Goal: Contribute content: Contribute content

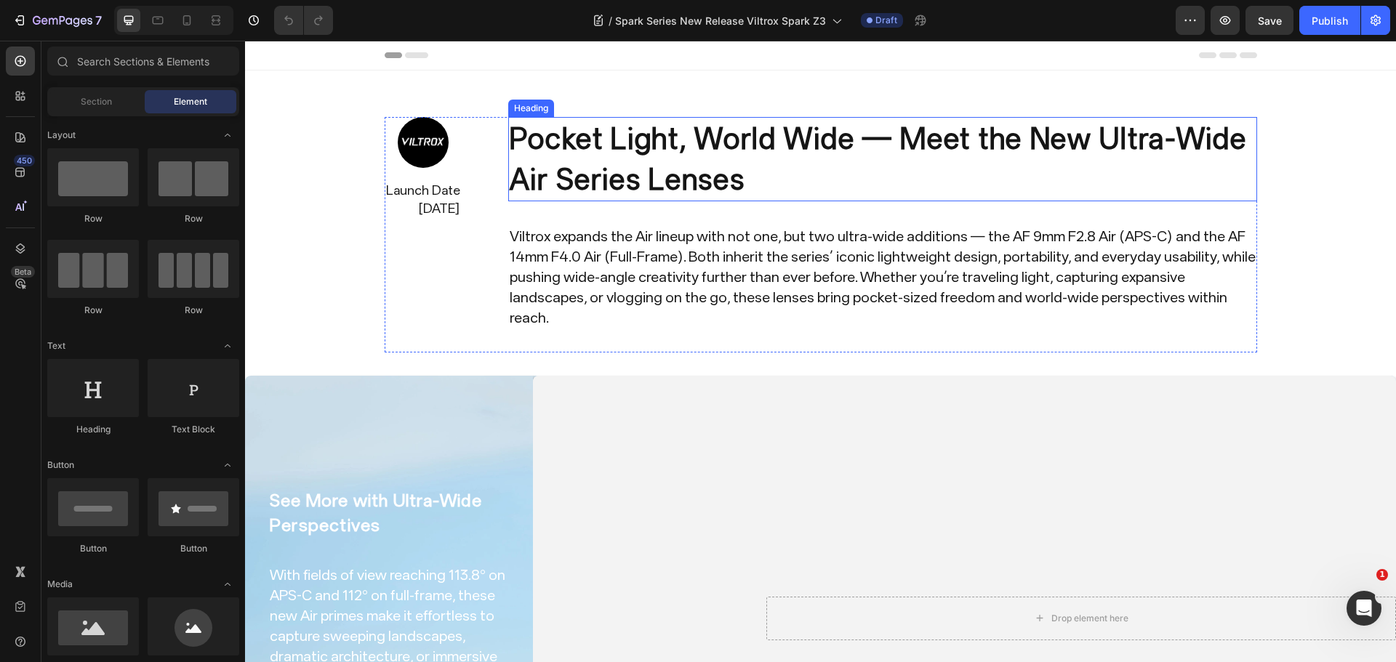
drag, startPoint x: 1063, startPoint y: 141, endPoint x: 1165, endPoint y: 502, distance: 375.3
click at [1063, 141] on h2 "Pocket Light, World Wide — Meet the New Ultra-Wide Air Series Lenses" at bounding box center [882, 159] width 749 height 84
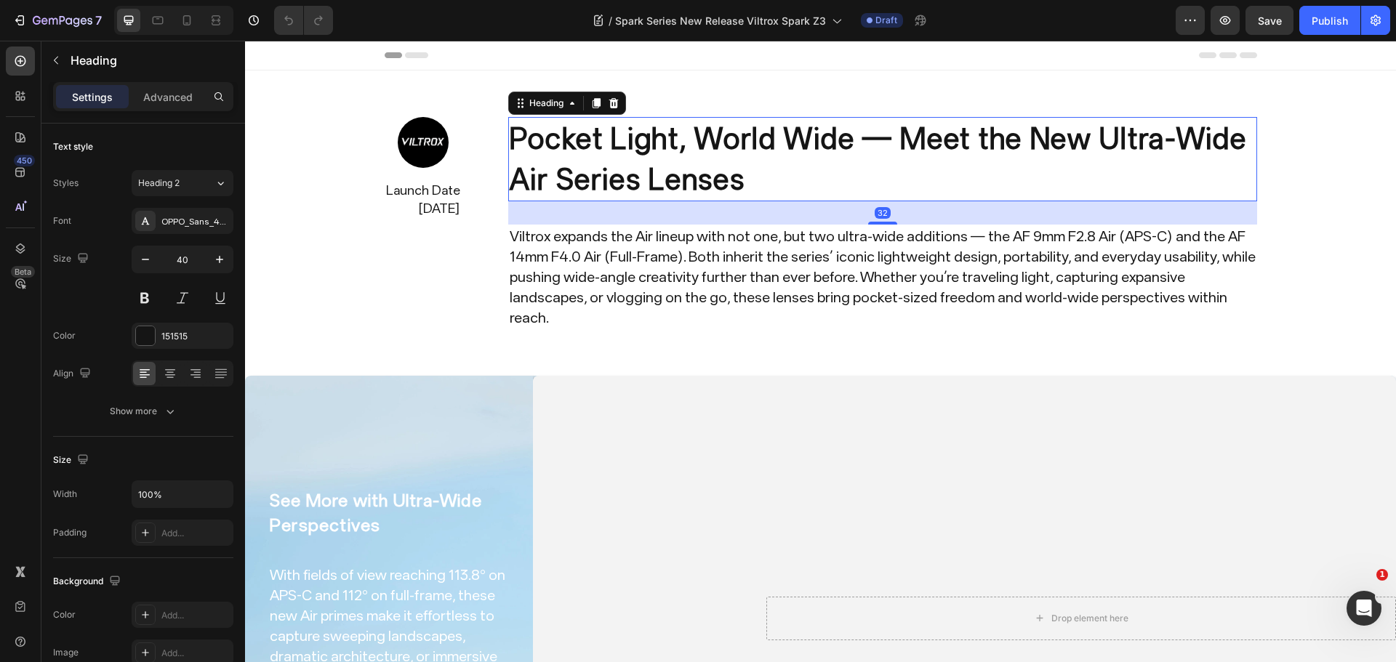
click at [878, 164] on h2 "Pocket Light, World Wide — Meet the New Ultra-Wide Air Series Lenses" at bounding box center [882, 159] width 749 height 84
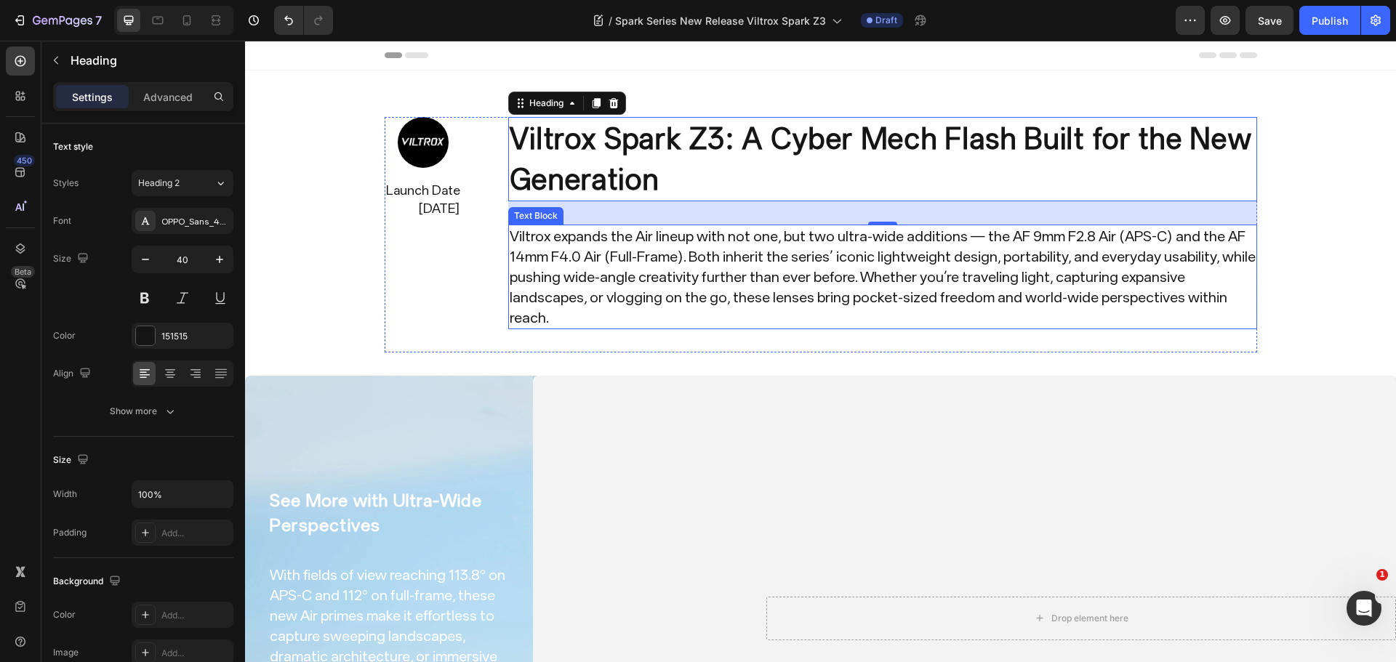
click at [1039, 277] on p "Viltrox expands the Air lineup with not one, but two ultra-wide additions — the…" at bounding box center [883, 277] width 746 height 102
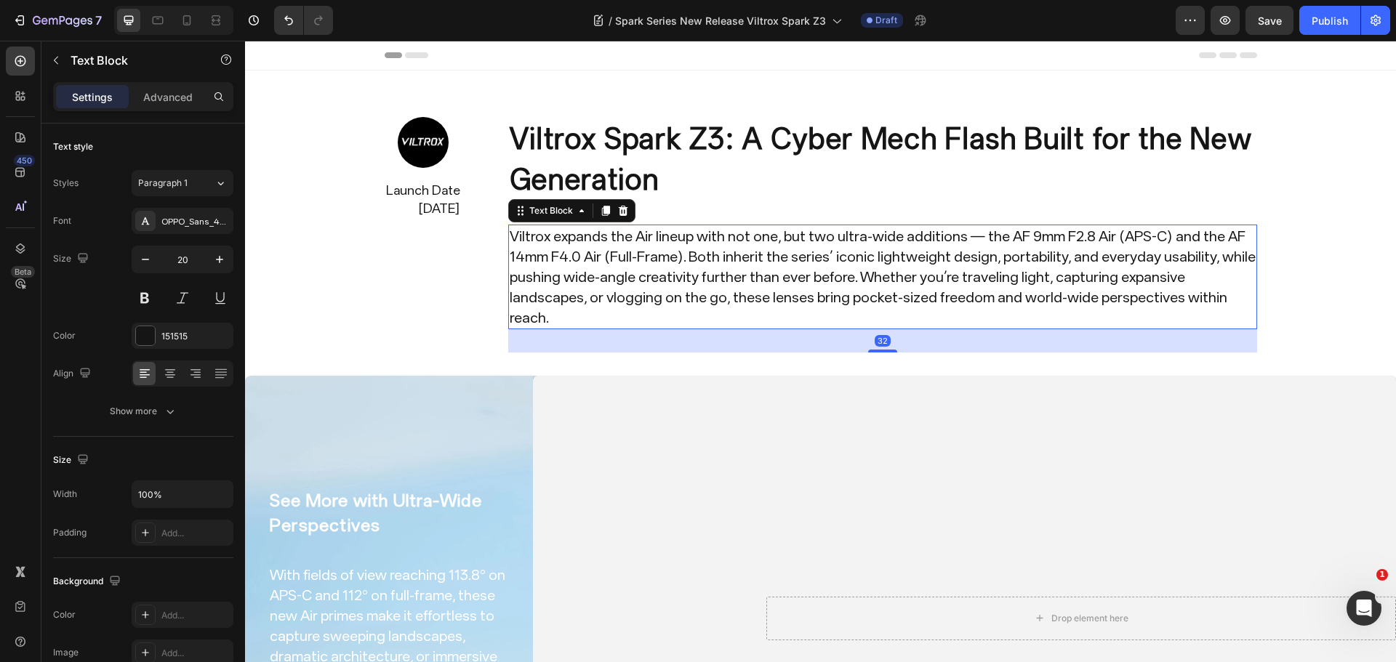
click at [1039, 277] on p "Viltrox expands the Air lineup with not one, but two ultra-wide additions — the…" at bounding box center [883, 277] width 746 height 102
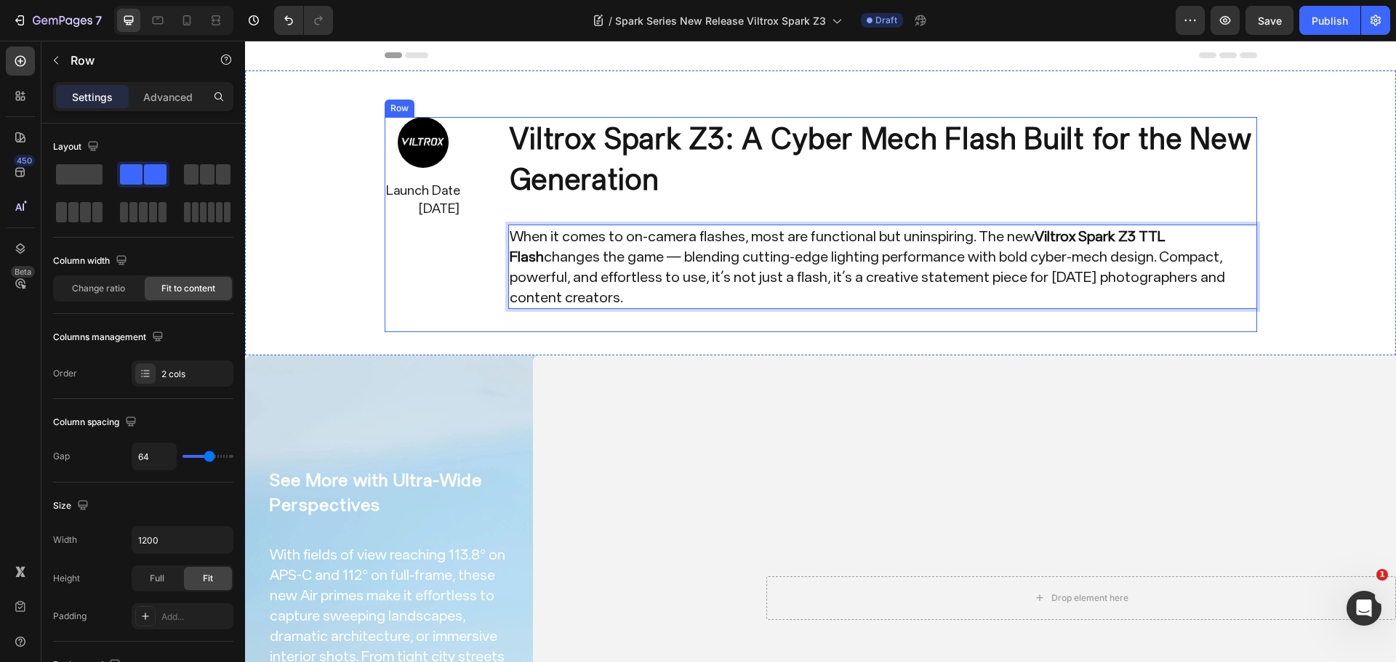
click at [436, 257] on div "Image Launch Date Sep. 19,2025 Text Block Row Image Launch Date July 30,2025 Te…" at bounding box center [423, 224] width 77 height 215
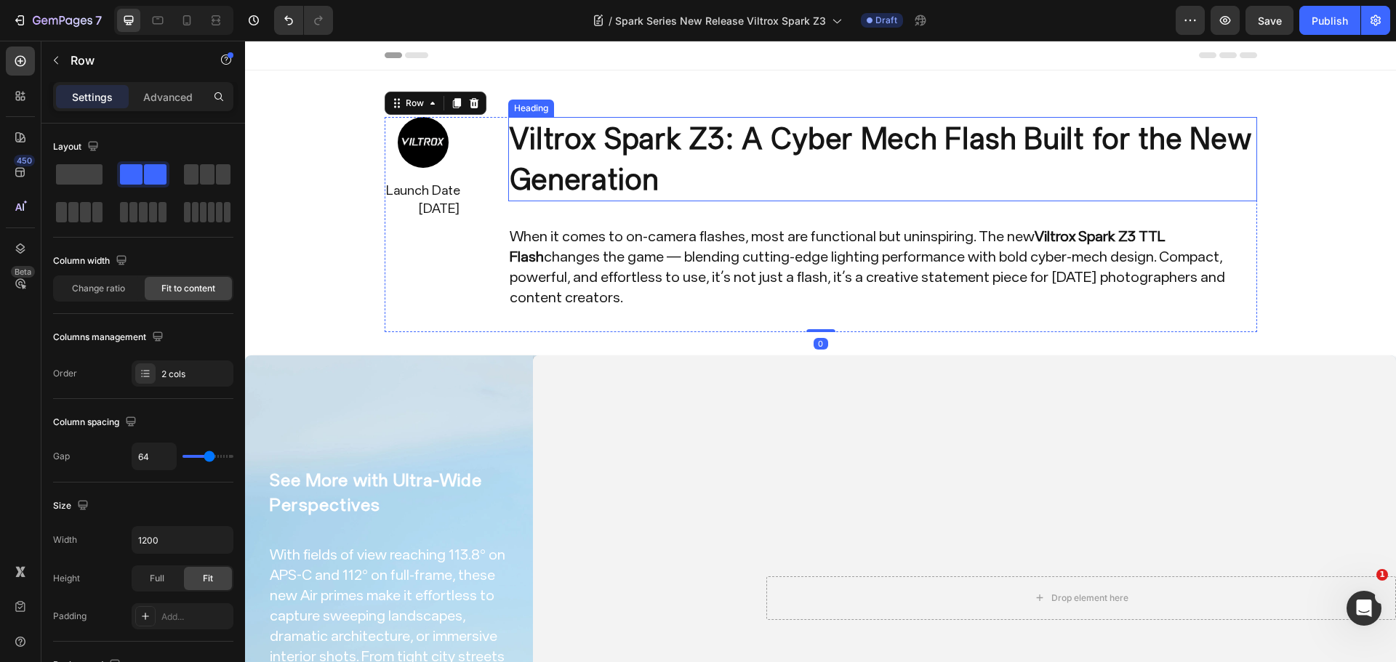
click at [708, 151] on p "Viltrox Spark Z3: A Cyber Mech Flash Built for the New Generation" at bounding box center [883, 158] width 746 height 81
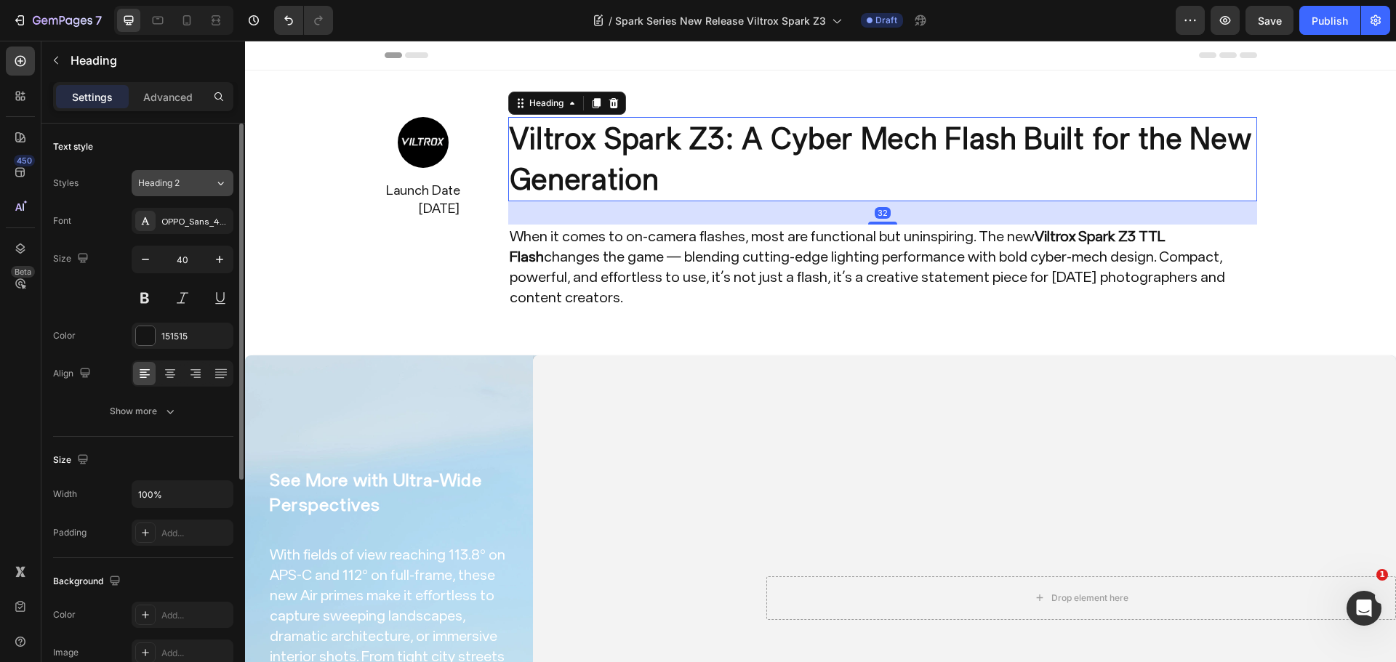
click at [167, 178] on span "Heading 2" at bounding box center [158, 183] width 41 height 13
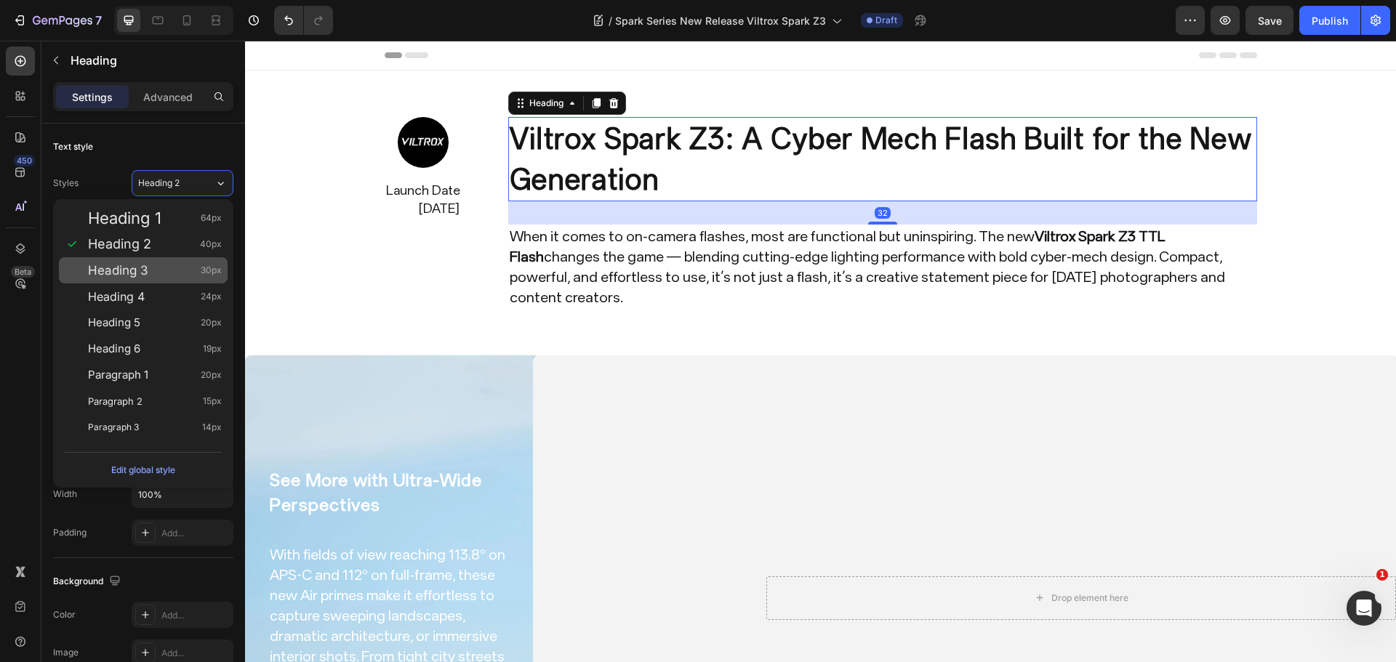
click at [164, 272] on div "Heading 3 30px" at bounding box center [155, 270] width 134 height 15
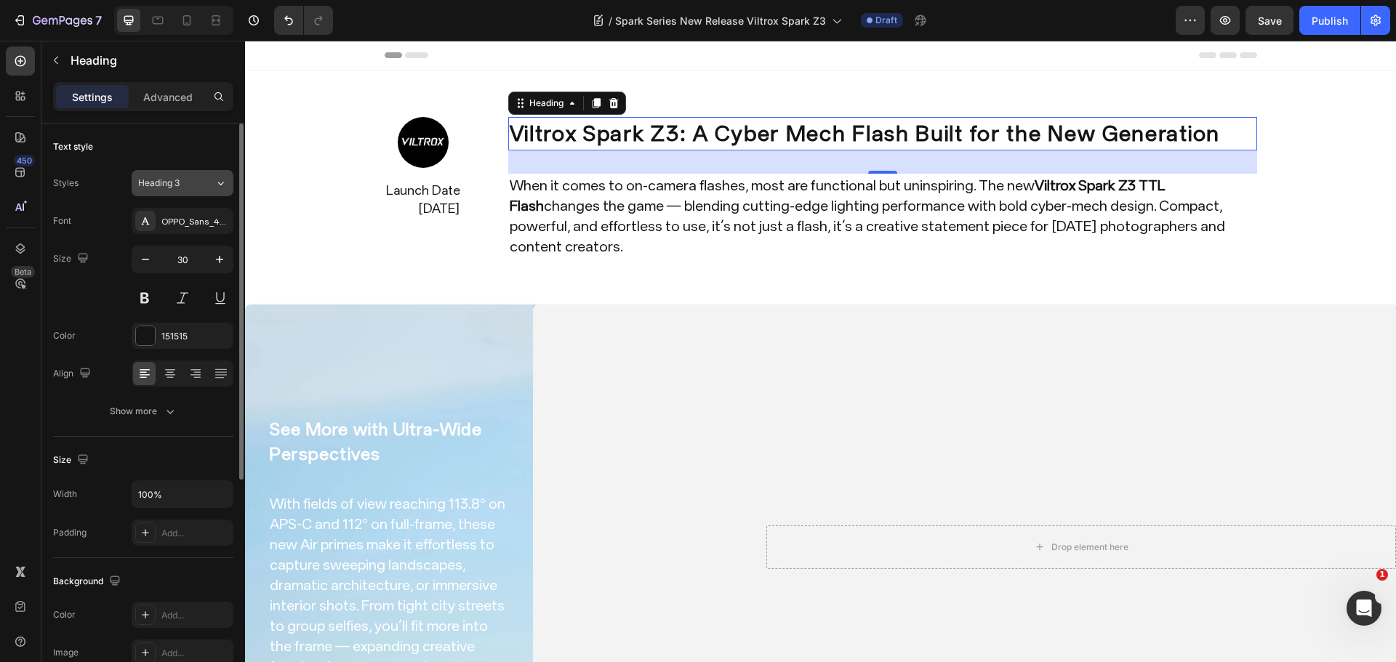
click at [198, 190] on button "Heading 3" at bounding box center [183, 183] width 102 height 26
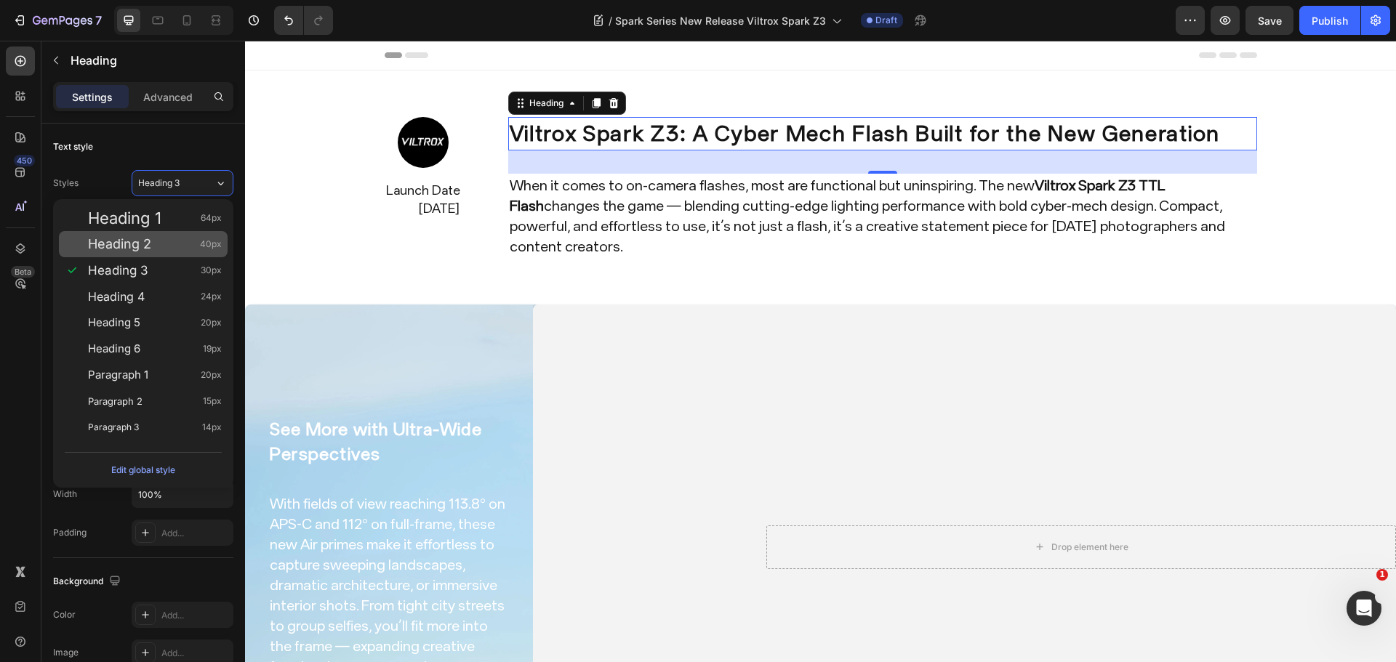
click at [143, 248] on span "Heading 2" at bounding box center [119, 244] width 63 height 15
type input "40"
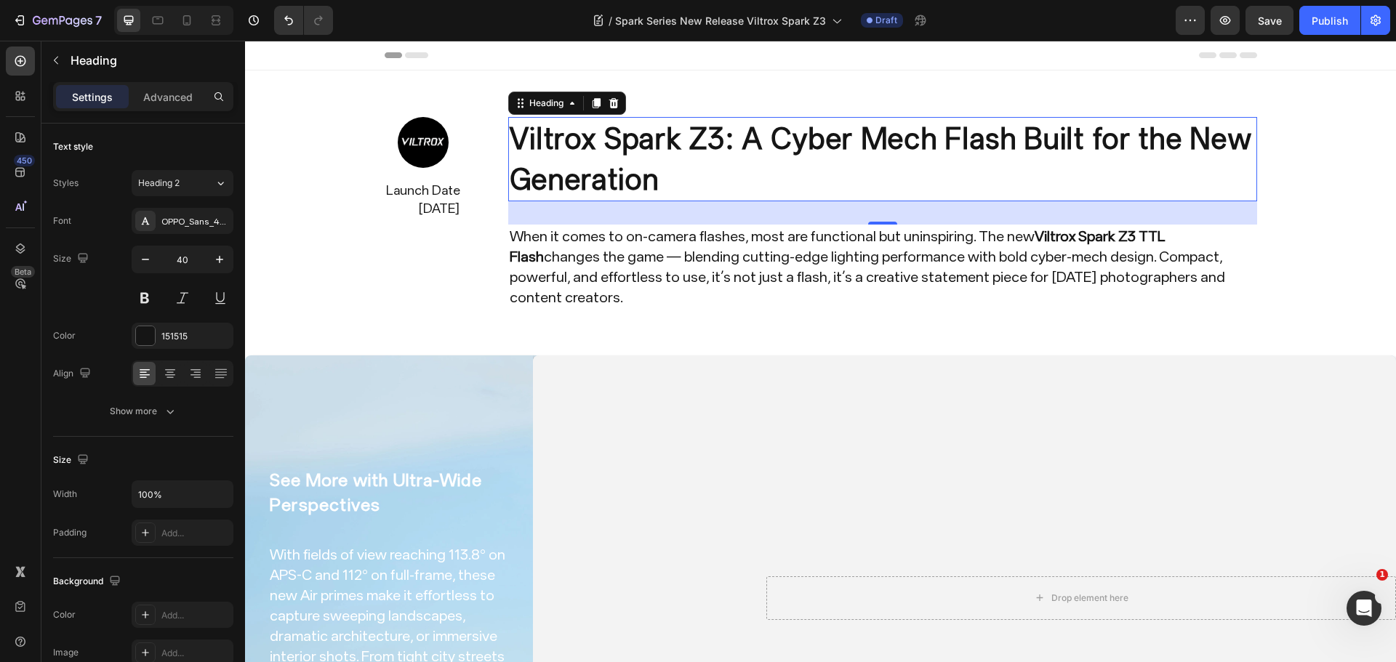
click at [691, 249] on p "When it comes to on-camera flashes, most are functional but uninspiring. The ne…" at bounding box center [883, 266] width 746 height 81
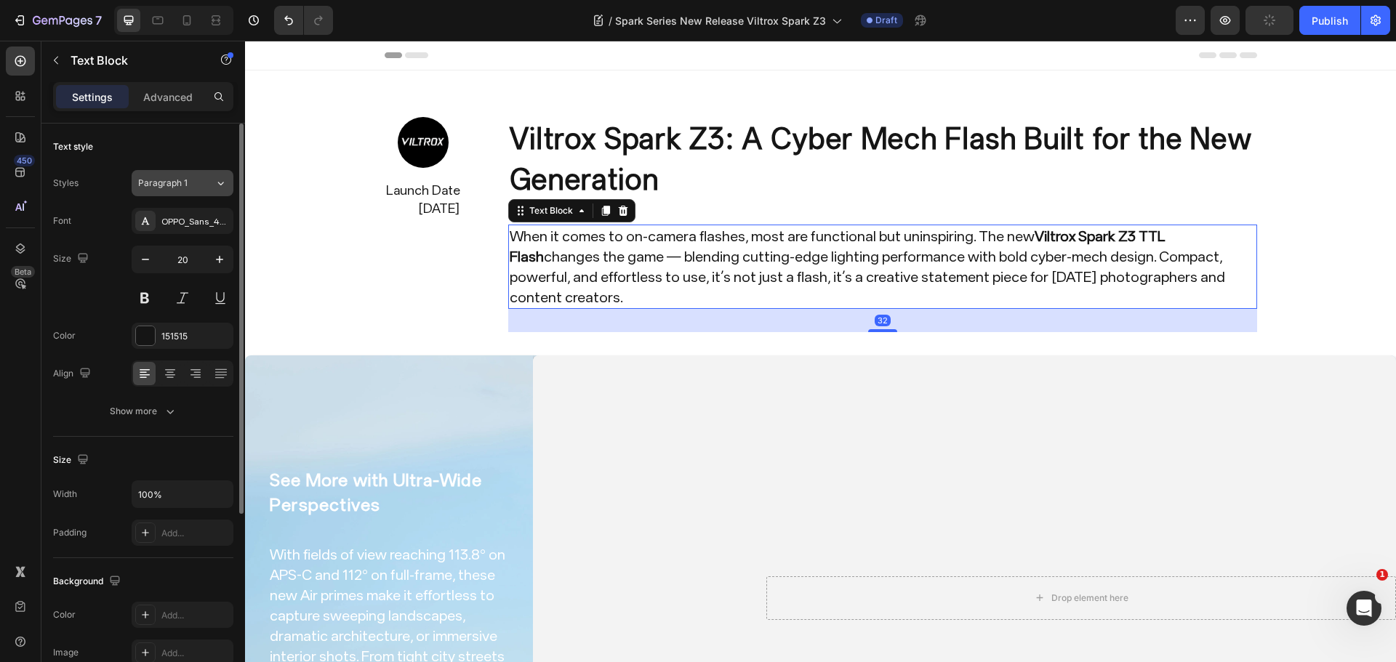
click at [201, 188] on div "Paragraph 1" at bounding box center [176, 183] width 76 height 13
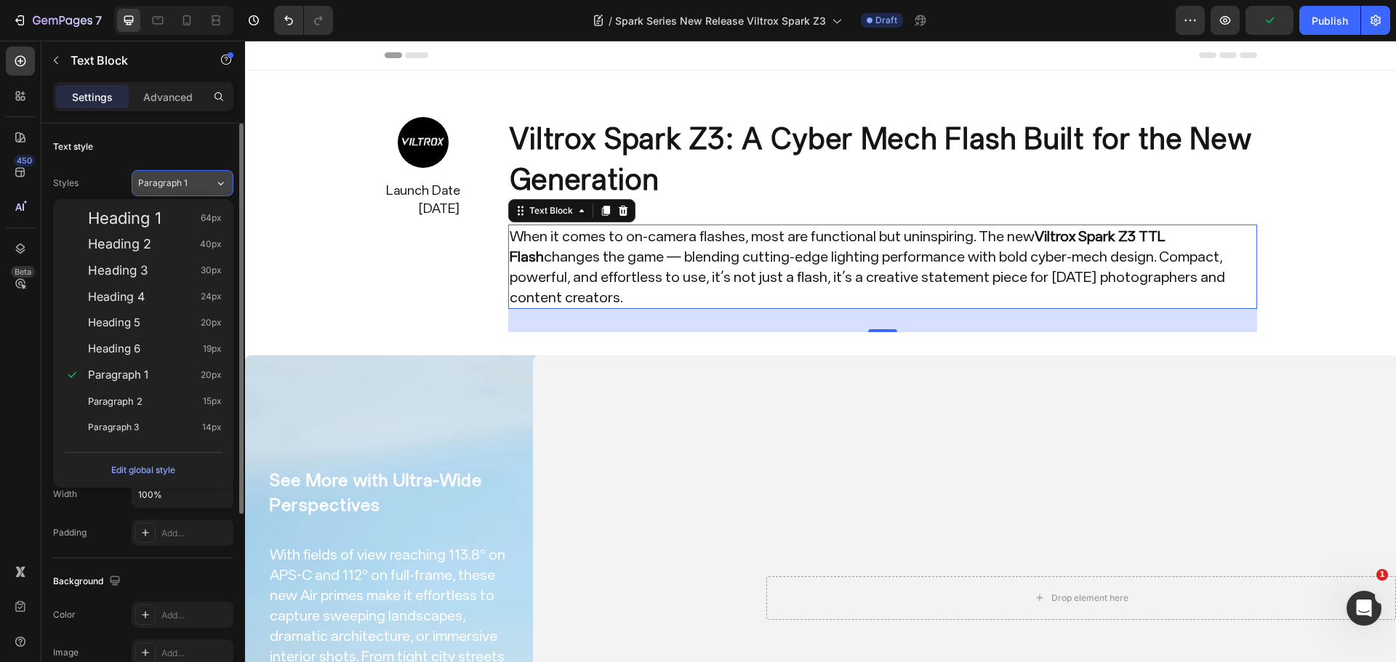
drag, startPoint x: 125, startPoint y: 342, endPoint x: 164, endPoint y: 188, distance: 159.6
click at [126, 342] on span "Heading 6" at bounding box center [114, 349] width 52 height 15
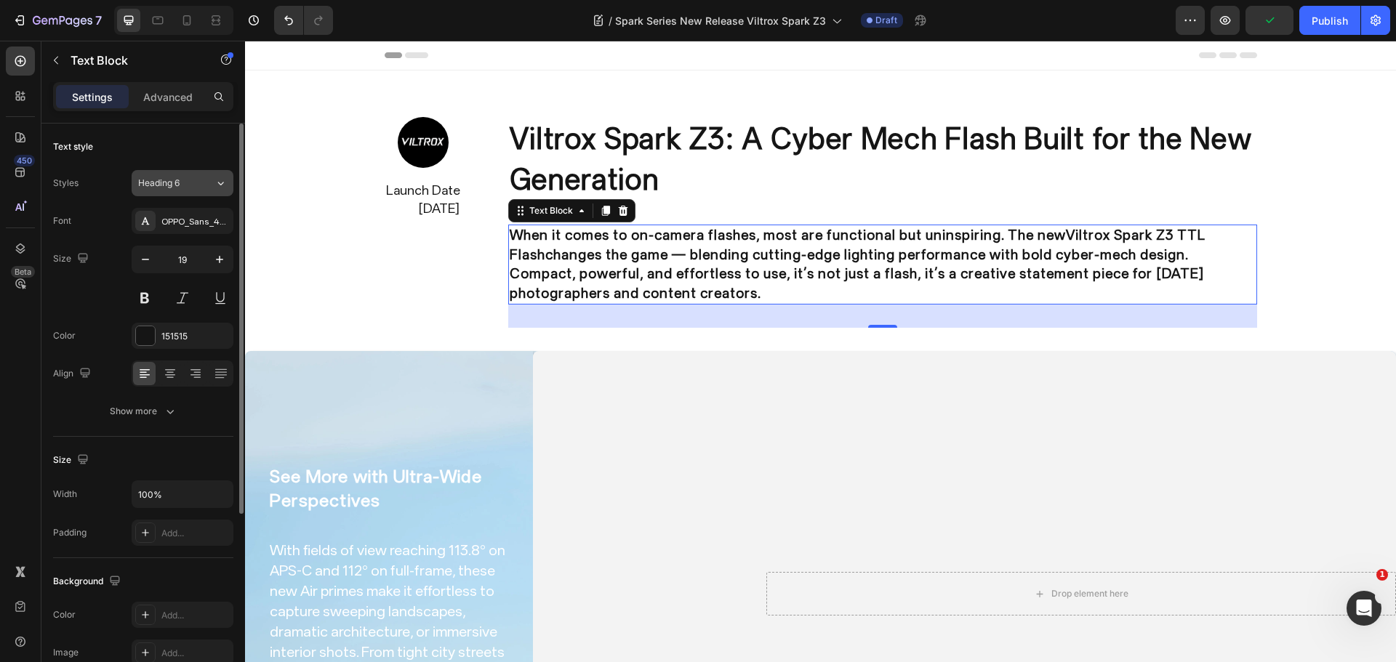
click at [164, 185] on span "Heading 6" at bounding box center [158, 183] width 41 height 13
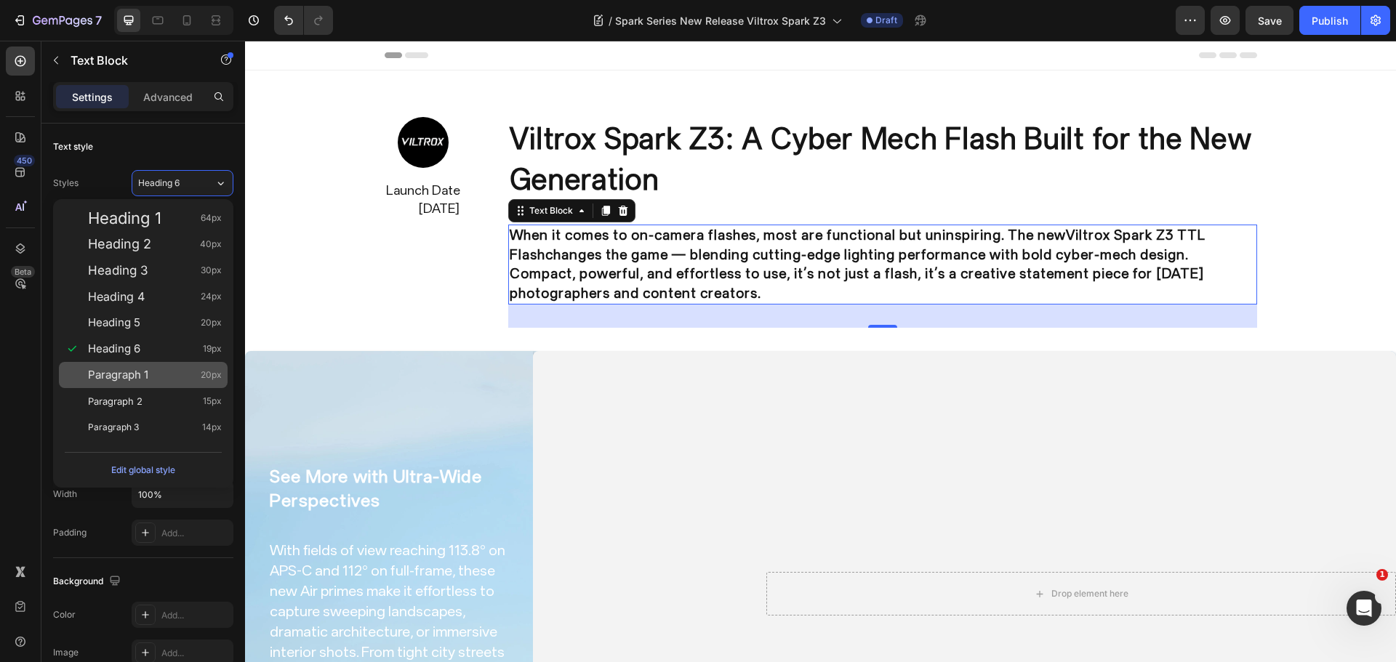
click at [145, 367] on div "Paragraph 1 20px" at bounding box center [143, 375] width 169 height 26
type input "20"
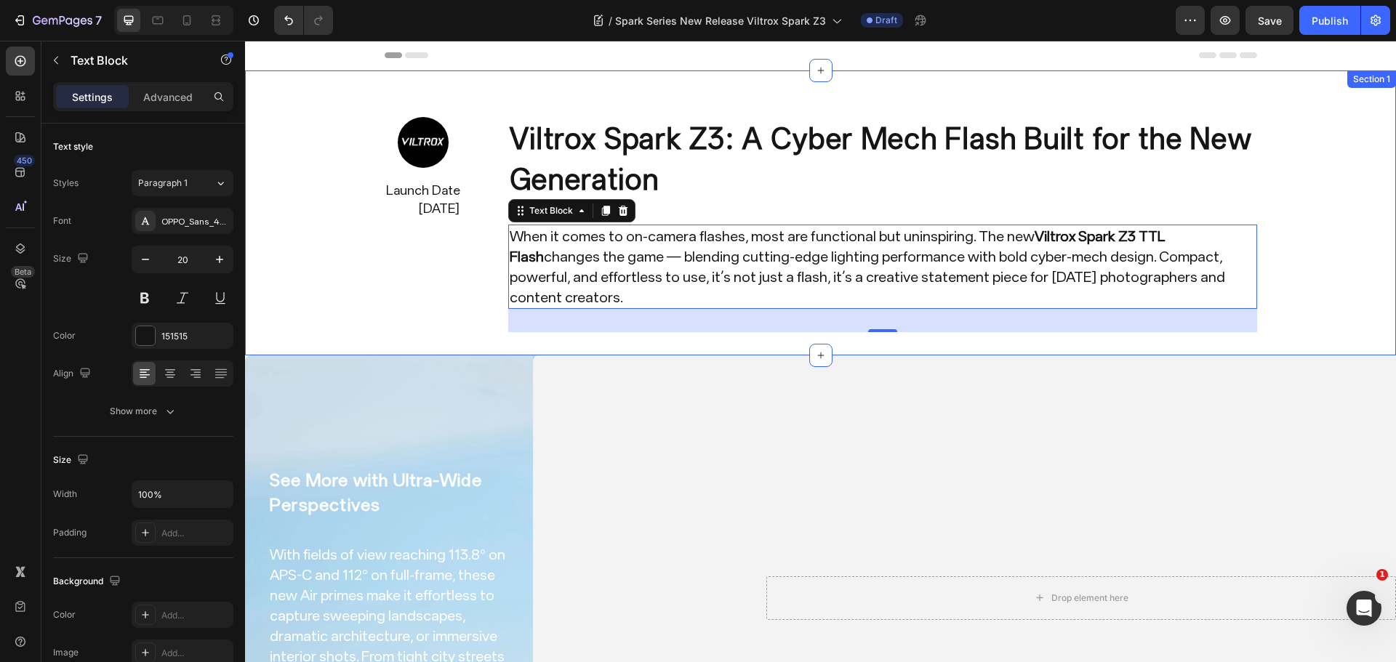
click at [1344, 231] on div "Image Launch Date Sep. 19,2025 Text Block Row Image Launch Date July 30,2025 Te…" at bounding box center [820, 224] width 1129 height 215
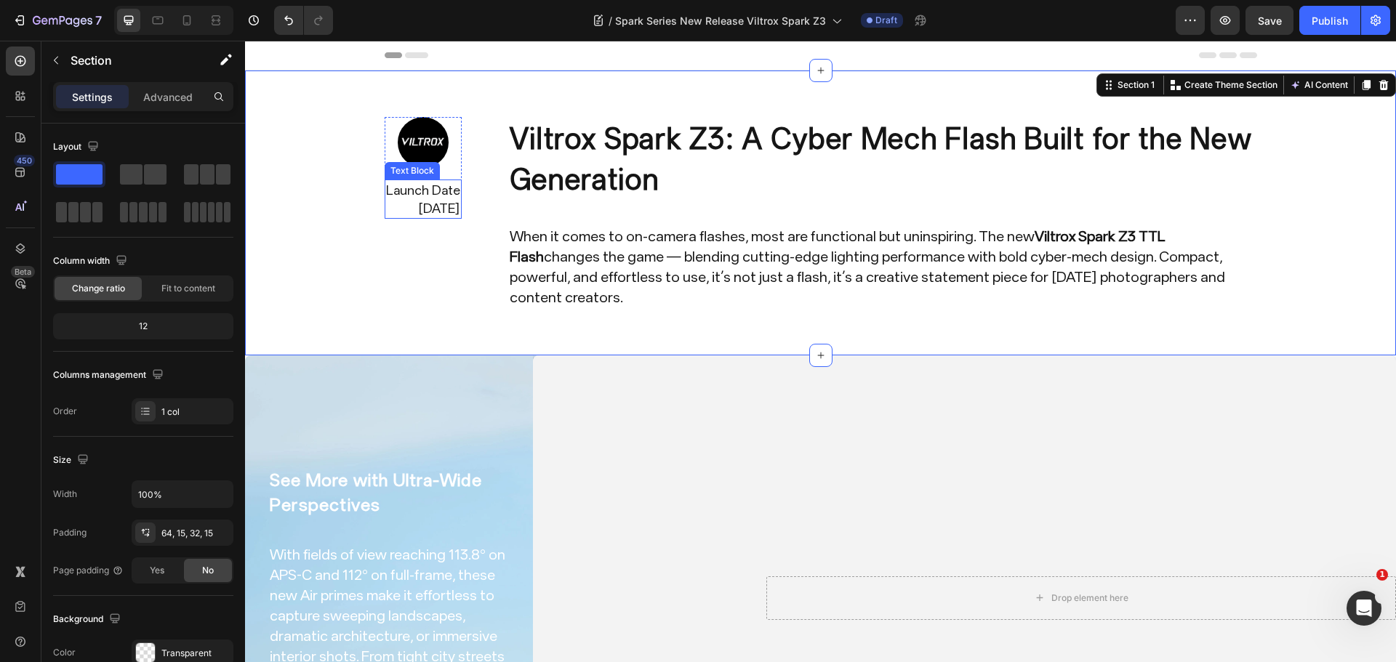
click at [422, 204] on p "Launch Date Sep. 19,2025" at bounding box center [423, 199] width 74 height 36
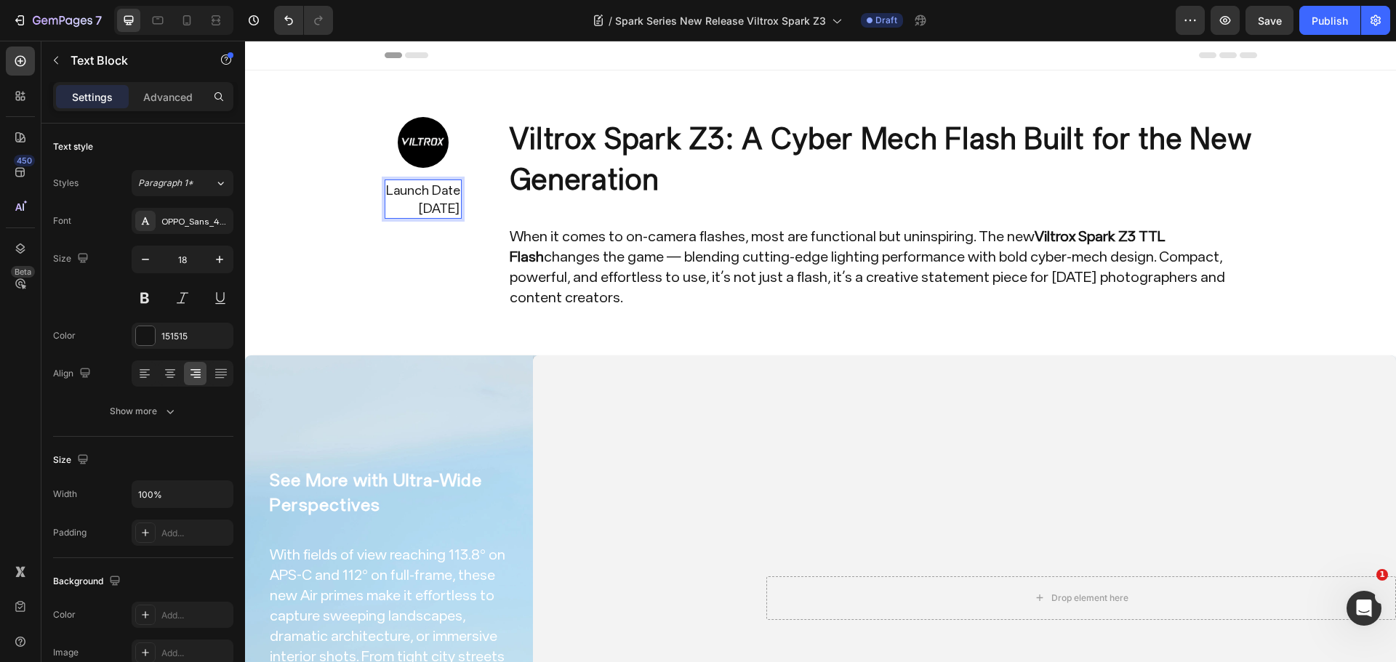
click at [417, 209] on p "Launch Date Sep. 19,2025" at bounding box center [423, 199] width 74 height 36
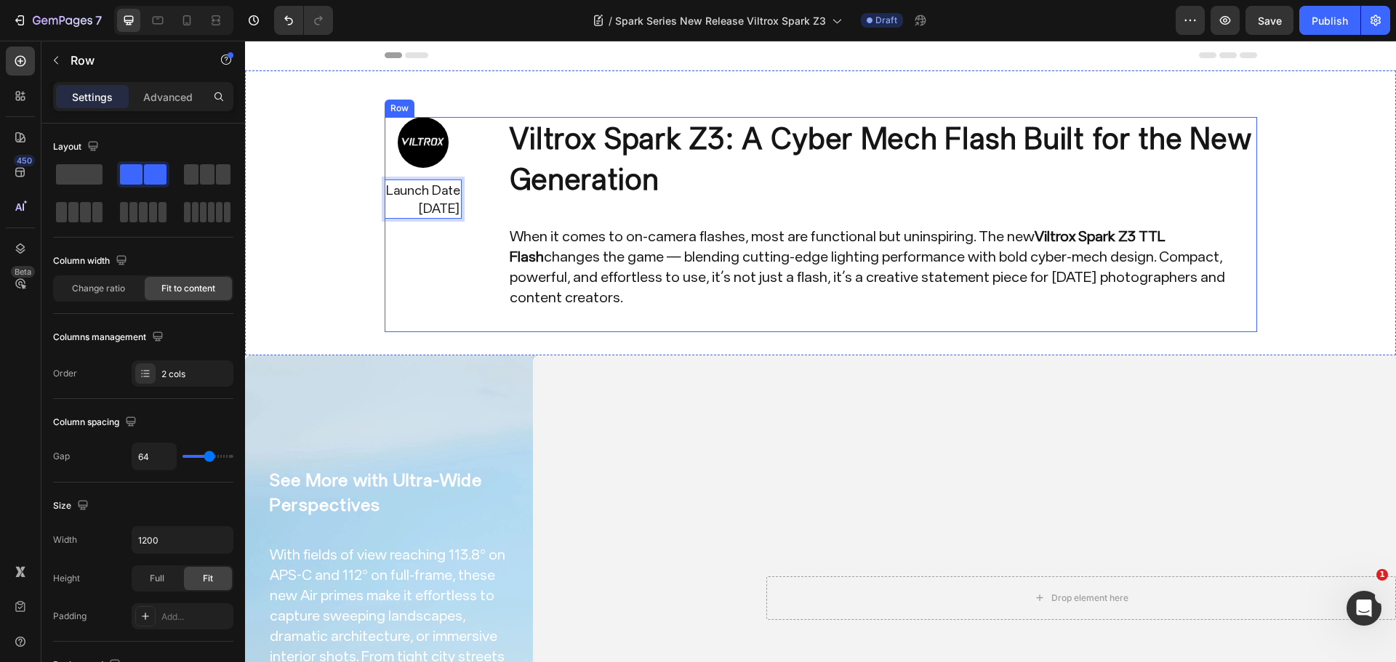
click at [454, 251] on div "Image Launch Date Sep. 25,2025 Text Block 0 Row Image Launch Date July 30,2025 …" at bounding box center [423, 224] width 77 height 215
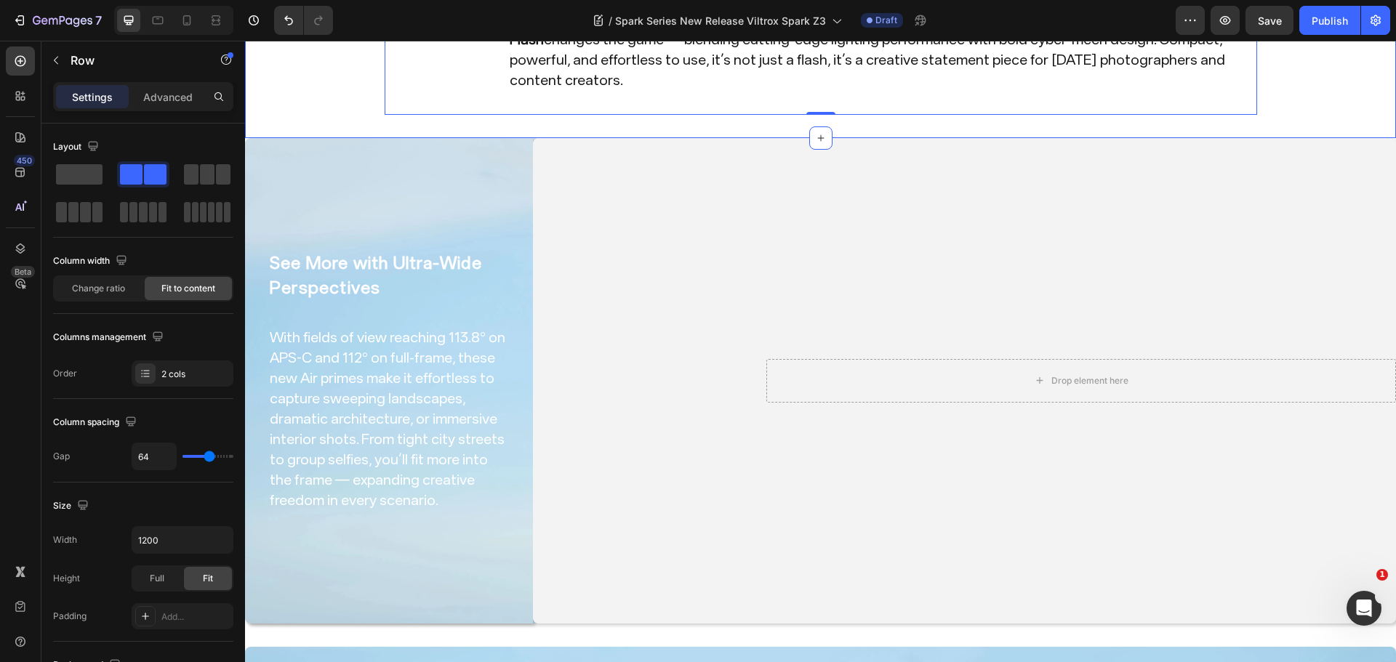
scroll to position [218, 0]
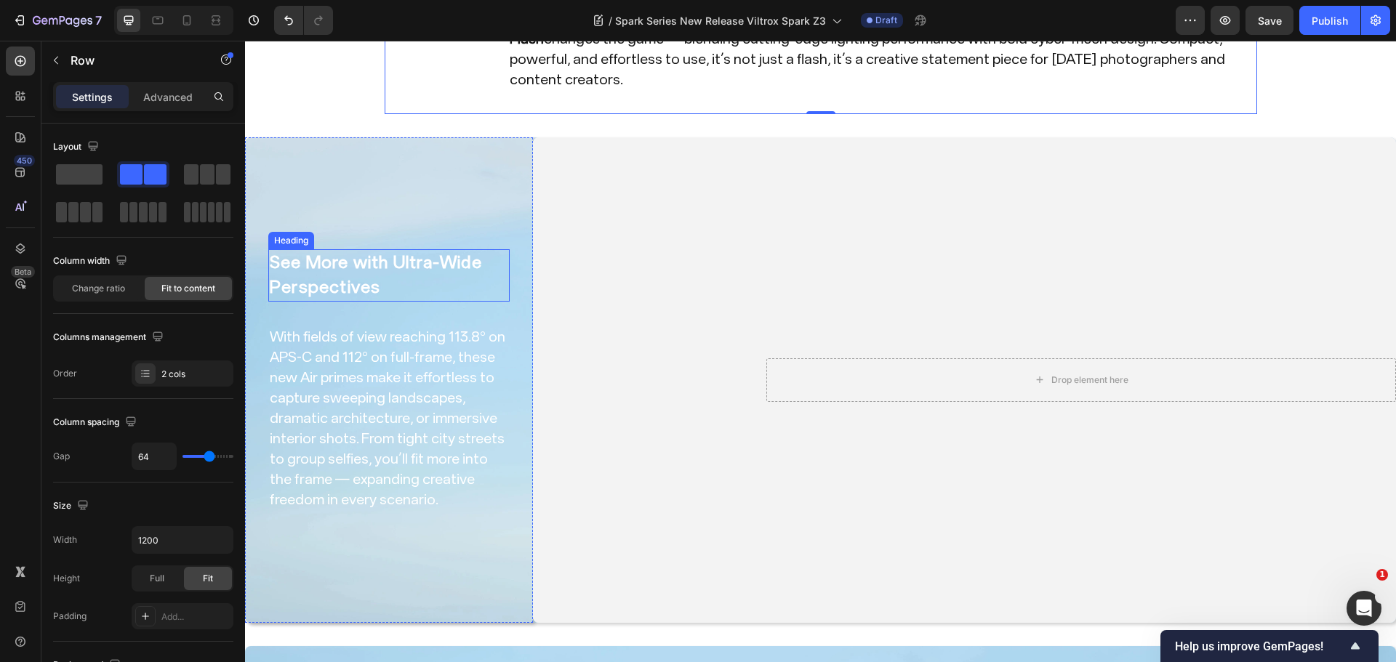
click at [387, 260] on h2 "See More with Ultra-Wide Perspectives" at bounding box center [388, 275] width 241 height 52
click at [385, 260] on h2 "See More with Ultra-Wide Perspectives" at bounding box center [388, 275] width 241 height 52
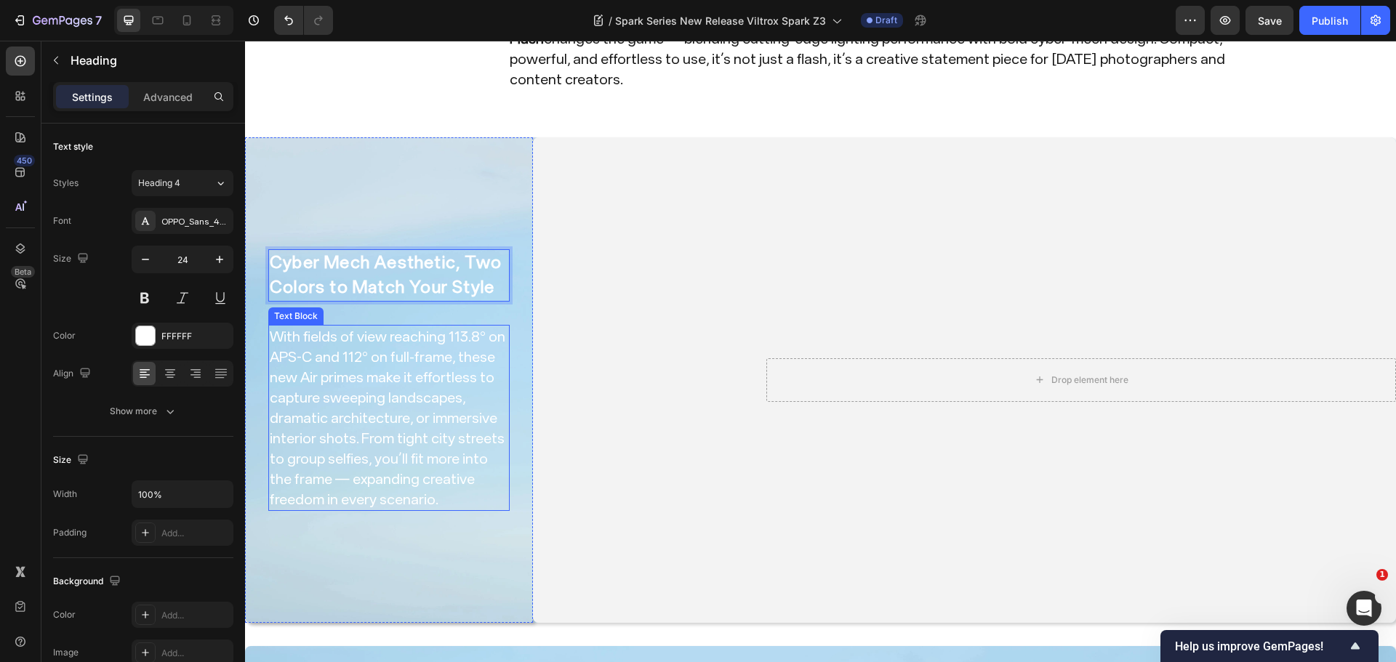
click at [459, 400] on p "With fields of view reaching 113.8° on APS-C and 112° on full-frame, these new …" at bounding box center [389, 417] width 238 height 183
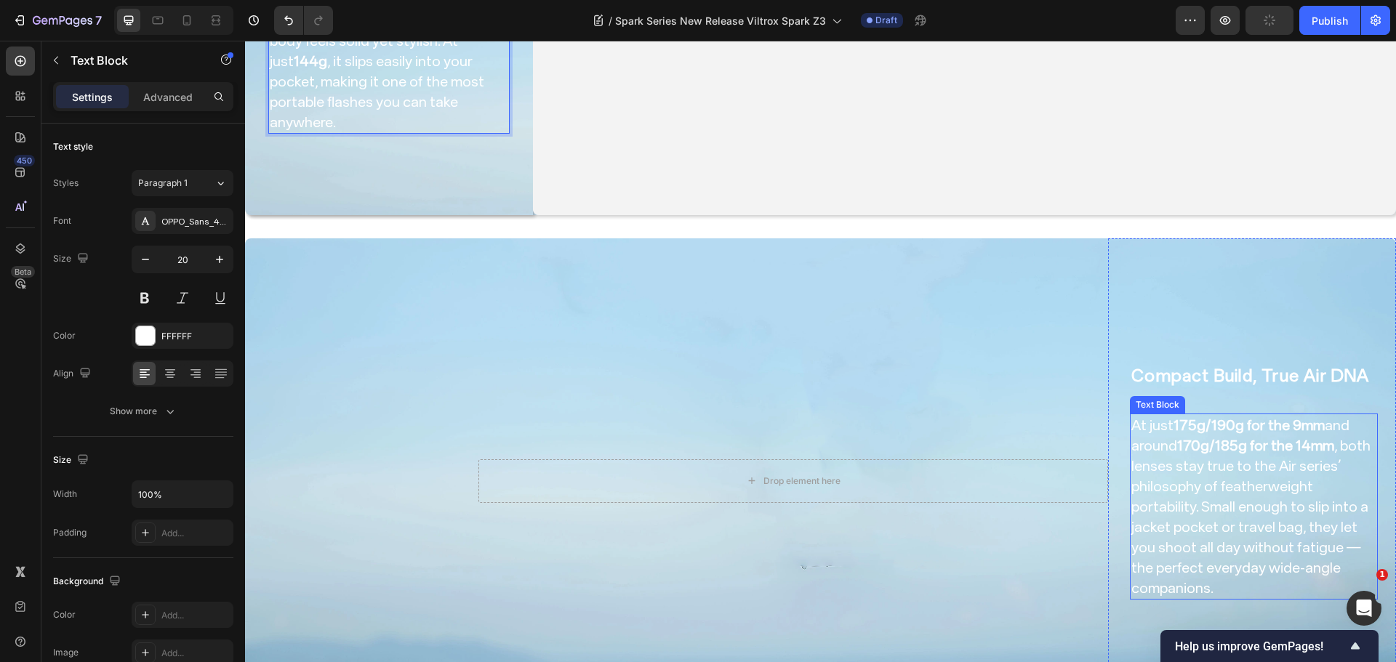
scroll to position [707, 0]
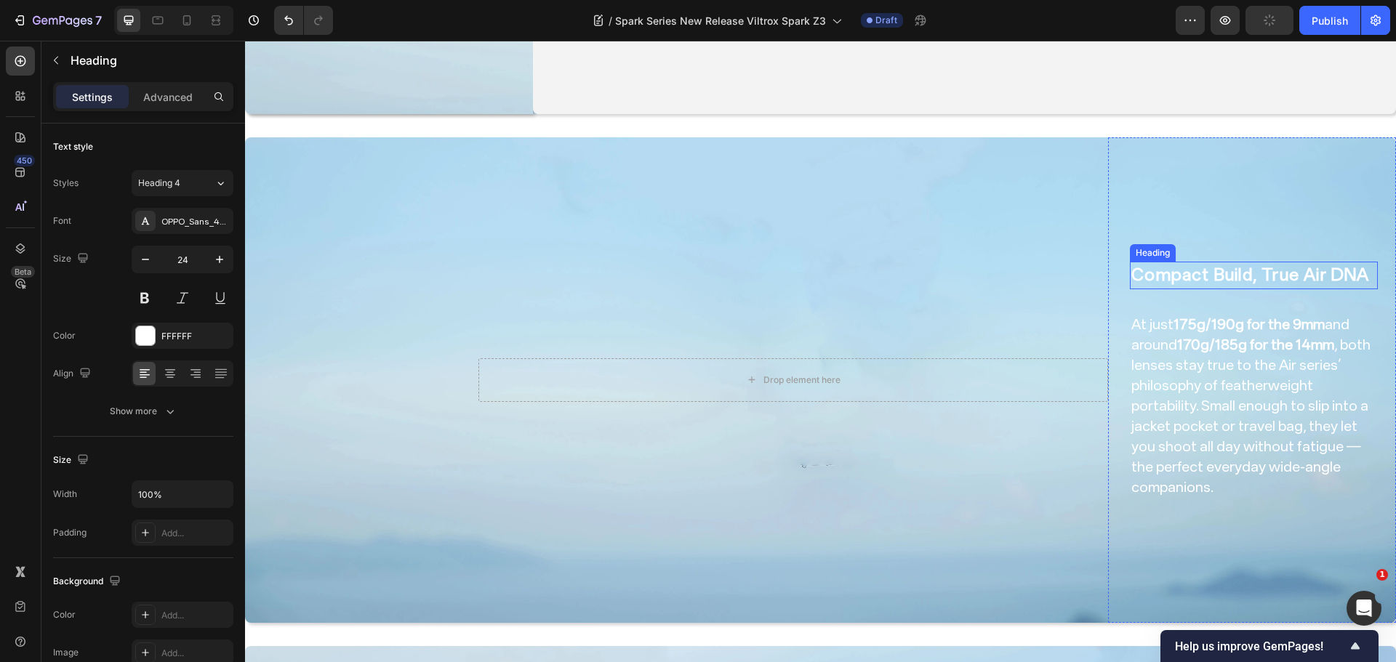
click at [1216, 268] on h2 "Compact Build, True Air DNA" at bounding box center [1254, 276] width 248 height 28
click at [1215, 268] on h2 "Compact Build, True Air DNA" at bounding box center [1254, 276] width 248 height 28
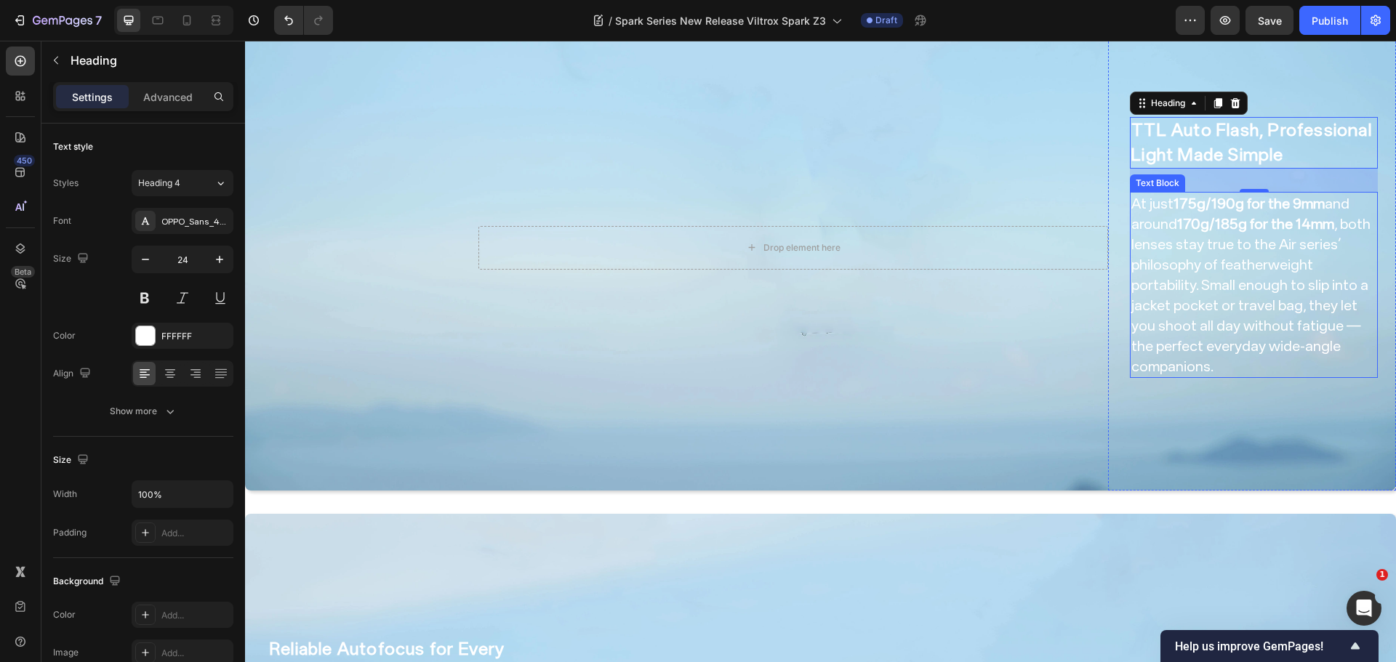
scroll to position [840, 0]
drag, startPoint x: 1327, startPoint y: 301, endPoint x: 1319, endPoint y: 303, distance: 8.3
click at [1319, 303] on p "At just 175g/190g for the 9mm and around 170g/185g for the 14mm , both lenses s…" at bounding box center [1253, 283] width 245 height 183
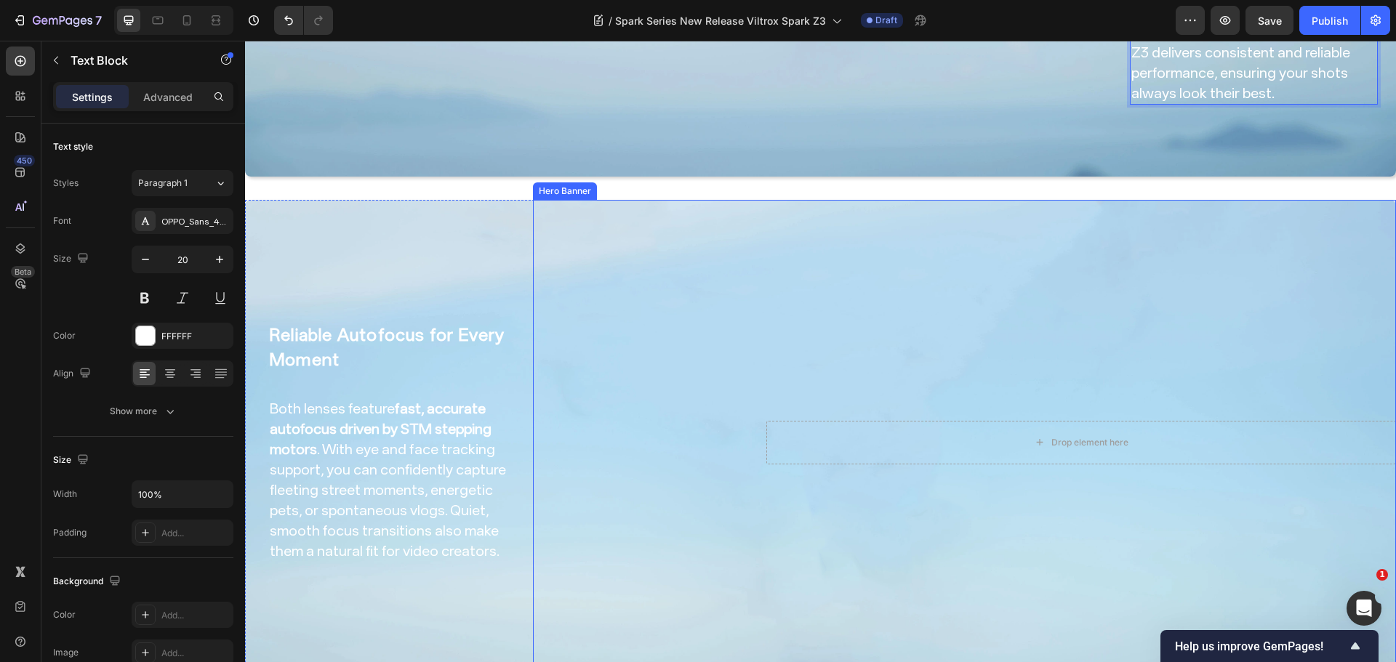
scroll to position [1226, 0]
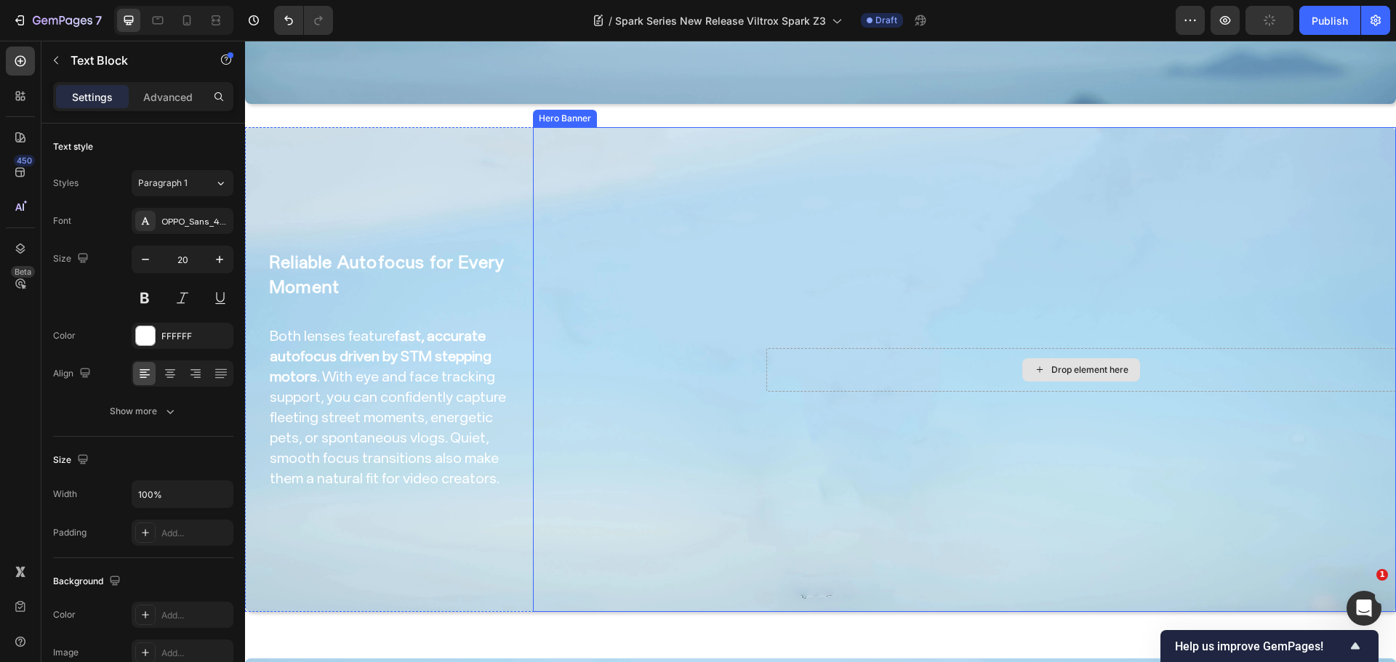
click at [1177, 353] on div "Drop element here" at bounding box center [1081, 370] width 630 height 44
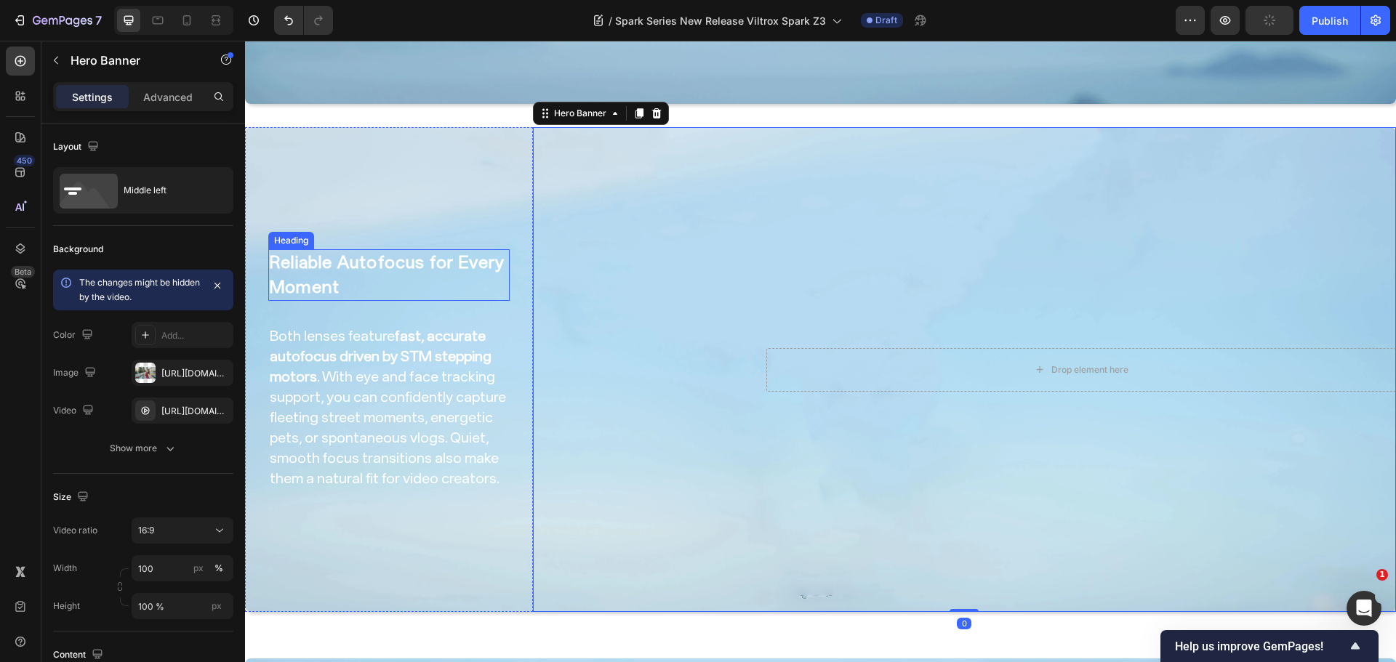
click at [459, 252] on h2 "Reliable Autofocus for Every Moment" at bounding box center [388, 275] width 241 height 52
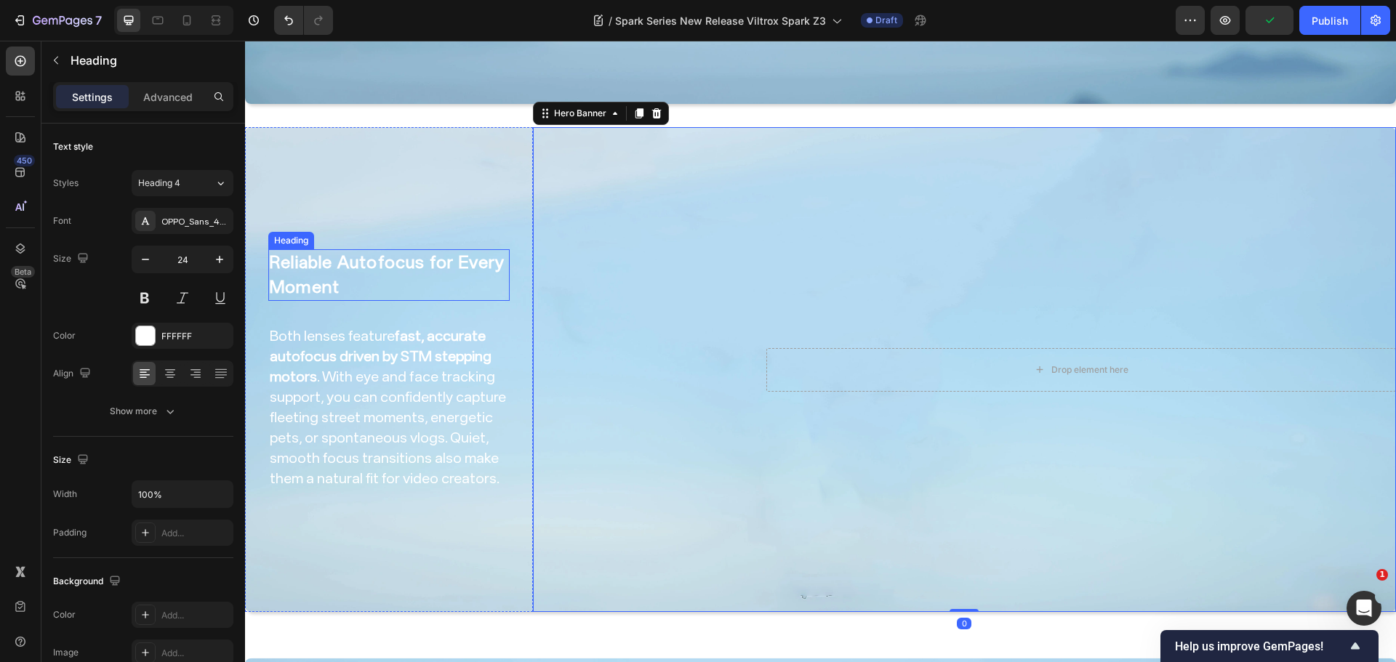
click at [459, 256] on h2 "Reliable Autofocus for Every Moment" at bounding box center [388, 275] width 241 height 52
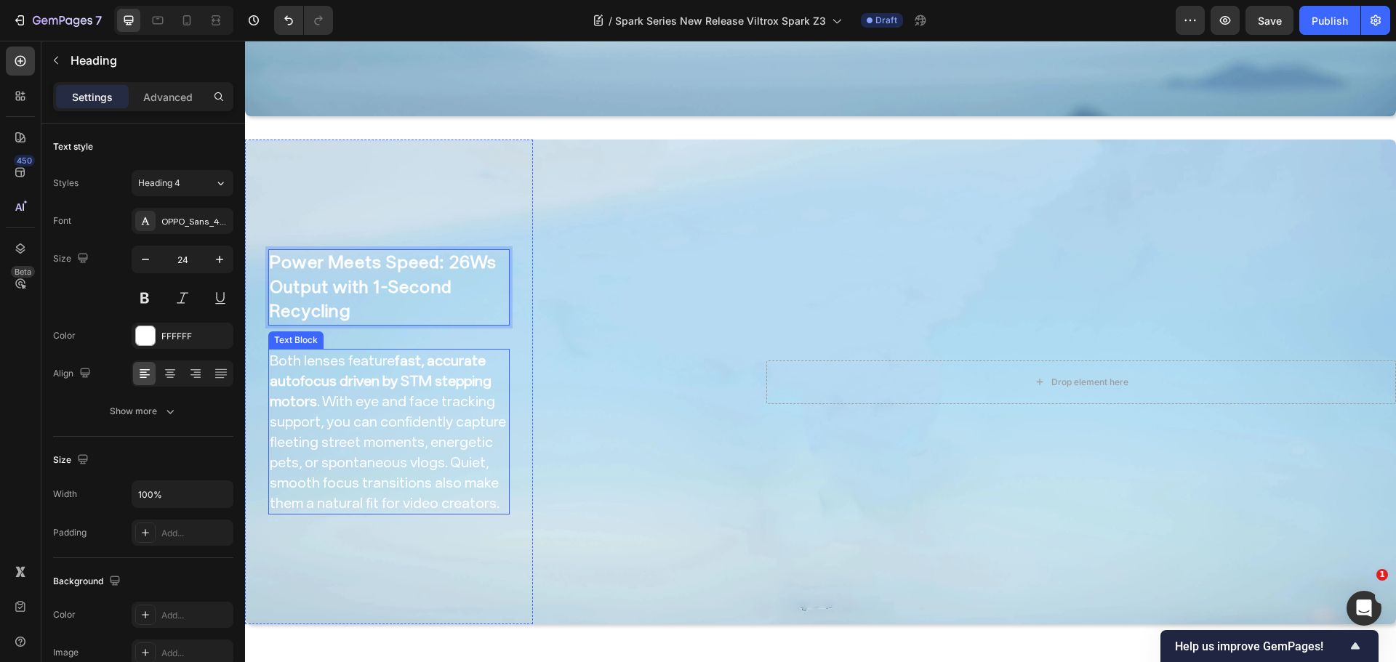
click at [375, 419] on p "Both lenses feature fast, accurate autofocus driven by STM stepping motors . Wi…" at bounding box center [389, 431] width 238 height 163
click at [374, 419] on p "Both lenses feature fast, accurate autofocus driven by STM stepping motors . Wi…" at bounding box center [389, 431] width 238 height 163
click at [398, 470] on p "Both lenses feature fast, accurate autofocus driven by STM stepping motors . Wi…" at bounding box center [389, 431] width 238 height 163
click at [394, 471] on p "Both lenses feature fast, accurate autofocus driven by STM stepping motors . Wi…" at bounding box center [389, 431] width 238 height 163
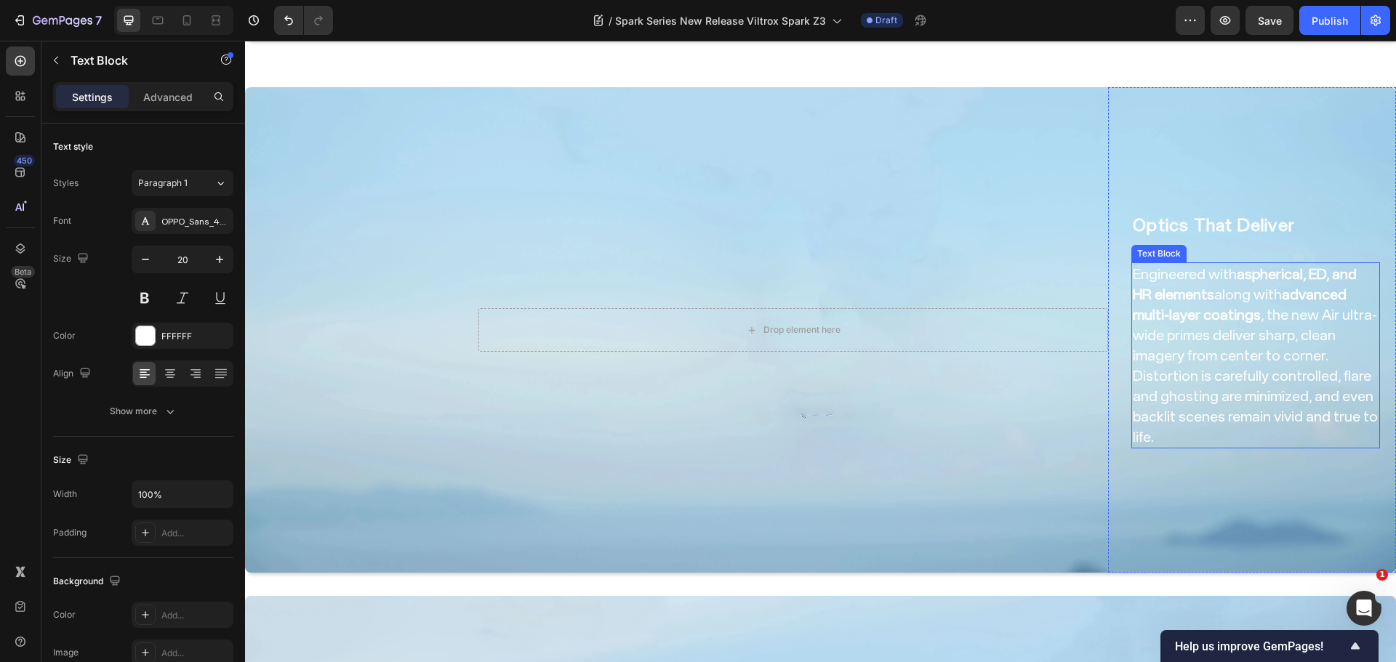
scroll to position [1867, 0]
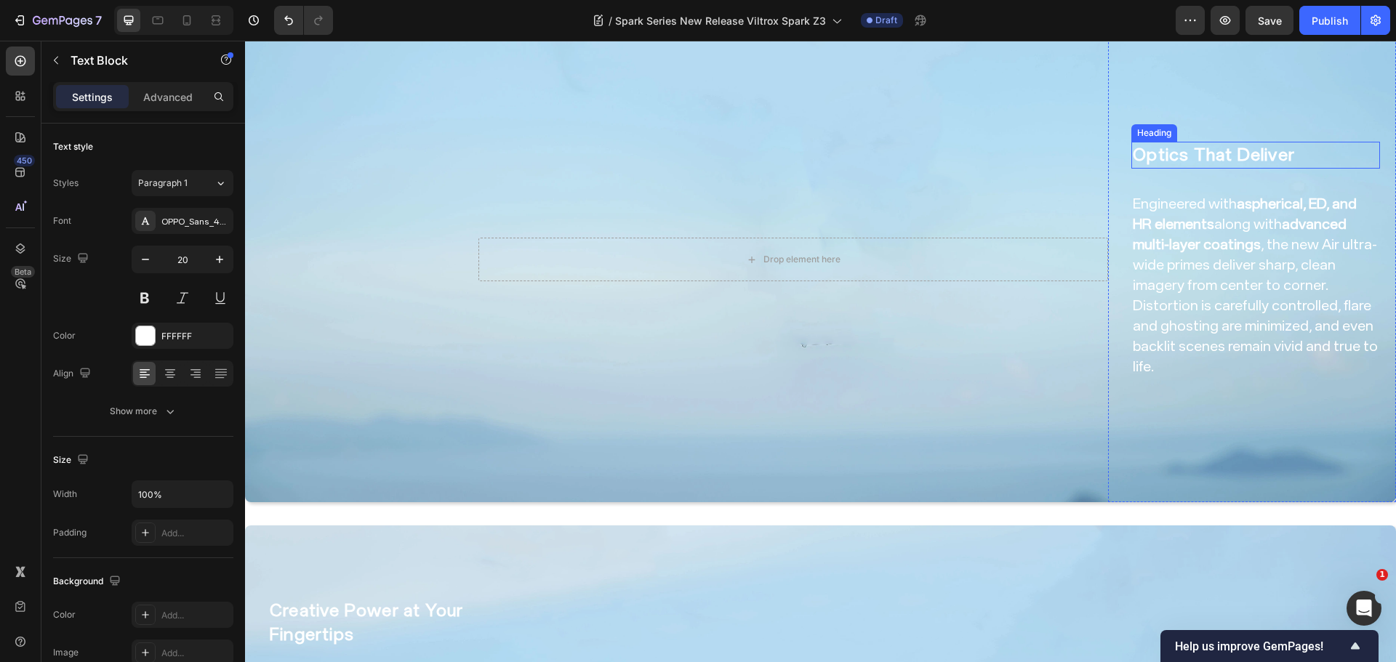
click at [1191, 145] on strong "Optics That Deliver" at bounding box center [1214, 155] width 162 height 20
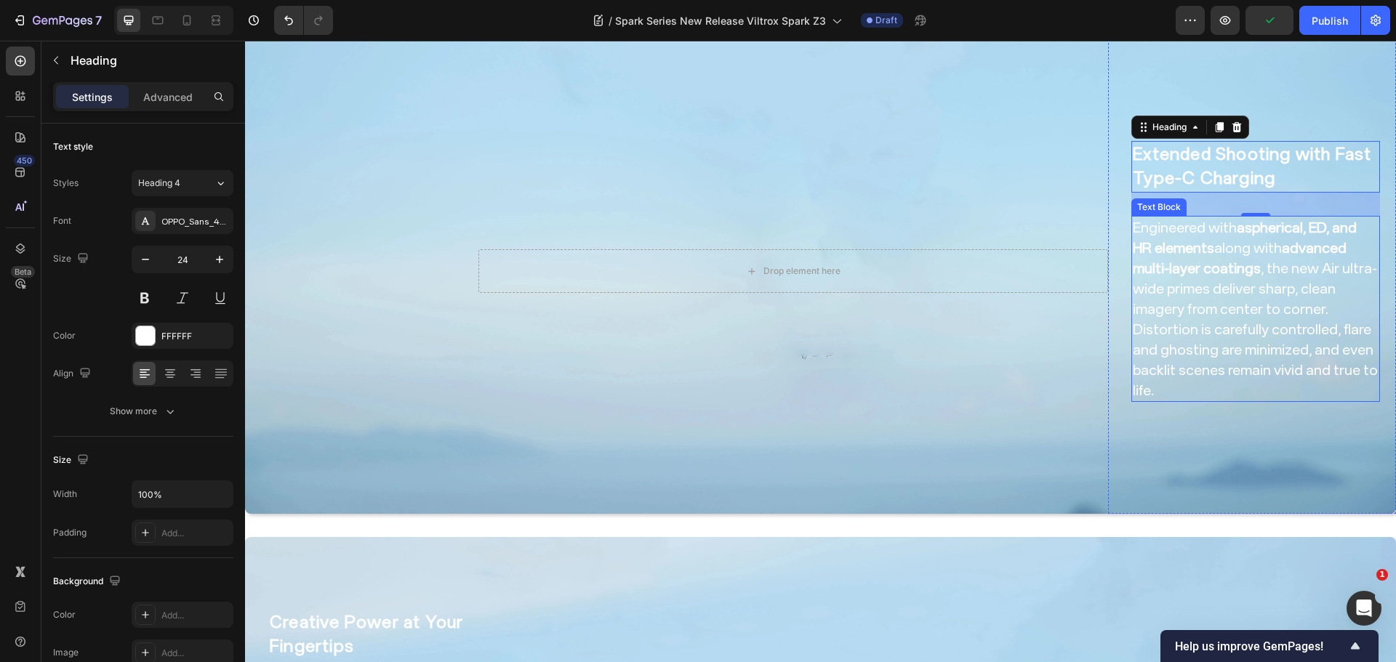
click at [1304, 361] on p "Engineered with aspherical, ED, and HR elements along with advanced multi-layer…" at bounding box center [1256, 308] width 246 height 183
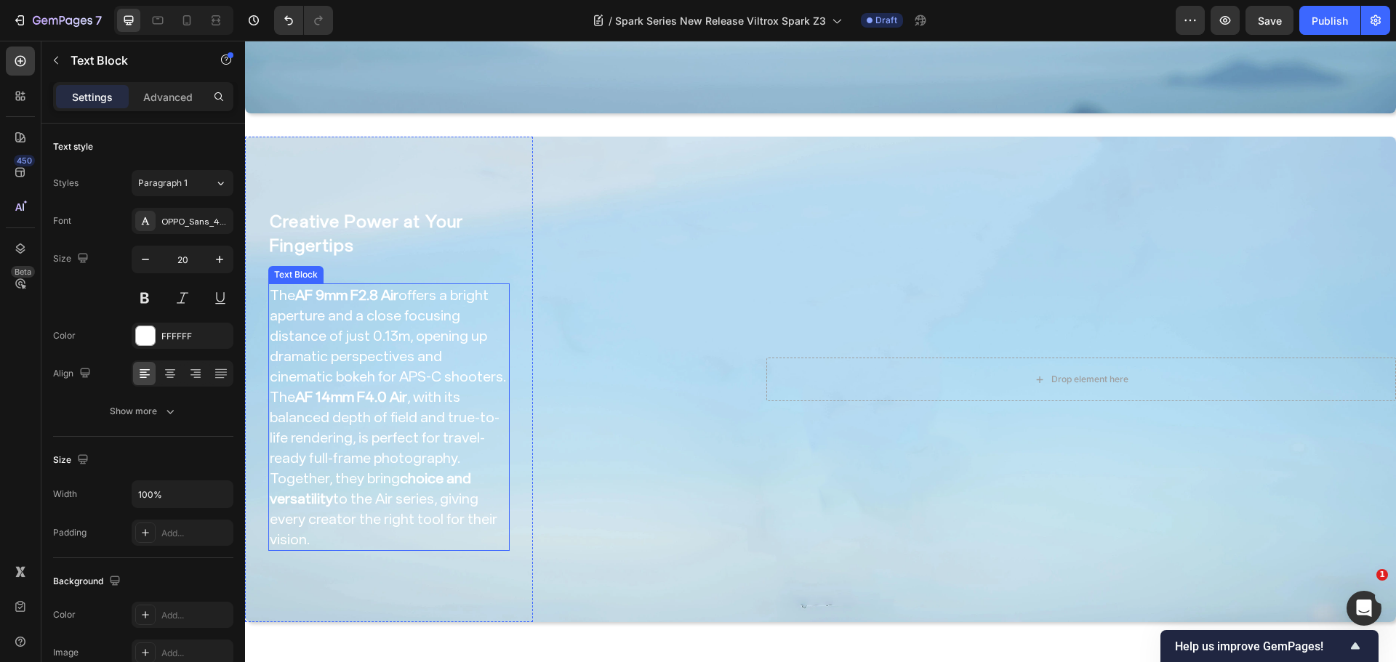
scroll to position [2240, 0]
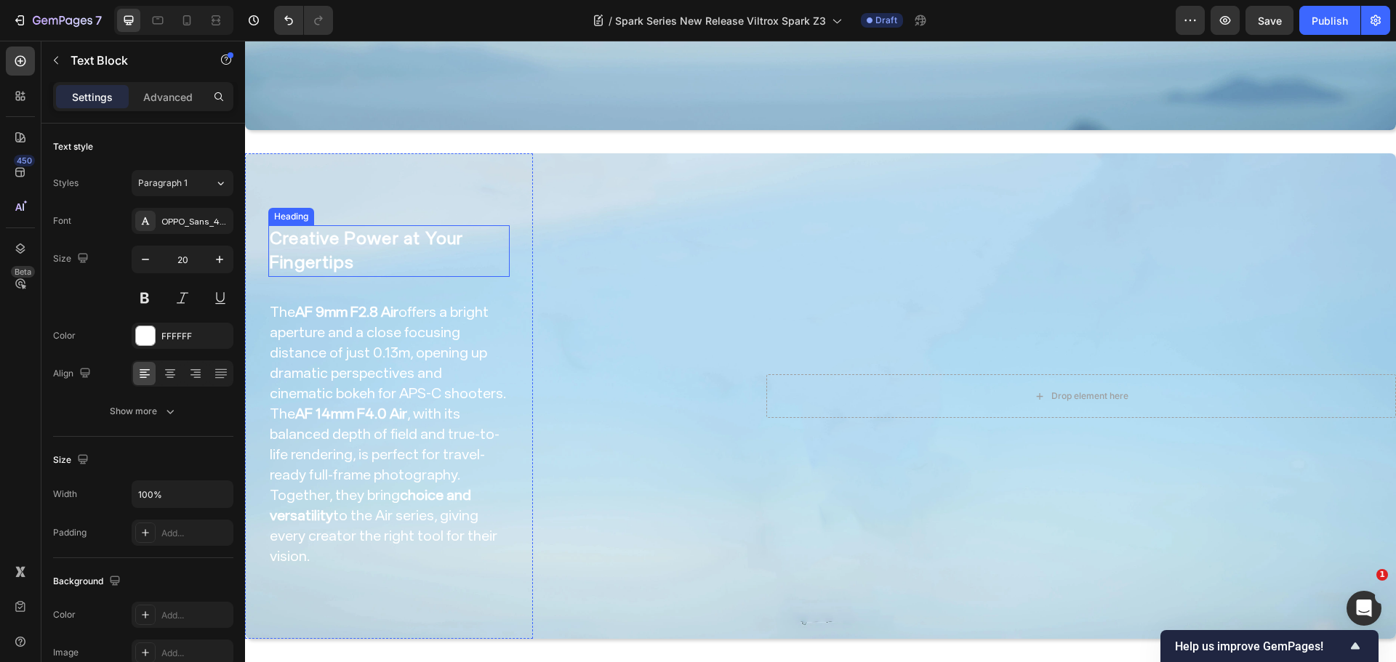
click at [404, 252] on h2 "Creative Power at Your Fingertips" at bounding box center [388, 251] width 241 height 52
click at [387, 345] on p "The AF 9mm F2.8 Air offers a bright aperture and a close focusing distance of j…" at bounding box center [389, 434] width 238 height 265
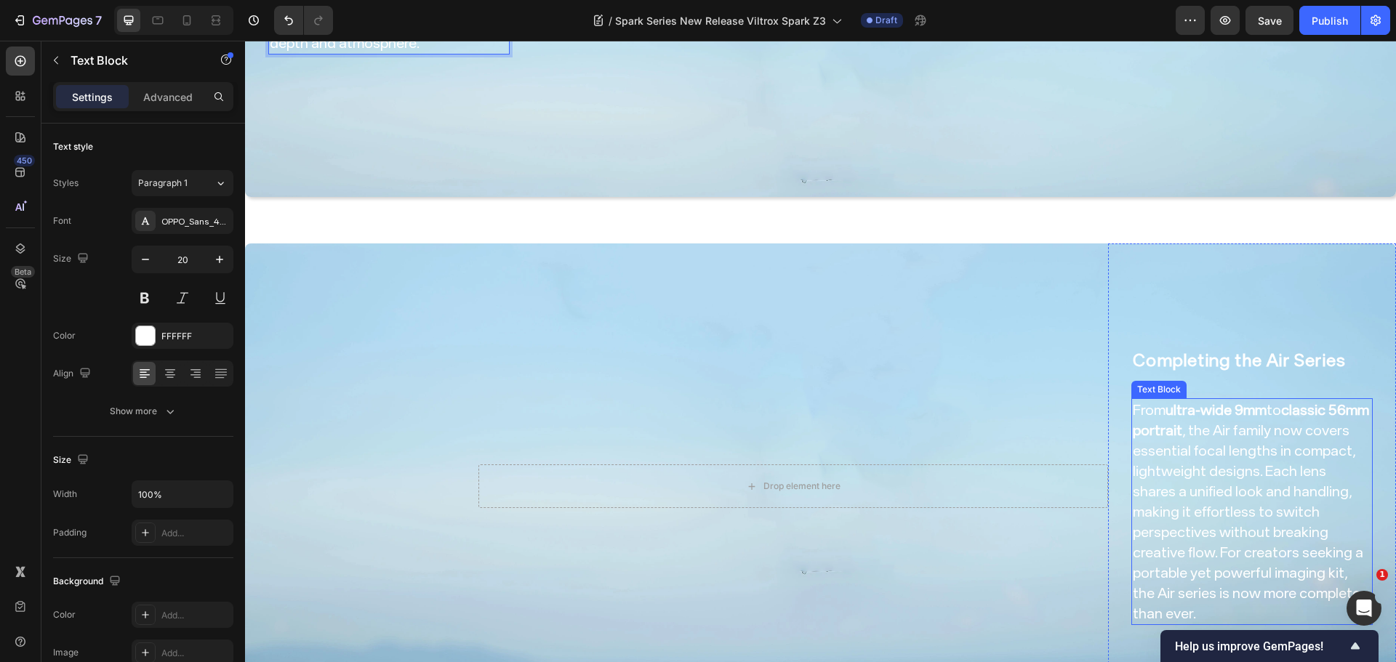
scroll to position [2737, 0]
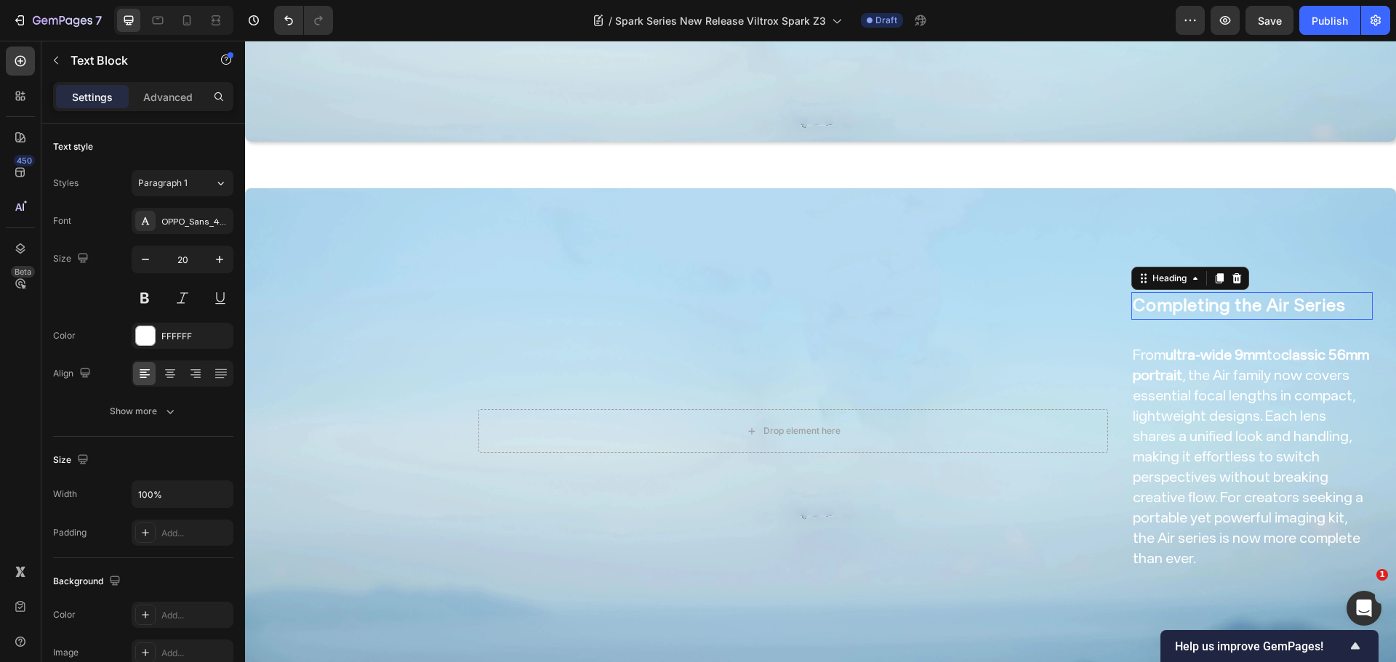
click at [1154, 295] on strong "Completing the Air Series" at bounding box center [1239, 305] width 213 height 20
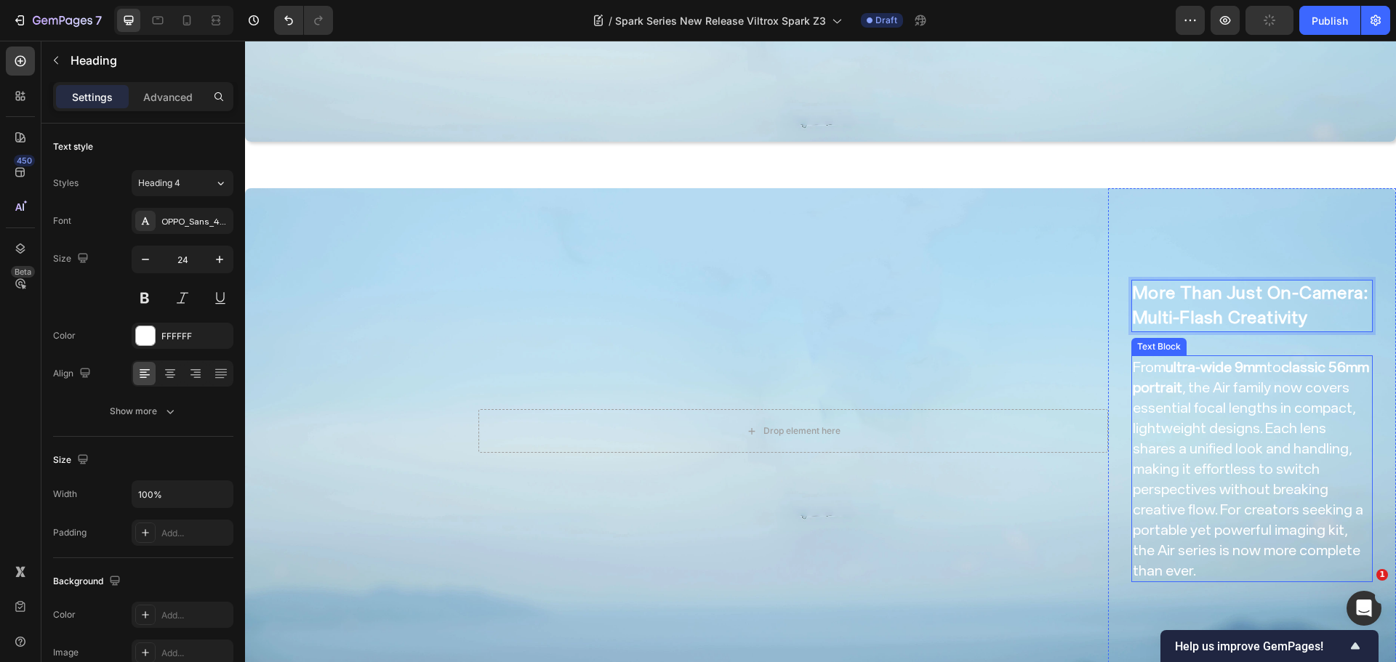
scroll to position [2713, 0]
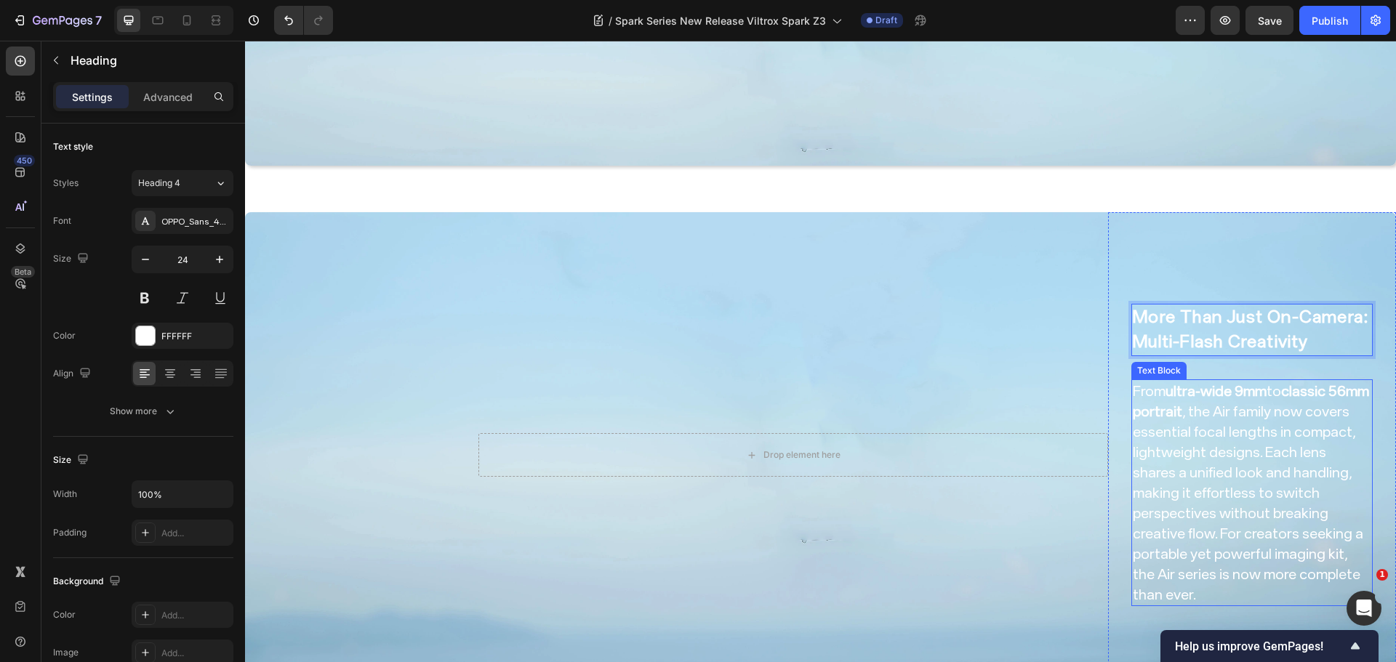
click at [1207, 425] on p "From ultra-wide 9mm to classic 56mm portrait , the Air family now covers essent…" at bounding box center [1252, 493] width 238 height 224
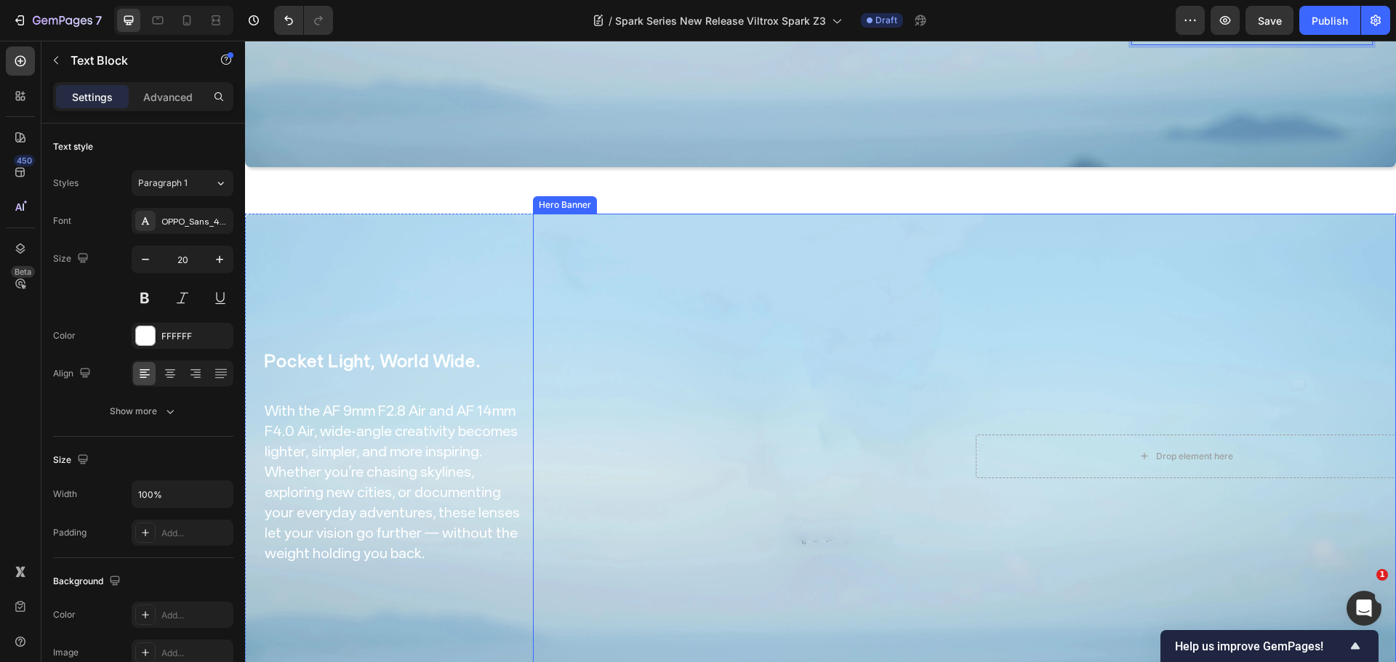
scroll to position [3325, 0]
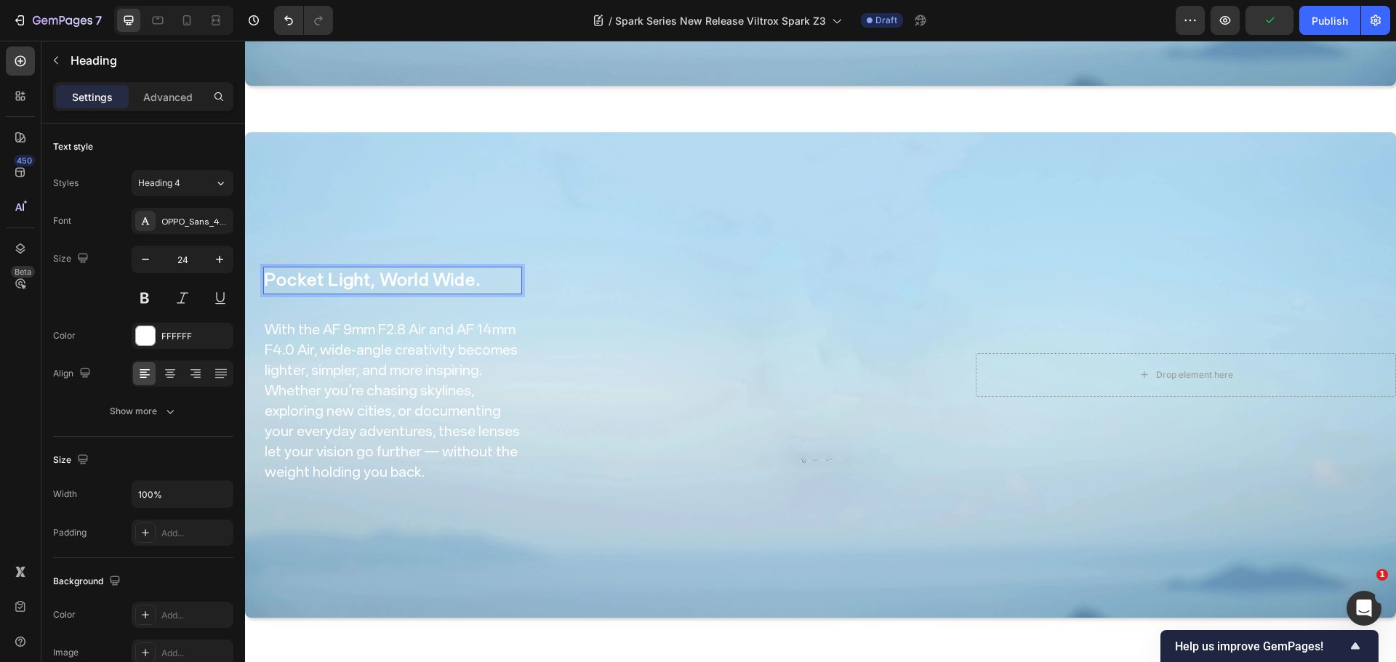
click at [417, 270] on strong "Pocket Light, World Wide." at bounding box center [373, 280] width 216 height 20
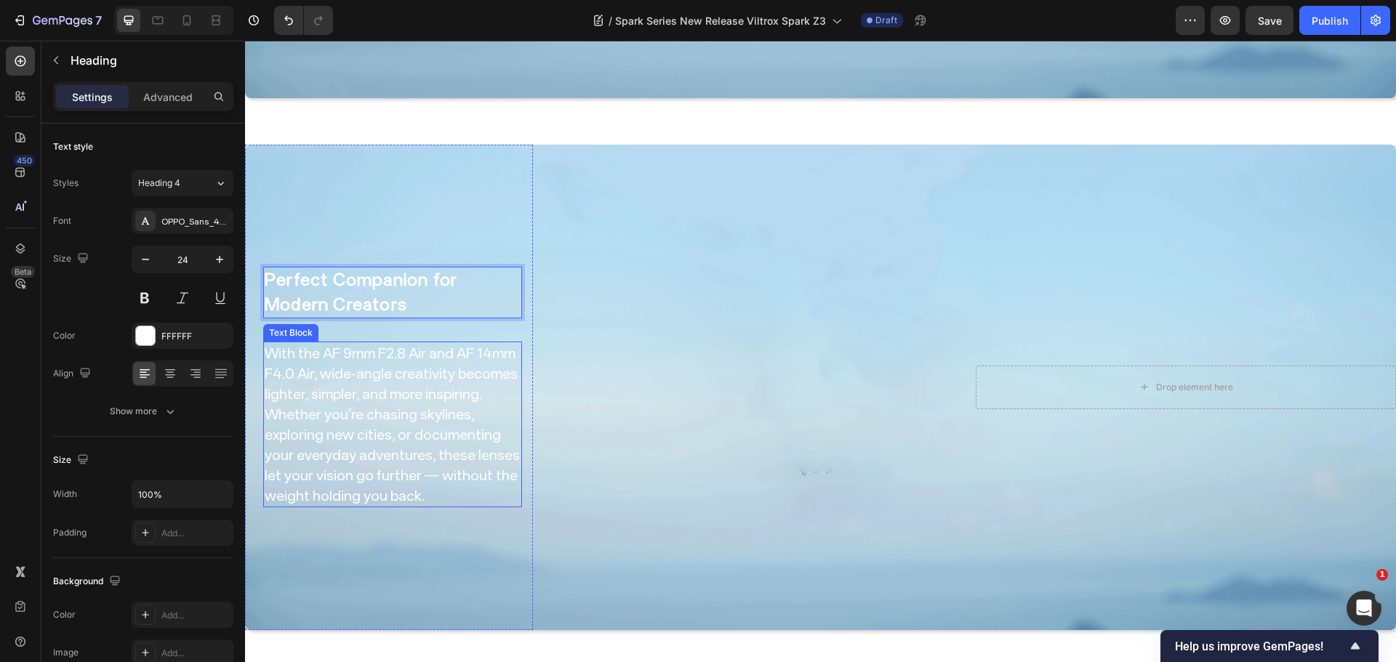
click at [441, 377] on p "With the AF 9mm F2.8 Air and AF 14mm F4.0 Air, wide-angle creativity becomes li…" at bounding box center [393, 424] width 256 height 163
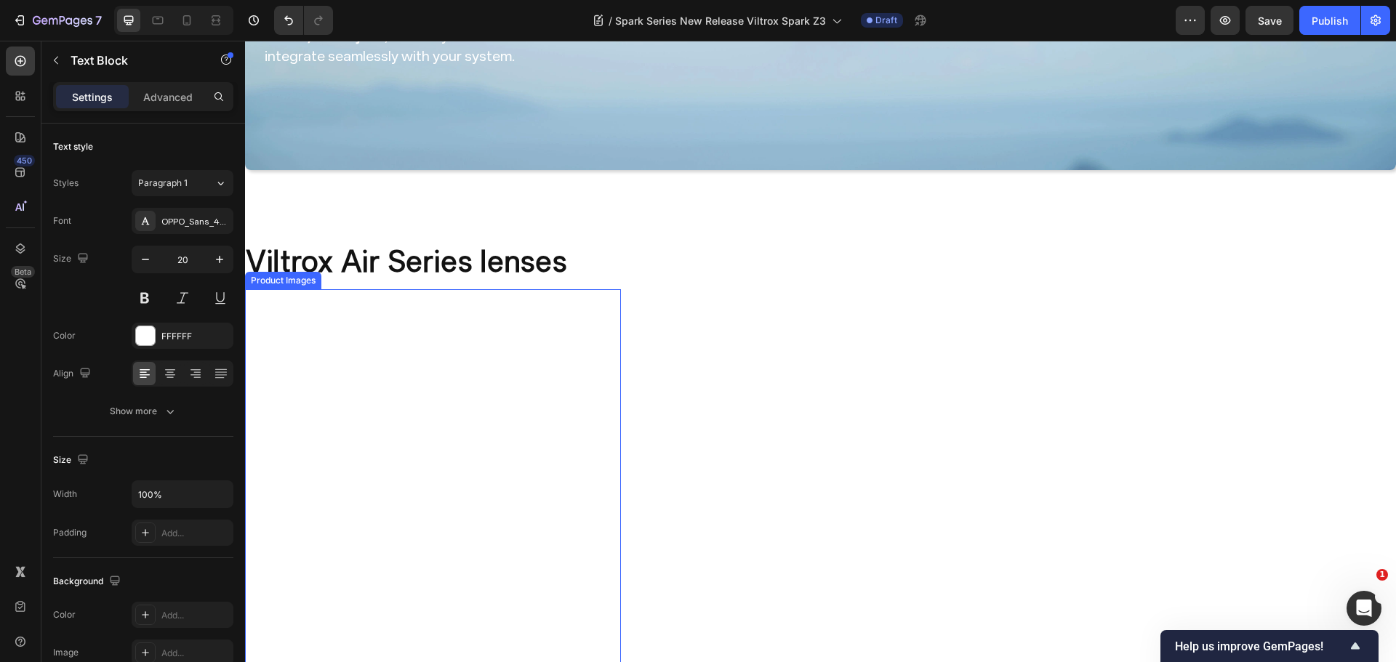
scroll to position [3801, 0]
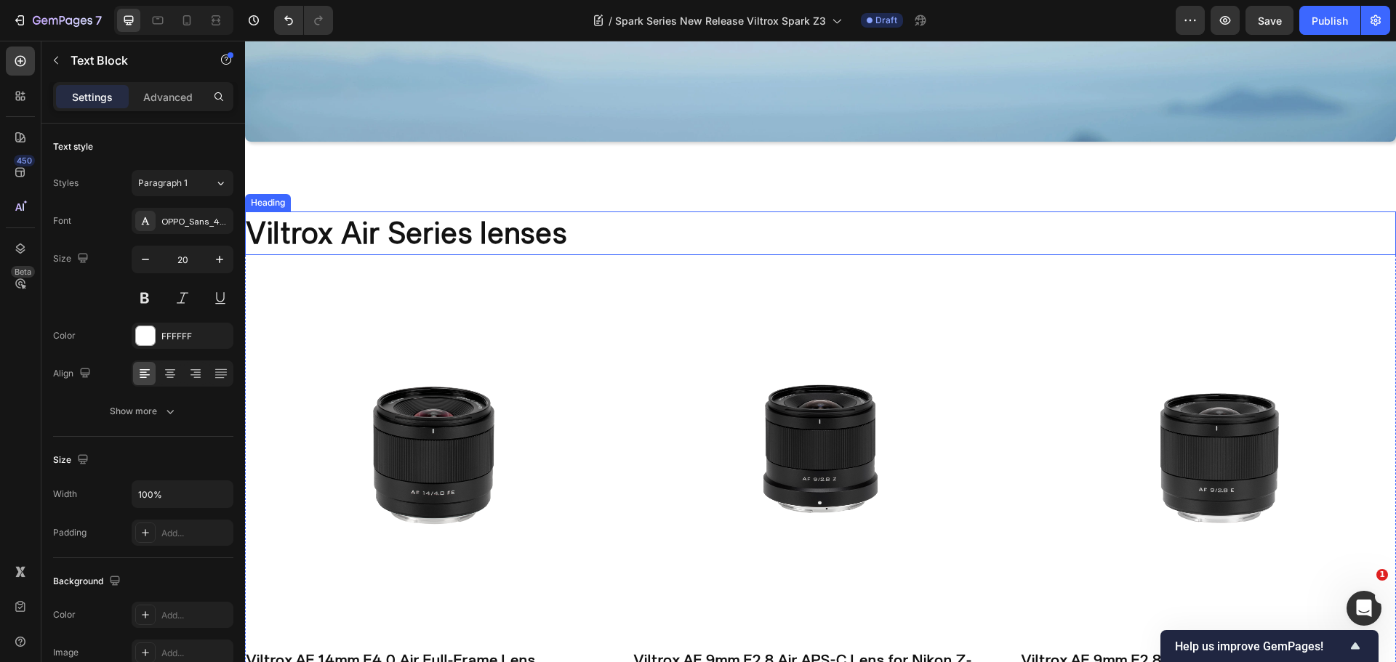
click at [475, 214] on h2 "Viltrox Air Series lenses" at bounding box center [820, 234] width 1151 height 44
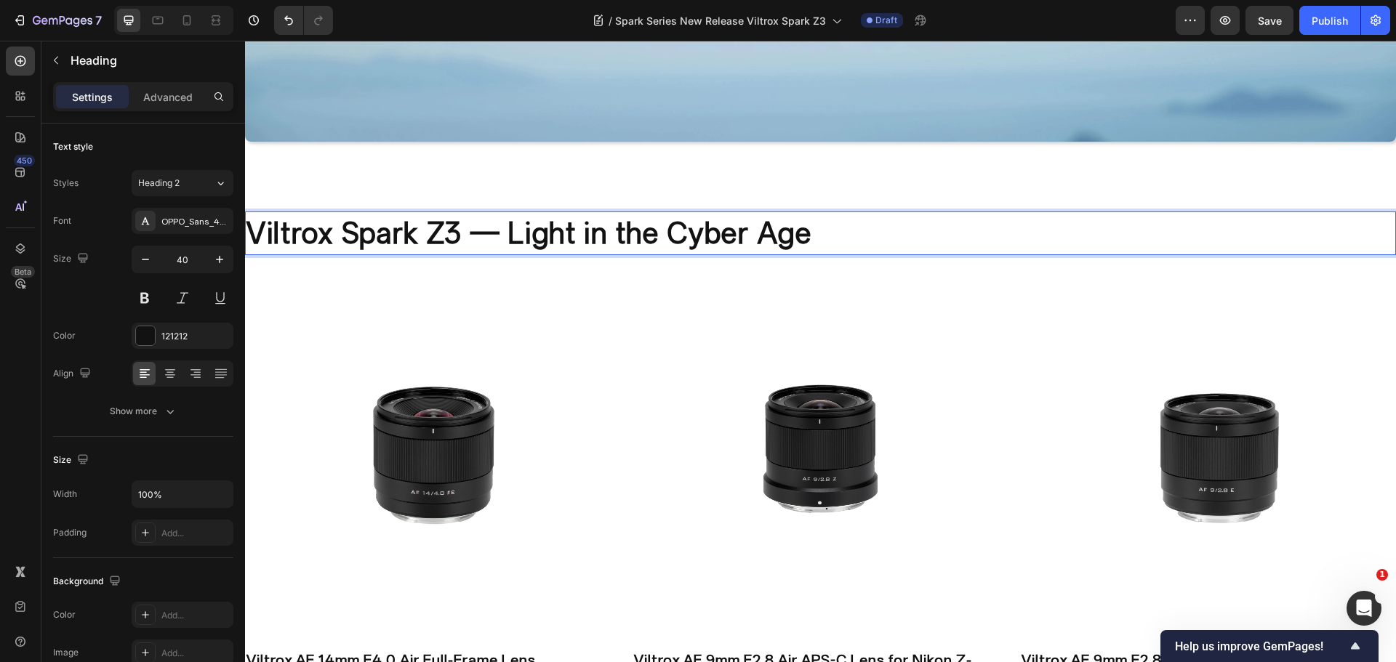
click at [951, 220] on p "Viltrox Spark Z3 — Light in the Cyber Age" at bounding box center [820, 233] width 1148 height 41
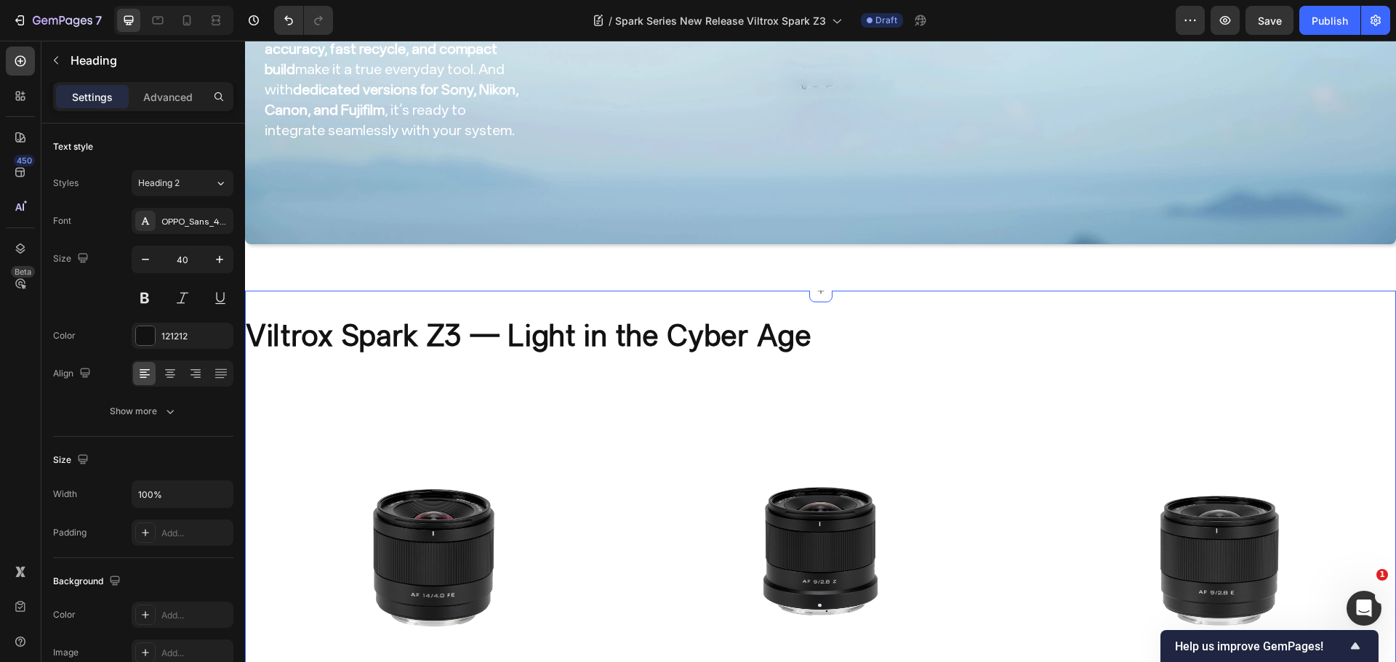
scroll to position [3728, 0]
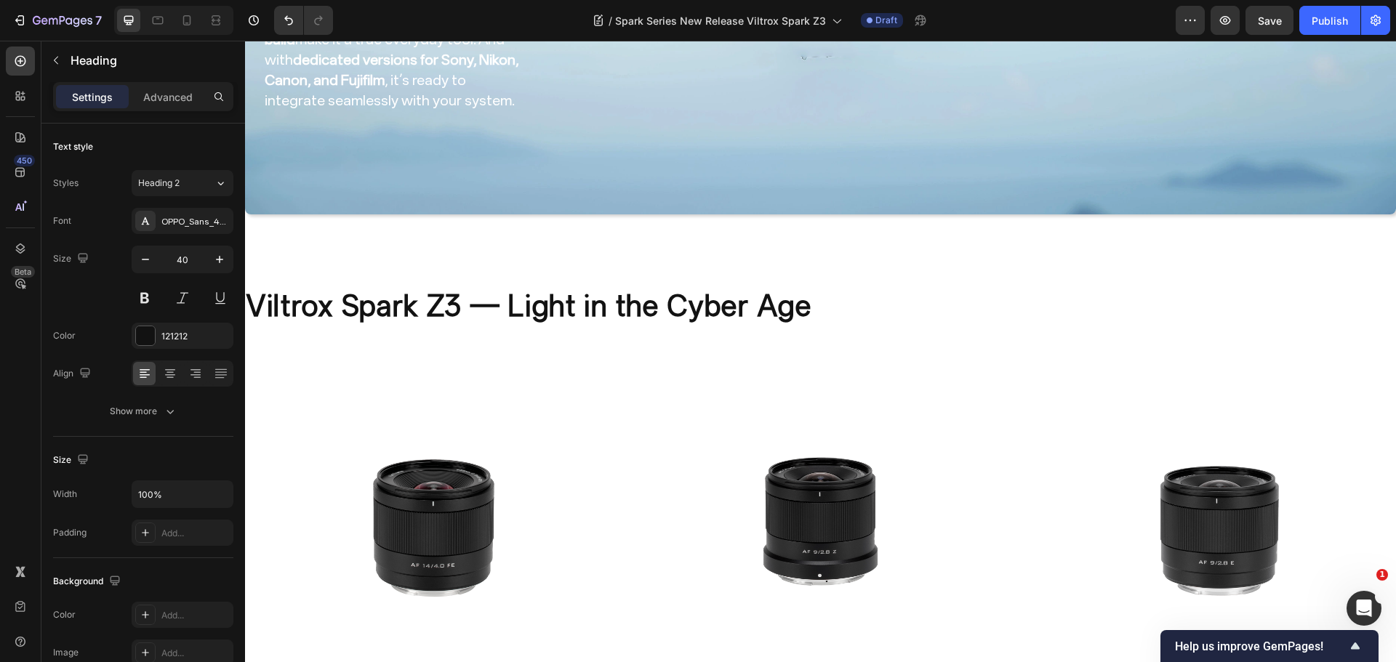
drag, startPoint x: 1021, startPoint y: 259, endPoint x: 995, endPoint y: 265, distance: 26.8
click at [1021, 284] on h2 "Viltrox Spark Z3 — Light in the Cyber Age" at bounding box center [820, 306] width 1151 height 44
click at [682, 334] on img at bounding box center [820, 522] width 376 height 376
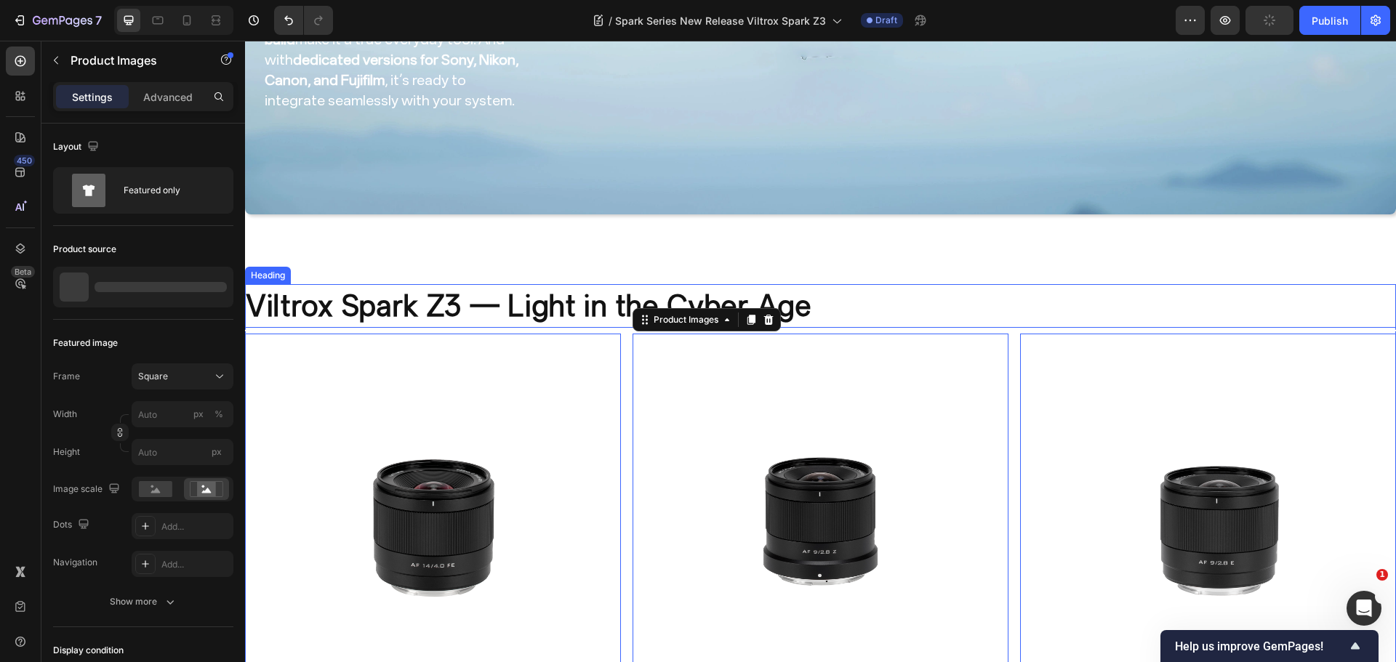
drag, startPoint x: 578, startPoint y: 283, endPoint x: 568, endPoint y: 289, distance: 11.1
click at [578, 286] on p "Viltrox Spark Z3 — Light in the Cyber Age" at bounding box center [820, 306] width 1148 height 41
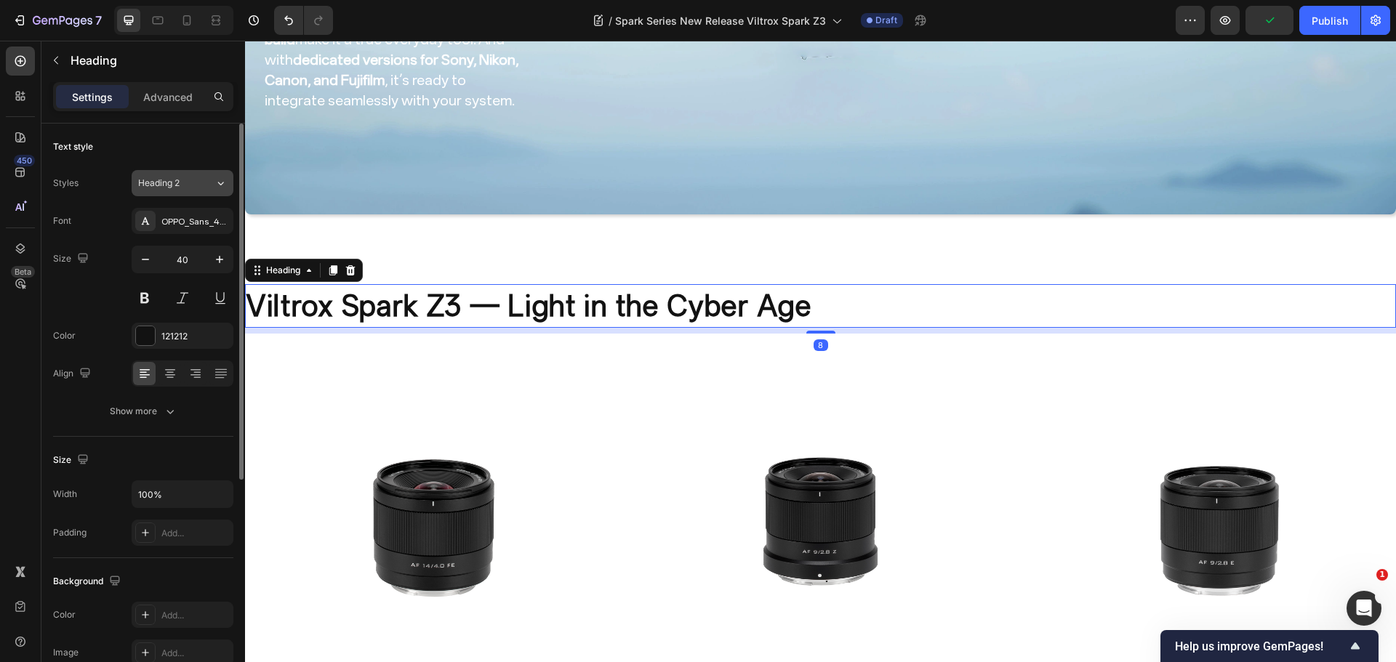
click at [177, 176] on button "Heading 2" at bounding box center [183, 183] width 102 height 26
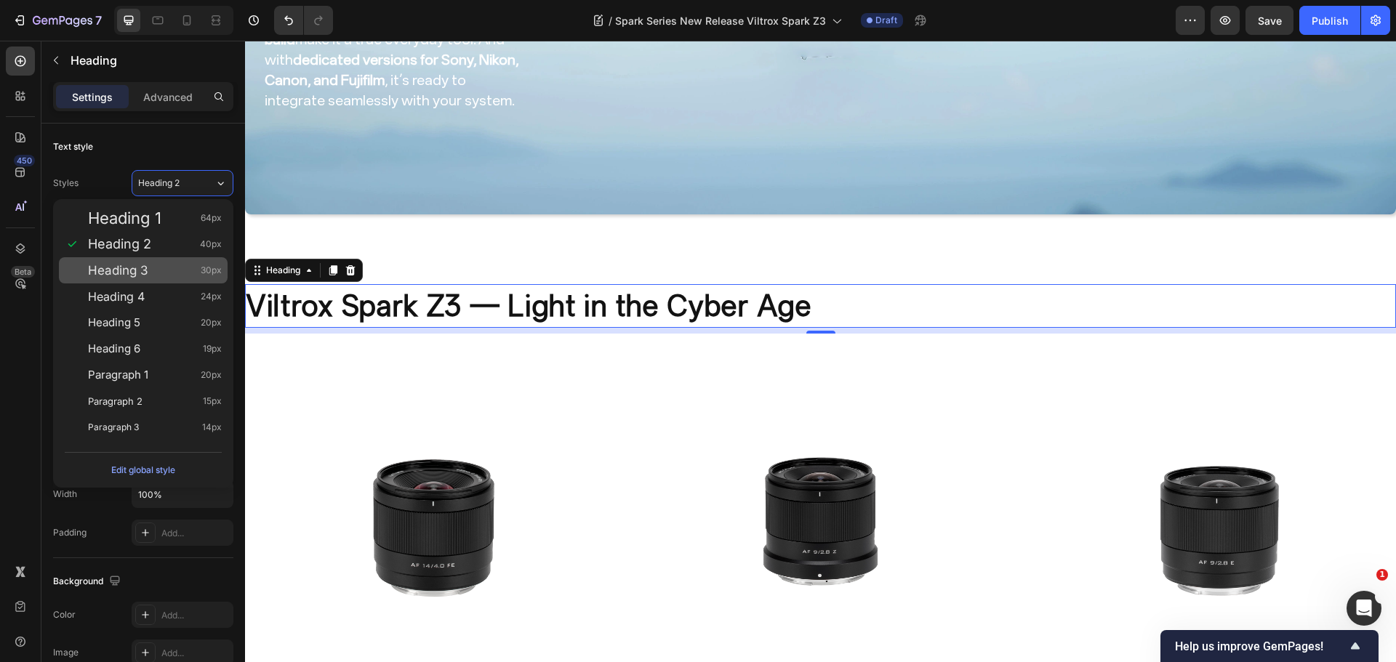
click at [140, 266] on span "Heading 3" at bounding box center [118, 270] width 60 height 15
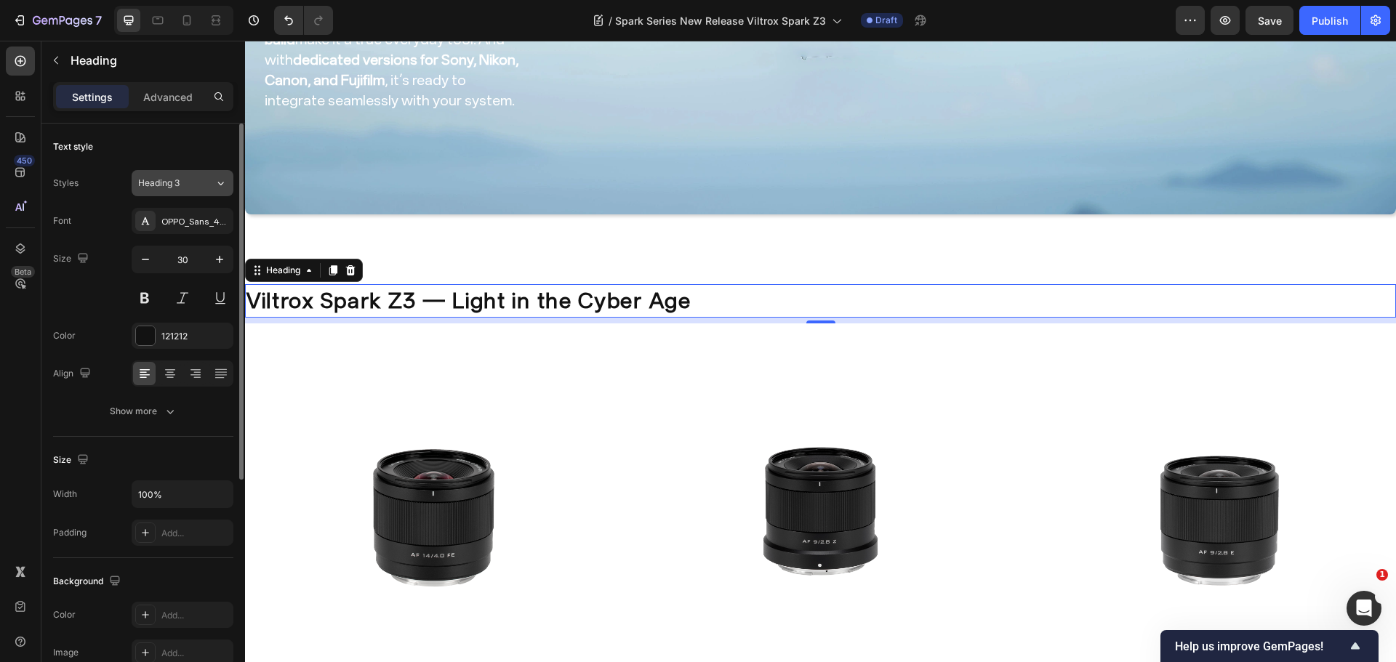
click at [164, 193] on button "Heading 3" at bounding box center [183, 183] width 102 height 26
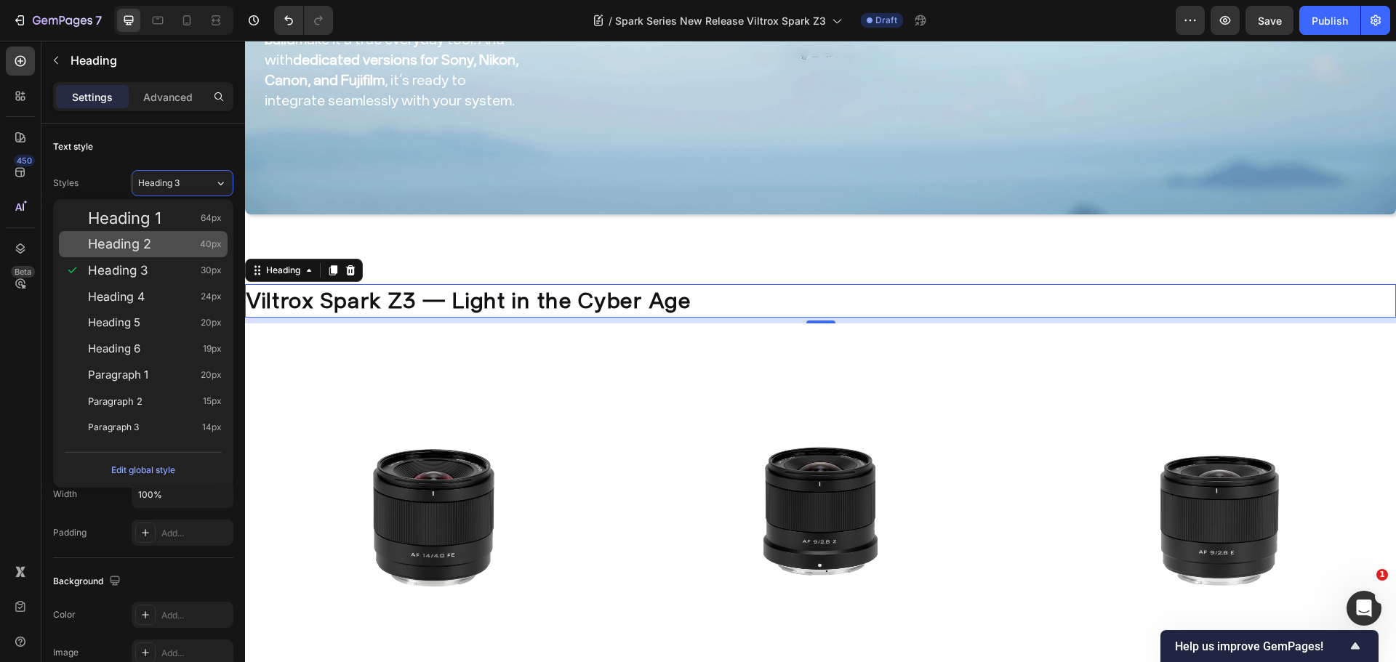
click at [151, 238] on span "Heading 2" at bounding box center [119, 244] width 63 height 15
type input "40"
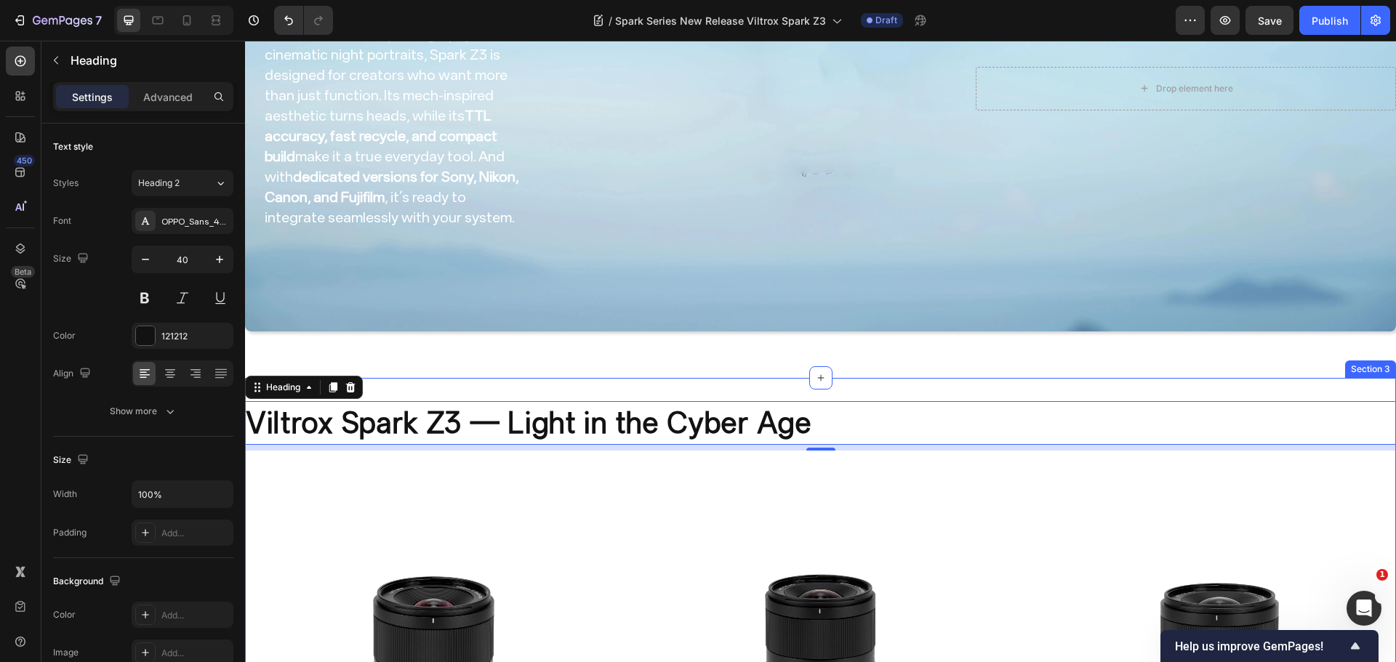
scroll to position [3438, 0]
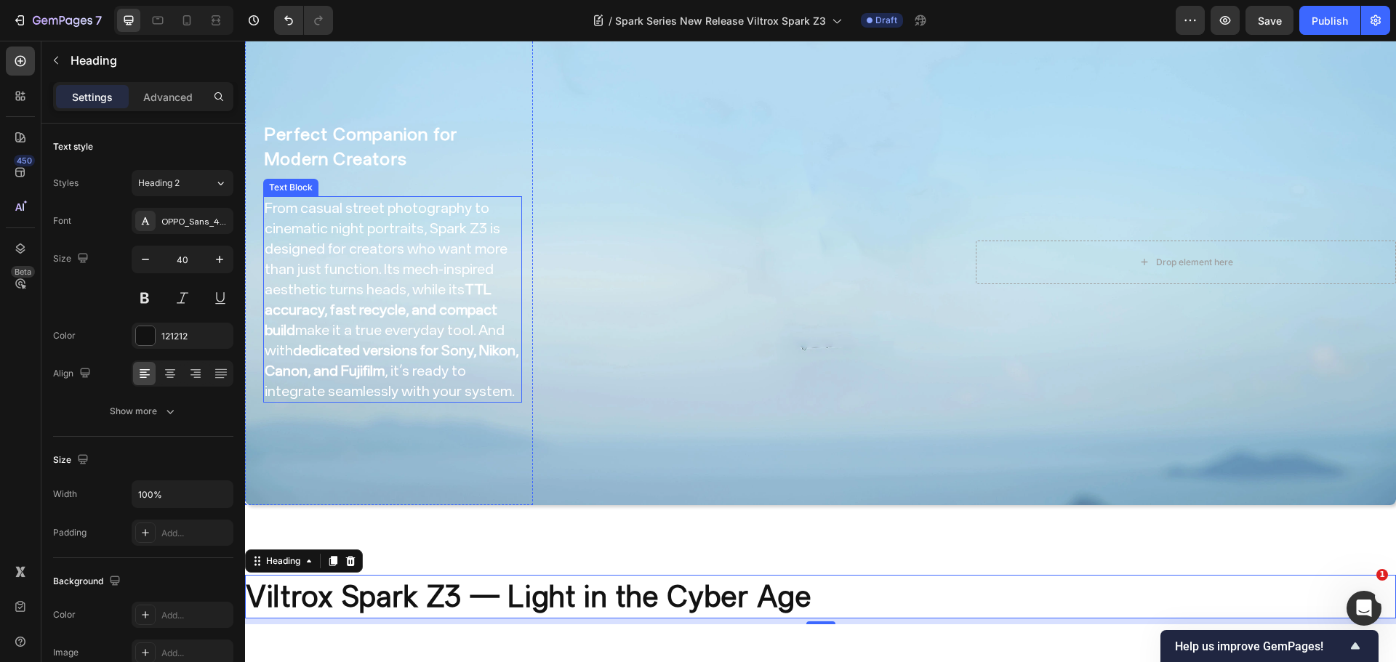
click at [379, 342] on strong "dedicated versions for Sony, Nikon, Canon, and Fujifilm" at bounding box center [392, 361] width 254 height 38
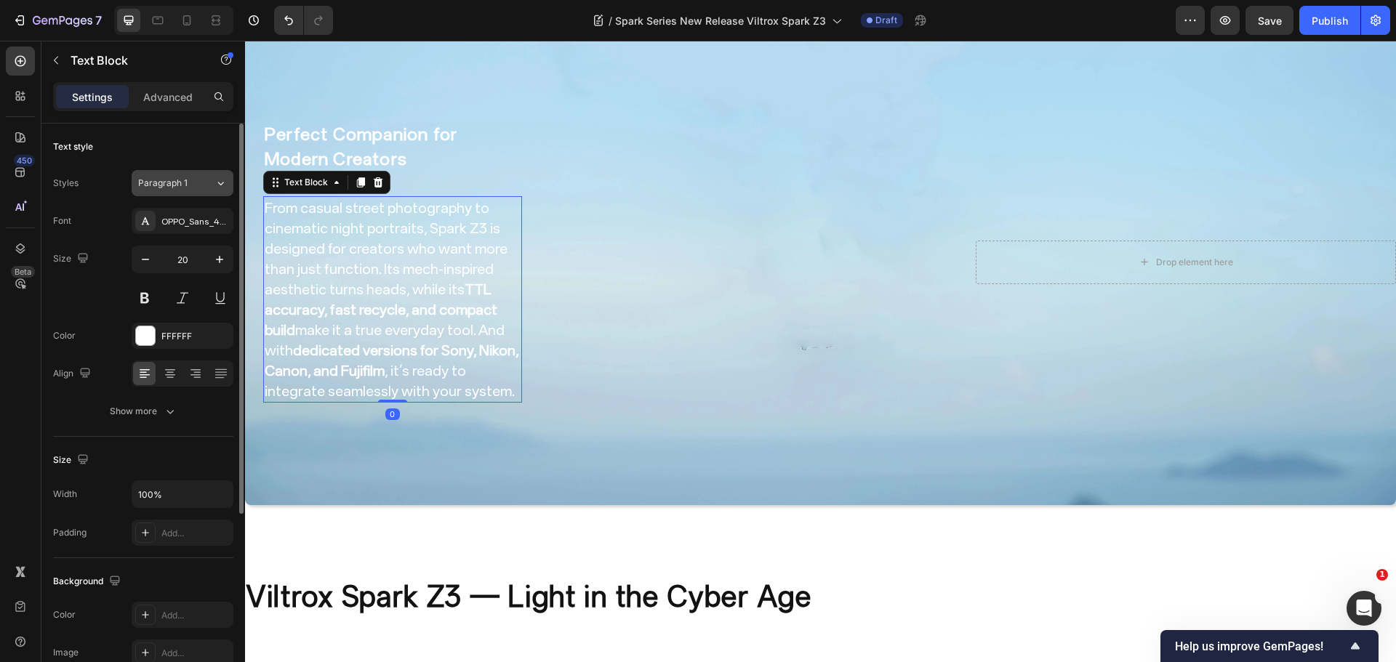
click at [175, 174] on button "Paragraph 1" at bounding box center [183, 183] width 102 height 26
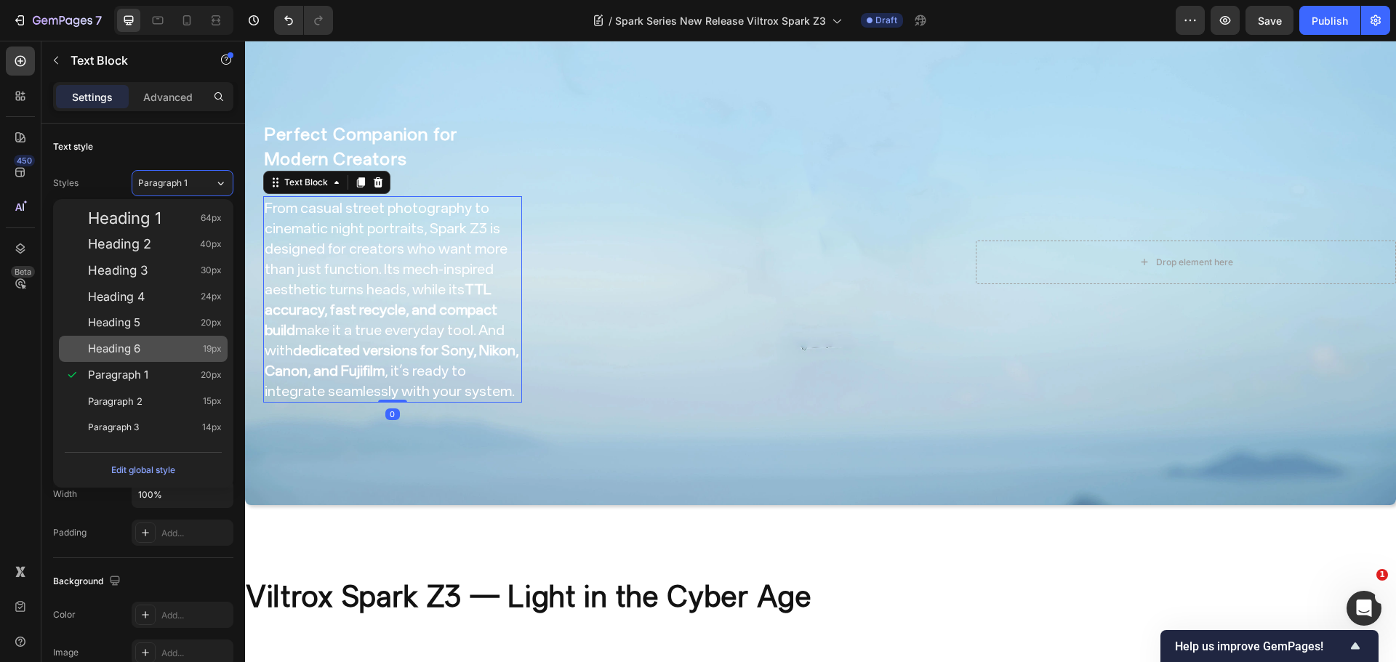
click at [175, 353] on div "Heading 6 19px" at bounding box center [155, 349] width 134 height 15
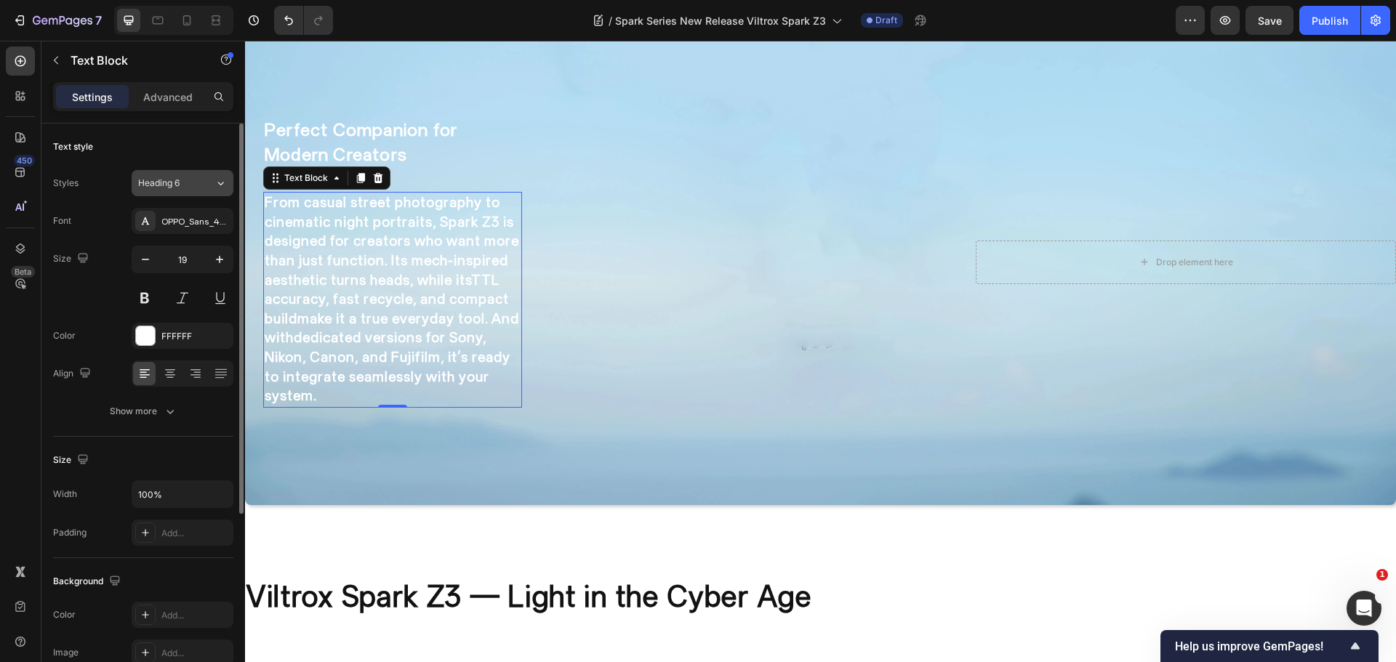
click at [185, 177] on div "Heading 6" at bounding box center [167, 183] width 59 height 13
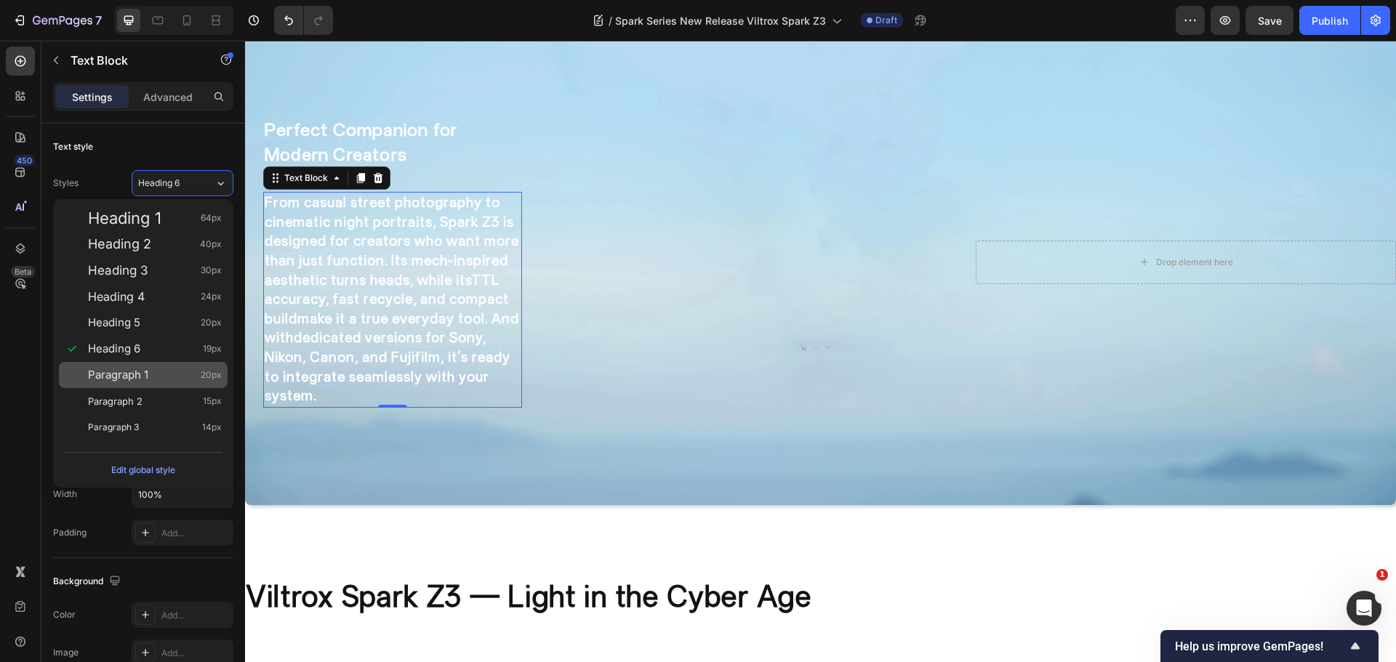
click at [128, 367] on div "Paragraph 1 20px" at bounding box center [143, 375] width 169 height 26
type input "20"
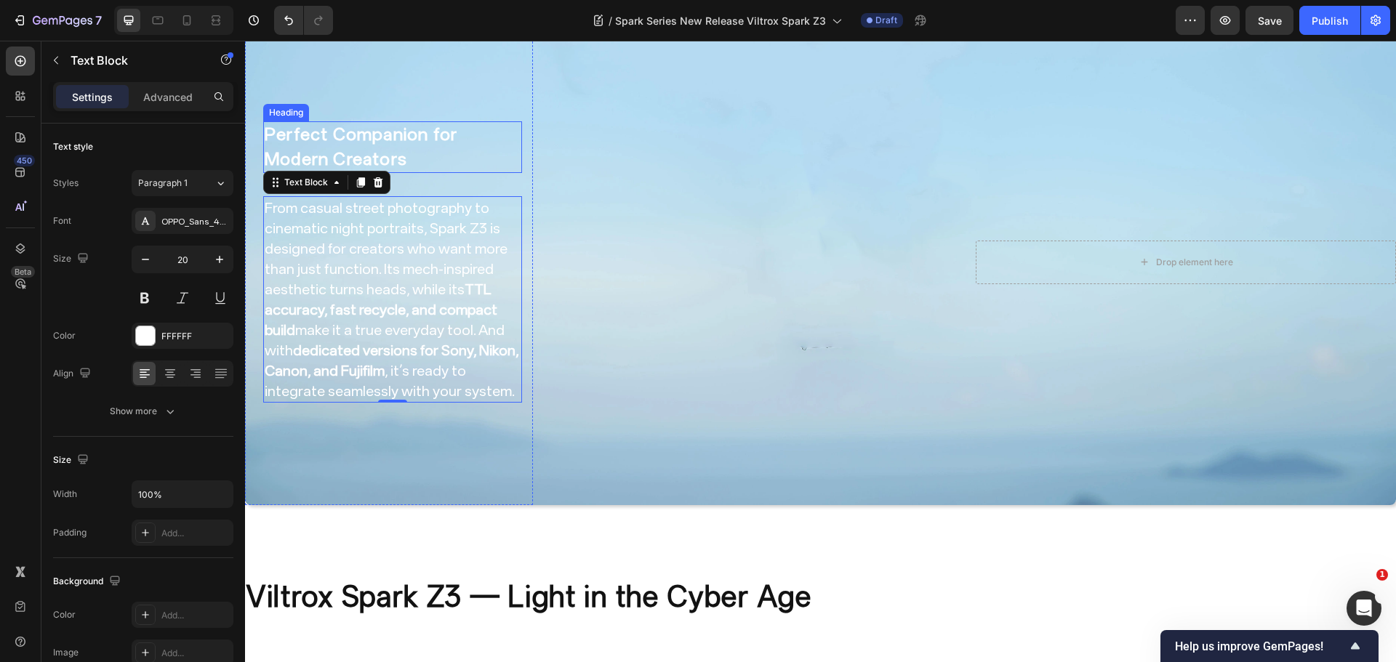
click at [395, 124] on strong "Perfect Companion for Modern Creators" at bounding box center [361, 146] width 193 height 45
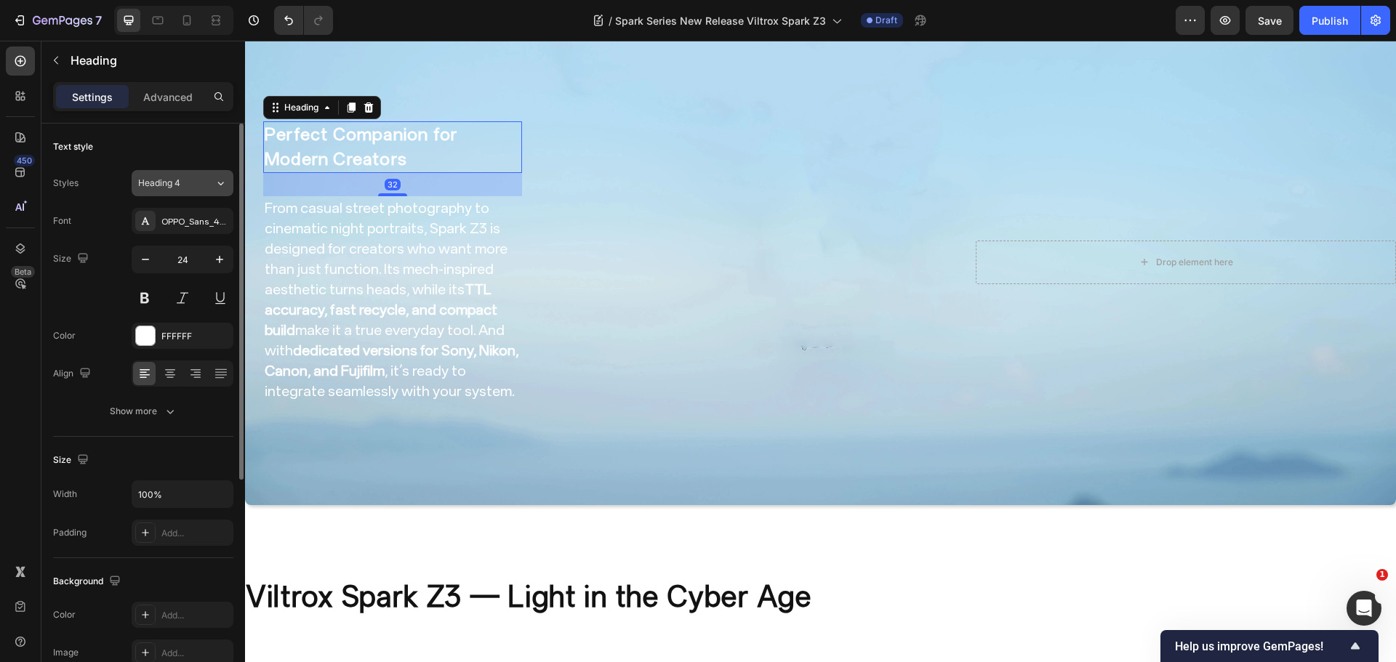
click at [165, 178] on span "Heading 4" at bounding box center [159, 183] width 42 height 13
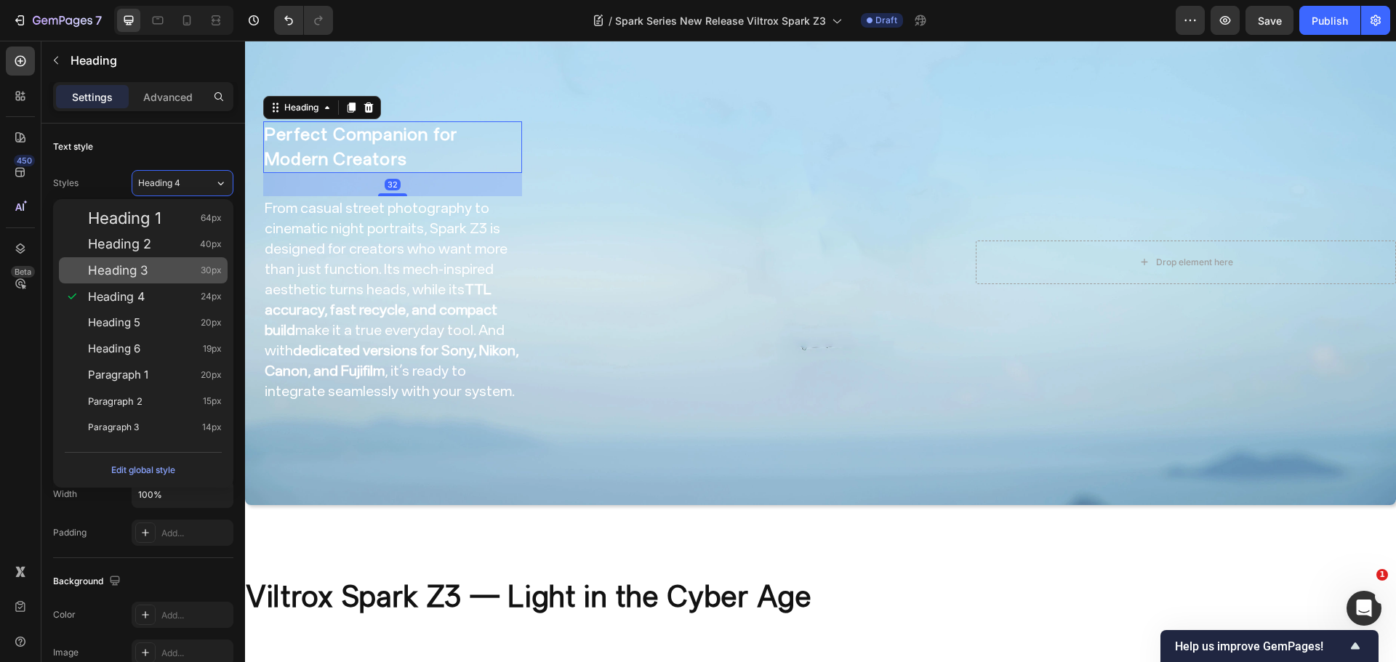
click at [164, 281] on div "Heading 3 30px" at bounding box center [143, 270] width 169 height 26
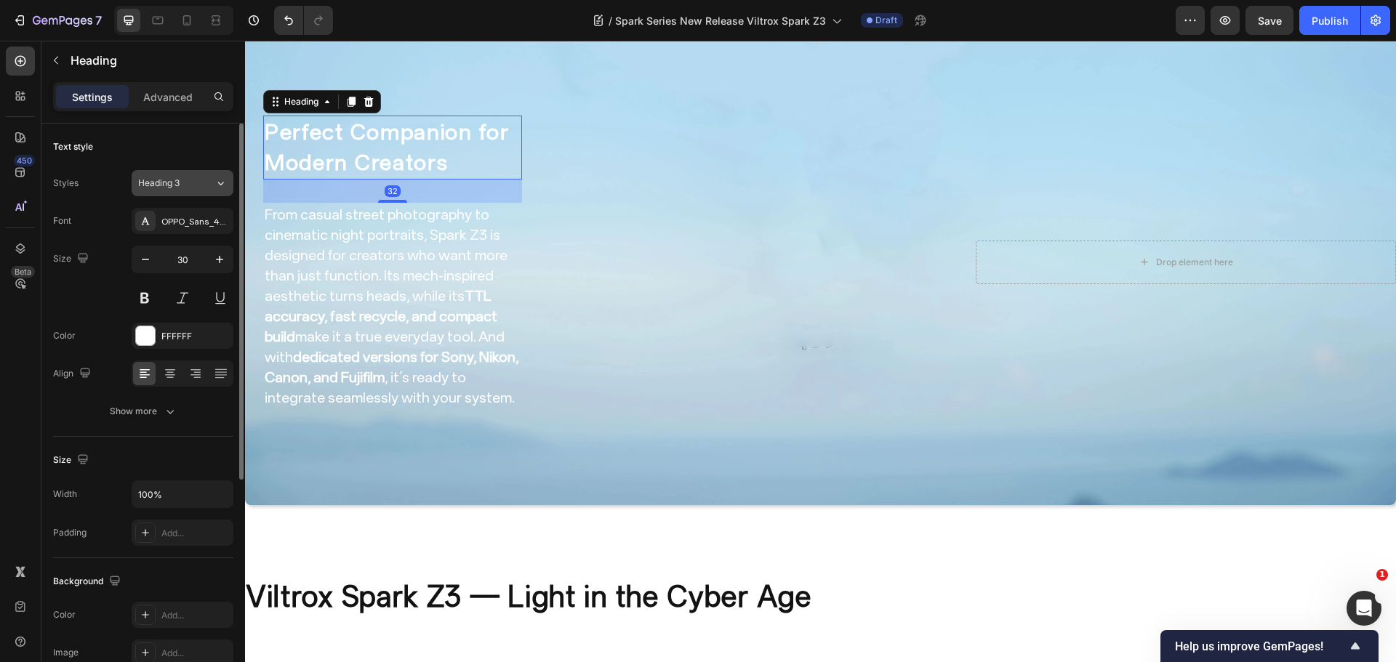
click at [187, 183] on div "Heading 3" at bounding box center [167, 183] width 59 height 13
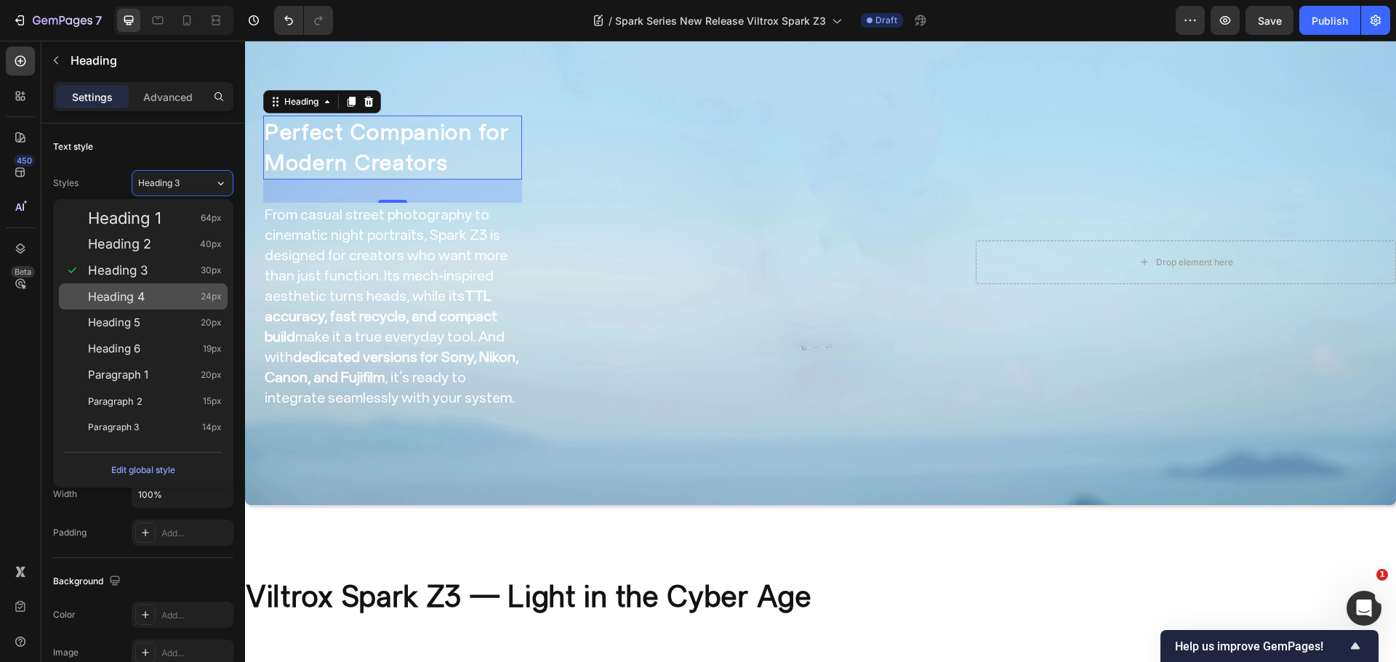
click at [156, 299] on div "Heading 4 24px" at bounding box center [155, 296] width 134 height 15
type input "24"
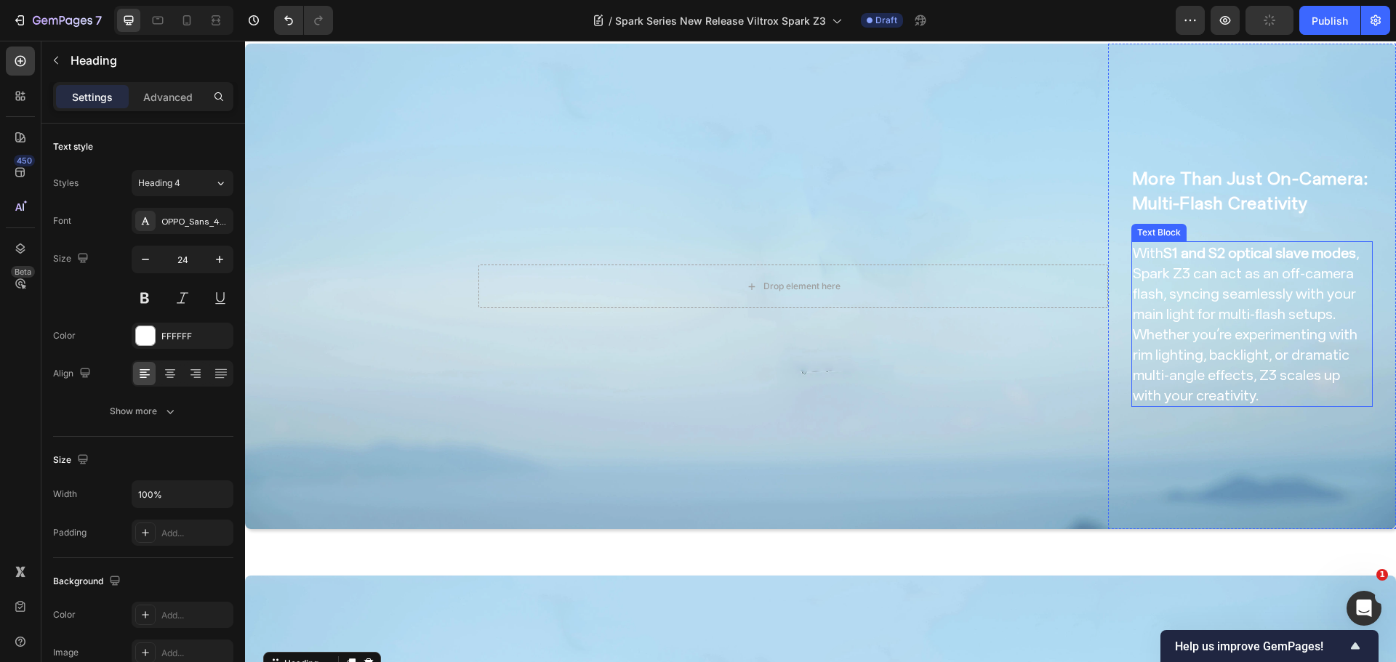
scroll to position [2711, 0]
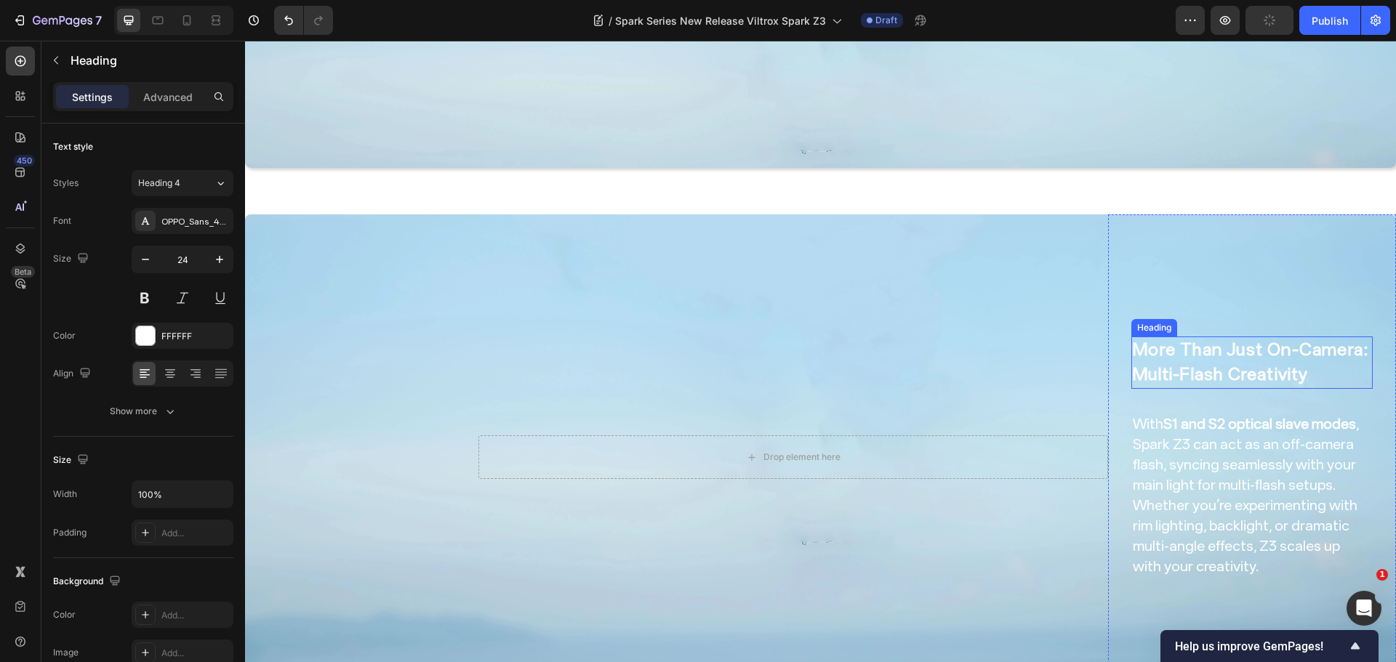
click at [1212, 339] on strong "More Than Just On-Camera: Multi-Flash Creativity" at bounding box center [1251, 361] width 236 height 45
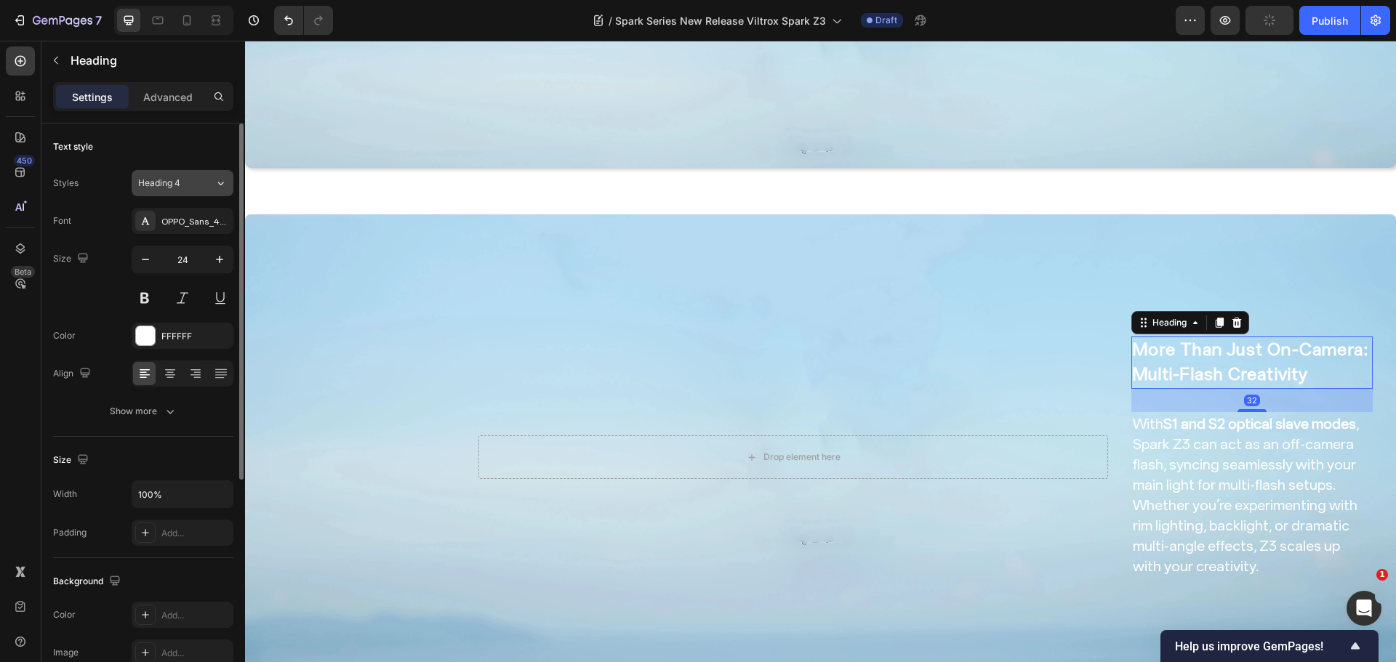
click at [172, 181] on span "Heading 4" at bounding box center [159, 183] width 42 height 13
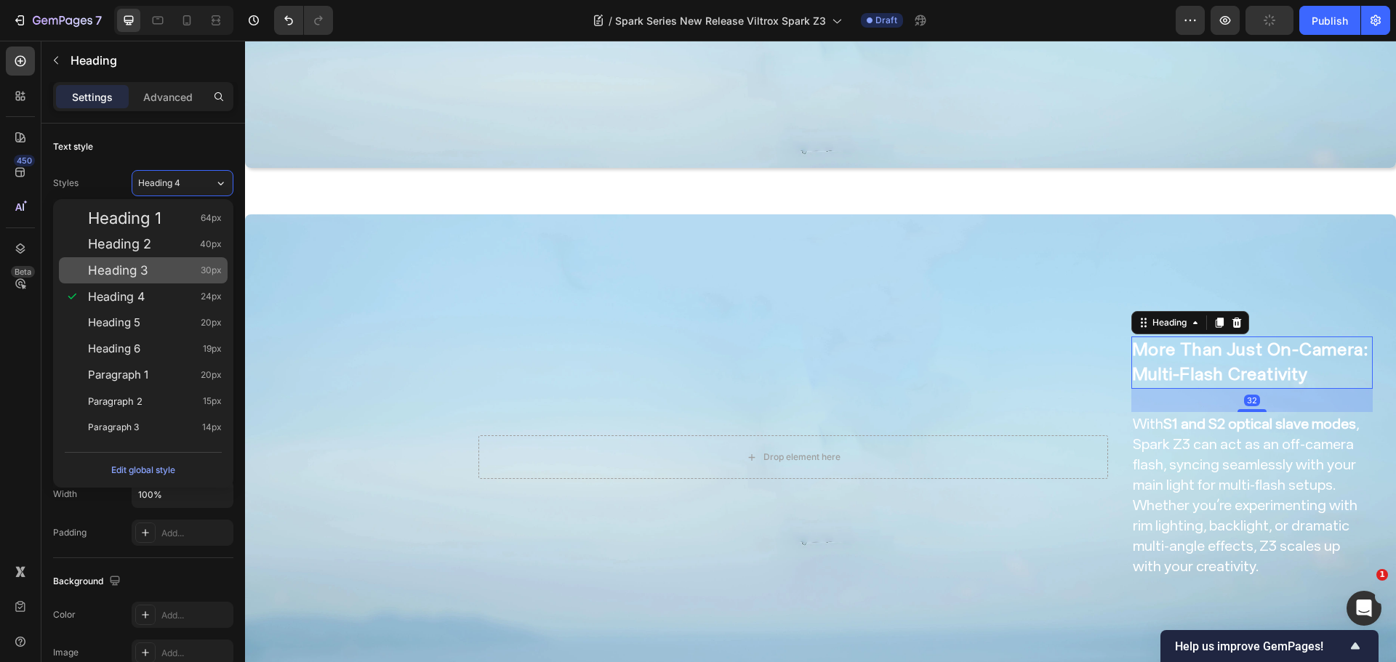
click at [169, 278] on div "Heading 3 30px" at bounding box center [143, 270] width 169 height 26
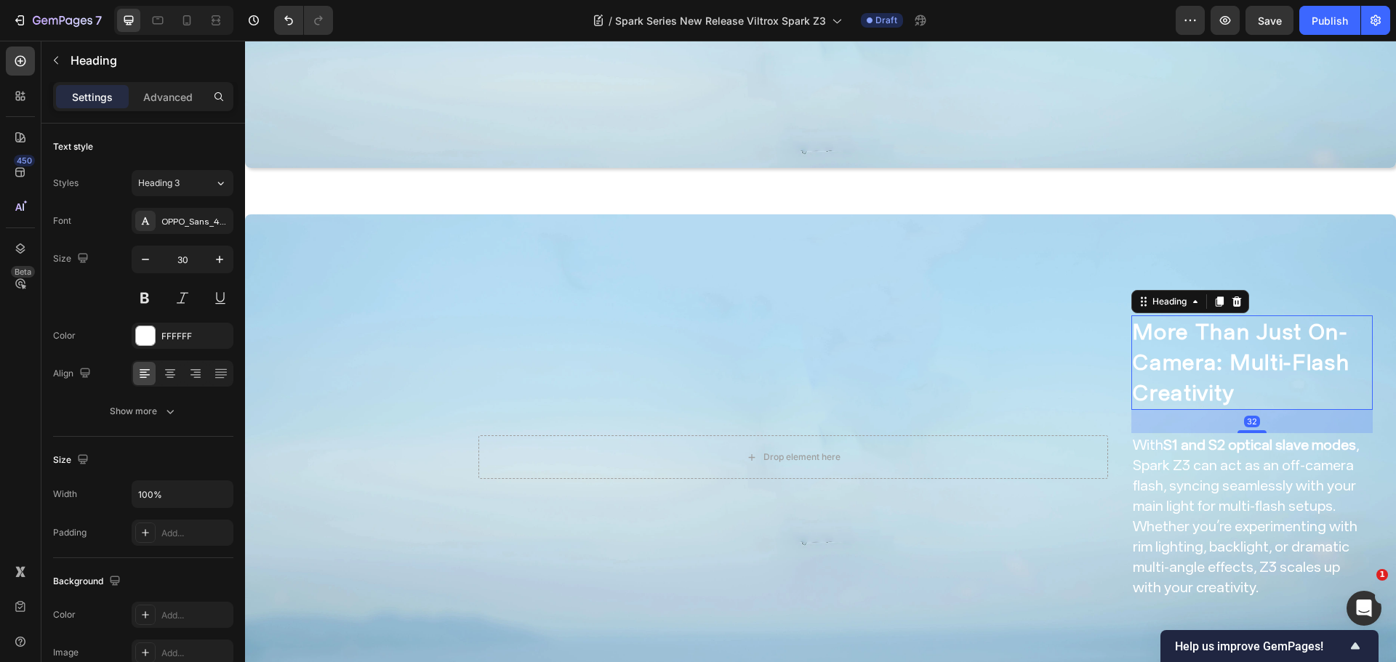
drag, startPoint x: 196, startPoint y: 186, endPoint x: 162, endPoint y: 214, distance: 44.4
click at [195, 186] on div "Heading 3" at bounding box center [167, 183] width 59 height 13
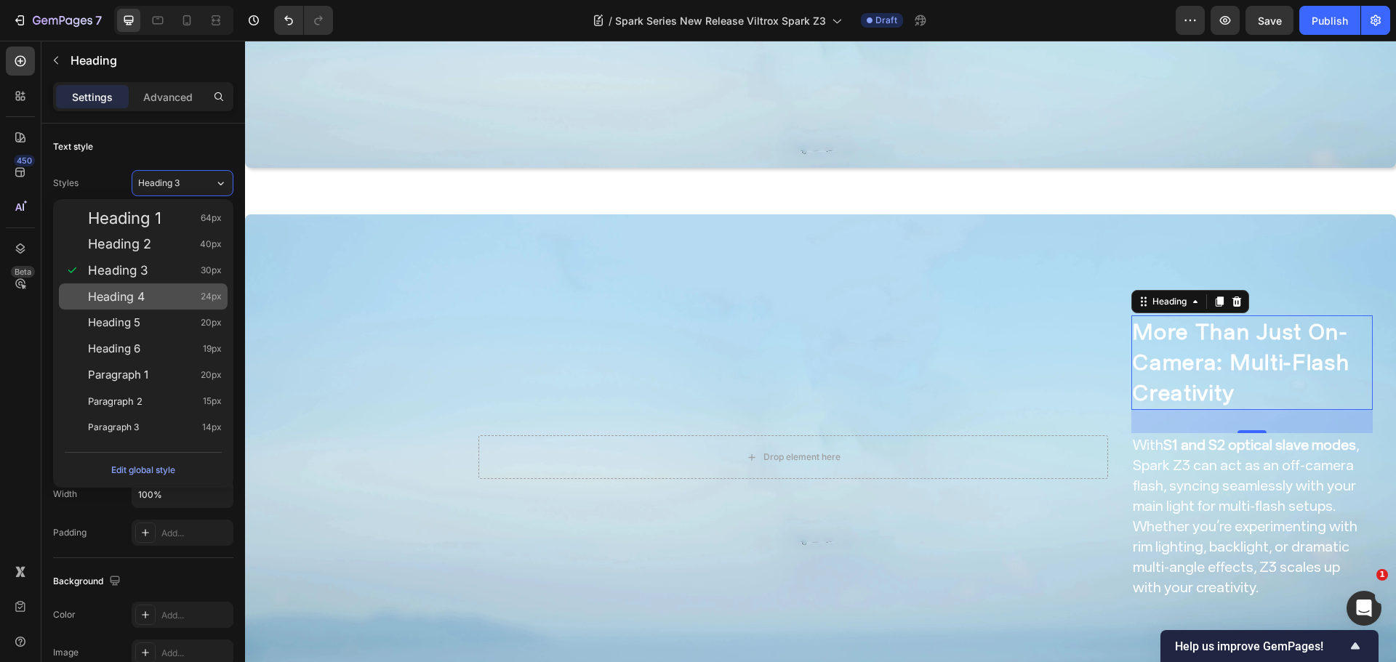
click at [148, 291] on div "Heading 4 24px" at bounding box center [155, 296] width 134 height 15
type input "24"
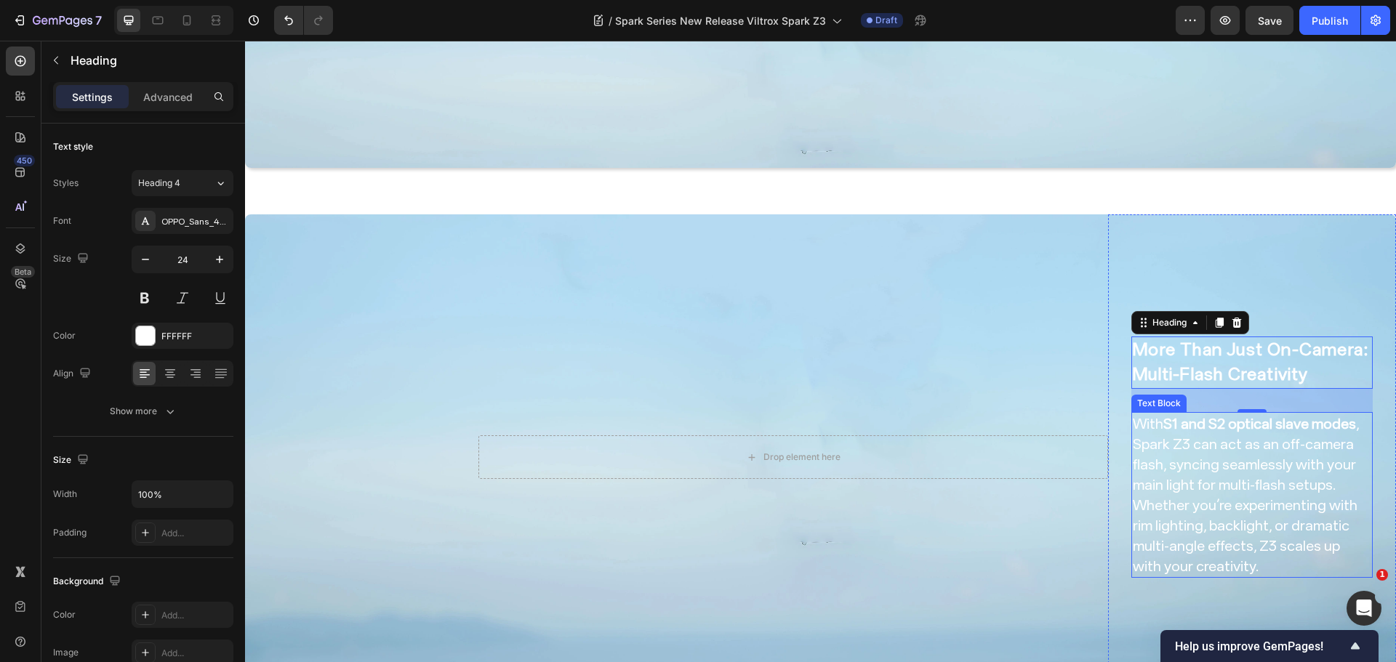
click at [1322, 466] on p "With S1 and S2 optical slave modes , Spark Z3 can act as an off-camera flash, s…" at bounding box center [1252, 495] width 238 height 163
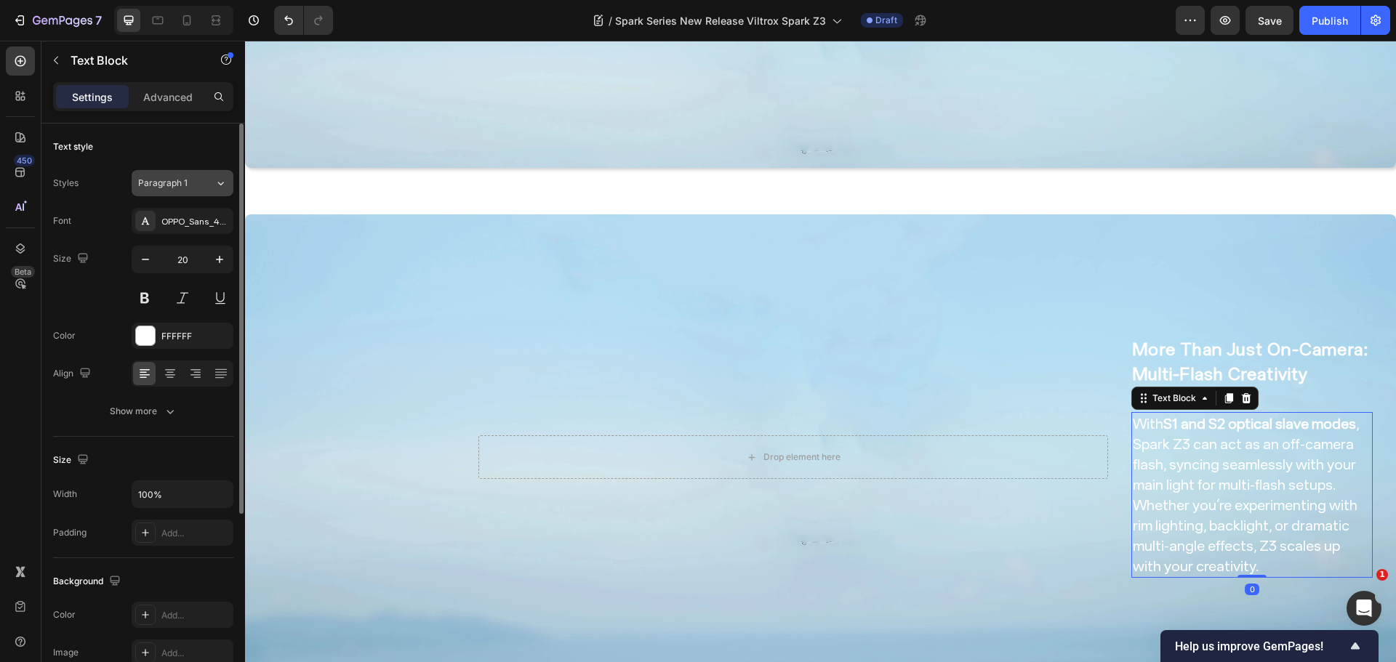
click at [201, 191] on button "Paragraph 1" at bounding box center [183, 183] width 102 height 26
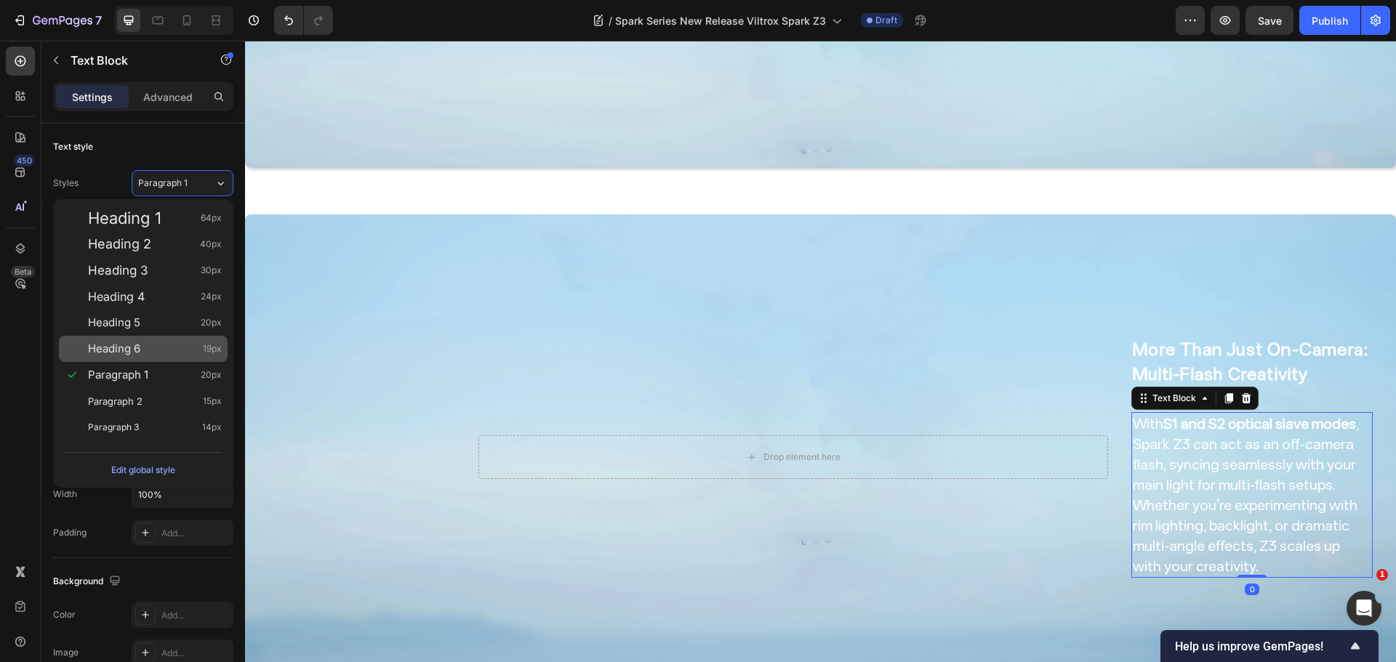
click at [180, 340] on div "Heading 6 19px" at bounding box center [143, 349] width 169 height 26
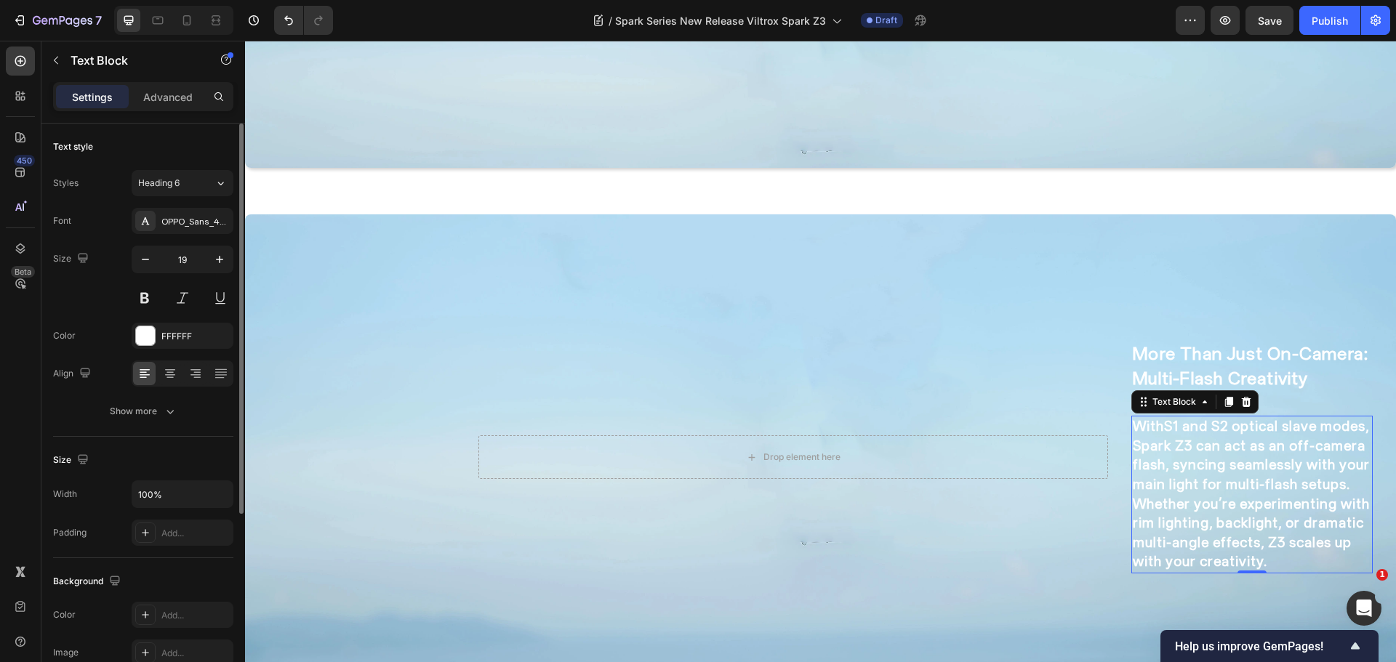
click at [191, 197] on div "Styles Heading 6 Font OPPO_Sans_40_ShopifyCurrency_subset Size 19 Color FFFFFF …" at bounding box center [143, 297] width 180 height 254
click at [197, 185] on div "Heading 6" at bounding box center [176, 183] width 76 height 13
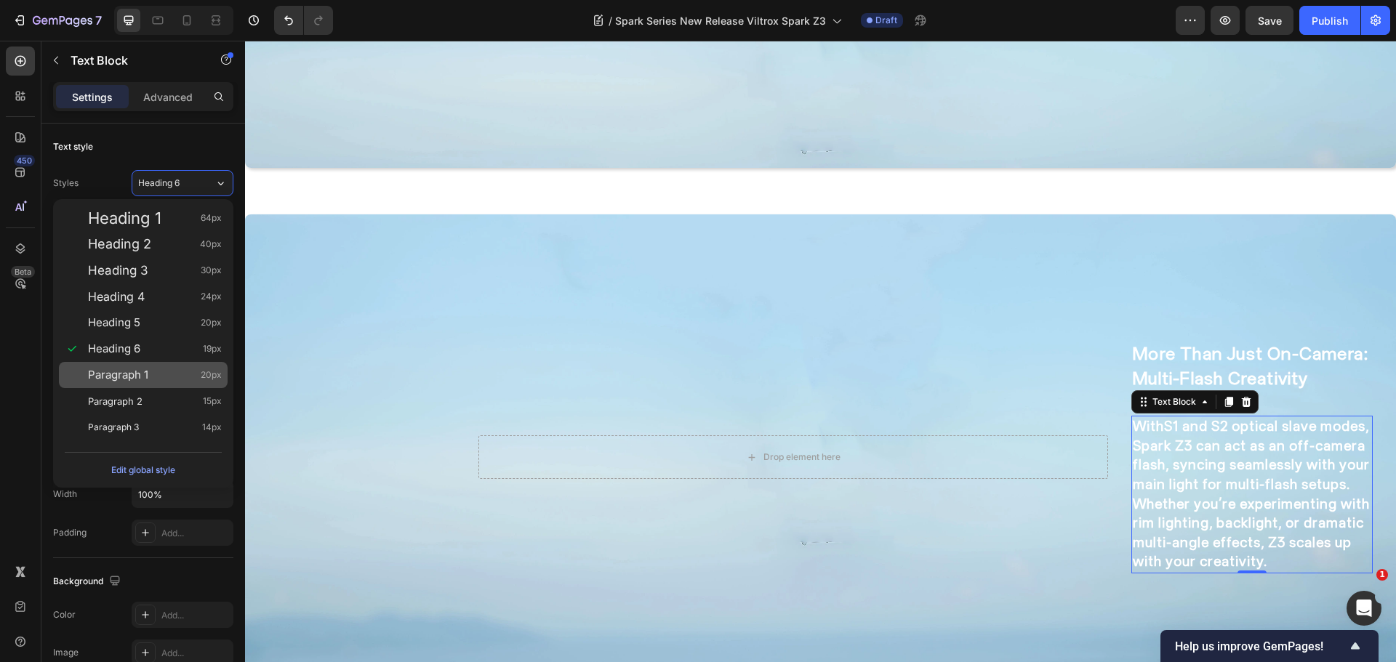
click at [168, 373] on div "Paragraph 1 20px" at bounding box center [155, 375] width 134 height 15
type input "20"
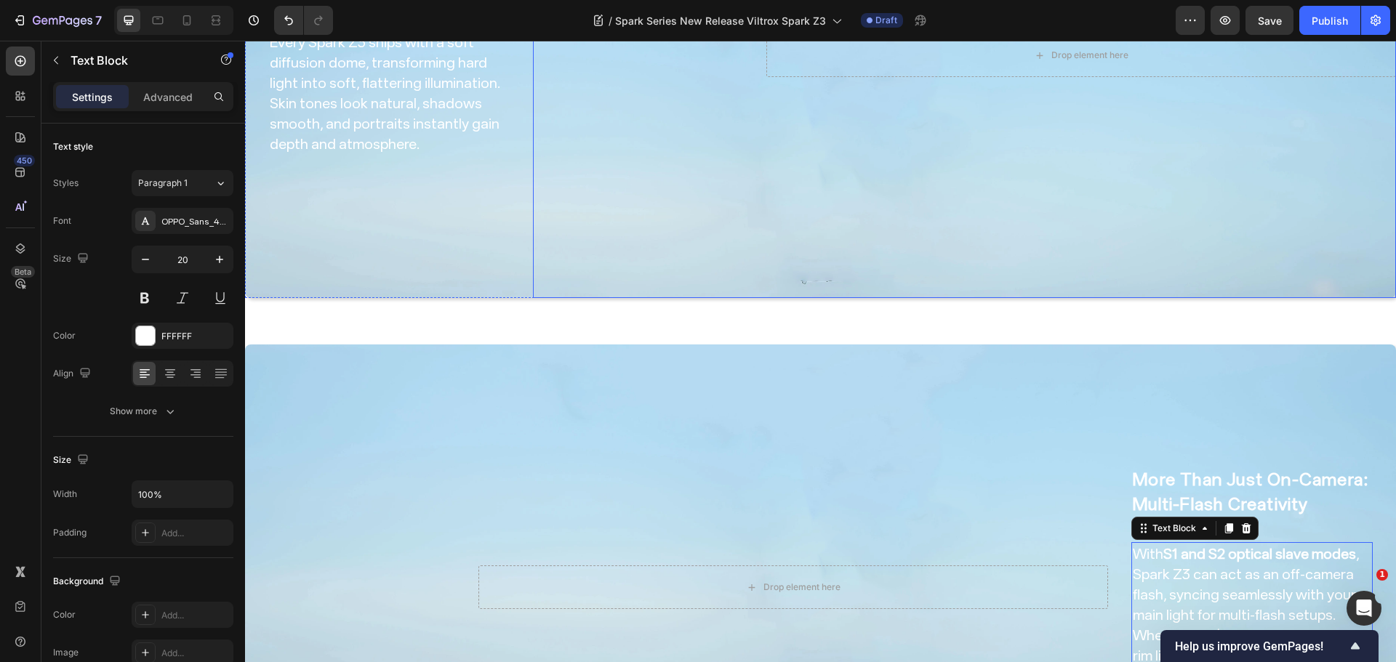
scroll to position [2420, 0]
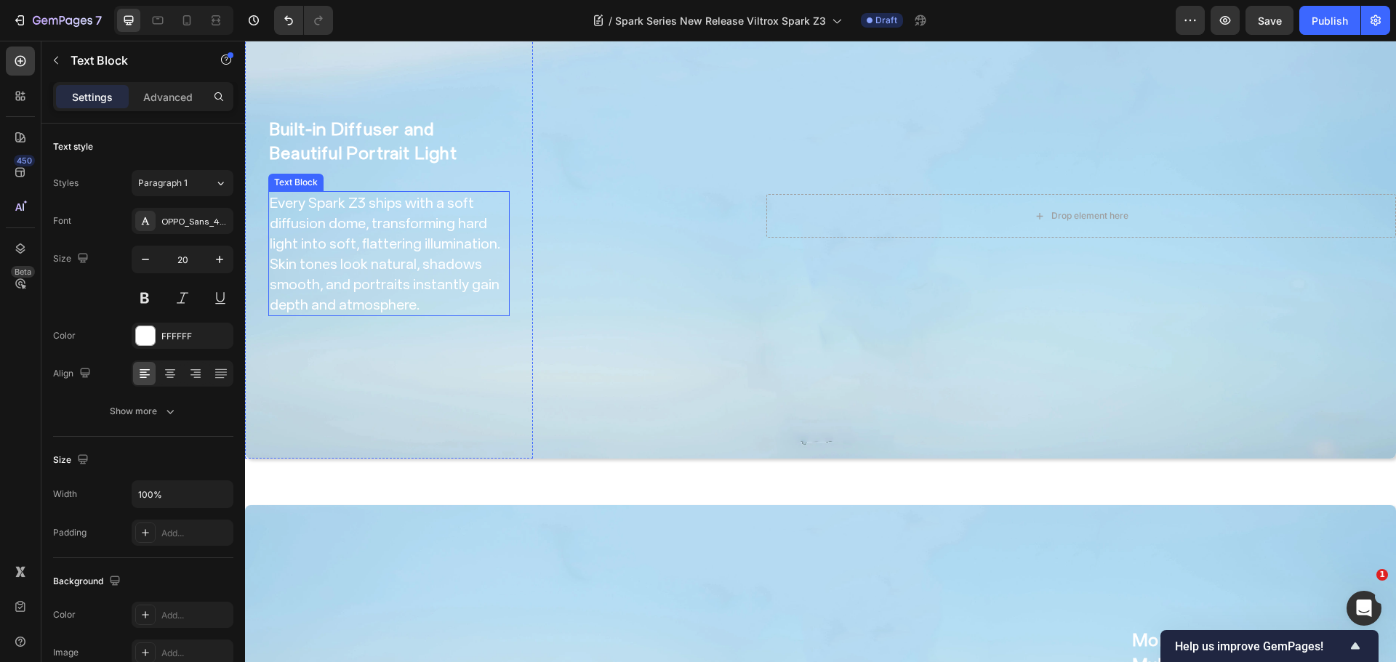
click at [416, 236] on p "Every Spark Z3 ships with a soft diffusion dome, transforming hard light into s…" at bounding box center [389, 254] width 238 height 122
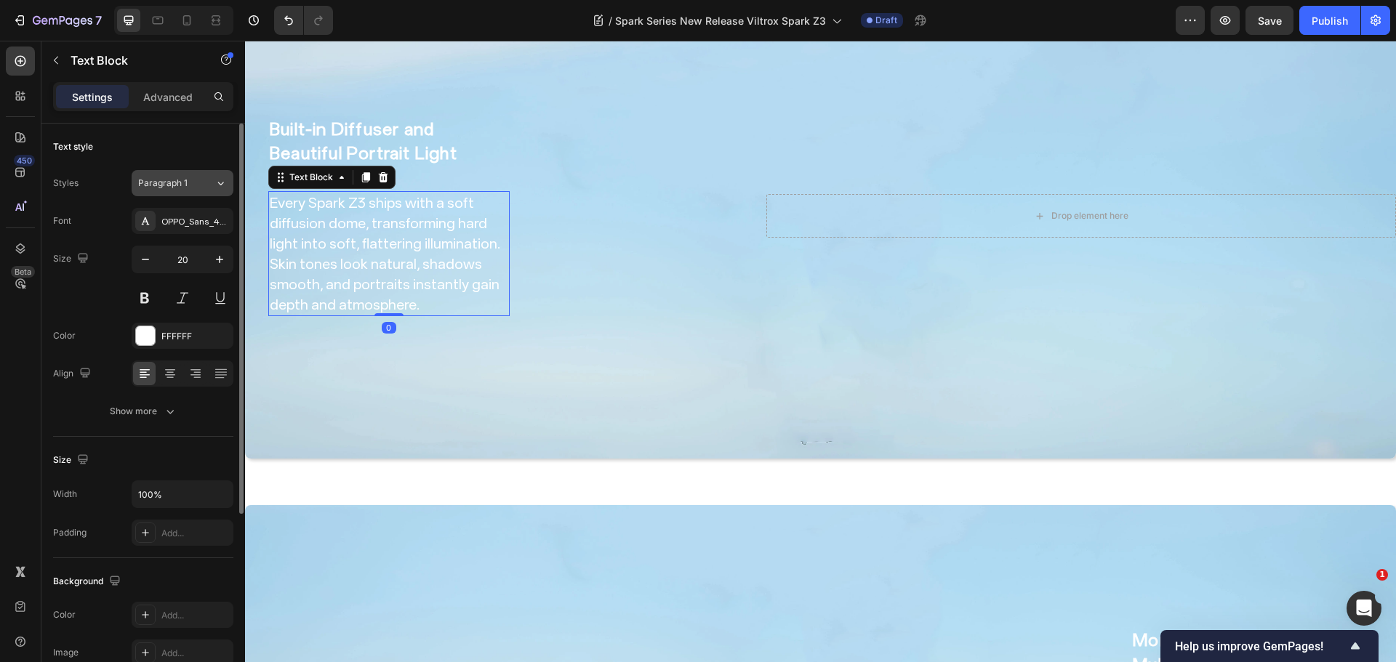
click at [181, 177] on span "Paragraph 1" at bounding box center [162, 183] width 49 height 13
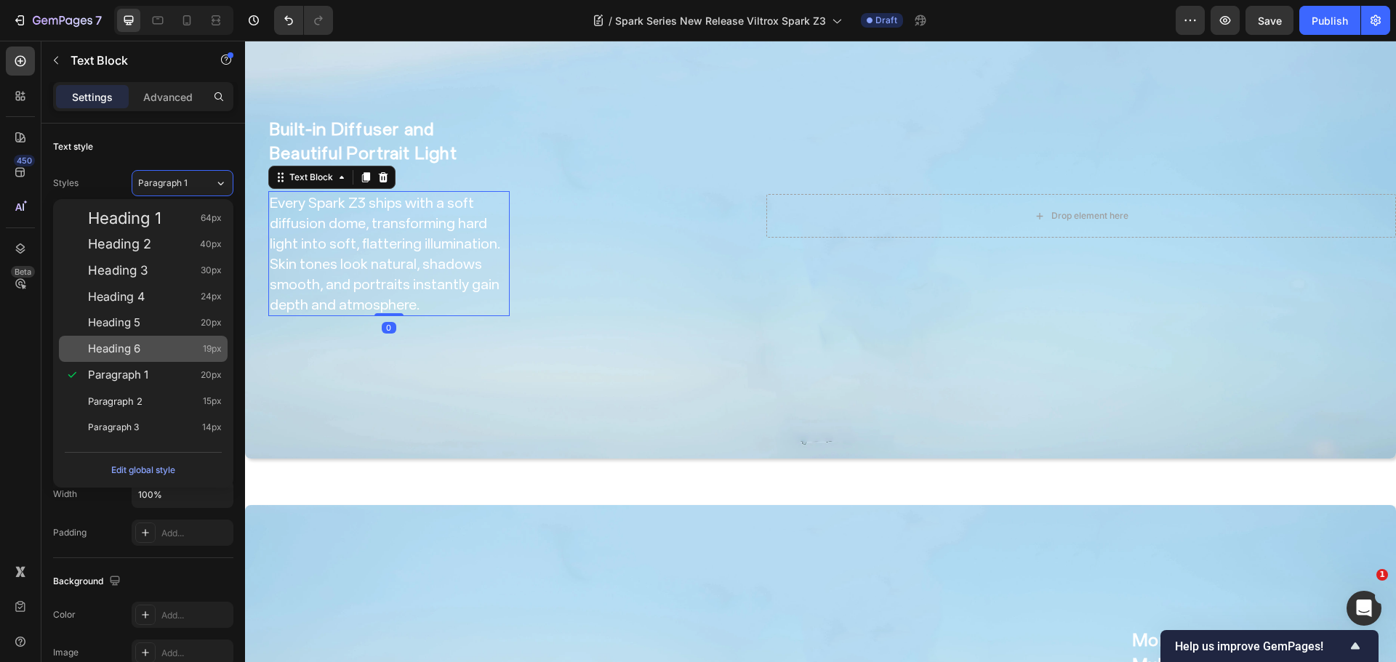
click at [161, 338] on div "Heading 6 19px" at bounding box center [143, 349] width 169 height 26
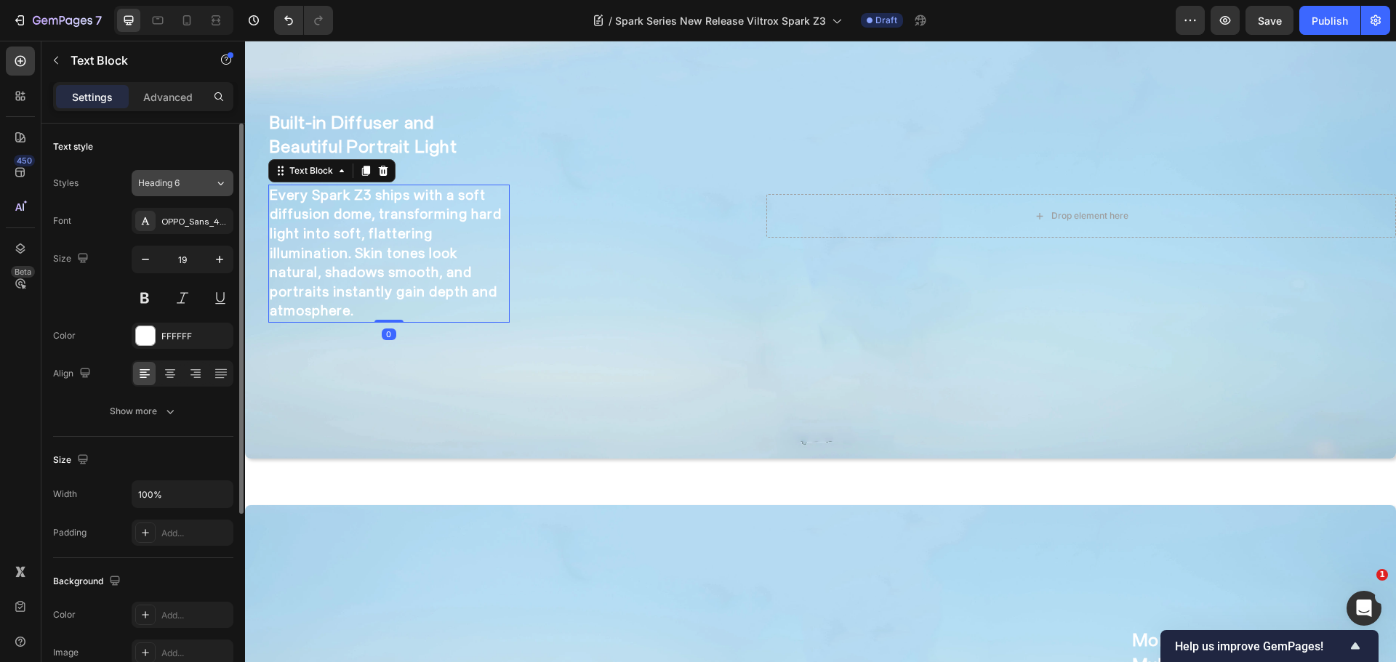
click at [183, 177] on div "Heading 6" at bounding box center [167, 183] width 59 height 13
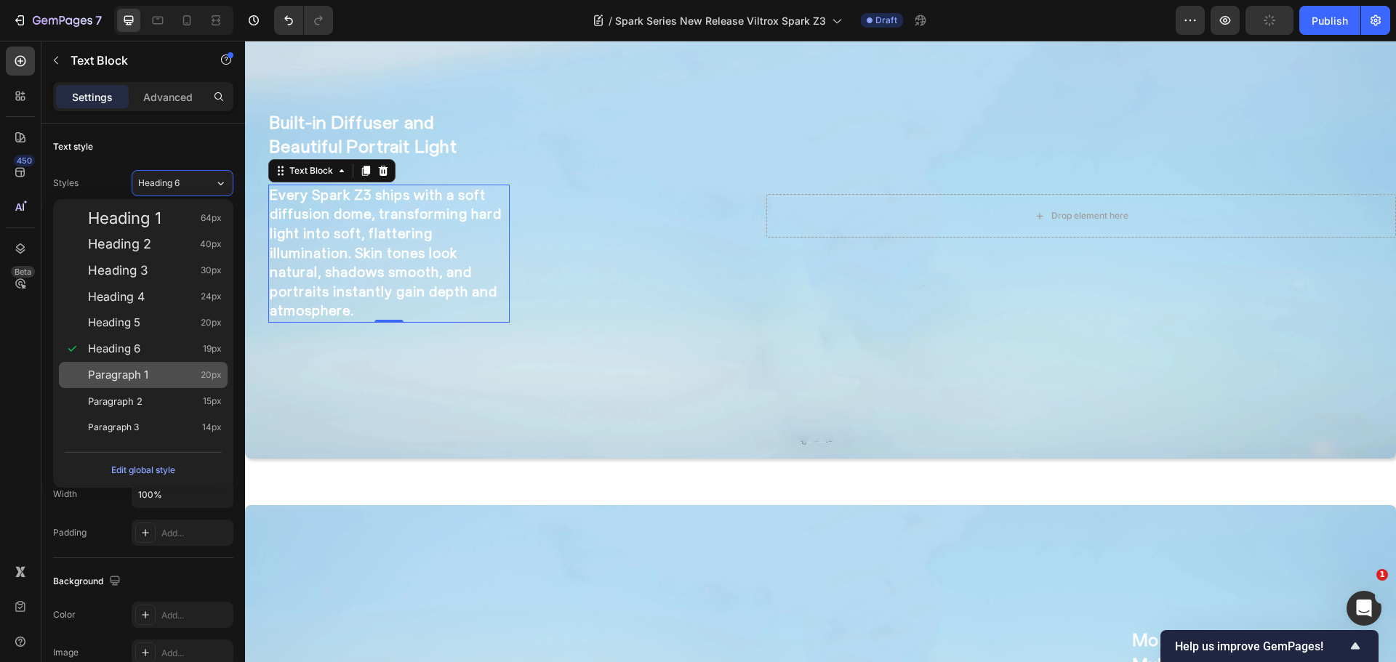
drag, startPoint x: 165, startPoint y: 369, endPoint x: 3, endPoint y: 153, distance: 269.4
click at [165, 369] on div "Paragraph 1 20px" at bounding box center [155, 375] width 134 height 15
type input "20"
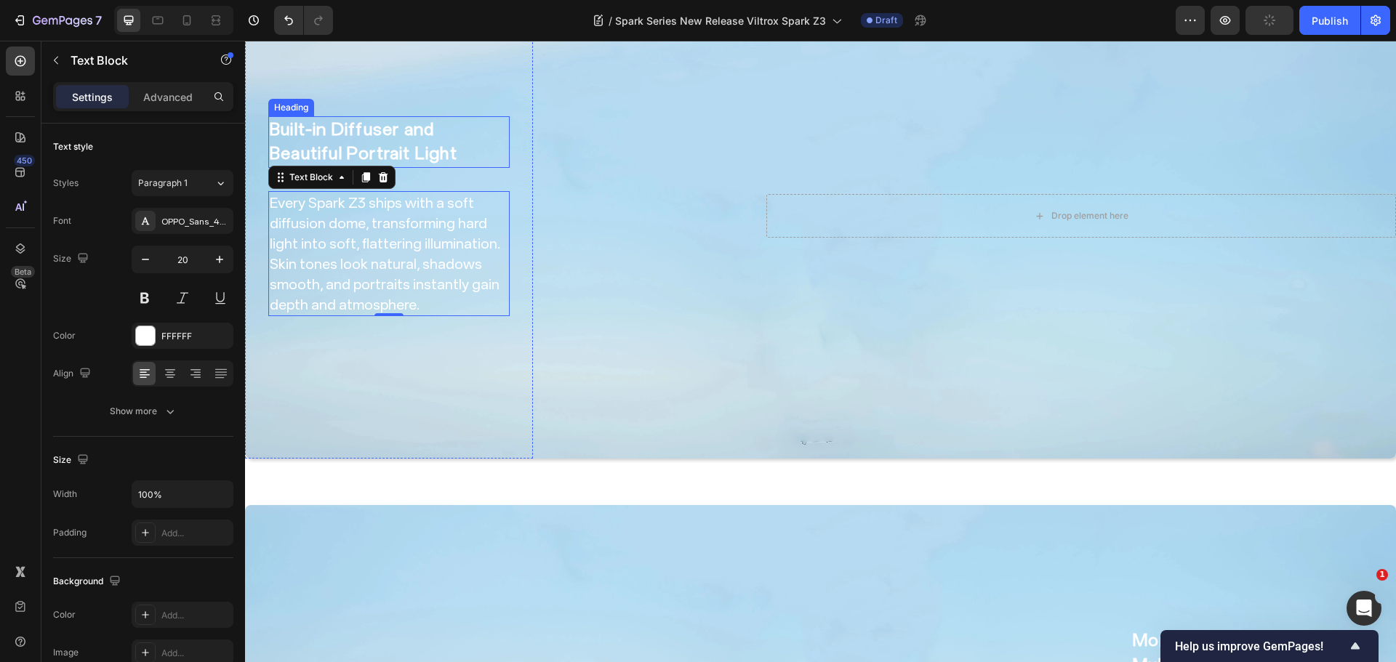
click at [397, 116] on h2 "Built-in Diffuser and Beautiful Portrait Light" at bounding box center [388, 142] width 241 height 52
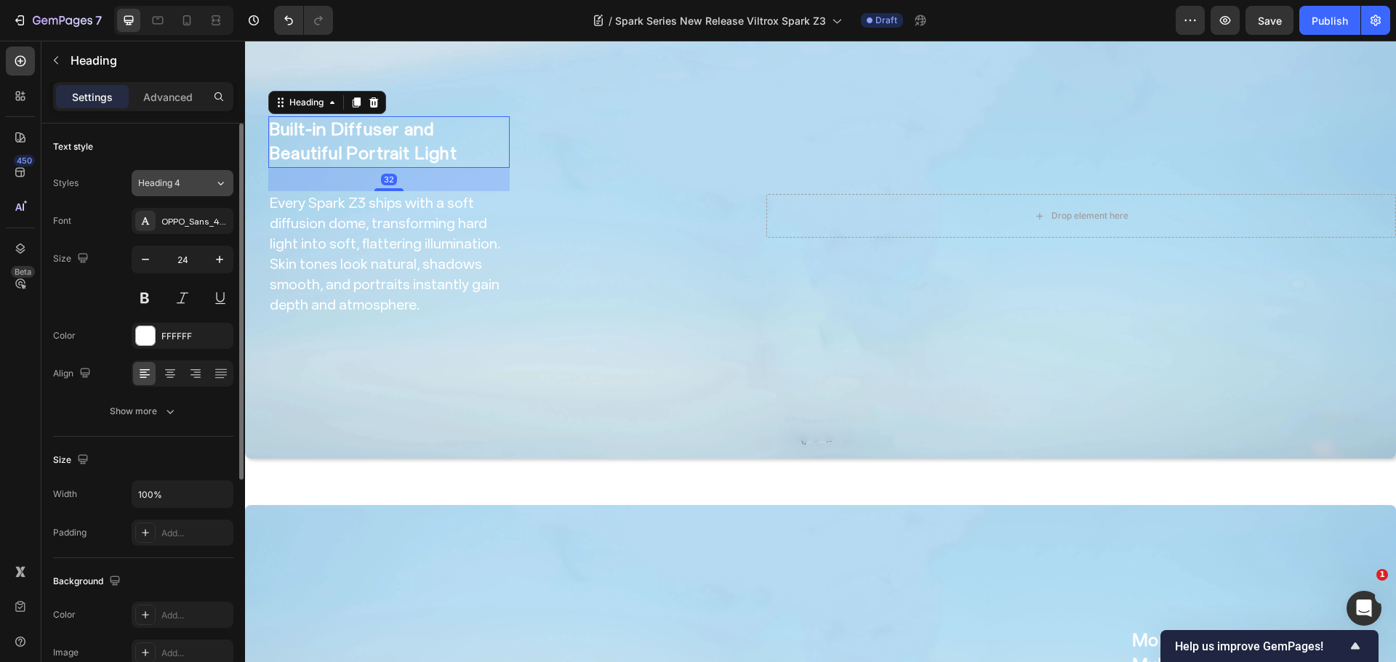
click at [196, 182] on div "Heading 4" at bounding box center [167, 183] width 59 height 13
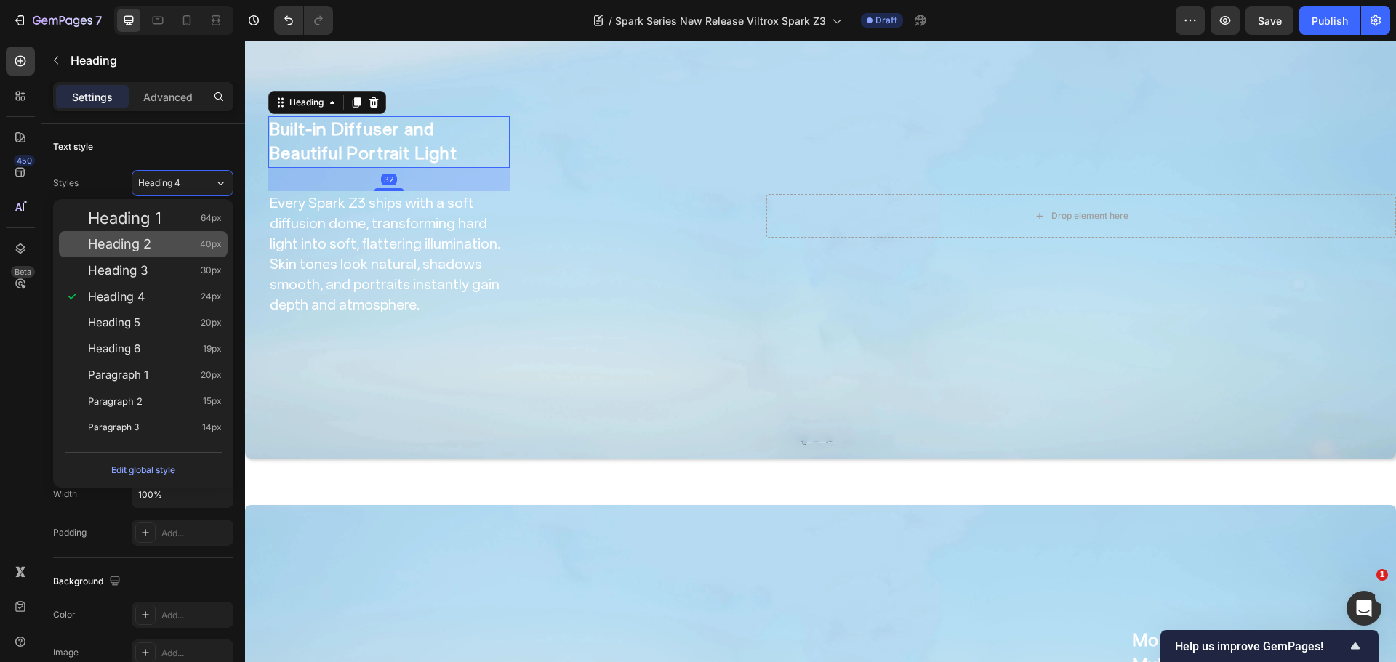
click at [162, 279] on div "Heading 3 30px" at bounding box center [143, 270] width 169 height 26
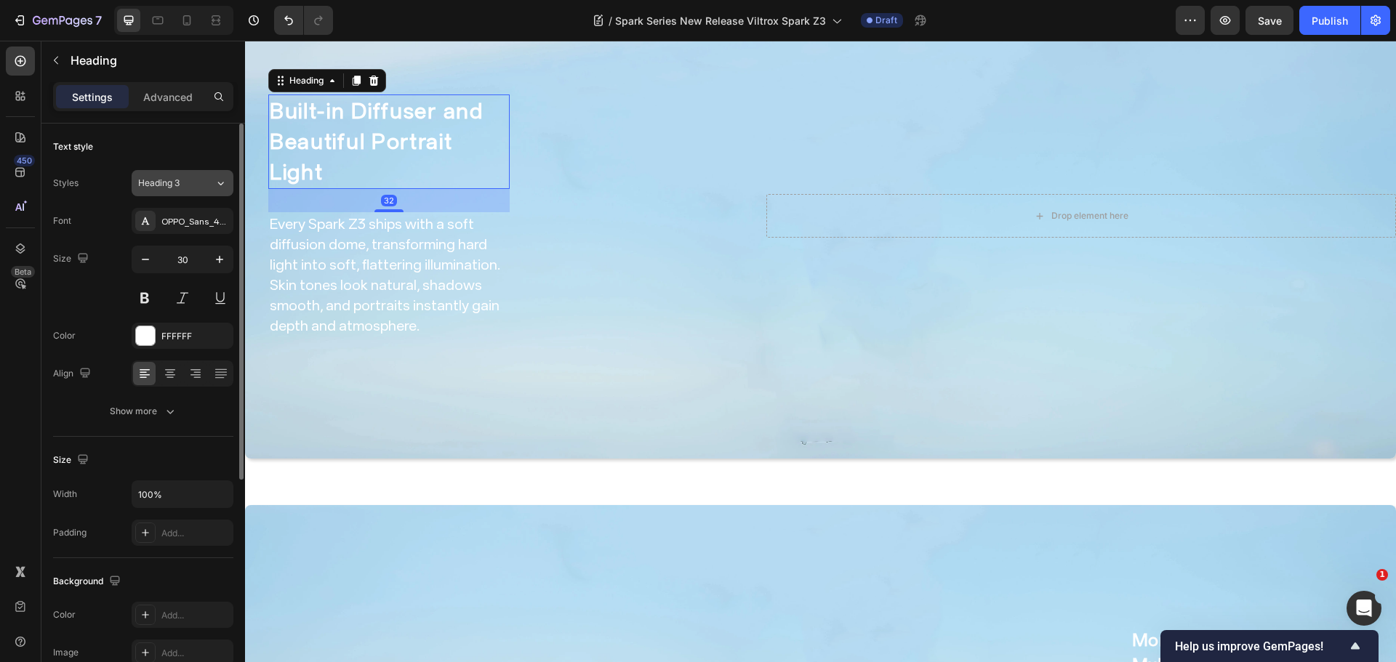
click at [196, 172] on button "Heading 3" at bounding box center [183, 183] width 102 height 26
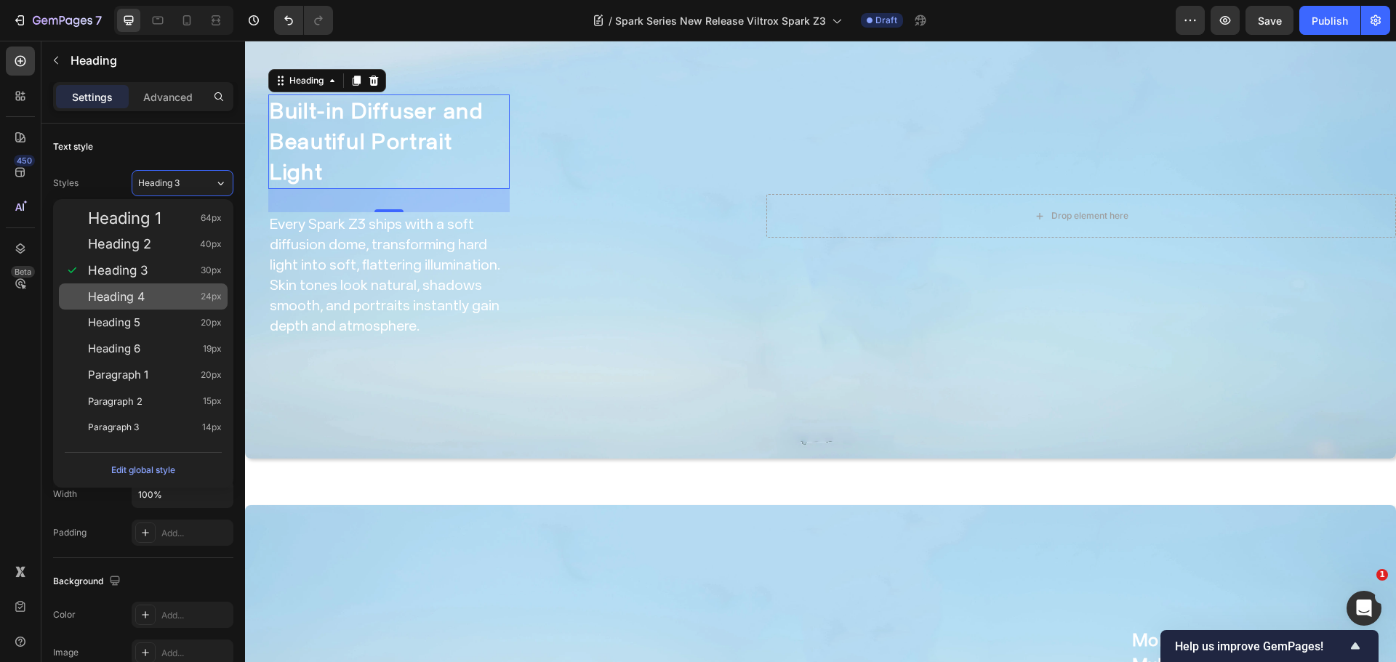
click at [145, 294] on div "Heading 4 24px" at bounding box center [155, 296] width 134 height 15
type input "24"
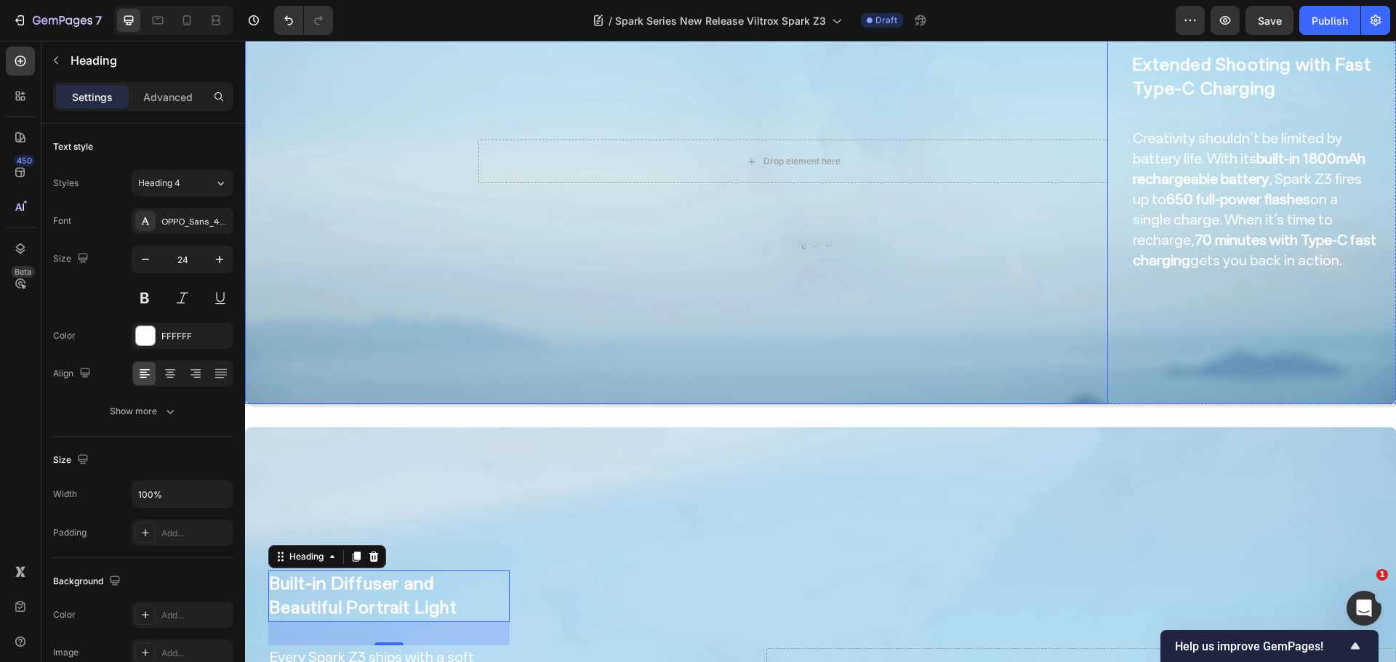
scroll to position [1911, 0]
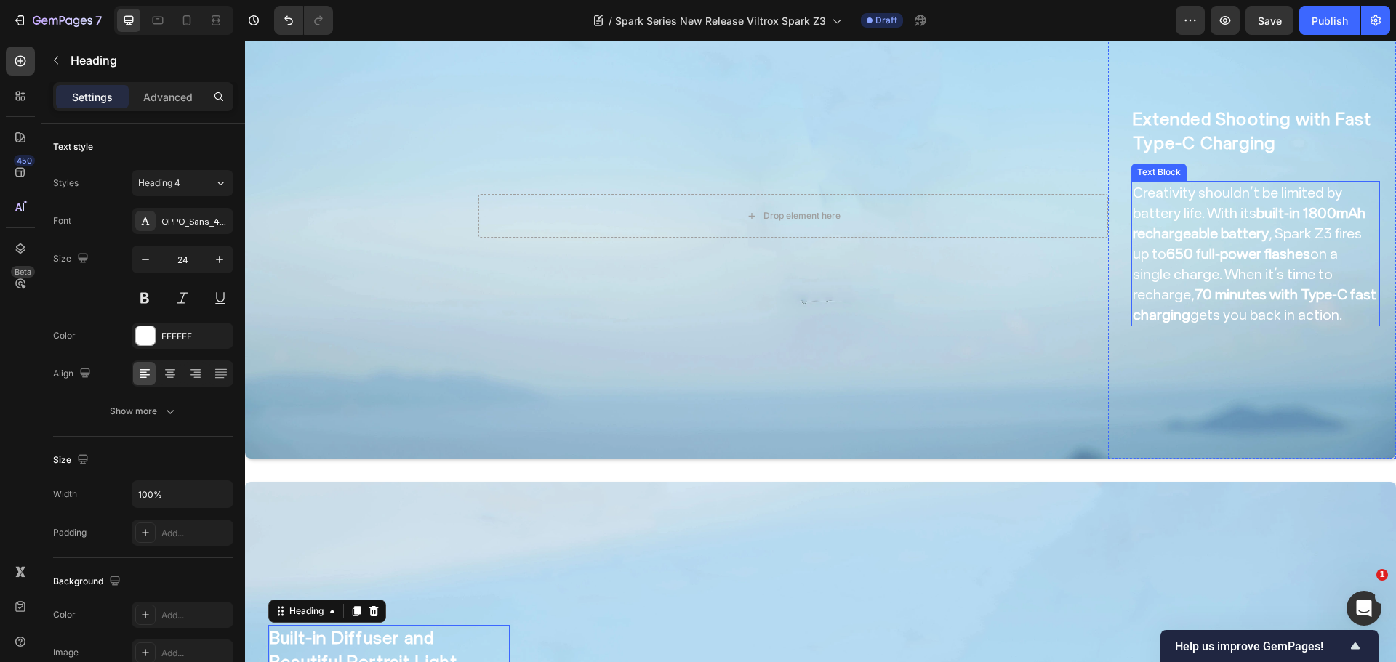
click at [1208, 286] on strong "70 minutes with Type-C fast charging" at bounding box center [1255, 305] width 244 height 38
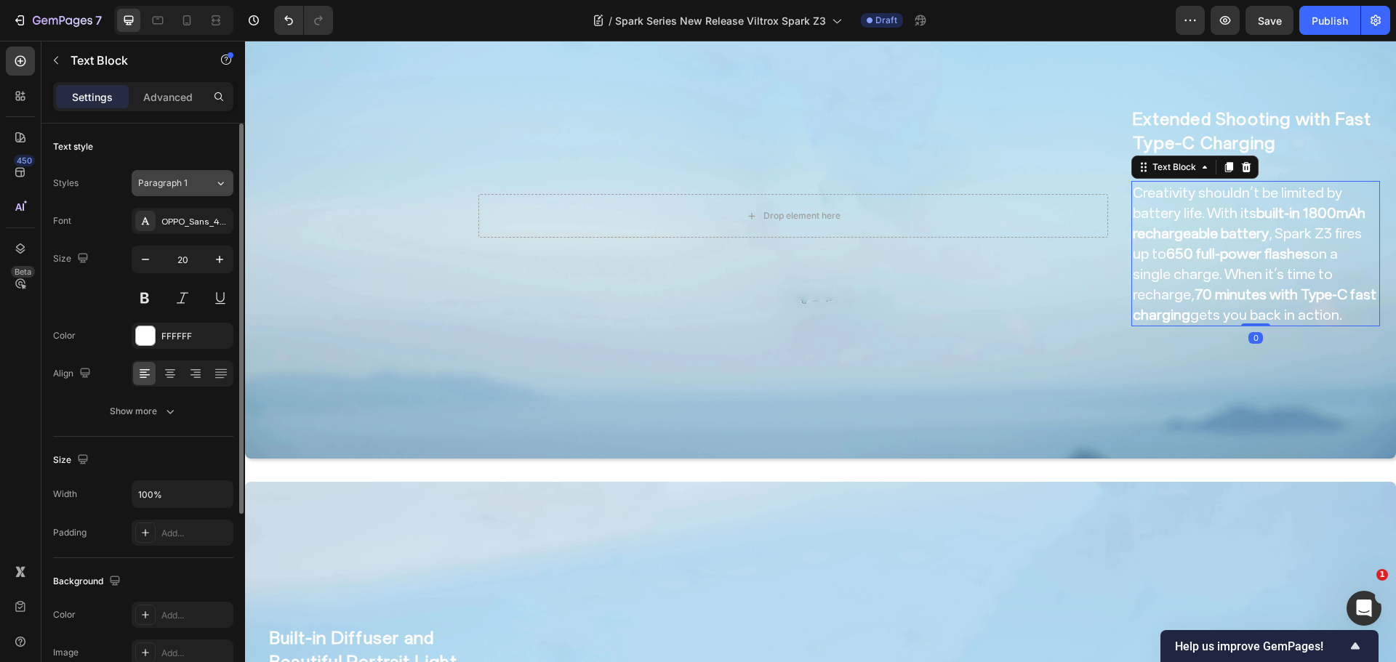
click at [193, 196] on button "Paragraph 1" at bounding box center [183, 183] width 102 height 26
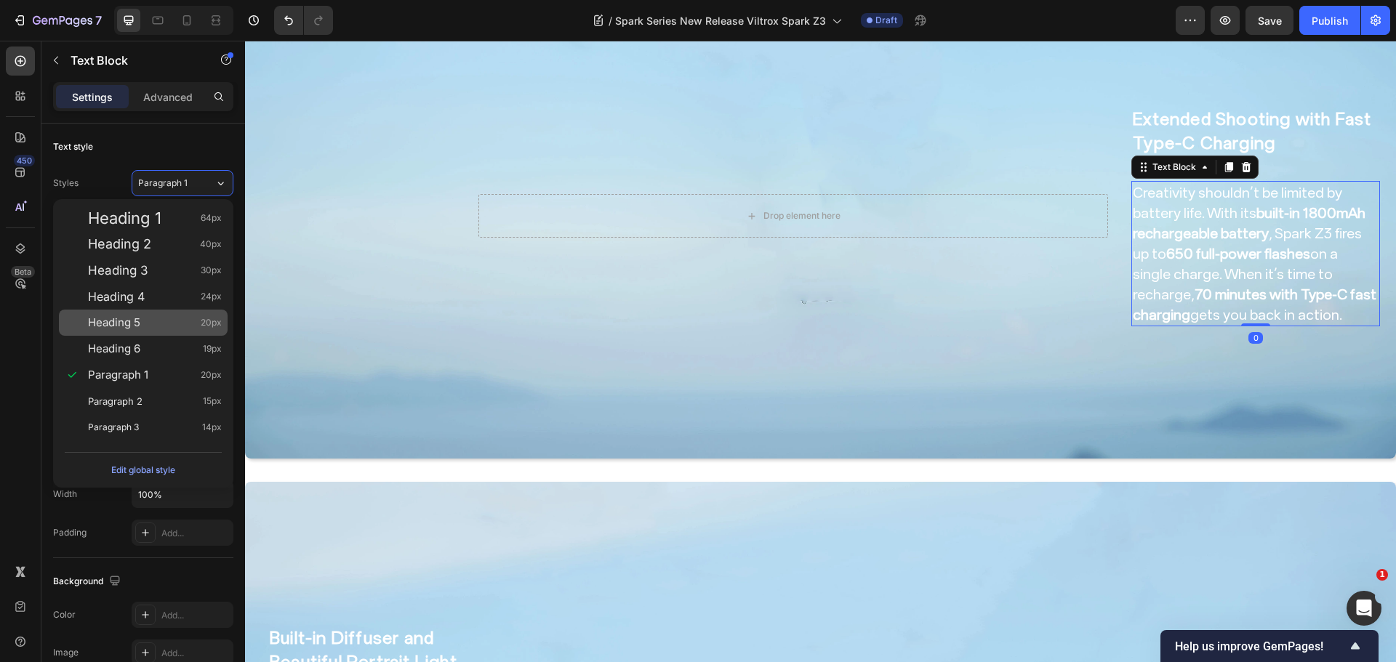
click at [147, 345] on div "Heading 6 19px" at bounding box center [155, 349] width 134 height 15
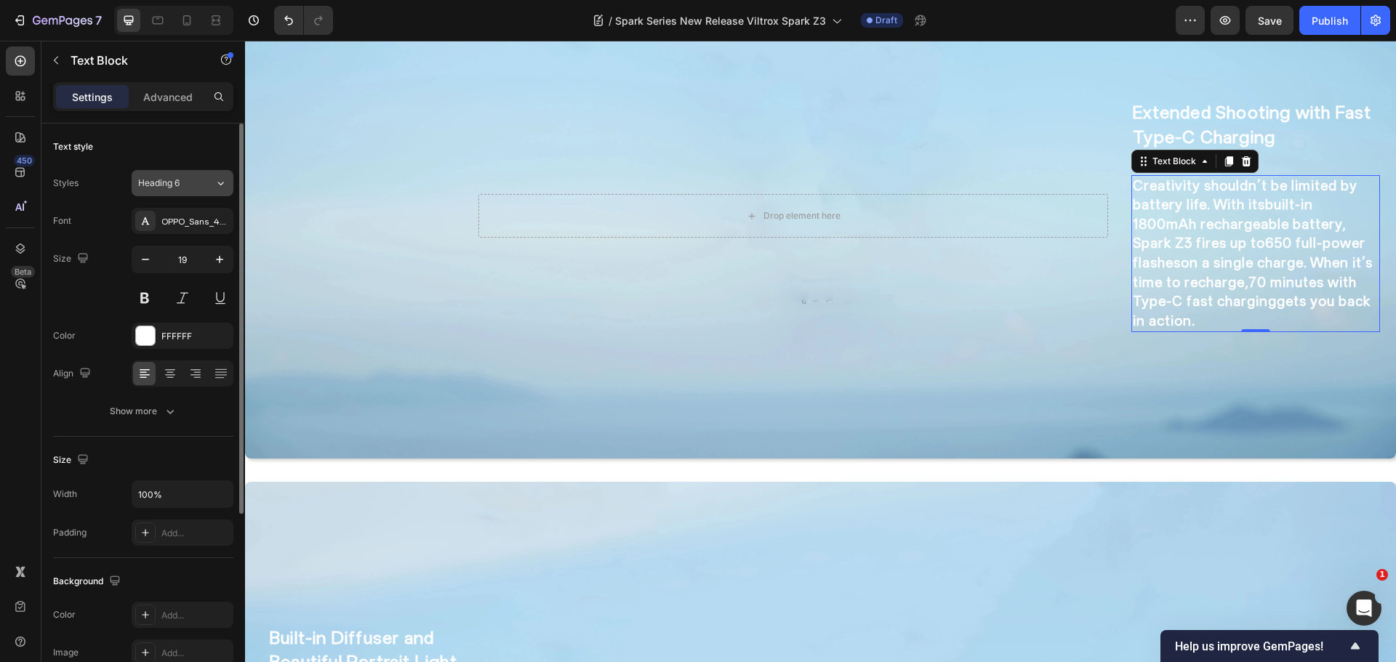
click at [173, 184] on span "Heading 6" at bounding box center [158, 183] width 41 height 13
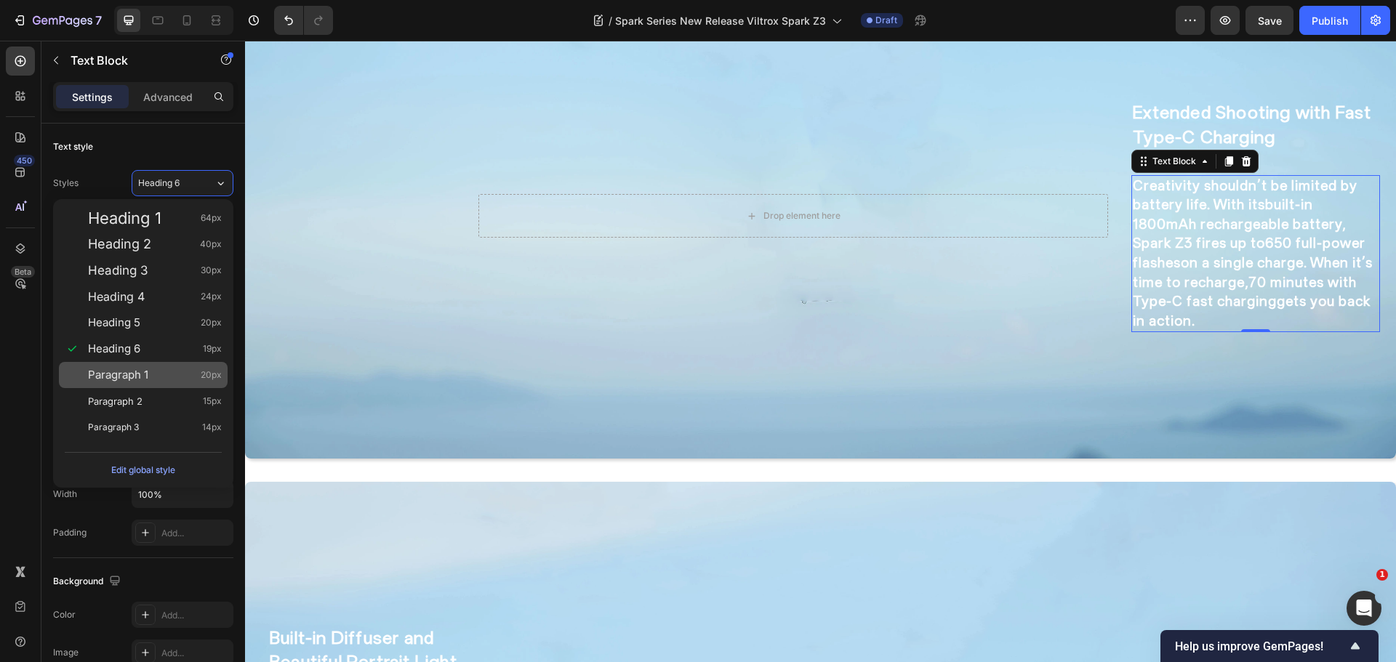
click at [193, 370] on div "Paragraph 1 20px" at bounding box center [155, 375] width 134 height 15
type input "20"
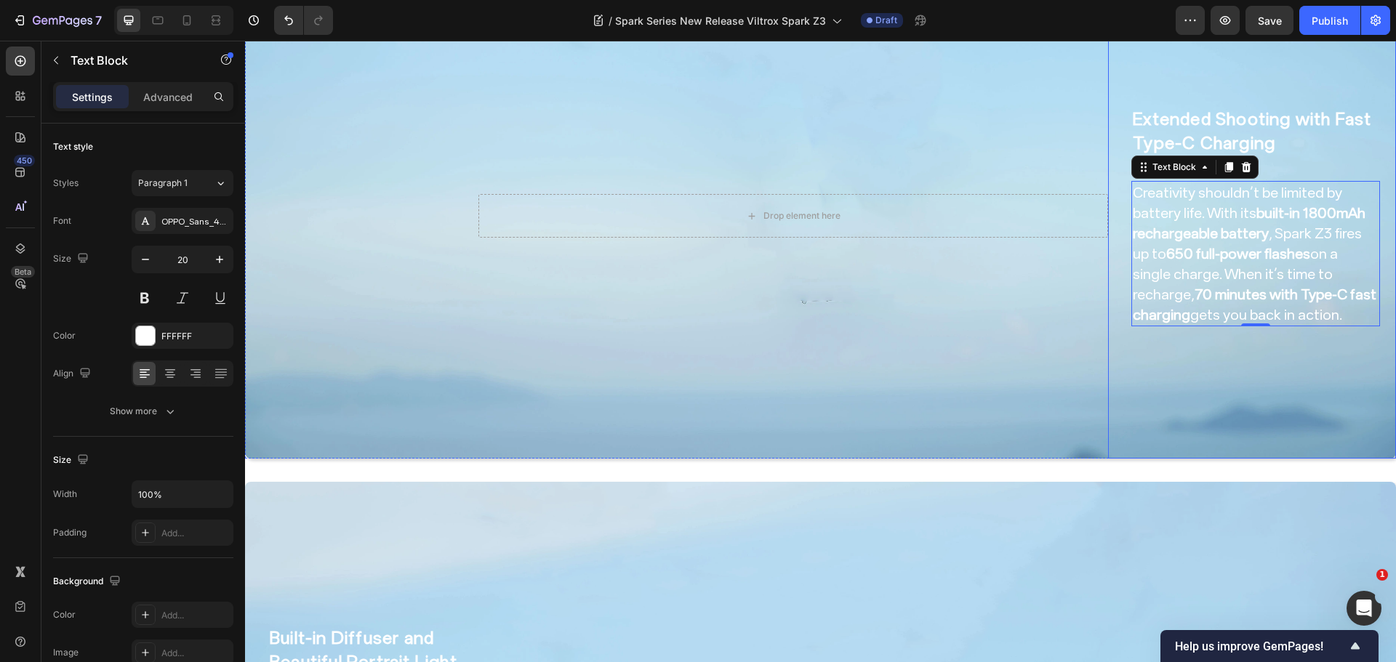
scroll to position [1693, 0]
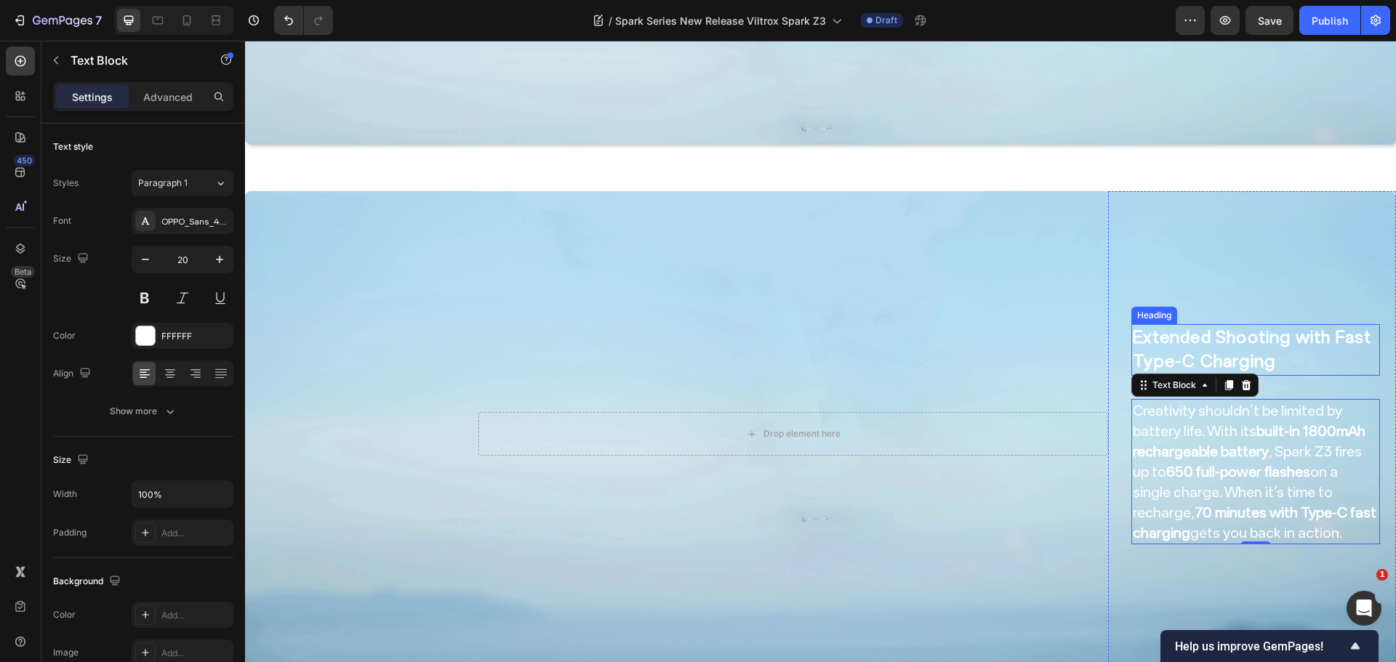
click at [1263, 334] on strong "Extended Shooting with Fast Type-C Charging" at bounding box center [1252, 349] width 238 height 45
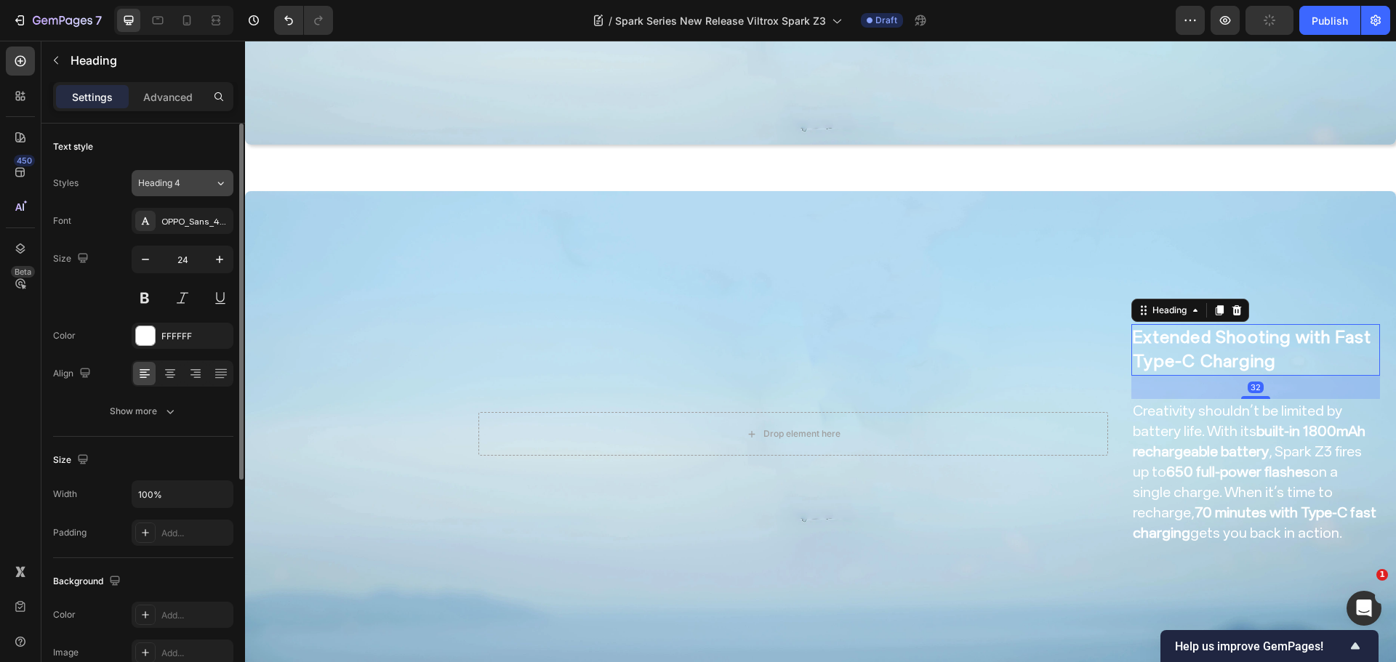
click at [179, 188] on span "Heading 4" at bounding box center [159, 183] width 42 height 13
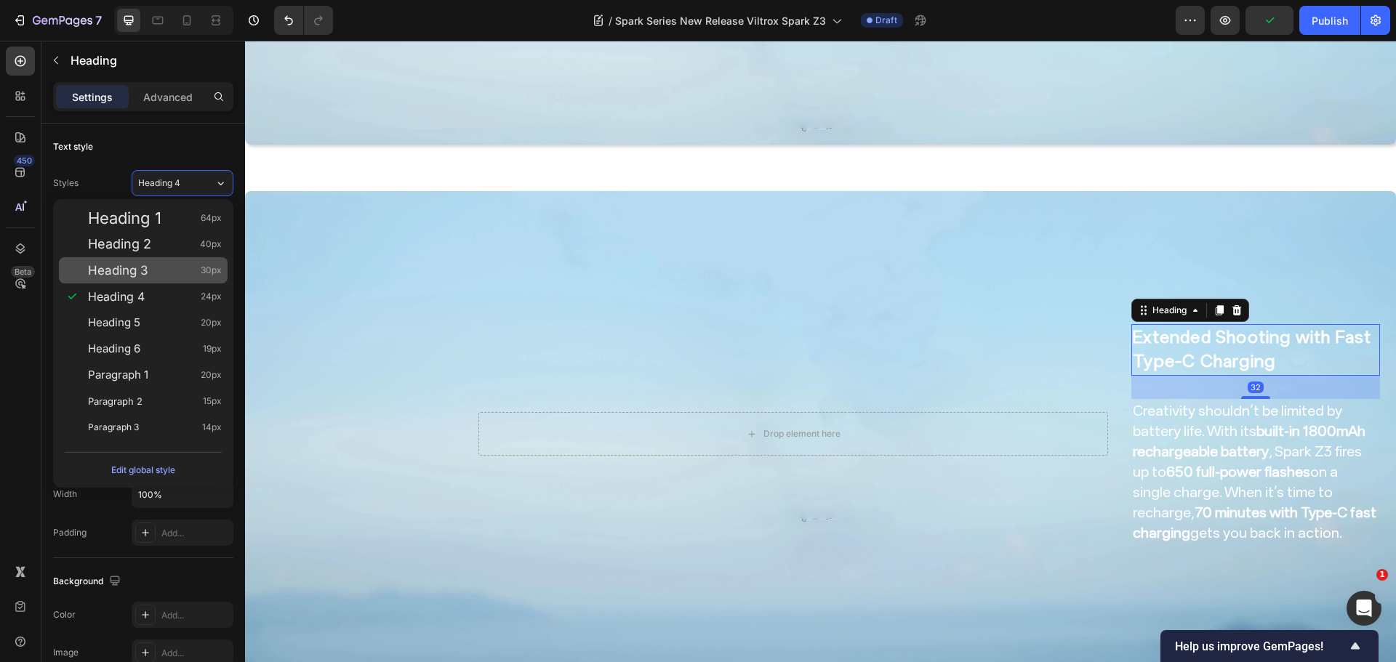
click at [148, 270] on span "Heading 3" at bounding box center [118, 270] width 60 height 15
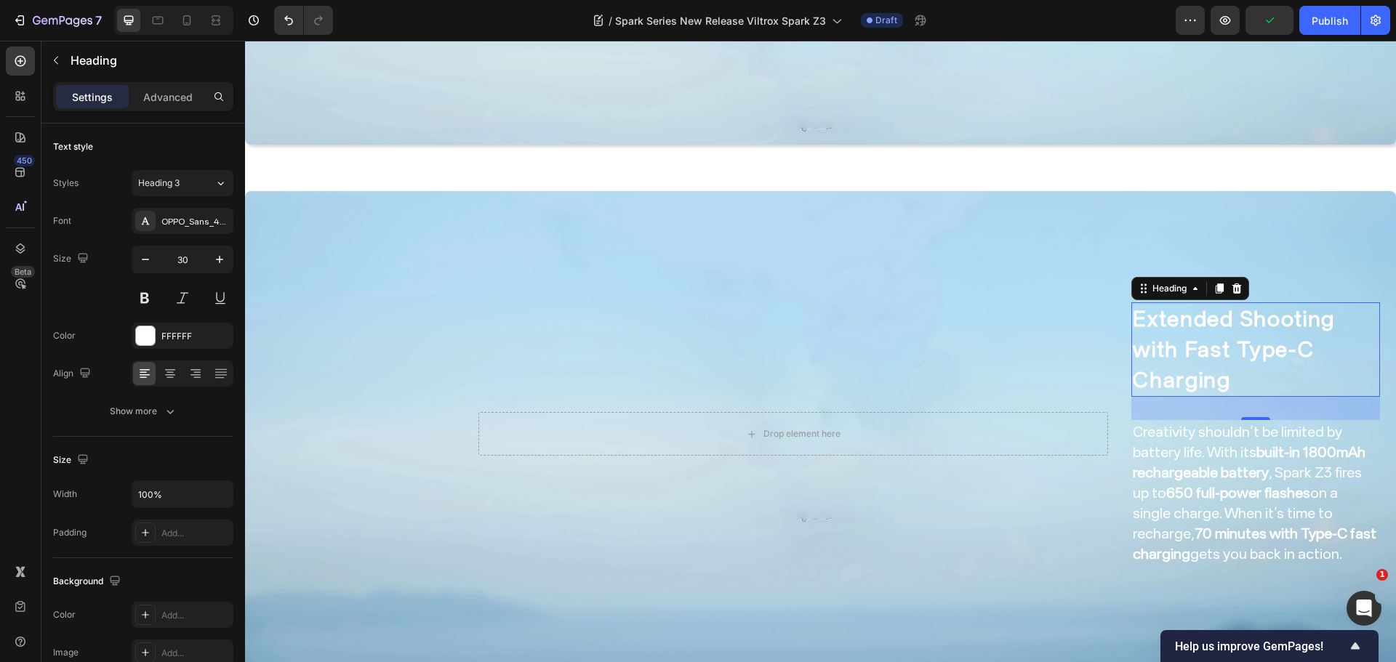
drag, startPoint x: 180, startPoint y: 173, endPoint x: 150, endPoint y: 239, distance: 72.6
click at [179, 174] on button "Heading 3" at bounding box center [183, 183] width 102 height 26
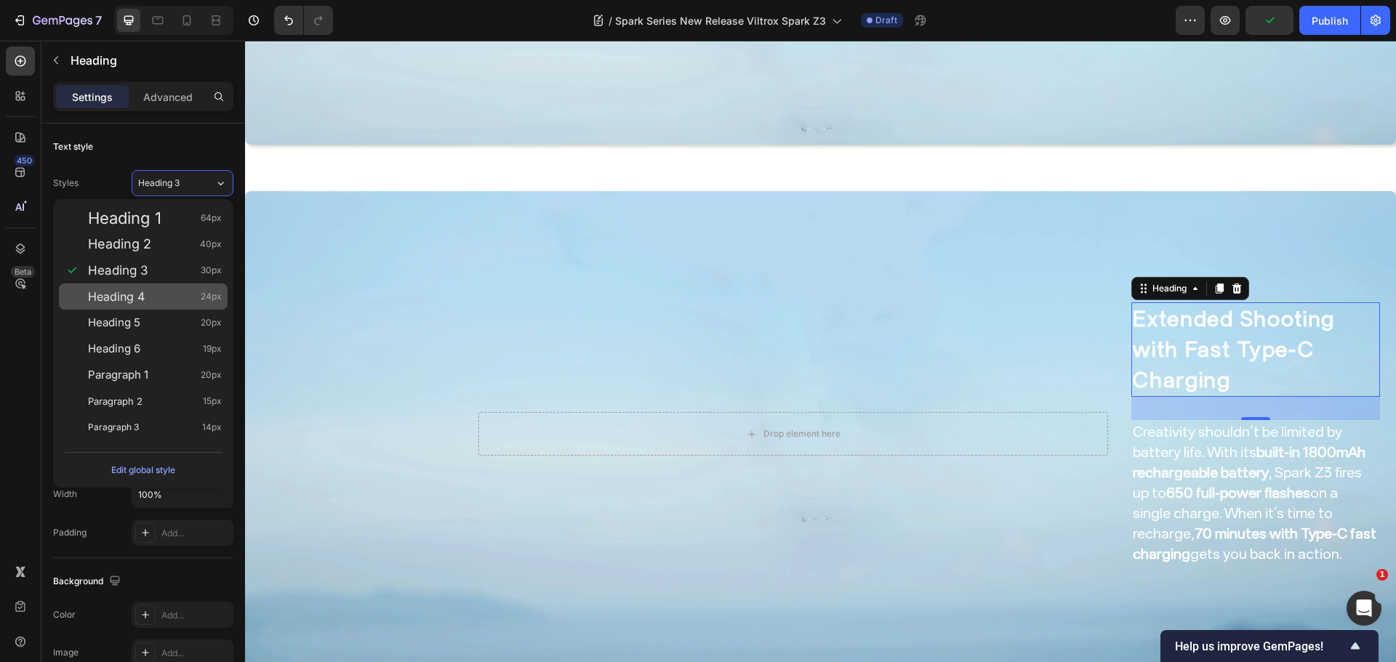
click at [132, 294] on span "Heading 4" at bounding box center [116, 296] width 57 height 15
type input "24"
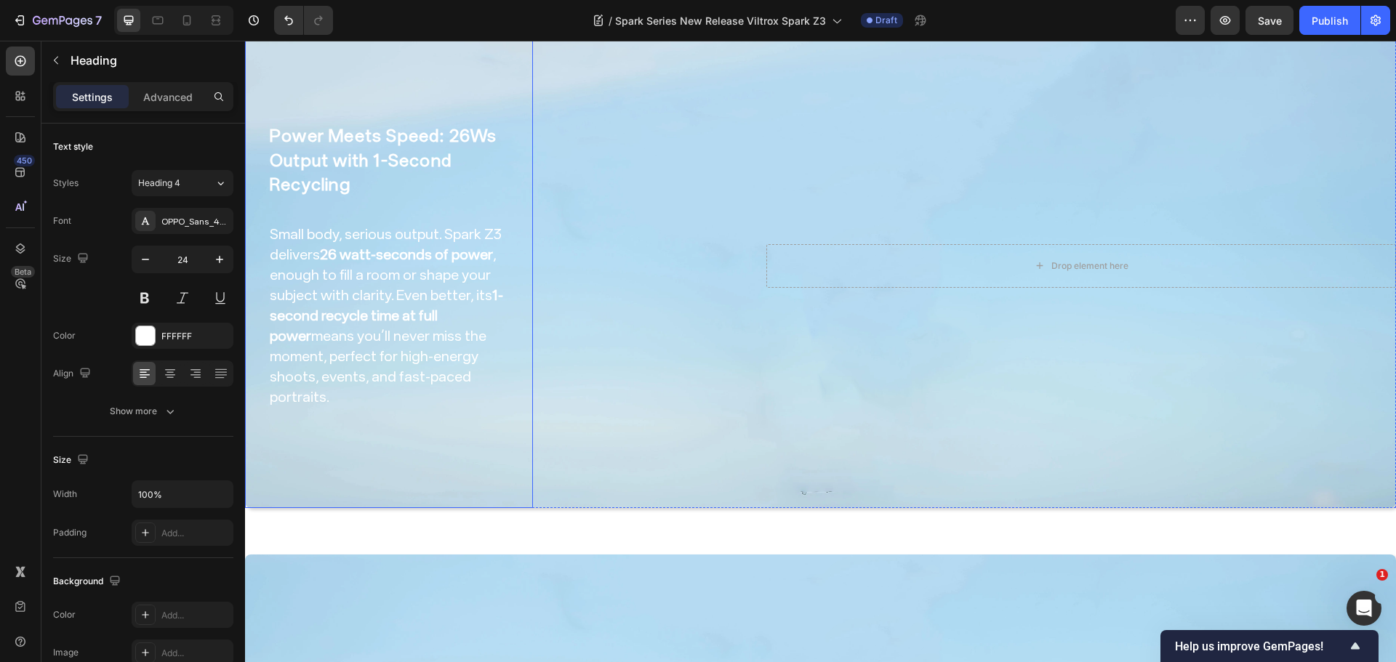
scroll to position [1257, 0]
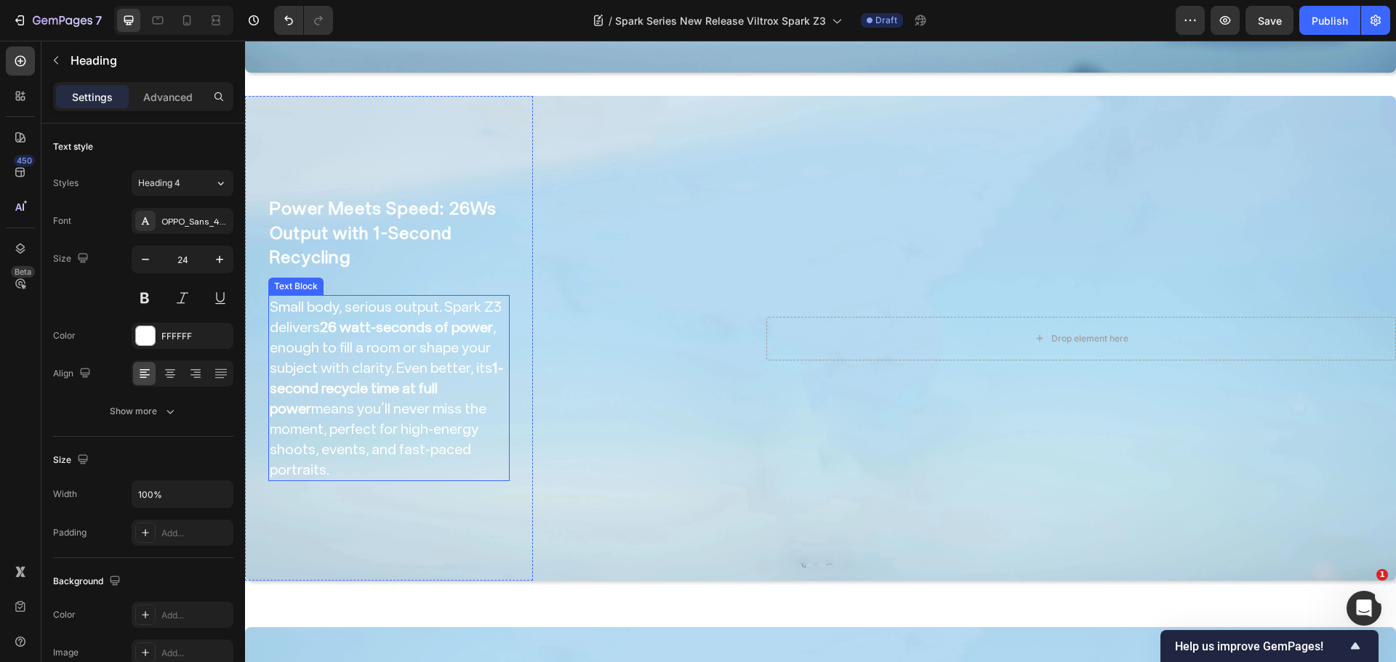
click at [356, 359] on p "Small body, serious output. Spark Z3 delivers 26 watt-seconds of power , enough…" at bounding box center [389, 388] width 238 height 183
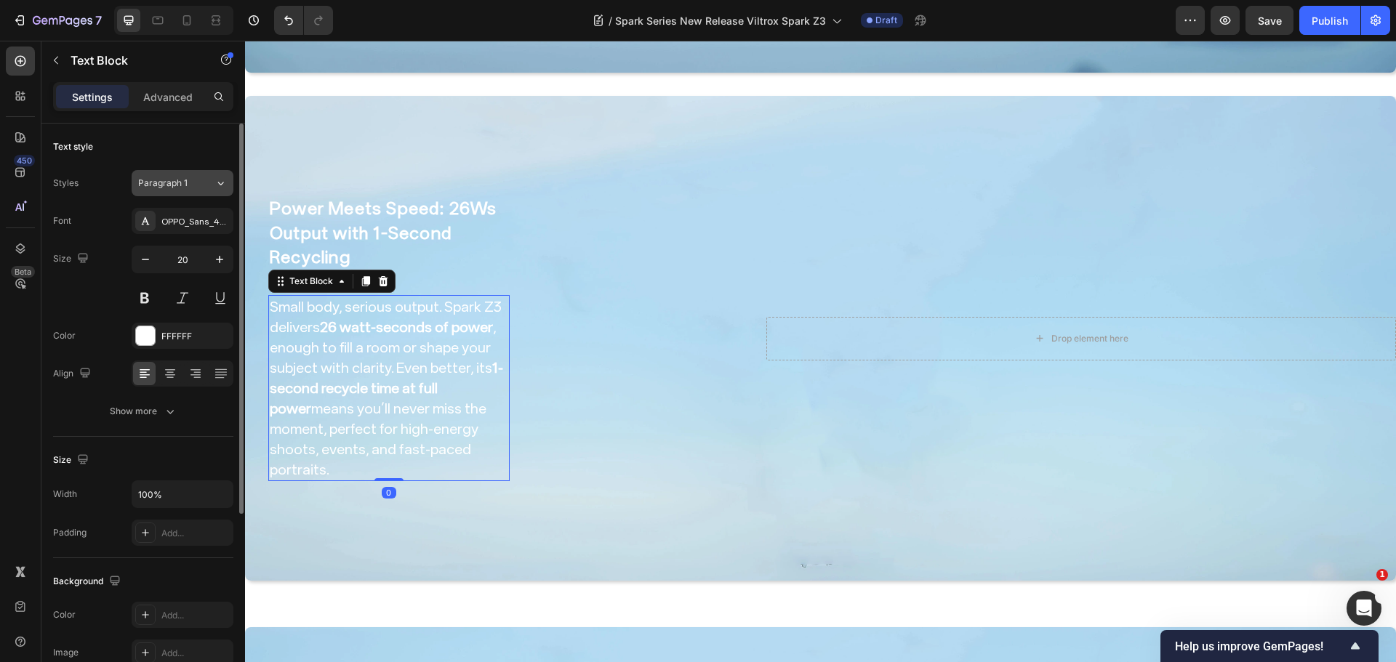
click at [166, 179] on span "Paragraph 1" at bounding box center [162, 183] width 49 height 13
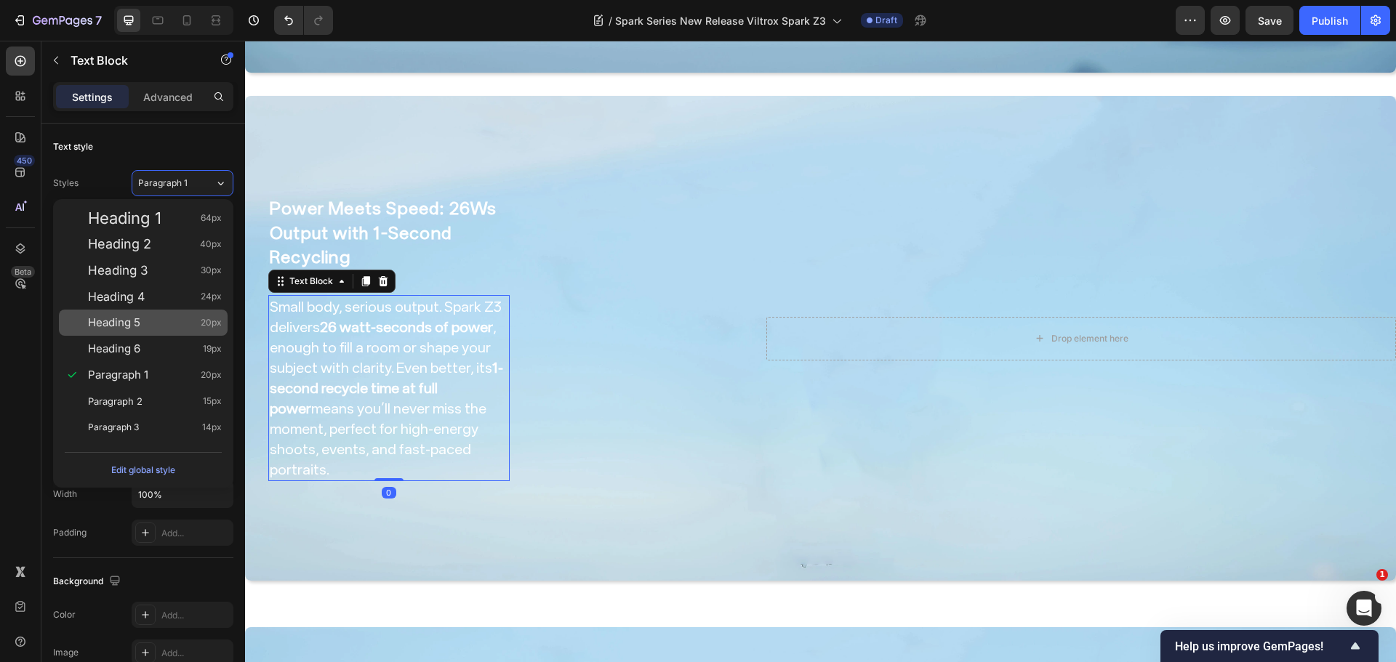
click at [163, 334] on div "Heading 5 20px" at bounding box center [143, 323] width 169 height 26
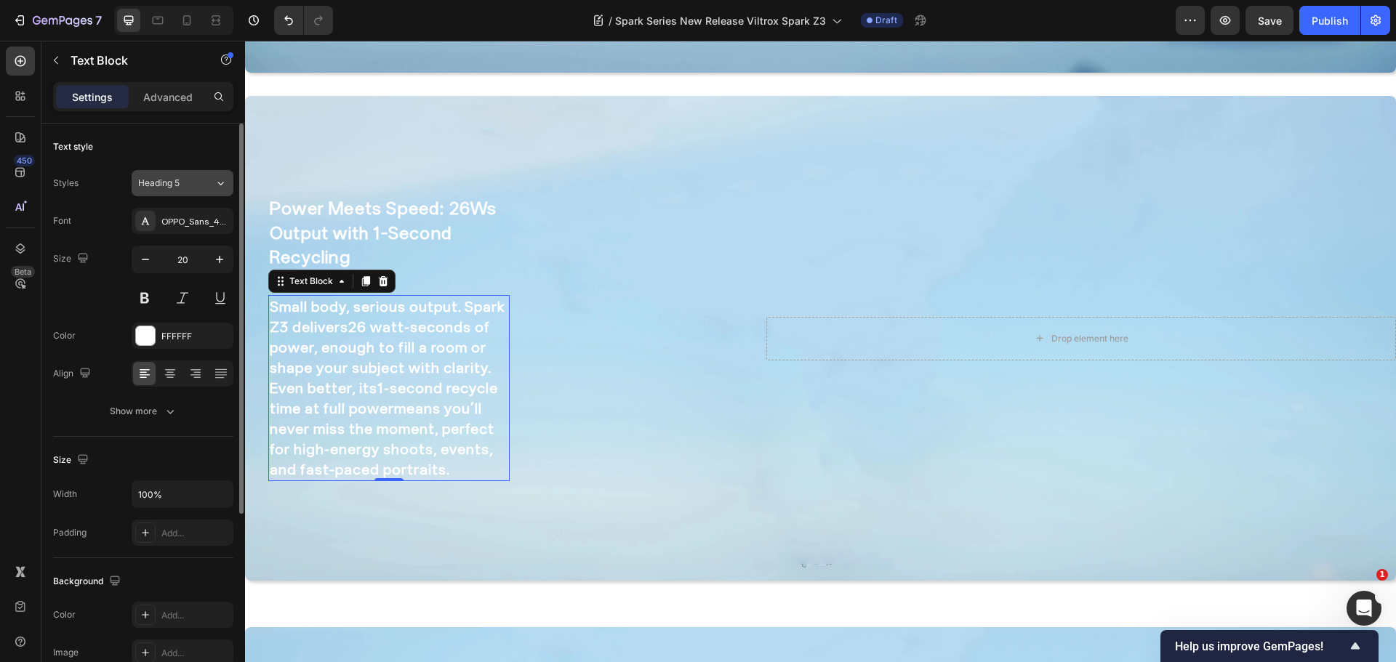
click at [197, 193] on button "Heading 5" at bounding box center [183, 183] width 102 height 26
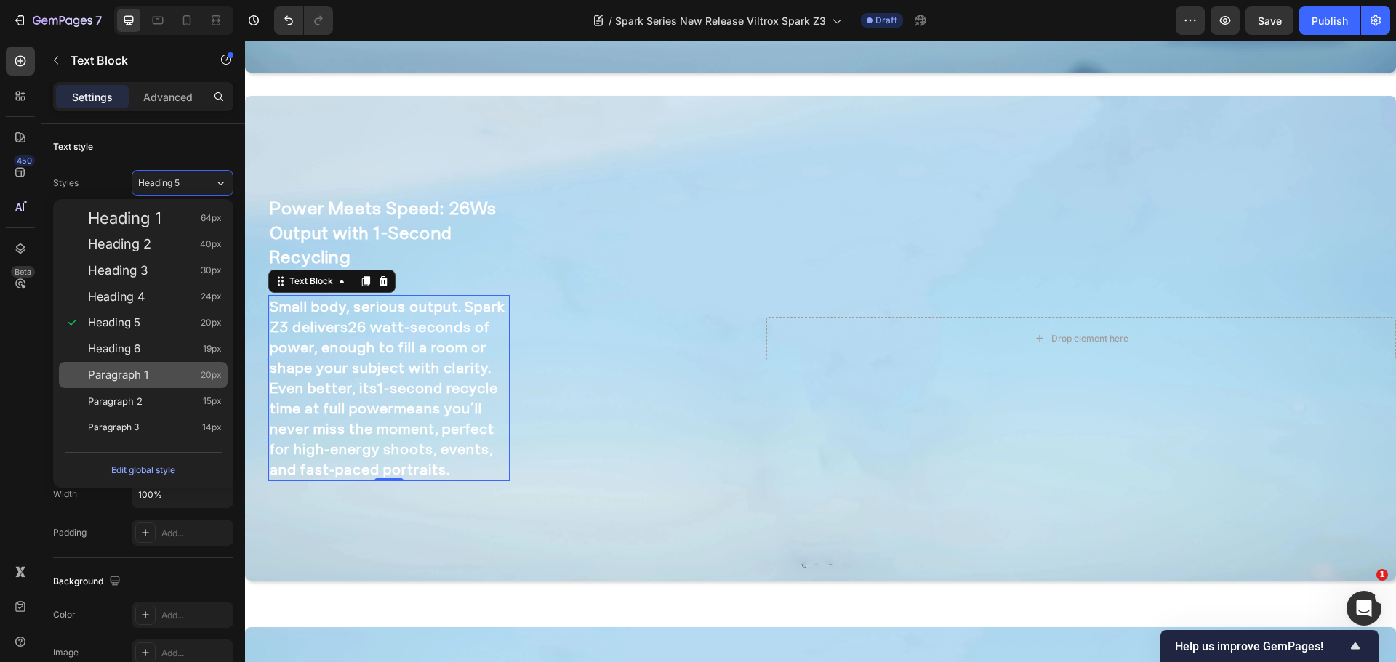
click at [169, 374] on div "Paragraph 1 20px" at bounding box center [155, 375] width 134 height 15
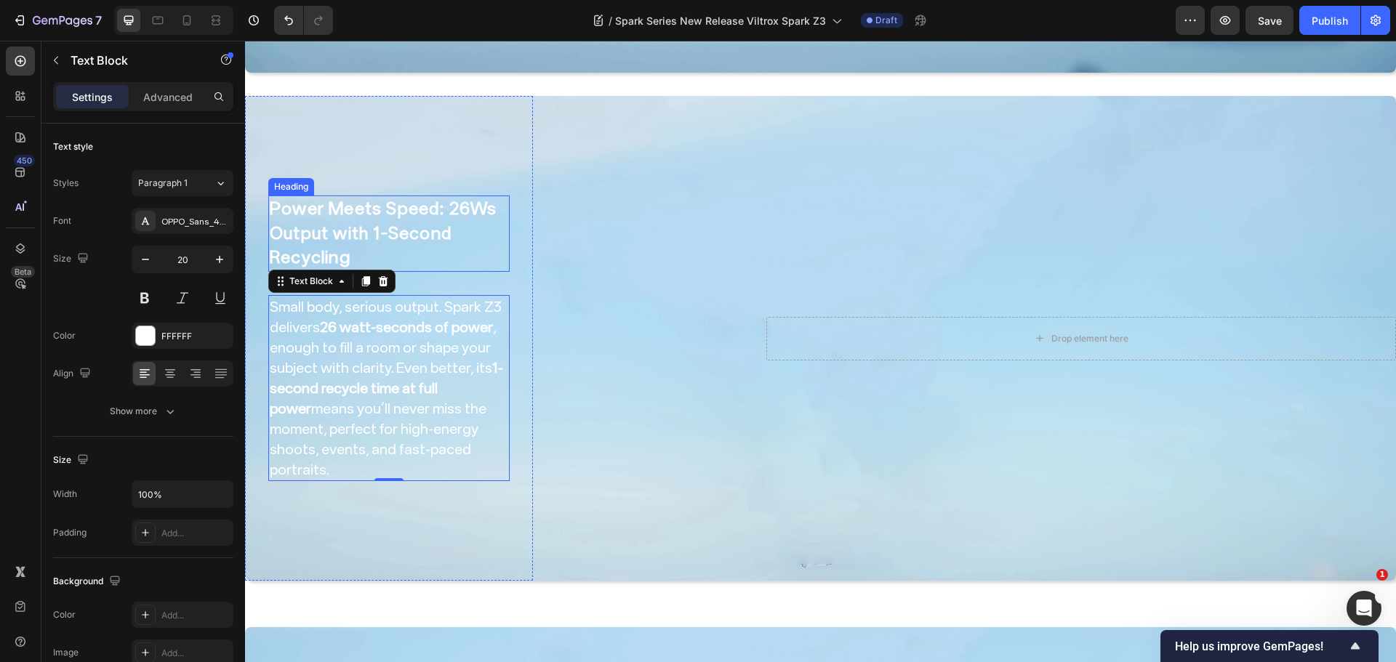
click at [329, 246] on h2 "Power Meets Speed: 26Ws Output with 1-Second Recycling" at bounding box center [388, 234] width 241 height 76
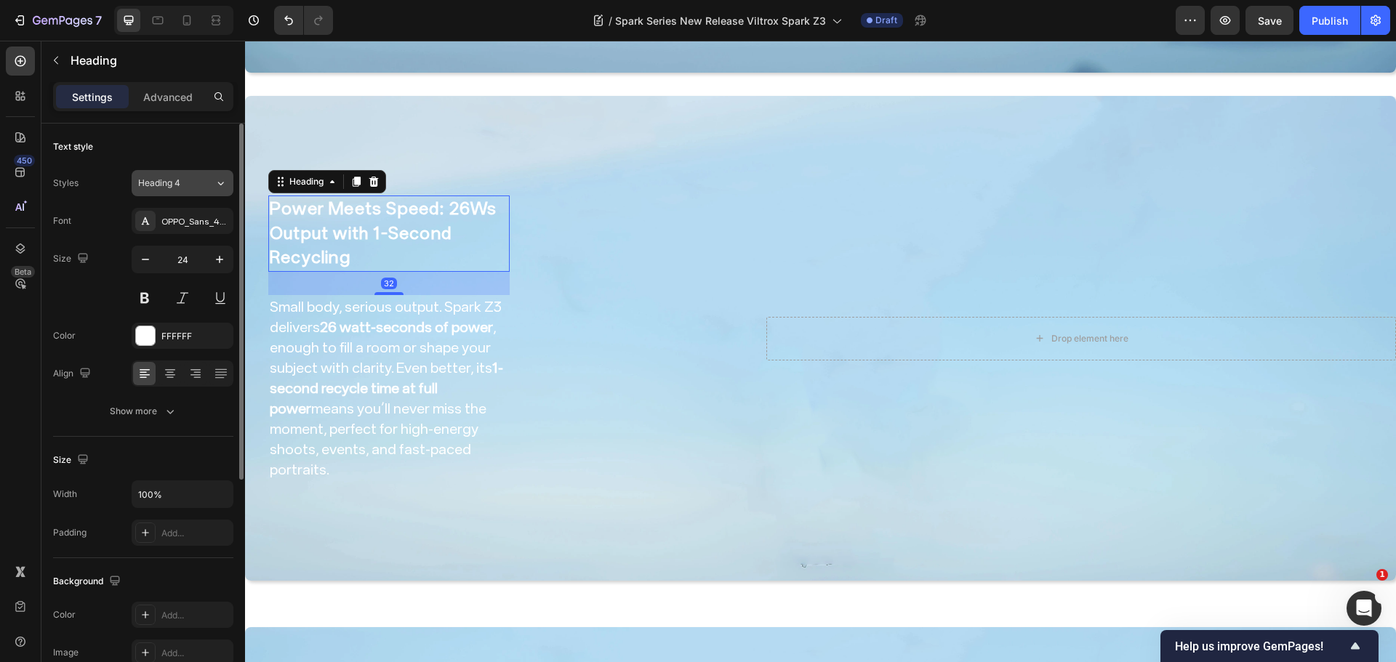
click at [199, 177] on div "Heading 4" at bounding box center [176, 183] width 76 height 13
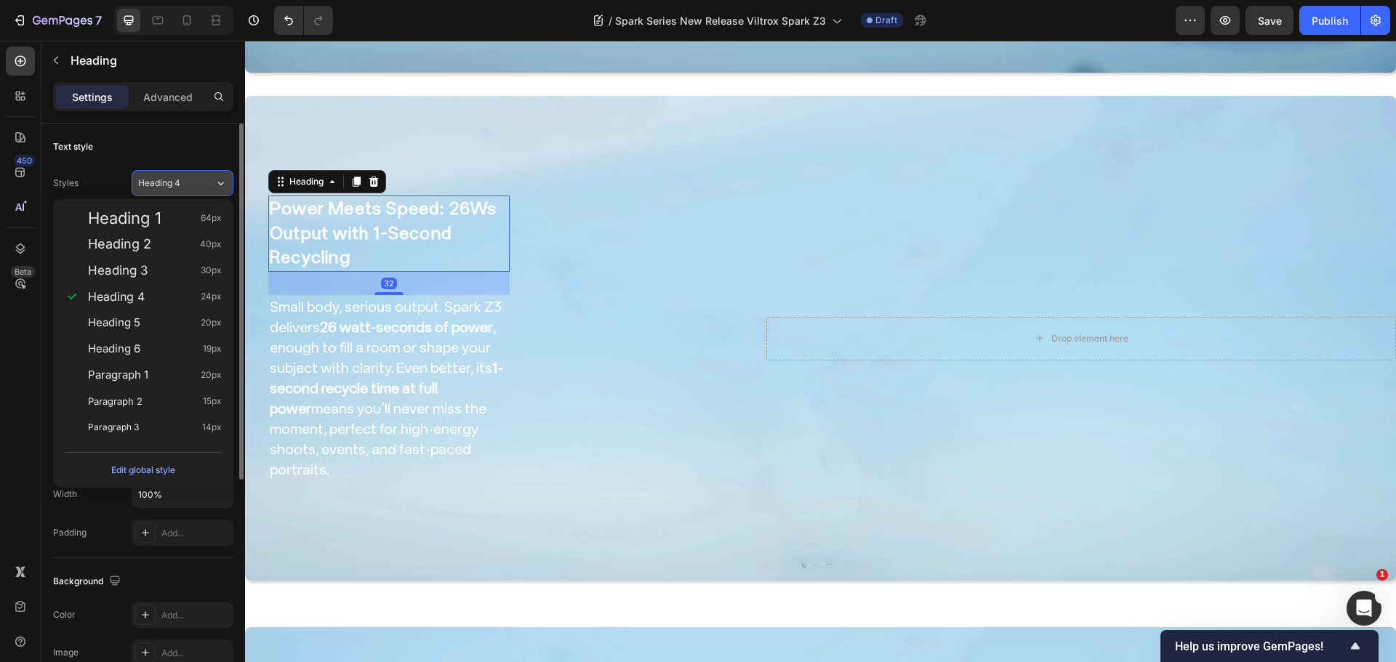
drag, startPoint x: 125, startPoint y: 318, endPoint x: 193, endPoint y: 194, distance: 141.2
click at [125, 319] on span "Heading 5" at bounding box center [114, 322] width 52 height 15
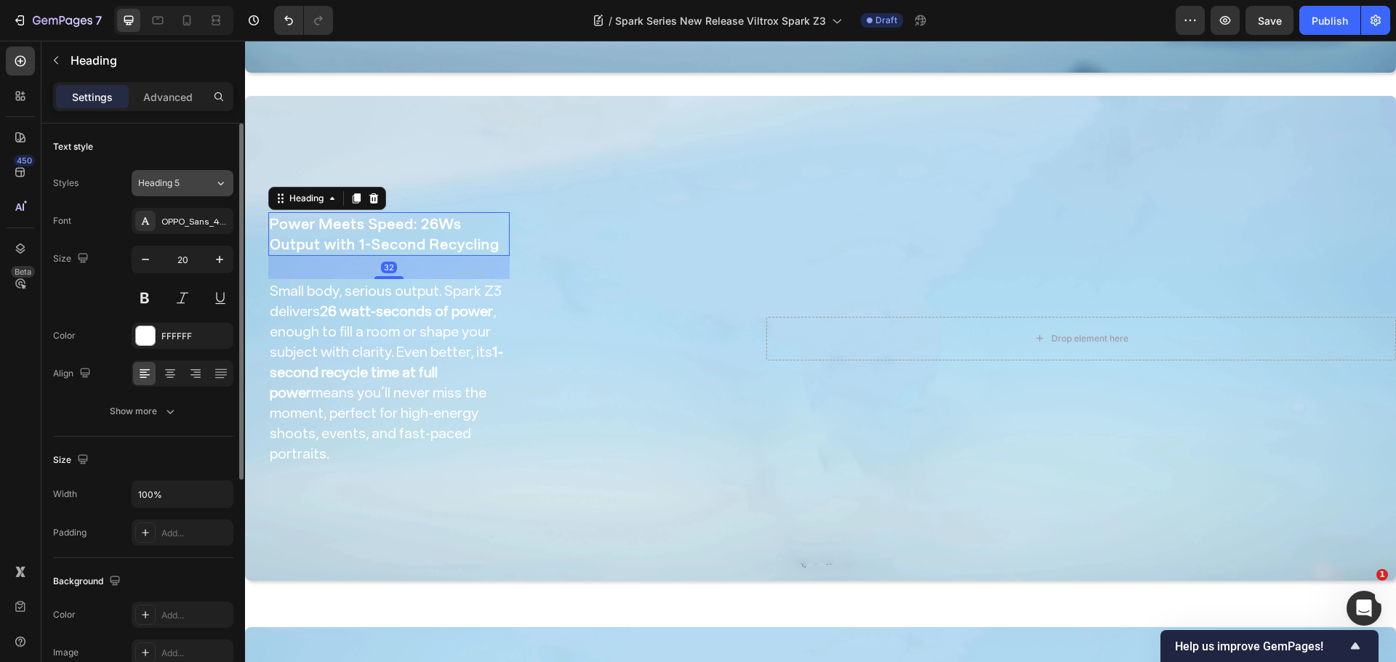
click at [183, 170] on button "Heading 5" at bounding box center [183, 183] width 102 height 26
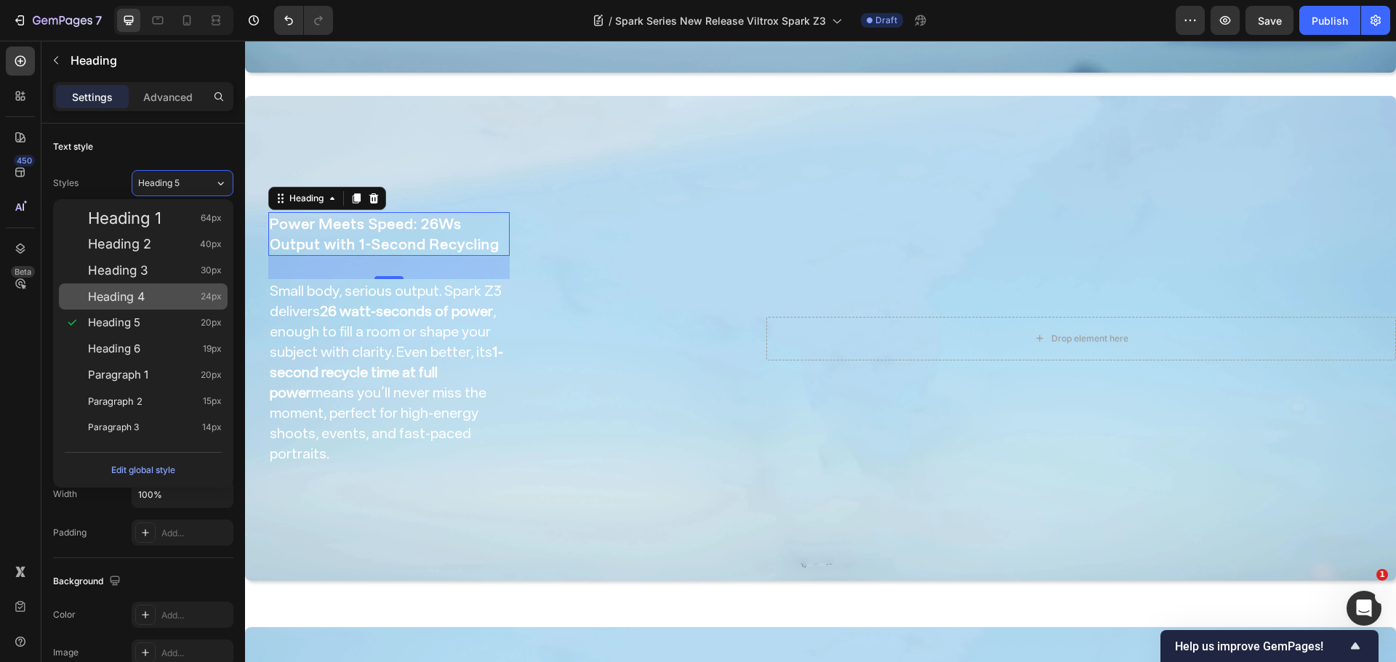
click at [129, 291] on span "Heading 4" at bounding box center [116, 296] width 57 height 15
type input "24"
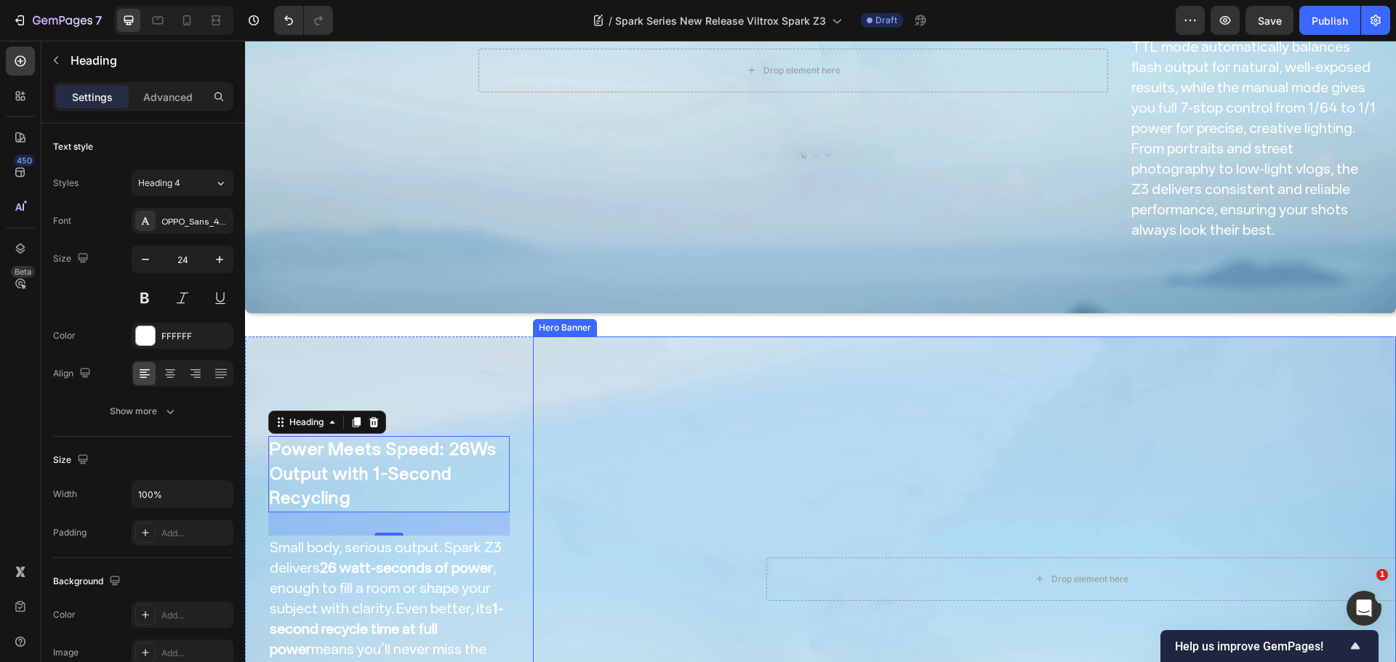
scroll to position [966, 0]
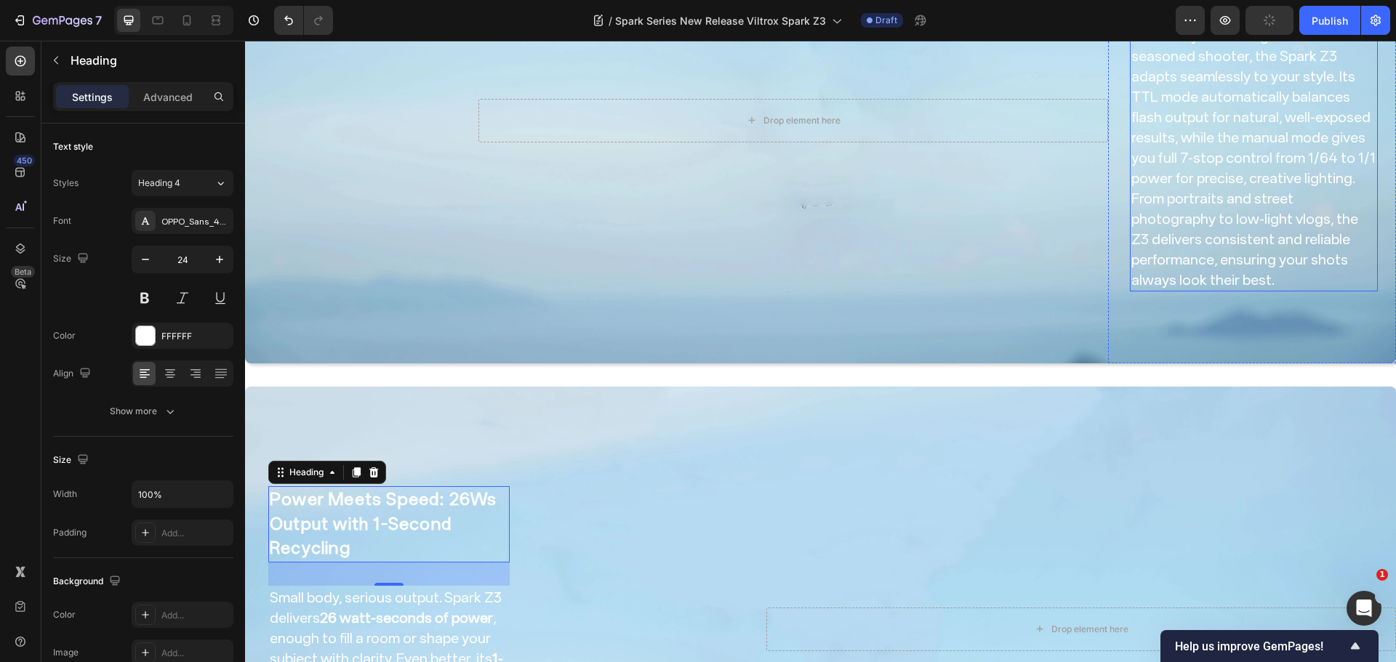
click at [1265, 188] on p "Whether you’re a beginner or a seasoned shooter, the Spark Z3 adapts seamlessly…" at bounding box center [1253, 157] width 245 height 265
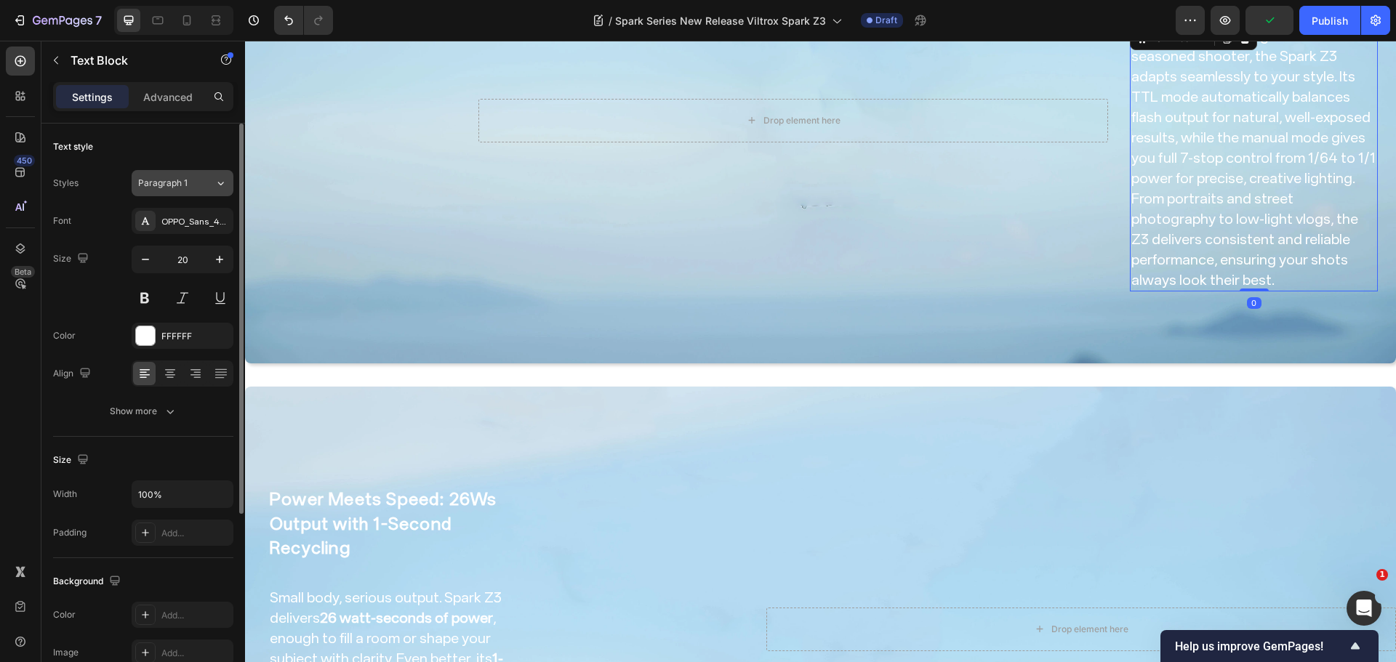
click at [166, 182] on span "Paragraph 1" at bounding box center [162, 183] width 49 height 13
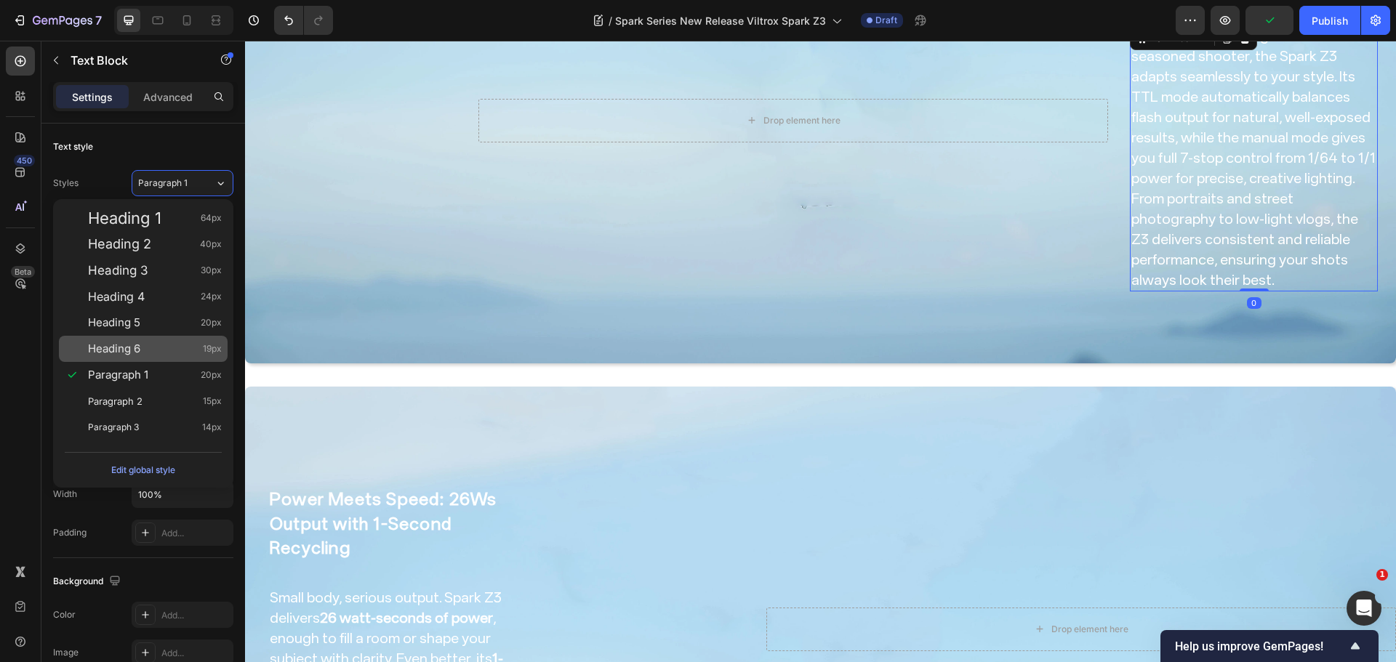
drag, startPoint x: 121, startPoint y: 343, endPoint x: 180, endPoint y: 238, distance: 120.7
click at [121, 342] on span "Heading 6" at bounding box center [114, 349] width 52 height 15
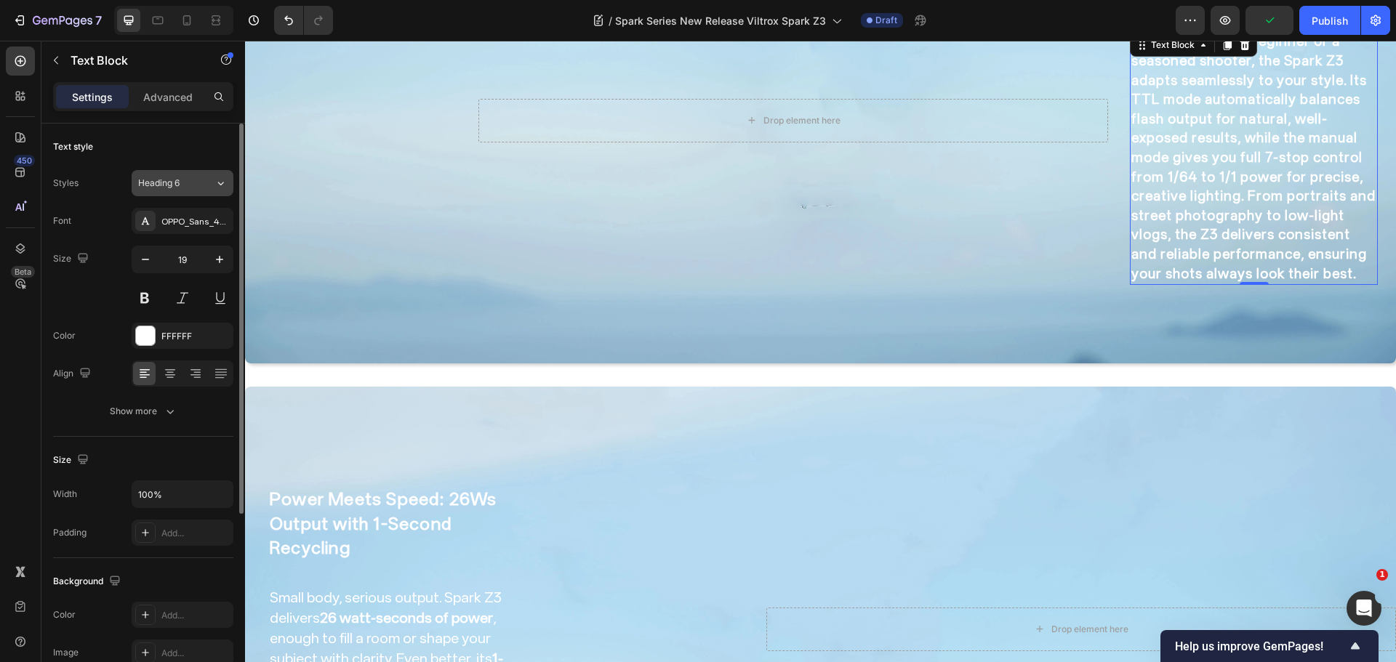
click at [172, 188] on span "Heading 6" at bounding box center [158, 183] width 41 height 13
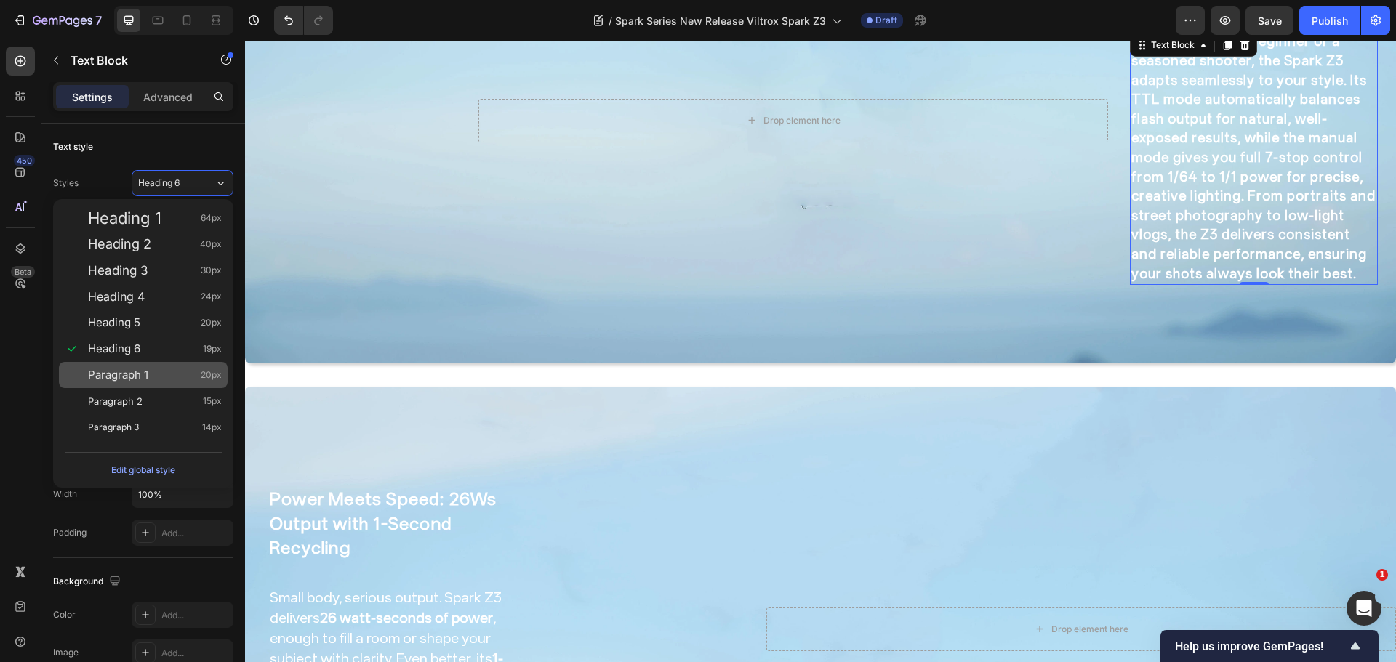
click at [139, 371] on span "Paragraph 1" at bounding box center [118, 375] width 60 height 15
type input "20"
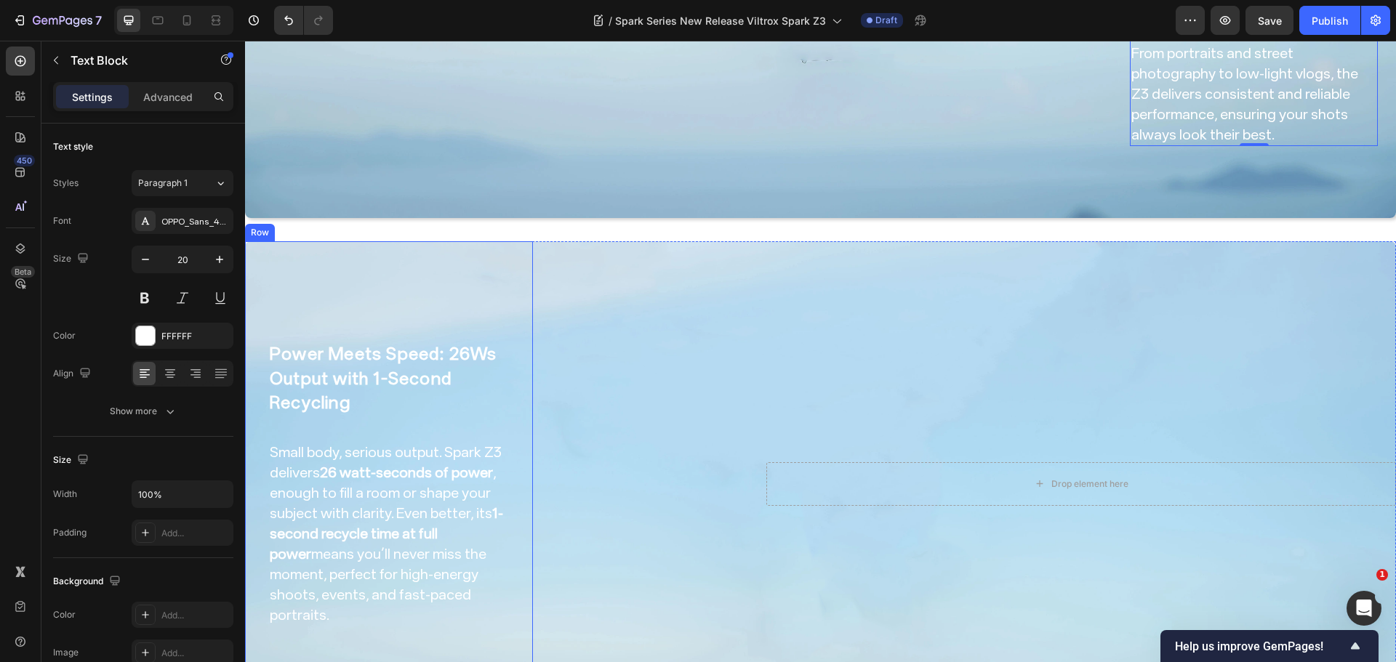
click at [430, 353] on h2 "Power Meets Speed: 26Ws Output with 1-Second Recycling" at bounding box center [388, 379] width 241 height 76
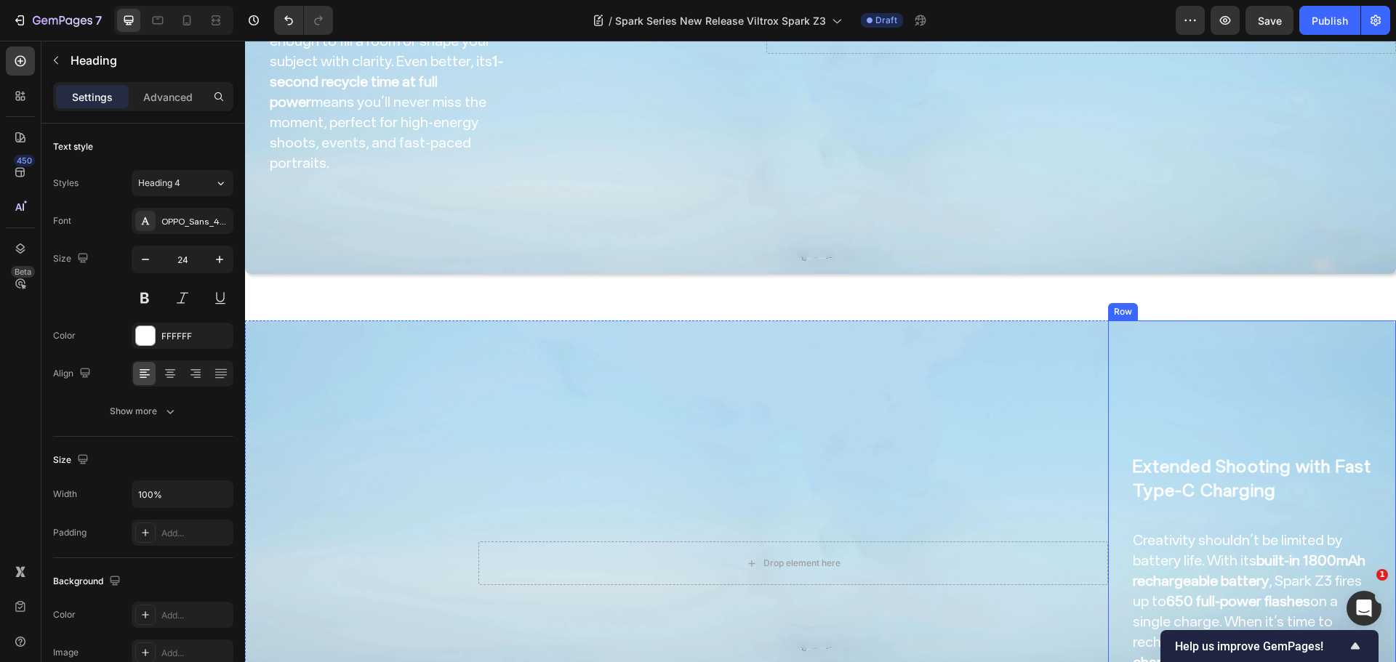
scroll to position [1620, 0]
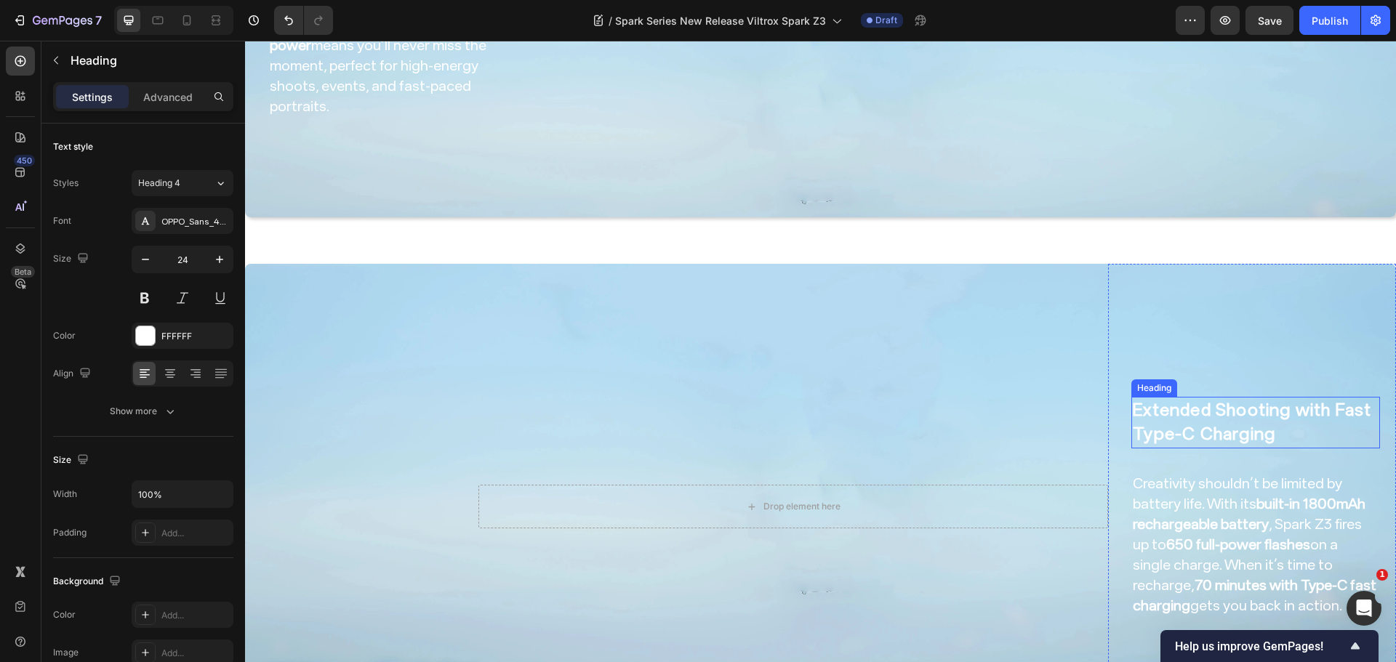
click at [1272, 406] on h2 "Extended Shooting with Fast Type-C Charging" at bounding box center [1255, 423] width 249 height 52
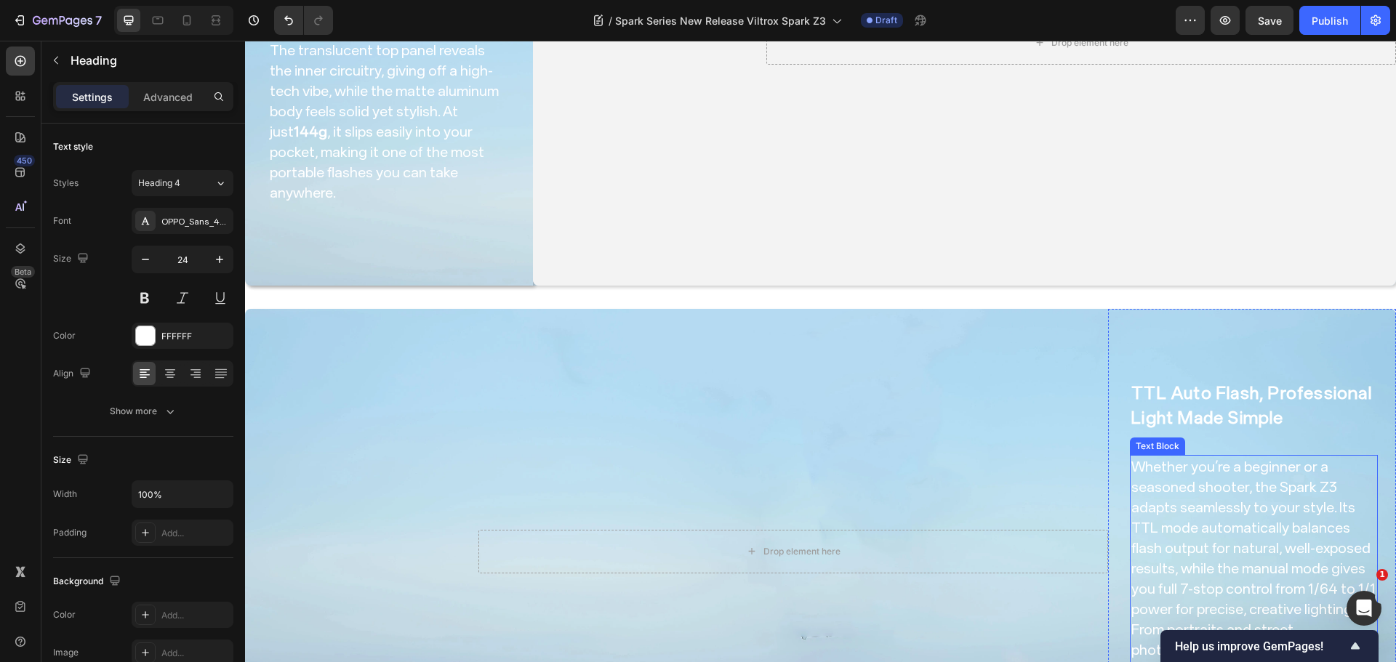
scroll to position [530, 0]
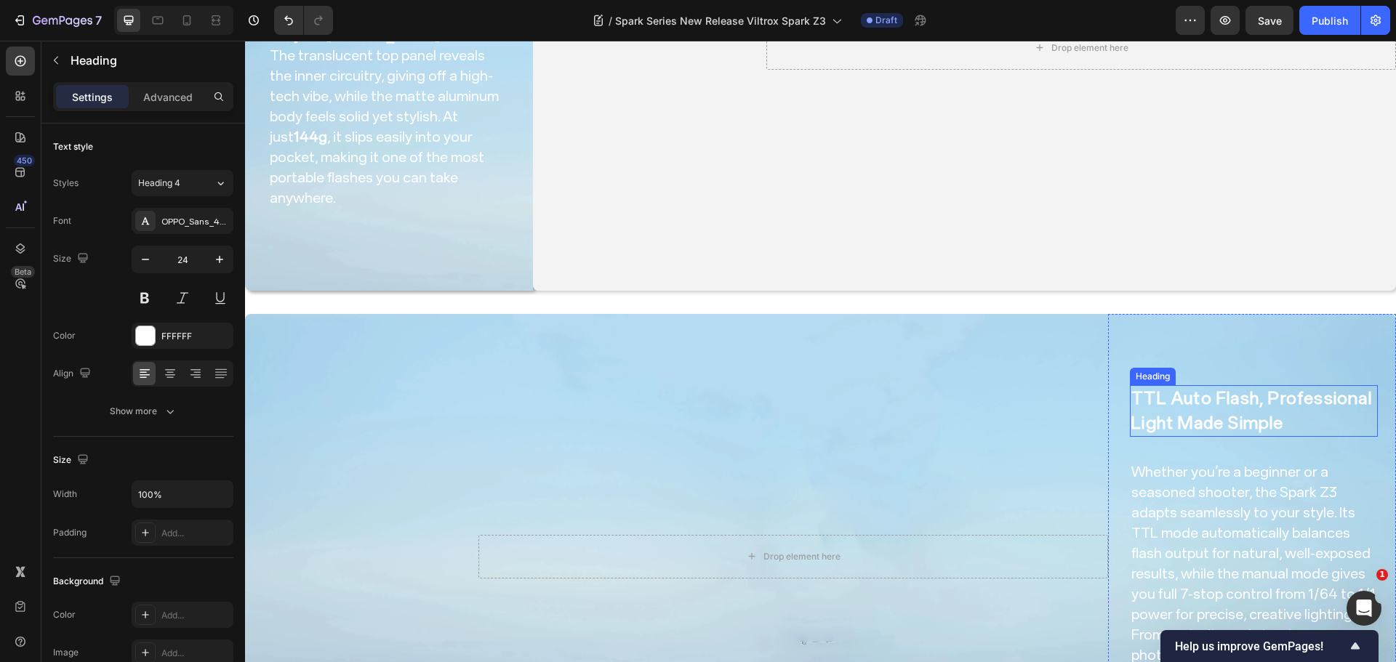
click at [1236, 401] on h2 "TTL Auto Flash, Professional Light Made Simple" at bounding box center [1254, 411] width 248 height 52
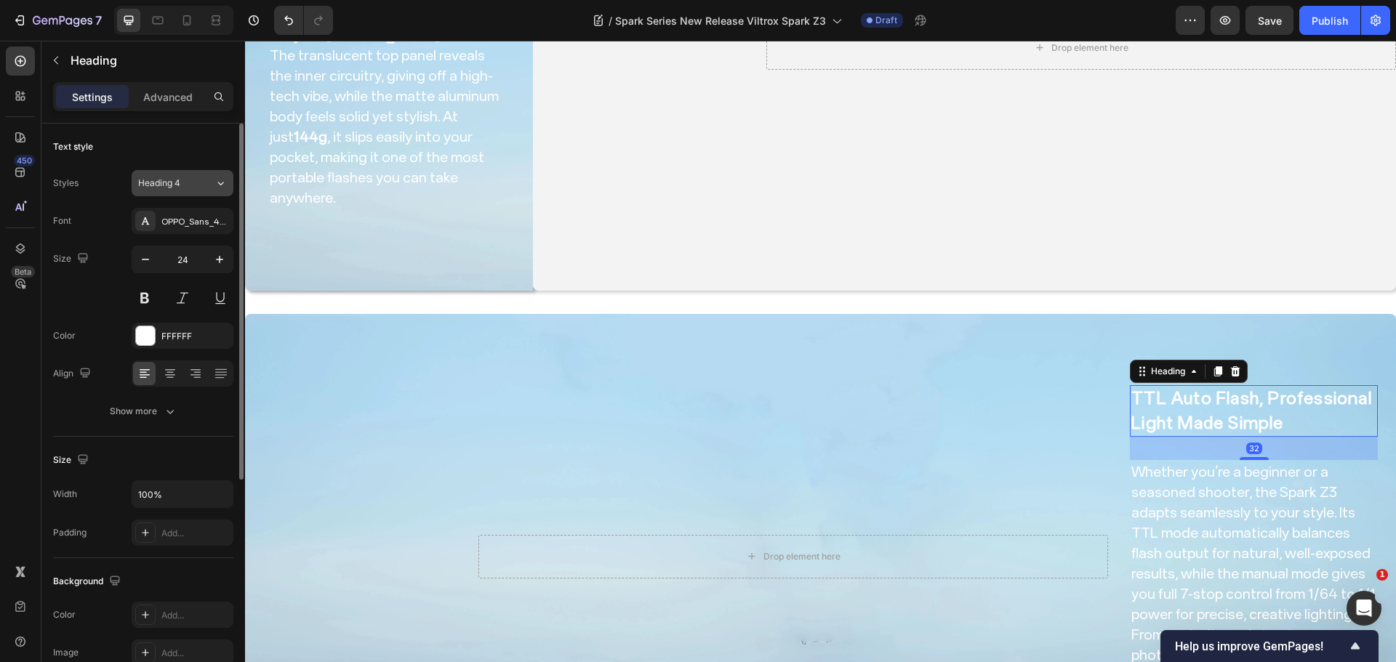
click at [176, 172] on button "Heading 4" at bounding box center [183, 183] width 102 height 26
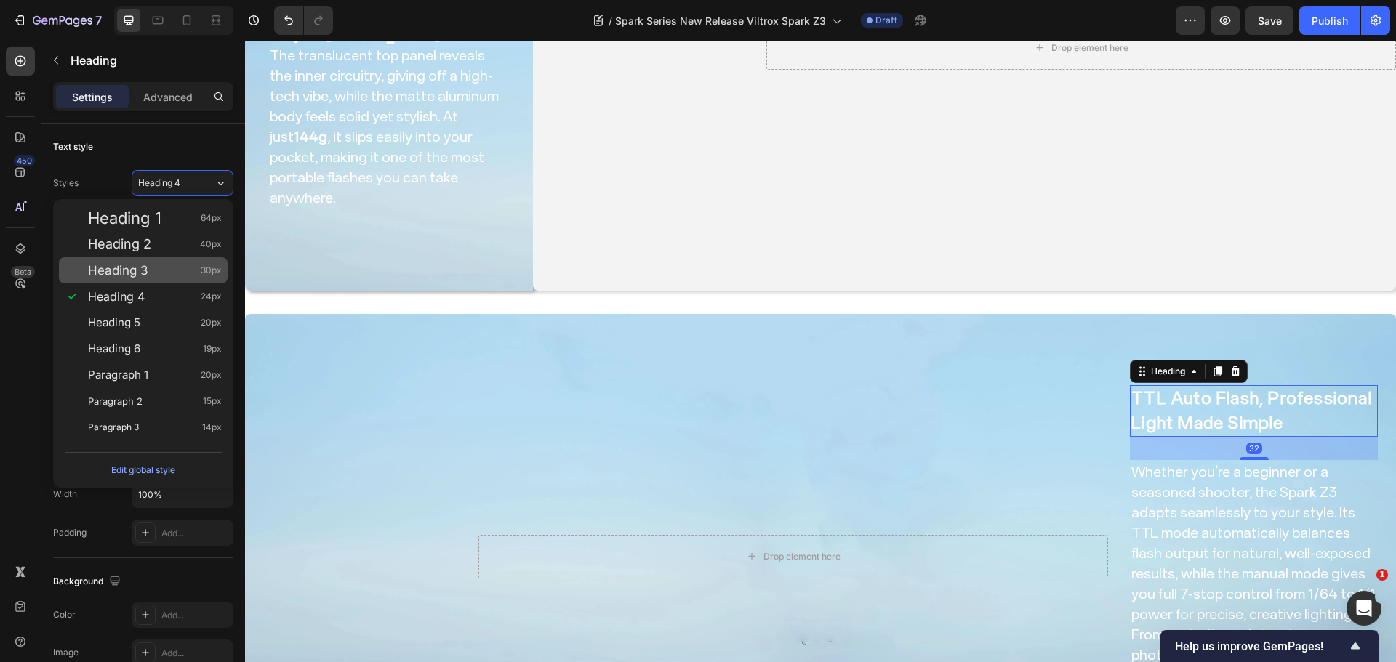
click at [156, 270] on div "Heading 3 30px" at bounding box center [155, 270] width 134 height 15
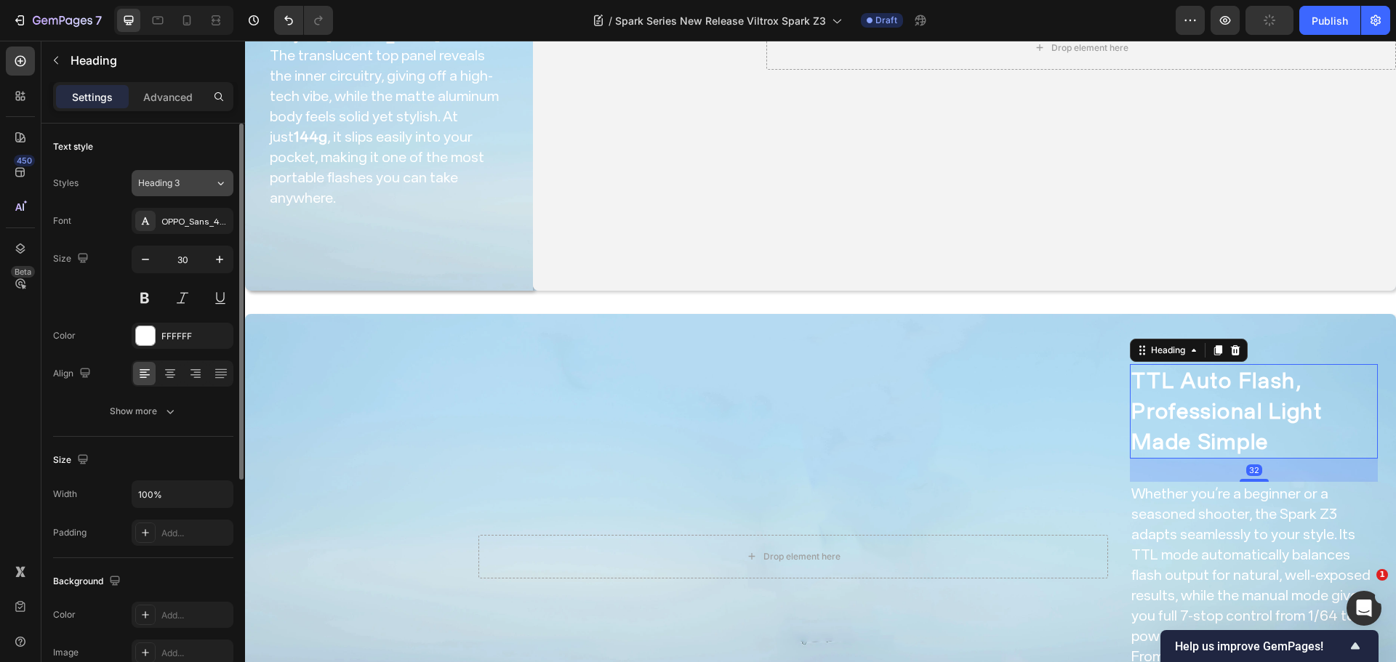
click at [174, 183] on span "Heading 3" at bounding box center [158, 183] width 41 height 13
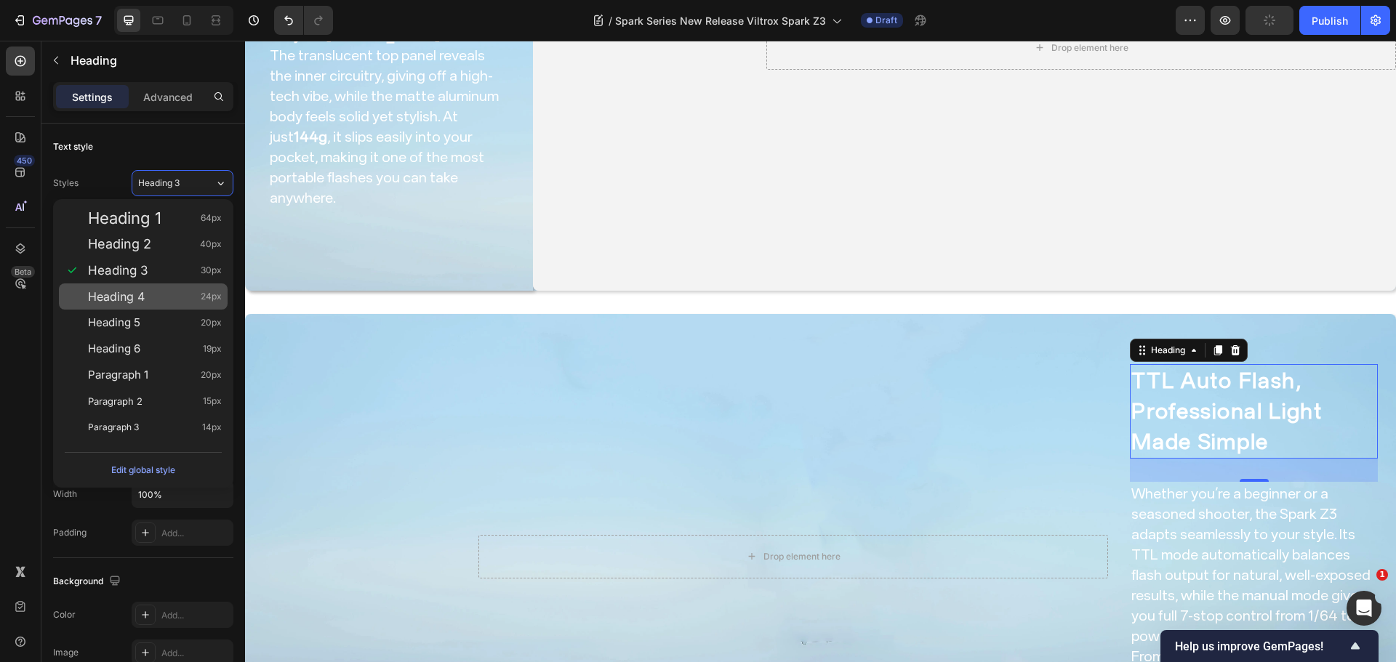
click at [163, 304] on div "Heading 4 24px" at bounding box center [143, 296] width 169 height 26
type input "24"
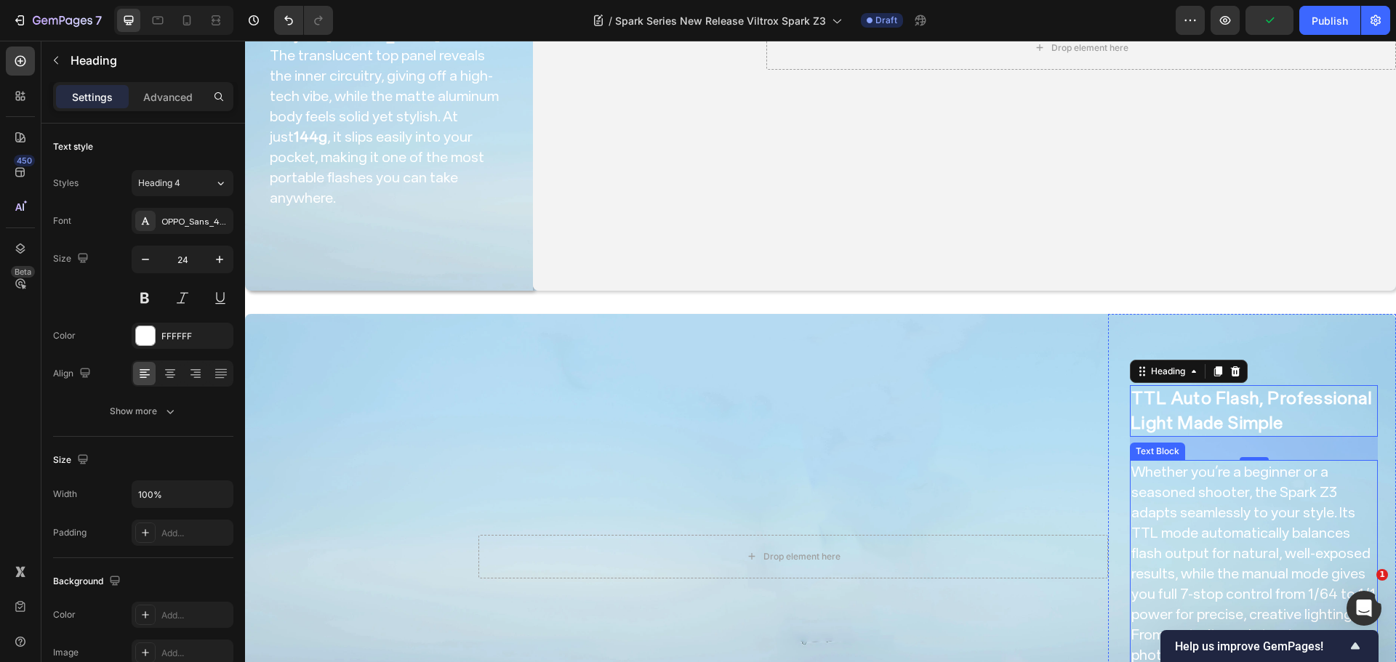
click at [1229, 542] on p "Whether you’re a beginner or a seasoned shooter, the Spark Z3 adapts seamlessly…" at bounding box center [1253, 594] width 245 height 265
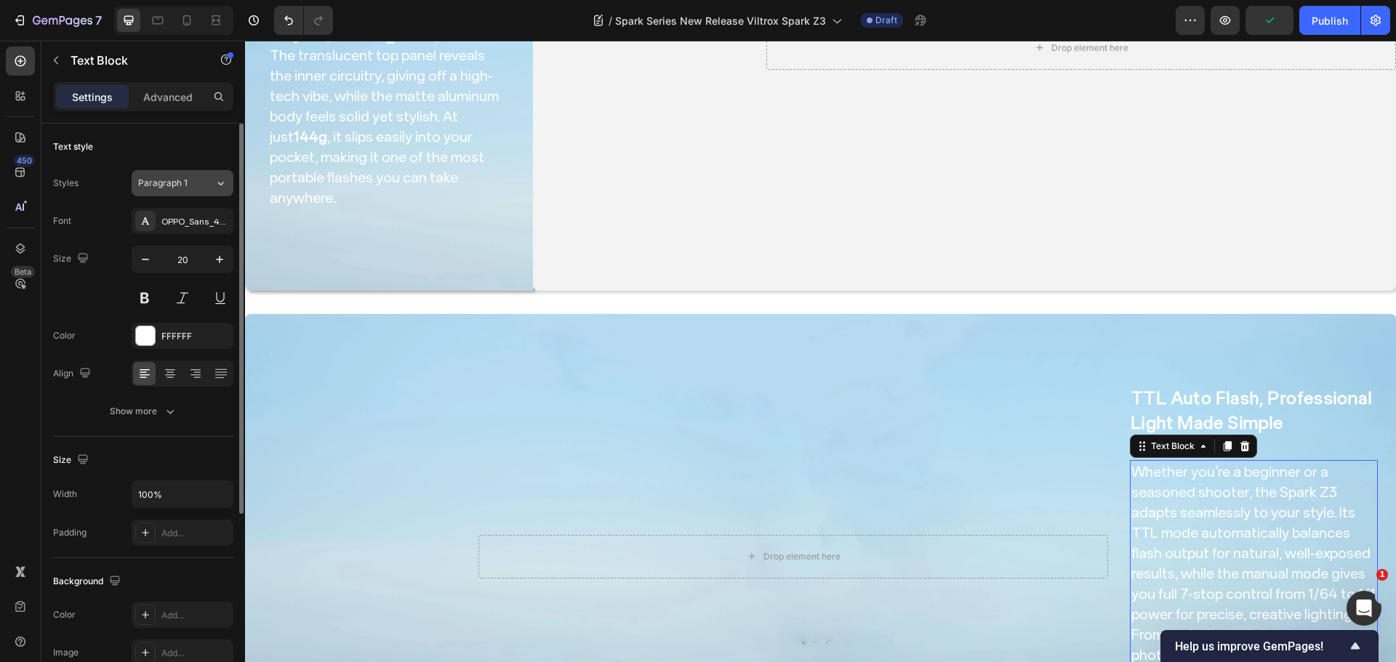
click at [188, 174] on button "Paragraph 1" at bounding box center [183, 183] width 102 height 26
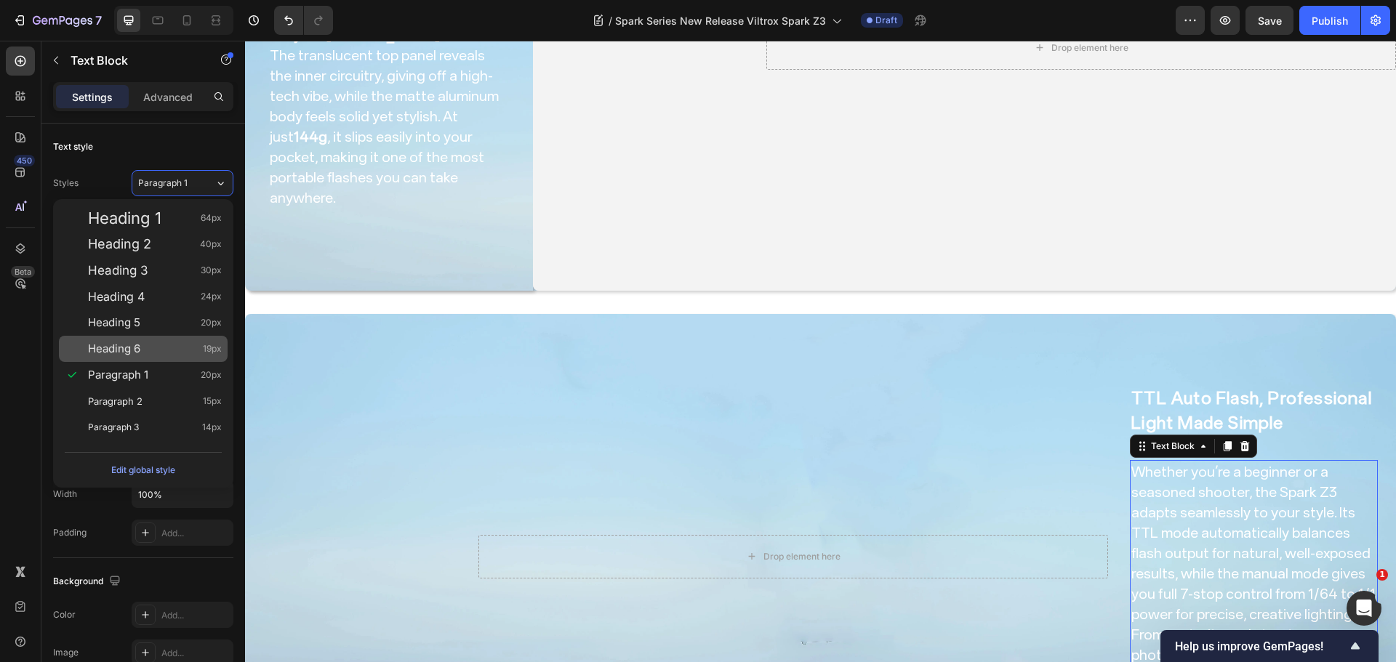
click at [133, 347] on span "Heading 6" at bounding box center [114, 349] width 52 height 15
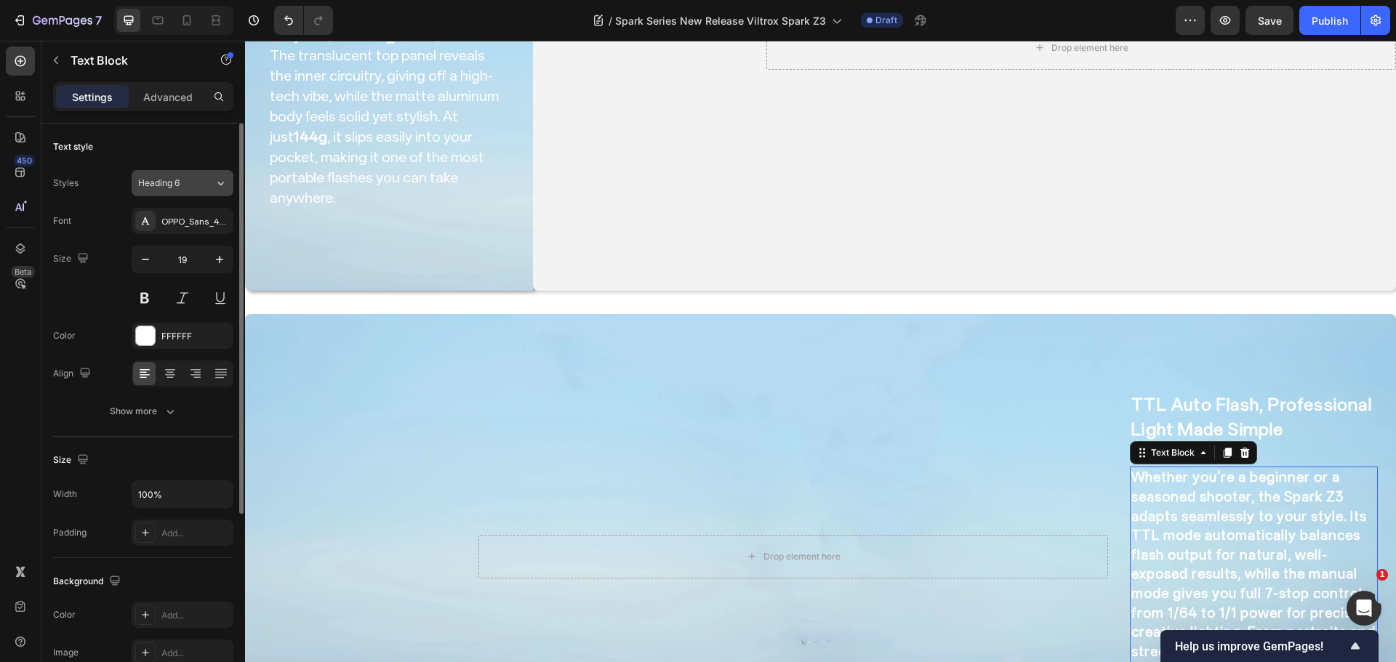
click at [157, 180] on span "Heading 6" at bounding box center [158, 183] width 41 height 13
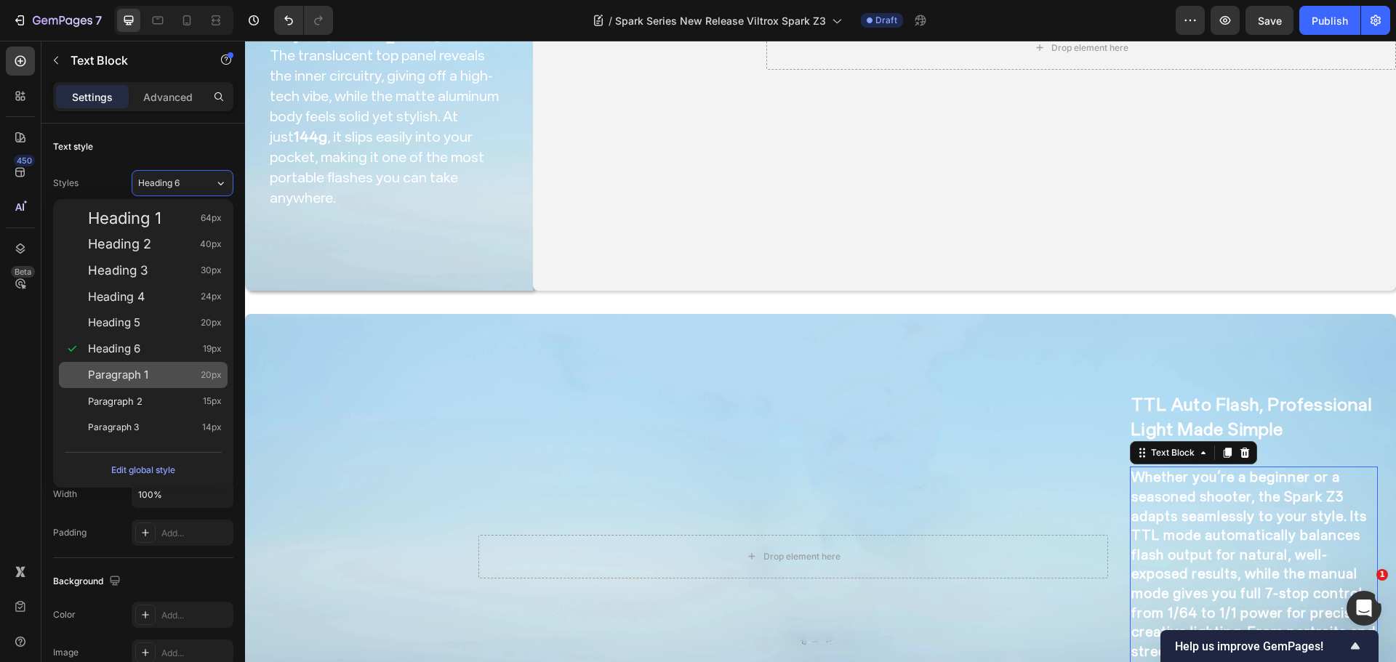
click at [135, 380] on span "Paragraph 1" at bounding box center [118, 375] width 60 height 15
type input "20"
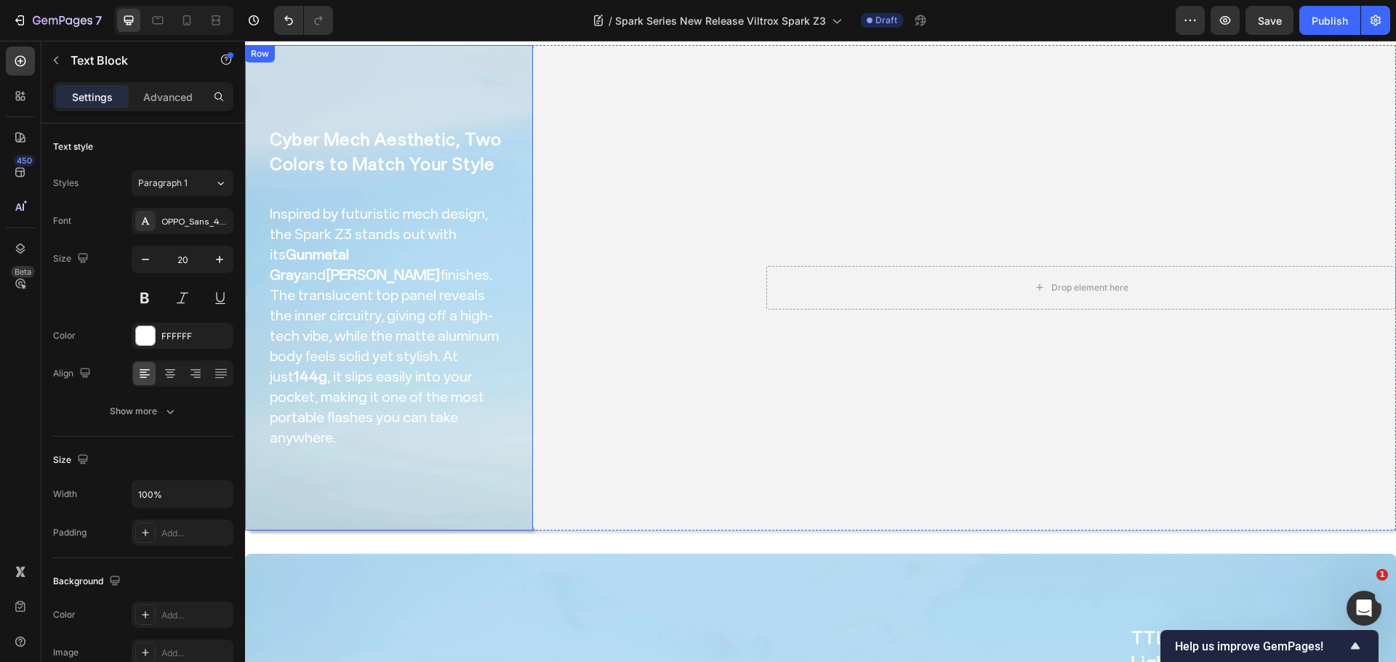
scroll to position [166, 0]
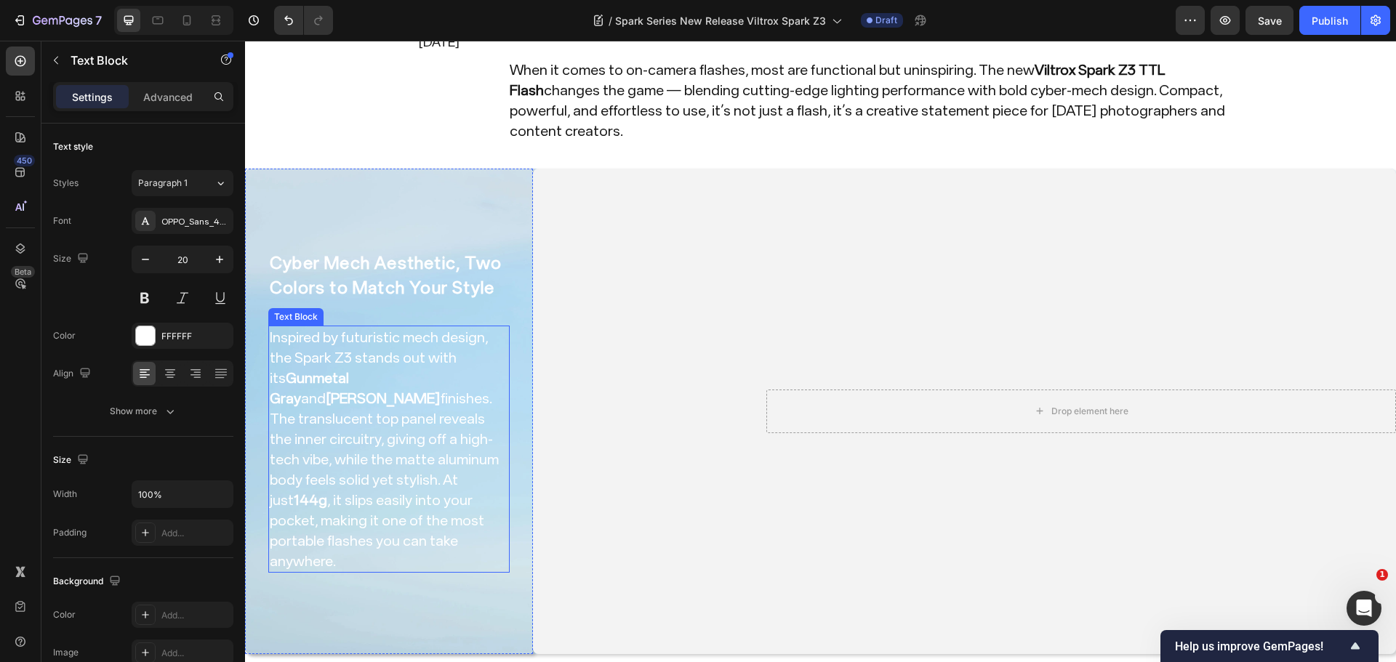
click at [345, 423] on p "Inspired by futuristic mech design, the Spark Z3 stands out with its Gunmetal G…" at bounding box center [389, 449] width 238 height 244
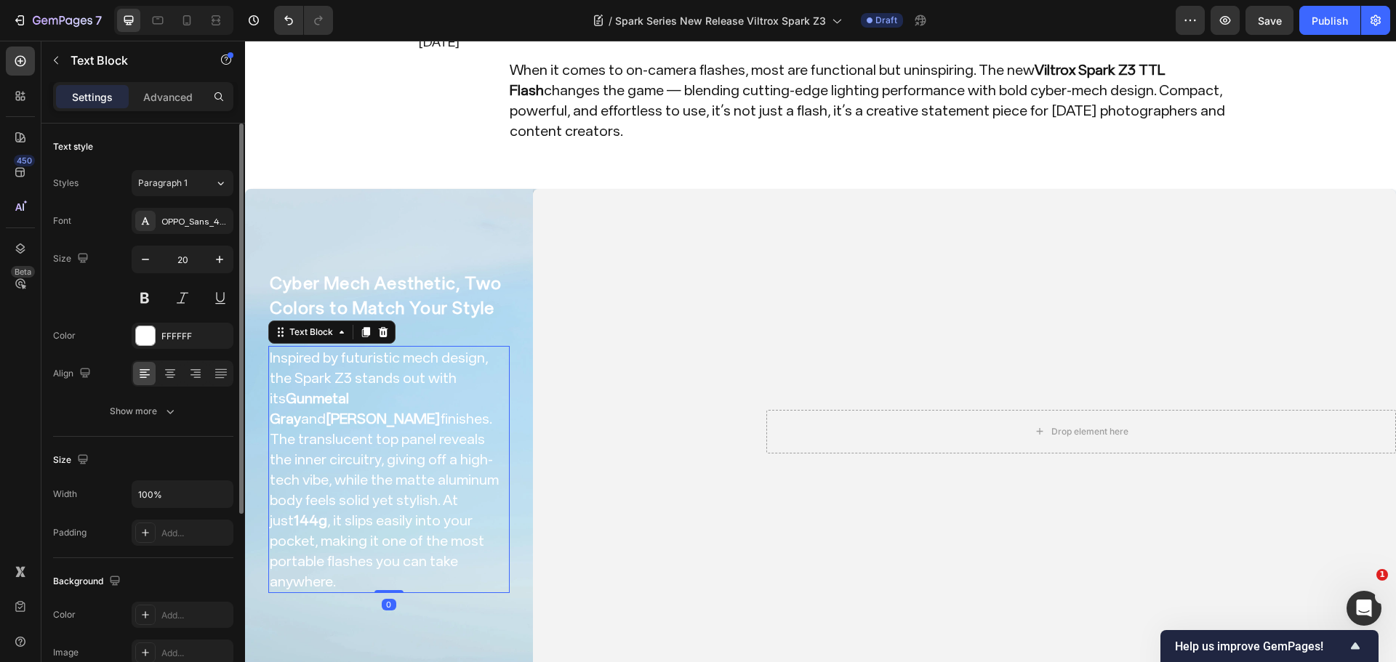
click at [148, 197] on div "Styles Paragraph 1 Font OPPO_Sans_40_ShopifyCurrency_subset Size 20 Color FFFFF…" at bounding box center [143, 297] width 180 height 254
click at [152, 191] on button "Paragraph 1" at bounding box center [183, 183] width 102 height 26
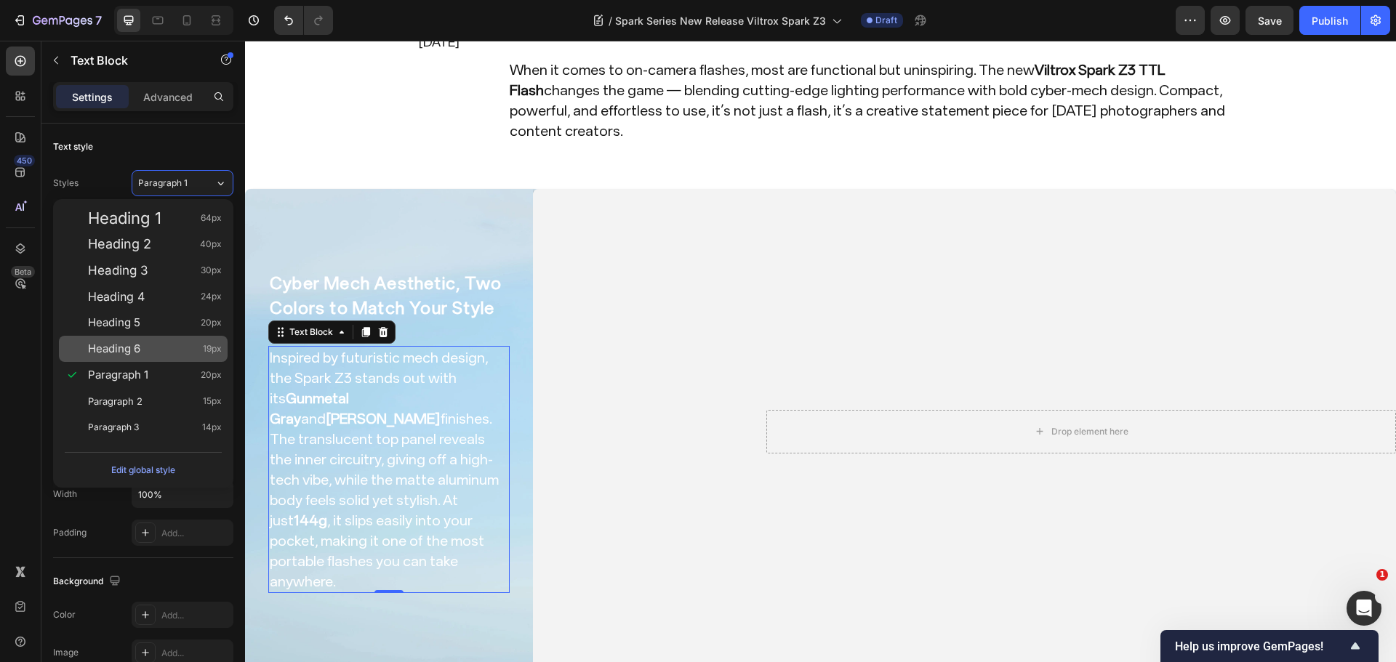
click at [116, 342] on div "Heading 6 19px" at bounding box center [143, 349] width 169 height 26
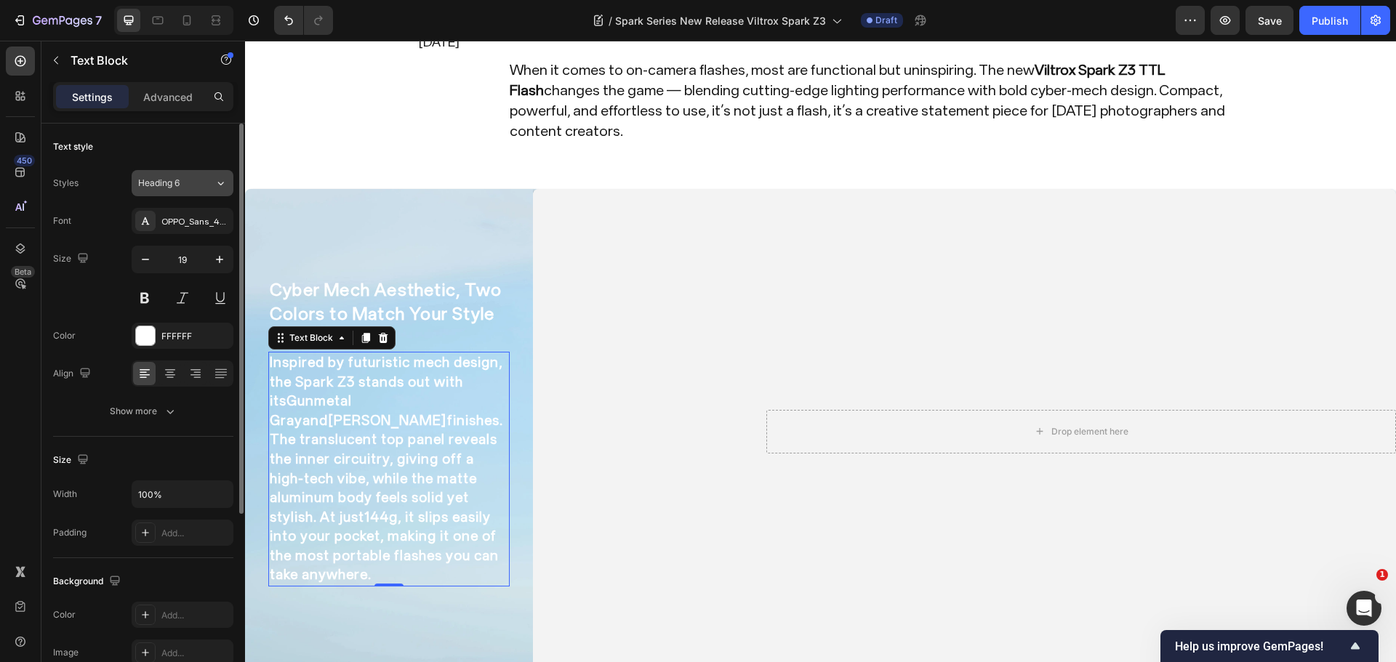
click at [192, 190] on button "Heading 6" at bounding box center [183, 183] width 102 height 26
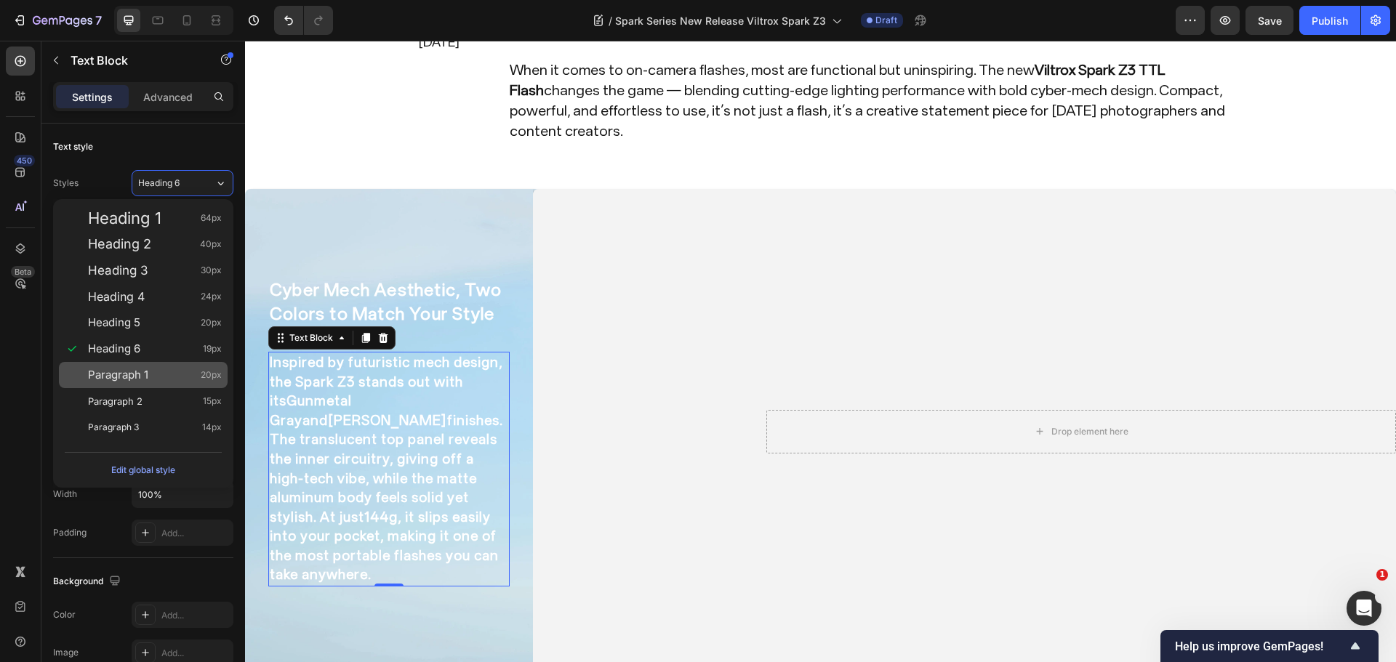
click at [141, 375] on span "Paragraph 1" at bounding box center [118, 375] width 60 height 15
type input "20"
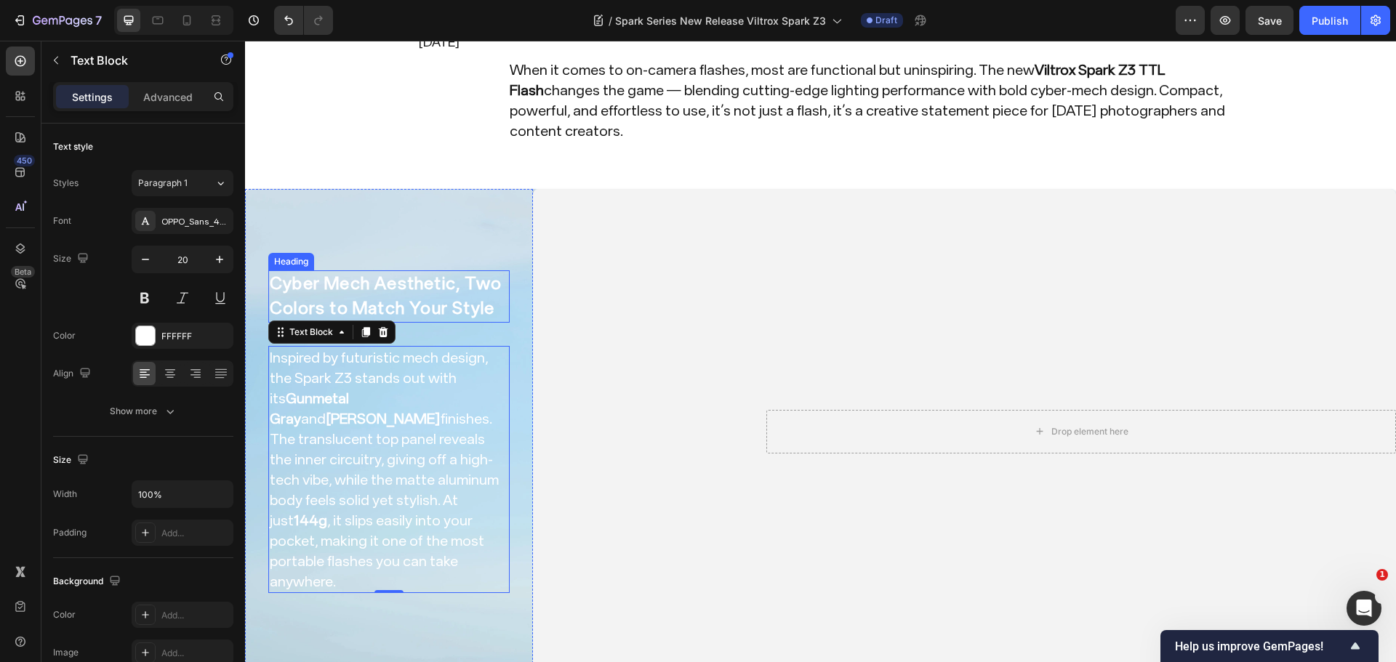
click at [377, 273] on h2 "Cyber Mech Aesthetic, Two Colors to Match Your Style" at bounding box center [388, 296] width 241 height 52
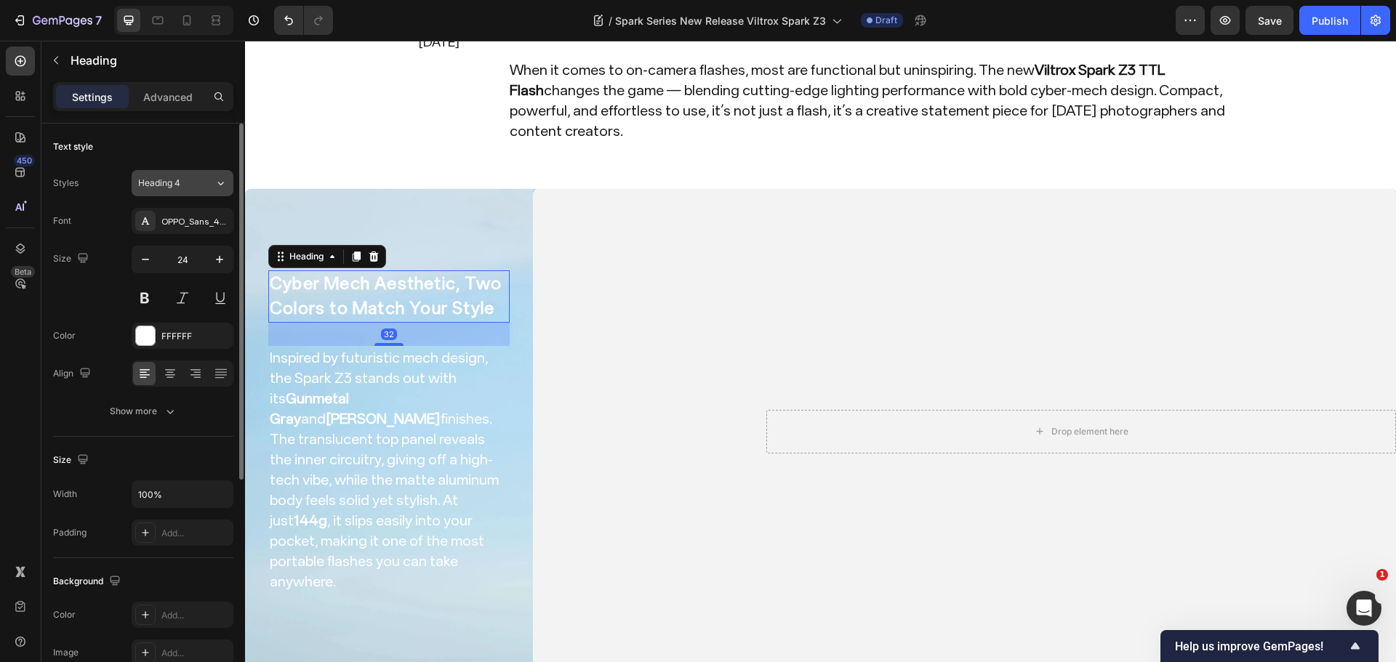
click at [183, 182] on div "Heading 4" at bounding box center [167, 183] width 59 height 13
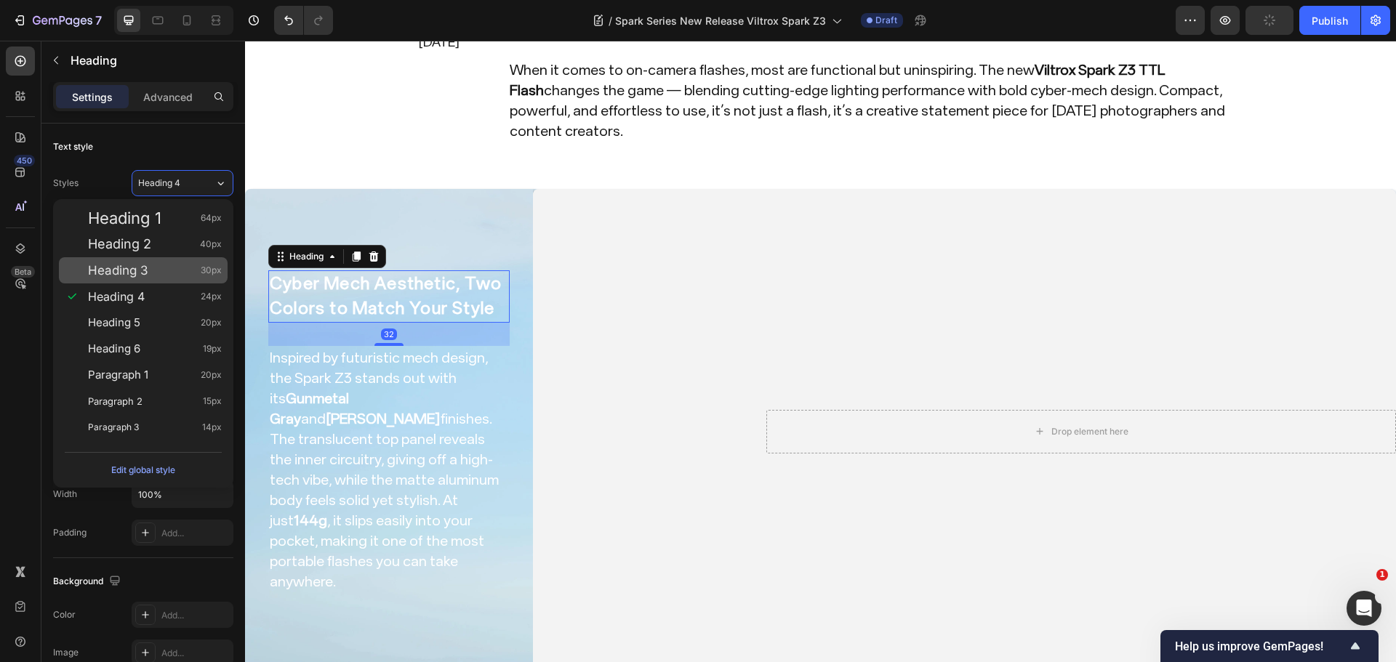
click at [158, 265] on div "Heading 3 30px" at bounding box center [155, 270] width 134 height 15
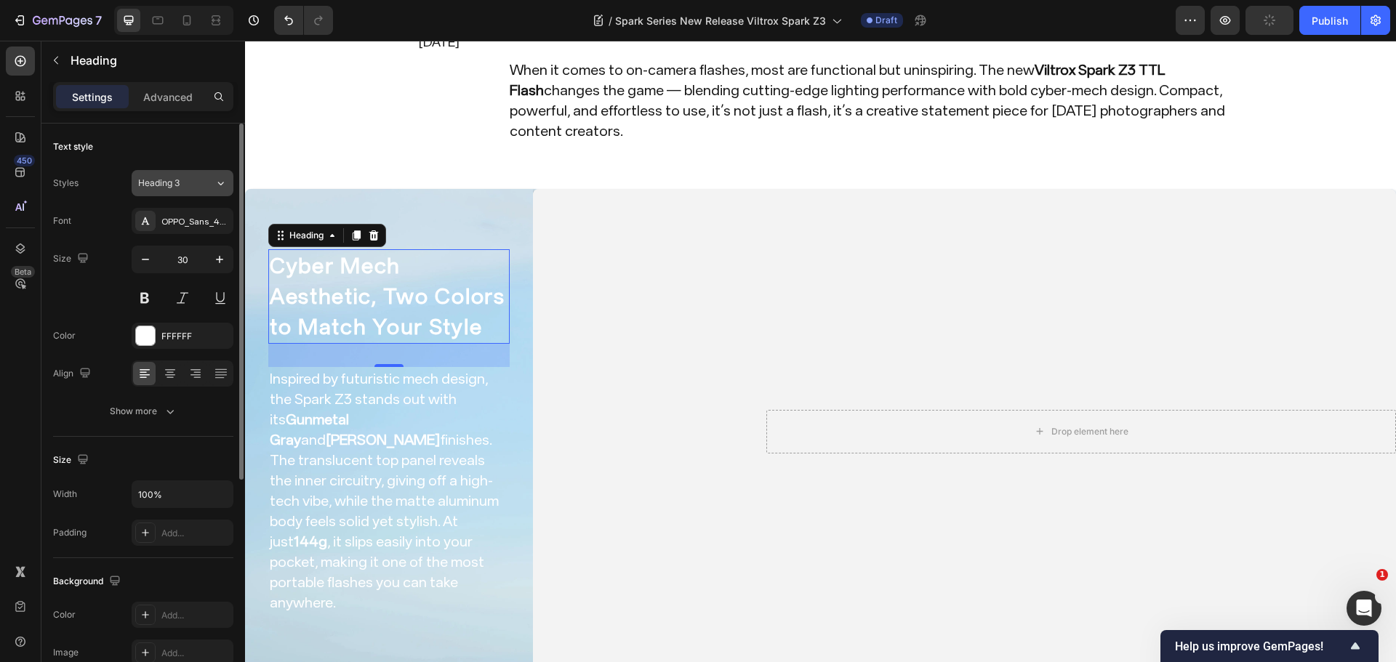
click at [173, 184] on span "Heading 3" at bounding box center [158, 183] width 41 height 13
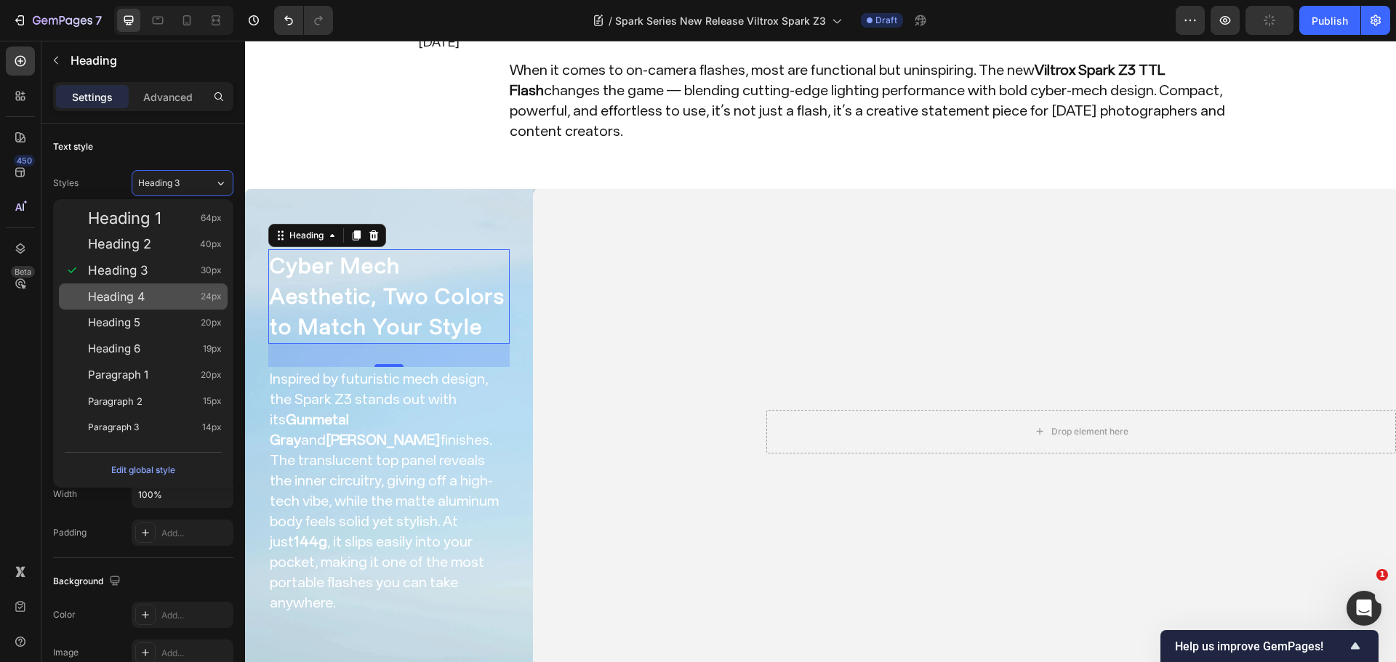
click at [147, 285] on div "Heading 4 24px" at bounding box center [143, 296] width 169 height 26
type input "24"
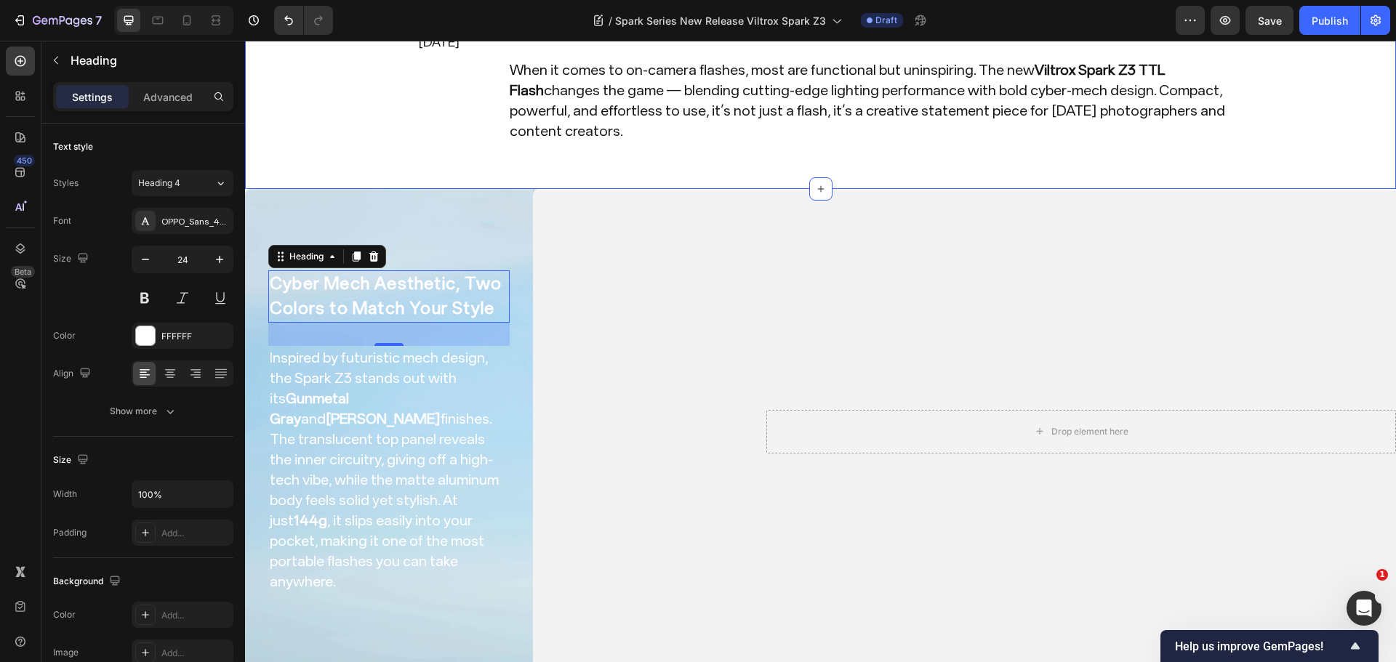
click at [507, 154] on div "Image Launch Date Sep. 25,2025 Text Block Row Image Launch Date July 30,2025 Te…" at bounding box center [820, 46] width 1151 height 285
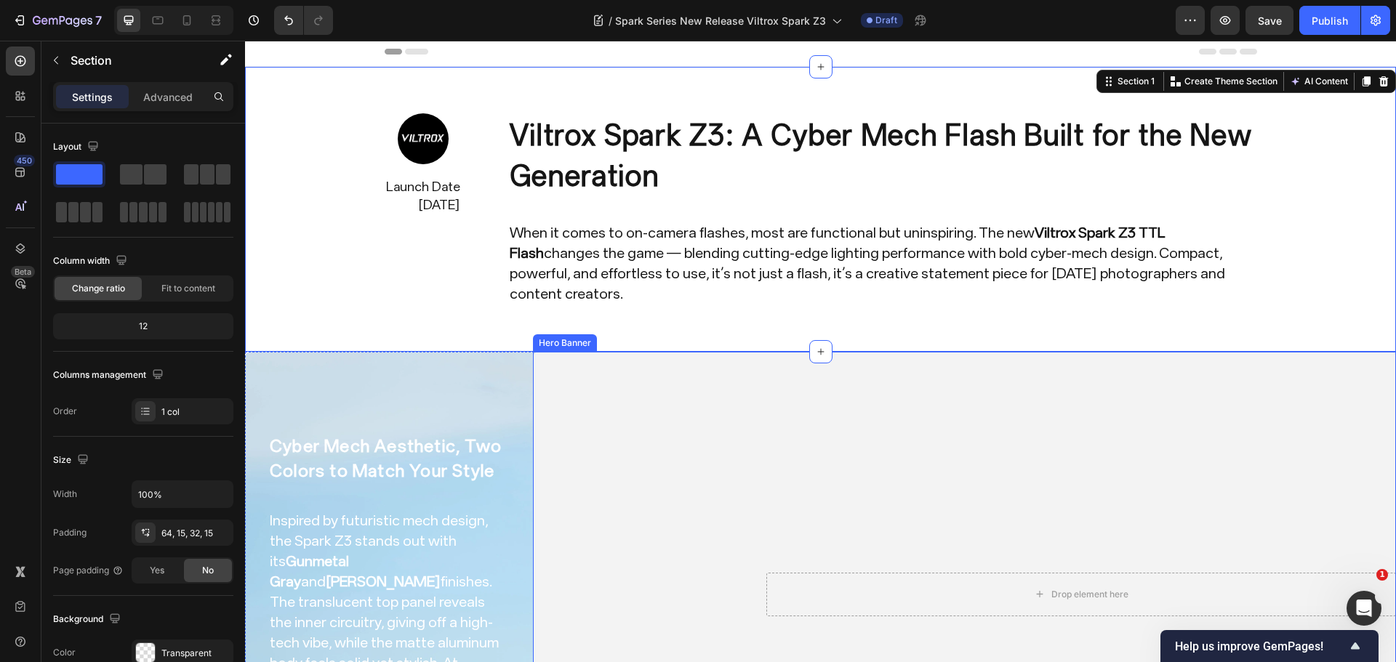
scroll to position [0, 0]
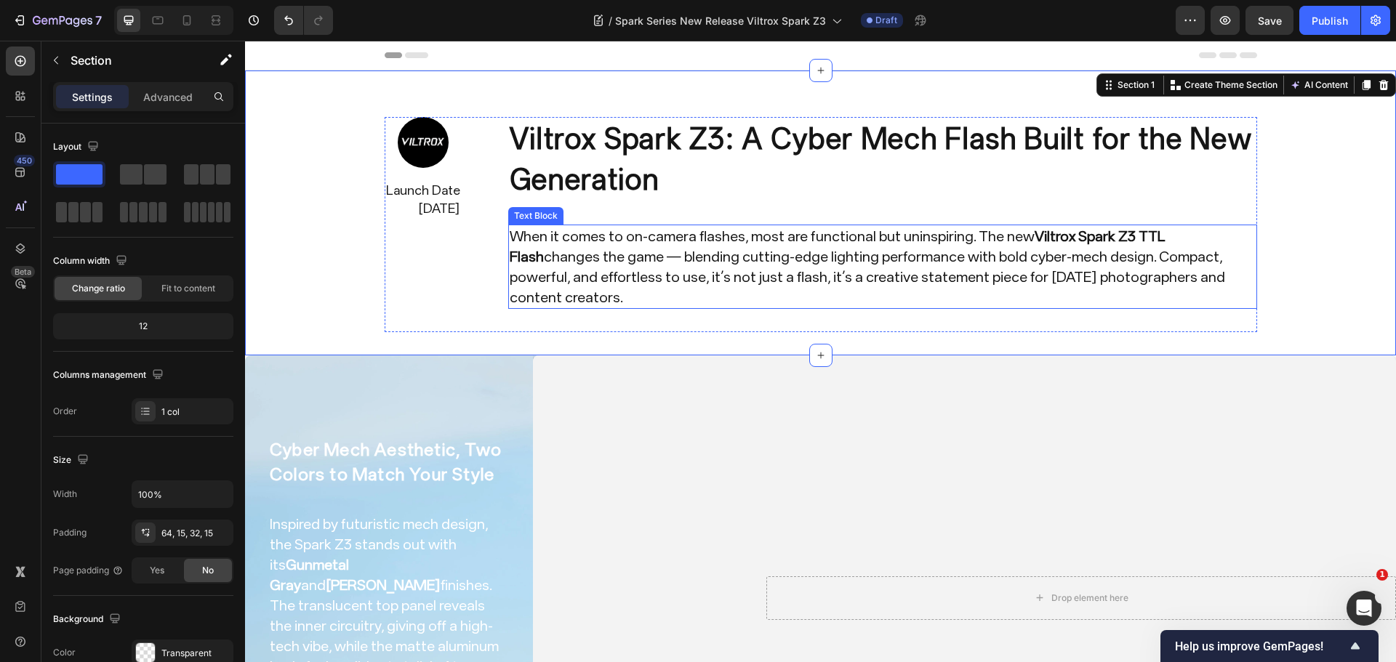
click at [723, 255] on p "When it comes to on-camera flashes, most are functional but uninspiring. The ne…" at bounding box center [883, 266] width 746 height 81
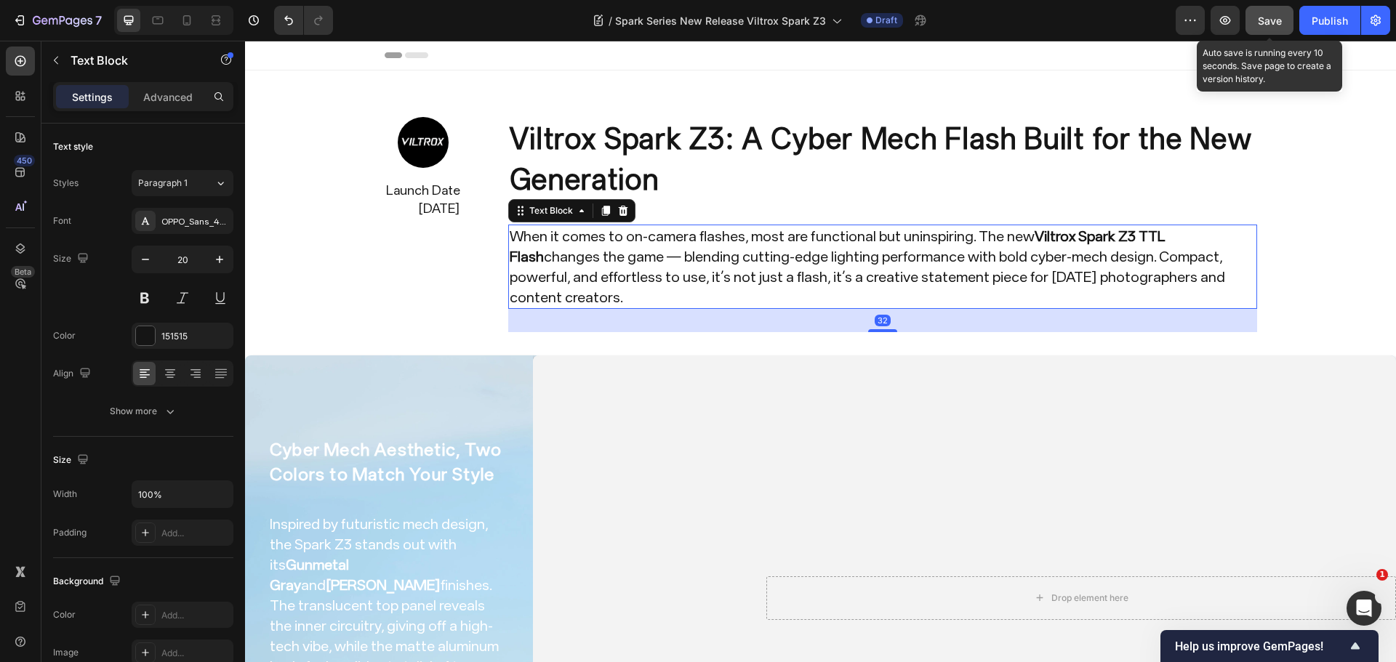
click at [1275, 23] on span "Save" at bounding box center [1270, 21] width 24 height 12
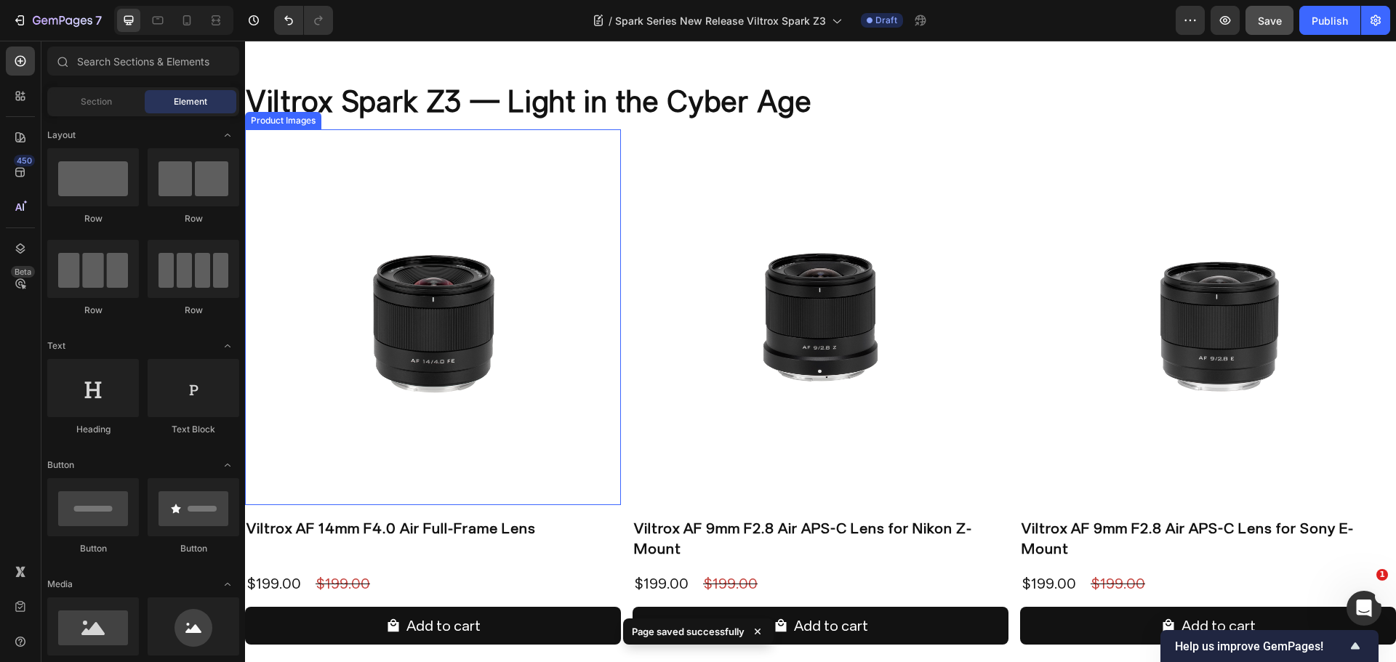
scroll to position [3938, 0]
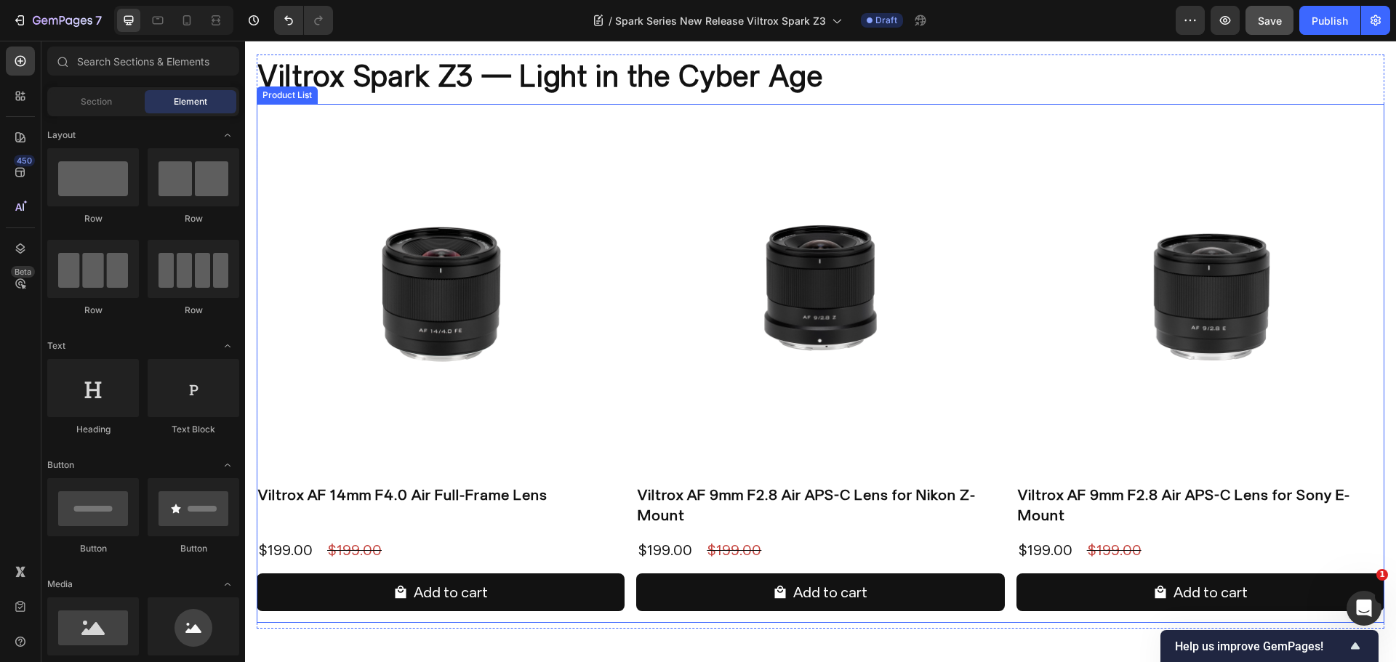
click at [625, 512] on div "Product Images Viltrox AF 14mm F4.0 Air Full-Frame Lens Product Title $199.00 P…" at bounding box center [820, 363] width 1127 height 519
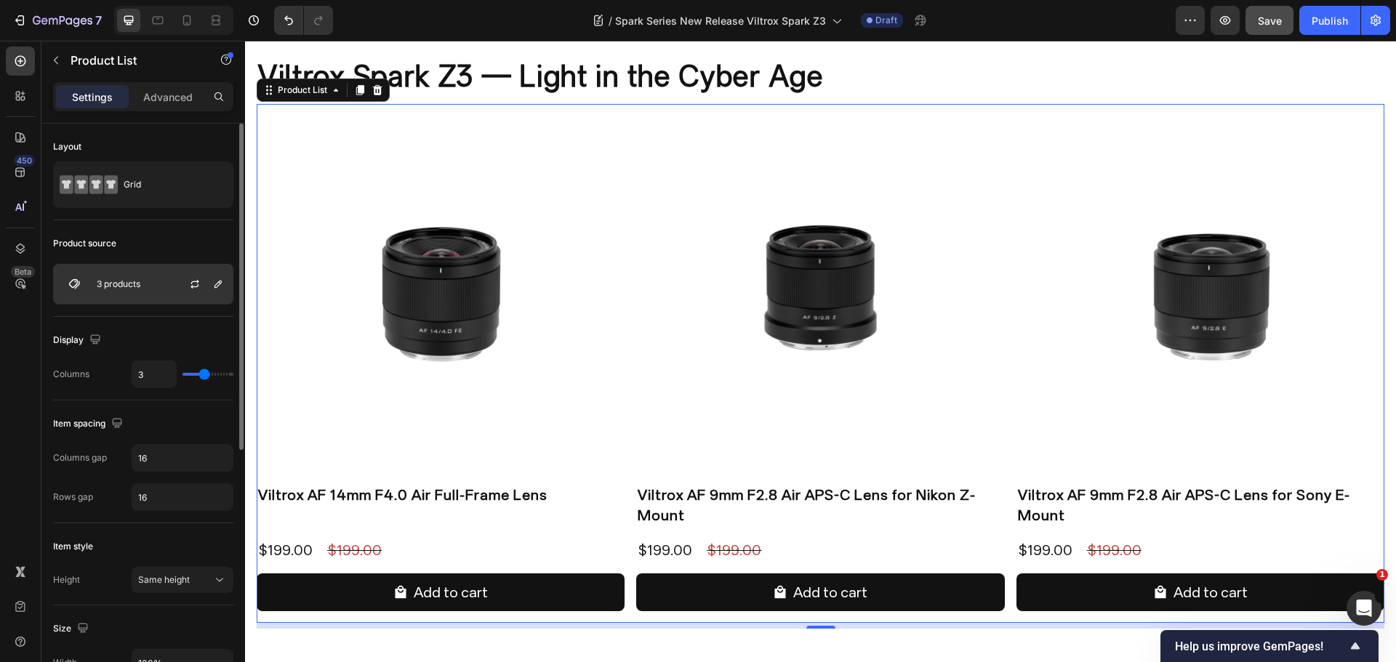
click at [180, 286] on div at bounding box center [201, 284] width 64 height 39
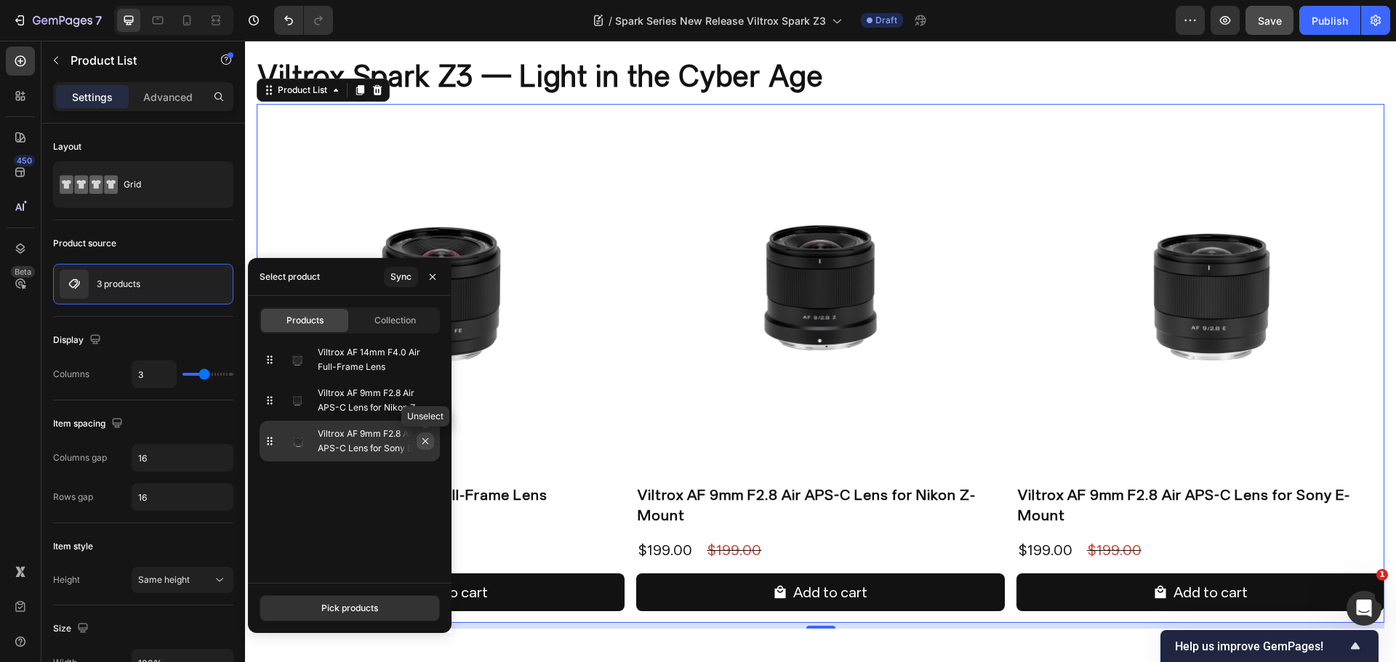
click at [429, 443] on icon "button" at bounding box center [425, 441] width 12 height 12
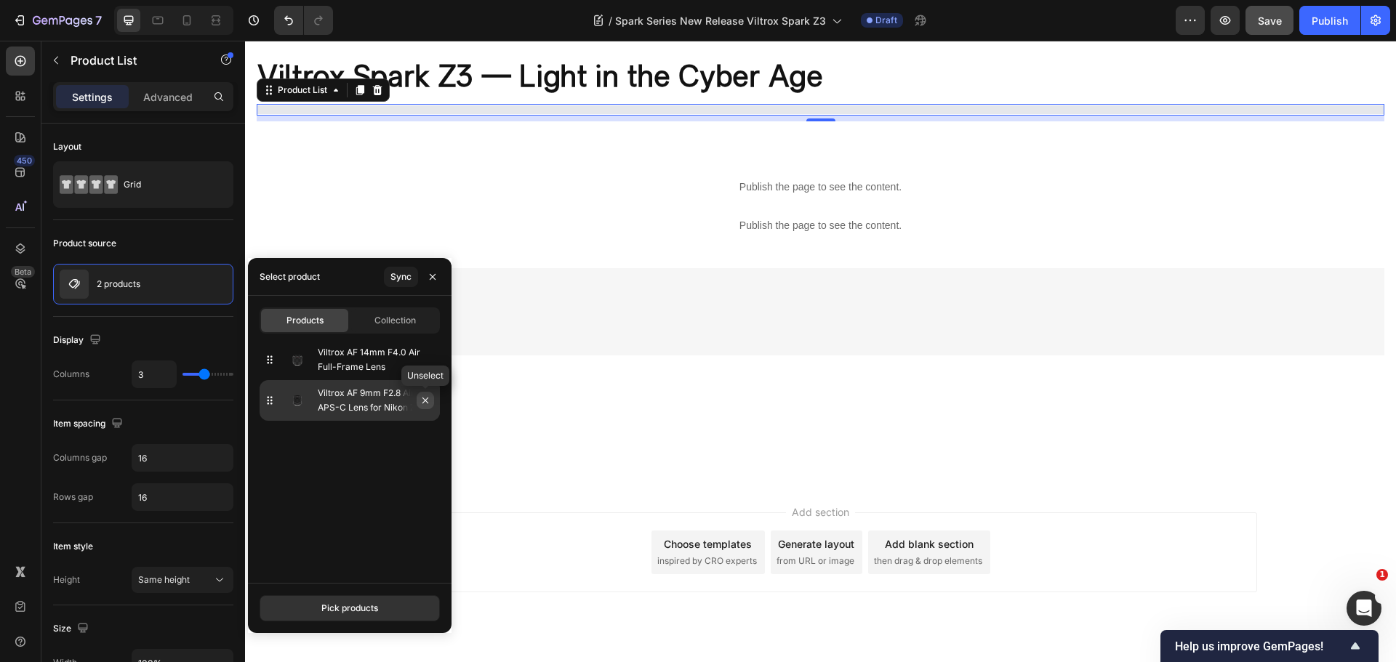
click at [427, 403] on icon "button" at bounding box center [425, 401] width 12 height 12
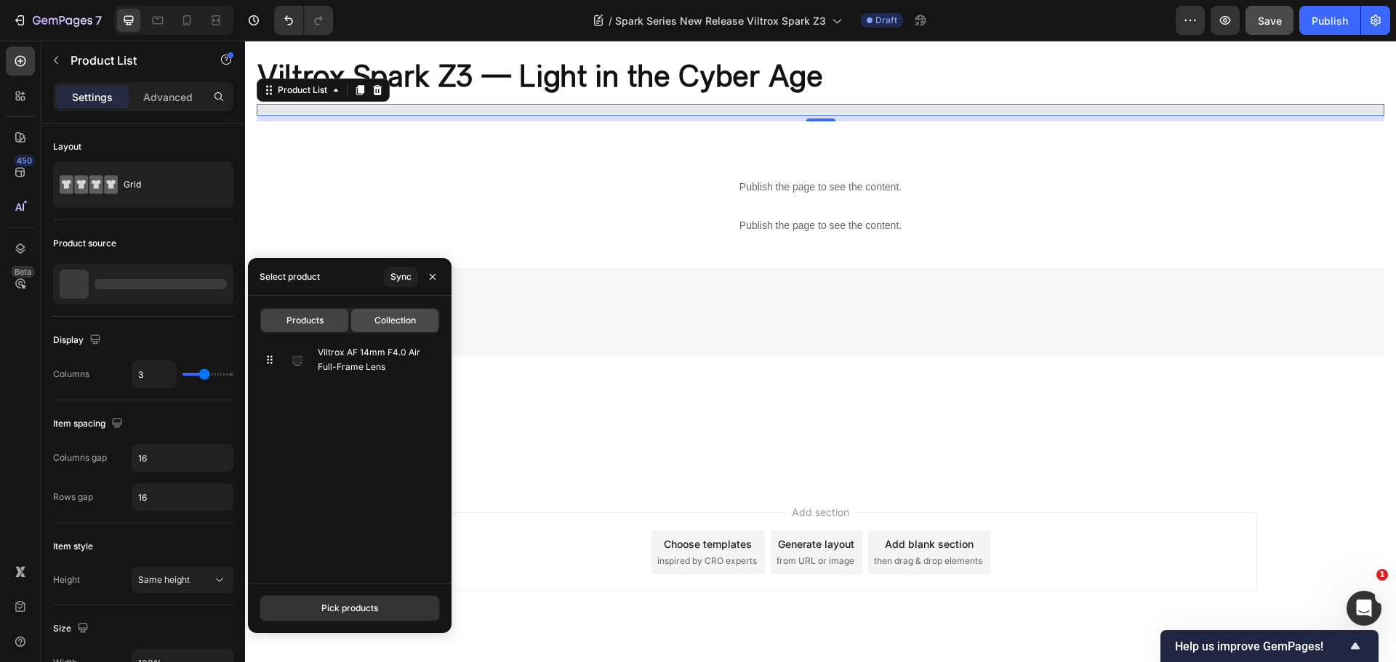
click at [411, 322] on span "Collection" at bounding box center [394, 320] width 41 height 13
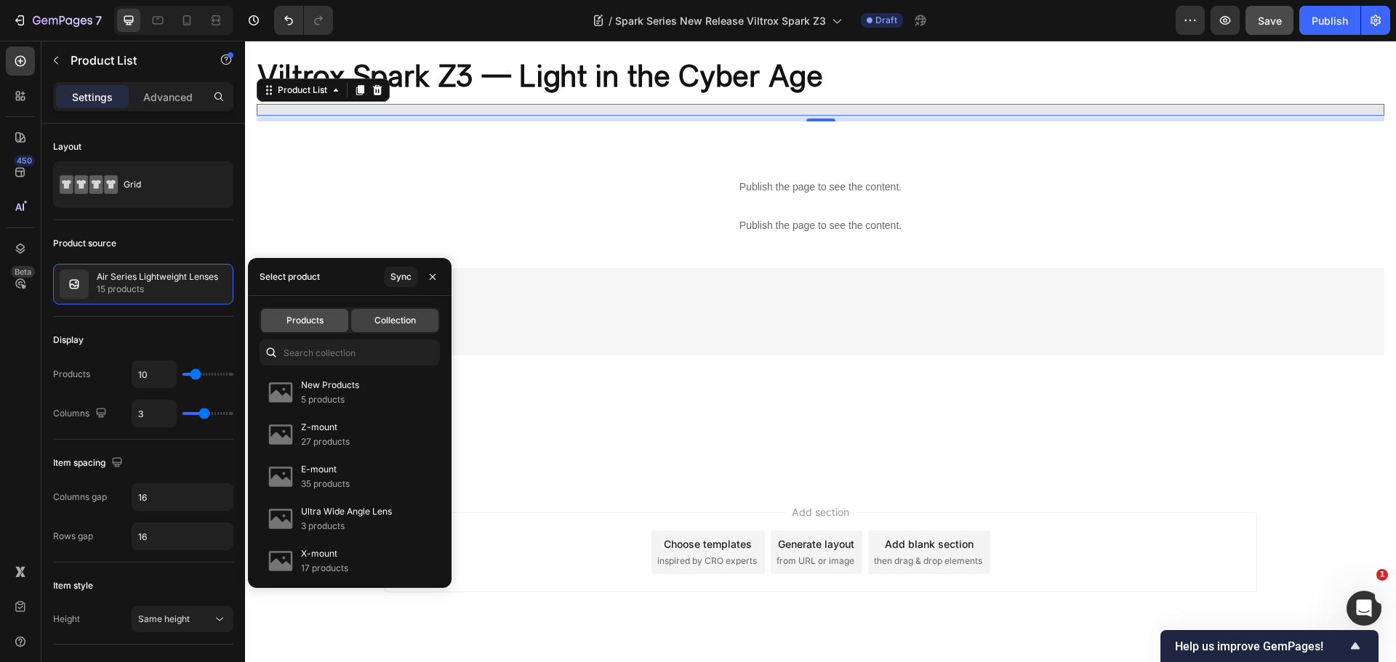
click at [288, 318] on span "Products" at bounding box center [304, 320] width 37 height 13
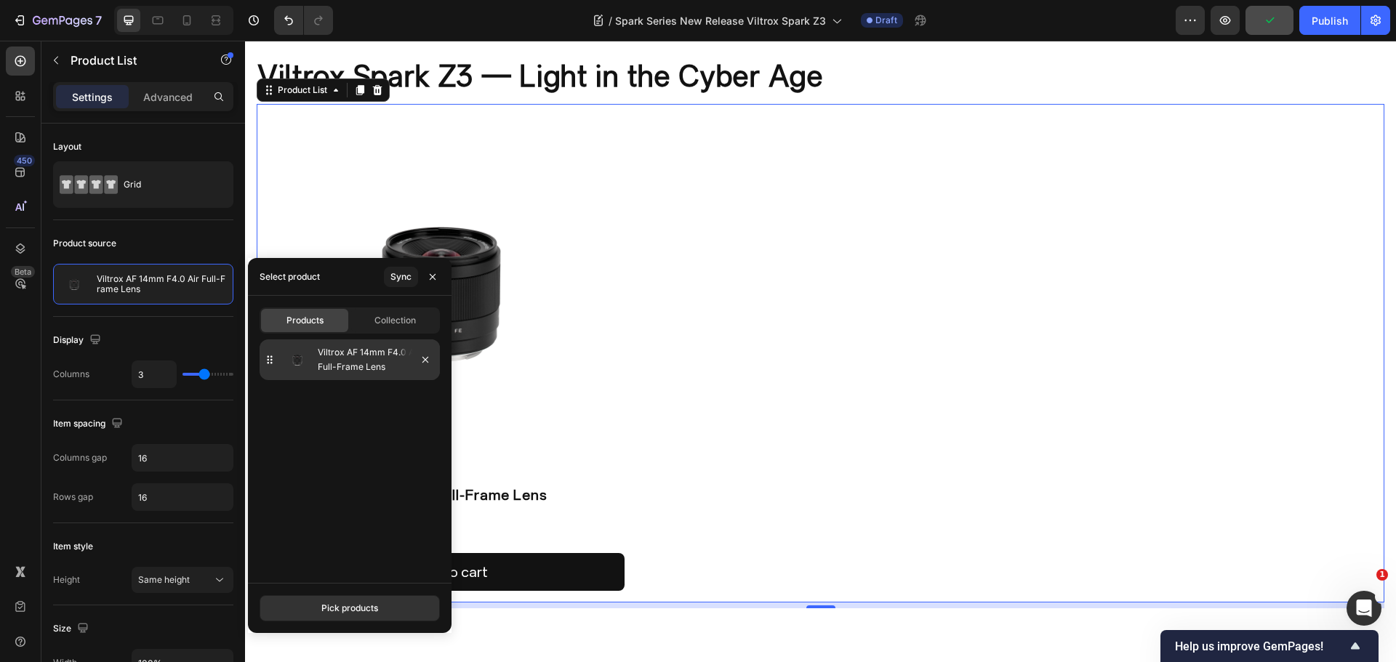
click at [364, 359] on p "Viltrox AF 14mm F4.0 Air Full-Frame Lens" at bounding box center [376, 359] width 116 height 29
click at [367, 328] on div "Collection" at bounding box center [394, 320] width 87 height 23
type input "10"
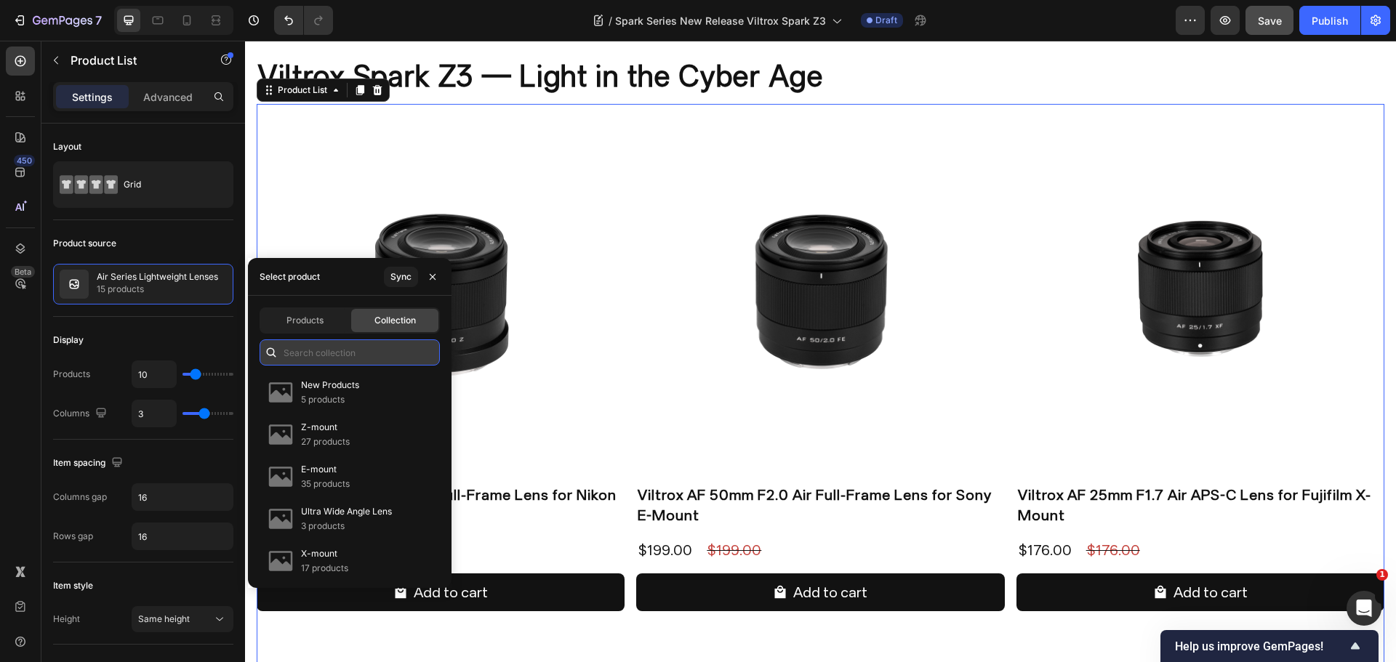
click at [310, 355] on input "text" at bounding box center [350, 352] width 180 height 26
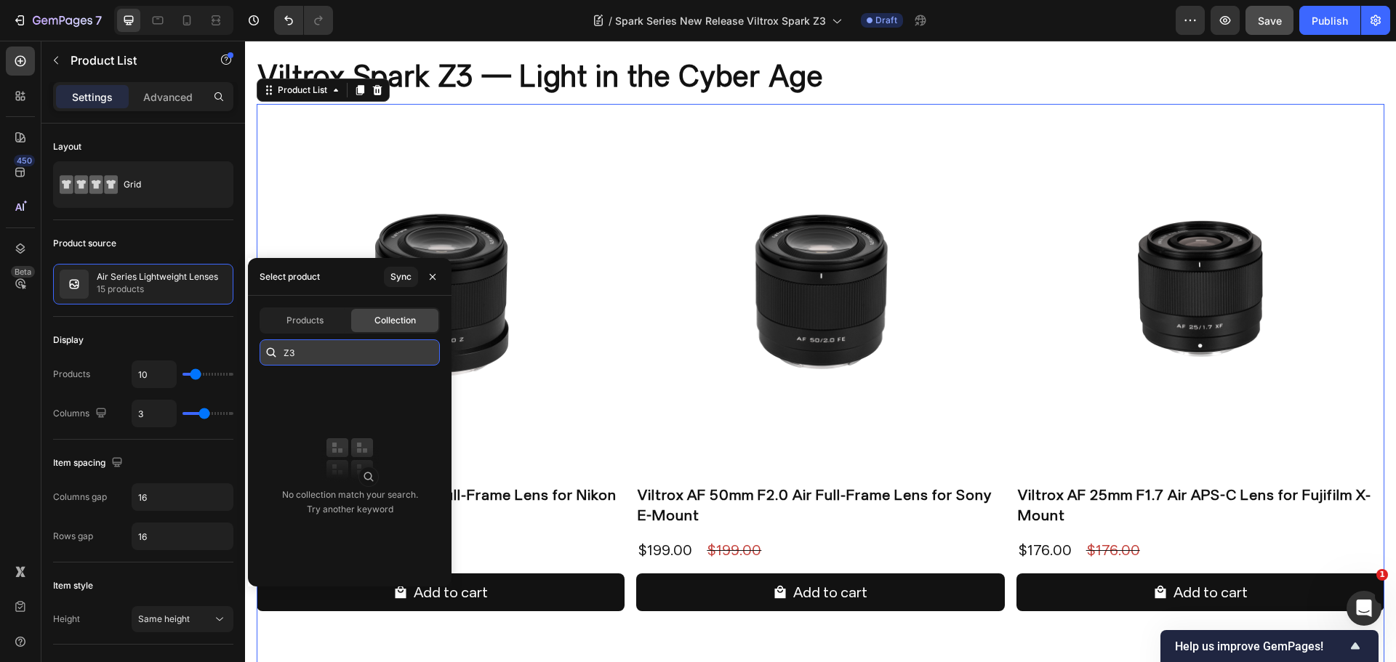
type input "Z"
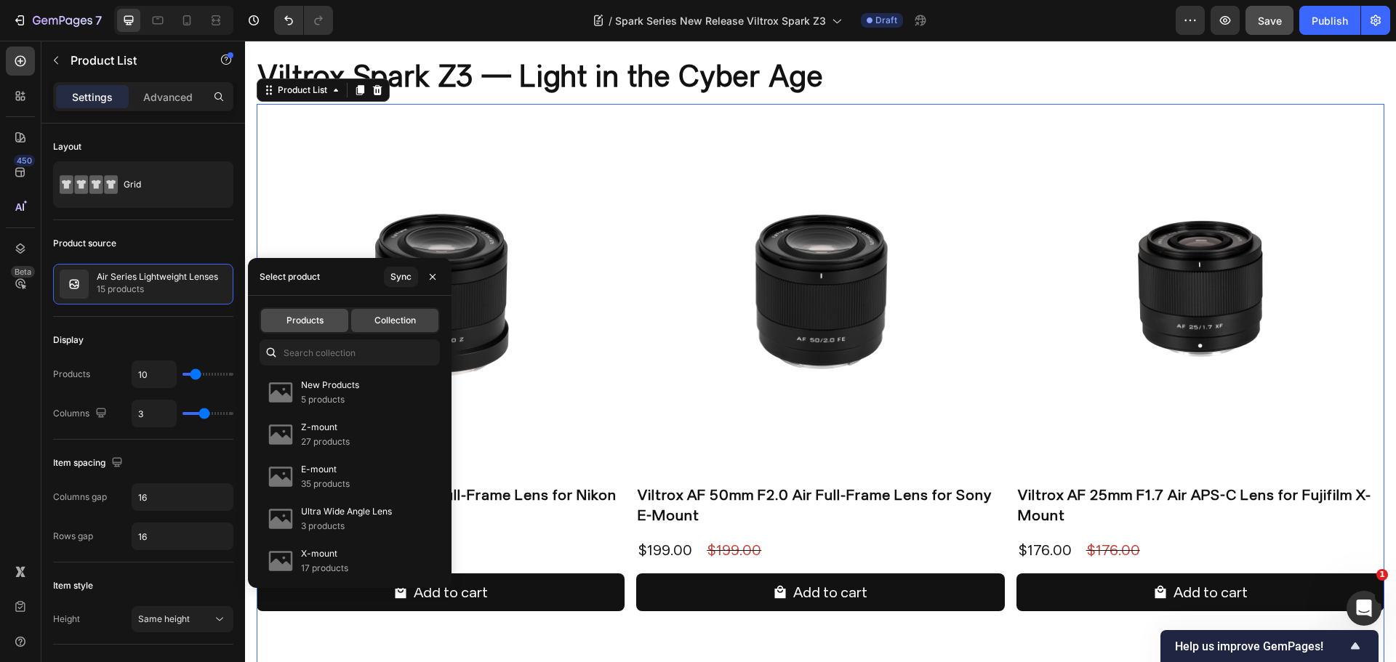
click at [322, 318] on span "Products" at bounding box center [304, 320] width 37 height 13
type input "3"
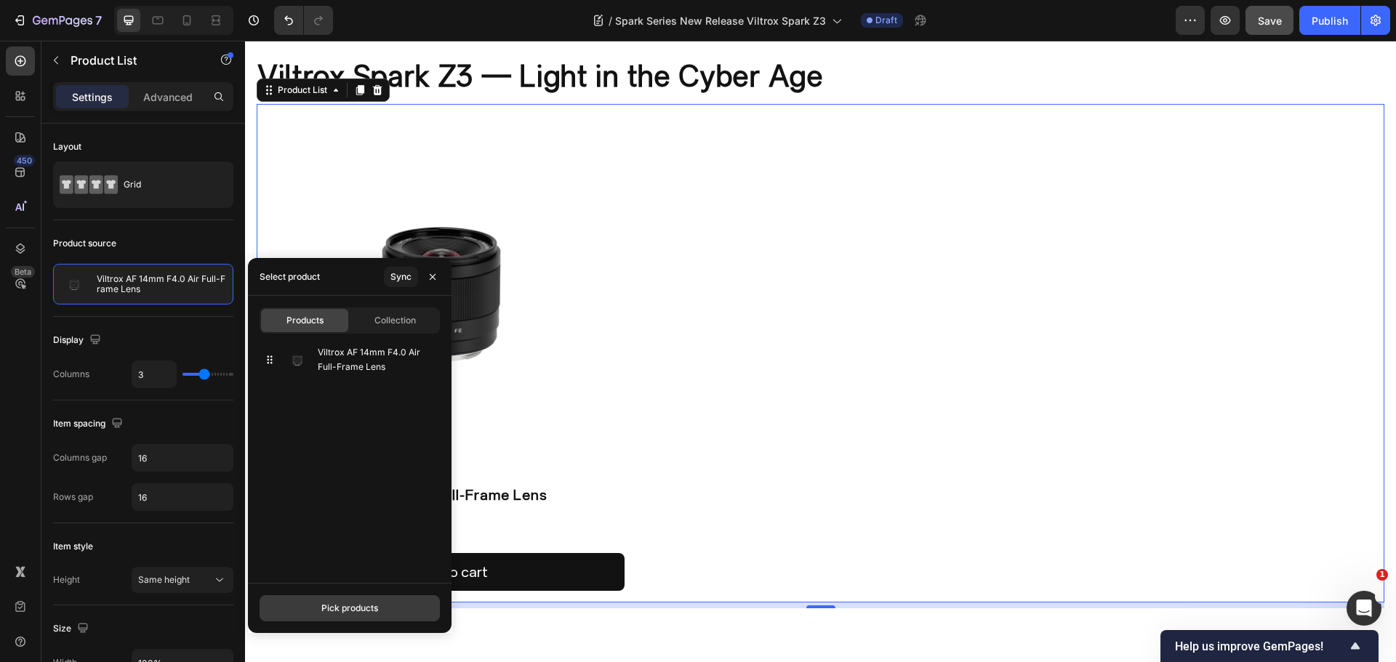
click at [374, 603] on button "Pick products" at bounding box center [350, 608] width 180 height 26
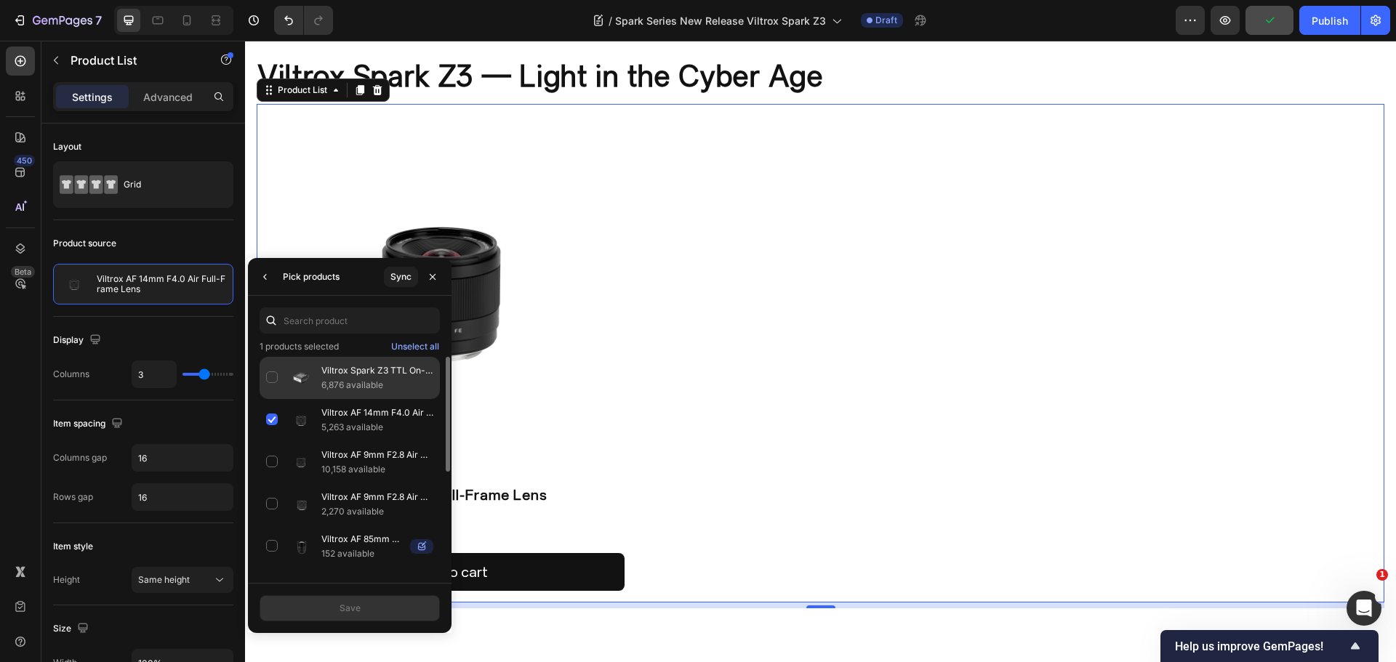
click at [371, 381] on p "6,876 available" at bounding box center [377, 385] width 112 height 15
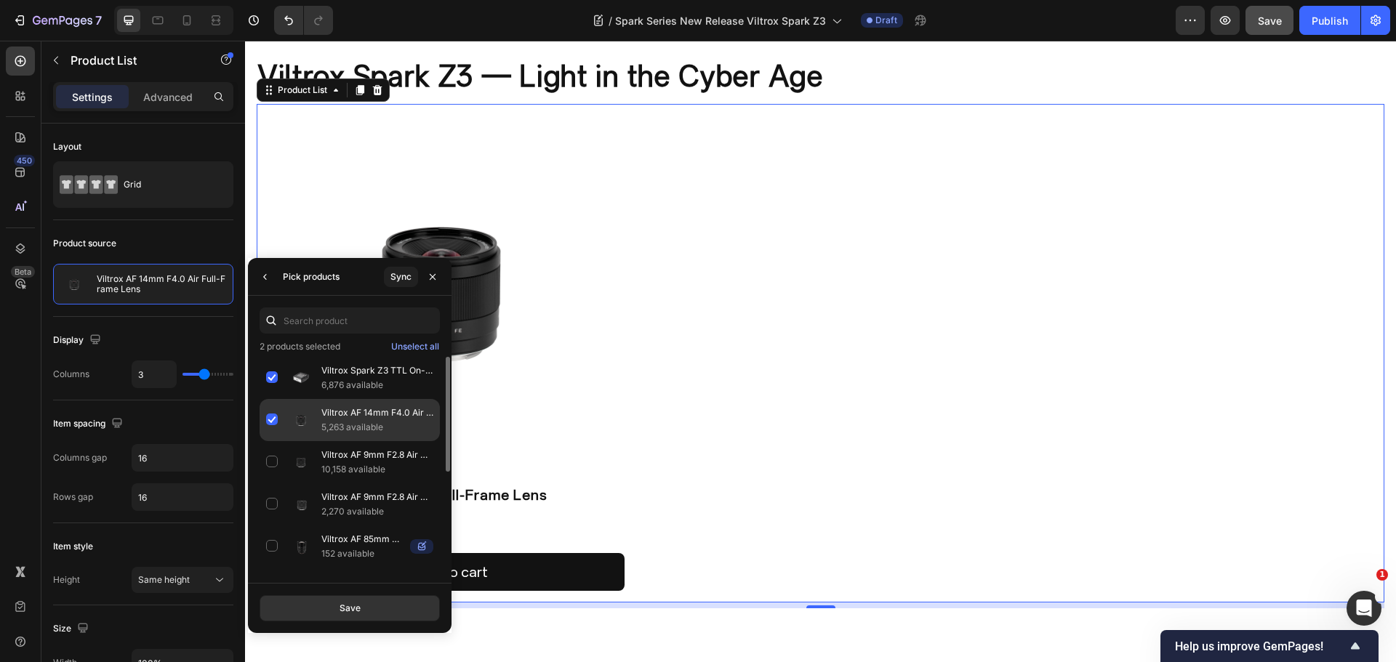
click at [298, 425] on img at bounding box center [300, 420] width 29 height 29
click at [350, 606] on div "Save" at bounding box center [349, 608] width 21 height 13
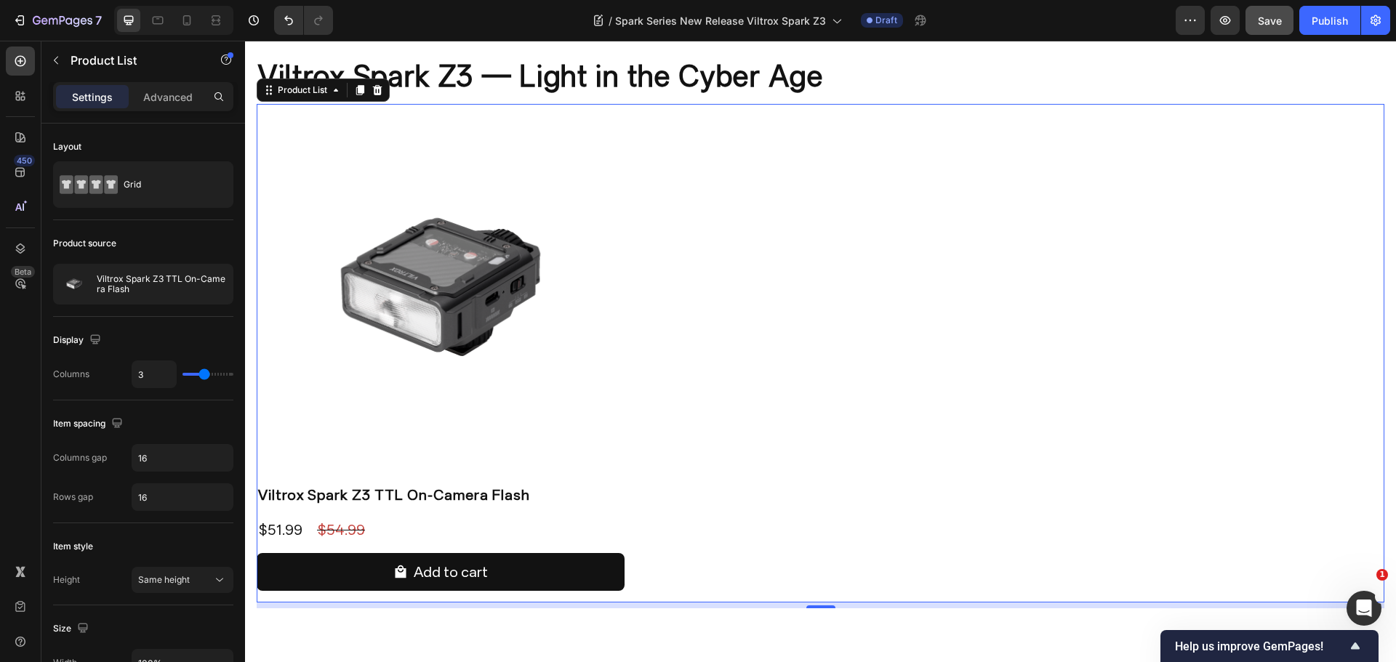
click at [916, 391] on div "Product Images Viltrox Spark Z3 TTL On-Camera Flash Product Title $51.99 Produc…" at bounding box center [820, 353] width 1127 height 499
click at [1274, 23] on span "Save" at bounding box center [1270, 21] width 24 height 12
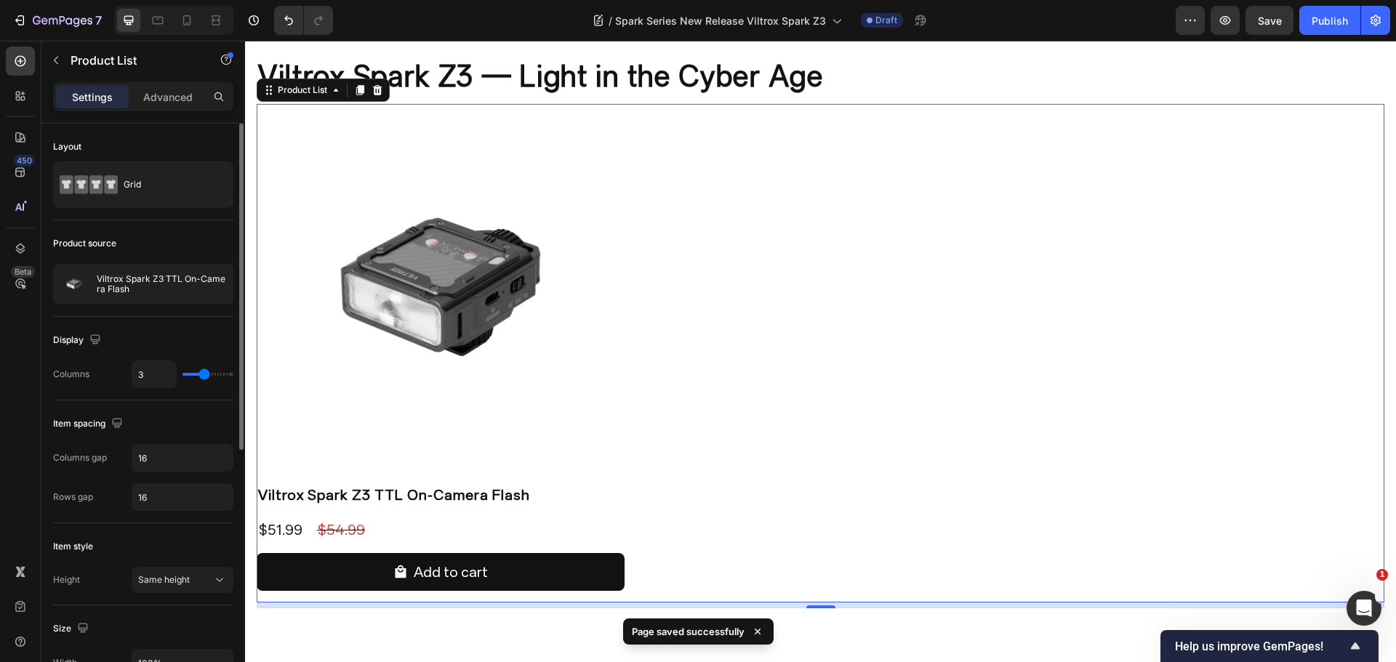
type input "2"
type input "1"
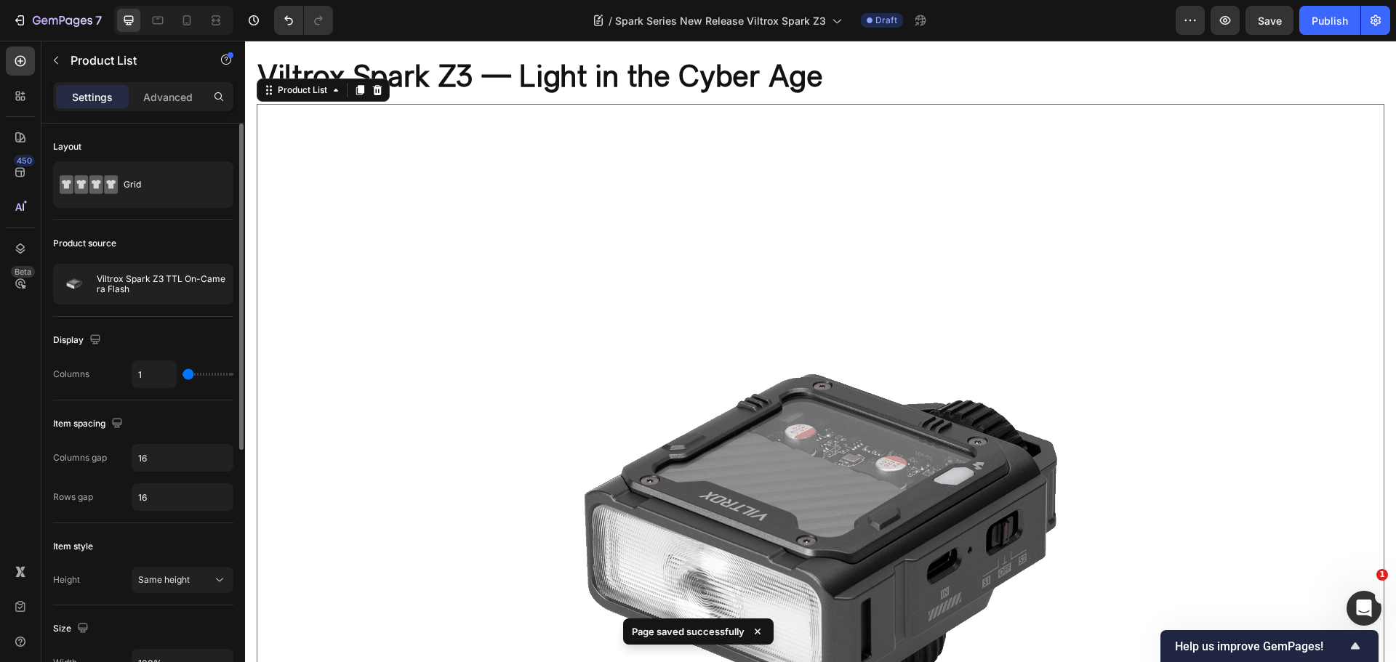
drag, startPoint x: 208, startPoint y: 374, endPoint x: 156, endPoint y: 374, distance: 52.3
type input "1"
click at [182, 374] on input "range" at bounding box center [207, 374] width 51 height 3
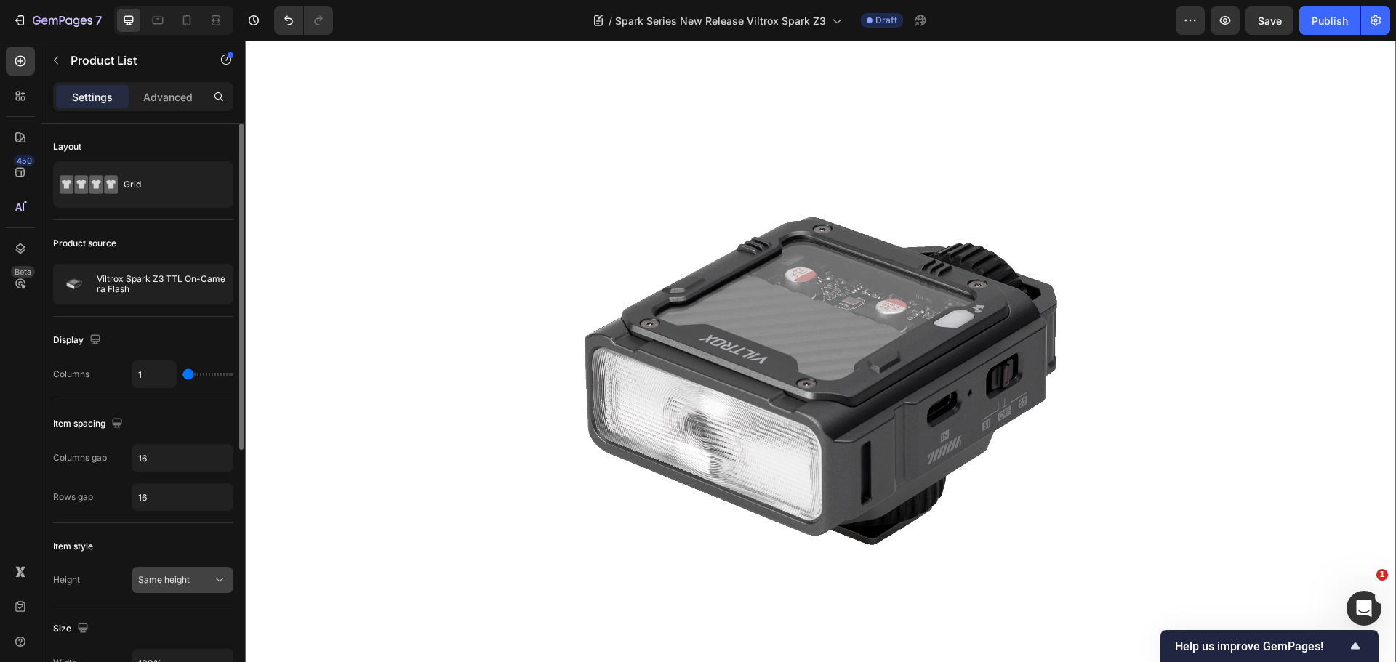
scroll to position [218, 0]
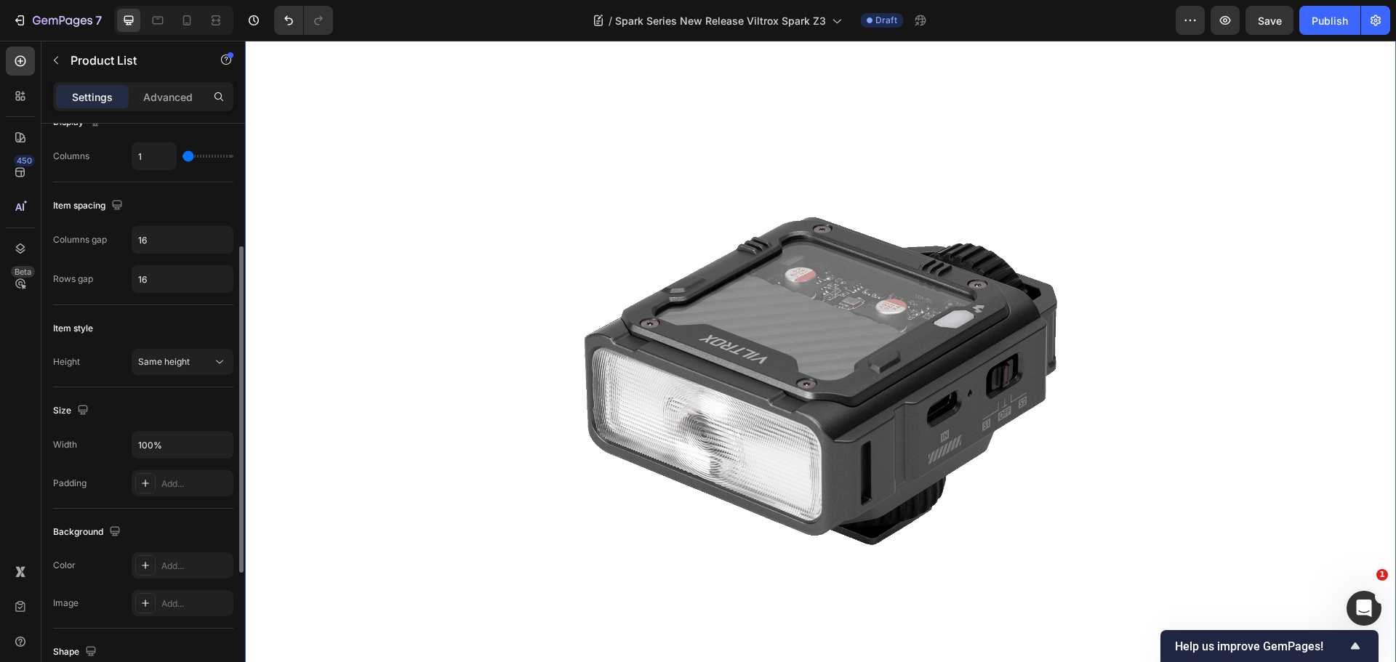
type input "2"
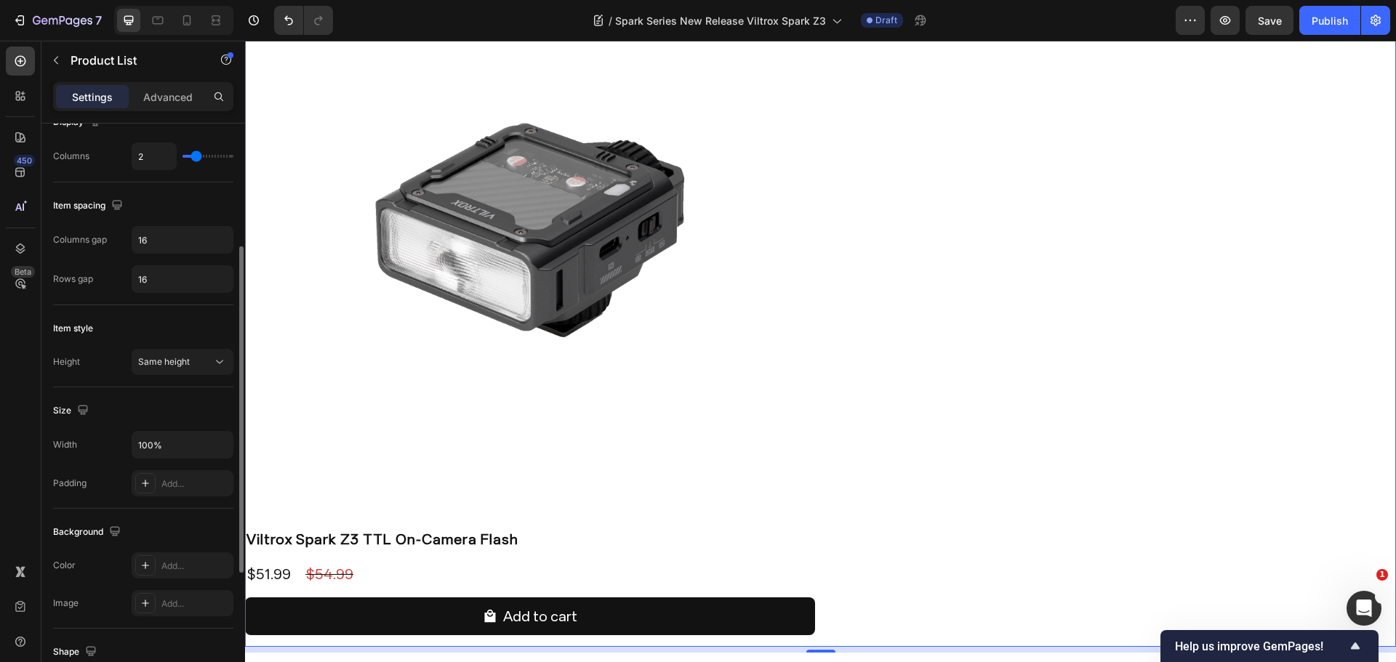
type input "3"
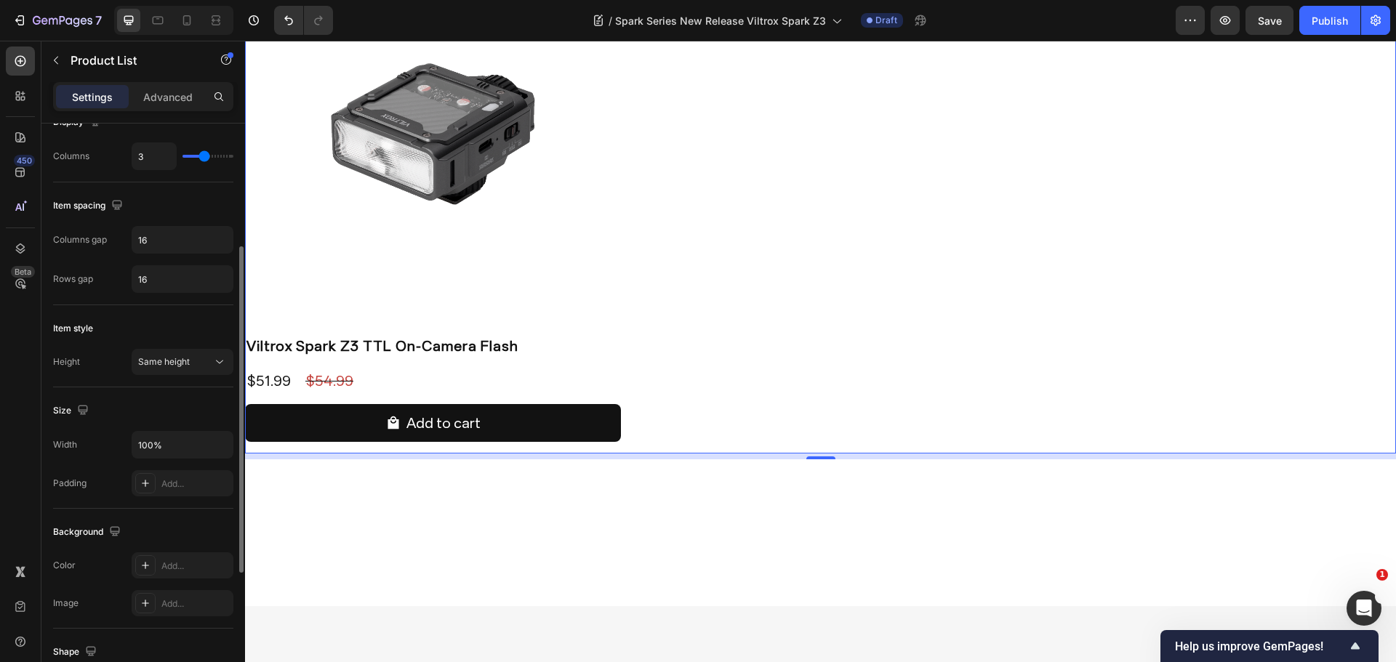
drag, startPoint x: 193, startPoint y: 155, endPoint x: 204, endPoint y: 157, distance: 11.1
type input "3"
click at [204, 157] on input "range" at bounding box center [207, 156] width 51 height 3
click at [189, 192] on div "Item spacing Columns gap 16 Rows gap 16" at bounding box center [143, 243] width 180 height 123
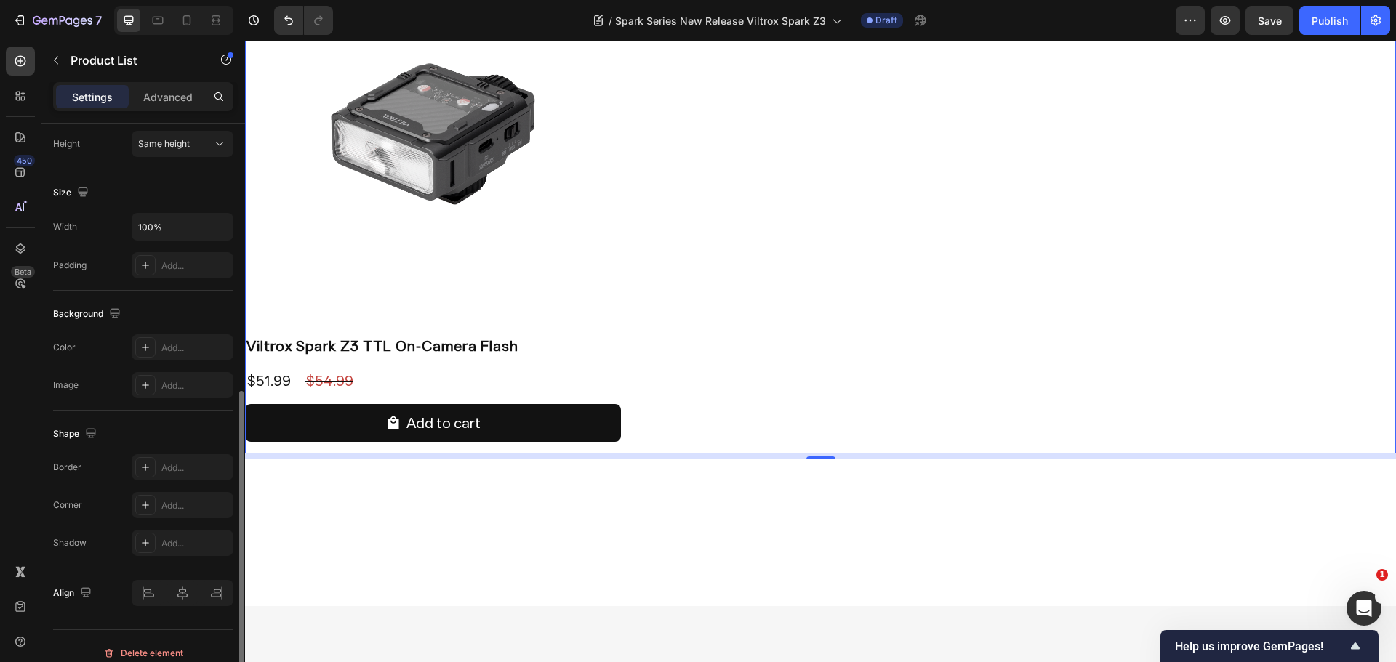
scroll to position [450, 0]
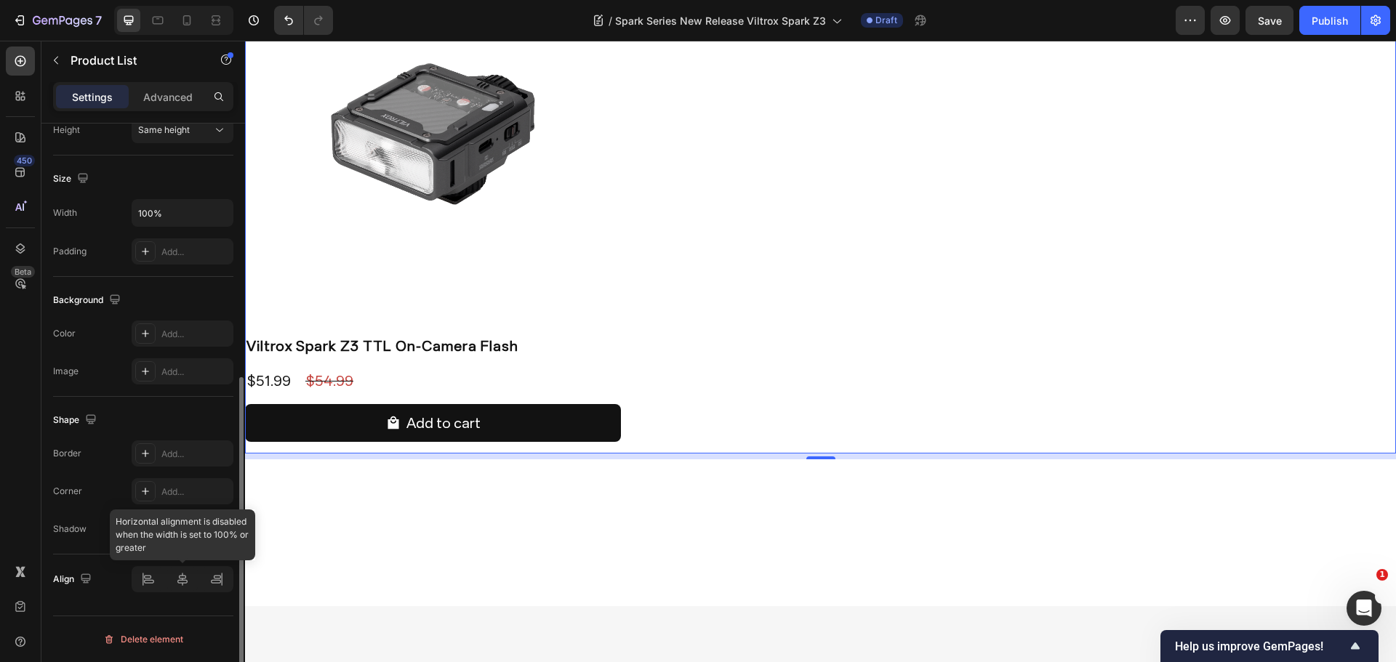
click at [185, 584] on div at bounding box center [183, 579] width 102 height 26
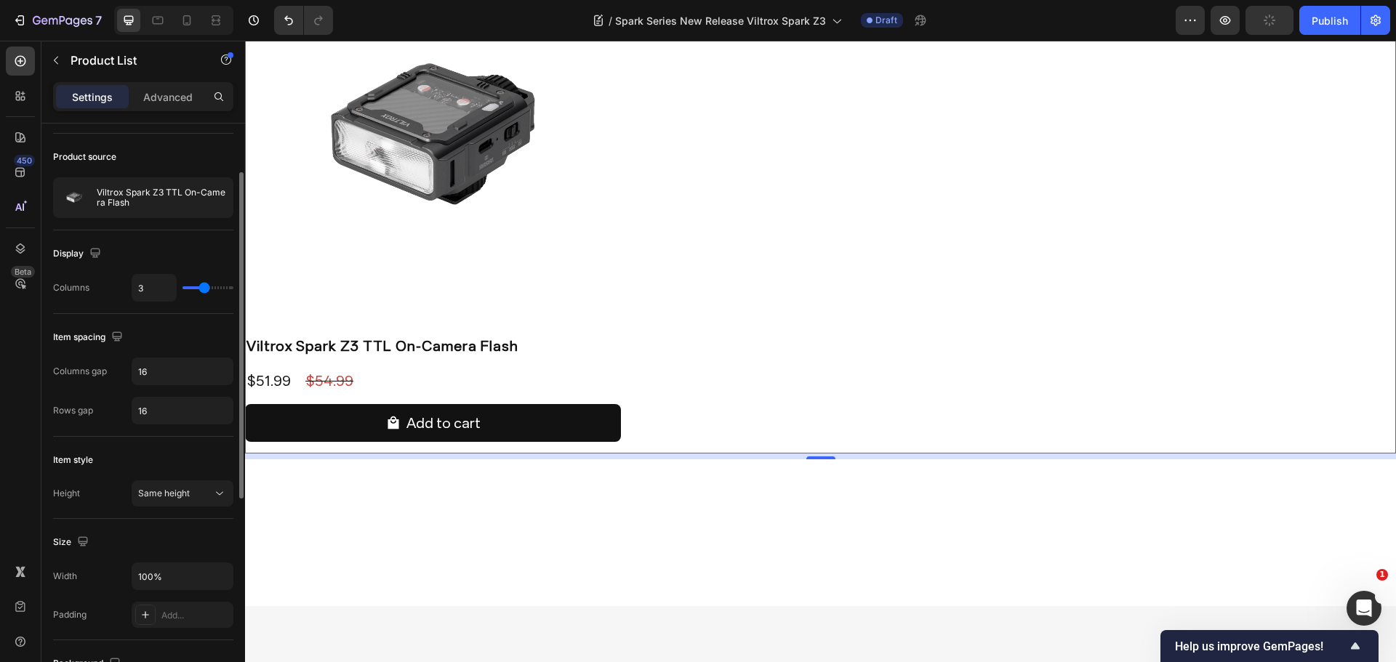
scroll to position [305, 0]
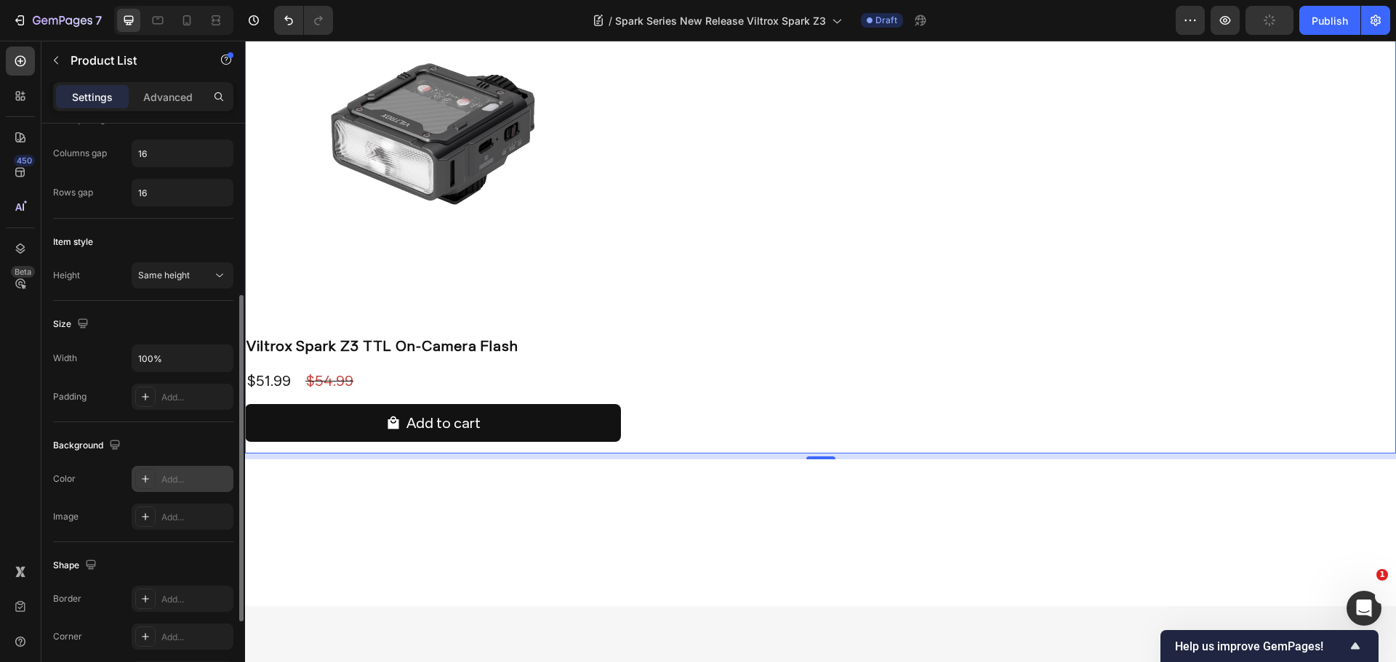
click at [181, 481] on div "Add..." at bounding box center [195, 479] width 68 height 13
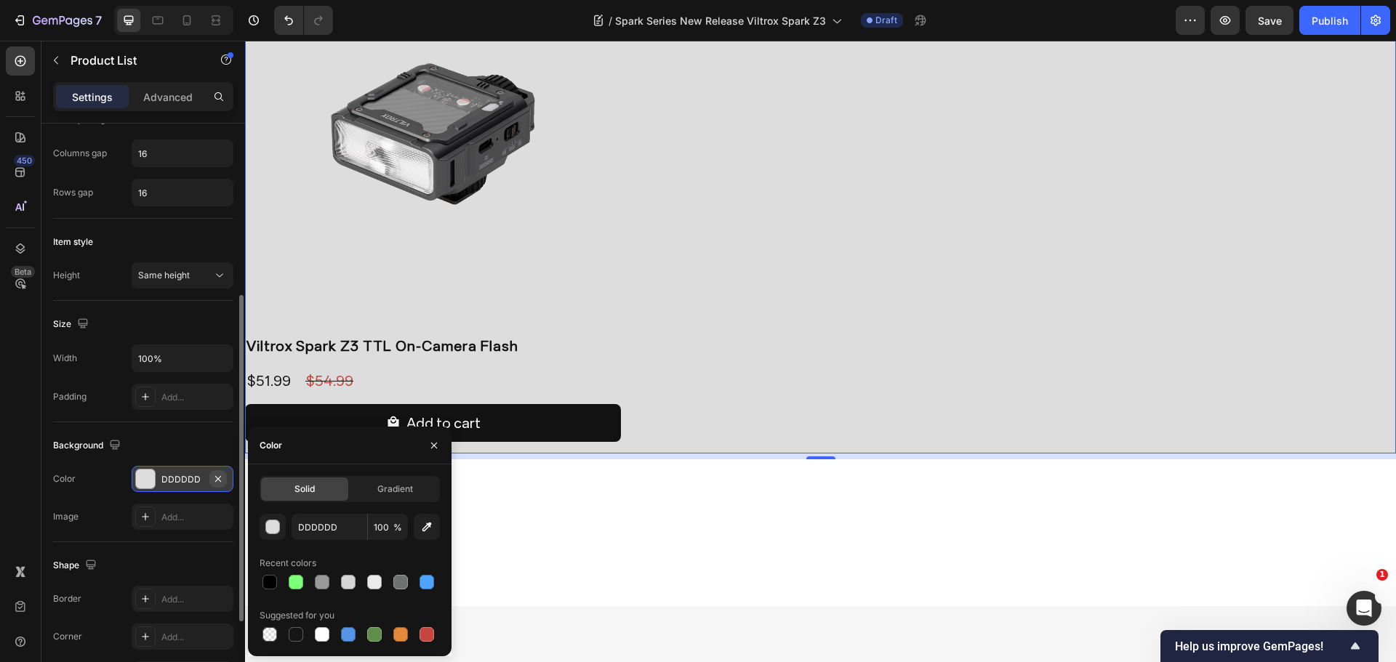
click at [220, 482] on icon "button" at bounding box center [218, 479] width 12 height 12
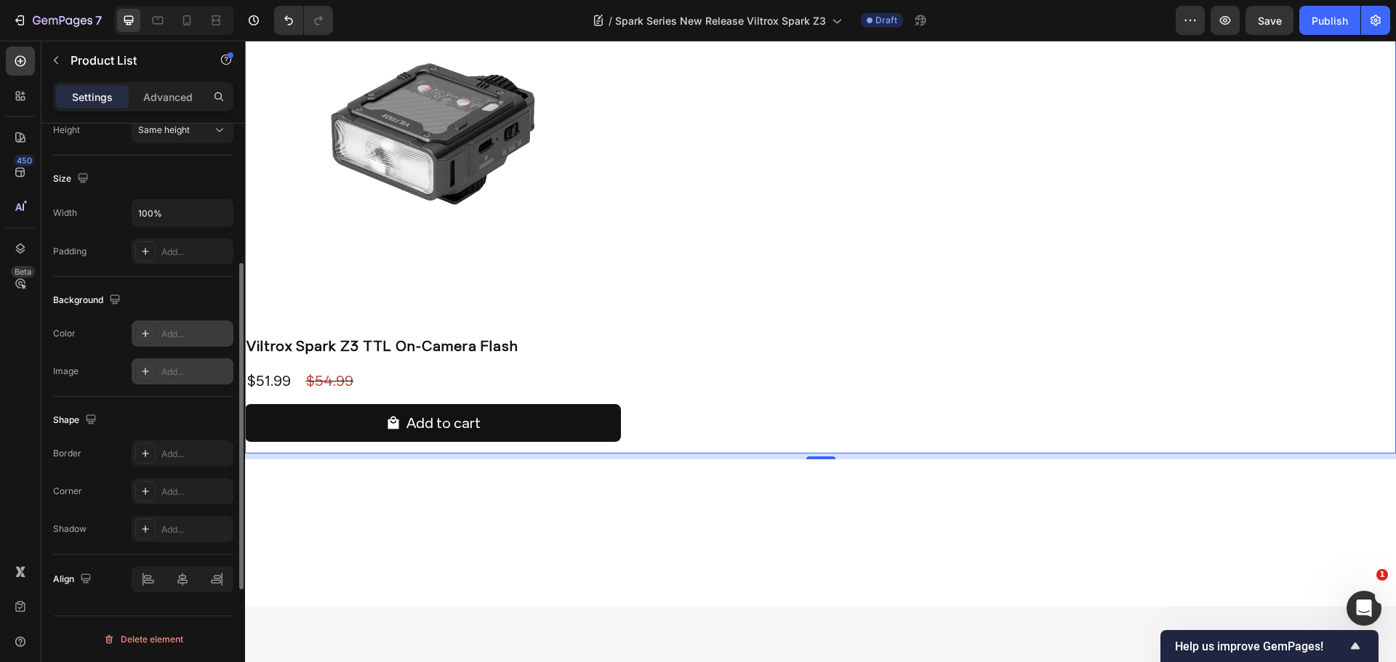
scroll to position [377, 0]
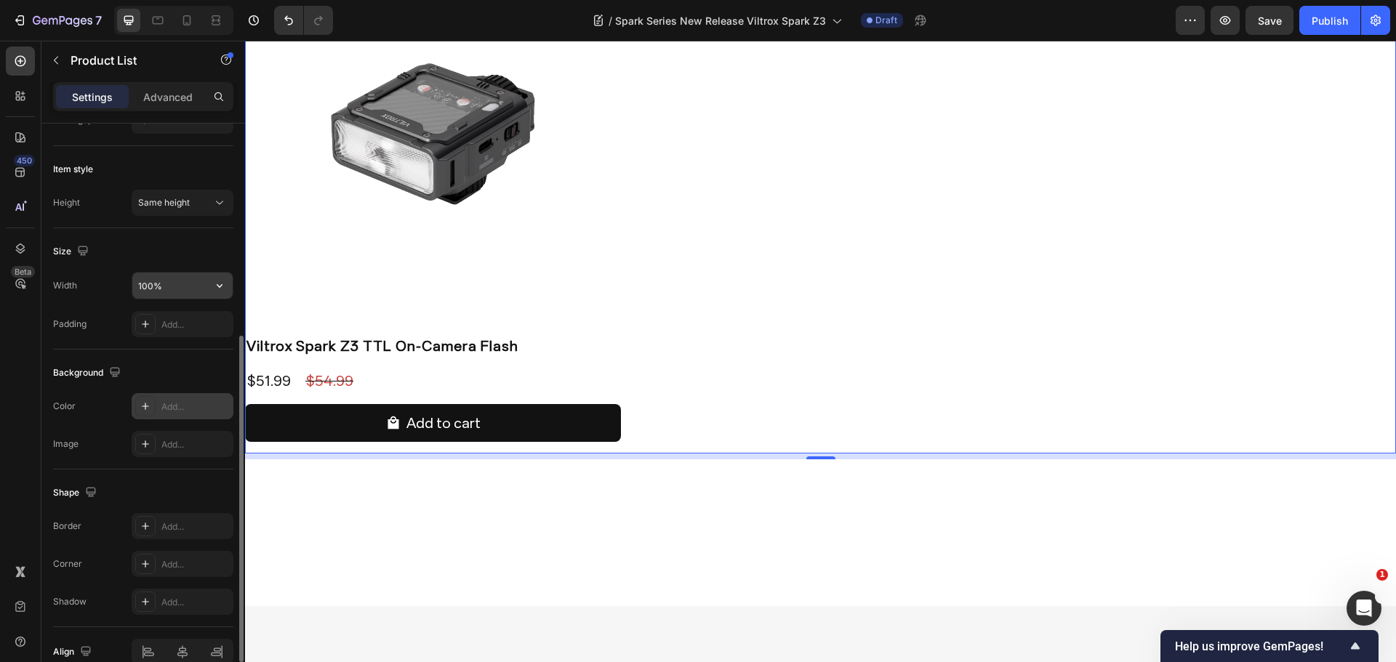
click at [193, 275] on input "100%" at bounding box center [182, 286] width 100 height 26
click at [227, 283] on button "button" at bounding box center [219, 286] width 26 height 26
click at [188, 236] on div "Size Width 100% Padding Add..." at bounding box center [143, 288] width 180 height 121
click at [188, 292] on input "100%" at bounding box center [182, 286] width 100 height 26
click at [205, 260] on div "Size" at bounding box center [143, 251] width 180 height 23
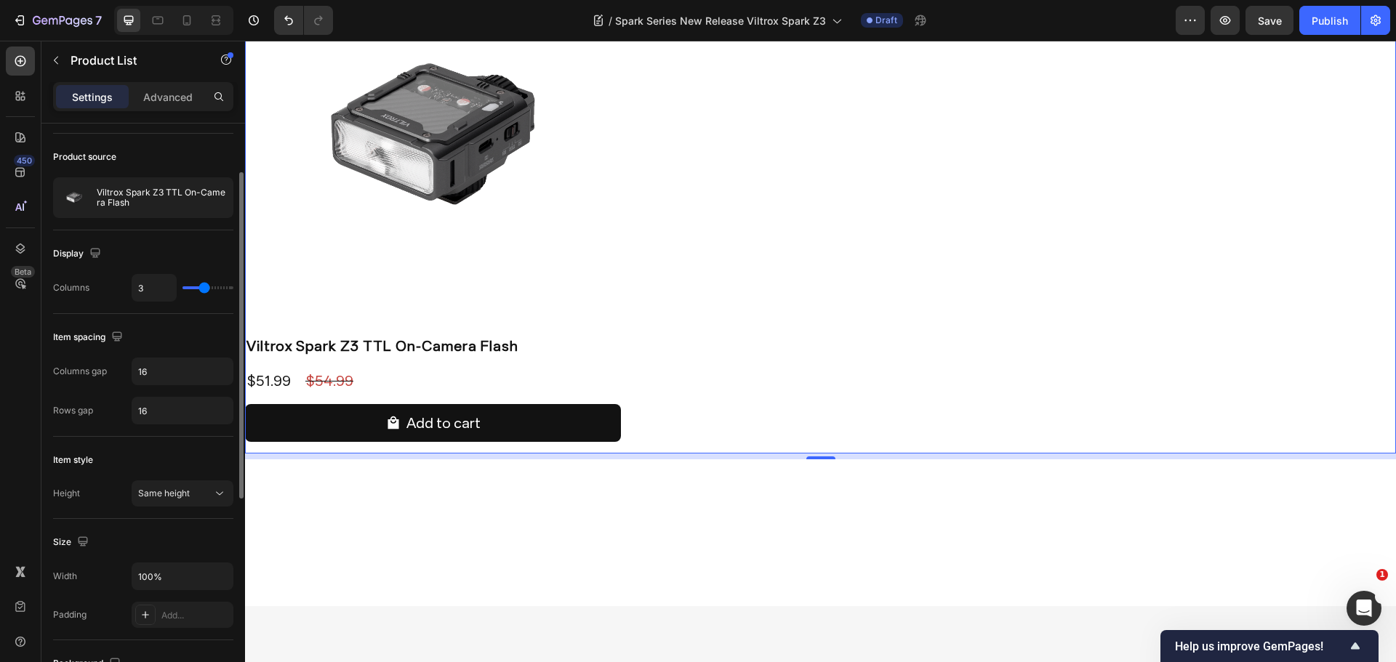
scroll to position [0, 0]
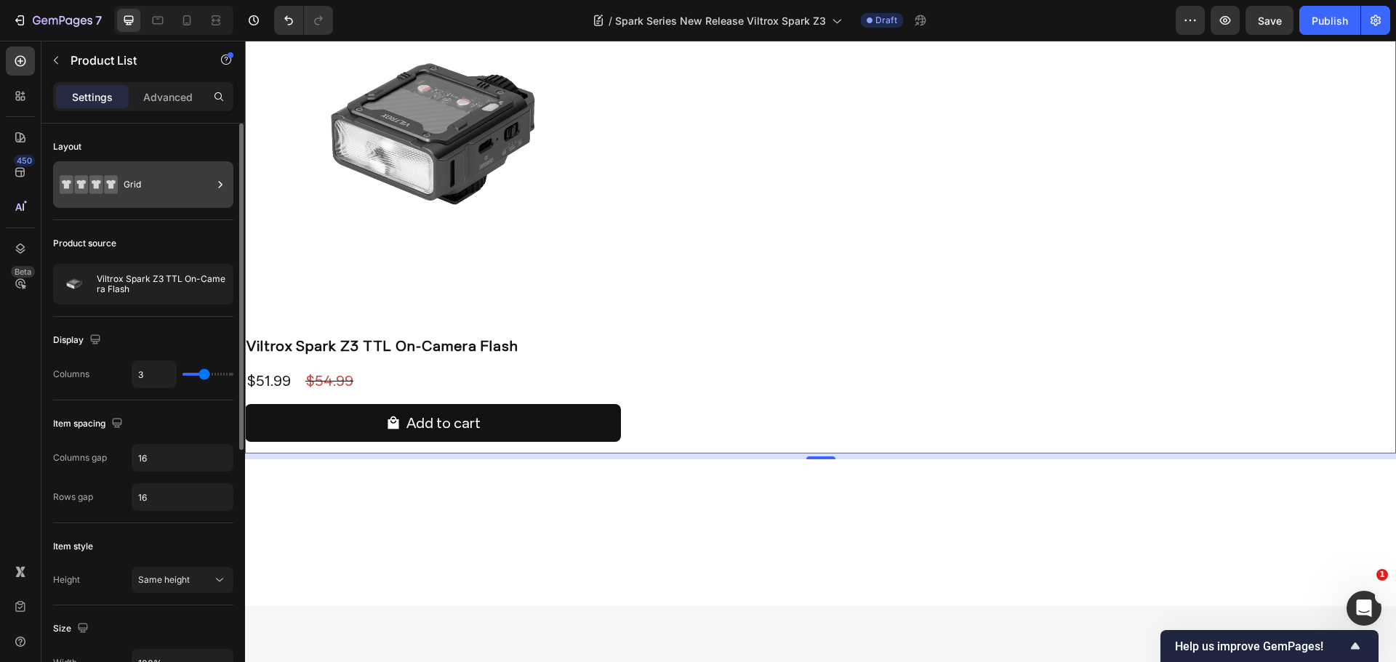
click at [169, 168] on div "Grid" at bounding box center [168, 184] width 89 height 33
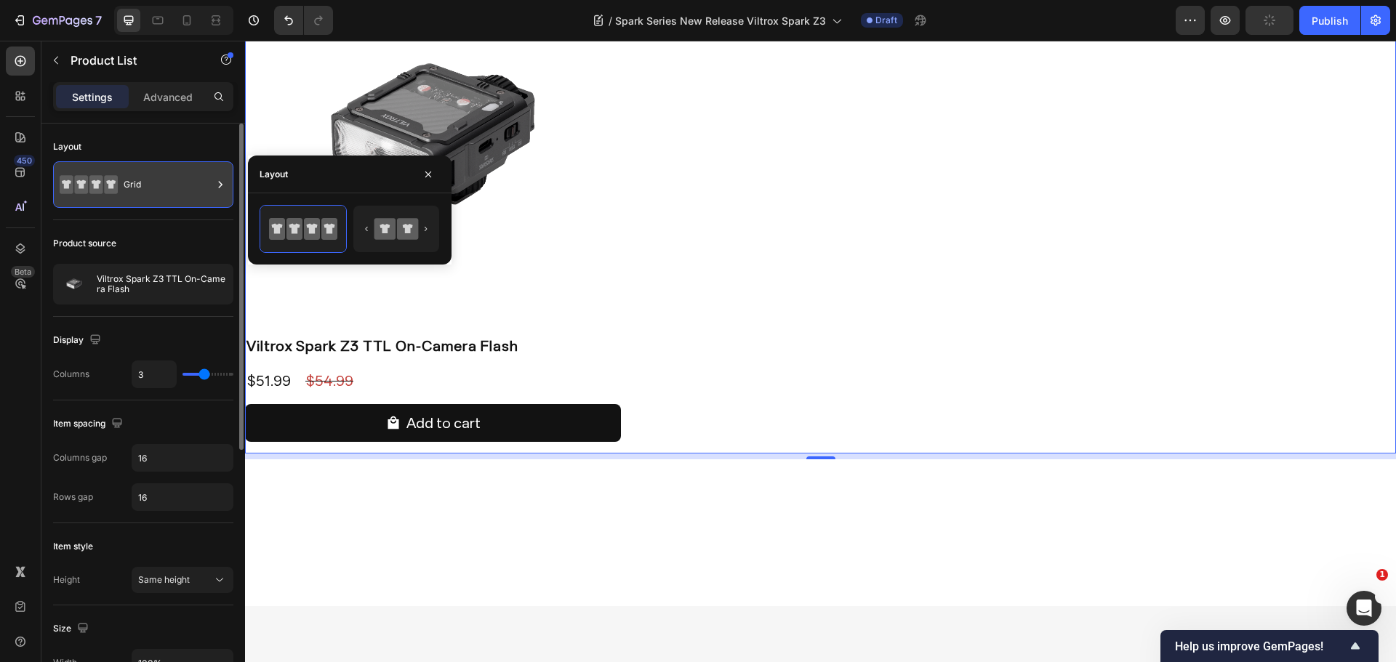
click at [169, 169] on div "Grid" at bounding box center [168, 184] width 89 height 33
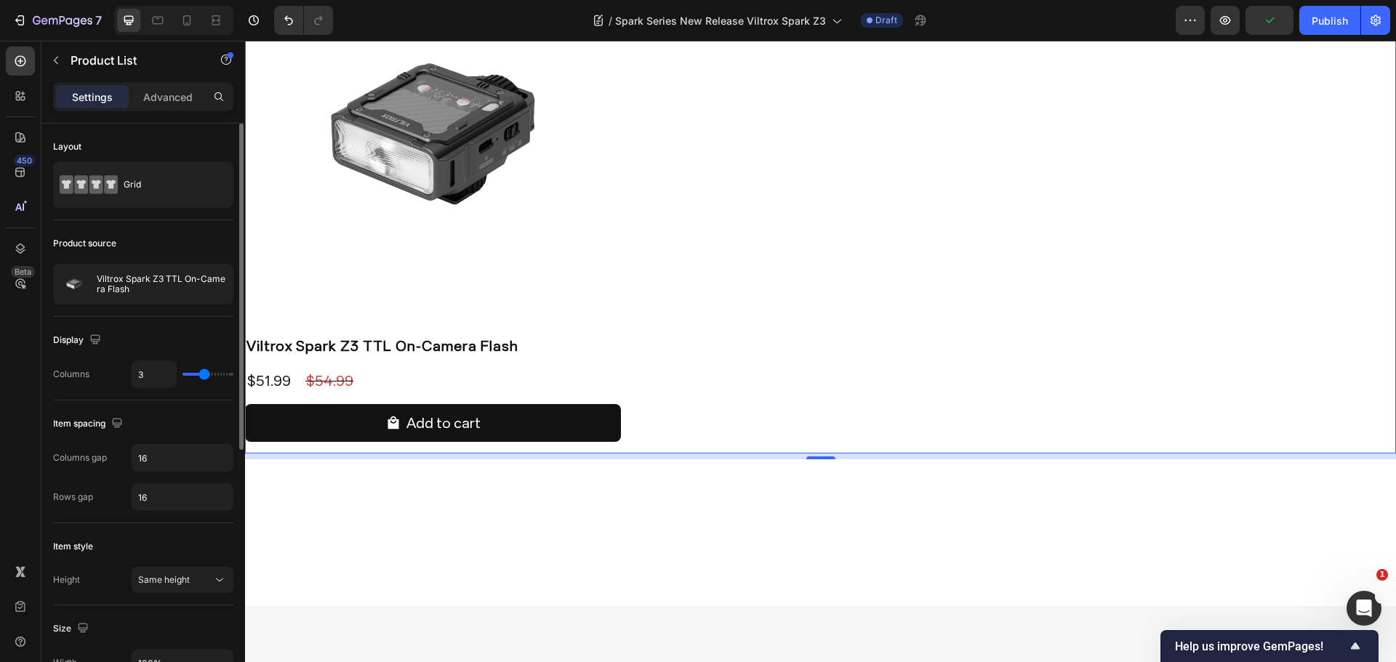
click at [178, 213] on div "Layout Grid" at bounding box center [143, 172] width 180 height 97
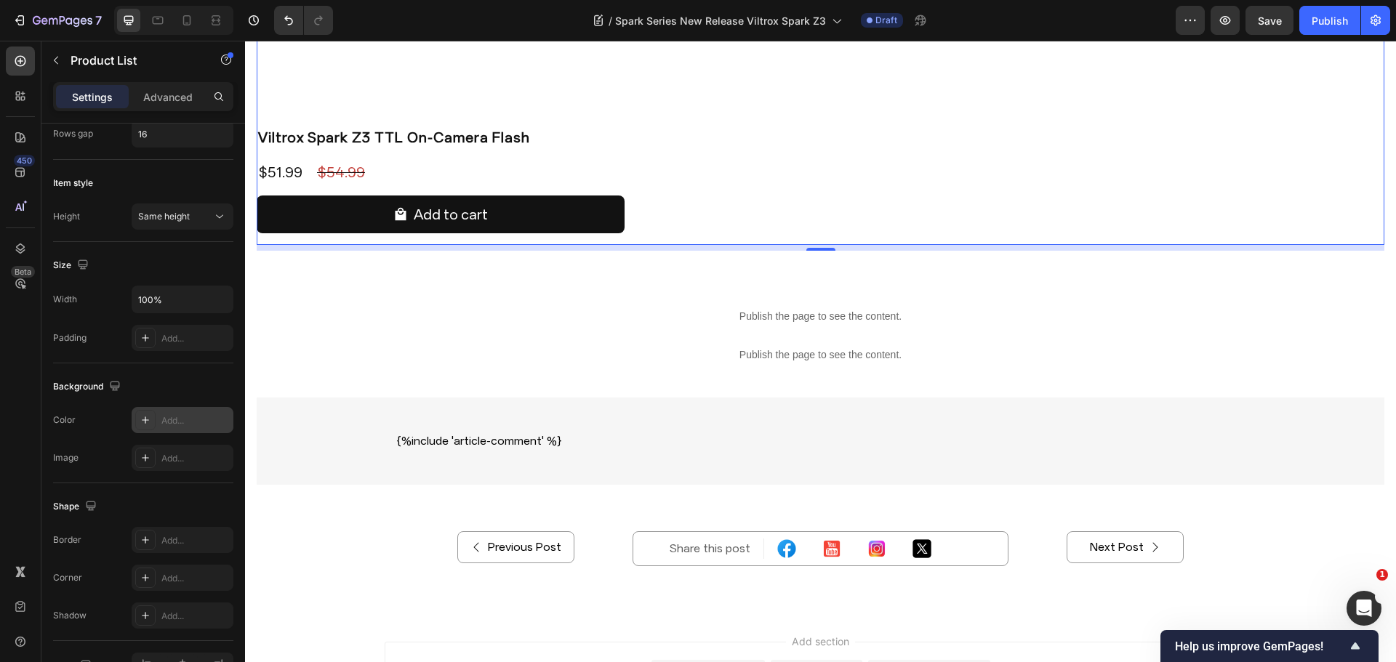
scroll to position [4301, 0]
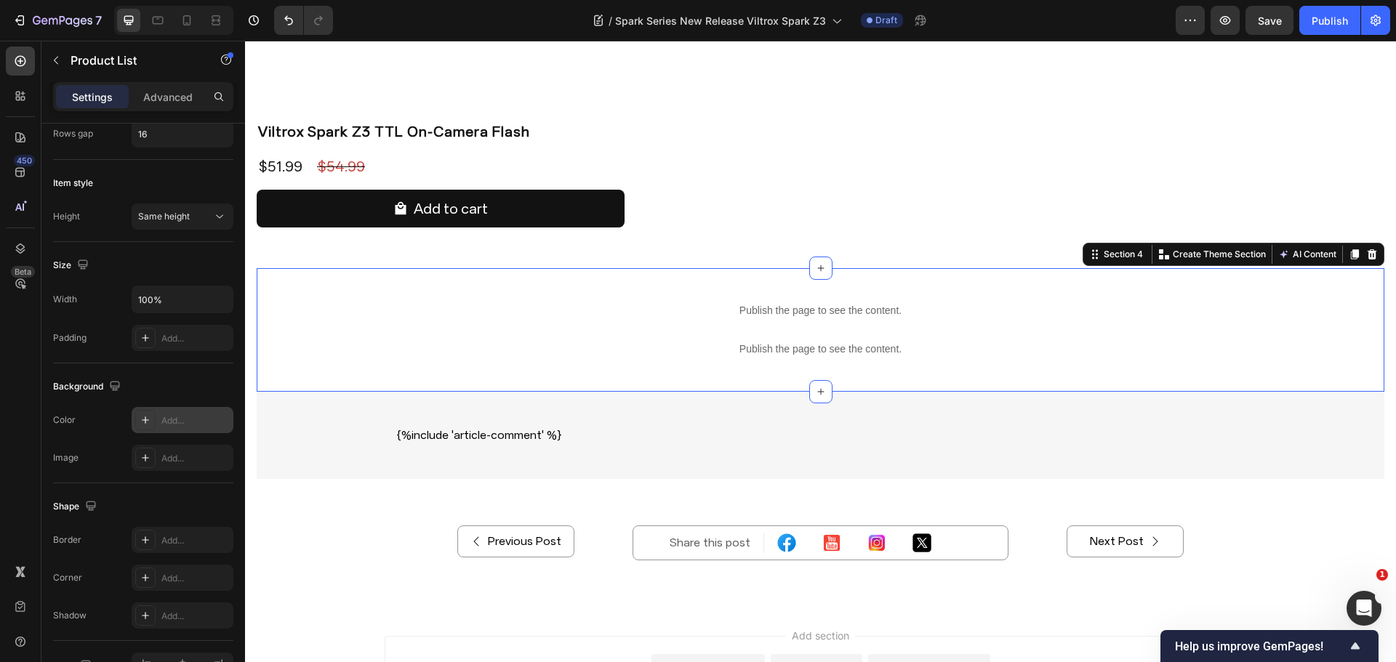
click at [560, 271] on div "Publish the page to see the content. Custom Code Publish the page to see the co…" at bounding box center [820, 330] width 1127 height 124
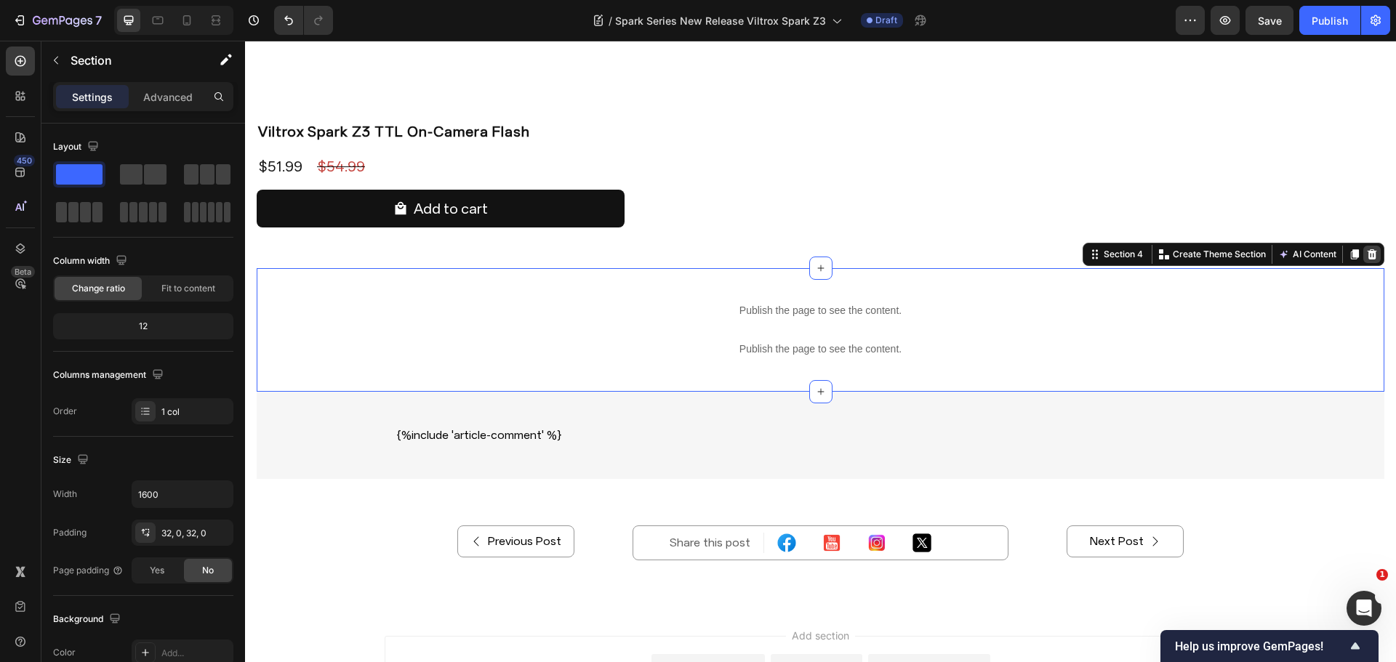
click at [1367, 254] on div at bounding box center [1371, 254] width 17 height 17
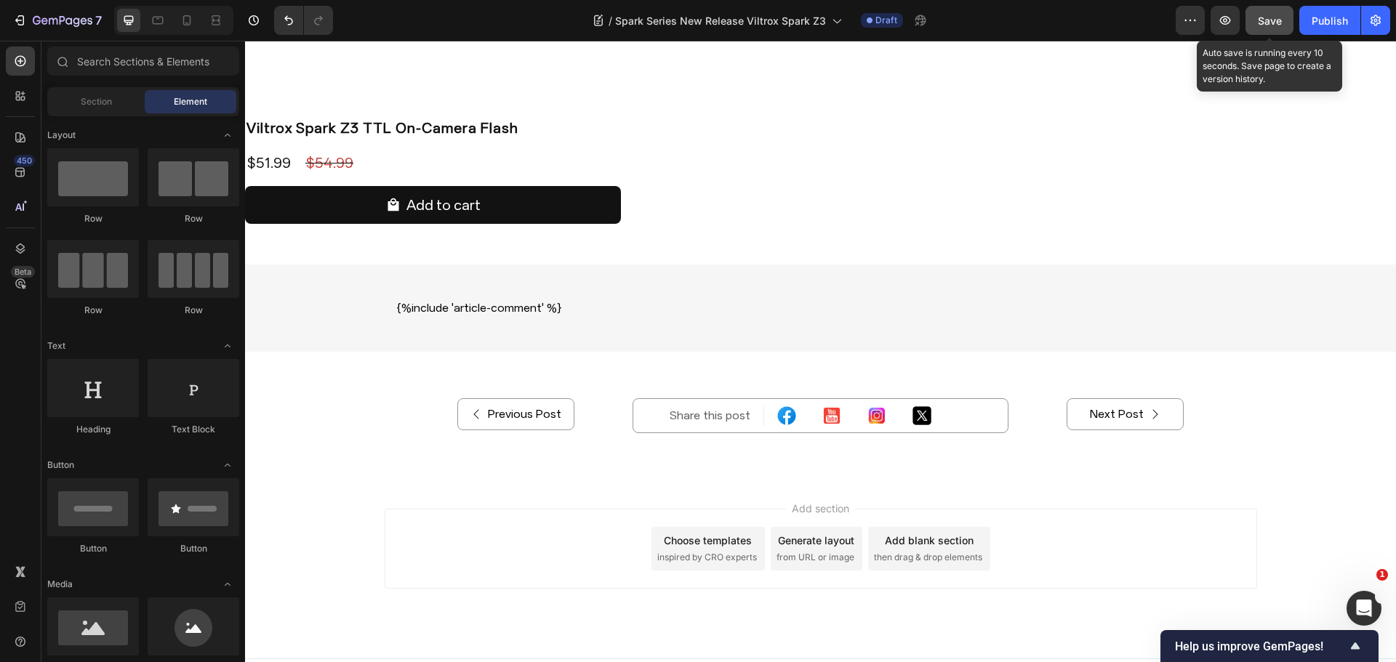
click at [1282, 19] on button "Save" at bounding box center [1269, 20] width 48 height 29
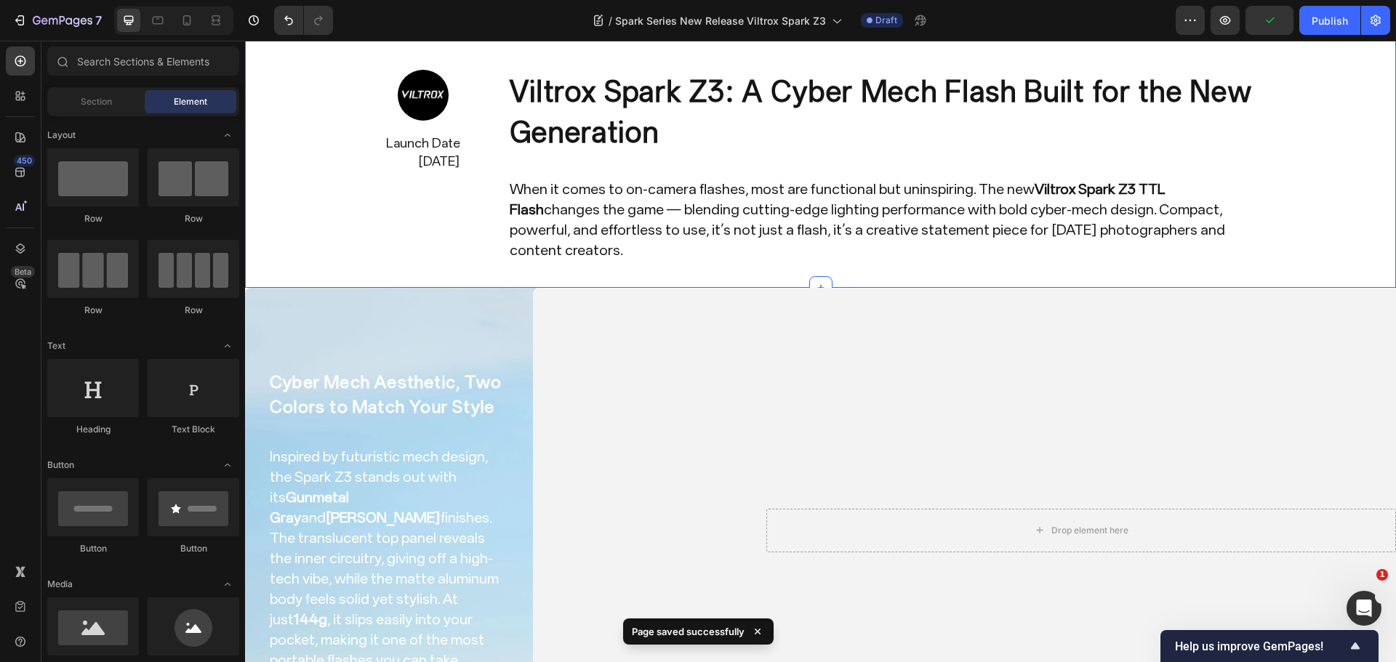
scroll to position [73, 0]
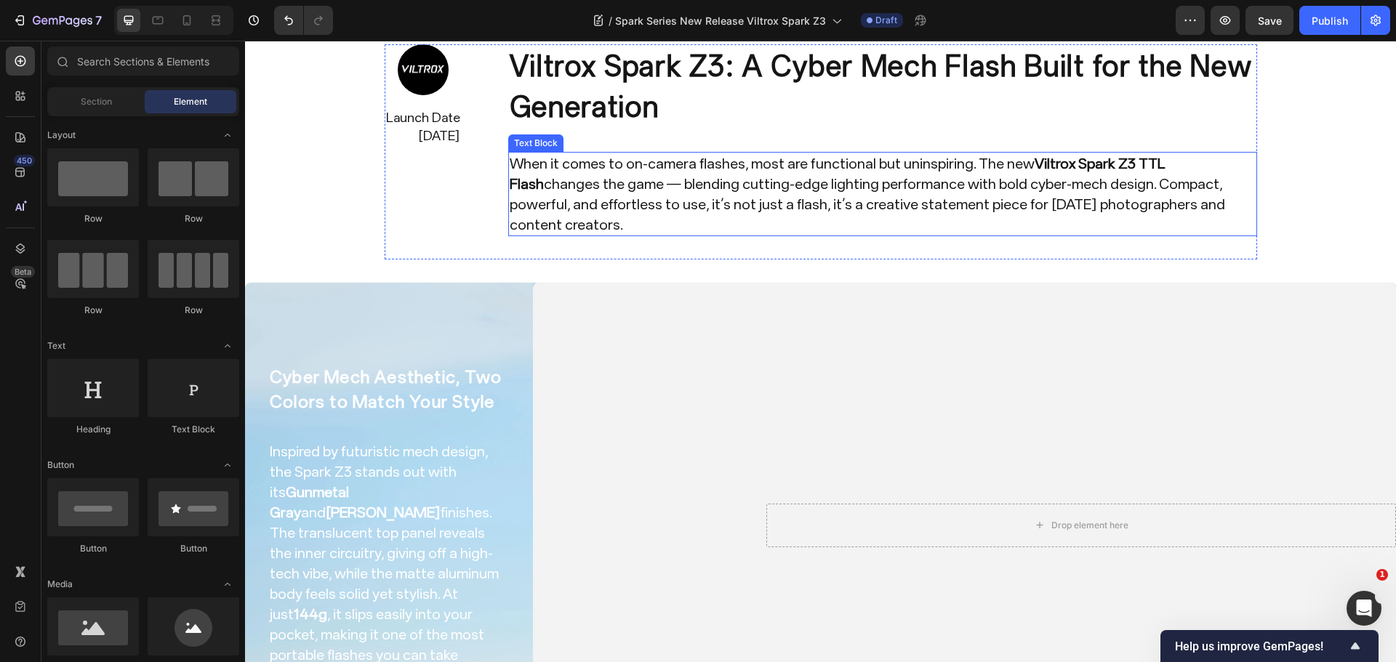
click at [1073, 165] on strong "Viltrox Spark Z3 TTL Flash" at bounding box center [838, 174] width 656 height 38
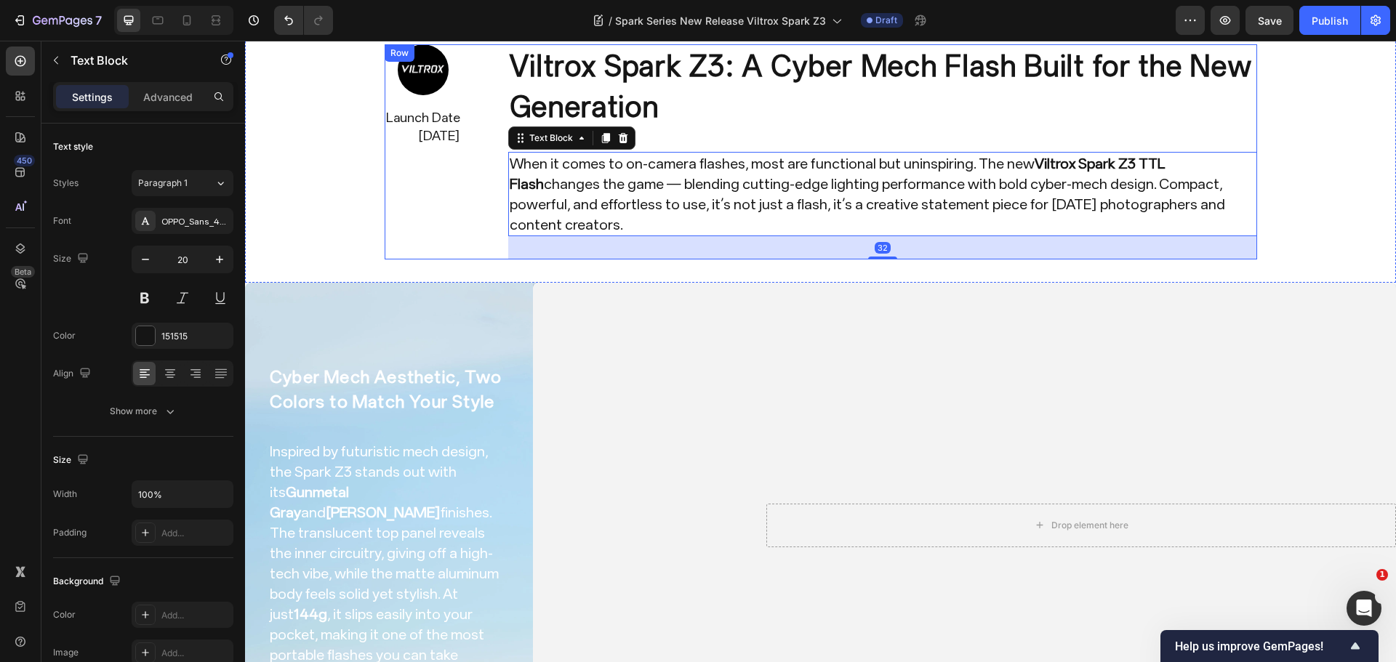
click at [437, 72] on img at bounding box center [423, 69] width 51 height 51
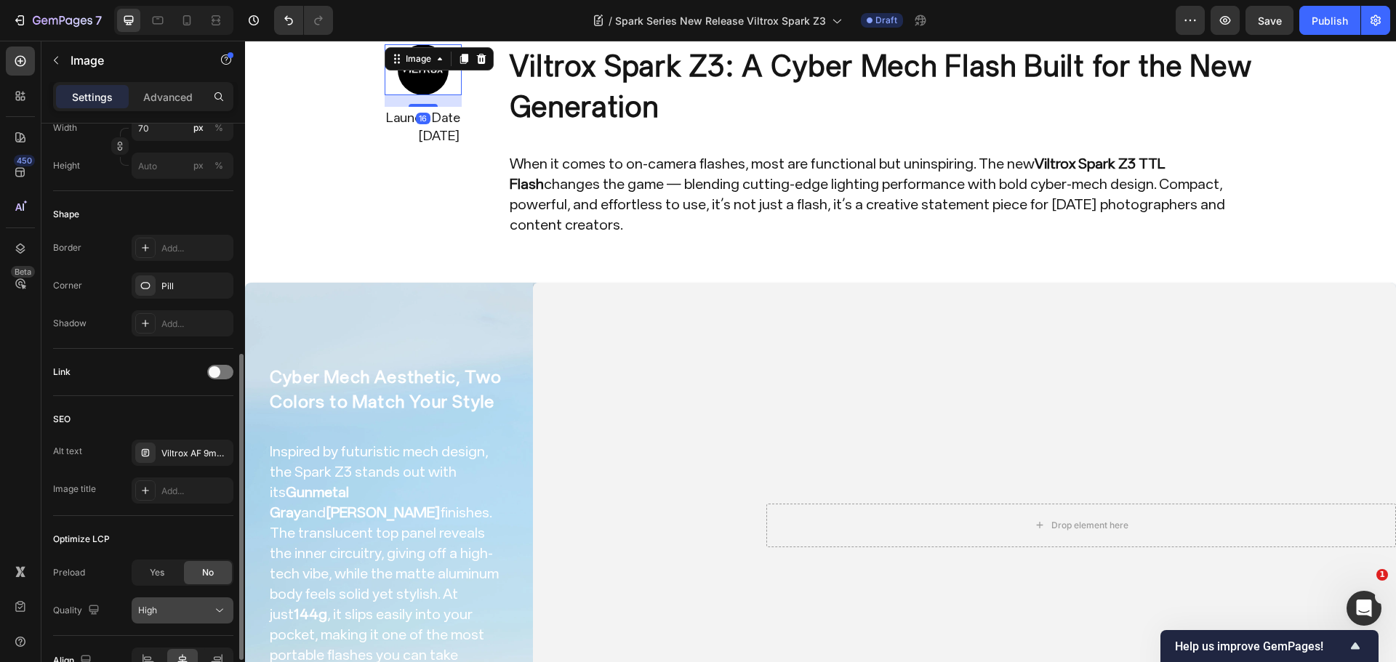
scroll to position [518, 0]
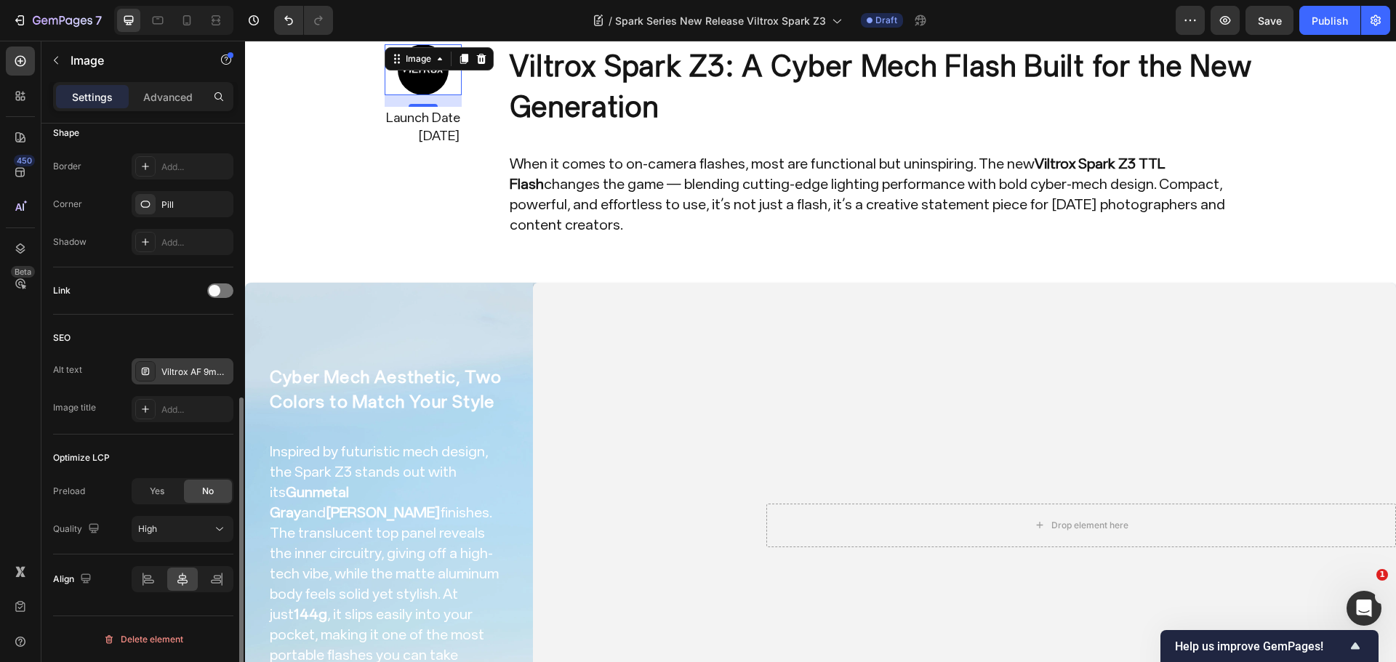
click at [202, 380] on div "Viltrox AF 9mm F2.8 Air" at bounding box center [183, 371] width 102 height 26
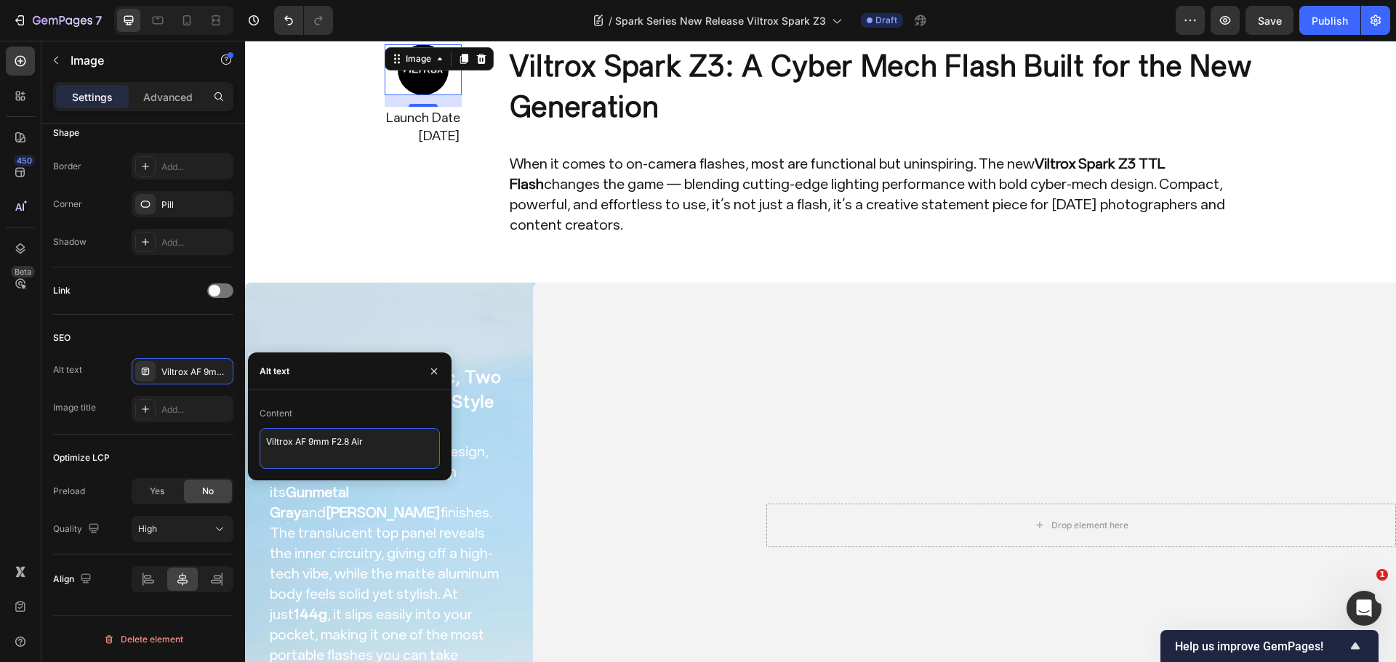
click at [332, 436] on textarea "Viltrox AF 9mm F2.8 Air" at bounding box center [350, 448] width 180 height 41
paste textarea "Viltrox Spark Z3 flash"
paste textarea "Spark Z3 flash"
type textarea "Viltrox Spark Z3 flash"
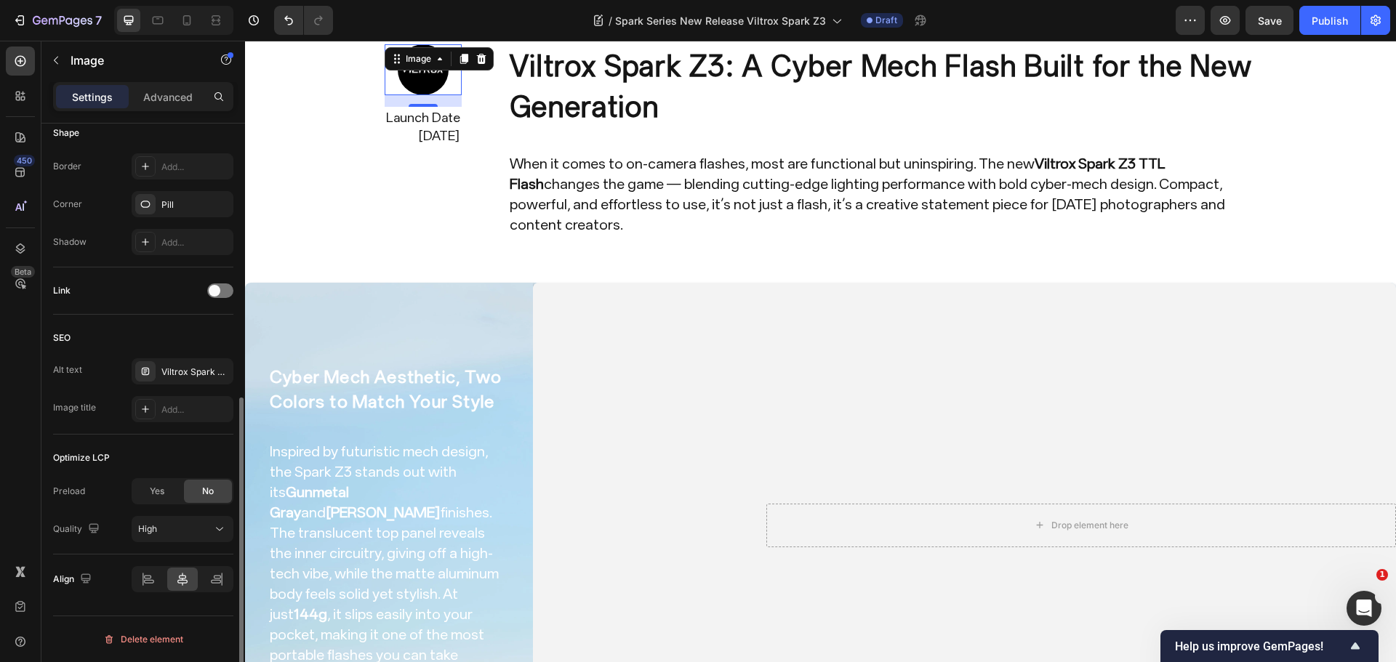
click at [150, 316] on div "SEO Alt text Viltrox Spark Z3 flash Image title Add..." at bounding box center [143, 375] width 180 height 120
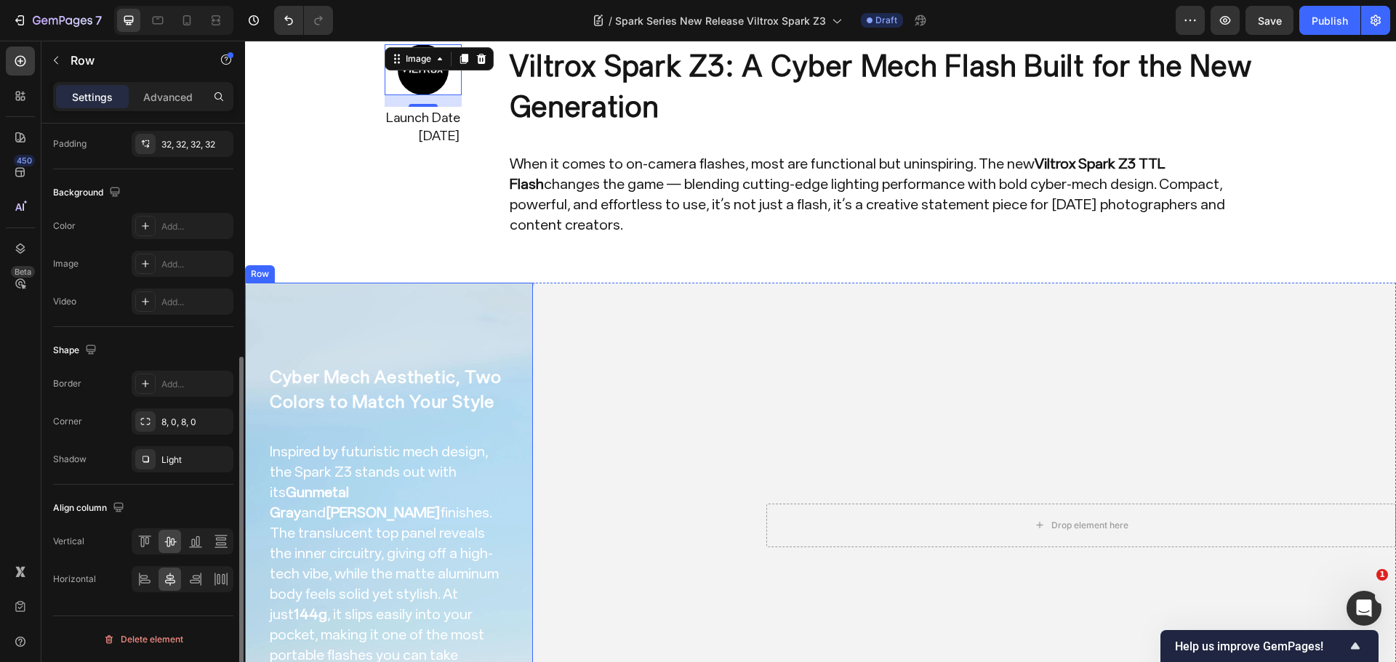
click at [405, 306] on div "Cyber Mech Aesthetic, Two Colors to Match Your Style Heading Inspired by futuri…" at bounding box center [388, 525] width 241 height 439
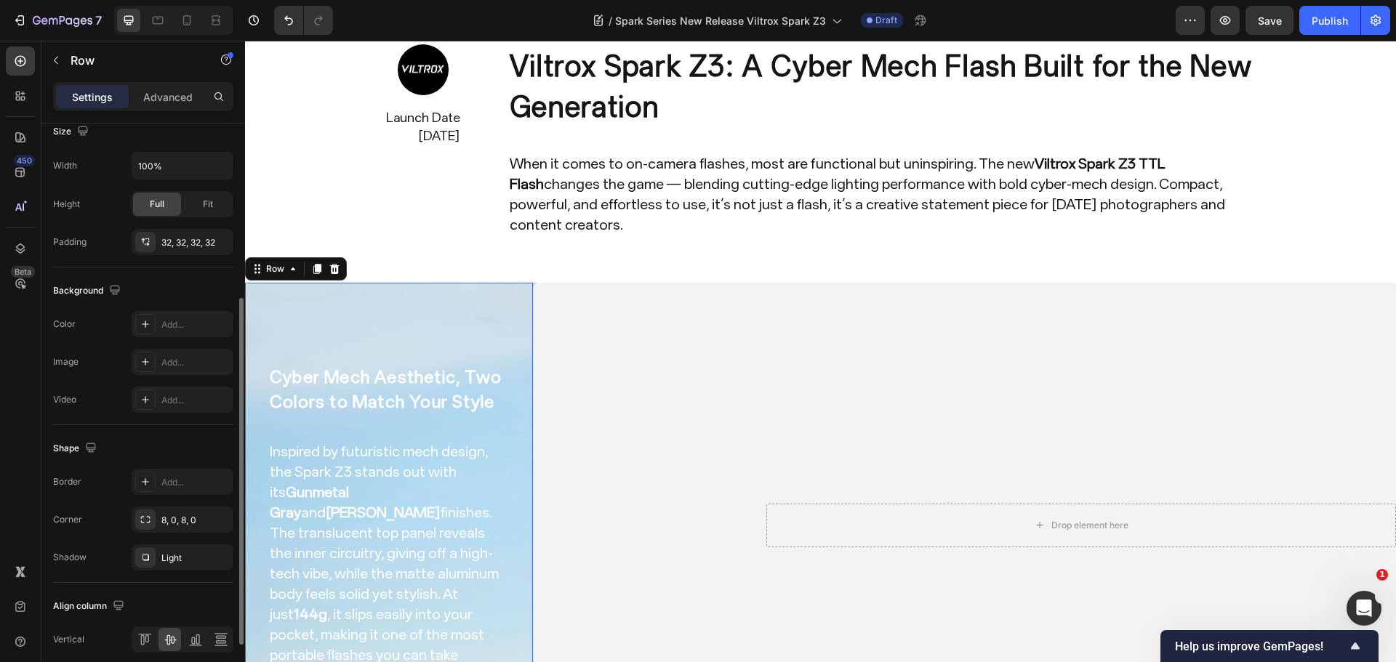
scroll to position [389, 0]
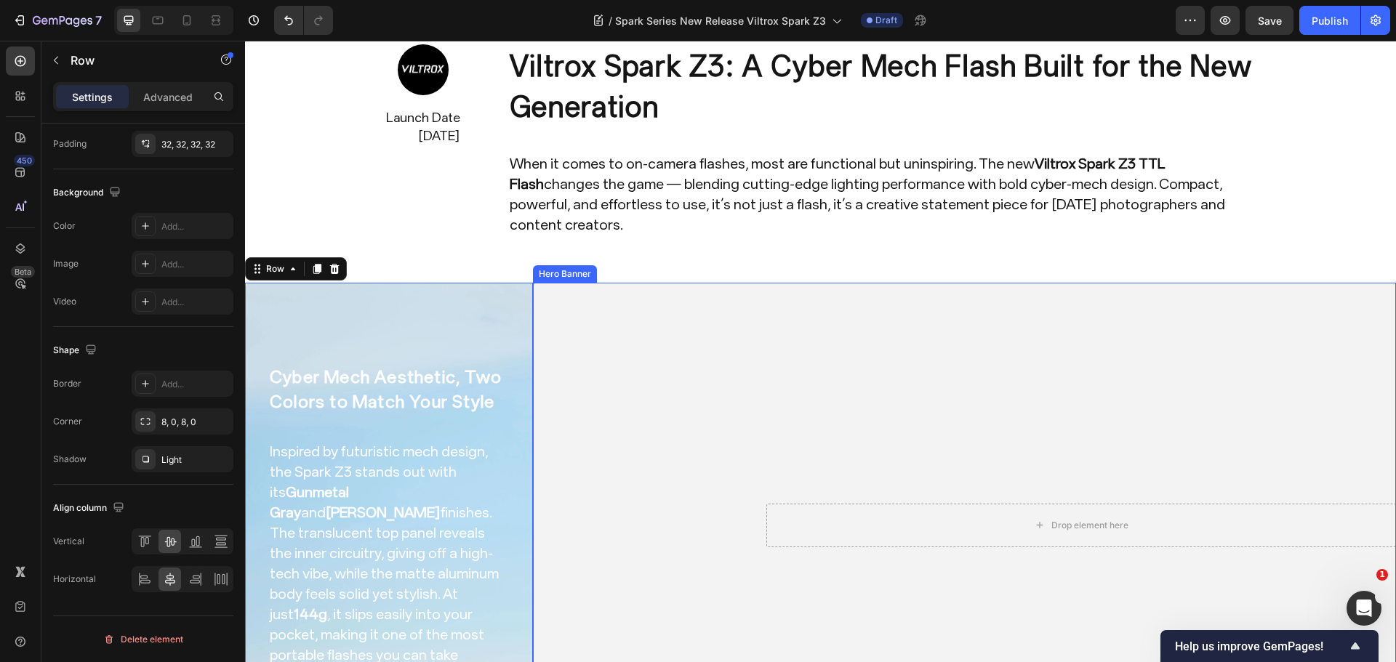
click at [566, 362] on video "Background Image" at bounding box center [964, 526] width 863 height 486
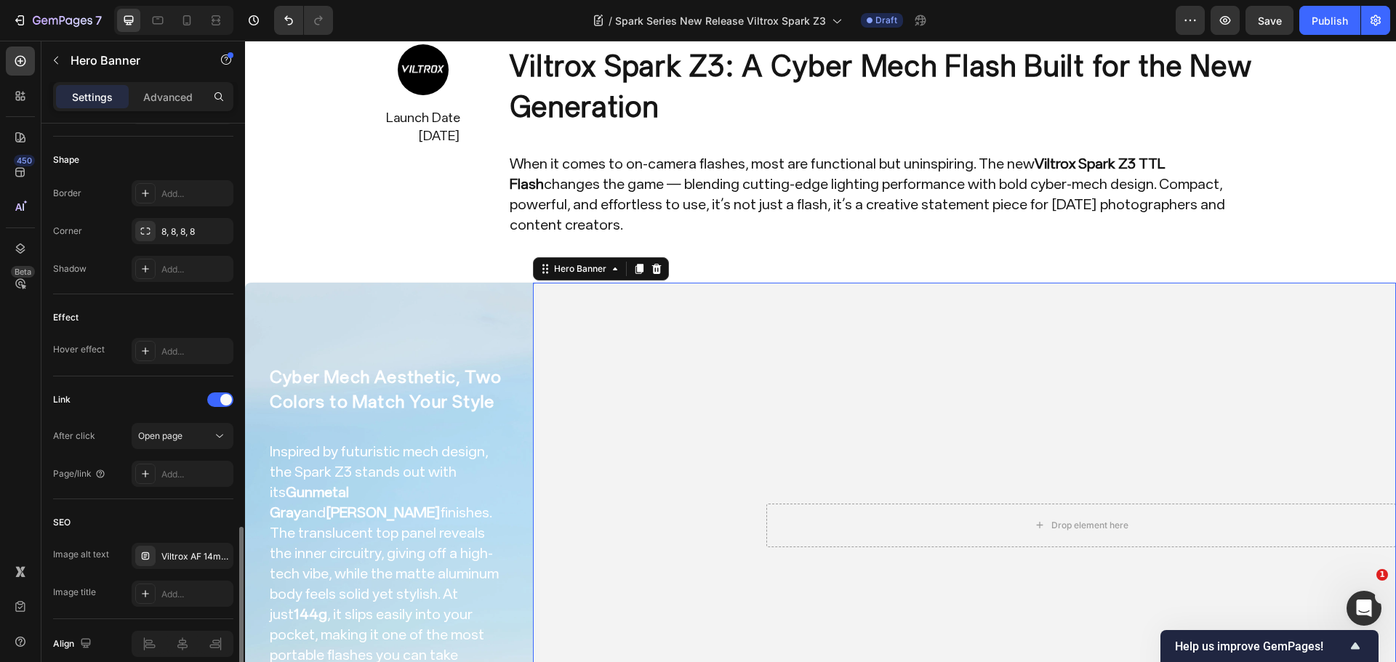
scroll to position [733, 0]
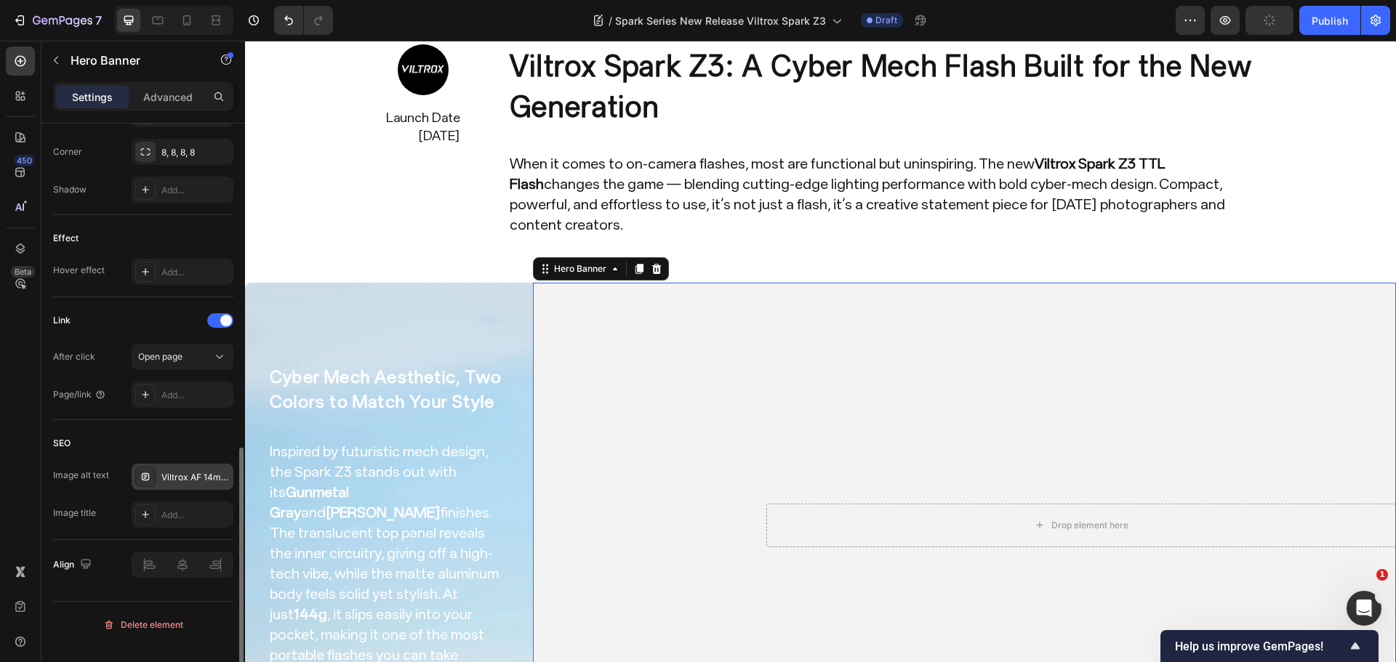
click at [194, 484] on div "Viltrox AF 14mm F4.0" at bounding box center [195, 477] width 68 height 13
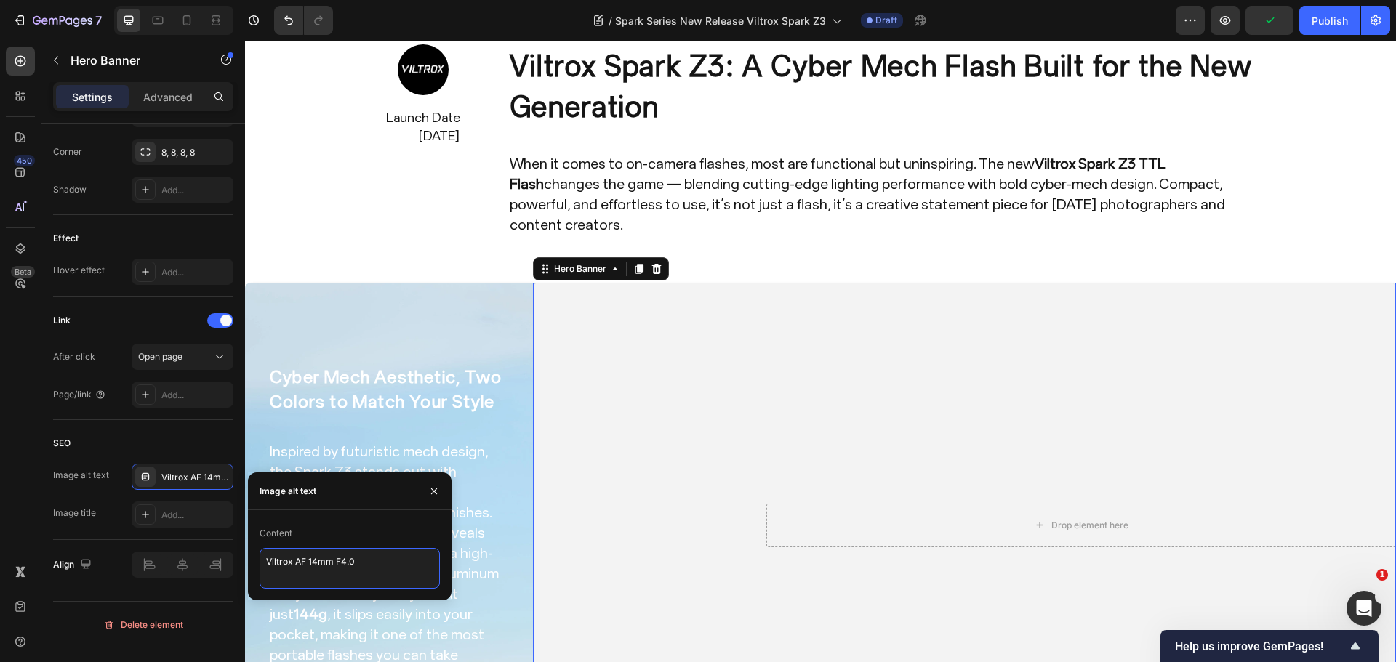
click at [361, 562] on textarea "Viltrox AF 14mm F4.0" at bounding box center [350, 568] width 180 height 41
paste textarea "Spark Z3 TTL"
type textarea "Viltrox Spark Z3 TTL"
click at [177, 438] on div "SEO Image alt text Viltrox AF 14mm F4.0 Image title Add..." at bounding box center [143, 480] width 180 height 120
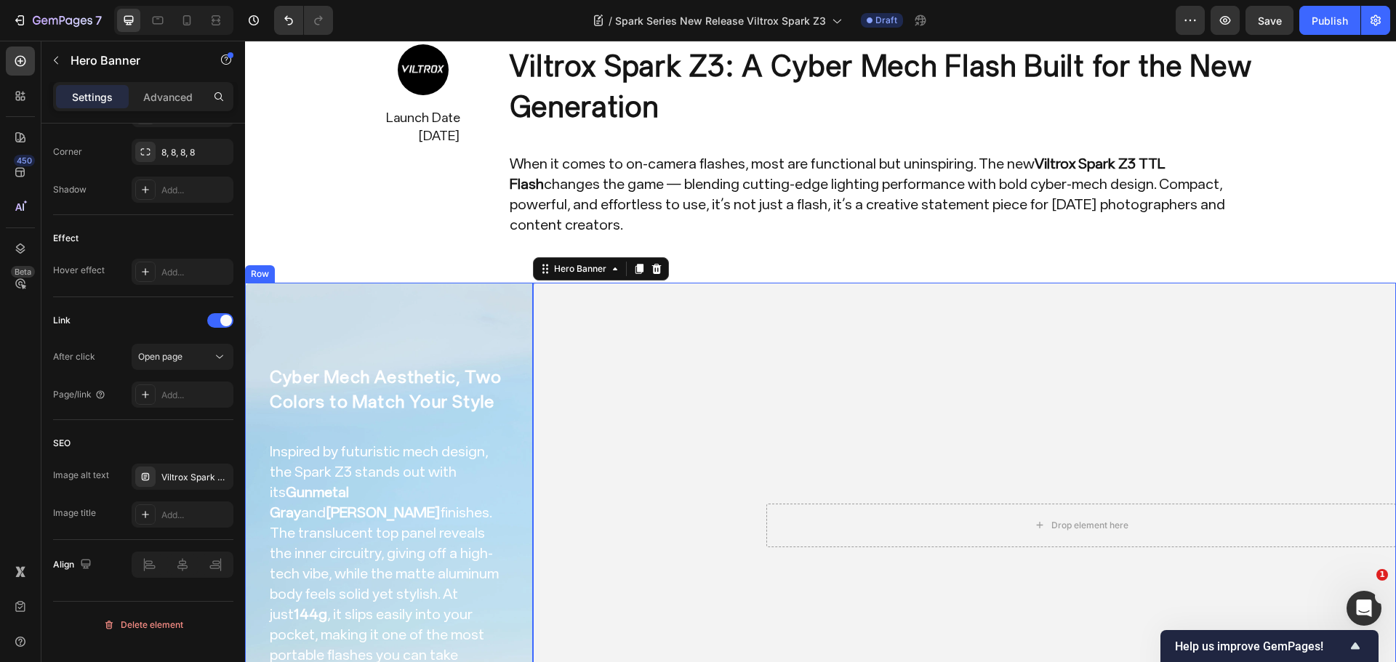
click at [465, 412] on div "Cyber Mech Aesthetic, Two Colors to Match Your Style Heading Inspired by futuri…" at bounding box center [388, 525] width 241 height 439
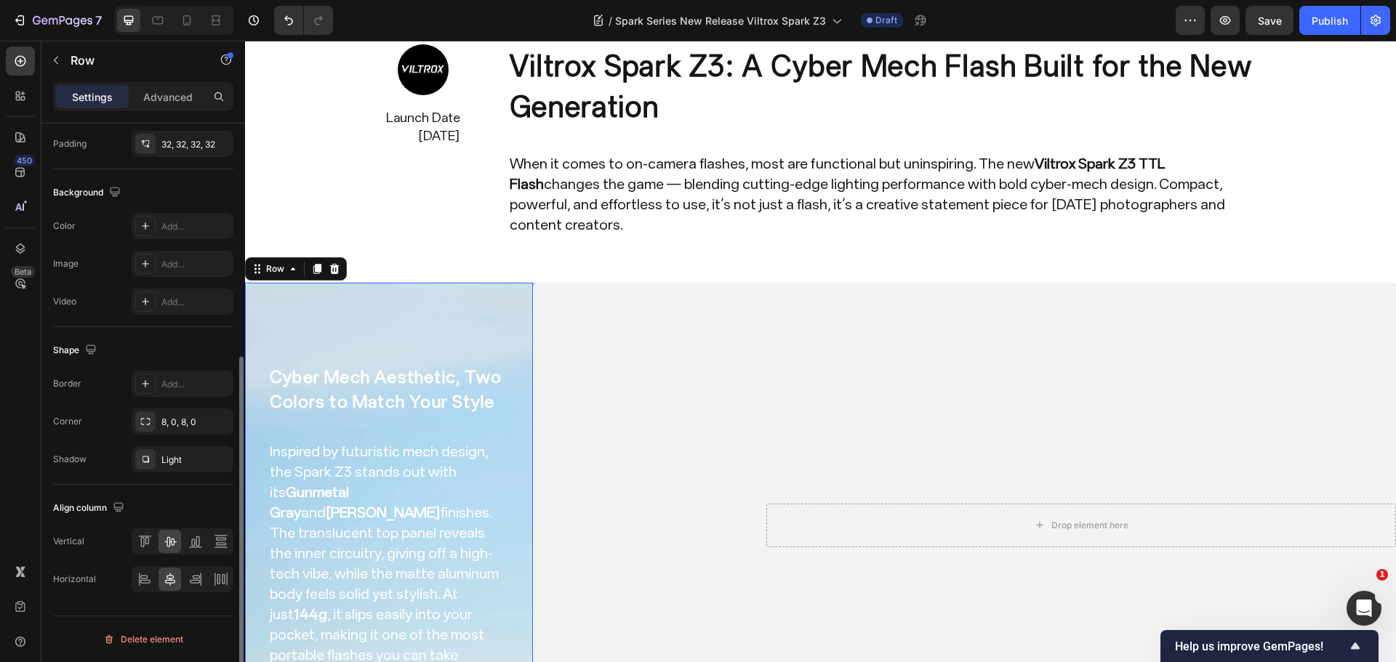
scroll to position [0, 0]
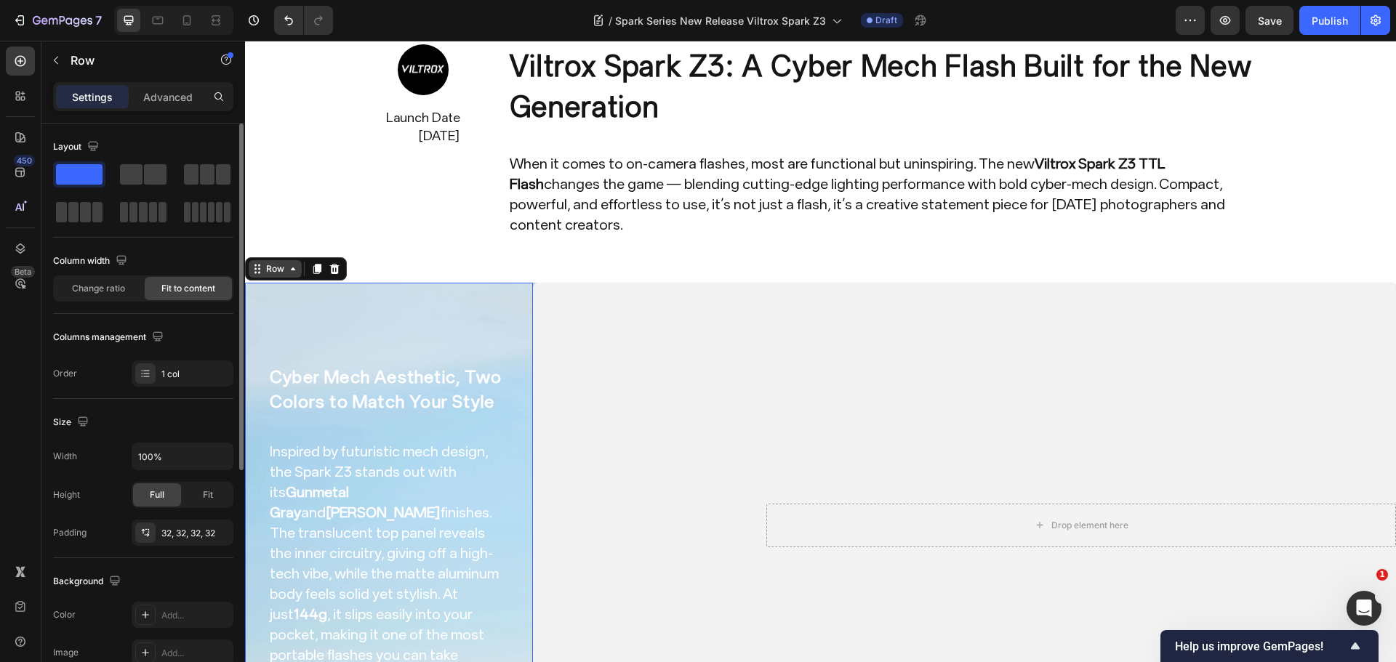
click at [270, 262] on div "Row" at bounding box center [275, 268] width 24 height 13
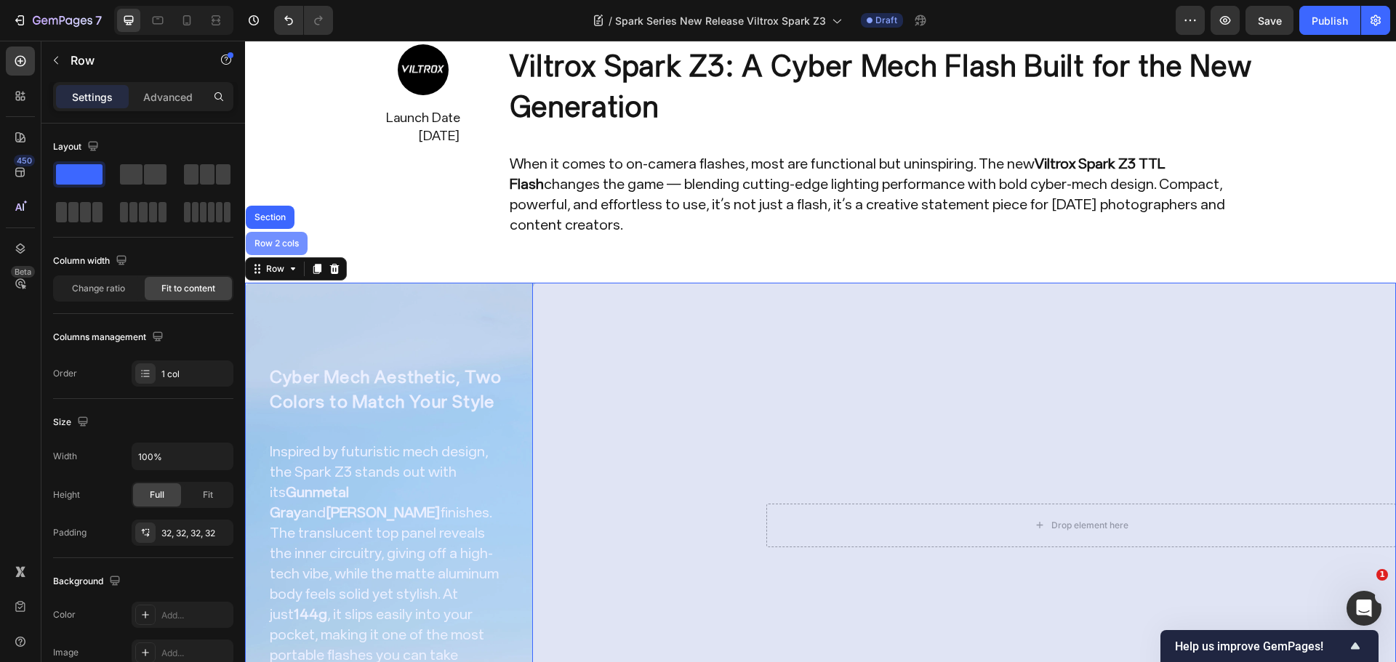
click at [283, 239] on div "Row 2 cols" at bounding box center [277, 243] width 50 height 9
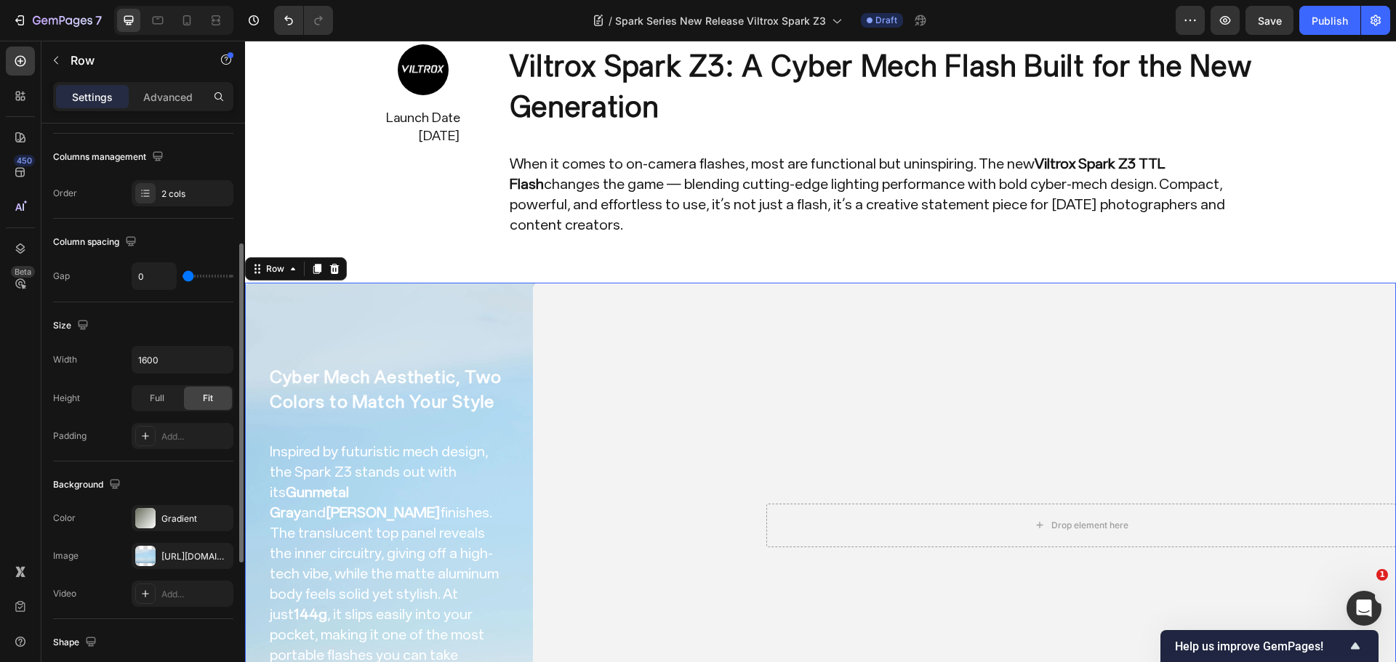
scroll to position [363, 0]
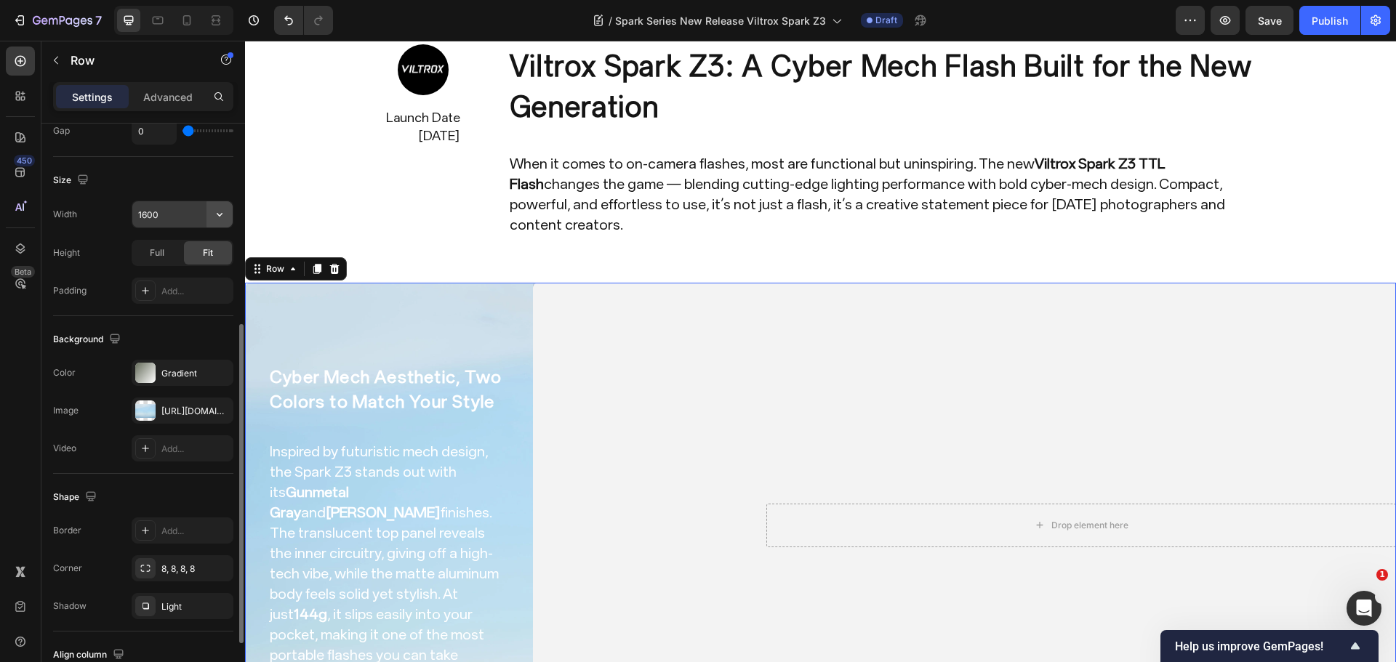
click at [225, 214] on icon "button" at bounding box center [219, 214] width 15 height 15
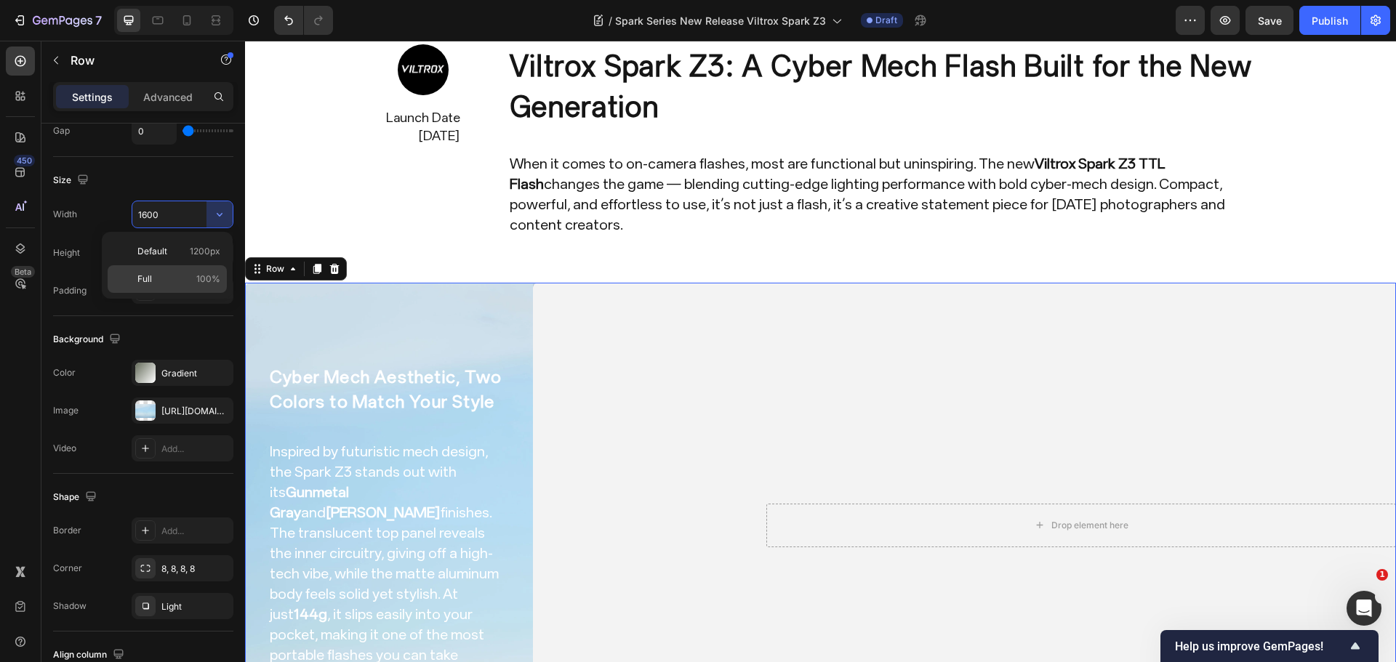
click at [177, 281] on p "Full 100%" at bounding box center [178, 279] width 83 height 13
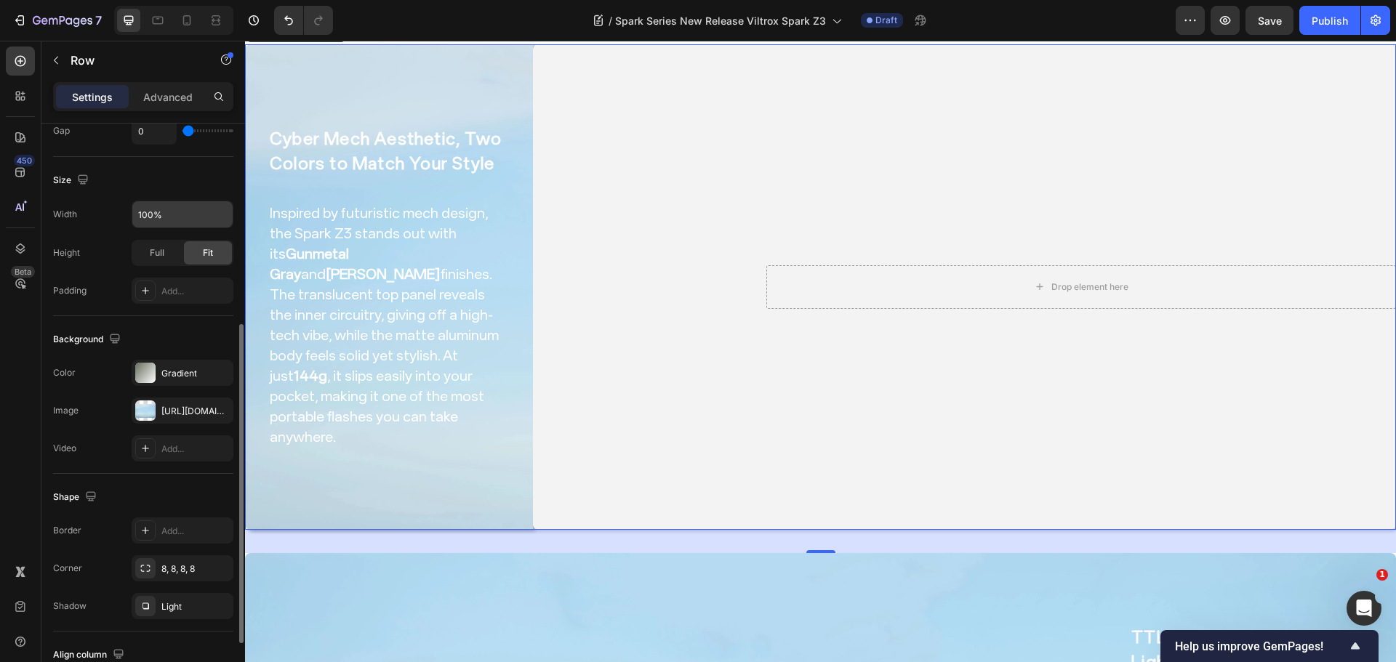
scroll to position [145, 0]
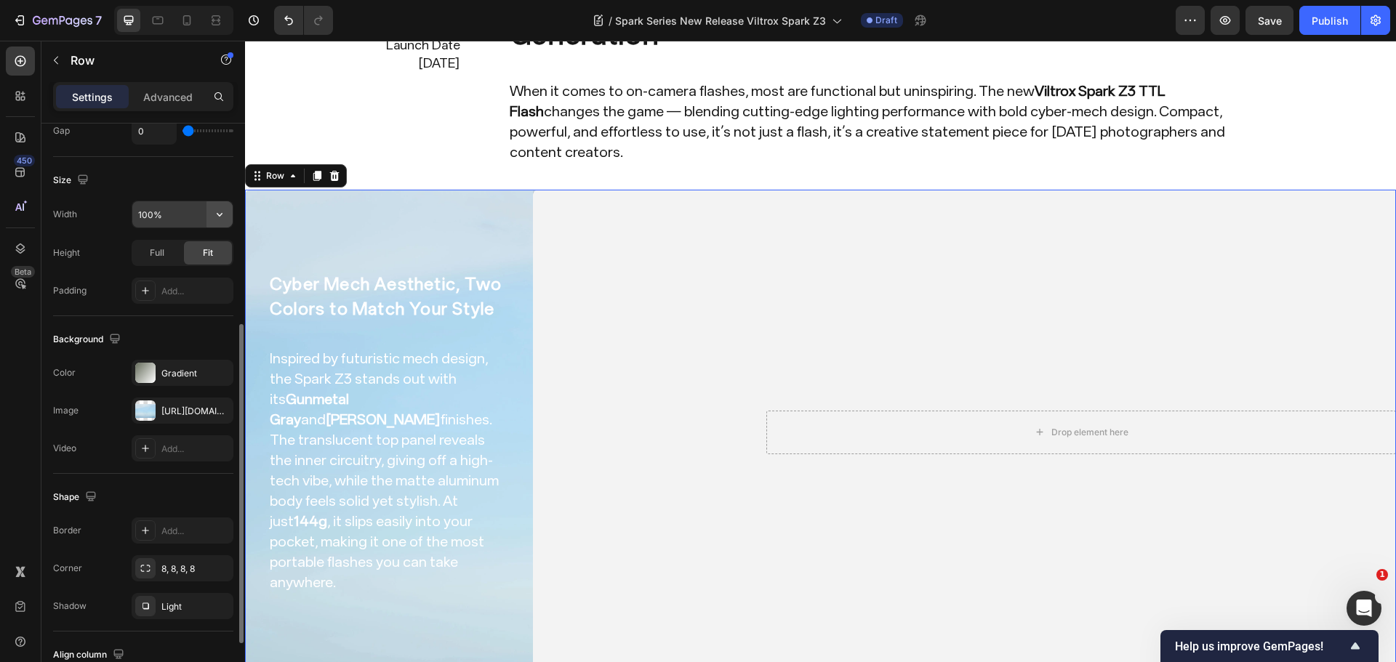
click at [222, 218] on icon "button" at bounding box center [219, 214] width 15 height 15
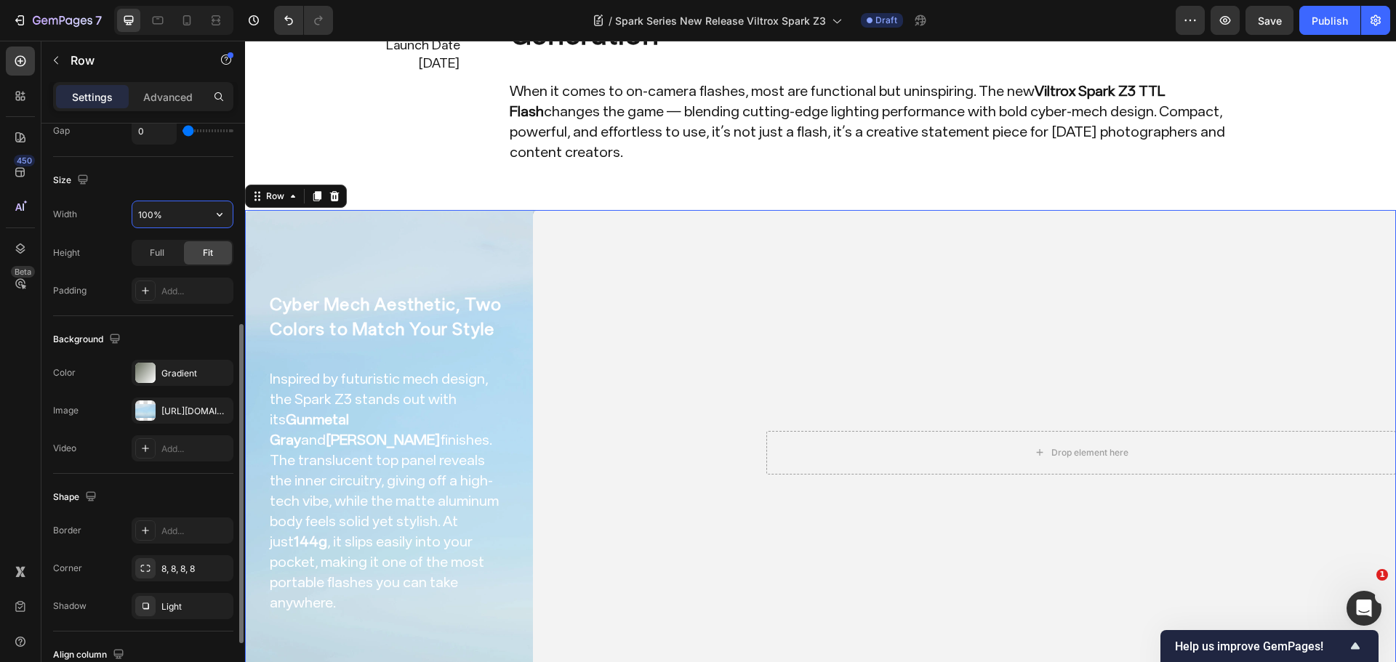
click at [179, 217] on input "100%" at bounding box center [182, 214] width 100 height 26
type input "1600"
click at [176, 182] on div "Size" at bounding box center [143, 180] width 180 height 23
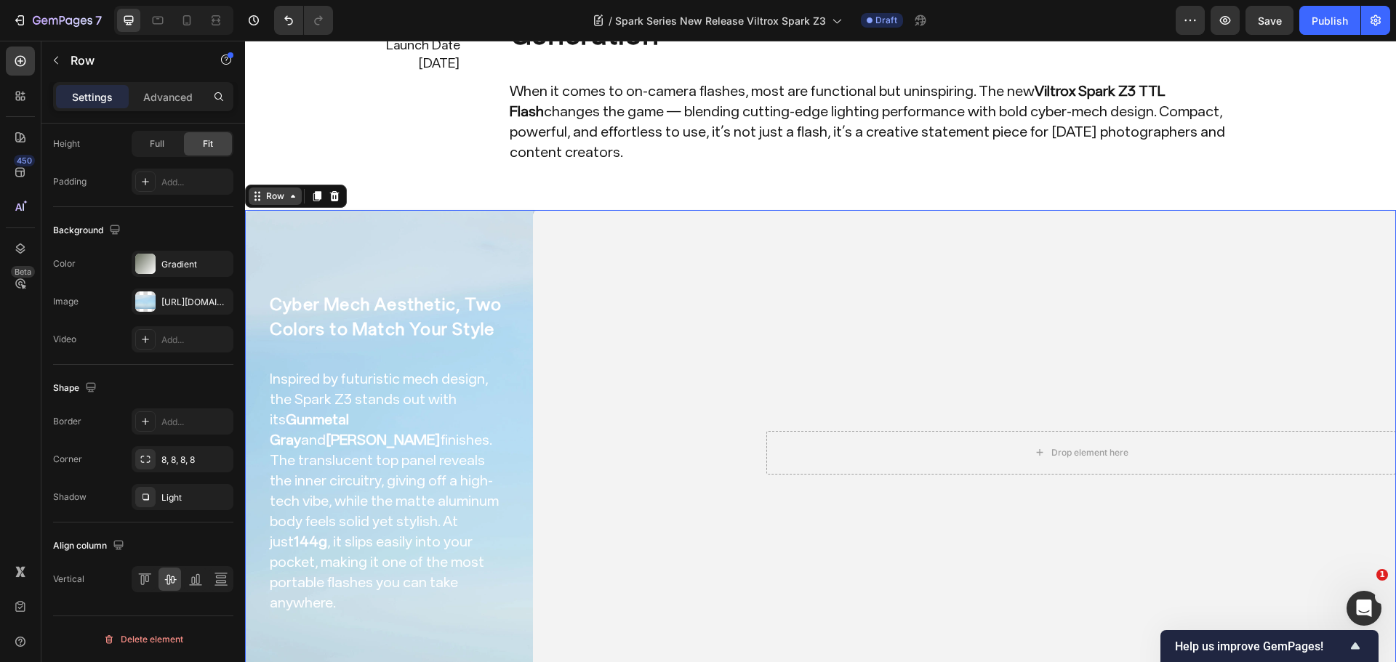
click at [286, 190] on div "Row" at bounding box center [275, 196] width 24 height 13
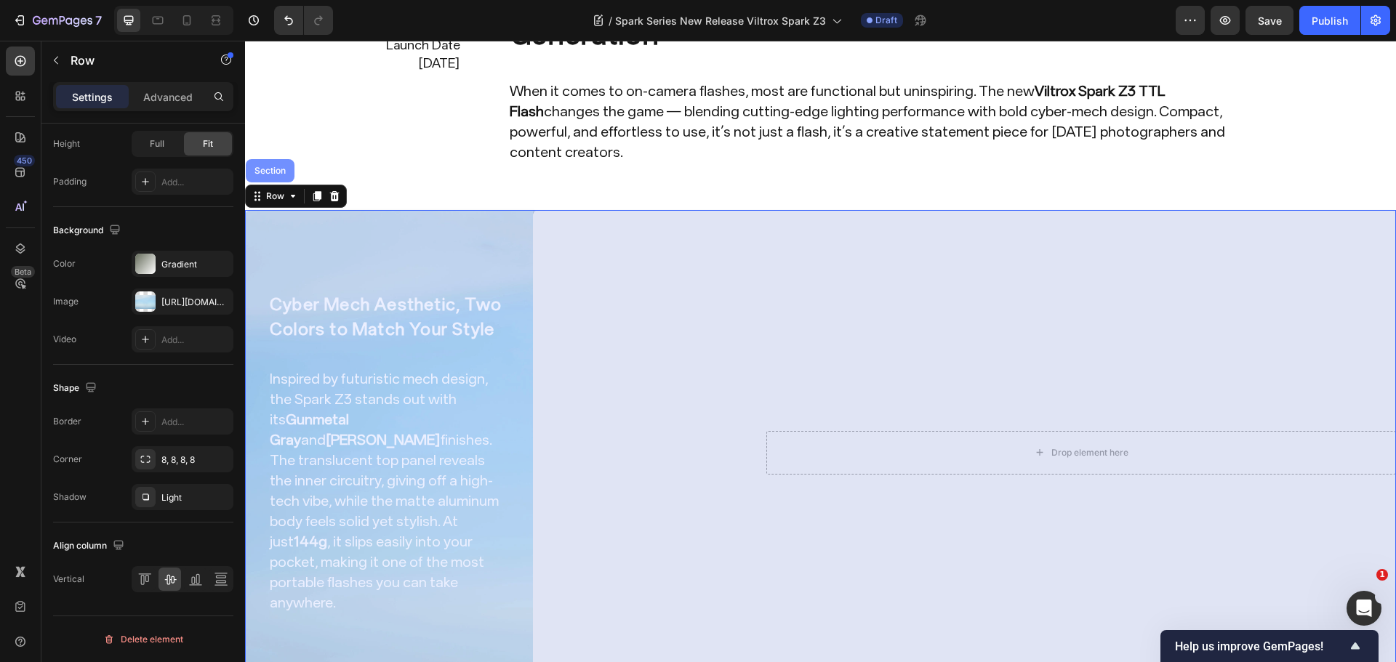
click at [277, 166] on div "Section" at bounding box center [270, 170] width 37 height 9
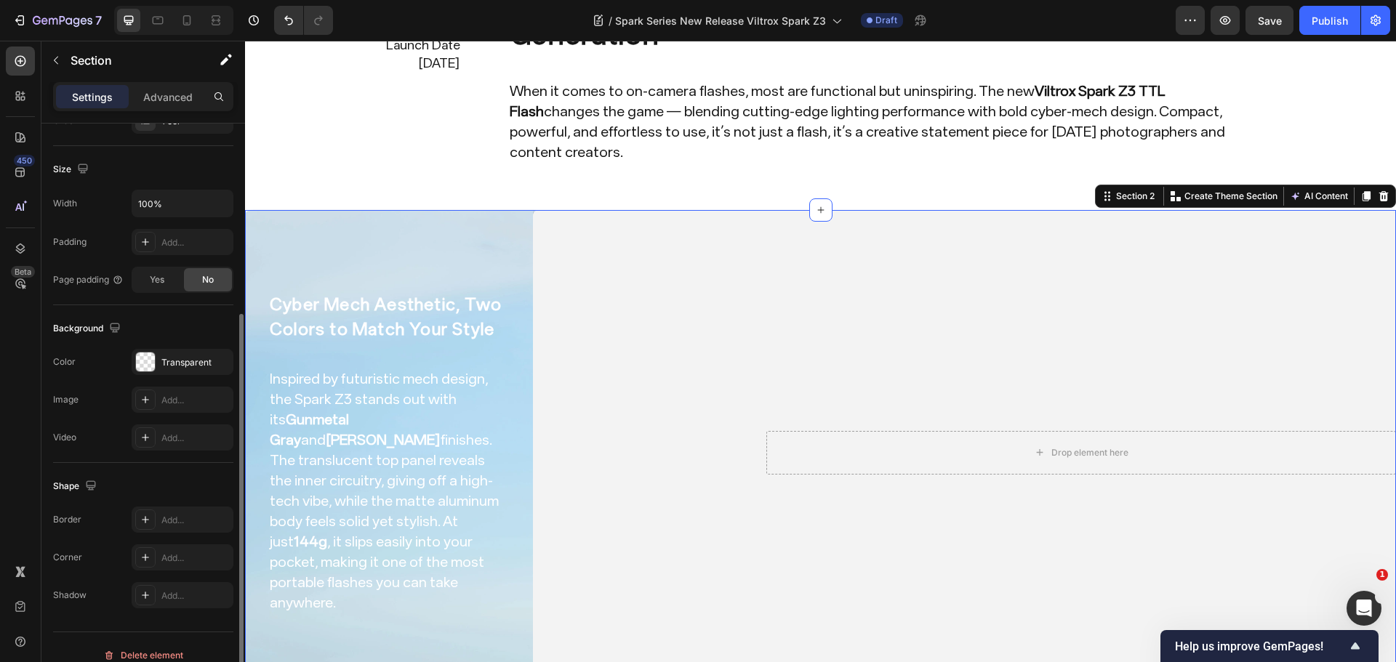
scroll to position [307, 0]
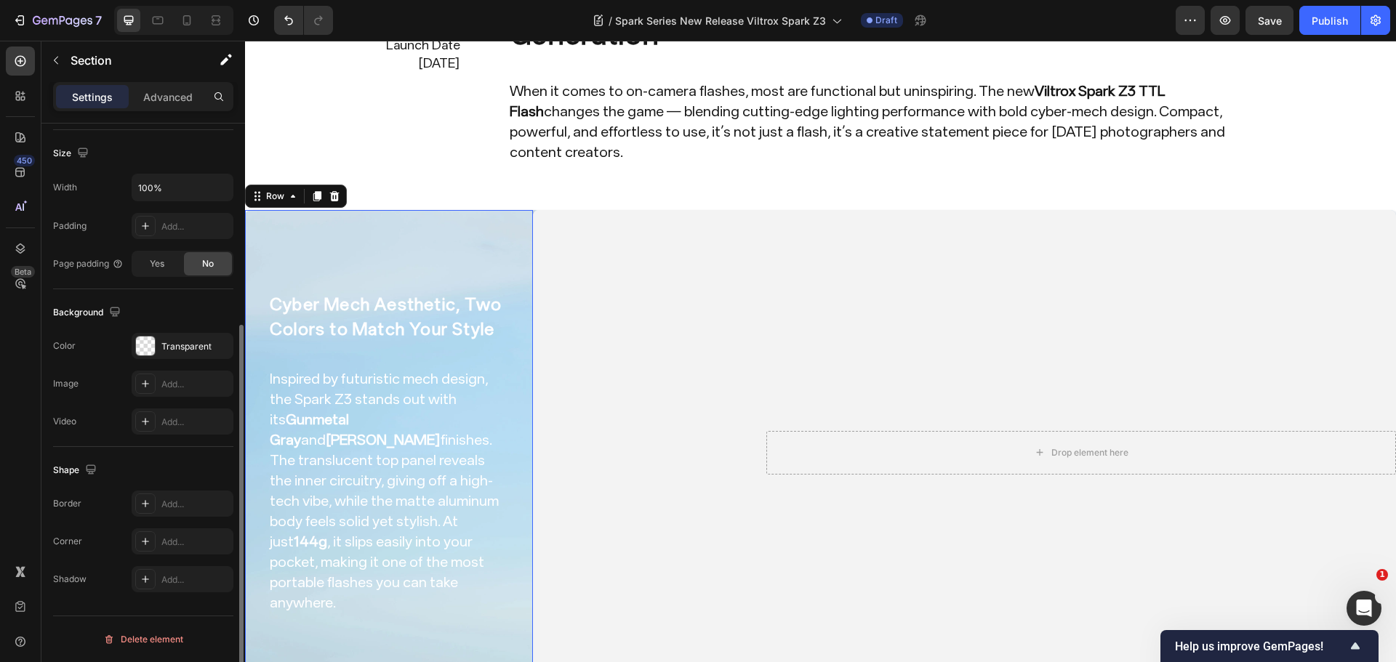
click at [326, 257] on div "Cyber Mech Aesthetic, Two Colors to Match Your Style Heading Inspired by futuri…" at bounding box center [388, 452] width 241 height 439
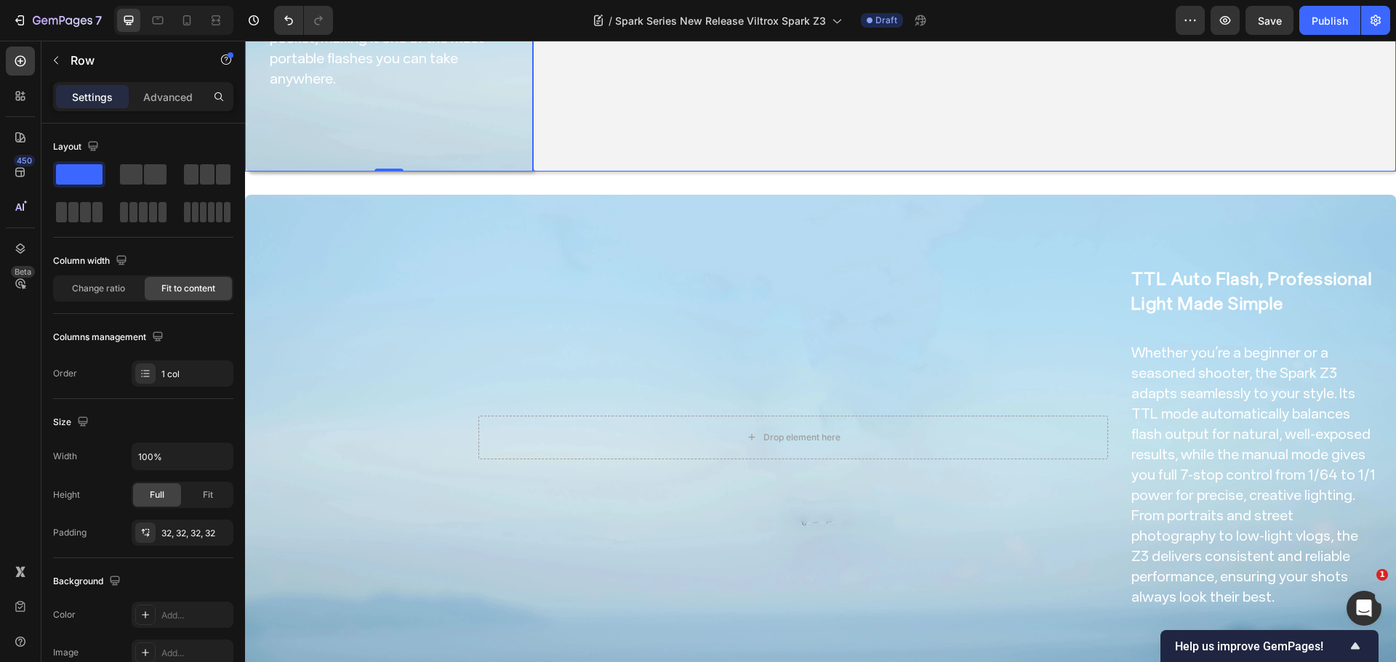
scroll to position [654, 0]
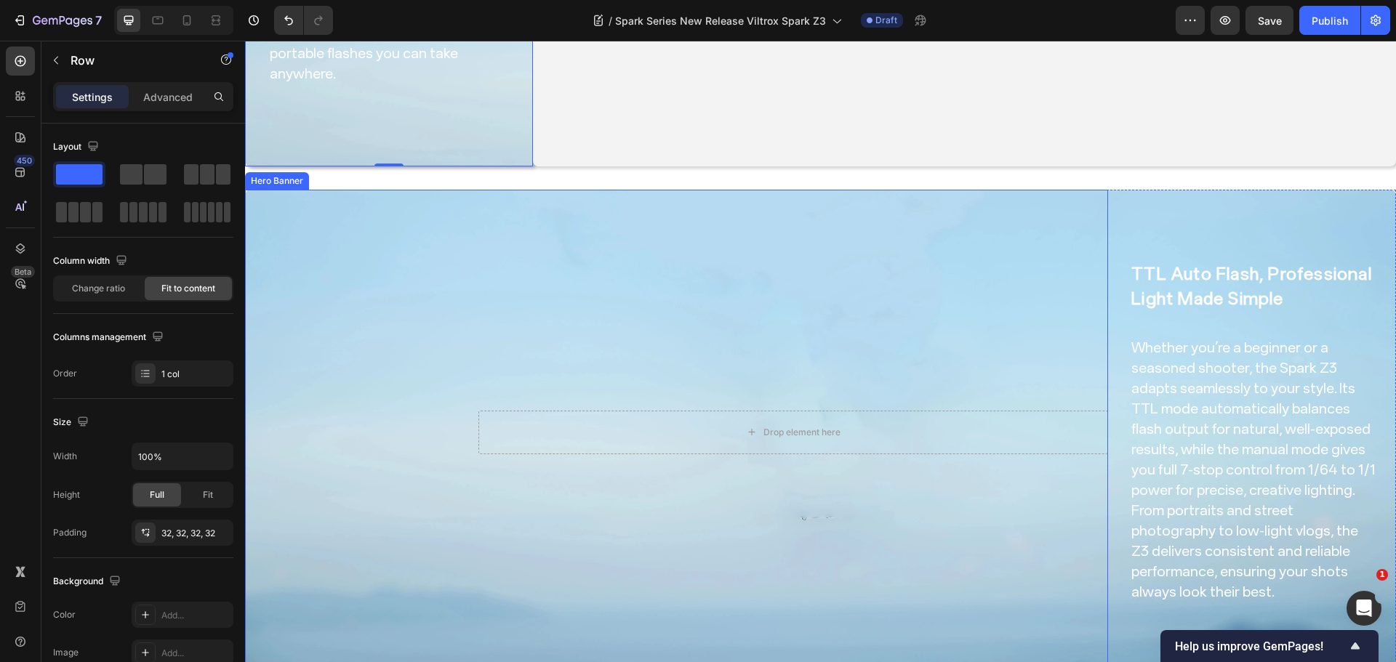
click at [788, 302] on video "Background Image" at bounding box center [676, 433] width 863 height 486
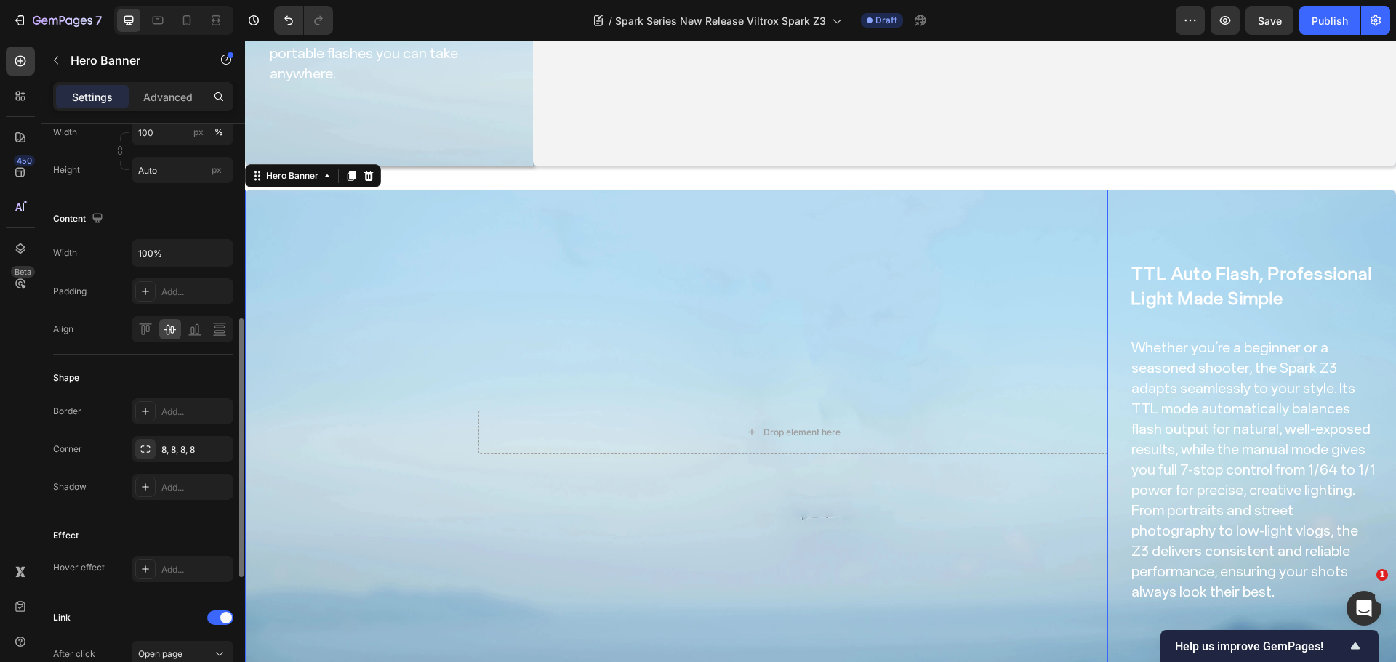
scroll to position [582, 0]
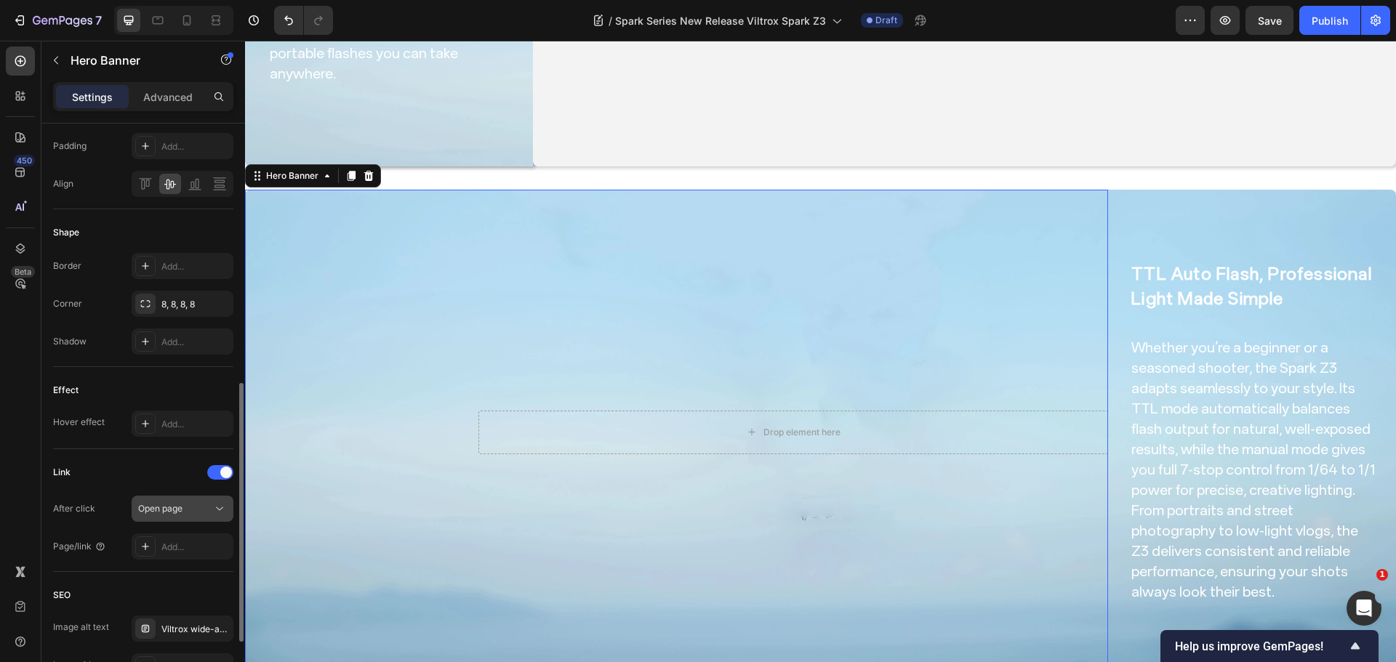
click at [172, 514] on span "Open page" at bounding box center [160, 508] width 44 height 13
click at [173, 631] on div "Viltrox wide-angle lens" at bounding box center [195, 629] width 68 height 13
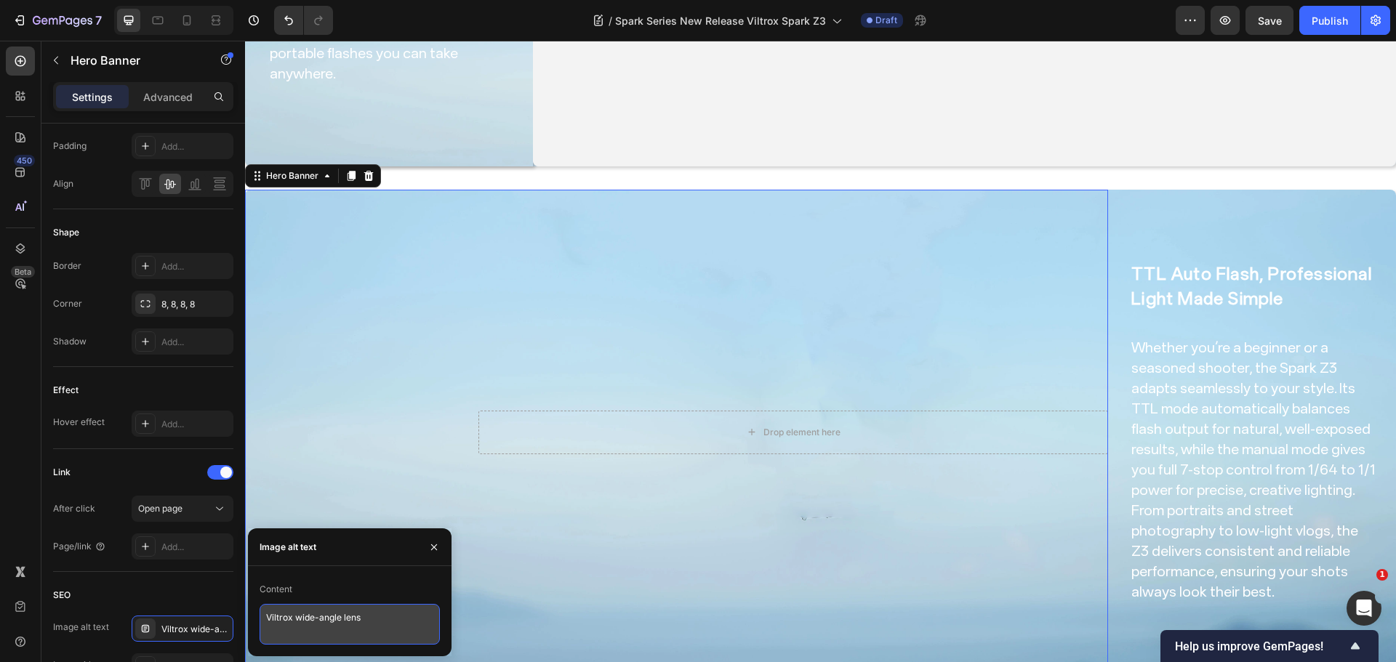
click at [312, 616] on textarea "Viltrox wide-angle lens" at bounding box center [350, 624] width 180 height 41
paste textarea "Z3 on-camera flash"
type textarea "Viltrox Z3 on-camera flash"
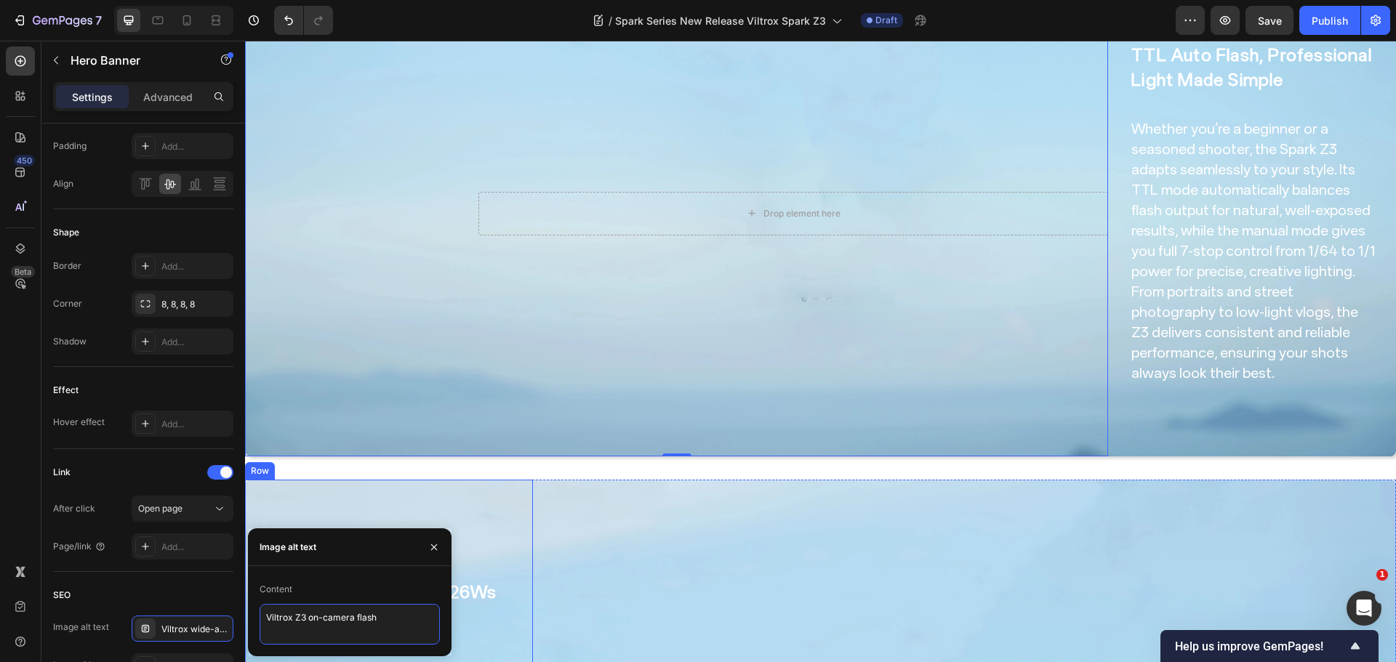
scroll to position [945, 0]
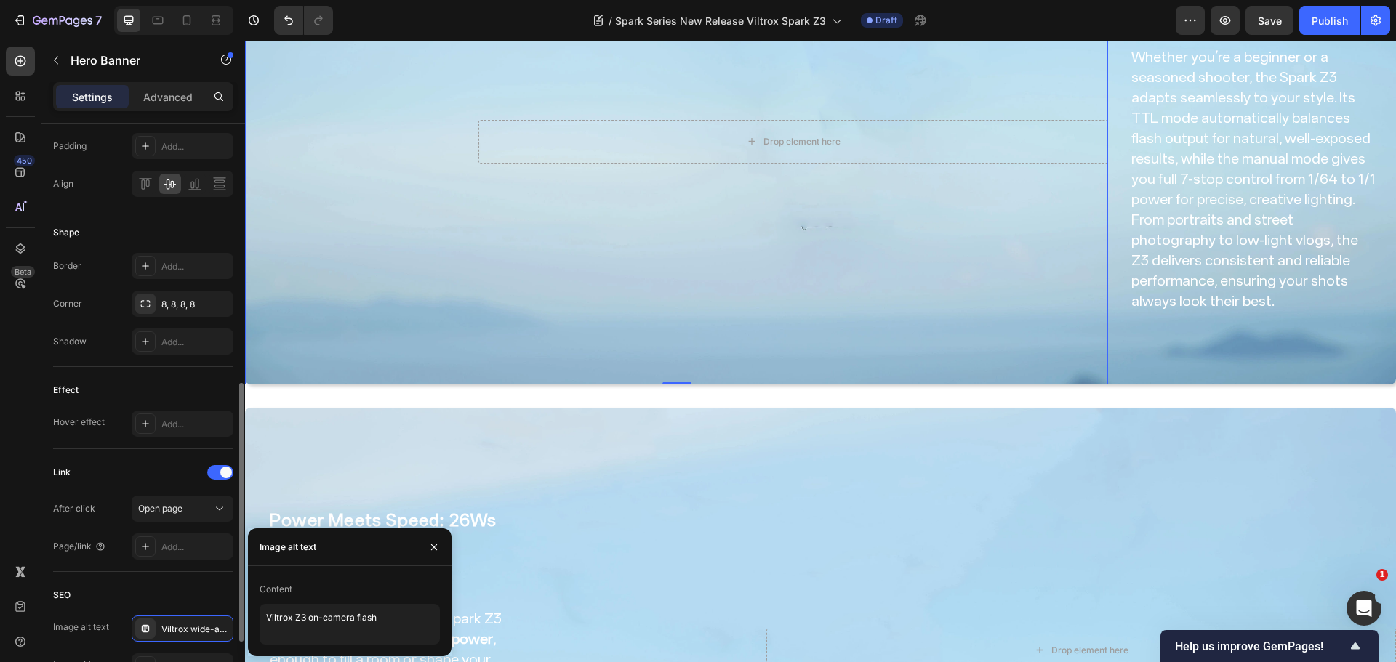
click at [140, 463] on div "Link" at bounding box center [143, 472] width 180 height 23
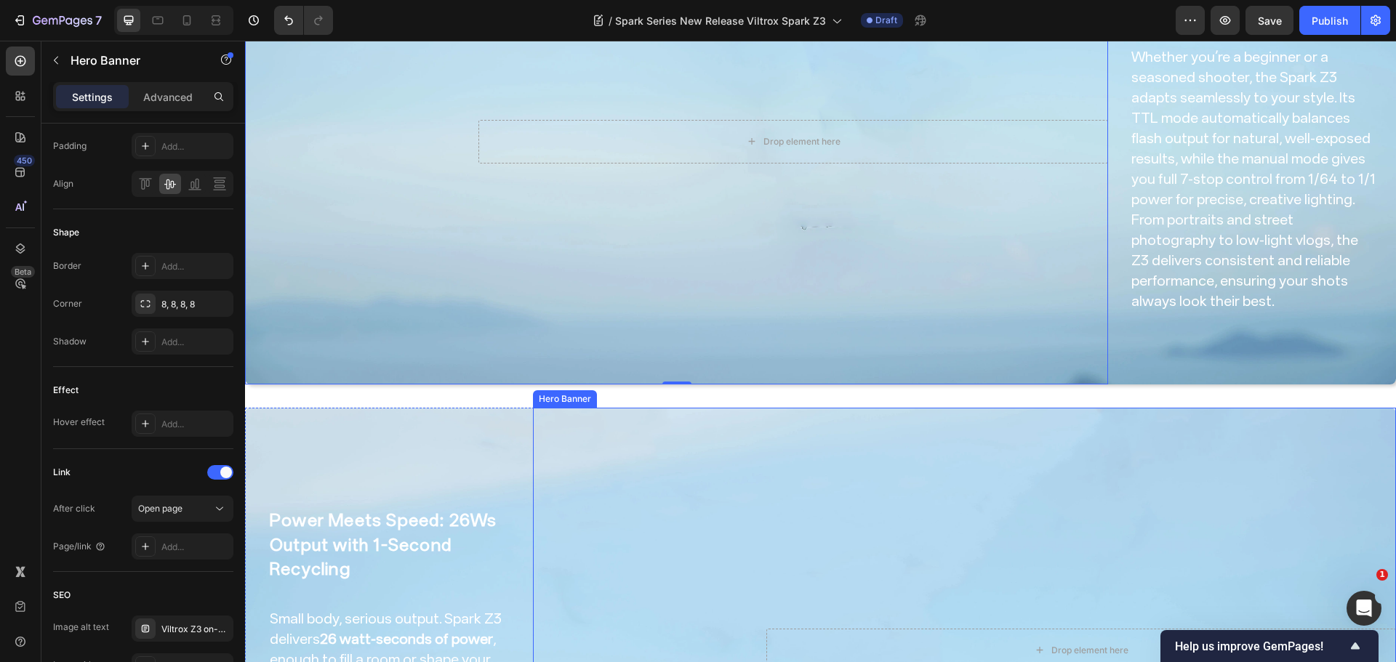
click at [617, 480] on video "Background Image" at bounding box center [964, 651] width 863 height 486
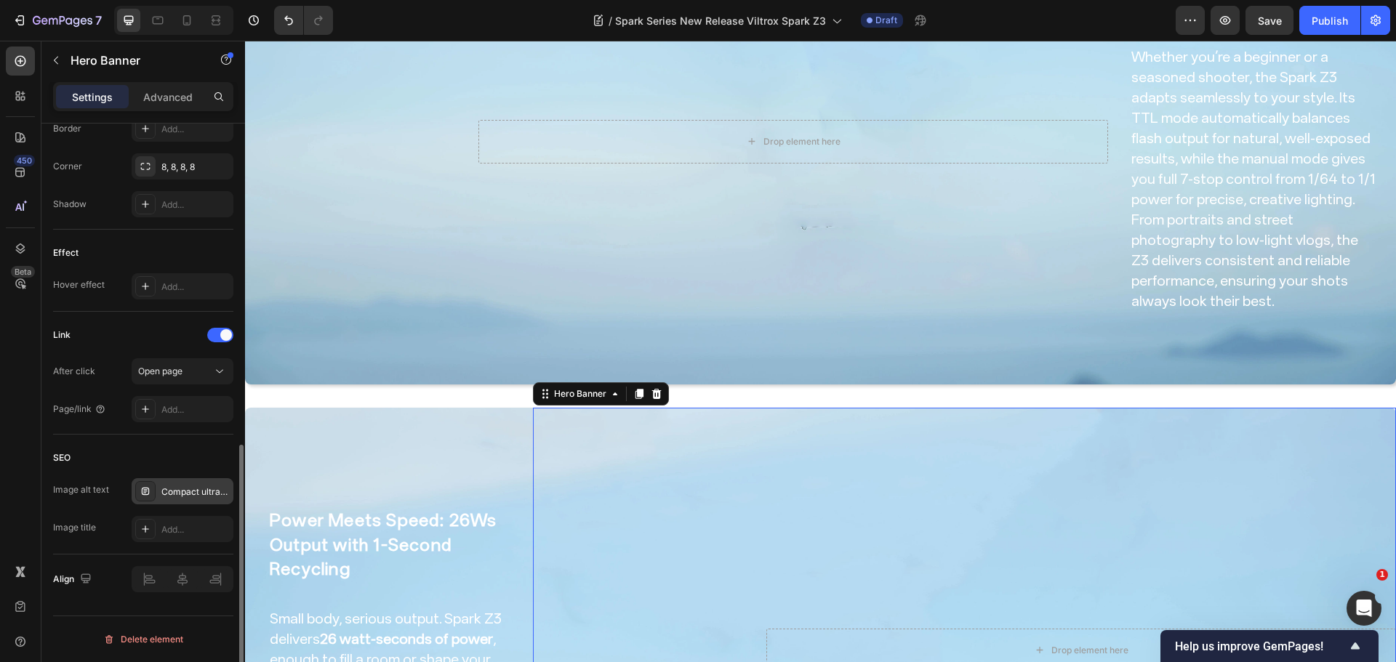
click at [175, 497] on div "Compact ultra-wide lens" at bounding box center [195, 492] width 68 height 13
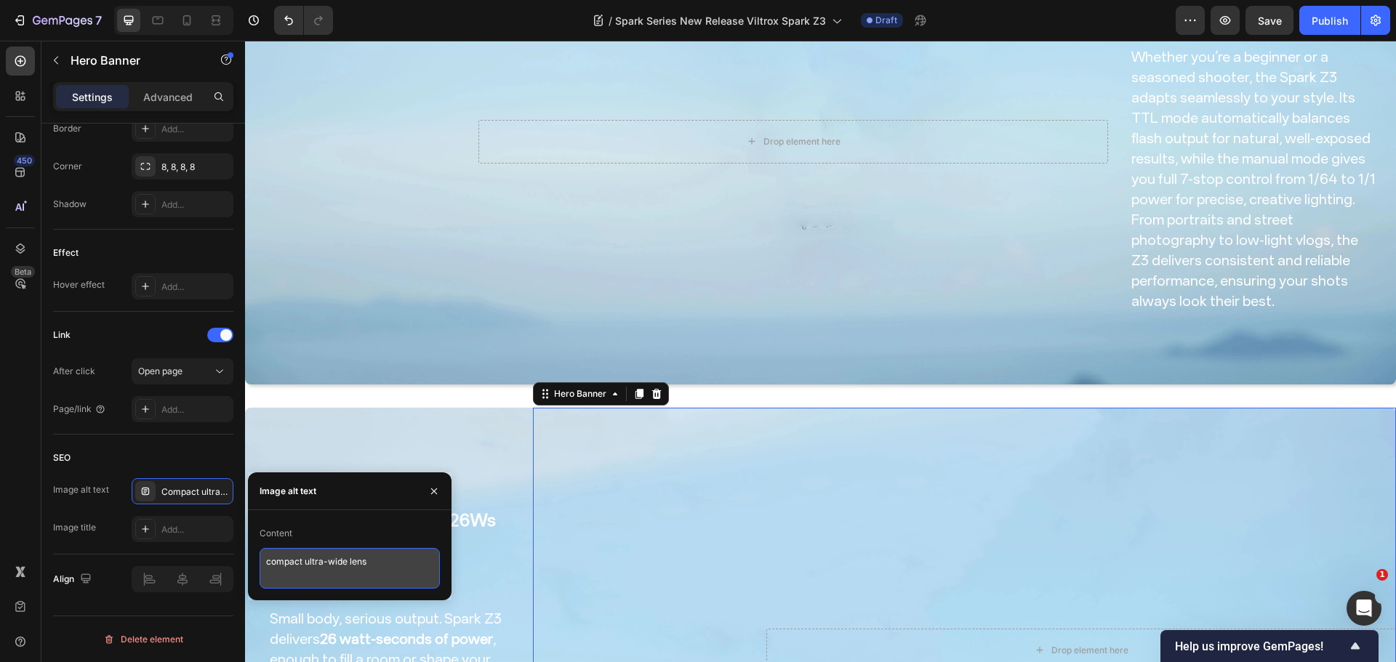
click at [337, 557] on textarea "compact ultra-wide lens" at bounding box center [350, 568] width 180 height 41
paste textarea "portable TTL flash"
type textarea "portable TTL flash"
click at [190, 456] on div "SEO" at bounding box center [143, 457] width 180 height 23
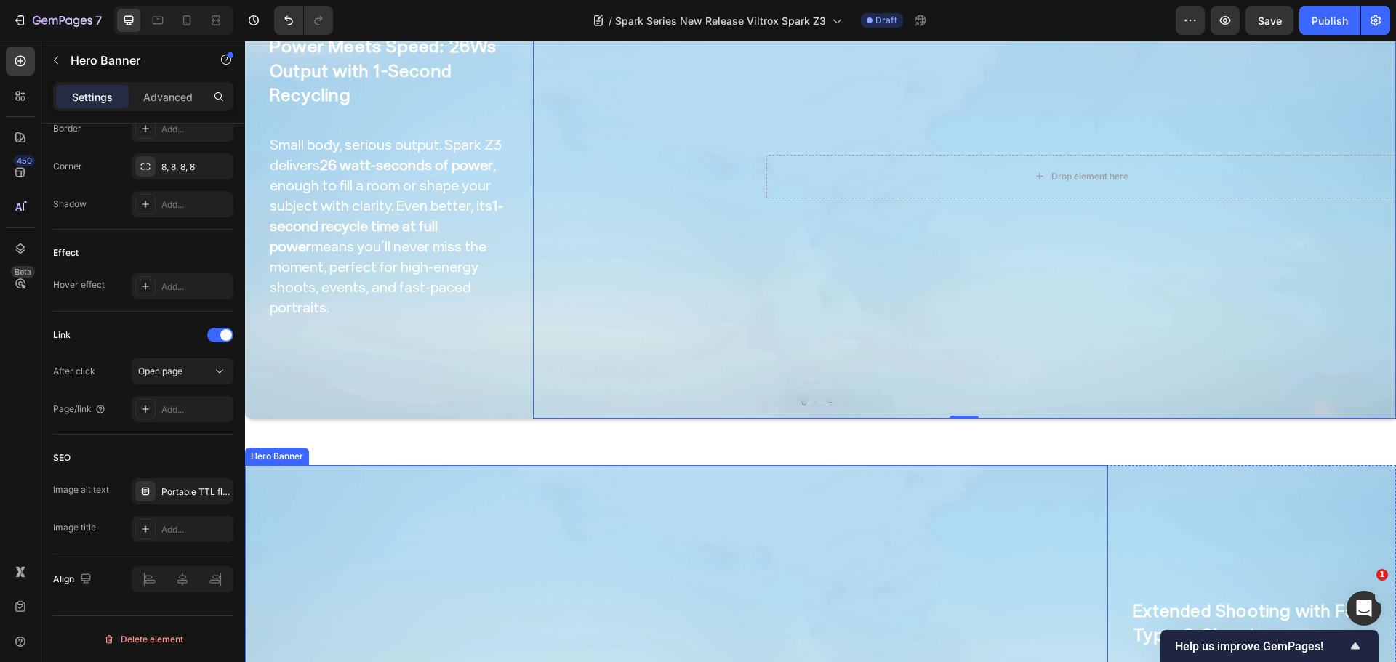
scroll to position [1454, 0]
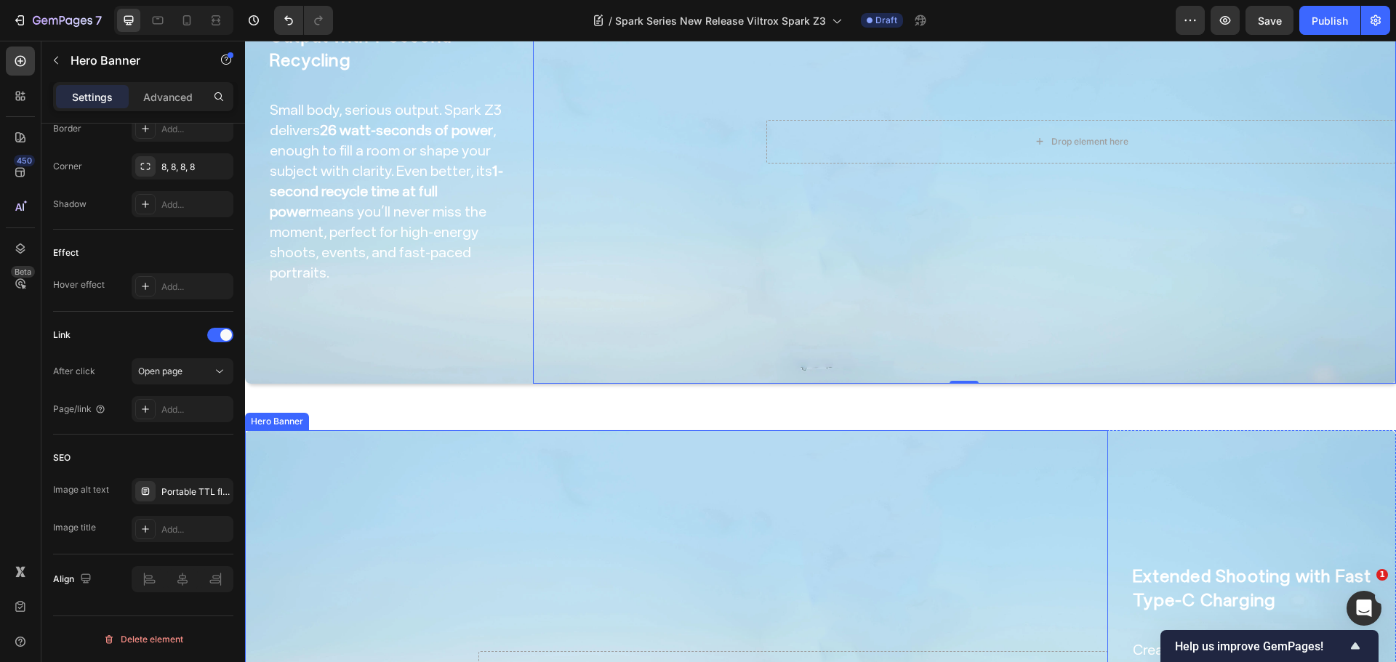
click at [593, 454] on video "Background Image" at bounding box center [676, 673] width 863 height 486
click at [549, 487] on video "Background Image" at bounding box center [676, 673] width 863 height 486
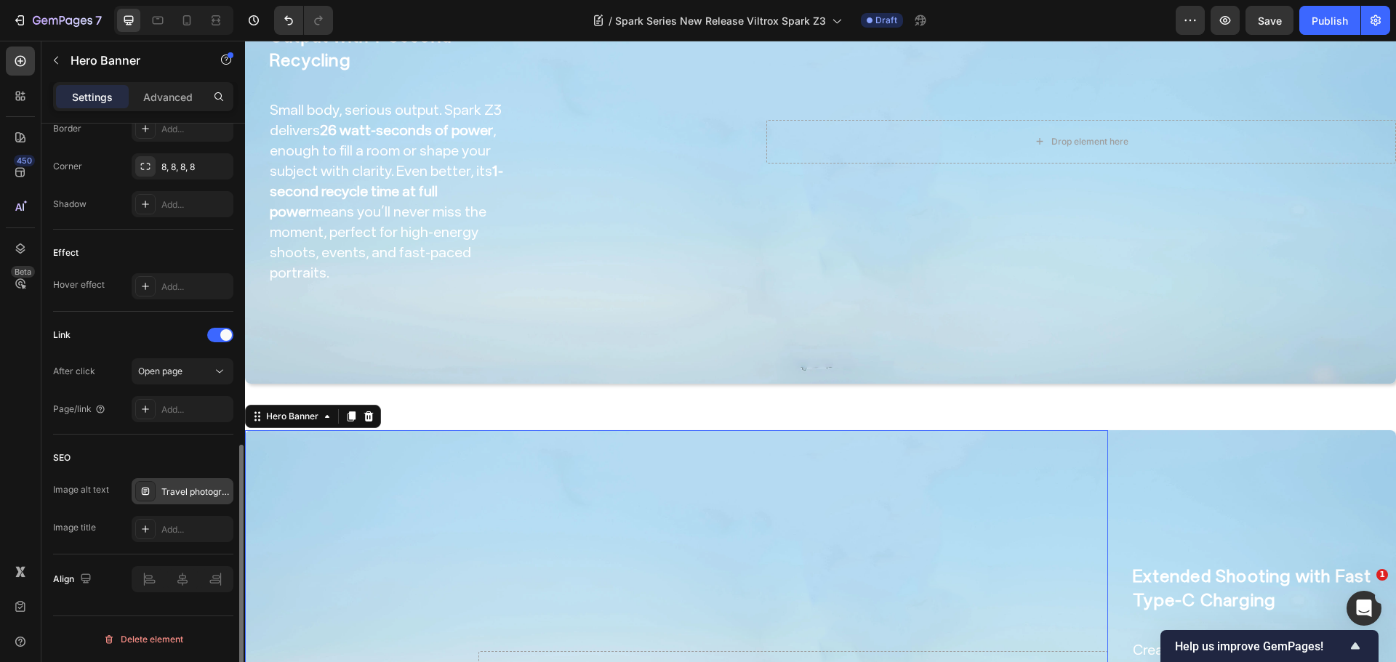
click at [184, 496] on div "Travel photography lens" at bounding box center [195, 492] width 68 height 13
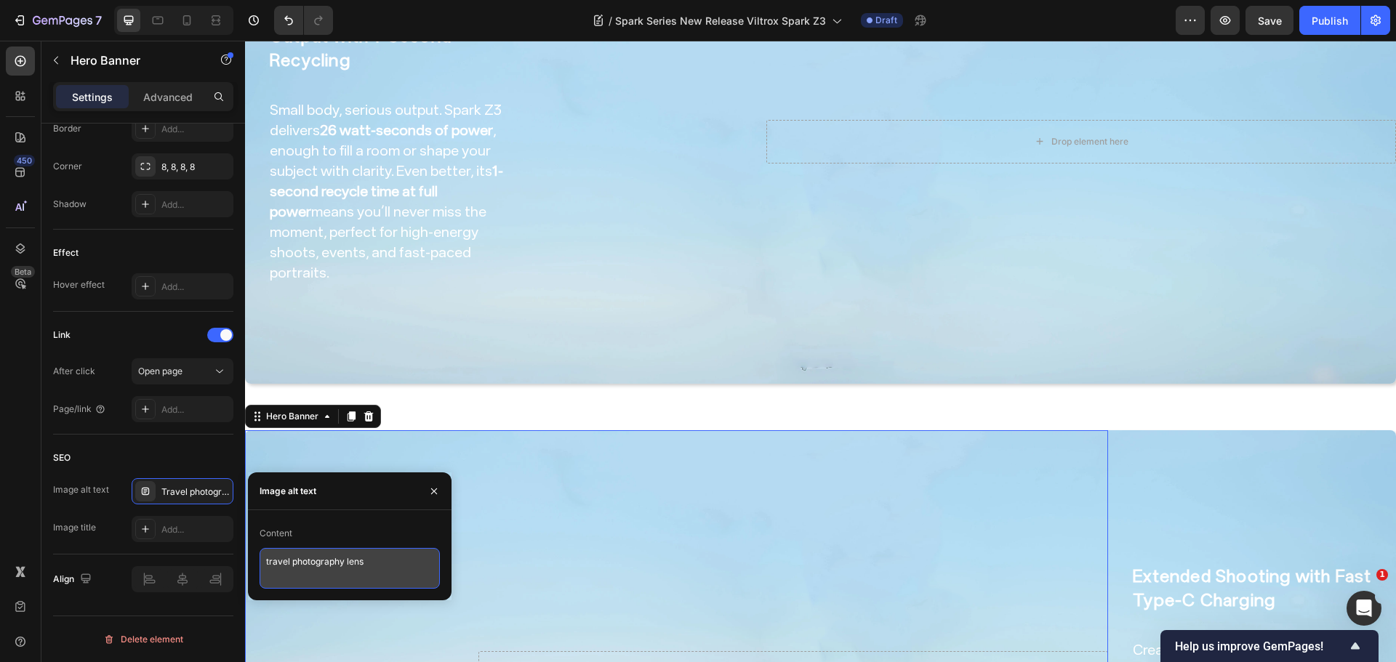
click at [322, 563] on textarea "travel photography lens" at bounding box center [350, 568] width 180 height 41
paste textarea "compact camera flash"
type textarea "compact camera flash"
click at [183, 463] on div "SEO" at bounding box center [143, 457] width 180 height 23
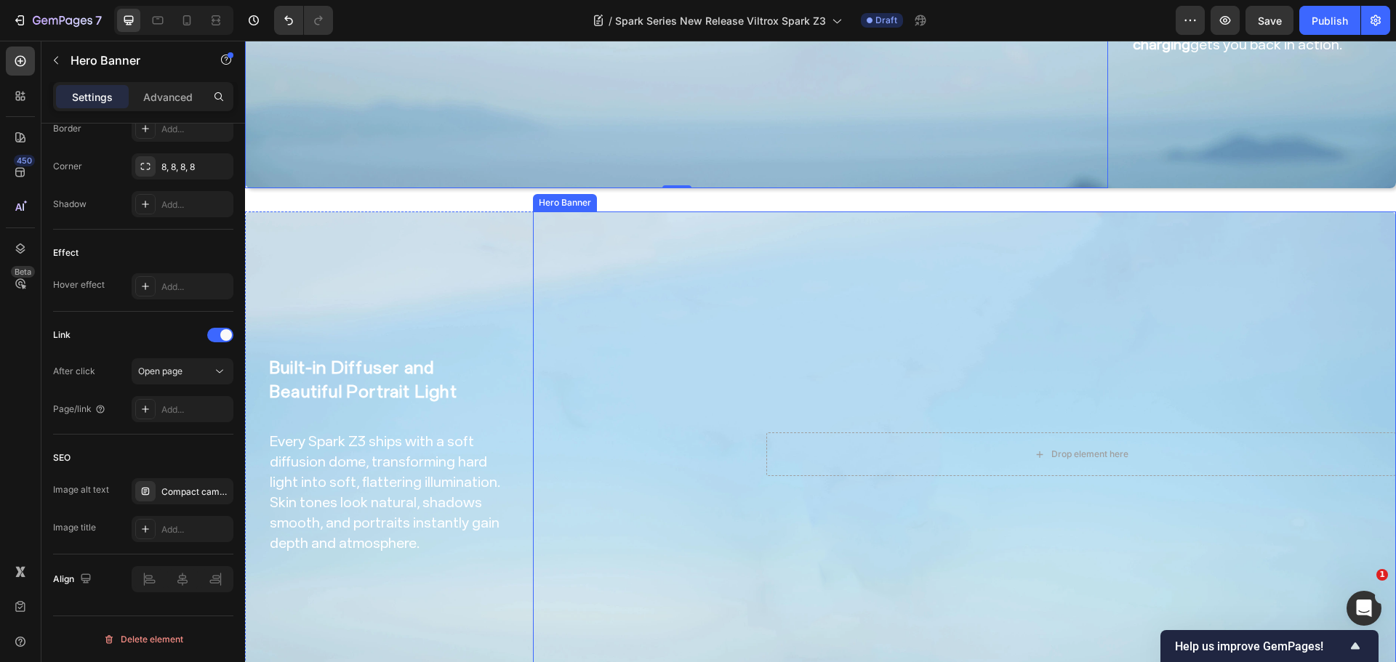
scroll to position [2326, 0]
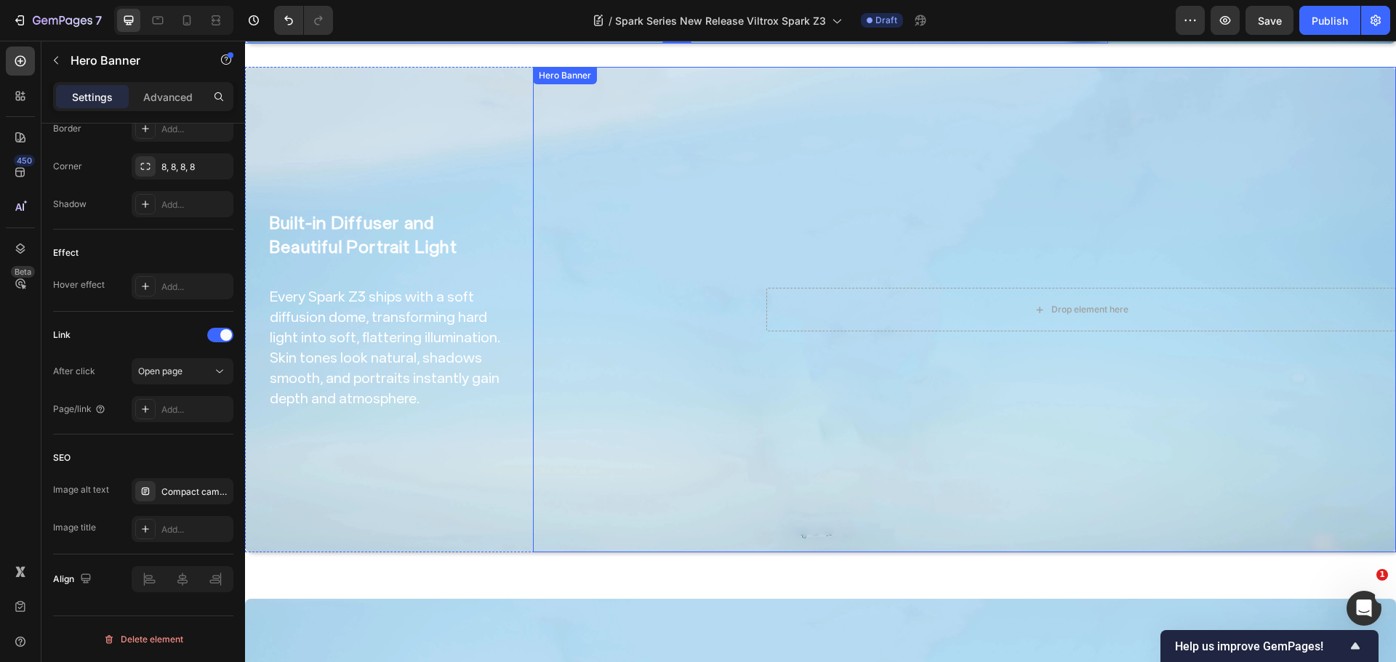
click at [596, 288] on div "Ultralight by Design Heading Weighing in at only 170g, this lens keeps your gim…" at bounding box center [638, 310] width 210 height 44
click at [182, 497] on div "Lightweight wide-angle lens" at bounding box center [195, 492] width 68 height 13
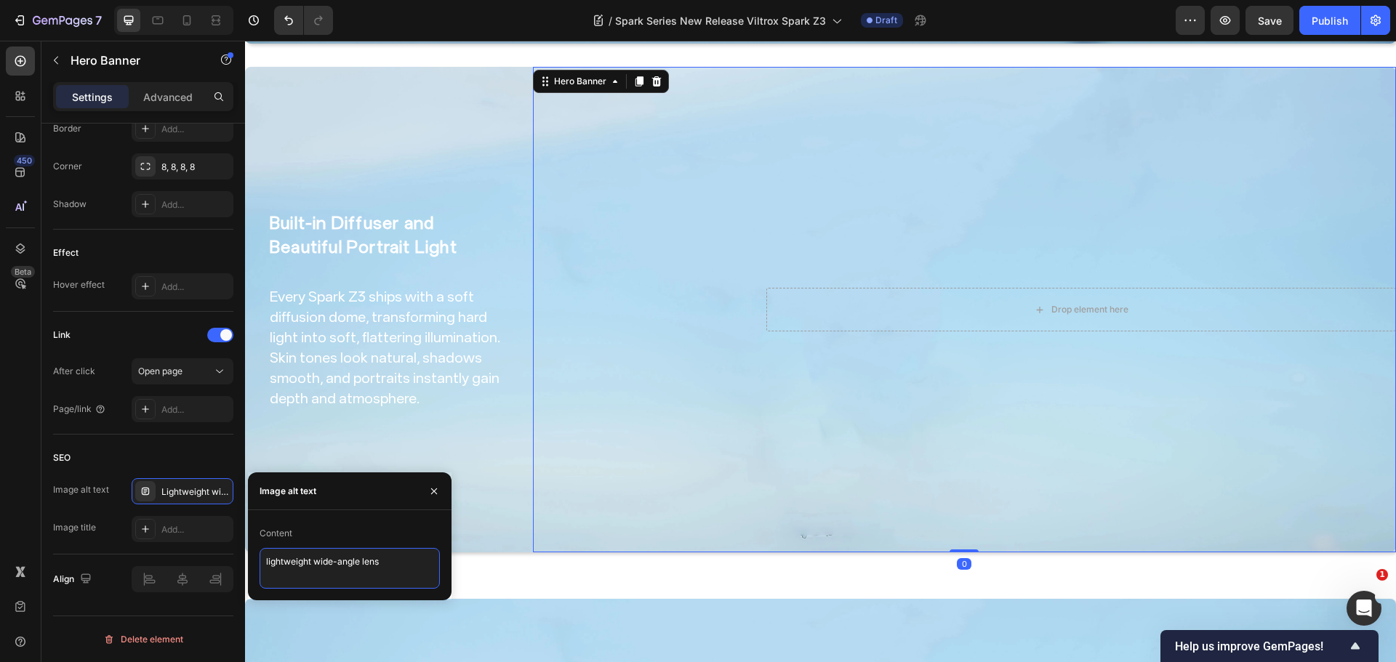
click at [291, 559] on textarea "lightweight wide-angle lens" at bounding box center [350, 568] width 180 height 41
paste textarea "on-camera flash"
type textarea "lightweight on-camera flash"
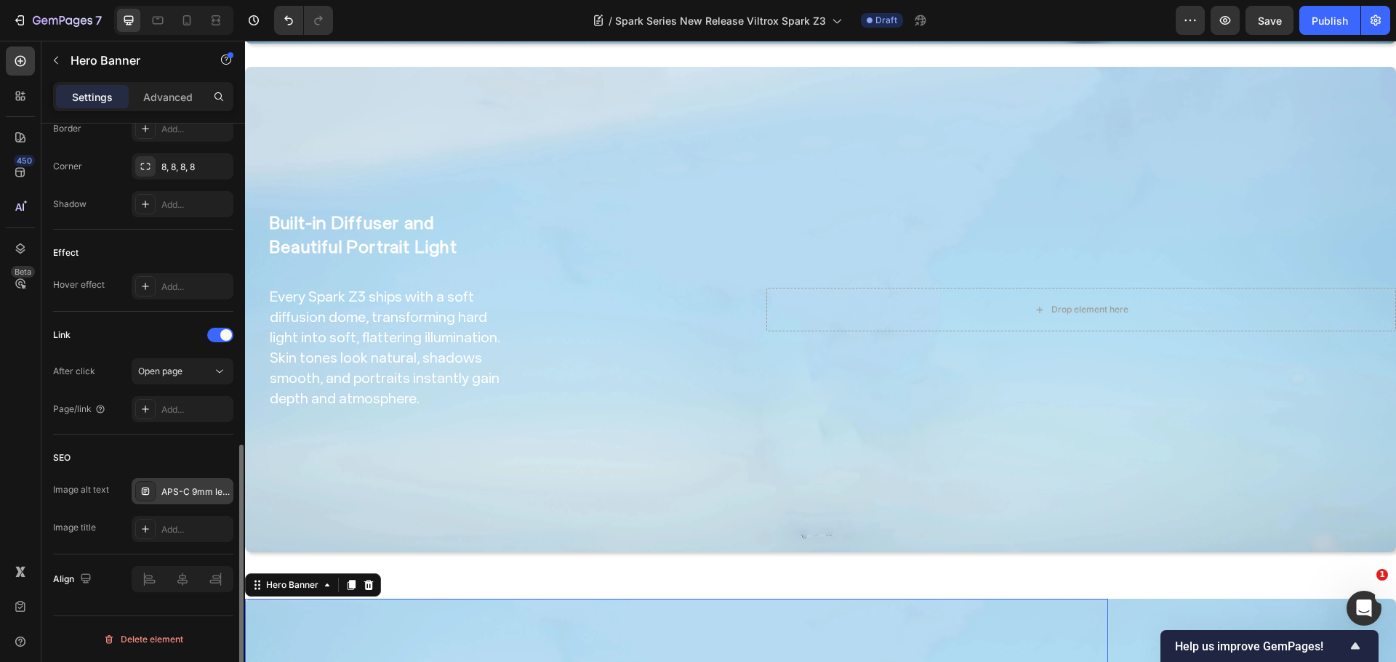
click at [192, 490] on div "APS-C 9mm lens" at bounding box center [195, 492] width 68 height 13
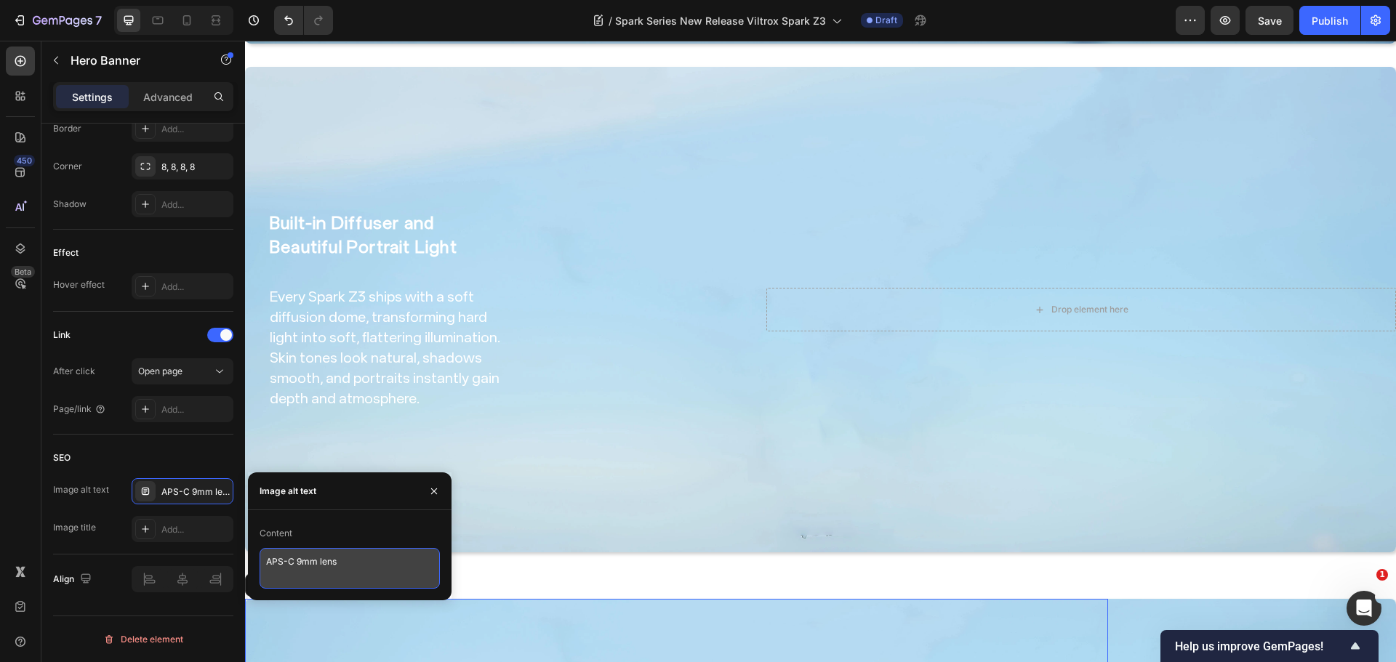
click at [295, 570] on textarea "APS-C 9mm lens" at bounding box center [350, 568] width 180 height 41
paste textarea "Type-C rechargeable flash"
type textarea "Type-C rechargeable flash"
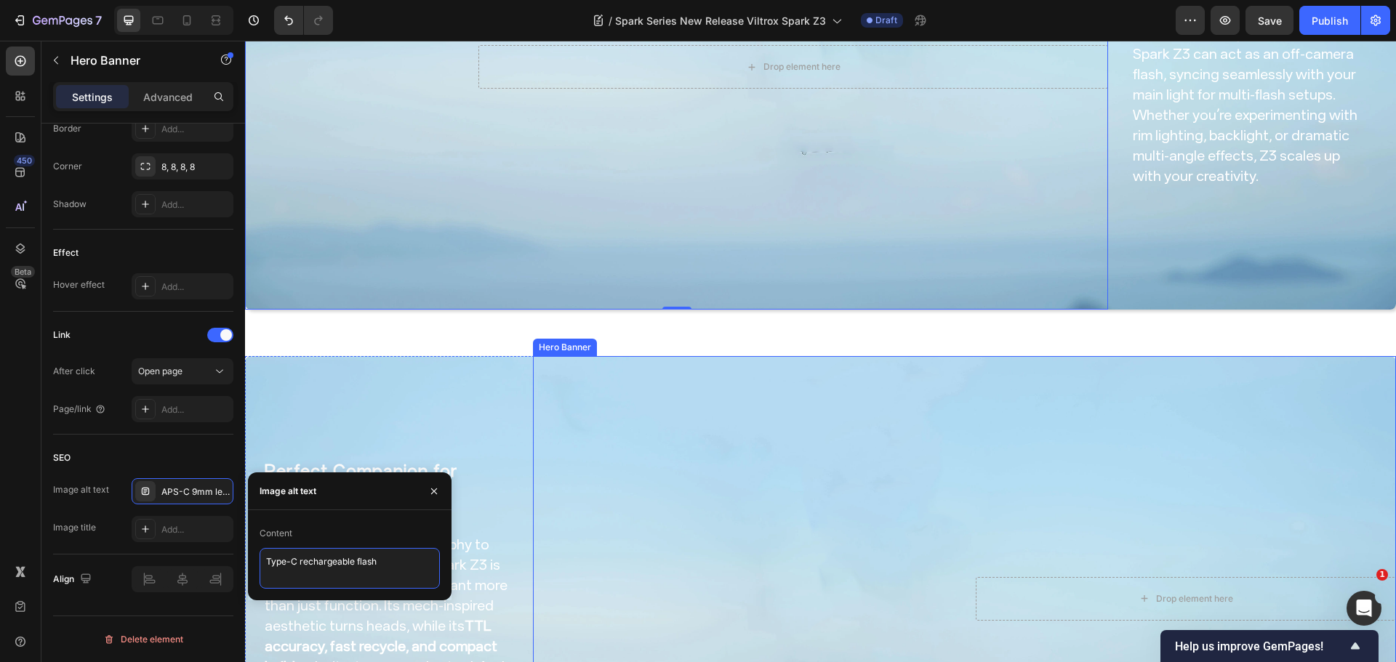
scroll to position [3126, 0]
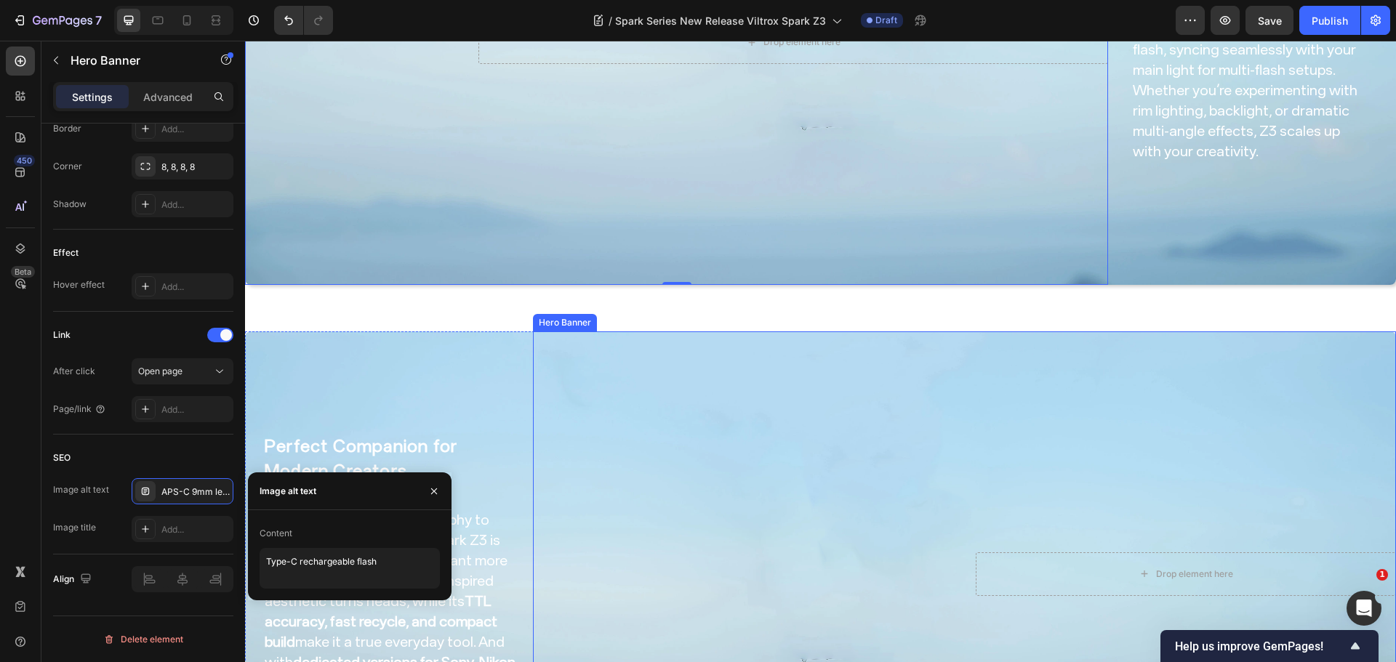
click at [704, 417] on div "Overlay" at bounding box center [964, 574] width 863 height 486
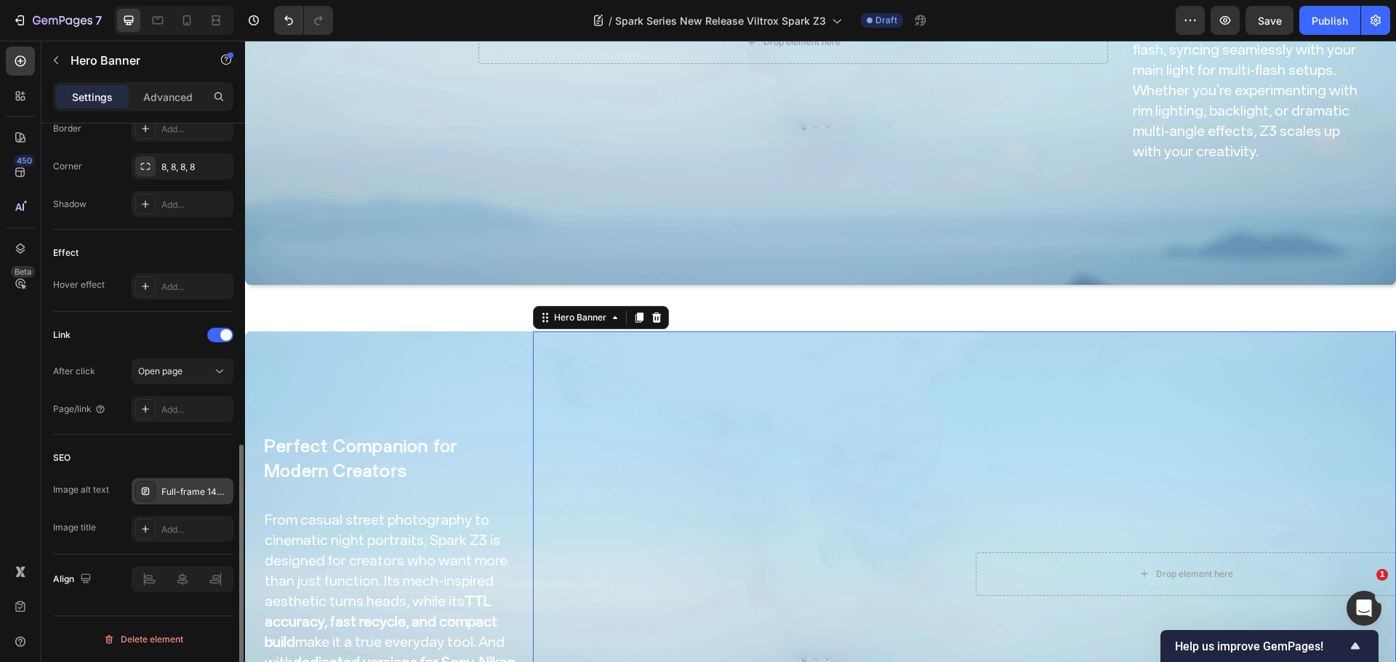
click at [184, 491] on div "Full-frame 14mm lens" at bounding box center [195, 492] width 68 height 13
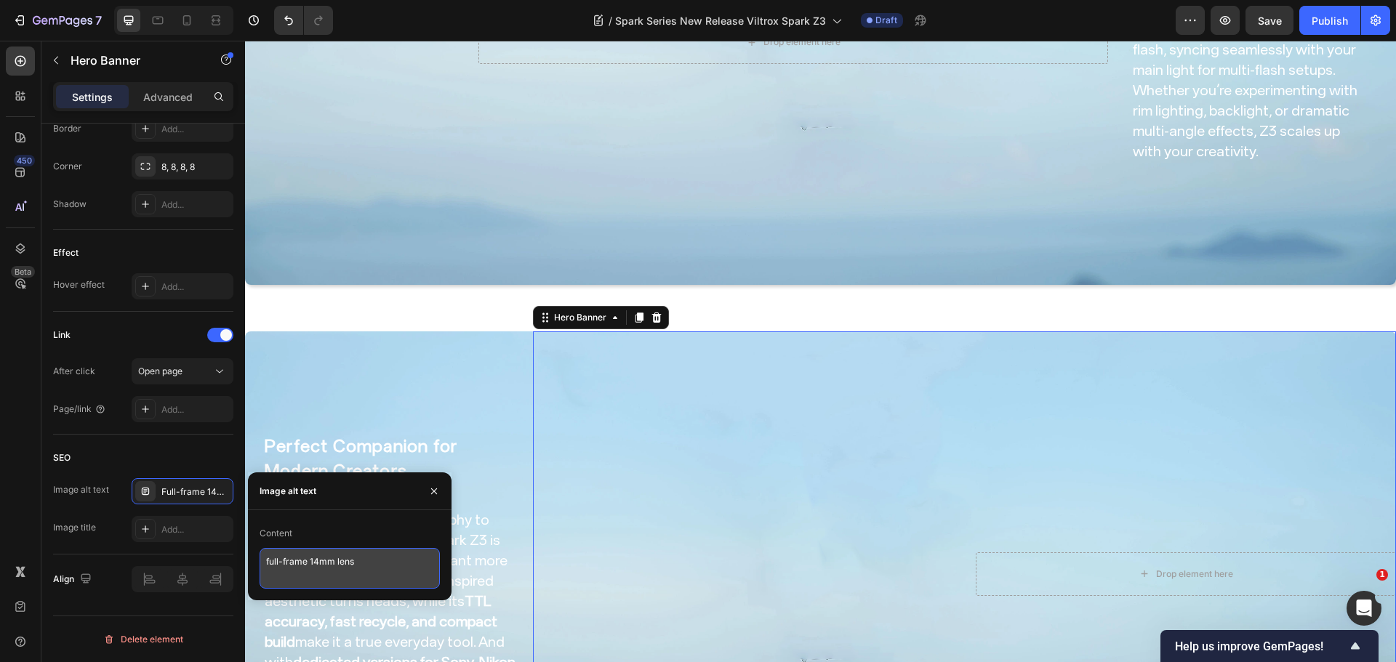
click at [312, 579] on textarea "full-frame 14mm lens" at bounding box center [350, 568] width 180 height 41
paste textarea "ast recycling flash"
type textarea "fast recycling flash"
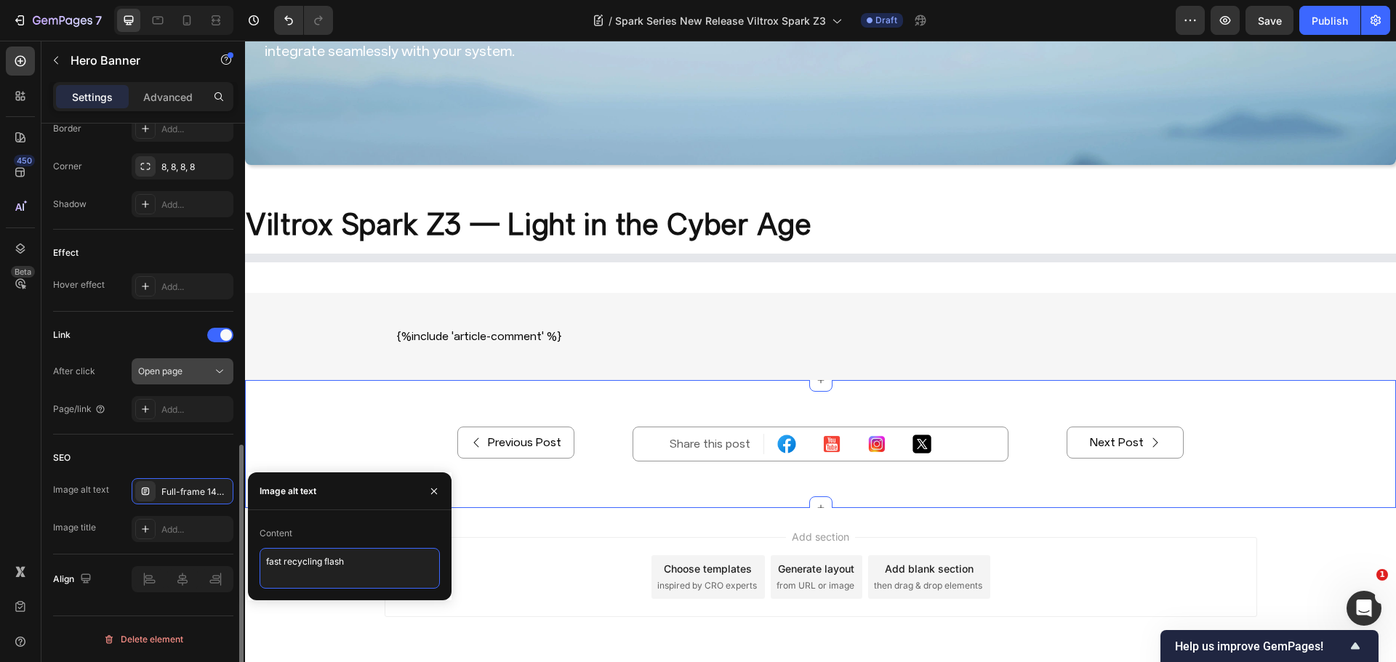
scroll to position [3833, 0]
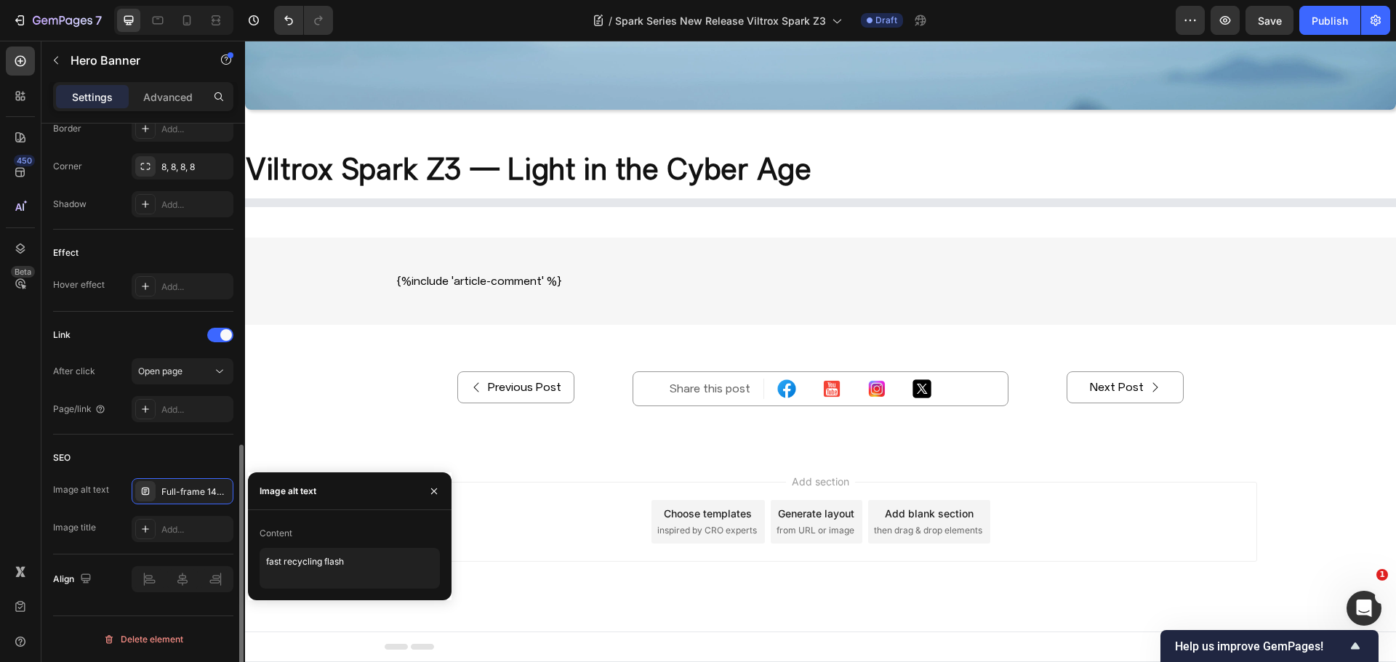
drag, startPoint x: 146, startPoint y: 334, endPoint x: 155, endPoint y: 345, distance: 14.5
click at [145, 332] on div "Link" at bounding box center [143, 334] width 180 height 23
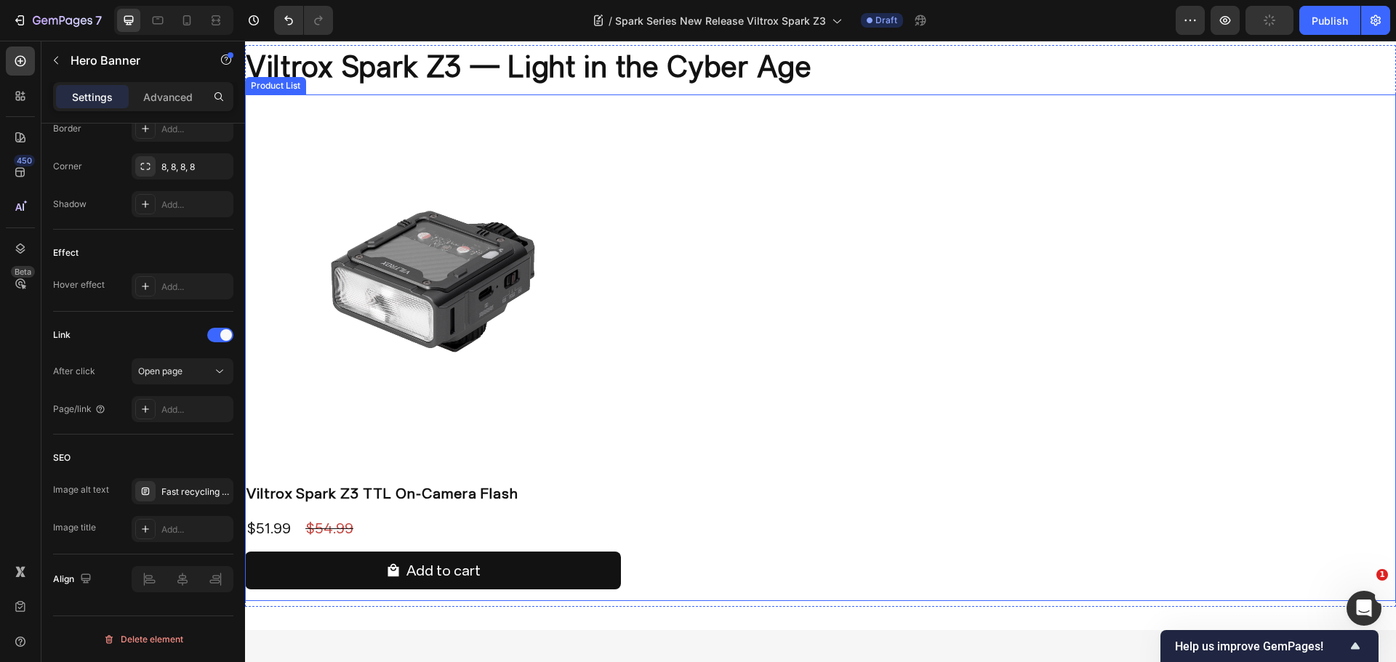
scroll to position [3978, 0]
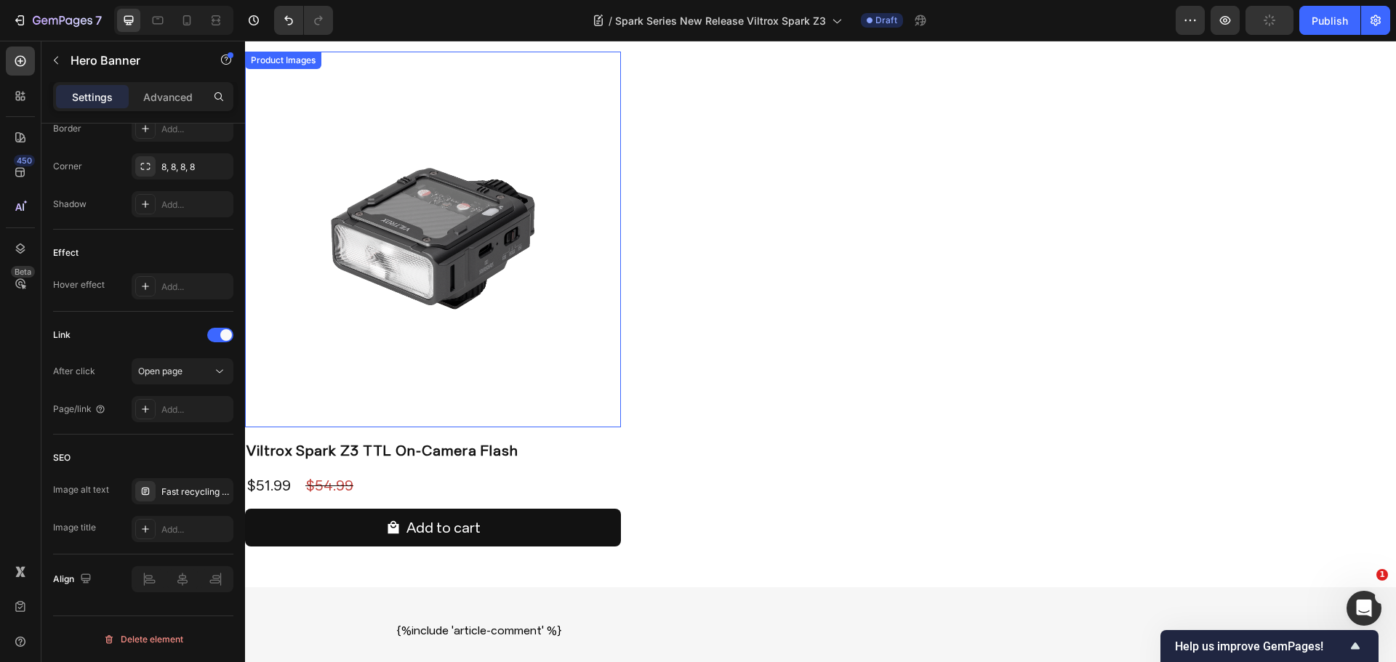
click at [435, 236] on img at bounding box center [433, 240] width 376 height 376
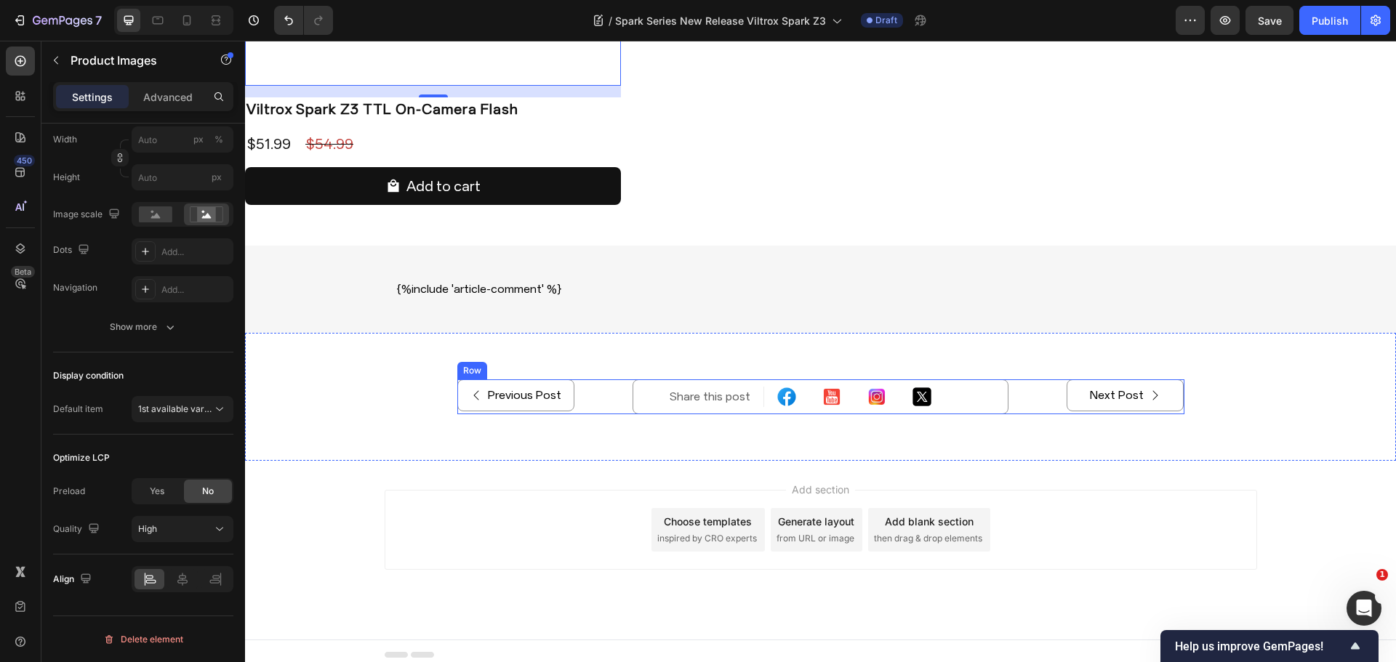
scroll to position [4324, 0]
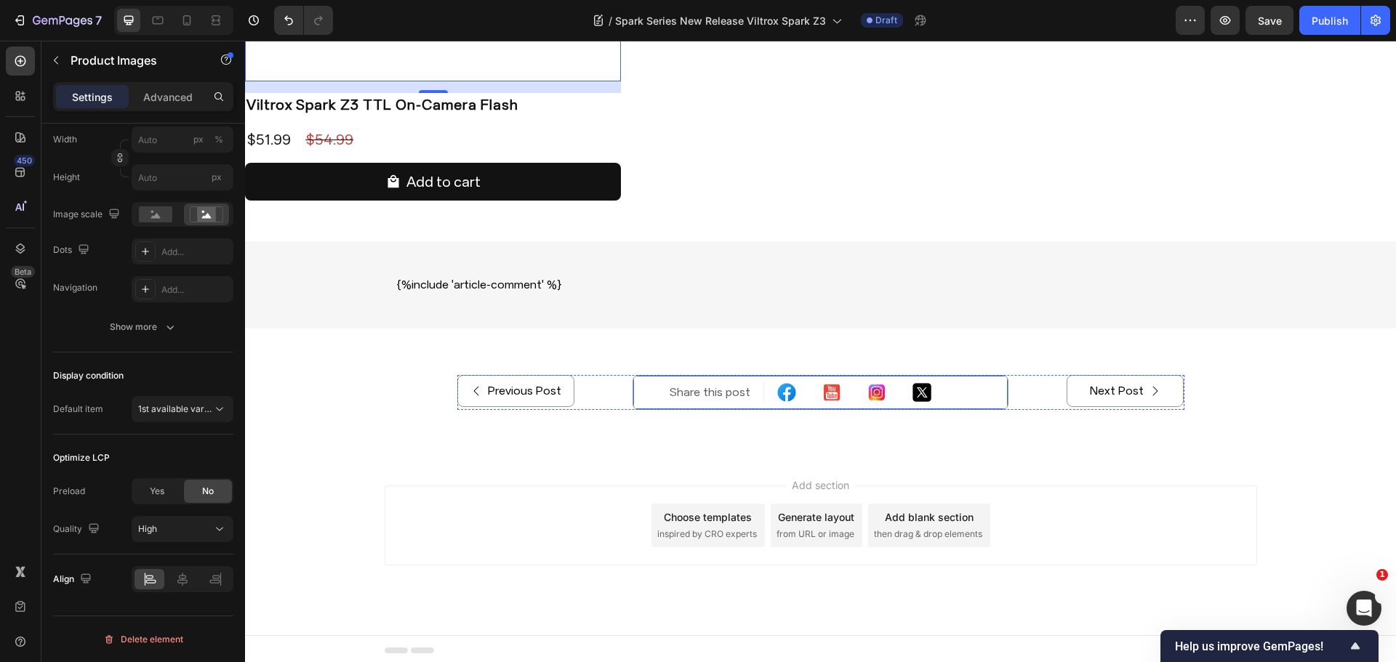
click at [776, 390] on img at bounding box center [787, 393] width 22 height 22
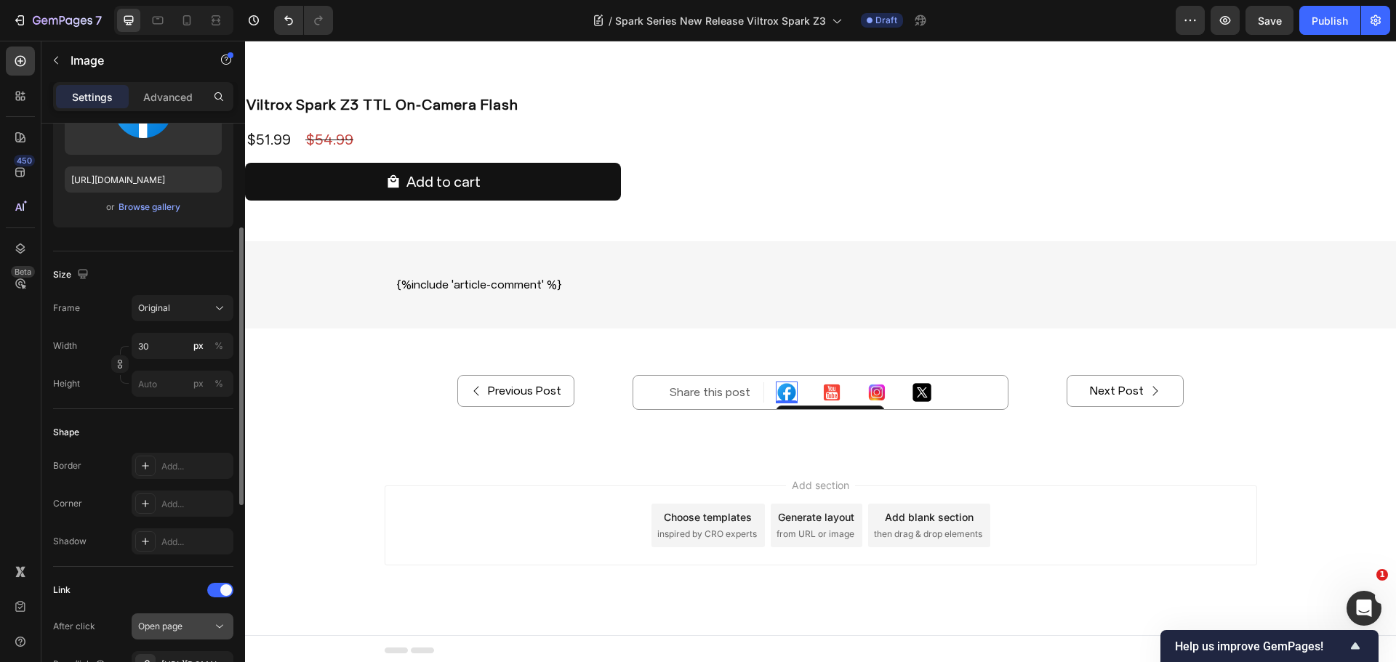
scroll to position [436, 0]
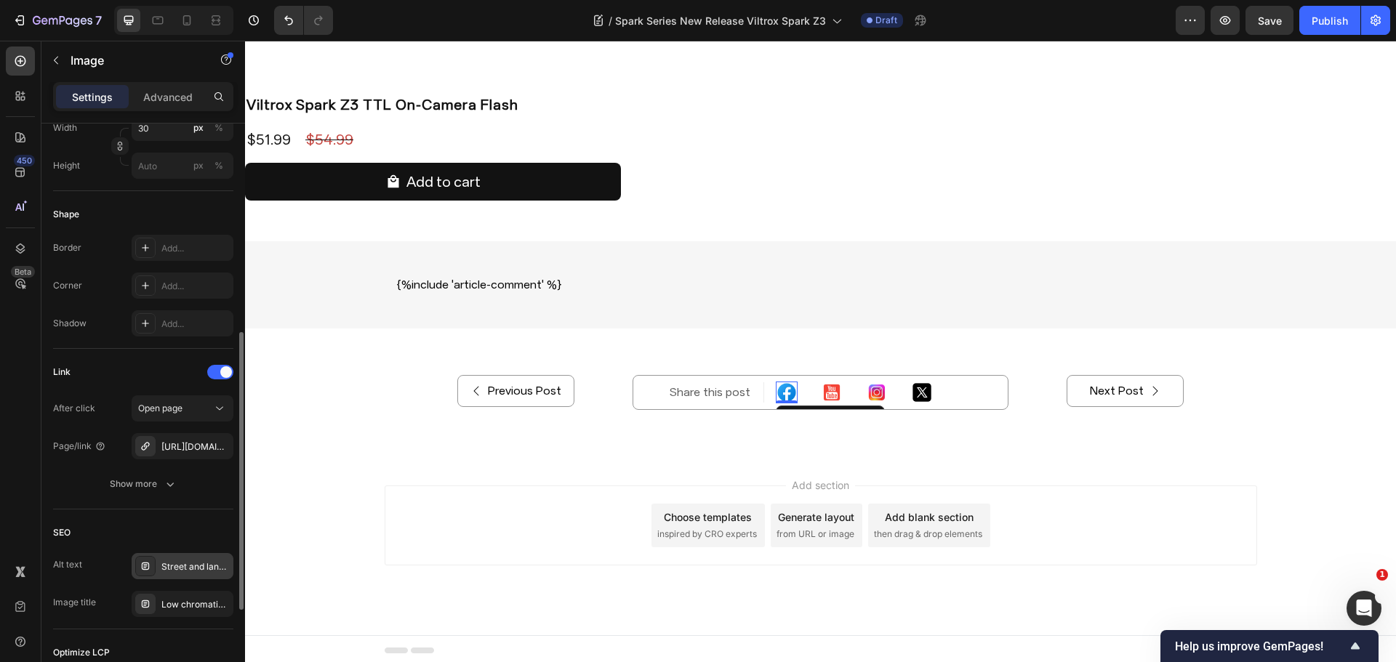
click at [190, 570] on div "Street and landscape lens" at bounding box center [195, 566] width 68 height 13
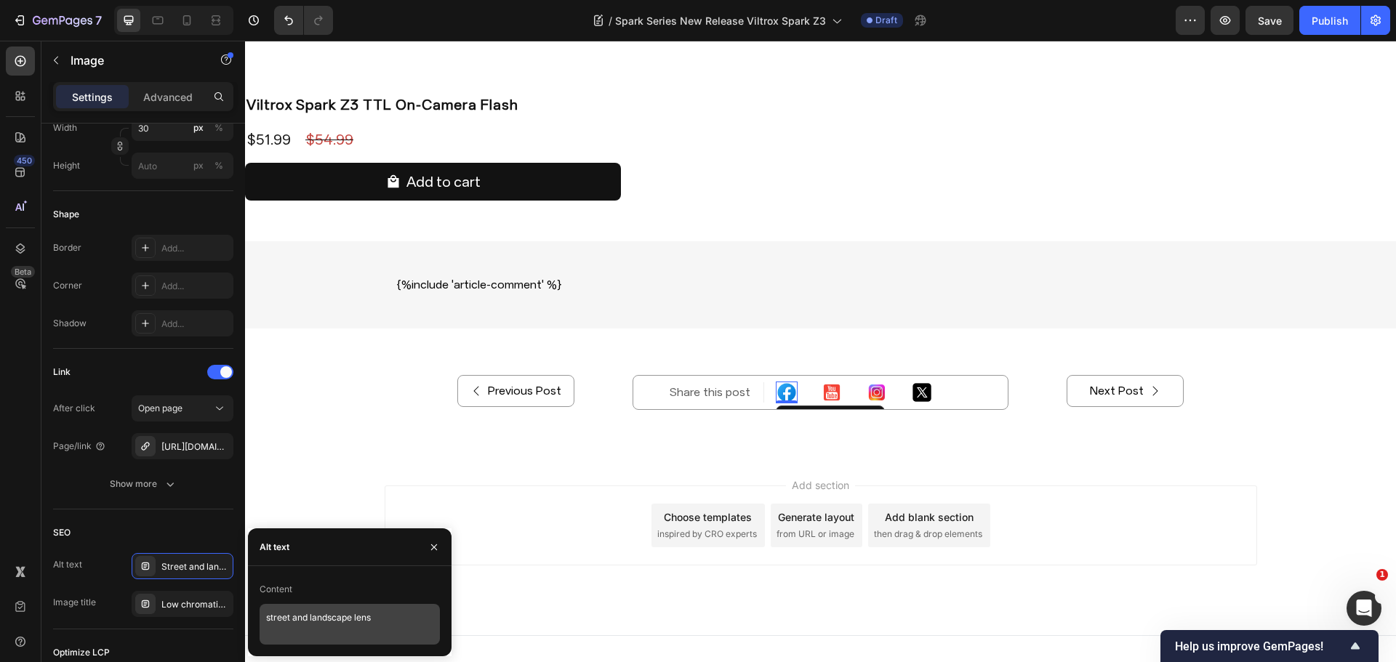
drag, startPoint x: 296, startPoint y: 603, endPoint x: 300, endPoint y: 619, distance: 17.3
click at [297, 603] on div "Content street and landscape lens" at bounding box center [350, 611] width 180 height 67
click at [303, 625] on textarea "street and landscape lens" at bounding box center [350, 624] width 180 height 41
paste textarea "ylish camera flash"
type textarea "stylish camera flash"
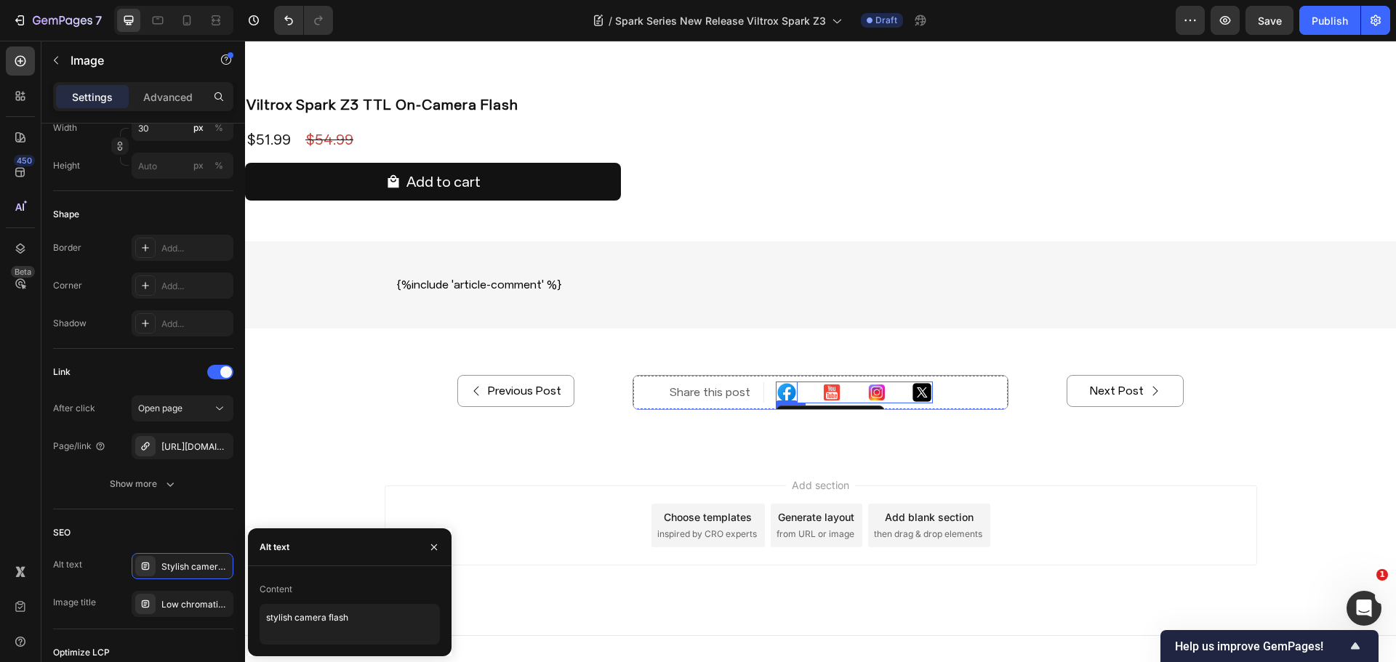
click at [821, 387] on img at bounding box center [832, 393] width 22 height 22
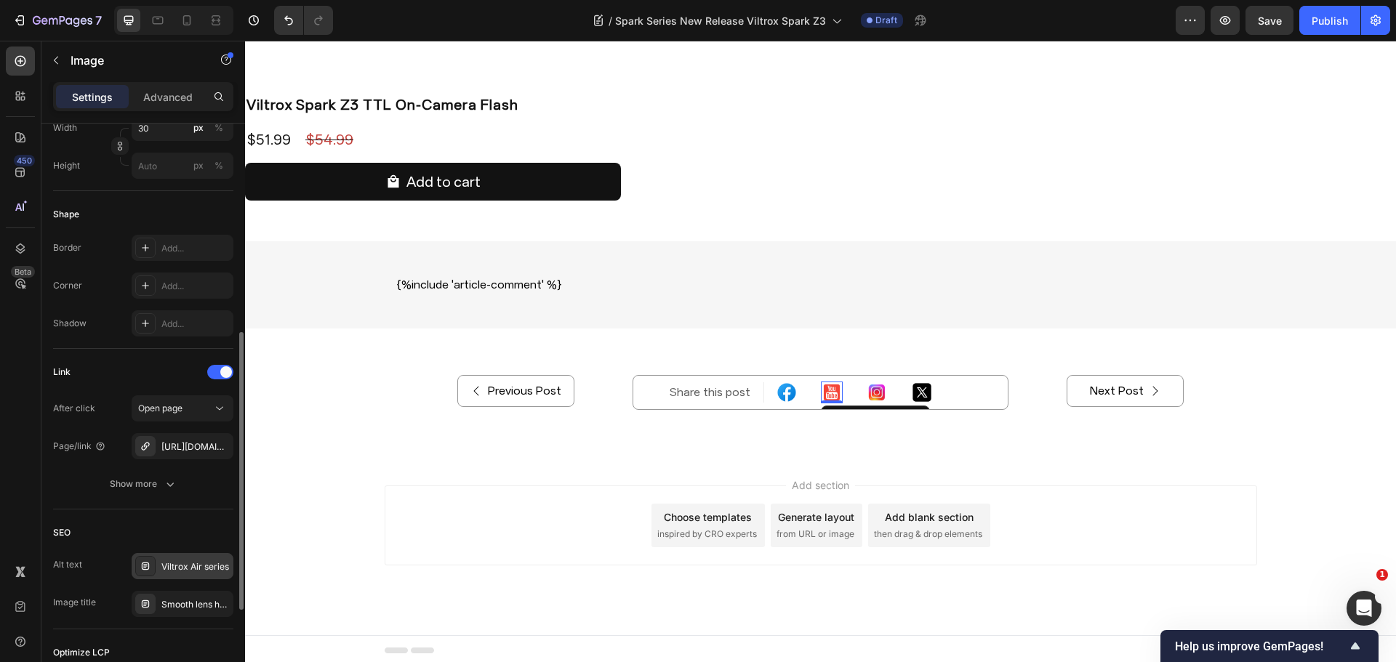
click at [177, 565] on div "Viltrox Air series" at bounding box center [195, 566] width 68 height 13
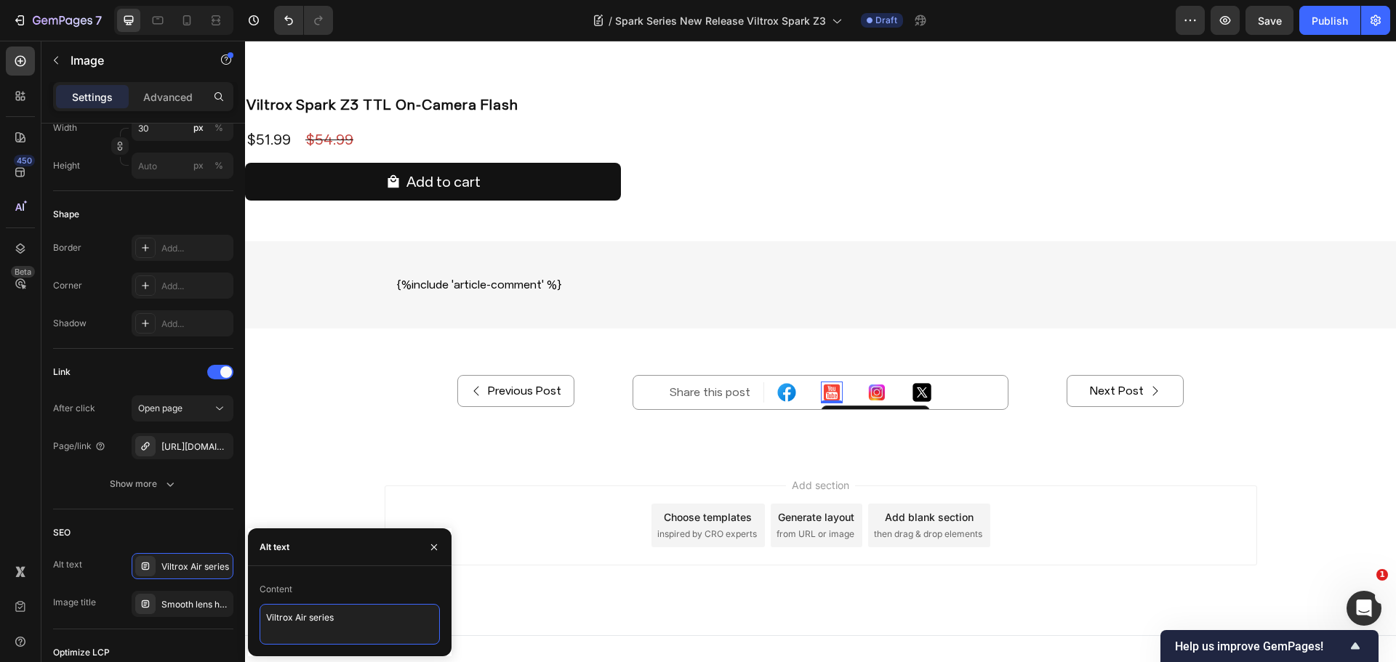
click at [308, 605] on textarea "Viltrox Air series" at bounding box center [350, 624] width 180 height 41
paste textarea "cyber design flash"
type textarea "cyber design flash"
click at [866, 393] on img at bounding box center [877, 393] width 22 height 22
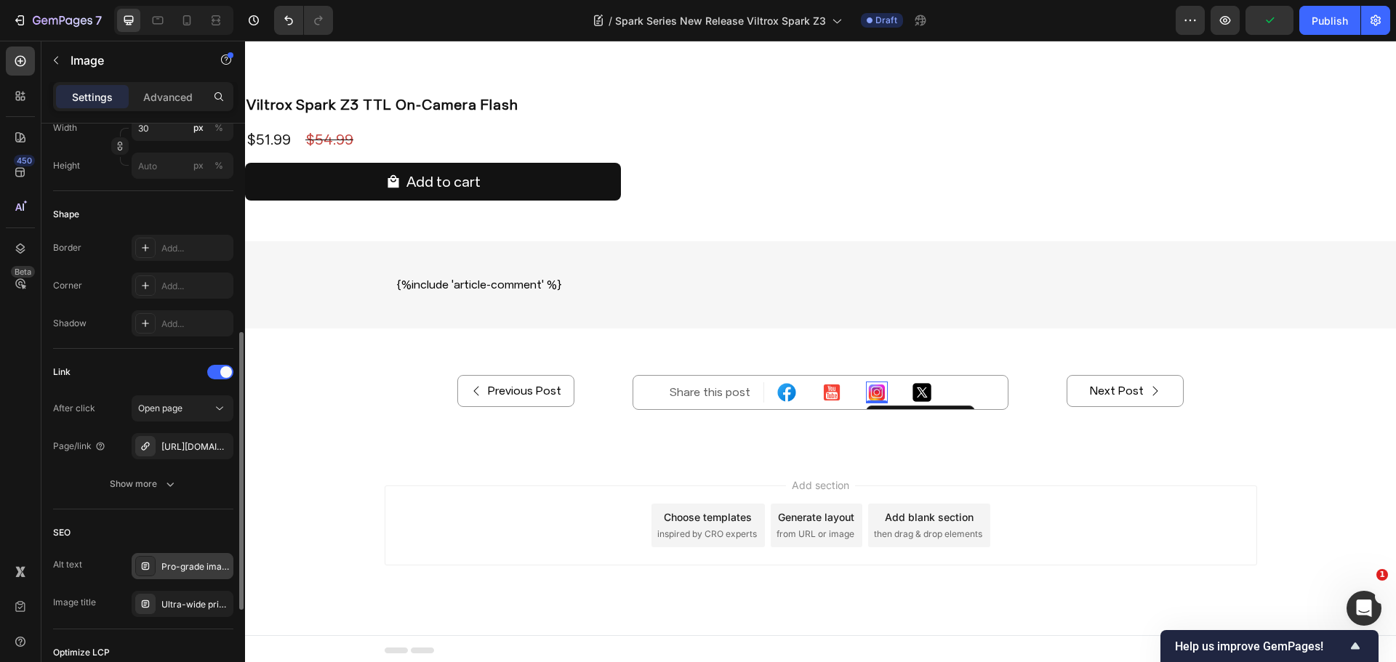
click at [201, 564] on div "Pro-grade image quality" at bounding box center [195, 566] width 68 height 13
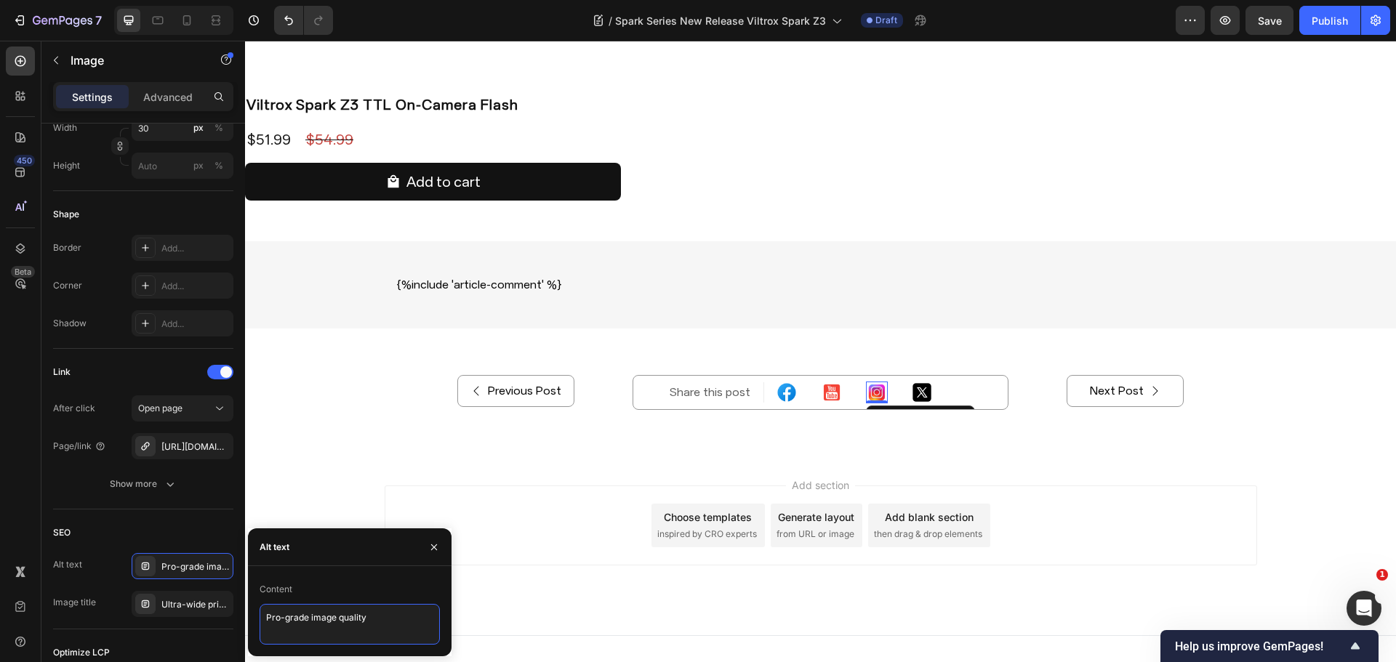
click at [307, 625] on textarea "Pro-grade image quality" at bounding box center [350, 624] width 180 height 41
paste textarea "pocket flash for creators"
type textarea "pocket flash for creators"
click at [913, 389] on img at bounding box center [922, 393] width 22 height 22
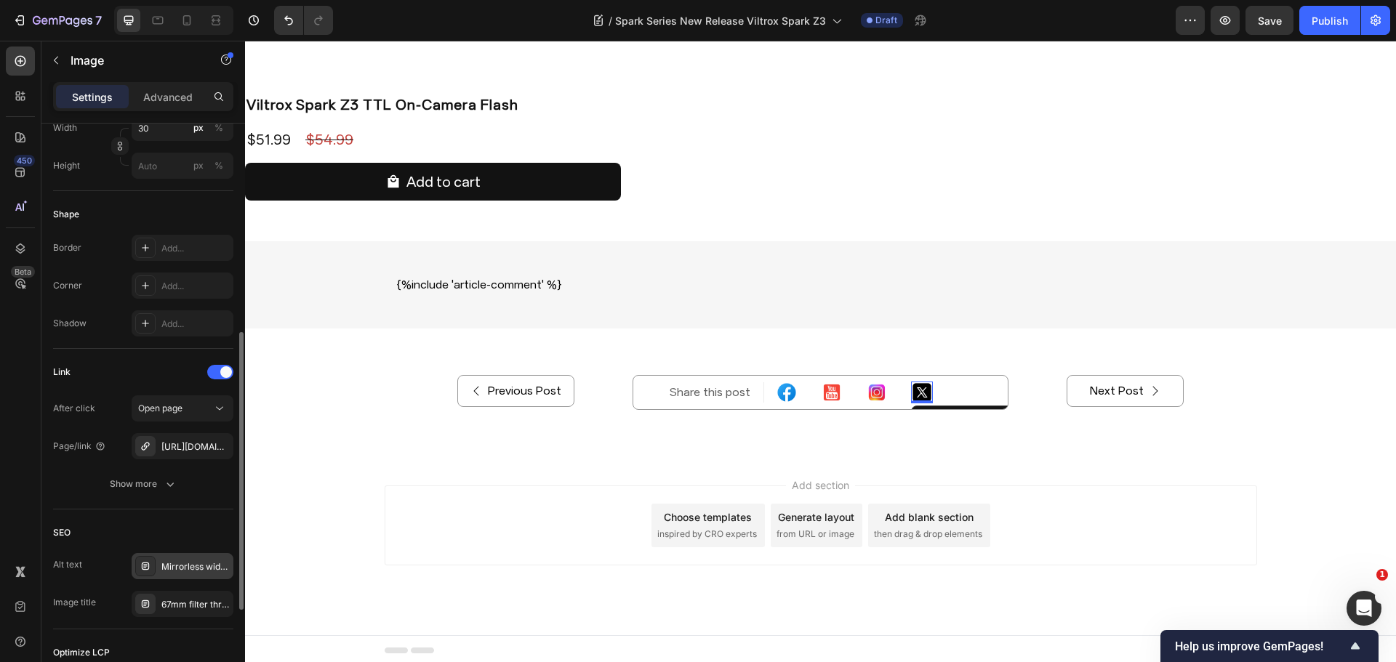
click at [174, 575] on div "Mirrorless wide-angle lens" at bounding box center [183, 566] width 102 height 26
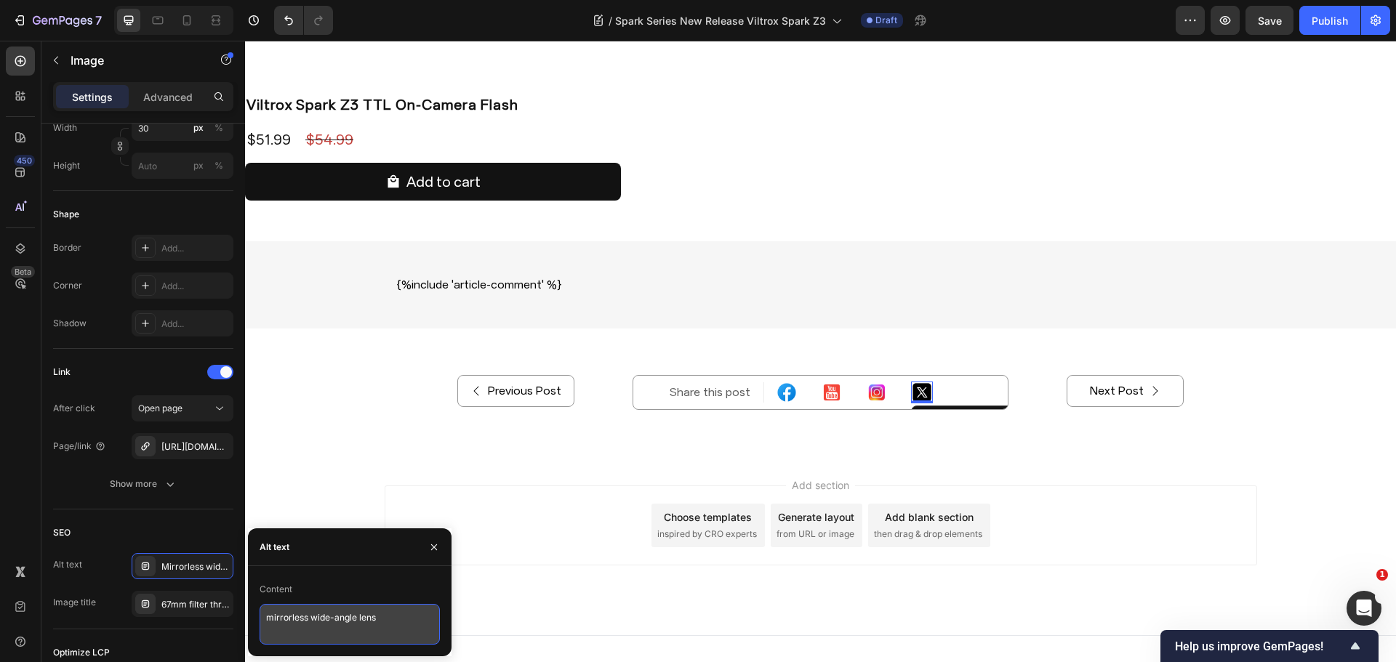
click at [350, 630] on textarea "mirrorless wide-angle lens" at bounding box center [350, 624] width 180 height 41
paste textarea "beginner-friendly TTL flash"
type textarea "beginner-friendly TTL flash"
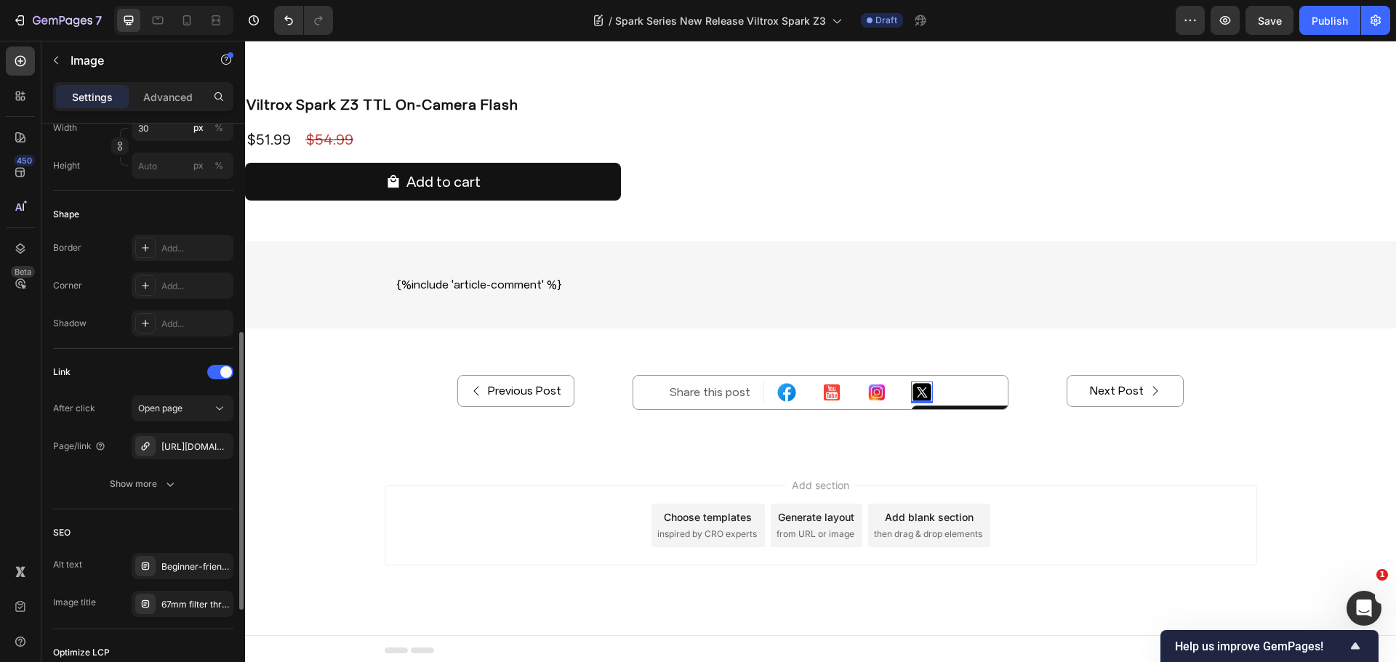
click at [169, 514] on div "SEO Alt text Beginner-friendly TTL flash Image title 67mm filter thread" at bounding box center [143, 570] width 180 height 120
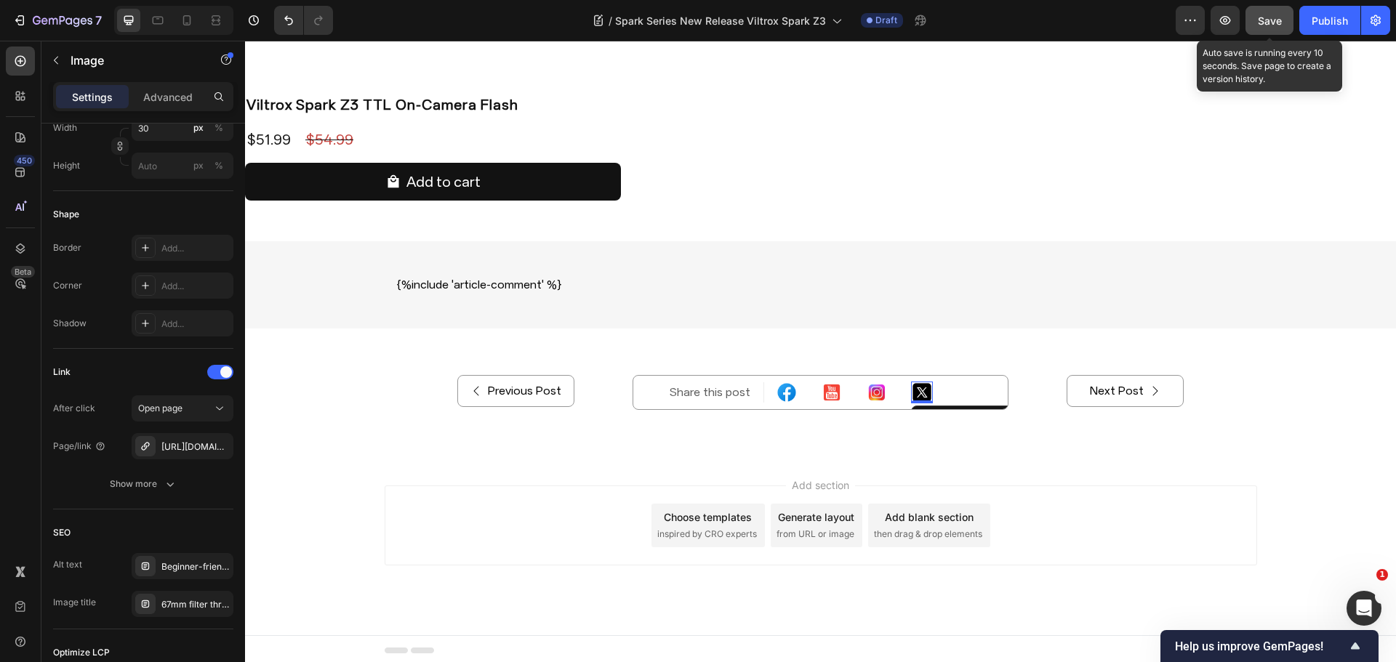
drag, startPoint x: 1265, startPoint y: 17, endPoint x: 1275, endPoint y: 29, distance: 16.0
click at [1266, 17] on span "Save" at bounding box center [1270, 21] width 24 height 12
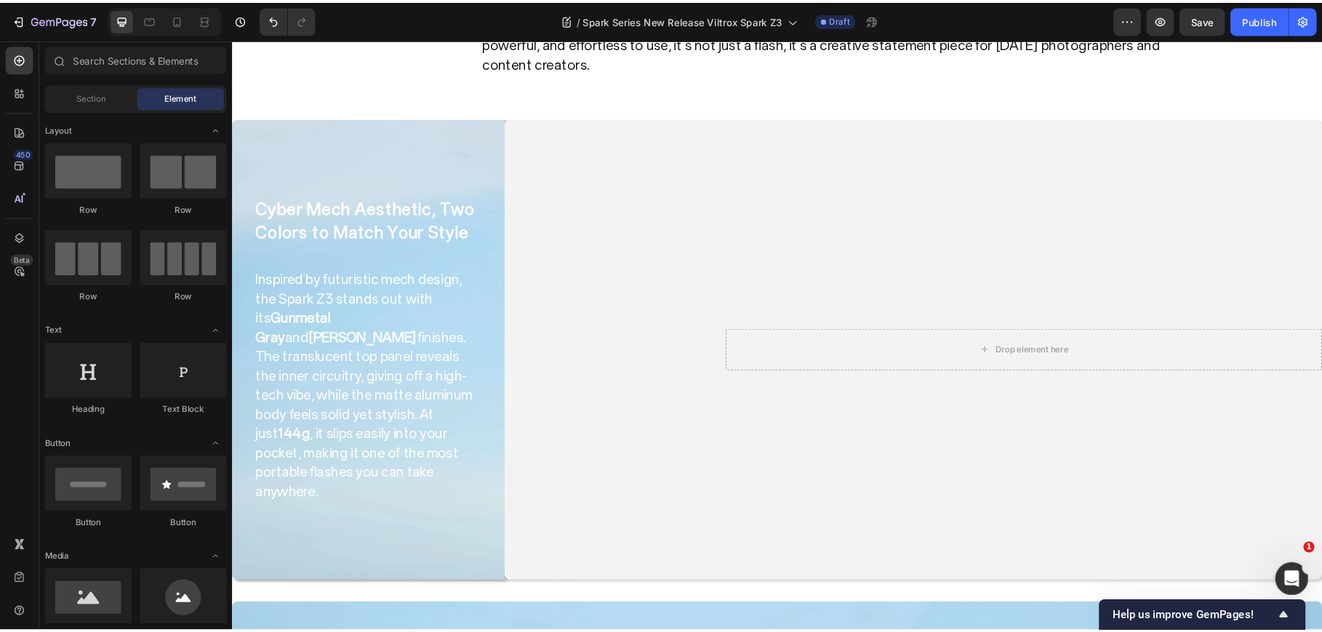
scroll to position [218, 0]
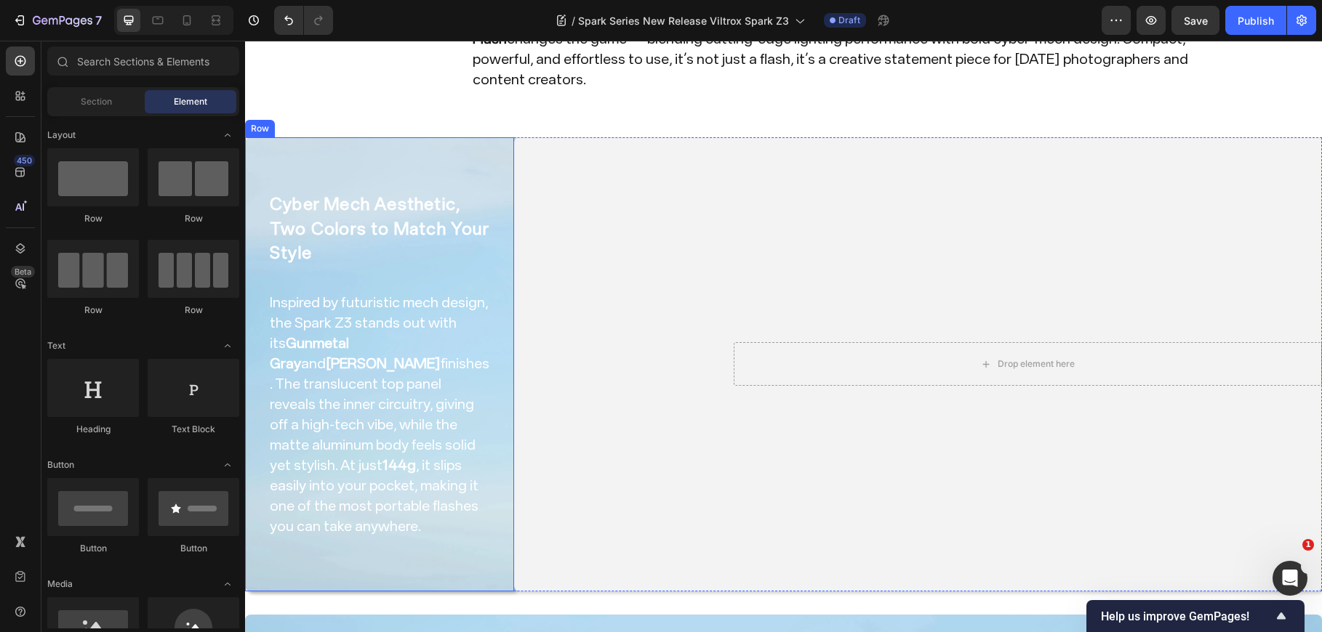
click at [460, 137] on div "Cyber Mech Aesthetic, Two Colors to Match Your Style Heading Inspired by futuri…" at bounding box center [379, 364] width 269 height 454
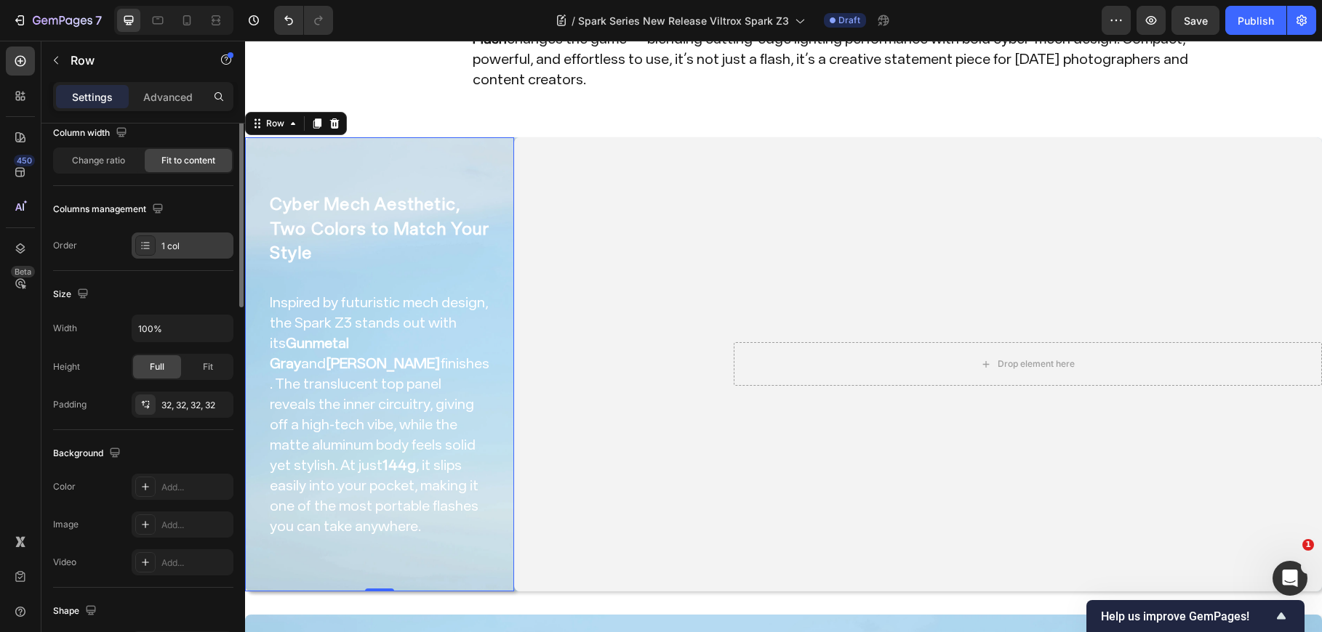
scroll to position [0, 0]
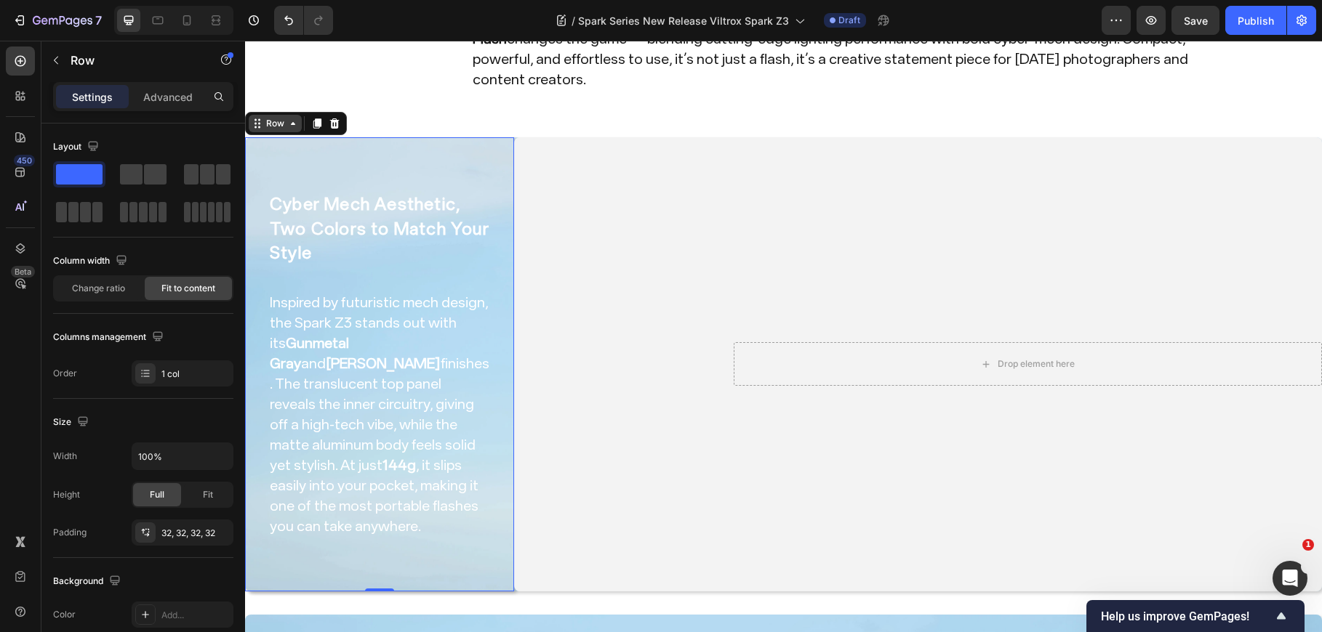
click at [283, 117] on div "Row" at bounding box center [275, 123] width 24 height 13
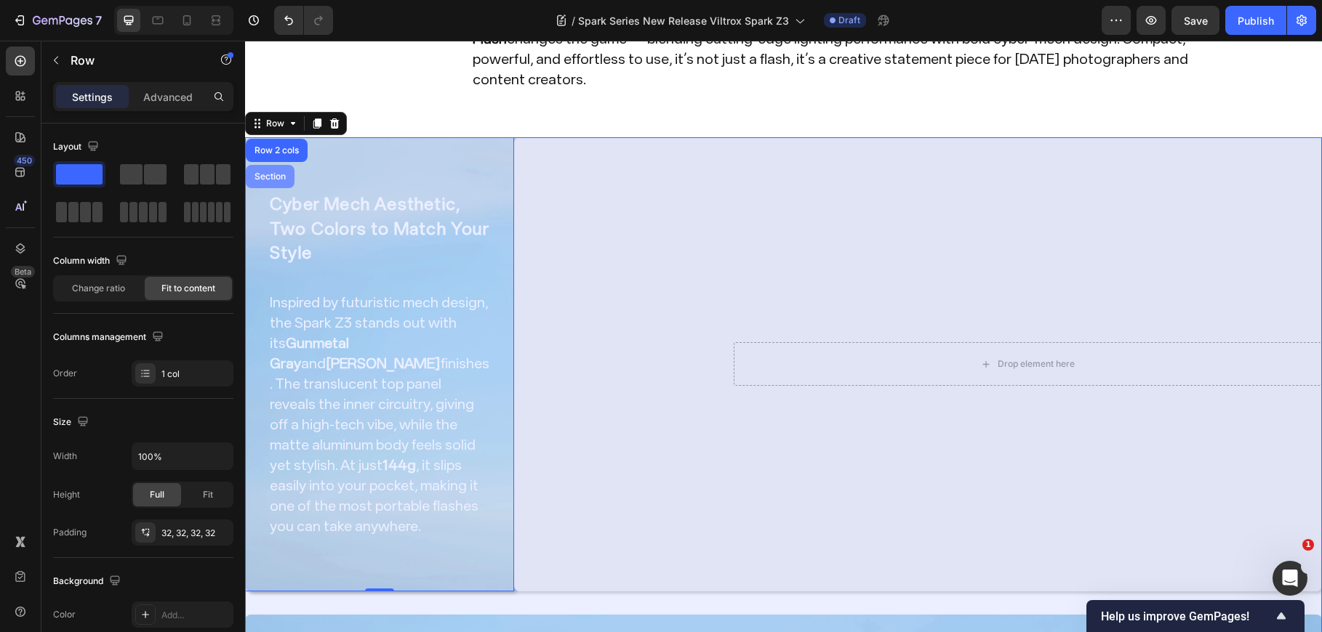
click at [277, 165] on div "Section" at bounding box center [270, 176] width 49 height 23
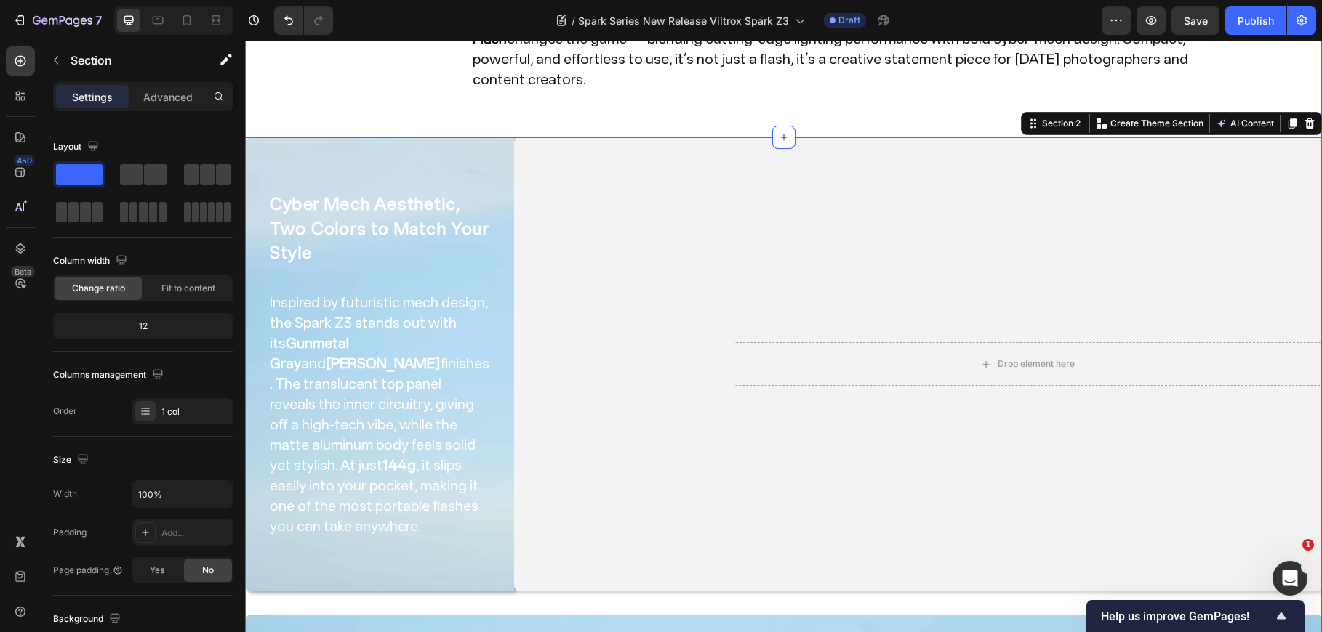
click at [275, 161] on div "Cyber Mech Aesthetic, Two Colors to Match Your Style Heading Inspired by futuri…" at bounding box center [379, 365] width 222 height 408
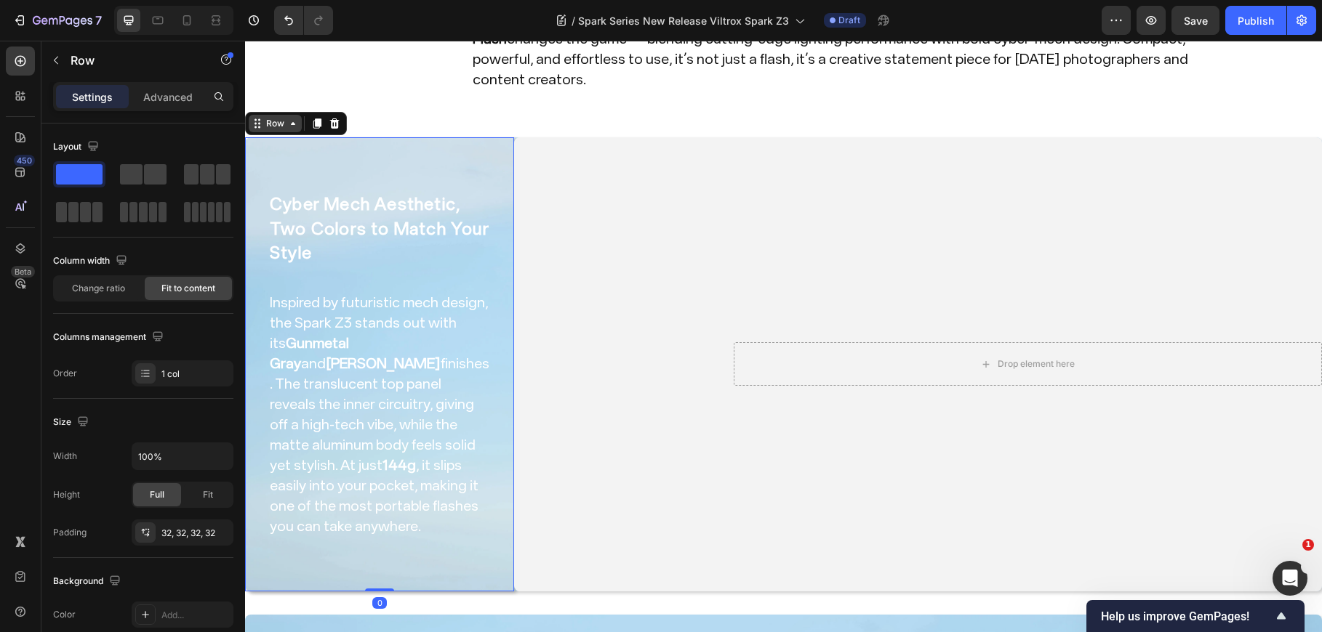
click at [270, 117] on div "Row" at bounding box center [275, 123] width 24 height 13
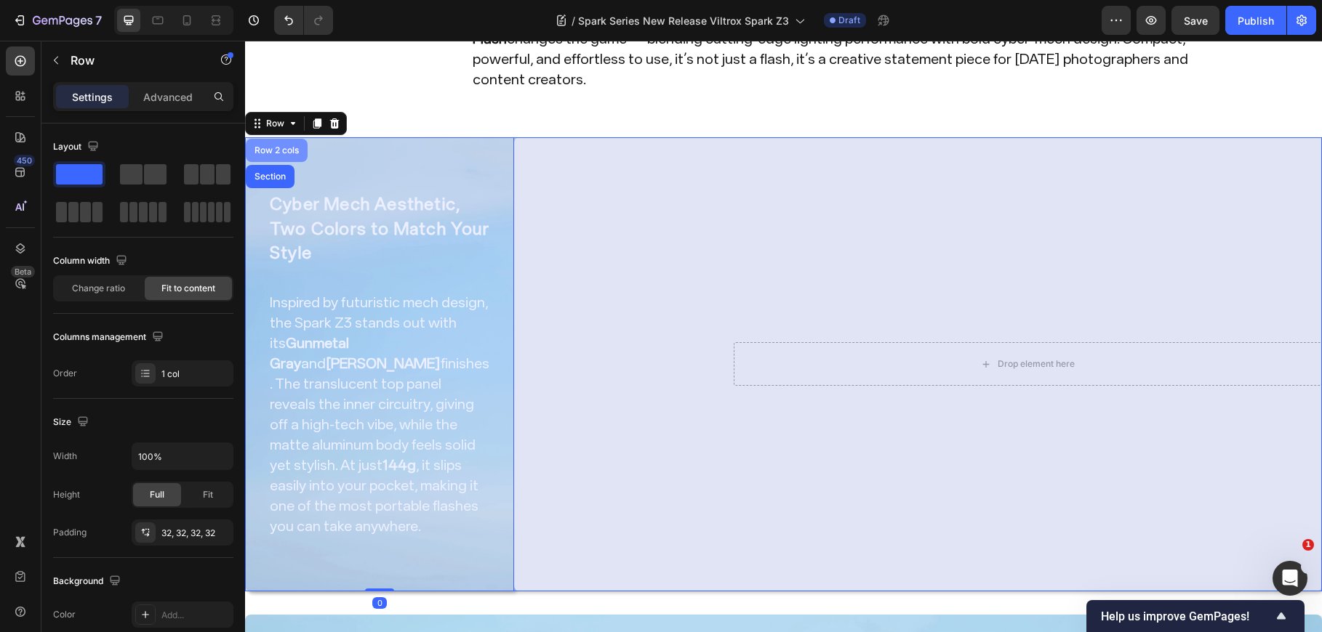
click at [282, 139] on div "Row 2 cols" at bounding box center [277, 150] width 62 height 23
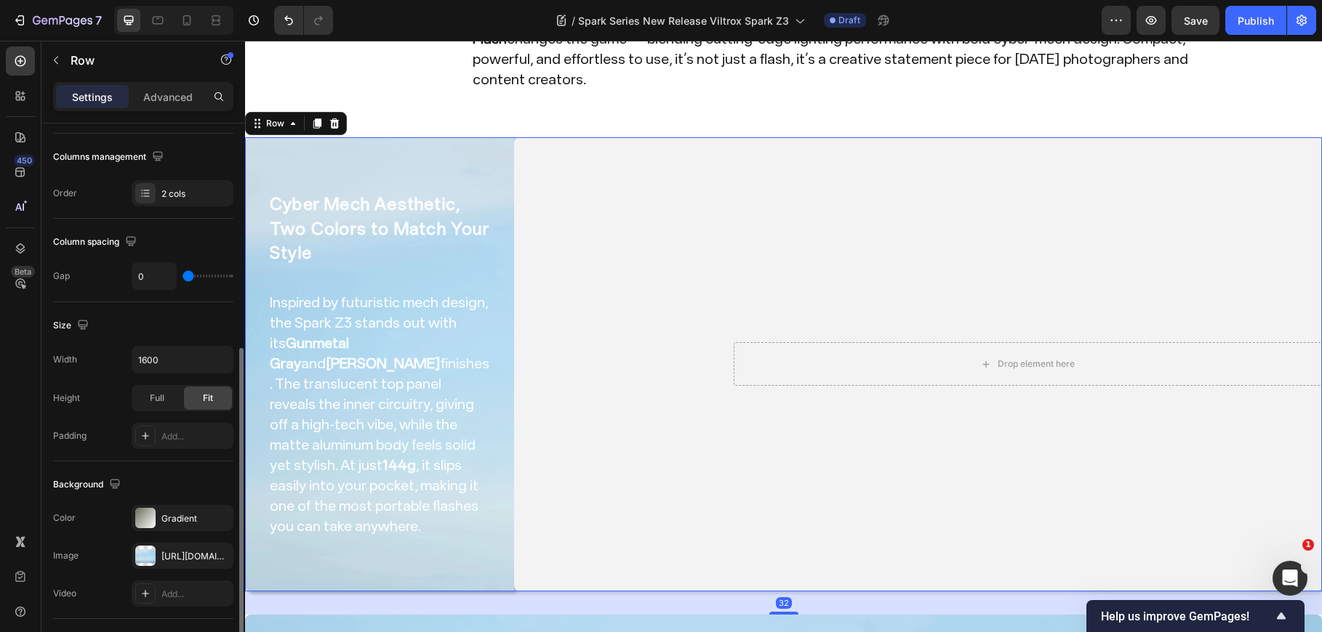
scroll to position [291, 0]
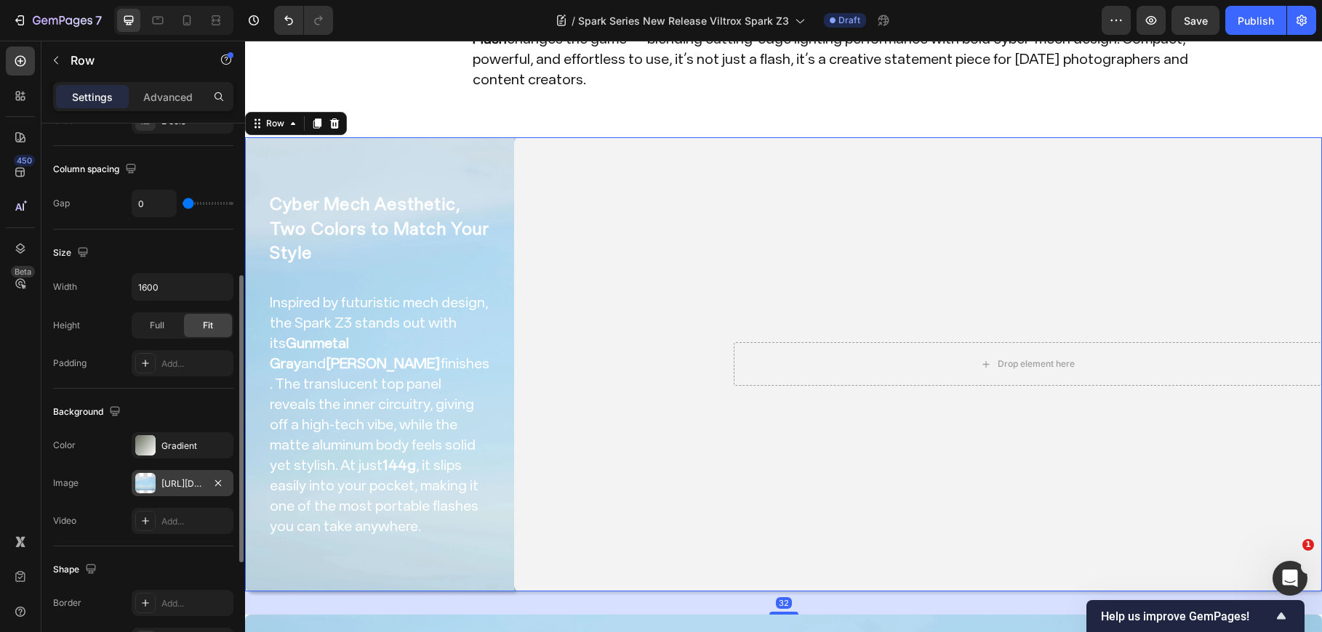
click at [181, 491] on div "https://cdn.shopify.com/s/files/1/0104/0380/7298/files/AF_15mm_F1.7_Air-blog-im…" at bounding box center [183, 483] width 102 height 26
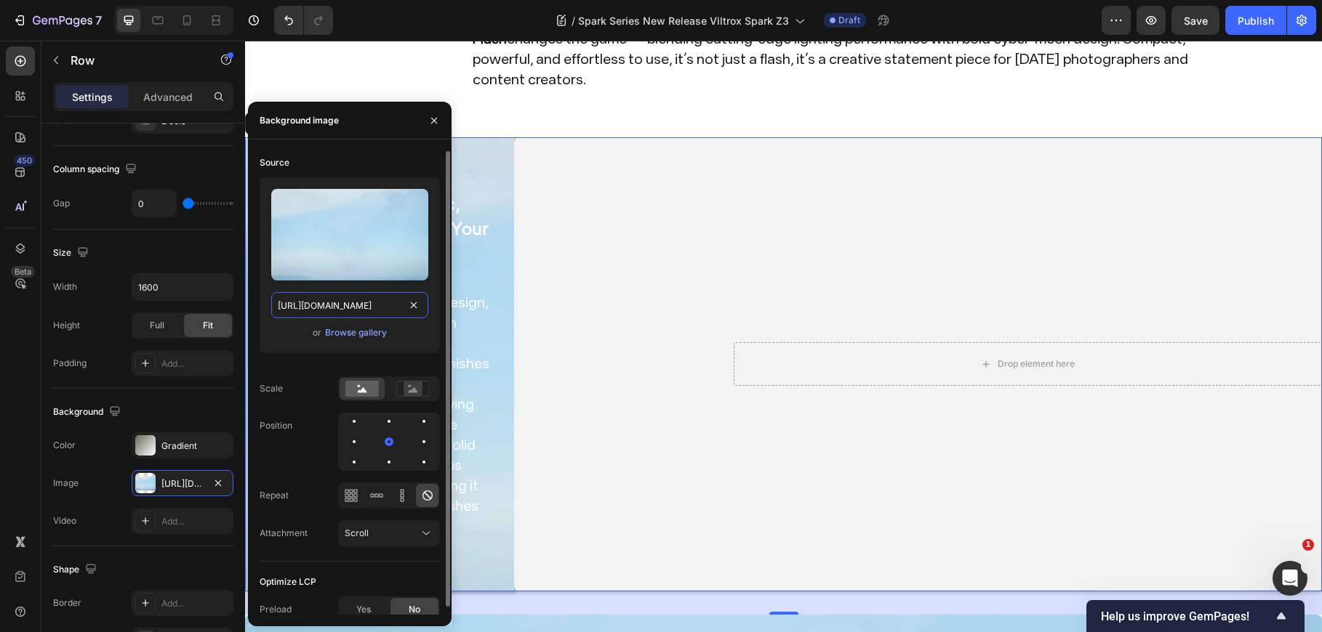
click at [341, 306] on input "https://cdn.shopify.com/s/files/1/0104/0380/7298/files/AF_15mm_F1.7_Air-blog-im…" at bounding box center [349, 305] width 157 height 26
paste input "Spark_Z3_img0.jpg?v=1759040608"
type input "https://cdn.shopify.com/s/files/1/0104/0380/7298/files/Spark_Z3_img0.jpg?v=1759…"
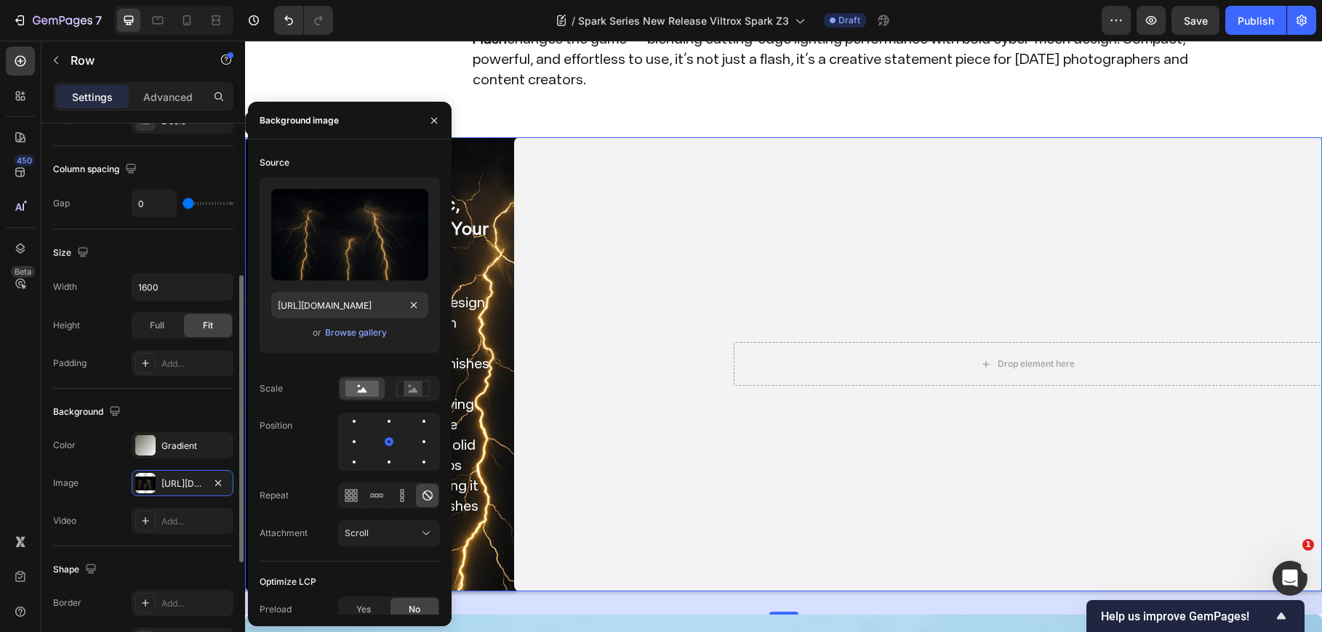
scroll to position [0, 0]
click at [180, 412] on div "Background" at bounding box center [143, 412] width 180 height 23
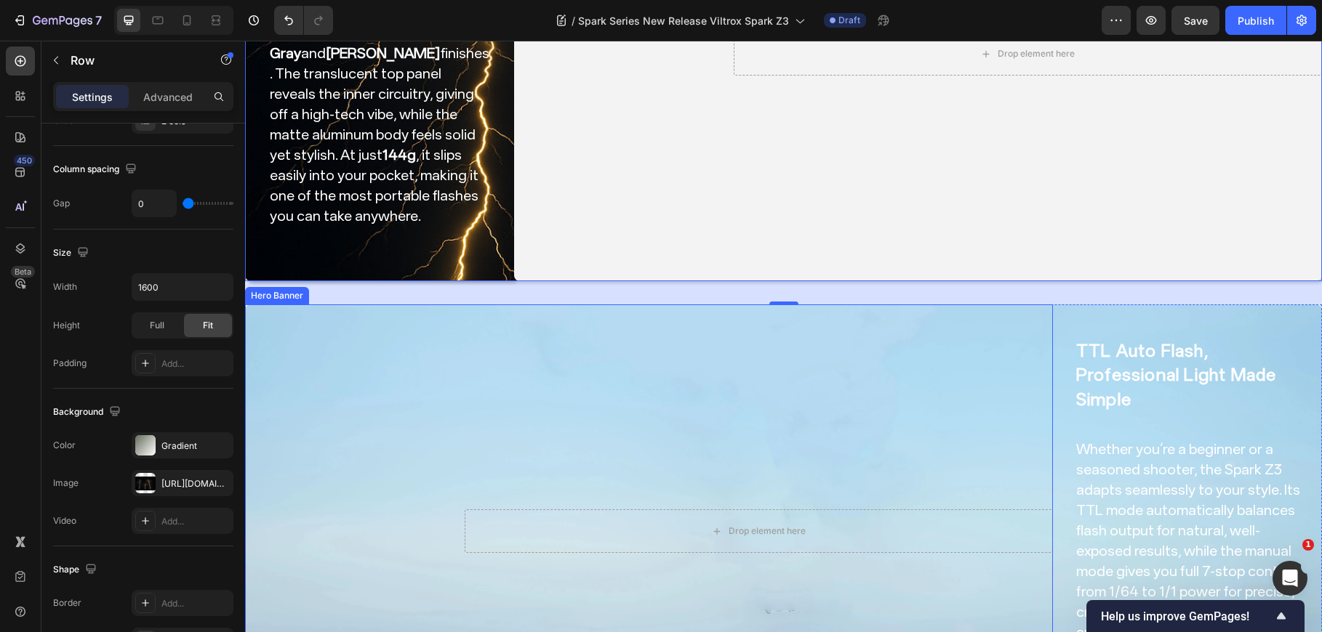
scroll to position [509, 0]
click at [1074, 335] on div "TTL Auto Flash, Professional Light Made Simple Heading Whether you’re a beginne…" at bounding box center [1188, 531] width 229 height 408
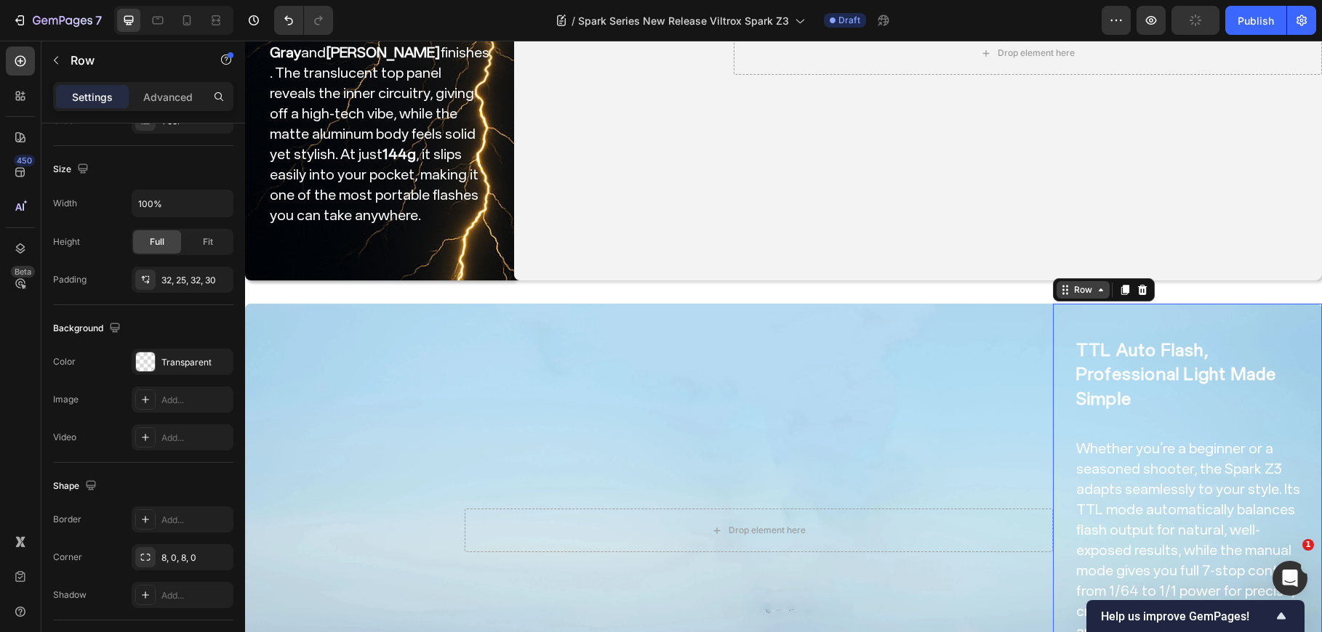
click at [1071, 287] on div "Row" at bounding box center [1083, 289] width 24 height 13
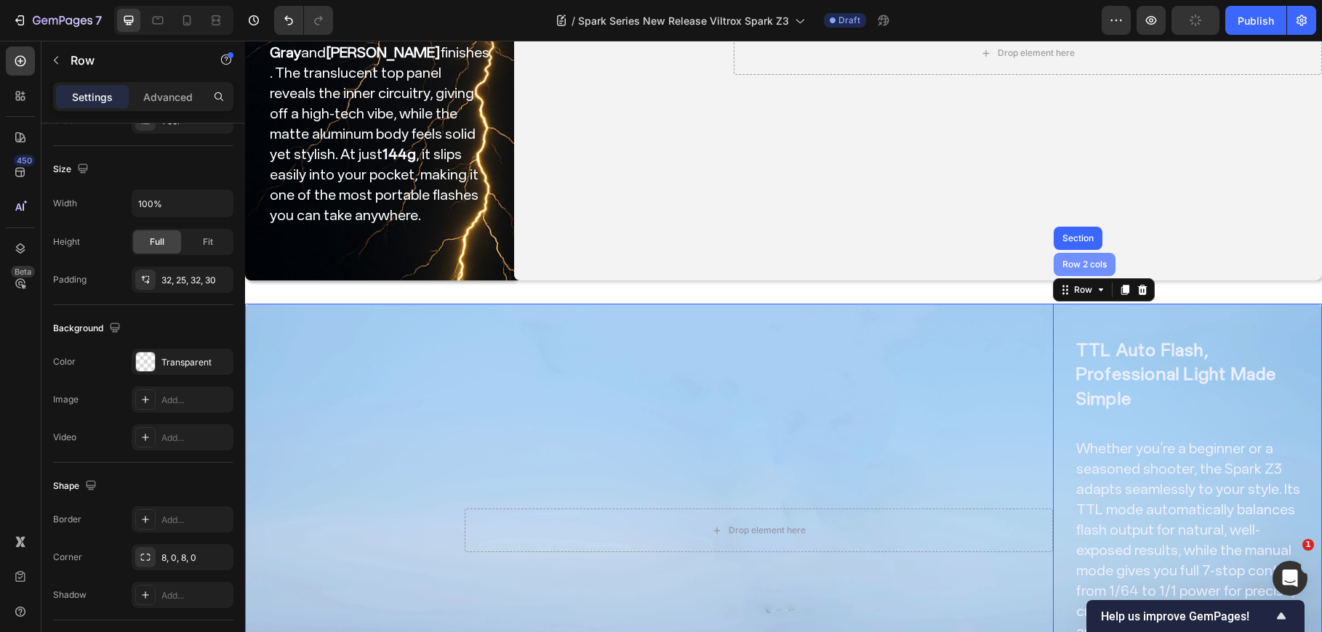
click at [1078, 270] on div "Row 2 cols" at bounding box center [1084, 264] width 62 height 23
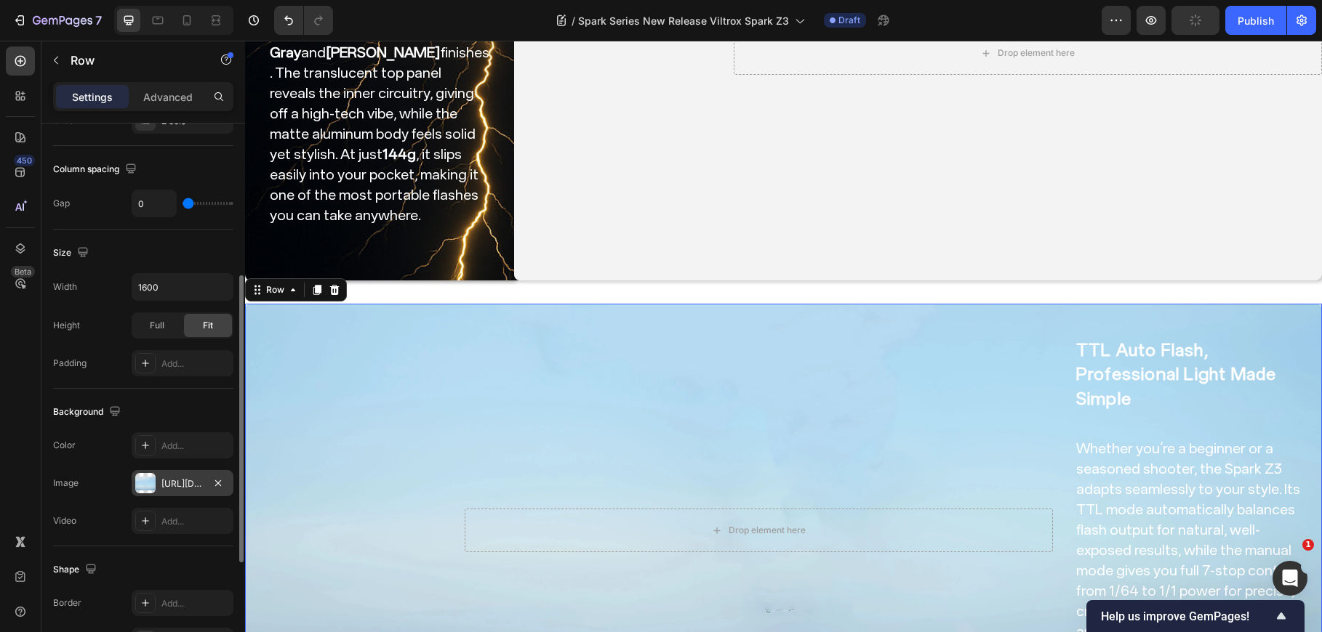
click at [179, 483] on div "https://cdn.shopify.com/s/files/1/0104/0380/7298/files/AF_15mm_F1.7_Air-blog-im…" at bounding box center [182, 484] width 42 height 13
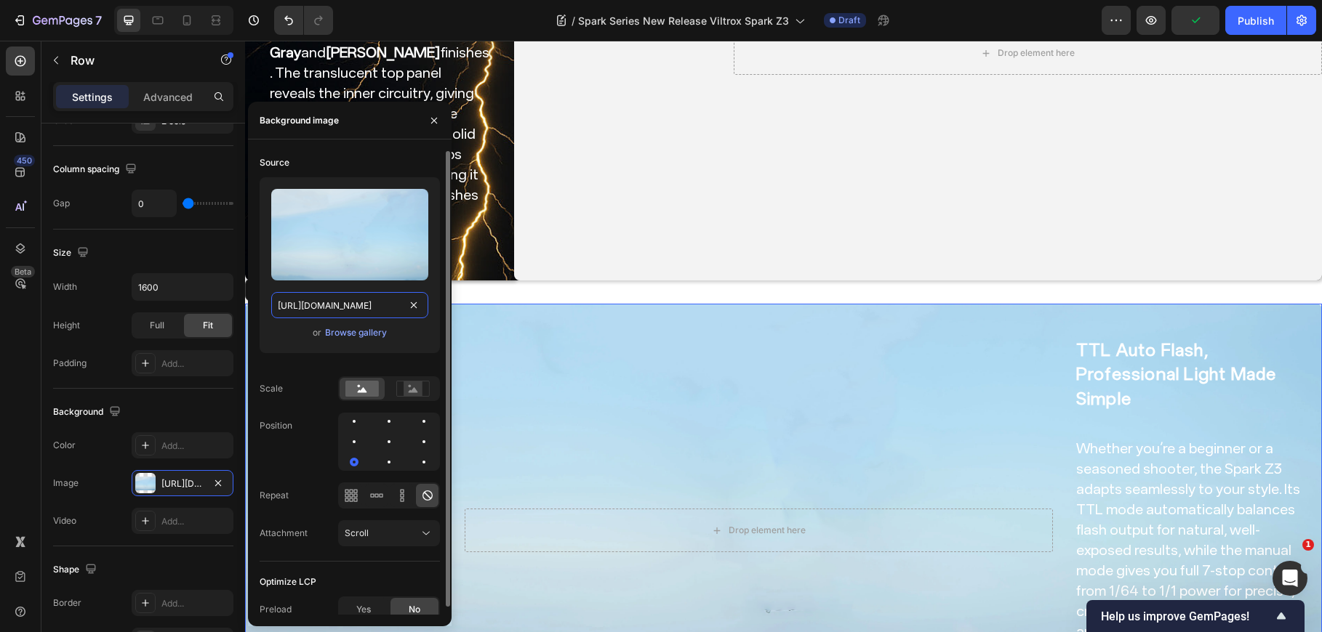
click at [363, 310] on input "https://cdn.shopify.com/s/files/1/0104/0380/7298/files/AF_15mm_F1.7_Air-blog-im…" at bounding box center [349, 305] width 157 height 26
paste input "Spark_Z3_img0.jpg?v=1759040608"
type input "https://cdn.shopify.com/s/files/1/0104/0380/7298/files/Spark_Z3_img0.jpg?v=1759…"
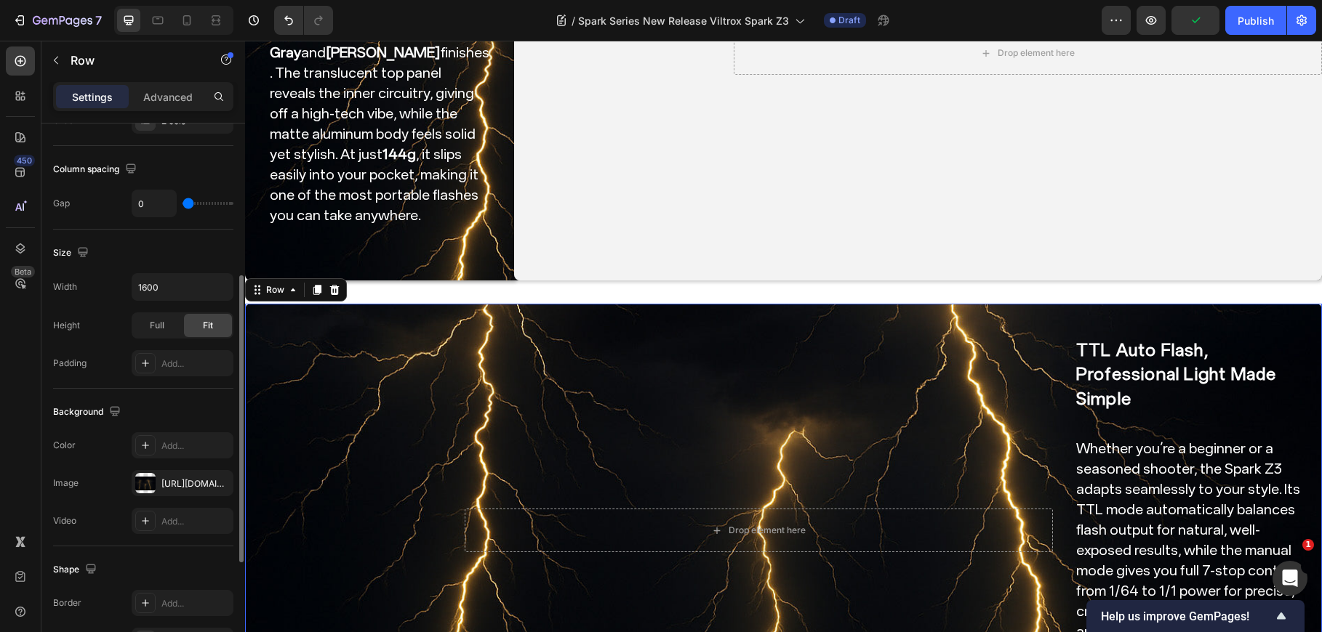
scroll to position [0, 0]
click at [182, 409] on div "Background" at bounding box center [143, 412] width 180 height 23
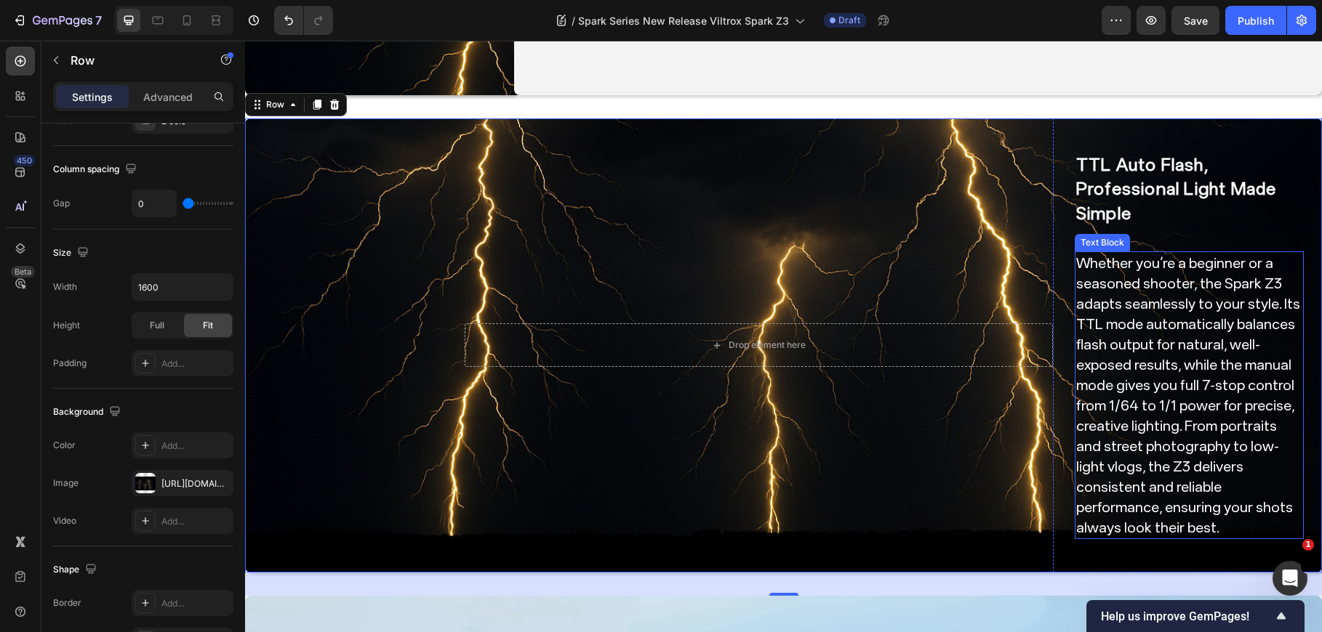
scroll to position [727, 0]
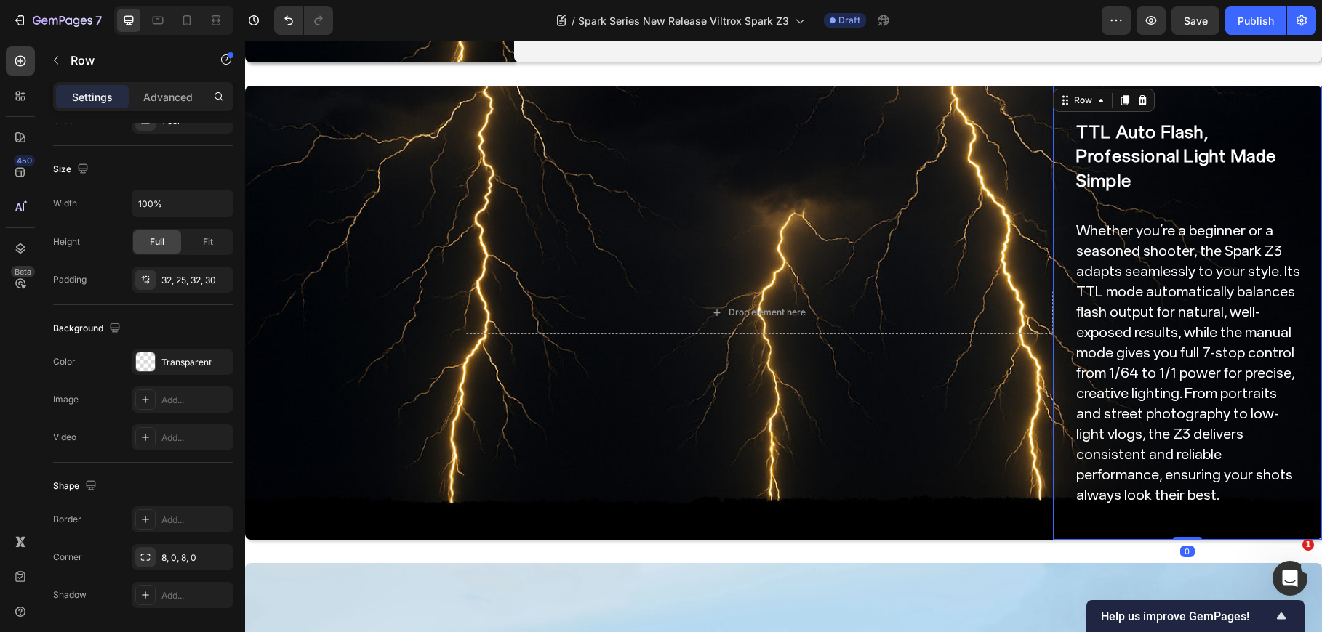
click at [1212, 103] on div "TTL Auto Flash, Professional Light Made Simple Heading Whether you’re a beginne…" at bounding box center [1187, 313] width 269 height 454
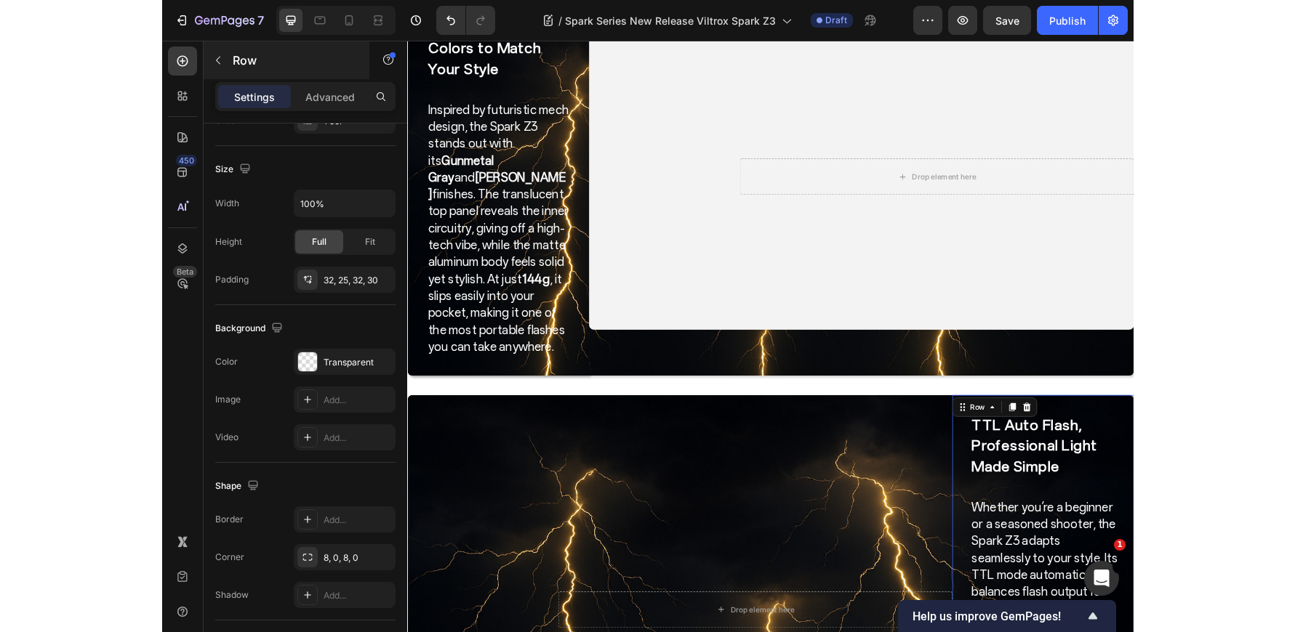
scroll to position [421, 0]
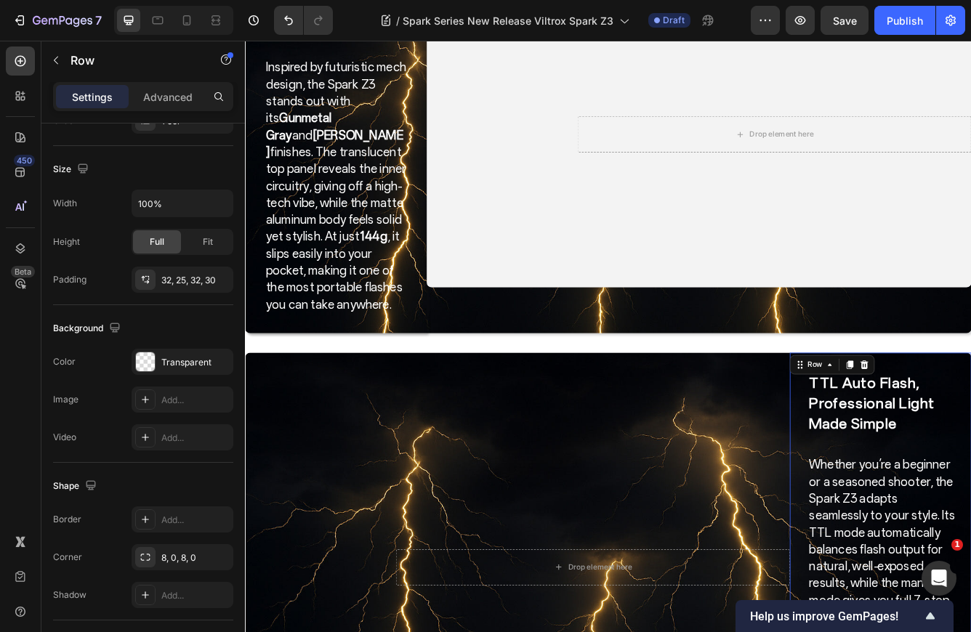
click at [0, 65] on div "450 Beta" at bounding box center [20, 337] width 41 height 592
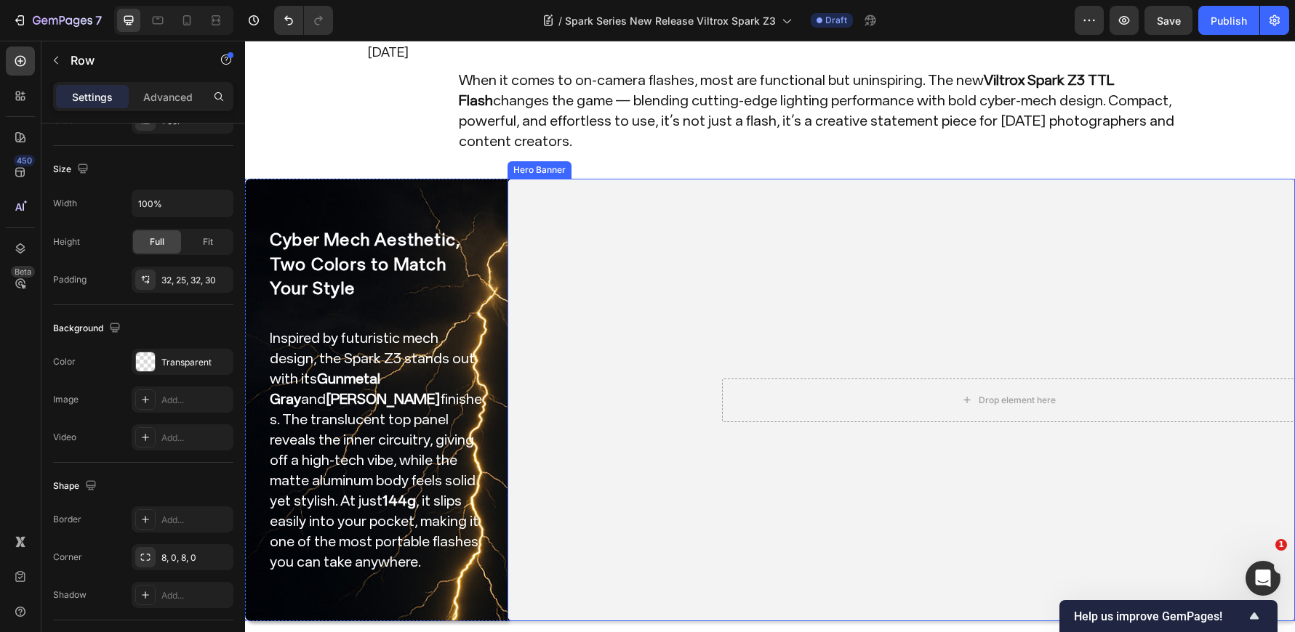
scroll to position [218, 0]
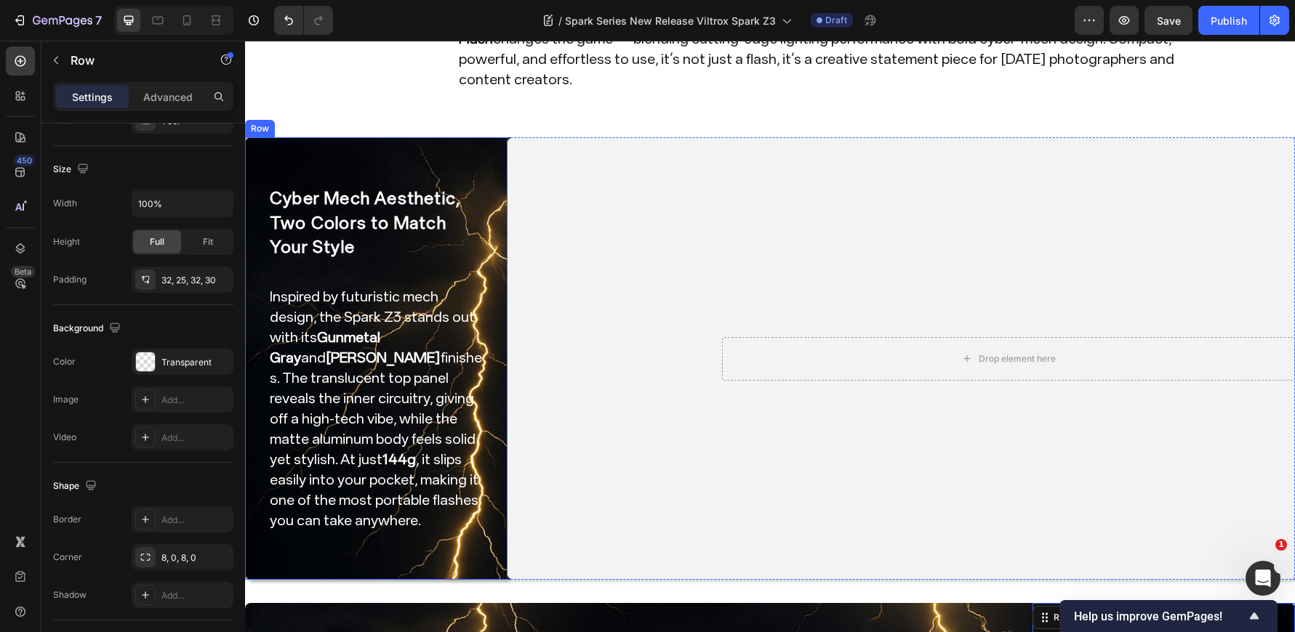
click at [442, 161] on div "Cyber Mech Aesthetic, Two Colors to Match Your Style Heading Inspired by futuri…" at bounding box center [376, 359] width 216 height 396
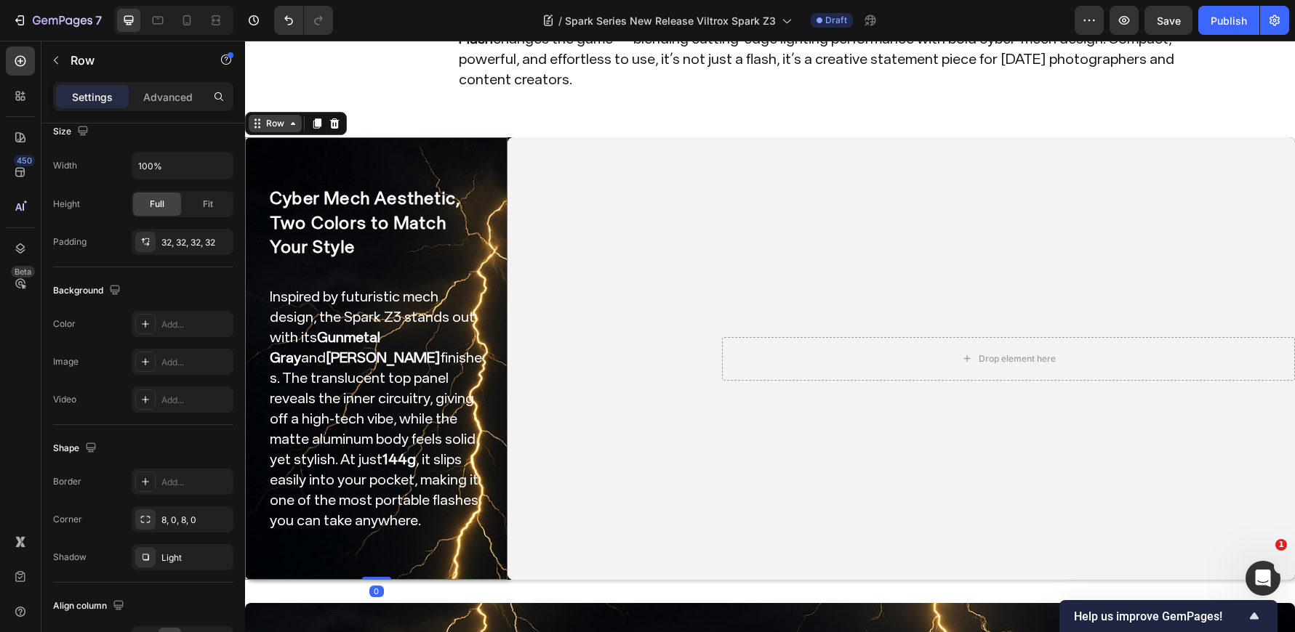
click at [270, 117] on div "Row" at bounding box center [275, 123] width 24 height 13
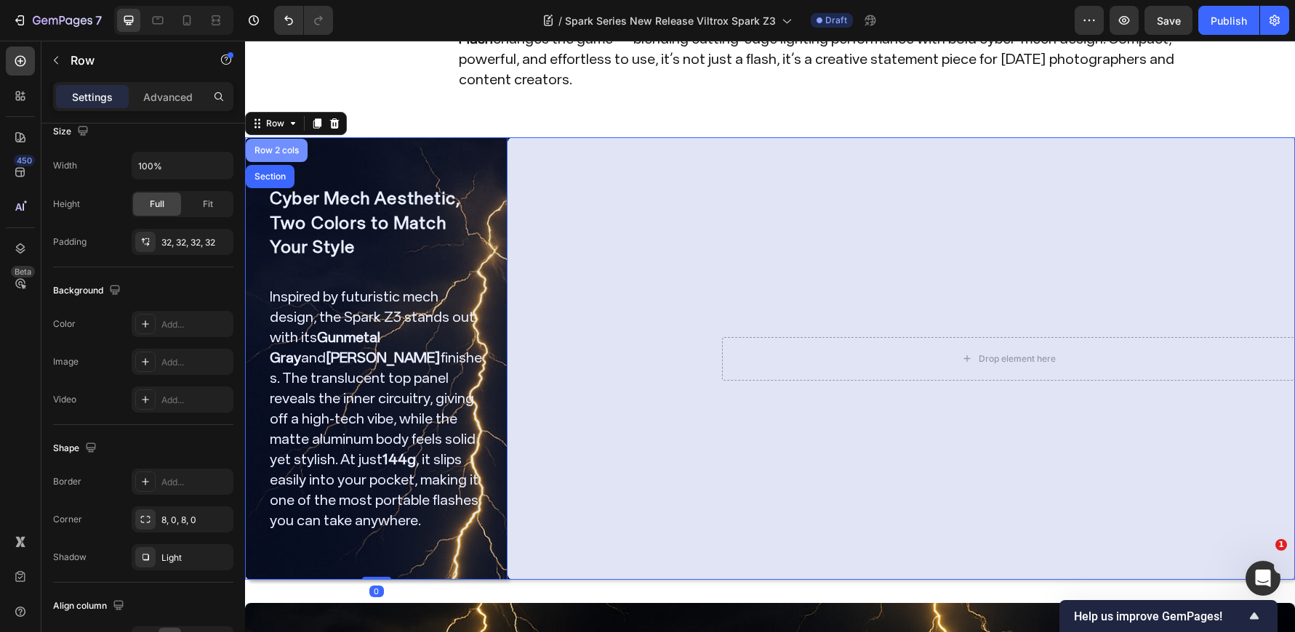
click at [282, 146] on div "Row 2 cols" at bounding box center [277, 150] width 50 height 9
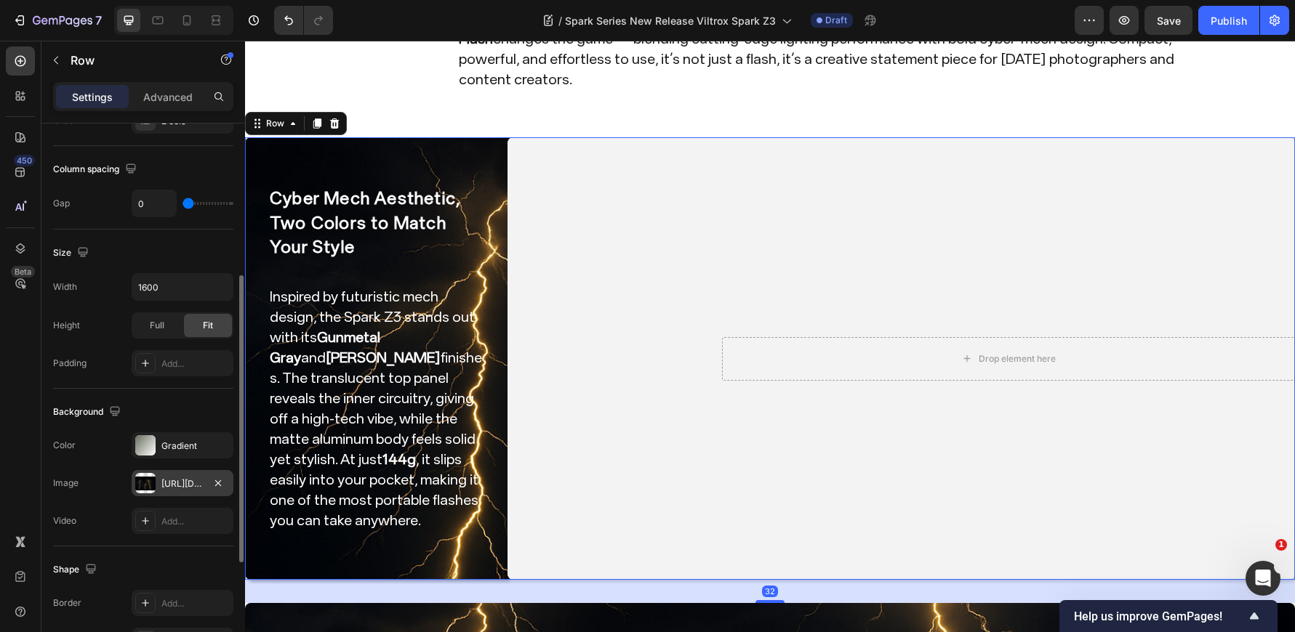
click at [191, 489] on div "https://cdn.shopify.com/s/files/1/0104/0380/7298/files/Spark_Z3_img0.jpg?v=1759…" at bounding box center [182, 484] width 42 height 13
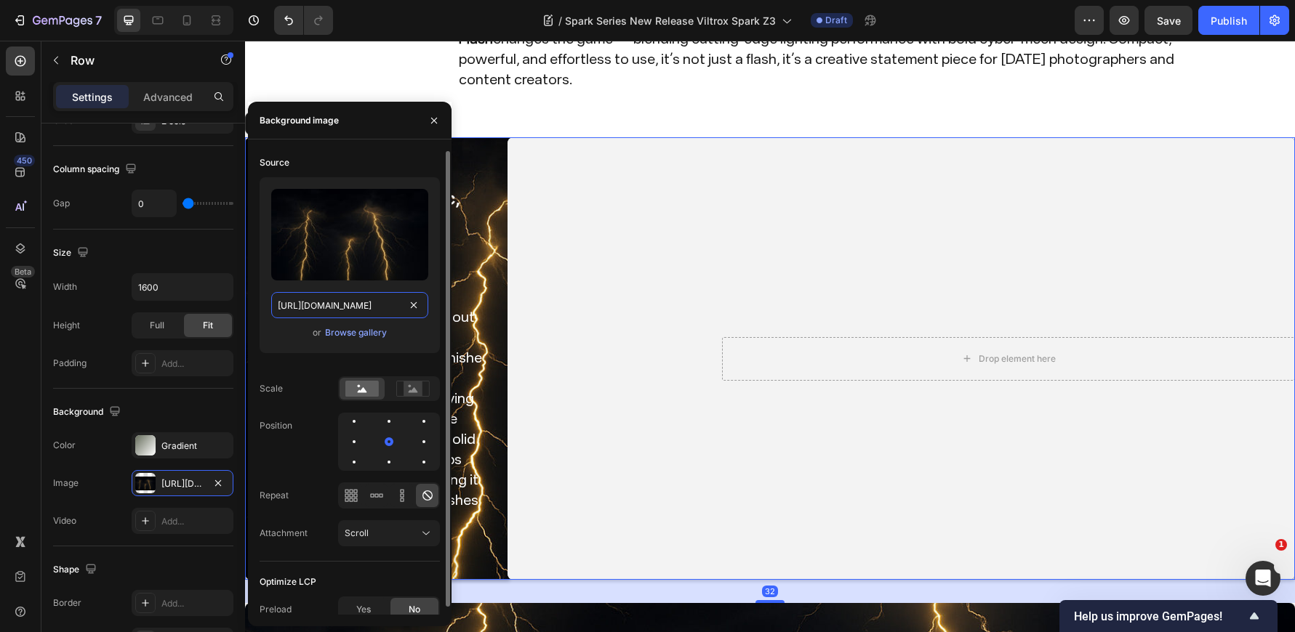
click at [391, 308] on input "https://cdn.shopify.com/s/files/1/0104/0380/7298/files/Spark_Z3_img0.jpg?v=1759…" at bounding box center [349, 305] width 157 height 26
paste input "1189"
type input "https://cdn.shopify.com/s/files/1/0104/0380/7298/files/Spark_Z3_img0.jpg?v=1759…"
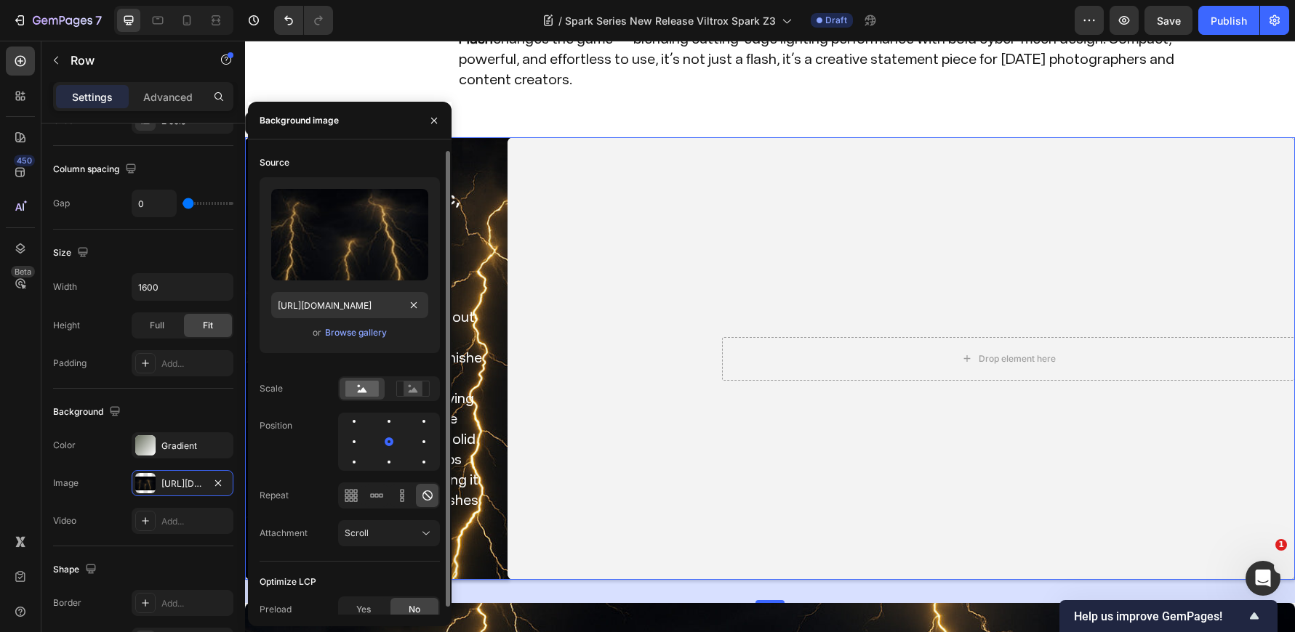
click at [358, 360] on div "Upload Image https://cdn.shopify.com/s/files/1/0104/0380/7298/files/Spark_Z3_im…" at bounding box center [350, 271] width 180 height 188
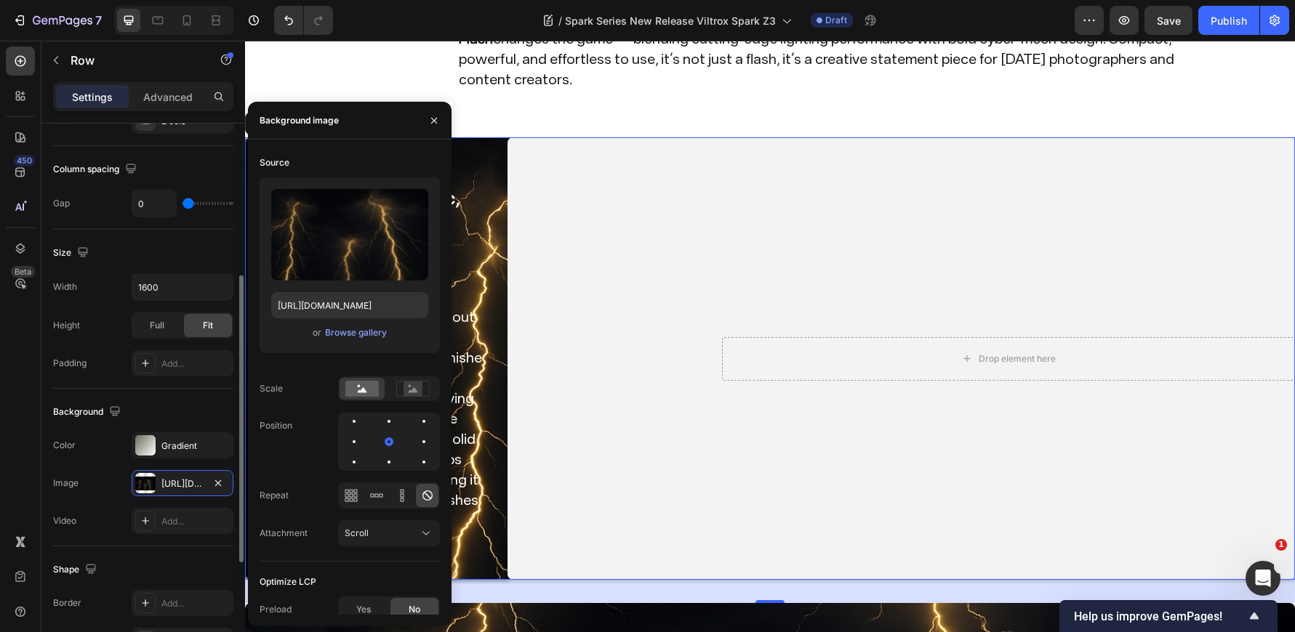
click at [189, 410] on div "Background" at bounding box center [143, 412] width 180 height 23
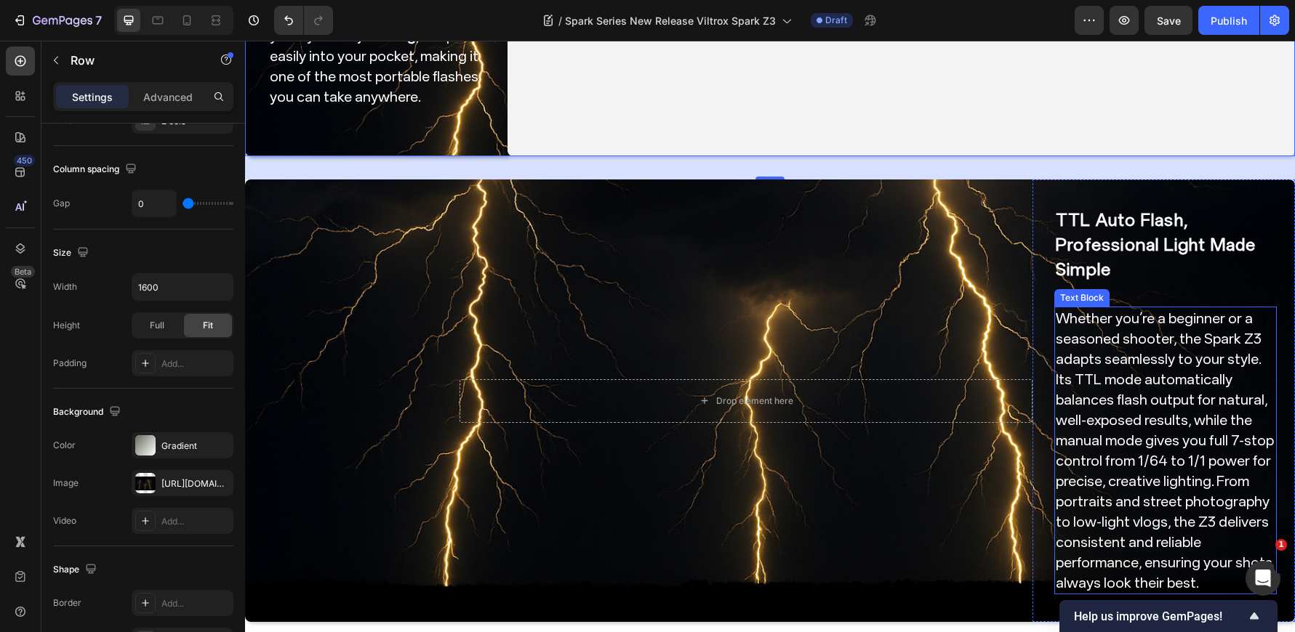
scroll to position [654, 0]
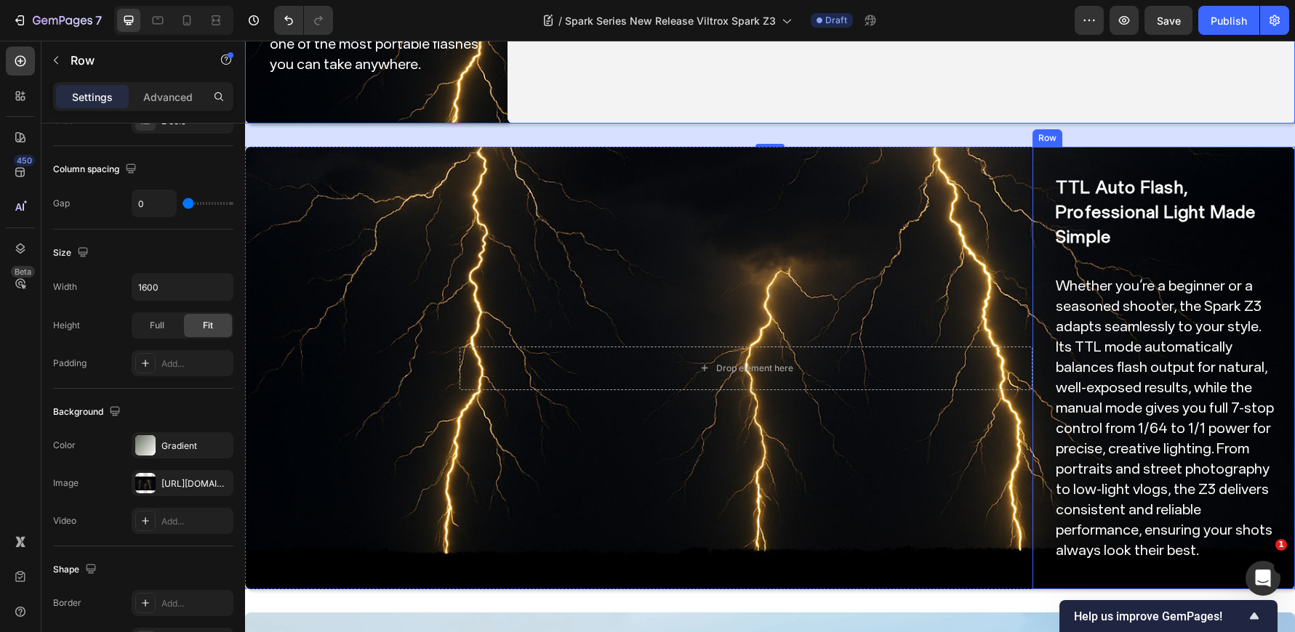
click at [1037, 558] on div "TTL Auto Flash, Professional Light Made Simple Heading Whether you’re a beginne…" at bounding box center [1163, 368] width 262 height 443
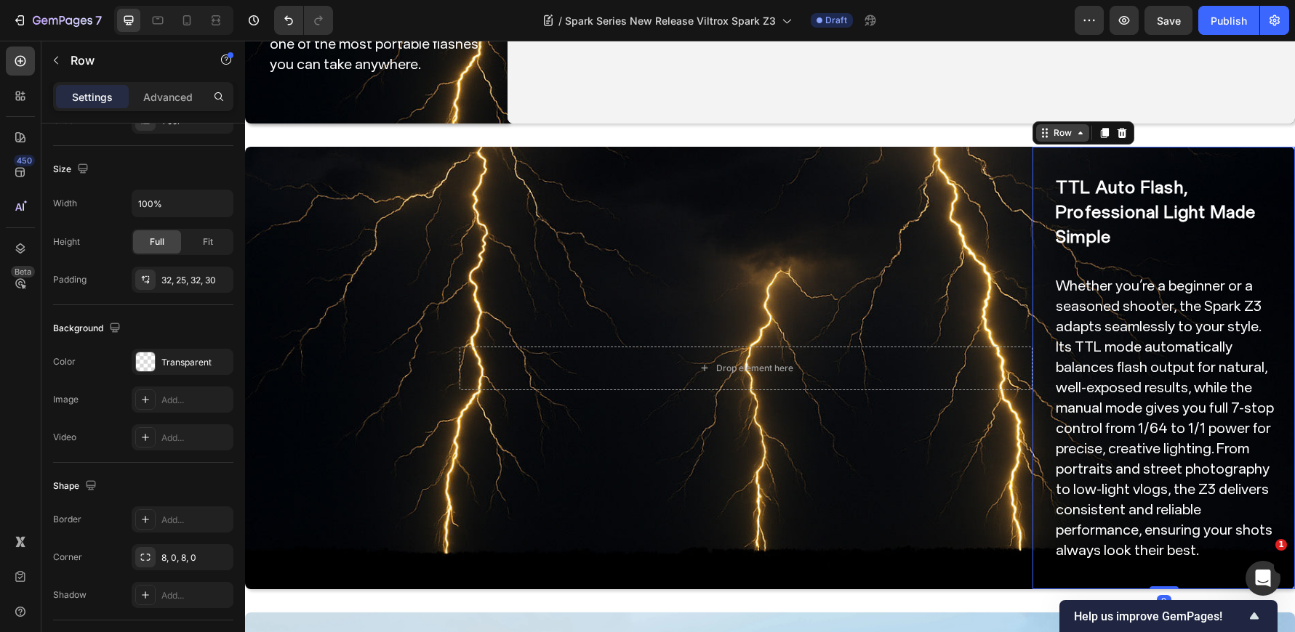
click at [1074, 129] on icon at bounding box center [1080, 133] width 12 height 12
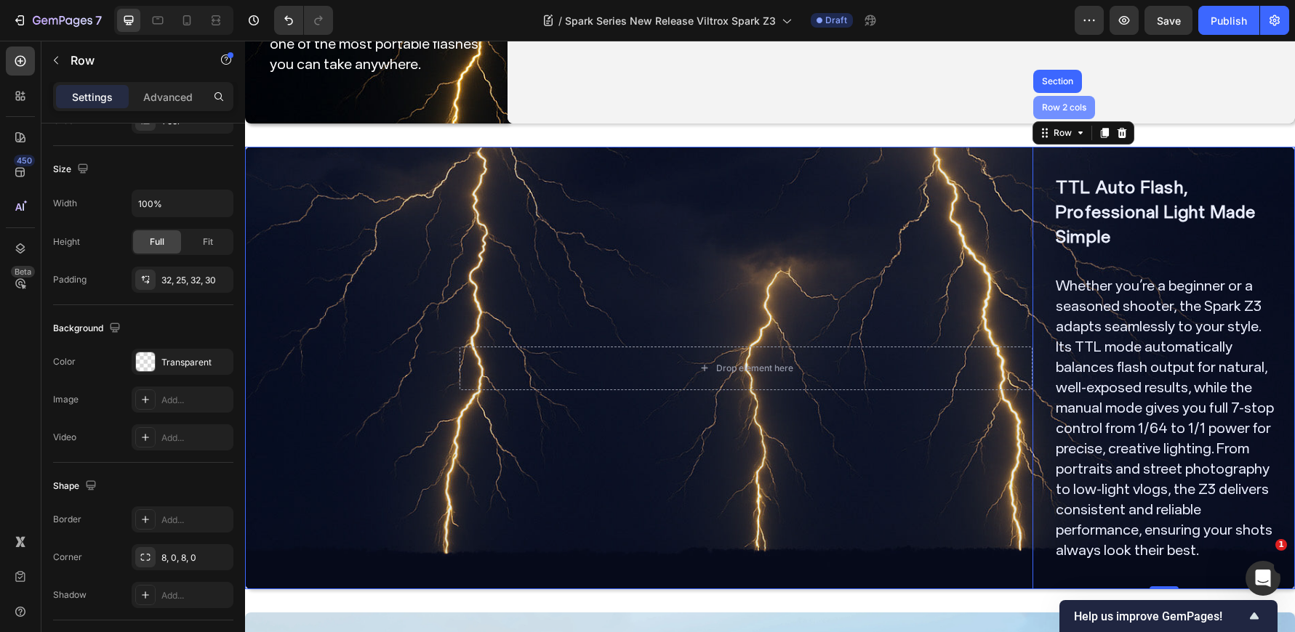
click at [1069, 108] on div "Row 2 cols" at bounding box center [1064, 107] width 62 height 23
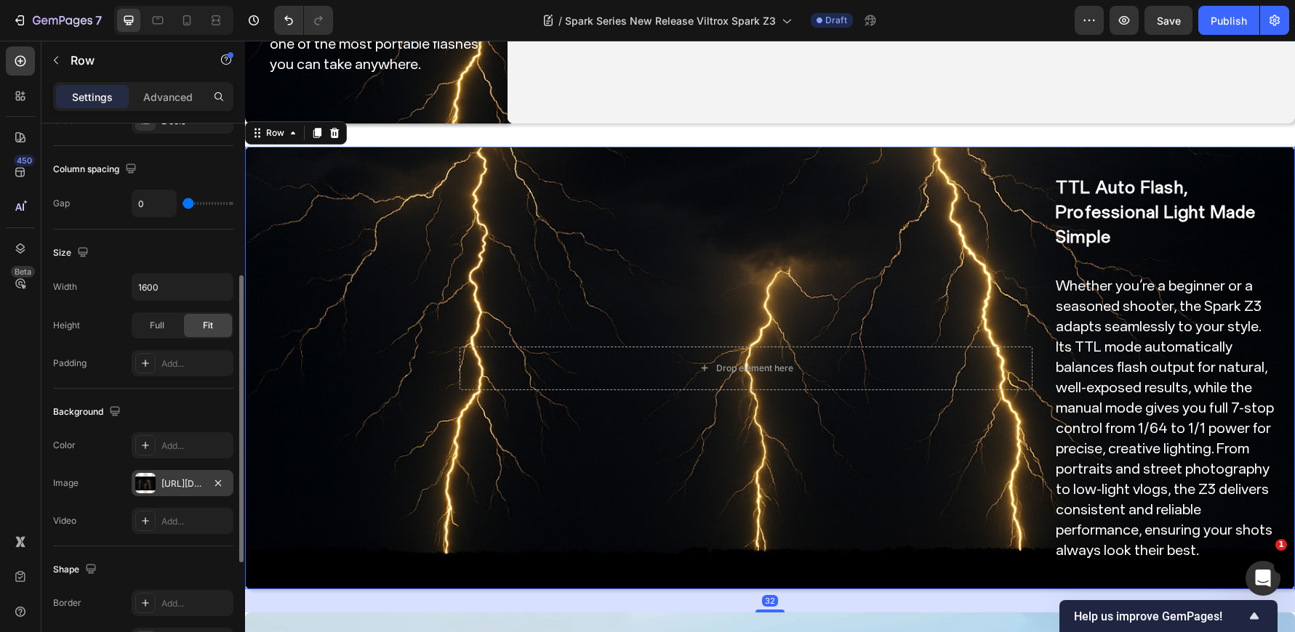
click at [173, 482] on div "https://cdn.shopify.com/s/files/1/0104/0380/7298/files/Spark_Z3_img0.jpg?v=1759…" at bounding box center [182, 484] width 42 height 13
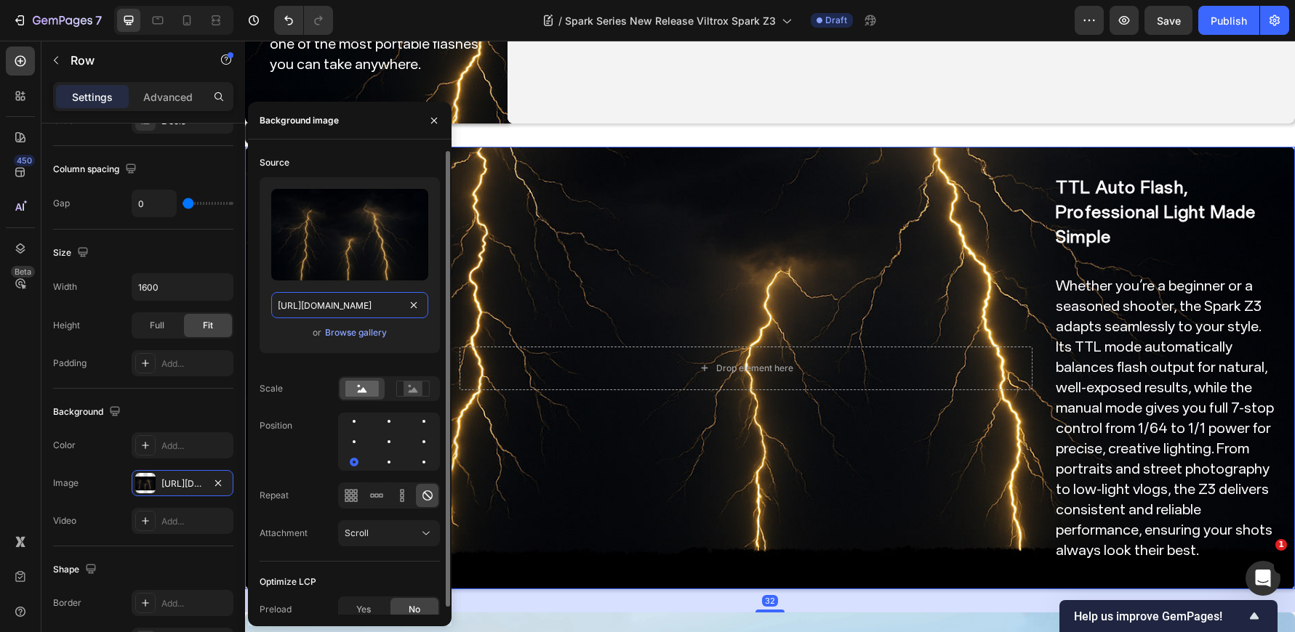
click at [351, 299] on input "https://cdn.shopify.com/s/files/1/0104/0380/7298/files/Spark_Z3_img0.jpg?v=1759…" at bounding box center [349, 305] width 157 height 26
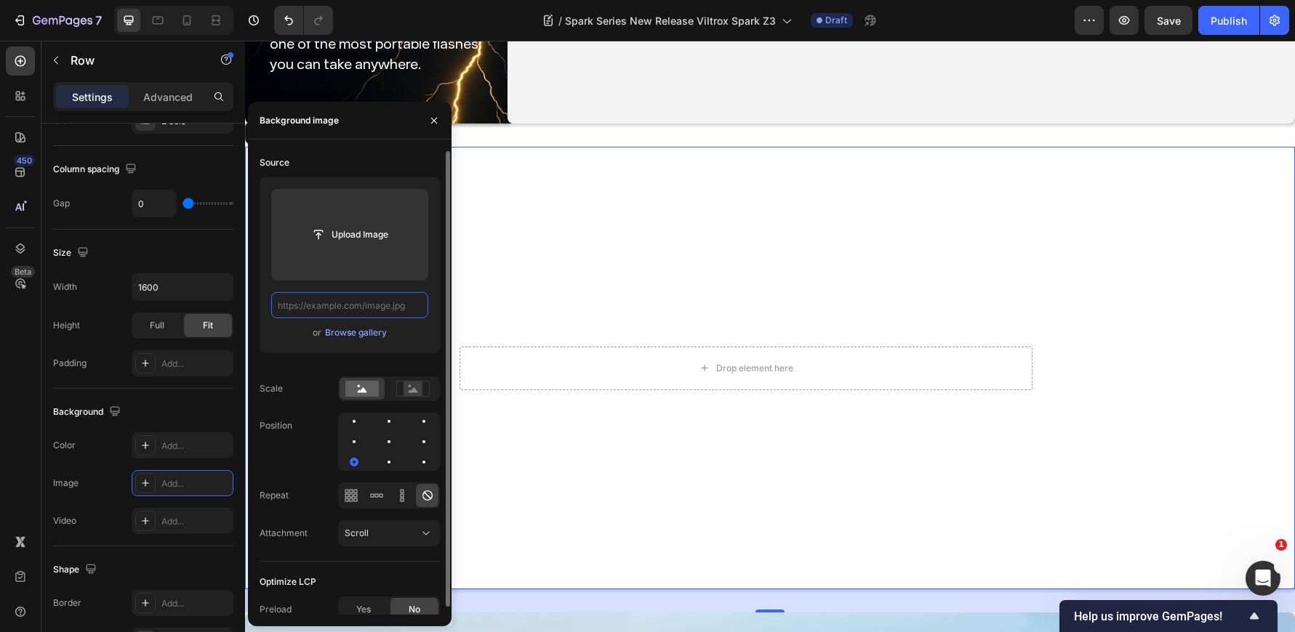
paste input "https://cdn.shopify.com/s/files/1/0104/0380/7298/files/Spark_Z3_img0.jpg?v=1759…"
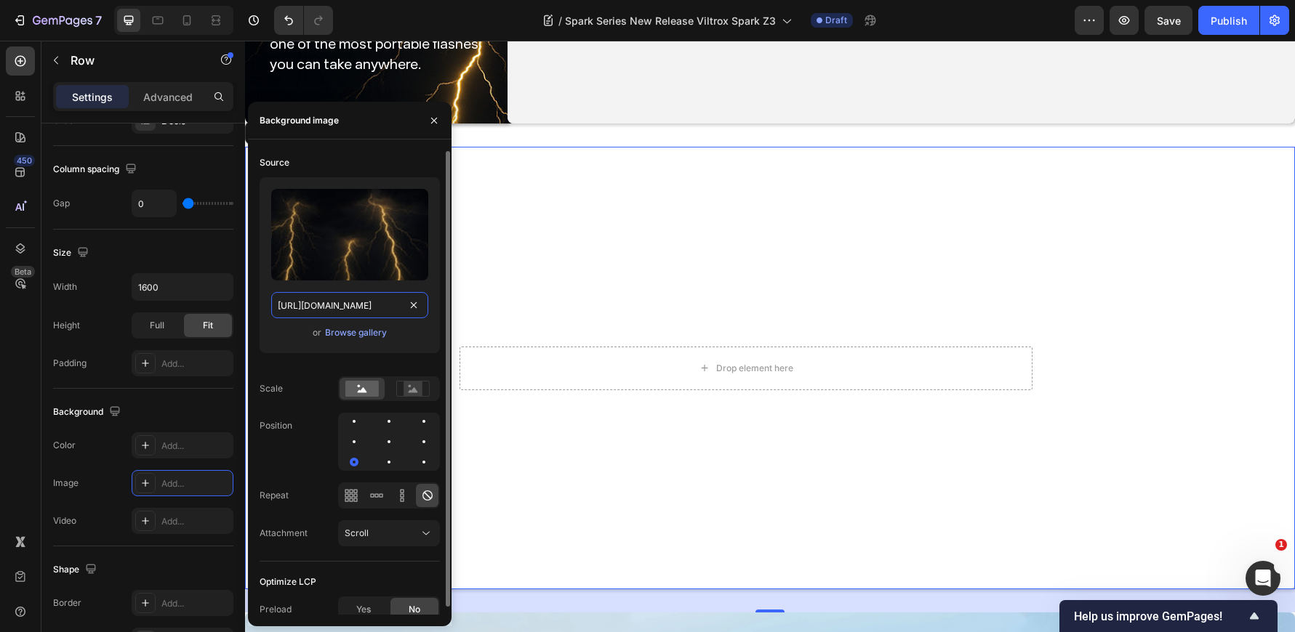
scroll to position [0, 249]
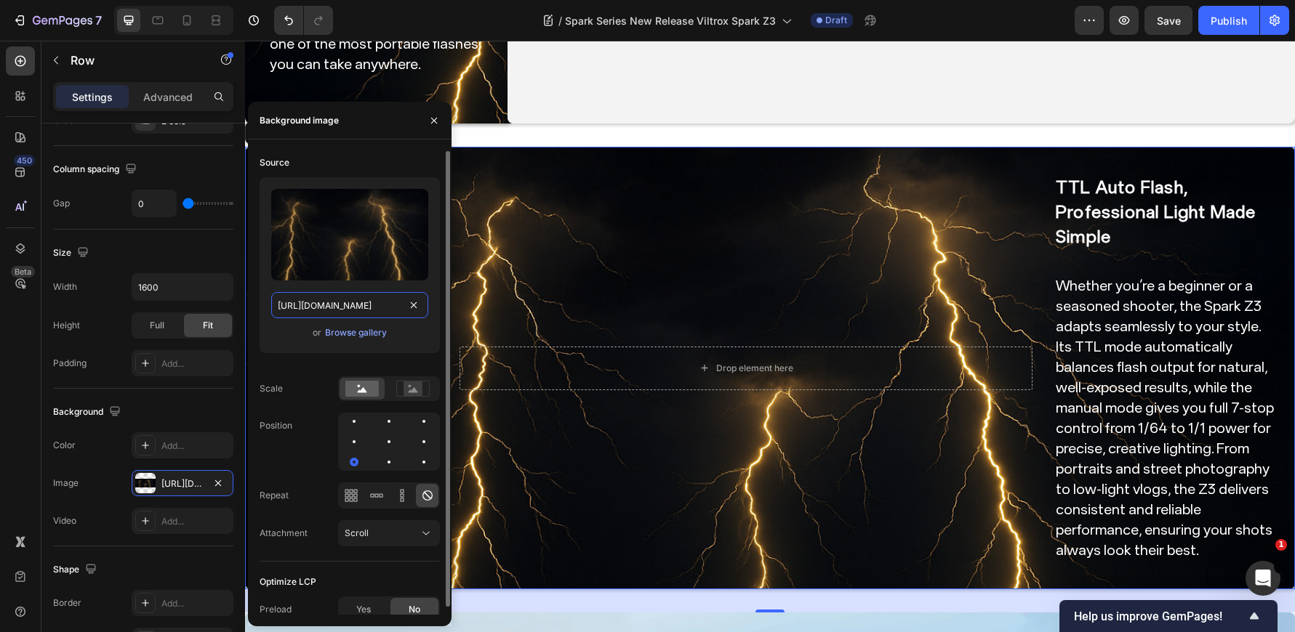
type input "https://cdn.shopify.com/s/files/1/0104/0380/7298/files/Spark_Z3_img0.jpg?v=1759…"
click at [409, 336] on div "or Browse gallery" at bounding box center [349, 332] width 157 height 17
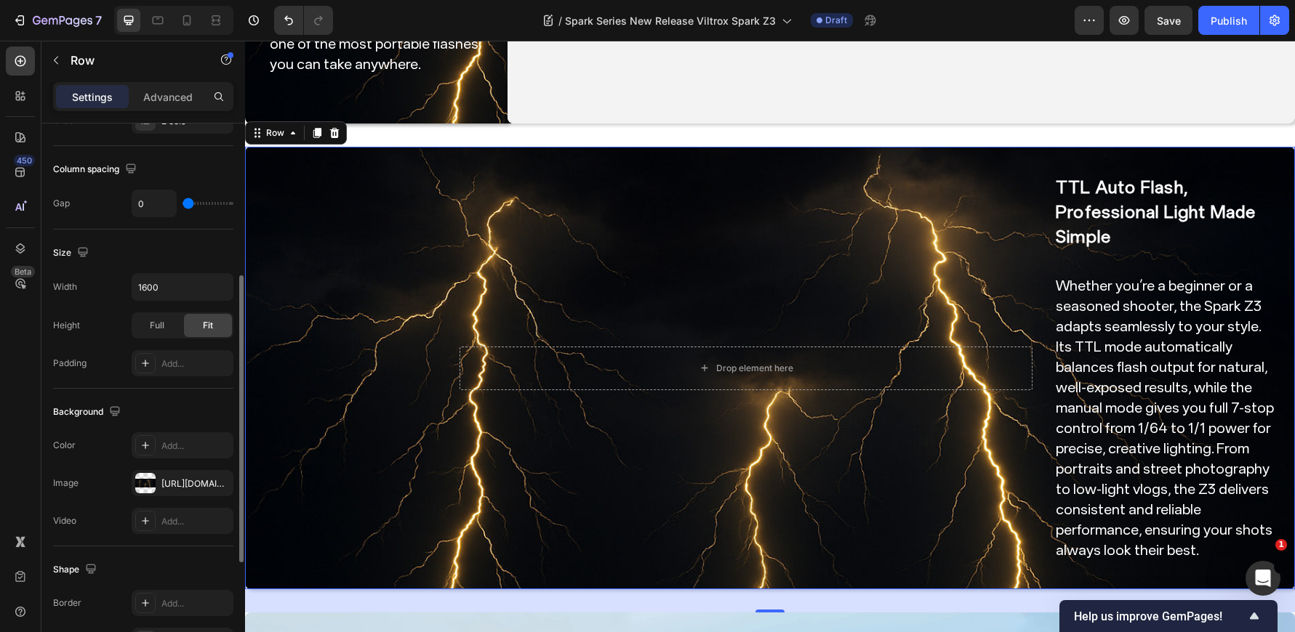
click at [161, 410] on div "Background" at bounding box center [143, 412] width 180 height 23
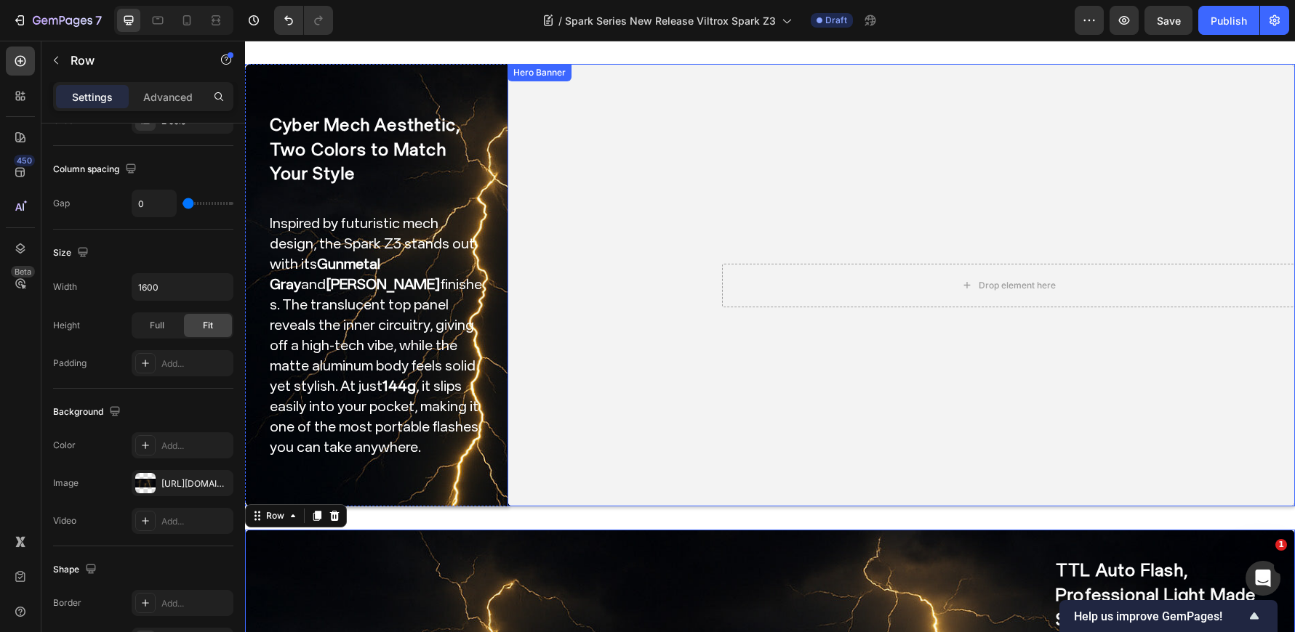
scroll to position [218, 0]
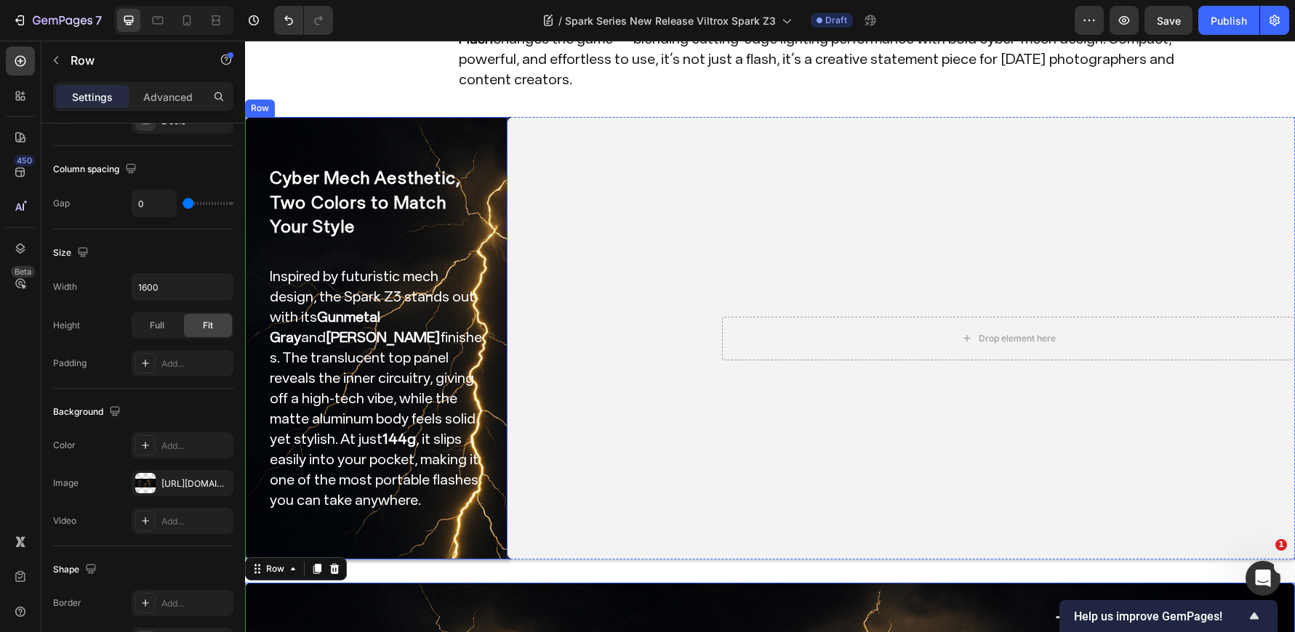
click at [473, 138] on div "Cyber Mech Aesthetic, Two Colors to Match Your Style Heading Inspired by futuri…" at bounding box center [376, 338] width 262 height 443
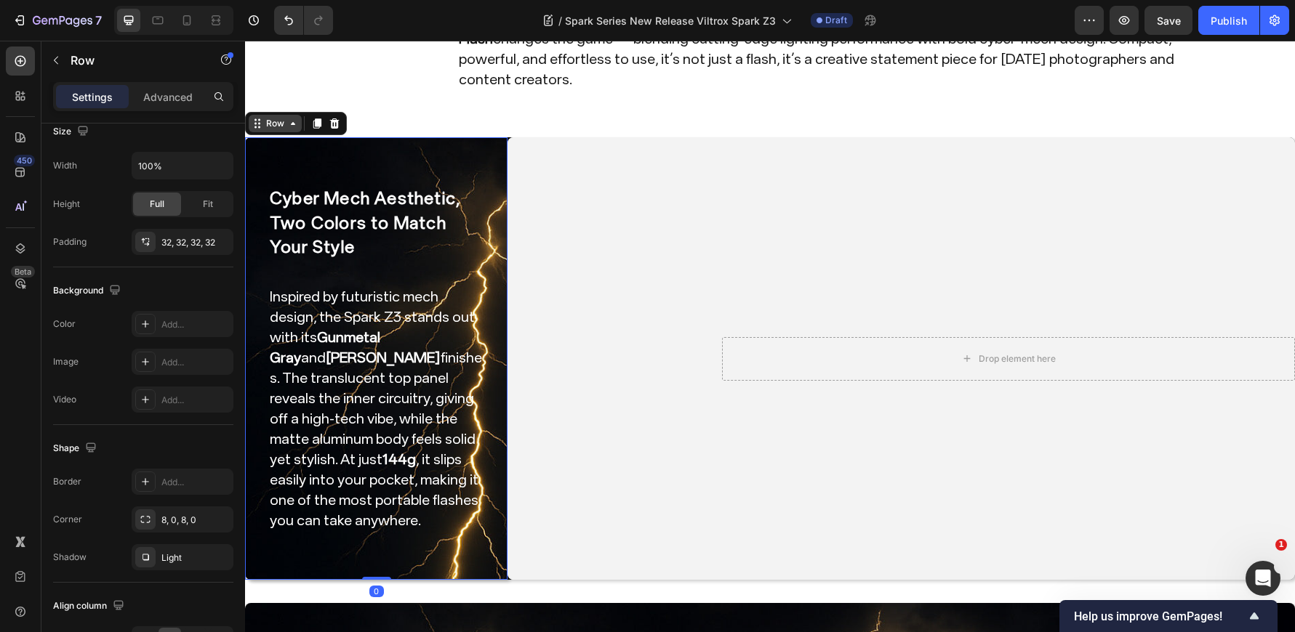
click at [281, 117] on div "Row" at bounding box center [275, 123] width 24 height 13
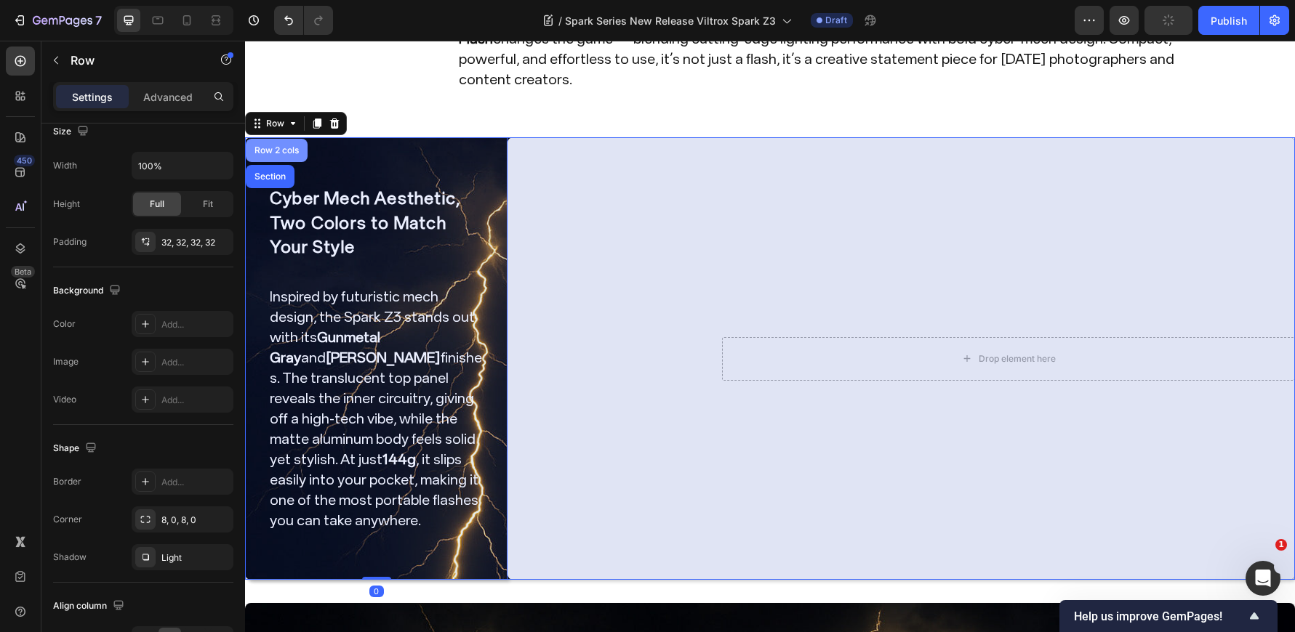
click at [275, 139] on div "Row 2 cols" at bounding box center [277, 150] width 62 height 23
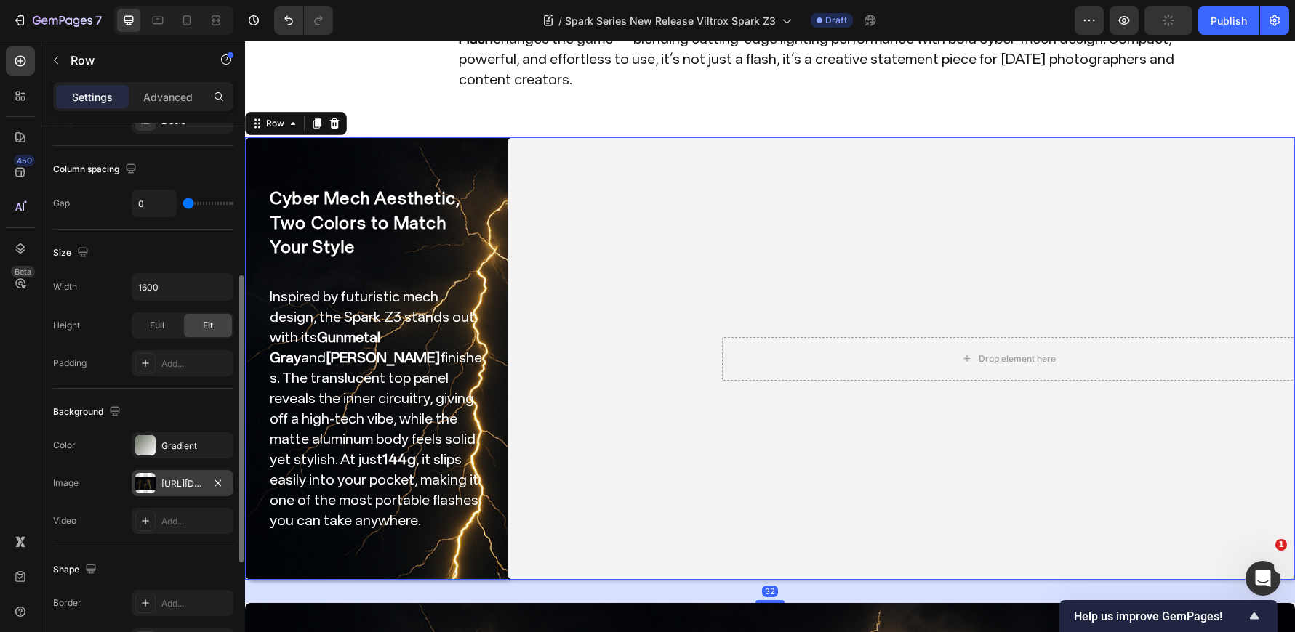
click at [188, 489] on div "https://cdn.shopify.com/s/files/1/0104/0380/7298/files/Spark_Z3_img0.jpg?v=1759…" at bounding box center [182, 484] width 42 height 13
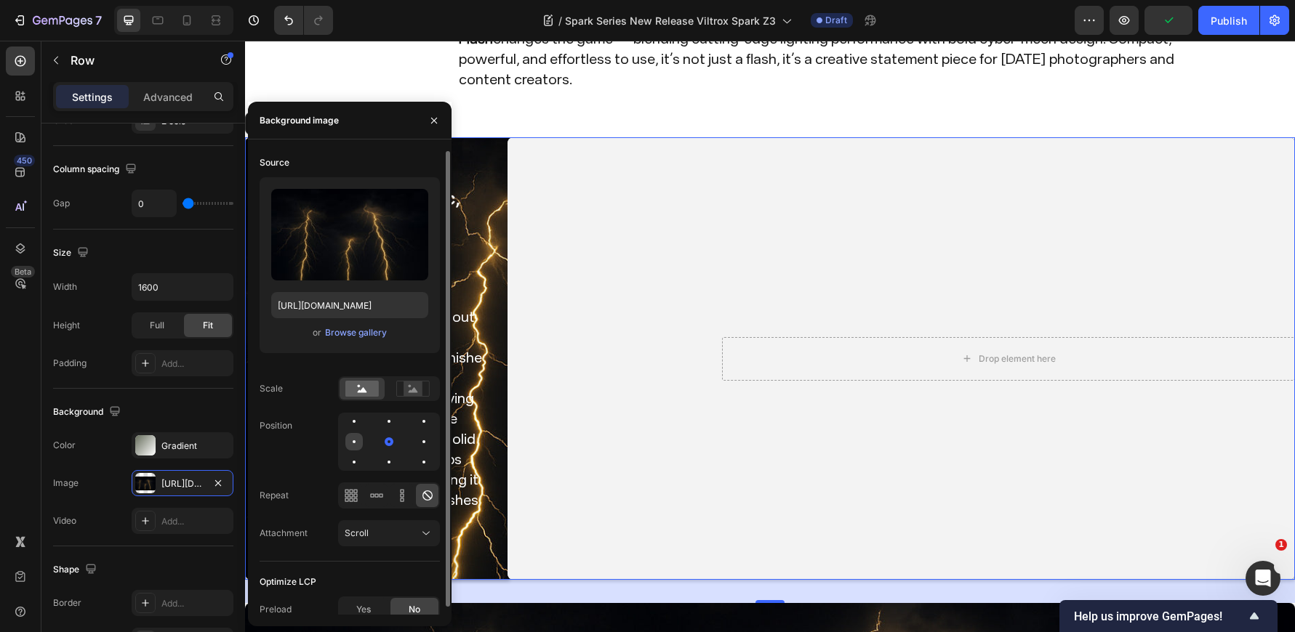
click at [362, 439] on div at bounding box center [353, 441] width 17 height 17
click at [354, 466] on div at bounding box center [353, 462] width 17 height 17
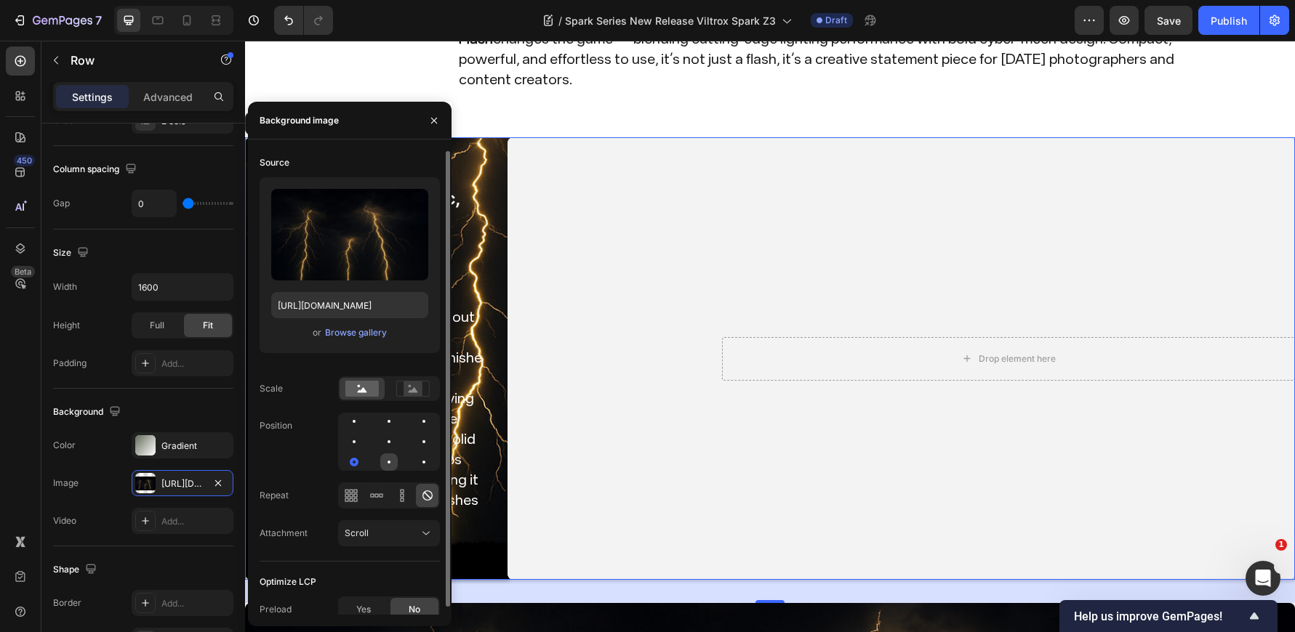
click at [393, 468] on div at bounding box center [388, 462] width 17 height 17
click at [350, 424] on div at bounding box center [353, 421] width 17 height 17
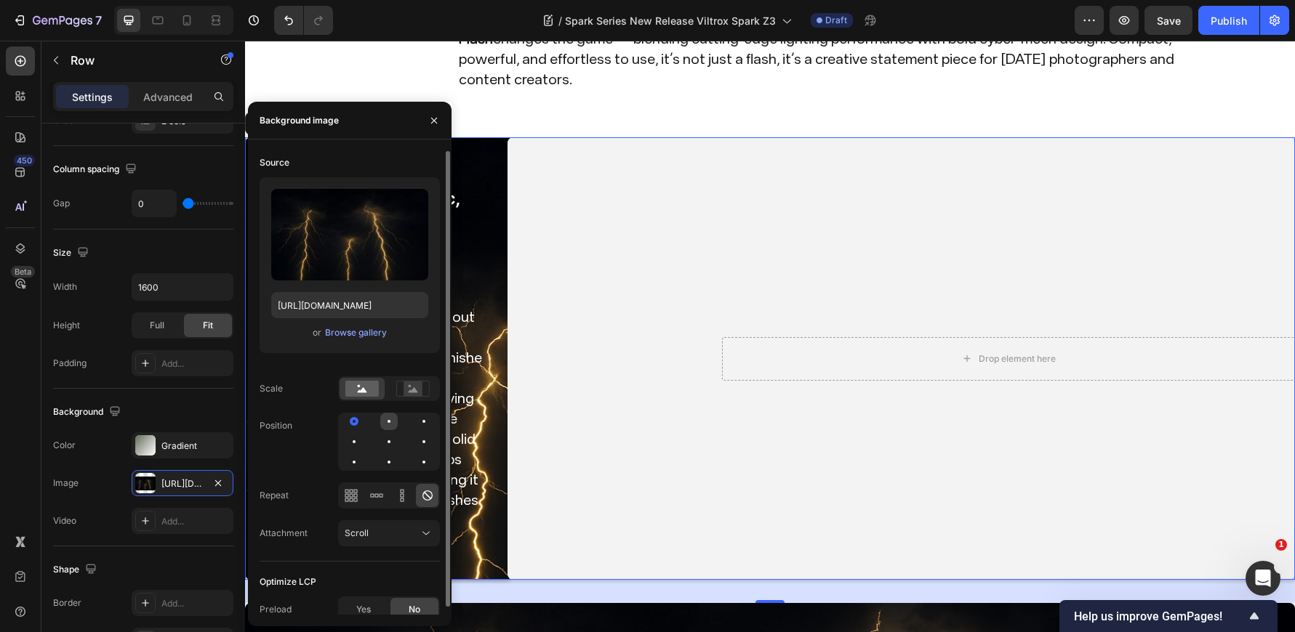
click at [391, 423] on div at bounding box center [388, 421] width 17 height 17
click at [423, 429] on div at bounding box center [423, 421] width 17 height 17
click at [425, 442] on div at bounding box center [423, 442] width 3 height 3
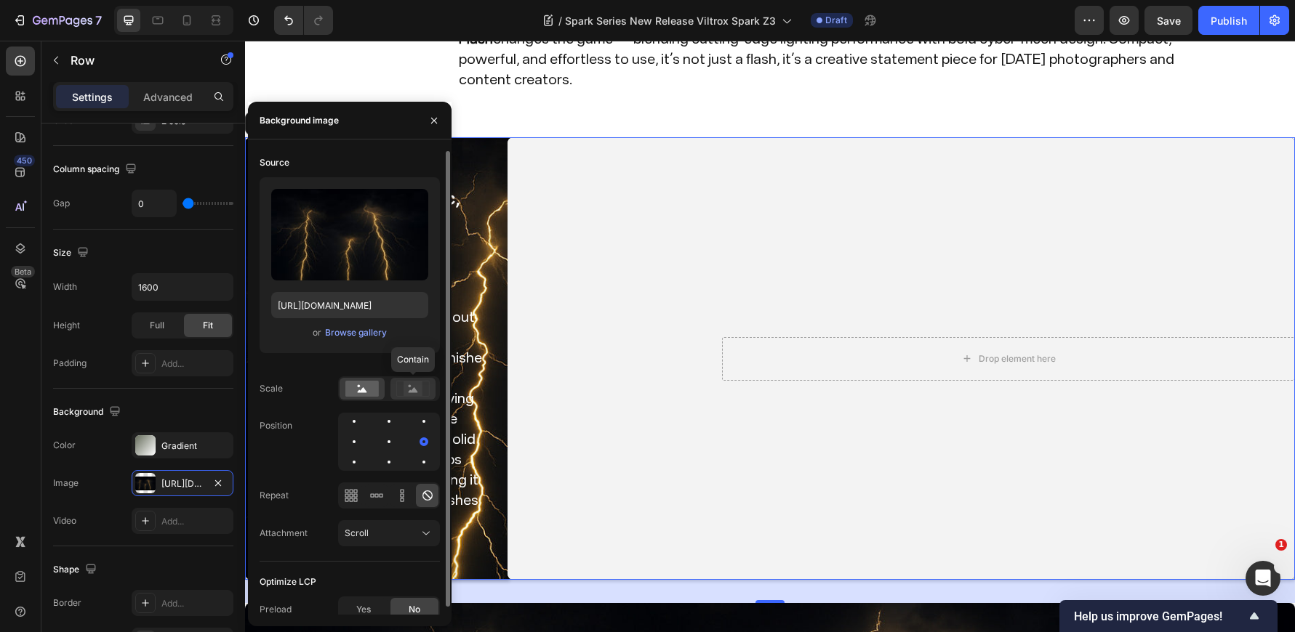
click at [414, 395] on rect at bounding box center [412, 389] width 19 height 15
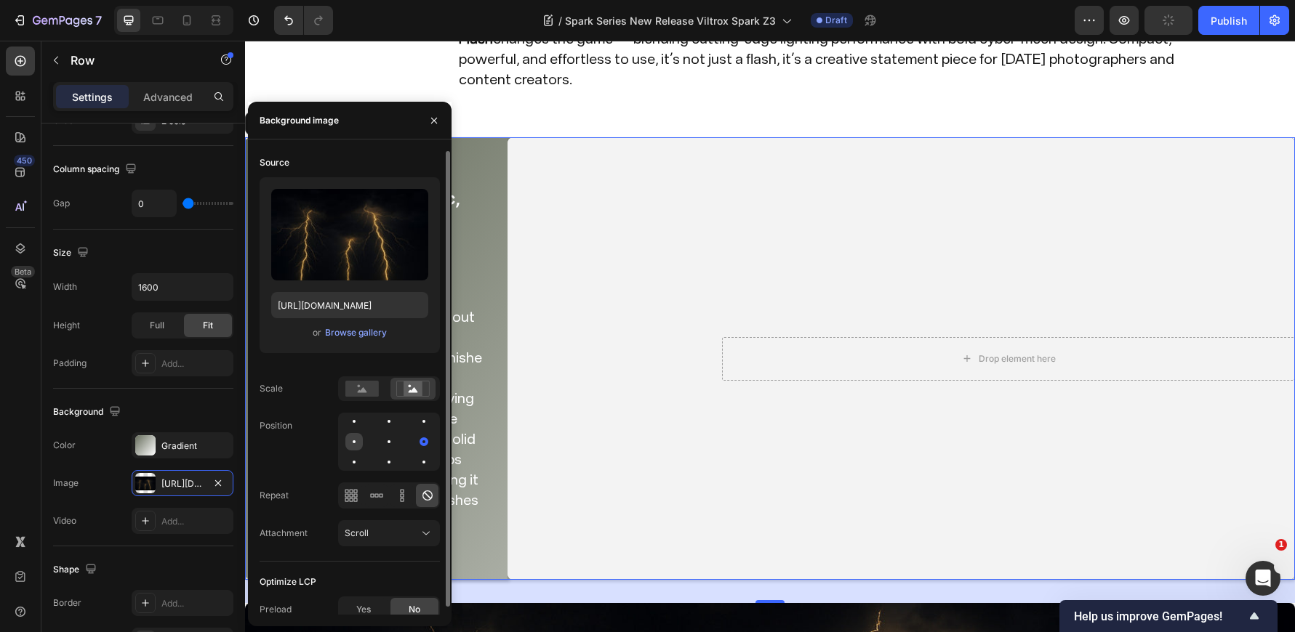
click at [357, 443] on div at bounding box center [353, 441] width 17 height 17
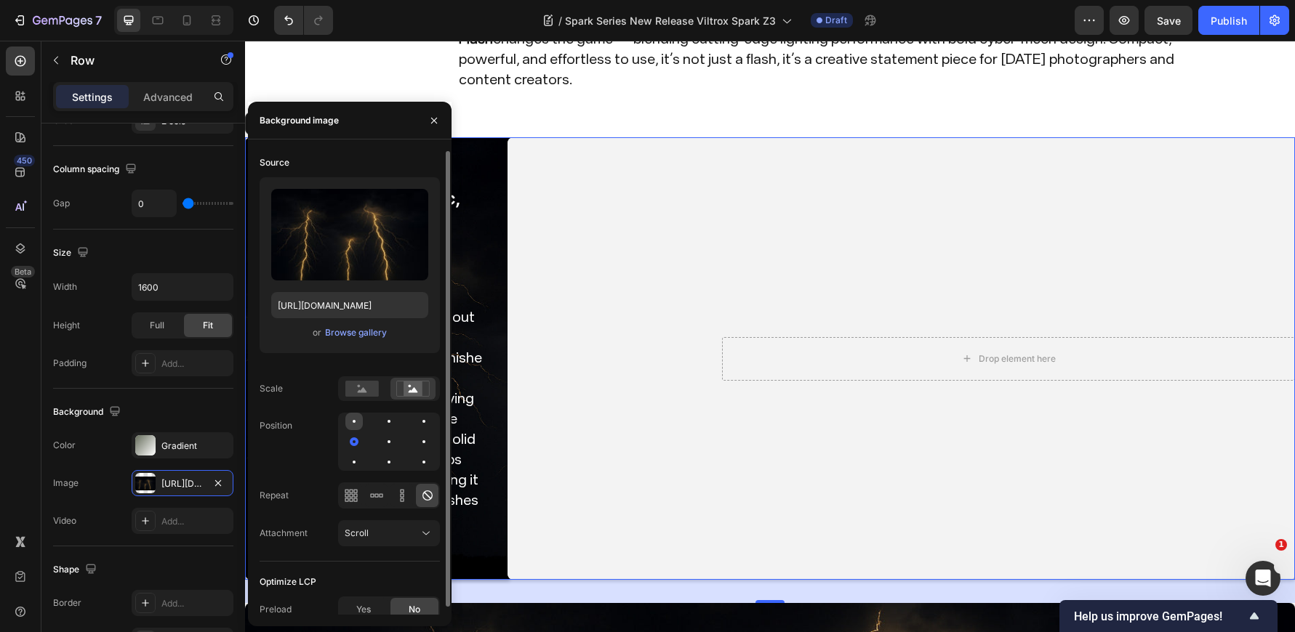
click at [349, 426] on div at bounding box center [353, 421] width 17 height 17
click at [387, 439] on div at bounding box center [388, 441] width 17 height 17
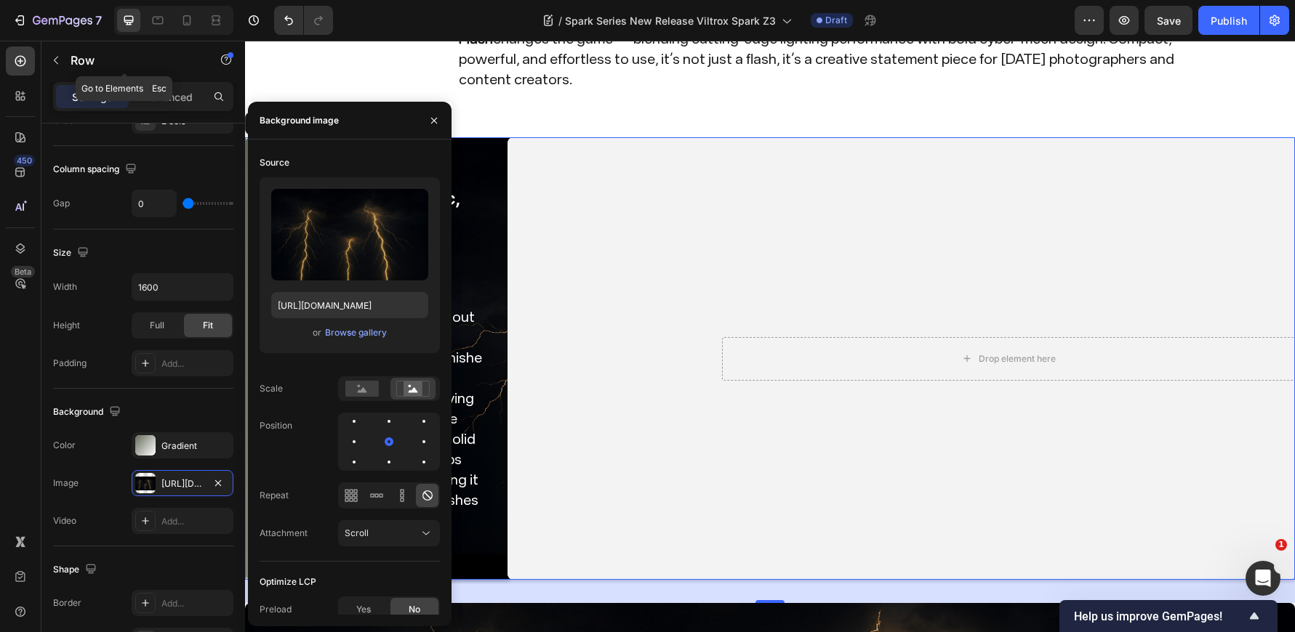
click at [180, 57] on p "Row" at bounding box center [133, 60] width 124 height 17
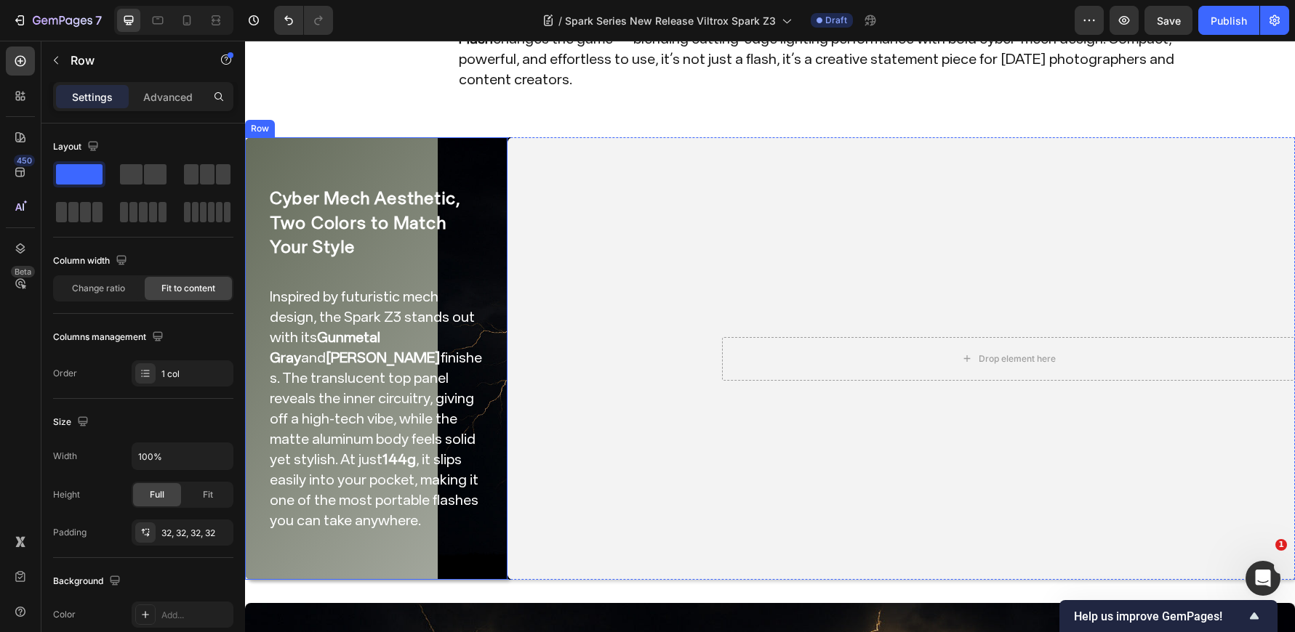
click at [482, 137] on div "Cyber Mech Aesthetic, Two Colors to Match Your Style Heading Inspired by futuri…" at bounding box center [376, 358] width 262 height 443
click at [272, 117] on div "Row" at bounding box center [275, 123] width 24 height 13
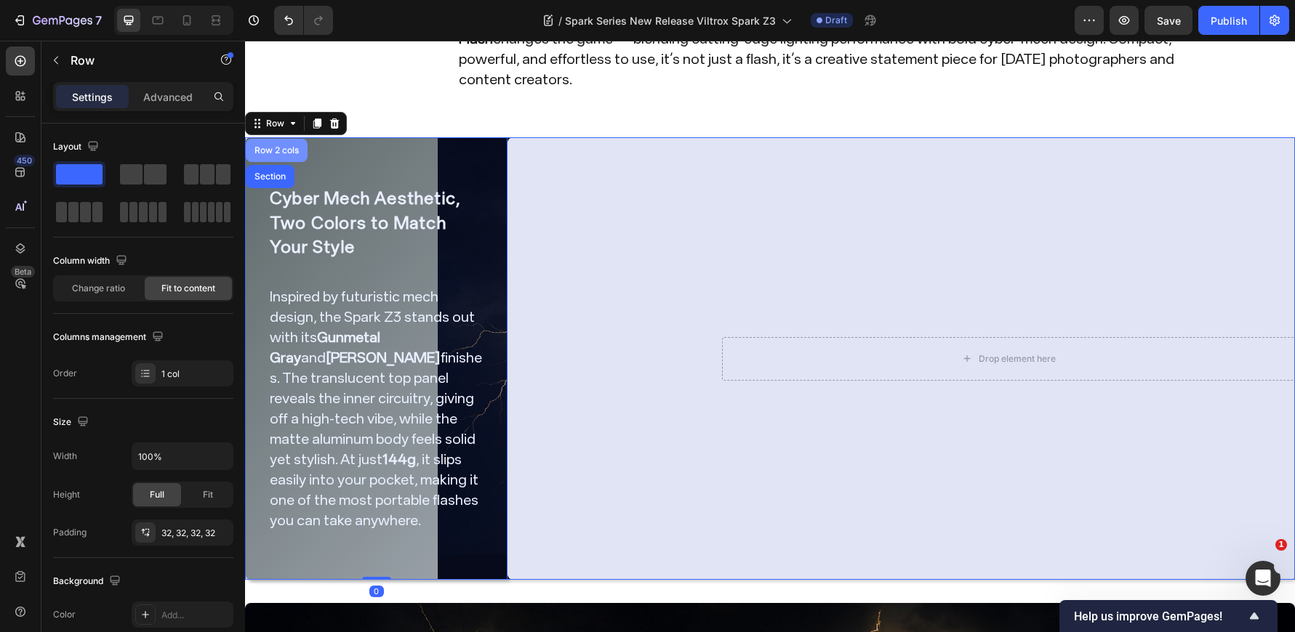
click at [273, 146] on div "Row 2 cols" at bounding box center [277, 150] width 50 height 9
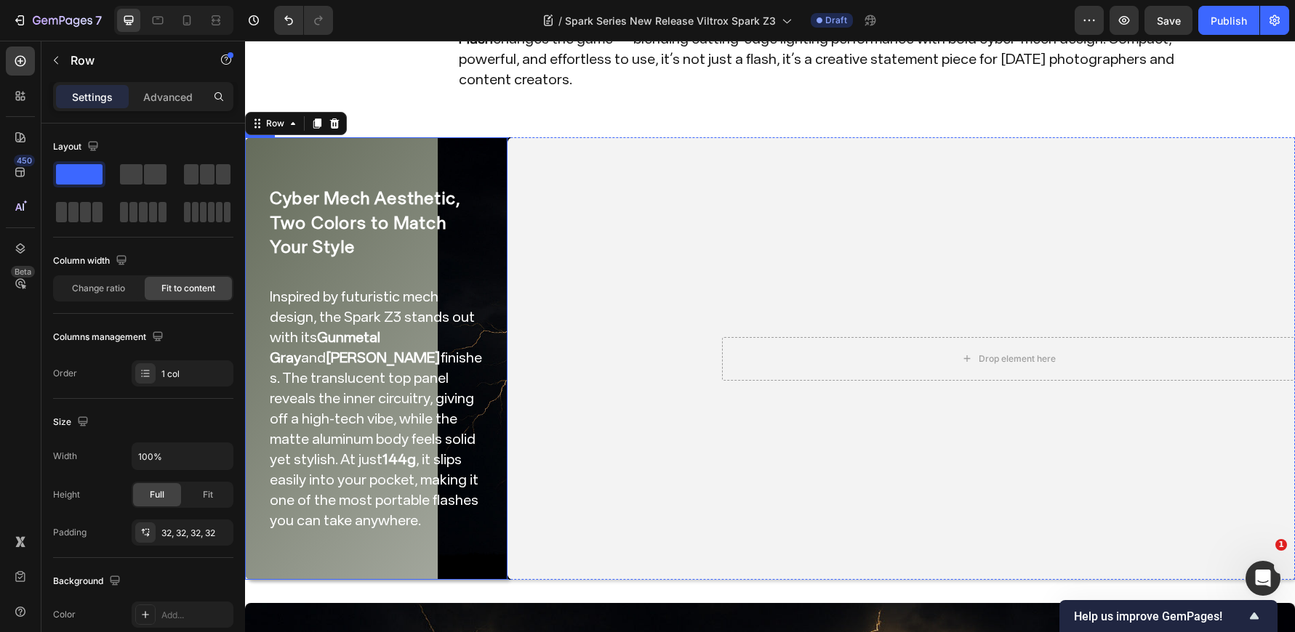
scroll to position [291, 0]
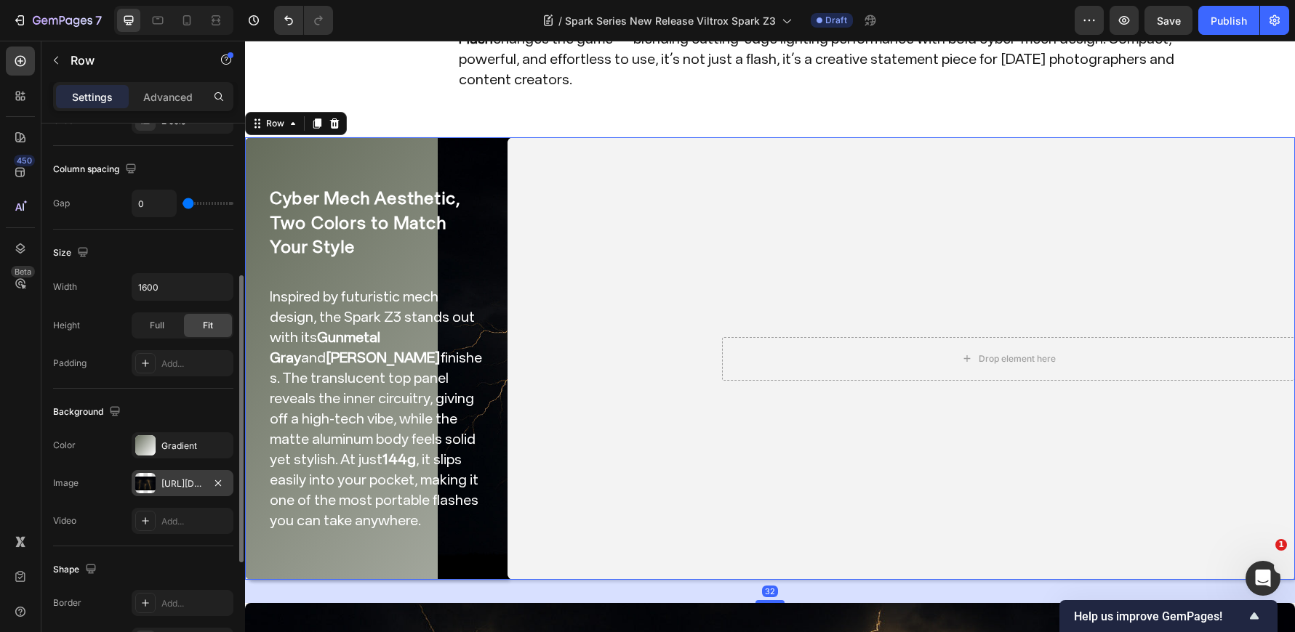
click at [164, 481] on div "https://cdn.shopify.com/s/files/1/0104/0380/7298/files/Spark_Z3_img0.jpg?v=1759…" at bounding box center [182, 484] width 42 height 13
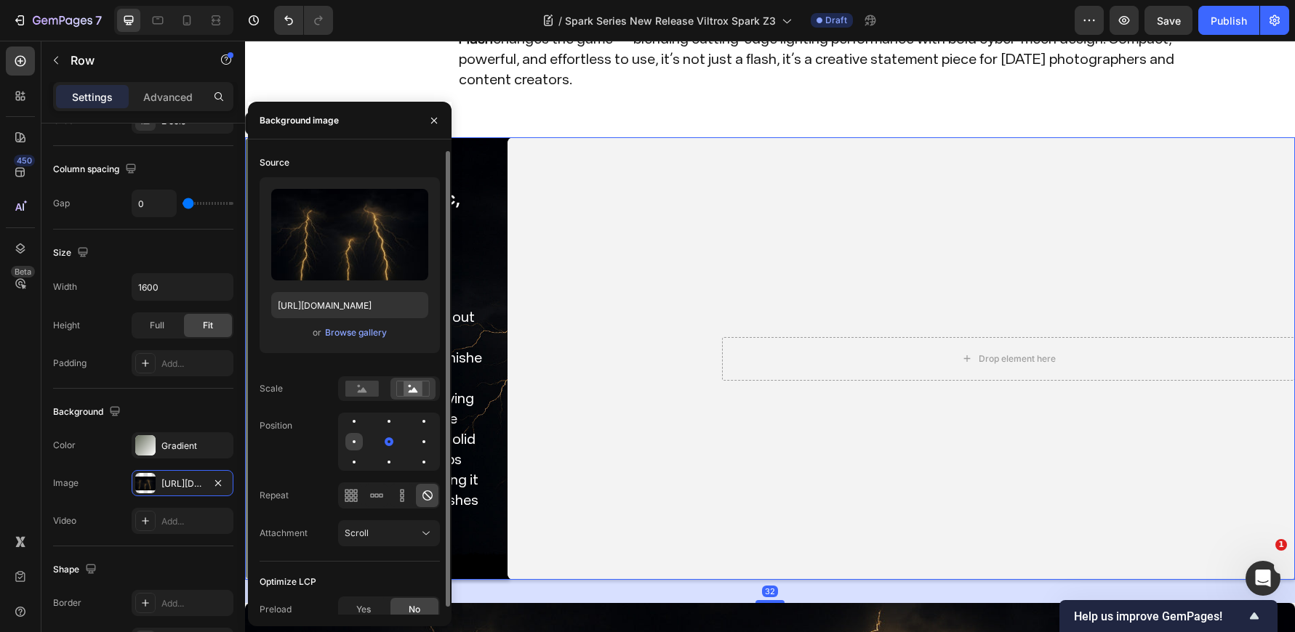
click at [356, 441] on div at bounding box center [353, 441] width 17 height 17
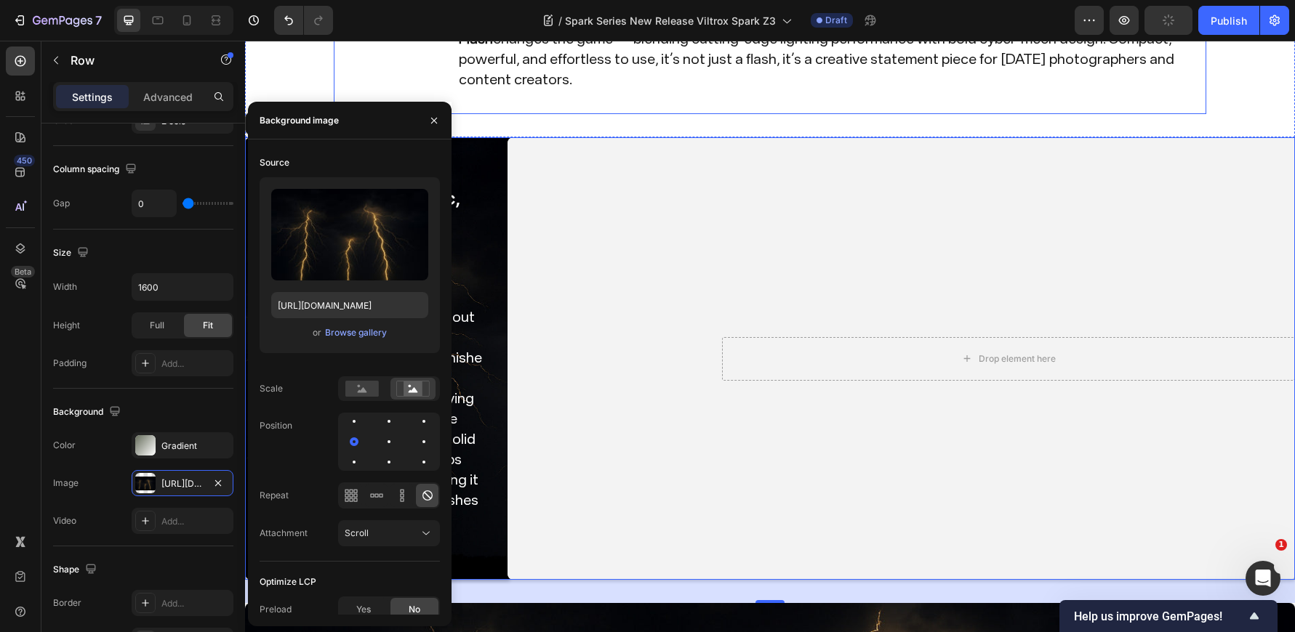
click at [602, 84] on div "Viltrox Spark Z3: A Cyber Mech Flash Built for the New Generation Heading When …" at bounding box center [831, 6] width 749 height 215
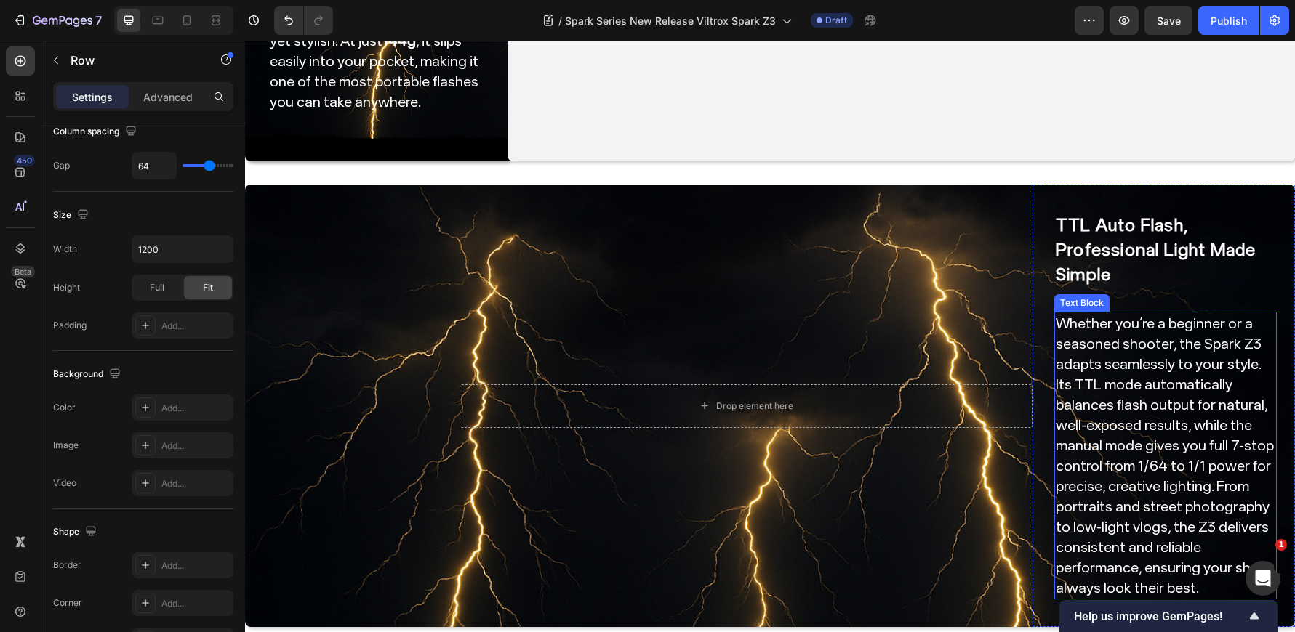
scroll to position [654, 0]
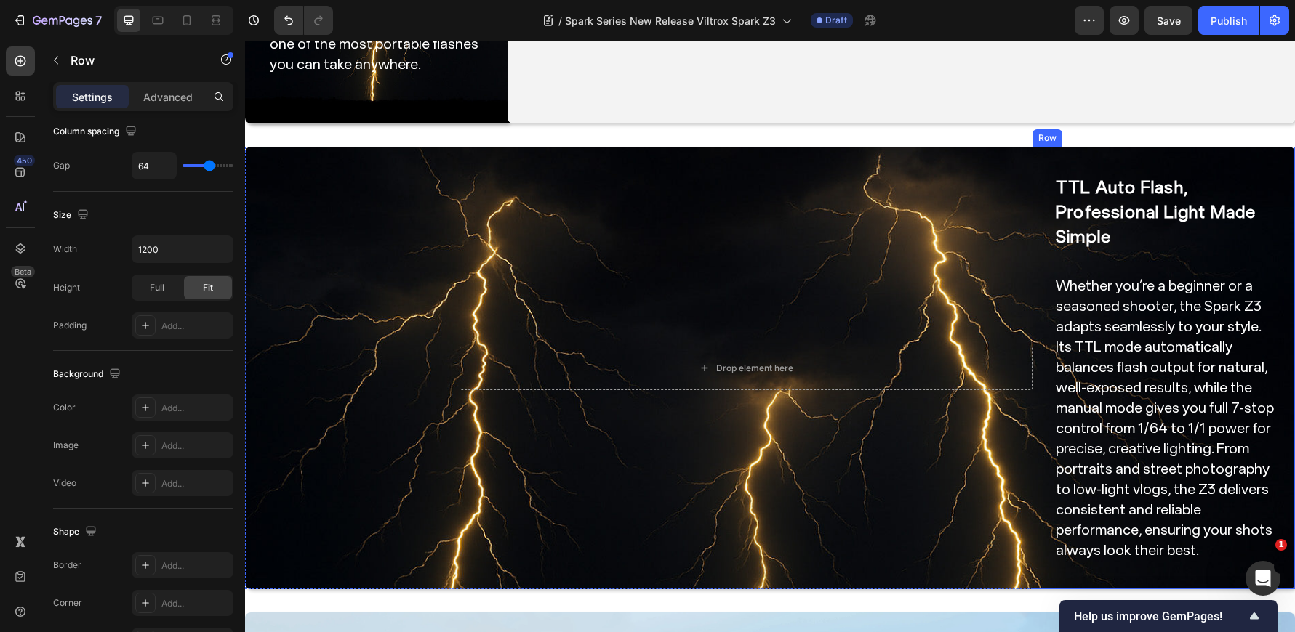
click at [1123, 153] on div "TTL Auto Flash, Professional Light Made Simple Heading Whether you’re a beginne…" at bounding box center [1163, 368] width 262 height 443
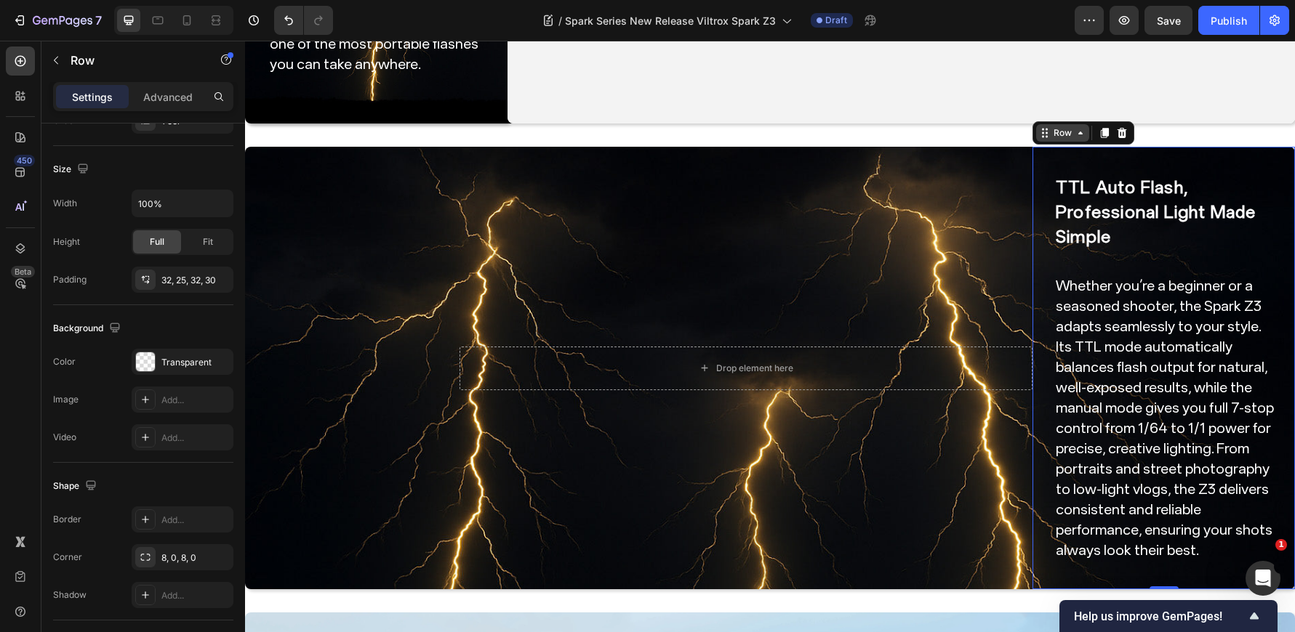
click at [1045, 132] on icon at bounding box center [1046, 133] width 2 height 2
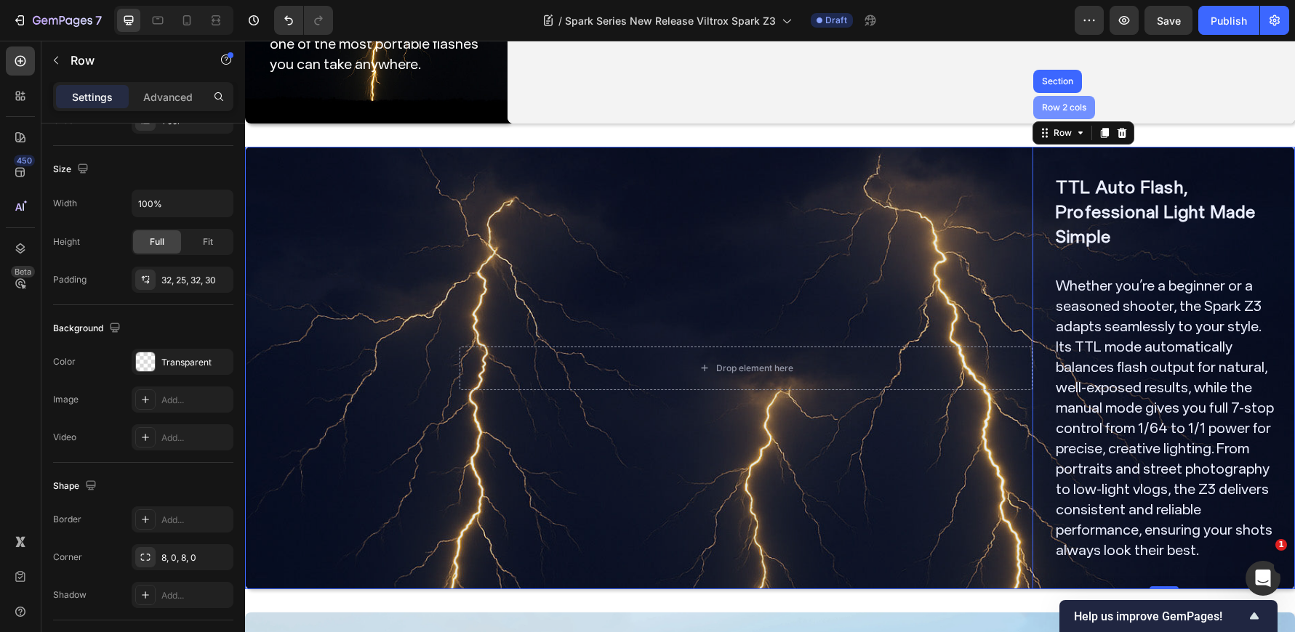
click at [1050, 116] on div "Row 2 cols" at bounding box center [1064, 107] width 62 height 23
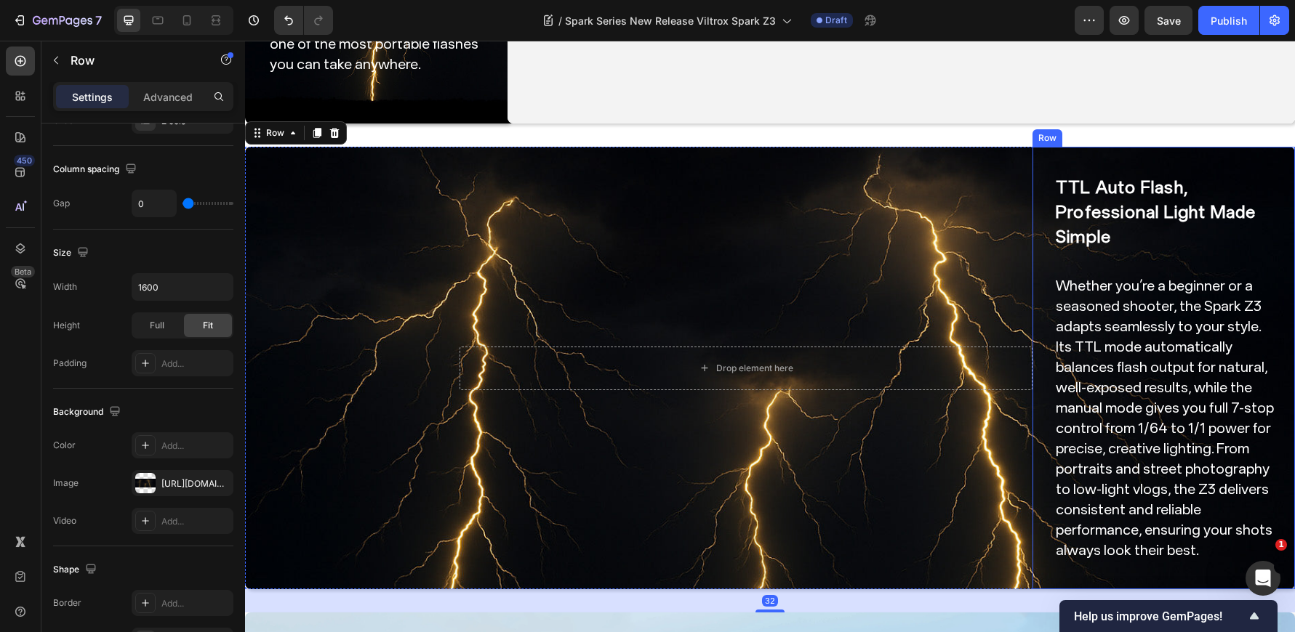
click at [1074, 158] on div "TTL Auto Flash, Professional Light Made Simple Heading Whether you’re a beginne…" at bounding box center [1163, 368] width 262 height 443
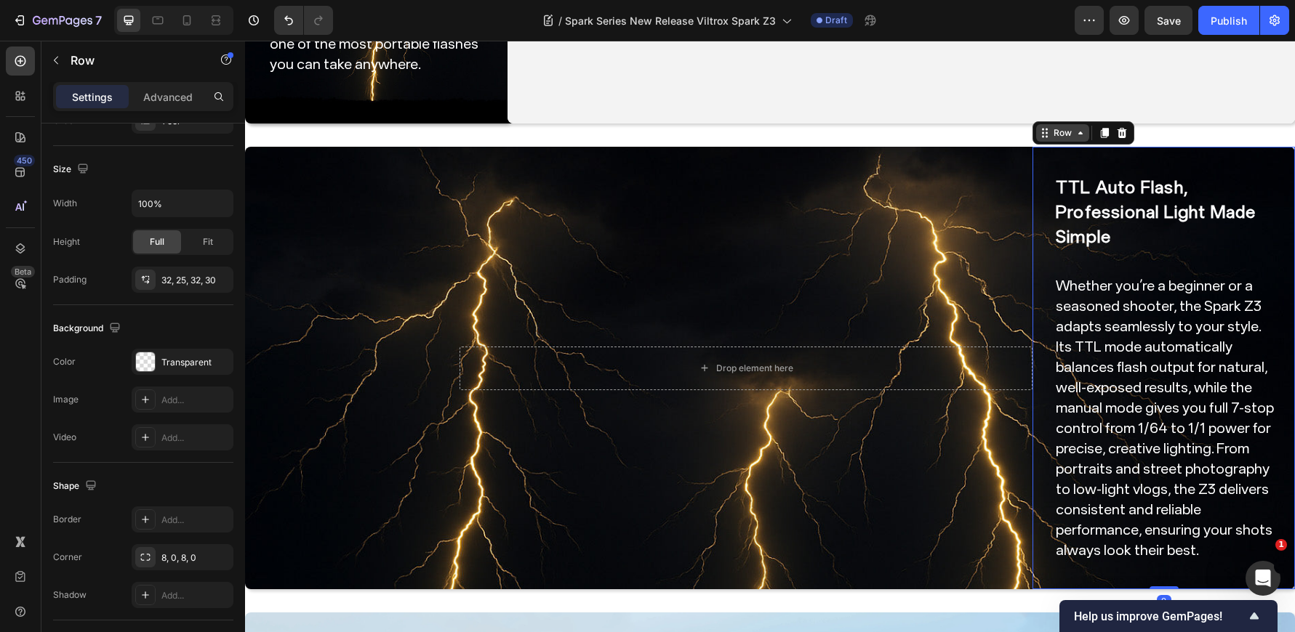
click at [1050, 130] on div "Row" at bounding box center [1062, 132] width 24 height 13
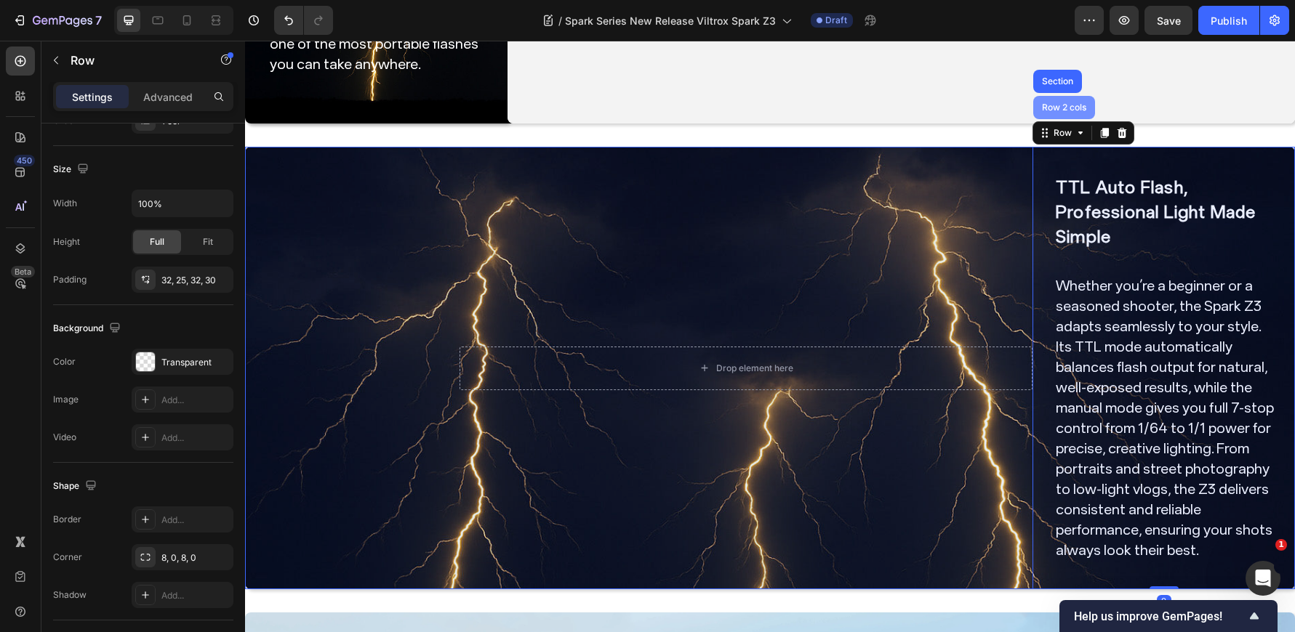
click at [1055, 112] on div "Row 2 cols" at bounding box center [1064, 107] width 62 height 23
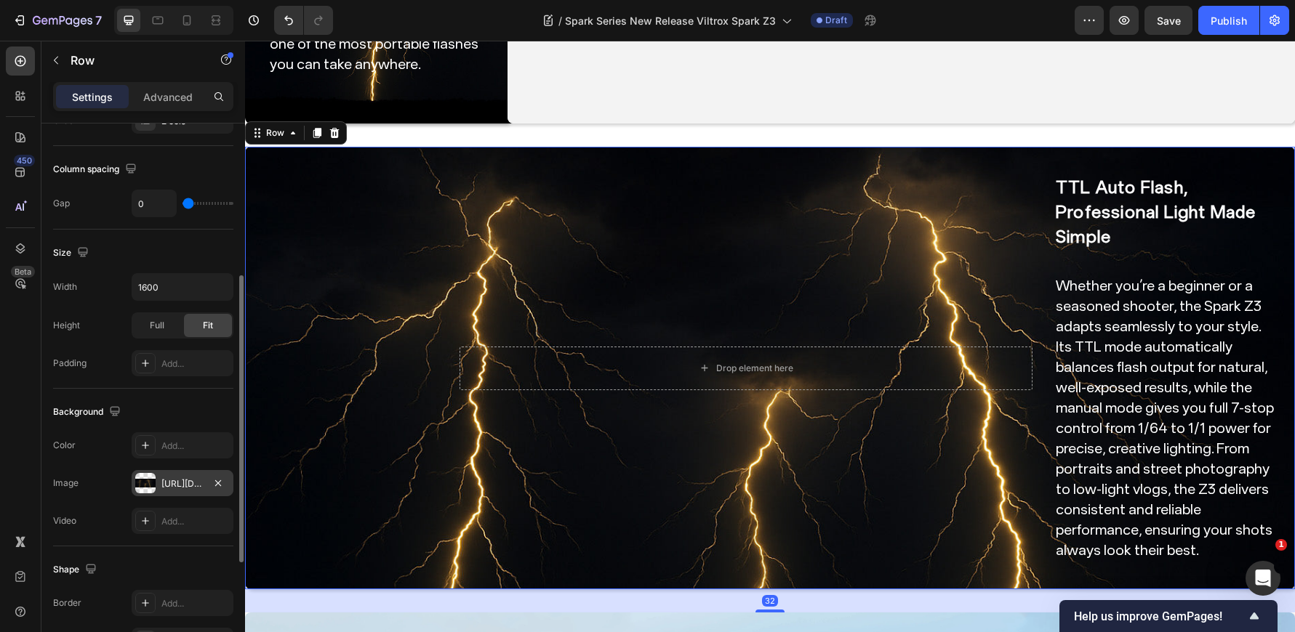
click at [166, 478] on div "https://cdn.shopify.com/s/files/1/0104/0380/7298/files/Spark_Z3_img0.jpg?v=1759…" at bounding box center [182, 484] width 42 height 13
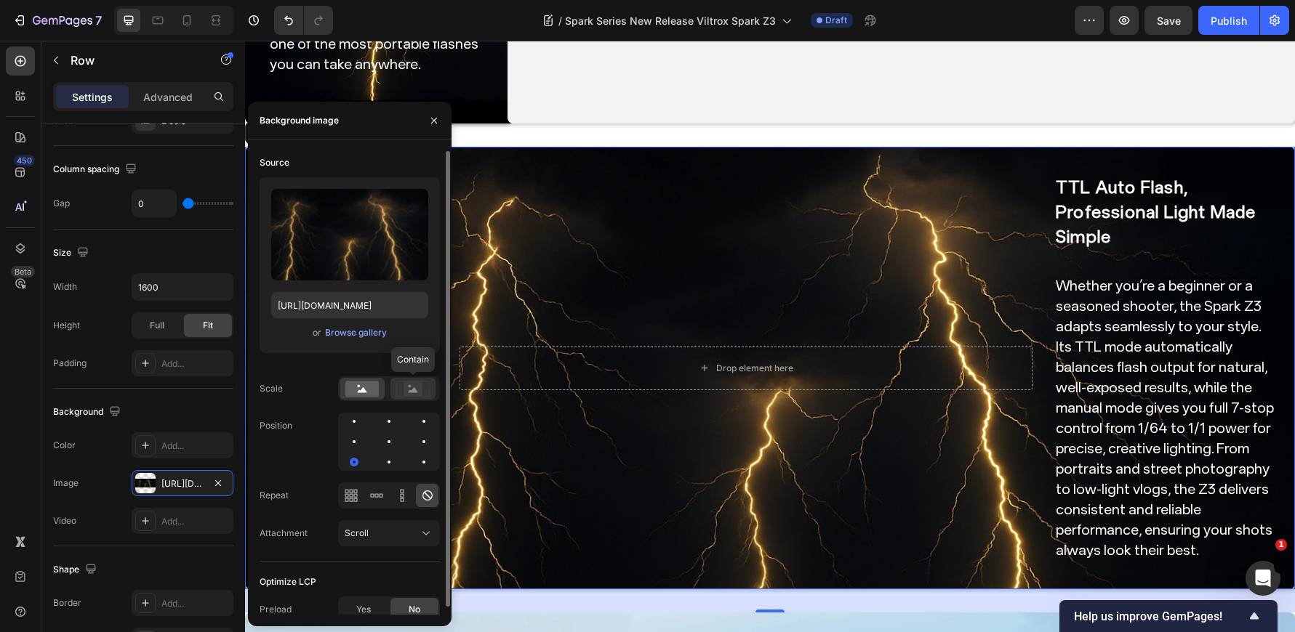
click at [411, 387] on rect at bounding box center [412, 389] width 19 height 15
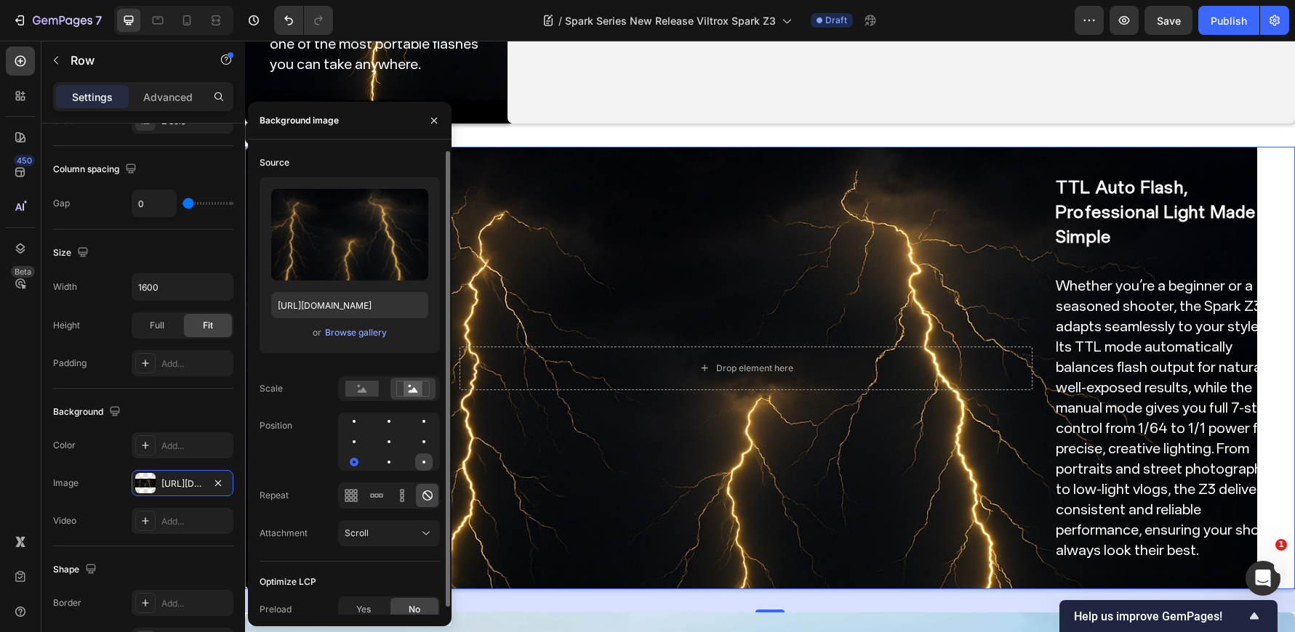
click at [427, 465] on div at bounding box center [423, 462] width 17 height 17
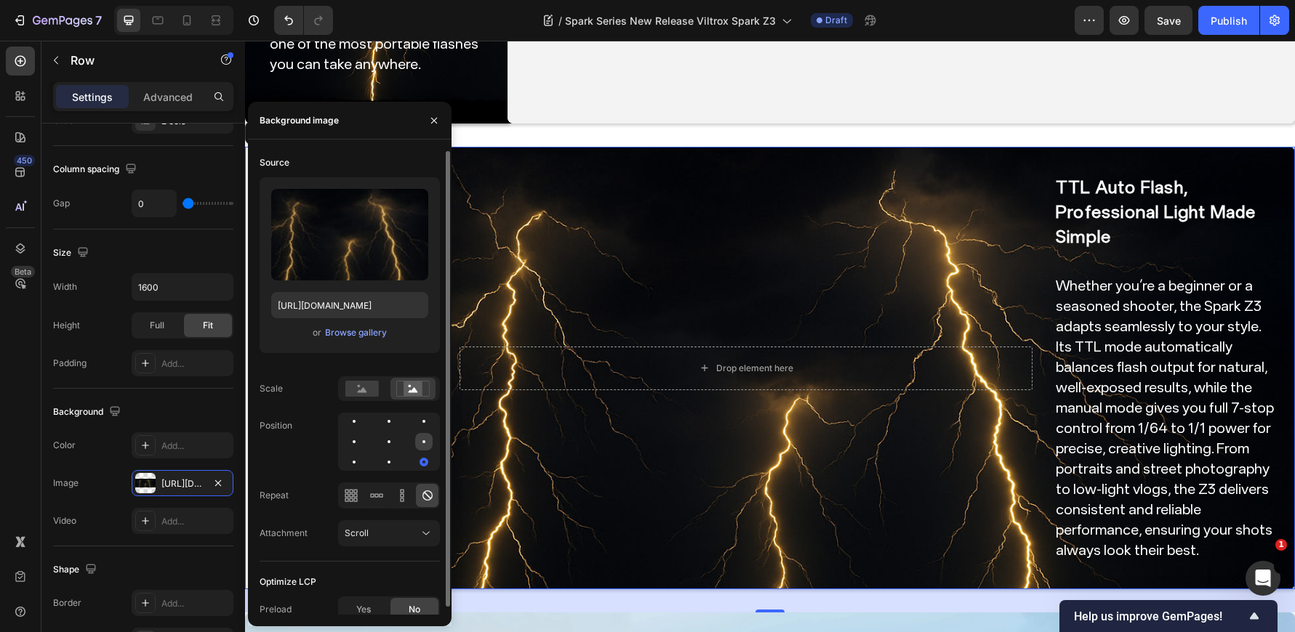
click at [427, 439] on div at bounding box center [423, 441] width 17 height 17
click at [422, 415] on div at bounding box center [423, 421] width 17 height 17
click at [411, 396] on rect at bounding box center [412, 388] width 33 height 15
click at [394, 445] on div at bounding box center [388, 441] width 17 height 17
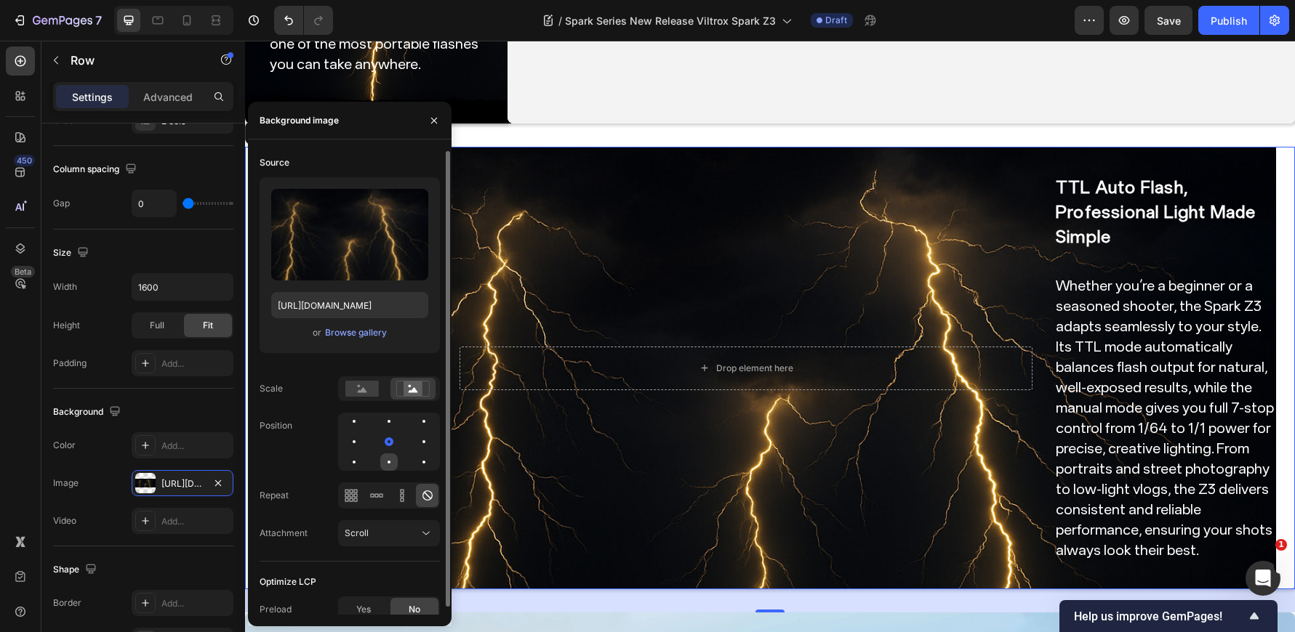
click at [387, 467] on div at bounding box center [388, 462] width 17 height 17
click at [369, 464] on div at bounding box center [389, 442] width 102 height 58
drag, startPoint x: 356, startPoint y: 444, endPoint x: 347, endPoint y: 455, distance: 14.0
click at [356, 443] on div at bounding box center [353, 441] width 17 height 17
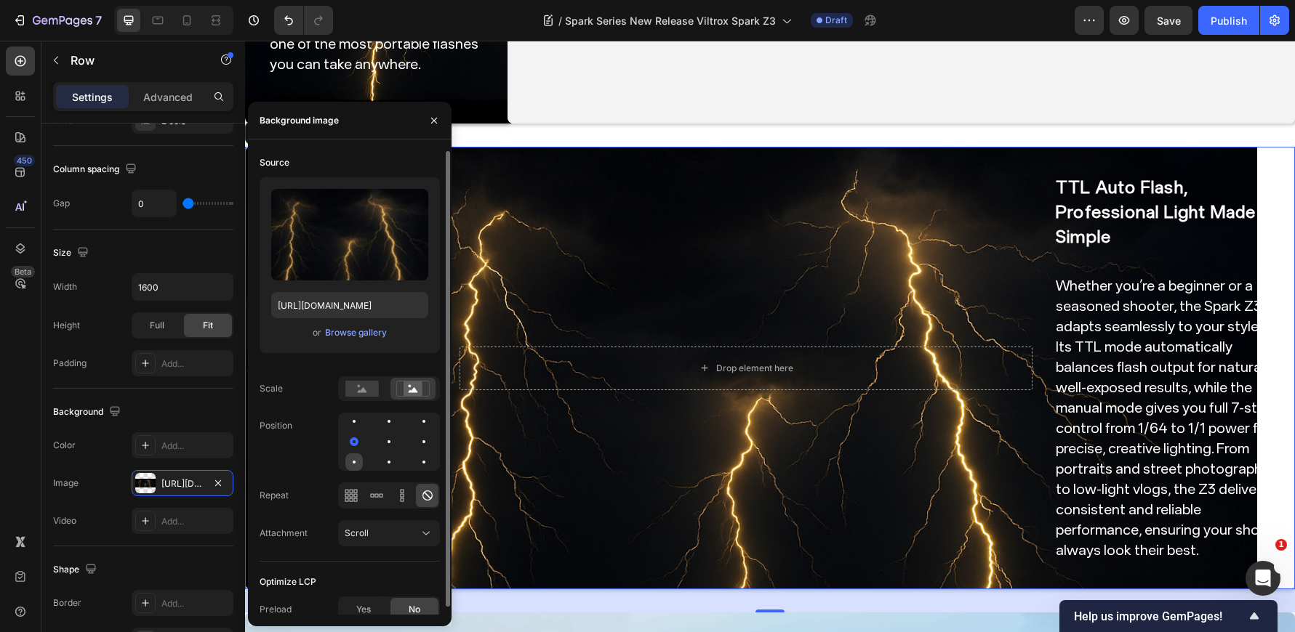
click at [354, 462] on div at bounding box center [354, 462] width 3 height 3
click at [423, 447] on div at bounding box center [423, 441] width 17 height 17
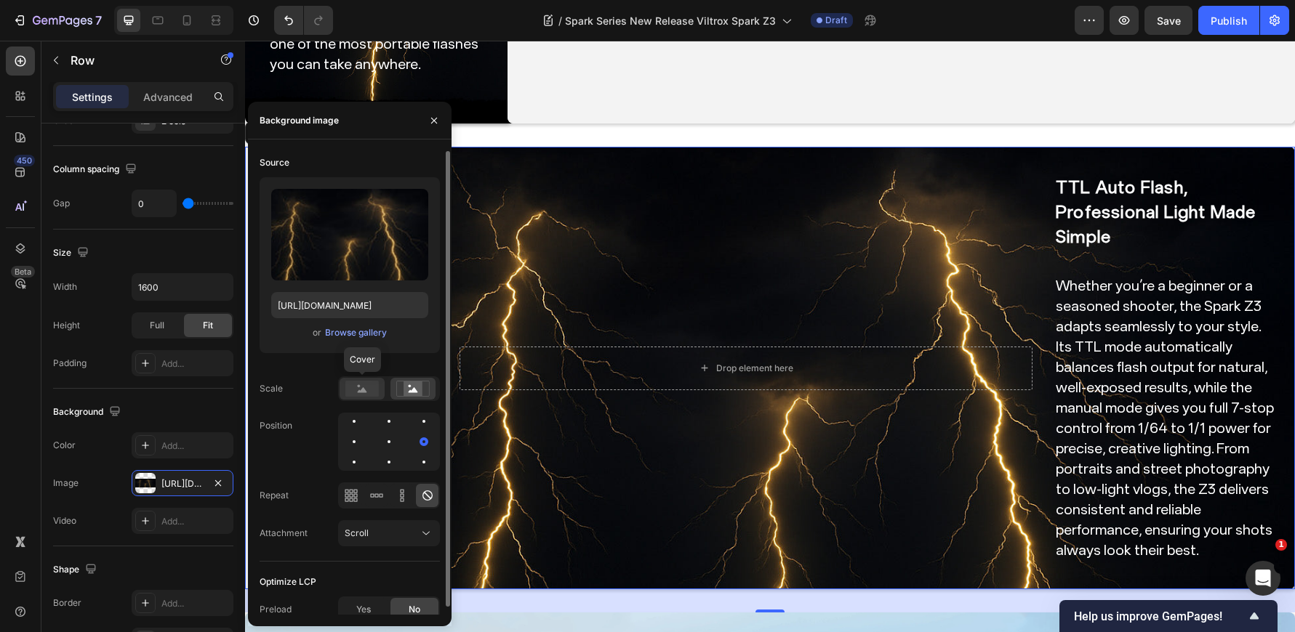
click at [358, 385] on rect at bounding box center [361, 389] width 33 height 16
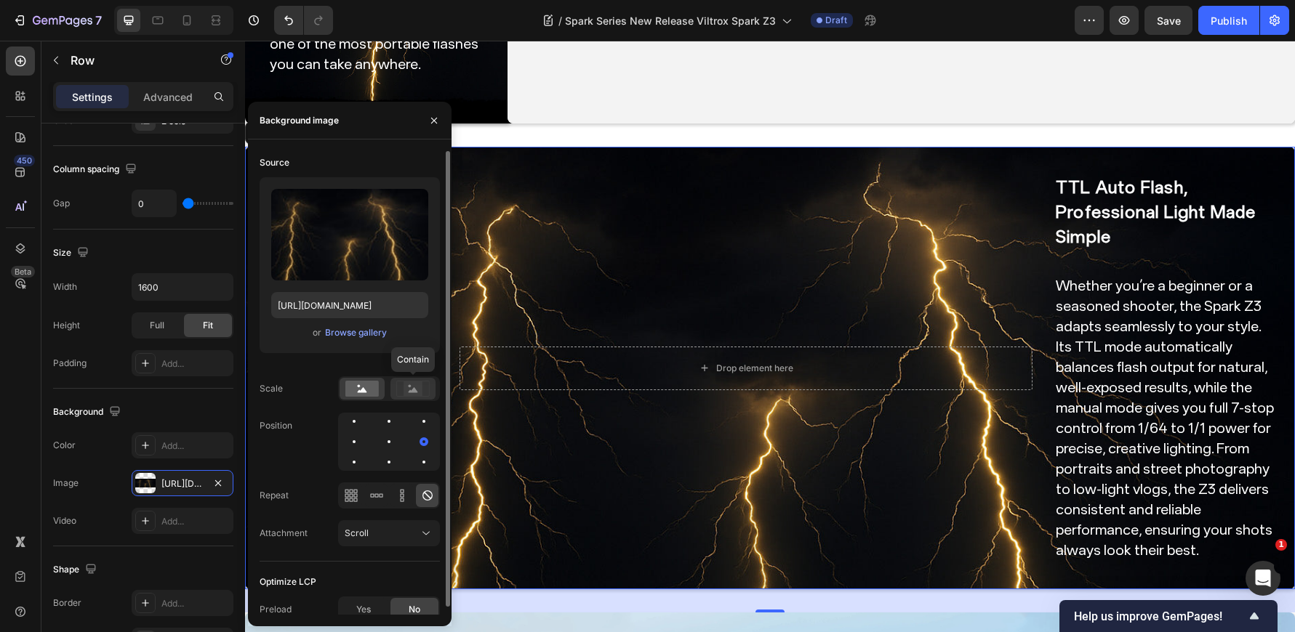
click at [409, 387] on rect at bounding box center [412, 389] width 19 height 15
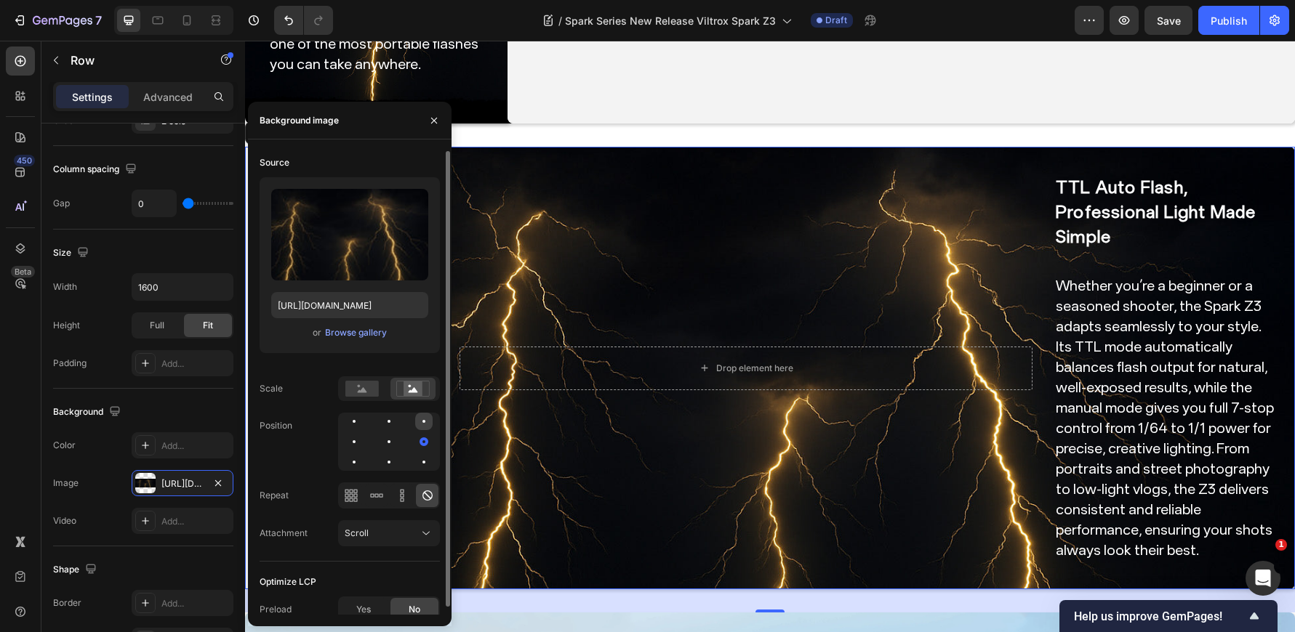
click at [423, 424] on div at bounding box center [423, 421] width 17 height 17
click at [394, 422] on div at bounding box center [388, 421] width 17 height 17
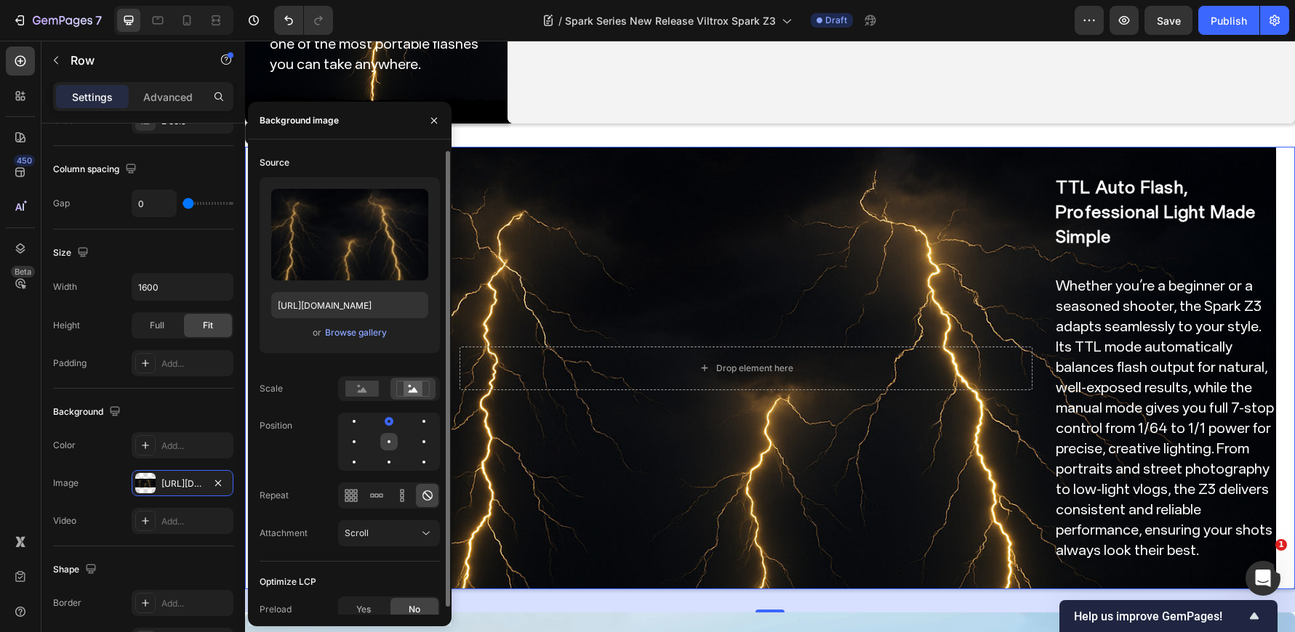
click at [389, 441] on div at bounding box center [388, 442] width 3 height 3
click at [419, 441] on div at bounding box center [423, 441] width 17 height 17
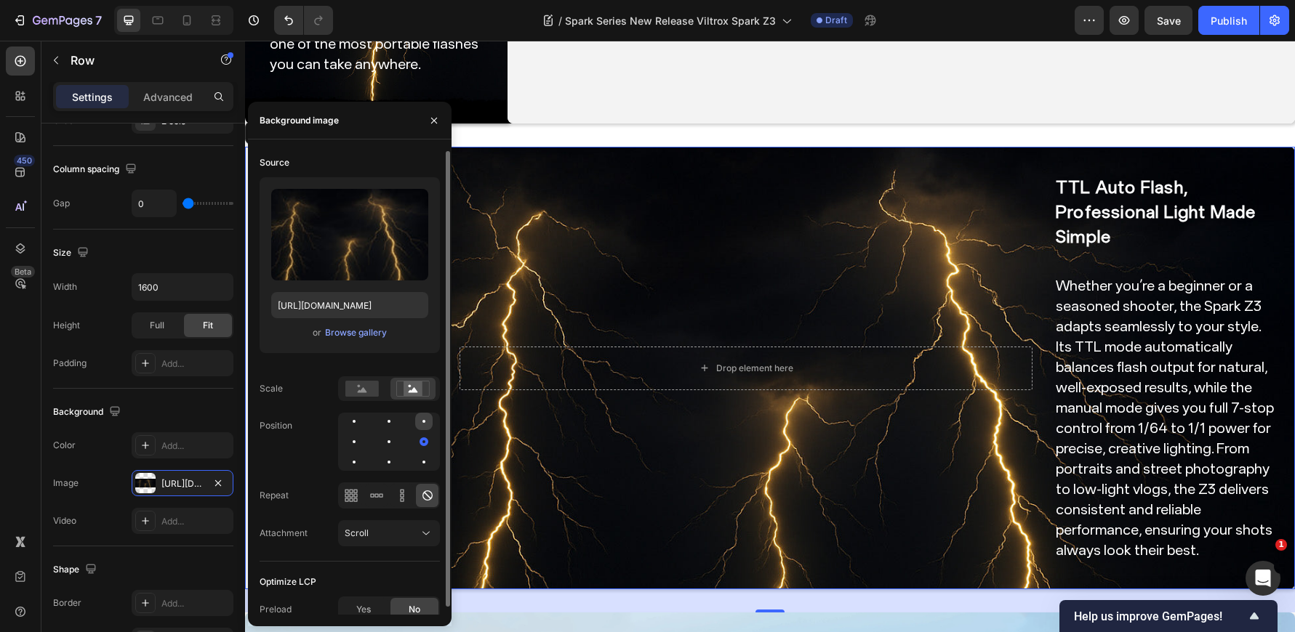
click at [430, 421] on div at bounding box center [423, 421] width 17 height 17
click at [426, 455] on div at bounding box center [423, 462] width 17 height 17
click at [426, 462] on div at bounding box center [423, 462] width 9 height 9
click at [423, 445] on div at bounding box center [423, 441] width 17 height 17
click at [409, 495] on div at bounding box center [401, 495] width 23 height 23
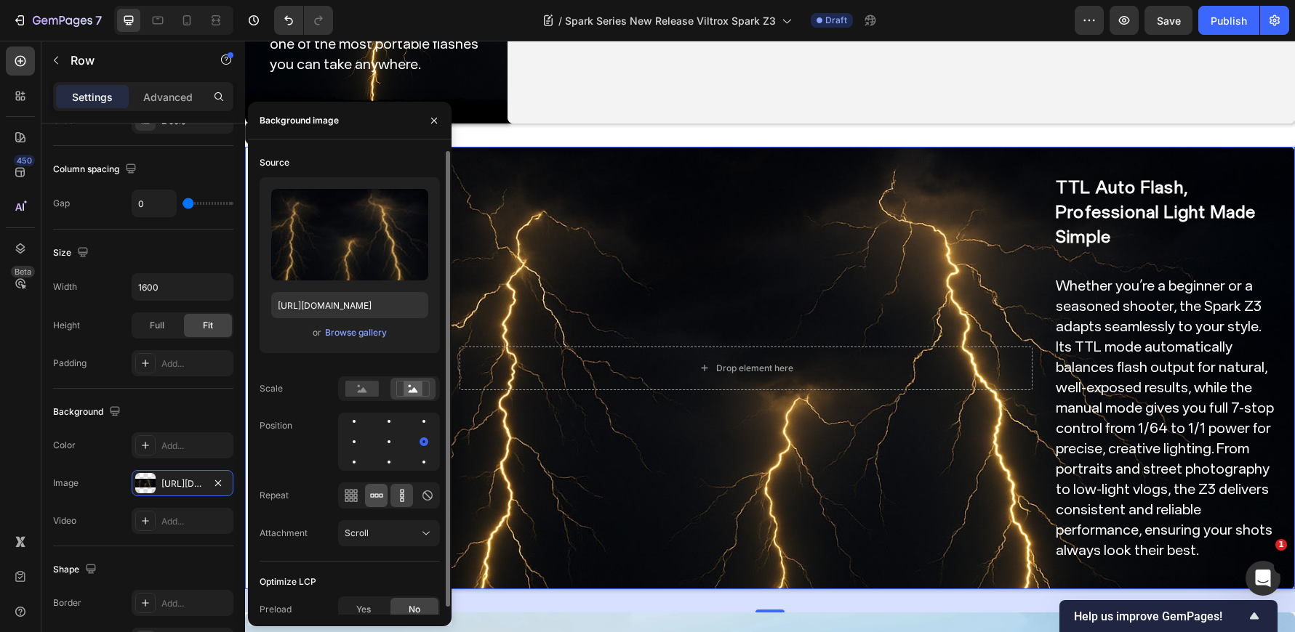
drag, startPoint x: 390, startPoint y: 499, endPoint x: 382, endPoint y: 497, distance: 8.1
click at [385, 499] on div at bounding box center [389, 496] width 102 height 26
click at [379, 496] on icon at bounding box center [381, 496] width 4 height 4
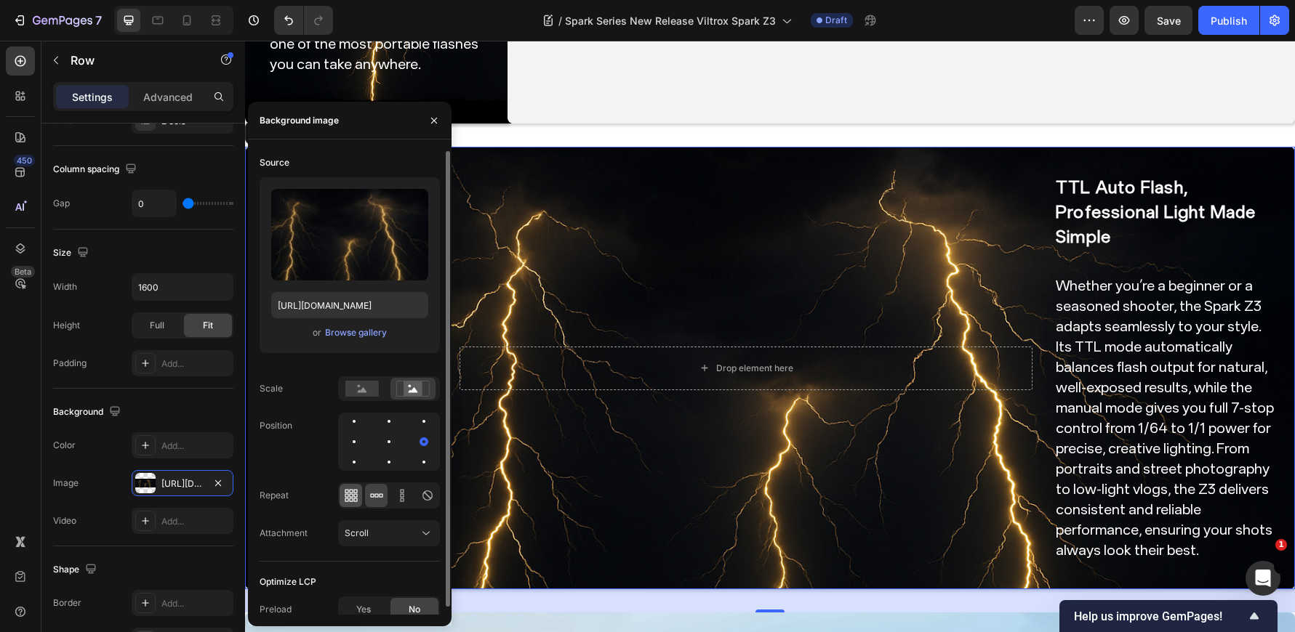
click at [358, 491] on div at bounding box center [350, 495] width 23 height 23
click at [429, 504] on div at bounding box center [427, 495] width 23 height 23
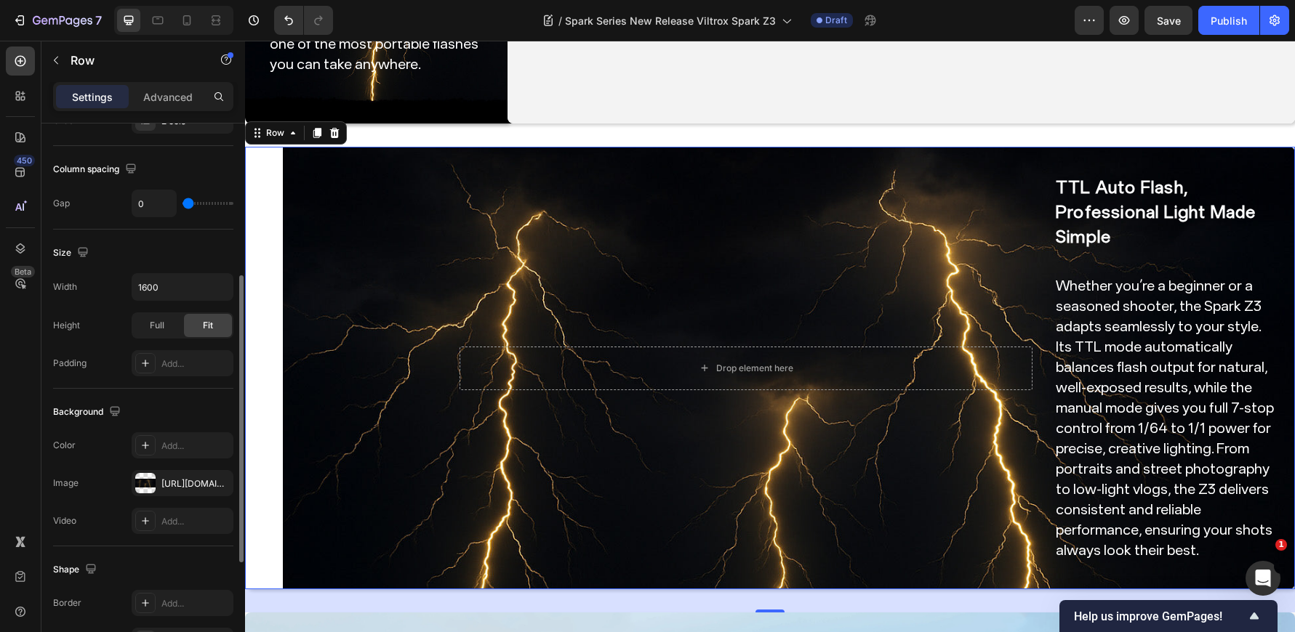
click at [205, 251] on div "Size" at bounding box center [143, 252] width 180 height 23
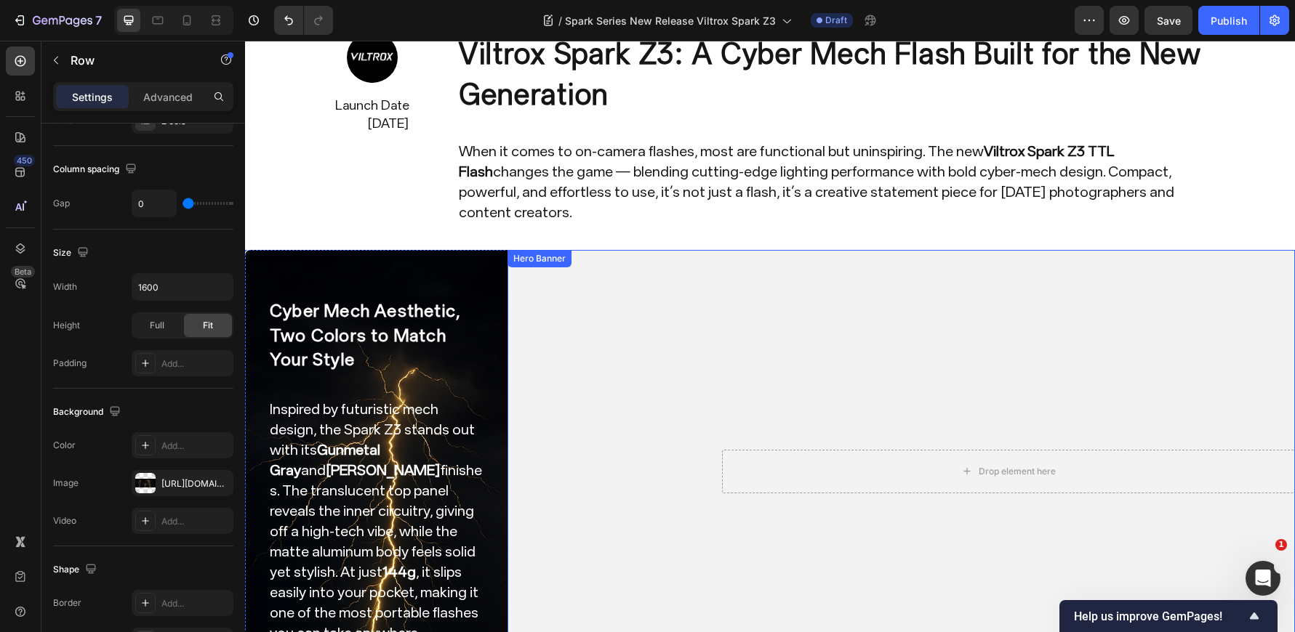
scroll to position [73, 0]
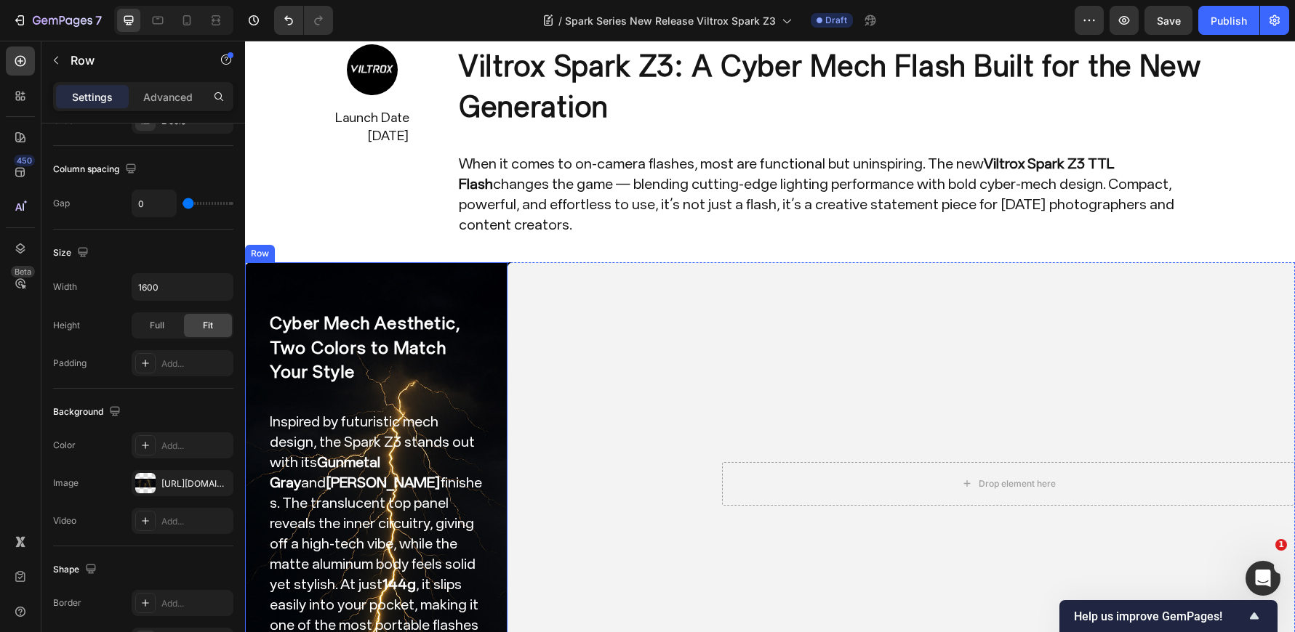
click at [486, 290] on div "Cyber Mech Aesthetic, Two Colors to Match Your Style Heading Inspired by futuri…" at bounding box center [376, 483] width 262 height 443
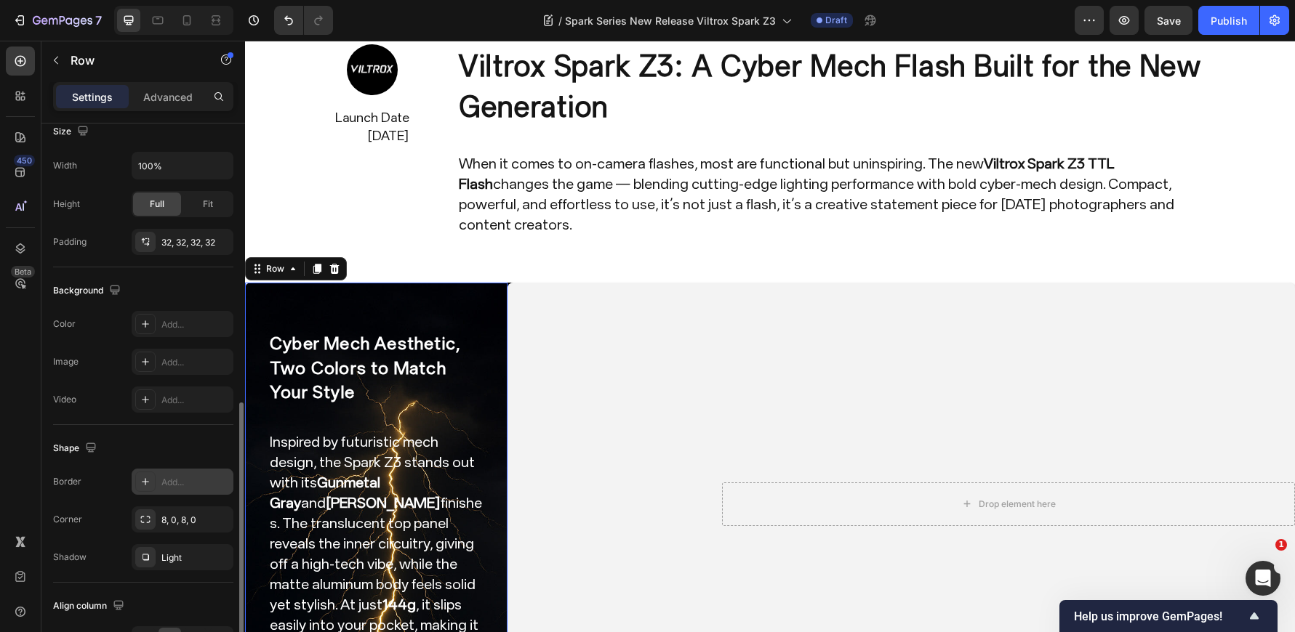
scroll to position [363, 0]
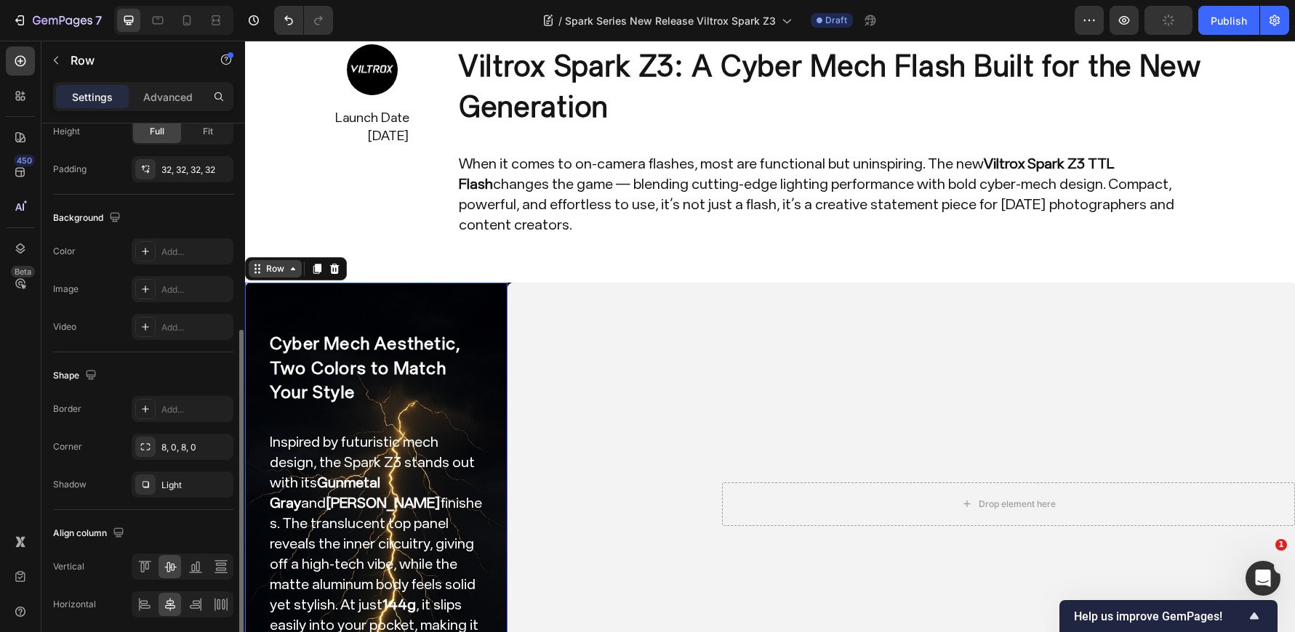
click at [281, 262] on div "Row" at bounding box center [275, 268] width 24 height 13
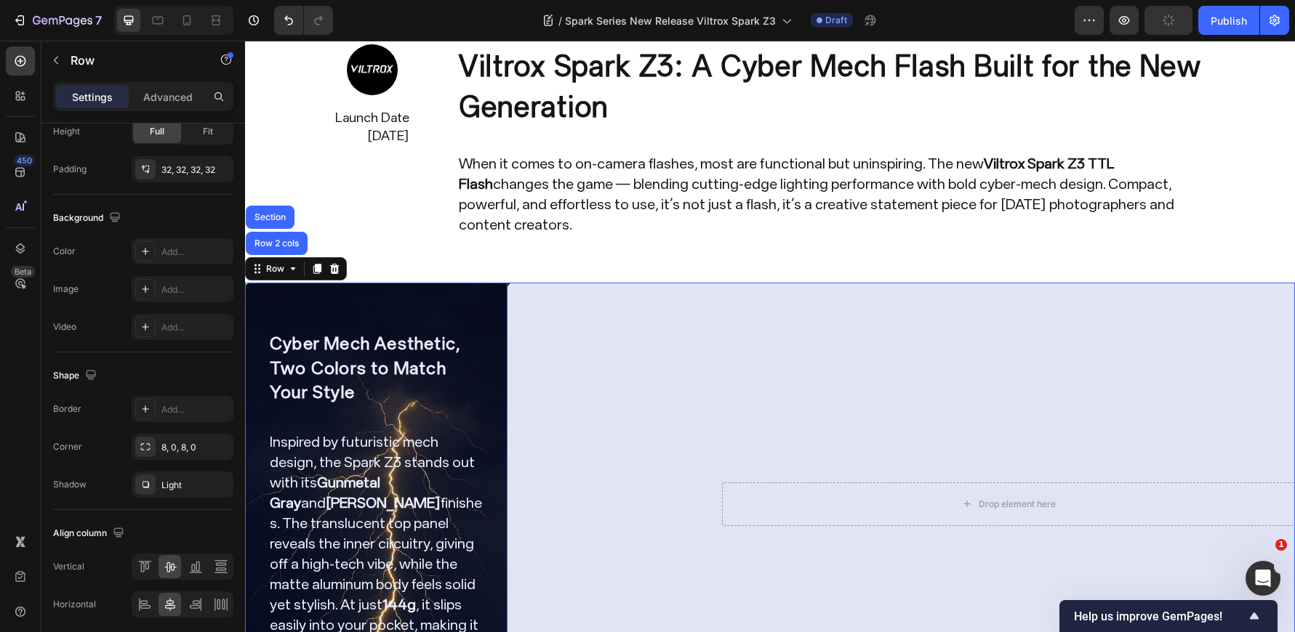
click at [286, 232] on div "Row 2 cols" at bounding box center [277, 243] width 62 height 23
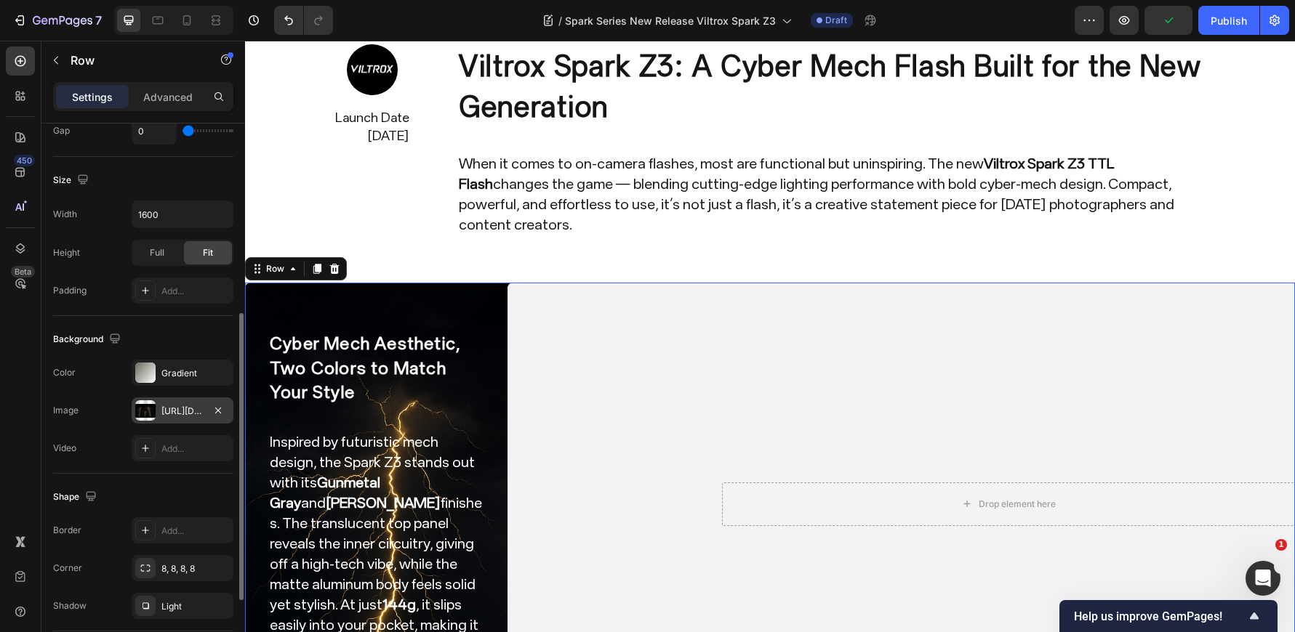
click at [169, 417] on div "https://cdn.shopify.com/s/files/1/0104/0380/7298/files/Spark_Z3_img0.jpg?v=1759…" at bounding box center [182, 411] width 42 height 13
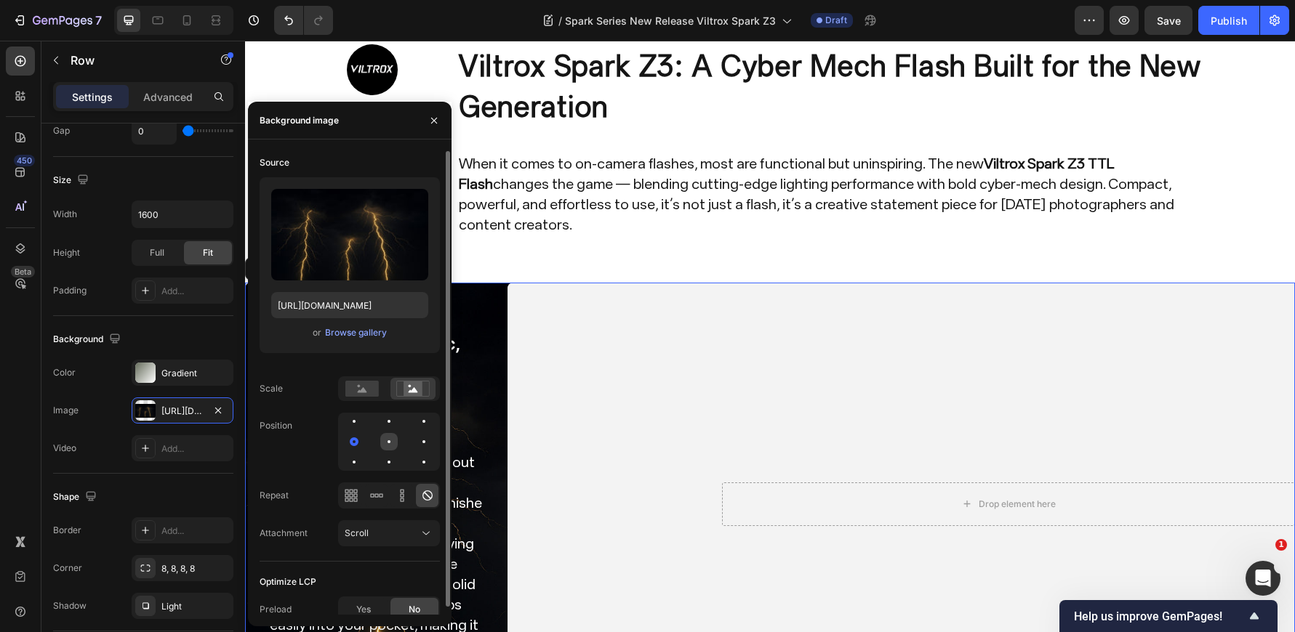
click at [387, 438] on div at bounding box center [388, 441] width 17 height 17
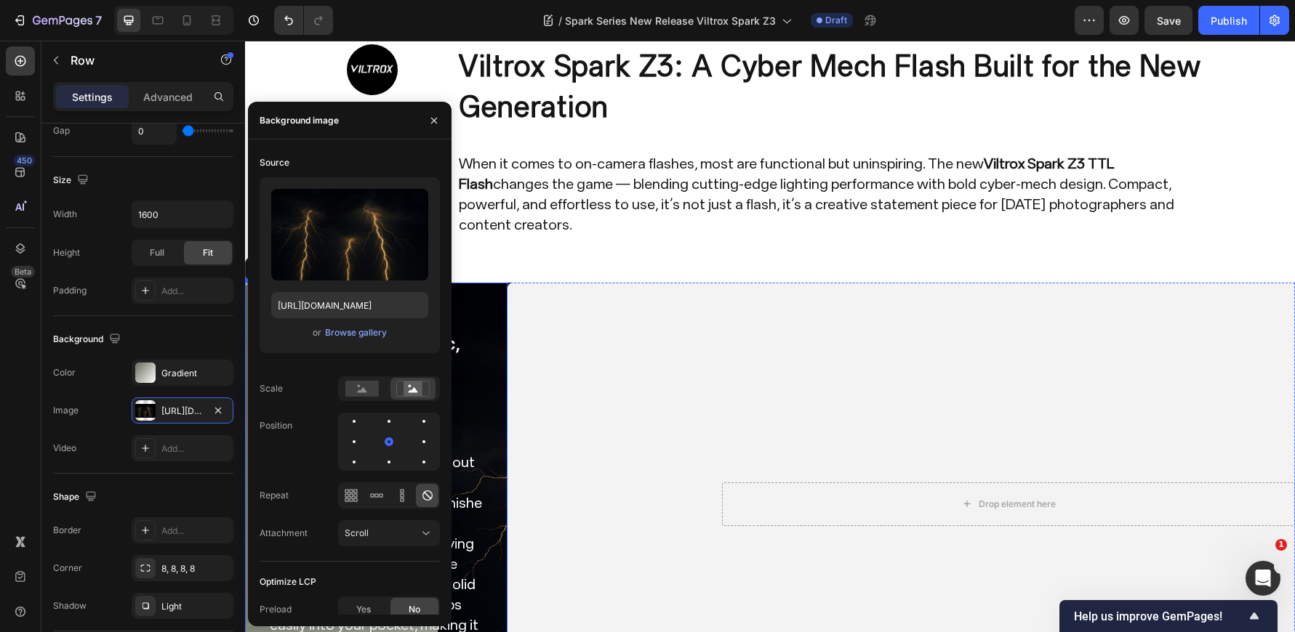
click at [493, 379] on div "Cyber Mech Aesthetic, Two Colors to Match Your Style Heading Inspired by futuri…" at bounding box center [376, 504] width 262 height 443
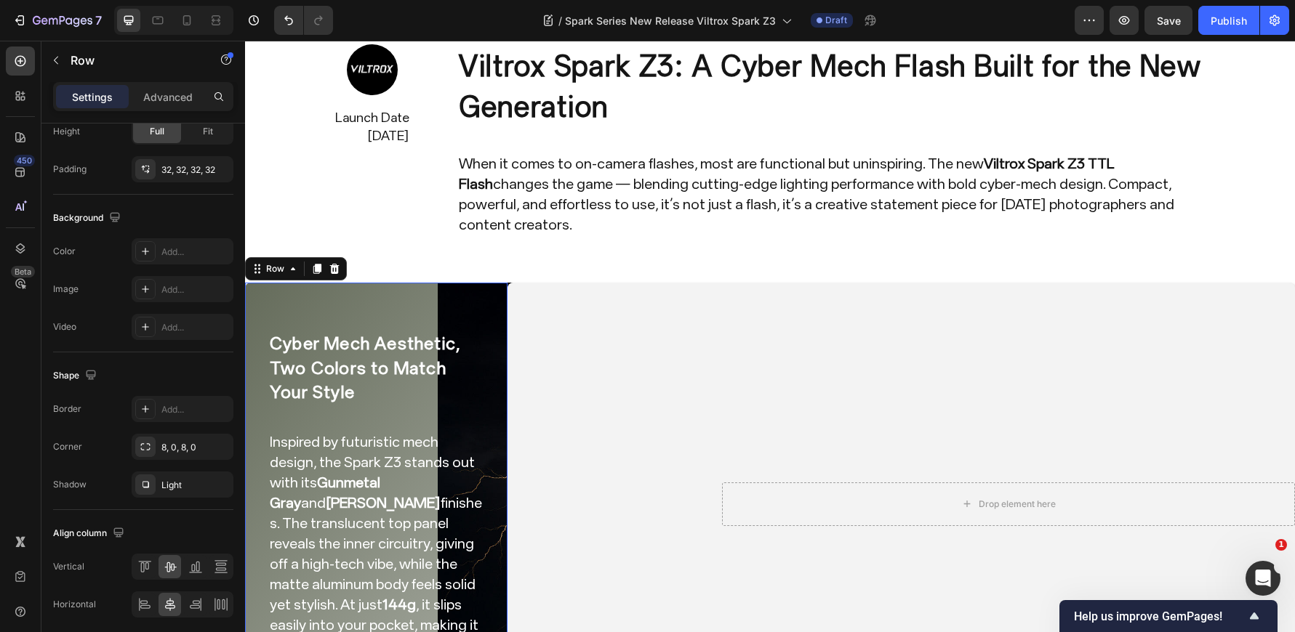
click at [472, 283] on div "Cyber Mech Aesthetic, Two Colors to Match Your Style Heading Inspired by futuri…" at bounding box center [376, 504] width 262 height 443
click at [262, 263] on icon at bounding box center [258, 269] width 12 height 12
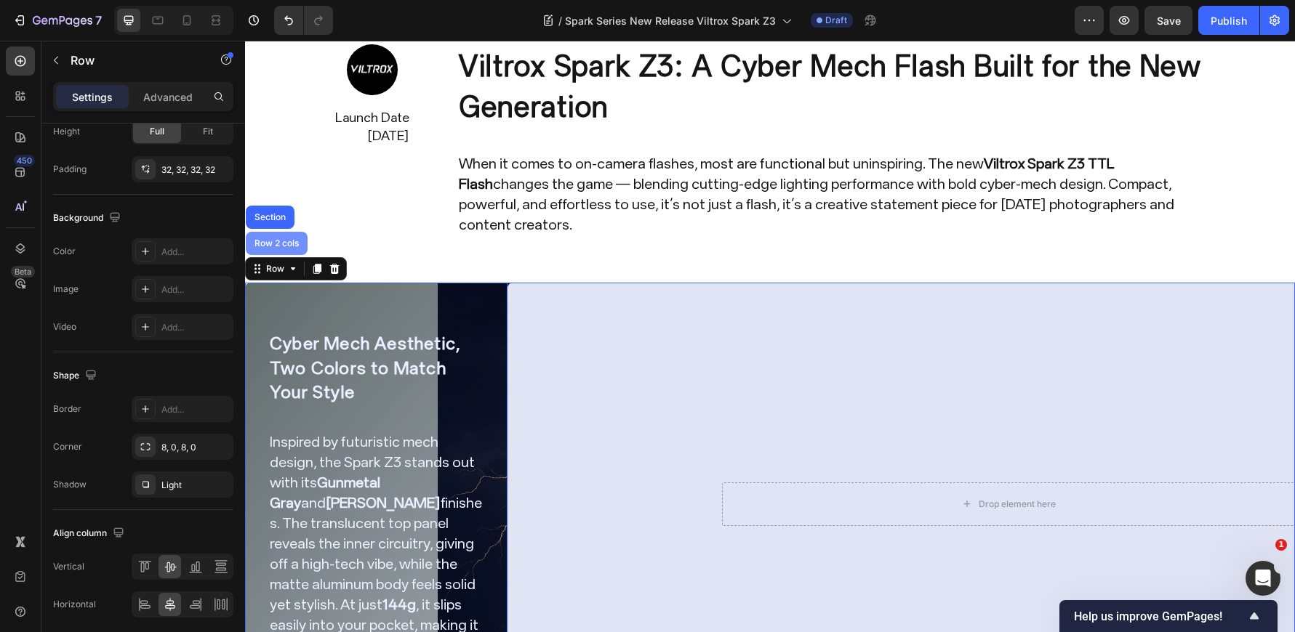
click at [282, 232] on div "Row 2 cols" at bounding box center [277, 243] width 62 height 23
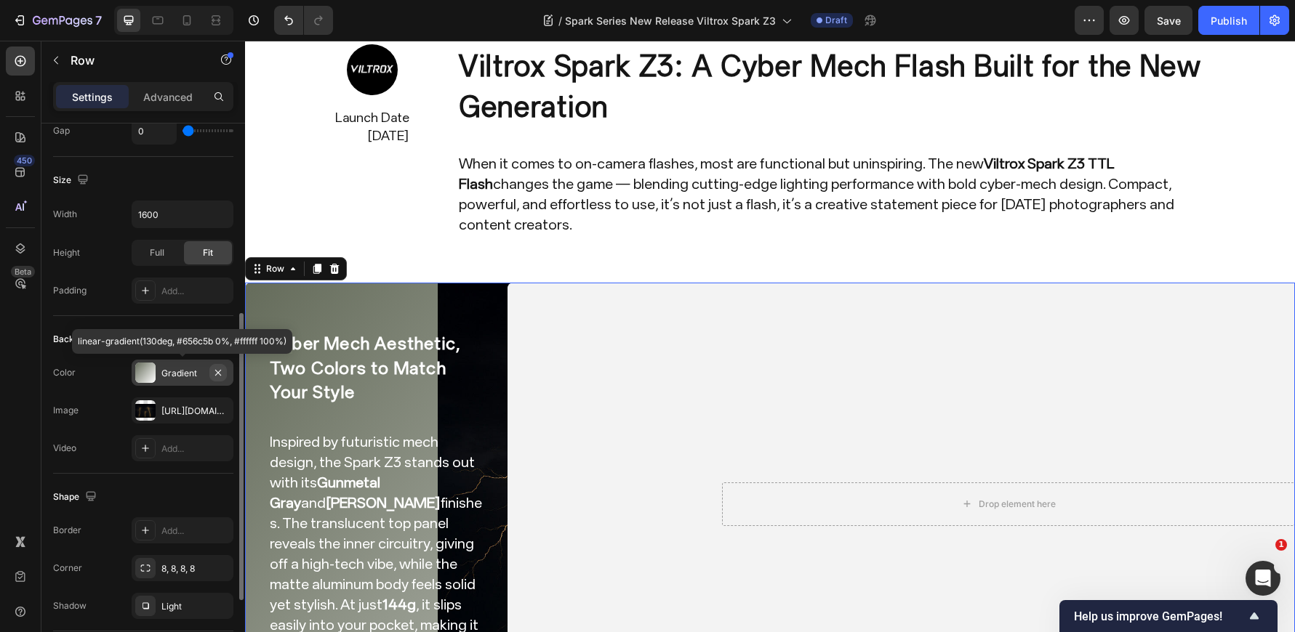
click at [222, 370] on icon "button" at bounding box center [218, 373] width 12 height 12
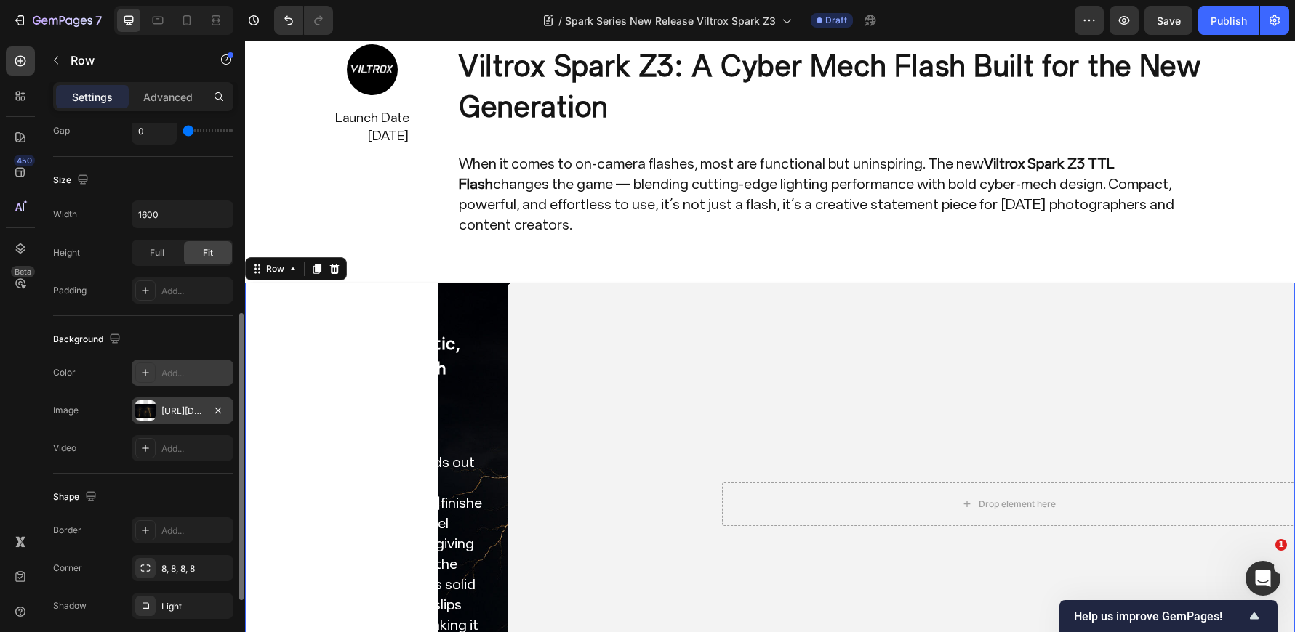
click at [183, 402] on div "https://cdn.shopify.com/s/files/1/0104/0380/7298/files/Spark_Z3_img0.jpg?v=1759…" at bounding box center [183, 411] width 102 height 26
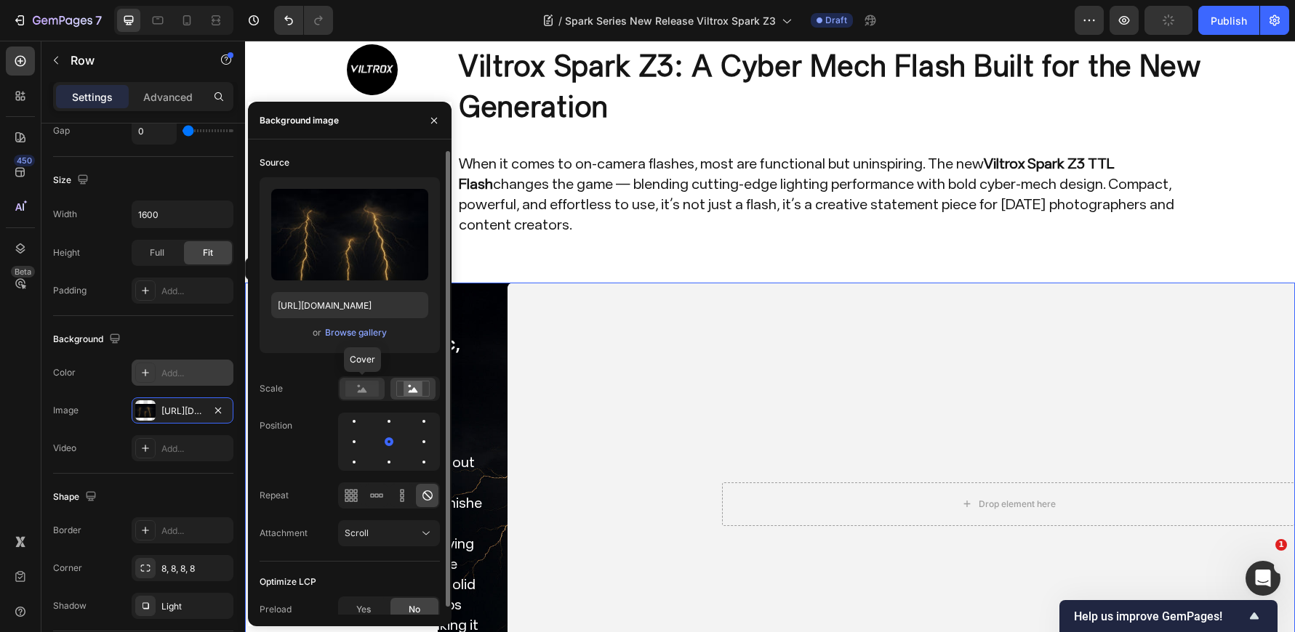
click at [381, 392] on div at bounding box center [361, 389] width 45 height 22
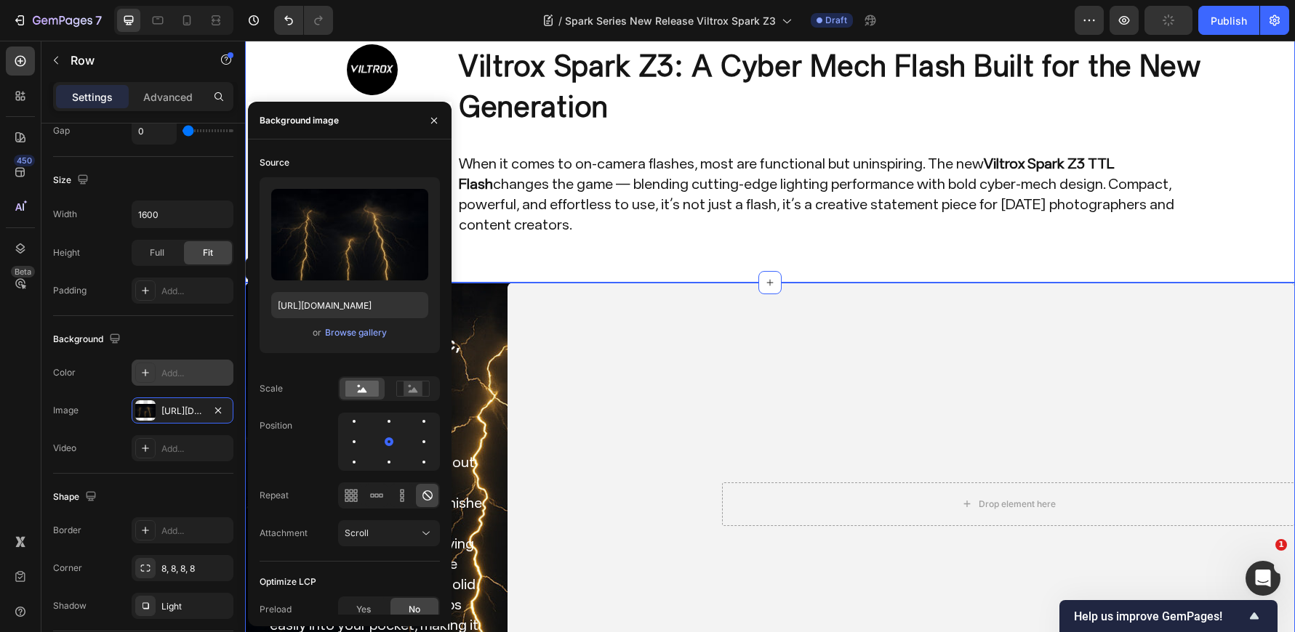
click at [495, 244] on div "Image Launch Date Sep. 25,2025 Text Block Row Image Launch Date July 30,2025 Te…" at bounding box center [770, 140] width 1050 height 285
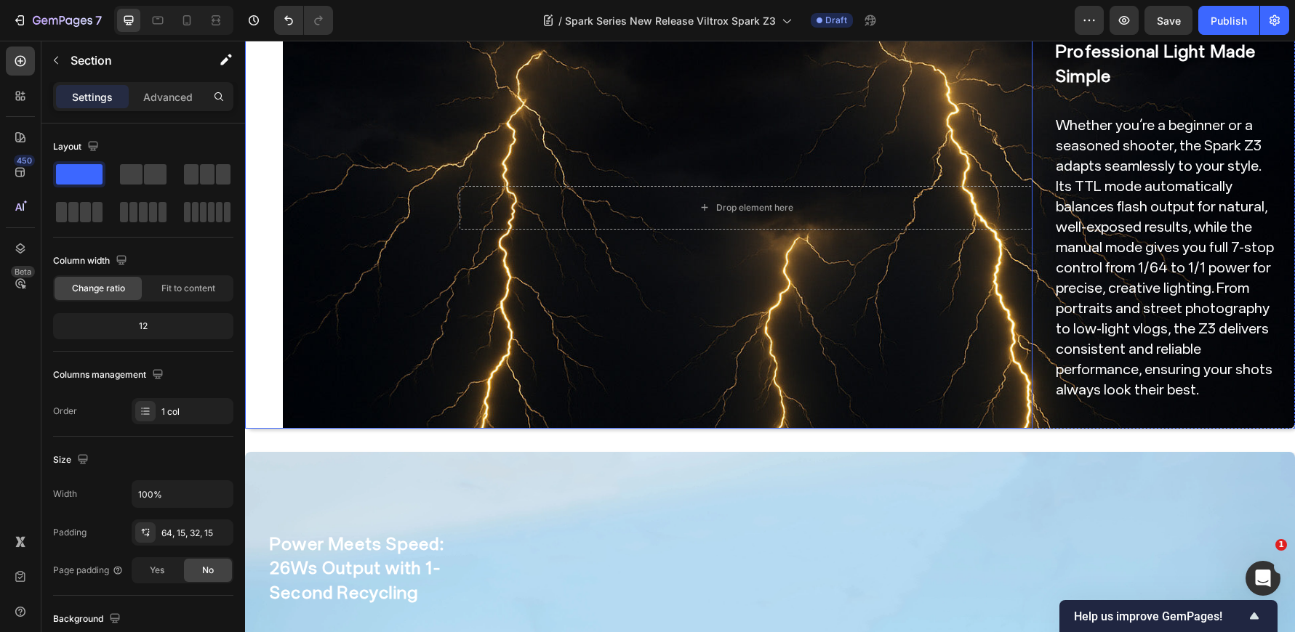
scroll to position [727, 0]
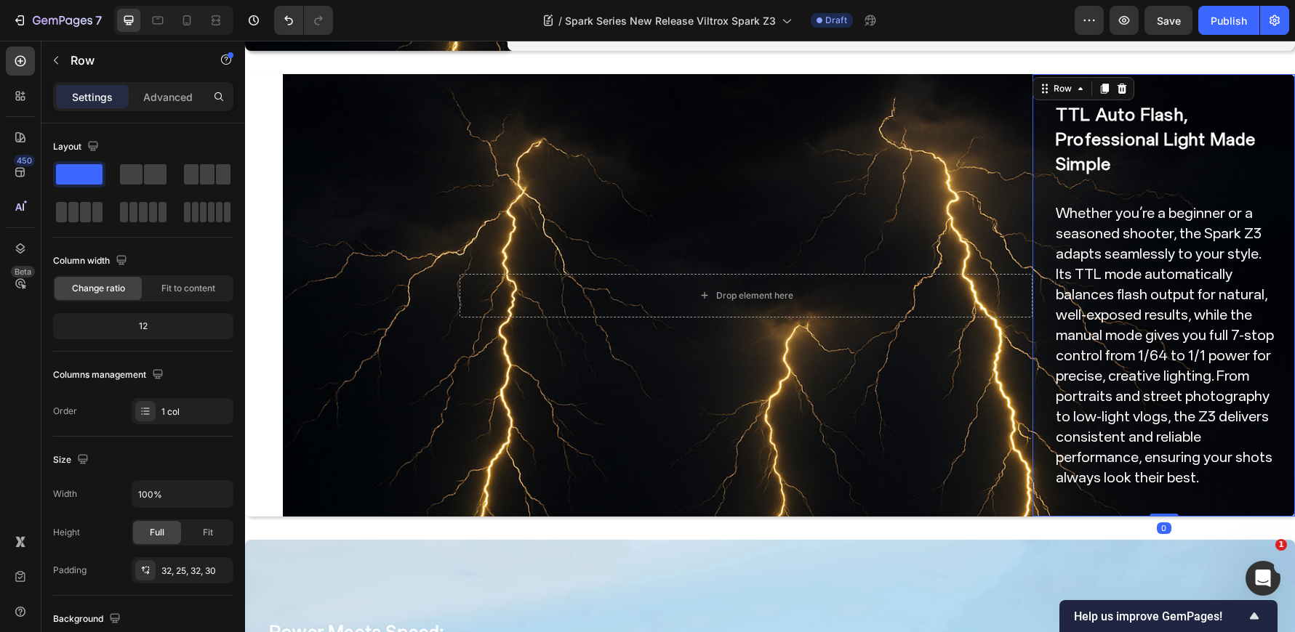
click at [1041, 92] on div "TTL Auto Flash, Professional Light Made Simple Heading Whether you’re a beginne…" at bounding box center [1163, 295] width 262 height 443
click at [1050, 84] on div "Row" at bounding box center [1062, 88] width 24 height 13
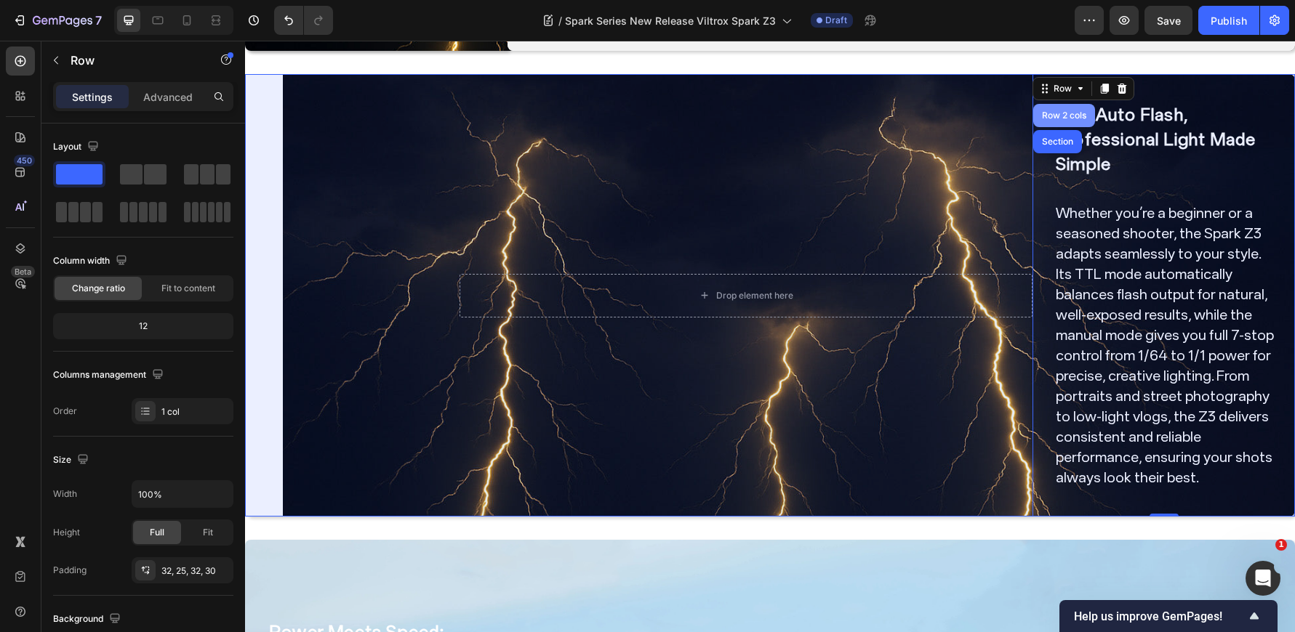
click at [1053, 111] on div "Row 2 cols" at bounding box center [1064, 115] width 50 height 9
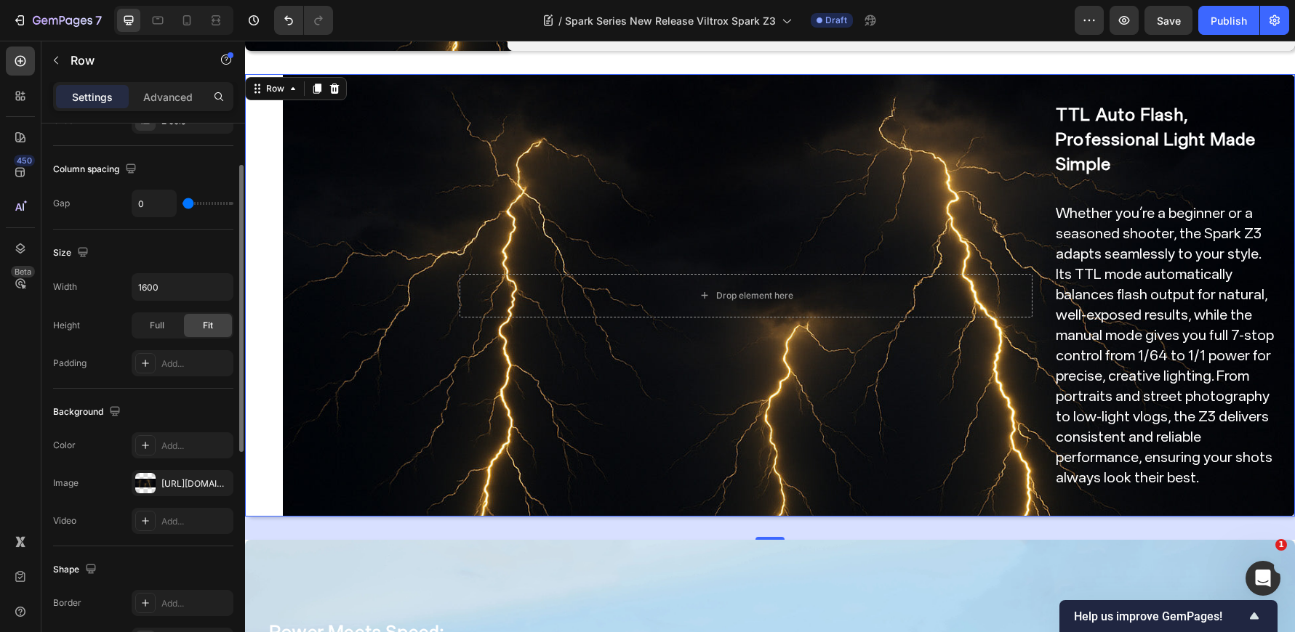
scroll to position [218, 0]
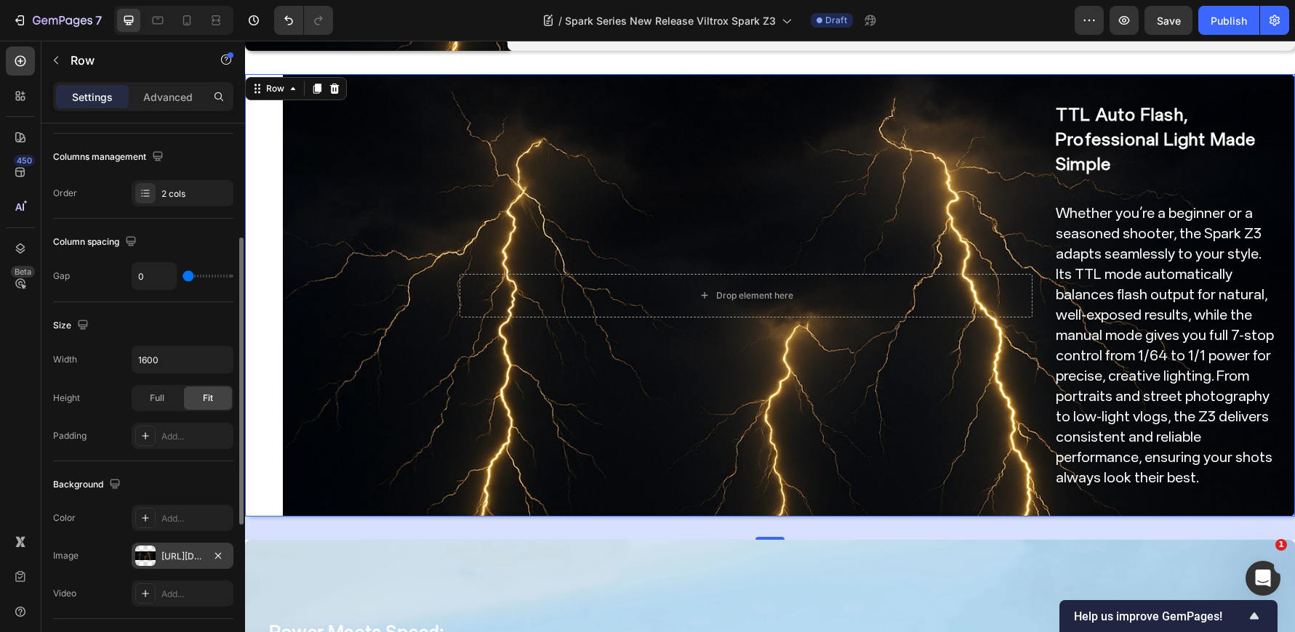
click at [188, 558] on div "https://cdn.shopify.com/s/files/1/0104/0380/7298/files/Spark_Z3_img0.jpg?v=1759…" at bounding box center [182, 556] width 42 height 13
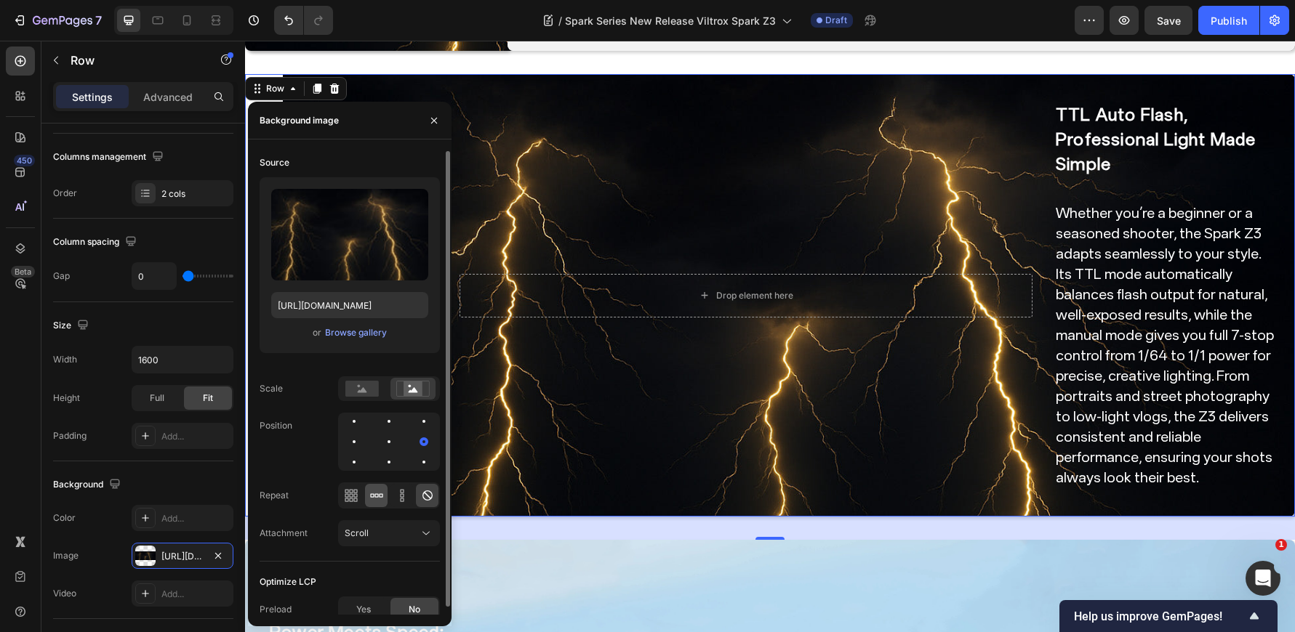
click at [375, 499] on icon at bounding box center [376, 495] width 15 height 15
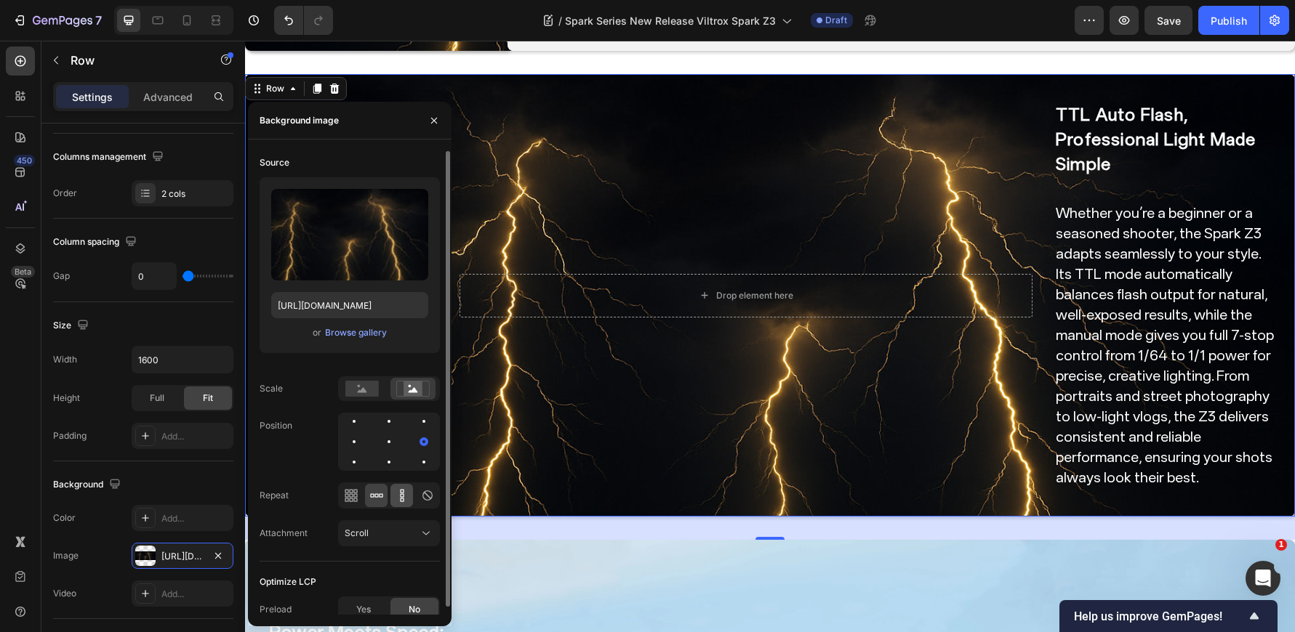
click at [395, 496] on icon at bounding box center [402, 495] width 15 height 15
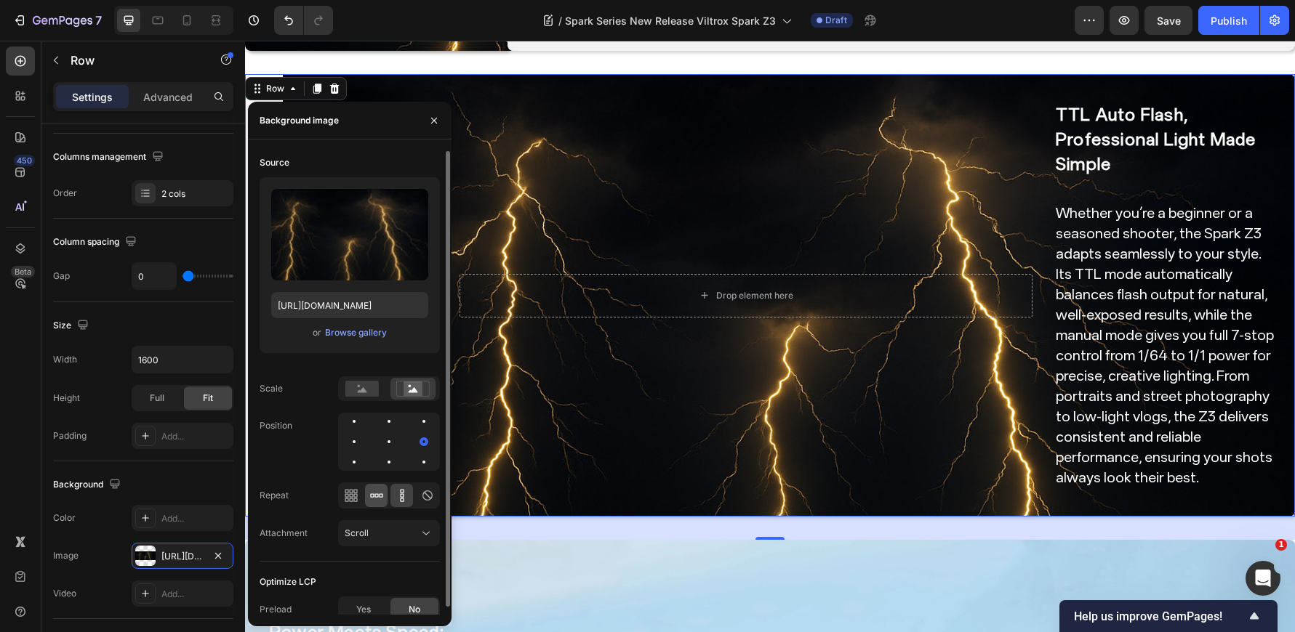
click at [379, 498] on icon at bounding box center [376, 495] width 15 height 15
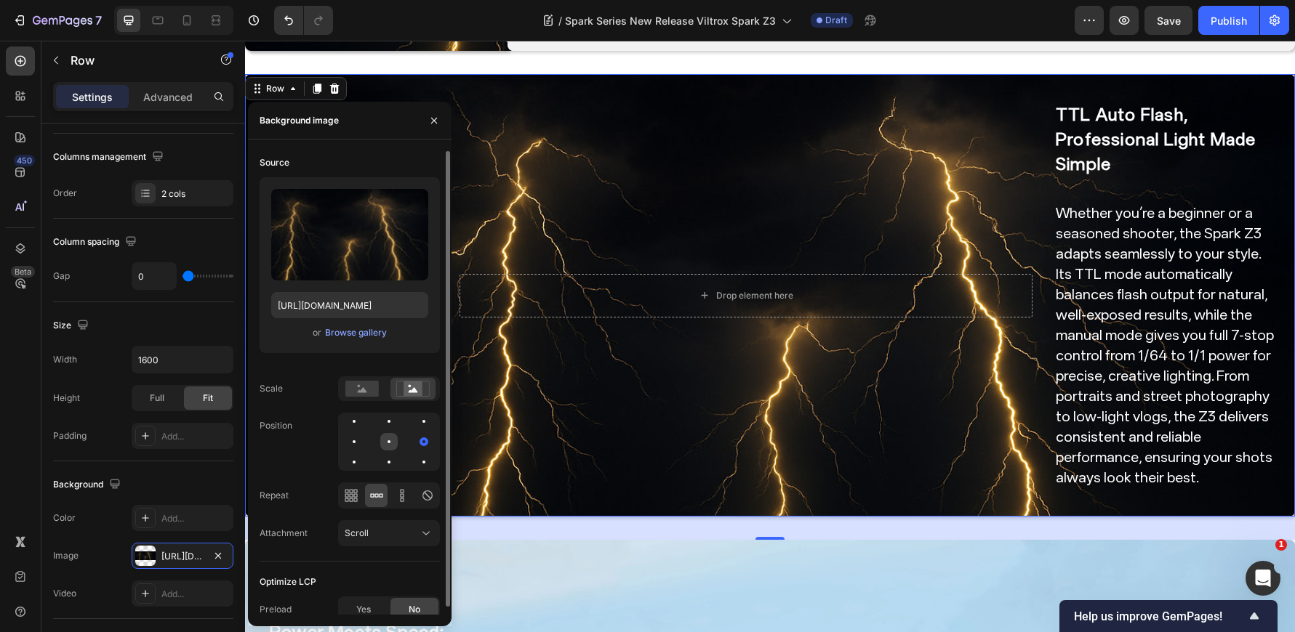
click at [387, 434] on div at bounding box center [388, 441] width 17 height 17
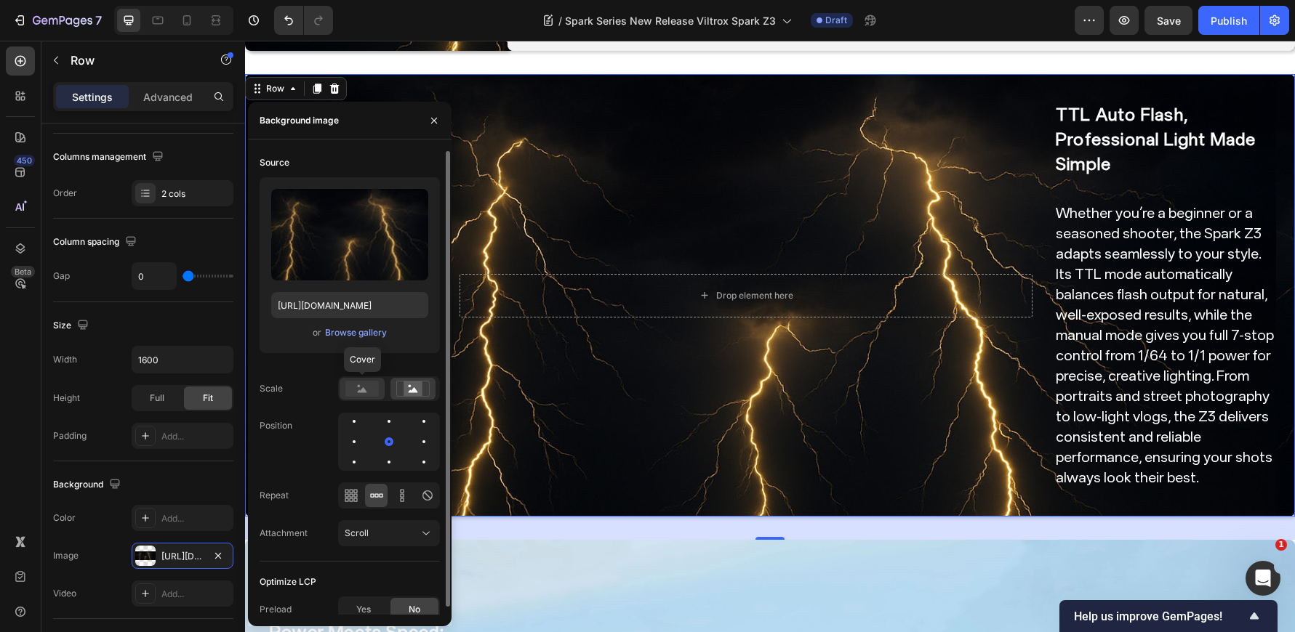
click at [366, 393] on icon at bounding box center [362, 389] width 9 height 5
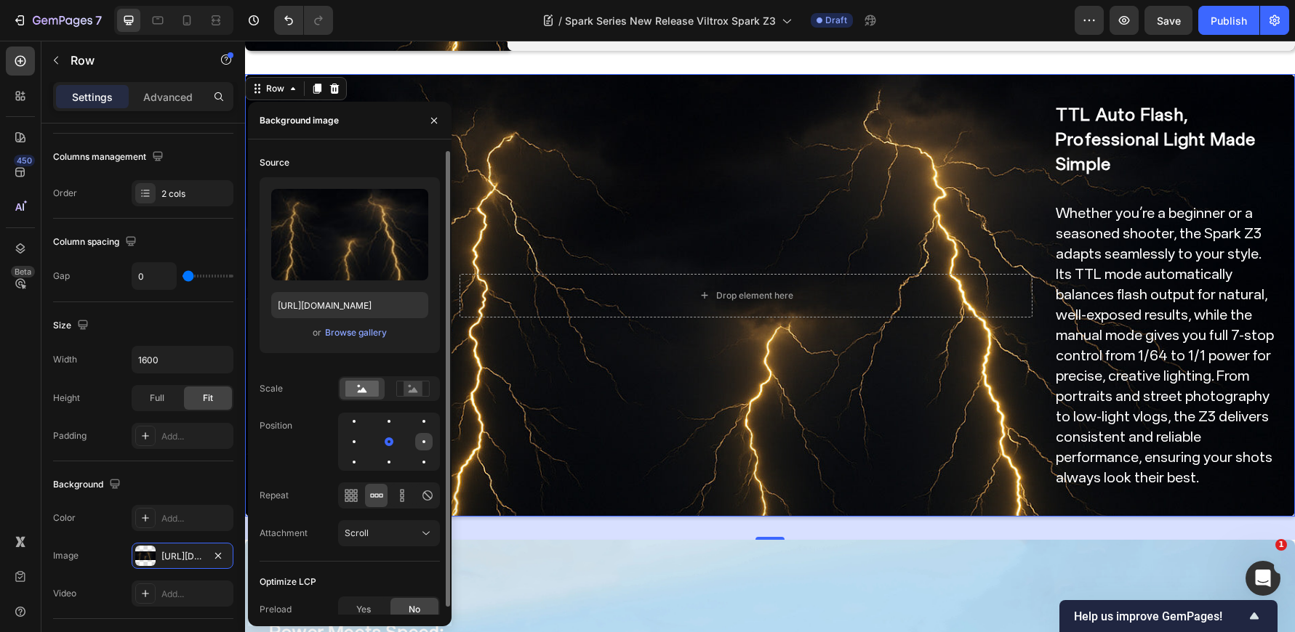
click at [425, 435] on div at bounding box center [423, 441] width 17 height 17
click at [422, 426] on div at bounding box center [423, 421] width 17 height 17
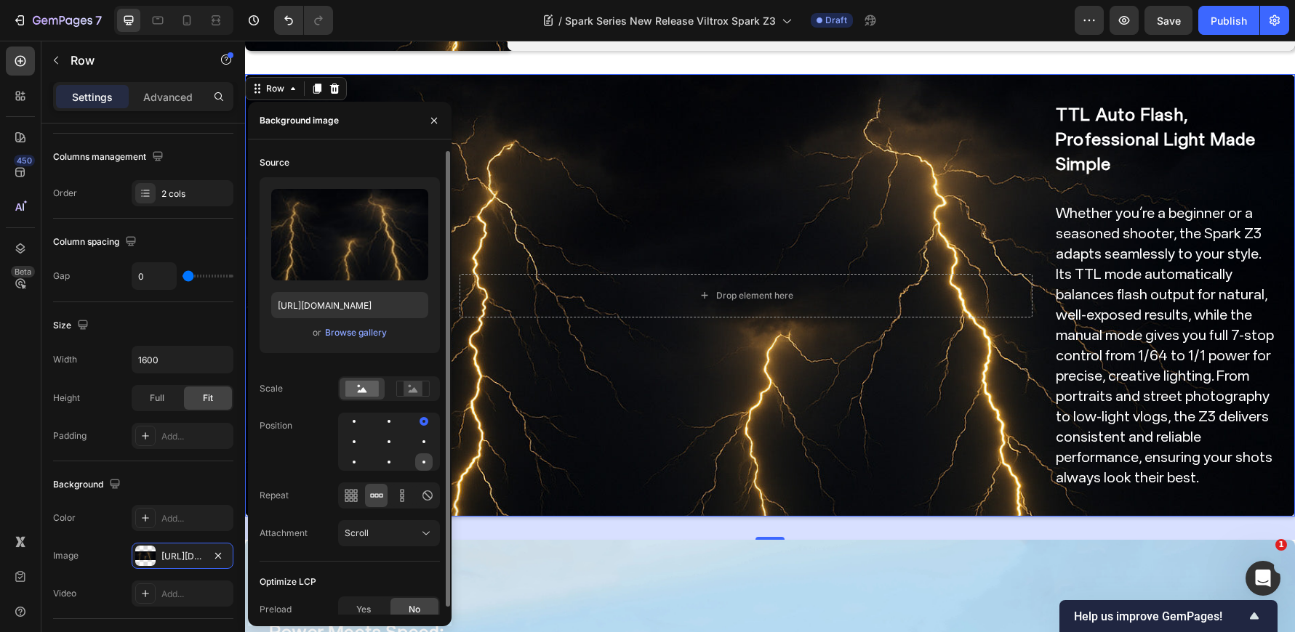
click at [420, 463] on div at bounding box center [423, 462] width 17 height 17
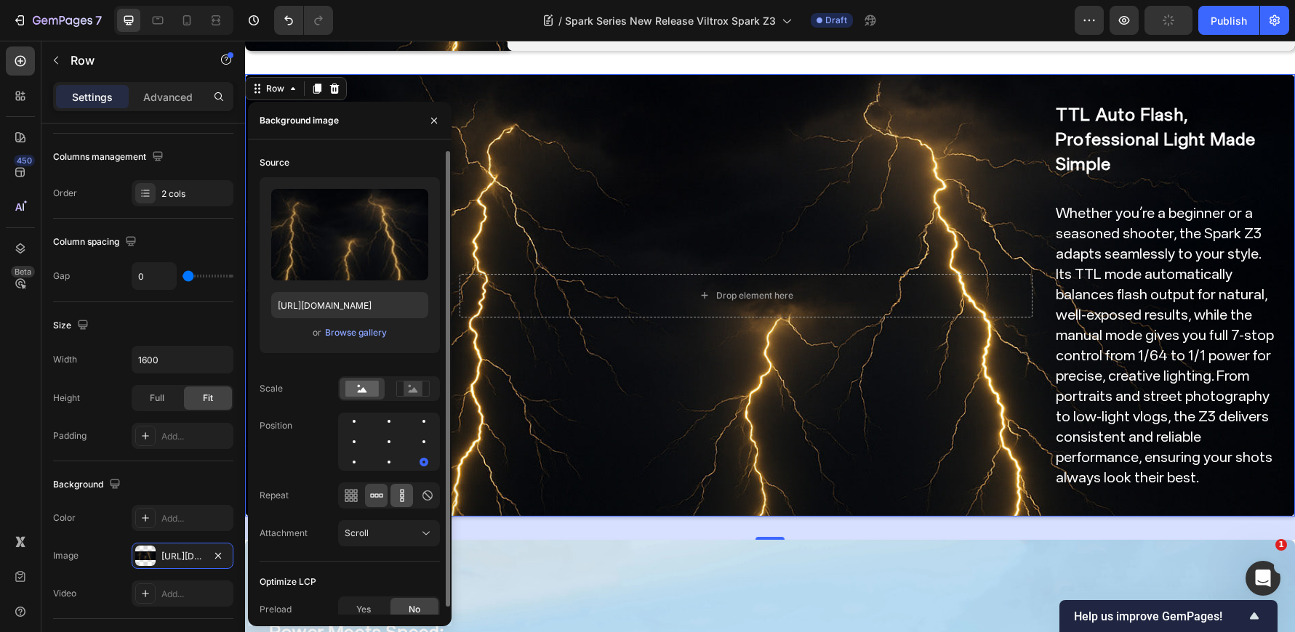
click at [401, 488] on div at bounding box center [401, 495] width 23 height 23
click at [423, 494] on icon at bounding box center [427, 496] width 10 height 10
click at [395, 496] on icon at bounding box center [402, 495] width 15 height 15
click at [376, 491] on icon at bounding box center [376, 495] width 15 height 15
click at [359, 491] on div at bounding box center [350, 495] width 23 height 23
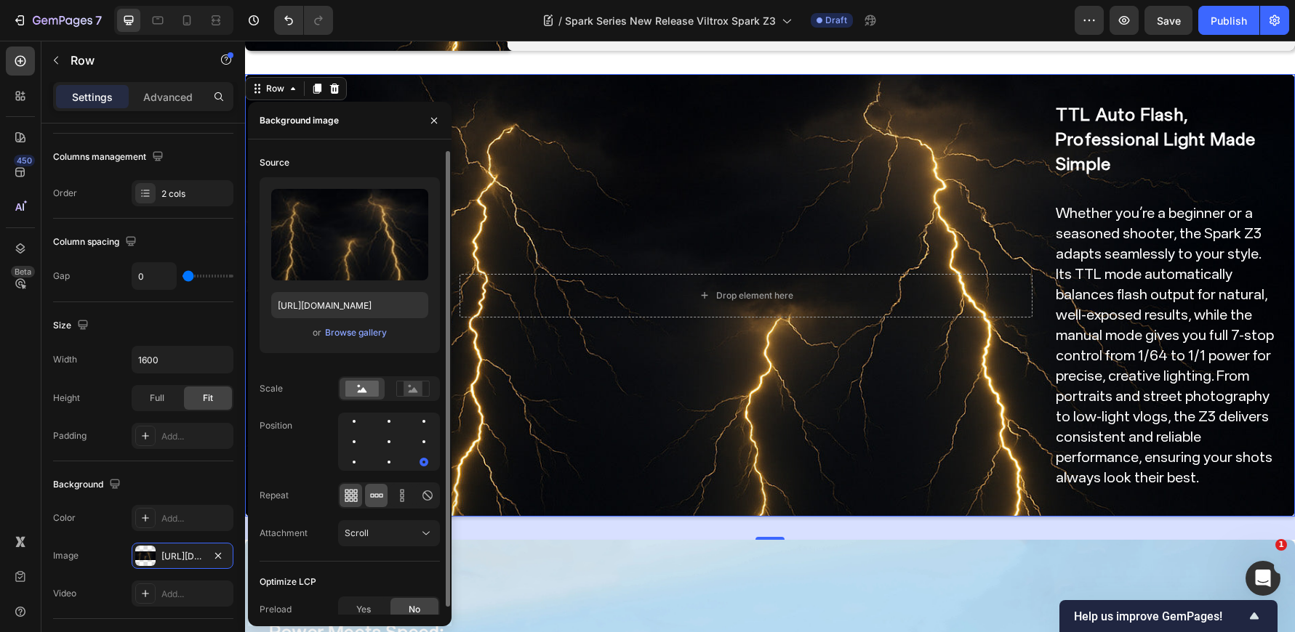
click at [379, 494] on icon at bounding box center [376, 495] width 15 height 15
click at [392, 495] on div at bounding box center [401, 495] width 23 height 23
drag, startPoint x: 429, startPoint y: 448, endPoint x: 423, endPoint y: 427, distance: 21.9
click at [429, 448] on div at bounding box center [423, 441] width 17 height 17
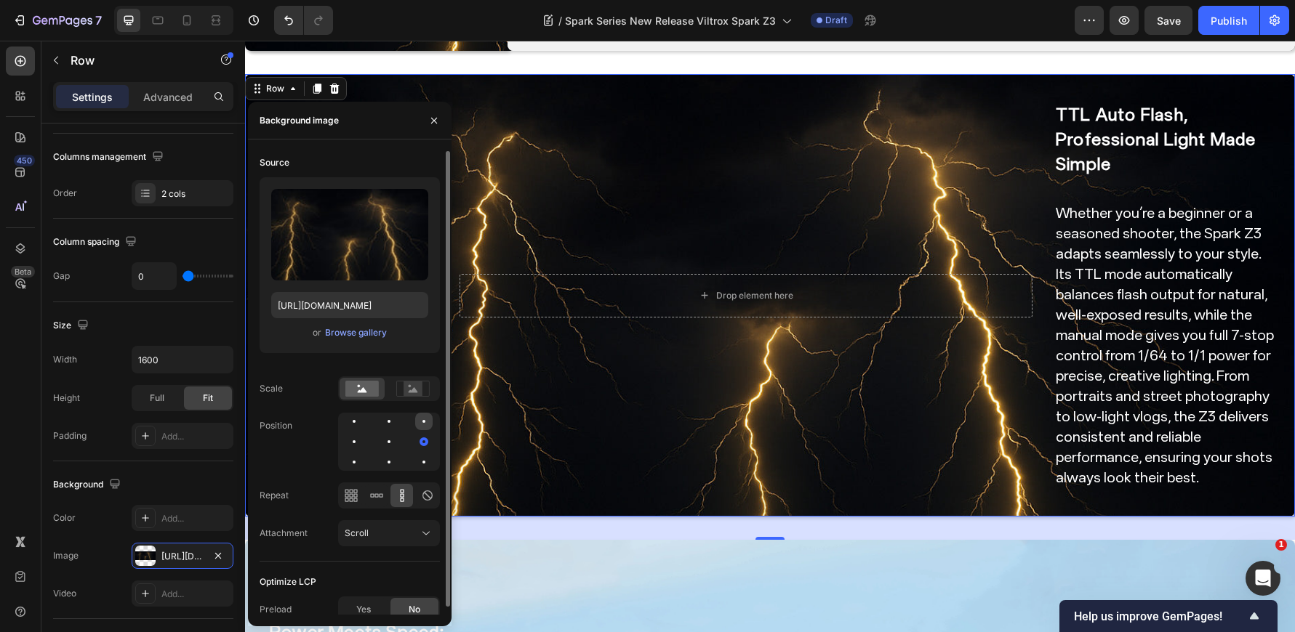
click at [422, 425] on div at bounding box center [423, 421] width 17 height 17
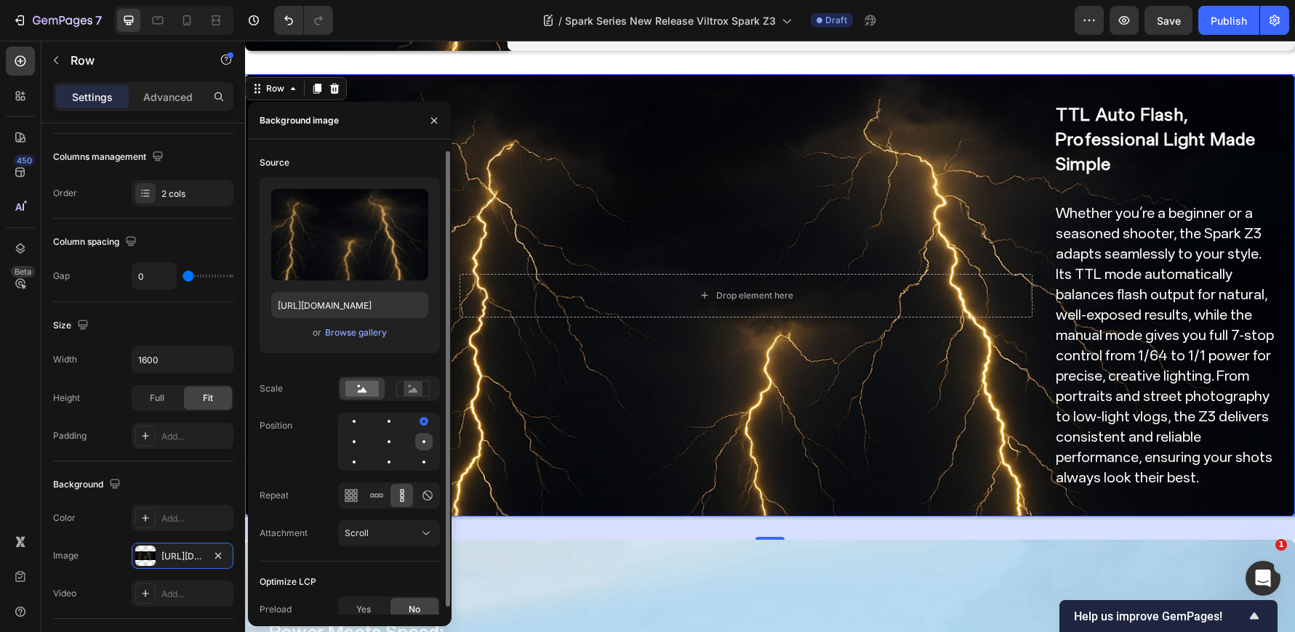
click at [419, 448] on div at bounding box center [423, 441] width 17 height 17
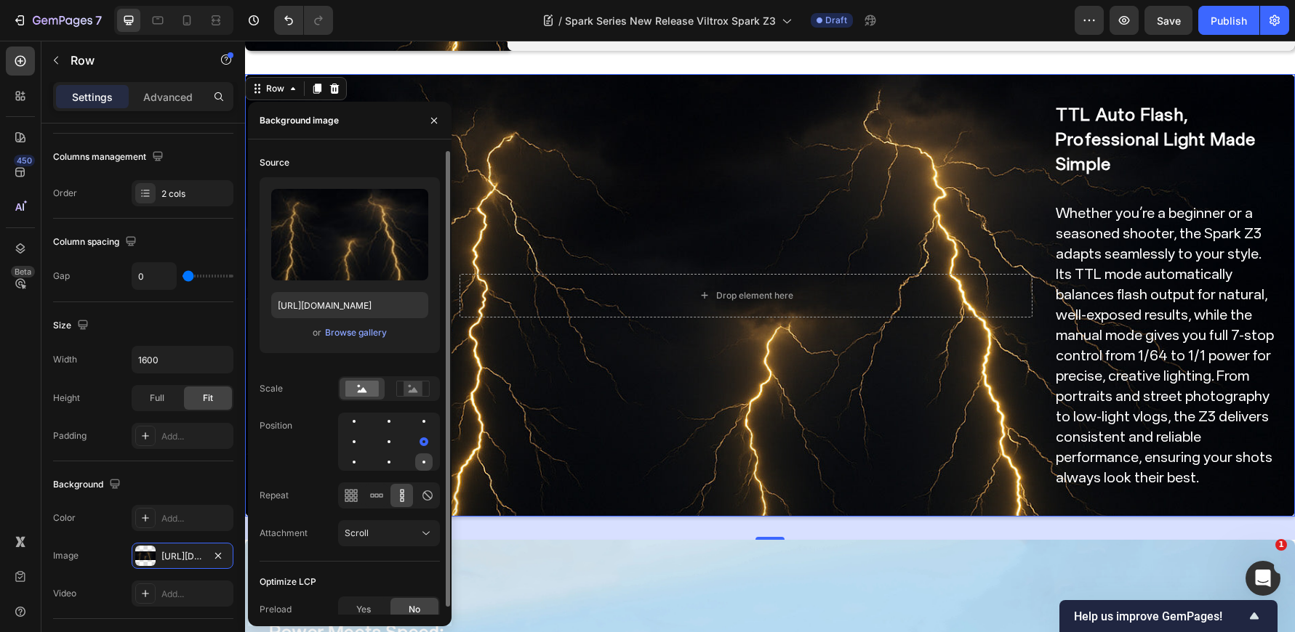
click at [424, 464] on div at bounding box center [423, 462] width 17 height 17
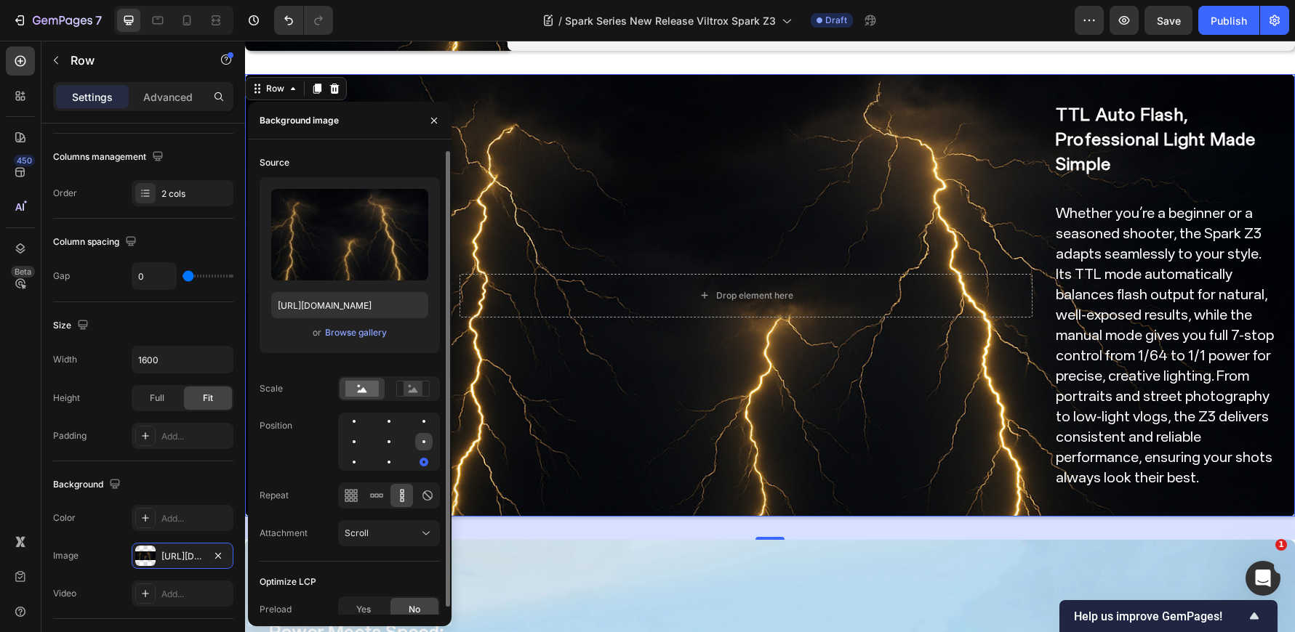
click at [424, 448] on div at bounding box center [423, 441] width 17 height 17
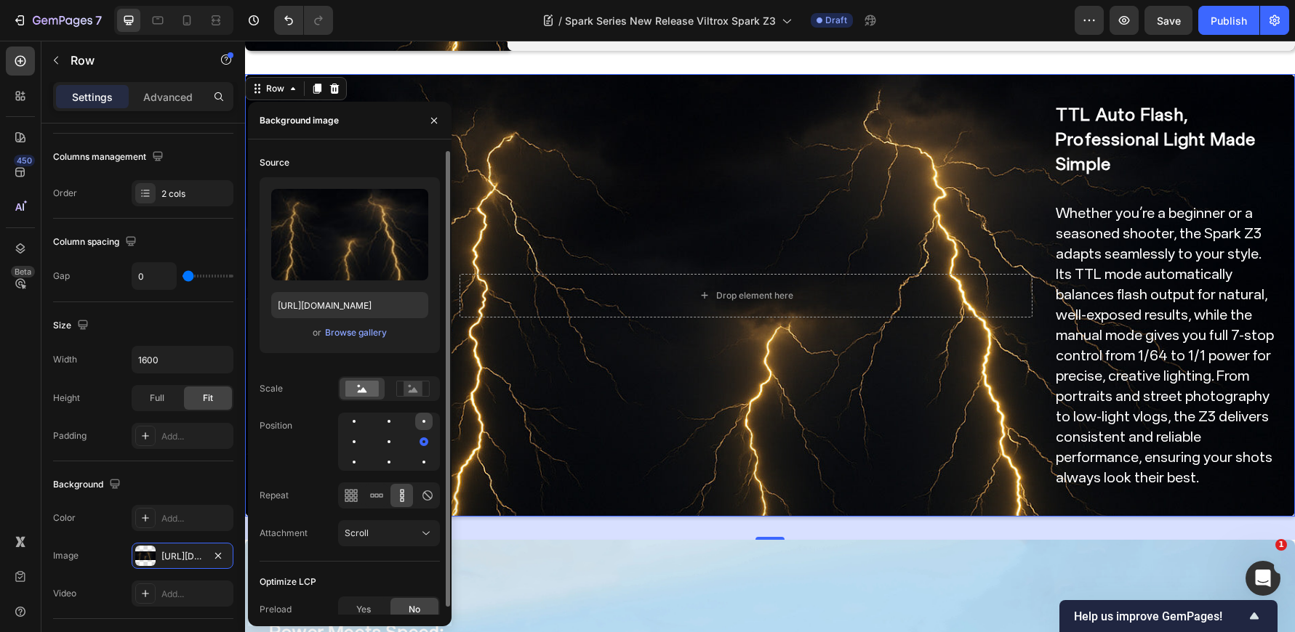
click at [422, 426] on div at bounding box center [423, 421] width 17 height 17
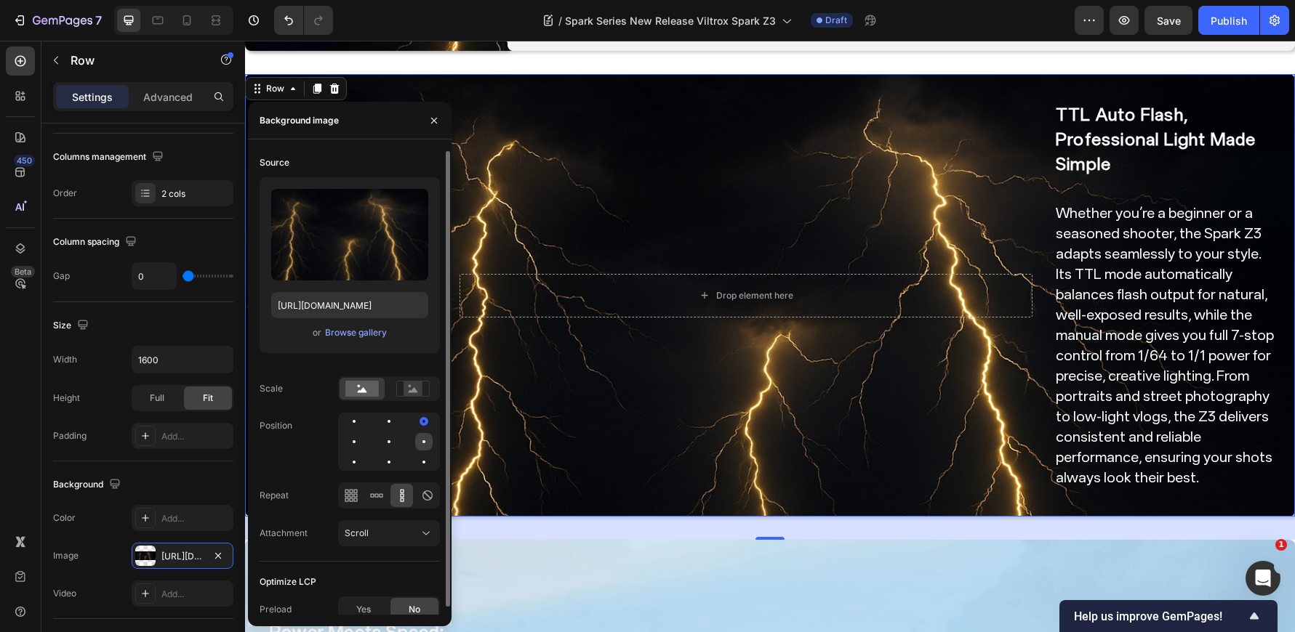
click at [423, 443] on div at bounding box center [423, 442] width 3 height 3
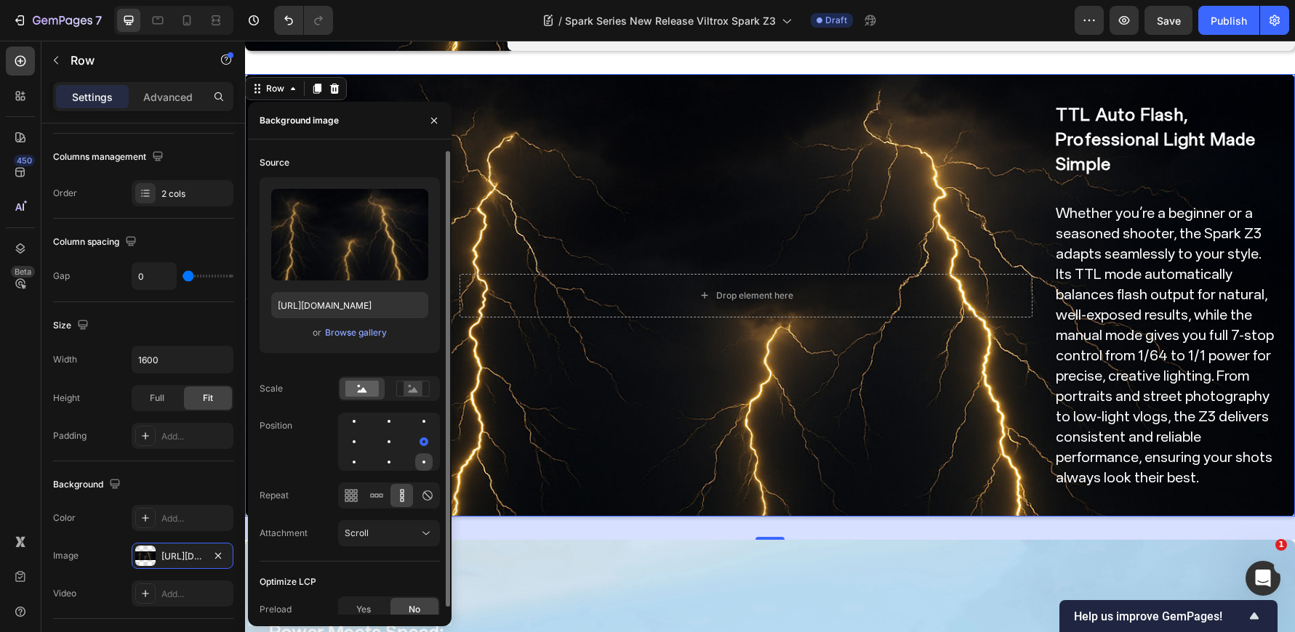
click at [427, 468] on div at bounding box center [423, 462] width 17 height 17
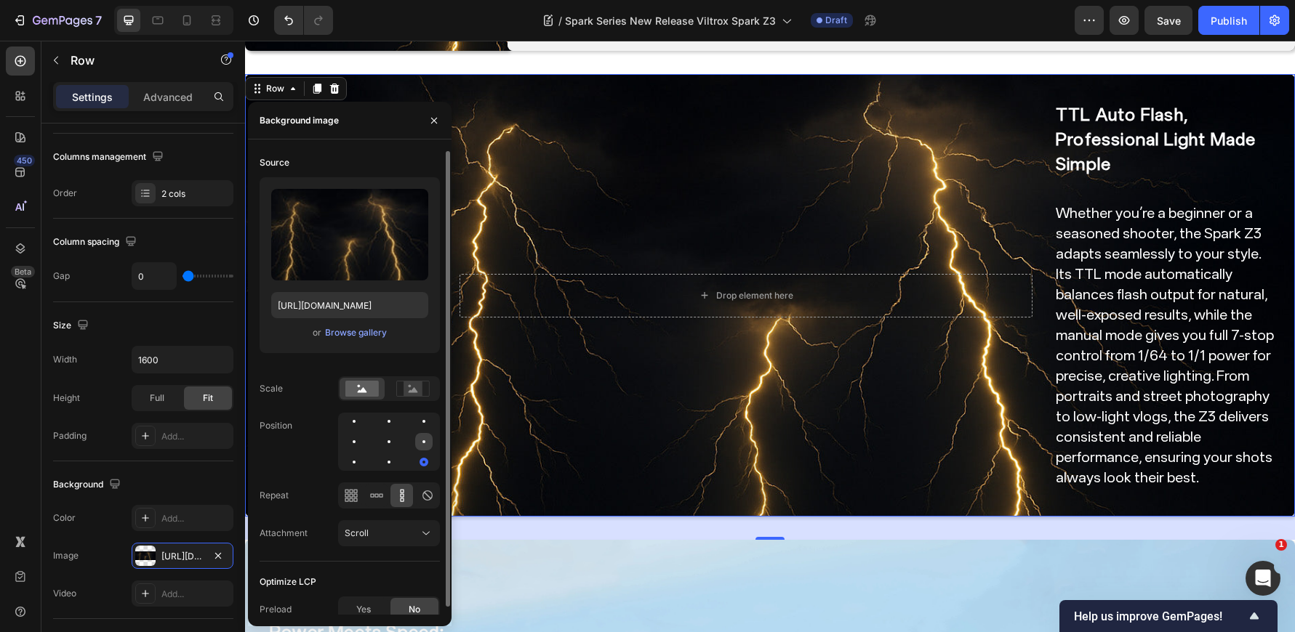
click at [425, 449] on div at bounding box center [423, 441] width 17 height 17
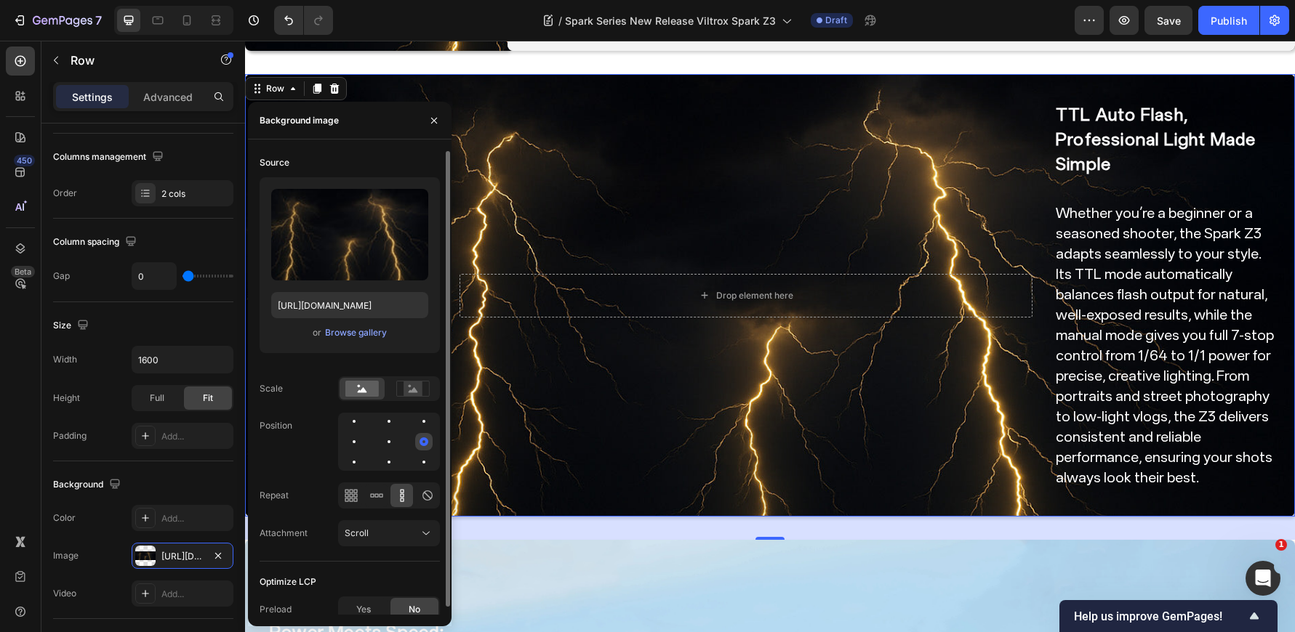
click at [424, 434] on div at bounding box center [423, 441] width 17 height 17
click at [423, 428] on div at bounding box center [423, 421] width 17 height 17
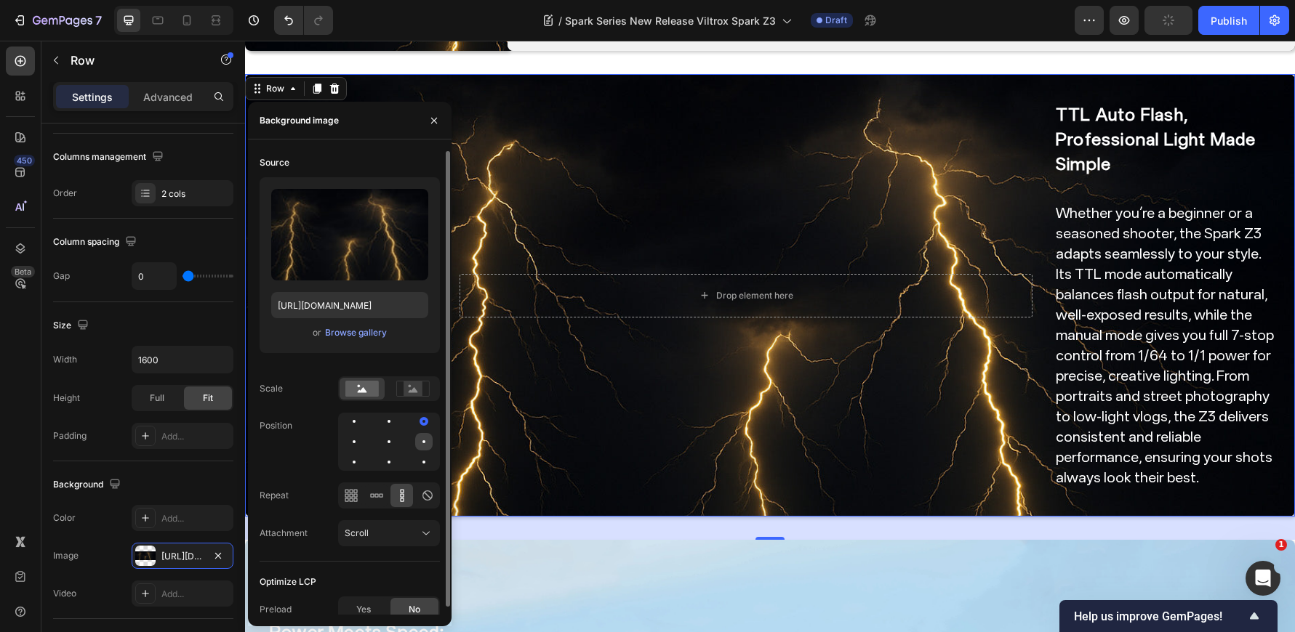
click at [430, 446] on div at bounding box center [423, 441] width 17 height 17
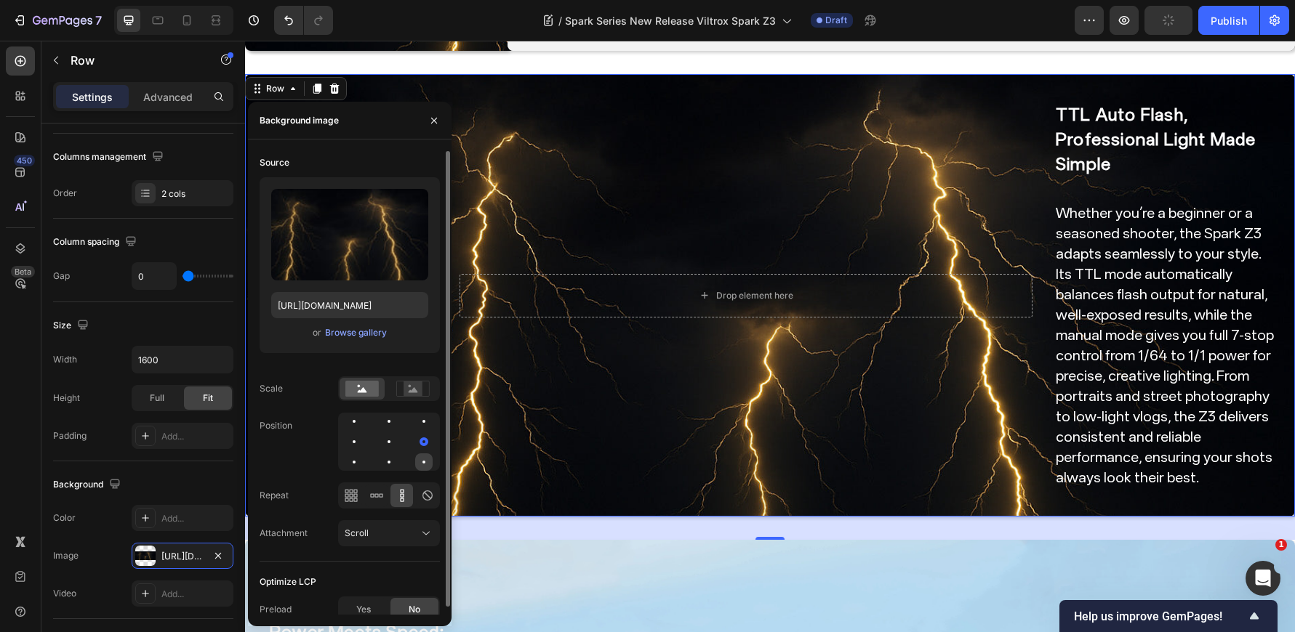
click at [428, 463] on div at bounding box center [423, 462] width 17 height 17
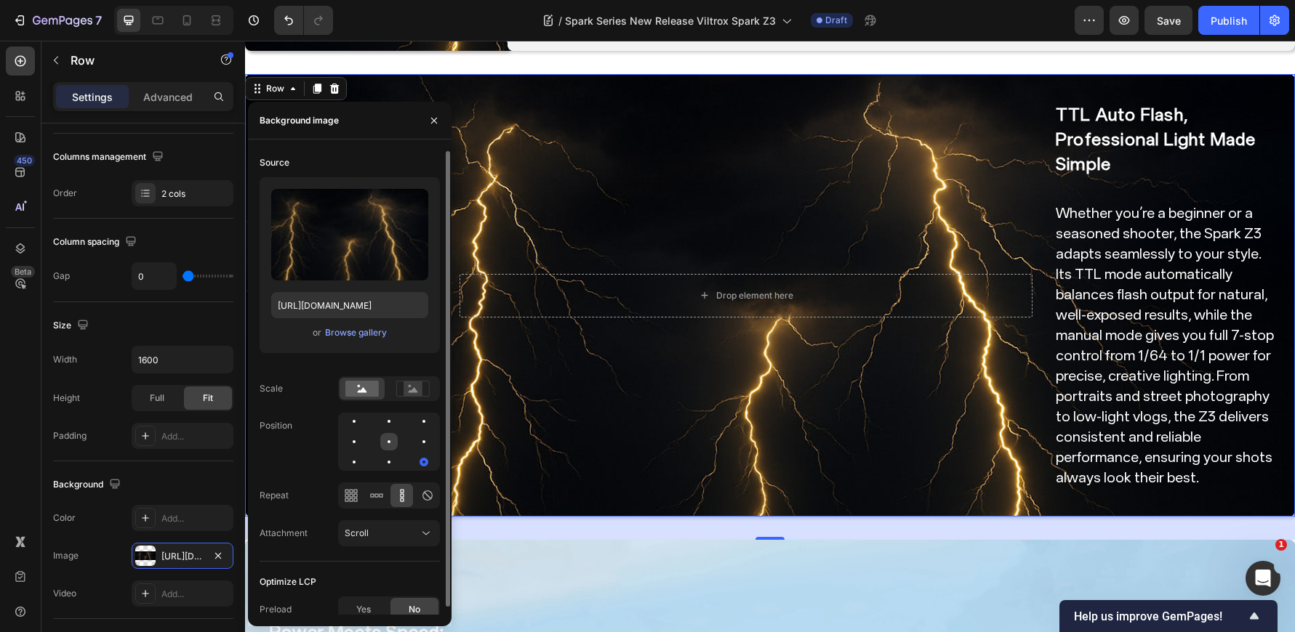
click at [395, 441] on div at bounding box center [388, 441] width 17 height 17
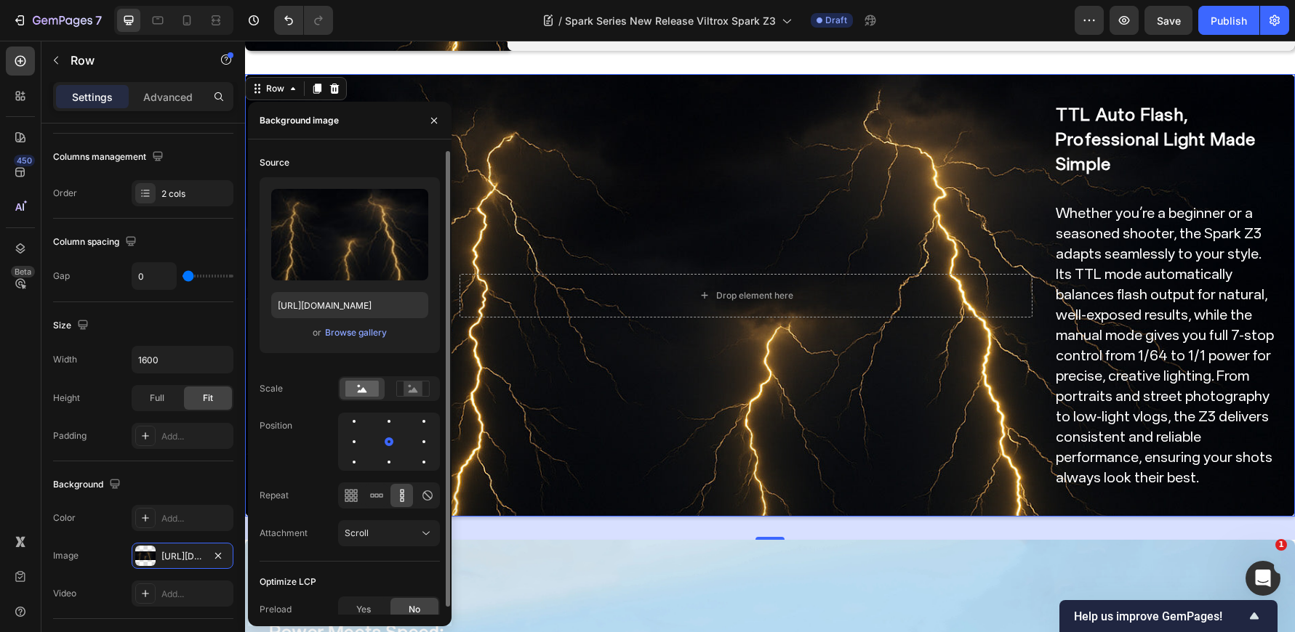
click at [374, 443] on div at bounding box center [389, 442] width 102 height 58
click at [361, 438] on div at bounding box center [353, 441] width 17 height 17
click at [387, 423] on div at bounding box center [388, 421] width 17 height 17
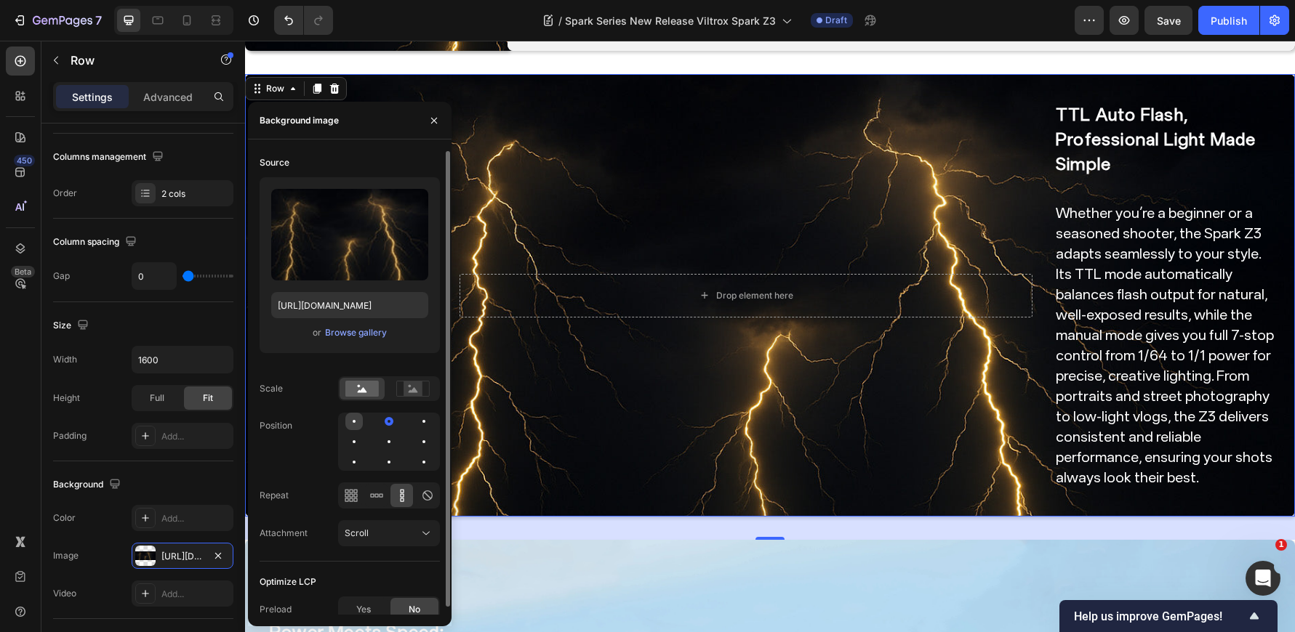
click at [358, 419] on div at bounding box center [353, 421] width 17 height 17
click at [361, 442] on div at bounding box center [353, 441] width 17 height 17
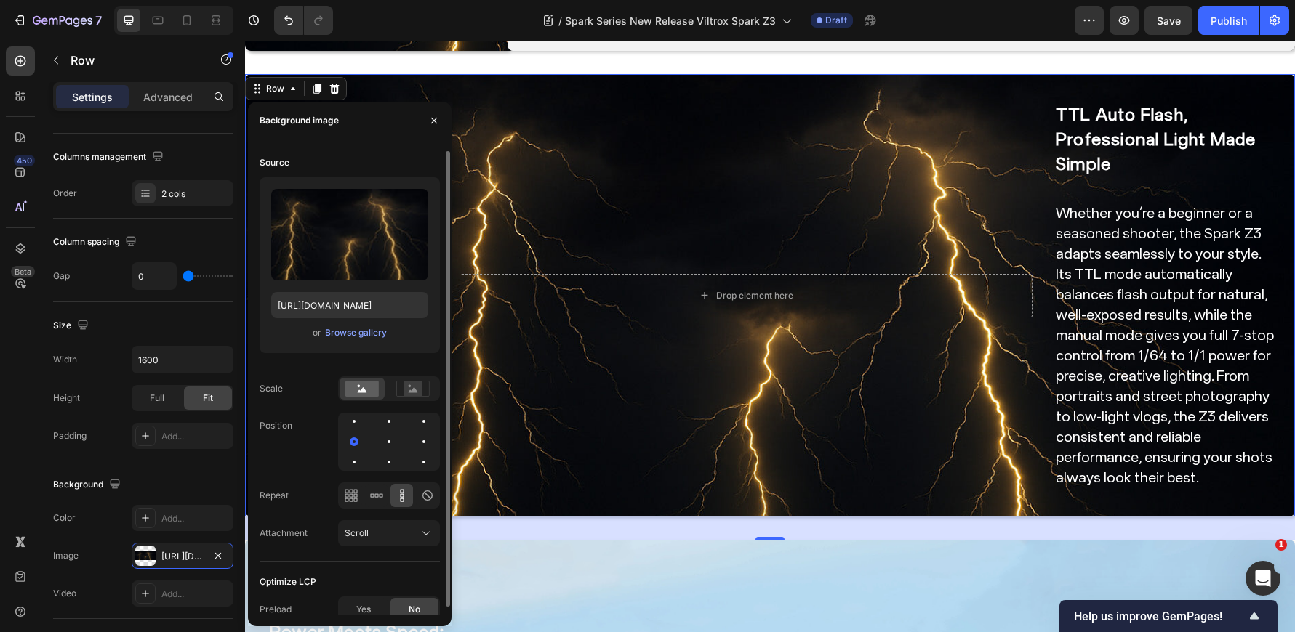
click at [361, 451] on div at bounding box center [389, 442] width 102 height 58
click at [359, 458] on div at bounding box center [353, 462] width 17 height 17
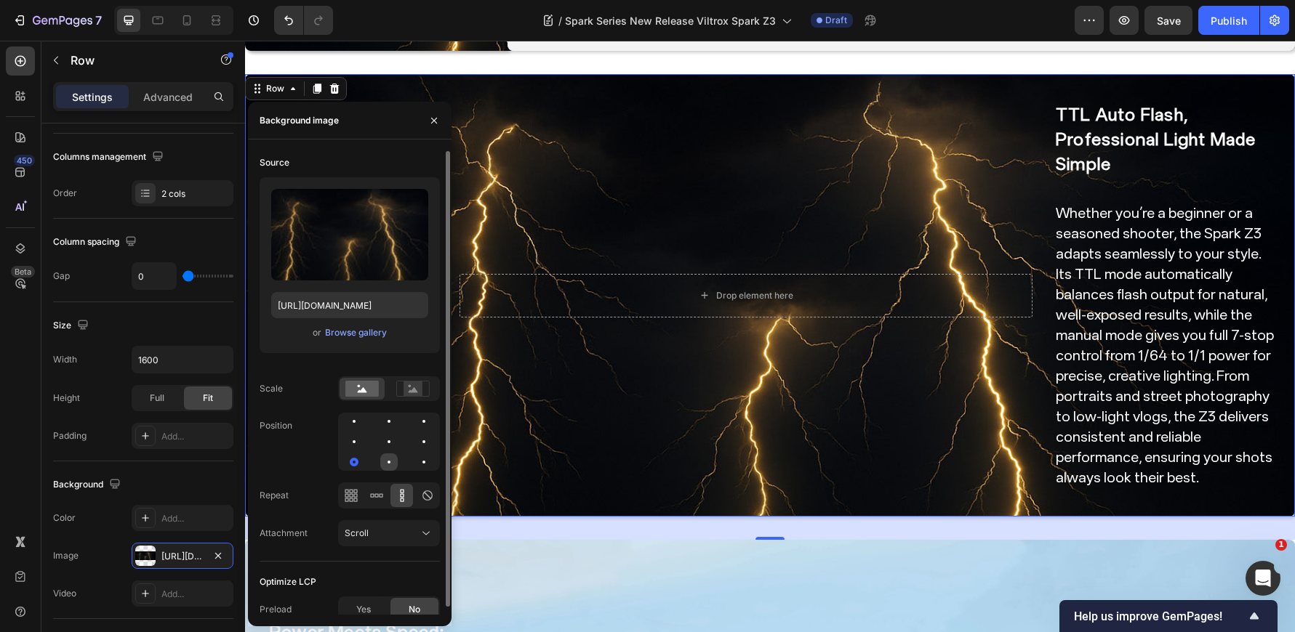
click at [381, 458] on div at bounding box center [388, 462] width 17 height 17
click at [390, 439] on div at bounding box center [388, 441] width 17 height 17
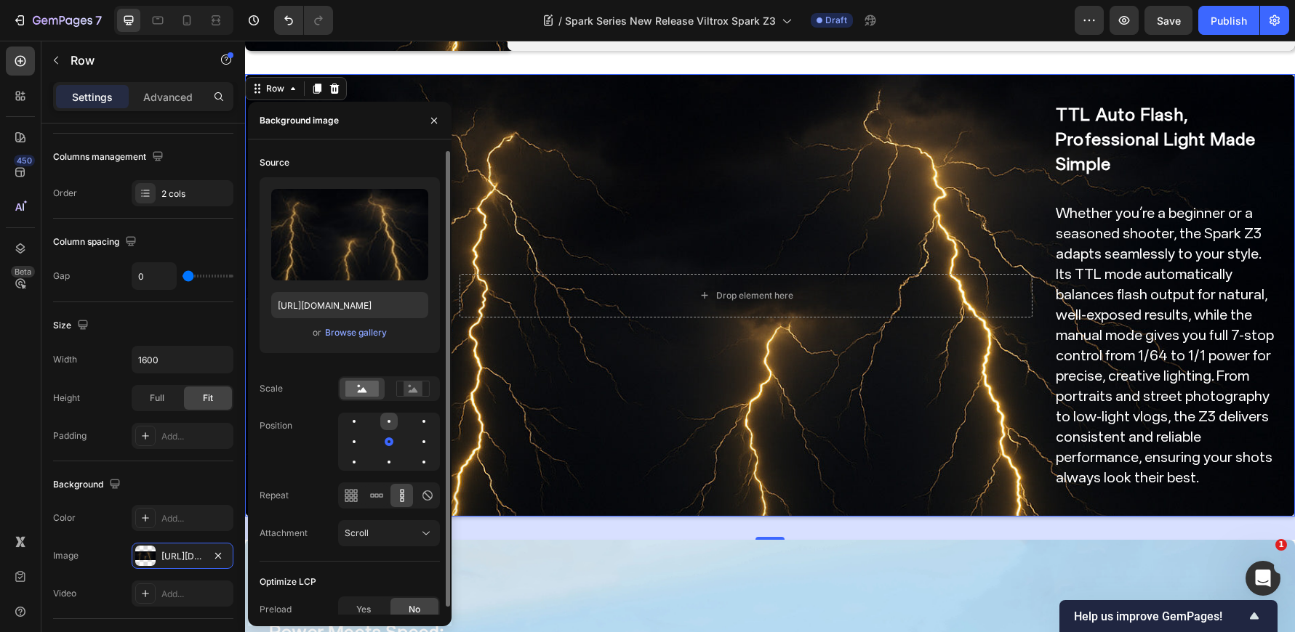
click at [390, 422] on div at bounding box center [388, 421] width 17 height 17
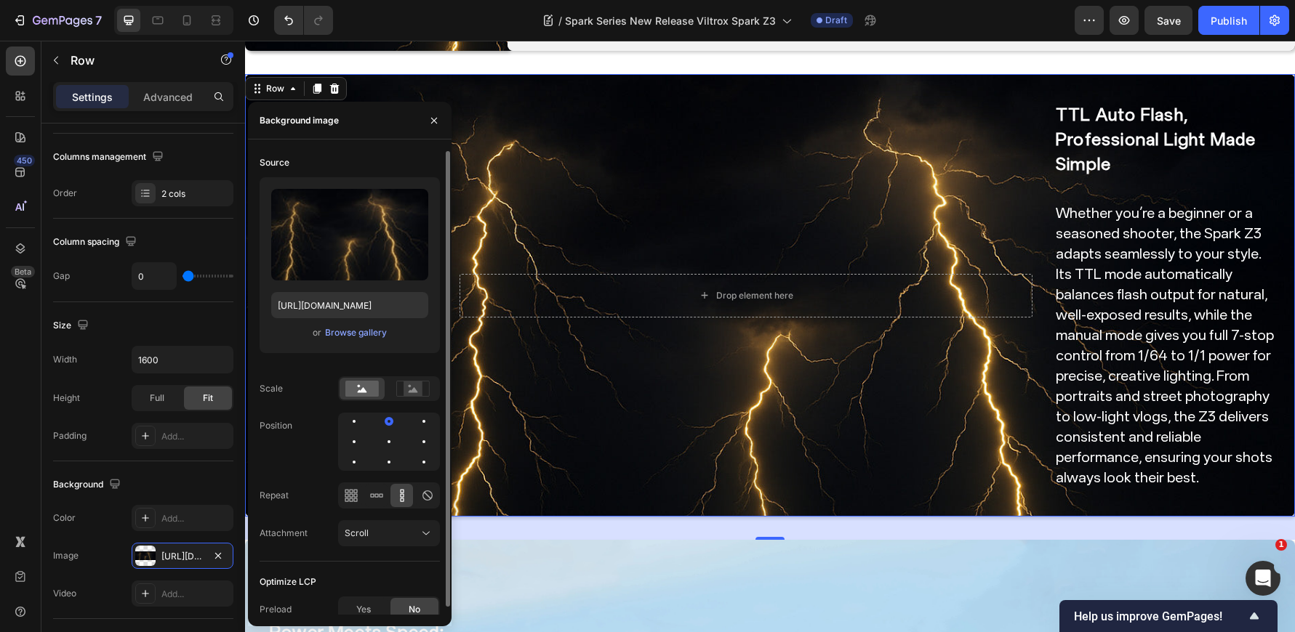
click at [414, 422] on div at bounding box center [389, 442] width 102 height 58
click at [428, 423] on div at bounding box center [423, 421] width 17 height 17
click at [424, 438] on div at bounding box center [423, 441] width 17 height 17
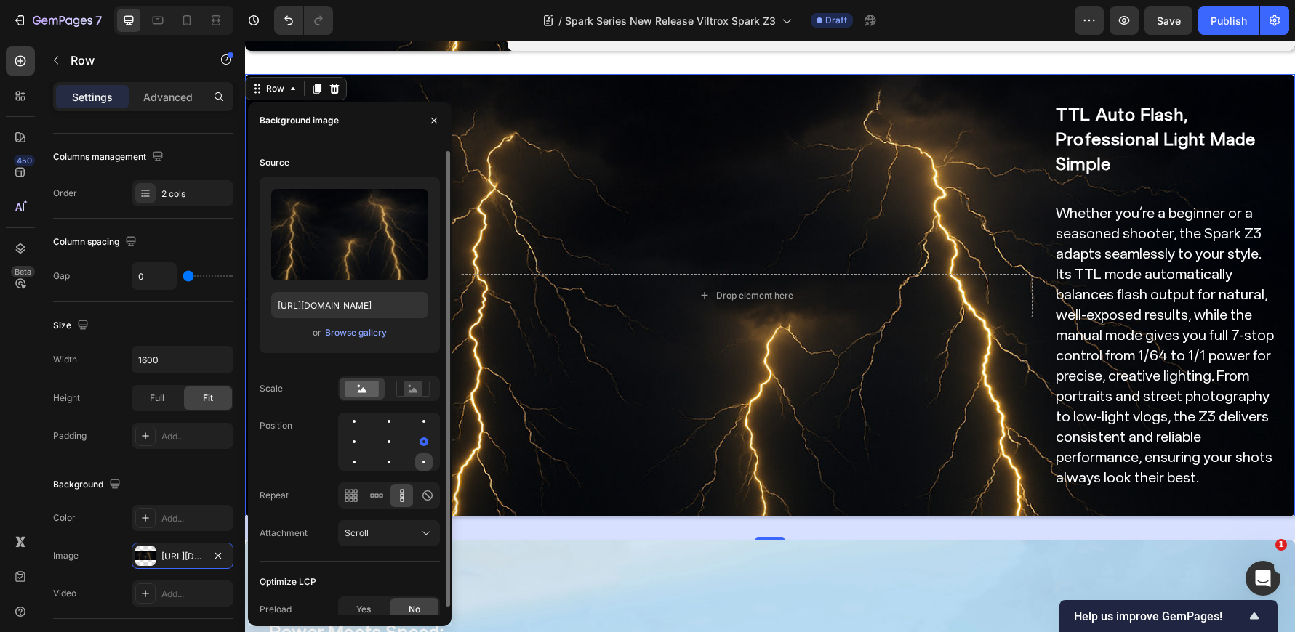
click at [427, 463] on div at bounding box center [423, 462] width 17 height 17
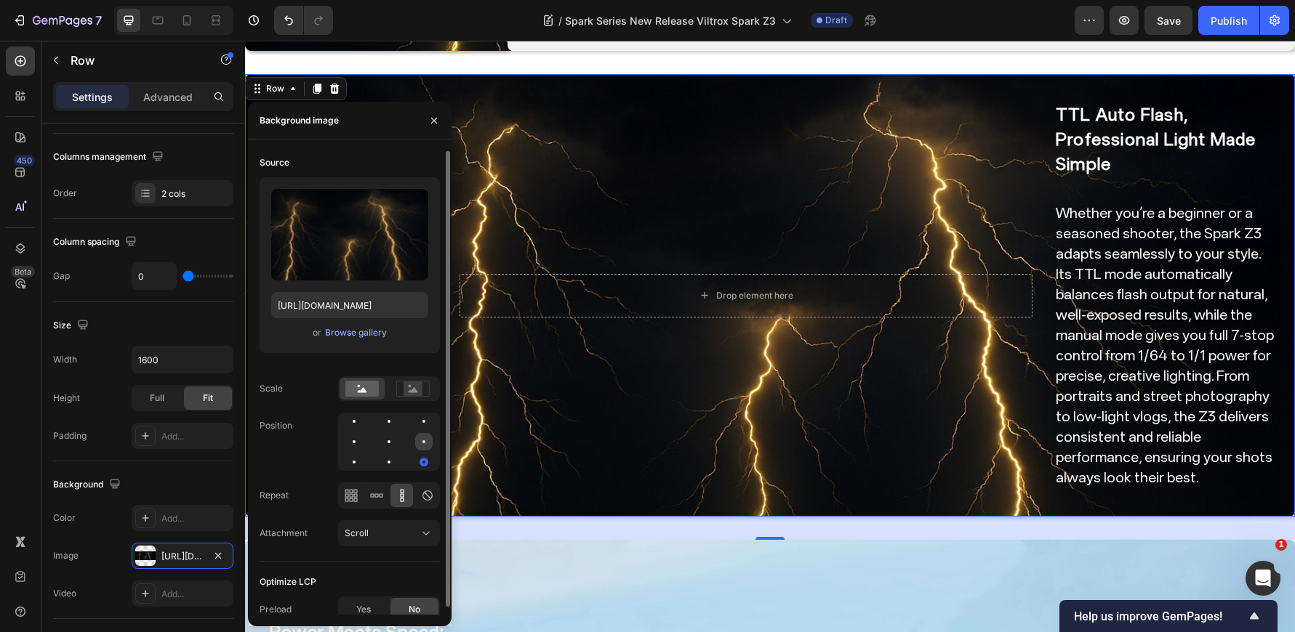
click at [422, 444] on div at bounding box center [423, 441] width 17 height 17
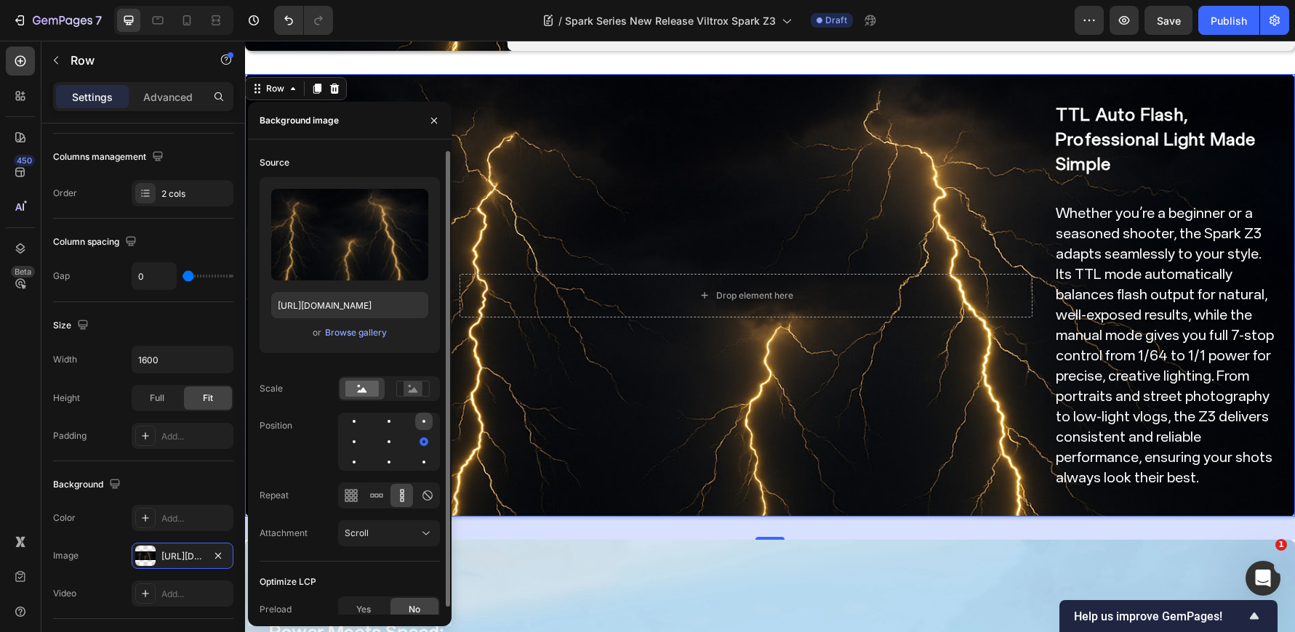
click at [417, 422] on div at bounding box center [423, 421] width 17 height 17
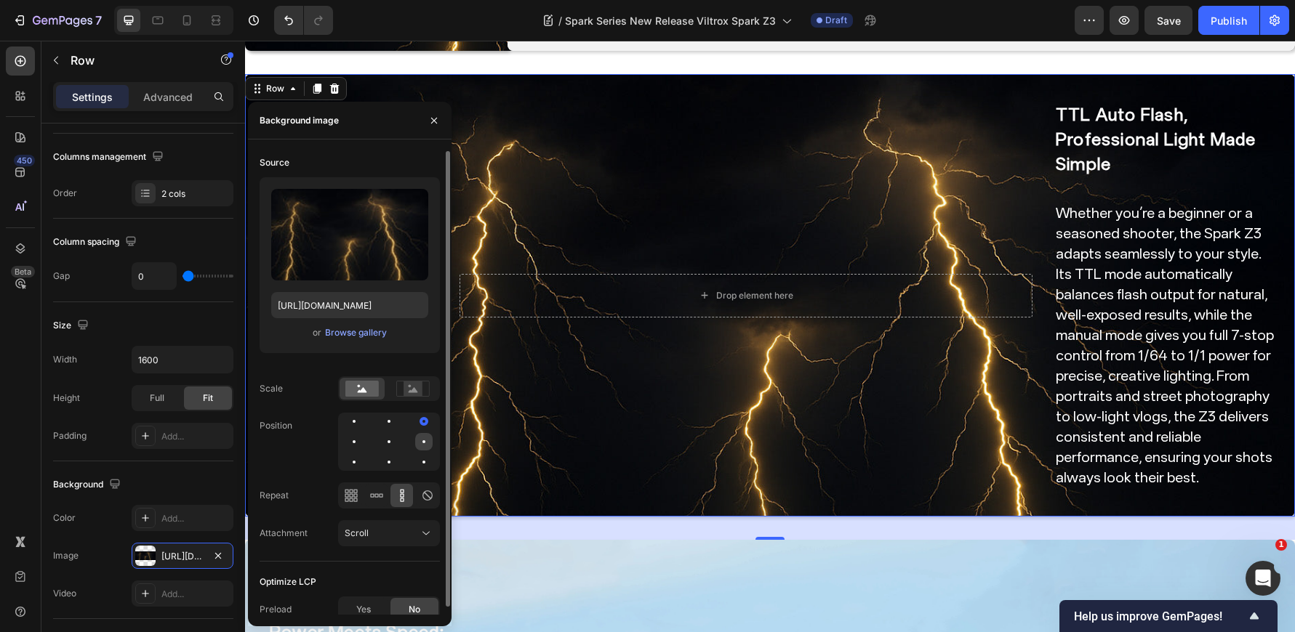
click at [421, 440] on div at bounding box center [423, 441] width 17 height 17
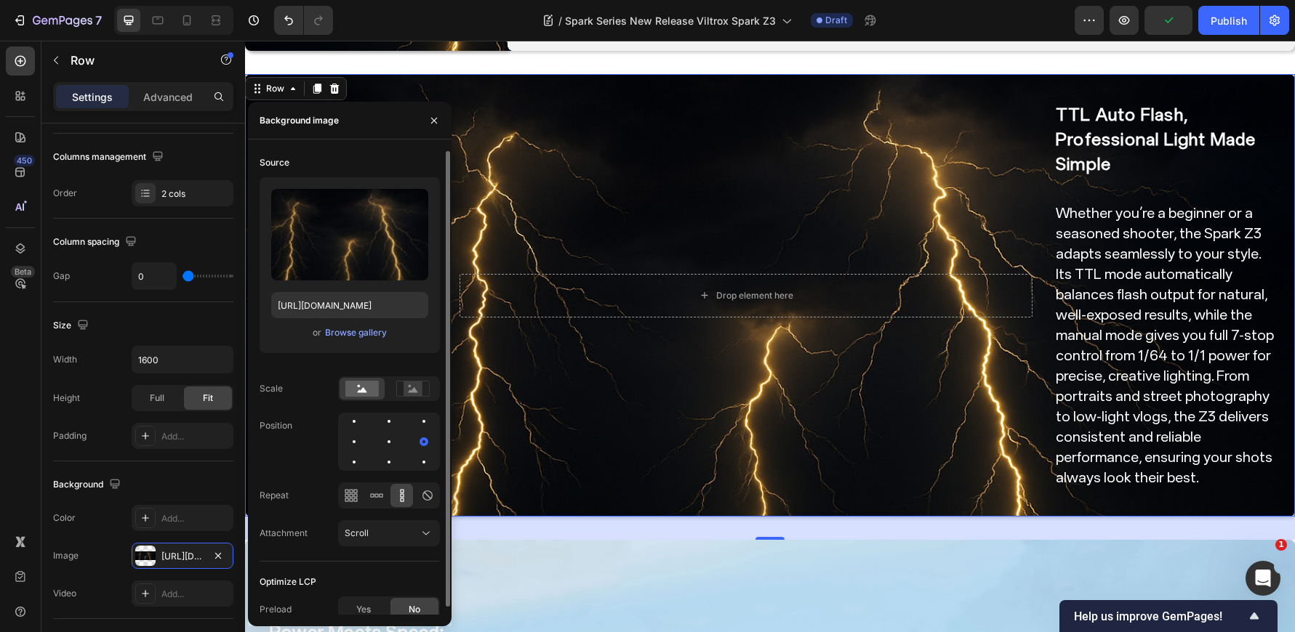
click at [414, 454] on div at bounding box center [389, 442] width 102 height 58
click at [421, 455] on div at bounding box center [423, 462] width 17 height 17
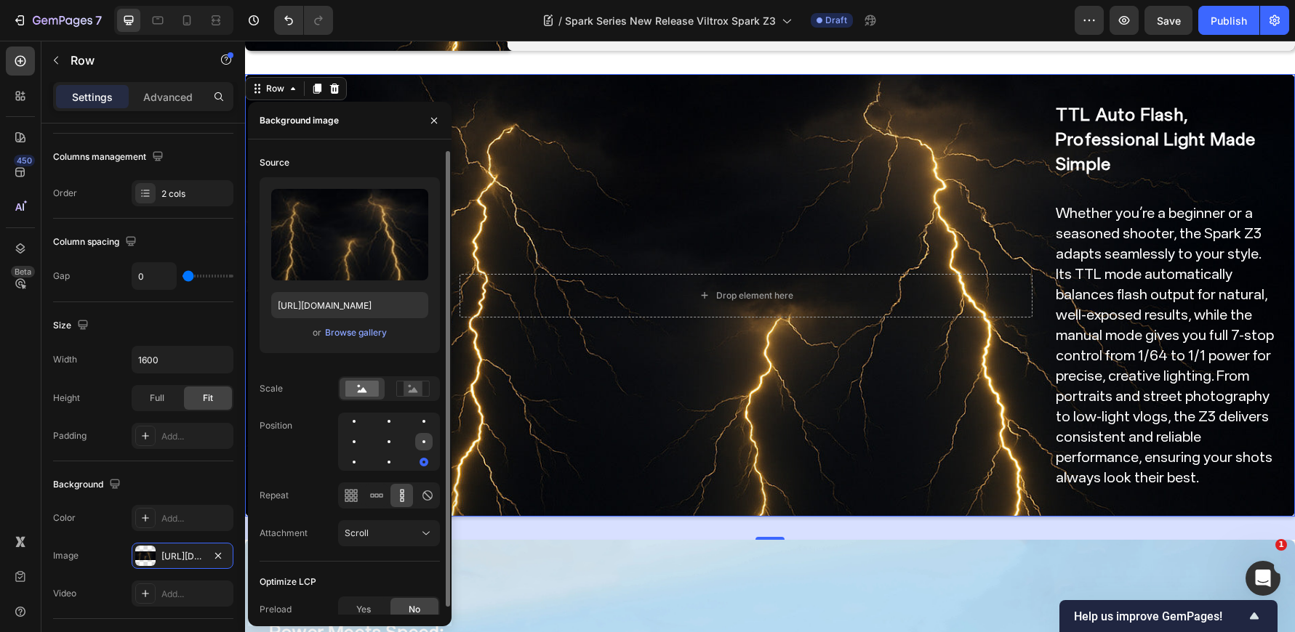
click at [427, 437] on div at bounding box center [423, 441] width 17 height 17
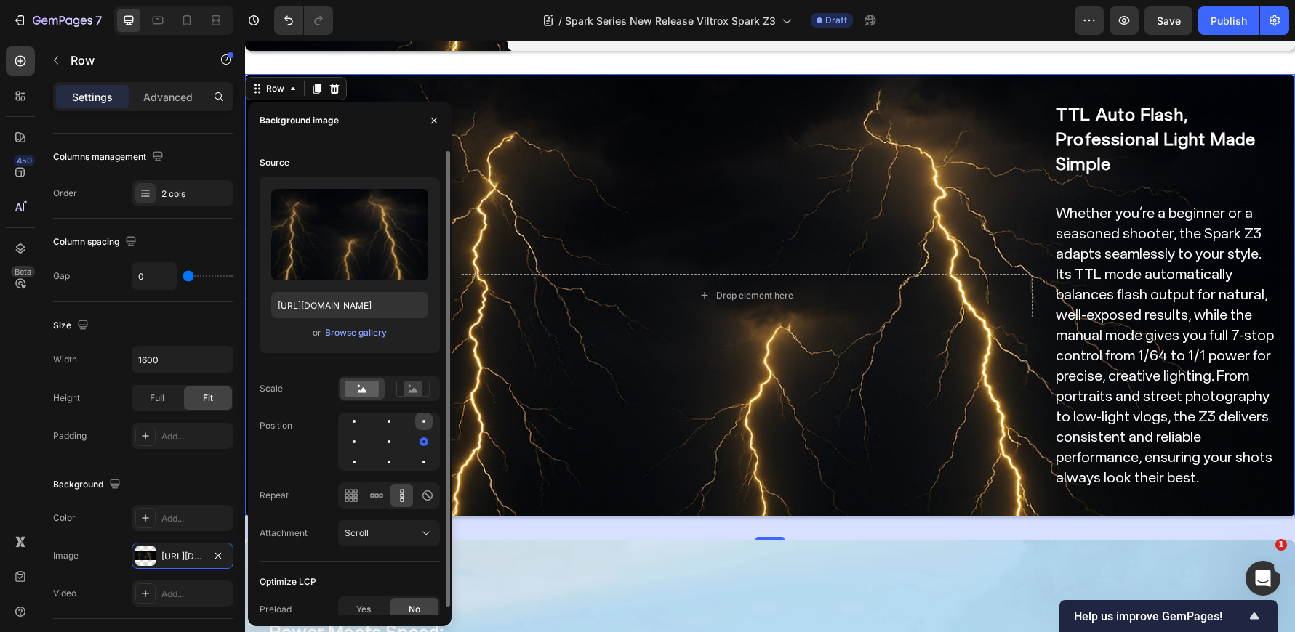
click at [417, 419] on div at bounding box center [423, 421] width 17 height 17
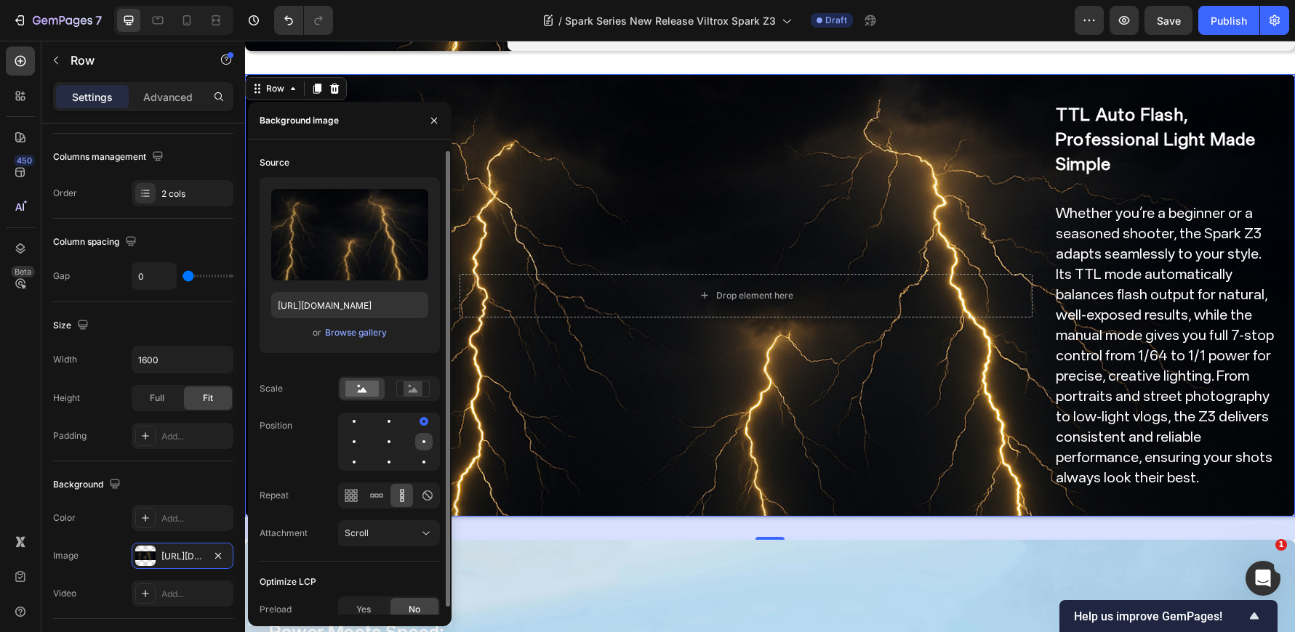
click at [420, 439] on div at bounding box center [423, 441] width 17 height 17
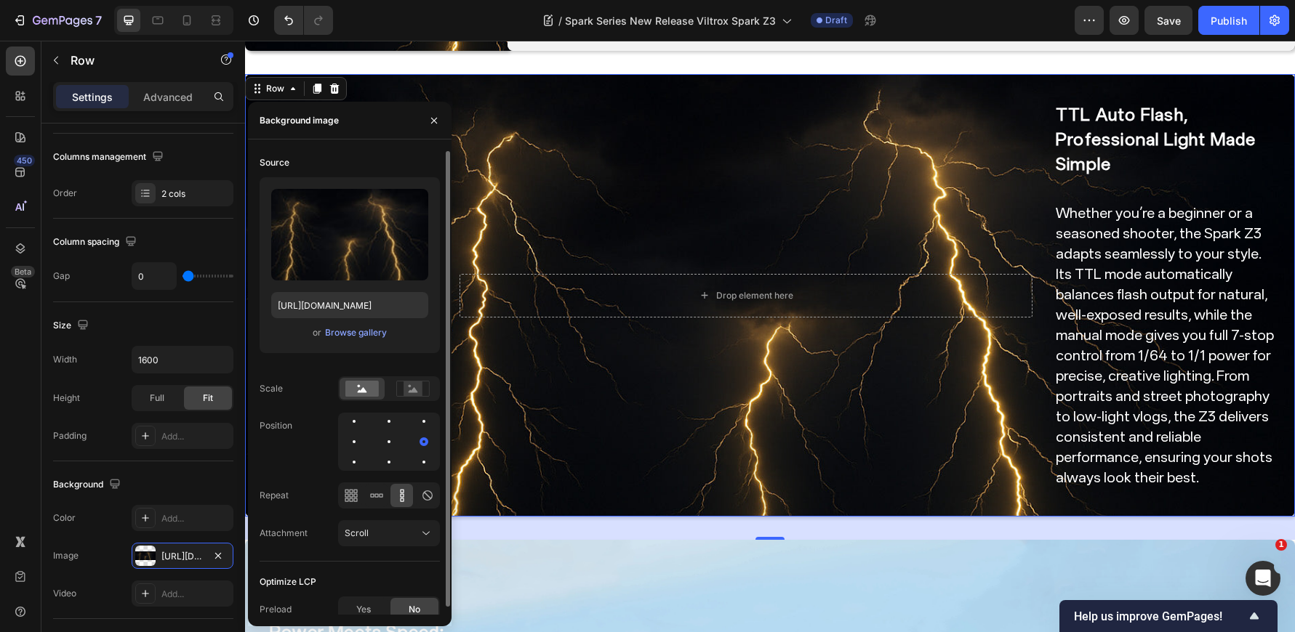
click at [409, 450] on div at bounding box center [389, 442] width 102 height 58
click at [422, 458] on div at bounding box center [423, 462] width 17 height 17
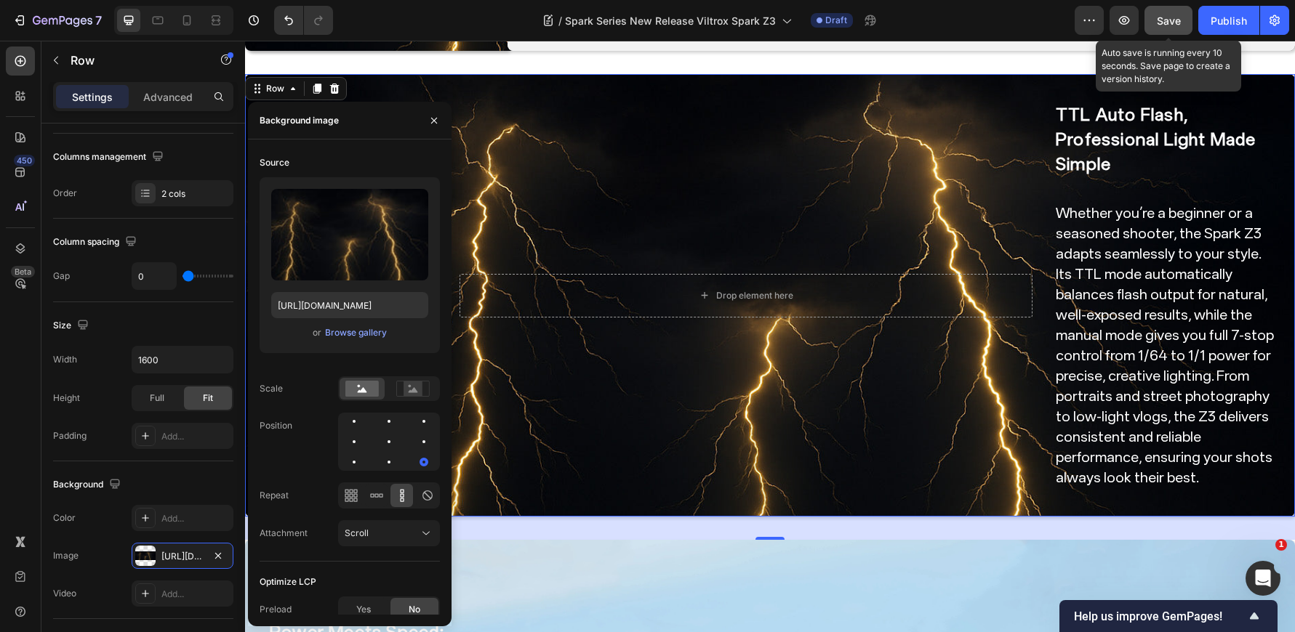
click at [1180, 30] on button "Save" at bounding box center [1168, 20] width 48 height 29
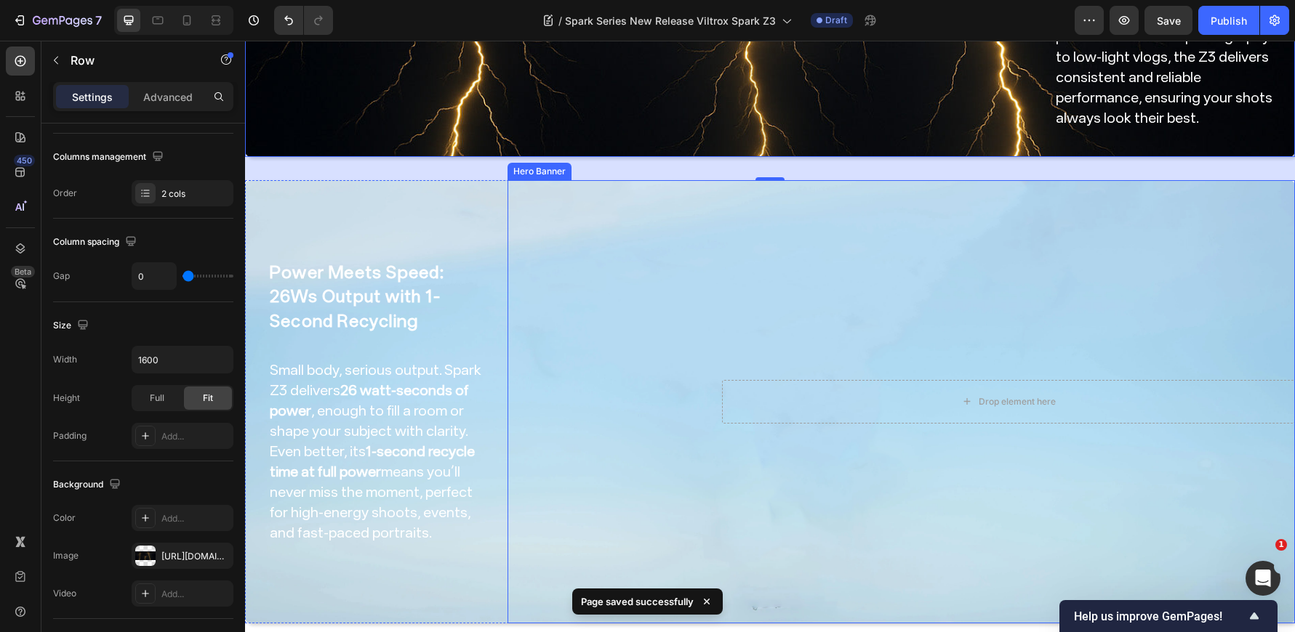
scroll to position [1090, 0]
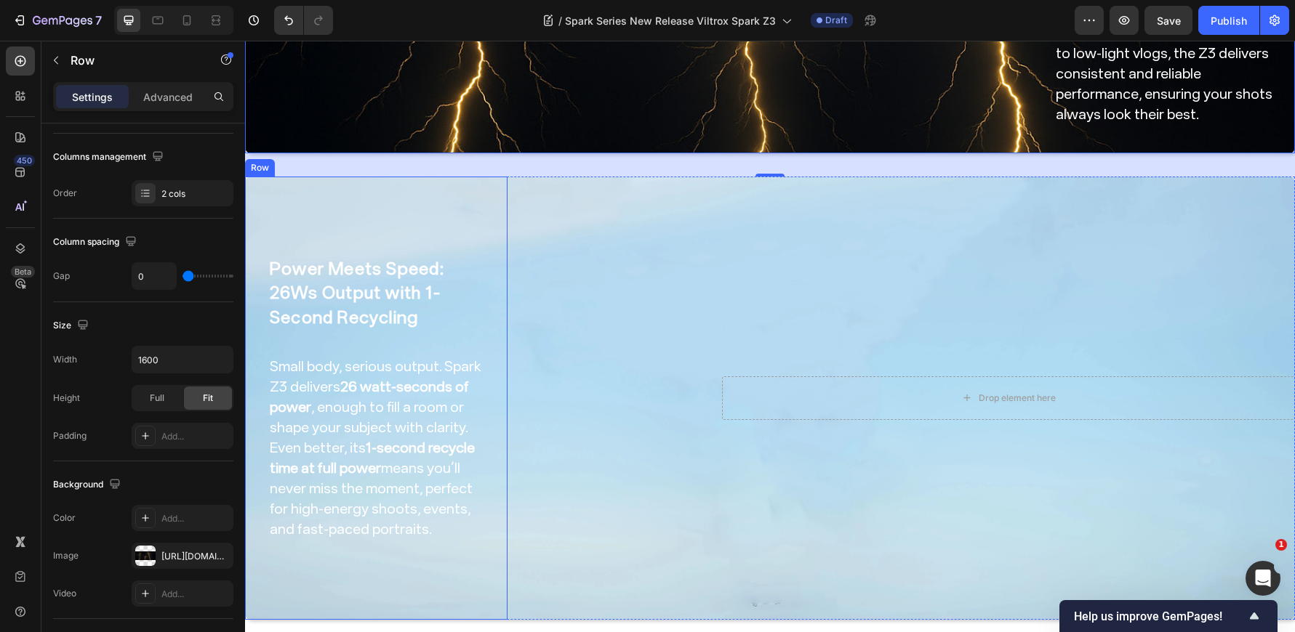
click at [425, 212] on div "Power Meets Speed: 26Ws Output with 1-Second Recycling Heading Small body, seri…" at bounding box center [376, 398] width 216 height 396
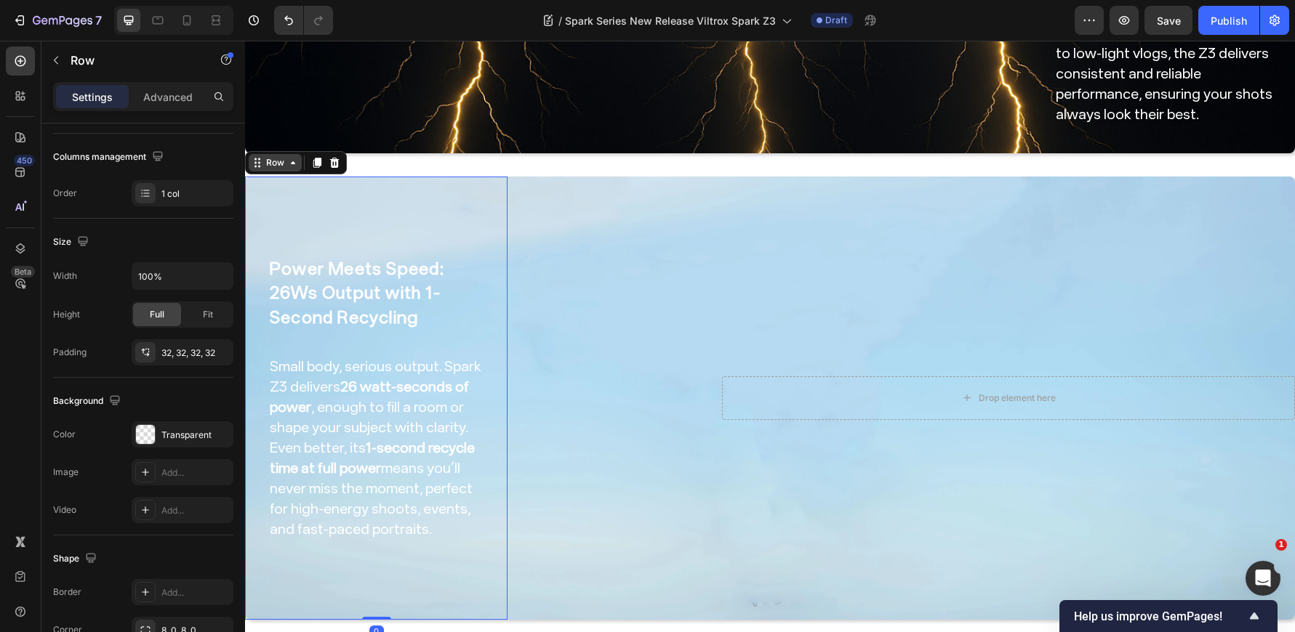
click at [289, 161] on div "Row" at bounding box center [275, 162] width 53 height 17
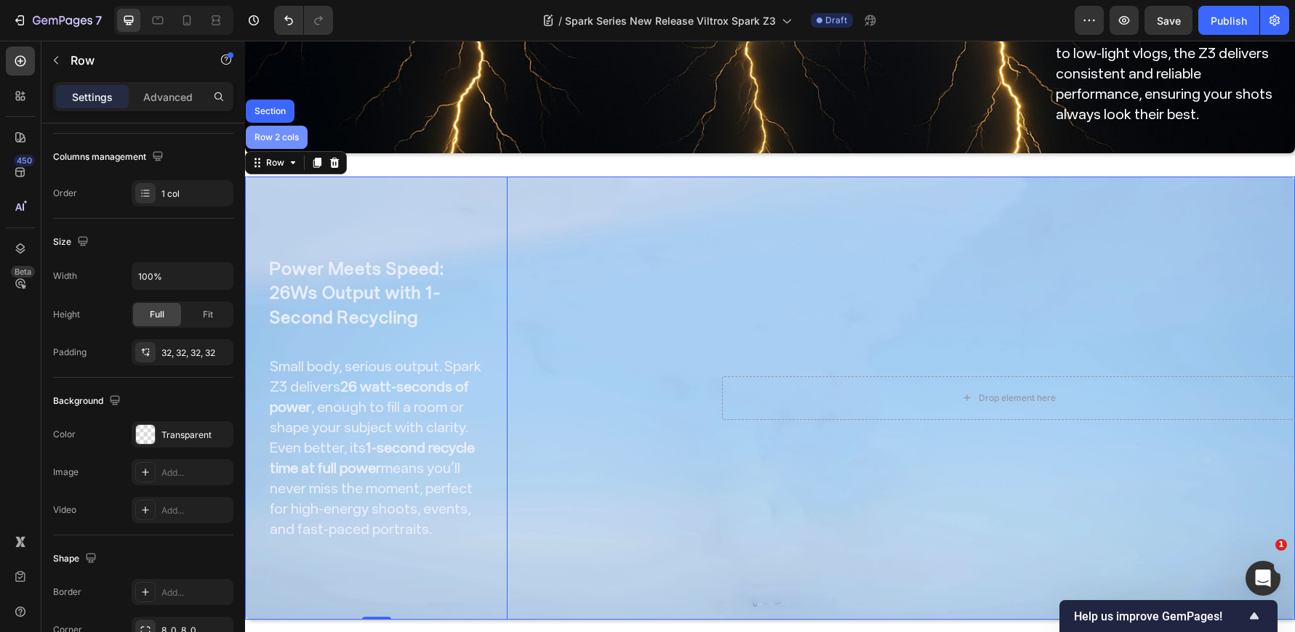
click at [280, 139] on div "Row 2 cols" at bounding box center [277, 137] width 62 height 23
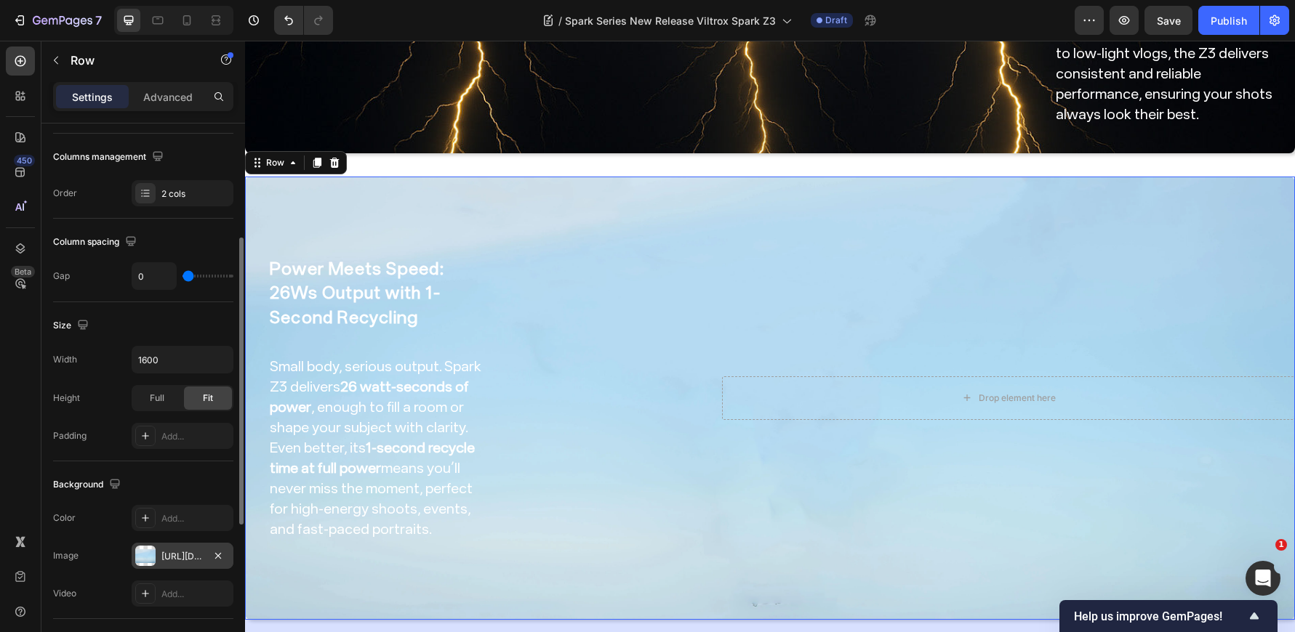
click at [169, 547] on div "https://cdn.shopify.com/s/files/1/0104/0380/7298/files/AF_15mm_F1.7_Air-blog-im…" at bounding box center [183, 556] width 102 height 26
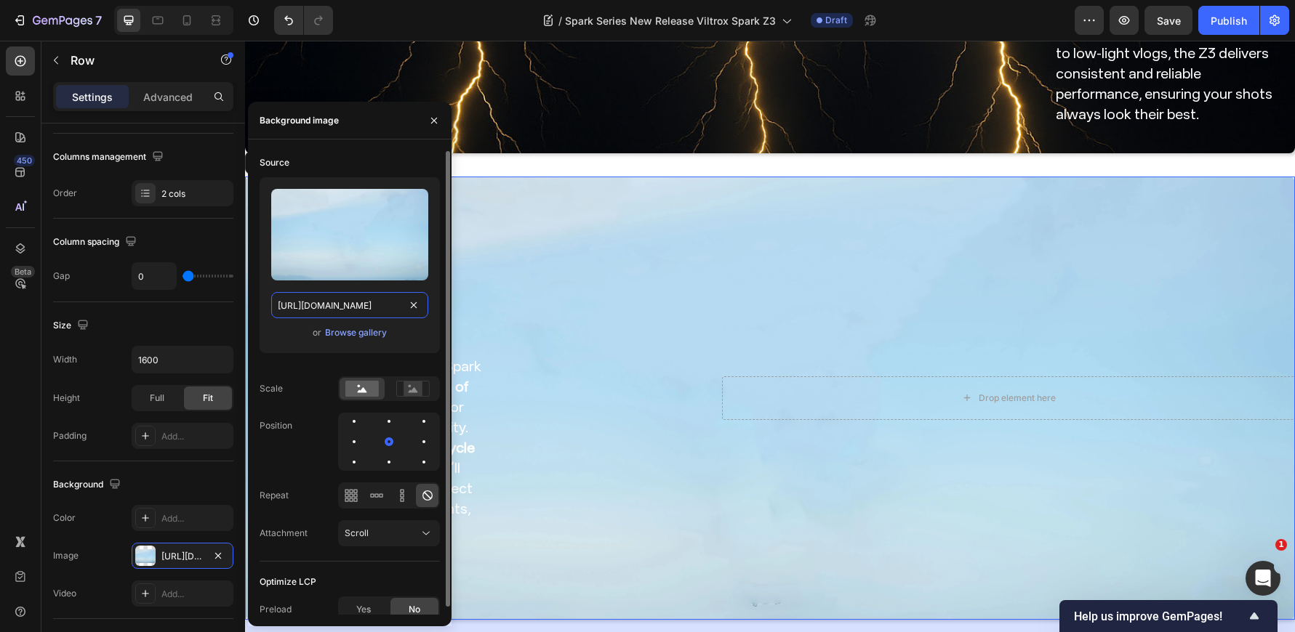
click at [339, 303] on input "https://cdn.shopify.com/s/files/1/0104/0380/7298/files/AF_15mm_F1.7_Air-blog-im…" at bounding box center [349, 305] width 157 height 26
paste input "Spark_Z3_img0.jpg?v=175904118"
type input "https://cdn.shopify.com/s/files/1/0104/0380/7298/files/Spark_Z3_img0.jpg?v=1759…"
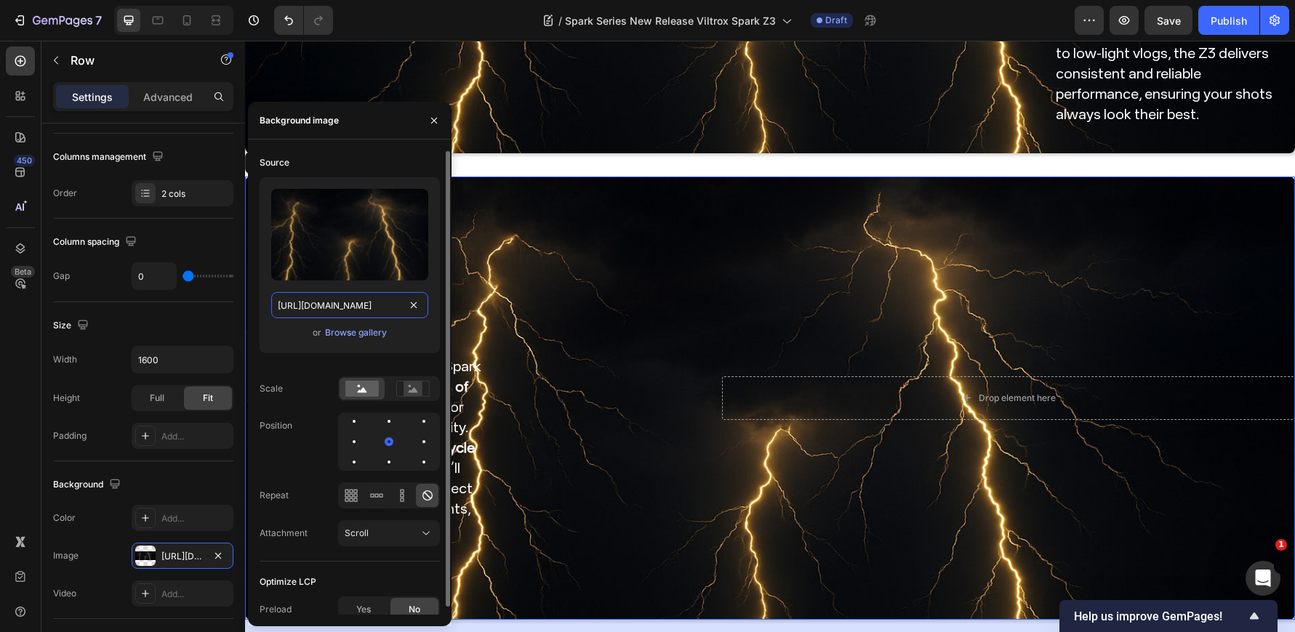
scroll to position [0, 249]
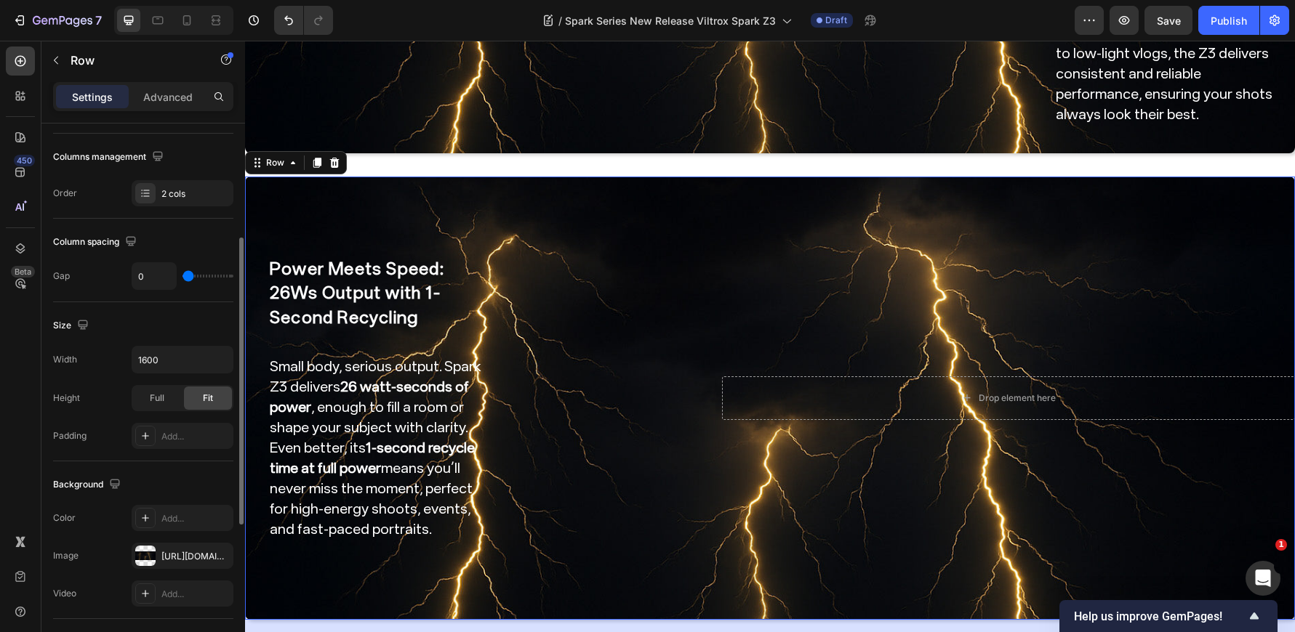
click at [203, 325] on div "Size" at bounding box center [143, 325] width 180 height 23
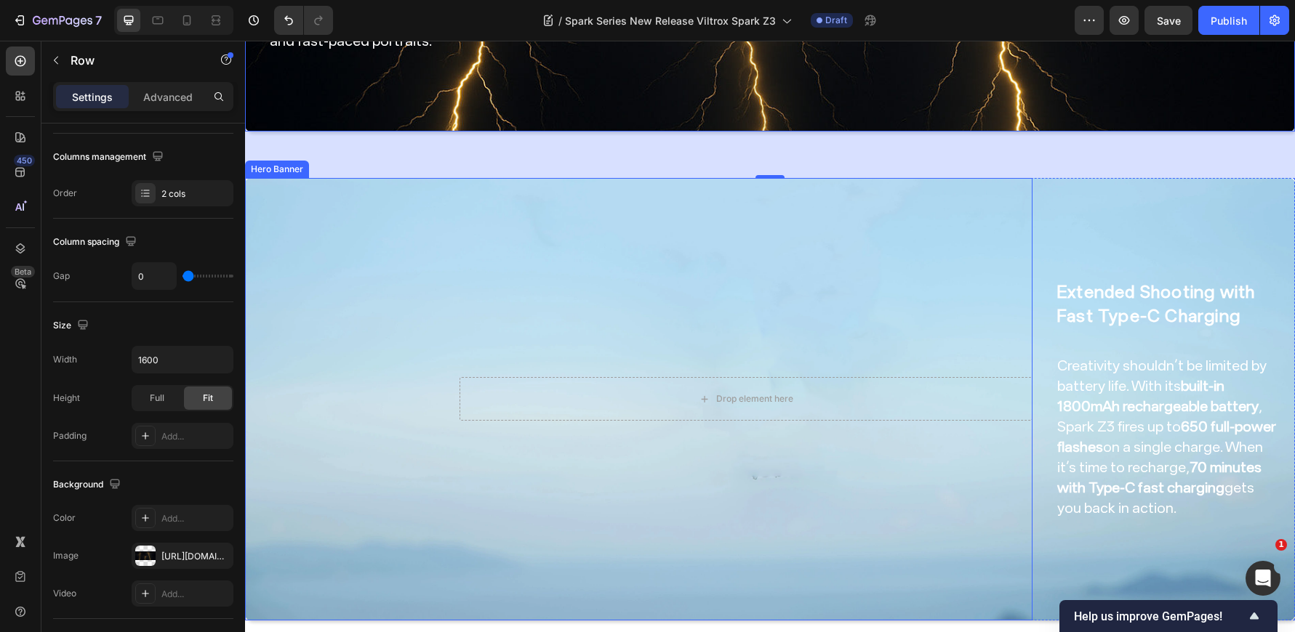
scroll to position [1599, 0]
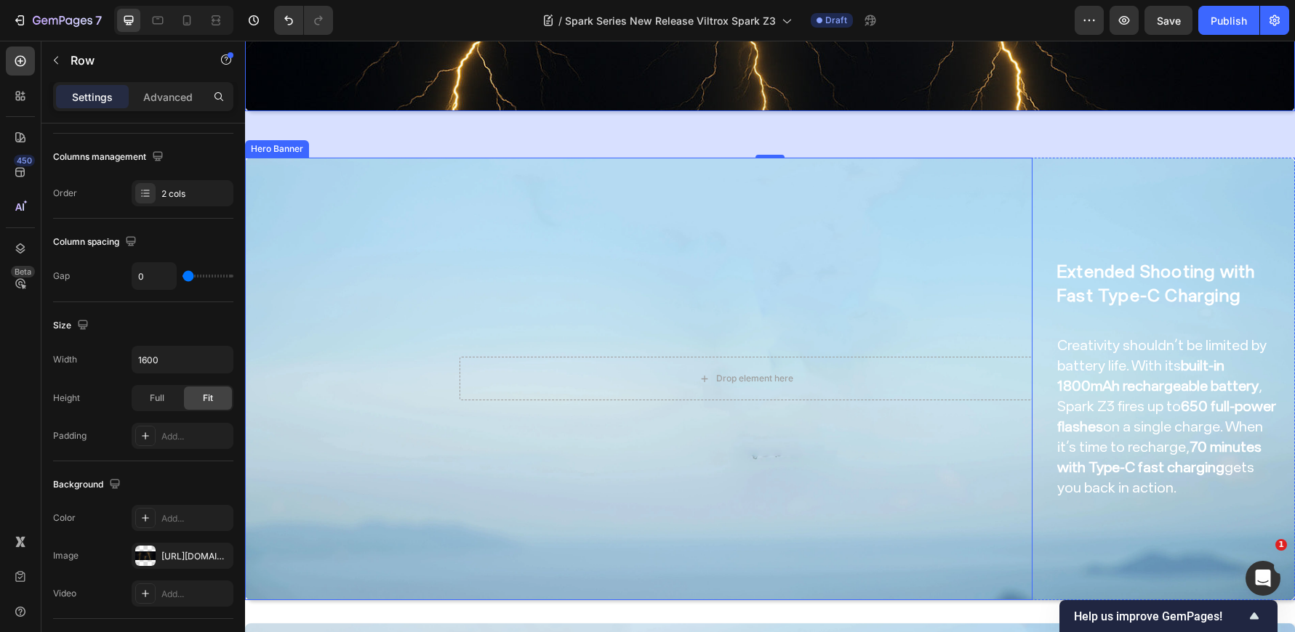
click at [1067, 181] on div "Extended Shooting with Fast Type-C Charging Heading Creativity shouldn’t be lim…" at bounding box center [1166, 379] width 223 height 396
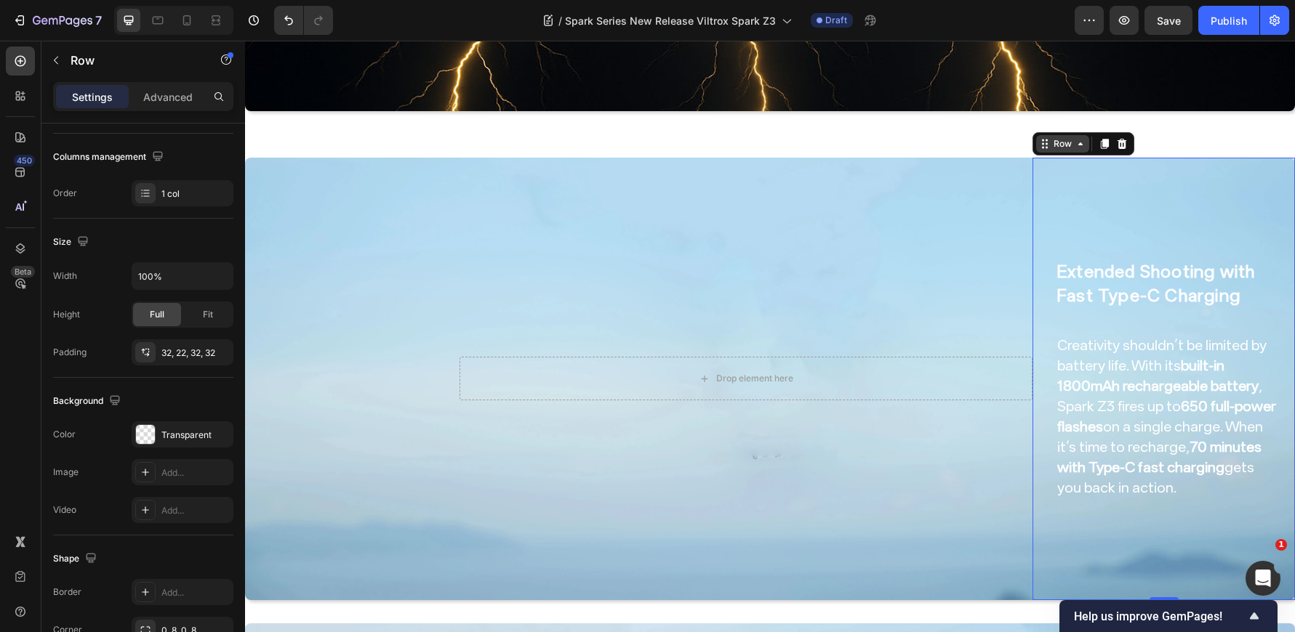
click at [1039, 138] on icon at bounding box center [1045, 144] width 12 height 12
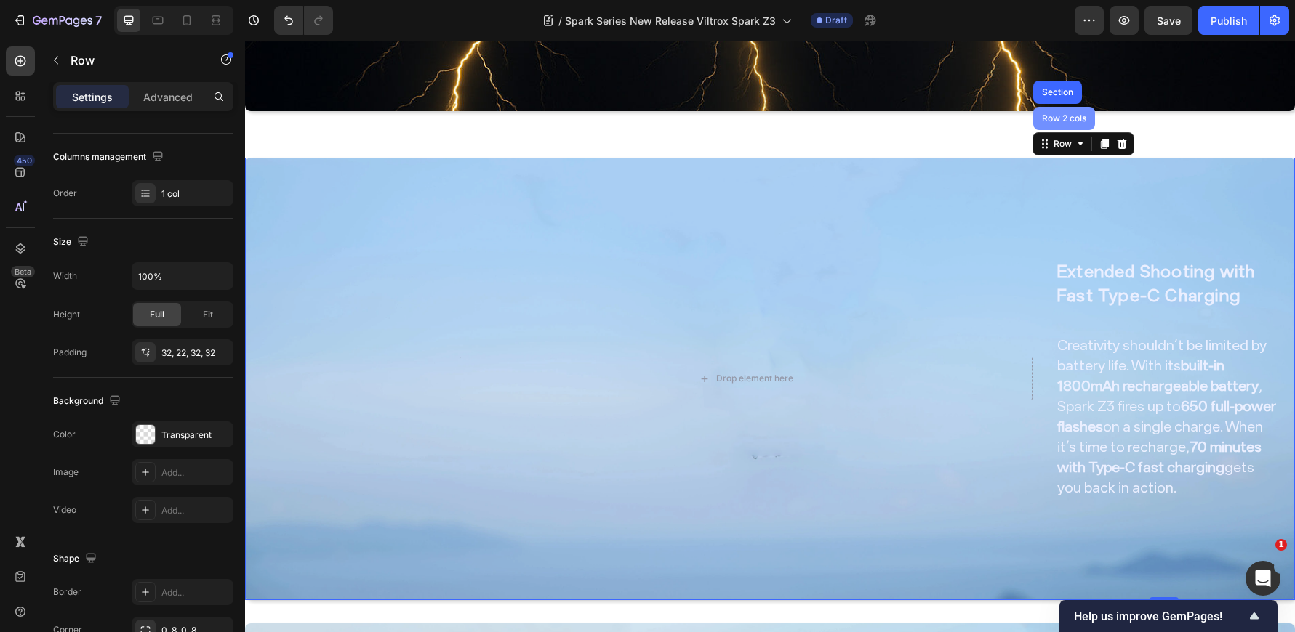
click at [1058, 113] on div "Row 2 cols" at bounding box center [1064, 118] width 62 height 23
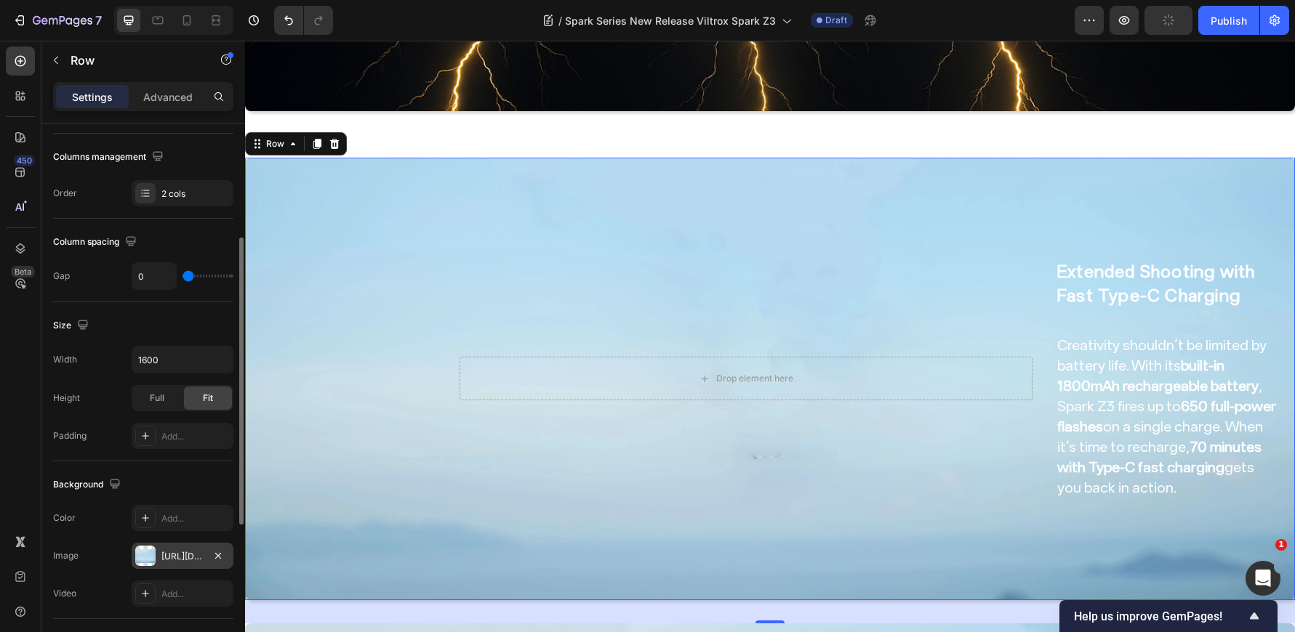
click at [191, 558] on div "https://cdn.shopify.com/s/files/1/0104/0380/7298/files/AF_15mm_F1.7_Air-blog-im…" at bounding box center [182, 556] width 42 height 13
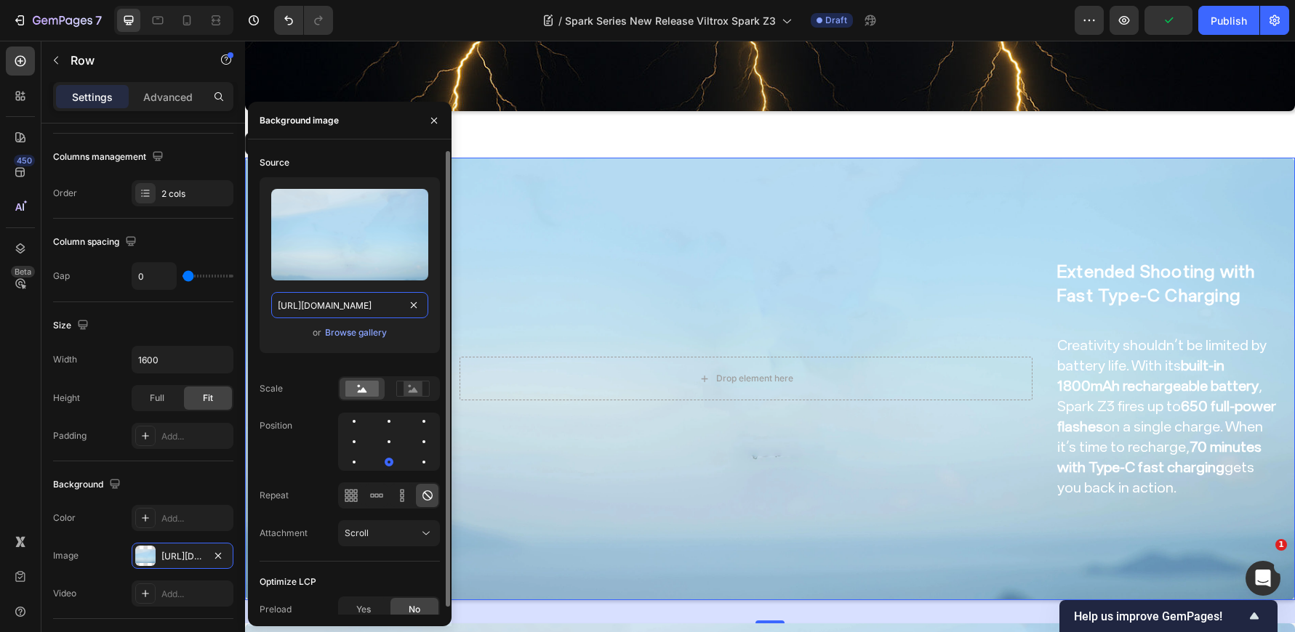
click at [379, 315] on input "https://cdn.shopify.com/s/files/1/0104/0380/7298/files/AF_15mm_F1.7_Air-blog-im…" at bounding box center [349, 305] width 157 height 26
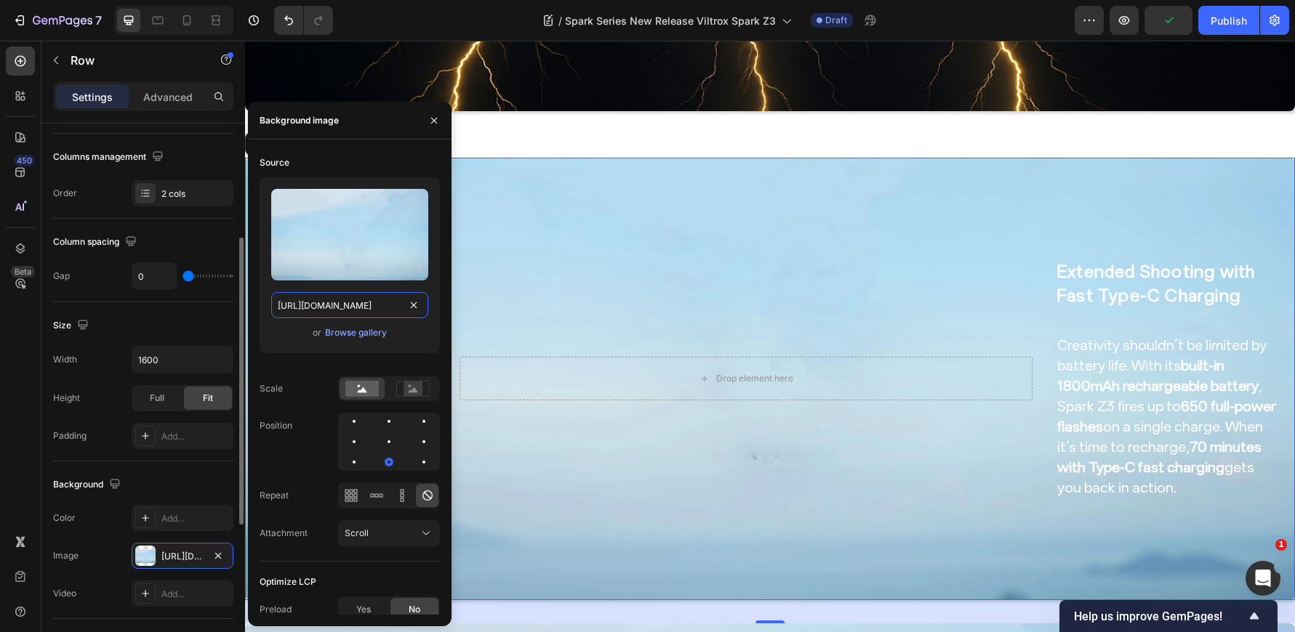
paste input "Spark_Z3_img0.jpg?v=175904118"
type input "https://cdn.shopify.com/s/files/1/0104/0380/7298/files/Spark_Z3_img0.jpg?v=1759…"
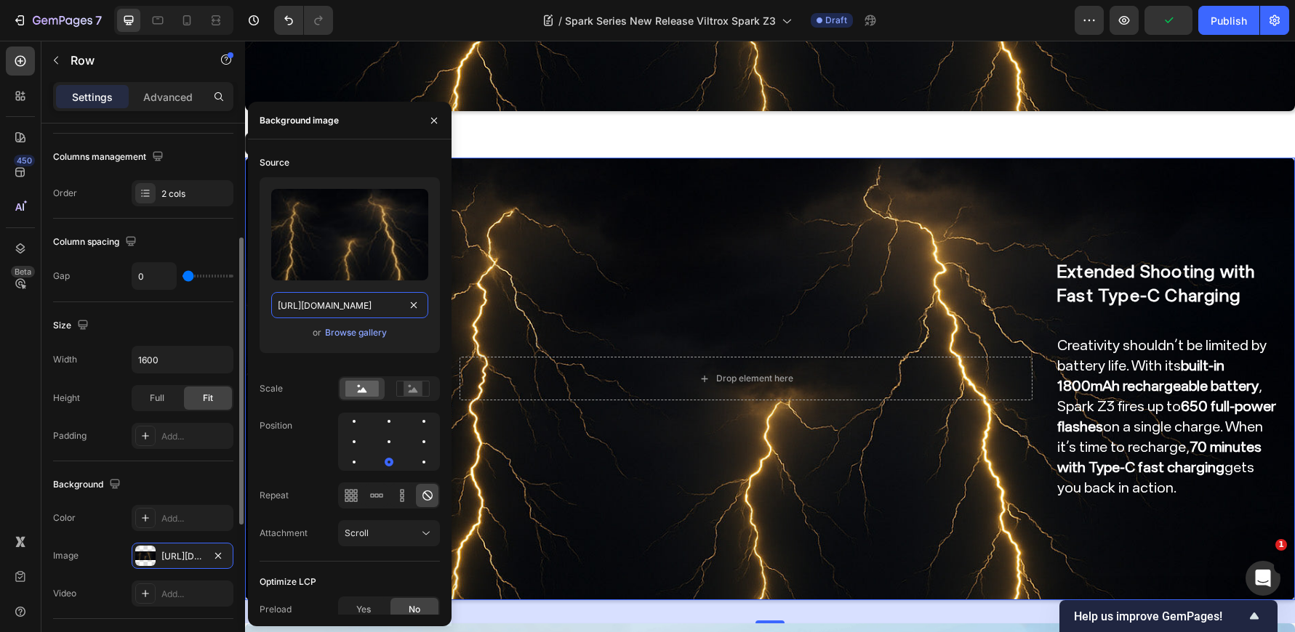
scroll to position [0, 249]
click at [155, 339] on div "Size Width 1600 Height Full Fit Padding Add..." at bounding box center [143, 381] width 180 height 159
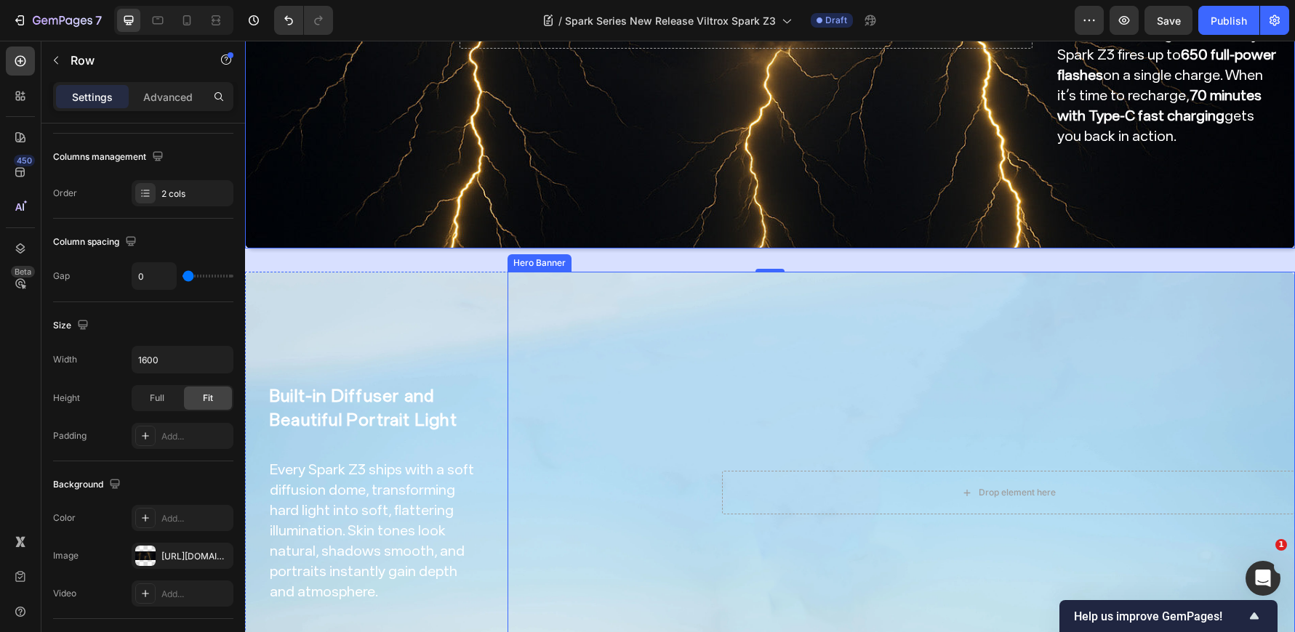
scroll to position [1963, 0]
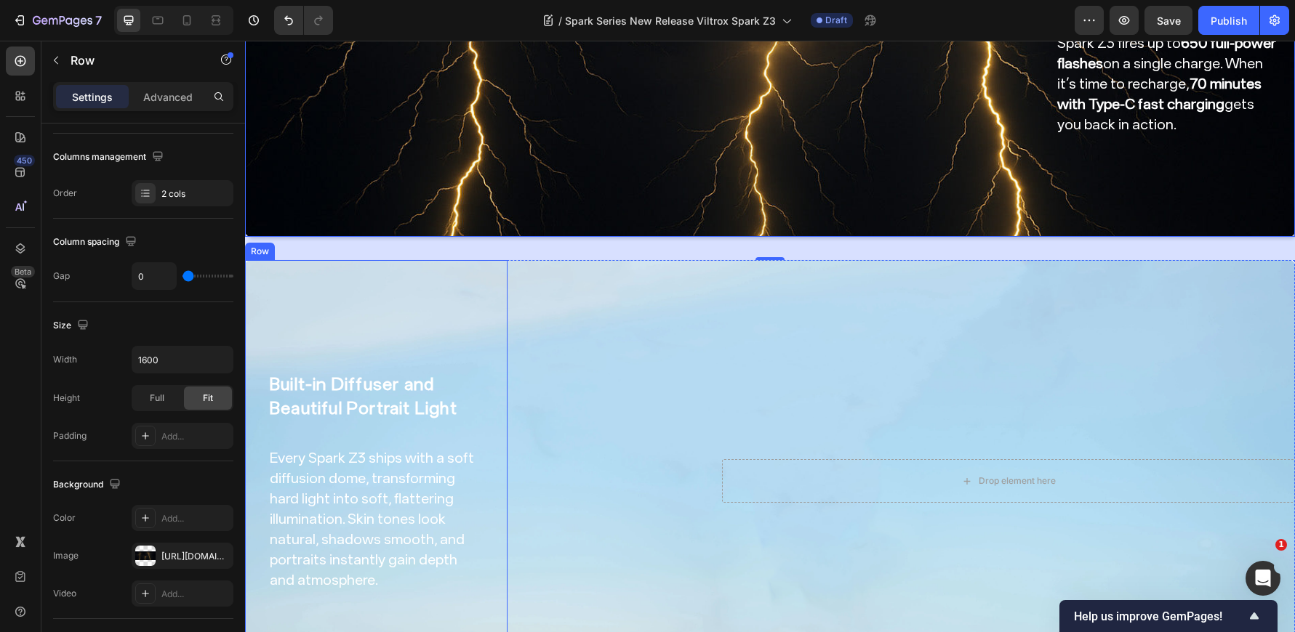
click at [339, 308] on div "Built-in Diffuser and Beautiful Portrait Light Heading Every Spark Z3 ships wit…" at bounding box center [376, 481] width 216 height 396
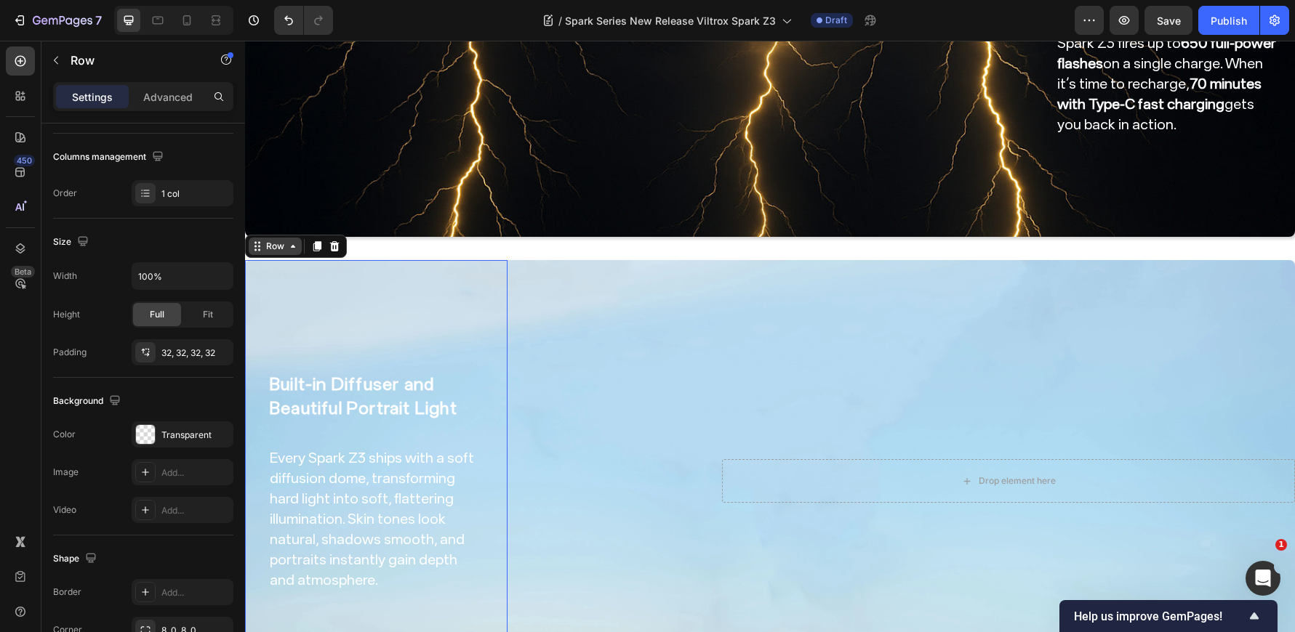
click at [280, 240] on div "Row" at bounding box center [275, 246] width 24 height 13
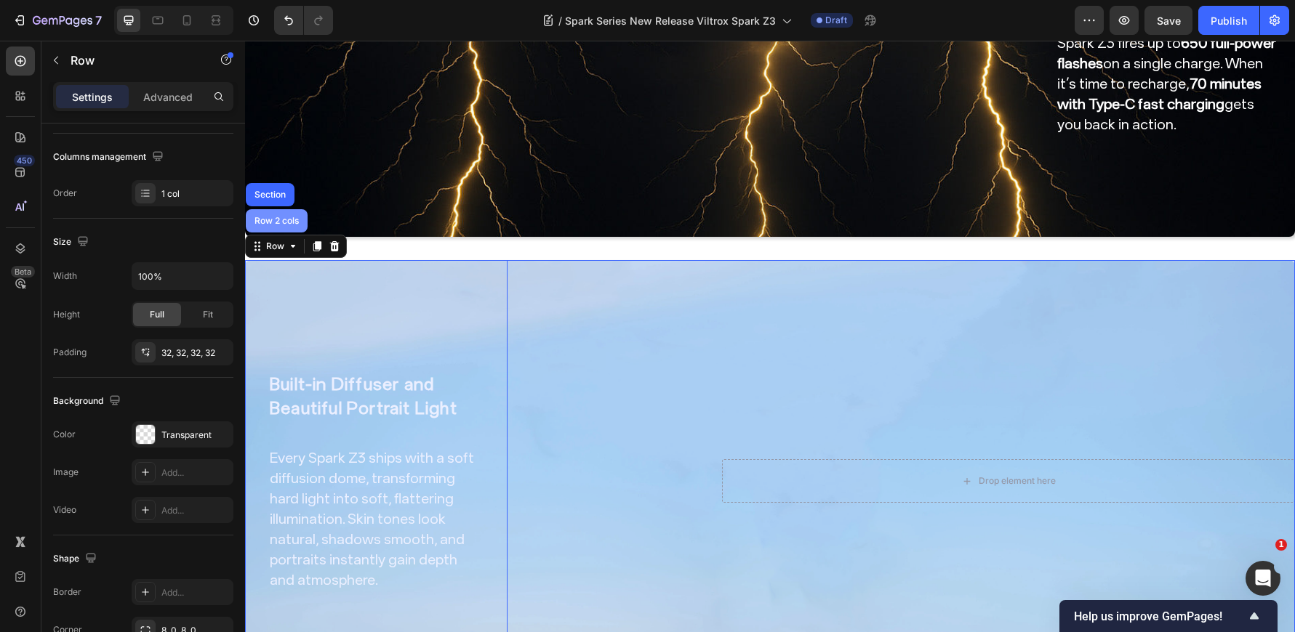
click at [292, 209] on div "Row 2 cols" at bounding box center [277, 220] width 62 height 23
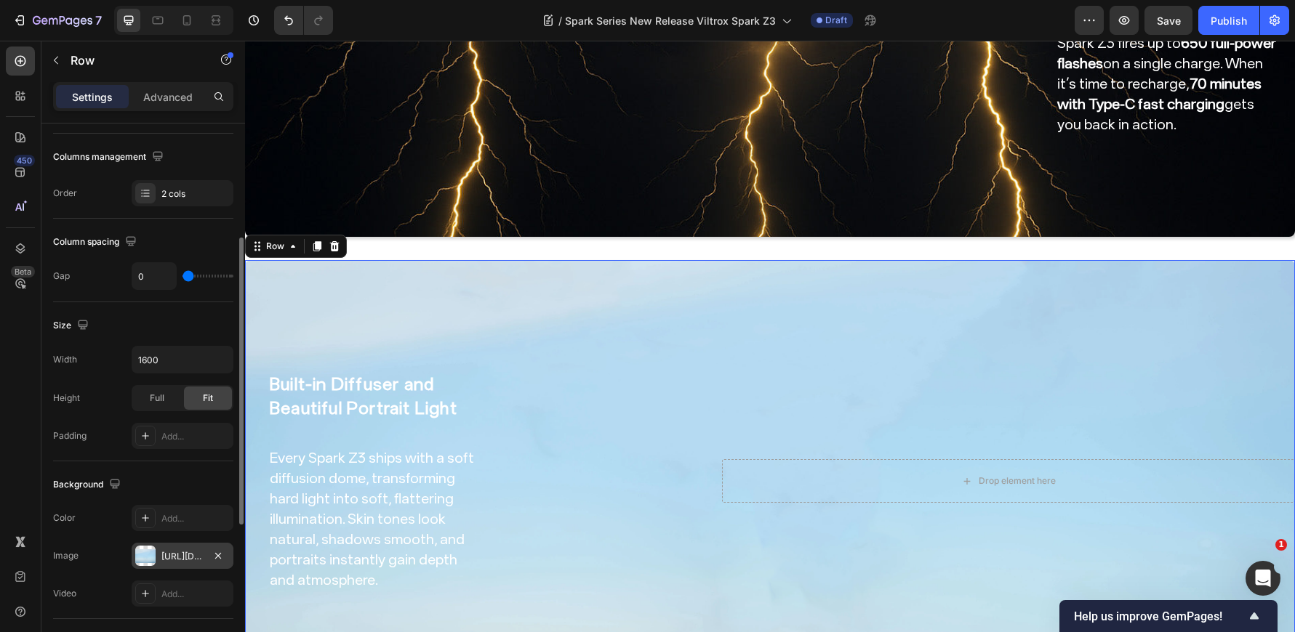
click at [176, 559] on div "https://cdn.shopify.com/s/files/1/0104/0380/7298/files/AF_15mm_F1.7_Air-blog-im…" at bounding box center [182, 556] width 42 height 13
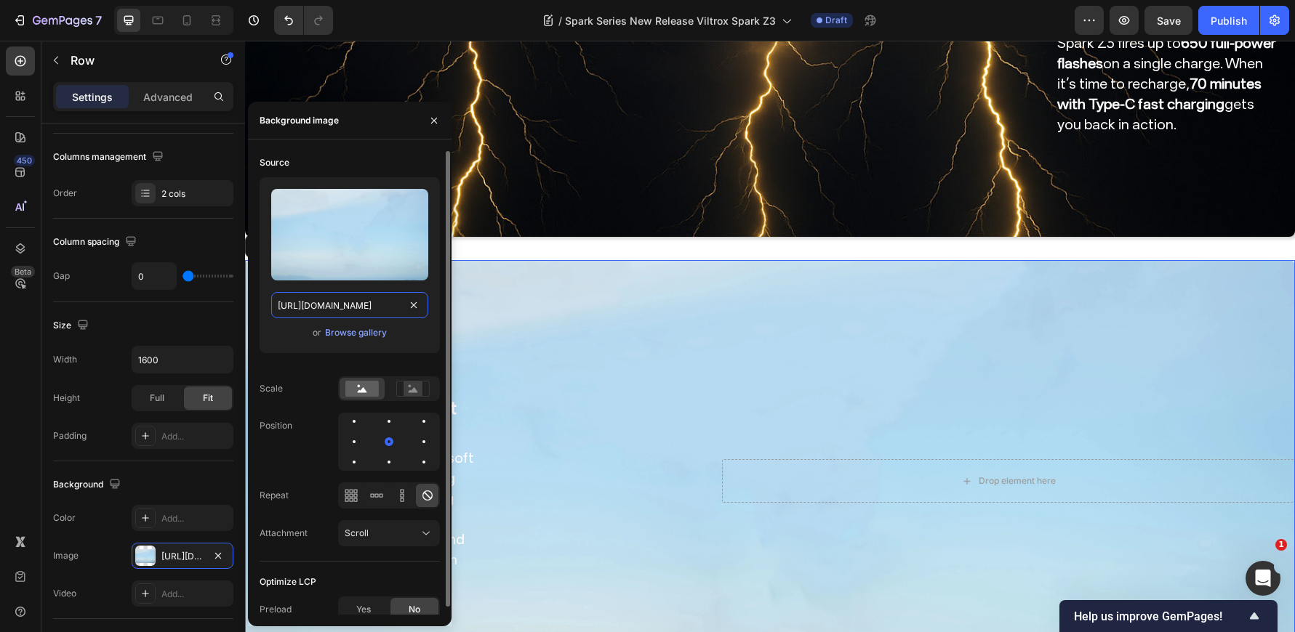
click at [360, 309] on input "https://cdn.shopify.com/s/files/1/0104/0380/7298/files/AF_15mm_F1.7_Air-blog-im…" at bounding box center [349, 305] width 157 height 26
paste input "Spark_Z3_img0.jpg?v=175904118"
type input "https://cdn.shopify.com/s/files/1/0104/0380/7298/files/Spark_Z3_img0.jpg?v=1759…"
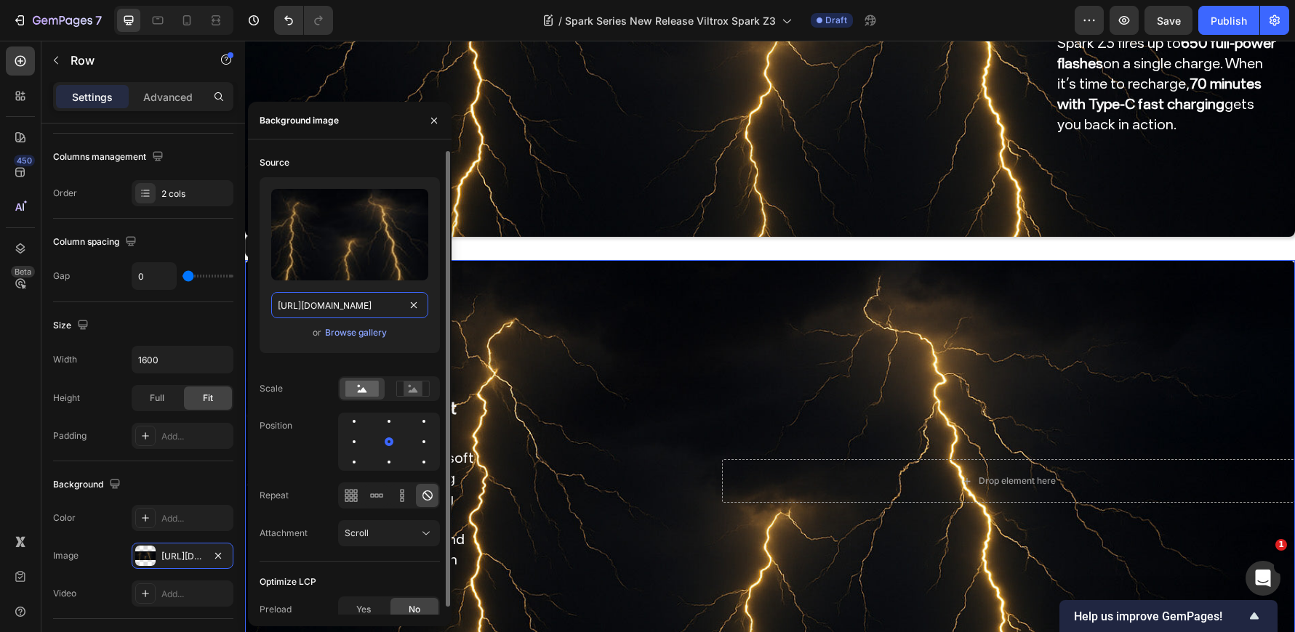
scroll to position [0, 249]
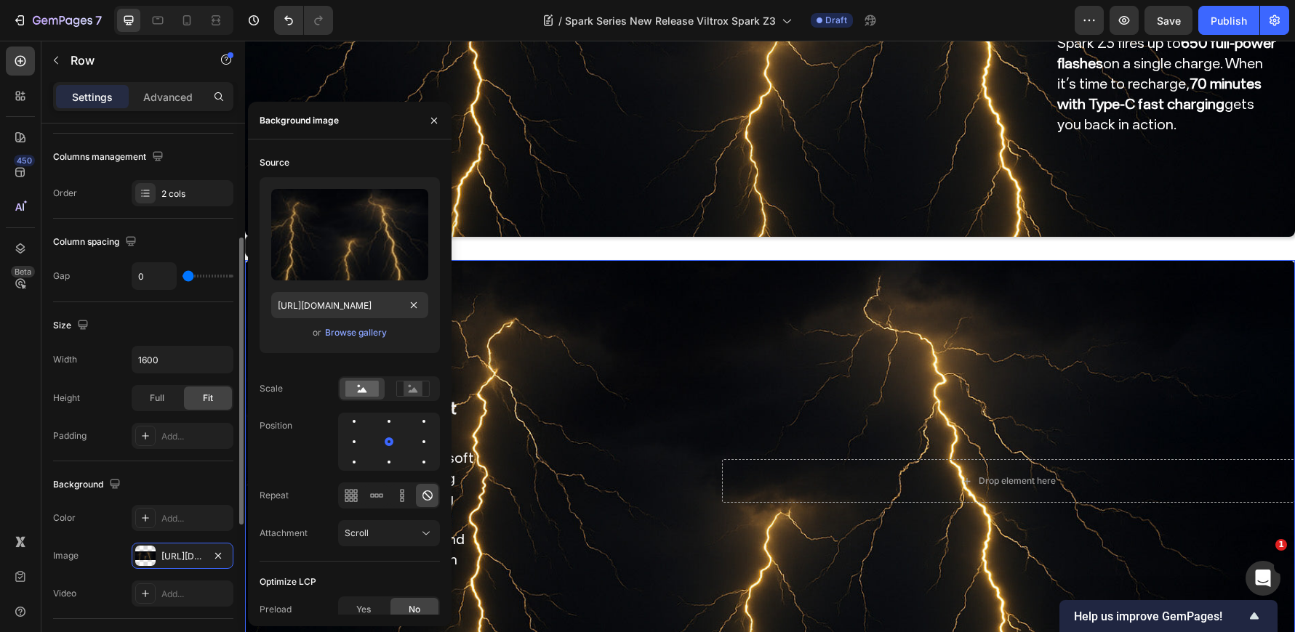
click at [210, 325] on div "Size" at bounding box center [143, 325] width 180 height 23
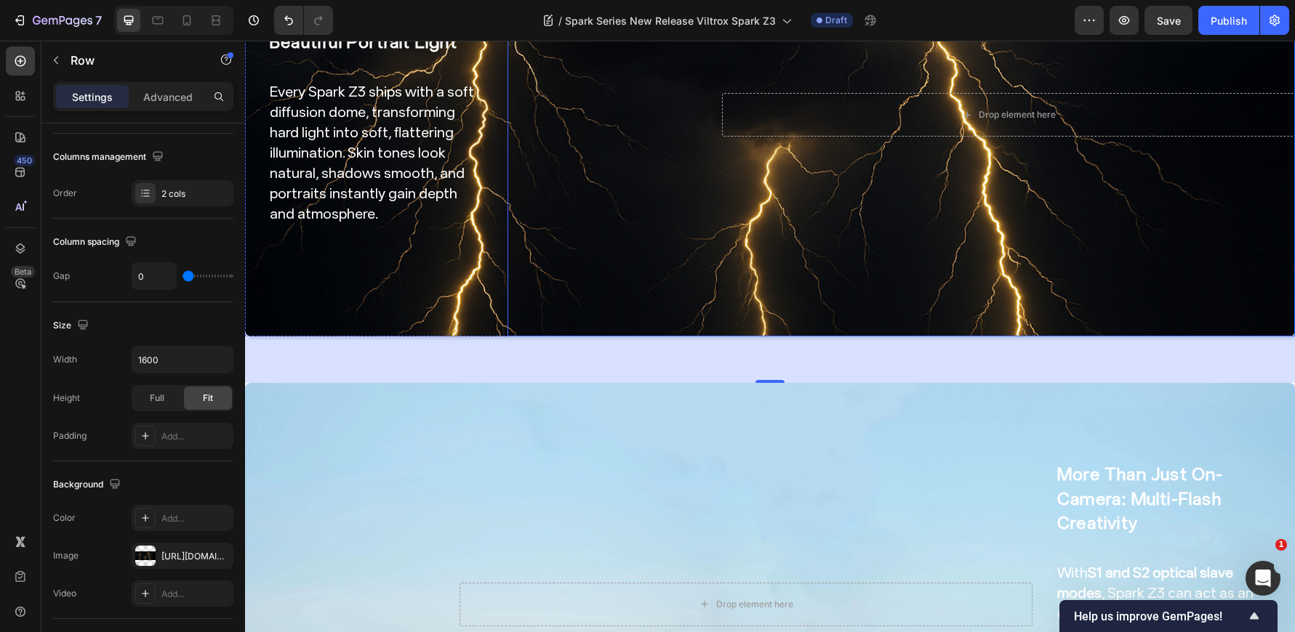
scroll to position [2472, 0]
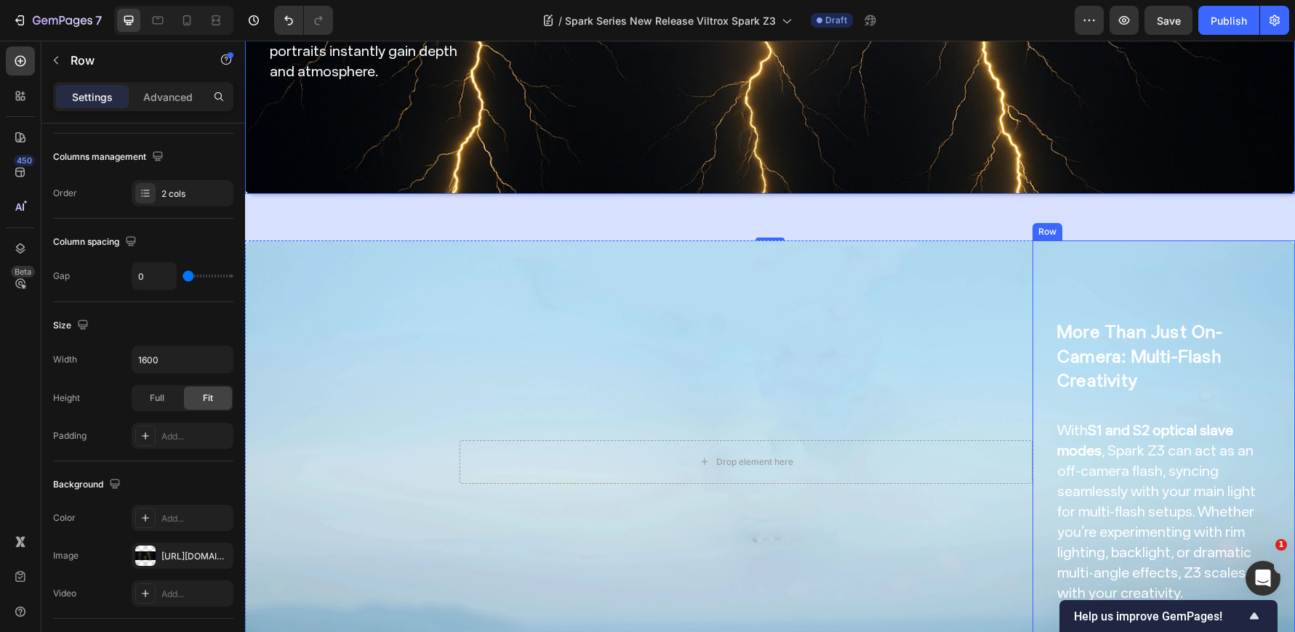
click at [1109, 264] on div "More Than Just On-Camera: Multi-Flash Creativity Heading With S1 and S2 optical…" at bounding box center [1163, 462] width 216 height 396
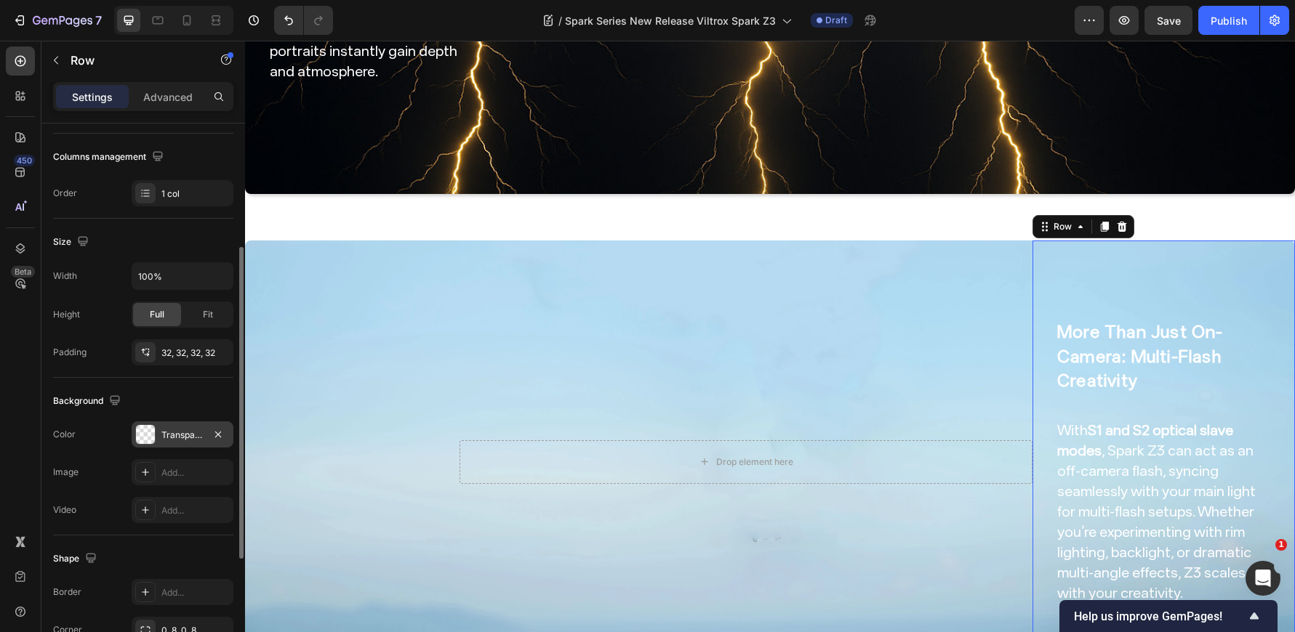
click at [190, 424] on div "Transparent" at bounding box center [183, 435] width 102 height 26
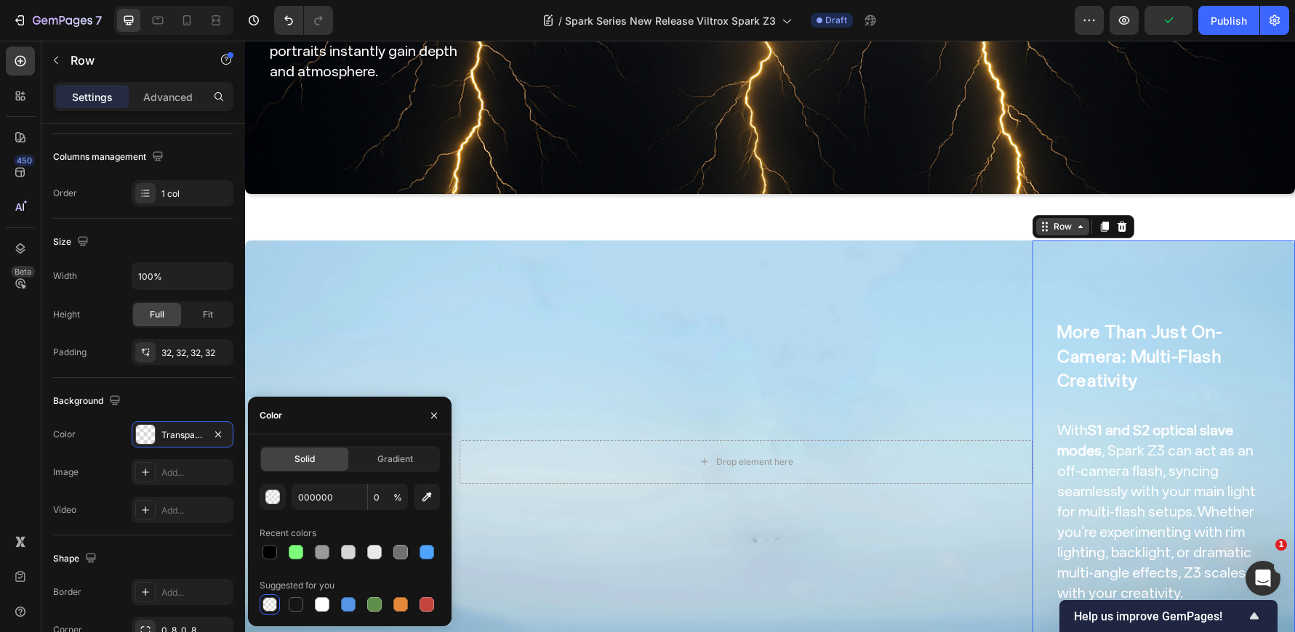
click at [1053, 220] on div "Row" at bounding box center [1062, 226] width 24 height 13
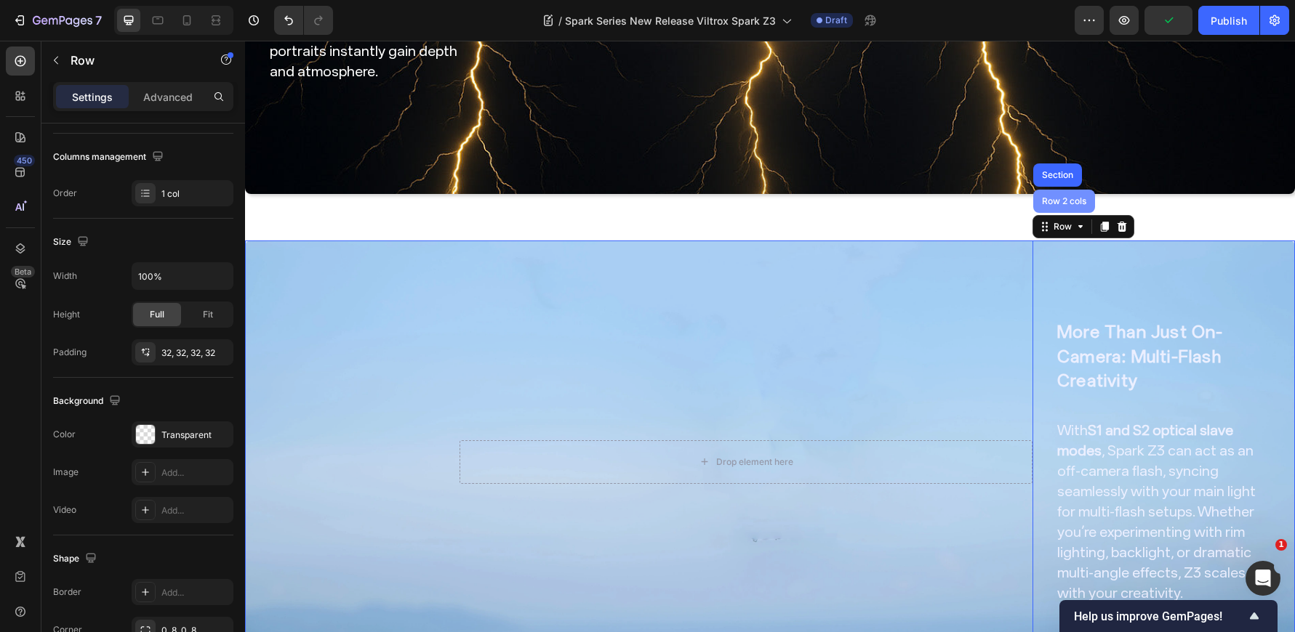
click at [1047, 197] on div "Row 2 cols" at bounding box center [1064, 201] width 50 height 9
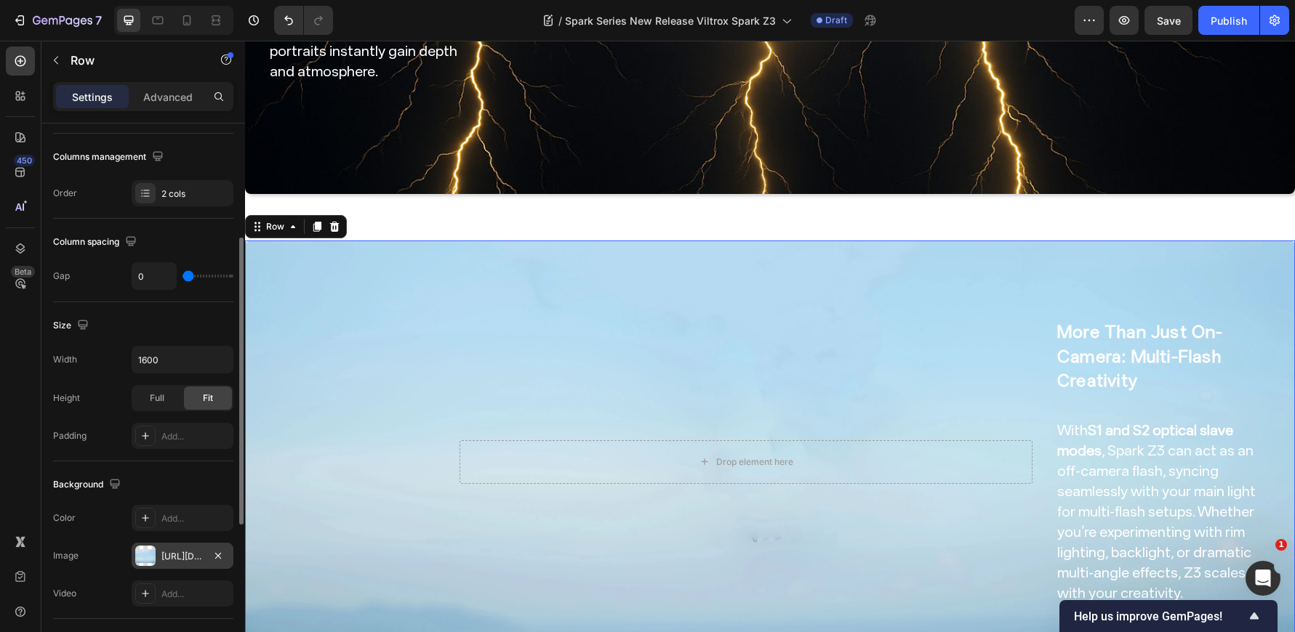
click at [174, 550] on div "https://cdn.shopify.com/s/files/1/0104/0380/7298/files/AF_15mm_F1.7_Air-blog-im…" at bounding box center [182, 556] width 42 height 13
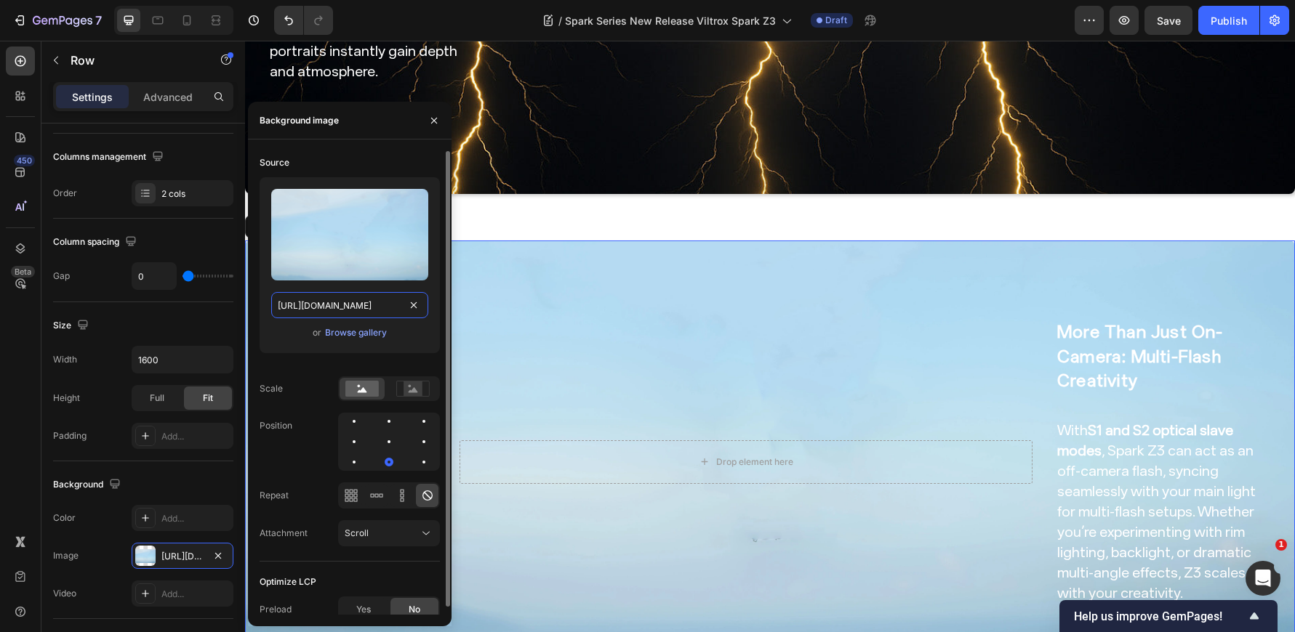
click at [314, 305] on input "https://cdn.shopify.com/s/files/1/0104/0380/7298/files/AF_15mm_F1.7_Air-blog-im…" at bounding box center [349, 305] width 157 height 26
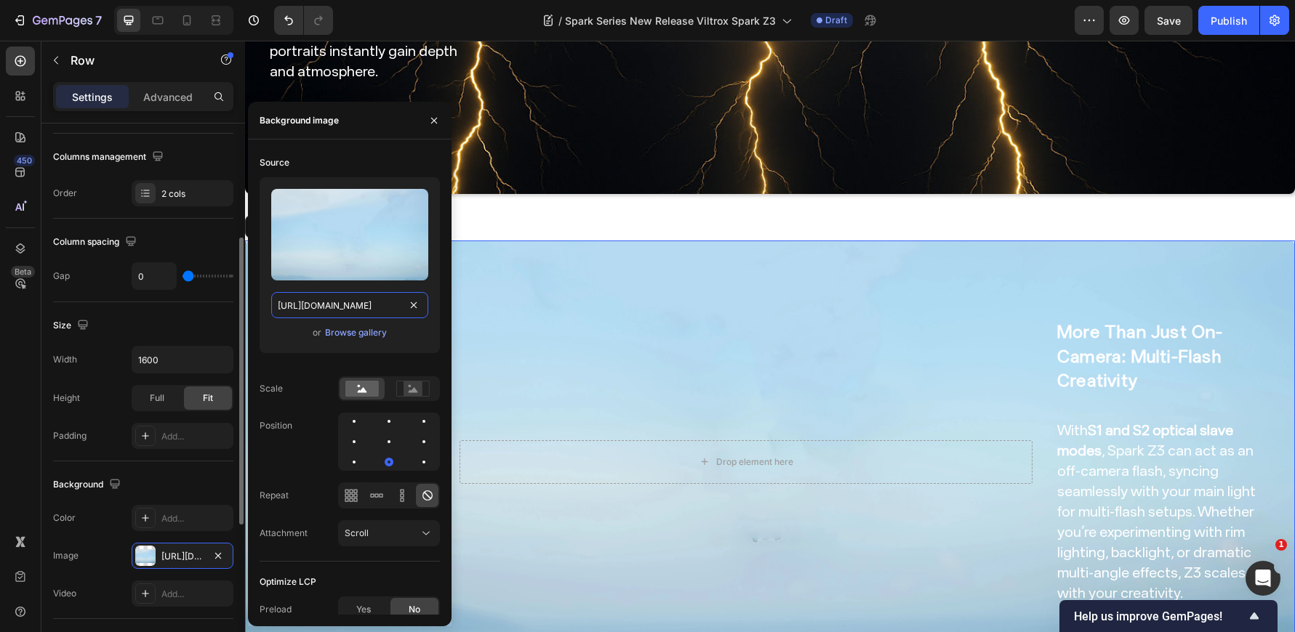
paste input "Spark_Z3_img0.jpg?v=175904118"
type input "https://cdn.shopify.com/s/files/1/0104/0380/7298/files/Spark_Z3_img0.jpg?v=1759…"
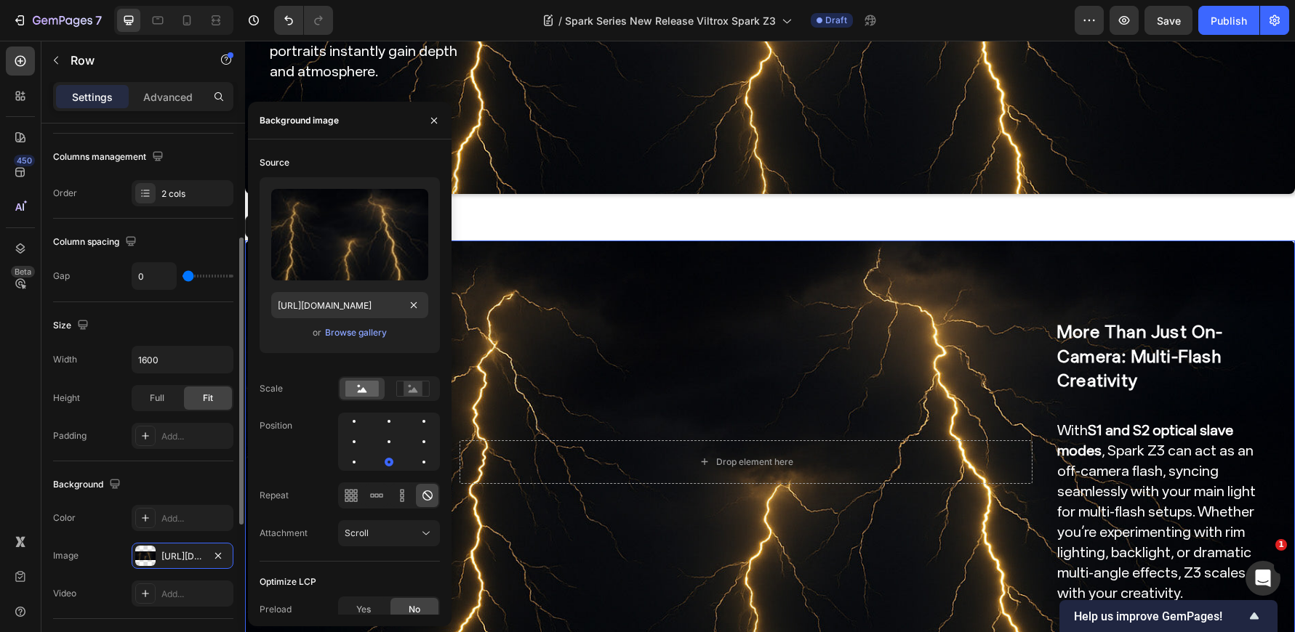
scroll to position [0, 0]
click at [190, 331] on div "Size" at bounding box center [143, 325] width 180 height 23
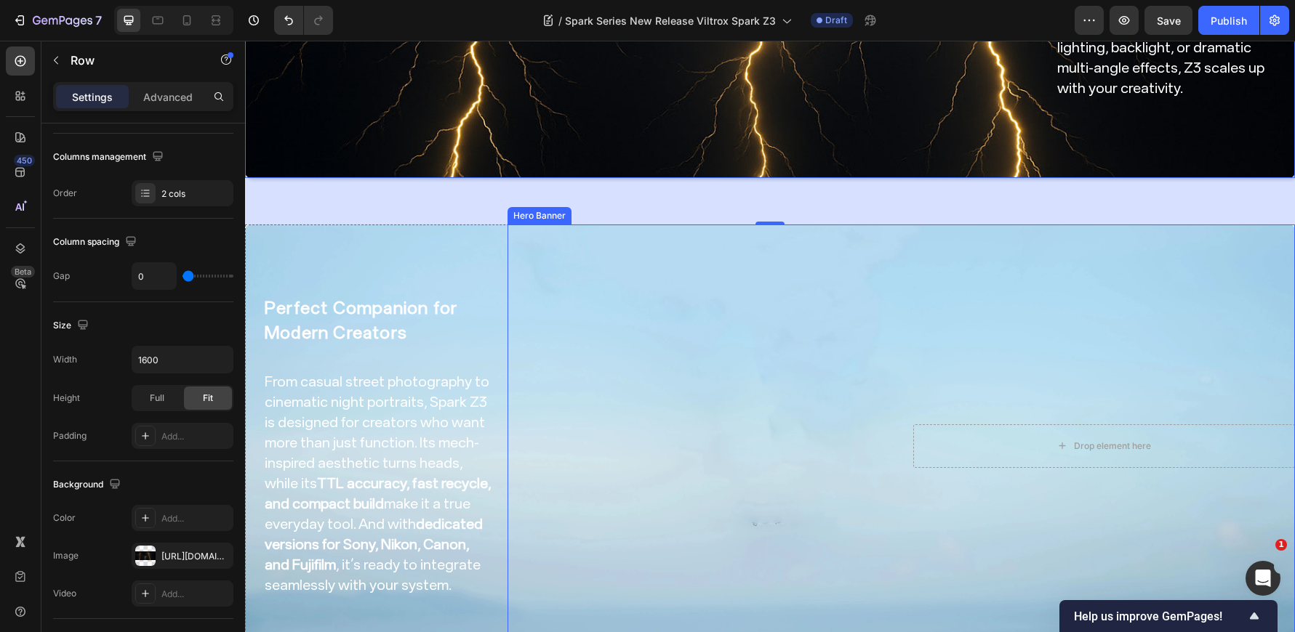
scroll to position [3053, 0]
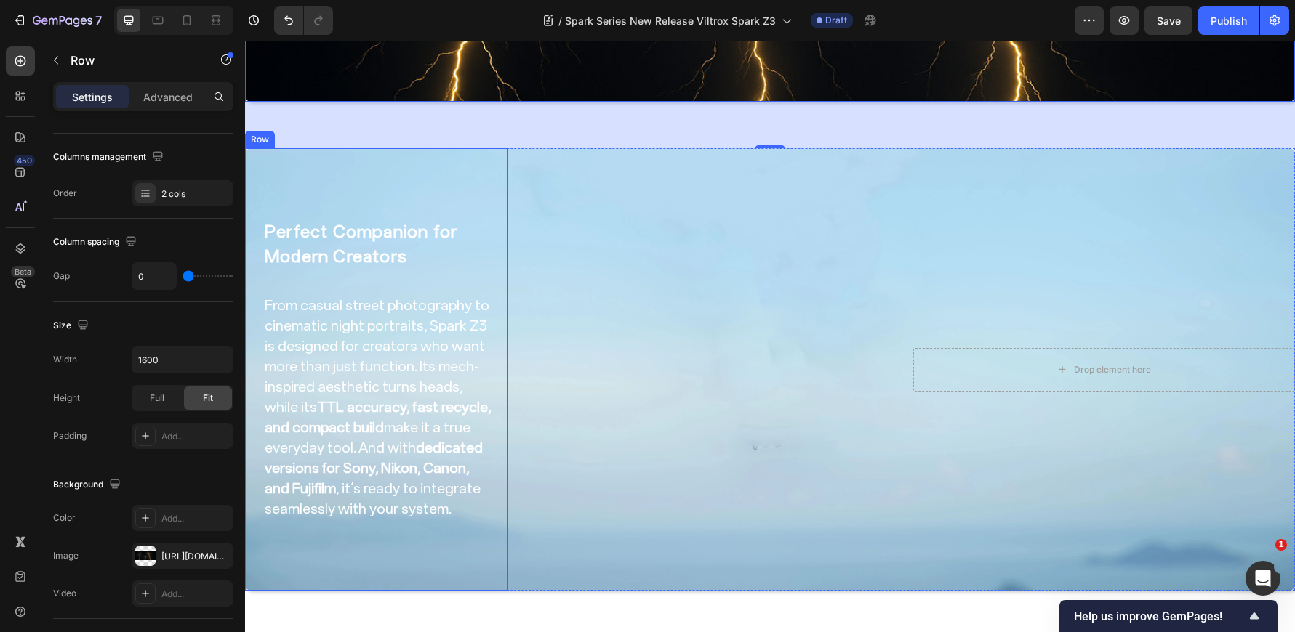
click at [472, 176] on div "Perfect Companion for Modern Creators Heading From casual street photography to…" at bounding box center [379, 370] width 233 height 396
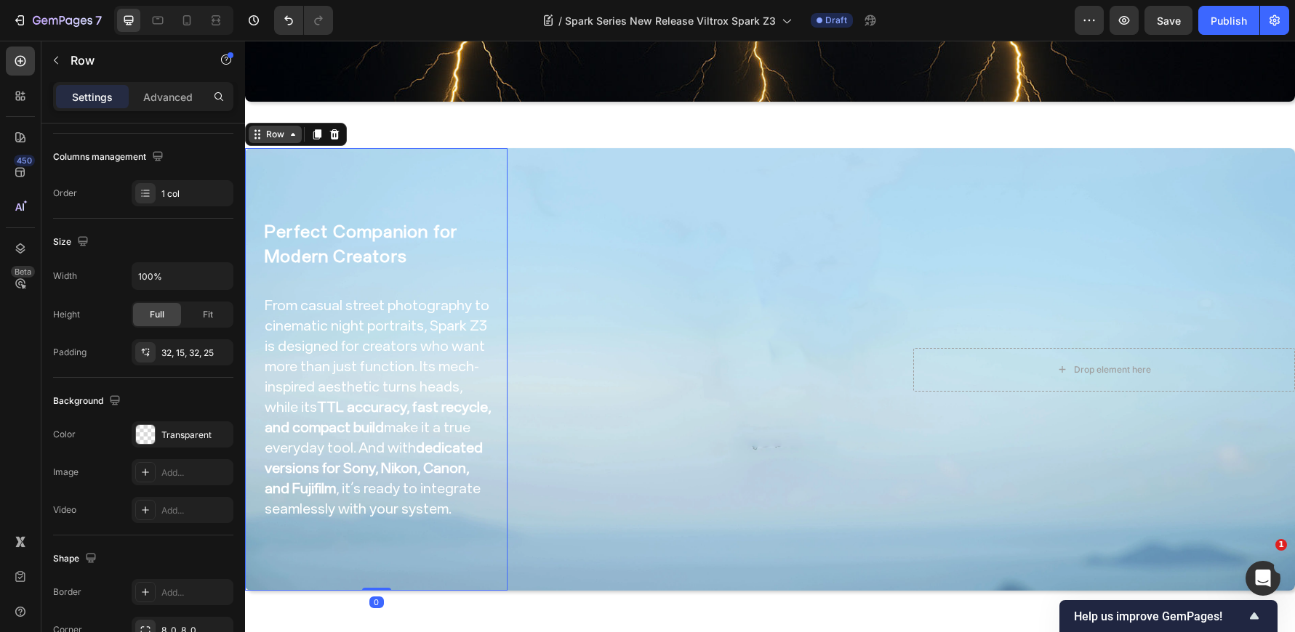
click at [273, 128] on div "Row" at bounding box center [275, 134] width 24 height 13
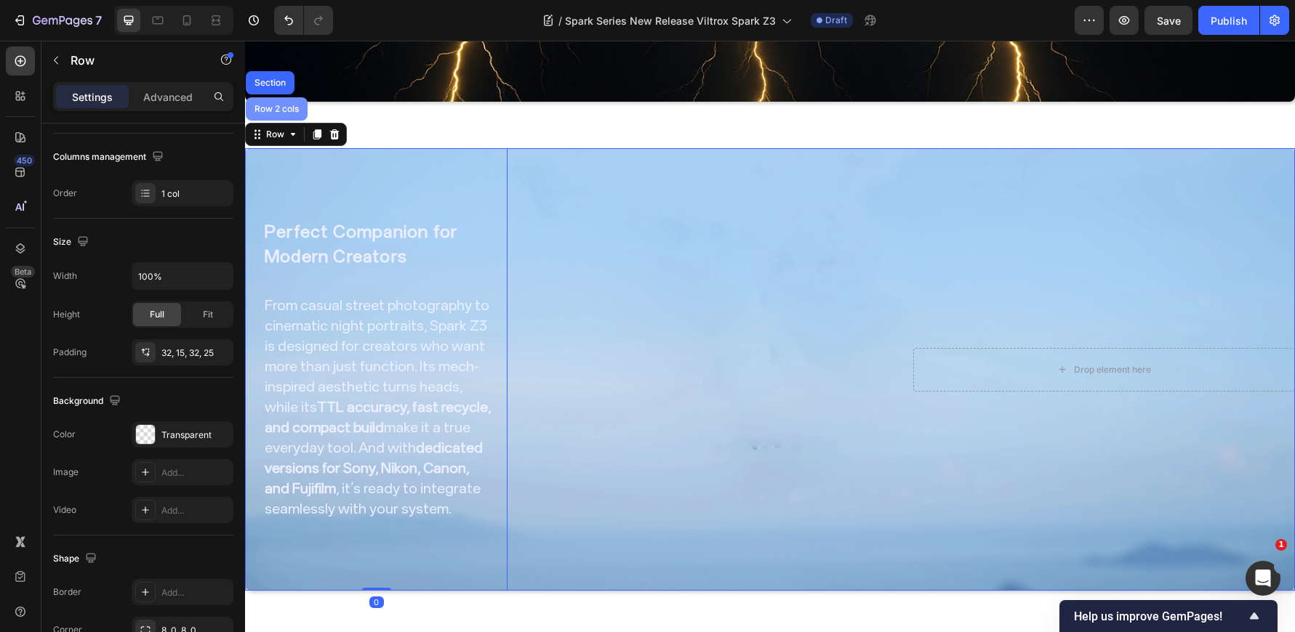
click at [286, 97] on div "Row 2 cols" at bounding box center [277, 108] width 62 height 23
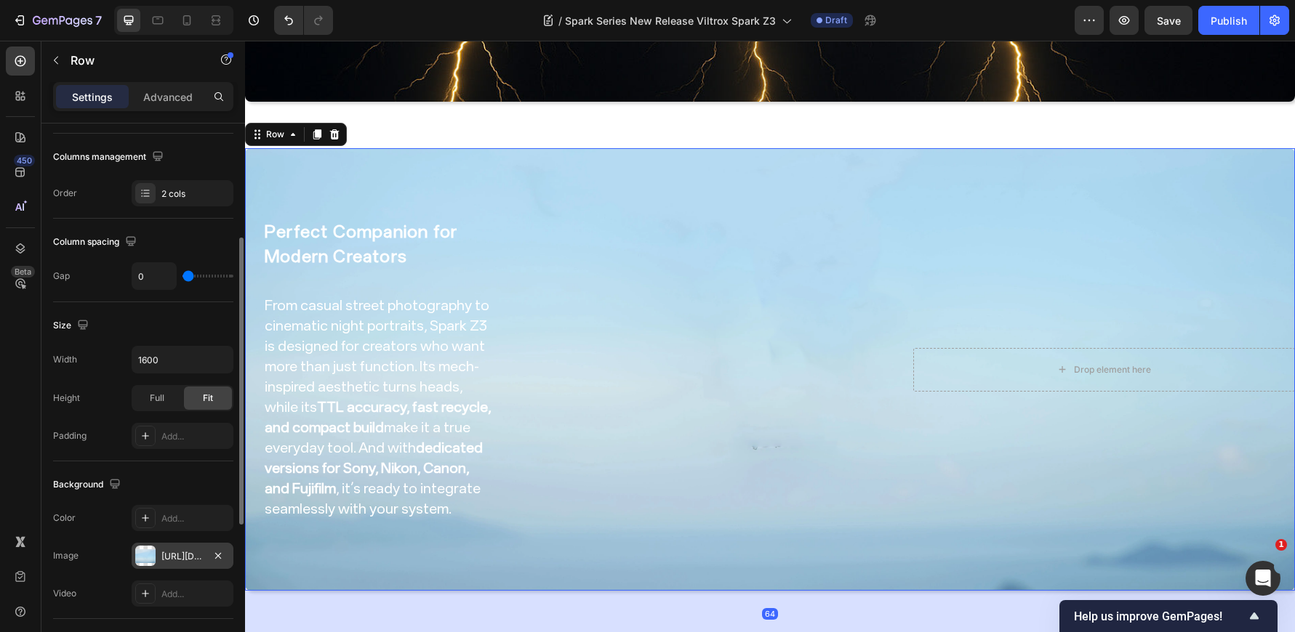
click at [180, 542] on div "The changes might be hidden by the video. Color Add... Image https://cdn.shopif…" at bounding box center [143, 556] width 180 height 102
click at [180, 550] on div "https://cdn.shopify.com/s/files/1/0104/0380/7298/files/AF_15mm_F1.7_Air-blog-im…" at bounding box center [182, 556] width 42 height 13
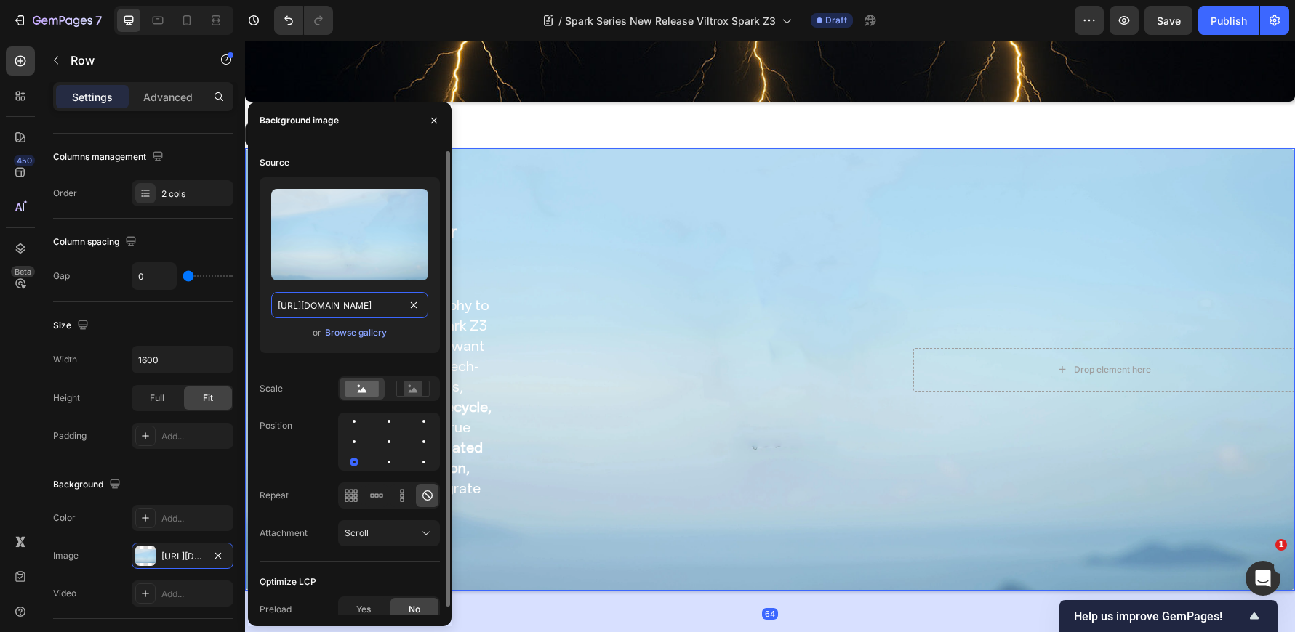
click at [356, 305] on input "https://cdn.shopify.com/s/files/1/0104/0380/7298/files/AF_15mm_F1.7_Air-blog-im…" at bounding box center [349, 305] width 157 height 26
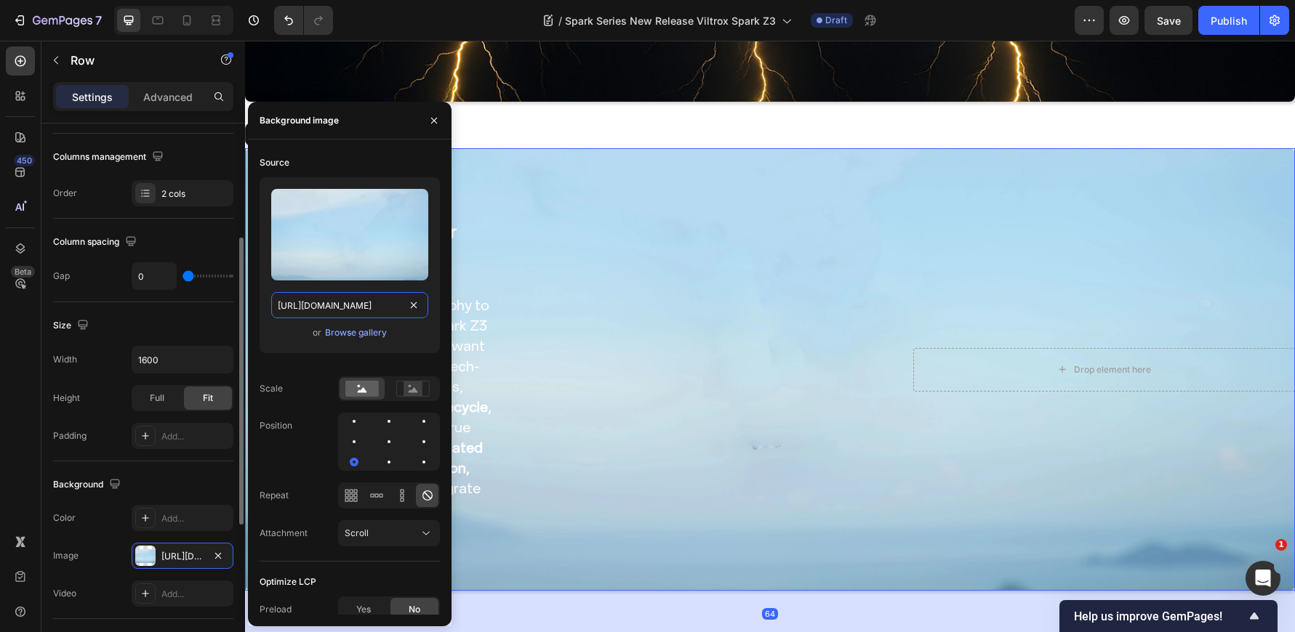
paste input "Spark_Z3_img0.jpg?v=175904118"
type input "https://cdn.shopify.com/s/files/1/0104/0380/7298/files/Spark_Z3_img0.jpg?v=1759…"
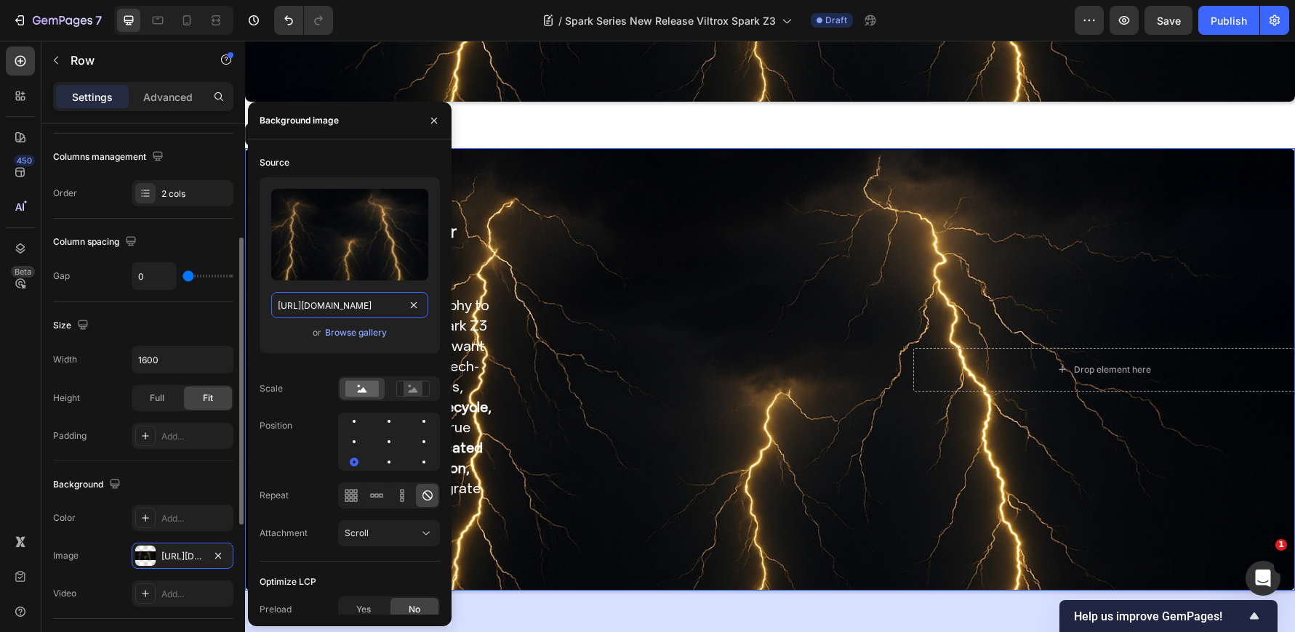
scroll to position [0, 249]
click at [176, 336] on div "Size" at bounding box center [143, 325] width 180 height 23
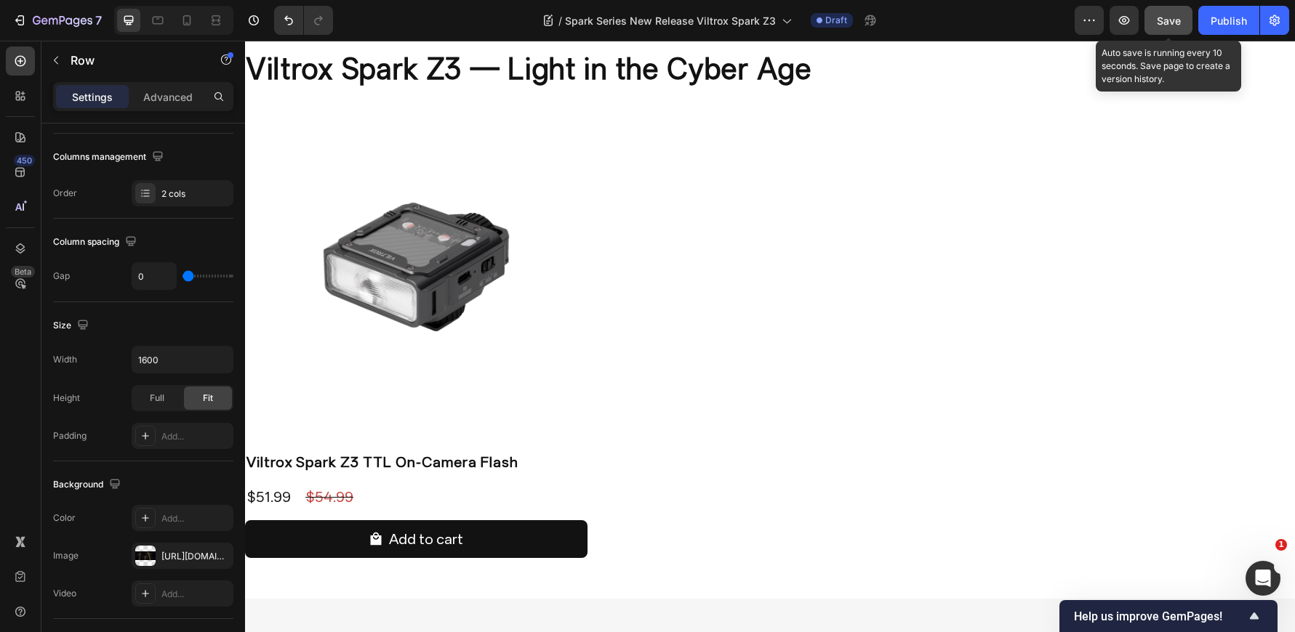
scroll to position [3562, 0]
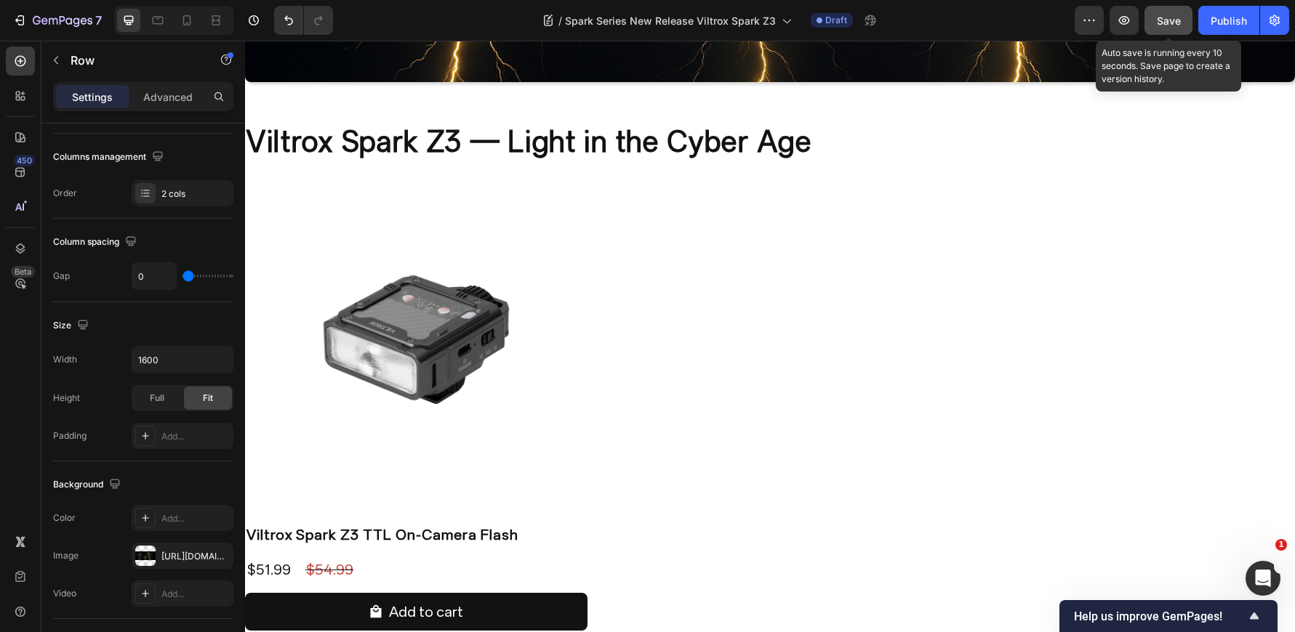
click at [1160, 15] on span "Save" at bounding box center [1169, 21] width 24 height 12
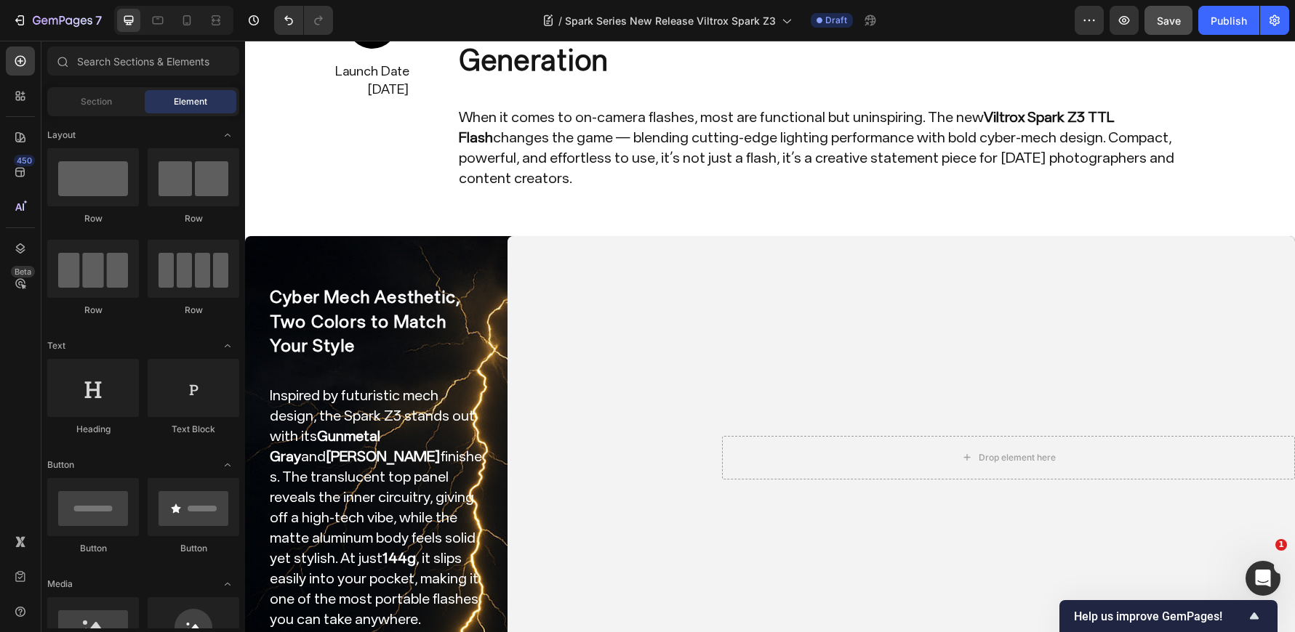
scroll to position [143, 0]
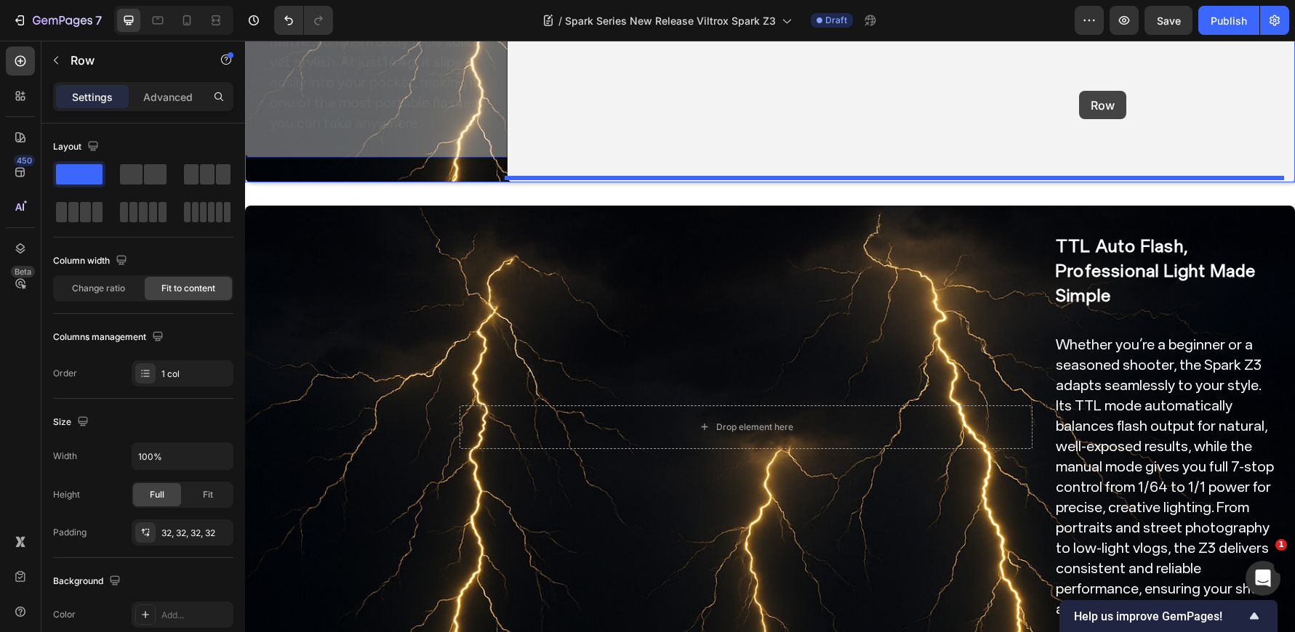
scroll to position [581, 0]
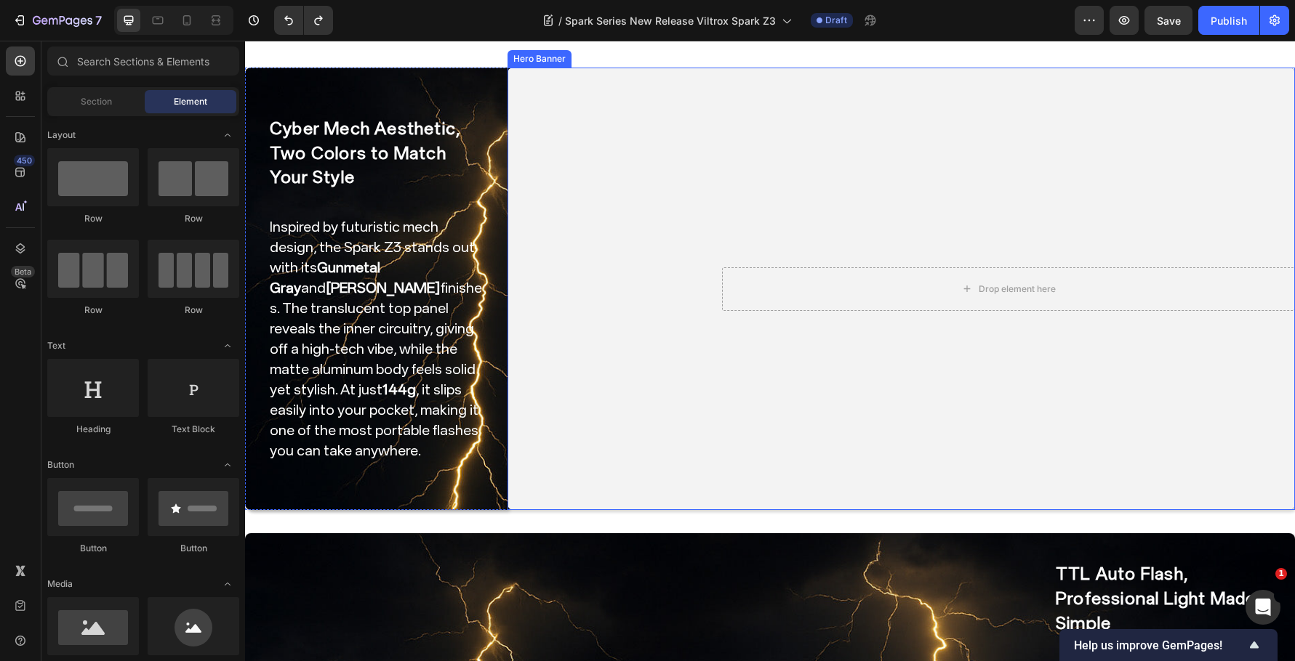
scroll to position [363, 0]
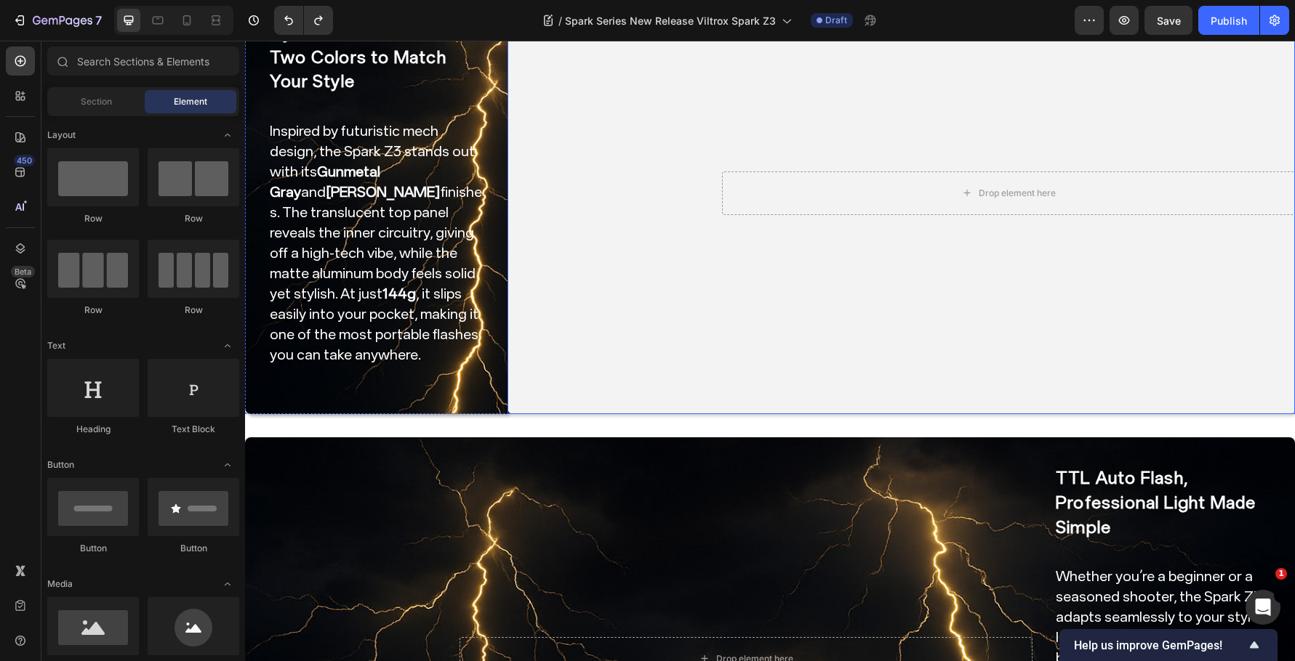
click at [576, 98] on video "Background Image" at bounding box center [900, 193] width 787 height 443
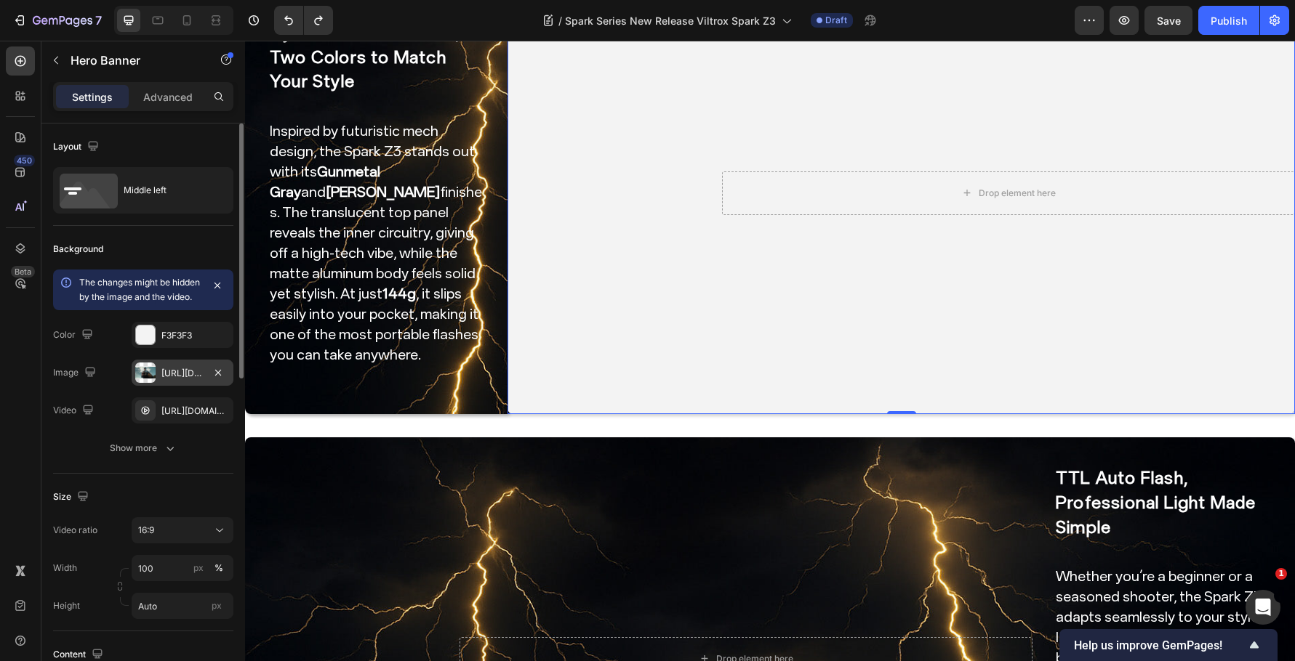
click at [180, 380] on div "https://cdn.shopify.com/s/files/1/0104/0380/7298/files/9mm_14mm_blog-vide1.jpg?…" at bounding box center [182, 373] width 42 height 13
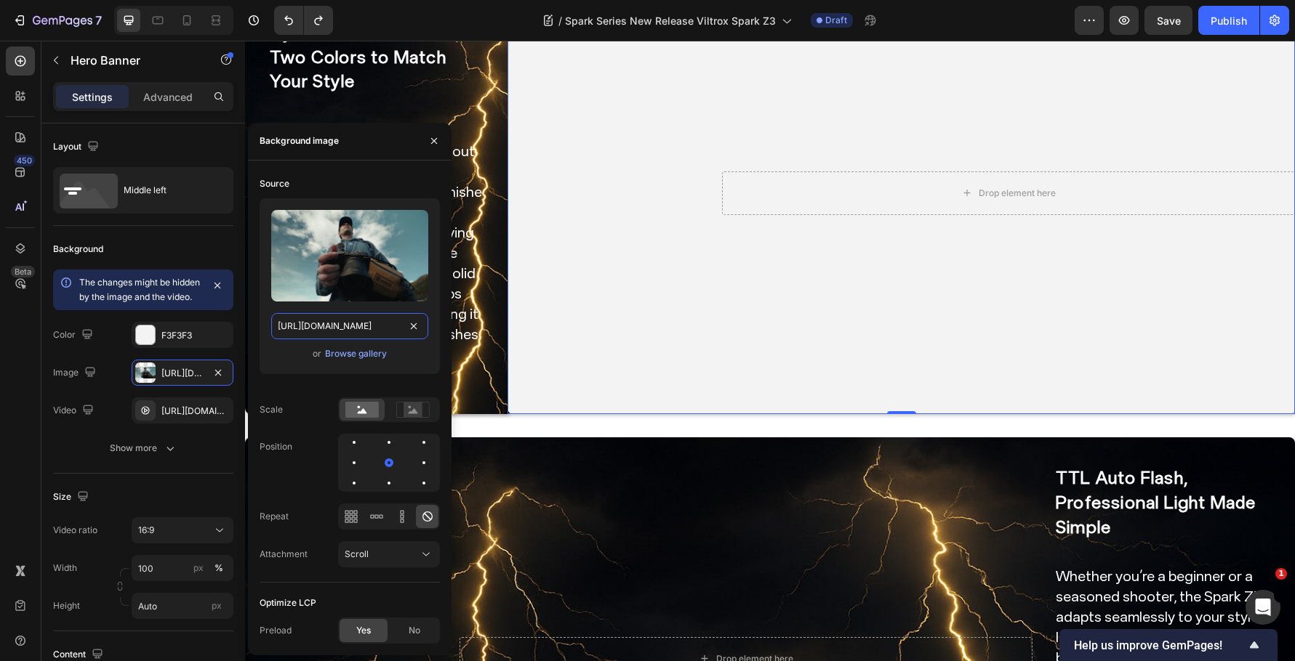
click at [331, 328] on input "https://cdn.shopify.com/s/files/1/0104/0380/7298/files/9mm_14mm_blog-vide1.jpg?…" at bounding box center [349, 326] width 157 height 26
paste input "Spark_Z3-blog_img1.jpg?v=1759044047"
type input "https://cdn.shopify.com/s/files/1/0104/0380/7298/files/Spark_Z3-blog_img1.jpg?v…"
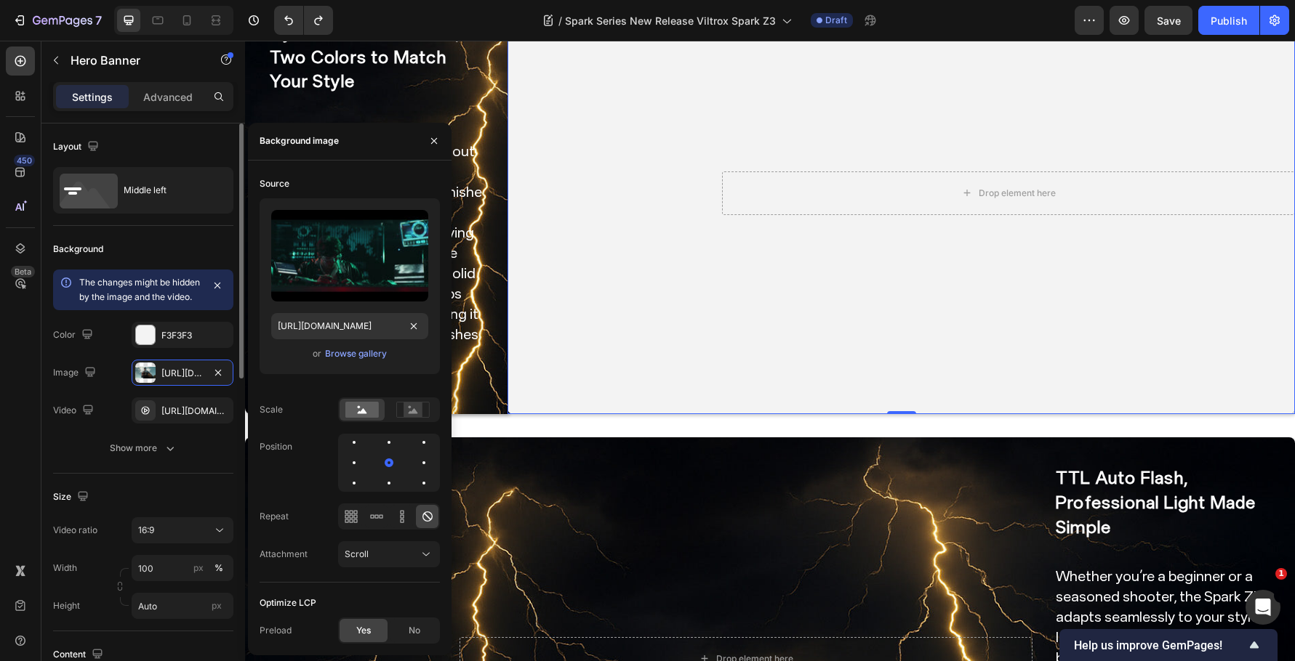
scroll to position [0, 0]
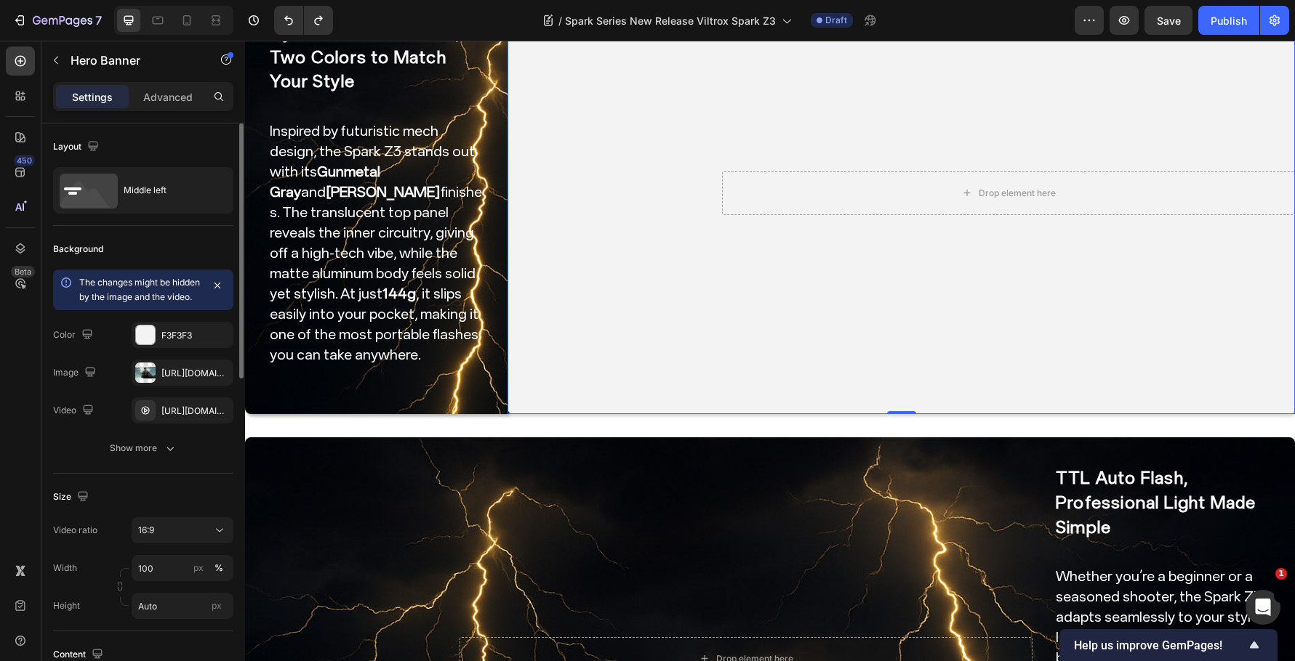
click at [187, 246] on div "Background" at bounding box center [143, 249] width 180 height 23
click at [680, 268] on video "Background Image" at bounding box center [900, 193] width 787 height 443
click at [181, 424] on div "https://cdn.shopify.com/videos/c/o/v/ed7d038a79944c939958114272bda958.mp4" at bounding box center [183, 411] width 102 height 26
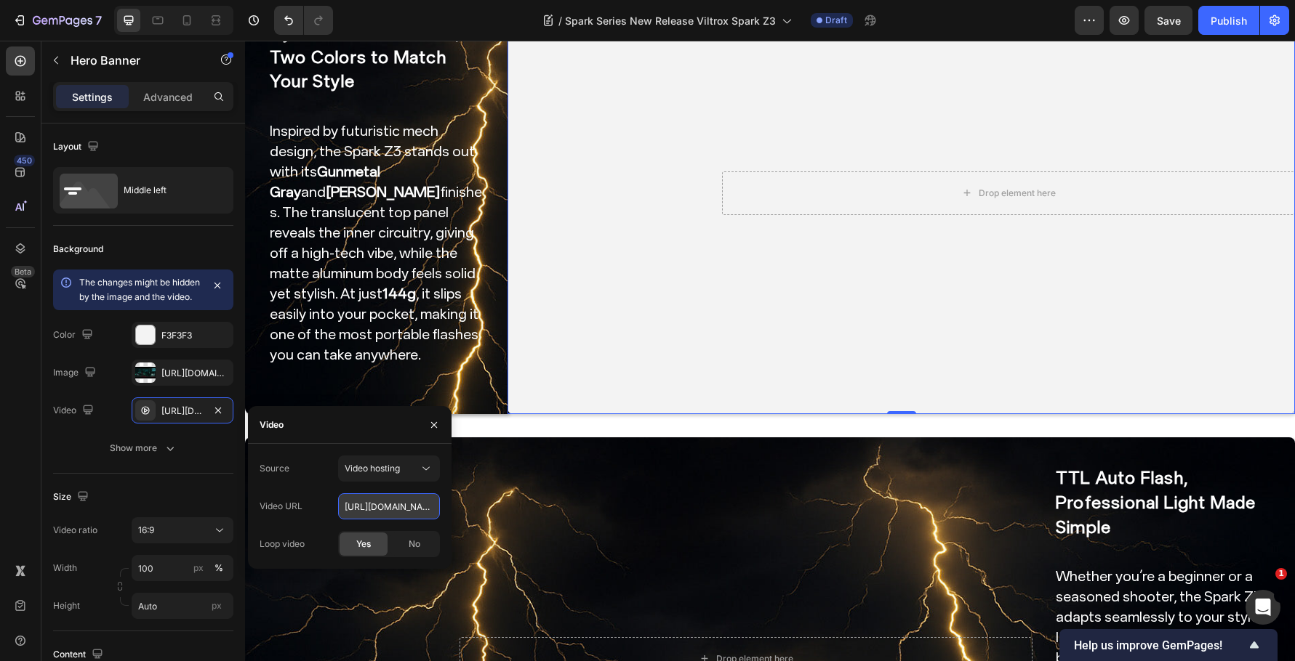
click at [385, 511] on input "https://cdn.shopify.com/videos/c/o/v/ed7d038a79944c939958114272bda958.mp4" at bounding box center [389, 507] width 102 height 26
paste input "b96780cfc2324561bad3476ad49dca37"
type input "https://cdn.shopify.com/videos/c/o/v/b96780cfc2324561bad3476ad49dca37.mp4"
click at [193, 474] on div "Background The changes might be hidden by the image and the video. Color F3F3F3…" at bounding box center [143, 350] width 180 height 248
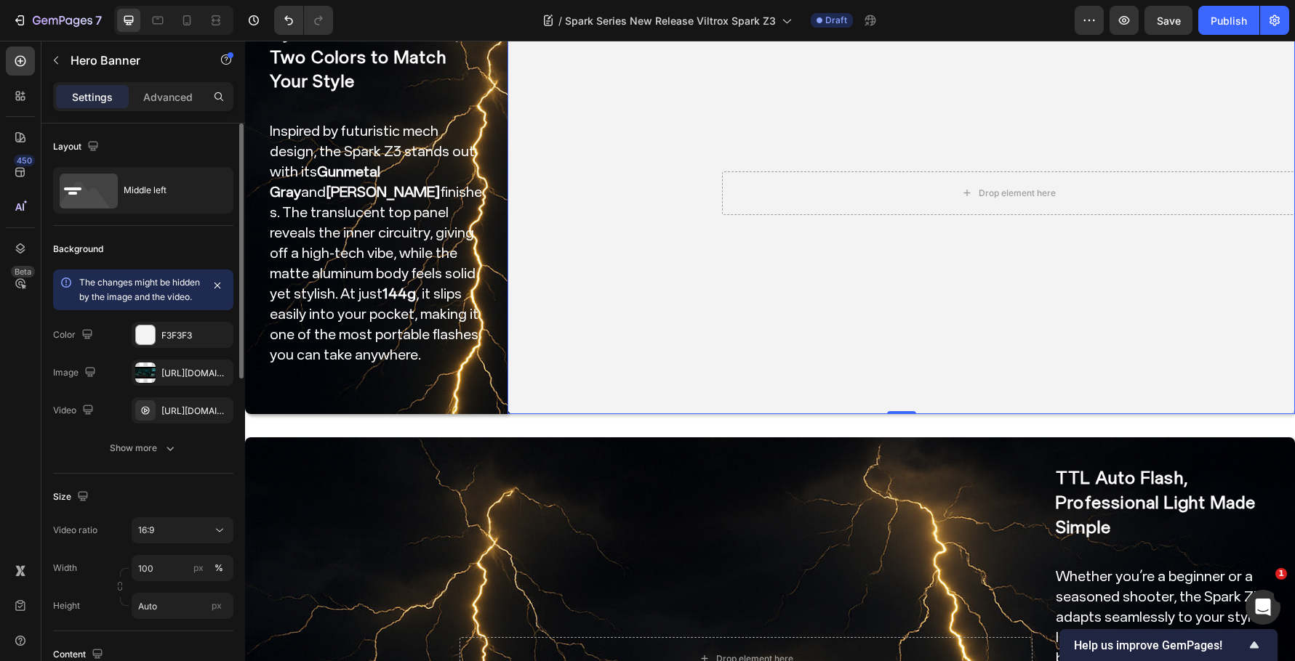
scroll to position [0, 0]
click at [189, 424] on div "https://cdn.shopify.com/videos/c/o/v/b96780cfc2324561bad3476ad49dca37.mp4" at bounding box center [183, 411] width 102 height 26
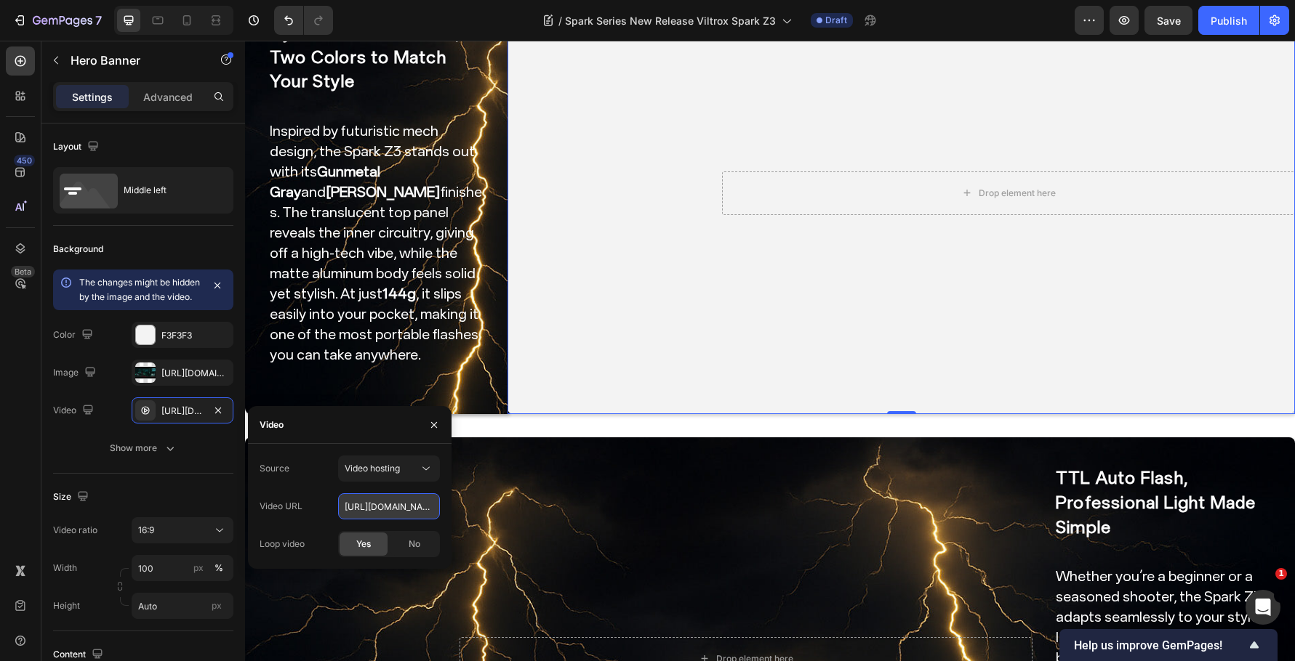
click at [427, 508] on input "https://cdn.shopify.com/videos/c/o/v/b96780cfc2324561bad3476ad49dca37.mp4" at bounding box center [389, 507] width 102 height 26
click at [181, 493] on div "Size Video ratio 16:9 Width 100 px % Height Auto px" at bounding box center [143, 553] width 180 height 158
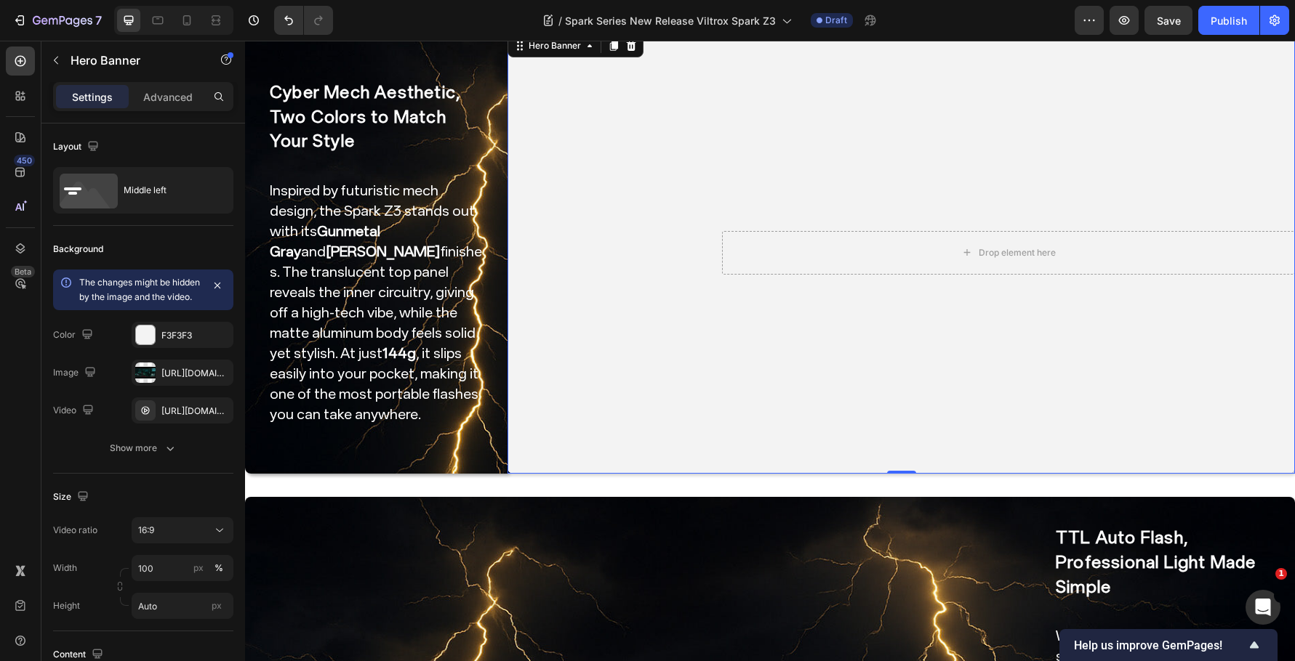
scroll to position [145, 0]
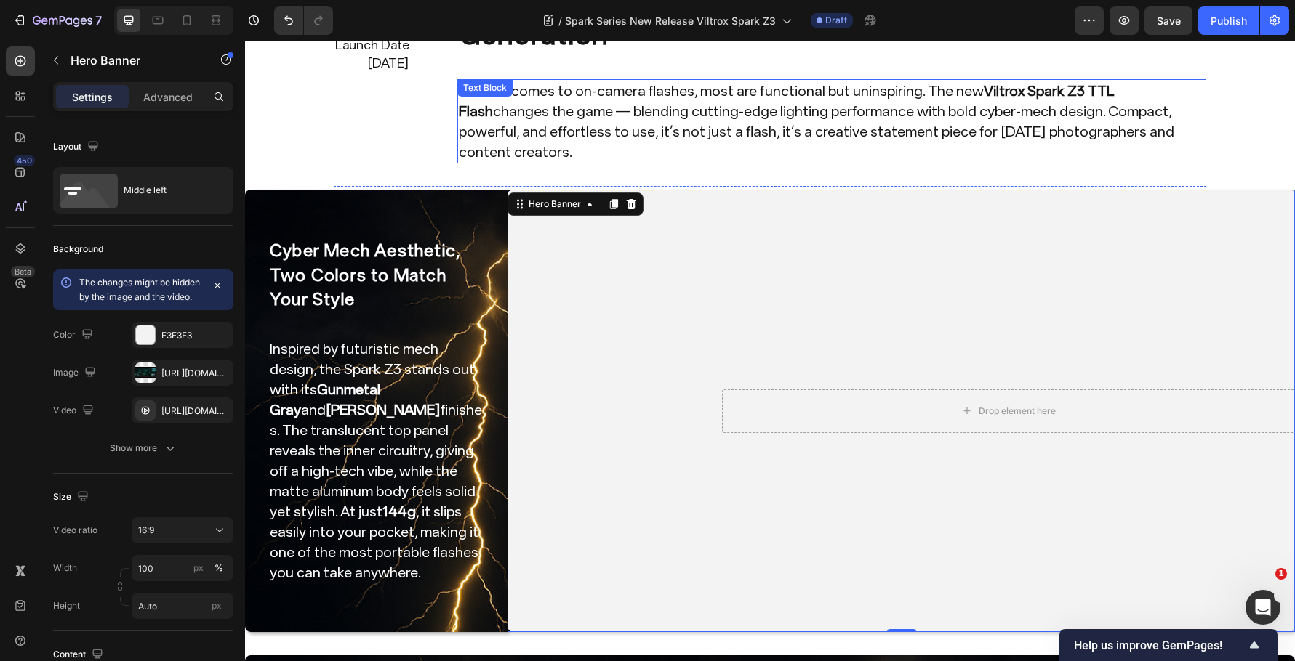
click at [775, 118] on p "When it comes to on-camera flashes, most are functional but uninspiring. The ne…" at bounding box center [832, 121] width 746 height 81
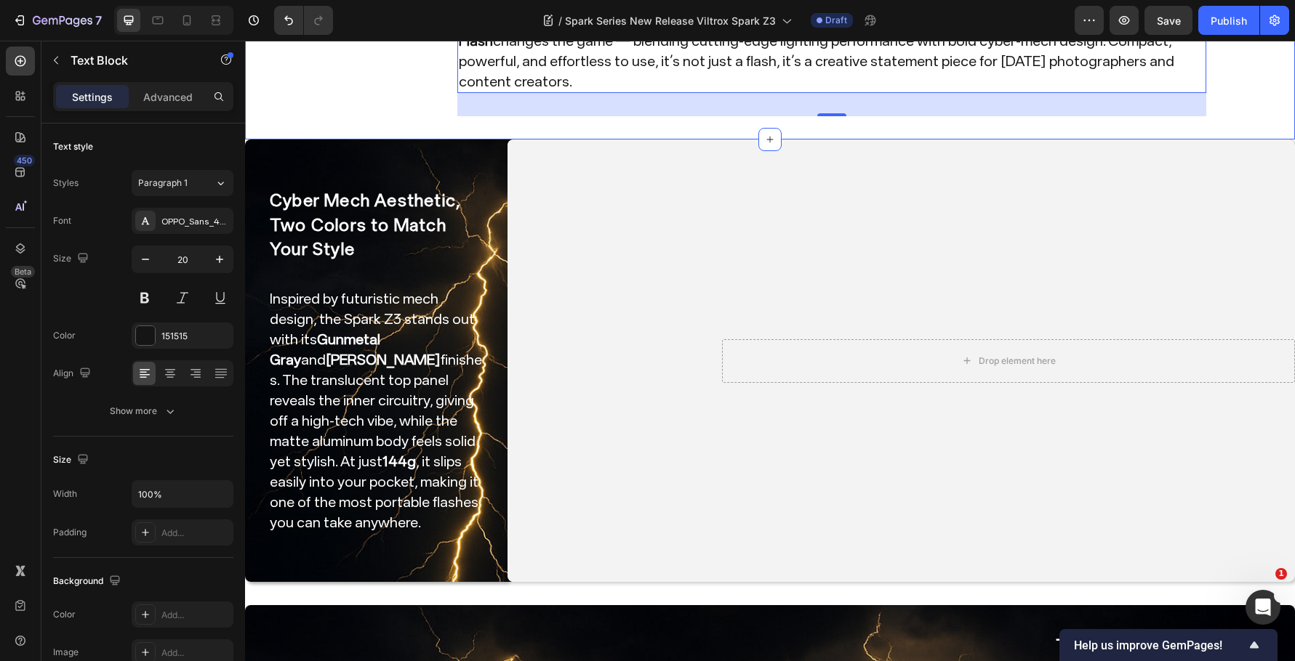
scroll to position [291, 0]
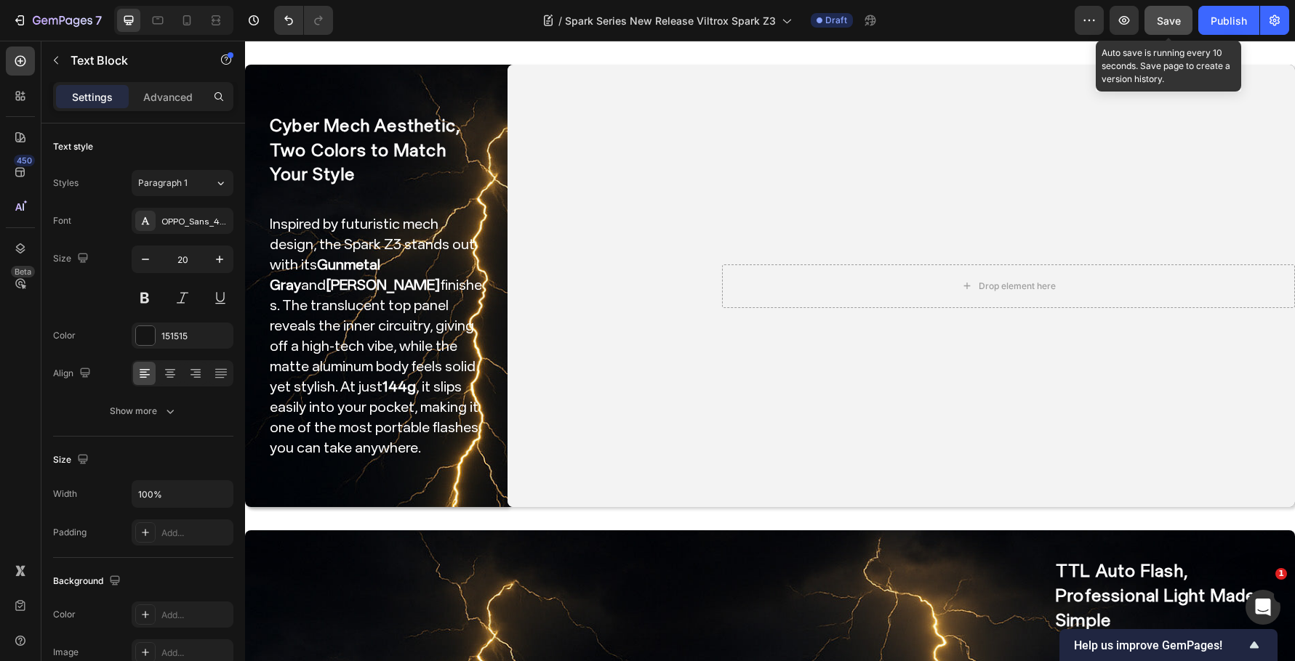
drag, startPoint x: 1178, startPoint y: 18, endPoint x: 1170, endPoint y: 39, distance: 22.1
click at [1178, 18] on span "Save" at bounding box center [1169, 21] width 24 height 12
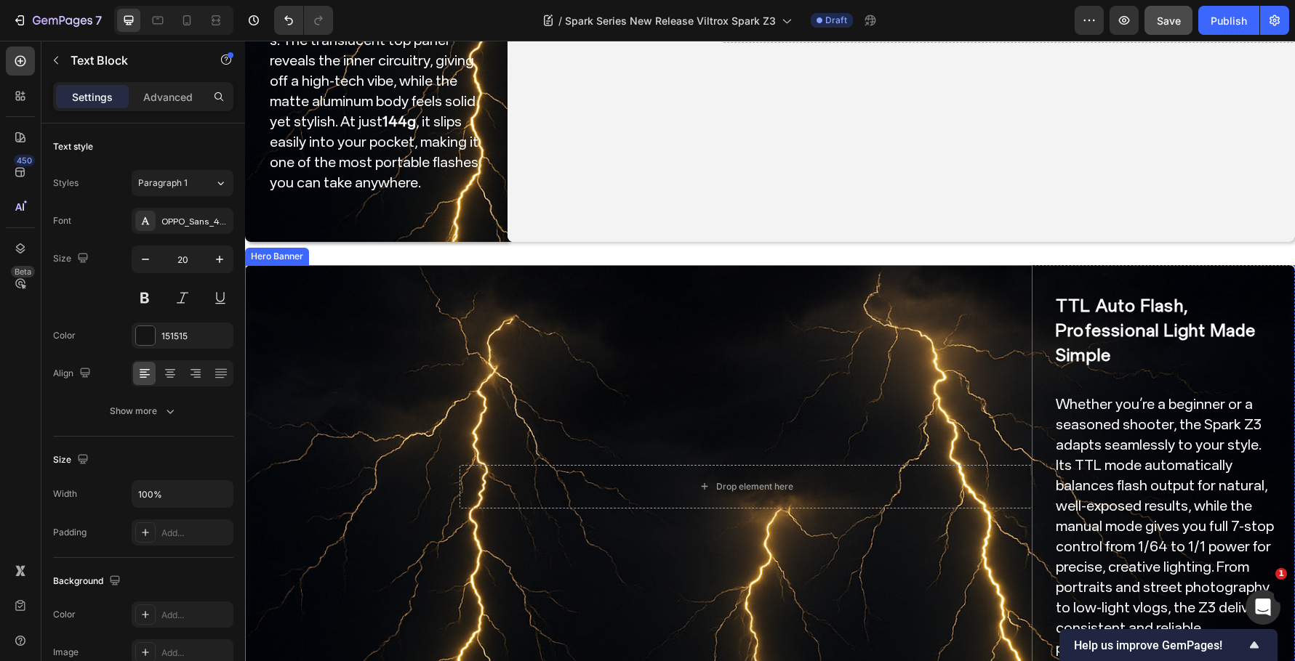
scroll to position [582, 0]
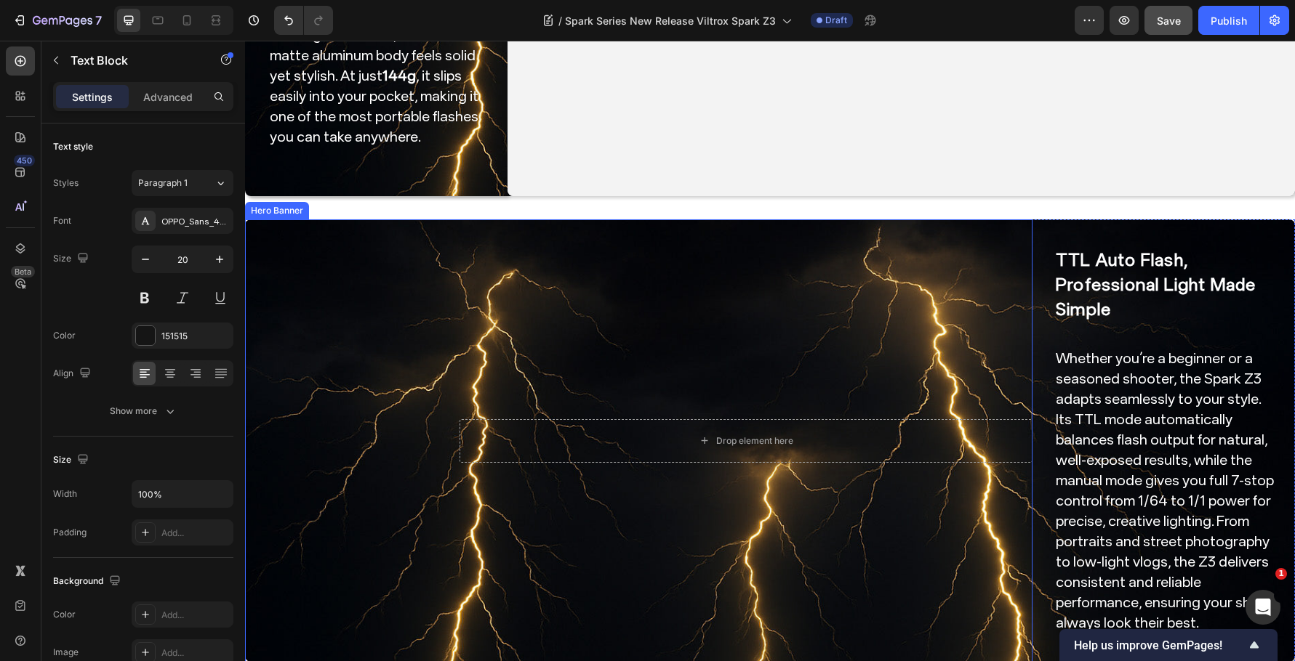
click at [610, 306] on video "Background Image" at bounding box center [638, 441] width 787 height 443
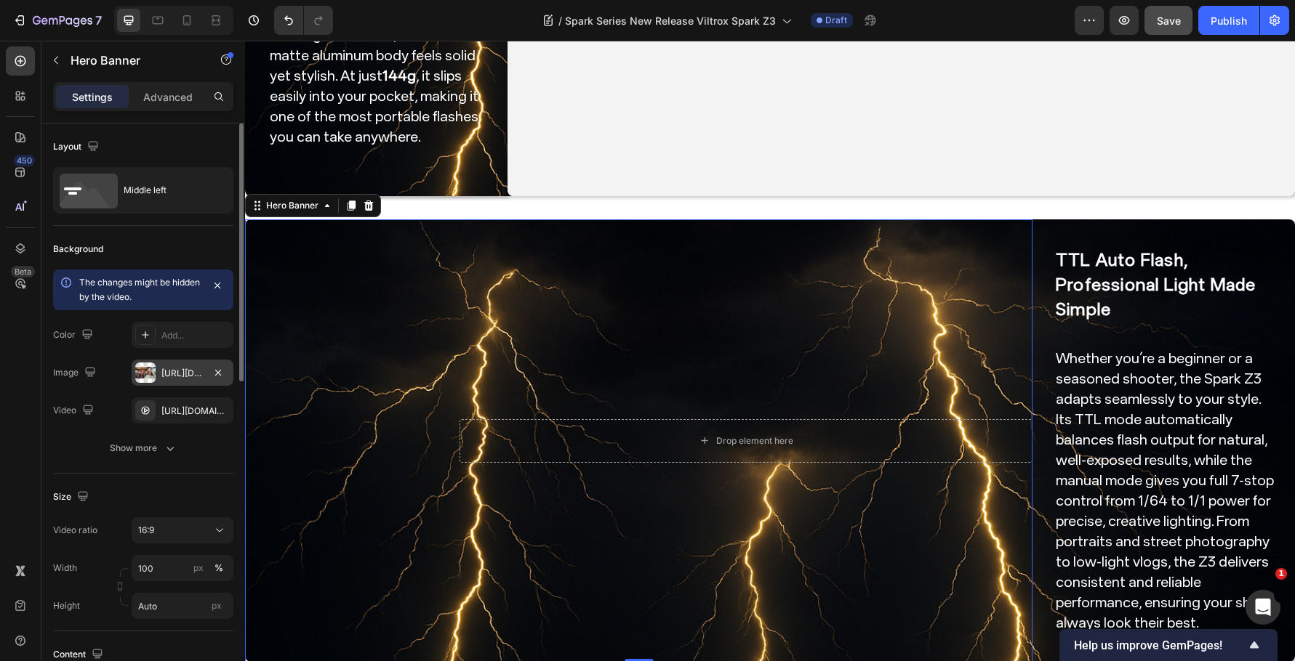
click at [171, 369] on div "https://cdn.shopify.com/s/files/1/0104/0380/7298/files/9mm_14mm_blog-video2.jpg…" at bounding box center [182, 373] width 42 height 13
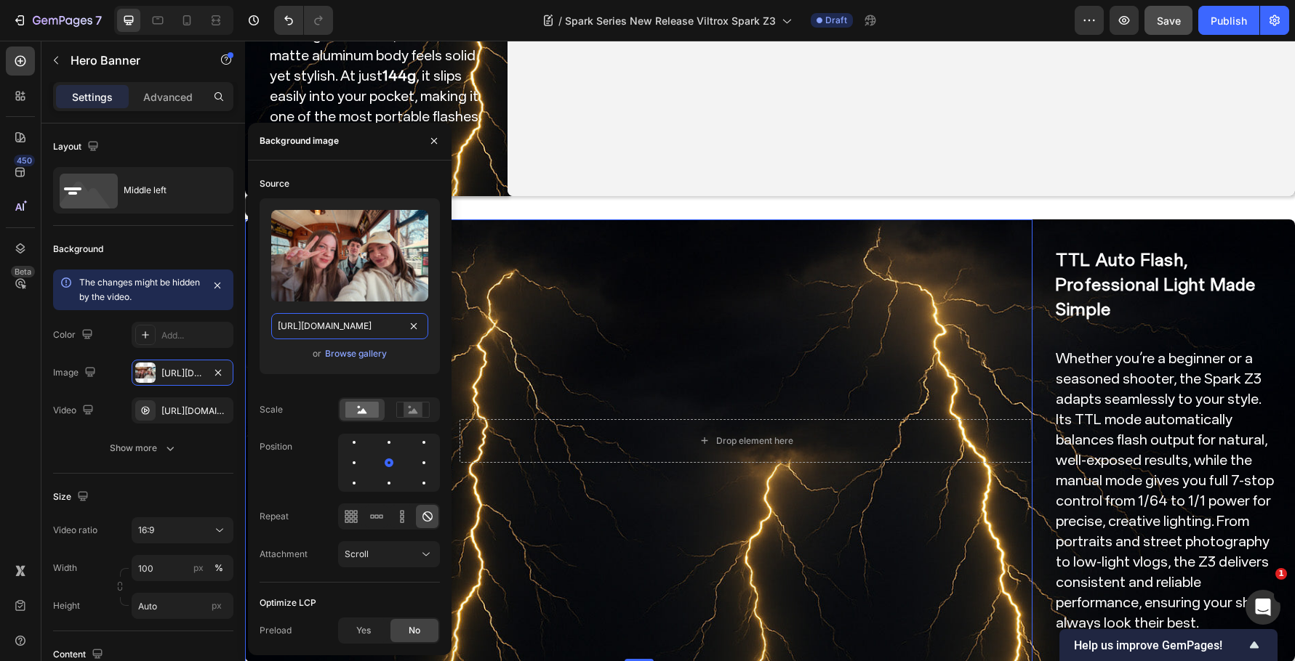
click at [346, 334] on input "https://cdn.shopify.com/s/files/1/0104/0380/7298/files/9mm_14mm_blog-video2.jpg…" at bounding box center [349, 326] width 157 height 26
paste input "Spark_Z3-blog_img2.jpg?v=1759044434"
type input "https://cdn.shopify.com/s/files/1/0104/0380/7298/files/Spark_Z3-blog_img2.jpg?v…"
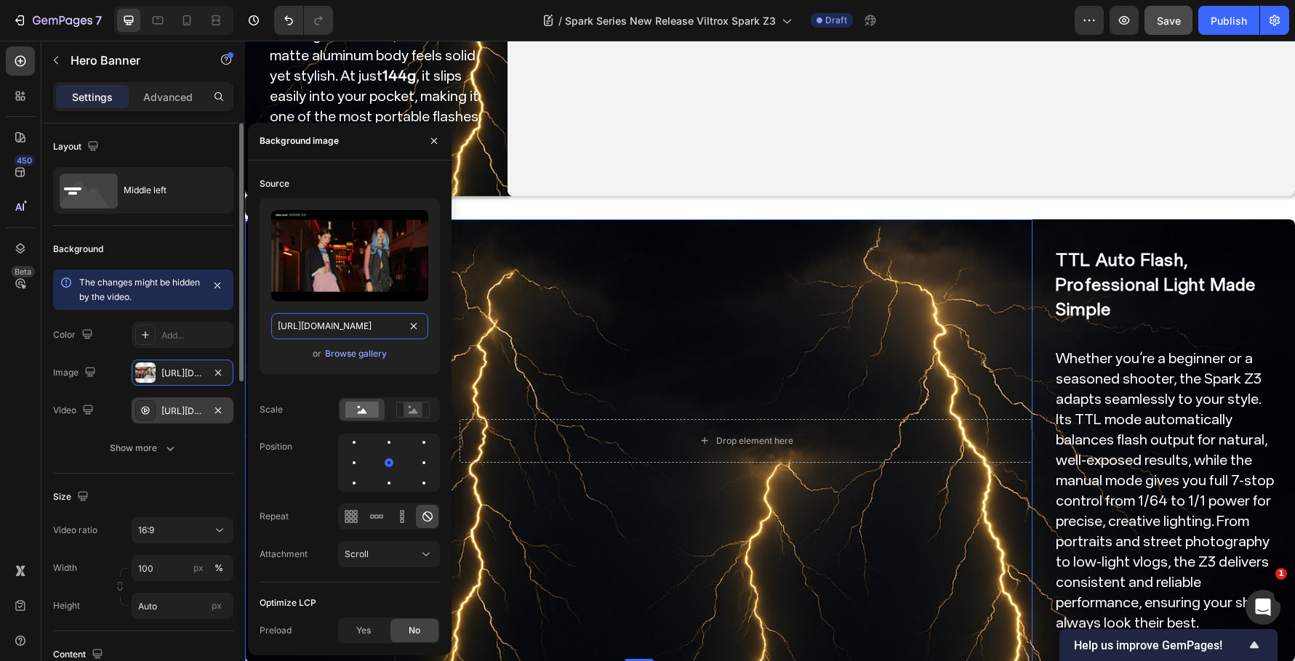
scroll to position [0, 276]
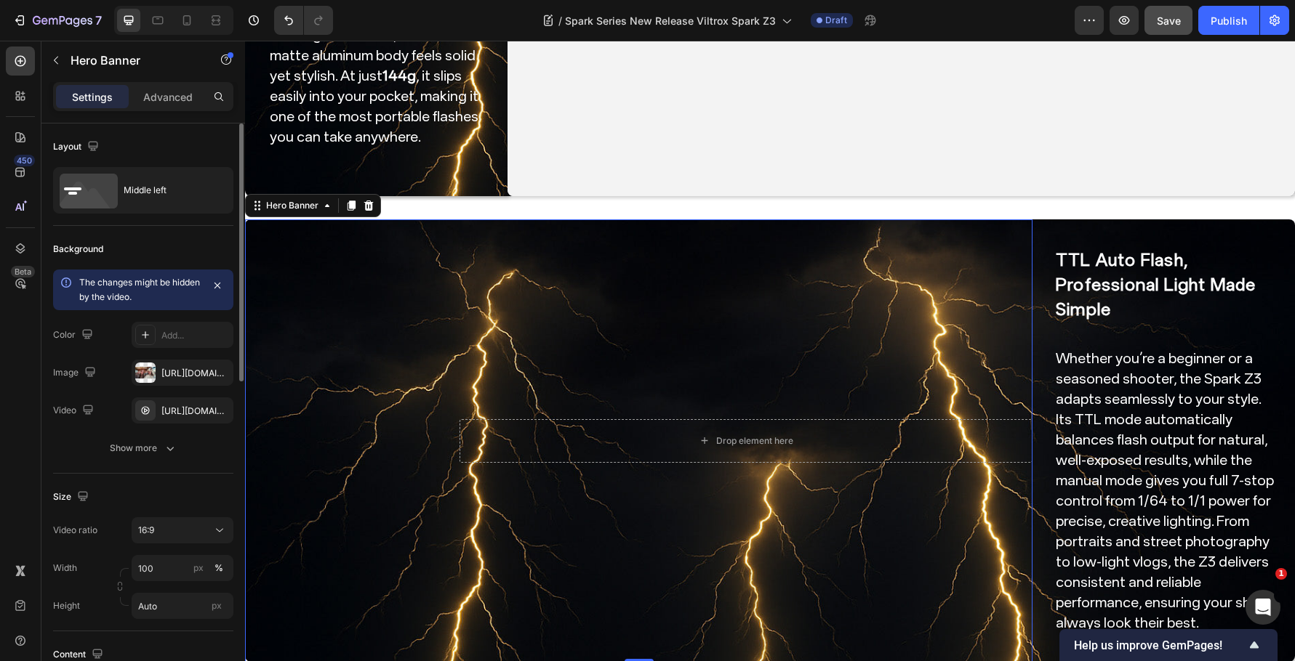
drag, startPoint x: 198, startPoint y: 241, endPoint x: 195, endPoint y: 273, distance: 32.1
click at [198, 241] on div "Background" at bounding box center [143, 249] width 180 height 23
click at [181, 414] on div "https://cdn.shopify.com/videos/c/o/v/9b7a63a8843b4d578ce78671e9ed7ab1.mp4" at bounding box center [182, 411] width 42 height 13
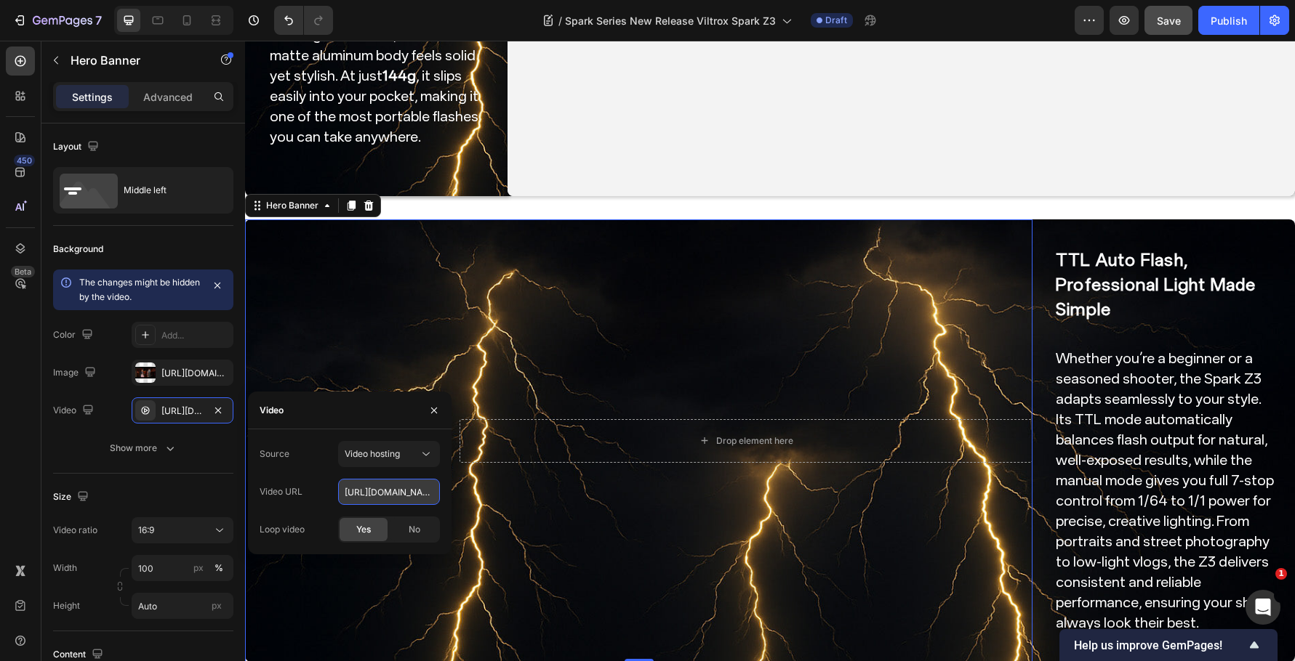
click at [390, 485] on input "https://cdn.shopify.com/videos/c/o/v/9b7a63a8843b4d578ce78671e9ed7ab1.mp4" at bounding box center [389, 492] width 102 height 26
paste input "ecf7f98c30124e69aa7d2f8b141cbed9"
type input "https://cdn.shopify.com/videos/c/o/v/ecf7f98c30124e69aa7d2f8b141cbed9.mp4"
click at [191, 483] on div "Size Video ratio 16:9 Width 100 px % Height Auto px" at bounding box center [143, 553] width 180 height 158
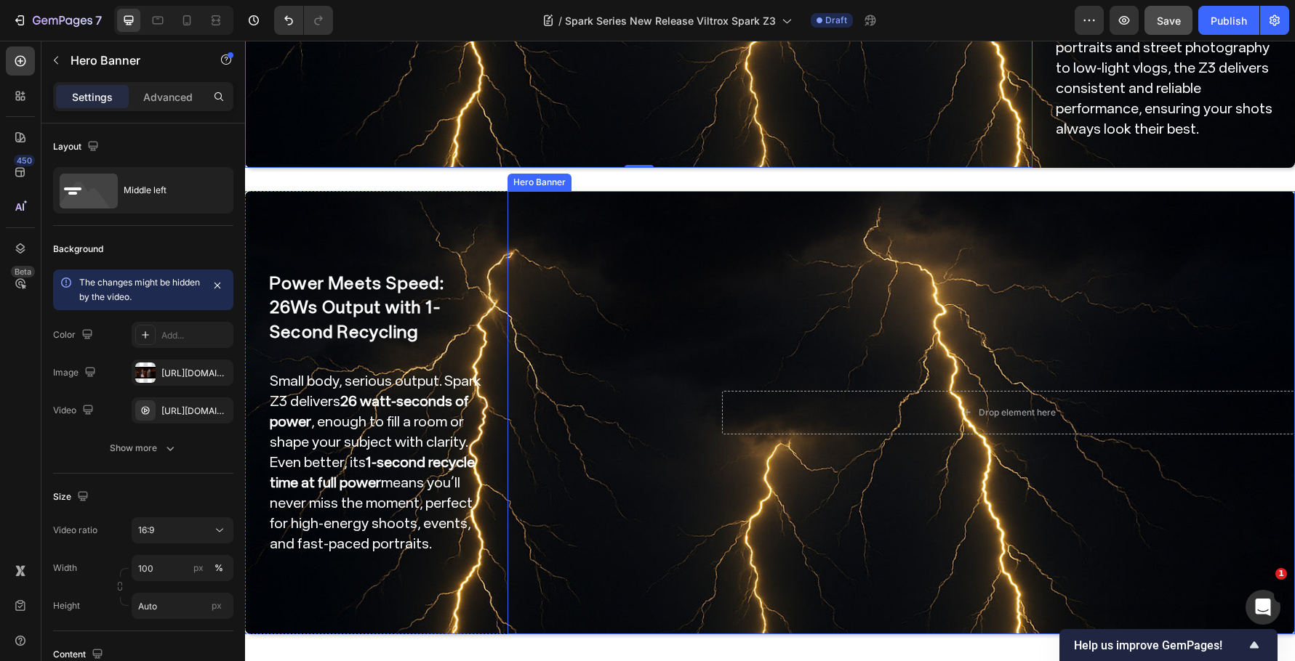
scroll to position [1163, 0]
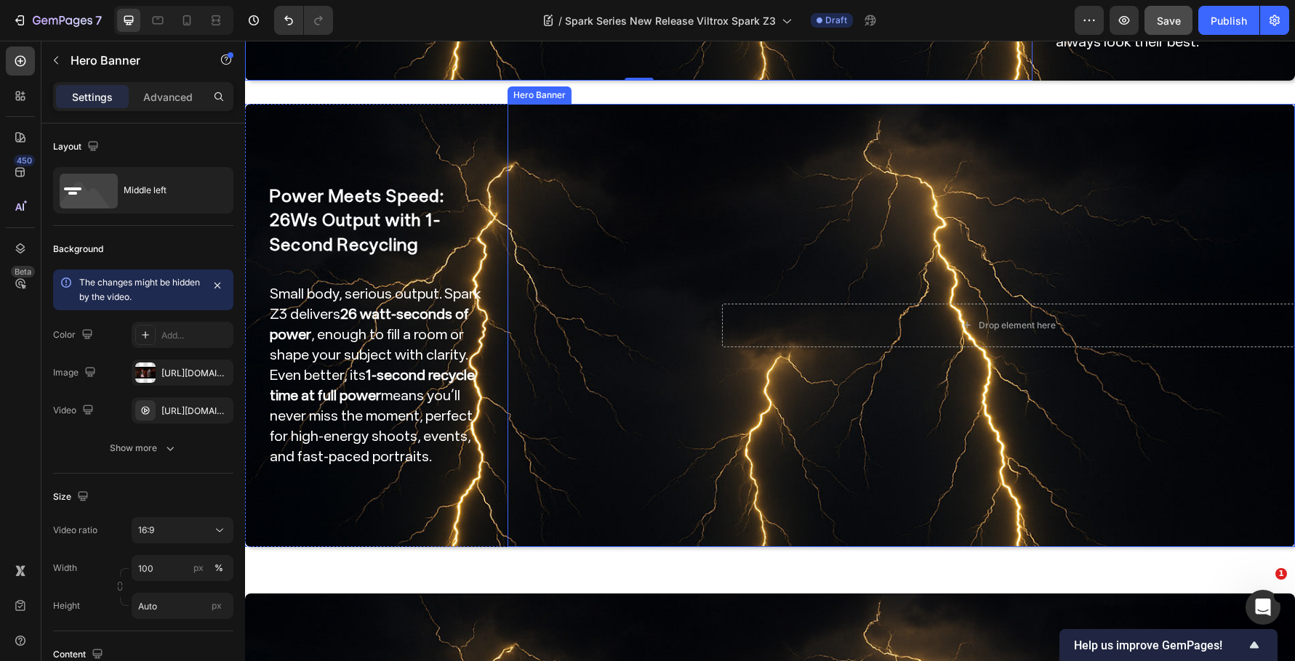
click at [611, 250] on video "Background Image" at bounding box center [900, 325] width 787 height 443
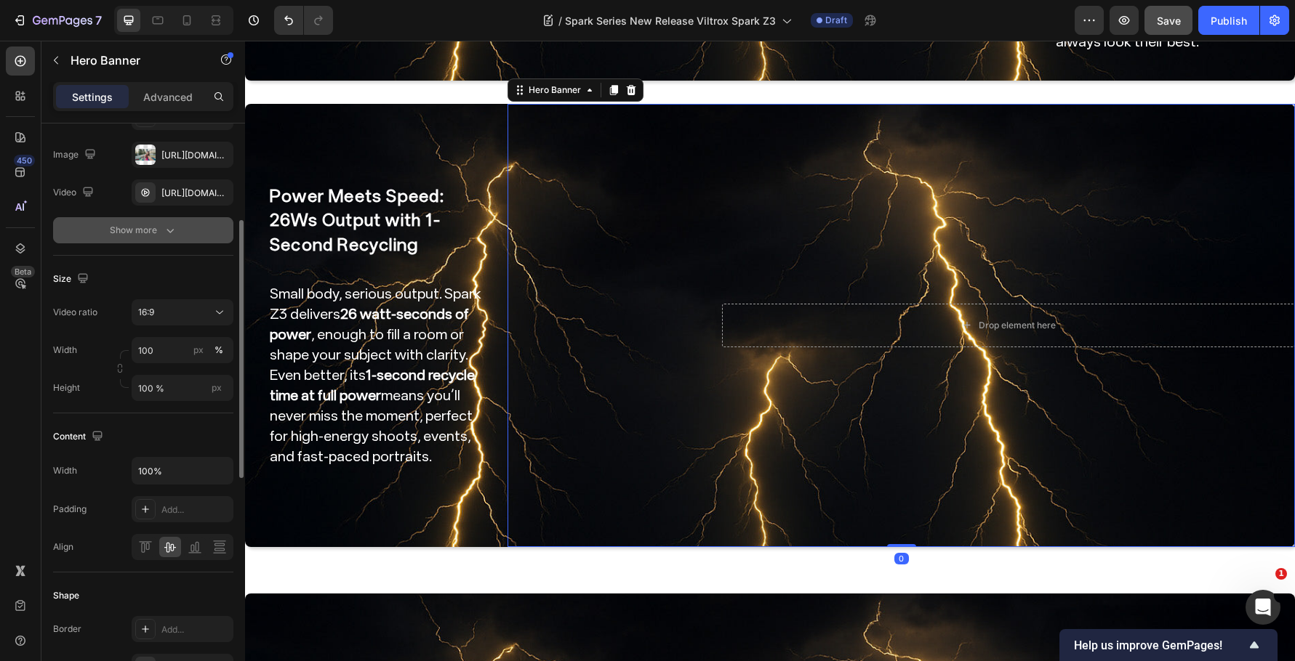
scroll to position [73, 0]
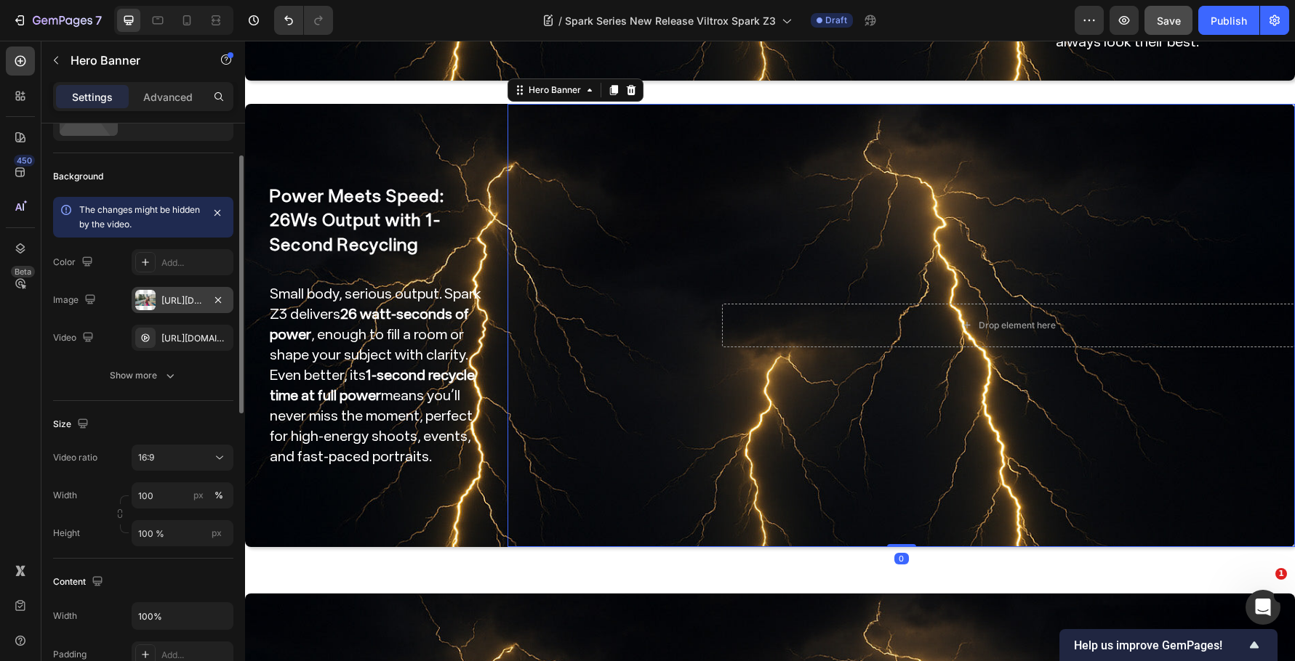
click at [183, 299] on div "https://cdn.shopify.com/s/files/1/0104/0380/7298/files/9mm_14mm_blog-video3.jpg…" at bounding box center [182, 300] width 42 height 13
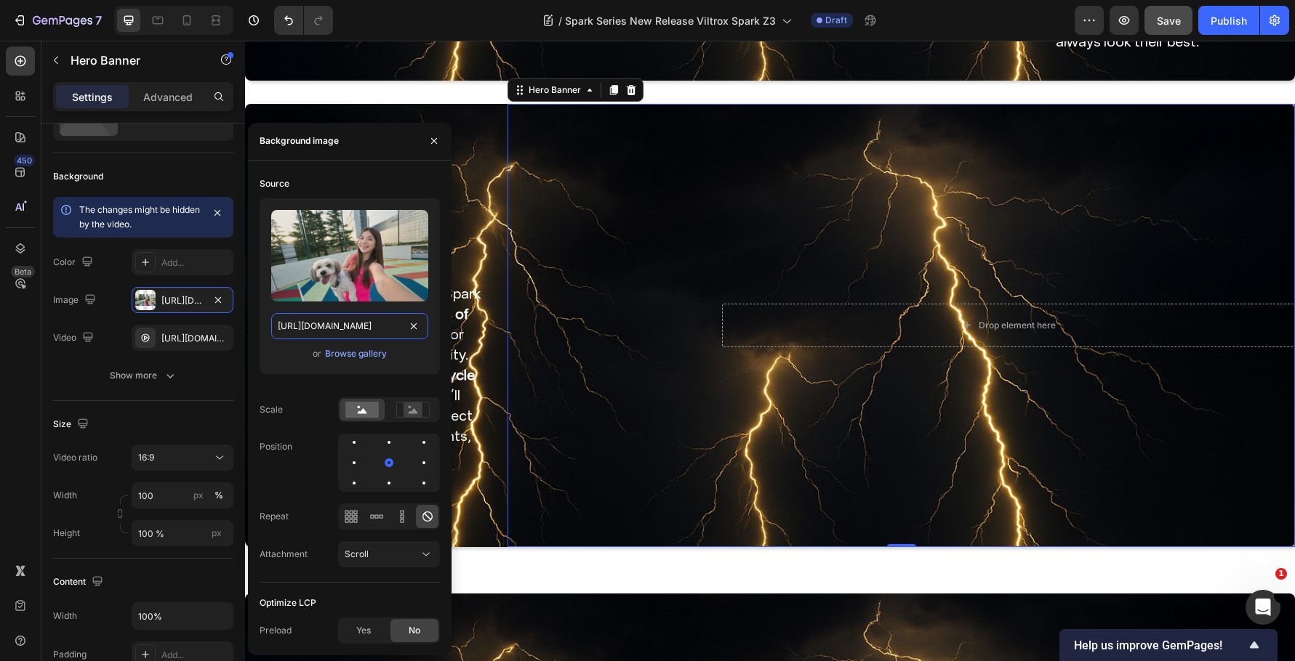
click at [337, 326] on input "https://cdn.shopify.com/s/files/1/0104/0380/7298/files/9mm_14mm_blog-video3.jpg…" at bounding box center [349, 326] width 157 height 26
paste input "Spark_Z3-blog_img3.jpg?v=1759044531"
type input "https://cdn.shopify.com/s/files/1/0104/0380/7298/files/Spark_Z3-blog_img3.jpg?v…"
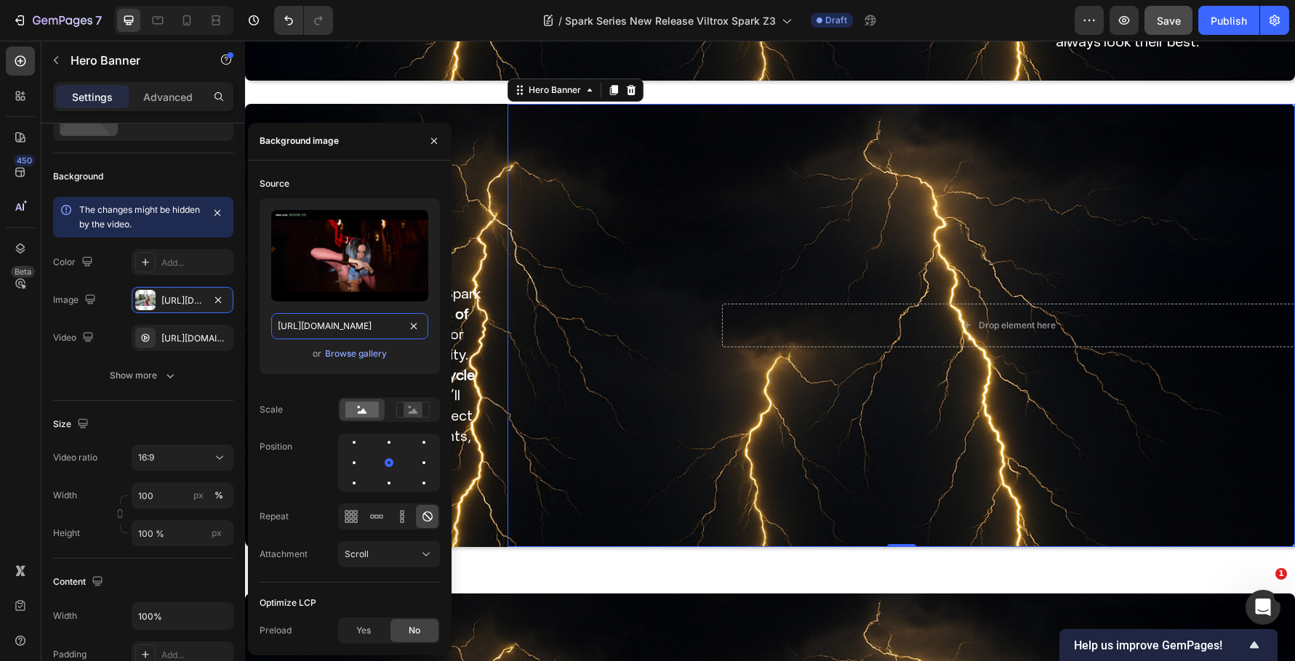
scroll to position [0, 273]
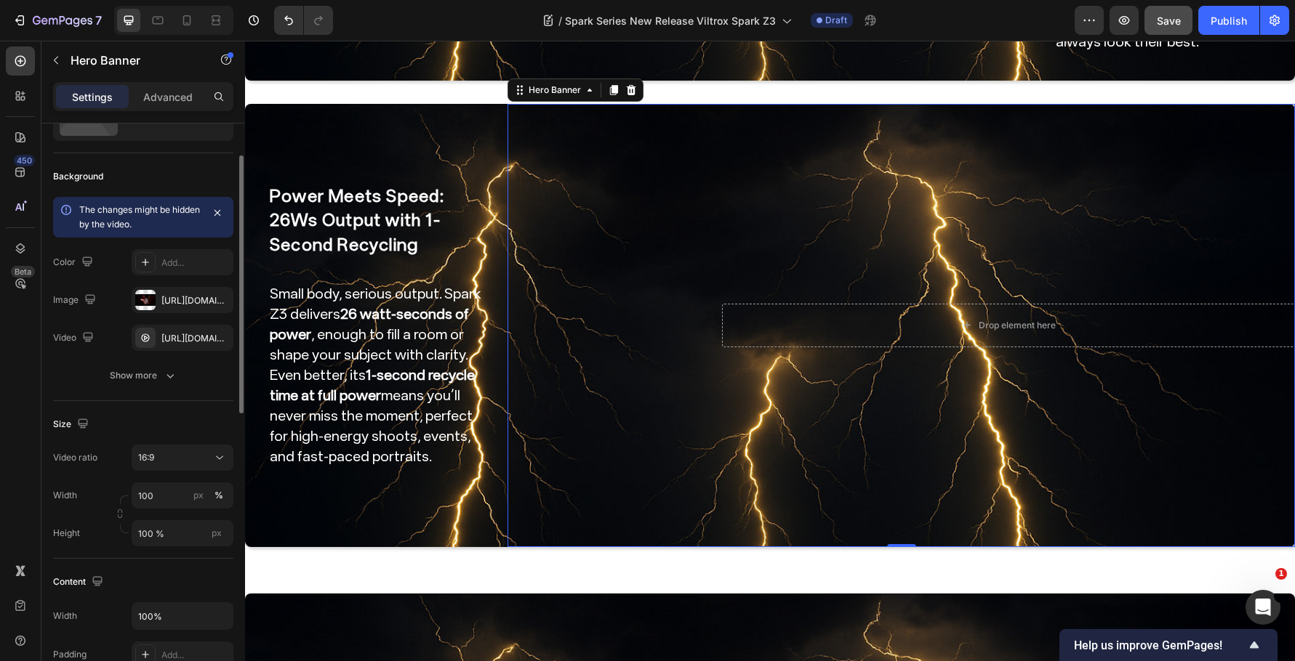
click at [206, 392] on div "Background The changes might be hidden by the video. Color Add... Image https:/…" at bounding box center [143, 277] width 180 height 248
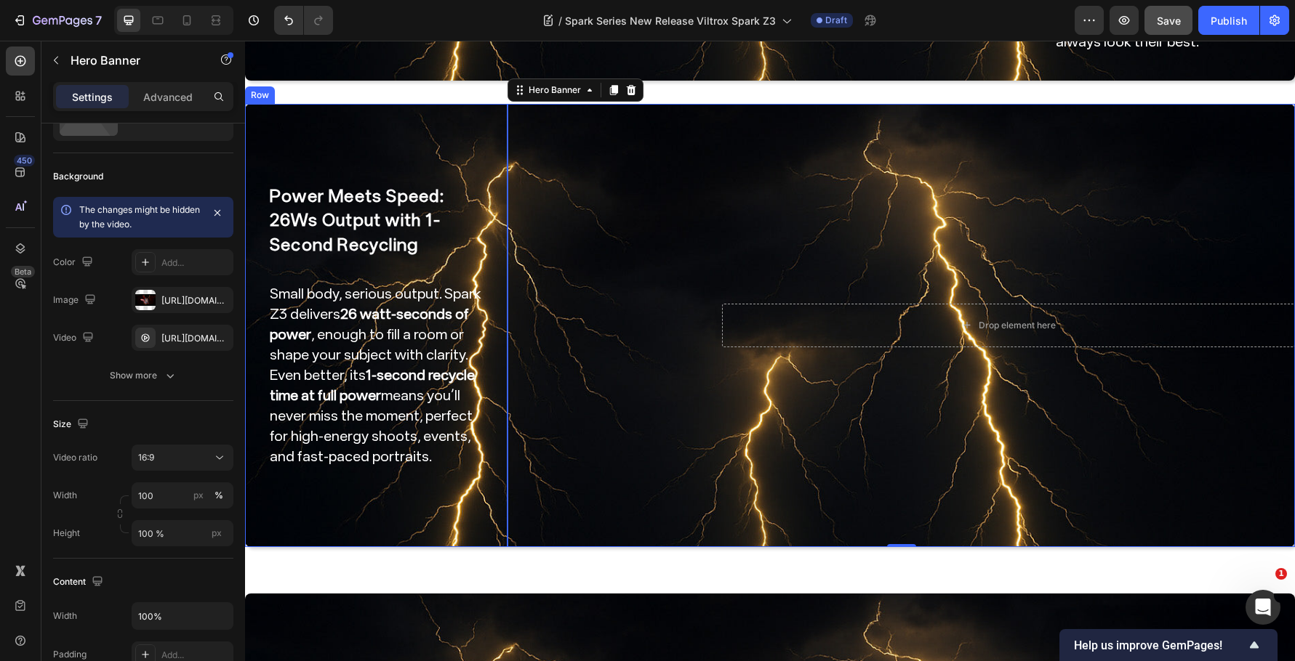
click at [443, 114] on div "Power Meets Speed: 26Ws Output with 1-Second Recycling Heading Small body, seri…" at bounding box center [376, 325] width 262 height 443
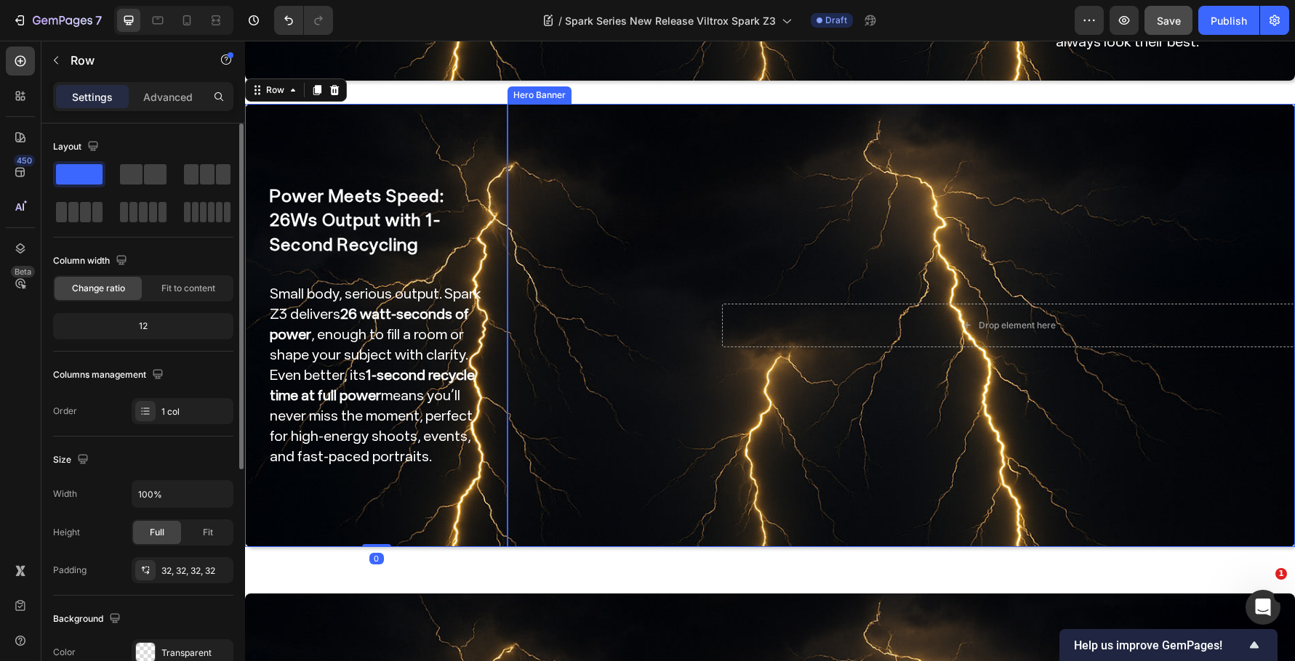
click at [651, 204] on video "Background Image" at bounding box center [900, 325] width 787 height 443
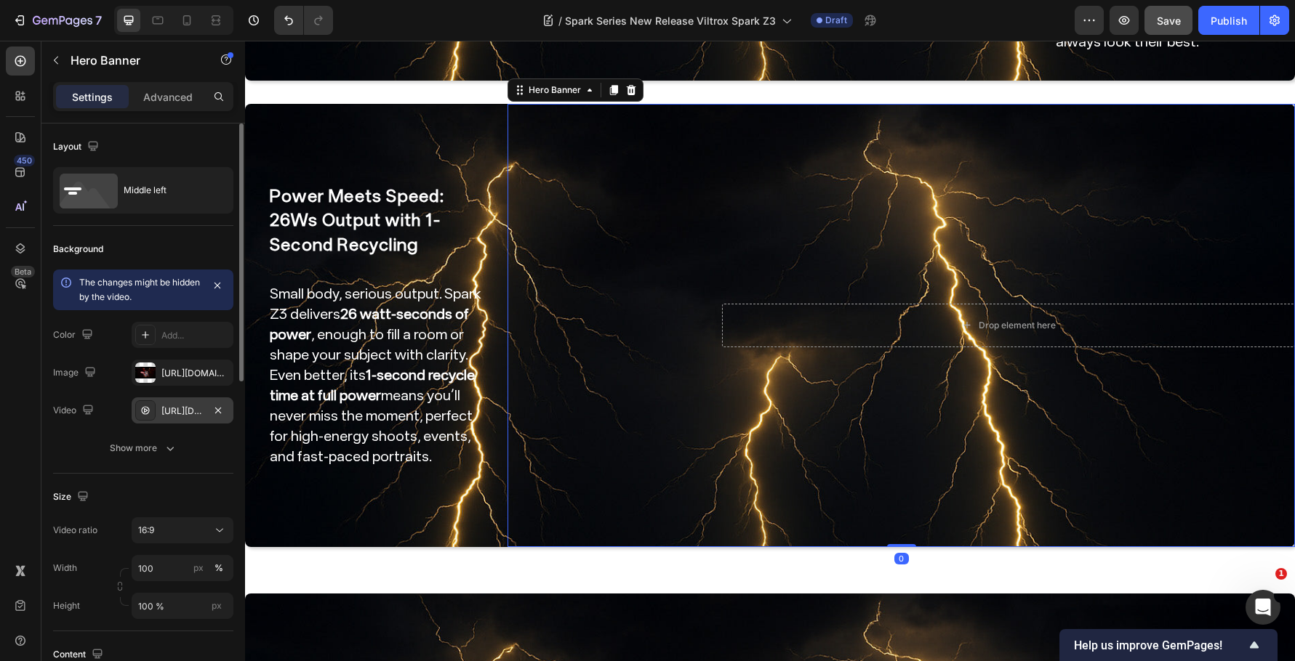
click at [187, 409] on div "https://cdn.shopify.com/videos/c/o/v/9fc644e83c644a179aa1dee72d55280e.mp4" at bounding box center [182, 411] width 42 height 13
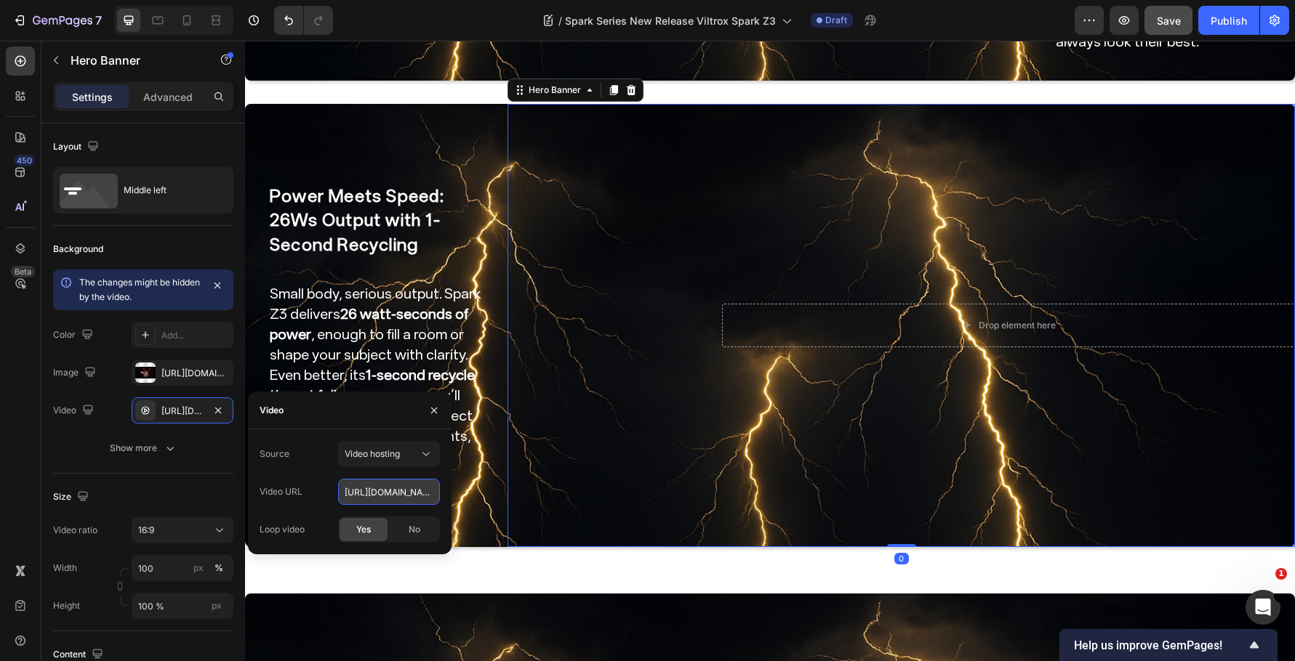
click at [383, 494] on input "https://cdn.shopify.com/videos/c/o/v/9fc644e83c644a179aa1dee72d55280e.mp4" at bounding box center [389, 492] width 102 height 26
paste input "c39543ffdb744ba9be12ef01920353a3"
type input "https://cdn.shopify.com/videos/c/o/v/c39543ffdb744ba9be12ef01920353a3.mp4"
click at [198, 472] on div "Background The changes might be hidden by the video. Color Add... Image https:/…" at bounding box center [143, 350] width 180 height 248
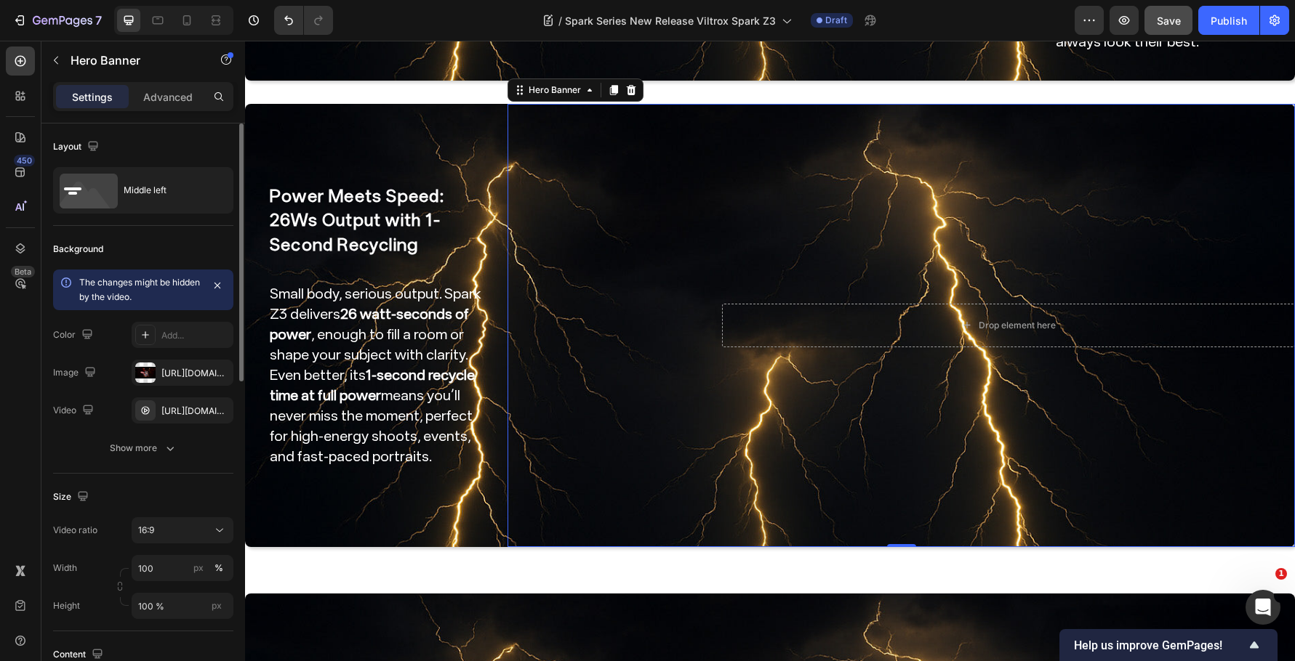
scroll to position [0, 0]
click at [181, 409] on div "https://cdn.shopify.com/videos/c/o/v/c39543ffdb744ba9be12ef01920353a3.mp4" at bounding box center [182, 411] width 42 height 13
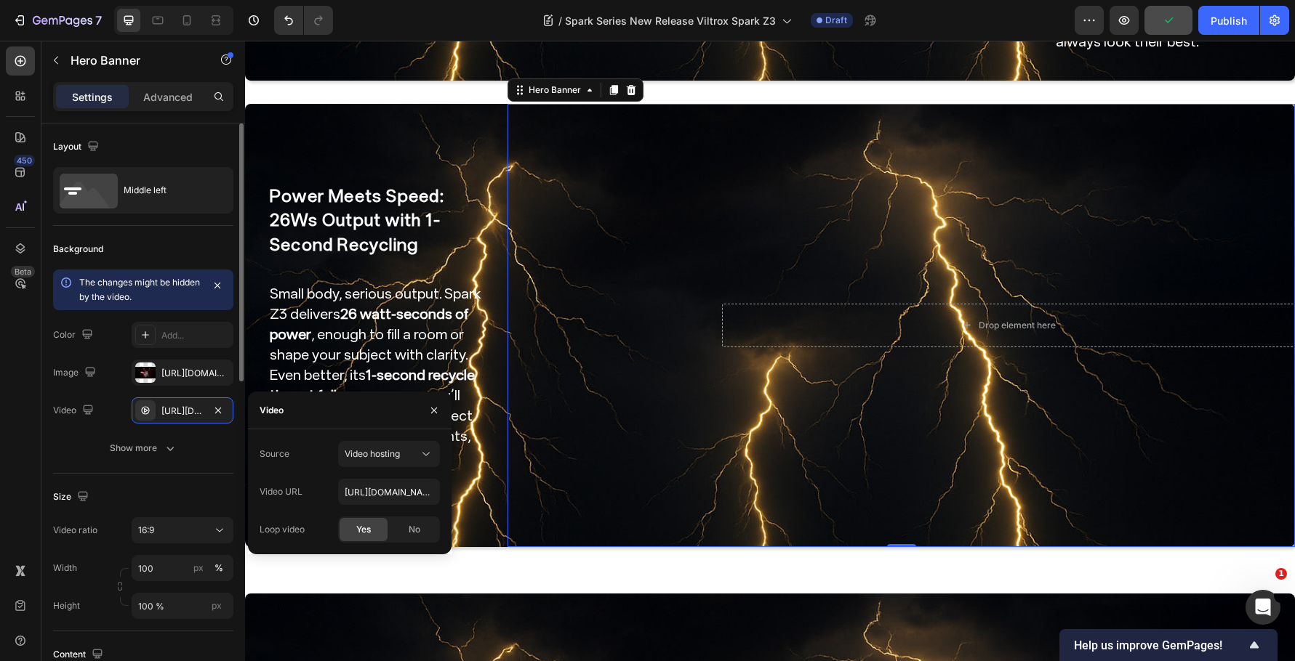
click at [170, 233] on div "Background The changes might be hidden by the video. Color Add... Image https:/…" at bounding box center [143, 350] width 180 height 248
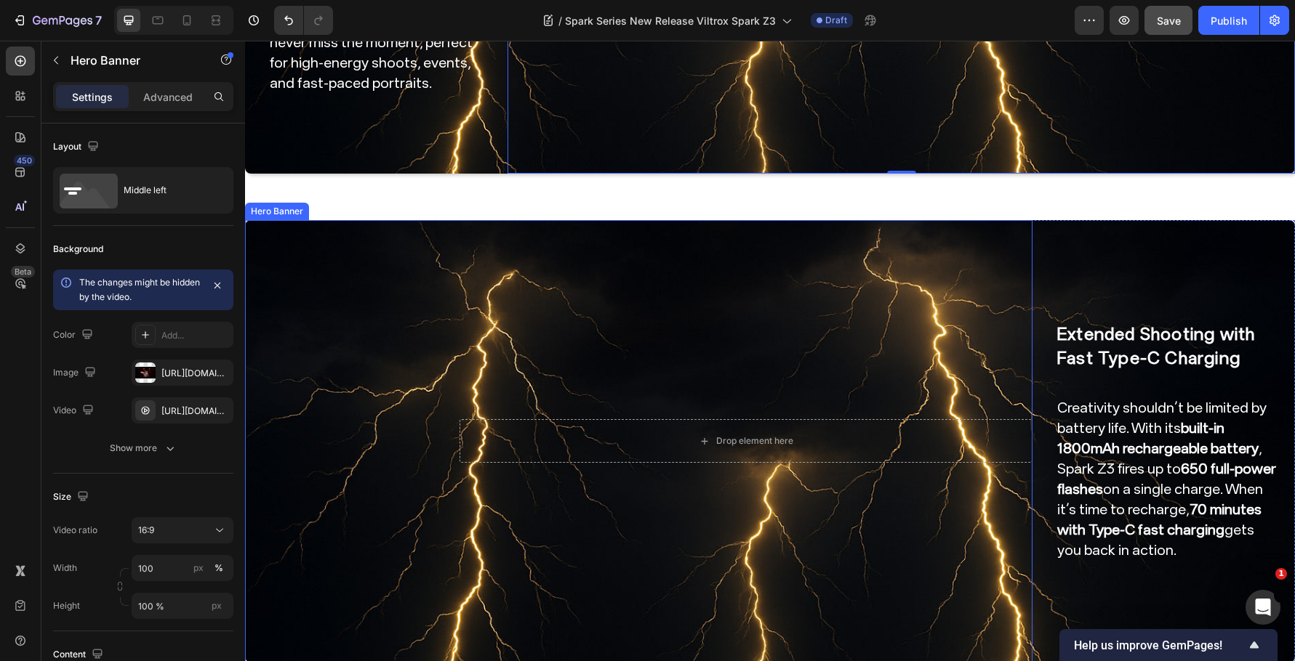
scroll to position [1599, 0]
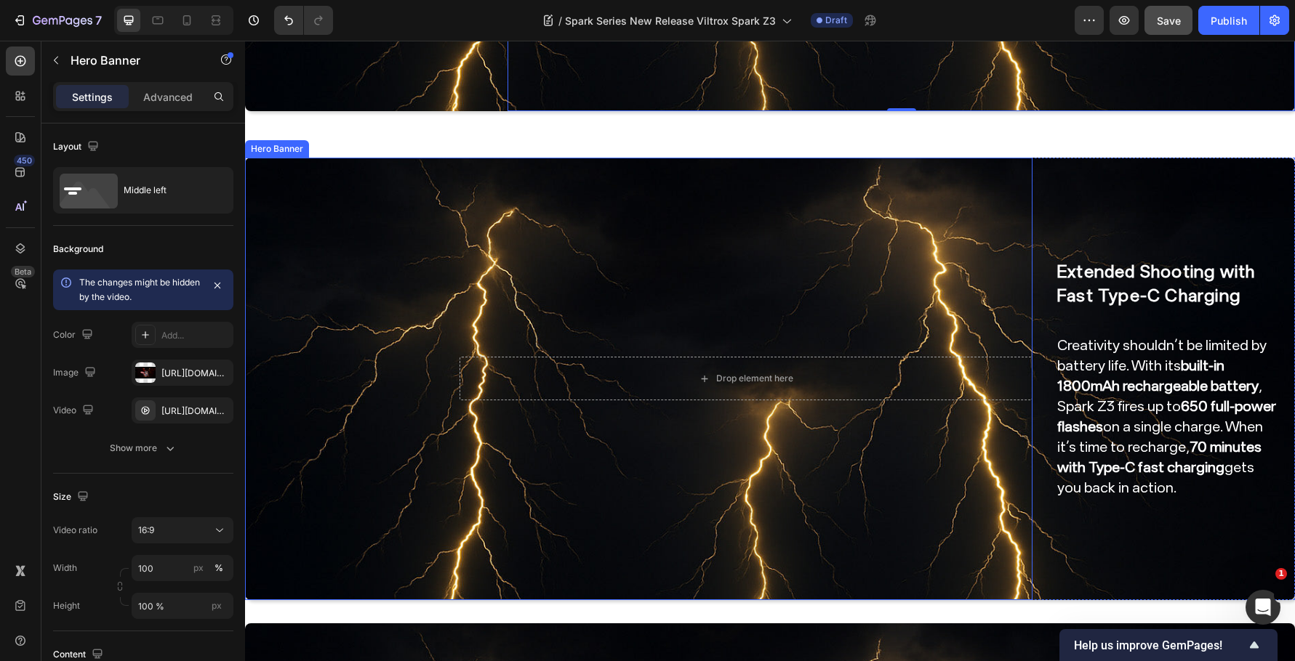
click at [616, 283] on video "Background Image" at bounding box center [638, 379] width 787 height 443
click at [425, 340] on video "Background Image" at bounding box center [638, 379] width 787 height 443
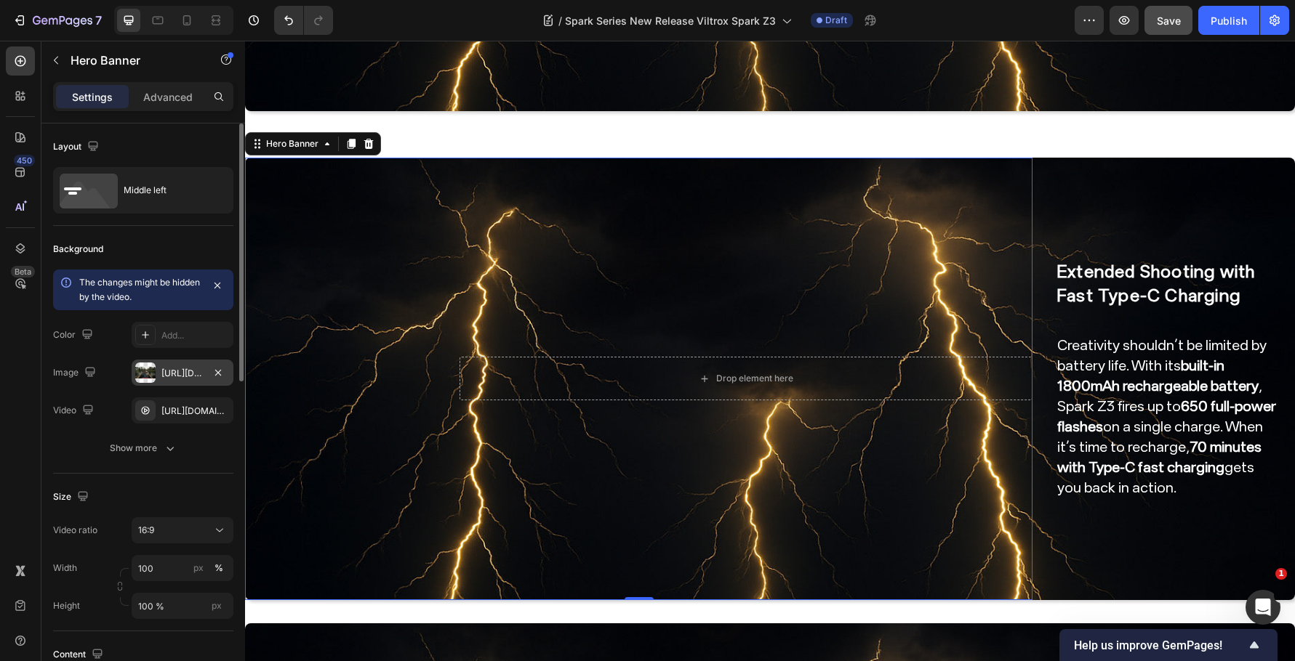
click at [176, 379] on div "https://cdn.shopify.com/s/files/1/0104/0380/7298/files/9mm_14mm_blog-video4.jpg…" at bounding box center [182, 373] width 42 height 13
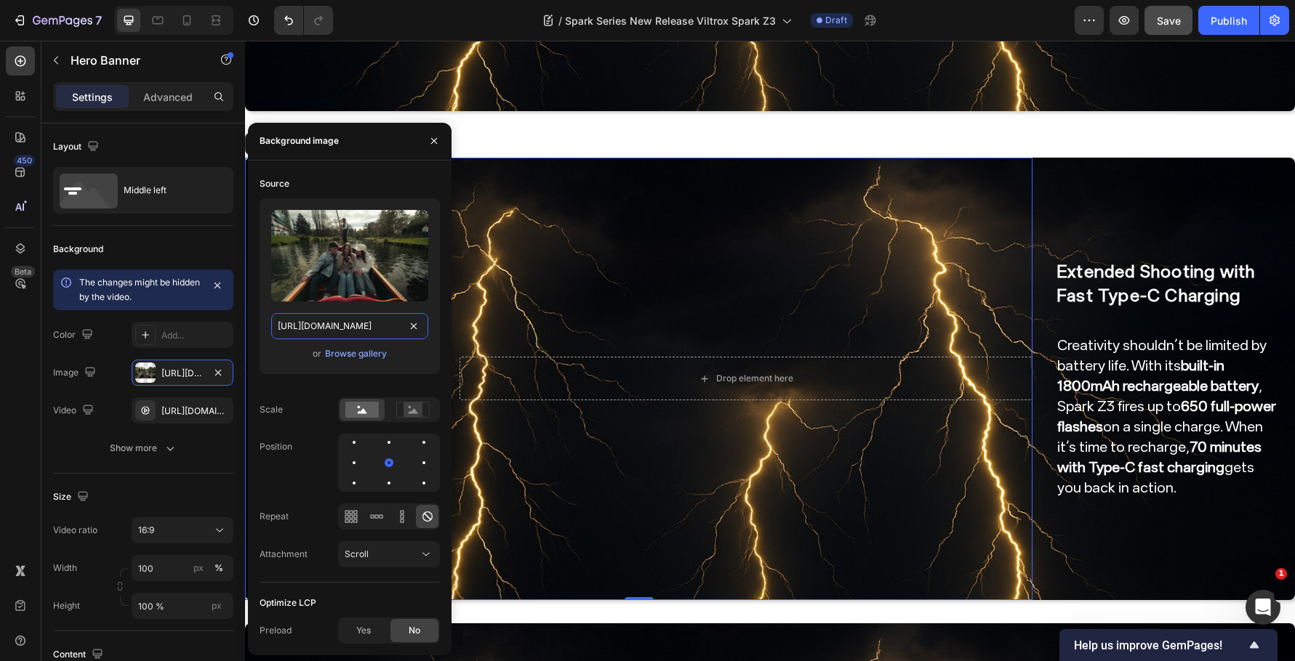
click at [338, 334] on input "https://cdn.shopify.com/s/files/1/0104/0380/7298/files/9mm_14mm_blog-video4.jpg…" at bounding box center [349, 326] width 157 height 26
paste input "Spark_Z3-blog_img4.jpg?v=1759044626"
type input "https://cdn.shopify.com/s/files/1/0104/0380/7298/files/Spark_Z3-blog_img4.jpg?v…"
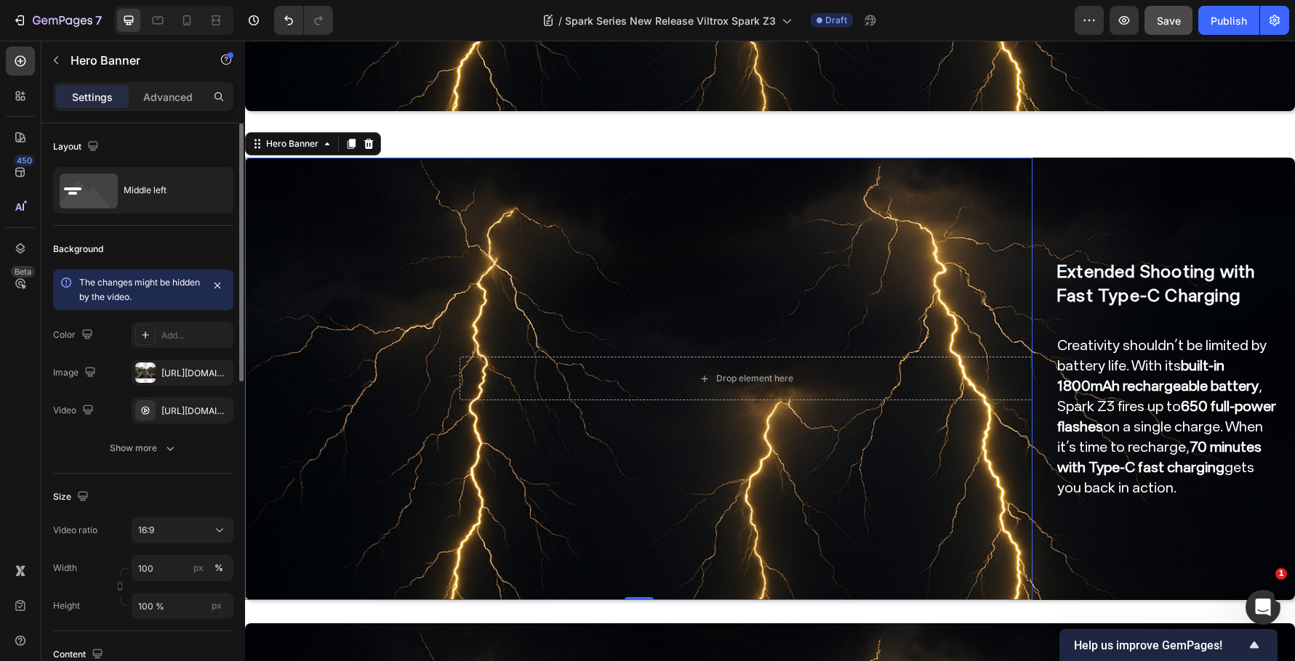
scroll to position [0, 0]
click at [194, 245] on div "Background" at bounding box center [143, 249] width 180 height 23
click at [186, 413] on div "https://cdn.shopify.com/videos/c/o/v/b9047db7157e4433a474379899ce2978.mp4" at bounding box center [182, 411] width 42 height 13
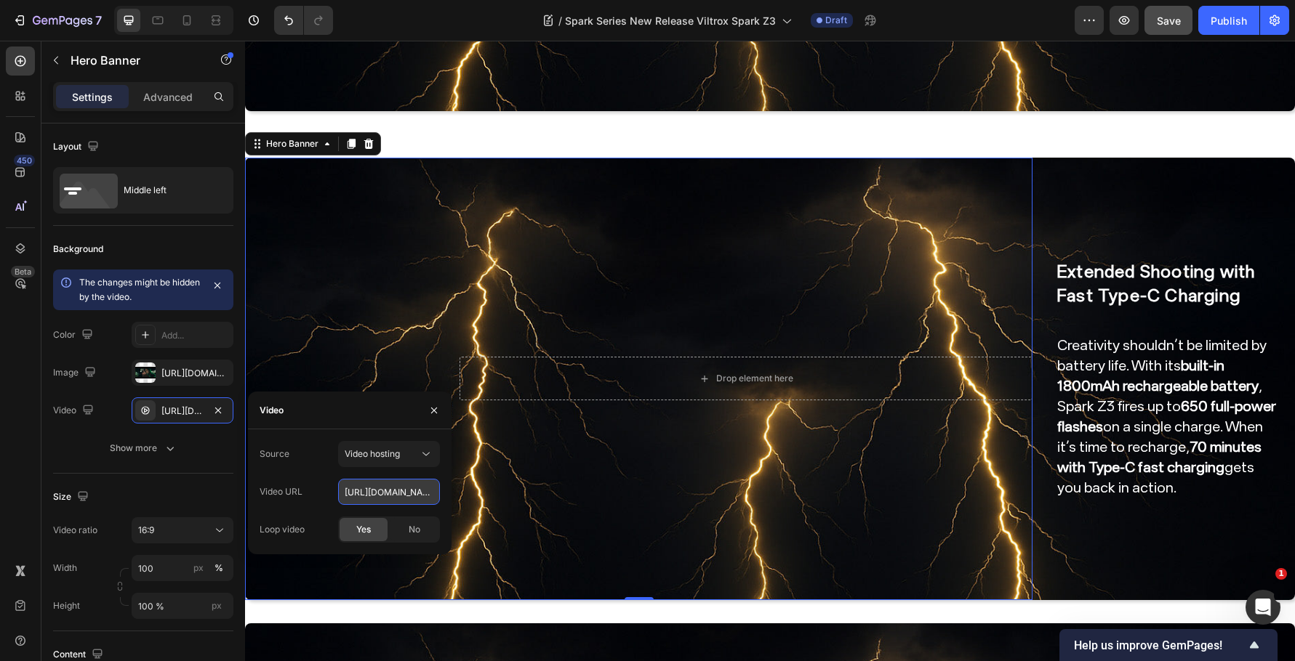
drag, startPoint x: 390, startPoint y: 498, endPoint x: 355, endPoint y: 483, distance: 37.1
click at [390, 498] on input "https://cdn.shopify.com/videos/c/o/v/b9047db7157e4433a474379899ce2978.mp4" at bounding box center [389, 492] width 102 height 26
paste input "d9cb76f7f54d47bea490c2afe06dd0cb"
type input "https://cdn.shopify.com/videos/c/o/v/d9cb76f7f54d47bea490c2afe06dd0cb.mp4"
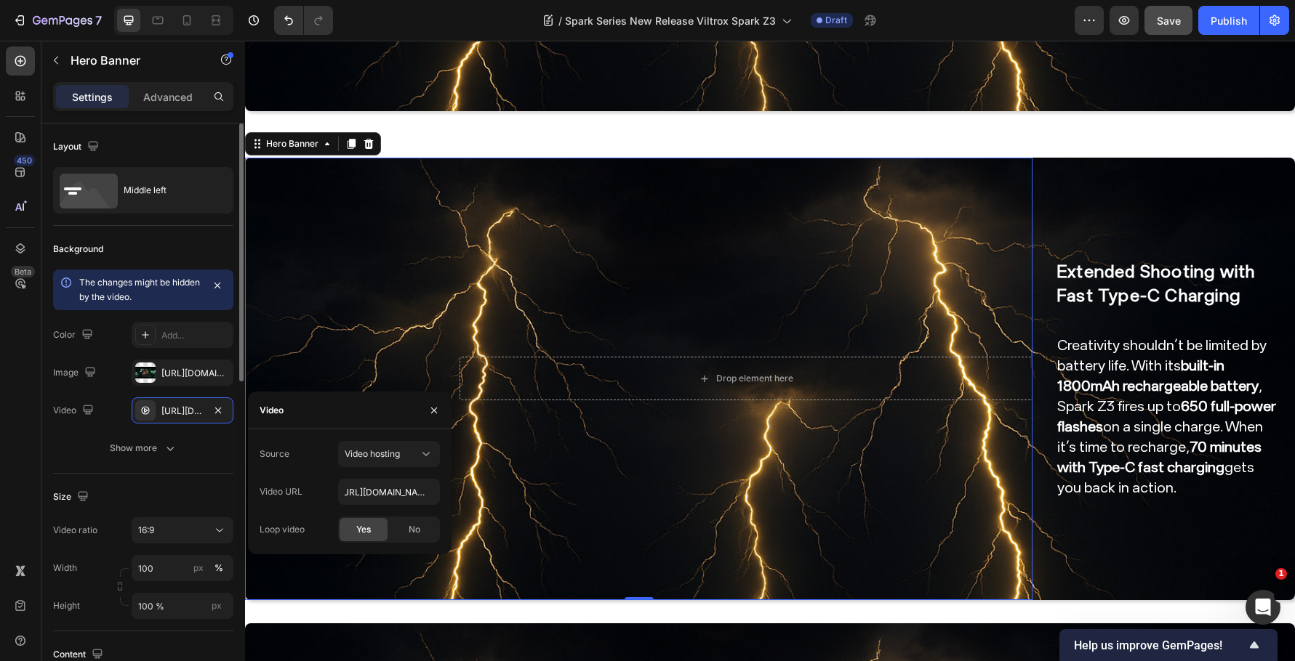
click at [178, 234] on div "Background The changes might be hidden by the video. Color Add... Image https:/…" at bounding box center [143, 350] width 180 height 248
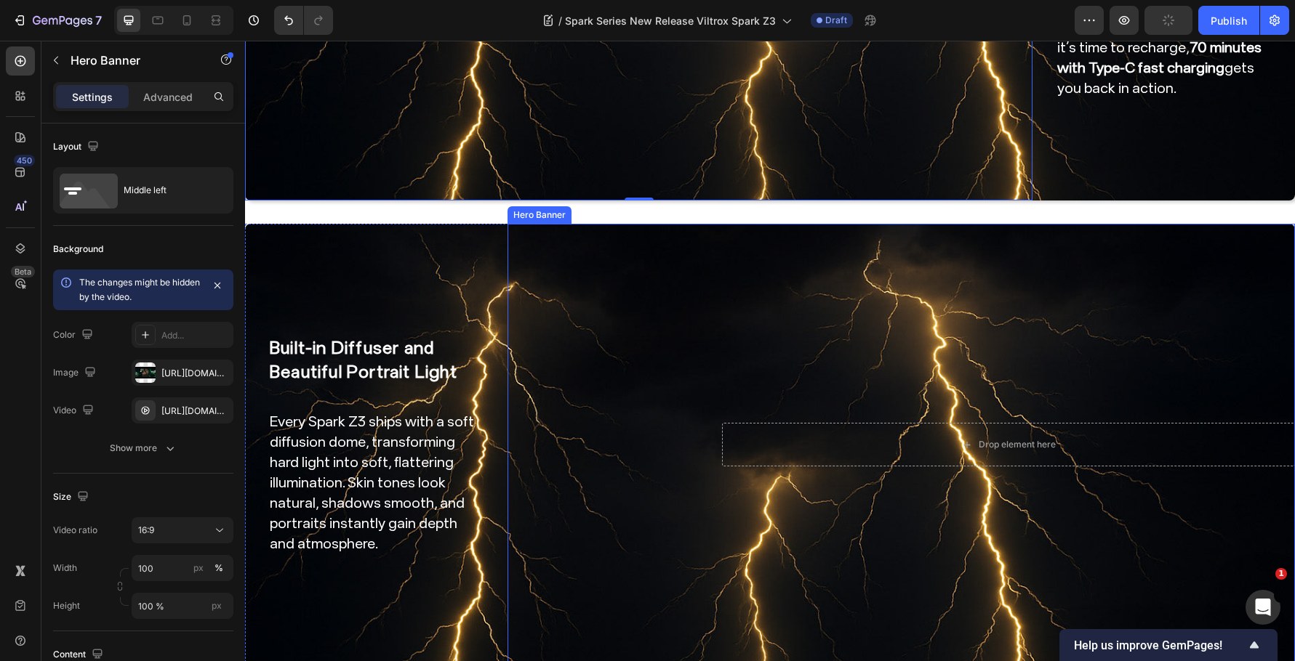
scroll to position [2108, 0]
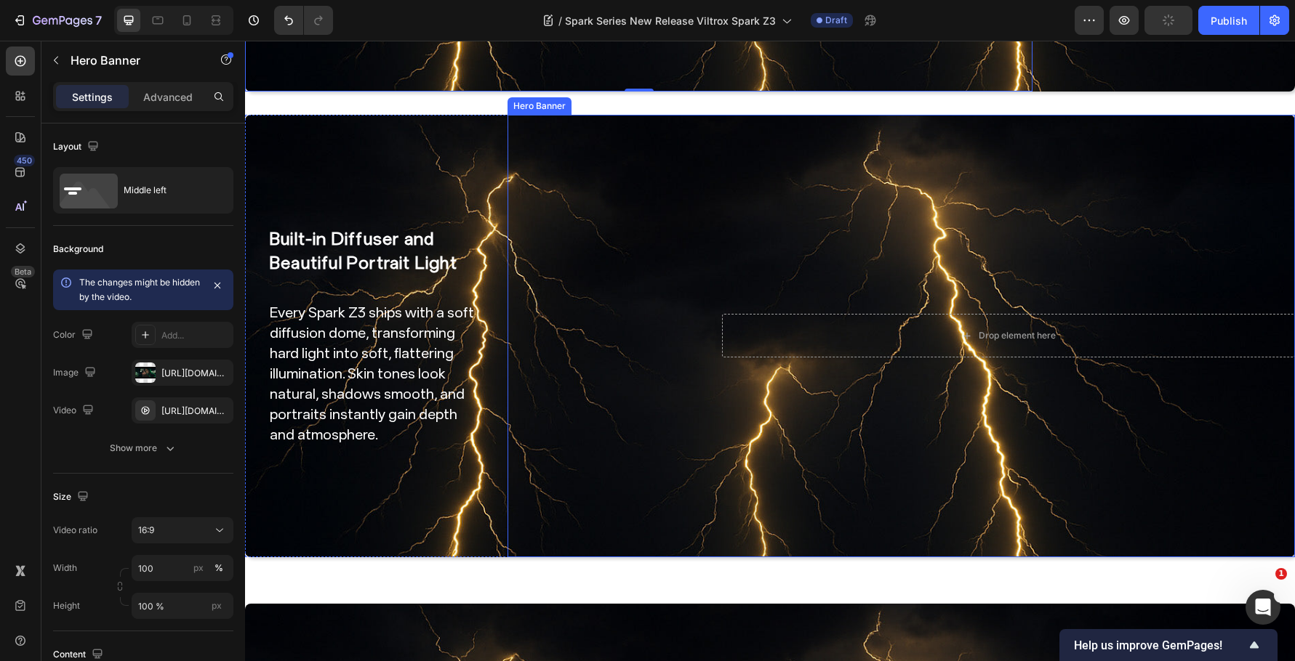
click at [696, 260] on video "Background Image" at bounding box center [900, 336] width 787 height 443
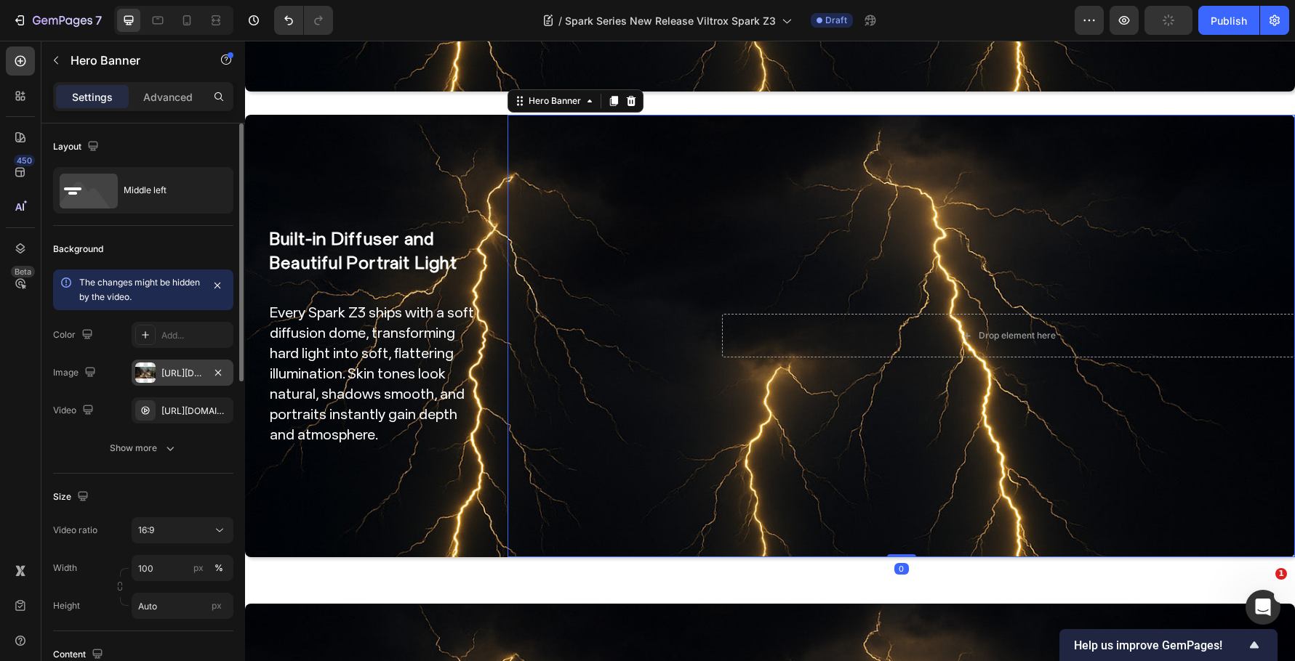
click at [186, 377] on div "https://cdn.shopify.com/s/files/1/0104/0380/7298/files/9mm_14mm_blog-vide5.jpg?…" at bounding box center [182, 373] width 42 height 13
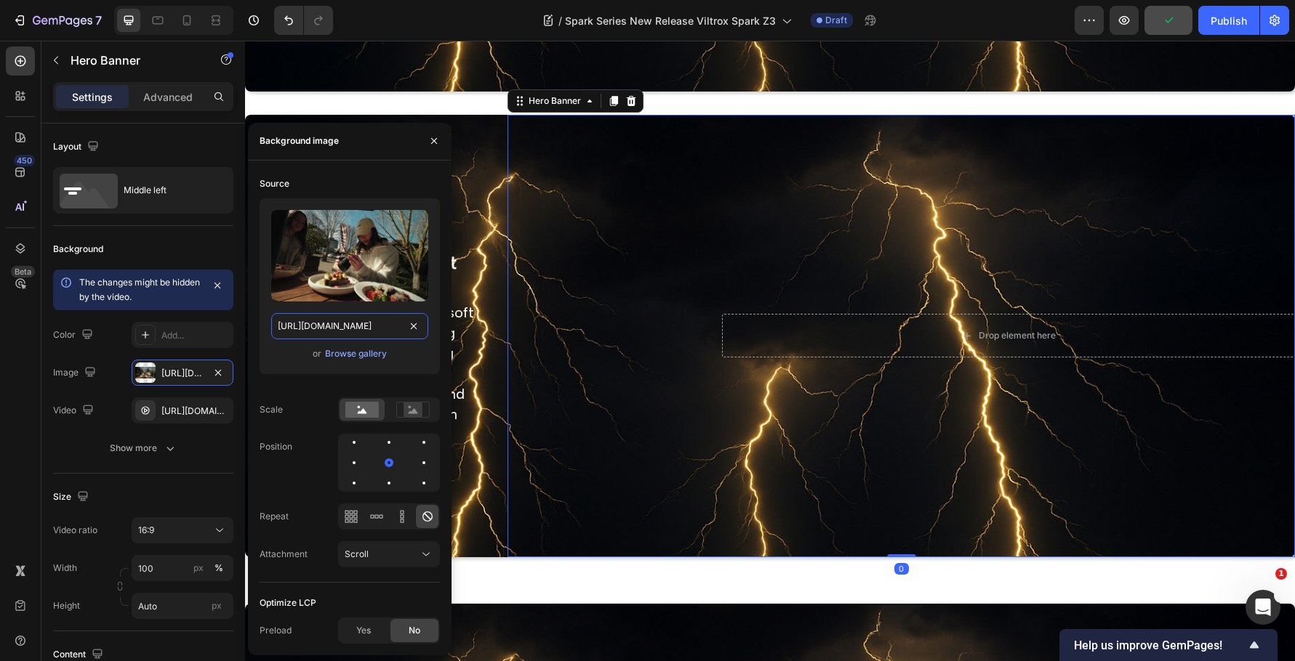
click at [355, 323] on input "https://cdn.shopify.com/s/files/1/0104/0380/7298/files/9mm_14mm_blog-vide5.jpg?…" at bounding box center [349, 326] width 157 height 26
paste input "Spark_Z3-blog_img5.jpg?v=1759044674"
type input "https://cdn.shopify.com/s/files/1/0104/0380/7298/files/Spark_Z3-blog_img5.jpg?v…"
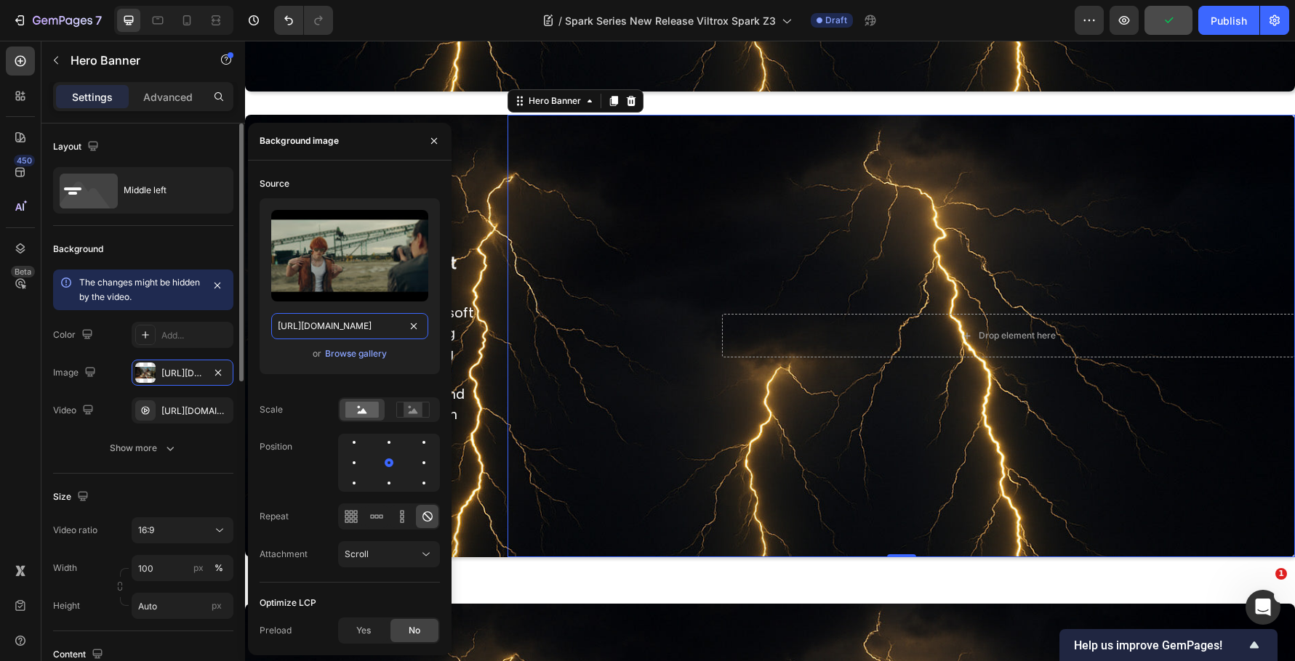
scroll to position [0, 275]
click at [185, 249] on div "Background" at bounding box center [143, 249] width 180 height 23
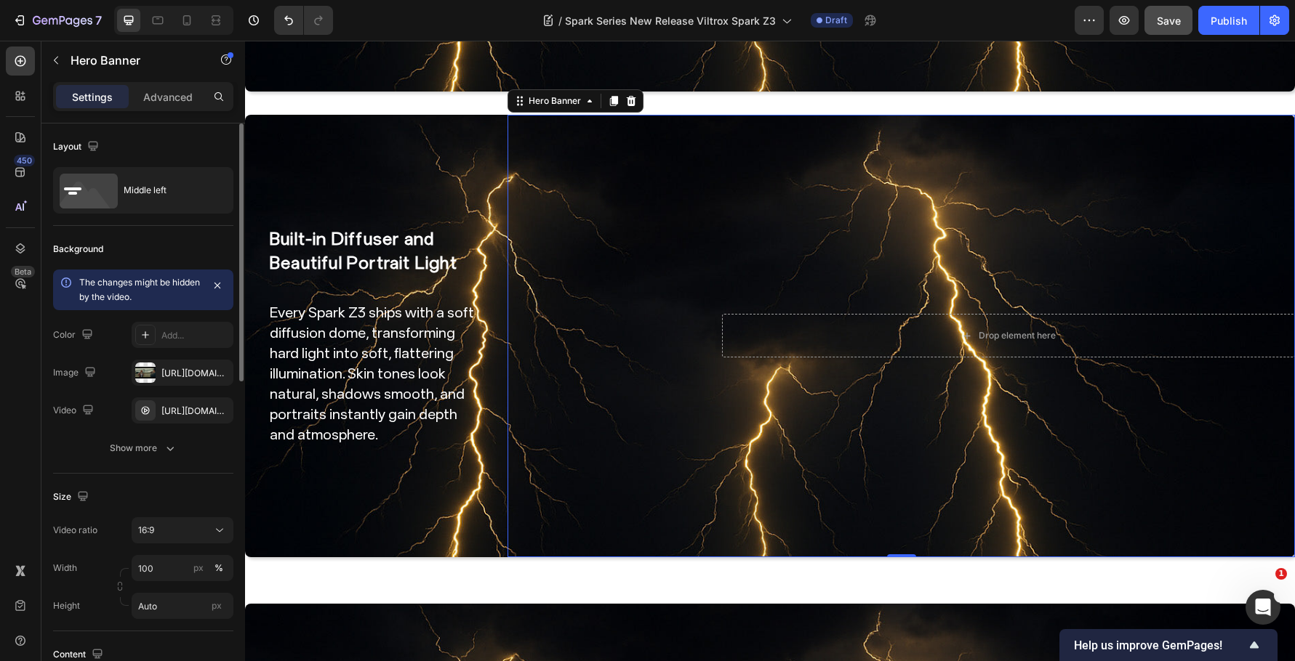
scroll to position [0, 0]
drag, startPoint x: 657, startPoint y: 260, endPoint x: 656, endPoint y: 268, distance: 8.1
click at [657, 260] on video "Background Image" at bounding box center [900, 336] width 787 height 443
click at [197, 406] on div "https://cdn.shopify.com/videos/c/o/v/e5b2d3a84cd74af69926952b2e22b8eb.mp4" at bounding box center [182, 411] width 42 height 13
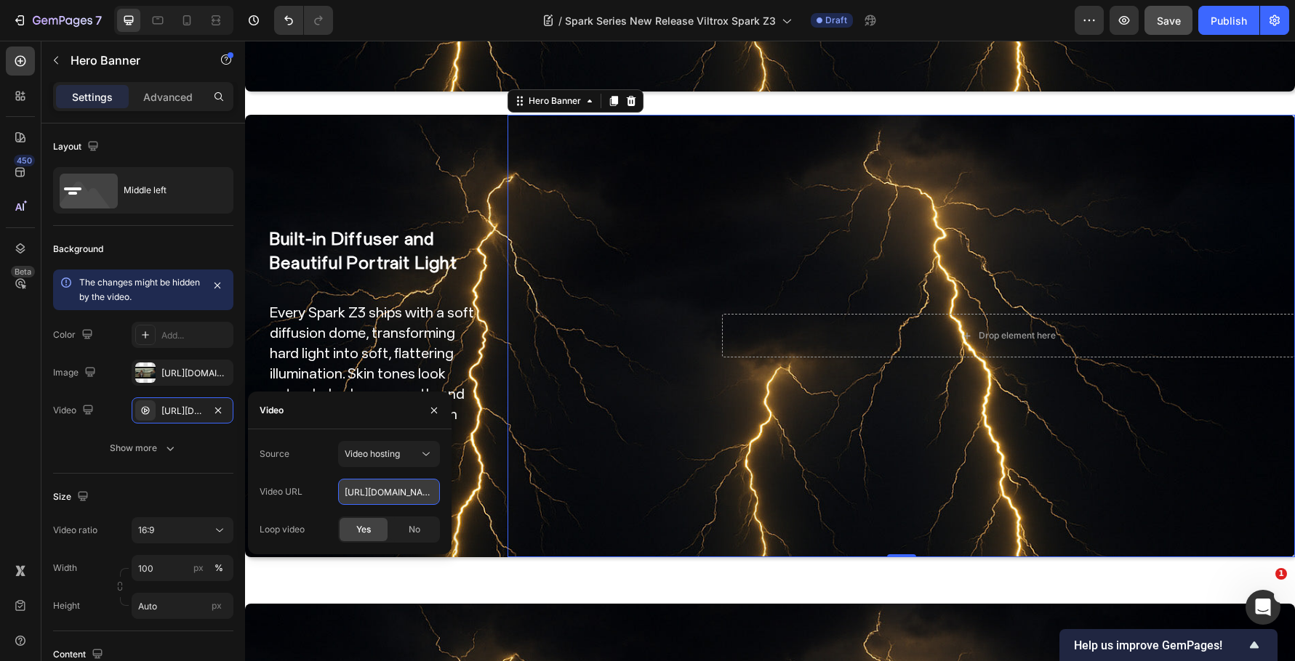
click at [377, 492] on input "https://cdn.shopify.com/videos/c/o/v/e5b2d3a84cd74af69926952b2e22b8eb.mp4" at bounding box center [389, 492] width 102 height 26
paste input "36bf7a3f35b74af9a4c1bc251fb9d7ec"
type input "https://cdn.shopify.com/videos/c/o/v/36bf7a3f35b74af9a4c1bc251fb9d7ec.mp4"
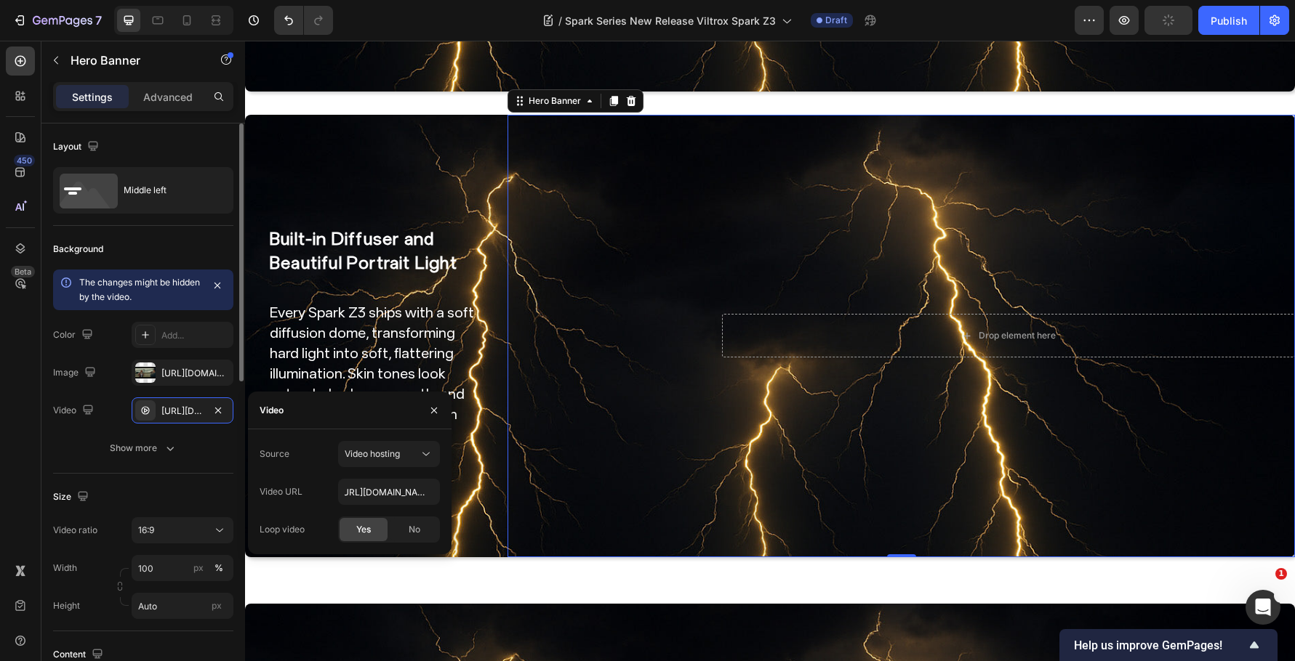
drag, startPoint x: 199, startPoint y: 454, endPoint x: 201, endPoint y: 462, distance: 8.3
click at [199, 454] on button "Show more" at bounding box center [143, 448] width 180 height 26
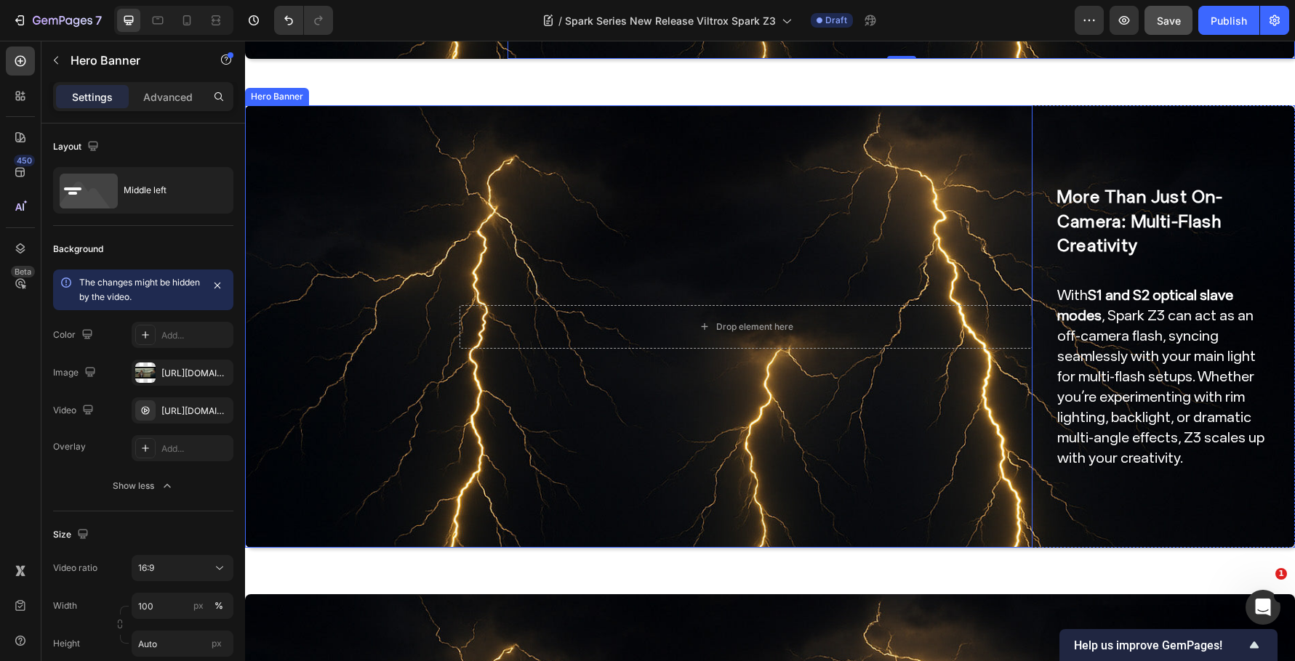
scroll to position [2544, 0]
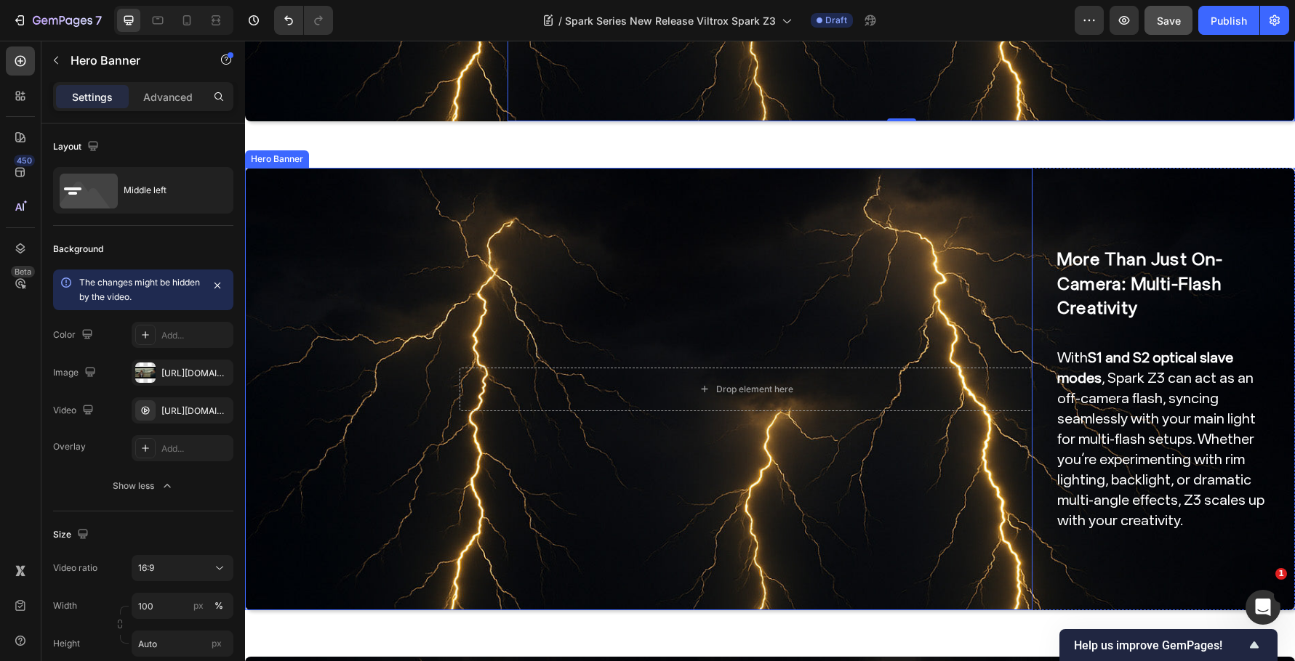
click at [568, 467] on video "Background Image" at bounding box center [638, 389] width 787 height 443
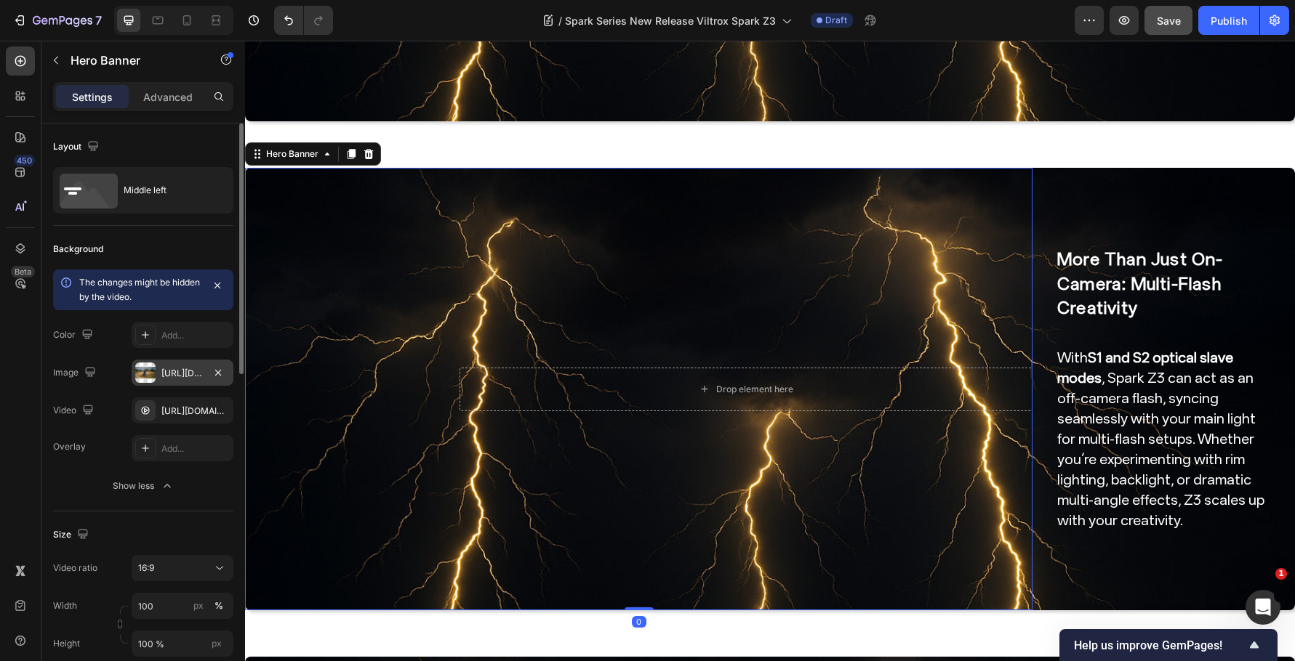
click at [169, 371] on div "https://cdn.shopify.com/s/files/1/0104/0380/7298/files/9mm_14mm_blog-vide6.jpg?…" at bounding box center [182, 373] width 42 height 13
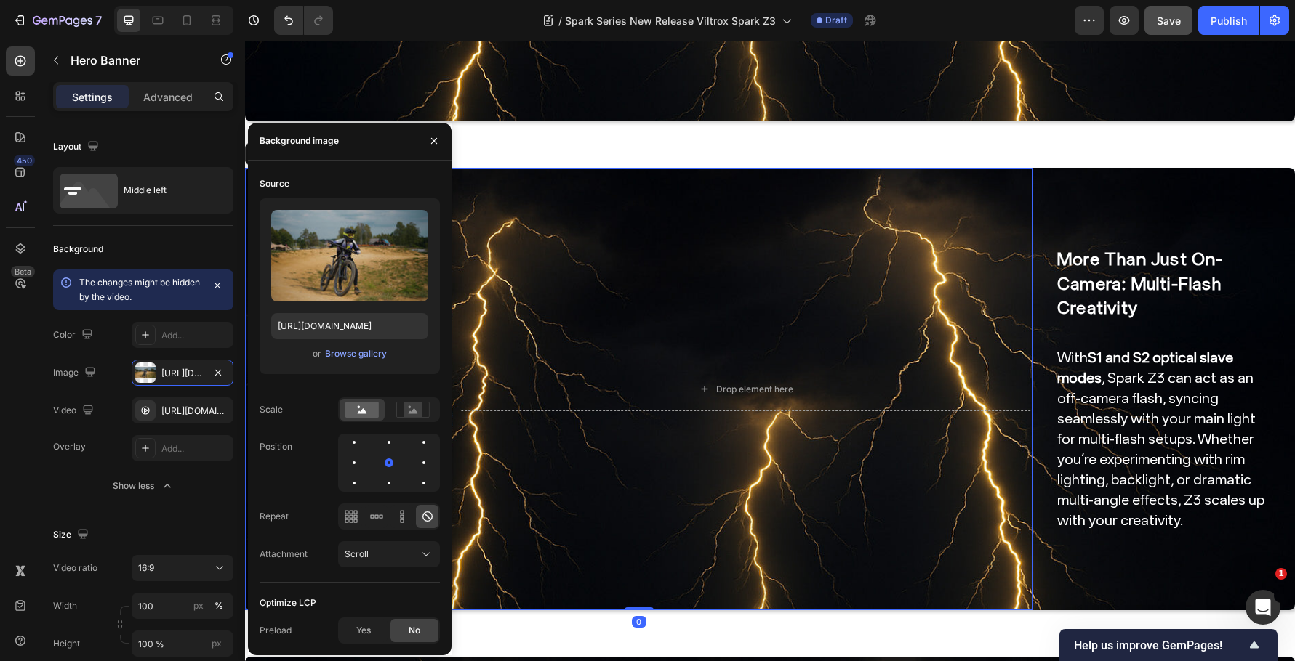
click at [330, 341] on div "Upload Image https://cdn.shopify.com/s/files/1/0104/0380/7298/files/9mm_14mm_bl…" at bounding box center [350, 286] width 180 height 176
click at [331, 337] on input "https://cdn.shopify.com/s/files/1/0104/0380/7298/files/9mm_14mm_blog-vide6.jpg?…" at bounding box center [349, 326] width 157 height 26
paste input "Spark_Z3-blog_img6.jpg?v=1759044738"
type input "https://cdn.shopify.com/s/files/1/0104/0380/7298/files/Spark_Z3-blog_img6.jpg?v…"
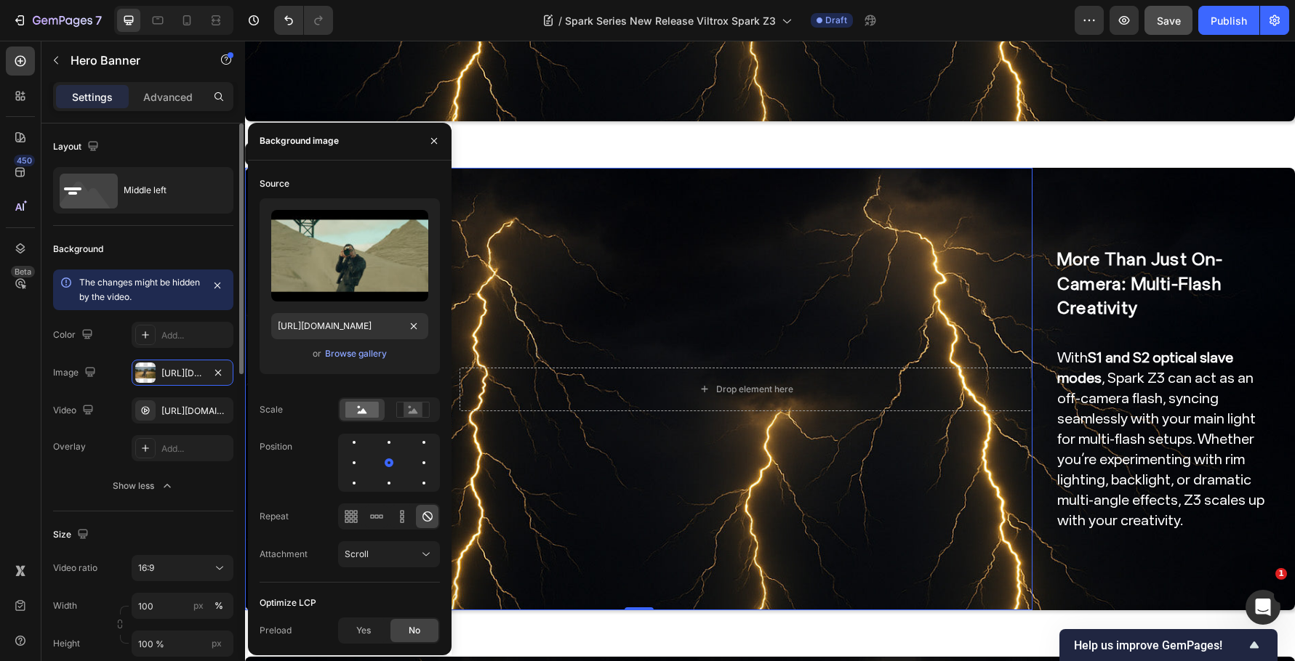
click at [187, 234] on div "Background The changes might be hidden by the video. Color Add... Image https:/…" at bounding box center [143, 369] width 180 height 286
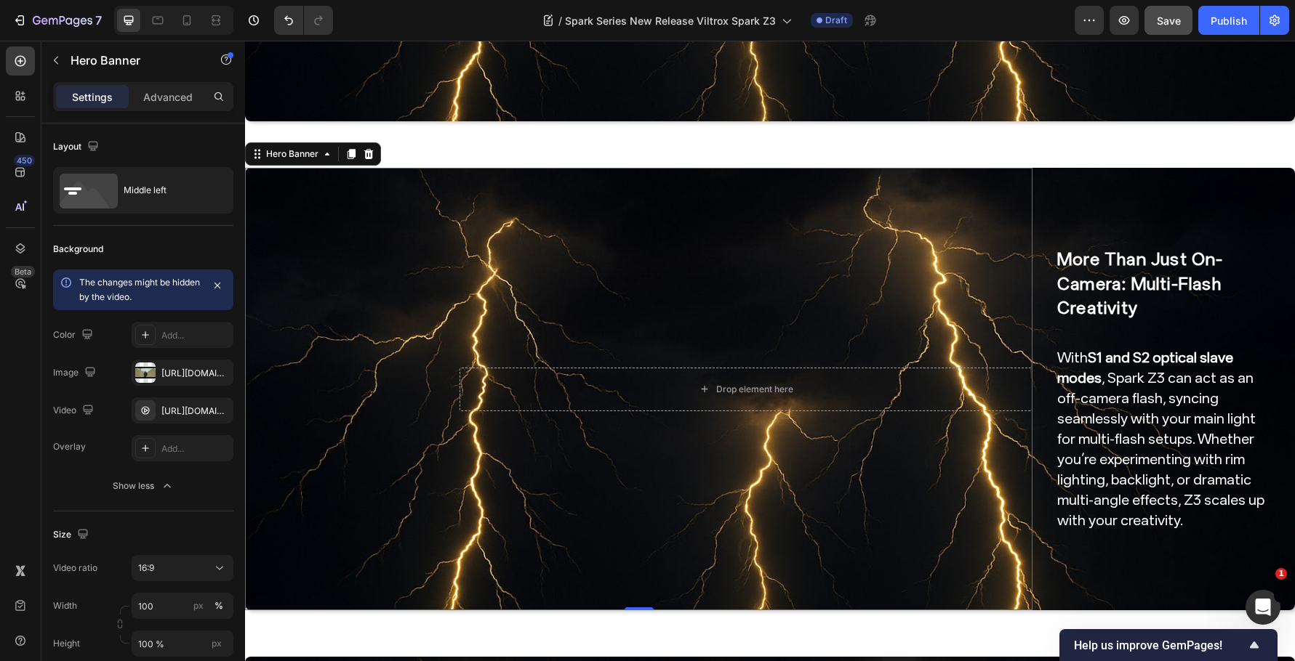
scroll to position [0, 0]
click at [196, 417] on div "https://cdn.shopify.com/videos/c/o/v/636f8d32514443af856ae29dfd4fc724.mp4" at bounding box center [182, 411] width 42 height 13
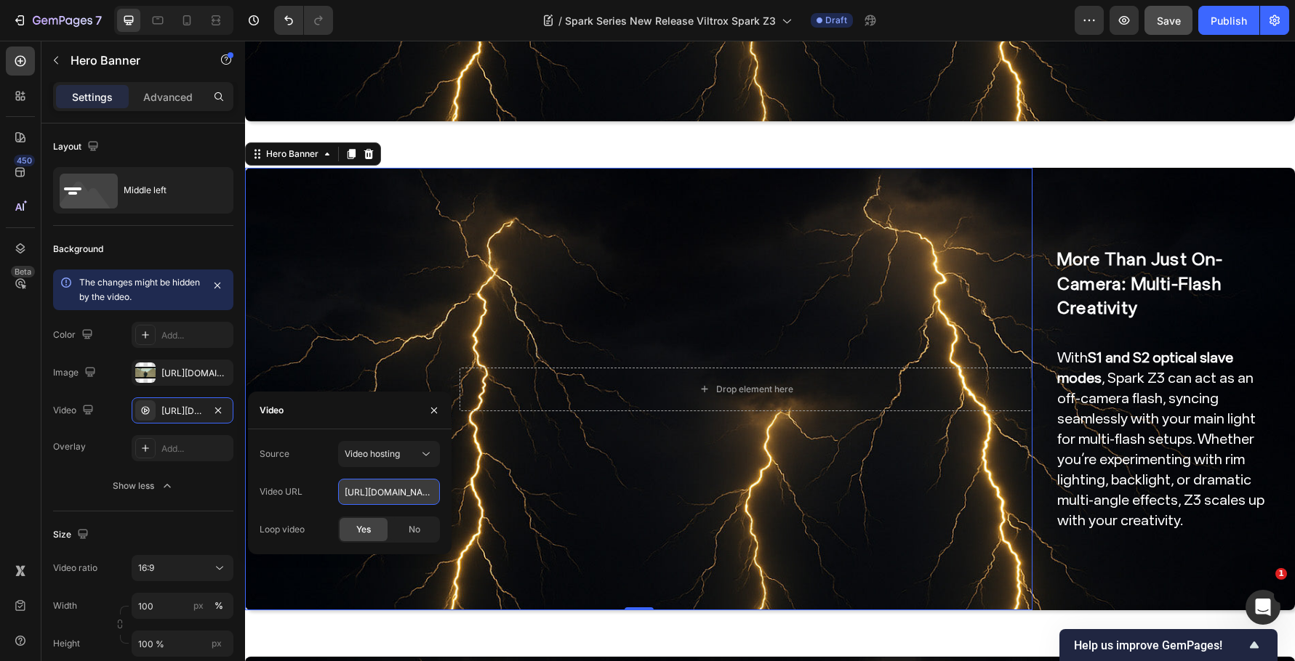
click at [390, 503] on input "https://cdn.shopify.com/videos/c/o/v/636f8d32514443af856ae29dfd4fc724.mp4" at bounding box center [389, 492] width 102 height 26
paste input "e80afaf900ce42b2a56c7da0b89f3ee2"
type input "https://cdn.shopify.com/videos/c/o/v/e80afaf900ce42b2a56c7da0b89f3ee2.mp4"
click at [207, 515] on div "Size Video ratio 16:9 Width 100 px % Height 100 % px" at bounding box center [143, 591] width 180 height 158
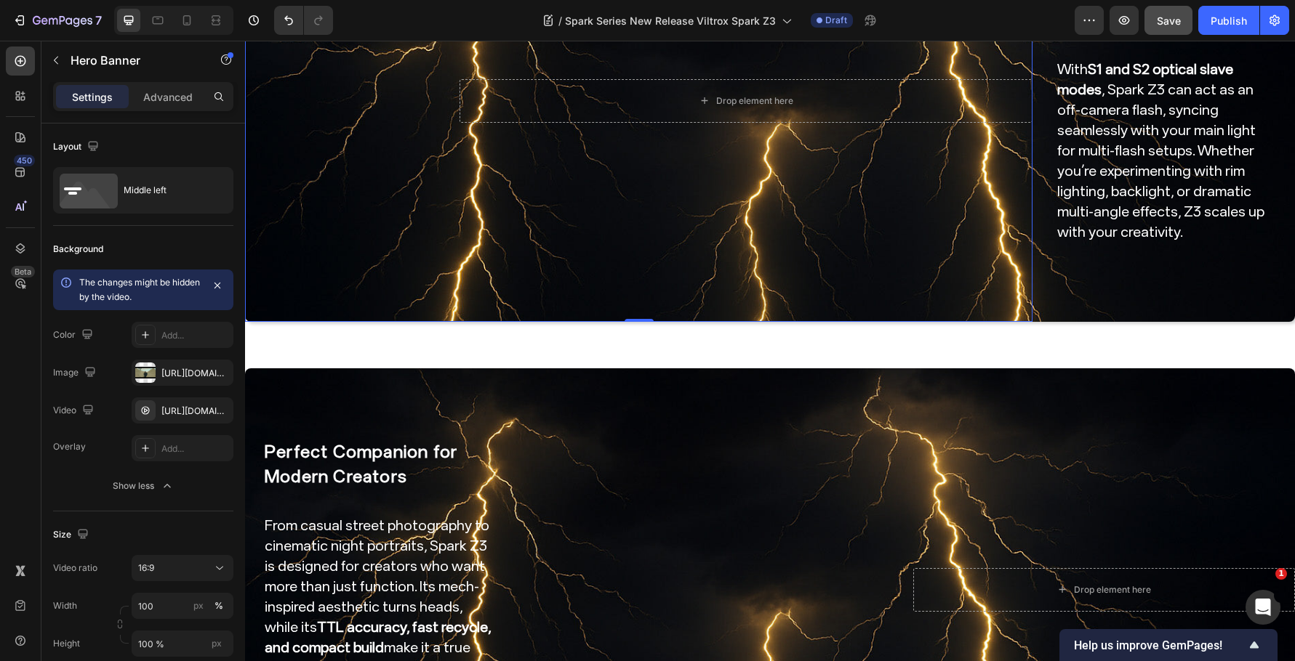
scroll to position [2980, 0]
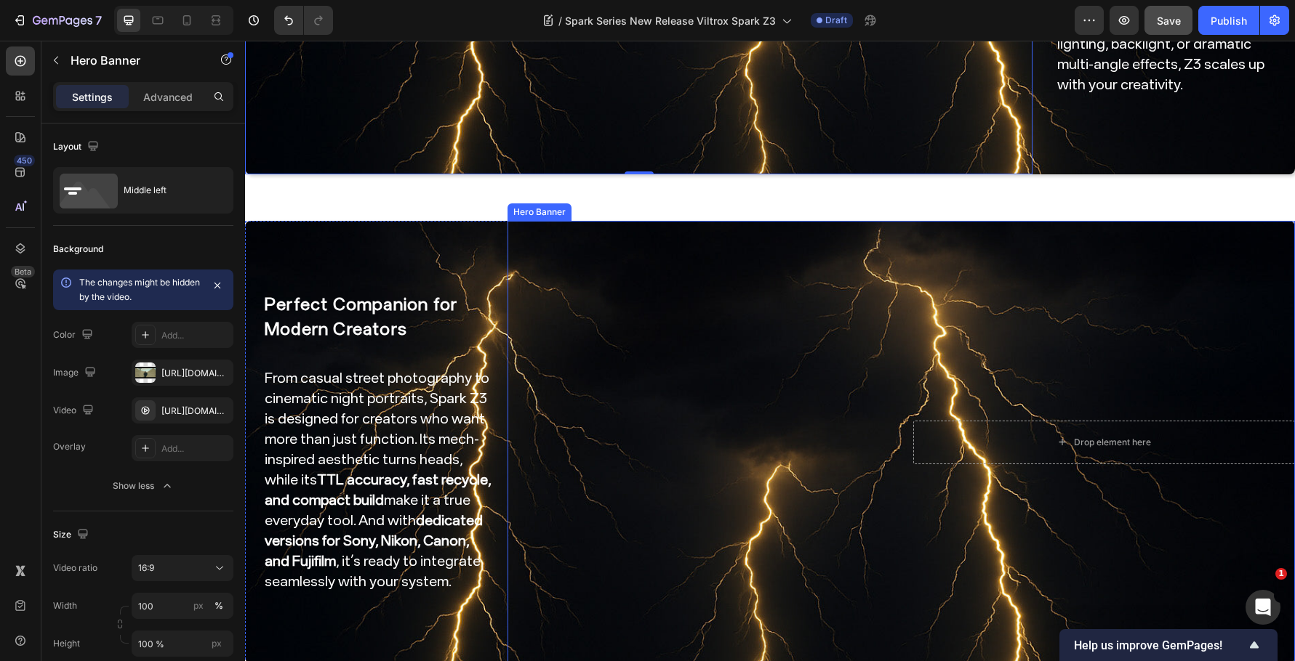
click at [643, 347] on div "Overlay" at bounding box center [900, 442] width 787 height 443
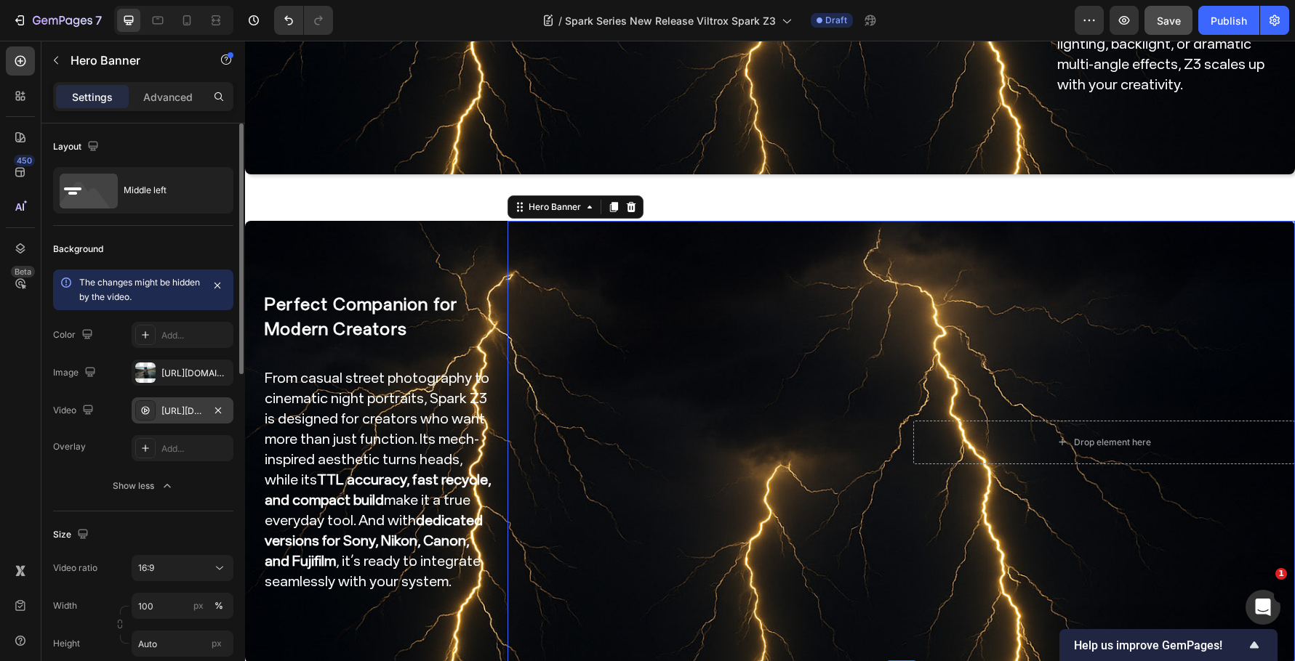
click at [166, 398] on div "https://cdn.shopify.com/videos/c/o/v/4547d55578be4e5cab1506ae029fb348.mp4" at bounding box center [183, 411] width 102 height 26
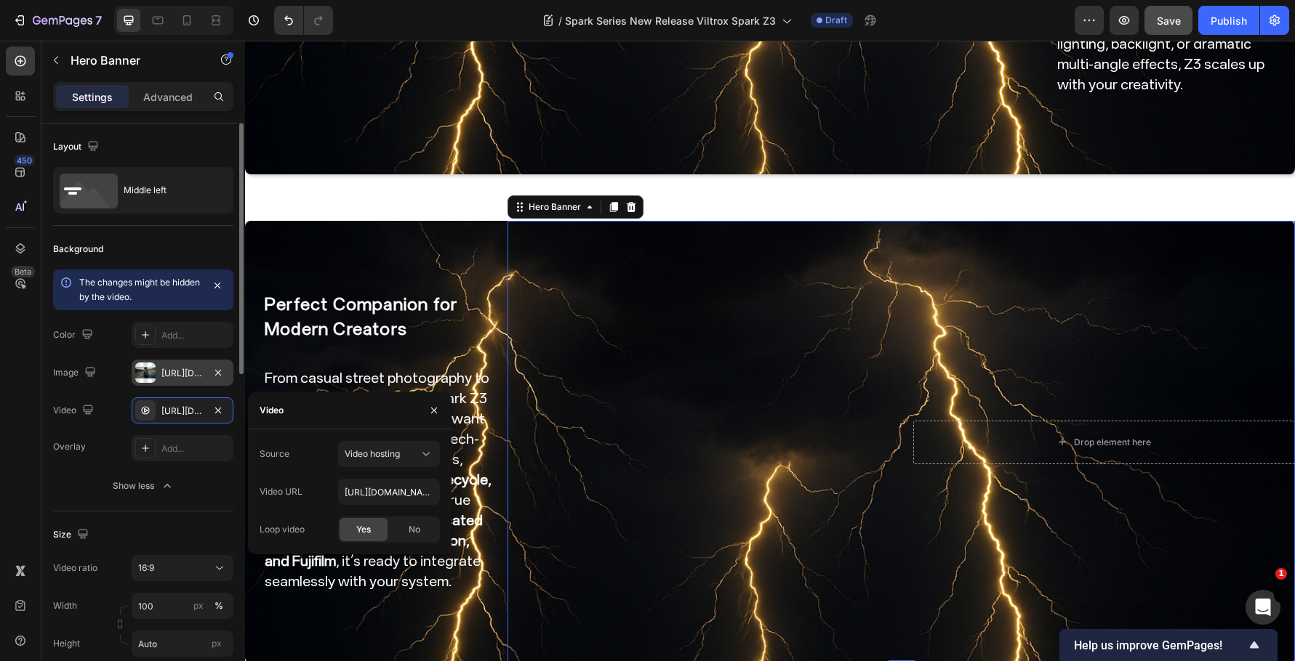
click at [177, 379] on div "https://cdn.shopify.com/s/files/1/0104/0380/7298/files/9mm_14mm_blog-vide7.jpg?…" at bounding box center [182, 373] width 42 height 13
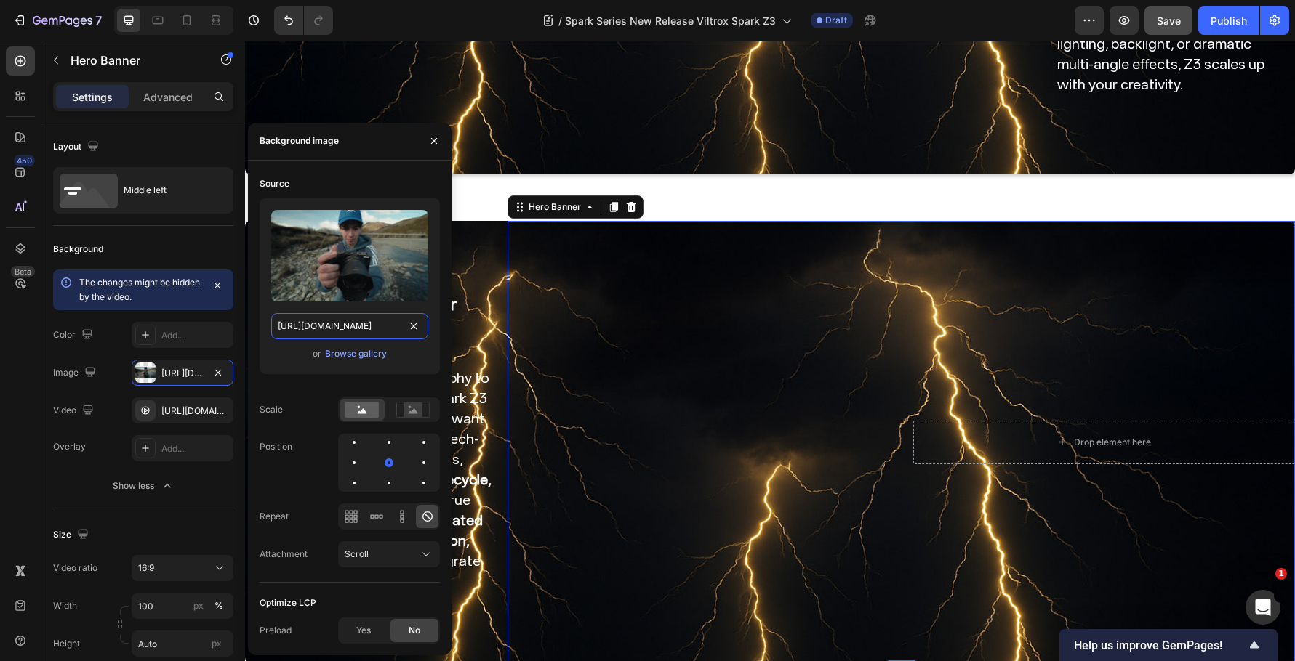
click at [355, 328] on input "https://cdn.shopify.com/s/files/1/0104/0380/7298/files/9mm_14mm_blog-vide7.jpg?…" at bounding box center [349, 326] width 157 height 26
paste input "Spark_Z3-blog_img7.jpg?v=1759045279"
type input "https://cdn.shopify.com/s/files/1/0104/0380/7298/files/Spark_Z3-blog_img7.jpg?v…"
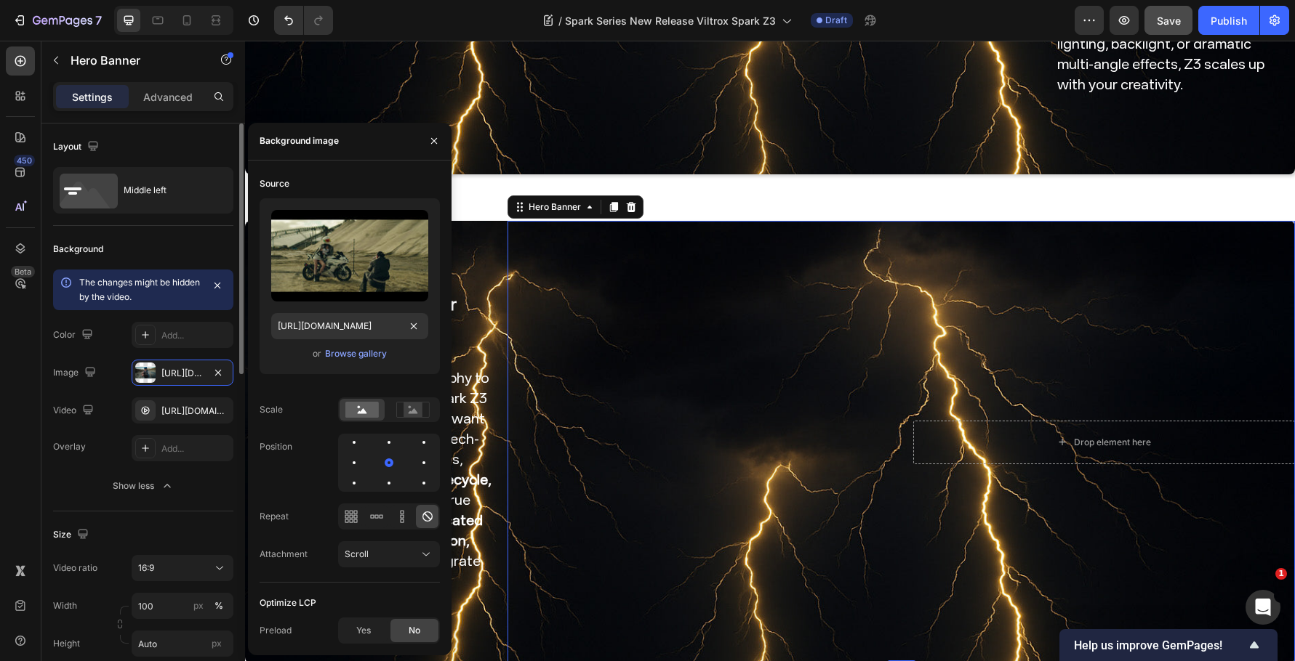
scroll to position [0, 0]
click at [170, 238] on div "Background" at bounding box center [143, 249] width 180 height 23
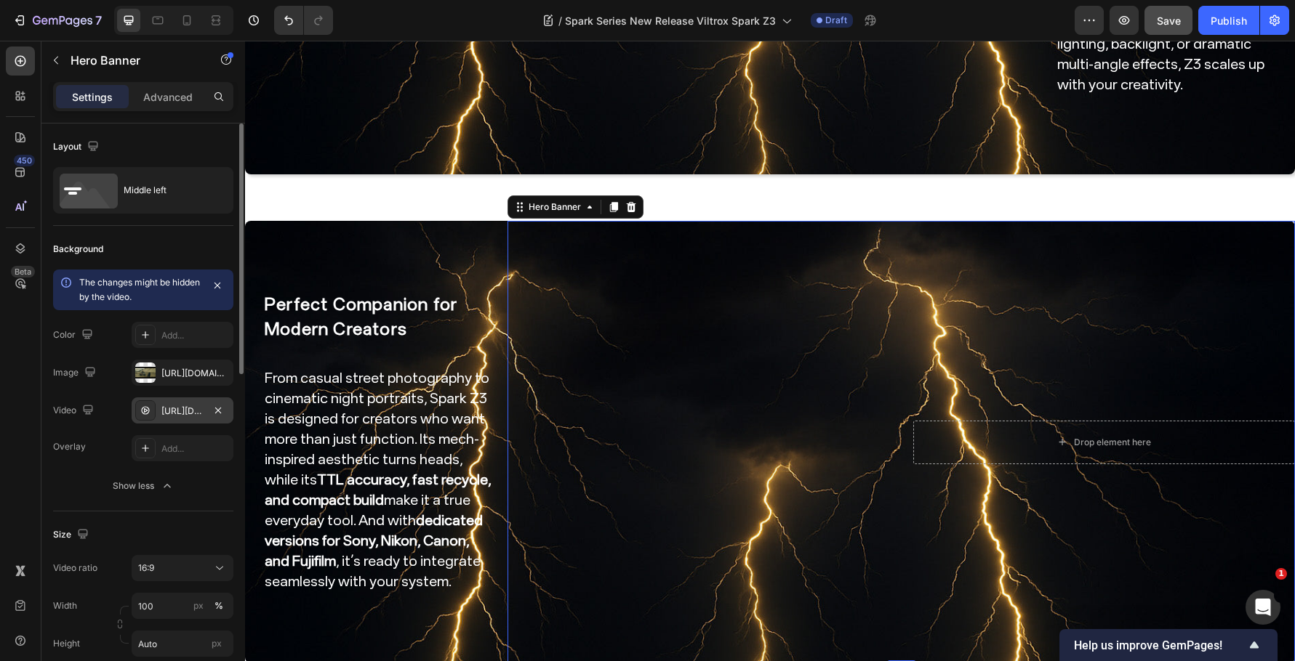
click at [187, 408] on div "https://cdn.shopify.com/videos/c/o/v/4547d55578be4e5cab1506ae029fb348.mp4" at bounding box center [182, 411] width 42 height 13
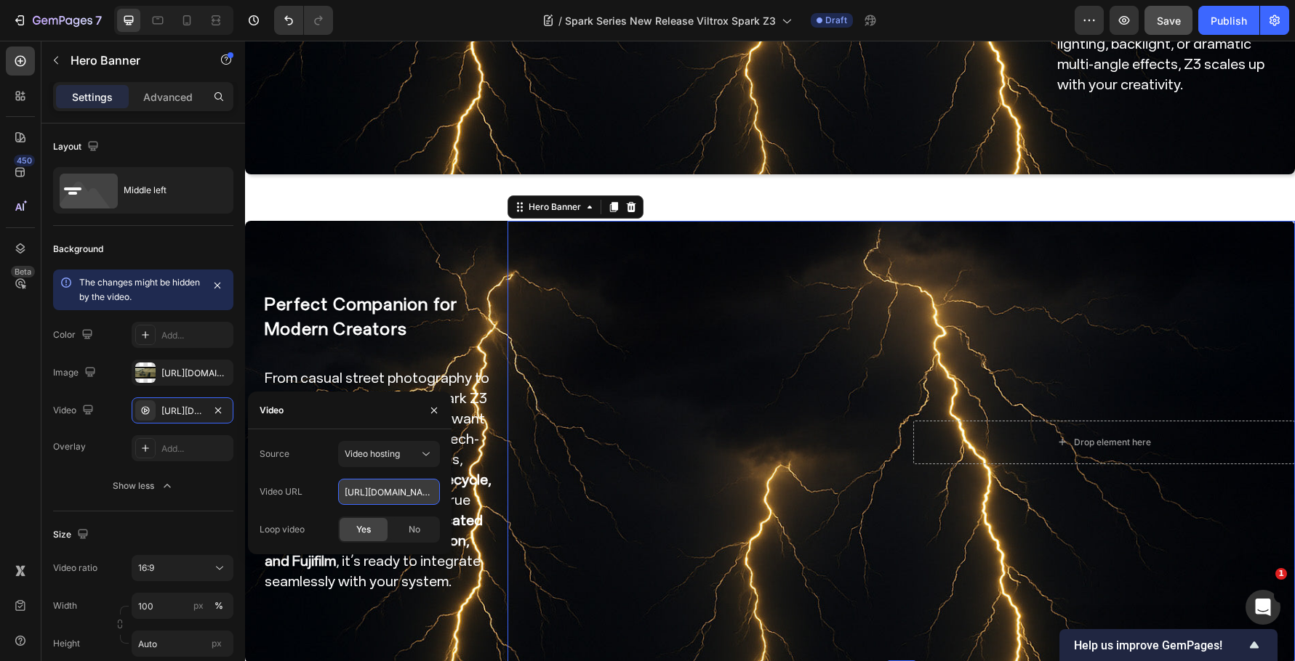
click at [398, 501] on input "https://cdn.shopify.com/videos/c/o/v/4547d55578be4e5cab1506ae029fb348.mp4" at bounding box center [389, 492] width 102 height 26
paste input "9f8f17493f3a4ae18a913ee692bd4206"
type input "https://cdn.shopify.com/videos/c/o/v/9f8f17493f3a4ae18a913ee692bd4206.mp4"
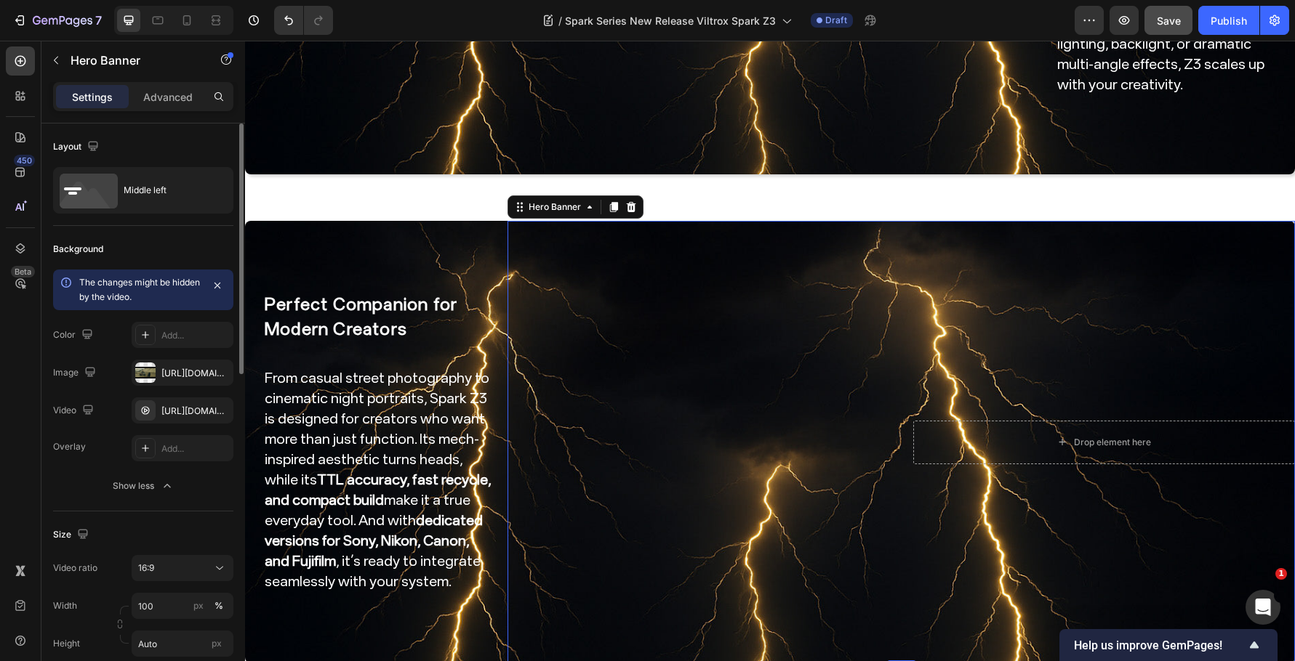
click at [188, 502] on div "Background The changes might be hidden by the video. Color Add... Image https:/…" at bounding box center [143, 369] width 180 height 286
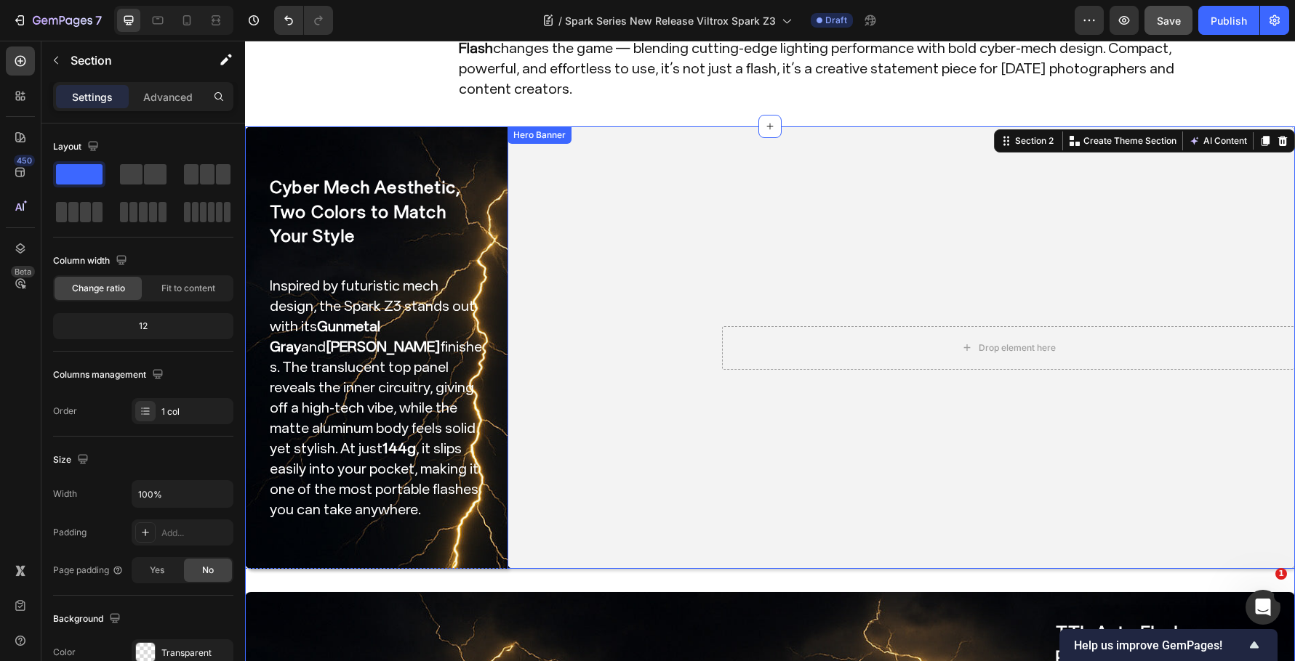
scroll to position [169, 0]
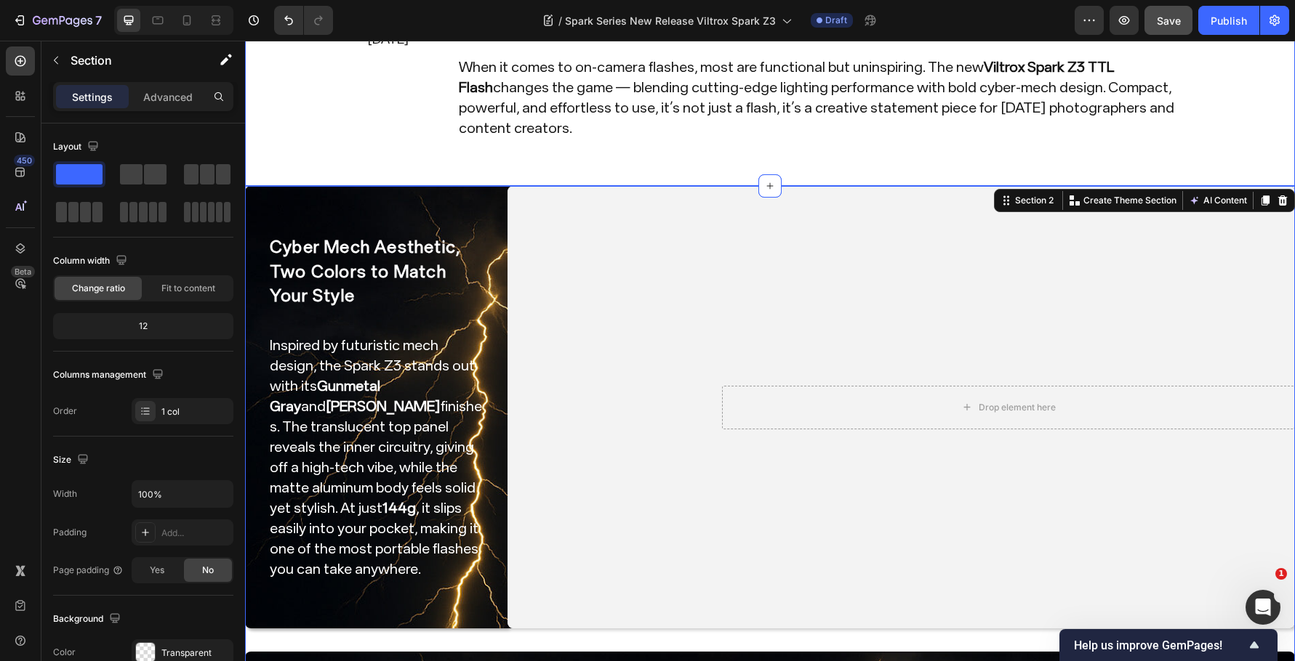
click at [1209, 115] on div "Image Launch Date Sep. 25,2025 Text Block Row Image Launch Date July 30,2025 Te…" at bounding box center [770, 55] width 1028 height 215
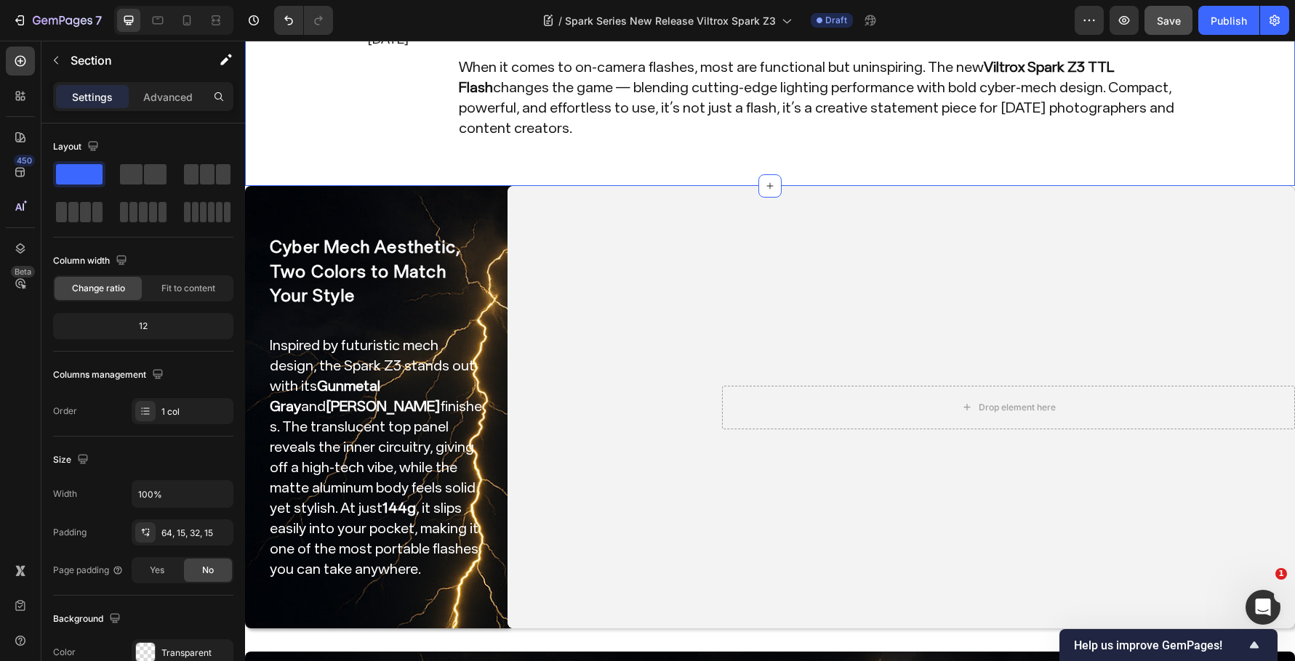
click at [1187, 20] on button "Save" at bounding box center [1168, 20] width 48 height 29
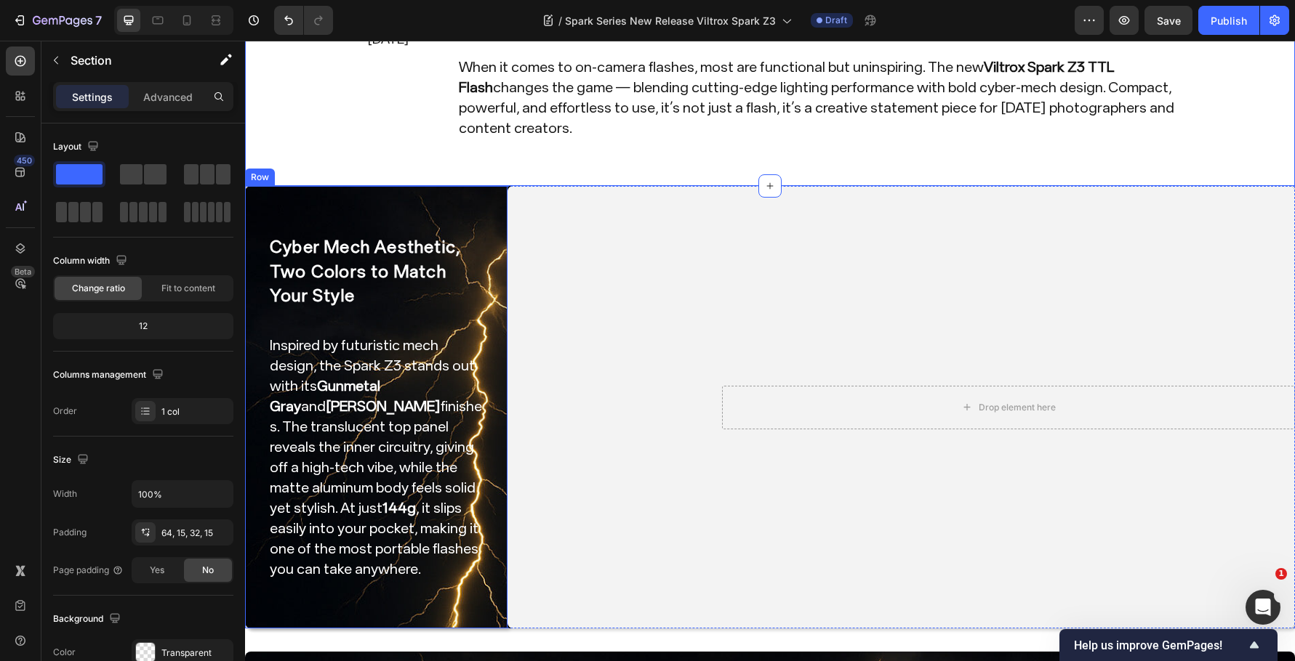
click at [433, 186] on div "Cyber Mech Aesthetic, Two Colors to Match Your Style Heading Inspired by futuri…" at bounding box center [376, 407] width 262 height 443
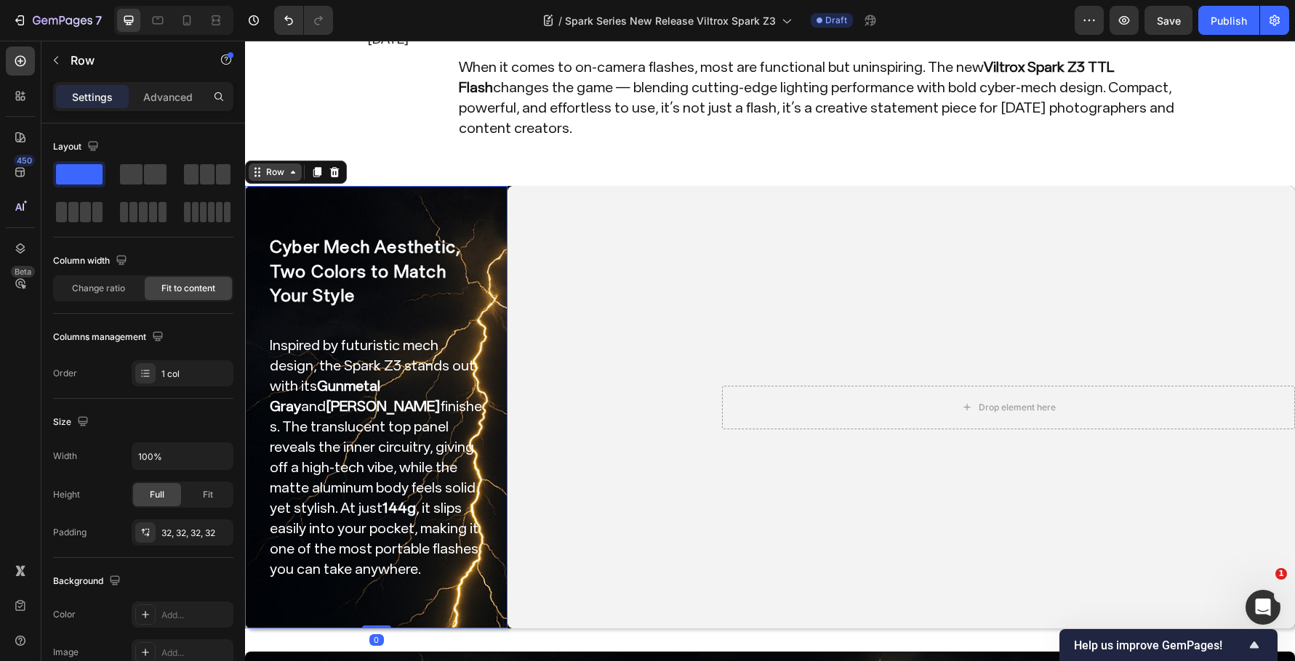
click at [275, 166] on div "Row" at bounding box center [275, 172] width 24 height 13
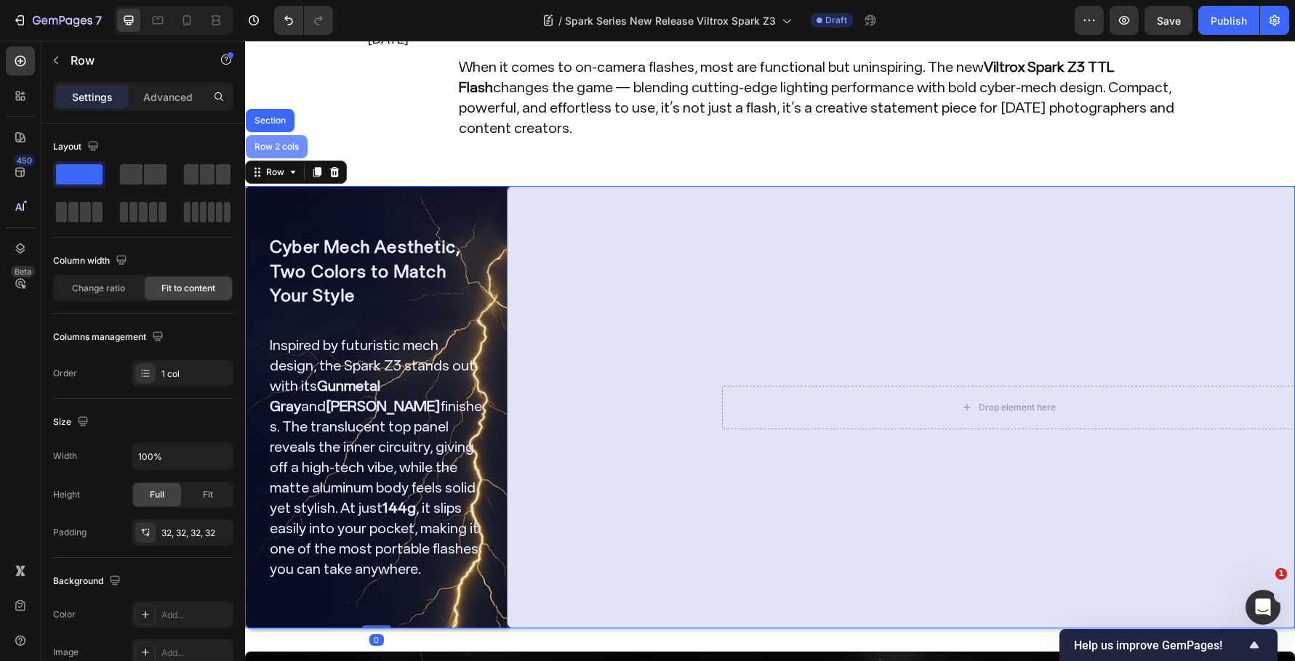
click at [281, 142] on div "Row 2 cols" at bounding box center [277, 146] width 50 height 9
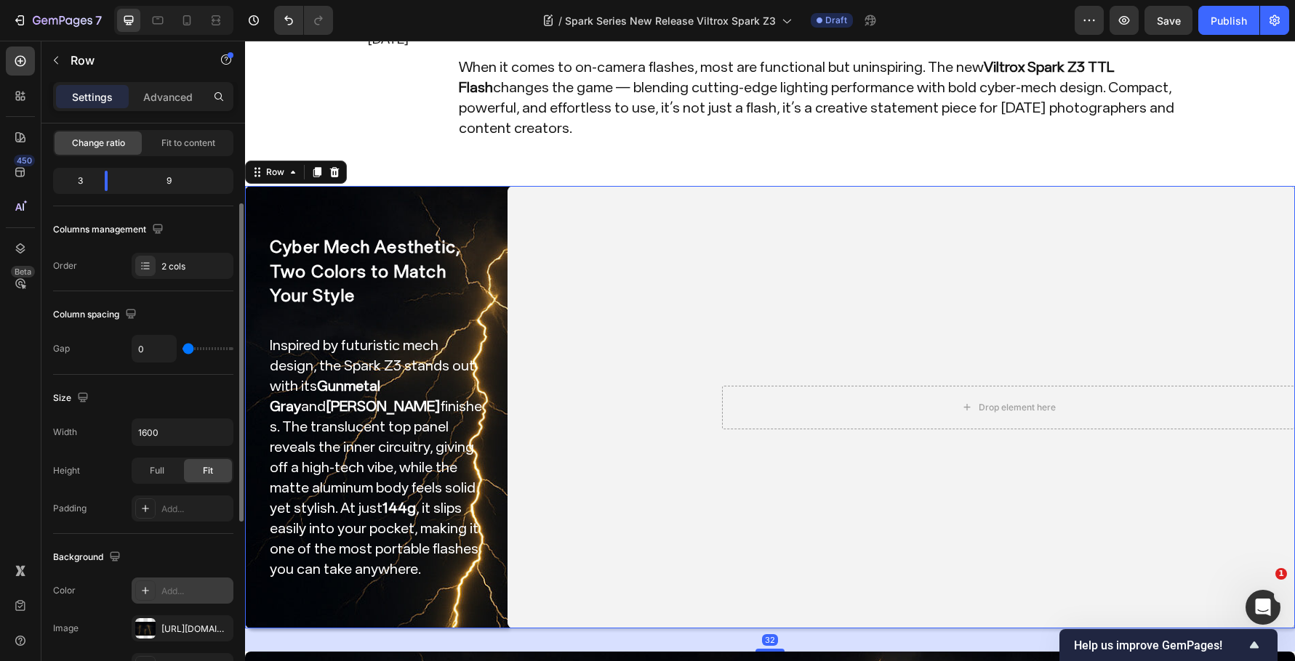
scroll to position [218, 0]
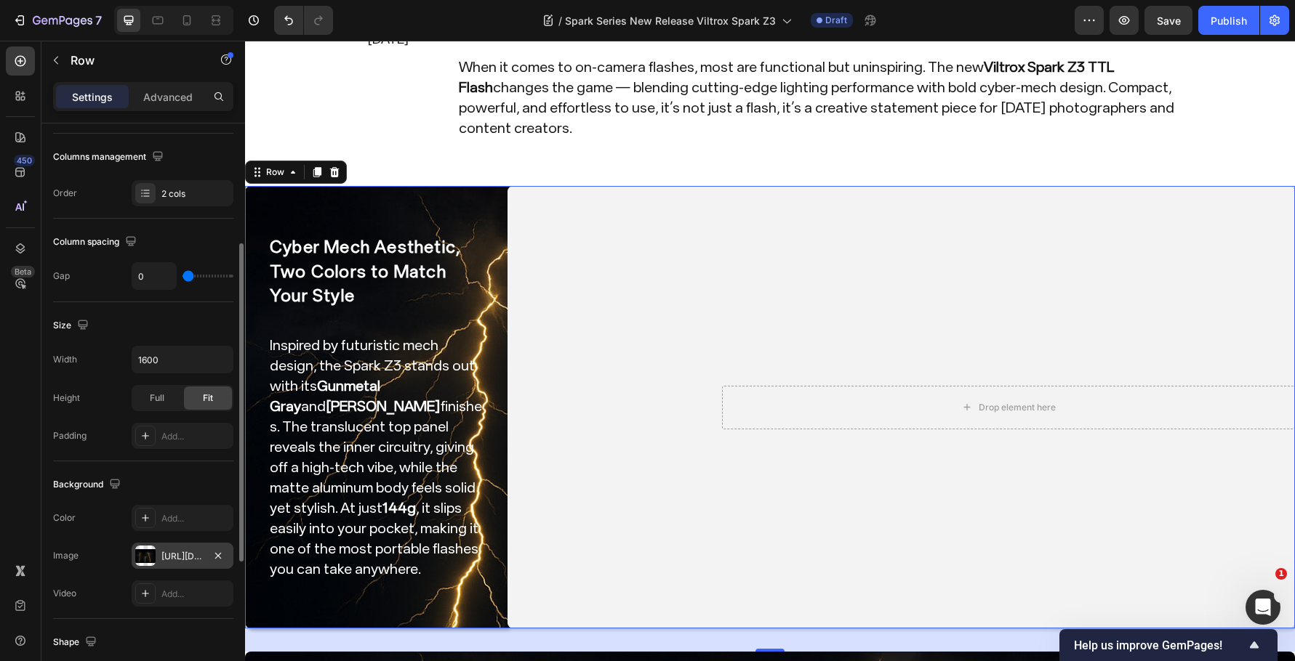
click at [180, 550] on div "https://cdn.shopify.com/s/files/1/0104/0380/7298/files/Spark_Z3_img0.jpg?v=1759…" at bounding box center [182, 556] width 42 height 13
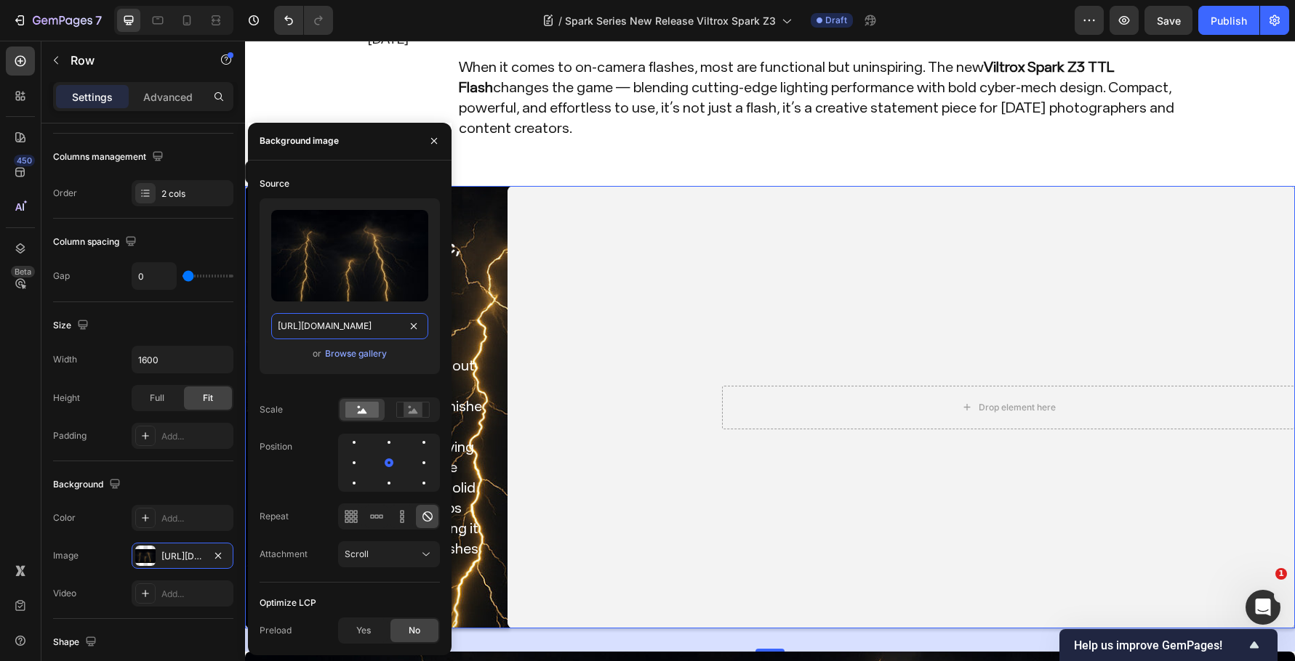
click at [363, 334] on input "https://cdn.shopify.com/s/files/1/0104/0380/7298/files/Spark_Z3_img0.jpg?v=1759…" at bounding box center [349, 326] width 157 height 26
paste input "1.jpg?v=1759048231"
type input "https://cdn.shopify.com/s/files/1/0104/0380/7298/files/Spark_Z3_img01.jpg?v=175…"
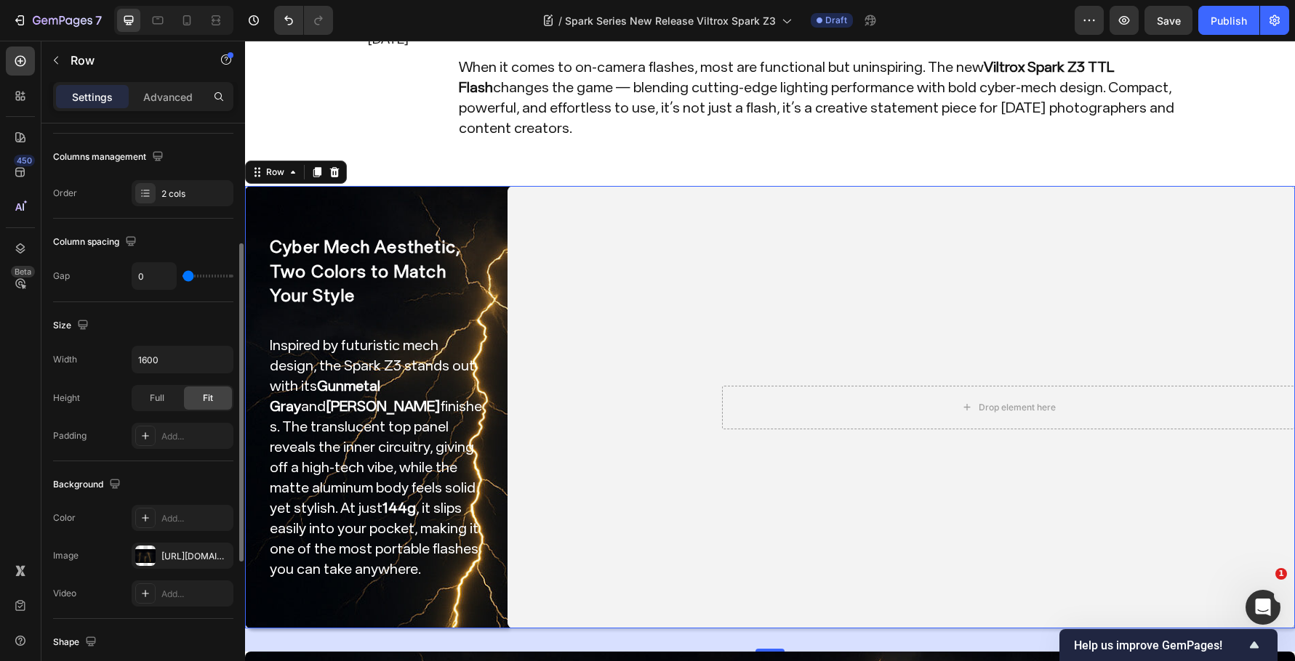
scroll to position [0, 0]
click at [194, 318] on div "Size" at bounding box center [143, 325] width 180 height 23
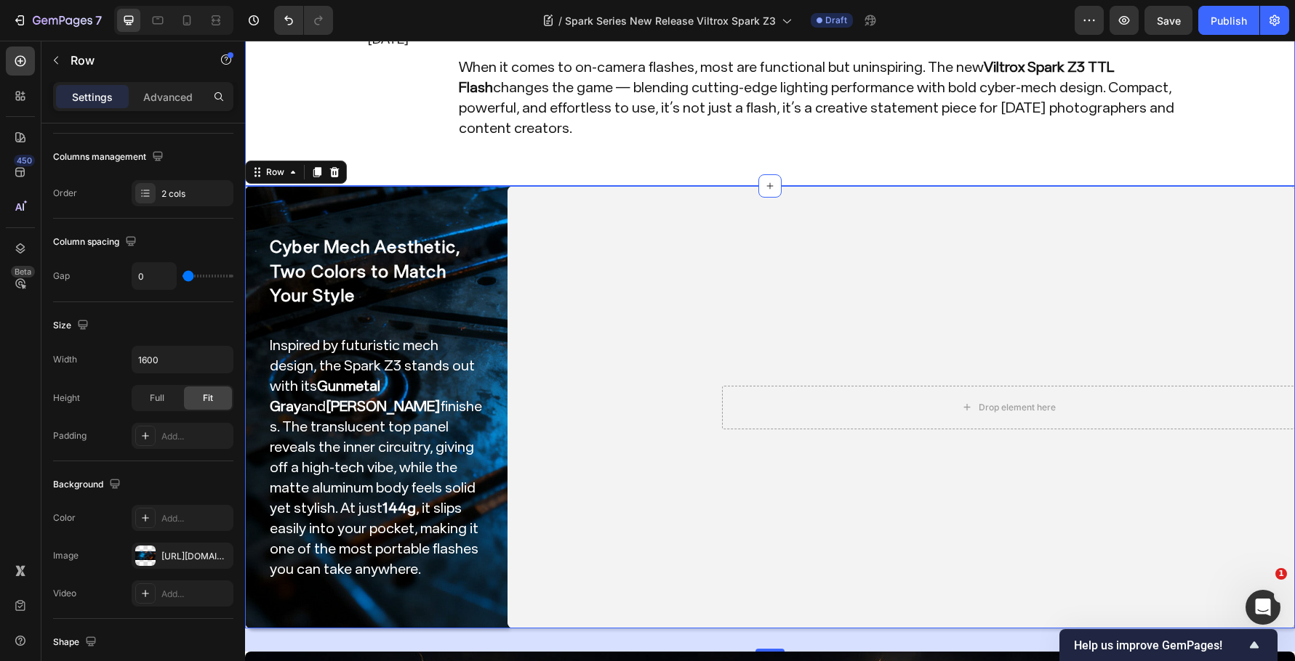
click at [1250, 139] on div "Image Launch Date Sep. 25,2025 Text Block Row Image Launch Date July 30,2025 Te…" at bounding box center [770, 55] width 1028 height 215
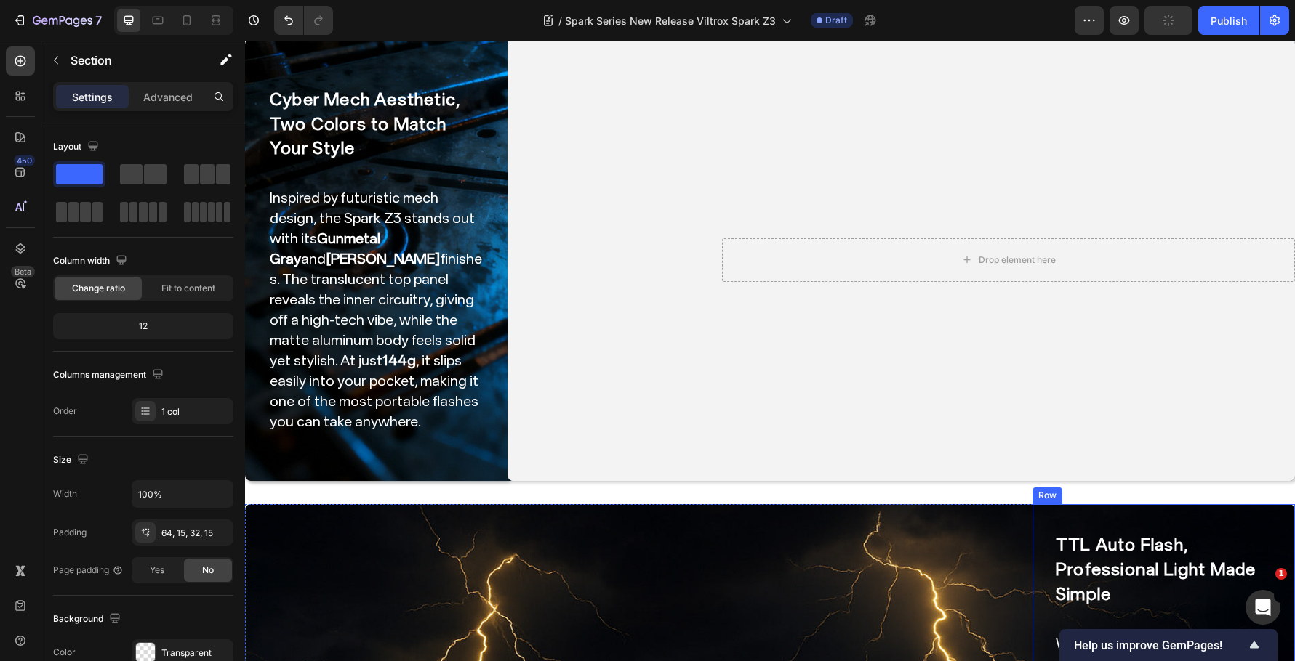
scroll to position [387, 0]
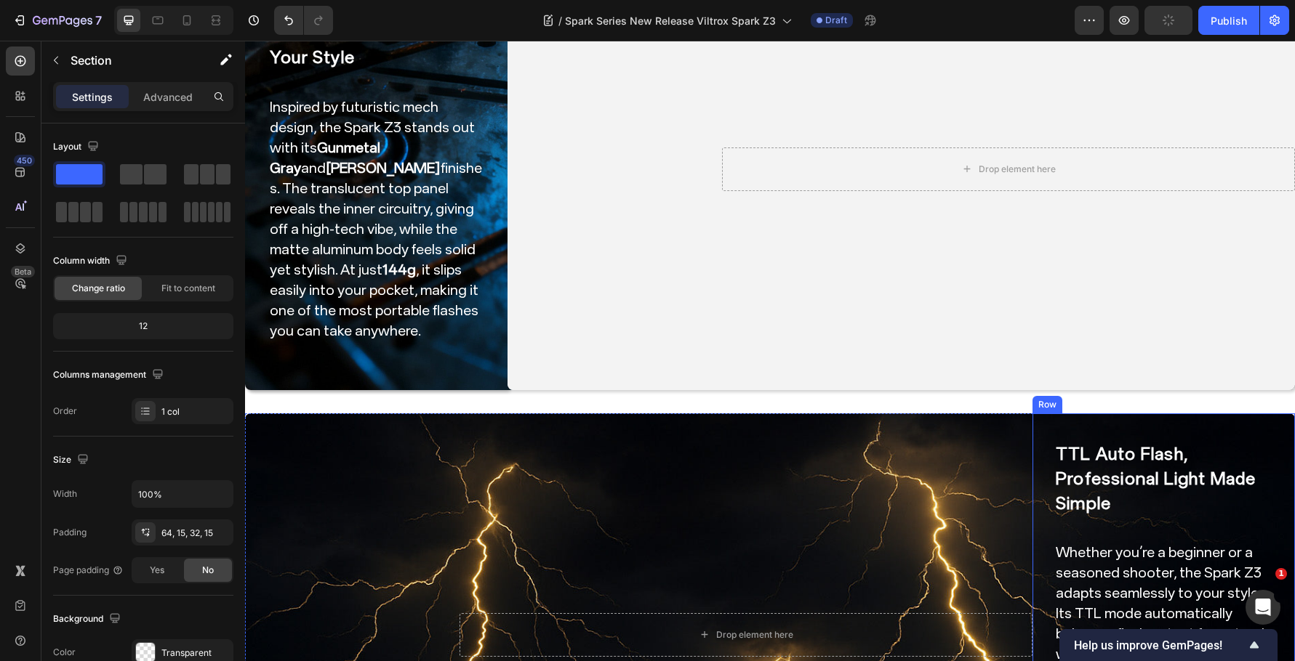
click at [1122, 419] on div "TTL Auto Flash, Professional Light Made Simple Heading Whether you’re a beginne…" at bounding box center [1163, 635] width 262 height 443
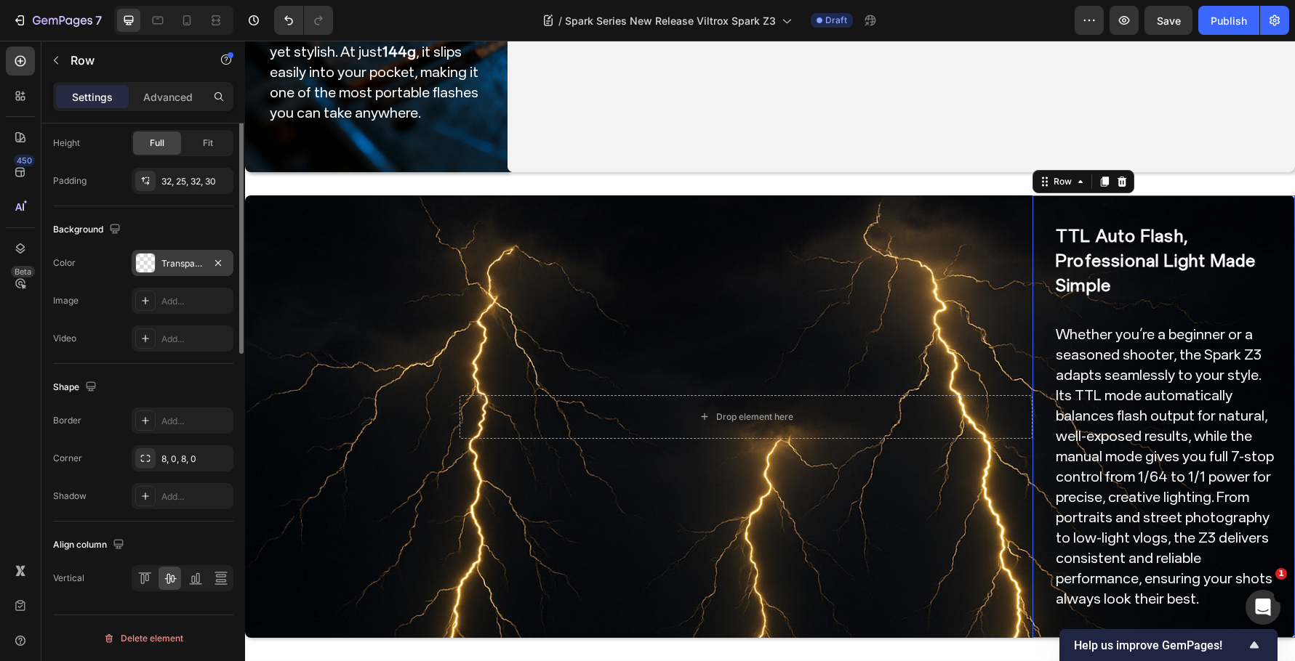
scroll to position [99, 0]
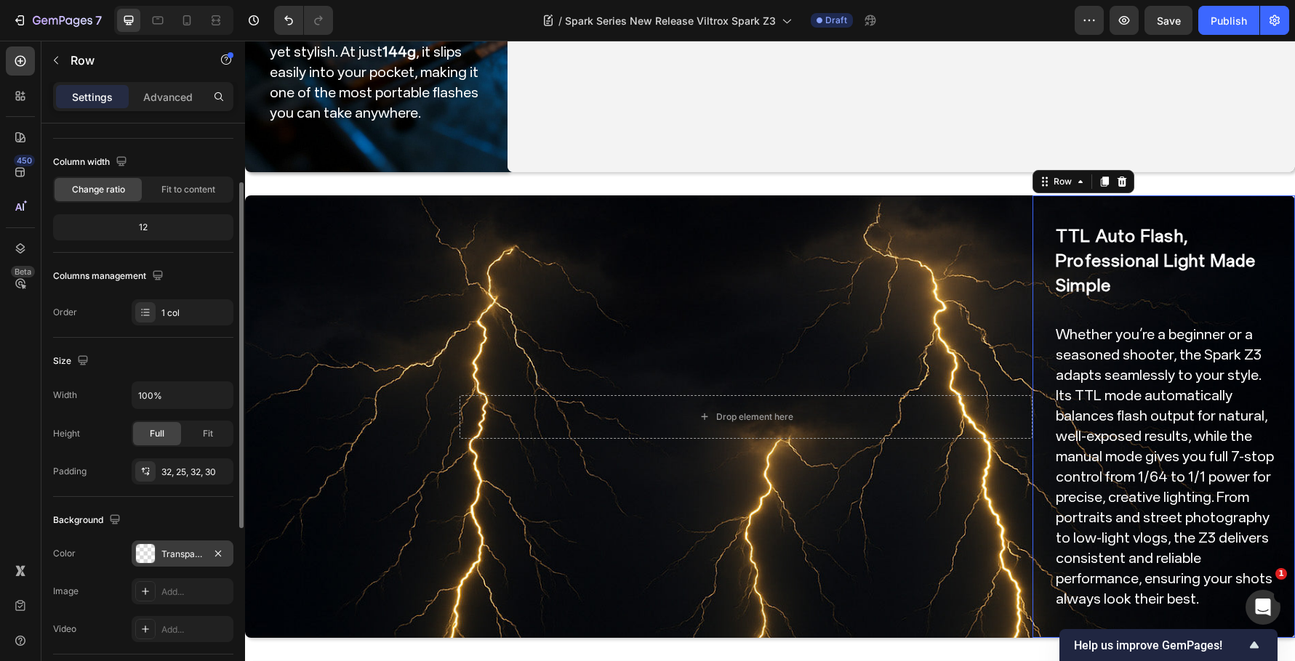
click at [169, 549] on div "Transparent" at bounding box center [182, 554] width 42 height 13
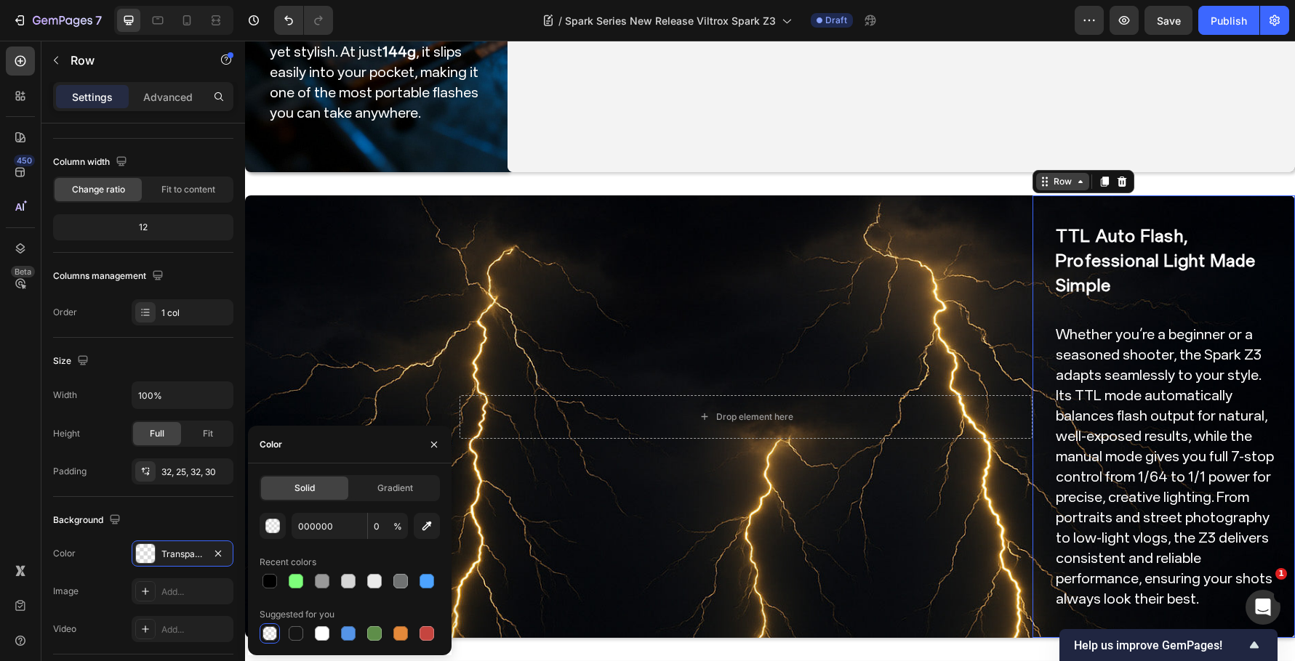
click at [1054, 175] on div "Row" at bounding box center [1062, 181] width 24 height 13
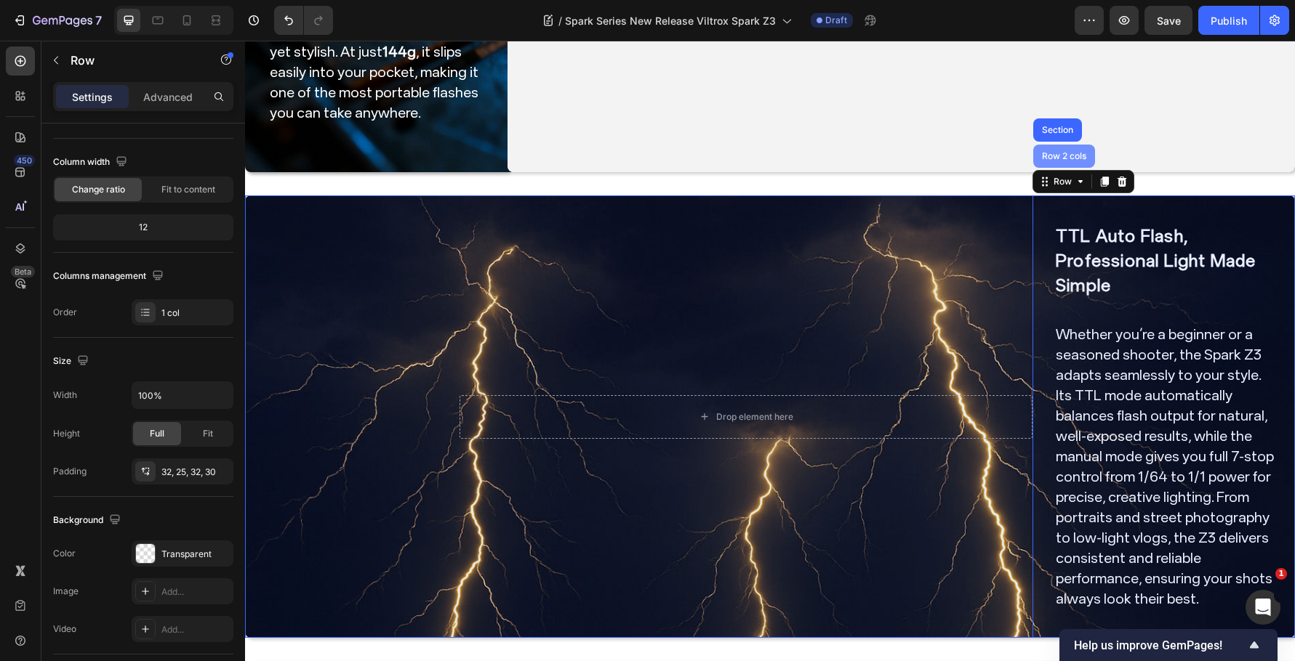
click at [1053, 158] on div "Row 2 cols" at bounding box center [1064, 156] width 62 height 23
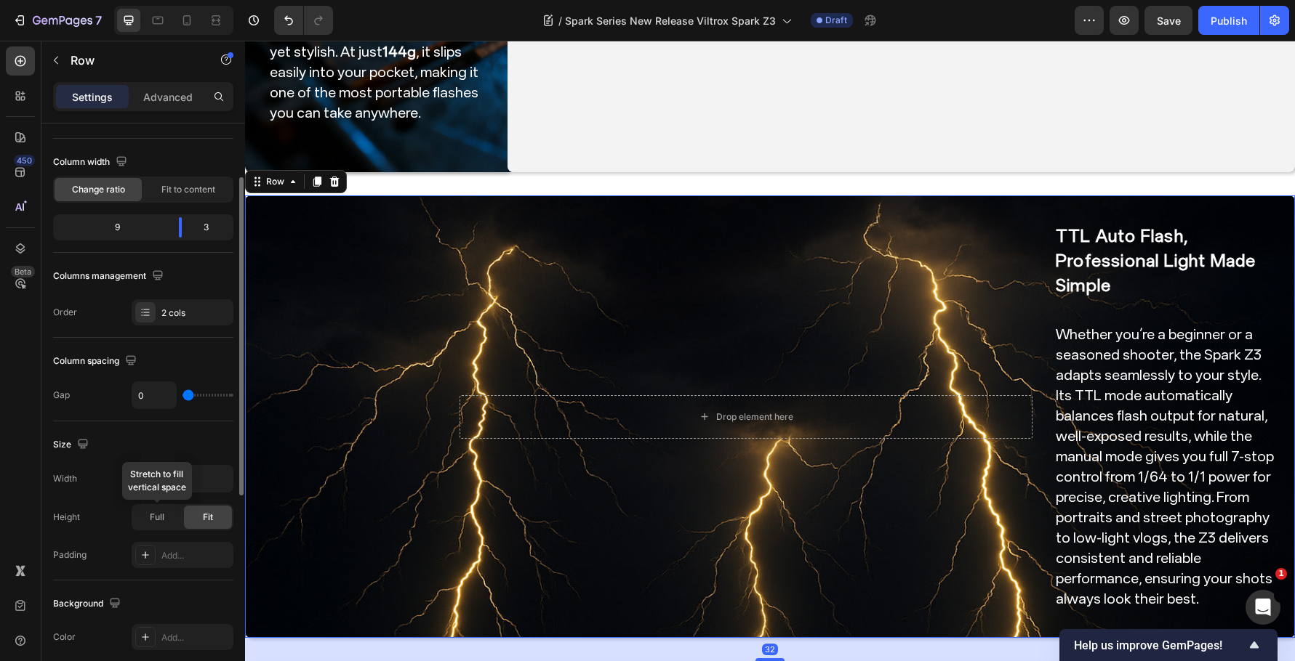
scroll to position [317, 0]
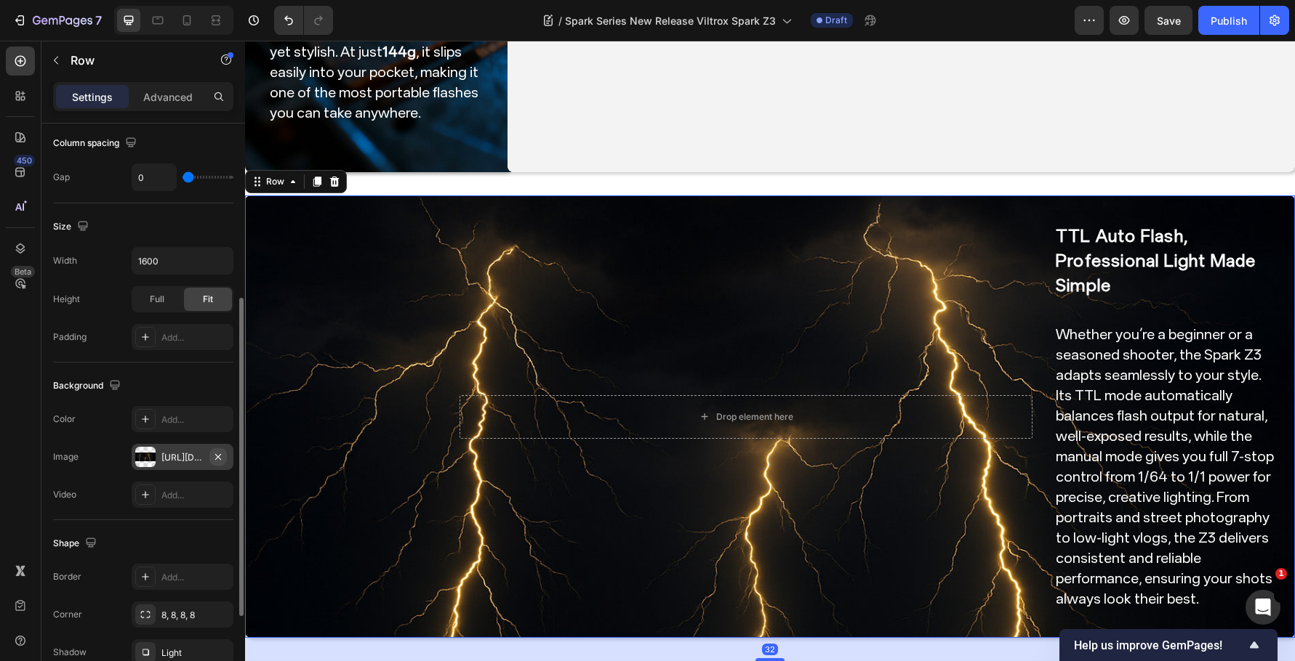
click at [217, 457] on icon "button" at bounding box center [218, 457] width 12 height 12
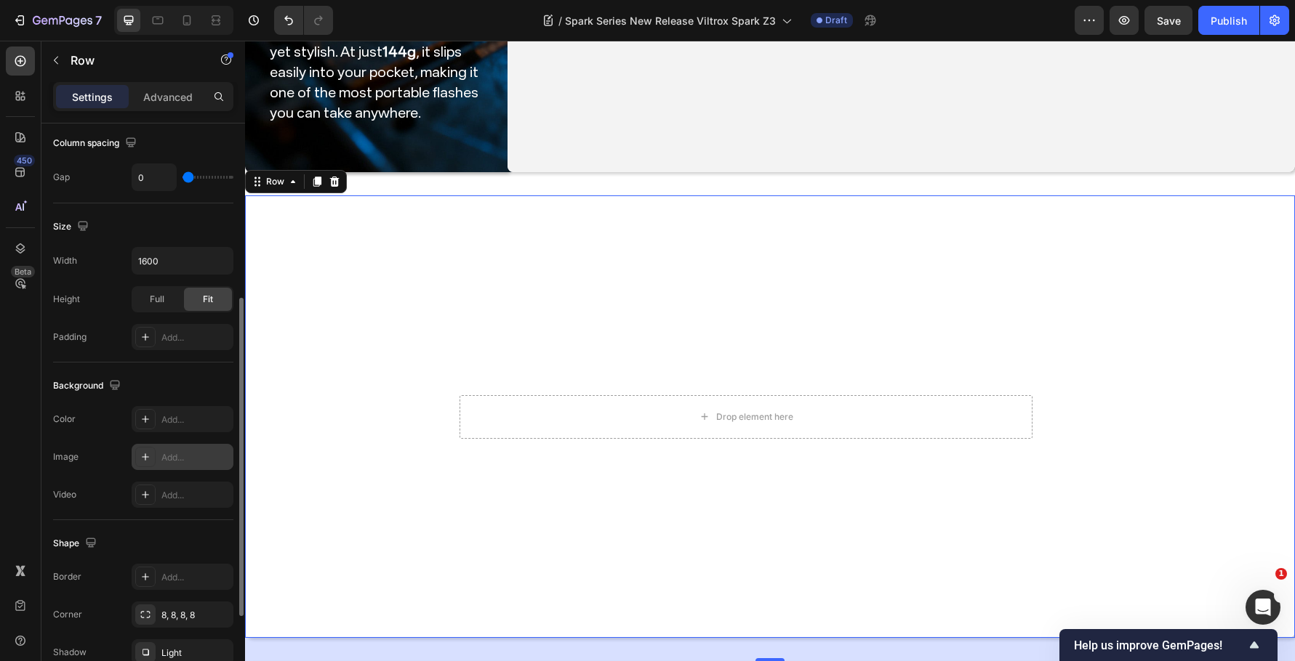
click at [198, 453] on div "Add..." at bounding box center [195, 457] width 68 height 13
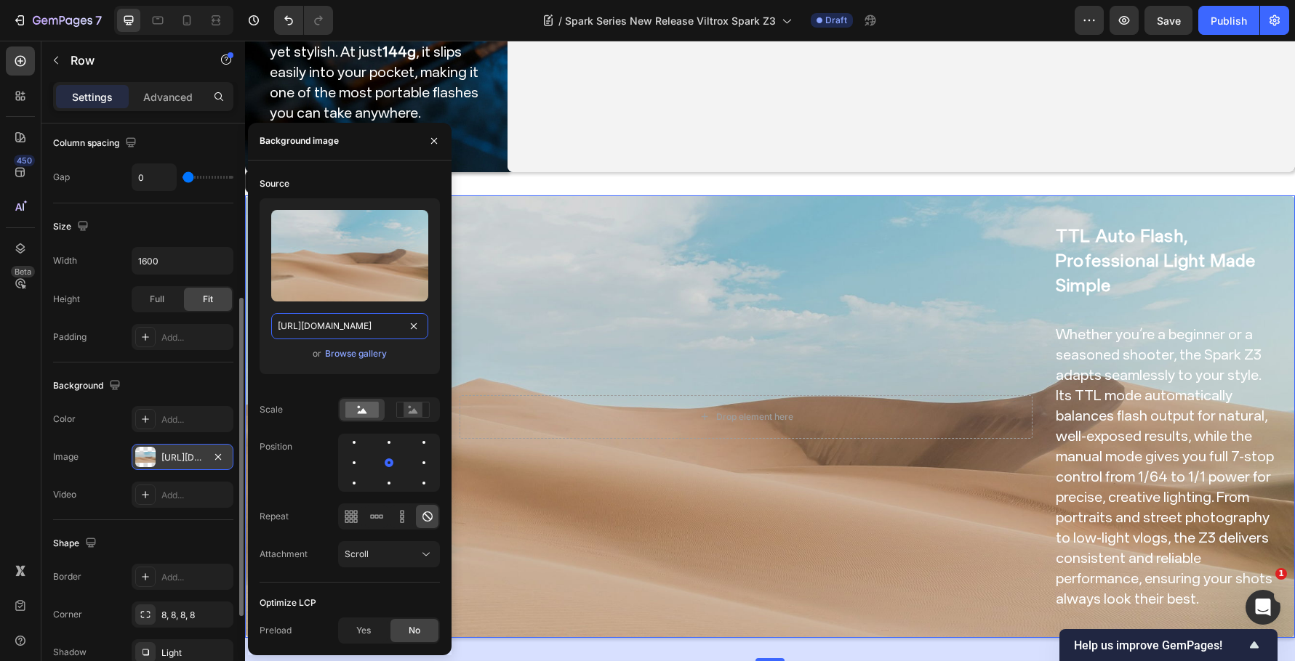
click at [334, 332] on input "https://cdn.shopify.com/s/files/1/2005/9307/files/background_settings.jpg" at bounding box center [349, 326] width 157 height 26
paste input "0104/0380/7298/files/Spark_Z3_img01.jpg?v=1759048231"
type input "https://cdn.shopify.com/s/files/1/0104/0380/7298/files/Spark_Z3_img01.jpg?v=175…"
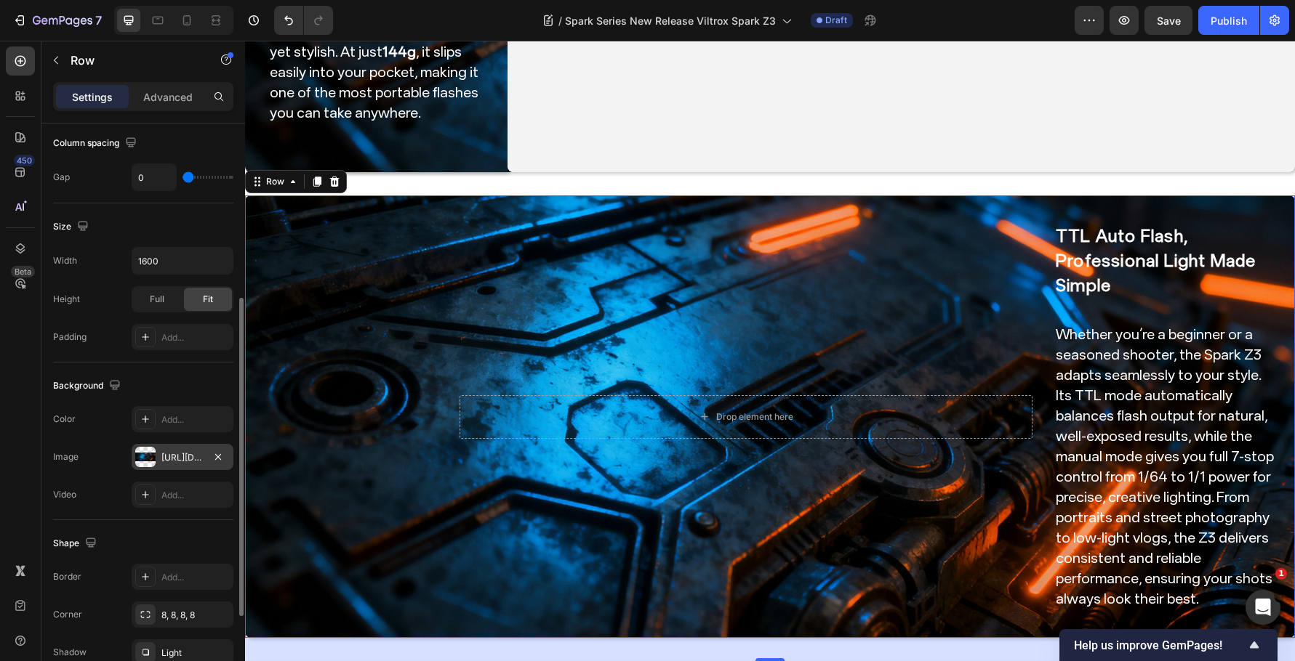
scroll to position [0, 0]
click at [190, 393] on div "Background" at bounding box center [143, 385] width 180 height 23
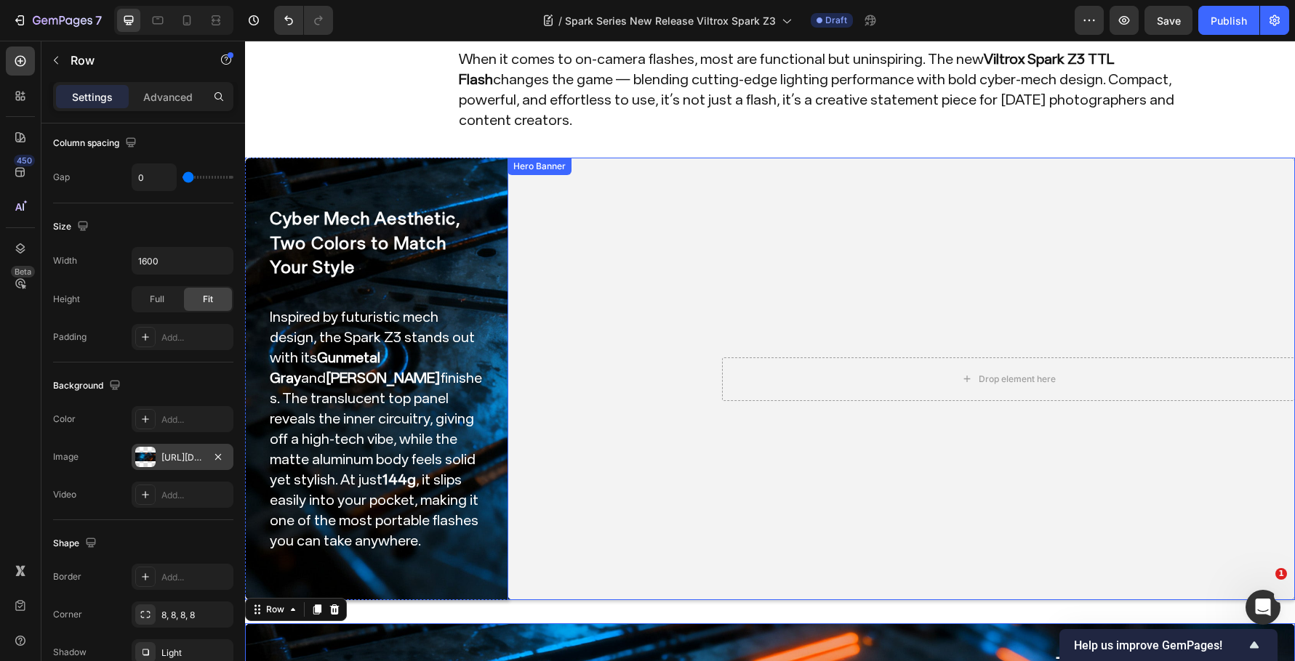
scroll to position [169, 0]
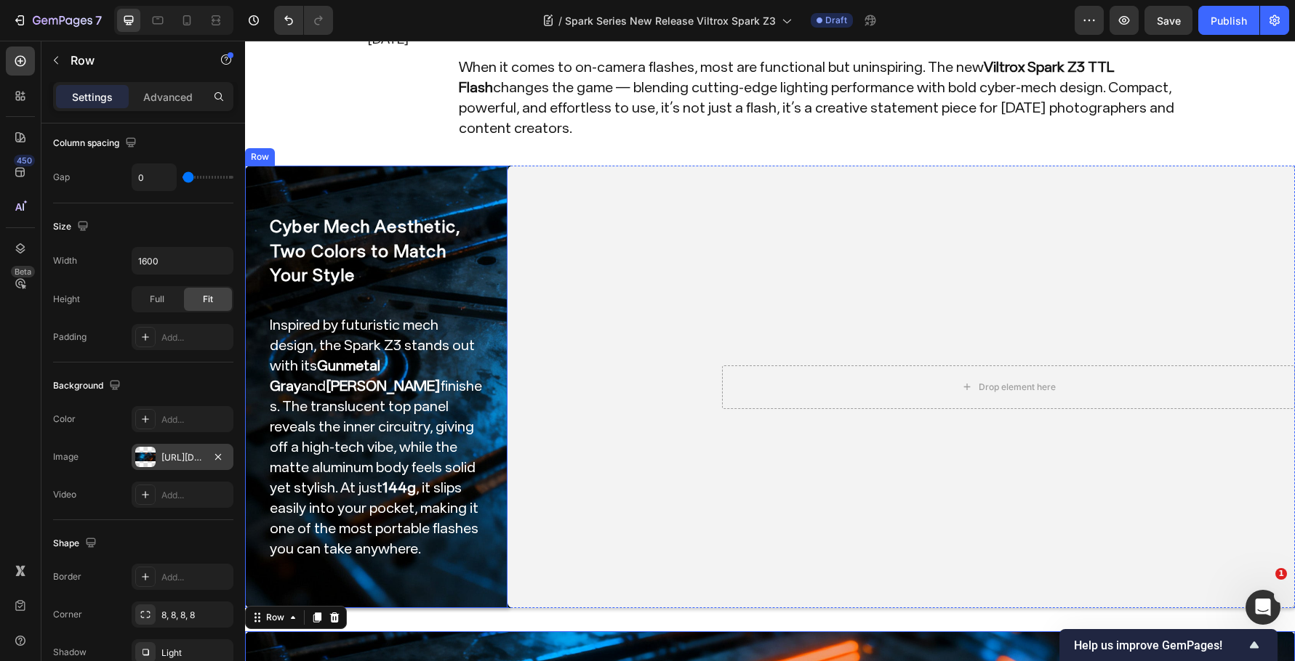
click at [464, 190] on div "Cyber Mech Aesthetic, Two Colors to Match Your Style Heading Inspired by futuri…" at bounding box center [376, 387] width 216 height 396
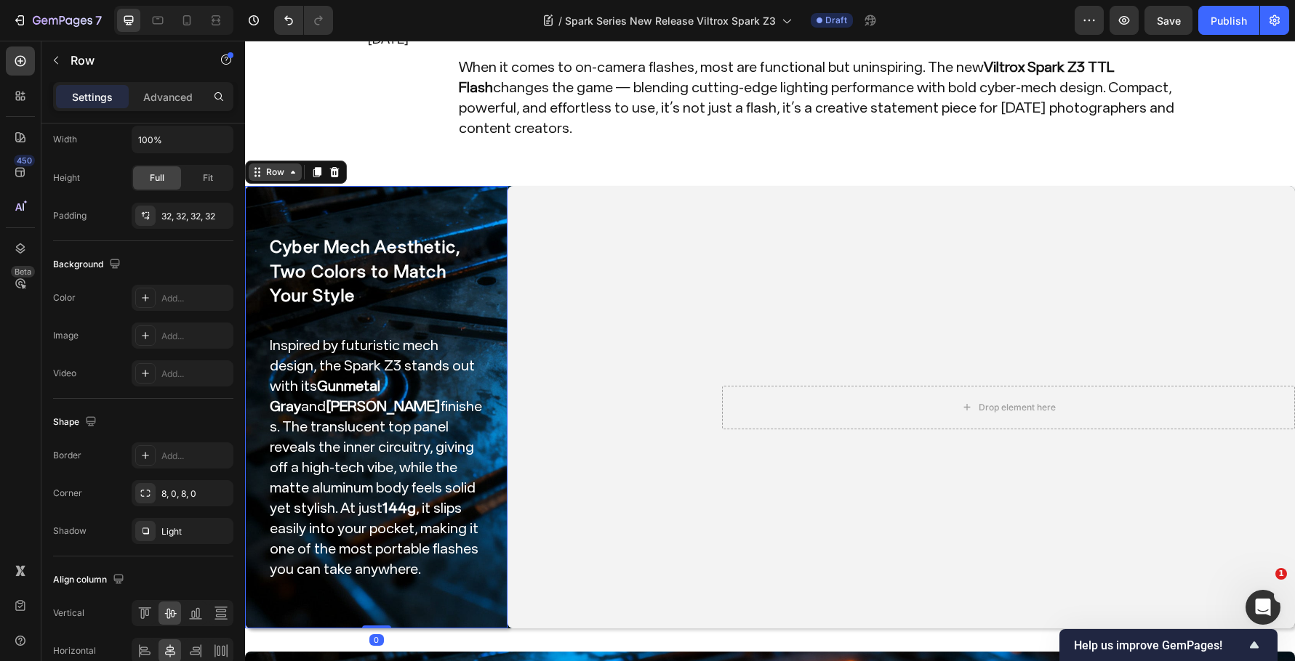
click at [278, 166] on div "Row" at bounding box center [275, 172] width 24 height 13
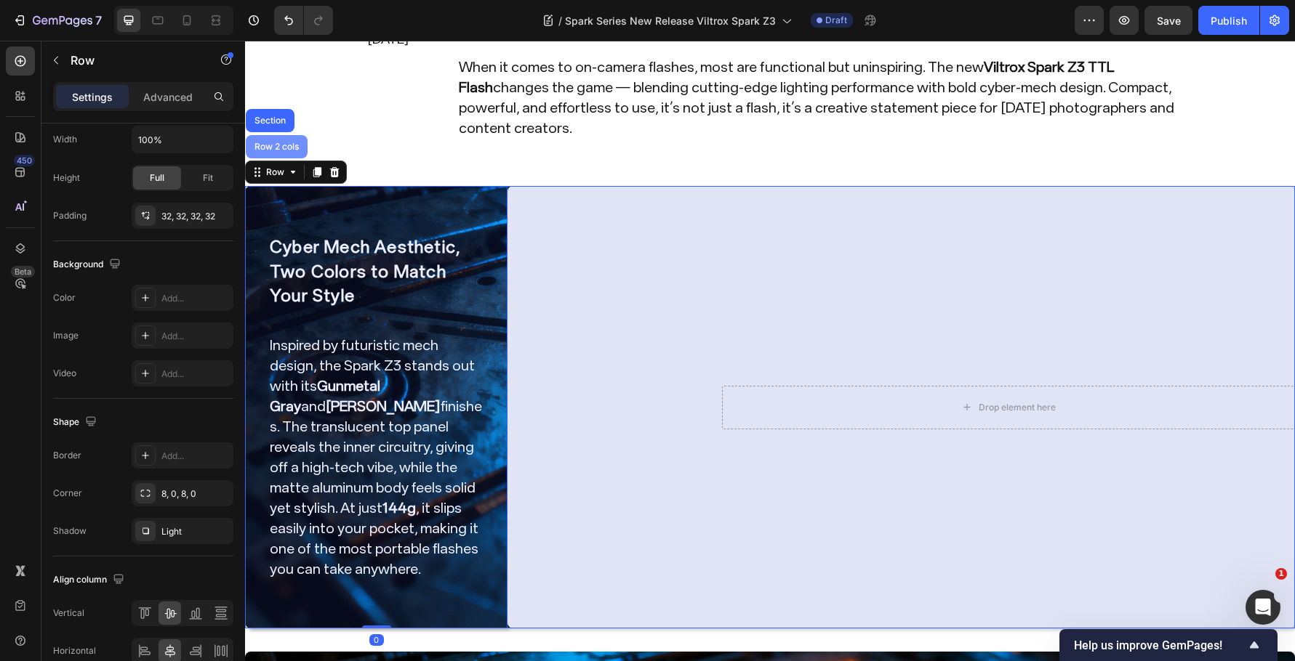
click at [282, 142] on div "Row 2 cols" at bounding box center [277, 146] width 50 height 9
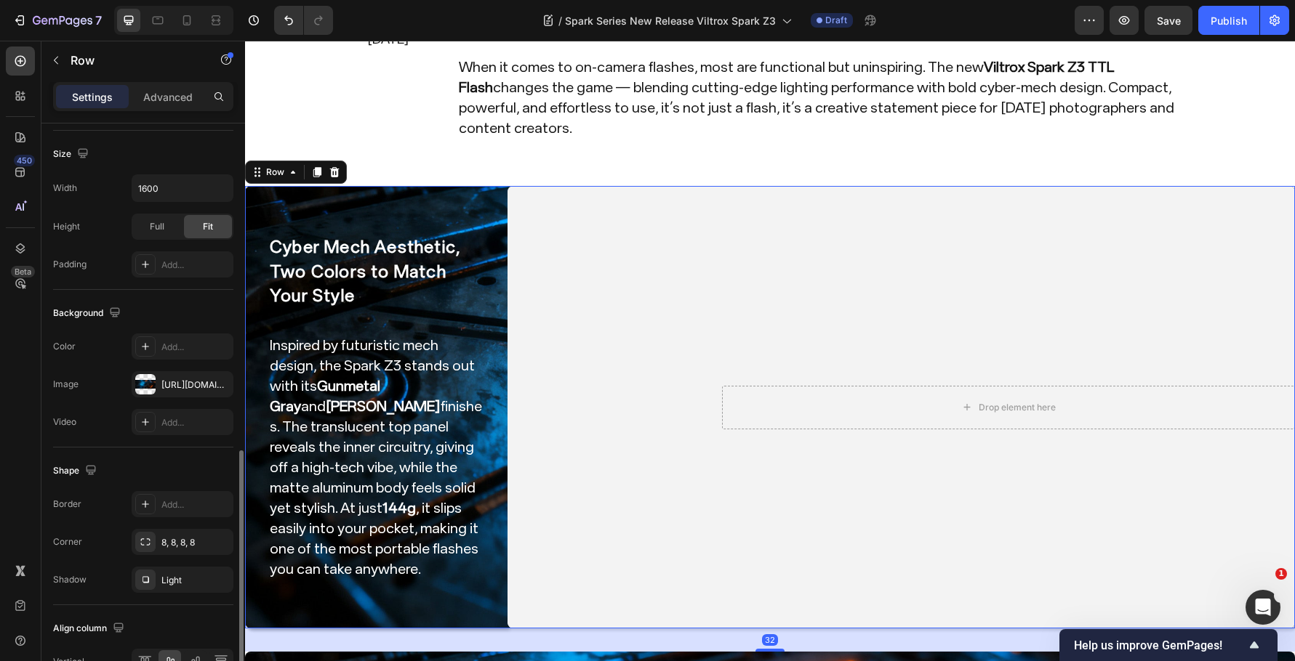
scroll to position [462, 0]
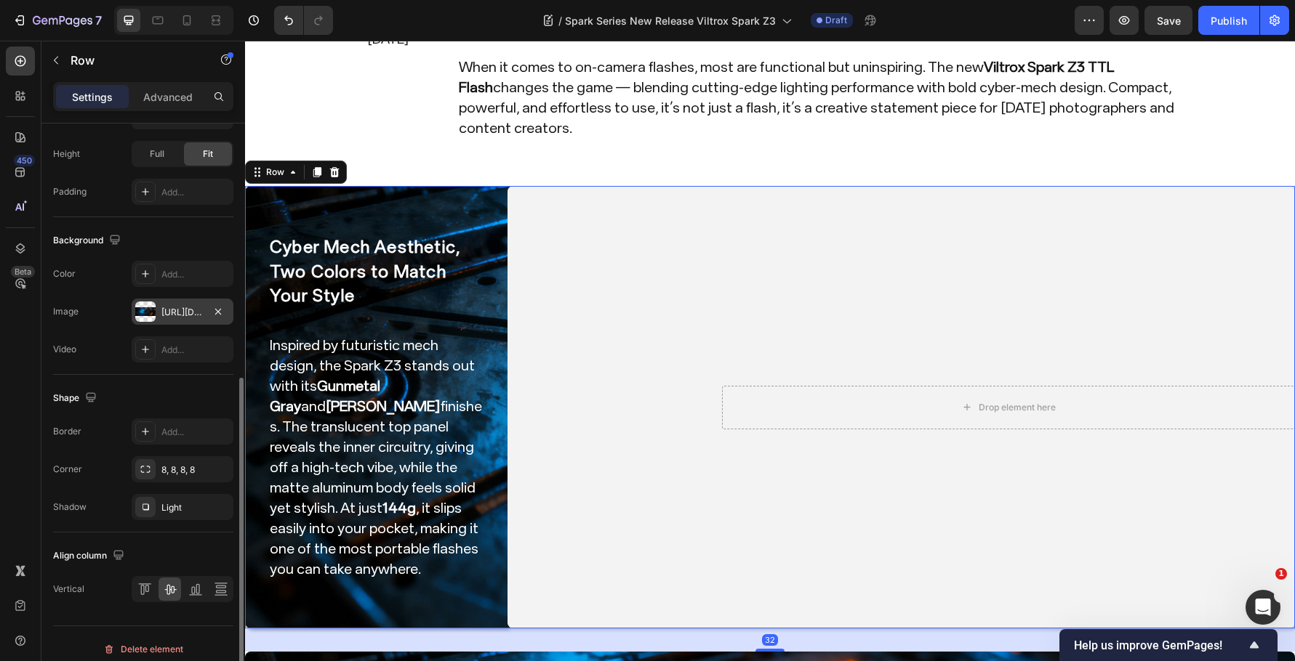
click at [163, 315] on div "https://cdn.shopify.com/s/files/1/0104/0380/7298/files/Spark_Z3_img01.jpg?v=175…" at bounding box center [182, 312] width 42 height 13
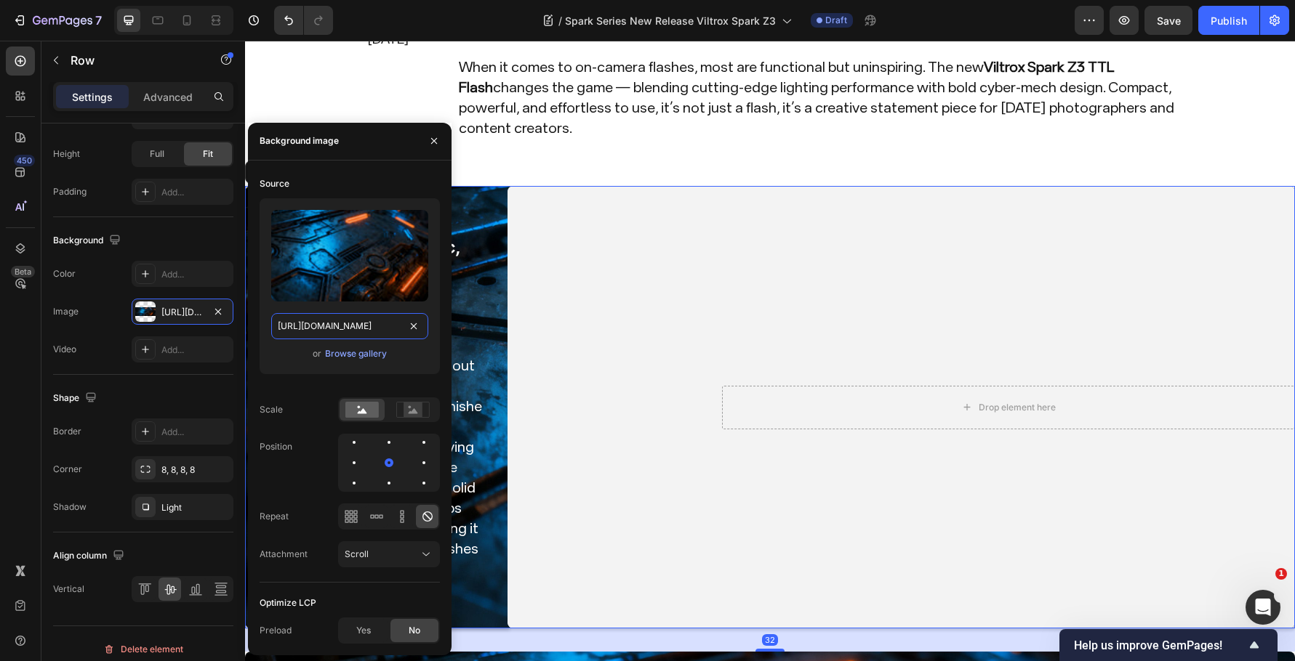
click at [298, 322] on input "https://cdn.shopify.com/s/files/1/0104/0380/7298/files/Spark_Z3_img01.jpg?v=175…" at bounding box center [349, 326] width 157 height 26
paste input "834"
type input "[URL][DOMAIN_NAME]"
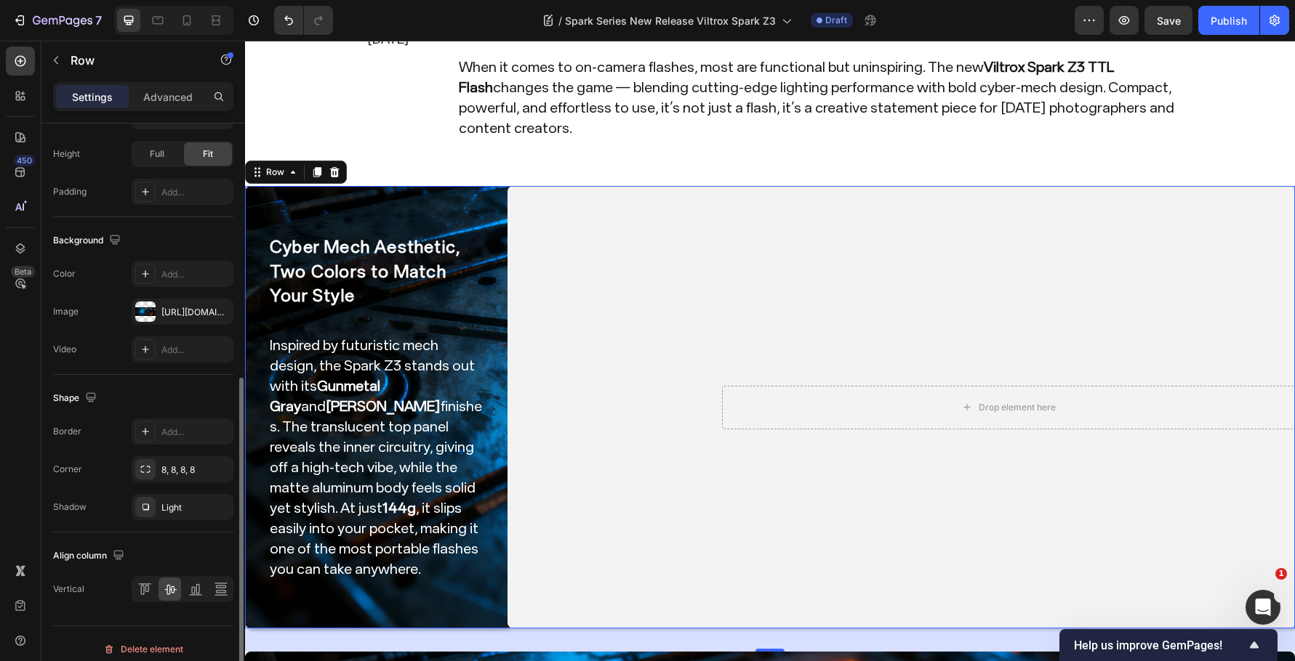
scroll to position [0, 0]
click at [175, 235] on div "Background" at bounding box center [143, 240] width 180 height 23
click at [191, 310] on div "https://cdn.shopify.com/s/files/1/0104/0380/7298/files/Spark_Z3_img01.jpg?v=175…" at bounding box center [182, 312] width 42 height 13
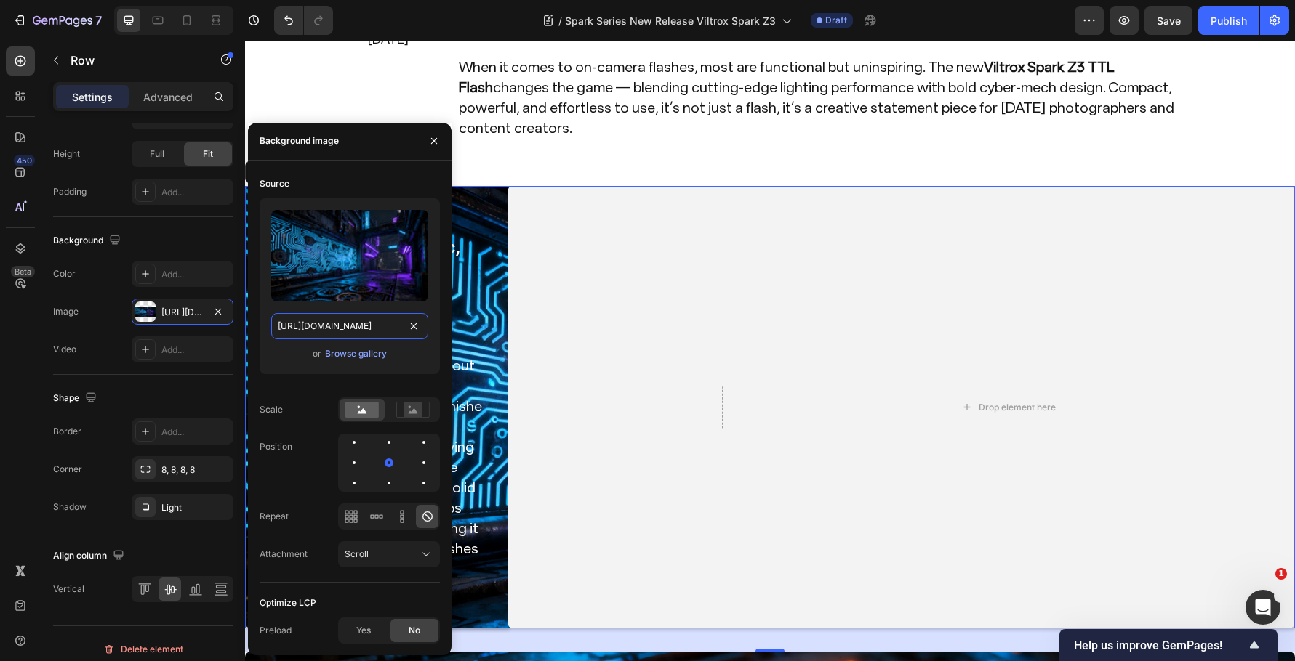
click at [307, 320] on input "[URL][DOMAIN_NAME]" at bounding box center [349, 326] width 157 height 26
click at [184, 225] on div "Background The changes might be hidden by the video. Color Add... Image https:/…" at bounding box center [143, 296] width 180 height 158
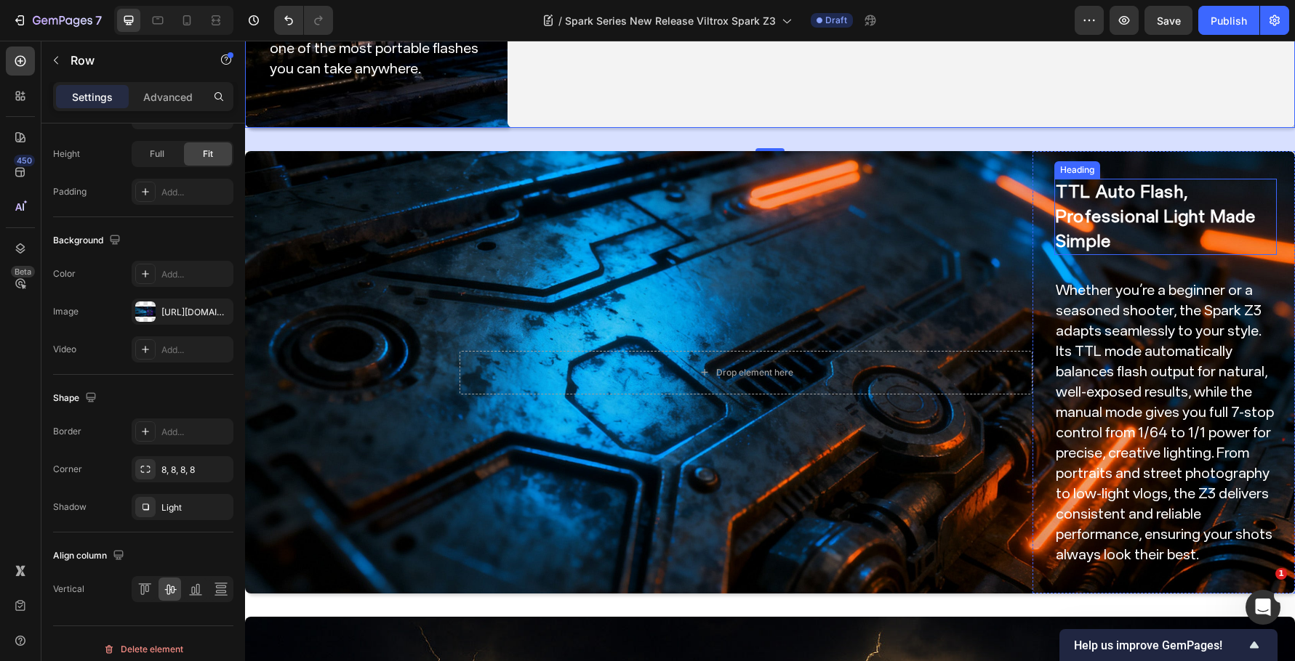
scroll to position [678, 0]
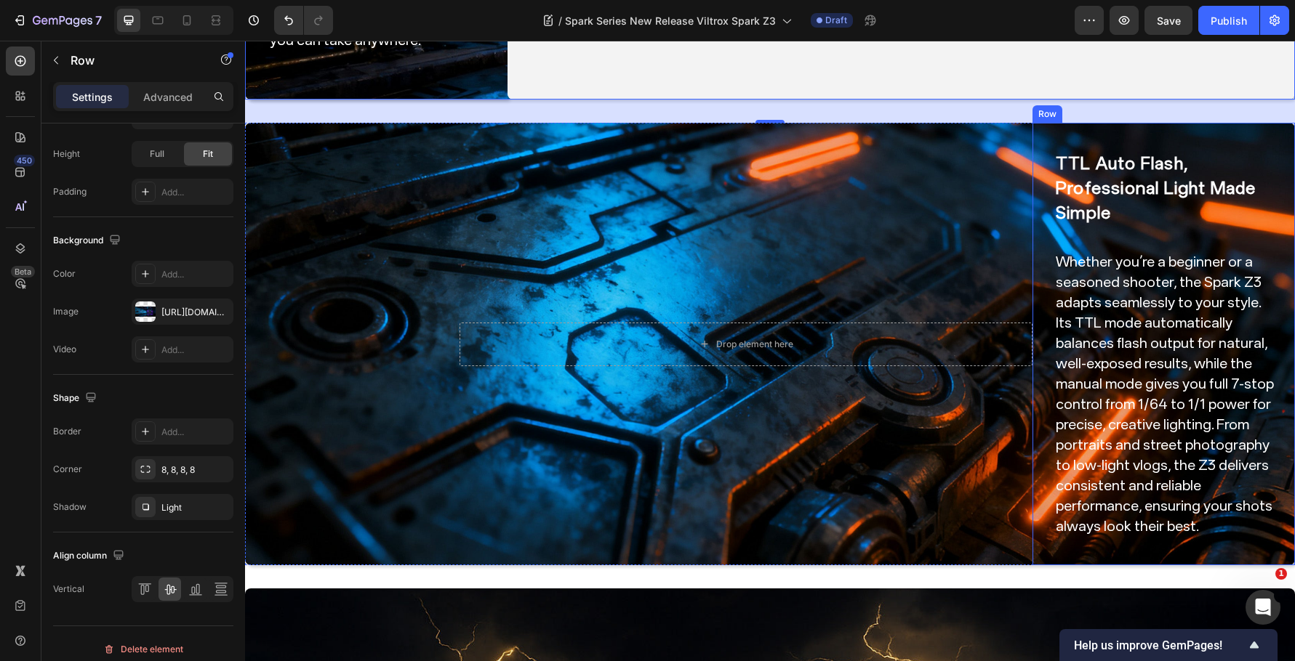
click at [1047, 554] on div "TTL Auto Flash, Professional Light Made Simple Heading Whether you’re a beginne…" at bounding box center [1163, 344] width 262 height 443
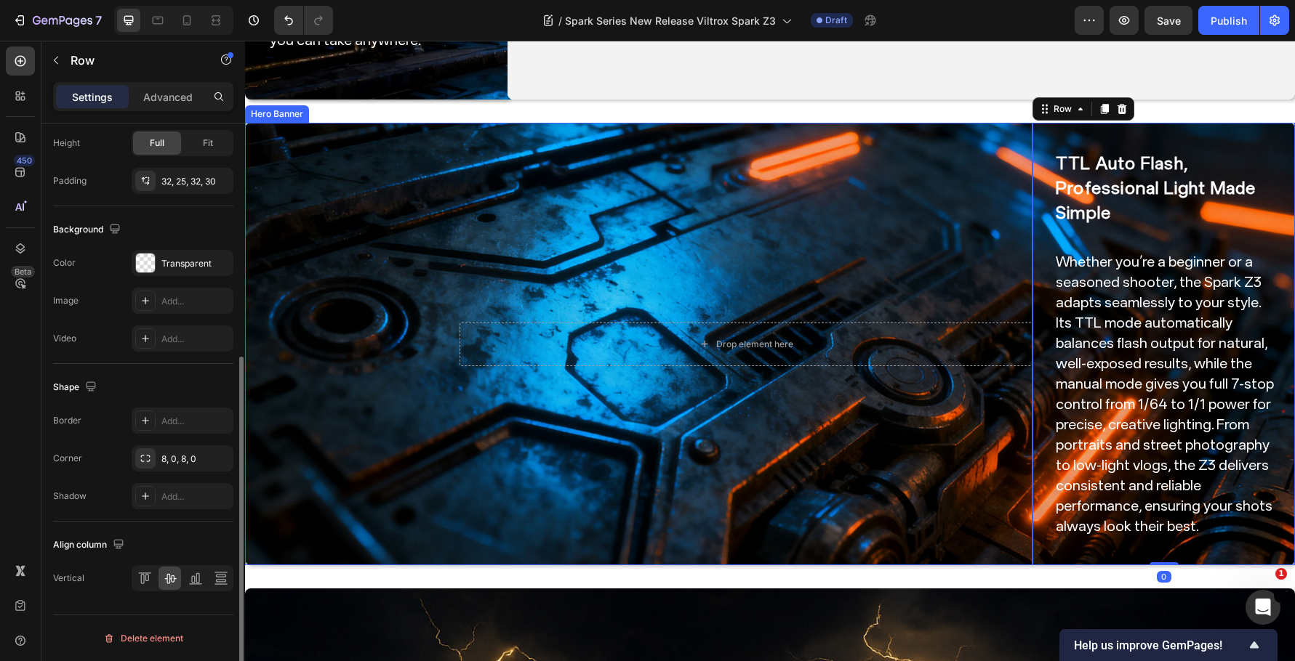
scroll to position [390, 0]
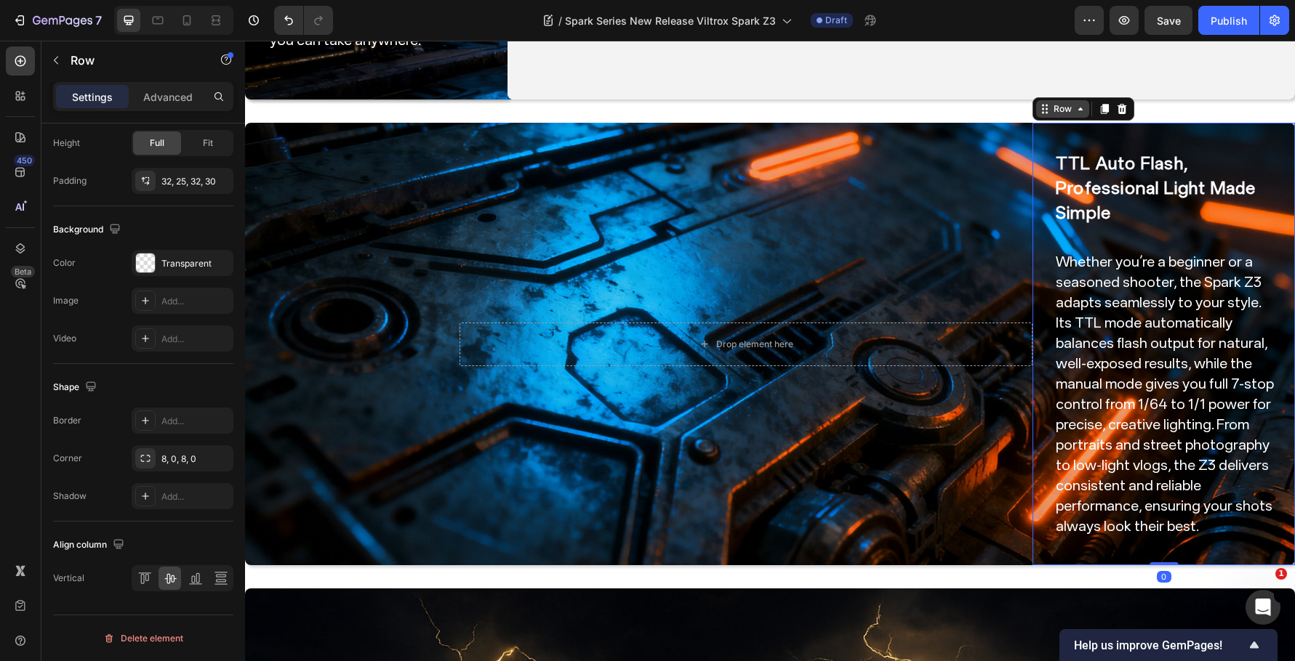
click at [1050, 110] on div "Row" at bounding box center [1062, 108] width 24 height 13
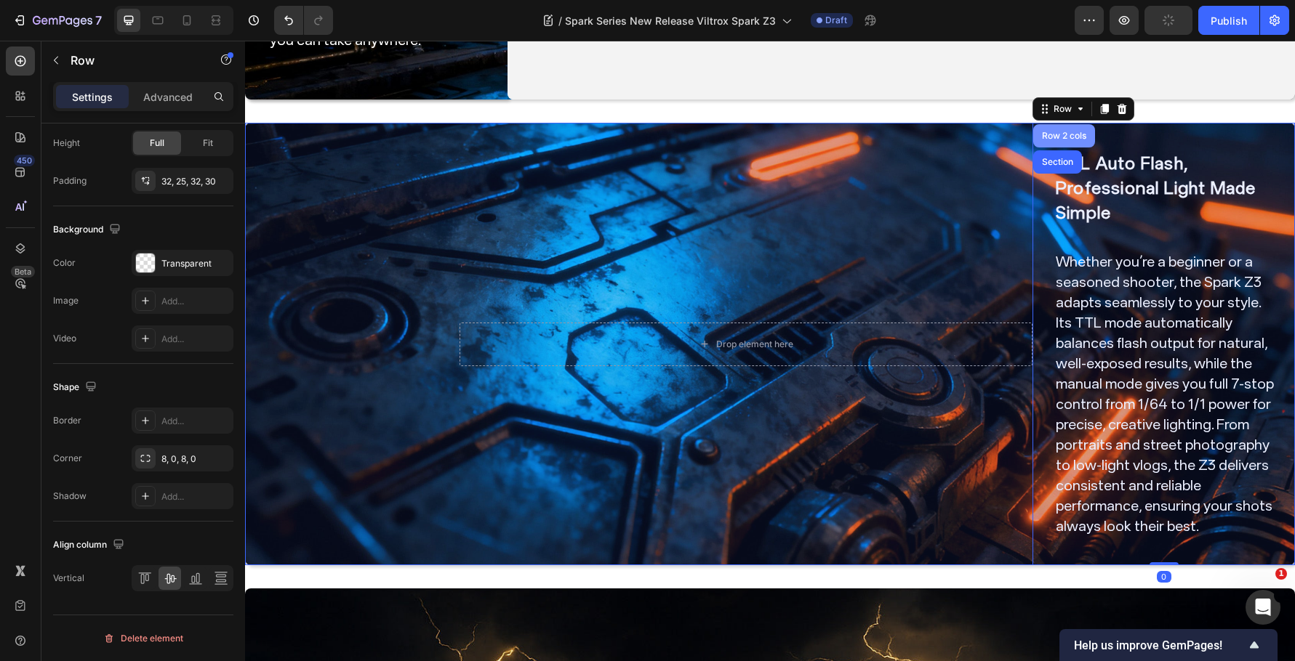
click at [1059, 135] on div "Row 2 cols" at bounding box center [1064, 136] width 50 height 9
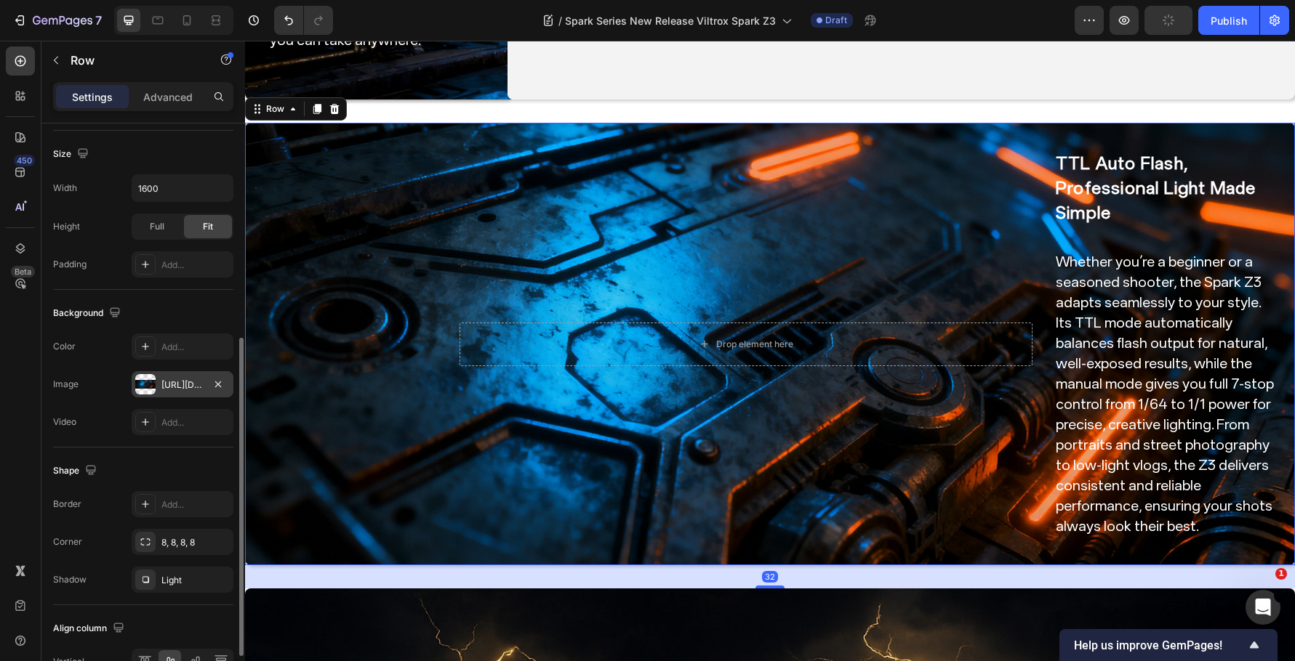
click at [183, 379] on div "https://cdn.shopify.com/s/files/1/0104/0380/7298/files/Spark_Z3_img01.jpg?v=175…" at bounding box center [182, 385] width 42 height 13
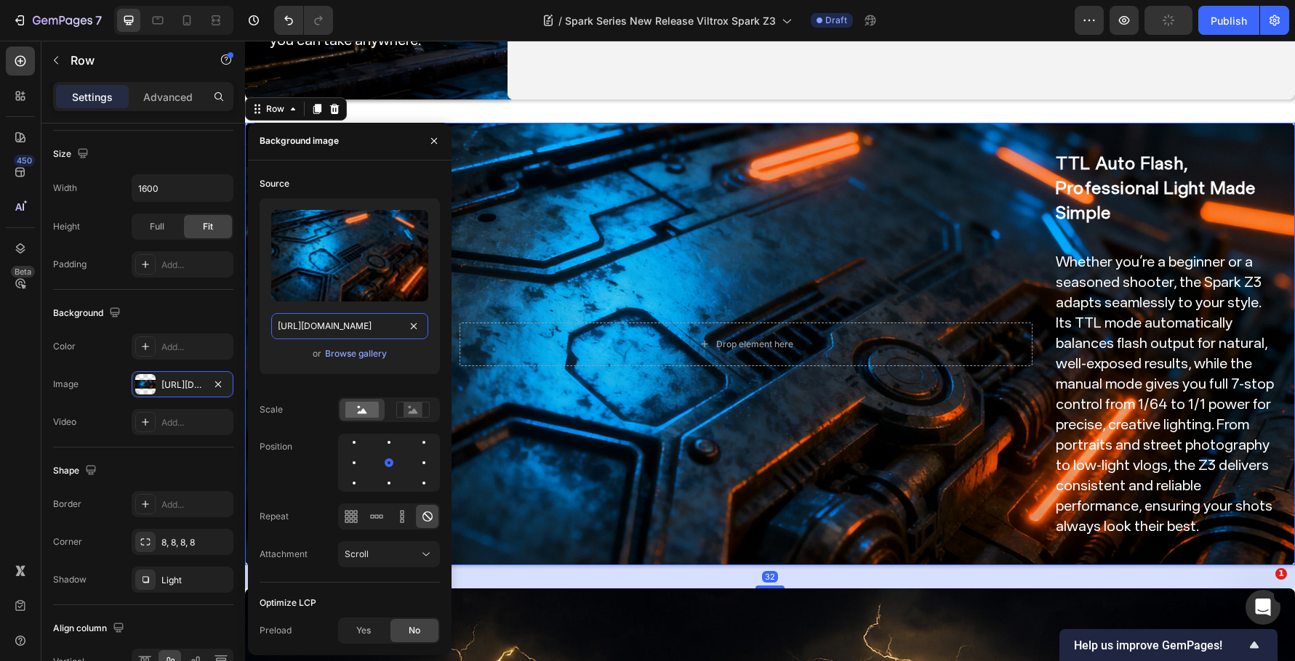
click at [389, 334] on input "https://cdn.shopify.com/s/files/1/0104/0380/7298/files/Spark_Z3_img01.jpg?v=175…" at bounding box center [349, 326] width 157 height 26
paste input "834"
type input "[URL][DOMAIN_NAME]"
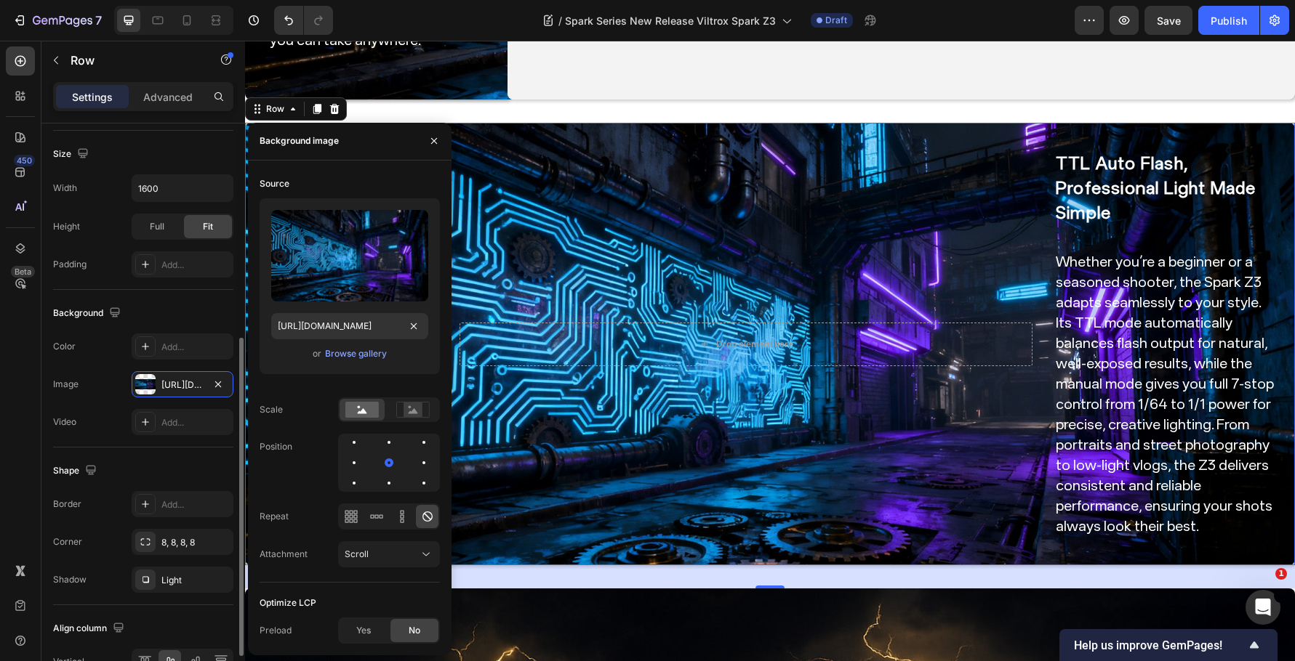
scroll to position [0, 0]
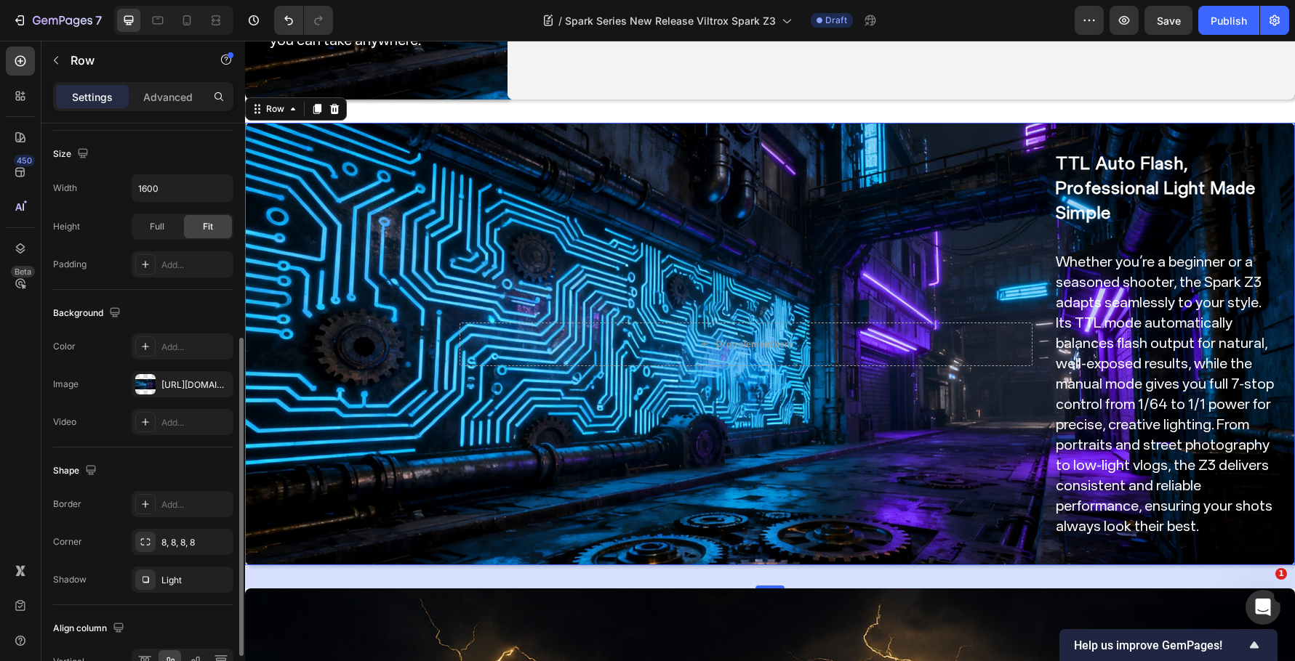
click at [203, 156] on div "Size" at bounding box center [143, 153] width 180 height 23
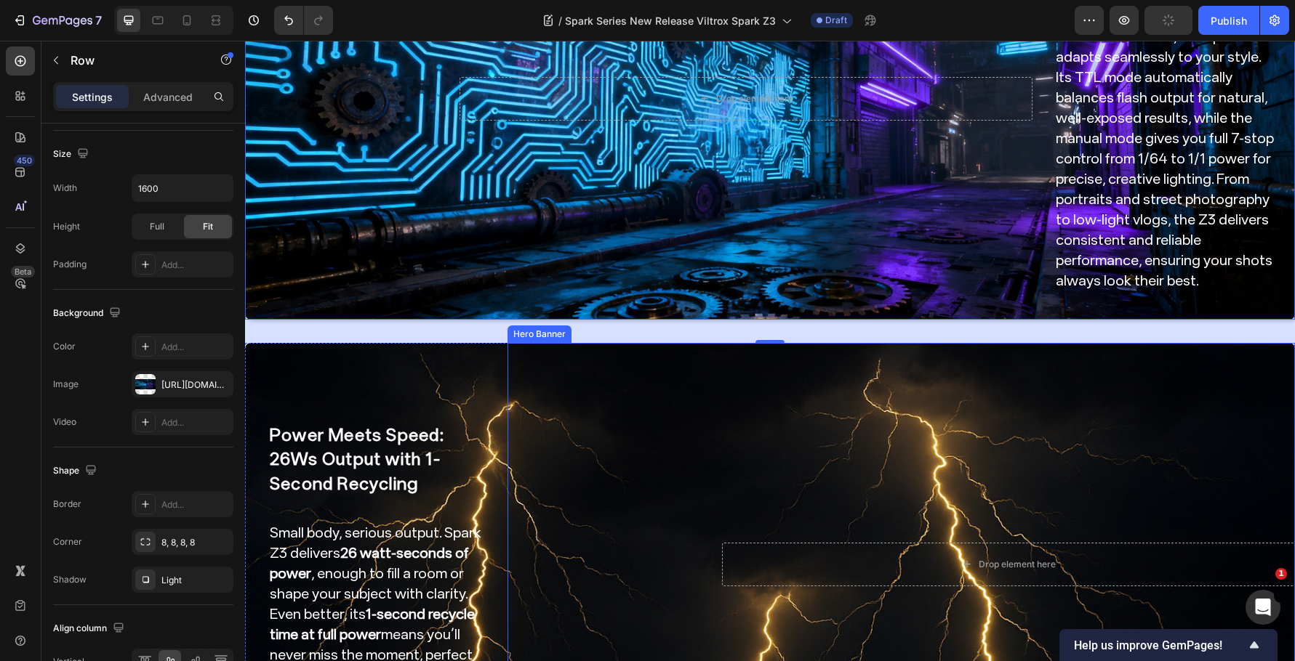
scroll to position [1187, 0]
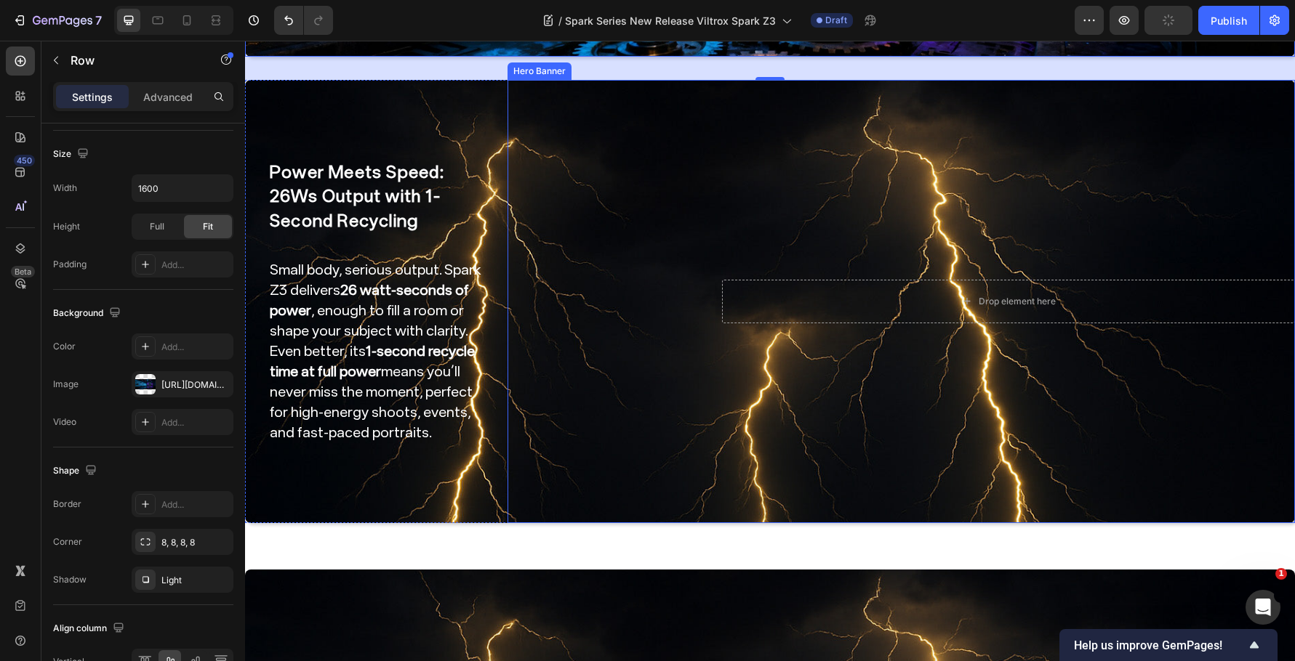
click at [496, 91] on div "Power Meets Speed: 26Ws Output with 1-Second Recycling Heading Small body, seri…" at bounding box center [376, 301] width 262 height 443
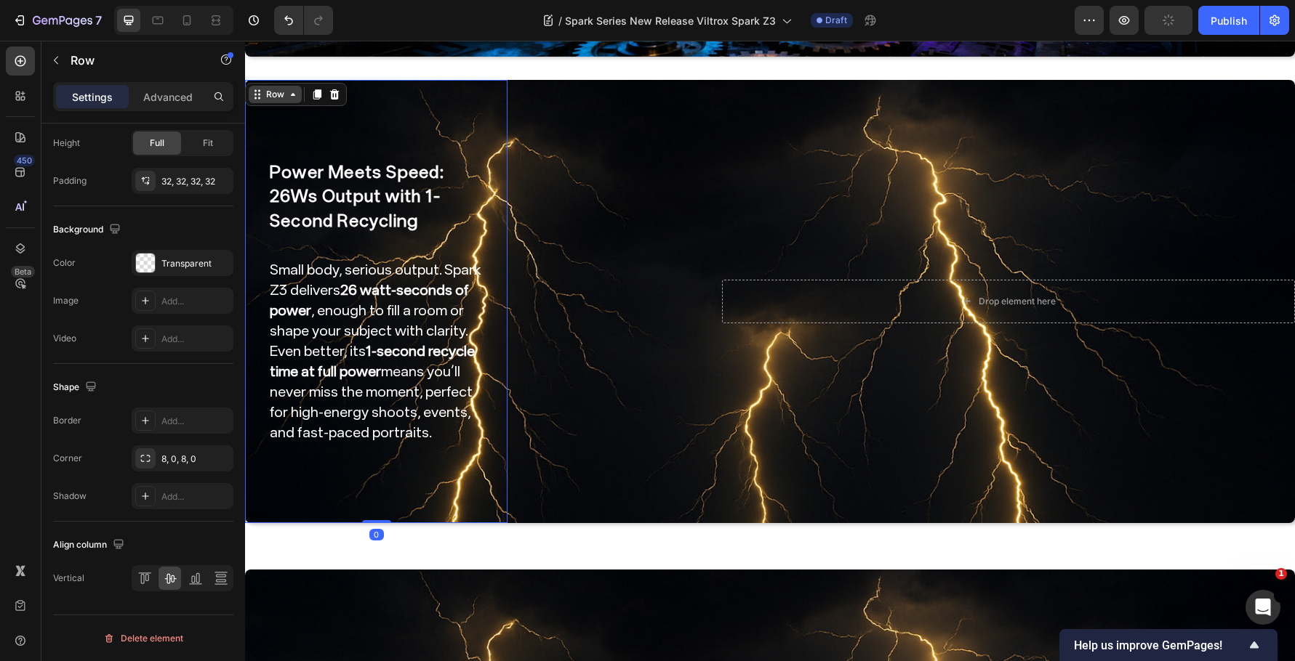
click at [283, 88] on div "Row" at bounding box center [275, 94] width 24 height 13
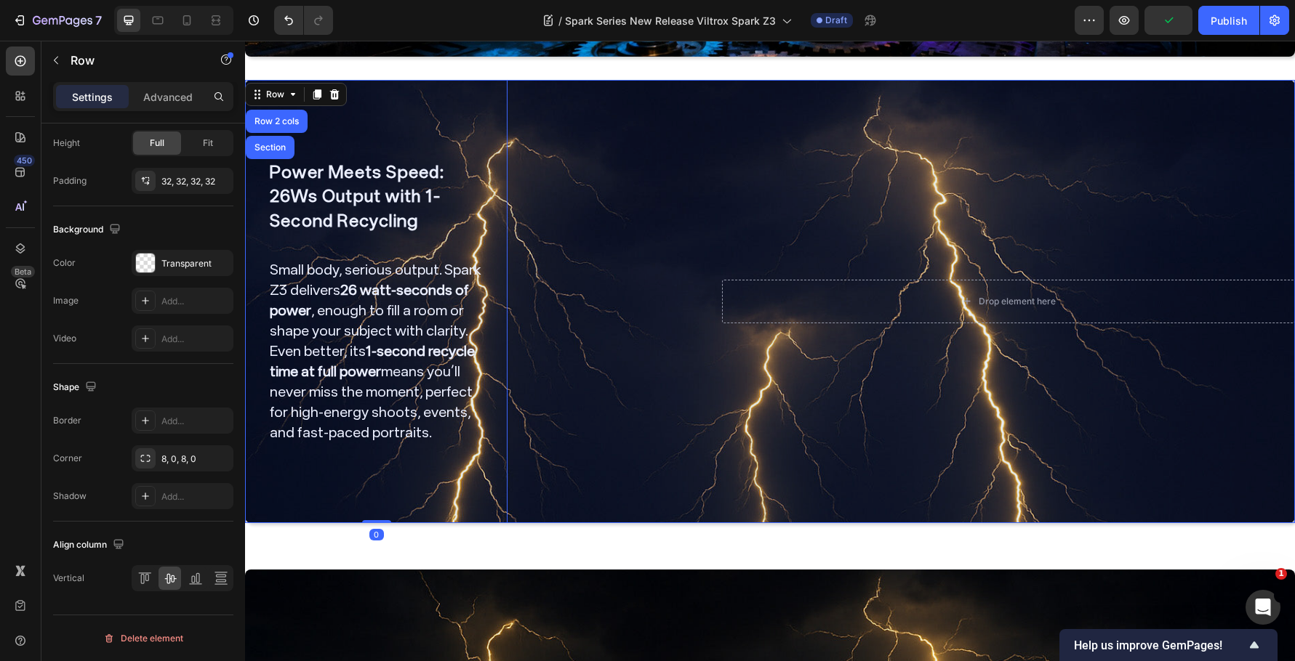
click at [281, 117] on div "Row 2 cols" at bounding box center [277, 121] width 50 height 9
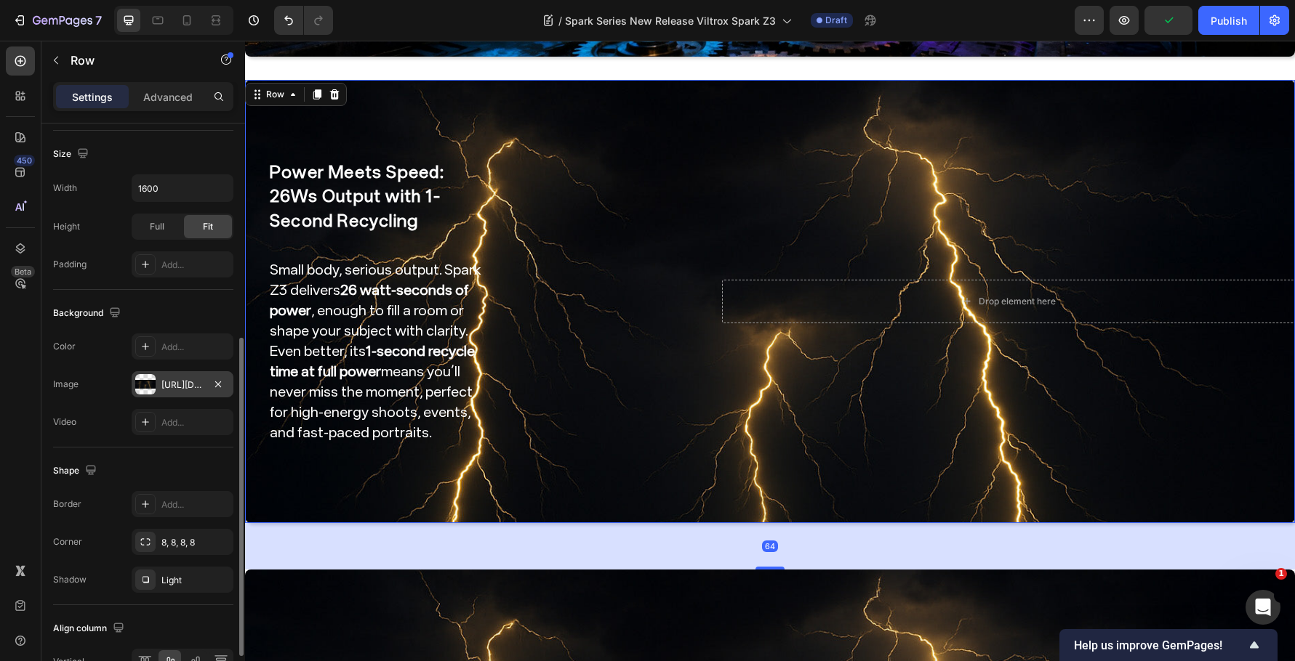
click at [190, 374] on div "https://cdn.shopify.com/s/files/1/0104/0380/7298/files/Spark_Z3_img0.jpg?v=1759…" at bounding box center [183, 384] width 102 height 26
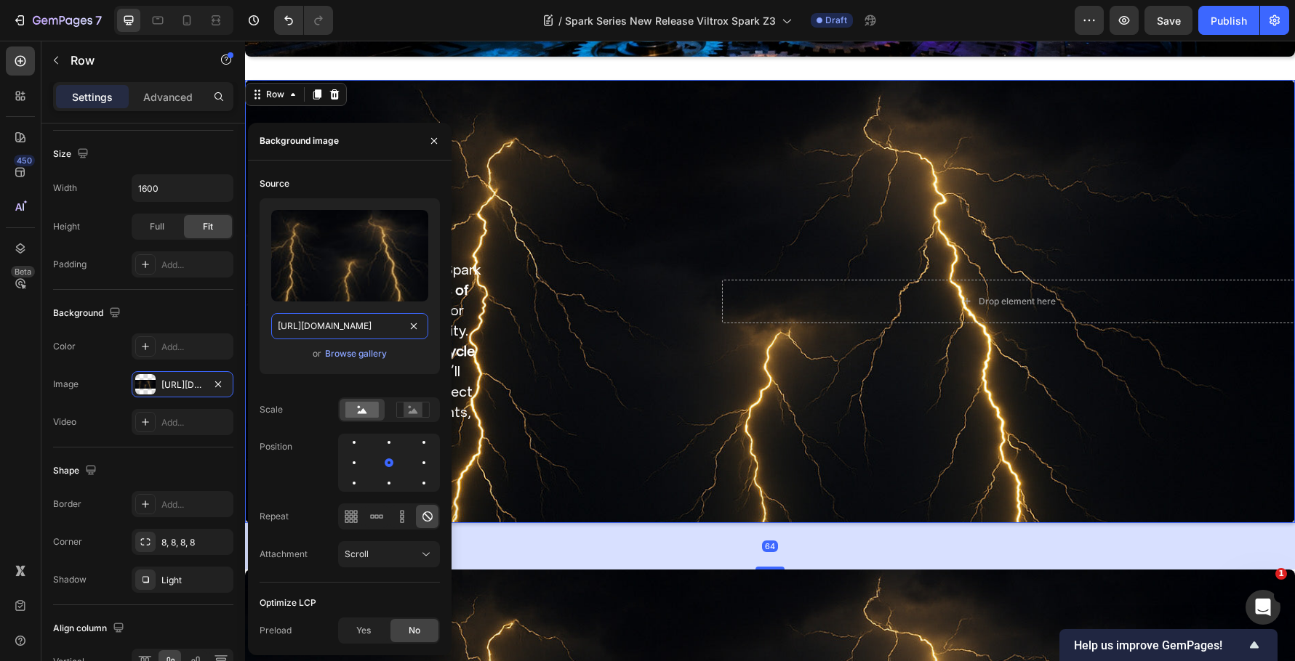
click at [353, 322] on input "https://cdn.shopify.com/s/files/1/0104/0380/7298/files/Spark_Z3_img0.jpg?v=1759…" at bounding box center [349, 326] width 157 height 26
paste input "1.jpg?v=1759048834"
type input "[URL][DOMAIN_NAME]"
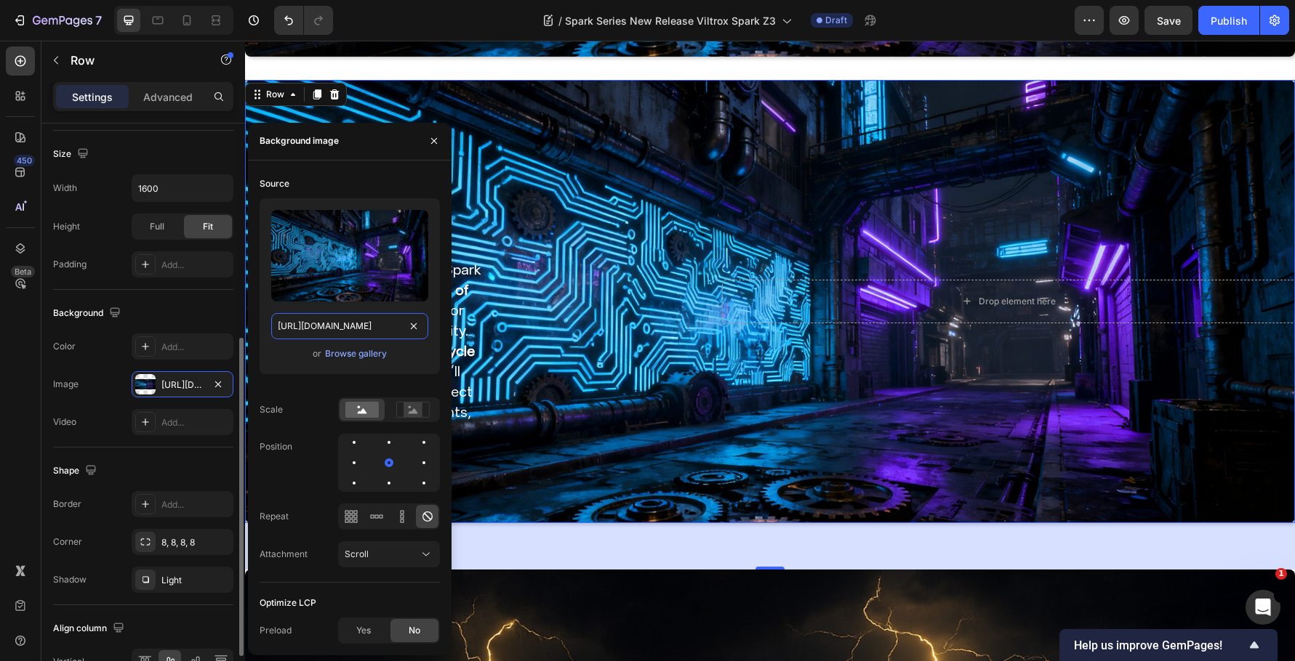
scroll to position [0, 257]
click at [167, 324] on div "Background" at bounding box center [143, 313] width 180 height 23
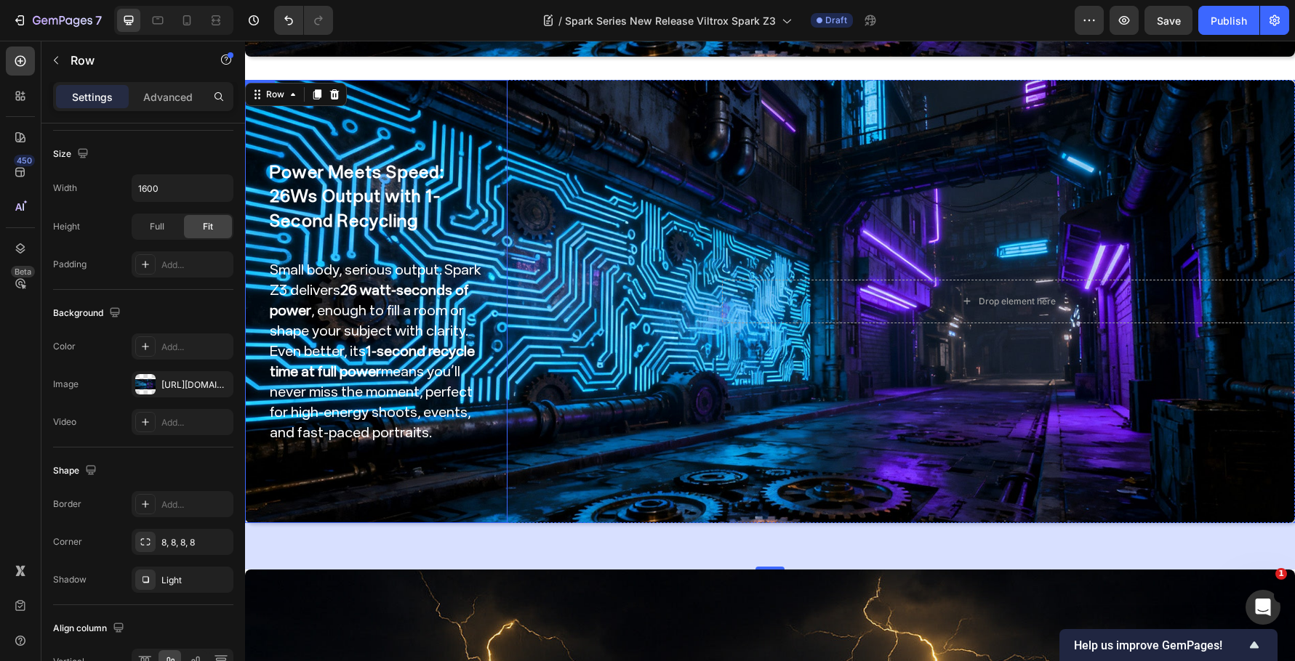
click at [369, 472] on div "Power Meets Speed: 26Ws Output with 1-Second Recycling Heading Small body, seri…" at bounding box center [376, 301] width 216 height 396
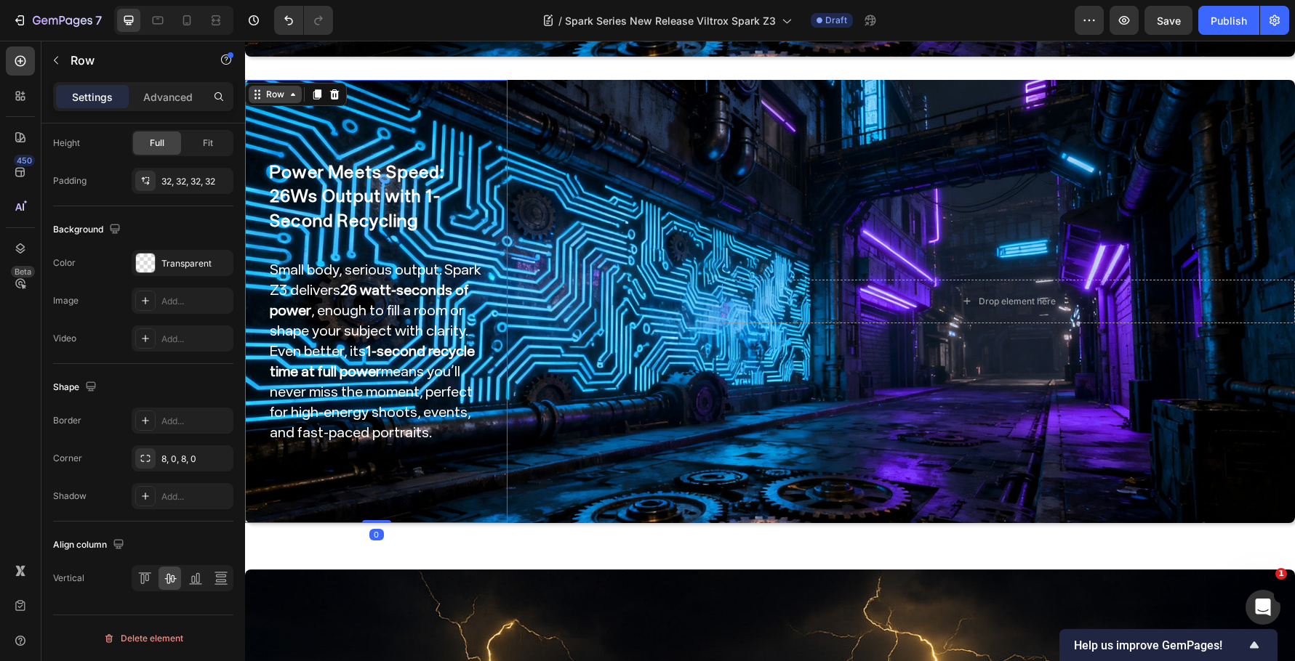
click at [265, 89] on div "Row" at bounding box center [275, 94] width 24 height 13
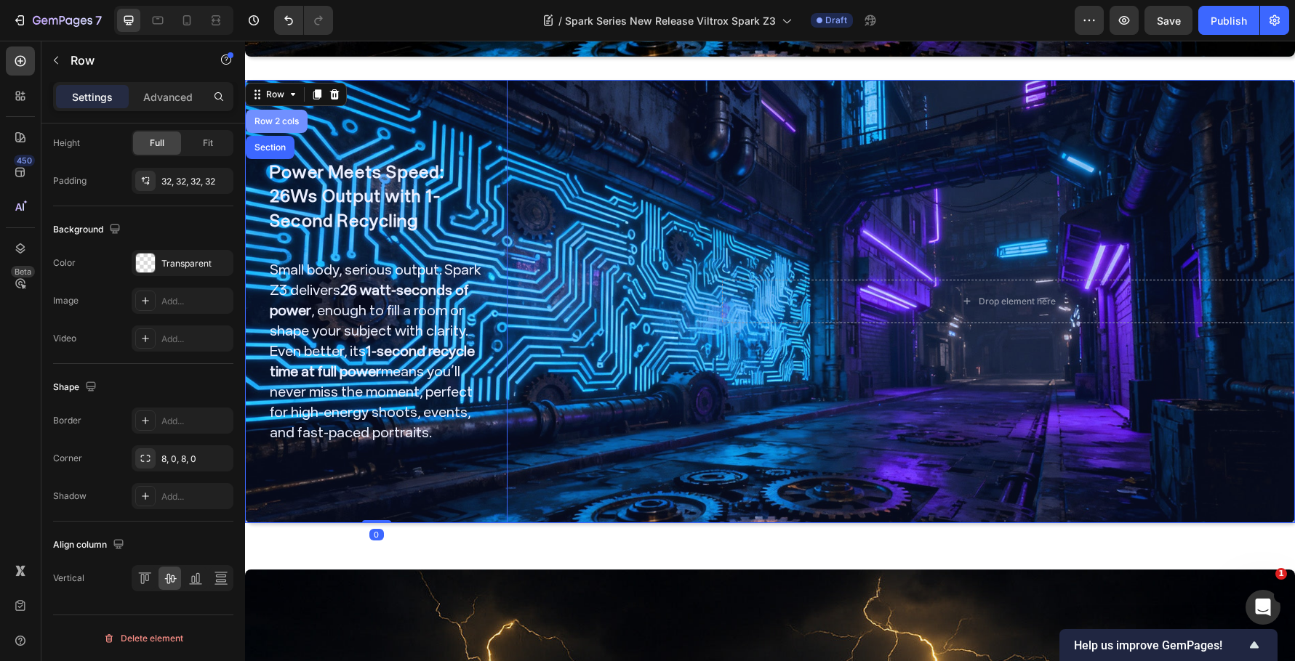
click at [276, 110] on div "Row 2 cols" at bounding box center [277, 121] width 62 height 23
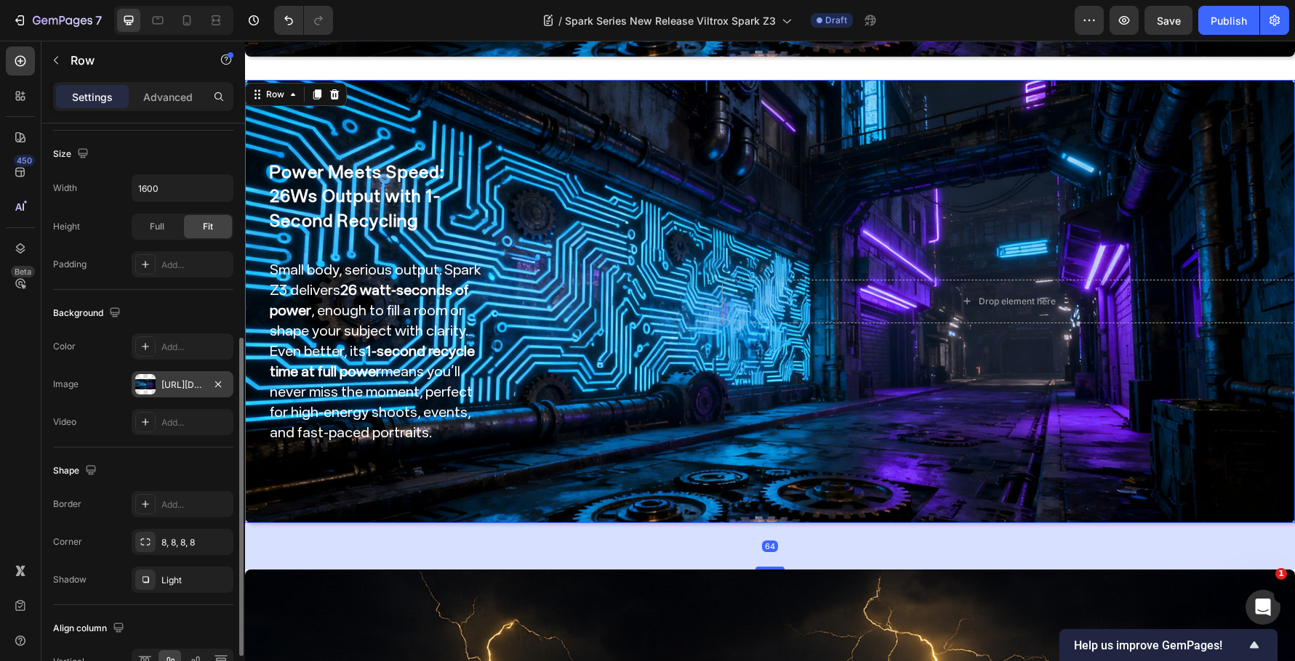
click at [180, 390] on div "[URL][DOMAIN_NAME]" at bounding box center [182, 385] width 42 height 13
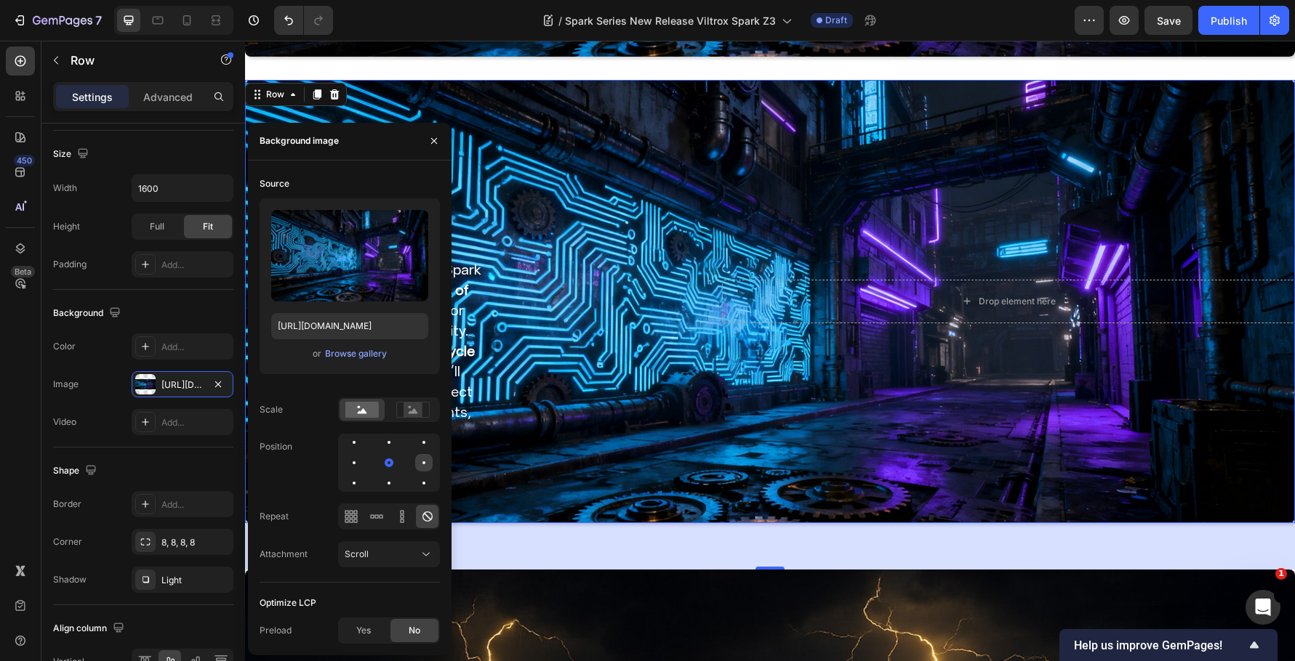
click at [427, 457] on div at bounding box center [423, 462] width 17 height 17
click at [357, 463] on div at bounding box center [353, 462] width 17 height 17
click at [392, 445] on div at bounding box center [388, 442] width 17 height 17
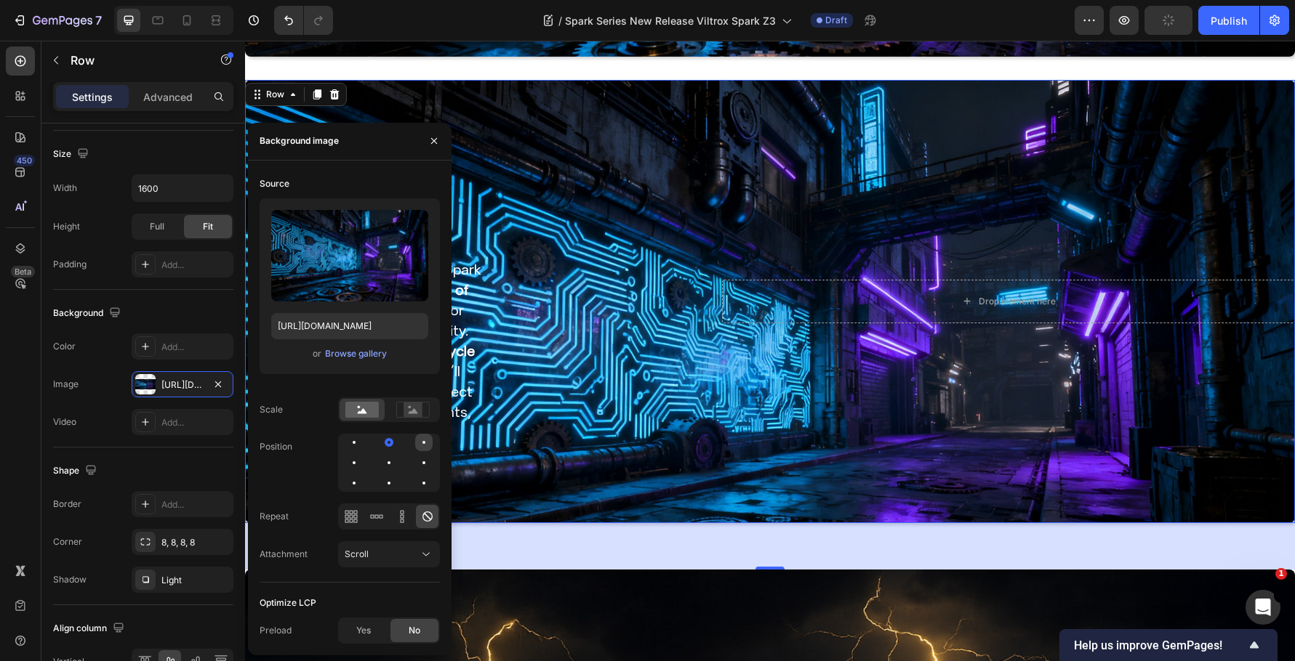
click at [422, 444] on div at bounding box center [423, 442] width 17 height 17
click at [356, 441] on div at bounding box center [353, 442] width 17 height 17
click at [351, 491] on div at bounding box center [353, 483] width 17 height 17
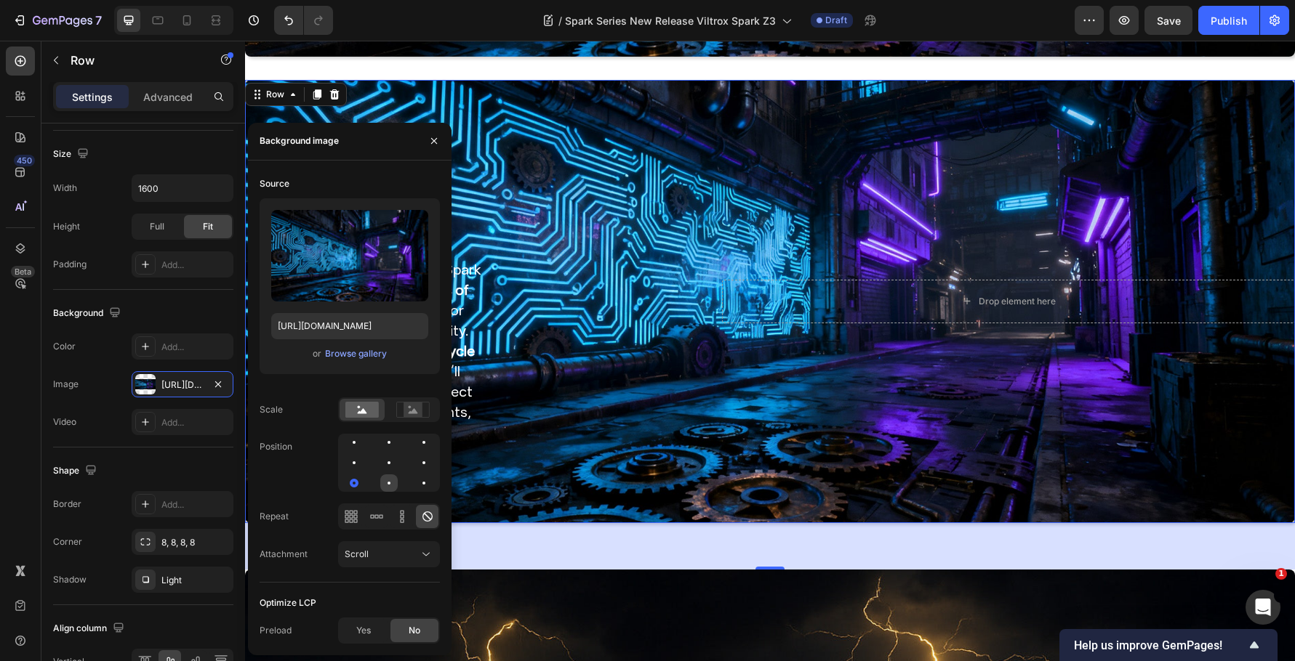
click at [394, 482] on div at bounding box center [388, 483] width 17 height 17
click at [425, 483] on div at bounding box center [423, 483] width 17 height 17
click at [424, 464] on div at bounding box center [423, 463] width 3 height 3
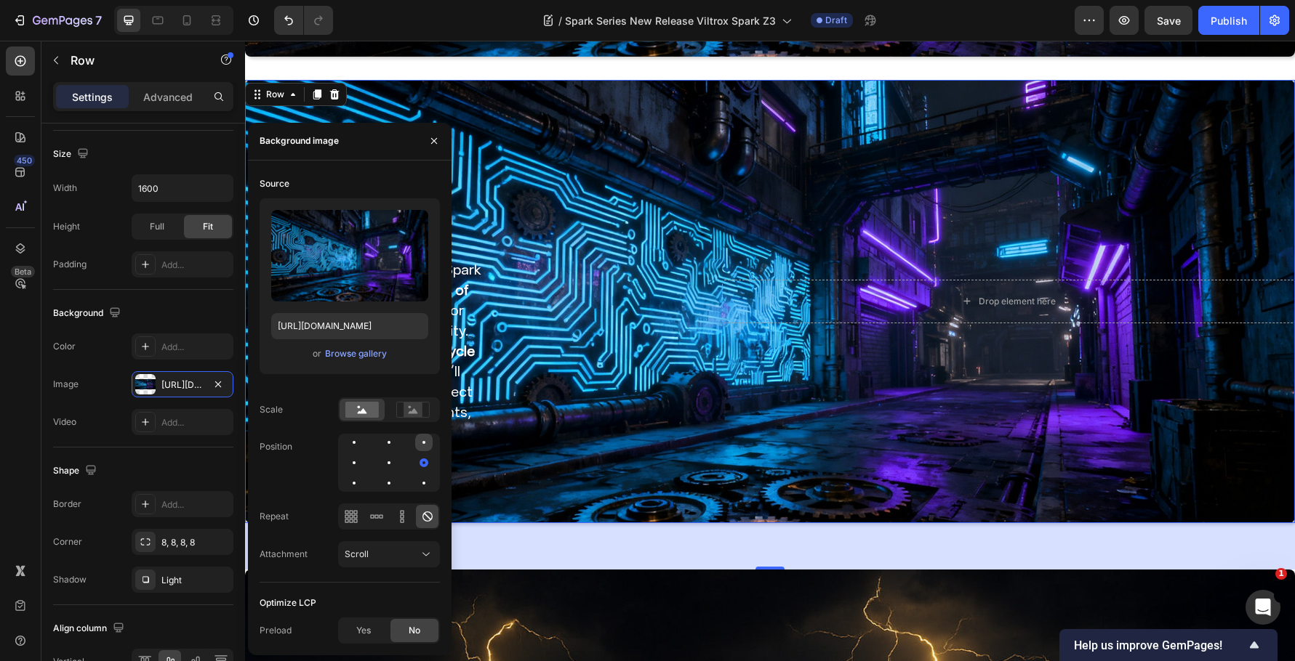
click at [424, 446] on div at bounding box center [423, 442] width 17 height 17
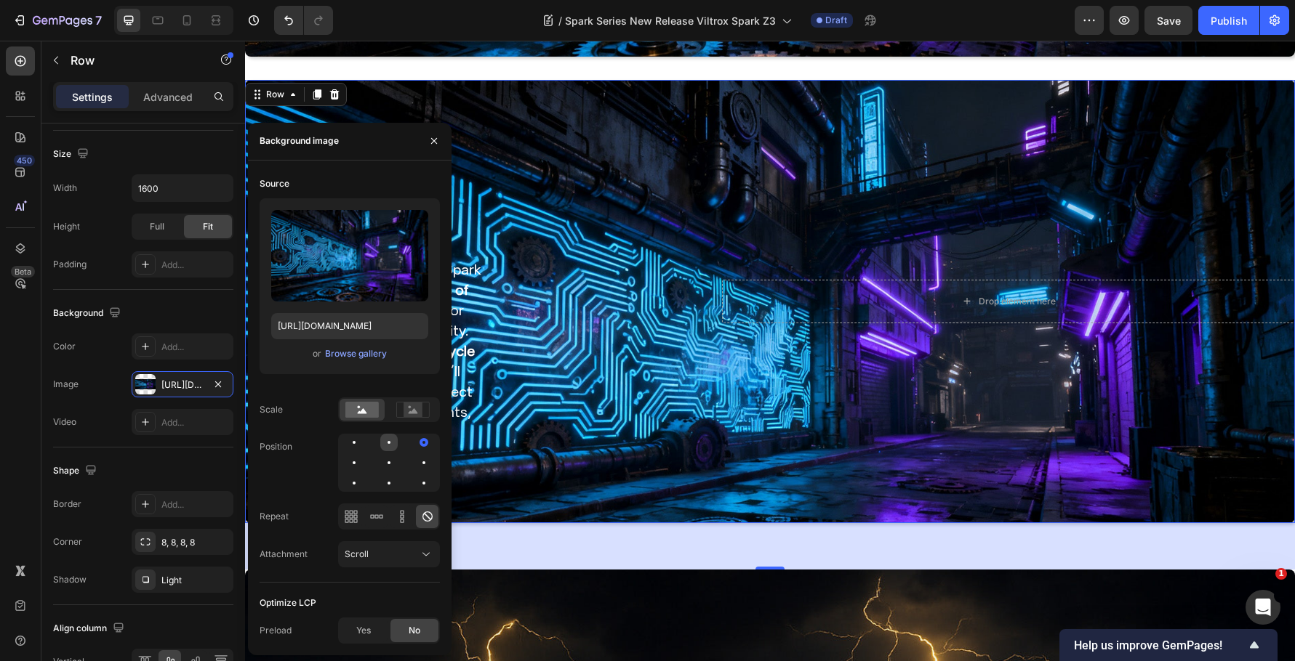
click at [393, 441] on div at bounding box center [388, 442] width 17 height 17
click at [417, 413] on icon at bounding box center [413, 411] width 9 height 5
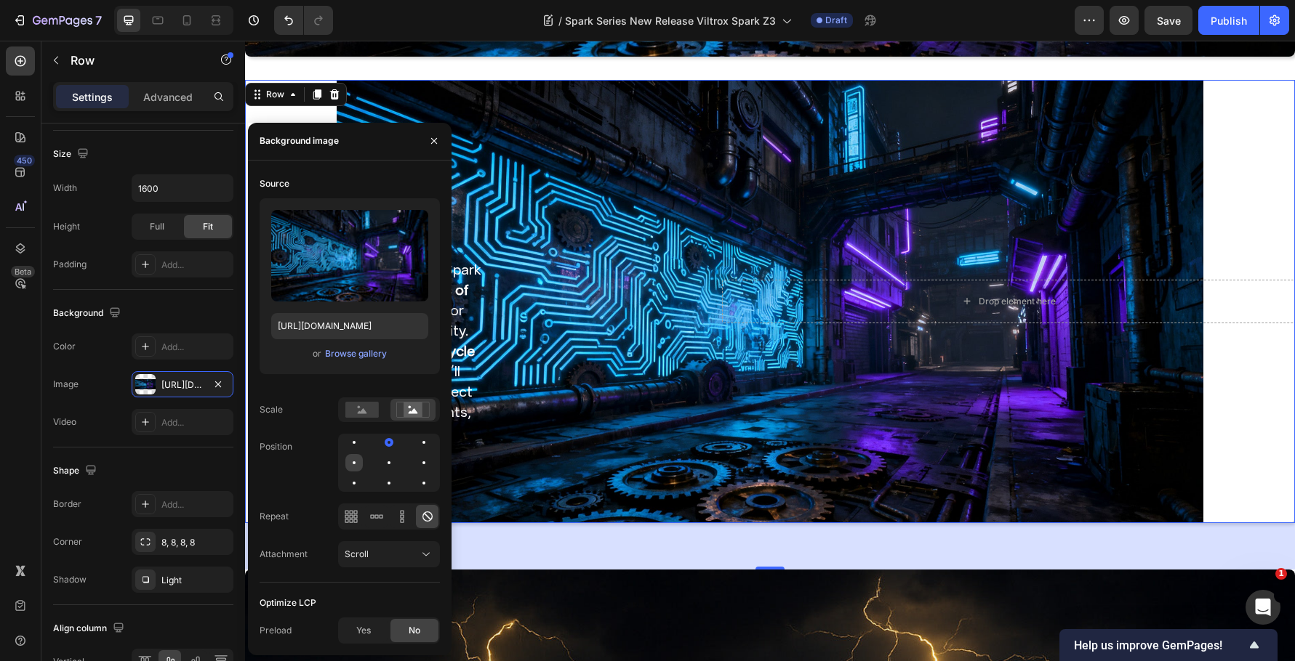
click at [351, 461] on div at bounding box center [353, 462] width 17 height 17
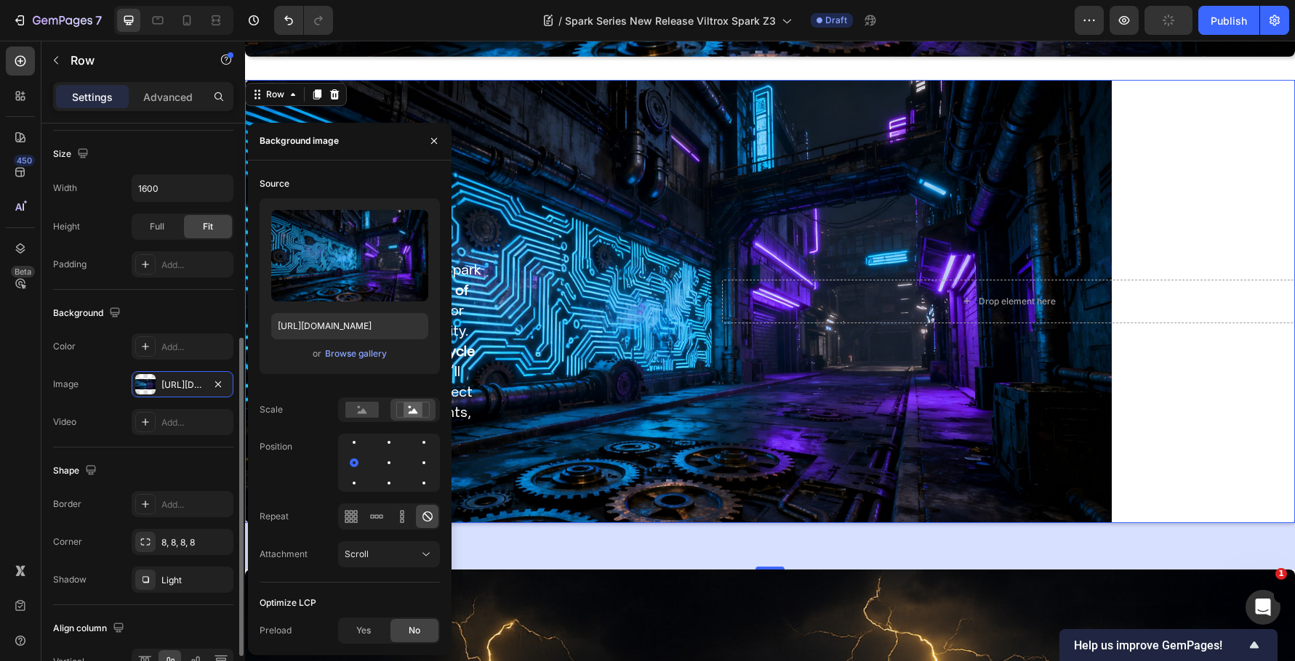
click at [155, 152] on div "Size" at bounding box center [143, 153] width 180 height 23
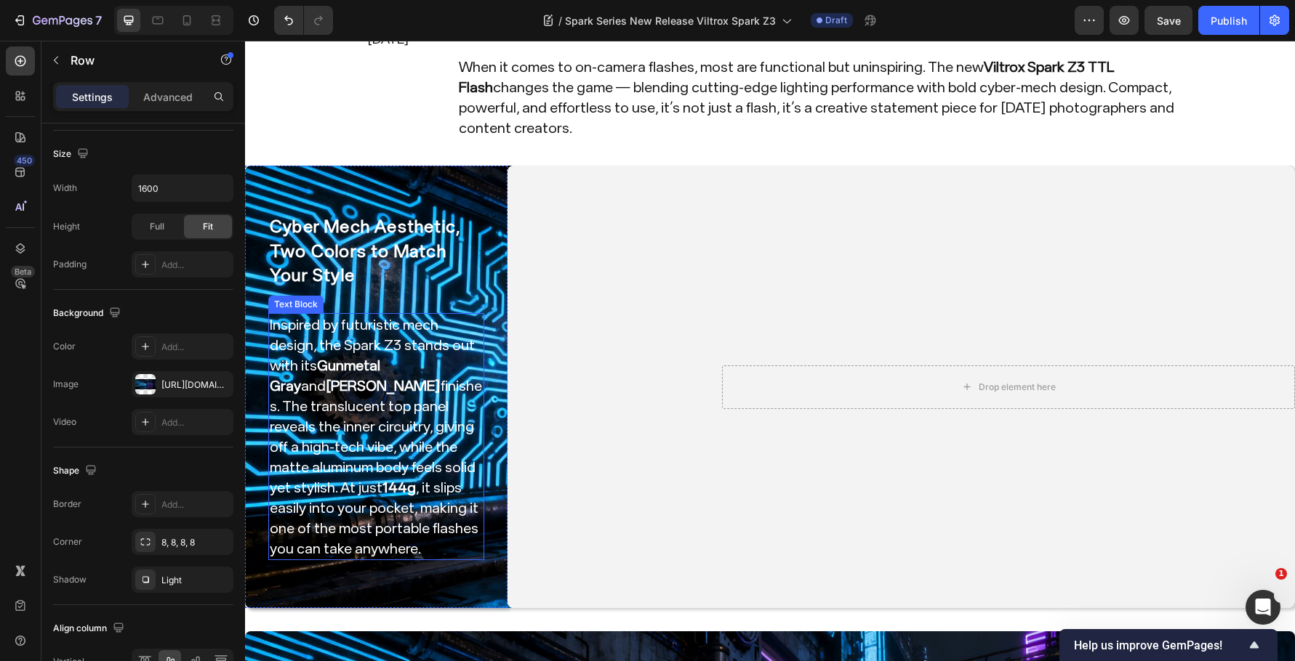
scroll to position [242, 0]
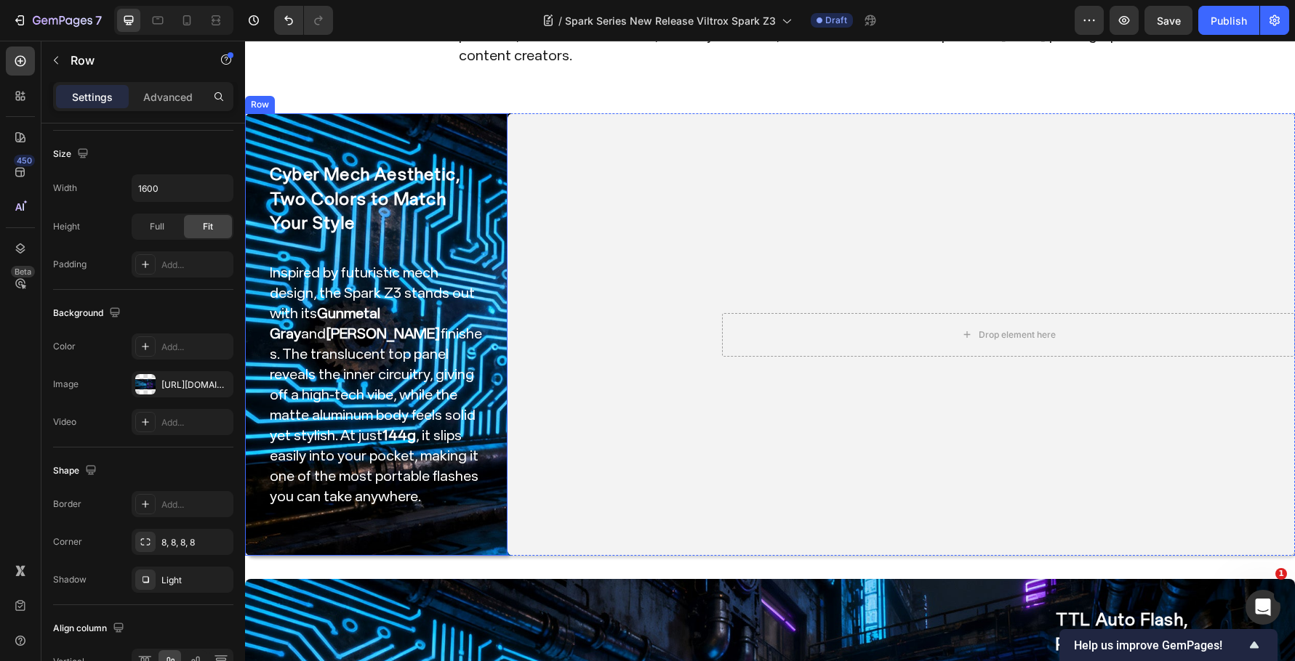
click at [490, 114] on div "Cyber Mech Aesthetic, Two Colors to Match Your Style Heading Inspired by futuri…" at bounding box center [376, 334] width 262 height 443
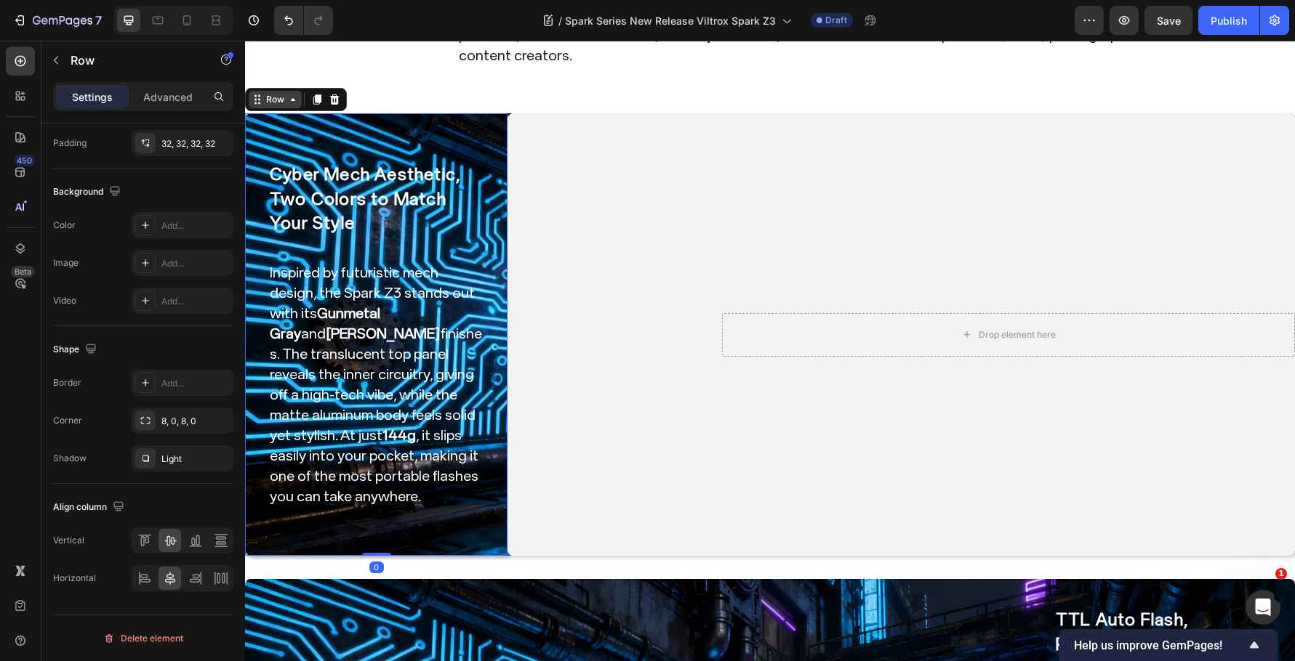
click at [281, 93] on div "Row" at bounding box center [275, 99] width 24 height 13
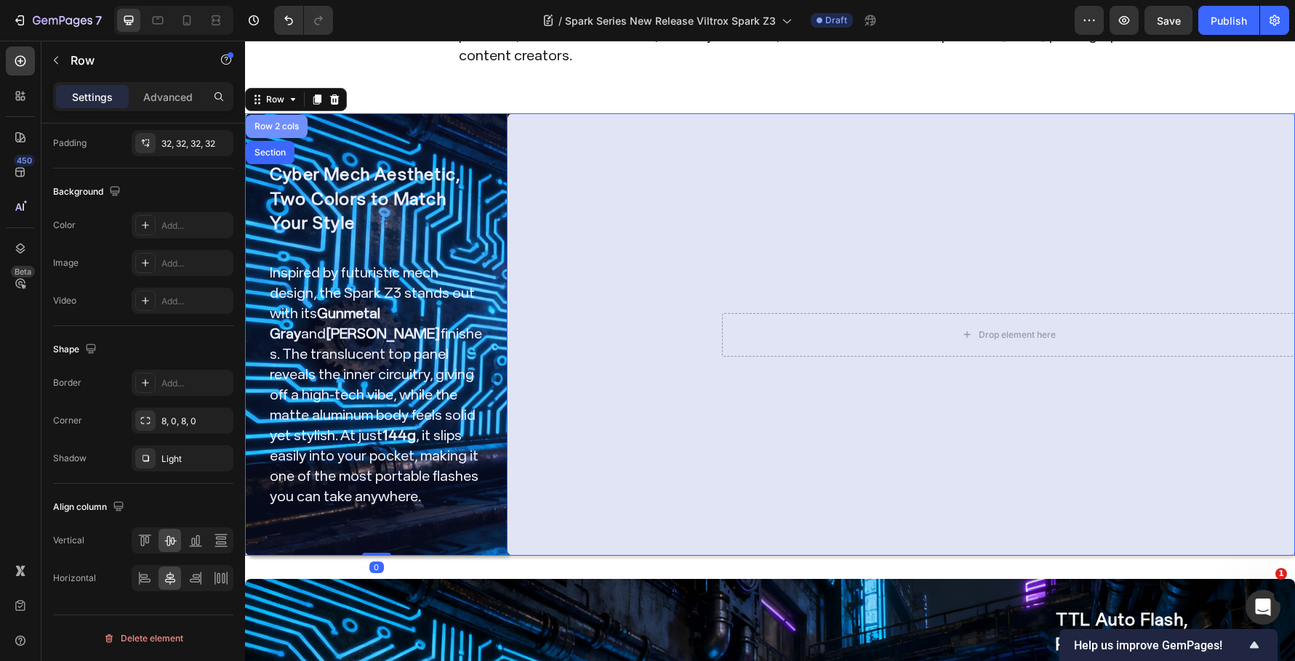
click at [285, 122] on div "Row 2 cols" at bounding box center [277, 126] width 50 height 9
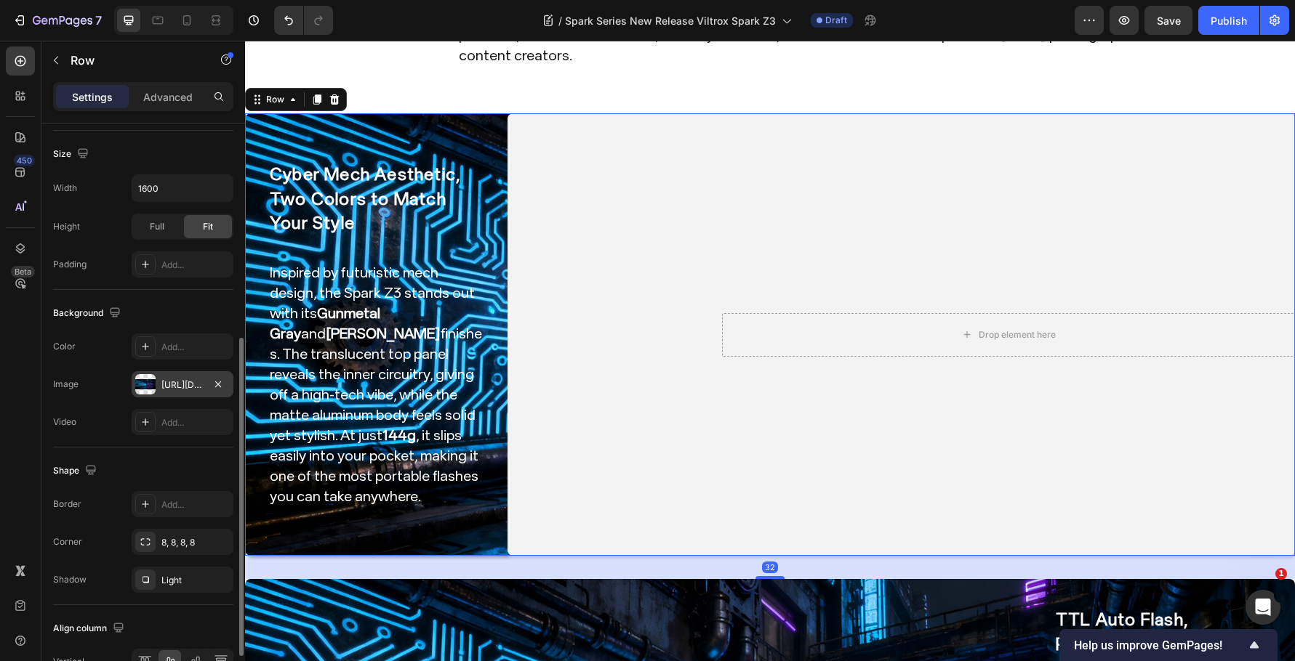
click at [172, 377] on div "[URL][DOMAIN_NAME]" at bounding box center [183, 384] width 102 height 26
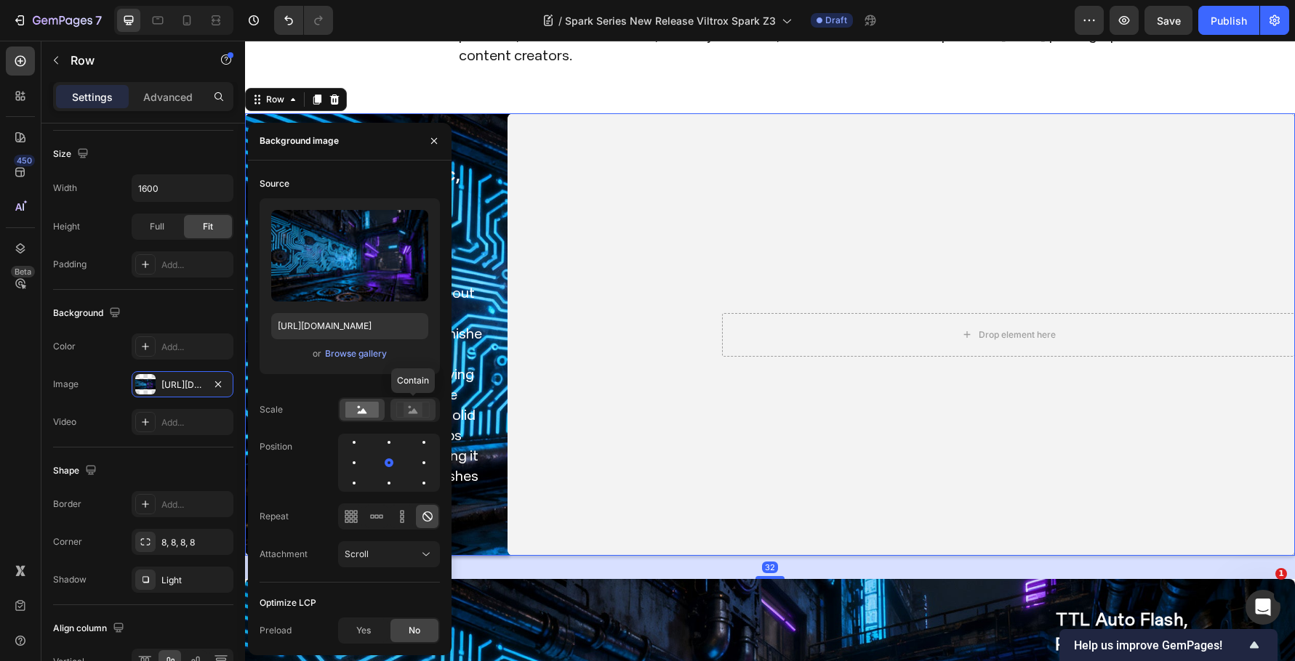
click at [429, 417] on icon at bounding box center [412, 410] width 33 height 16
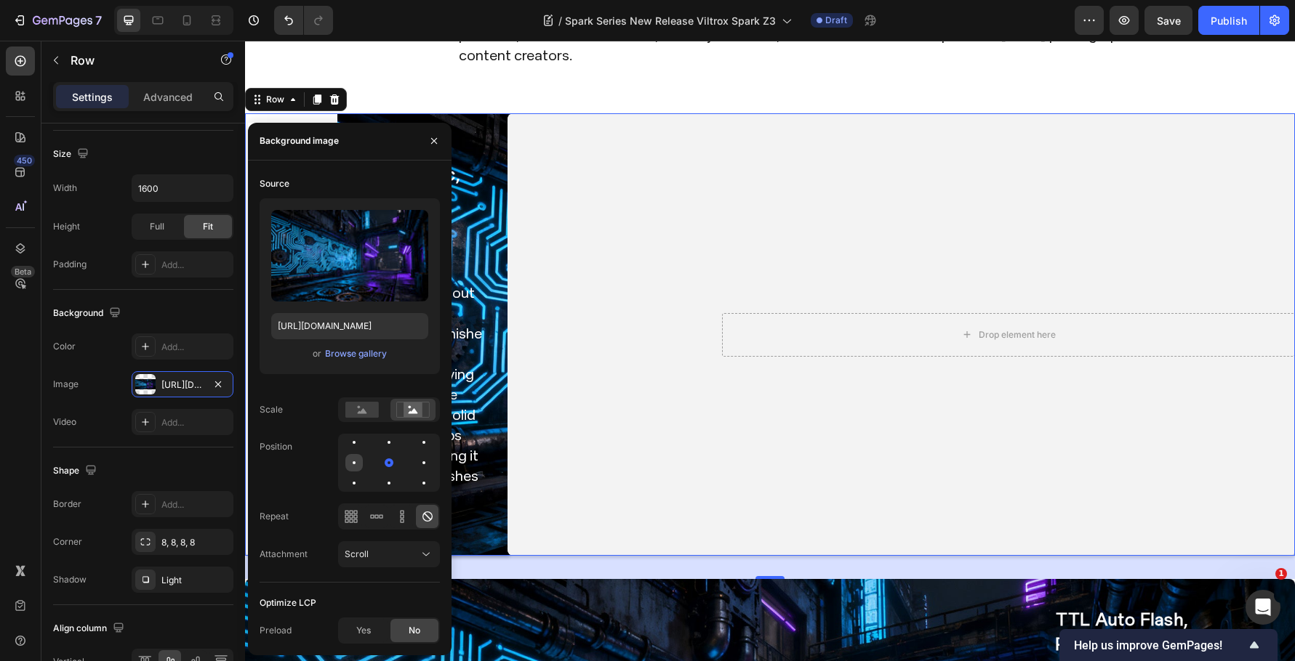
click at [354, 464] on div at bounding box center [353, 462] width 17 height 17
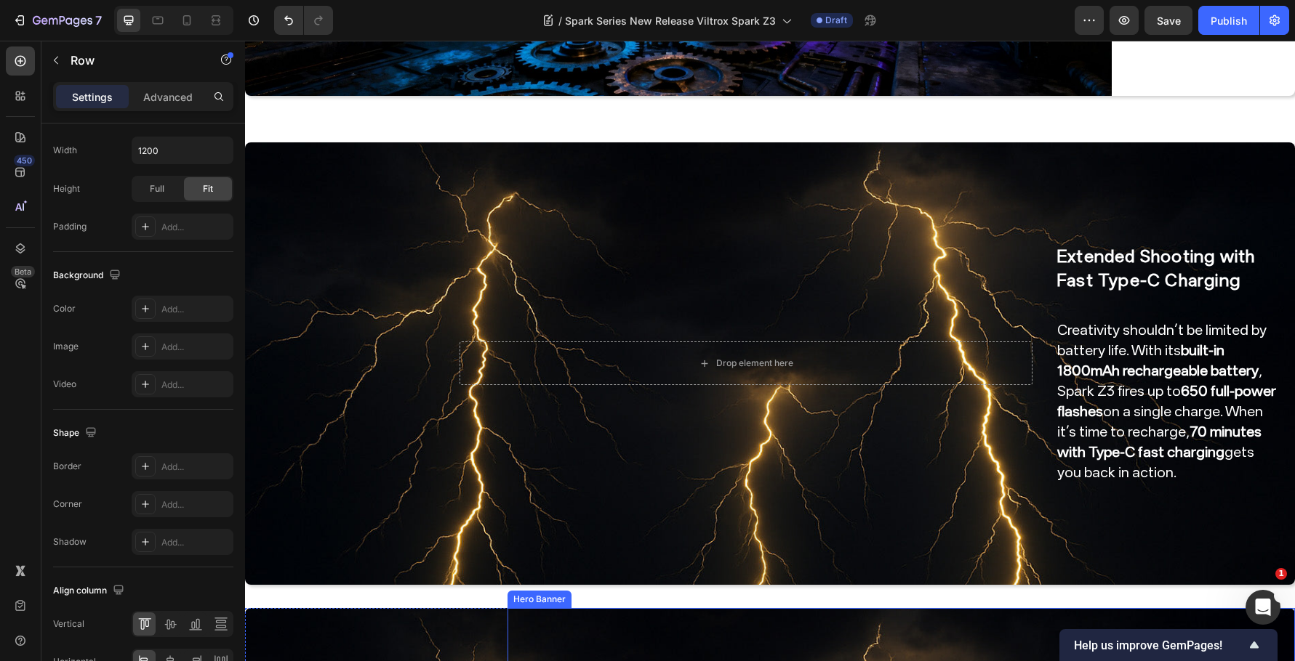
scroll to position [1841, 0]
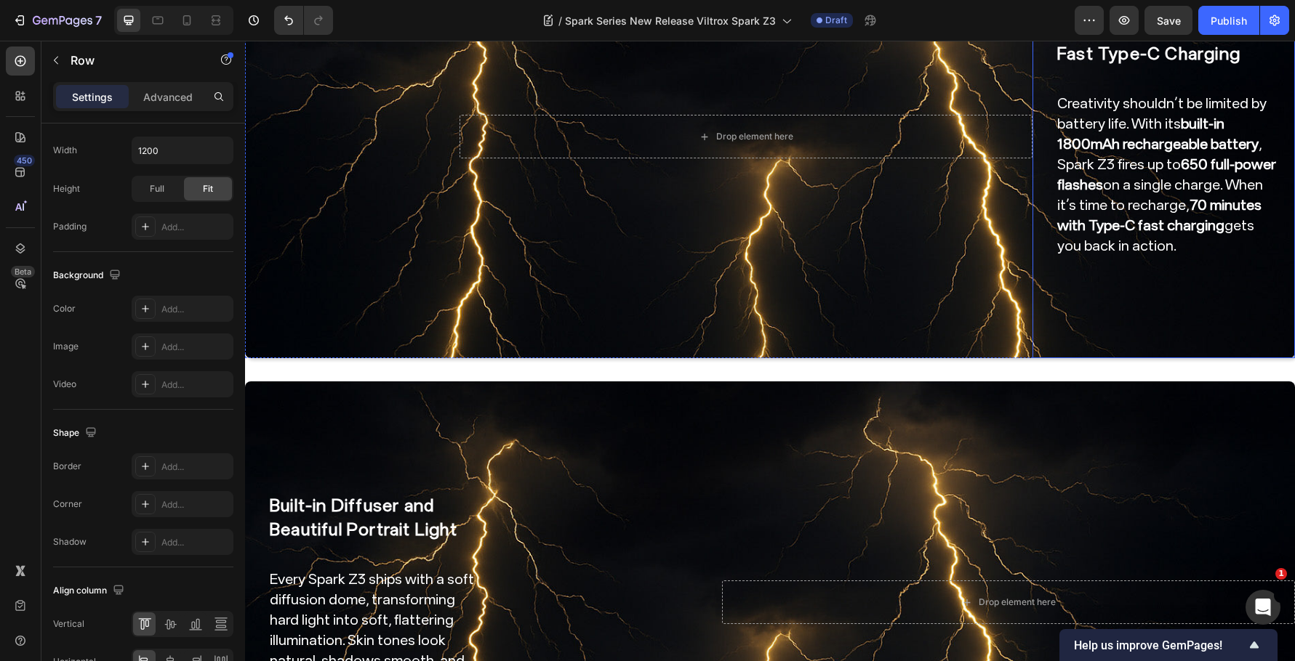
click at [1057, 326] on div "Extended Shooting with Fast Type-C Charging Heading Creativity shouldn’t be lim…" at bounding box center [1163, 137] width 262 height 443
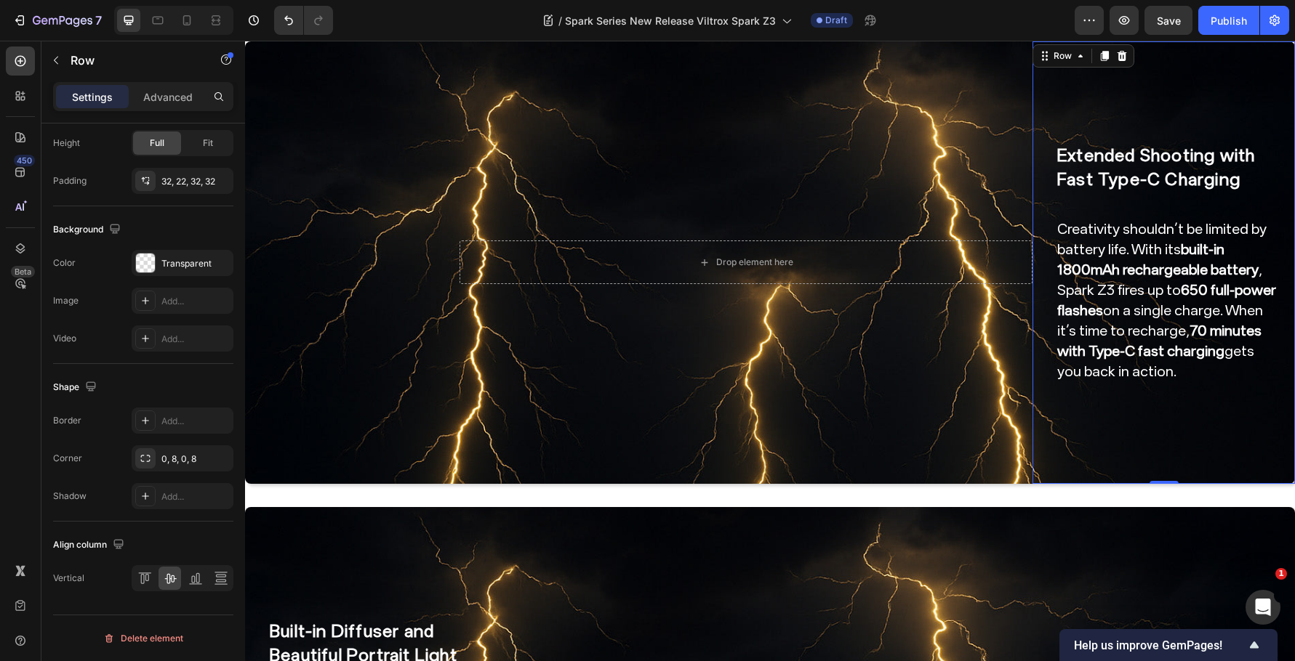
scroll to position [1623, 0]
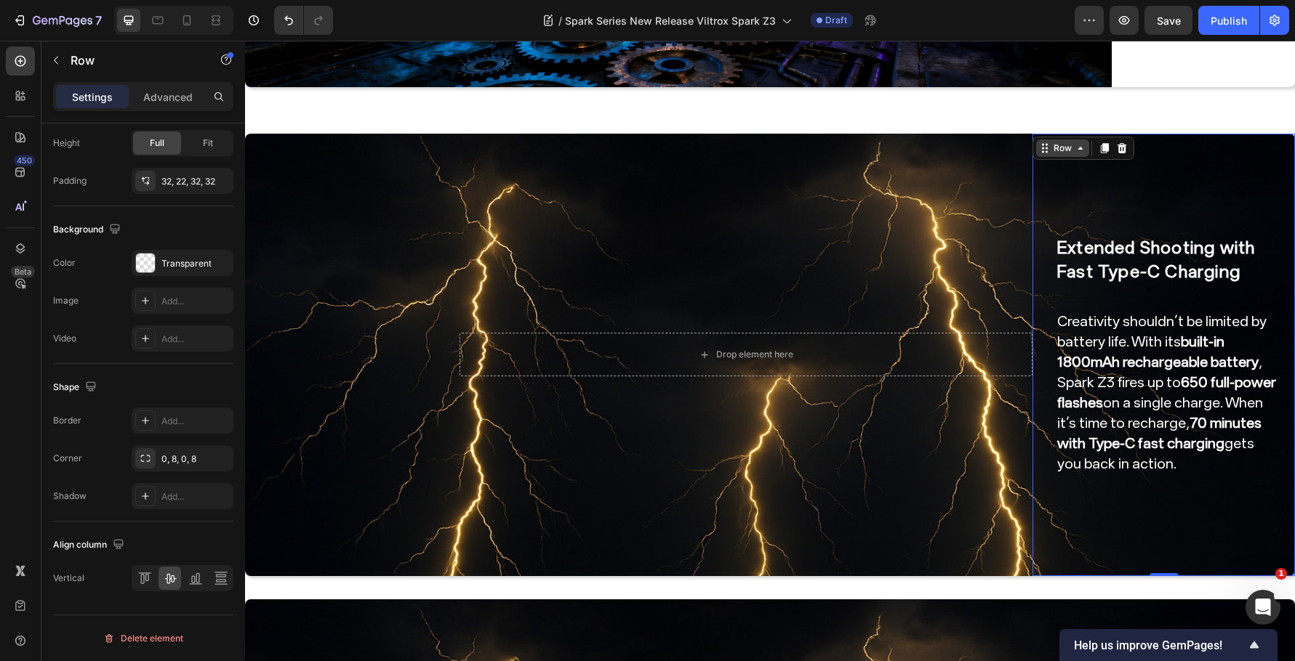
click at [1053, 142] on div "Row" at bounding box center [1062, 148] width 24 height 13
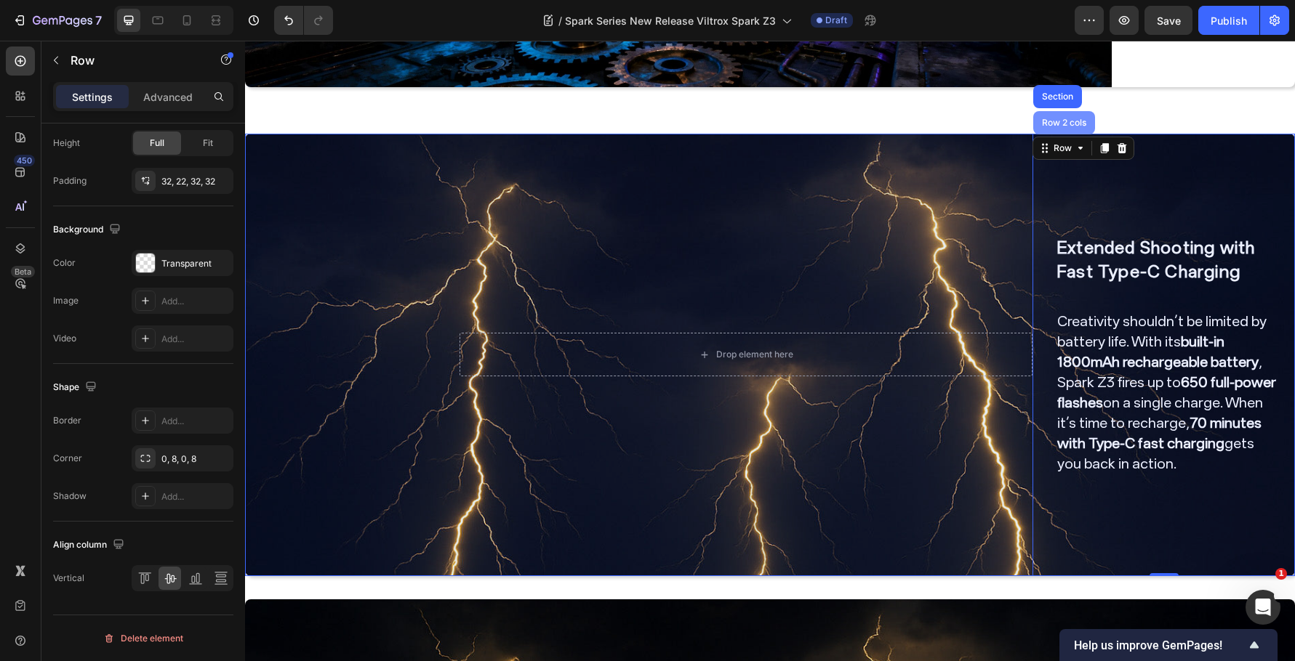
click at [1061, 114] on div "Row 2 cols" at bounding box center [1064, 122] width 62 height 23
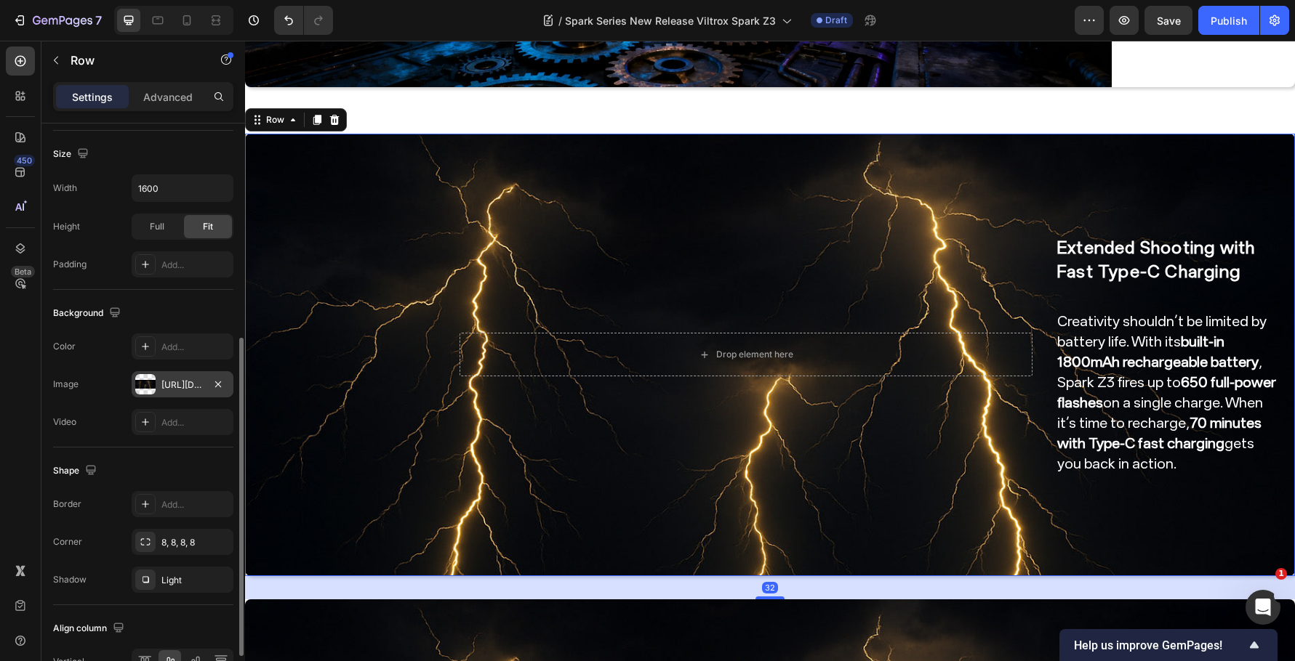
click at [168, 389] on div "https://cdn.shopify.com/s/files/1/0104/0380/7298/files/Spark_Z3_img0.jpg?v=1759…" at bounding box center [182, 385] width 42 height 13
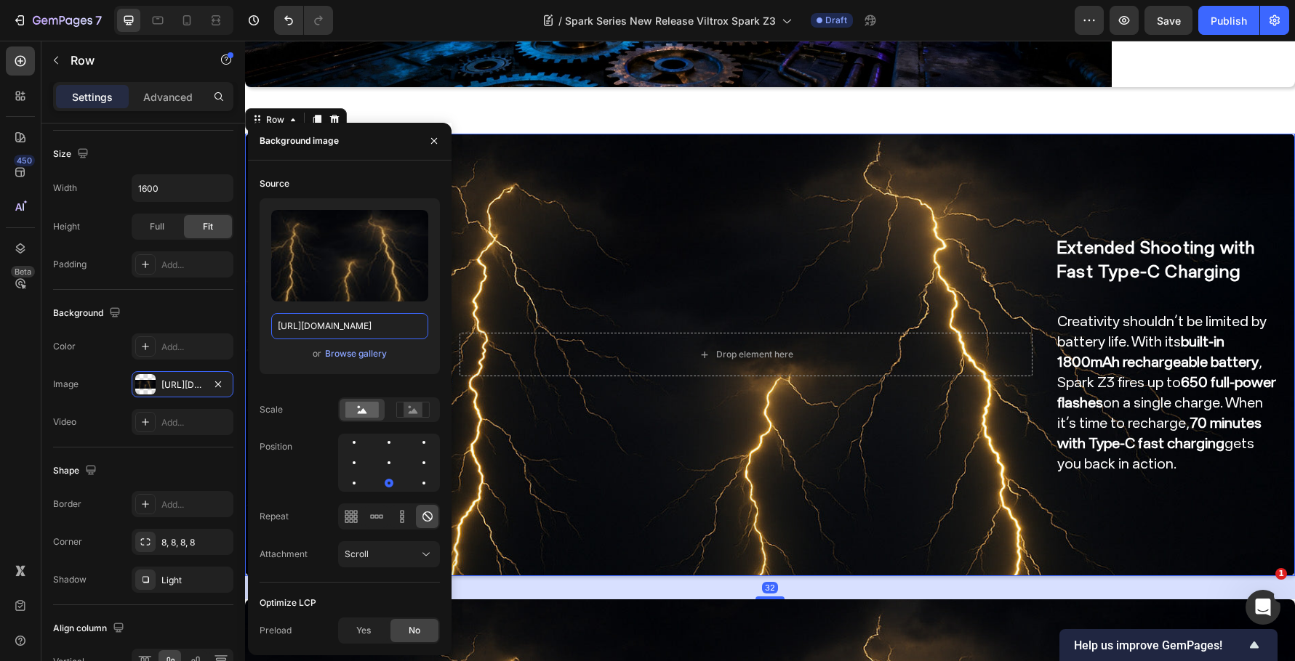
click at [341, 337] on input "https://cdn.shopify.com/s/files/1/0104/0380/7298/files/Spark_Z3_img0.jpg?v=1759…" at bounding box center [349, 326] width 157 height 26
paste input "1.jpg?v=1759048834"
type input "[URL][DOMAIN_NAME]"
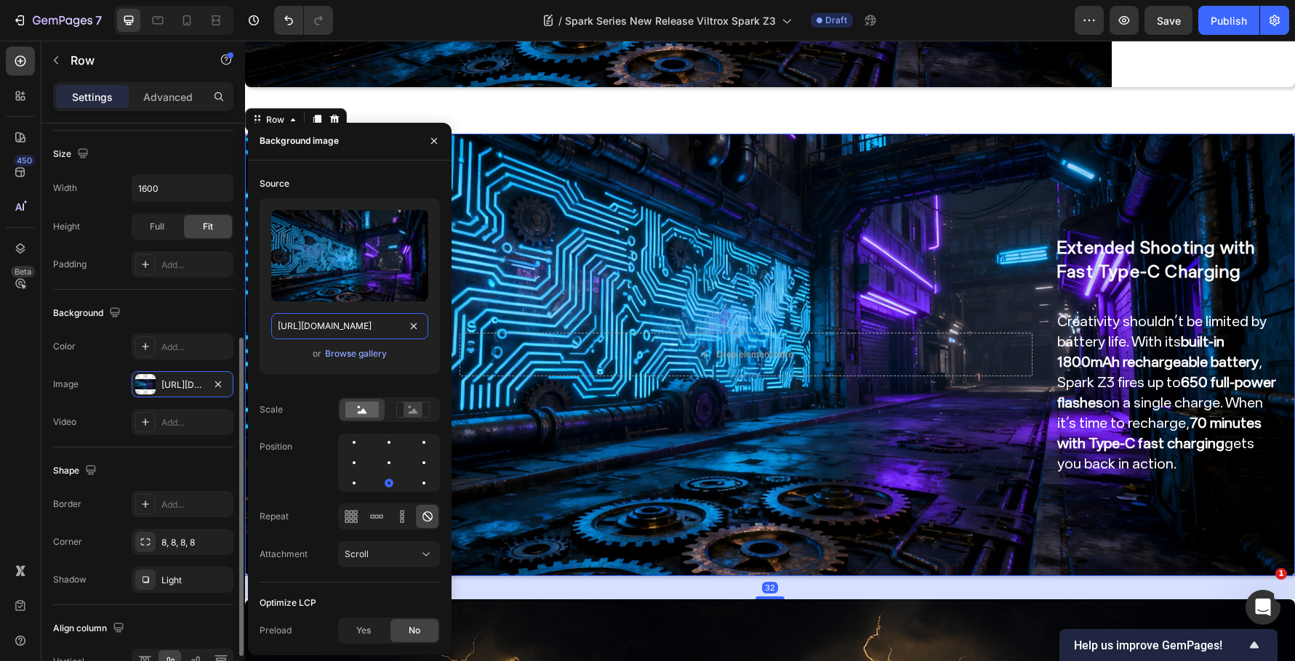
scroll to position [0, 257]
click at [183, 314] on div "Background" at bounding box center [143, 313] width 180 height 23
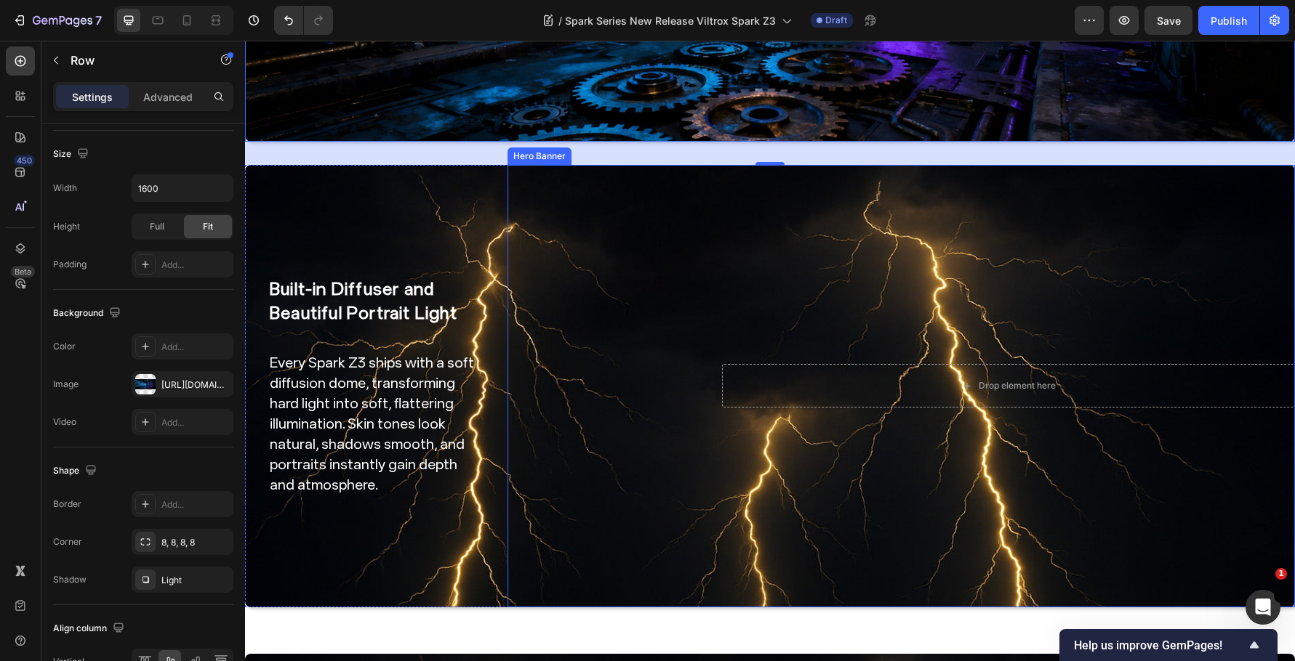
scroll to position [2059, 0]
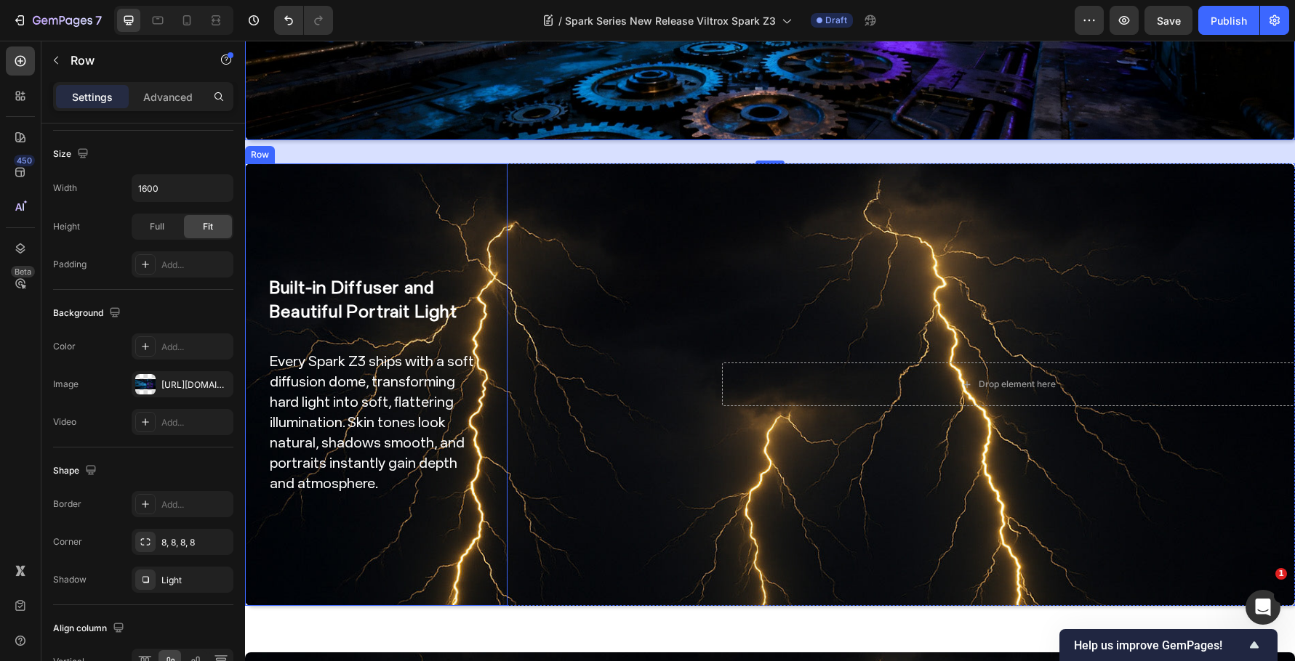
click at [478, 166] on div "Built-in Diffuser and Beautiful Portrait Light Heading Every Spark Z3 ships wit…" at bounding box center [376, 385] width 262 height 443
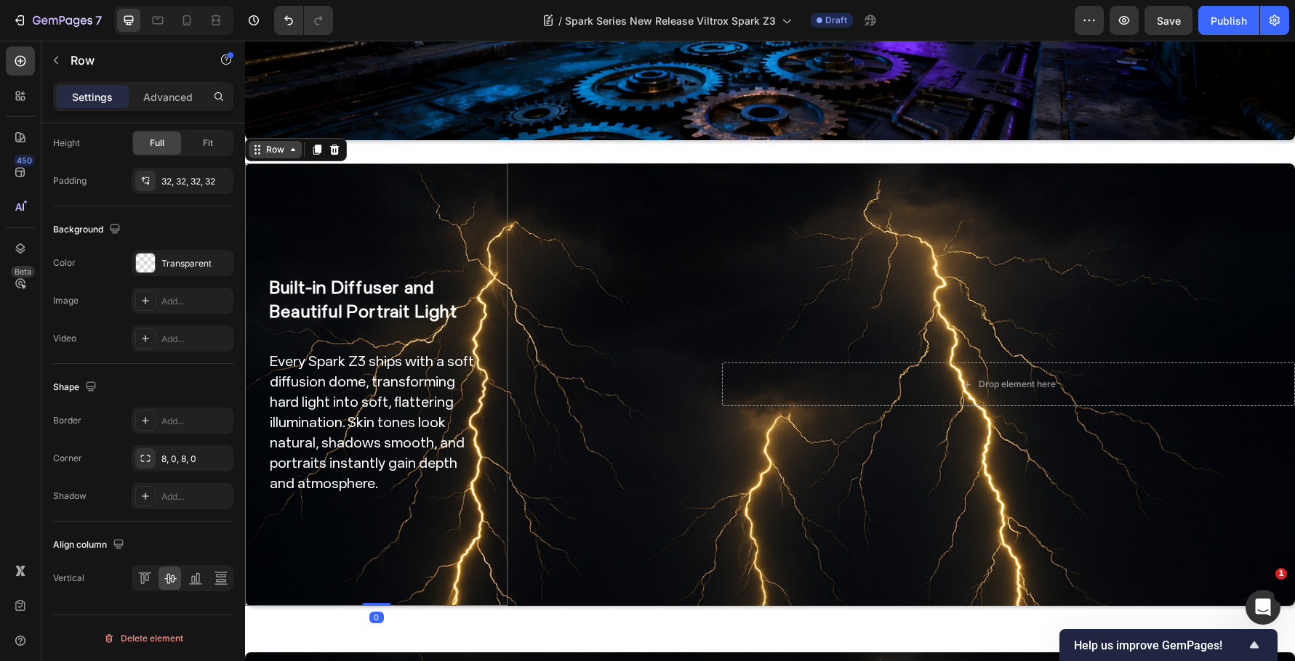
click at [275, 143] on div "Row" at bounding box center [275, 149] width 24 height 13
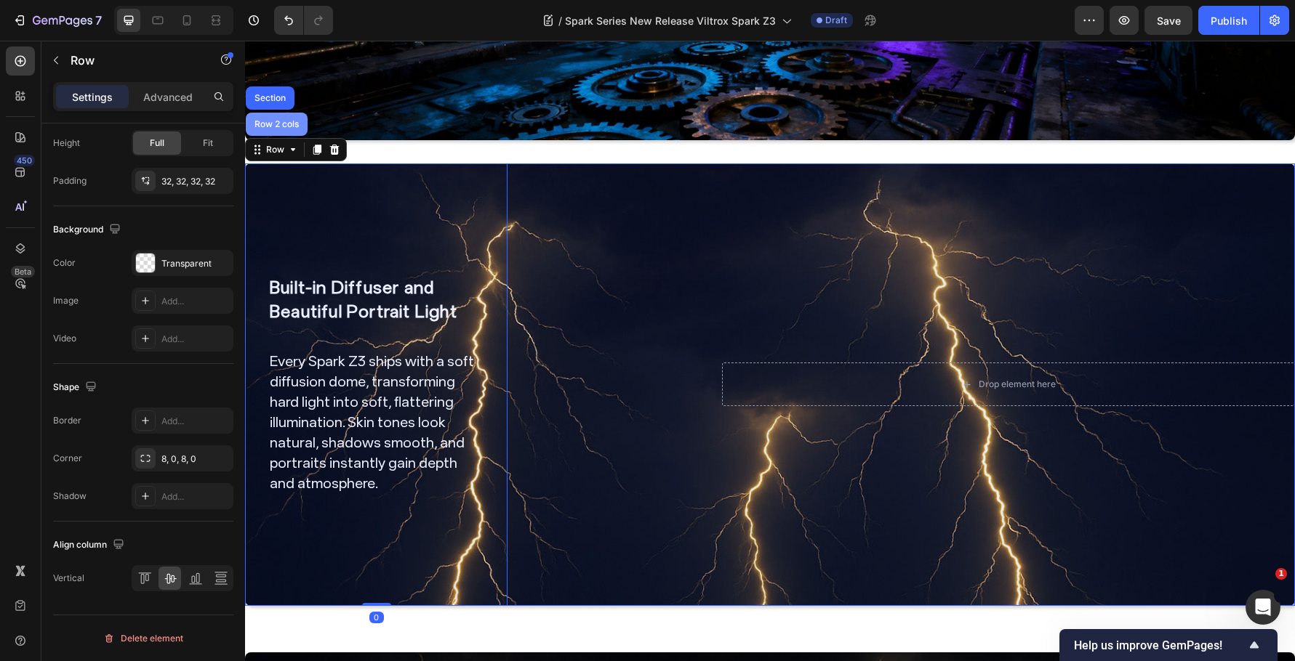
click at [289, 120] on div "Row 2 cols" at bounding box center [277, 124] width 50 height 9
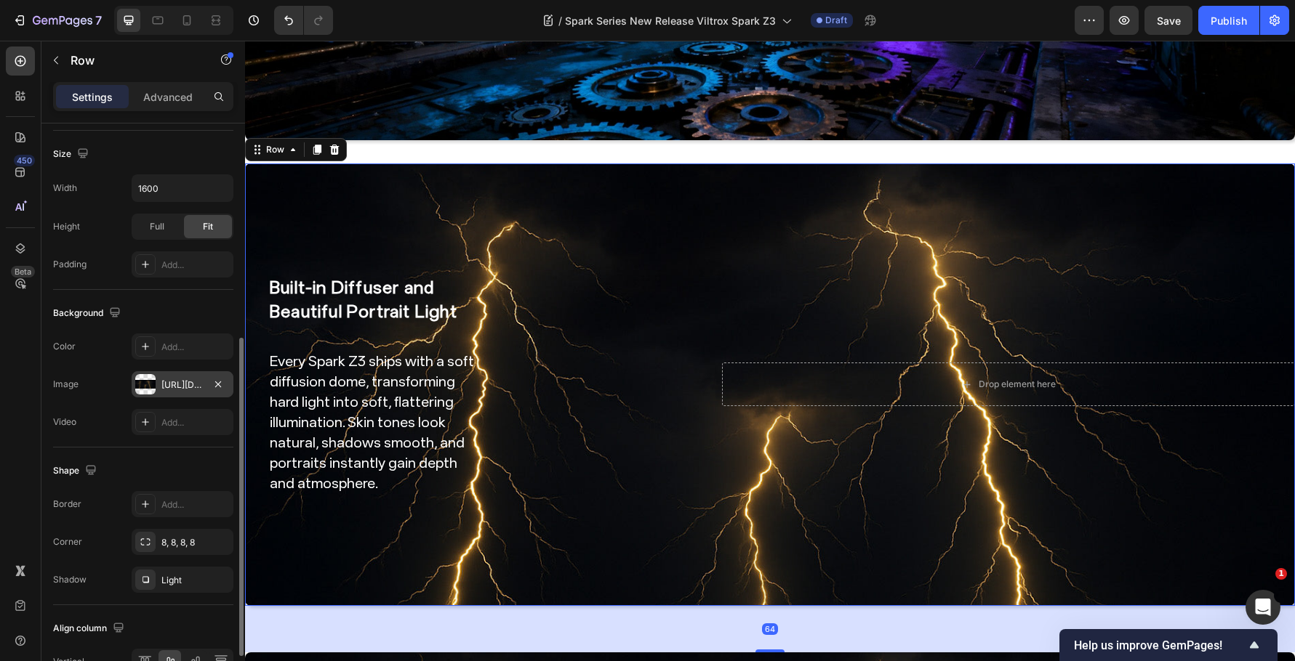
click at [168, 394] on div "https://cdn.shopify.com/s/files/1/0104/0380/7298/files/Spark_Z3_img0.jpg?v=1759…" at bounding box center [183, 384] width 102 height 26
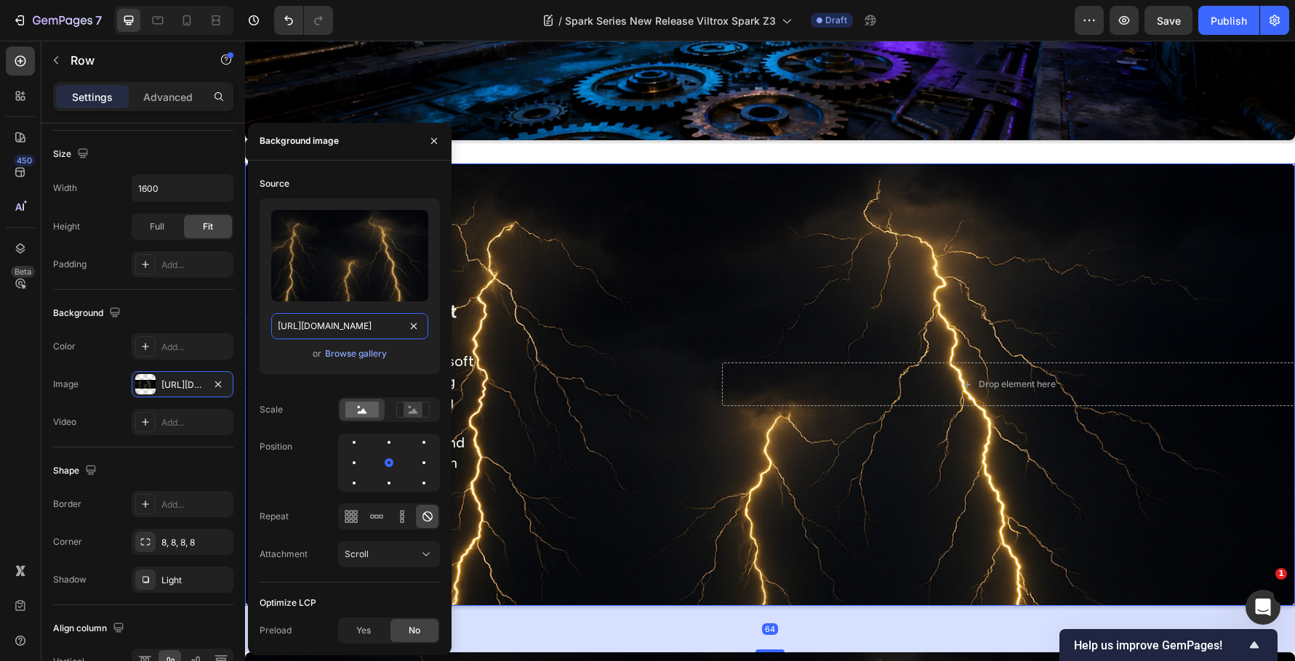
click at [291, 321] on input "https://cdn.shopify.com/s/files/1/0104/0380/7298/files/Spark_Z3_img0.jpg?v=1759…" at bounding box center [349, 326] width 157 height 26
paste input "1.jpg?v=1759048834"
type input "[URL][DOMAIN_NAME]"
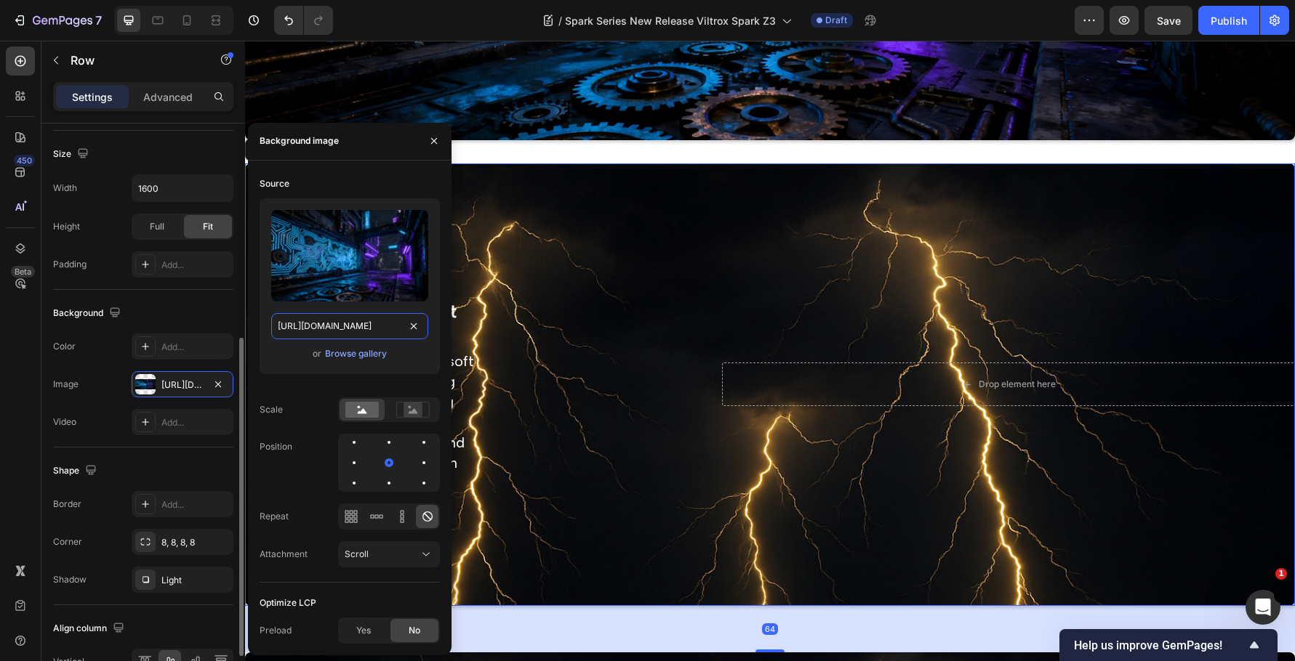
scroll to position [0, 257]
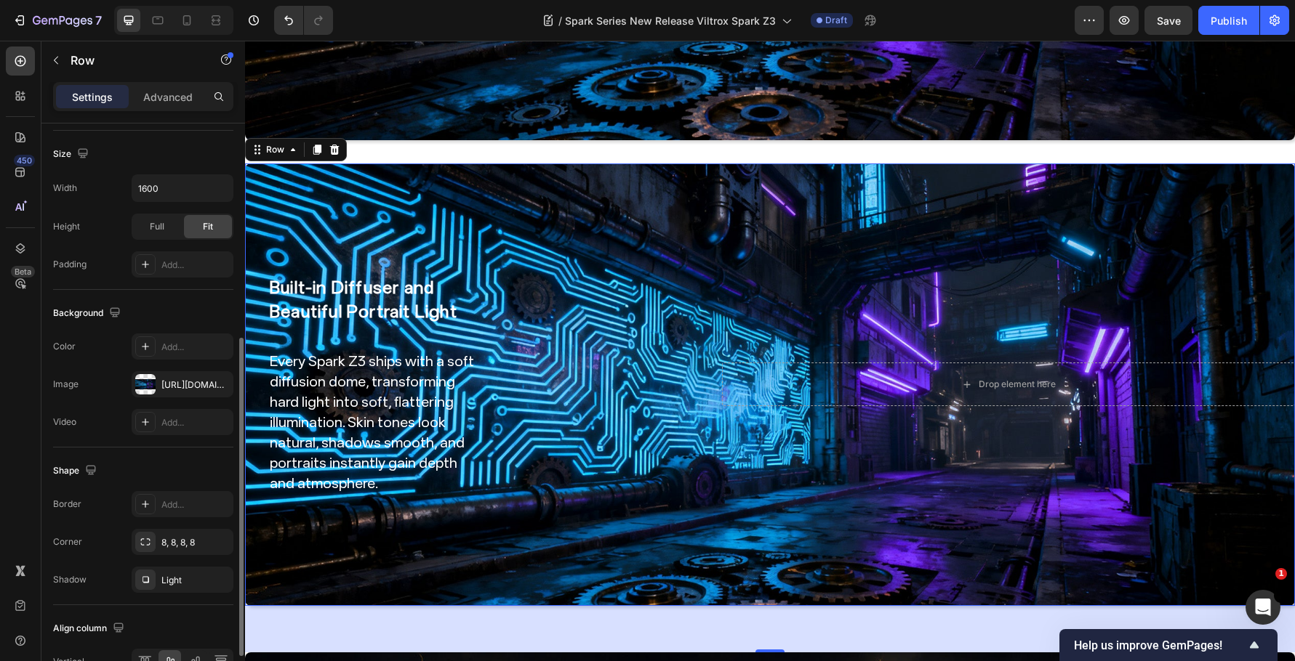
click at [157, 314] on div "Background" at bounding box center [143, 313] width 180 height 23
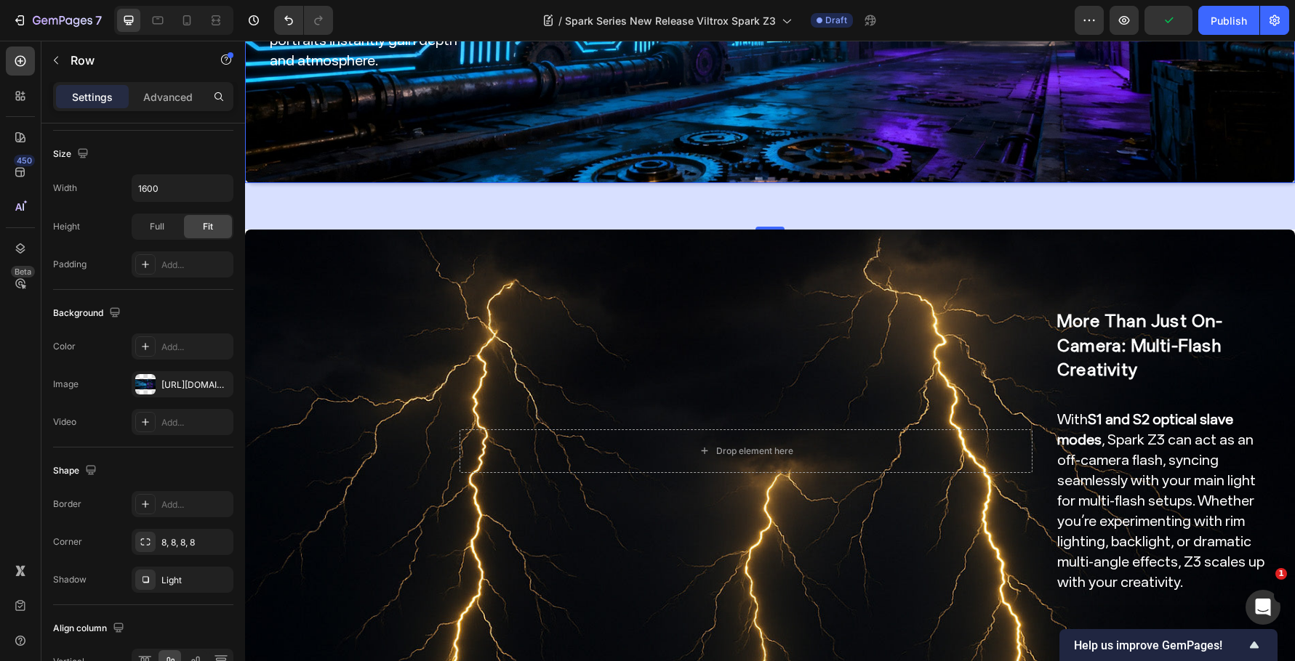
scroll to position [2495, 0]
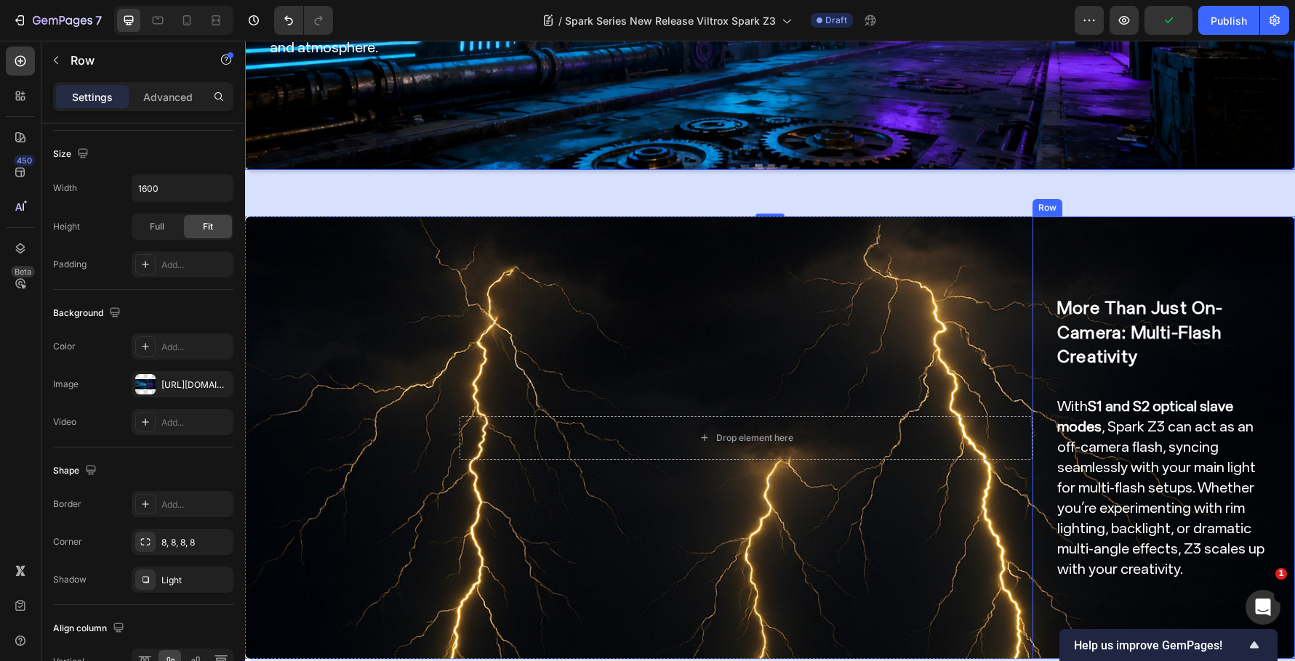
click at [1055, 240] on div "More Than Just On-Camera: Multi-Flash Creativity Heading With S1 and S2 optical…" at bounding box center [1163, 438] width 216 height 396
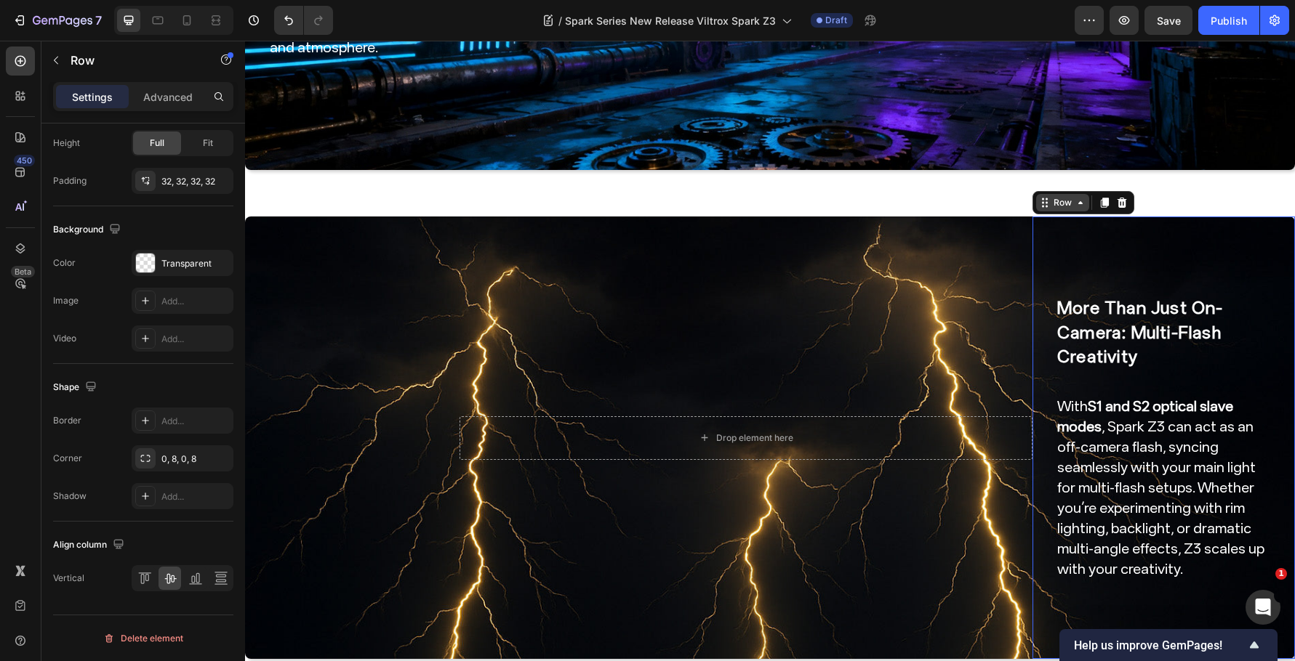
click at [1061, 196] on div "Row" at bounding box center [1062, 202] width 24 height 13
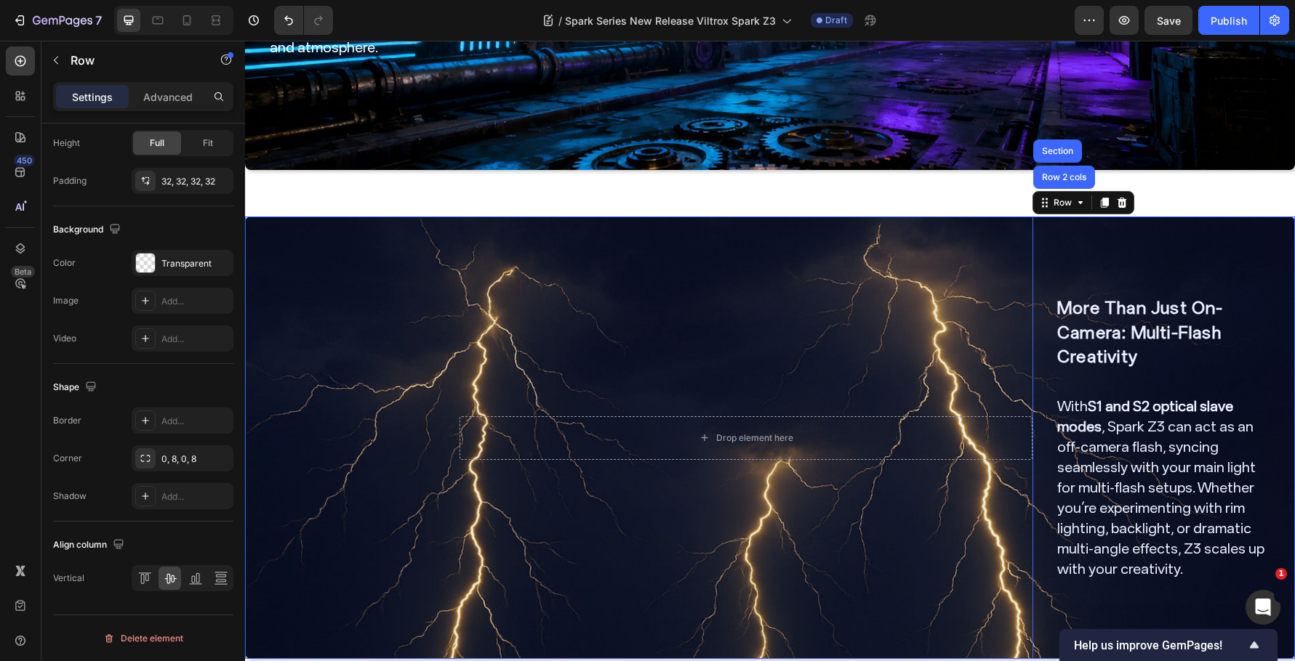
drag, startPoint x: 1074, startPoint y: 166, endPoint x: 947, endPoint y: 193, distance: 129.3
click at [1074, 166] on div "Row 2 cols" at bounding box center [1064, 177] width 62 height 23
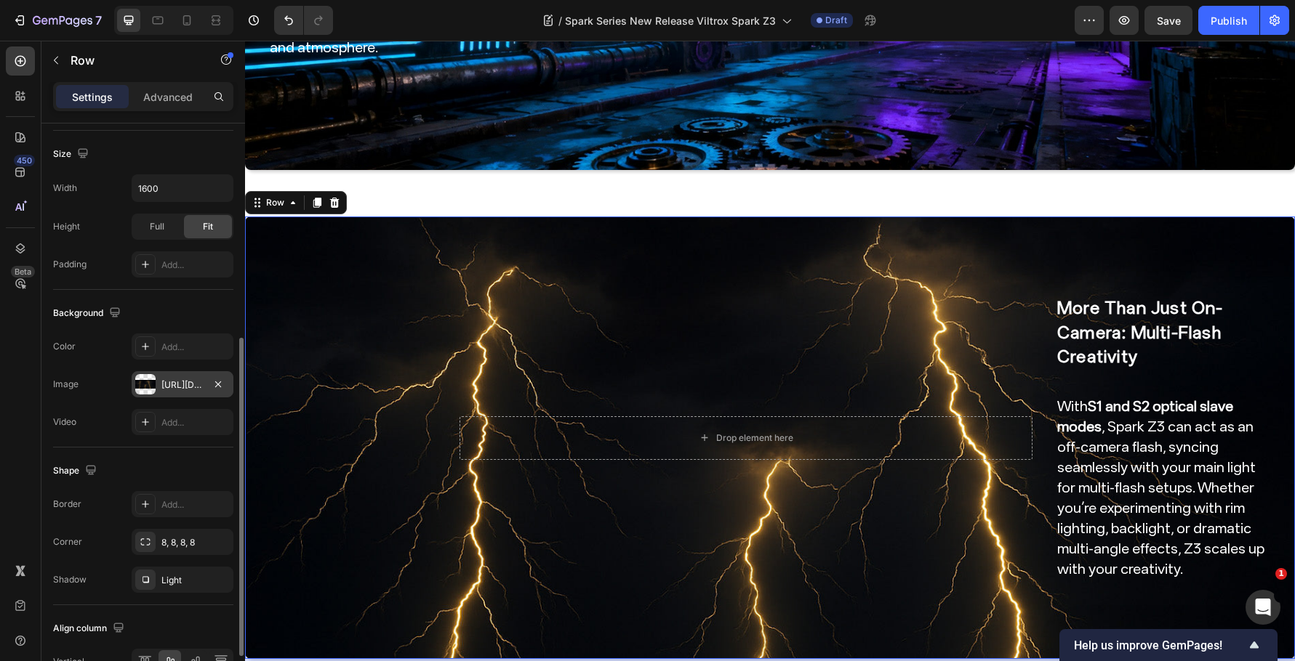
click at [180, 387] on div "https://cdn.shopify.com/s/files/1/0104/0380/7298/files/Spark_Z3_img0.jpg?v=1759…" at bounding box center [182, 385] width 42 height 13
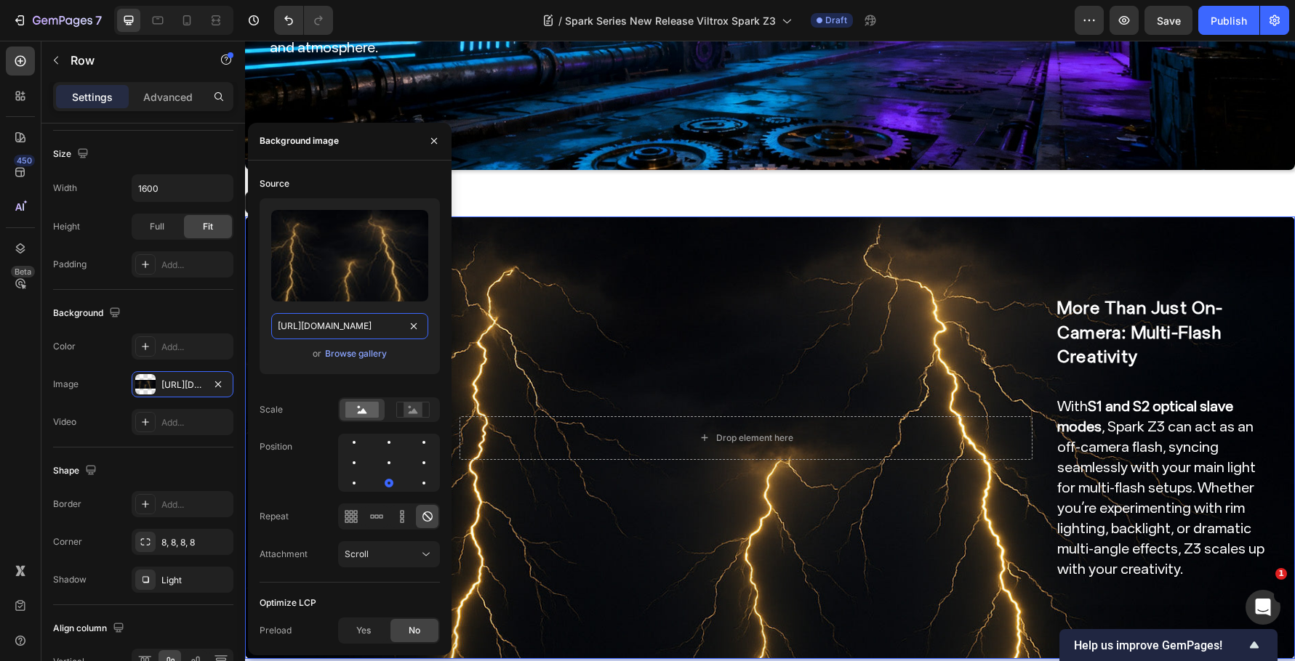
drag, startPoint x: 352, startPoint y: 314, endPoint x: 325, endPoint y: 321, distance: 27.7
click at [352, 314] on input "https://cdn.shopify.com/s/files/1/0104/0380/7298/files/Spark_Z3_img0.jpg?v=1759…" at bounding box center [349, 326] width 157 height 26
paste input "1.jpg?v=1759048834"
type input "[URL][DOMAIN_NAME]"
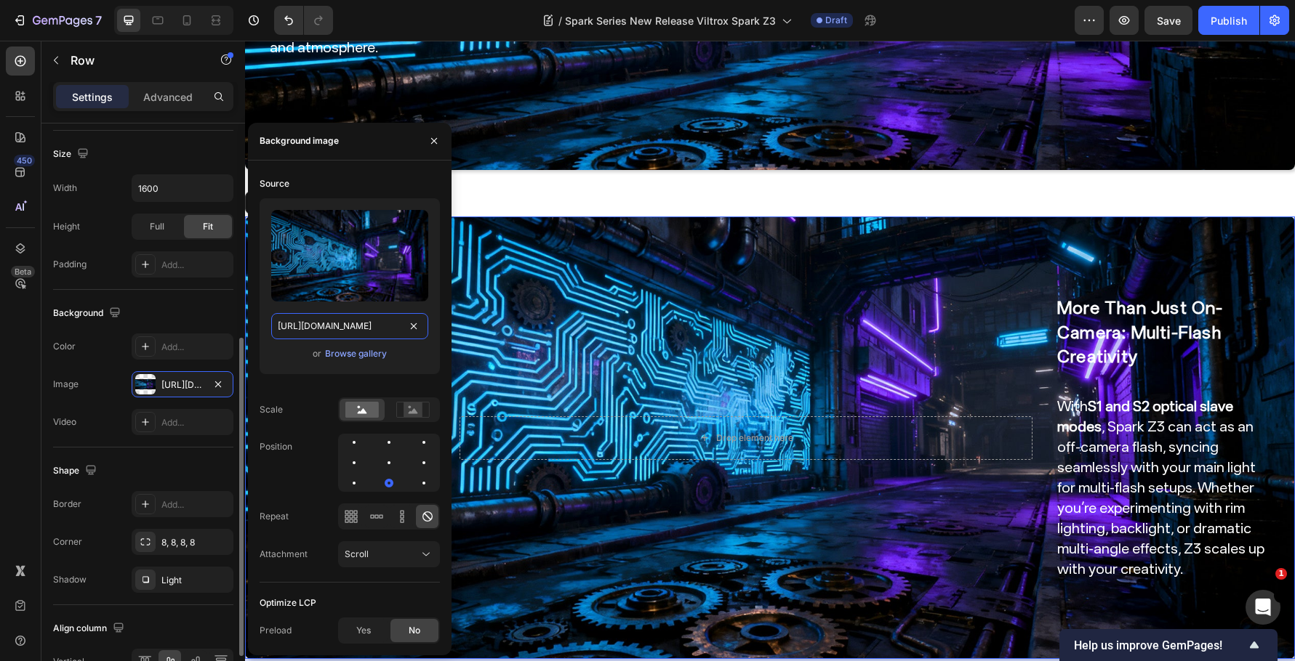
scroll to position [0, 257]
click at [203, 314] on div "Background" at bounding box center [143, 313] width 180 height 23
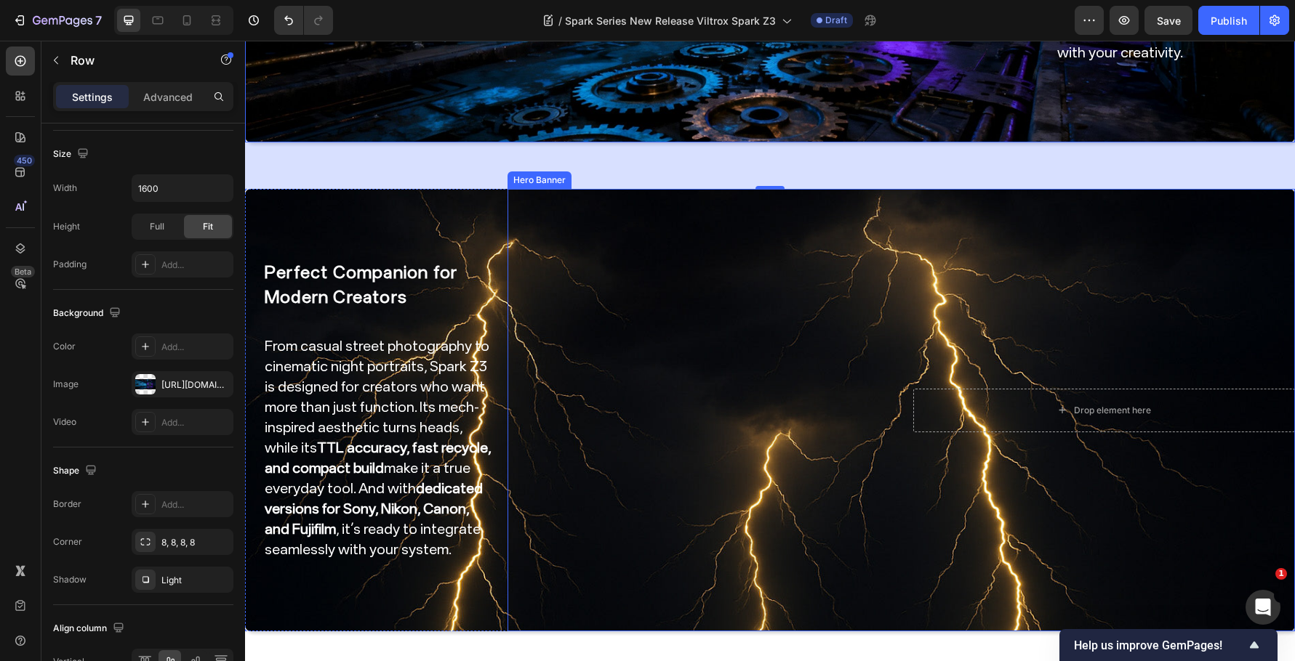
scroll to position [3004, 0]
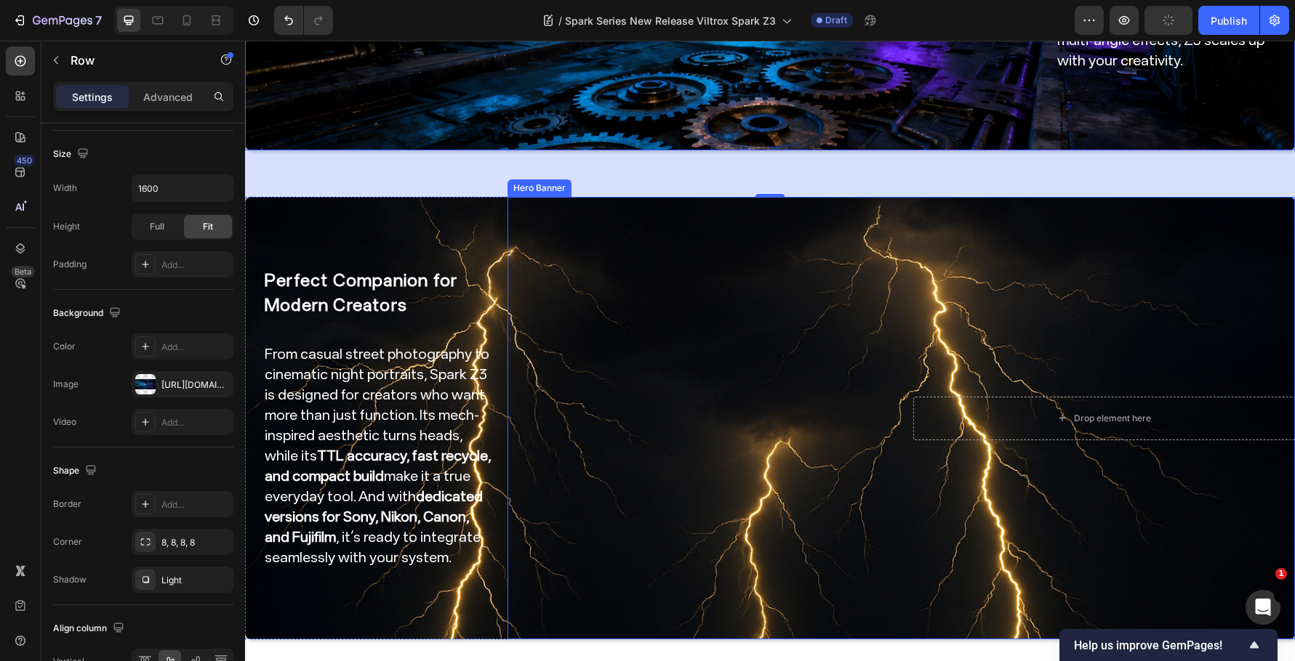
click at [461, 197] on div "Perfect Companion for Modern Creators Heading From casual street photography to…" at bounding box center [376, 418] width 262 height 443
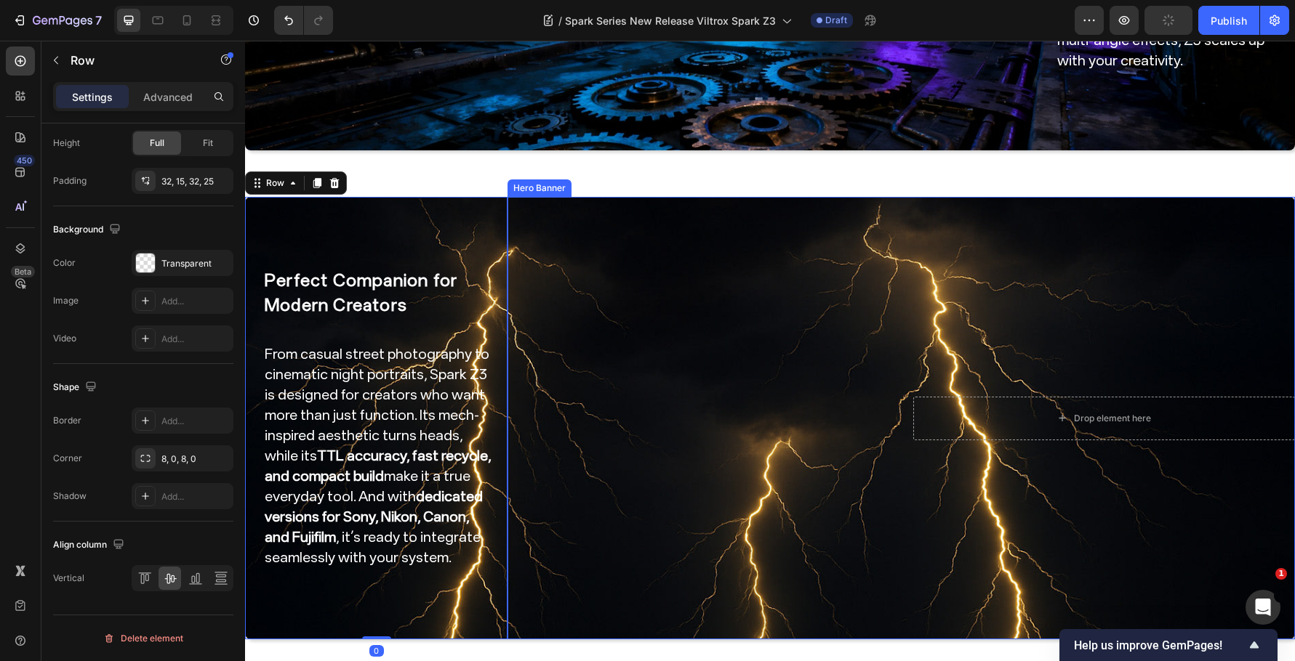
click at [549, 197] on div "Overlay" at bounding box center [900, 418] width 787 height 443
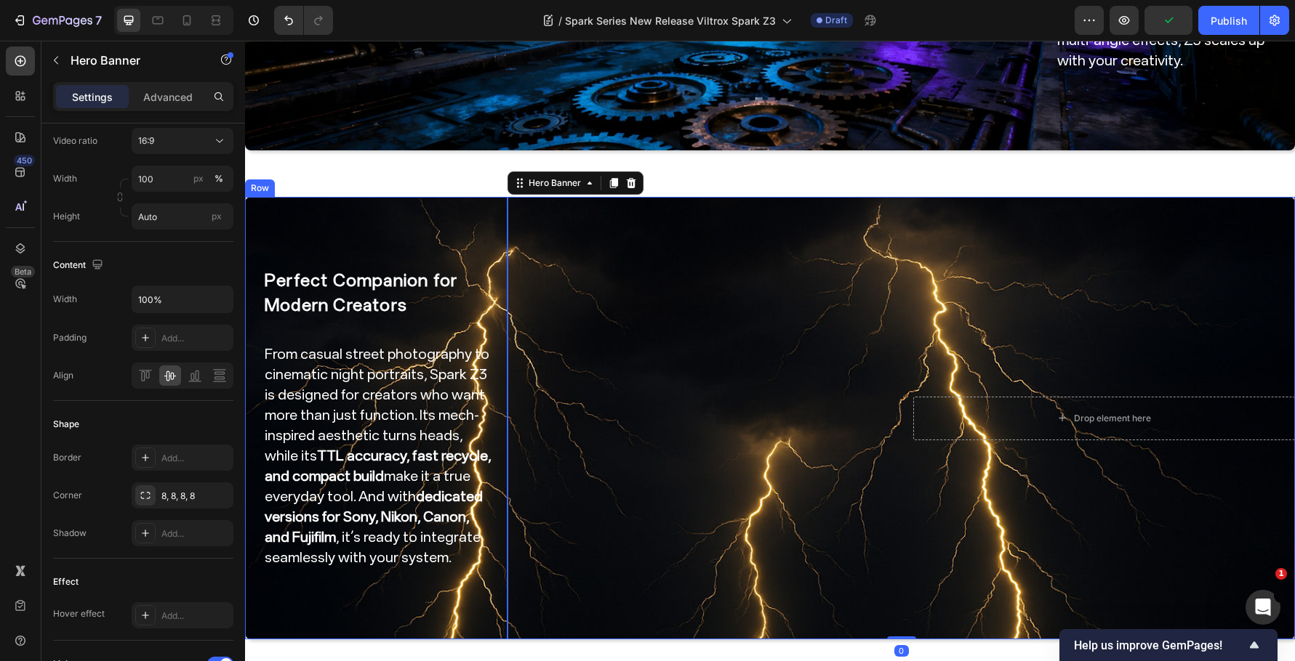
scroll to position [0, 0]
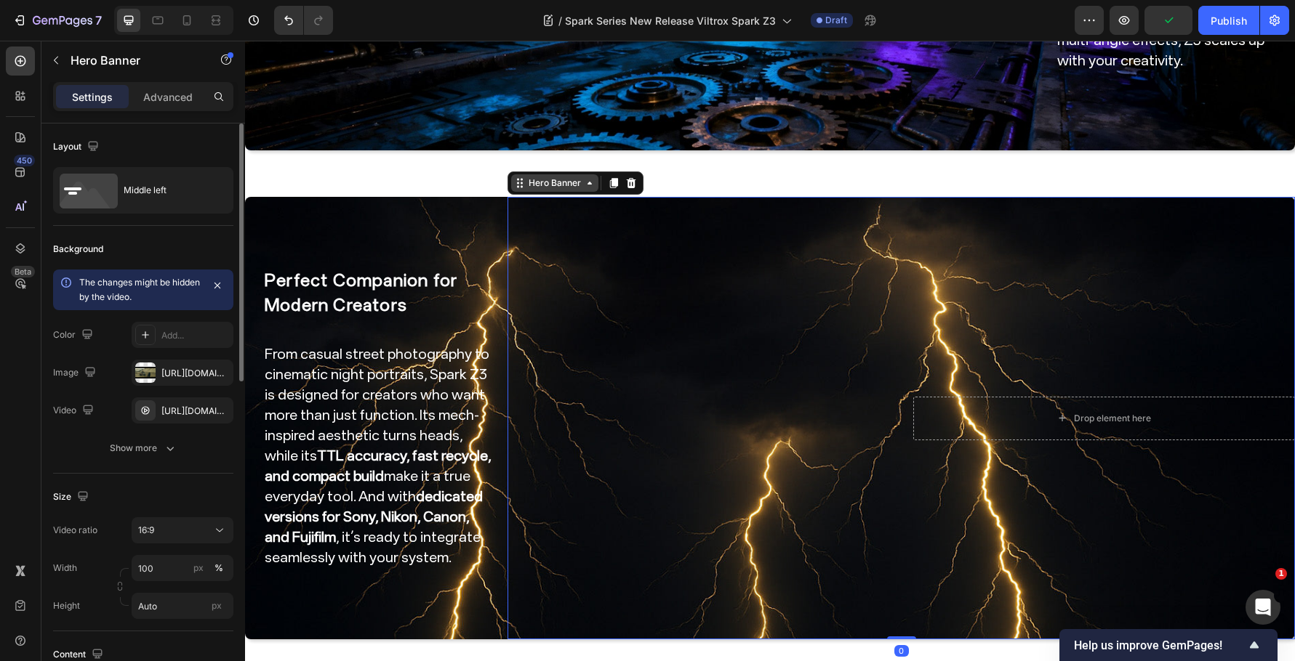
click at [526, 177] on div "Hero Banner" at bounding box center [555, 183] width 58 height 13
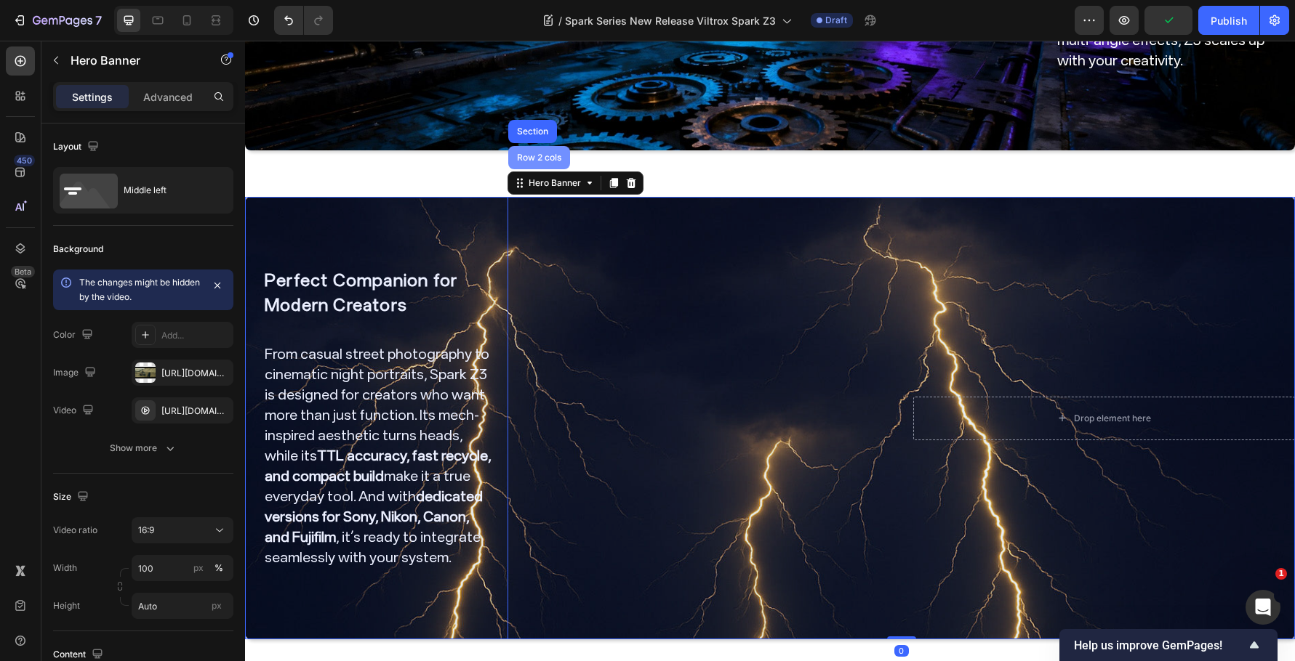
click at [518, 146] on div "Row 2 cols" at bounding box center [539, 157] width 62 height 23
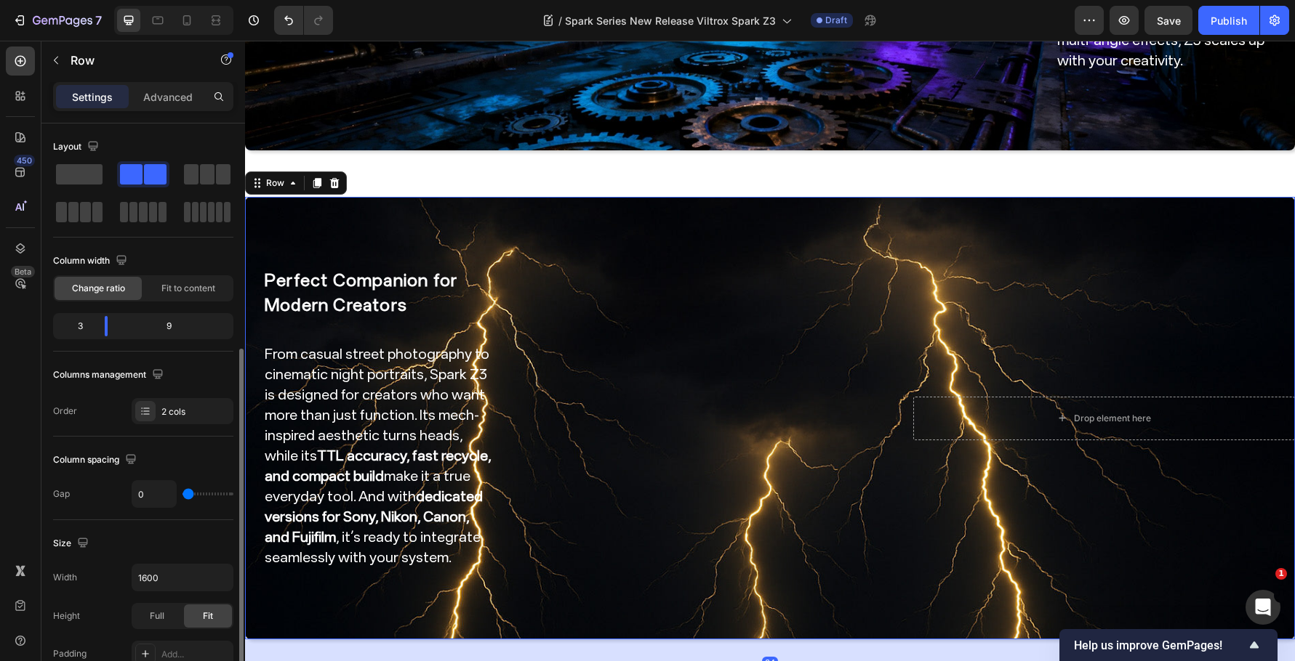
scroll to position [218, 0]
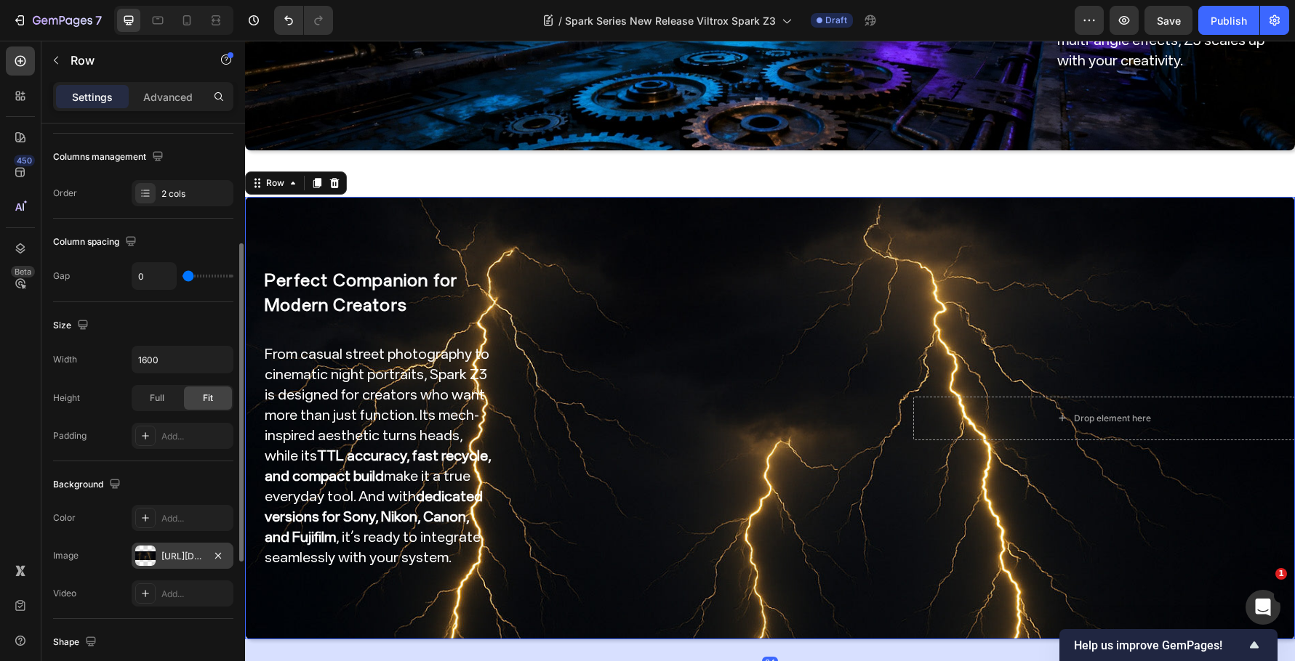
click at [193, 555] on div "https://cdn.shopify.com/s/files/1/0104/0380/7298/files/Spark_Z3_img0.jpg?v=1759…" at bounding box center [182, 556] width 42 height 13
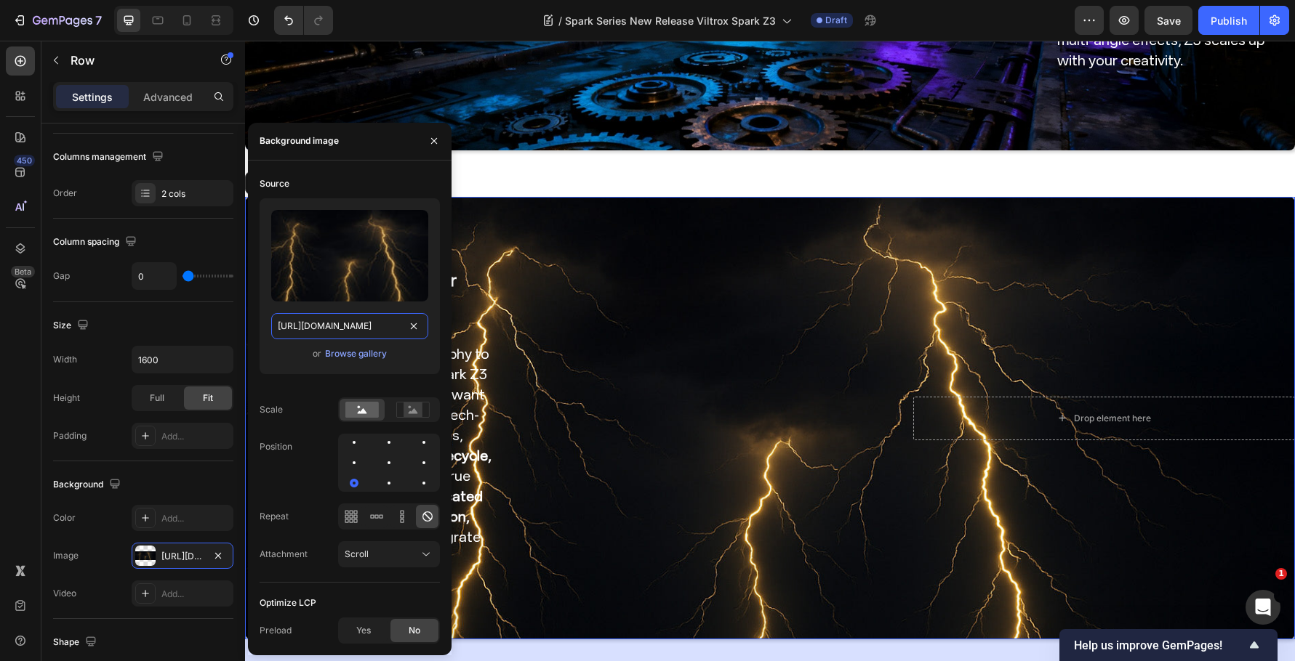
click at [322, 318] on input "https://cdn.shopify.com/s/files/1/0104/0380/7298/files/Spark_Z3_img0.jpg?v=1759…" at bounding box center [349, 326] width 157 height 26
paste input "1.jpg?v=1759048834"
type input "[URL][DOMAIN_NAME]"
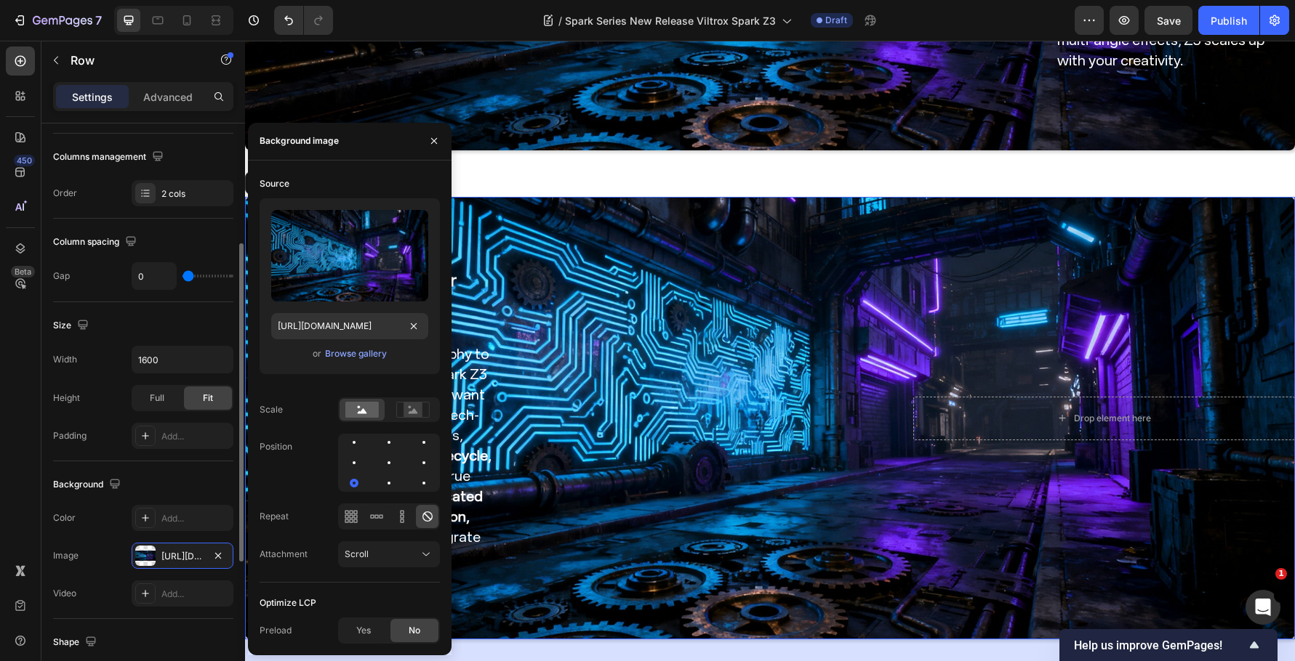
scroll to position [0, 0]
click at [134, 315] on div "Size" at bounding box center [143, 325] width 180 height 23
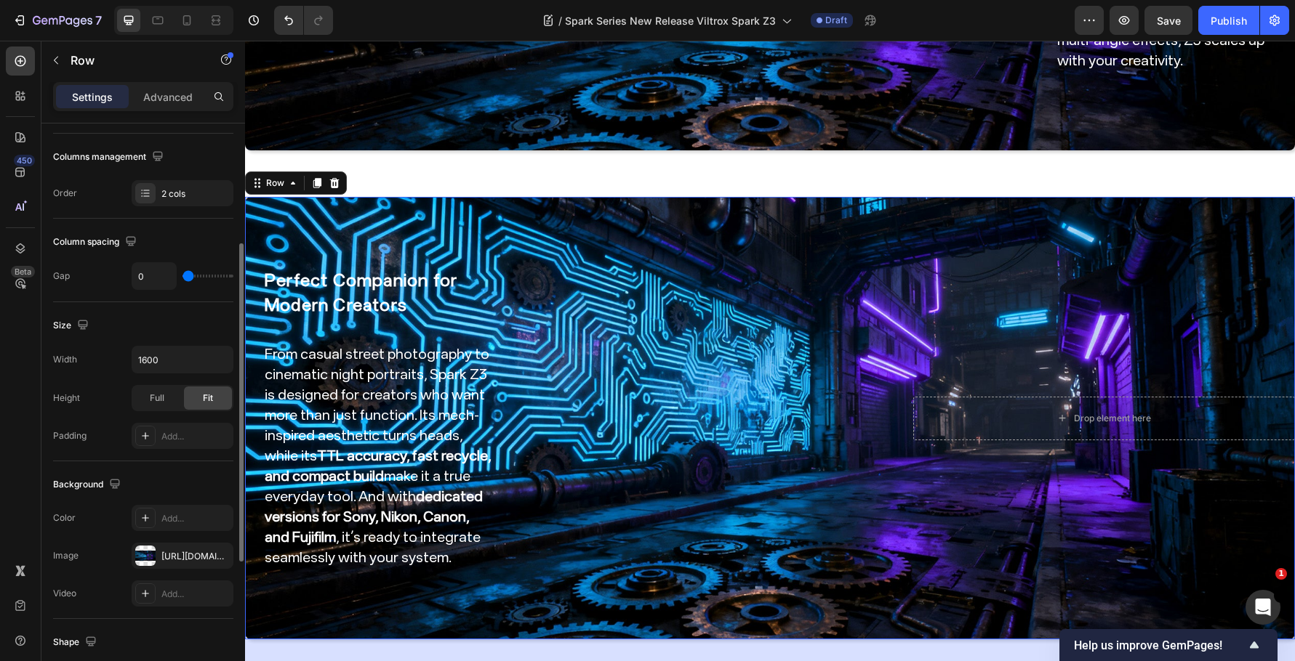
drag, startPoint x: 177, startPoint y: 558, endPoint x: 196, endPoint y: 542, distance: 25.3
click at [177, 558] on div "[URL][DOMAIN_NAME]" at bounding box center [195, 556] width 68 height 13
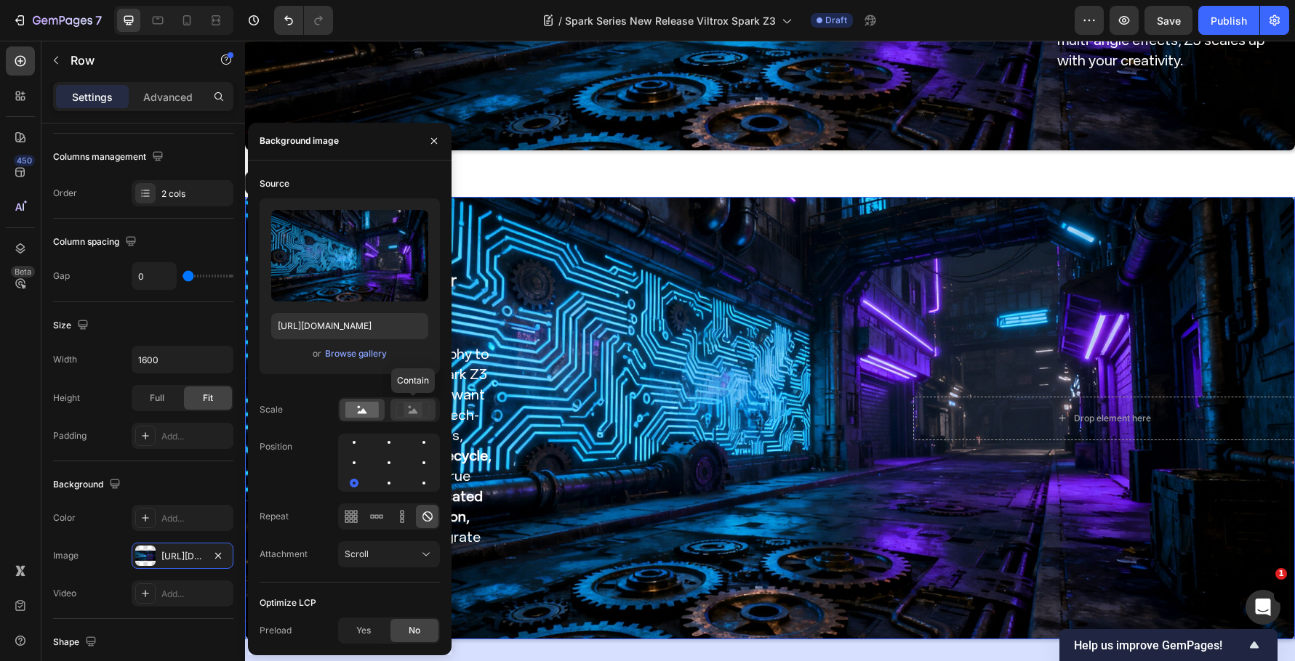
click at [411, 417] on rect at bounding box center [412, 410] width 19 height 15
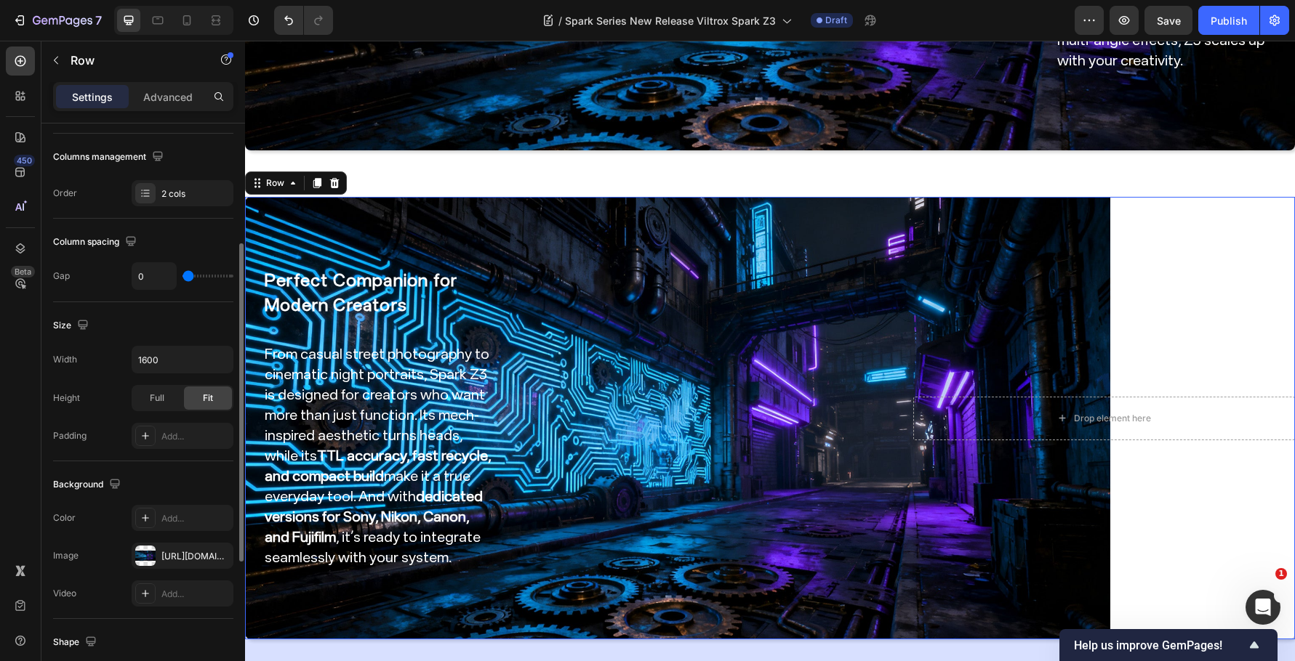
click at [158, 321] on div "Size" at bounding box center [143, 325] width 180 height 23
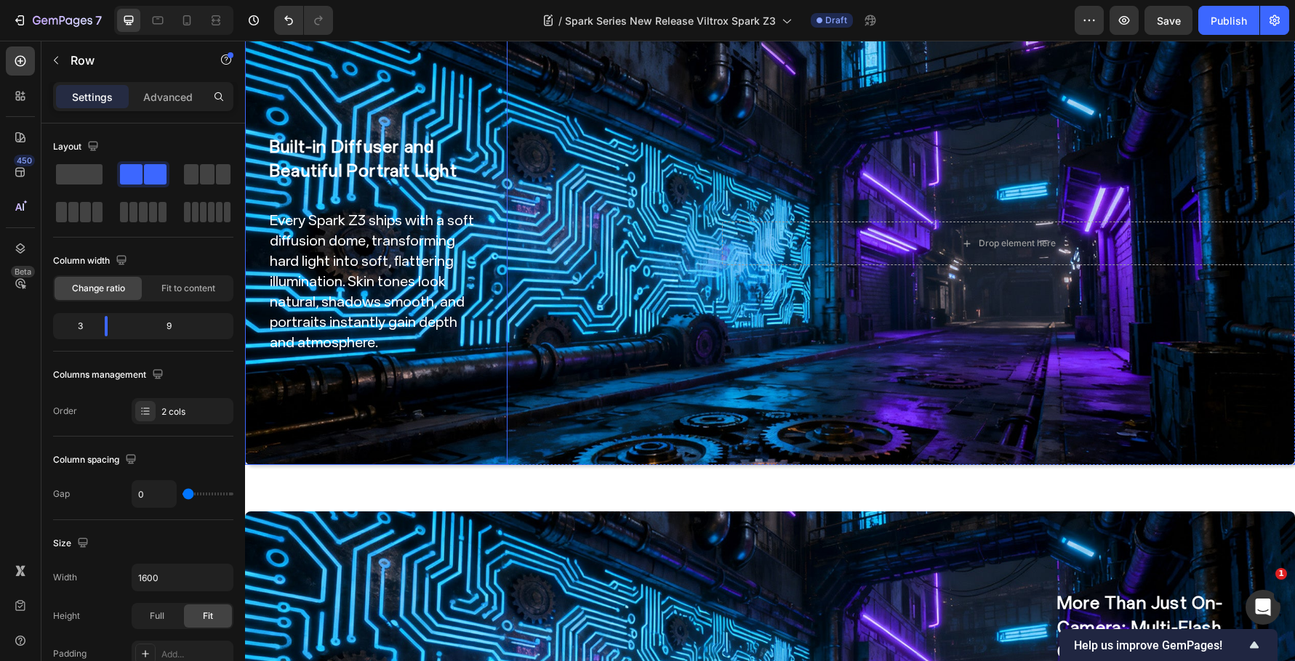
scroll to position [2059, 0]
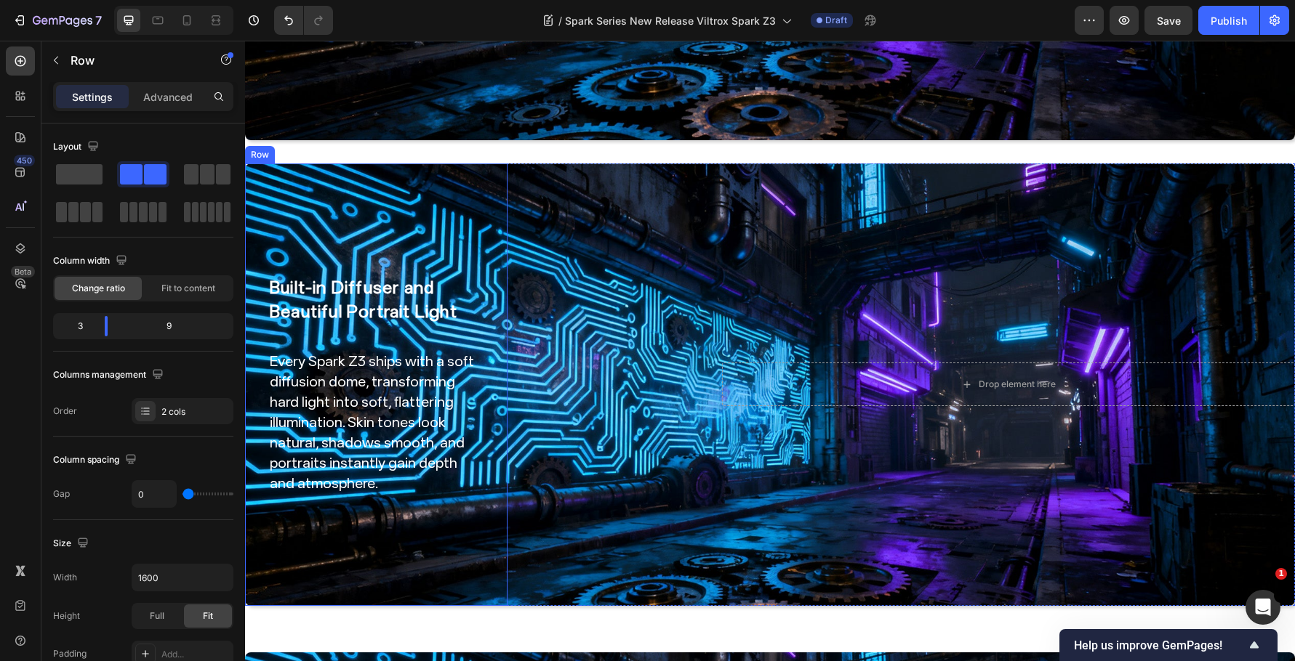
click at [460, 542] on div "Built-in Diffuser and Beautiful Portrait Light Heading Every Spark Z3 ships wit…" at bounding box center [376, 385] width 216 height 396
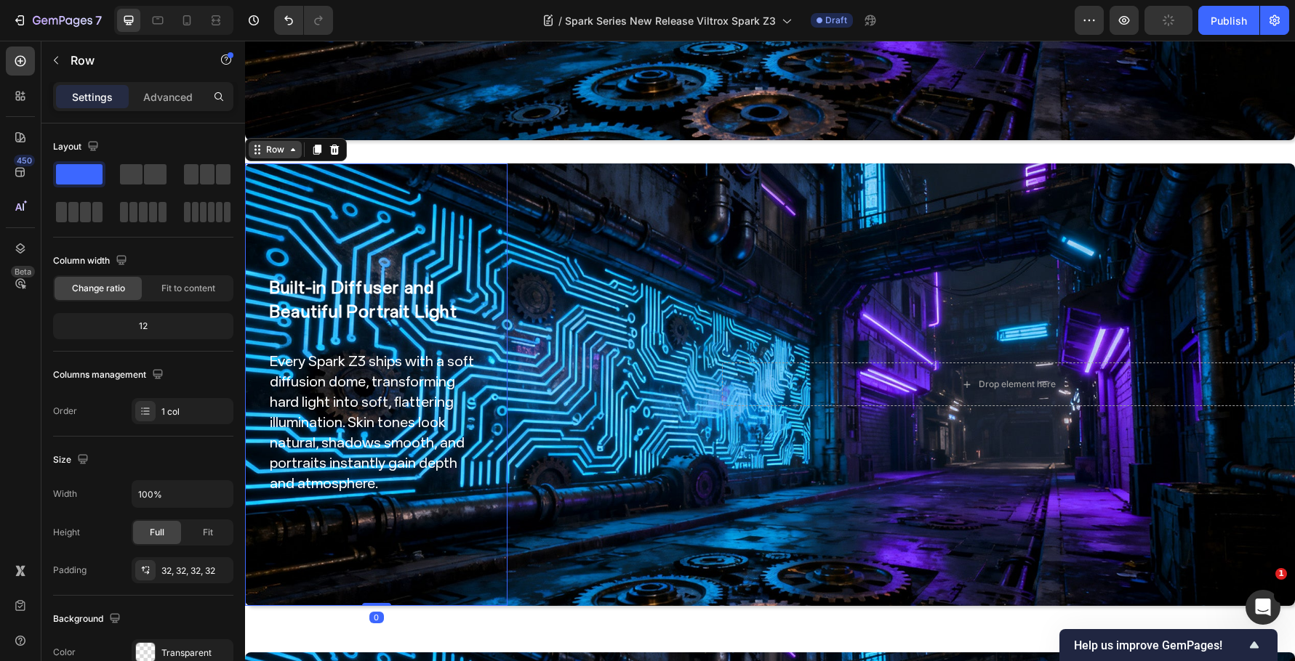
click at [276, 141] on div "Row" at bounding box center [275, 149] width 53 height 17
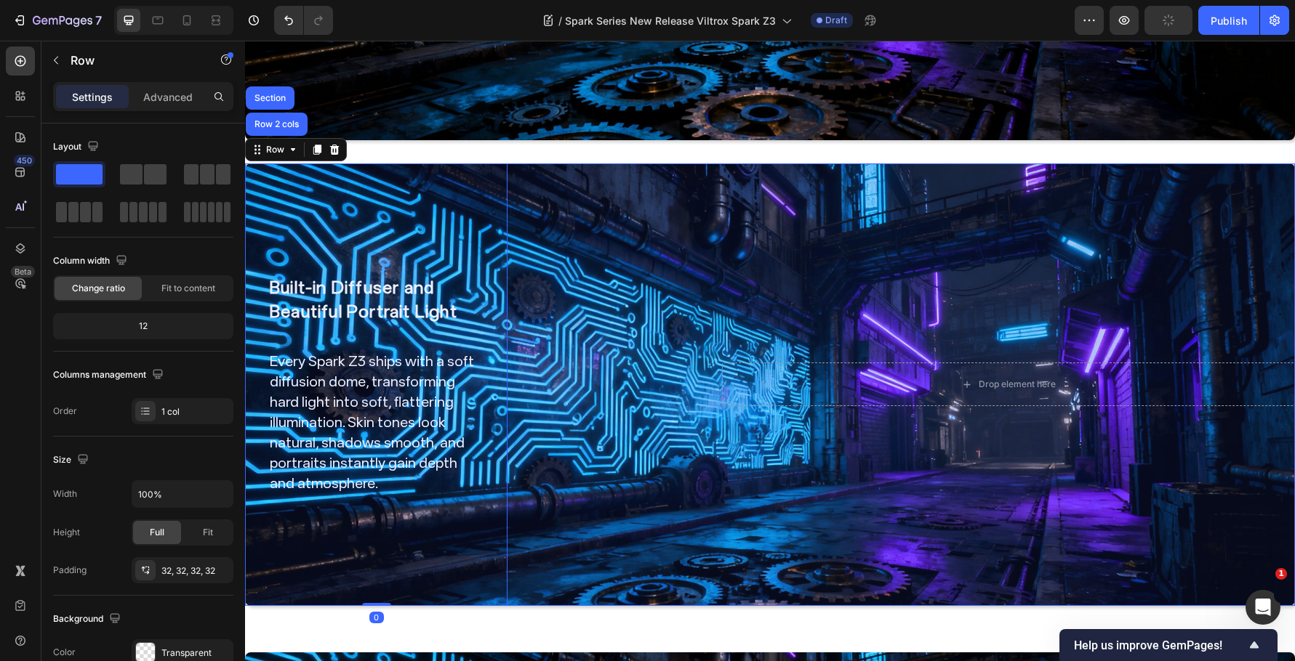
click at [291, 116] on div "Row 2 cols" at bounding box center [277, 124] width 62 height 23
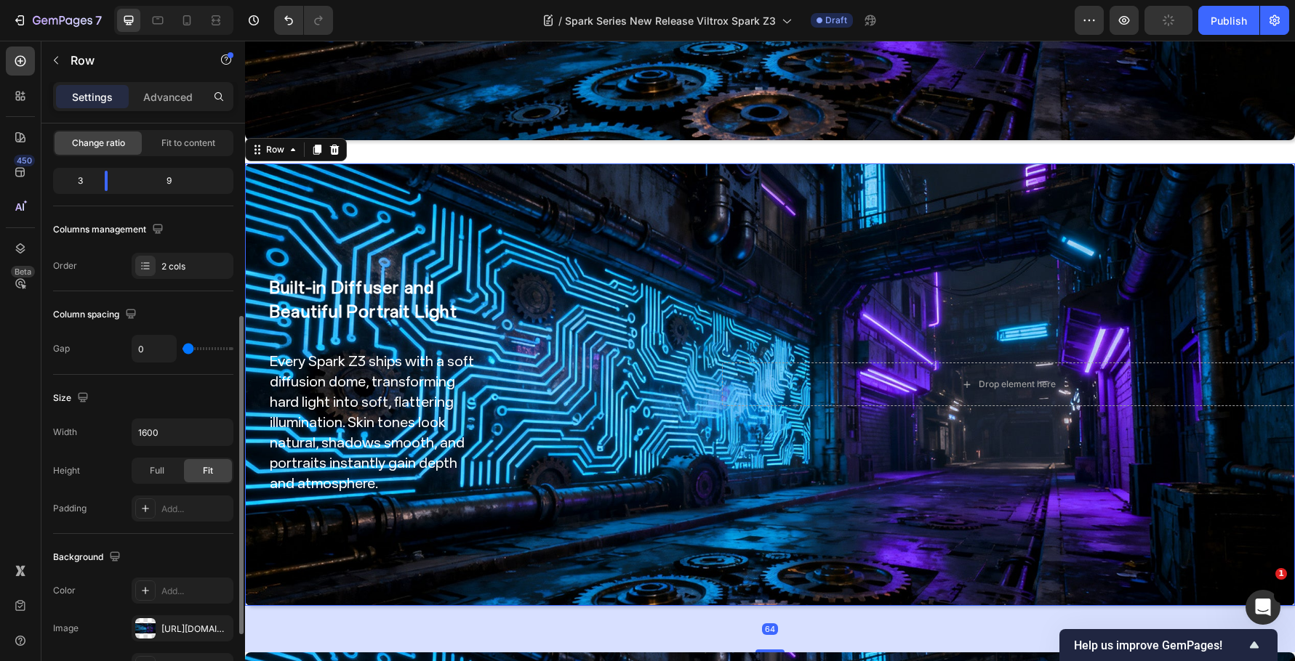
scroll to position [218, 0]
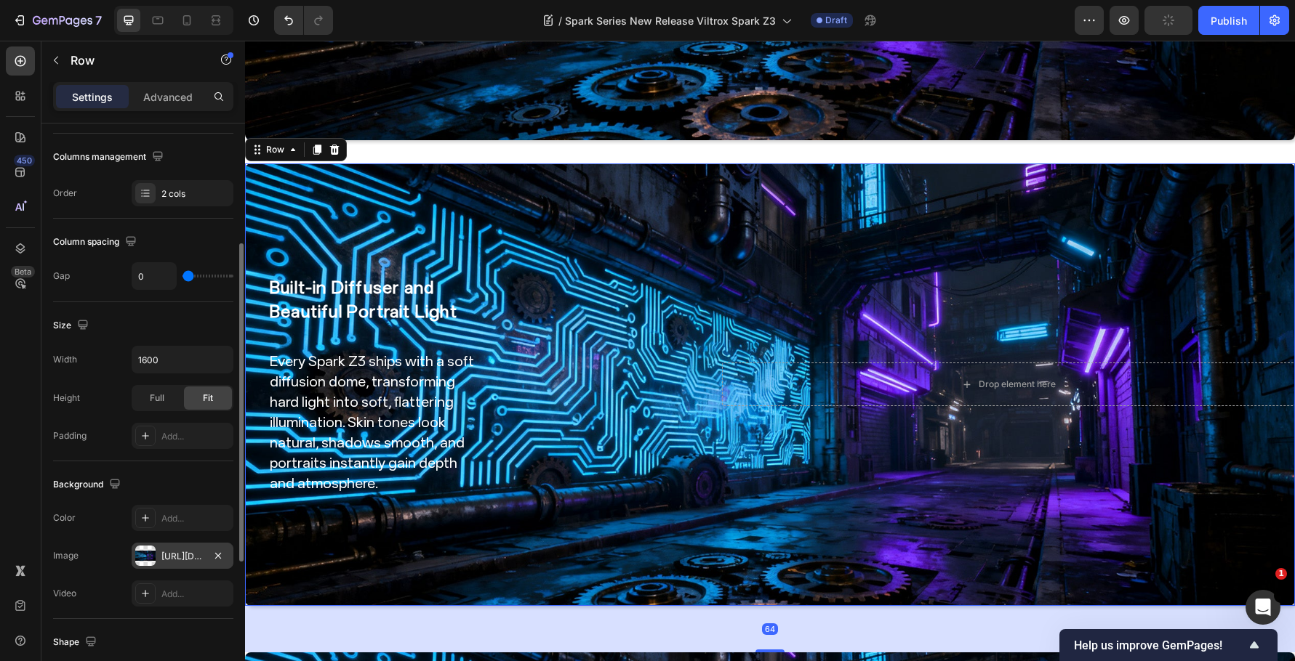
click at [170, 550] on div "[URL][DOMAIN_NAME]" at bounding box center [182, 556] width 42 height 13
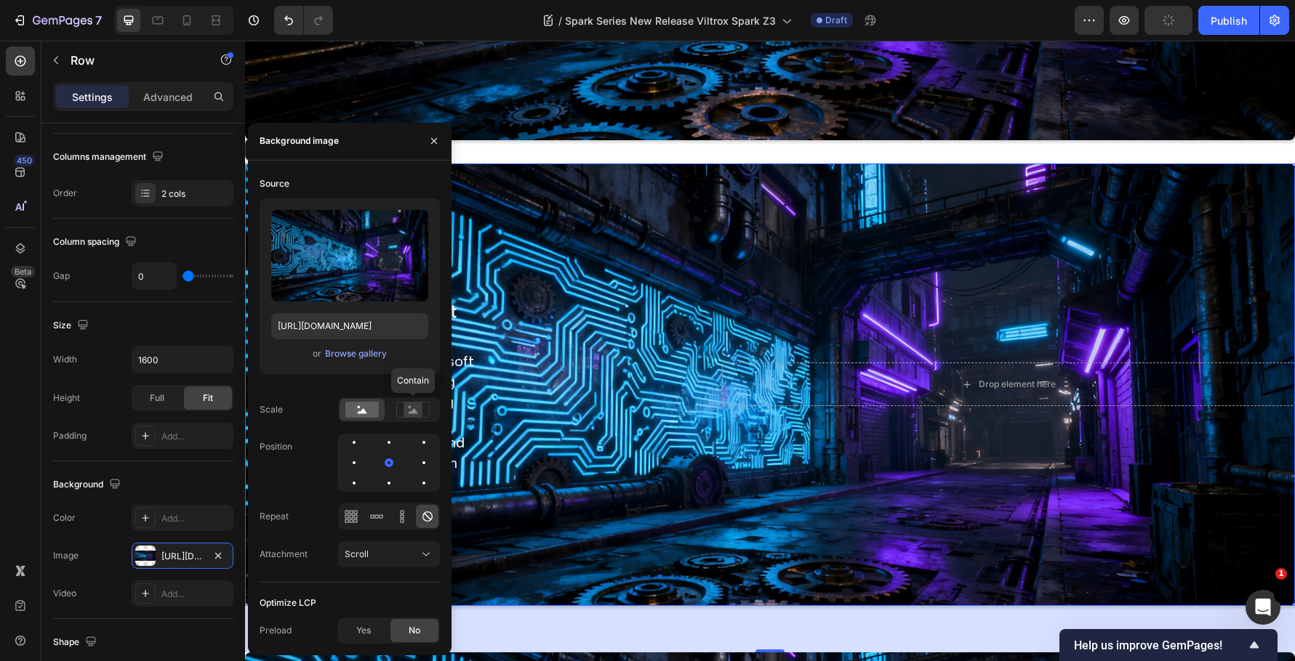
drag, startPoint x: 427, startPoint y: 399, endPoint x: 341, endPoint y: 452, distance: 100.9
click at [425, 400] on div at bounding box center [412, 410] width 45 height 22
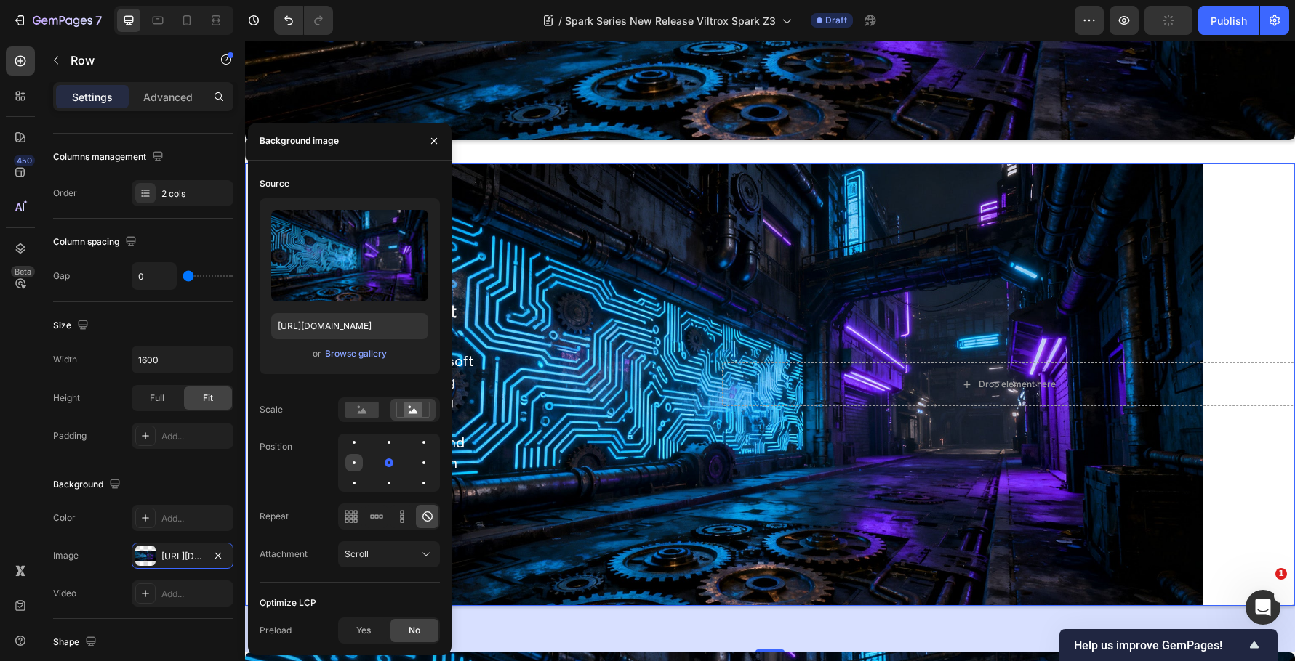
click at [359, 465] on div at bounding box center [353, 462] width 17 height 17
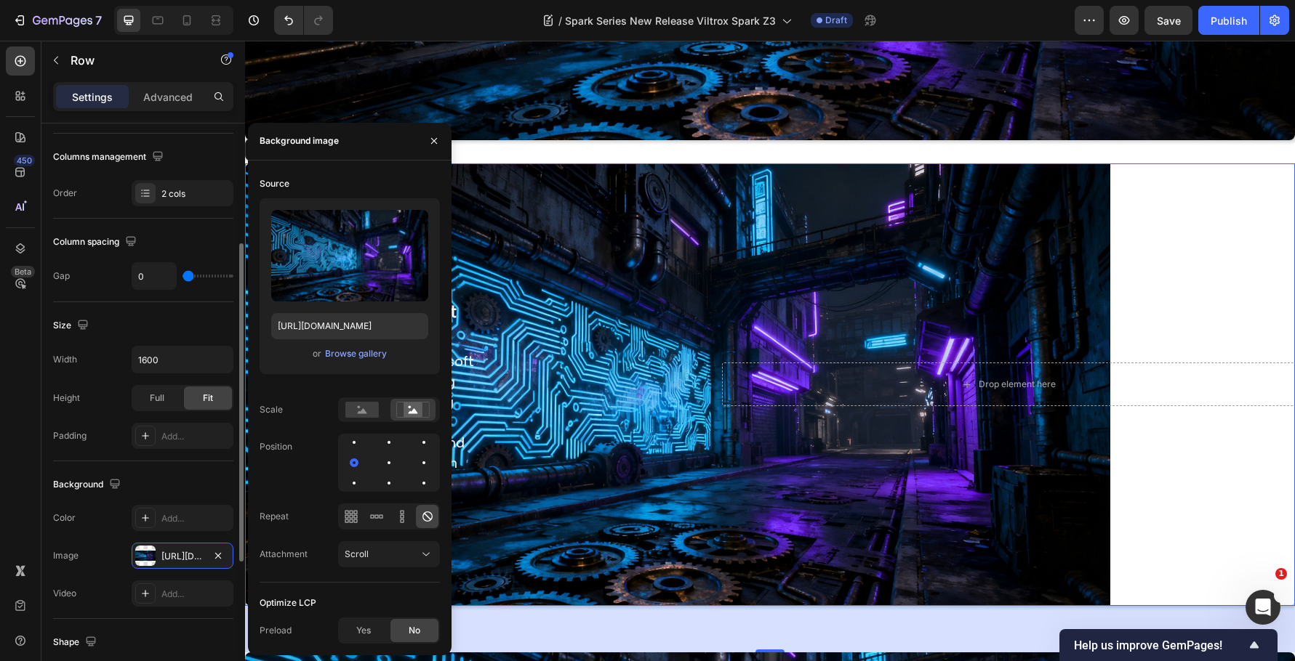
click at [182, 325] on div "Size" at bounding box center [143, 325] width 180 height 23
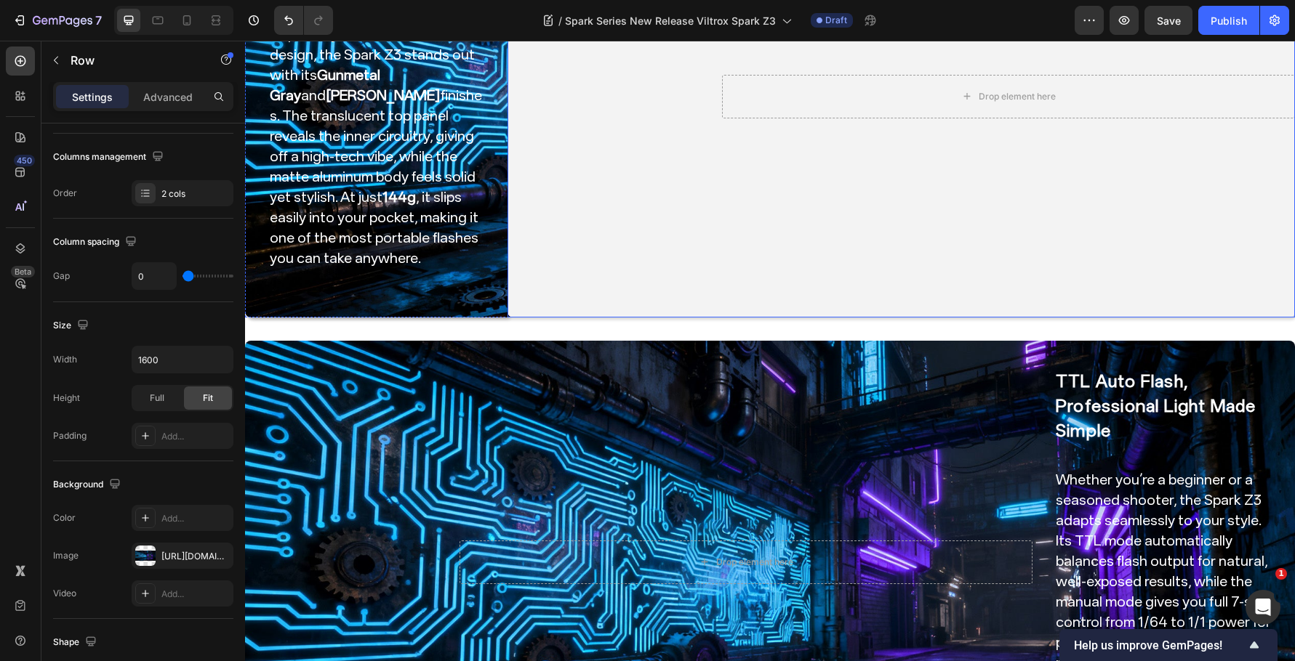
scroll to position [606, 0]
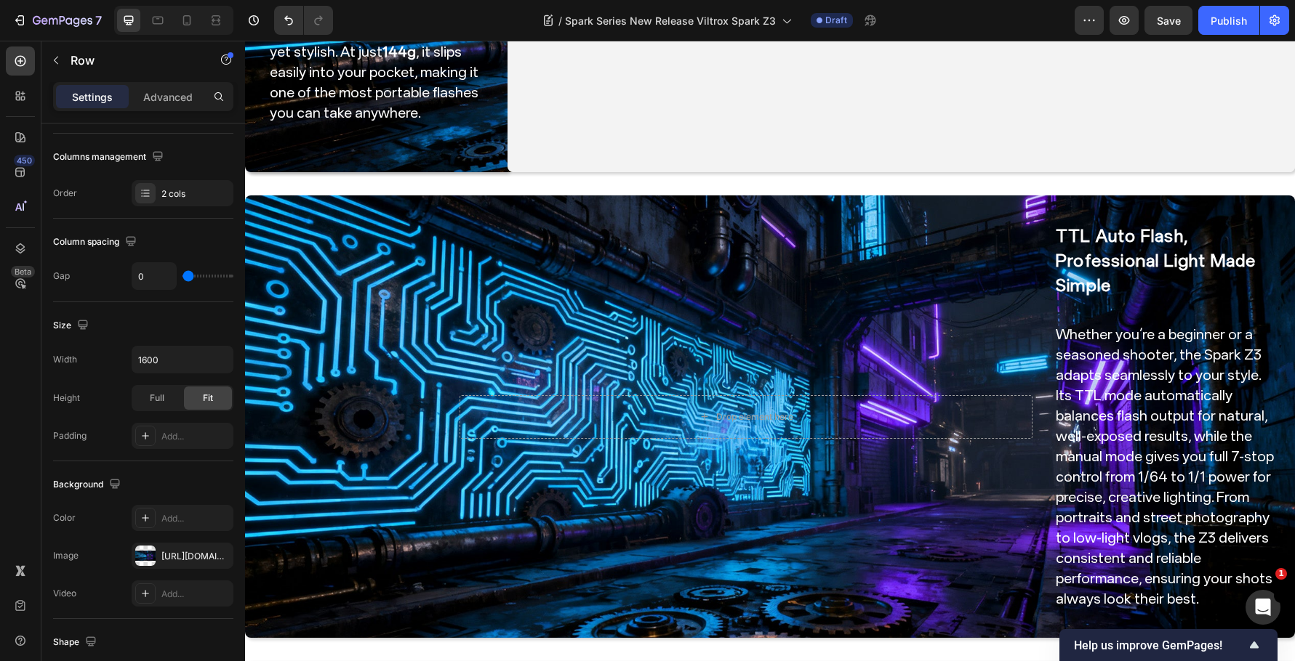
click at [1178, 21] on span "Save" at bounding box center [1169, 21] width 24 height 12
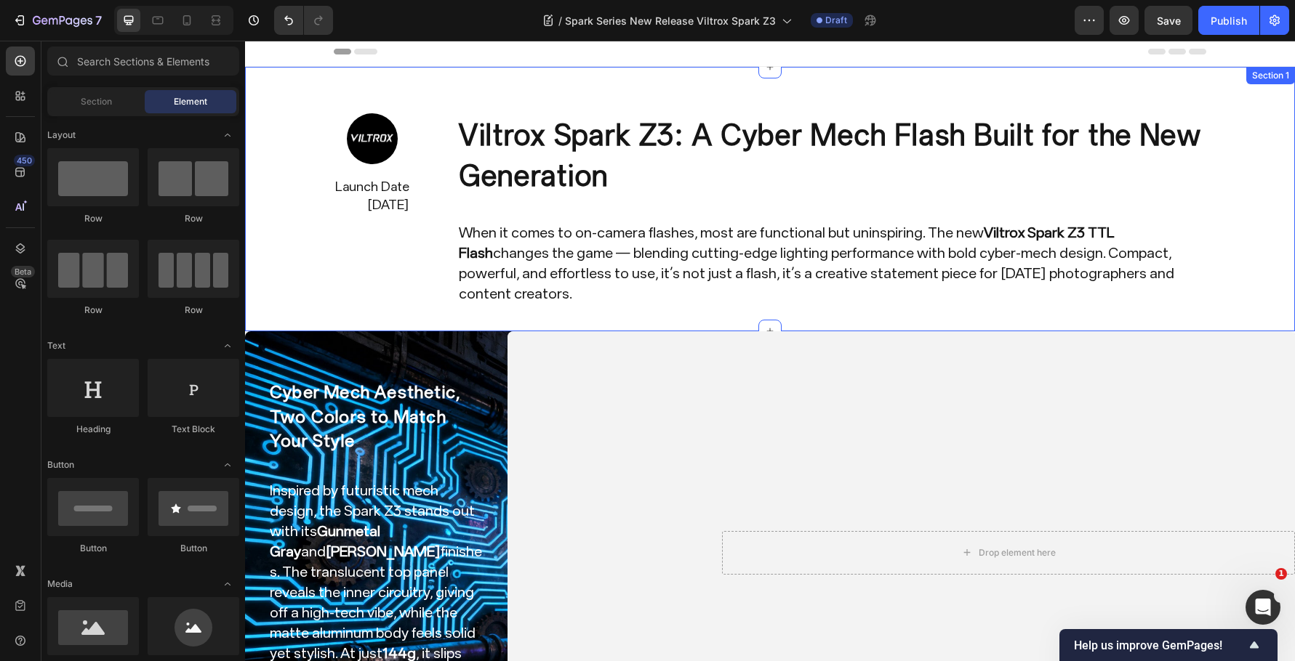
scroll to position [0, 0]
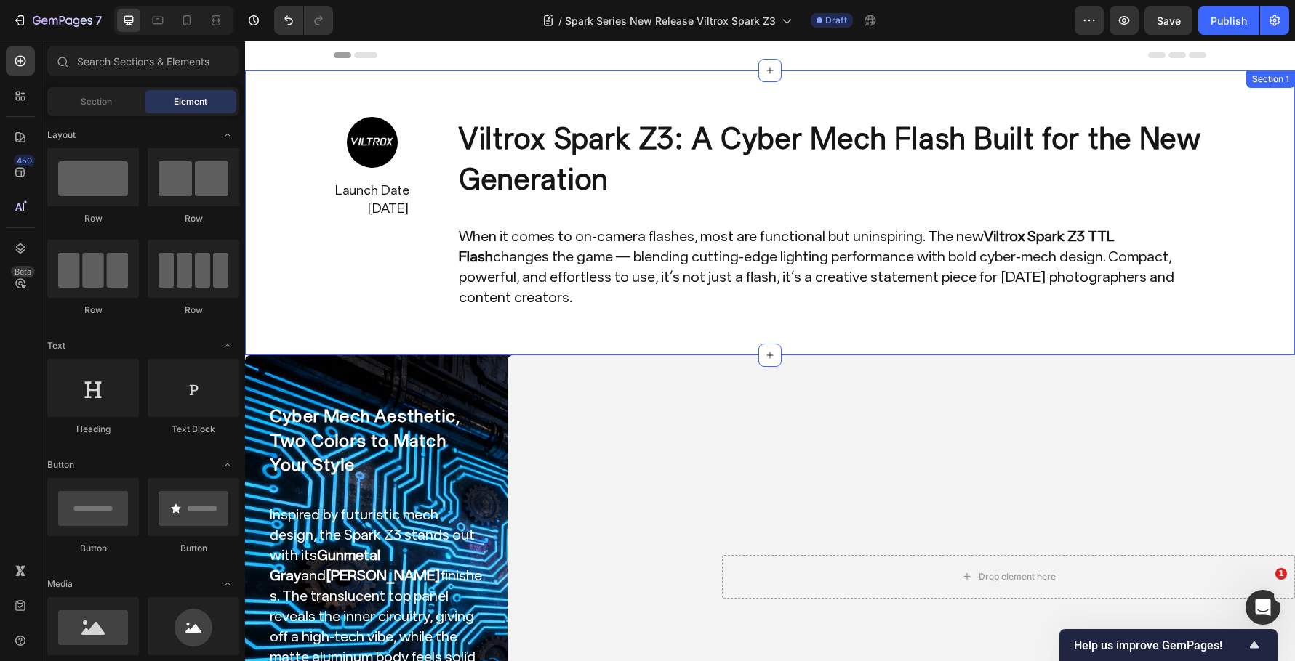
click at [336, 95] on div "Image Launch Date Sep. 25,2025 Text Block Row Image Launch Date July 30,2025 Te…" at bounding box center [770, 213] width 1050 height 285
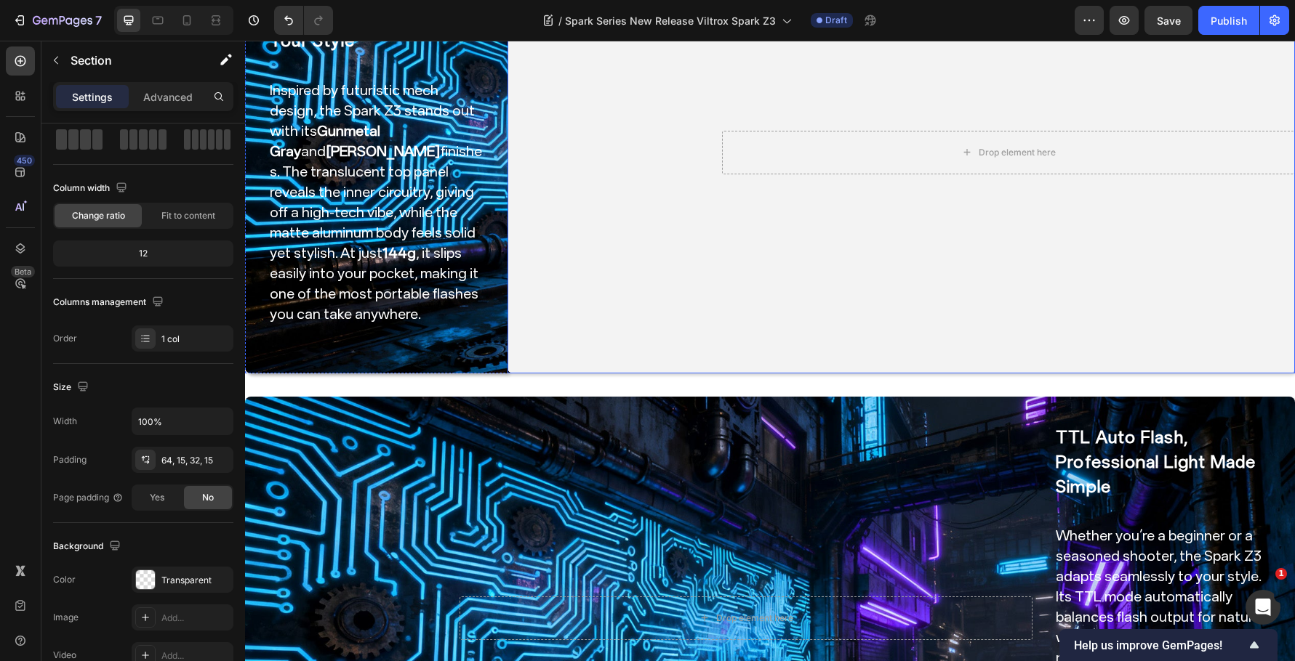
scroll to position [363, 0]
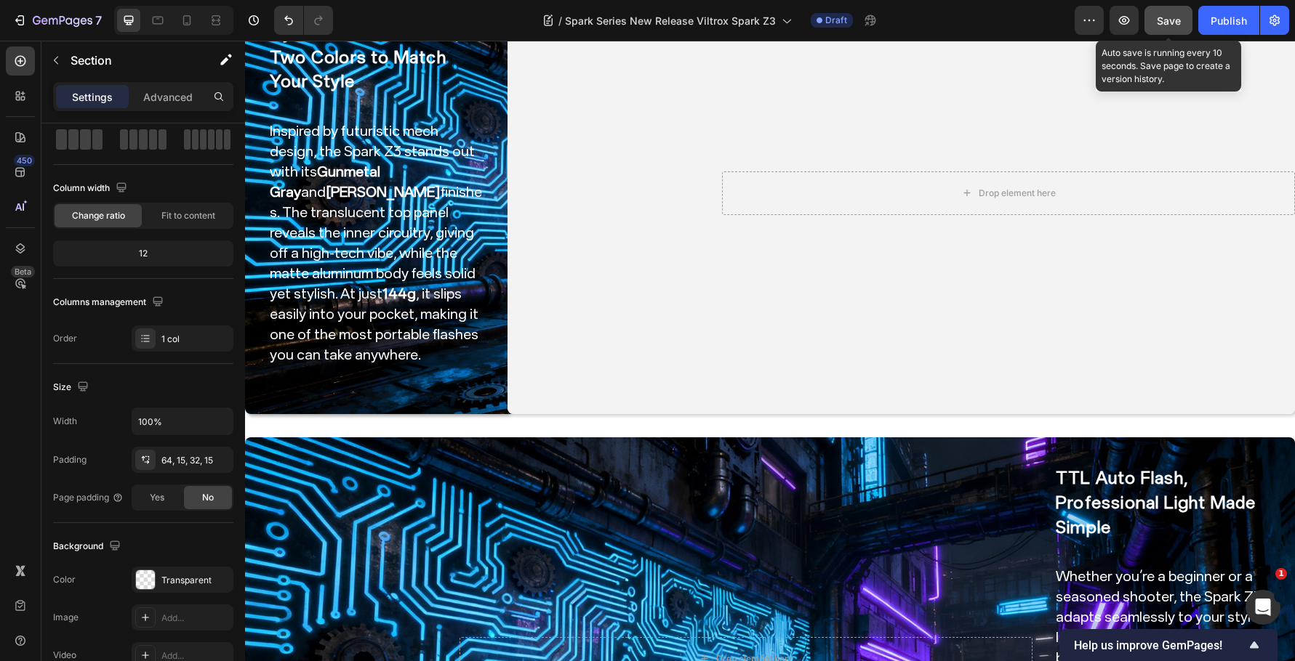
click at [1157, 20] on span "Save" at bounding box center [1169, 21] width 24 height 12
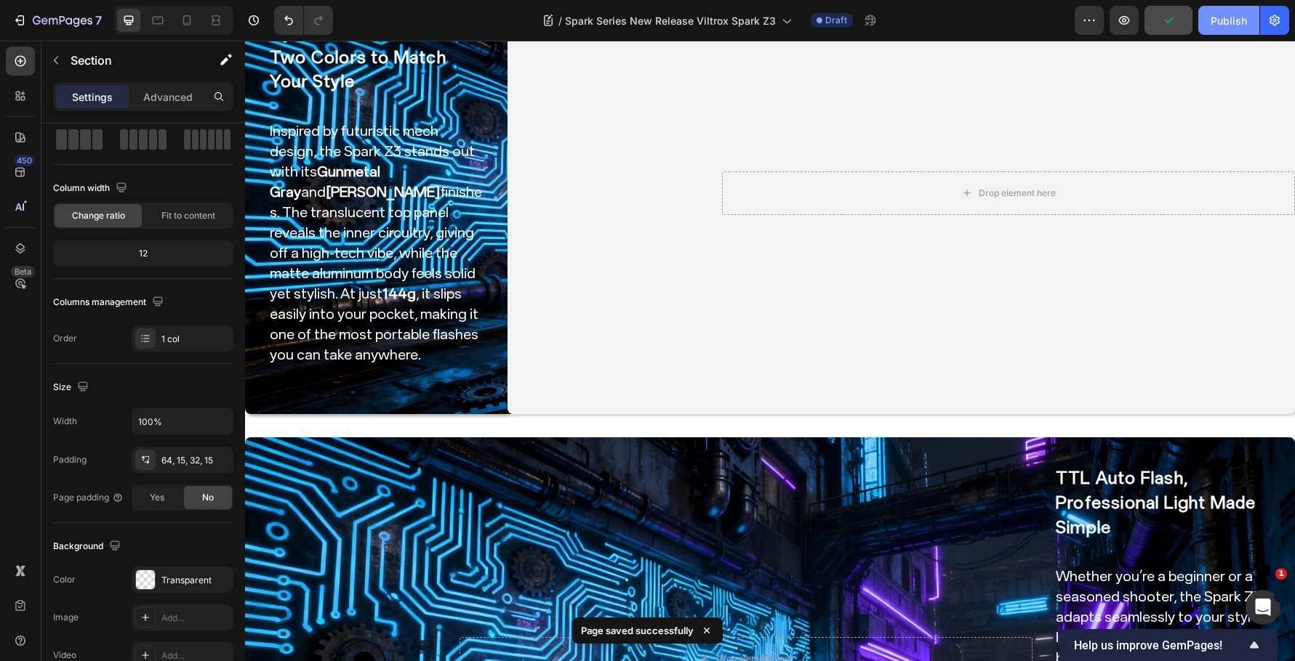
click at [1213, 27] on div "Publish" at bounding box center [1228, 20] width 36 height 15
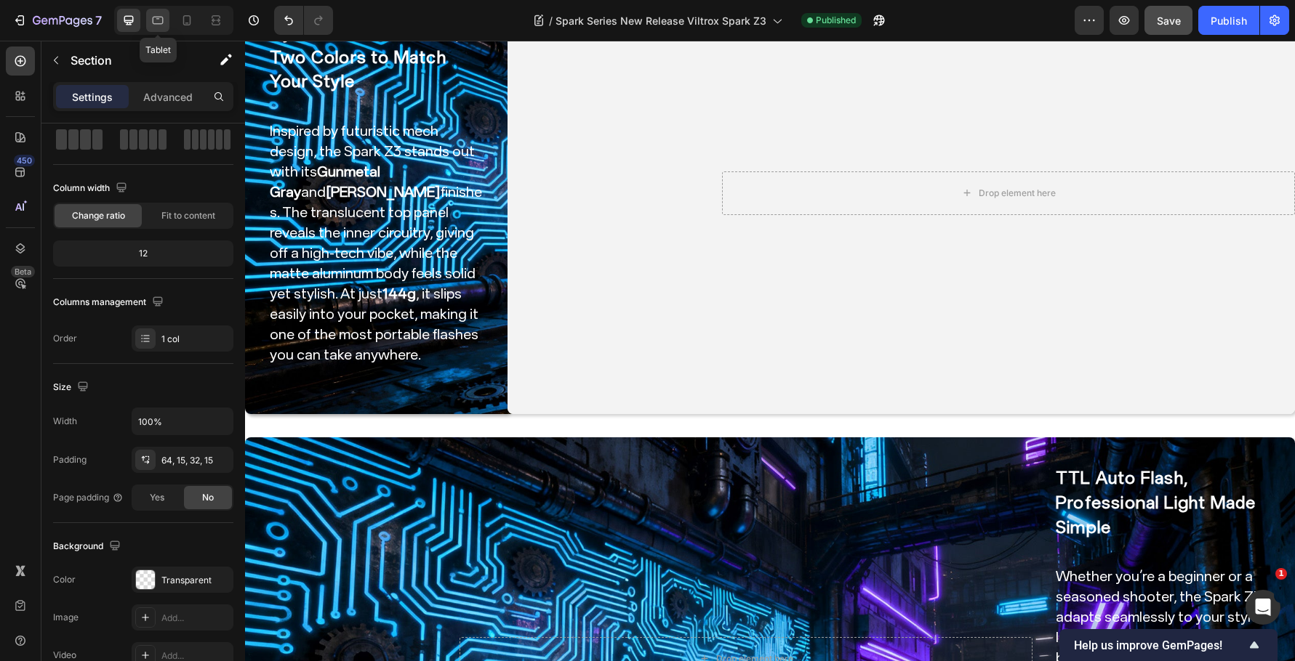
click at [157, 21] on icon at bounding box center [157, 20] width 15 height 15
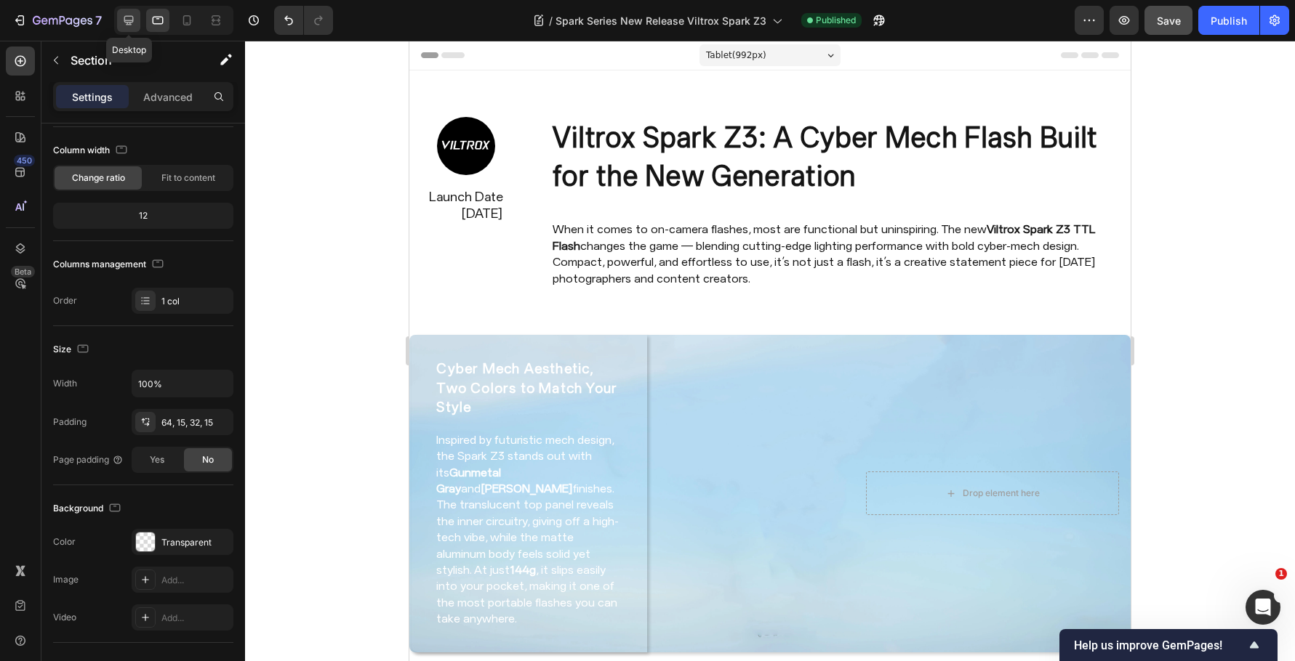
click at [131, 13] on icon at bounding box center [128, 20] width 15 height 15
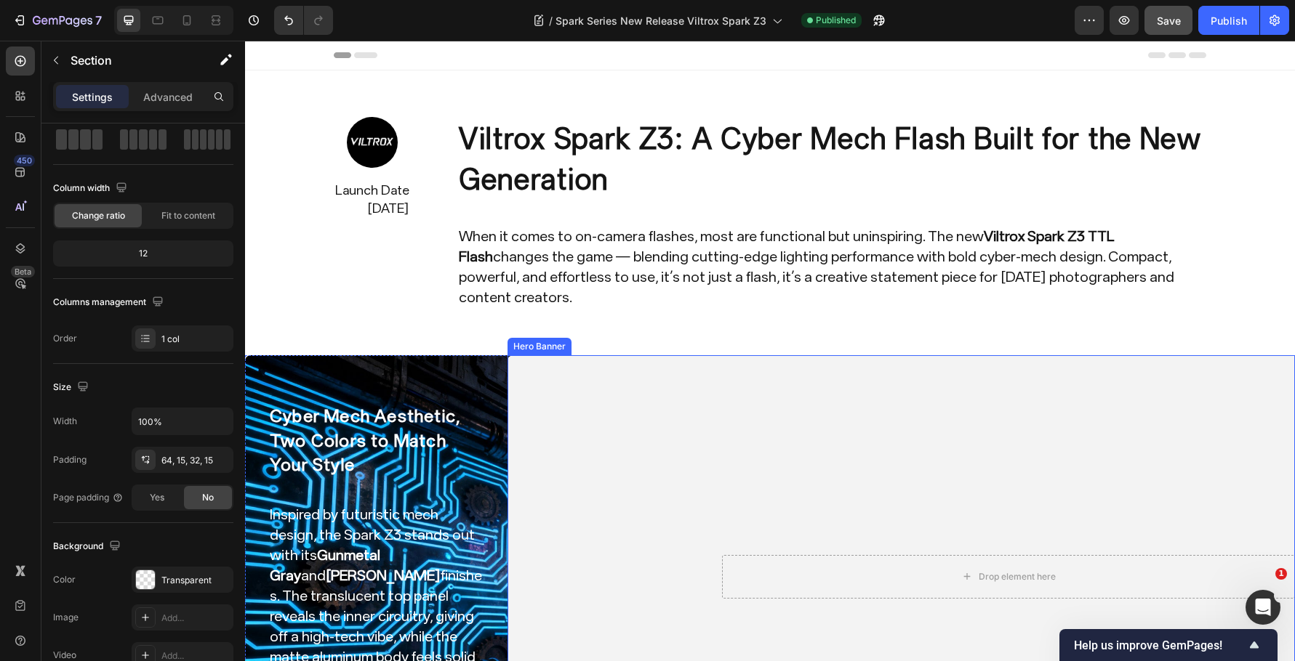
click at [640, 425] on video "Background Image" at bounding box center [900, 576] width 787 height 443
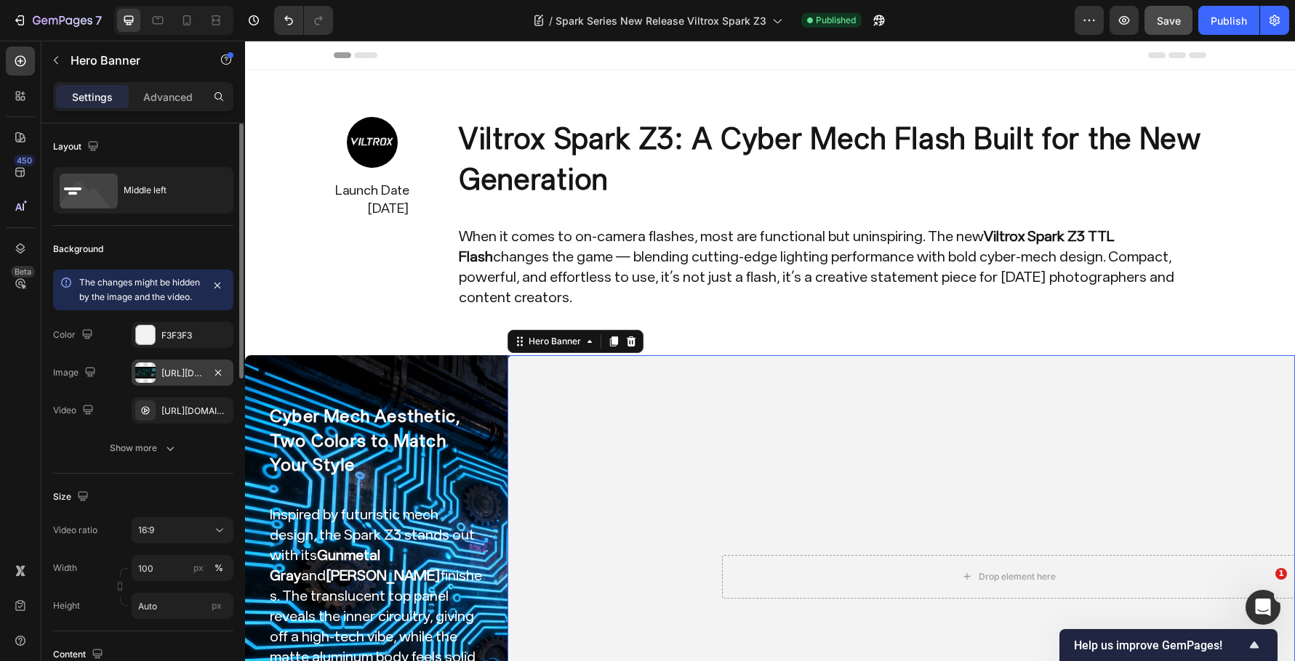
click at [183, 380] on div "https://cdn.shopify.com/s/files/1/0104/0380/7298/files/Spark_Z3-blog_img1.jpg?v…" at bounding box center [182, 373] width 42 height 13
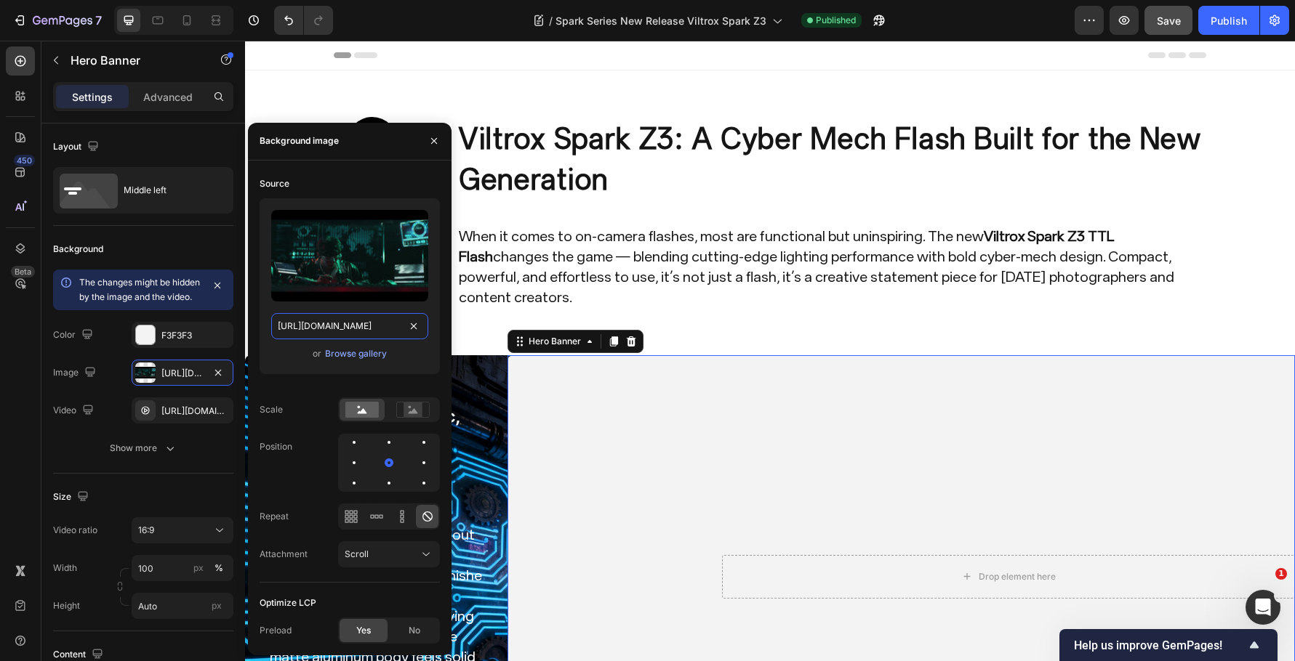
click at [341, 337] on input "https://cdn.shopify.com/s/files/1/0104/0380/7298/files/Spark_Z3-blog_img1.jpg?v…" at bounding box center [349, 326] width 157 height 26
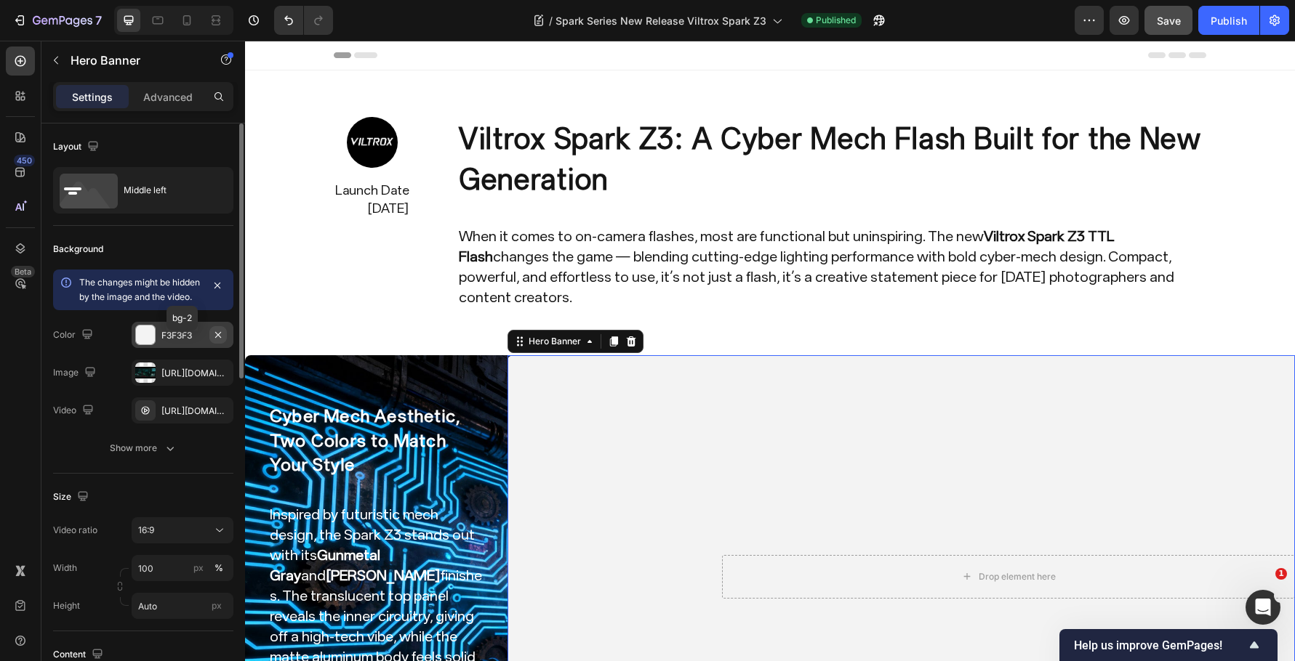
click at [220, 344] on button "button" at bounding box center [217, 334] width 17 height 17
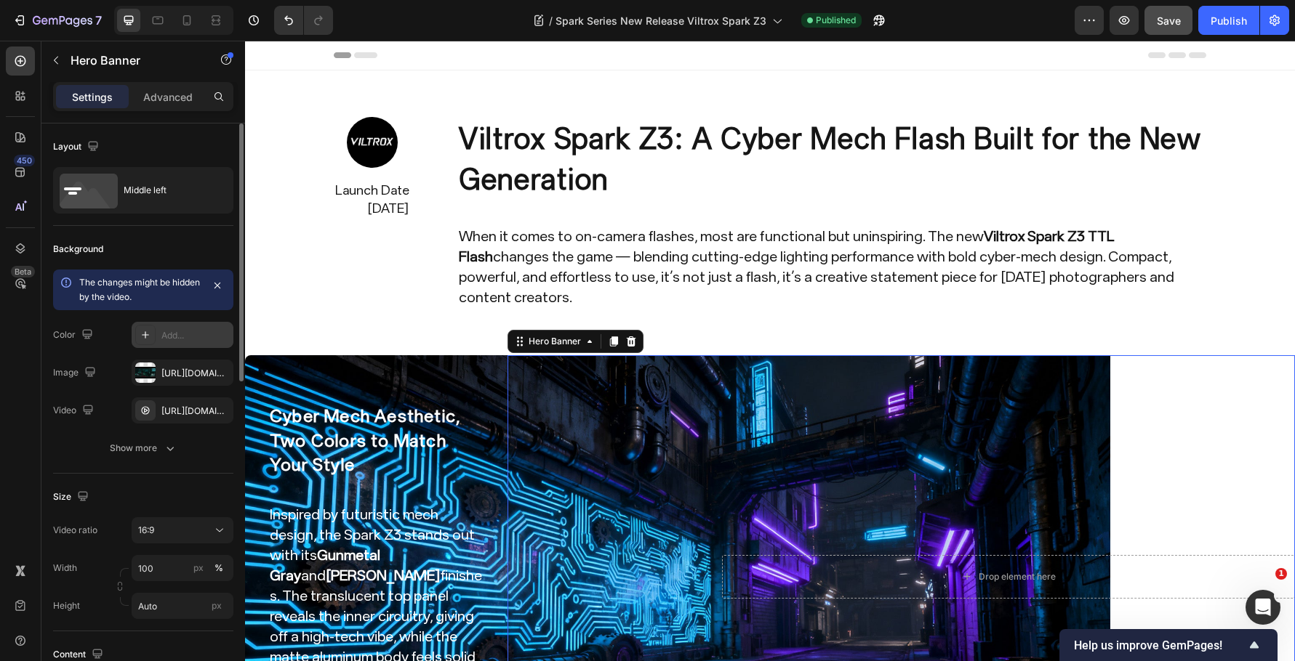
click at [187, 248] on div "Background" at bounding box center [143, 249] width 180 height 23
click at [153, 17] on icon at bounding box center [157, 20] width 15 height 15
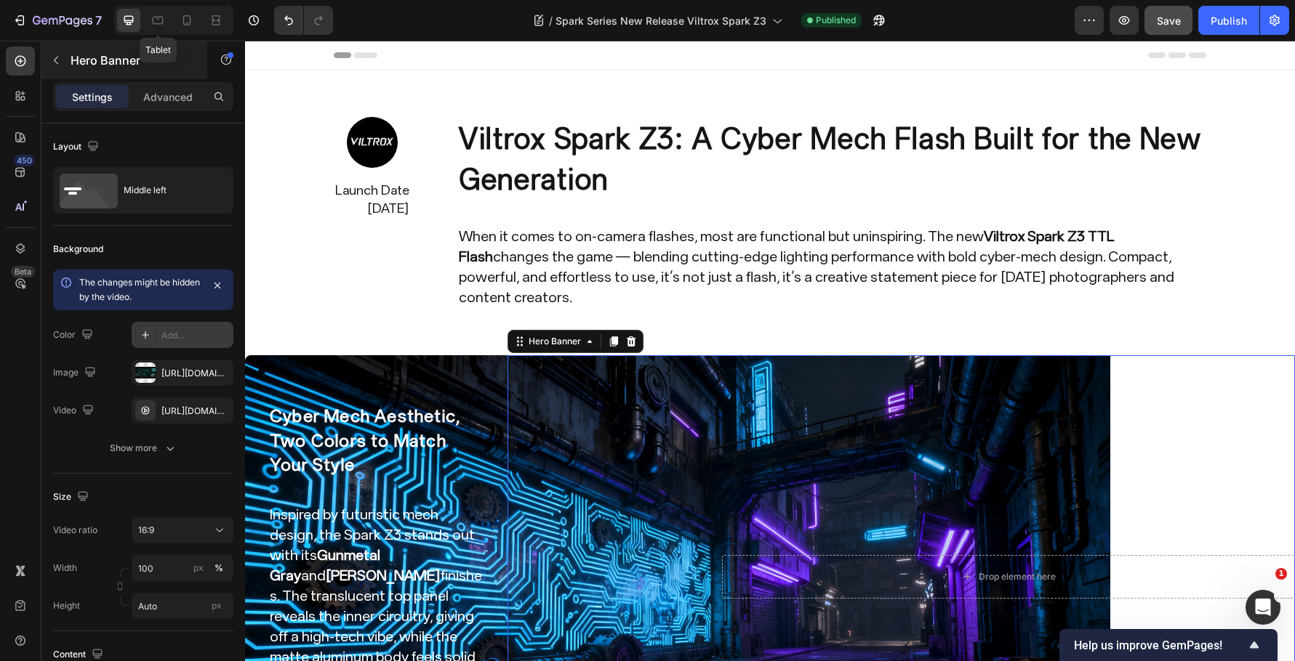
type input "100 %"
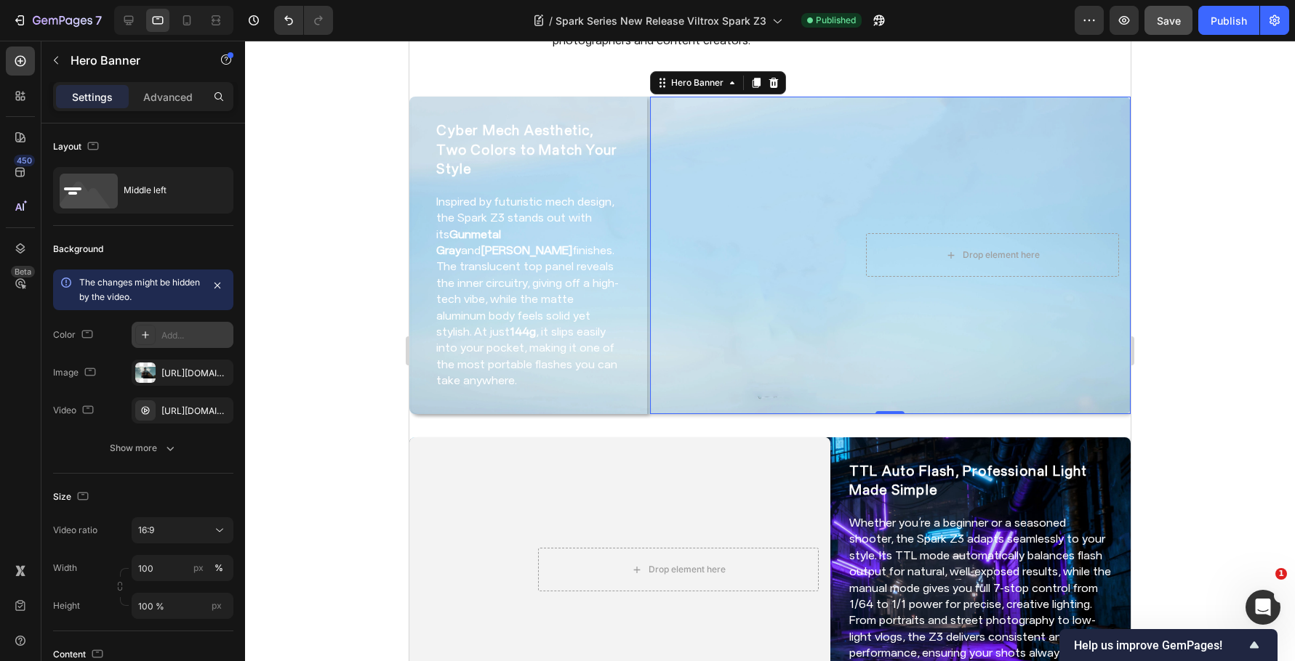
scroll to position [244, 0]
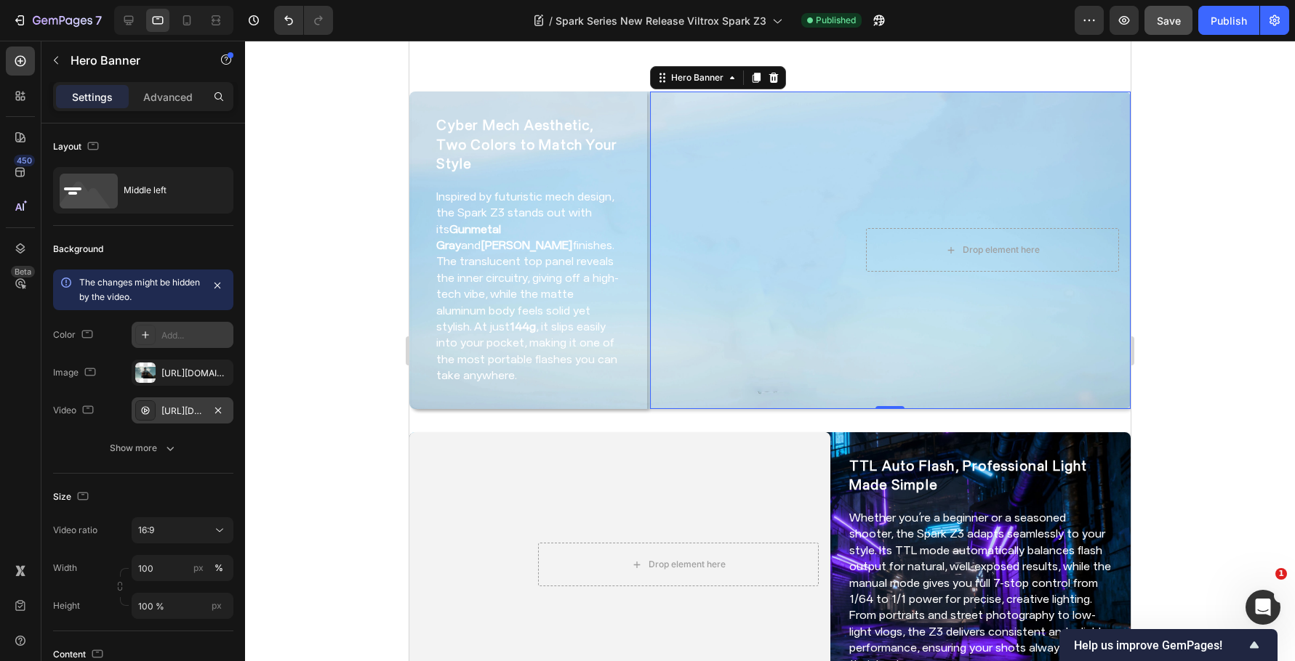
click at [176, 411] on div "https://cdn.shopify.com/videos/c/o/v/ed7d038a79944c939958114272bda958.mp4" at bounding box center [182, 411] width 42 height 13
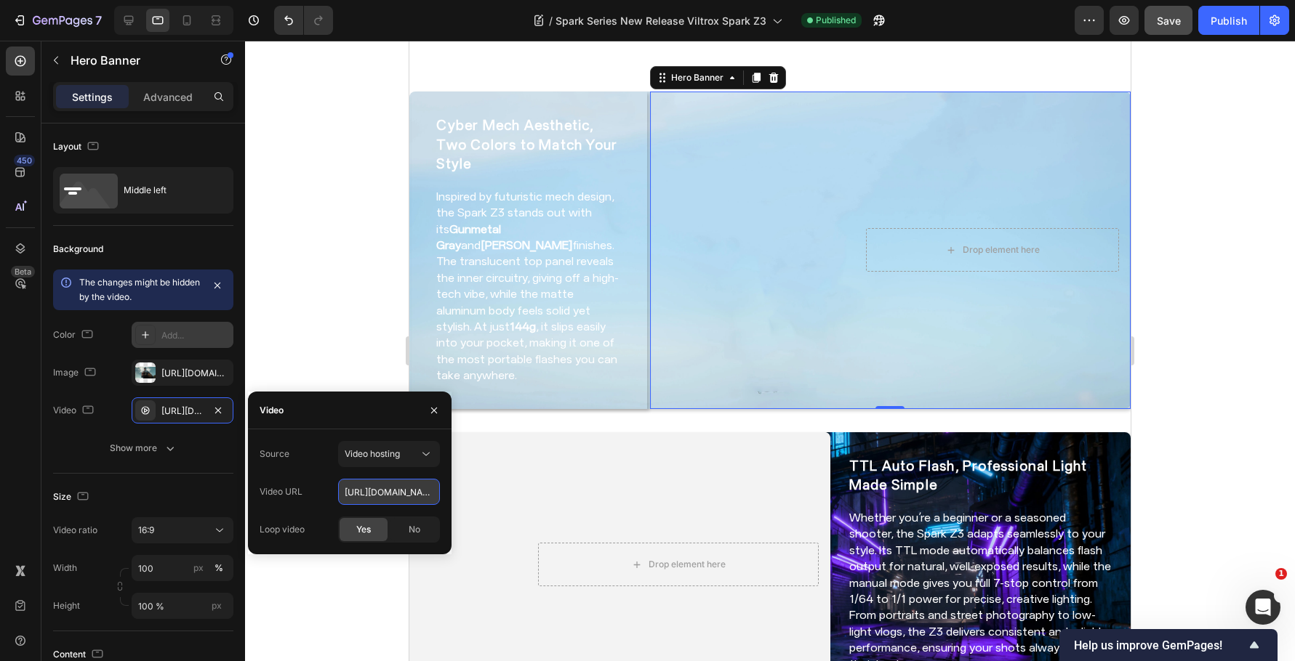
click at [363, 495] on input "https://cdn.shopify.com/videos/c/o/v/ed7d038a79944c939958114272bda958.mp4" at bounding box center [389, 492] width 102 height 26
paste input "s/files/1/0104/0380/7298/files/Spark_Z3-blog_img1.jpg?v=1759044047"
type input "https://cdn.shopify.com/s/files/1/0104/0380/7298/files/Spark_Z3-blog_img1.jpg?v…"
click at [199, 465] on div "Background The changes might be hidden by the video. Color Add... Image https:/…" at bounding box center [143, 350] width 180 height 248
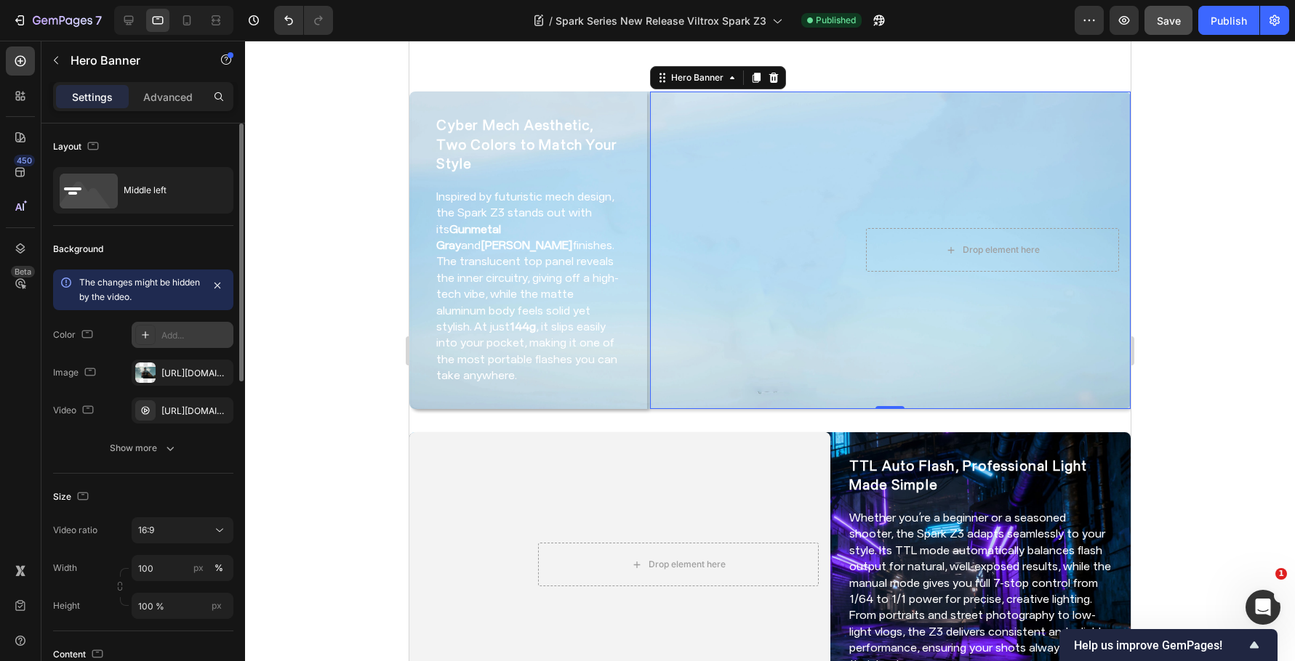
scroll to position [0, 0]
click at [189, 377] on div "https://cdn.shopify.com/s/files/1/0104/0380/7298/files/9mm_14mm_blog-vide1.jpg?…" at bounding box center [182, 373] width 42 height 13
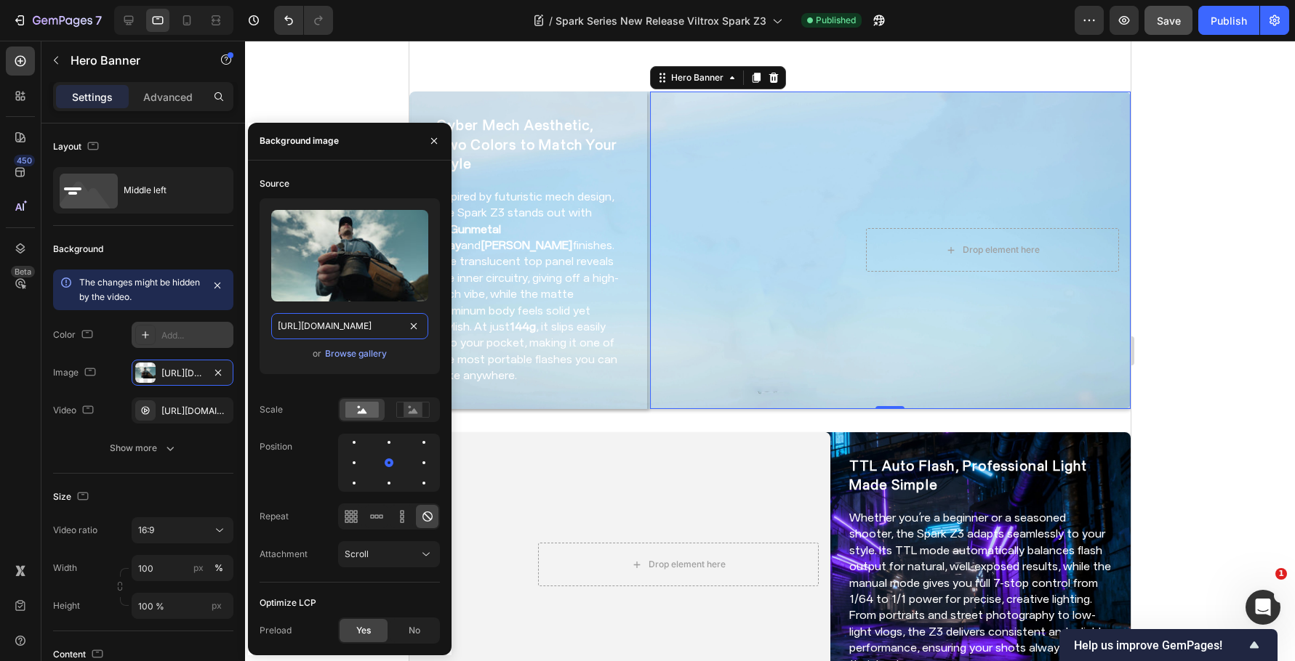
drag, startPoint x: 369, startPoint y: 329, endPoint x: 358, endPoint y: 333, distance: 11.5
click at [370, 329] on input "https://cdn.shopify.com/s/files/1/0104/0380/7298/files/9mm_14mm_blog-vide1.jpg?…" at bounding box center [349, 326] width 157 height 26
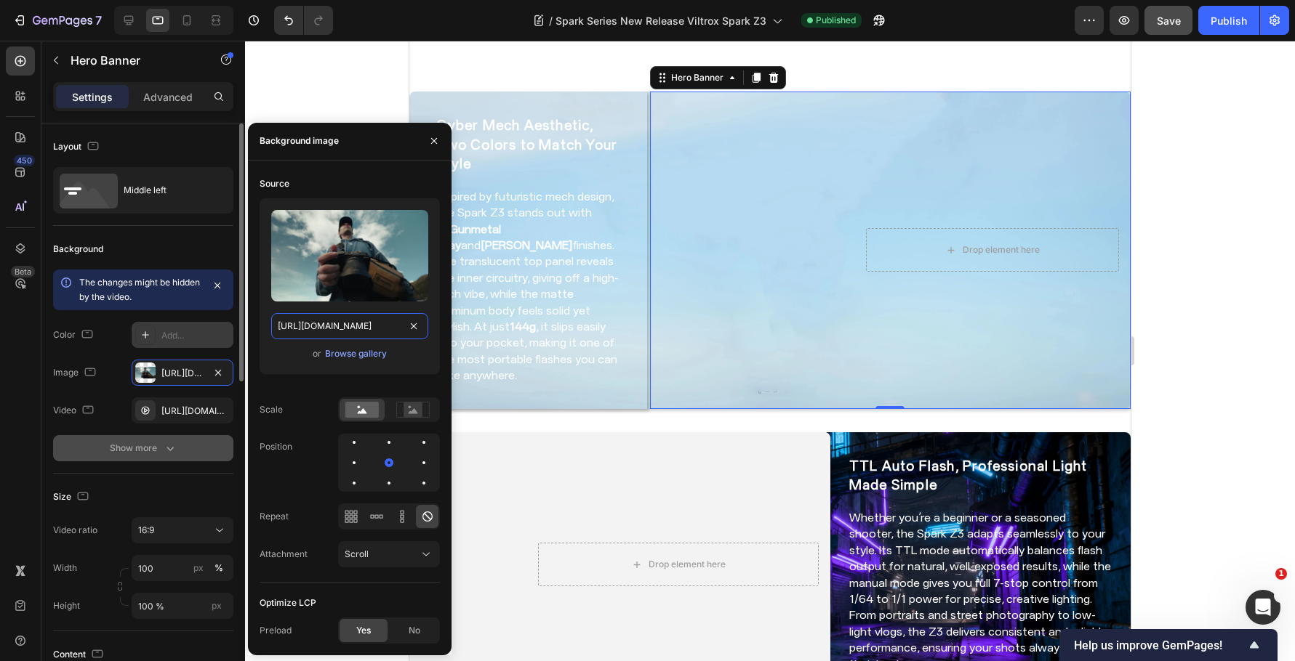
paste input "Spark_Z3-blog_img1.jpg?v=1759044047"
type input "https://cdn.shopify.com/s/files/1/0104/0380/7298/files/Spark_Z3-blog_img1.jpg?v…"
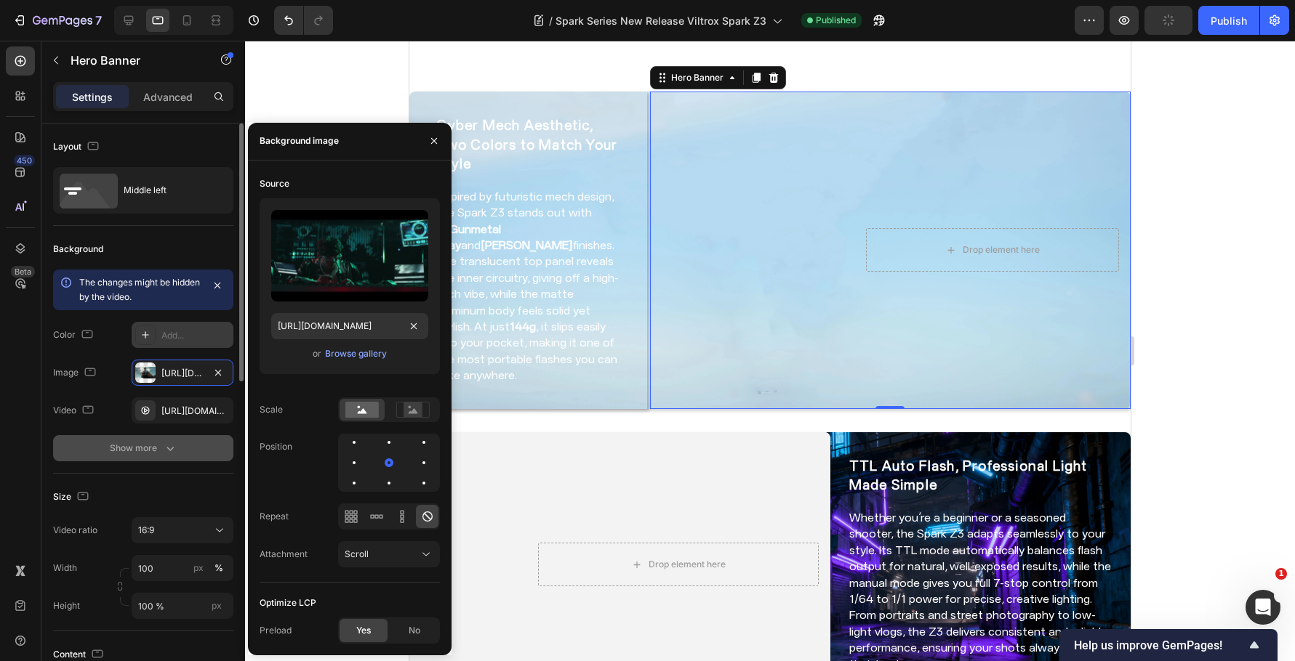
click at [215, 451] on button "Show more" at bounding box center [143, 448] width 180 height 26
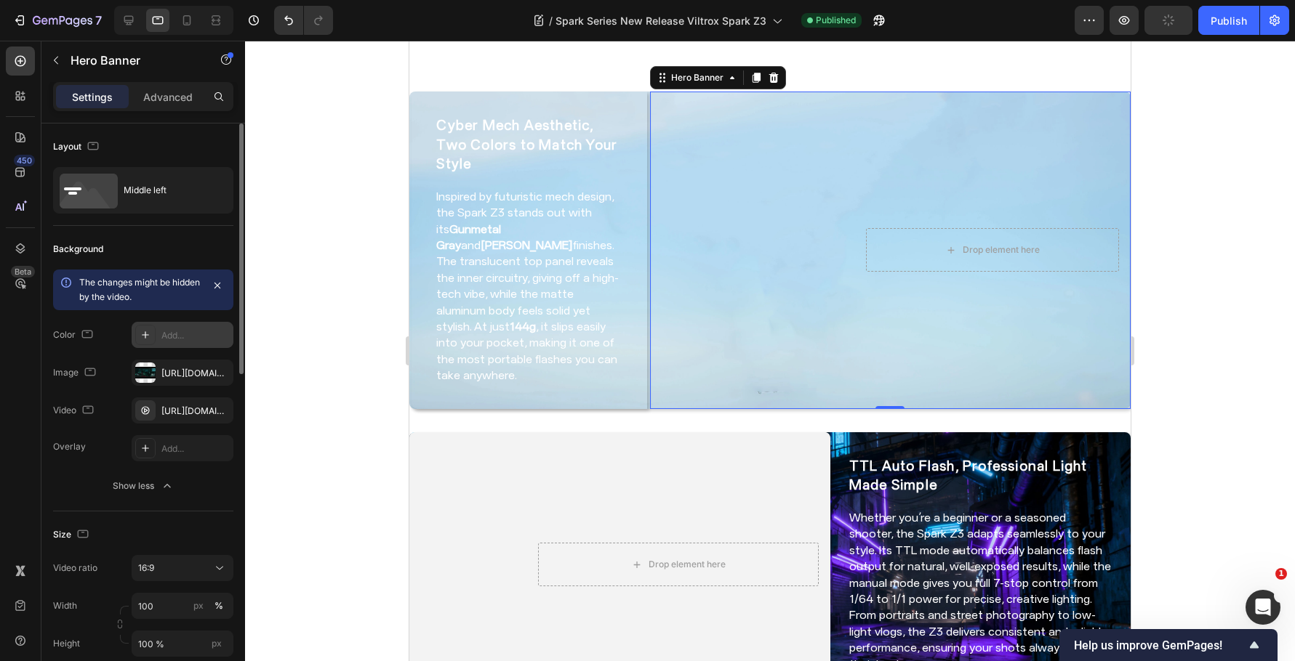
click at [216, 512] on div "Size Video ratio 16:9 Width 100 px % Height 100 % px" at bounding box center [143, 591] width 180 height 158
click at [135, 25] on icon at bounding box center [128, 20] width 15 height 15
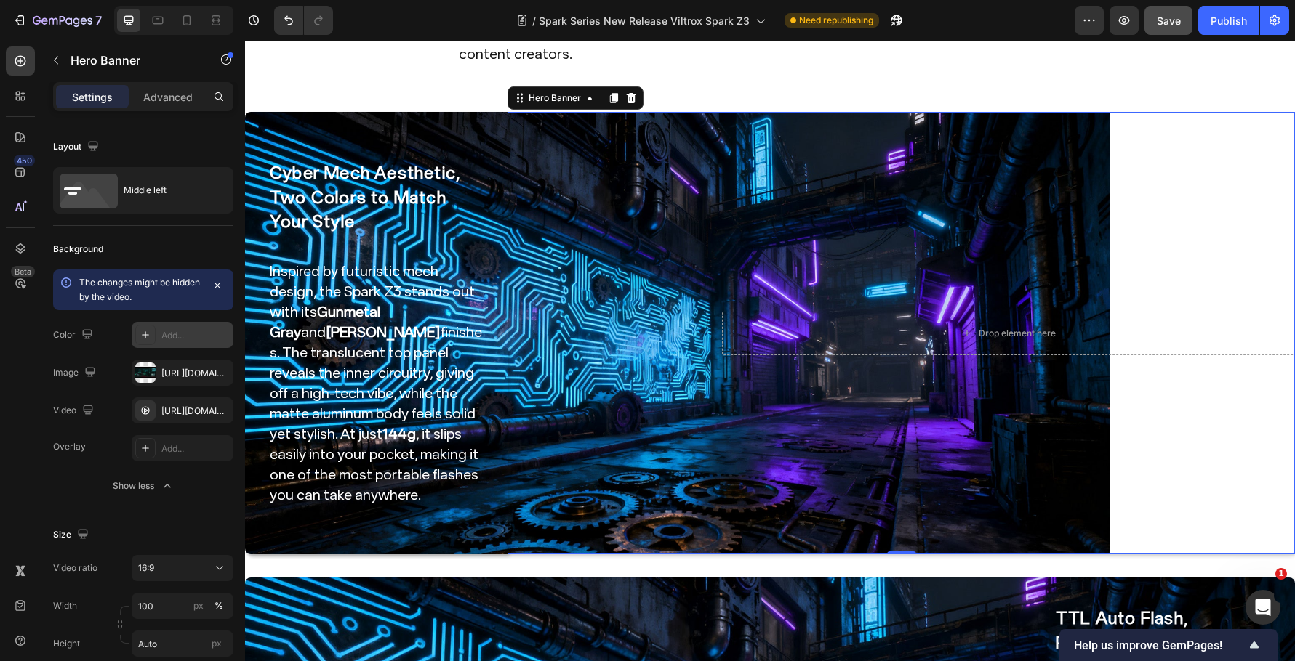
click at [606, 359] on video "Background Image" at bounding box center [900, 333] width 787 height 443
click at [172, 422] on div "https://cdn.shopify.com/videos/c/o/v/b96780cfc2324561bad3476ad49dca37.mp4" at bounding box center [183, 411] width 102 height 26
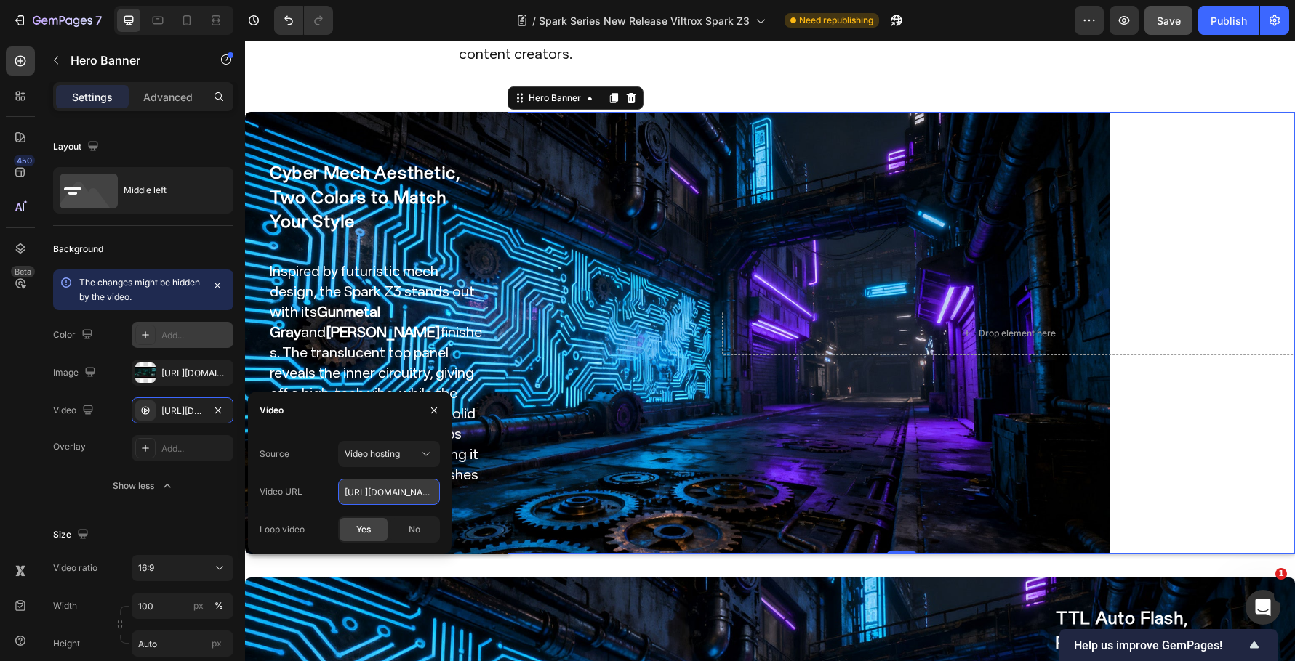
click at [387, 494] on input "https://cdn.shopify.com/videos/c/o/v/b96780cfc2324561bad3476ad49dca37.mp4" at bounding box center [389, 492] width 102 height 26
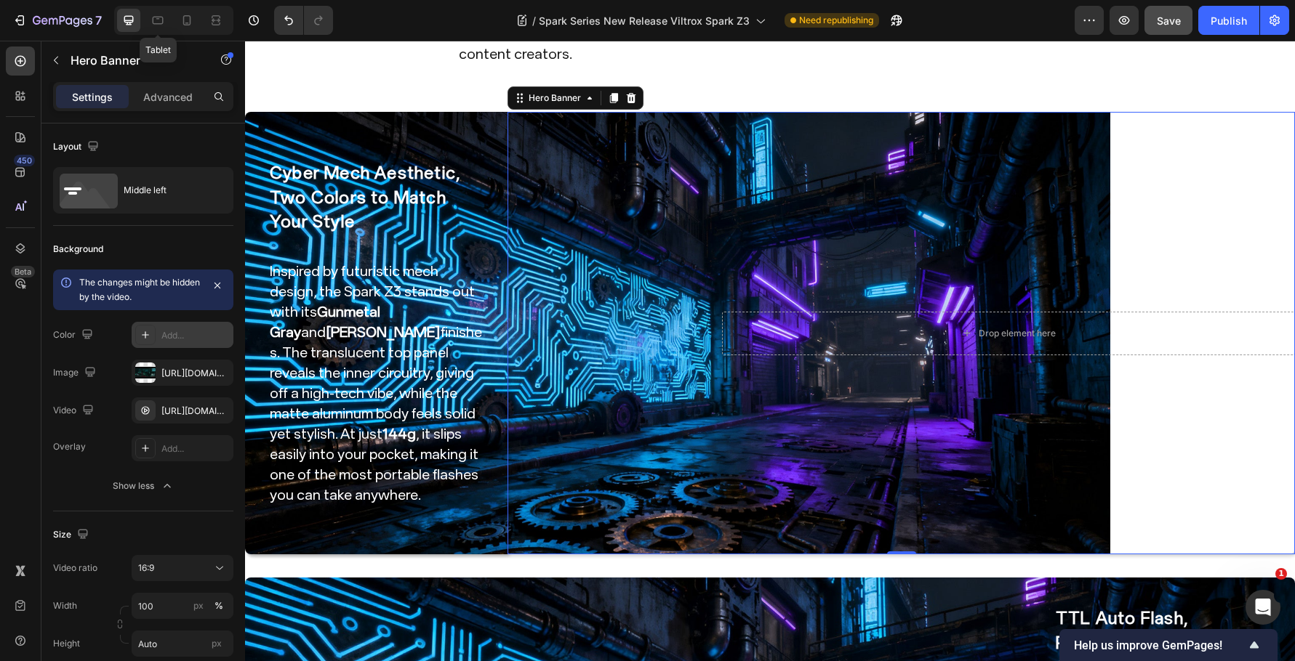
drag, startPoint x: 150, startPoint y: 10, endPoint x: 185, endPoint y: 83, distance: 80.6
click at [150, 10] on div at bounding box center [157, 20] width 23 height 23
type input "100 %"
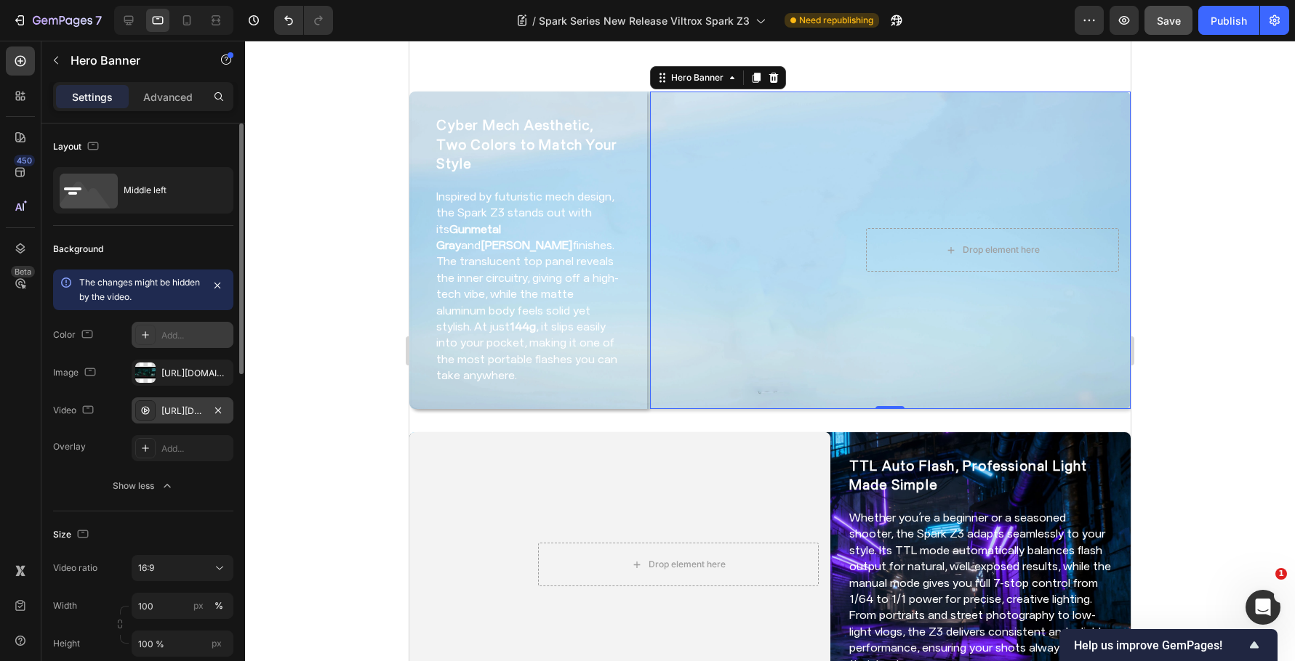
click at [165, 413] on div "https://cdn.shopify.com/s/files/1/0104/0380/7298/files/Spark_Z3-blog_img1.jpg?v…" at bounding box center [182, 411] width 42 height 13
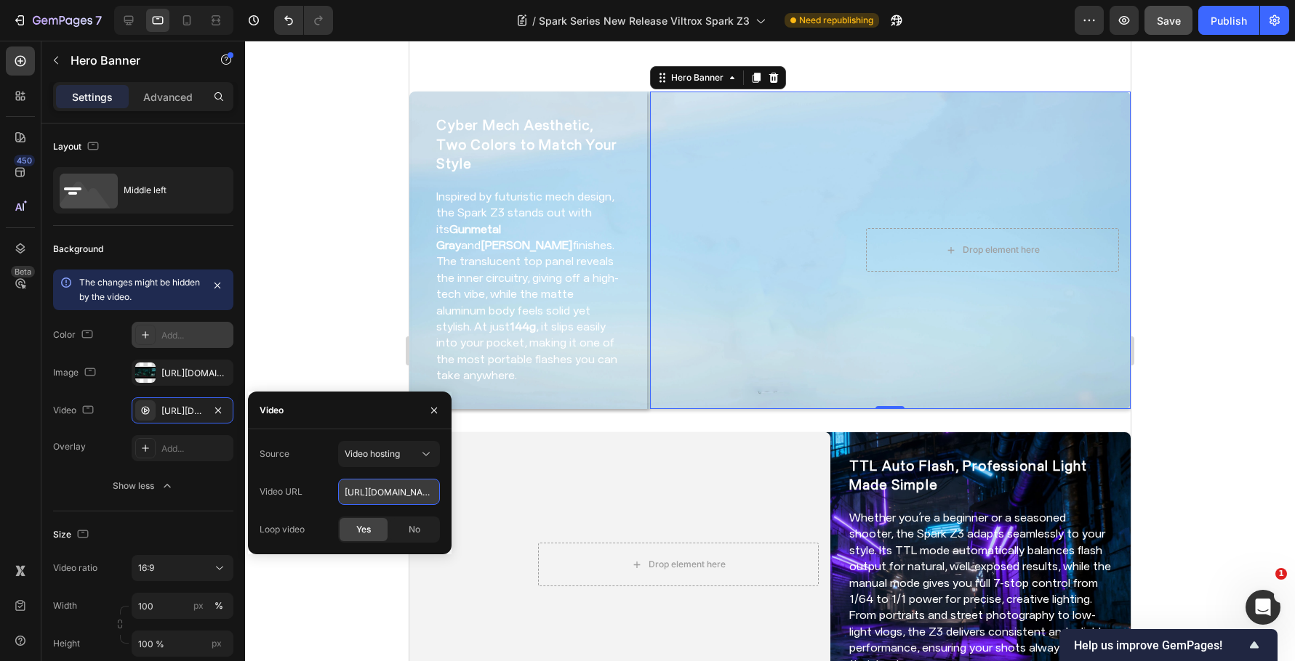
click at [366, 501] on input "https://cdn.shopify.com/s/files/1/0104/0380/7298/files/Spark_Z3-blog_img1.jpg?v…" at bounding box center [389, 492] width 102 height 26
paste input "videos/c/o/v/b96780cfc2324561bad3476ad49dca37.mp4"
type input "https://cdn.shopify.com/videos/c/o/v/b96780cfc2324561bad3476ad49dca37.mp4"
click at [196, 509] on div "Background The changes might be hidden by the video. Color Add... Image https:/…" at bounding box center [143, 369] width 180 height 286
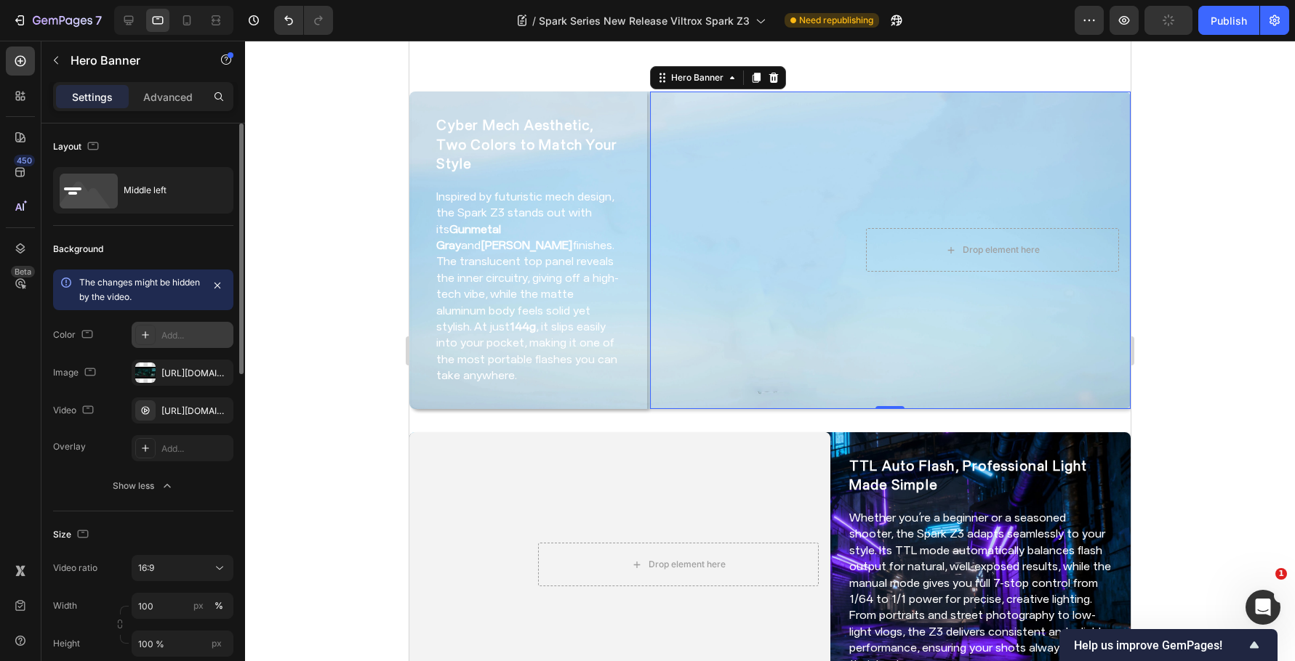
scroll to position [0, 0]
click at [1141, 206] on div at bounding box center [770, 351] width 1050 height 621
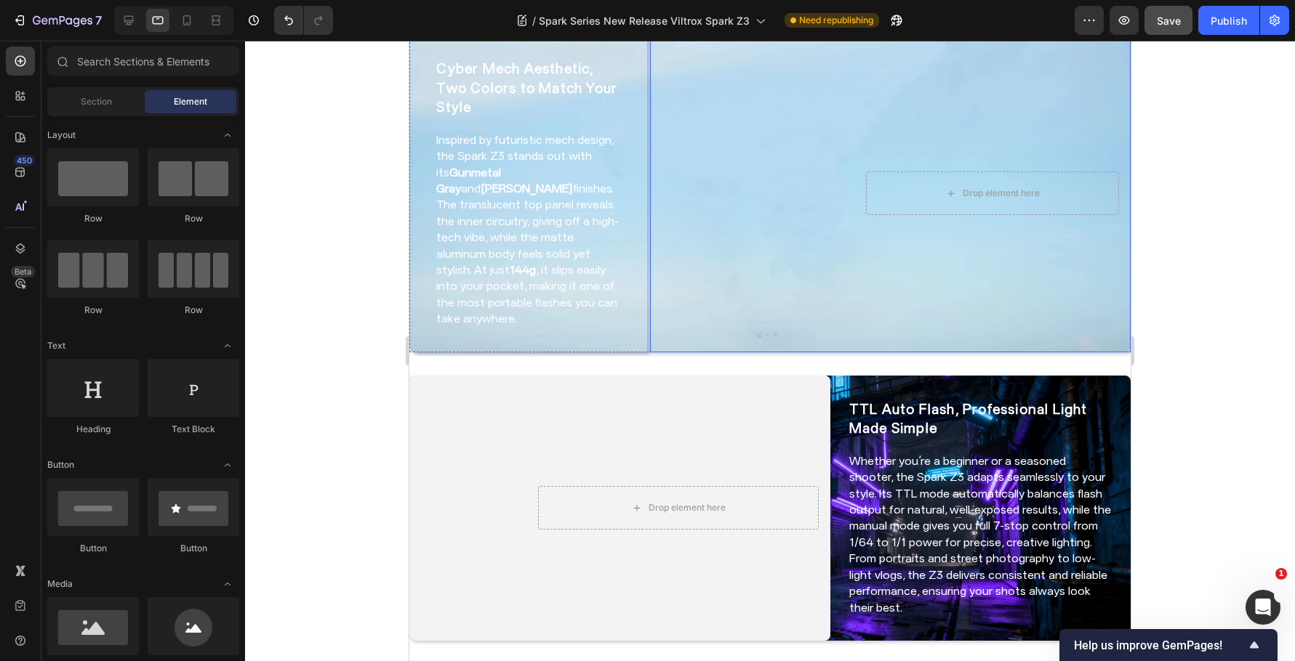
scroll to position [316, 0]
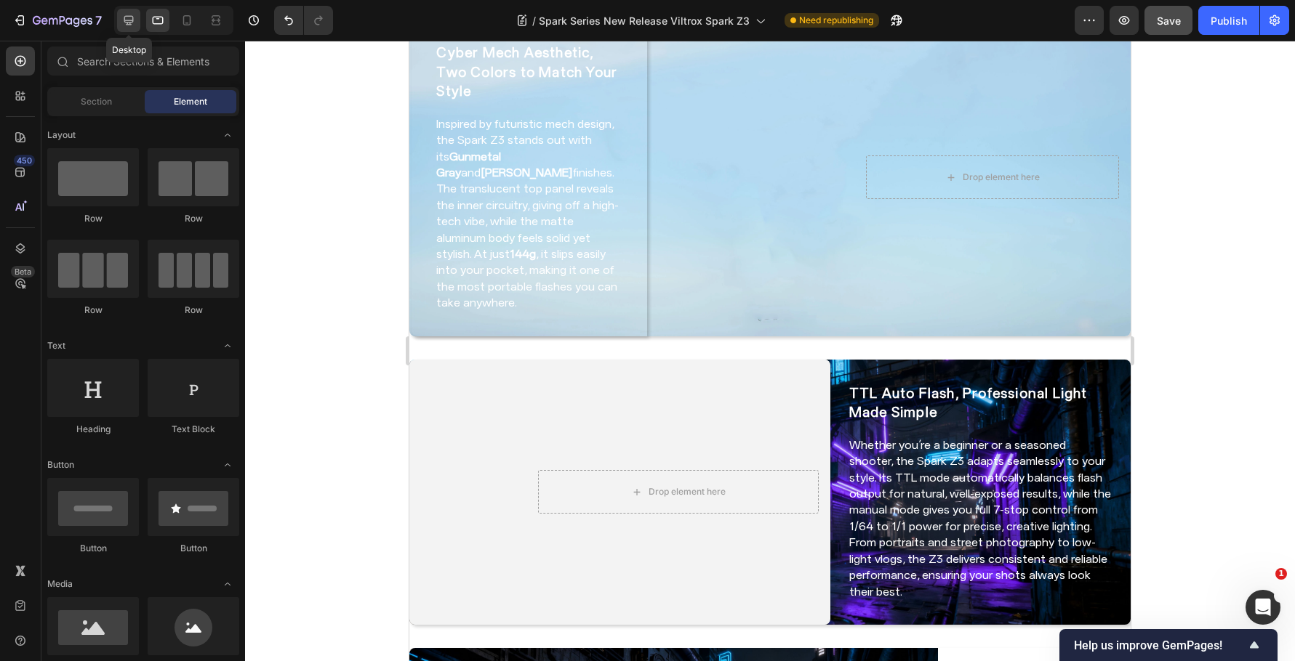
drag, startPoint x: 129, startPoint y: 14, endPoint x: 237, endPoint y: 164, distance: 184.4
click at [130, 15] on icon at bounding box center [128, 20] width 15 height 15
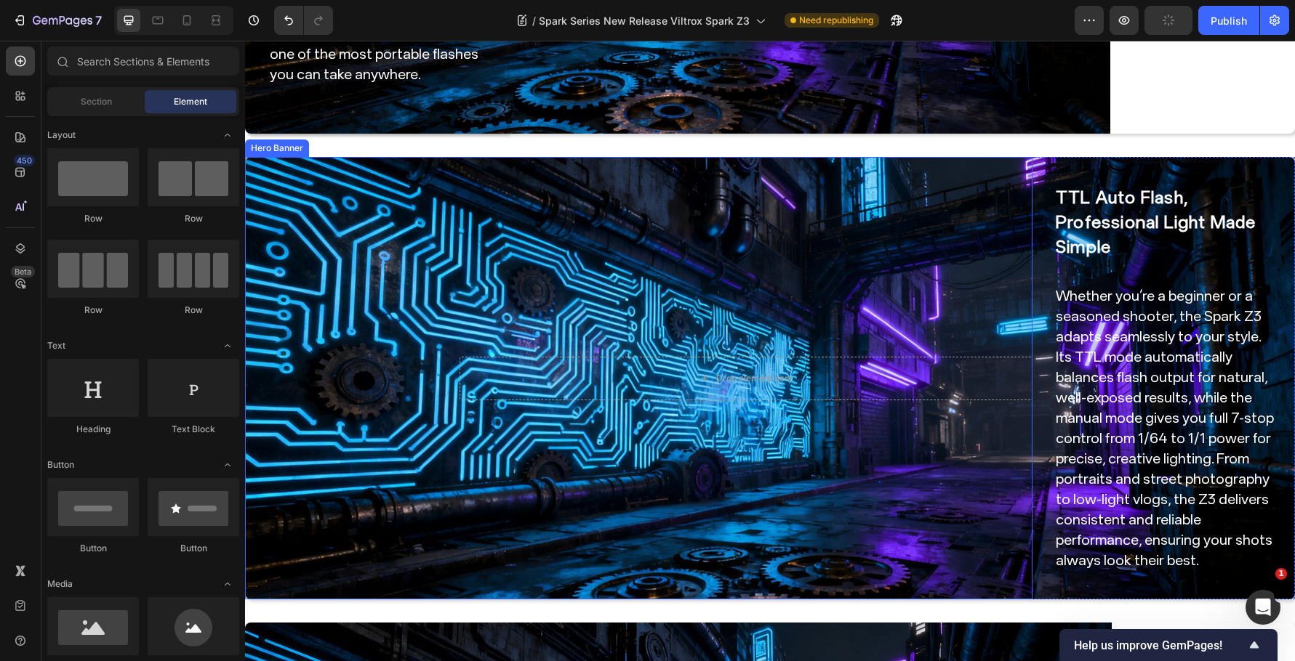
scroll to position [658, 0]
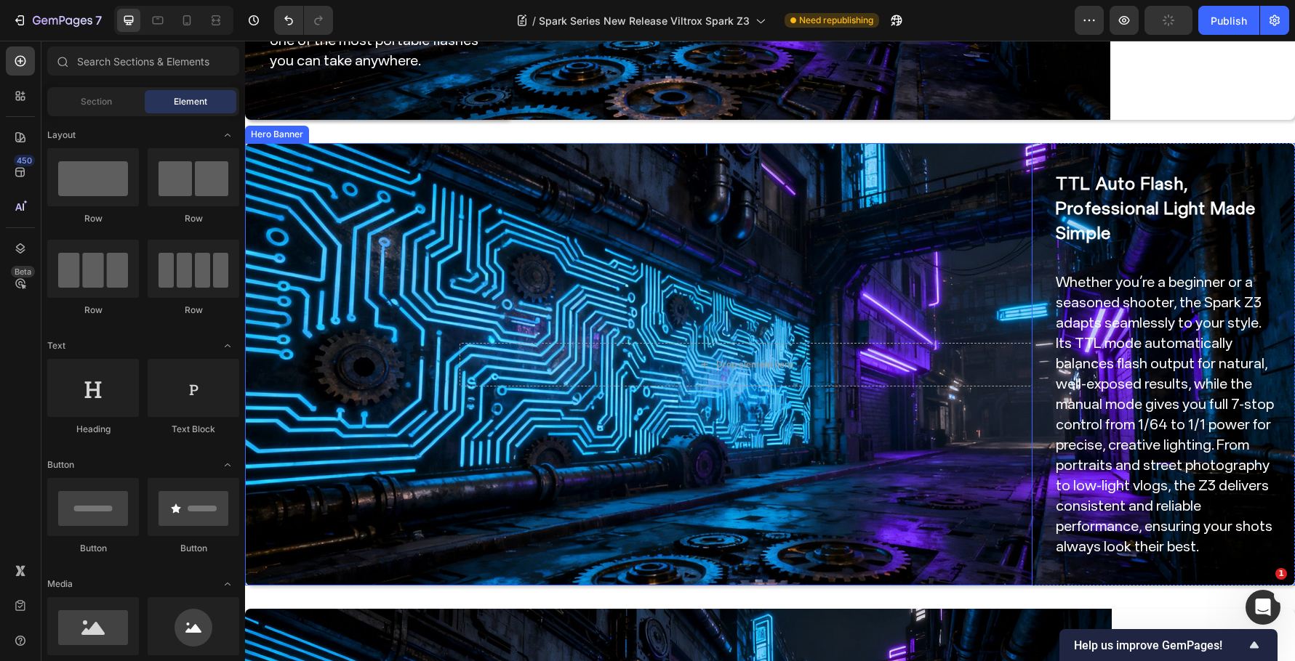
click at [508, 281] on video "Background Image" at bounding box center [638, 364] width 787 height 443
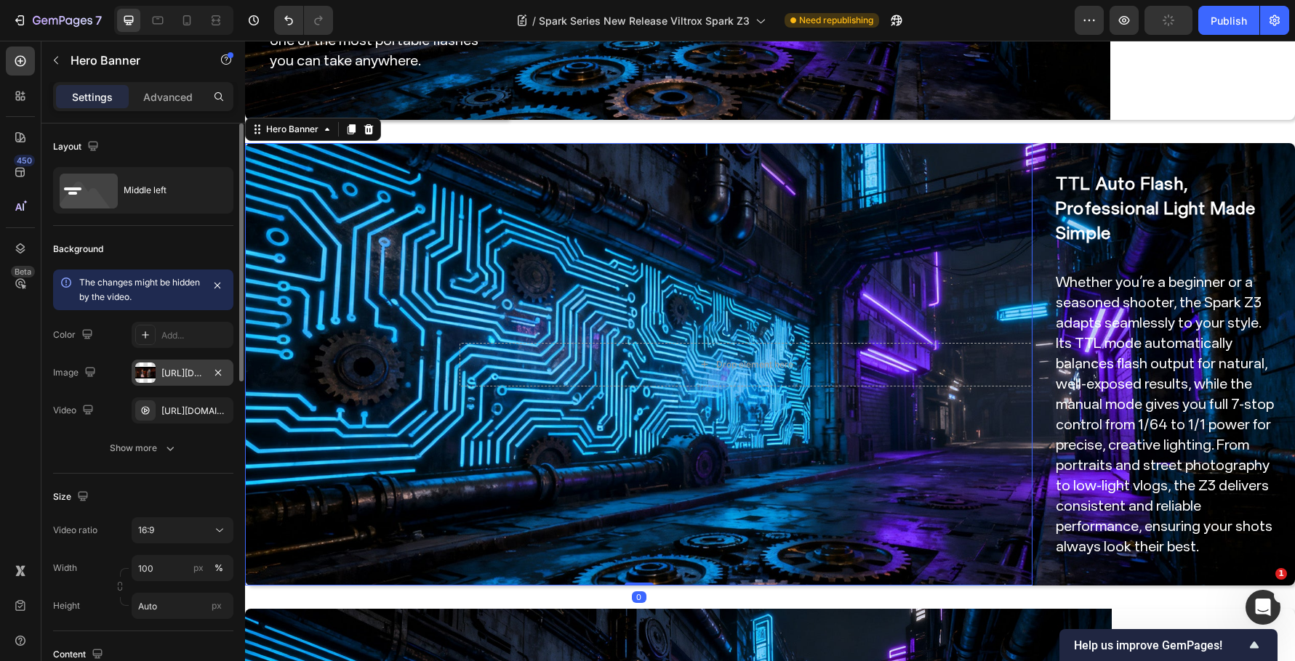
click at [178, 379] on div "https://cdn.shopify.com/s/files/1/0104/0380/7298/files/Spark_Z3-blog_img2.jpg?v…" at bounding box center [183, 373] width 102 height 26
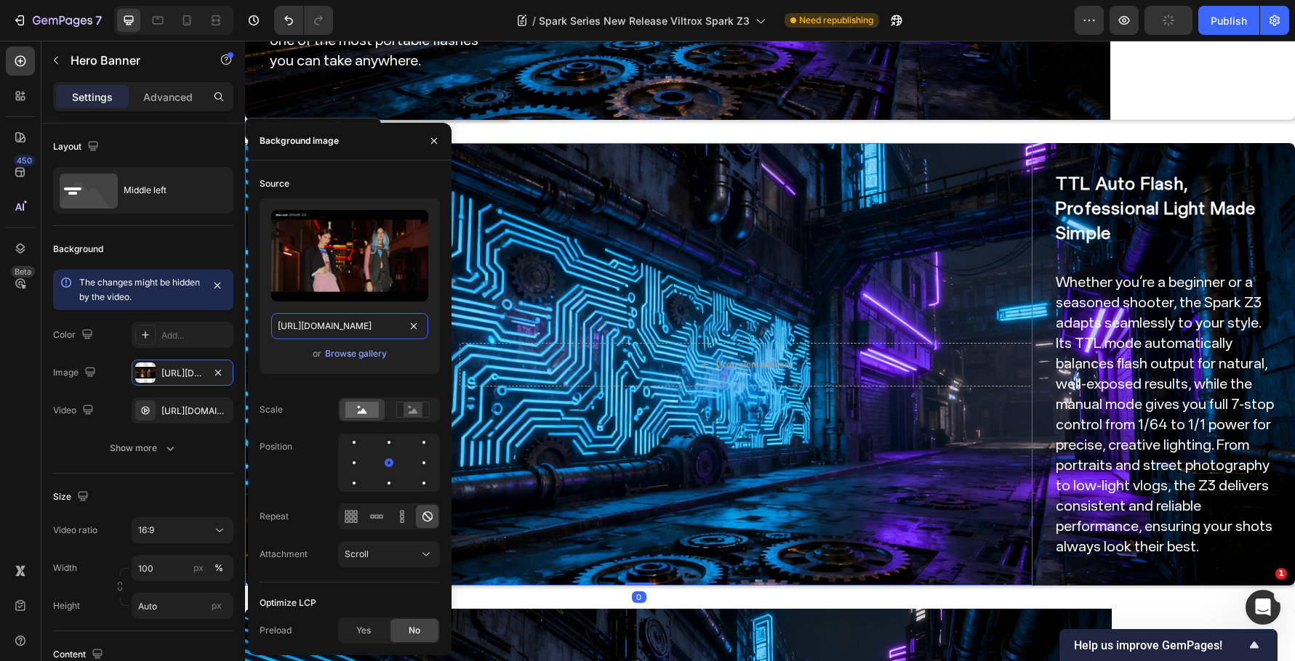
click at [334, 321] on input "https://cdn.shopify.com/s/files/1/0104/0380/7298/files/Spark_Z3-blog_img2.jpg?v…" at bounding box center [349, 326] width 157 height 26
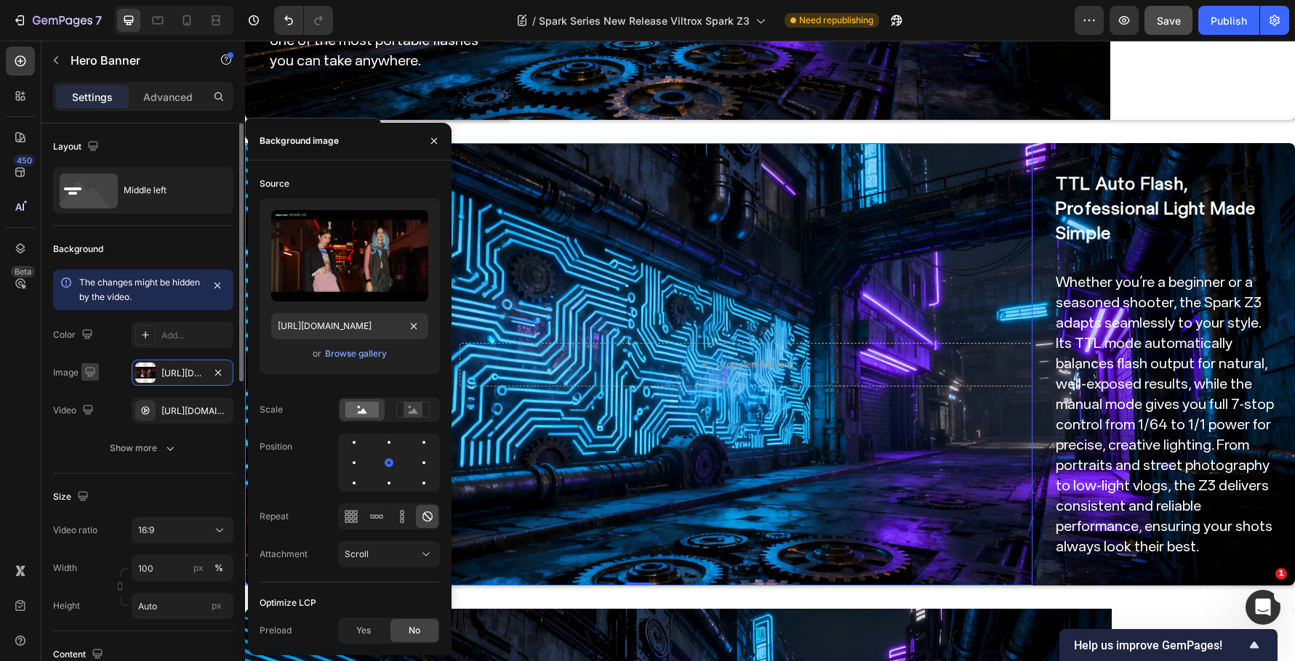
click at [87, 369] on icon "button" at bounding box center [90, 372] width 15 height 15
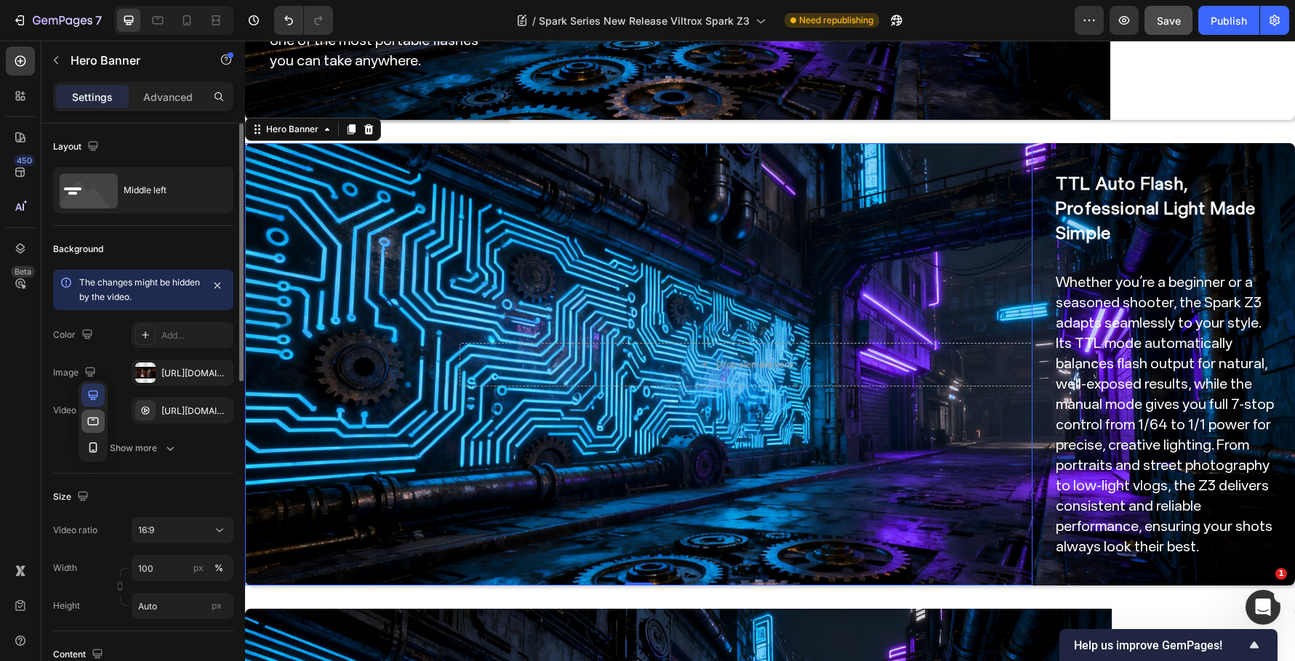
click at [98, 426] on icon "button" at bounding box center [93, 421] width 15 height 15
type input "100 %"
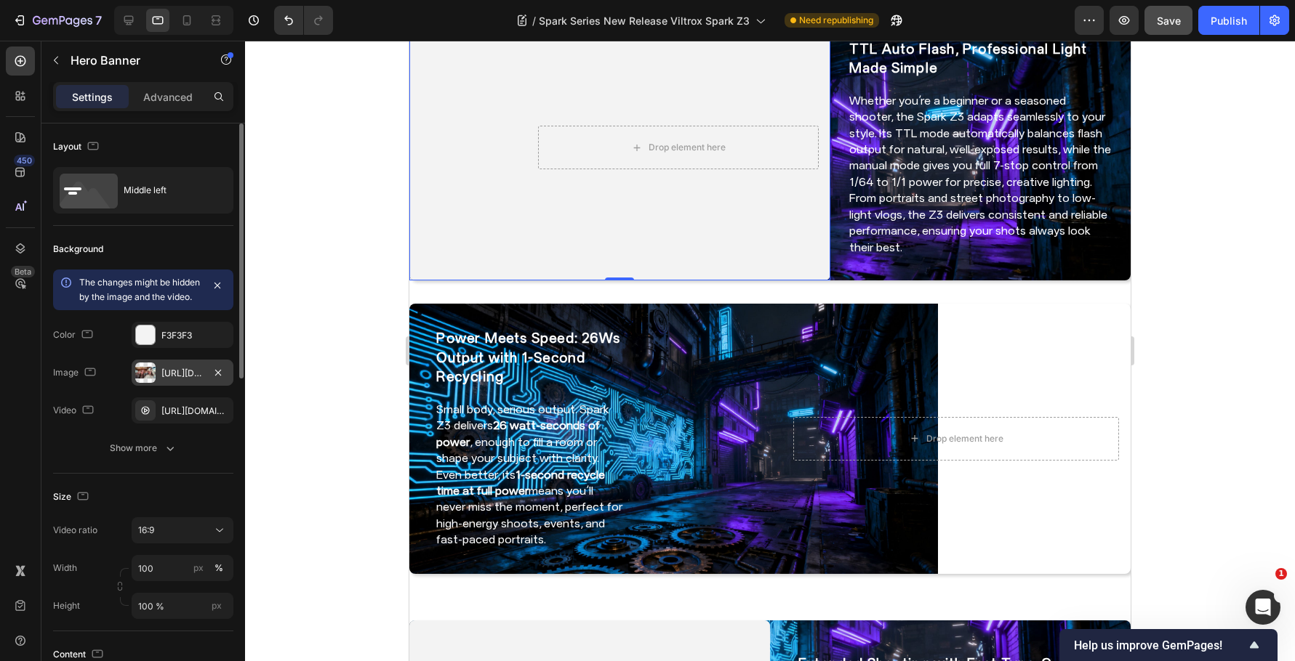
scroll to position [568, 0]
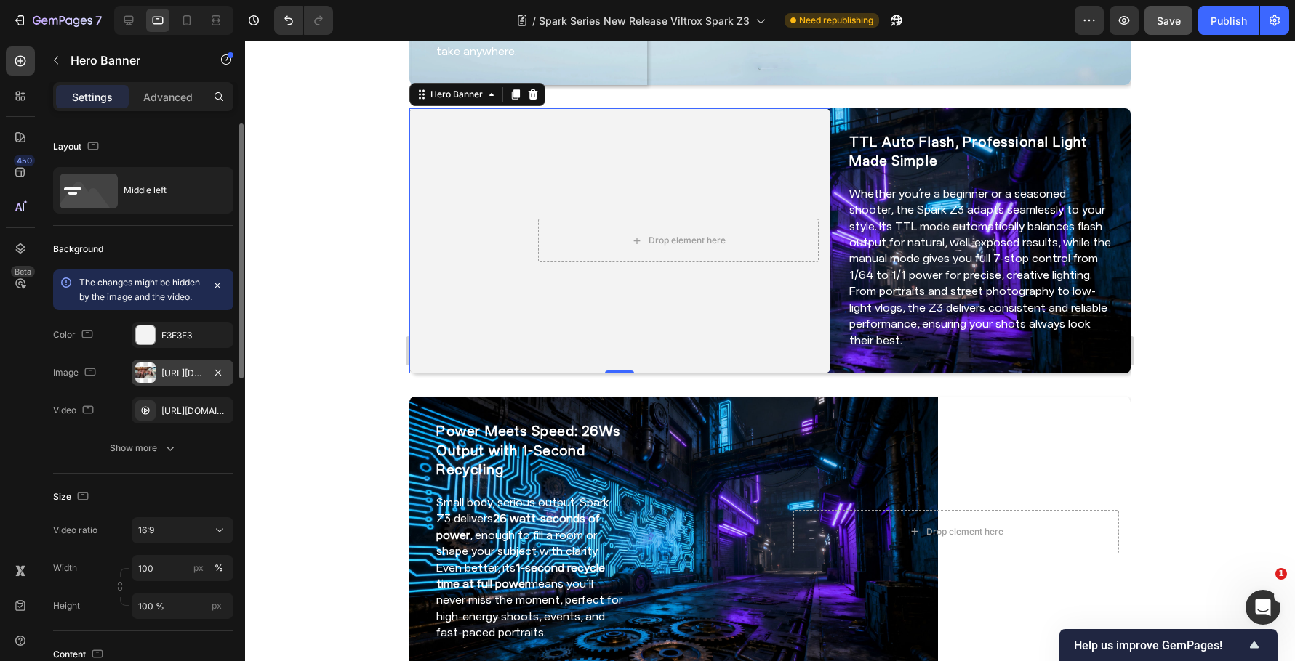
click at [185, 380] on div "https://cdn.shopify.com/s/files/1/0104/0380/7298/files/9mm_14mm_blog-video2.jpg…" at bounding box center [182, 373] width 42 height 13
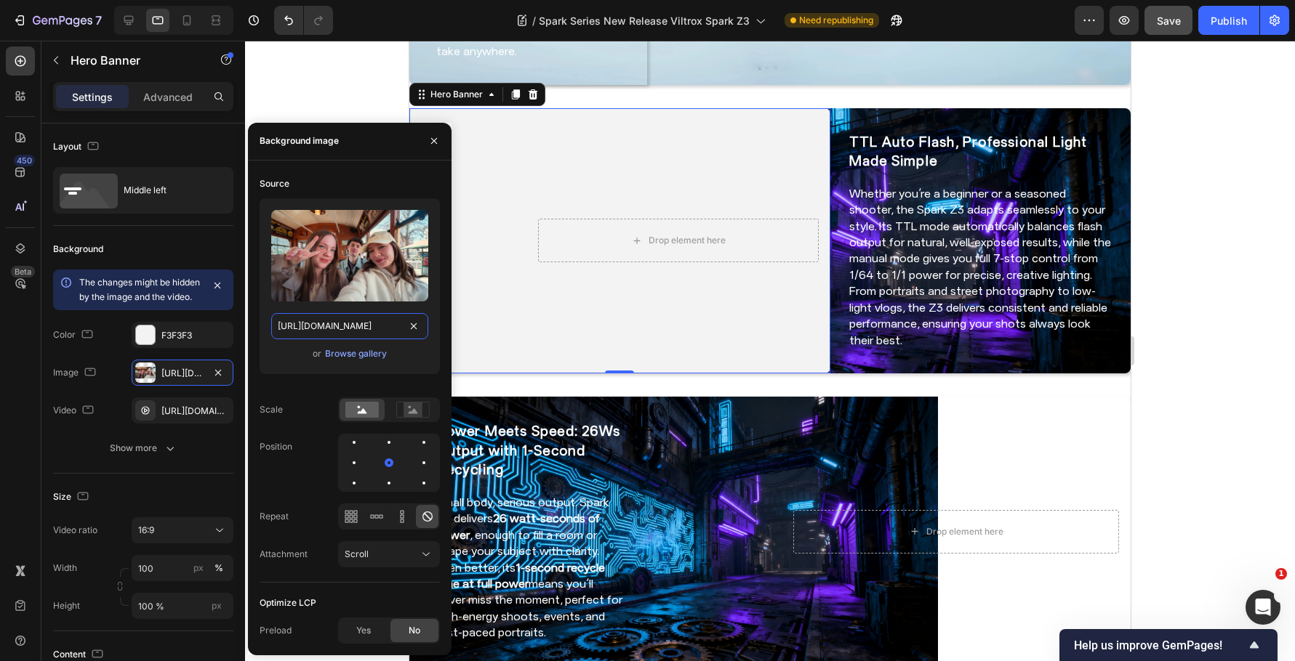
click at [362, 329] on input "https://cdn.shopify.com/s/files/1/0104/0380/7298/files/9mm_14mm_blog-video2.jpg…" at bounding box center [349, 326] width 157 height 26
paste input "Spark_Z3-blog_img2.jpg?v=1759044434"
type input "https://cdn.shopify.com/s/files/1/0104/0380/7298/files/Spark_Z3-blog_img2.jpg?v…"
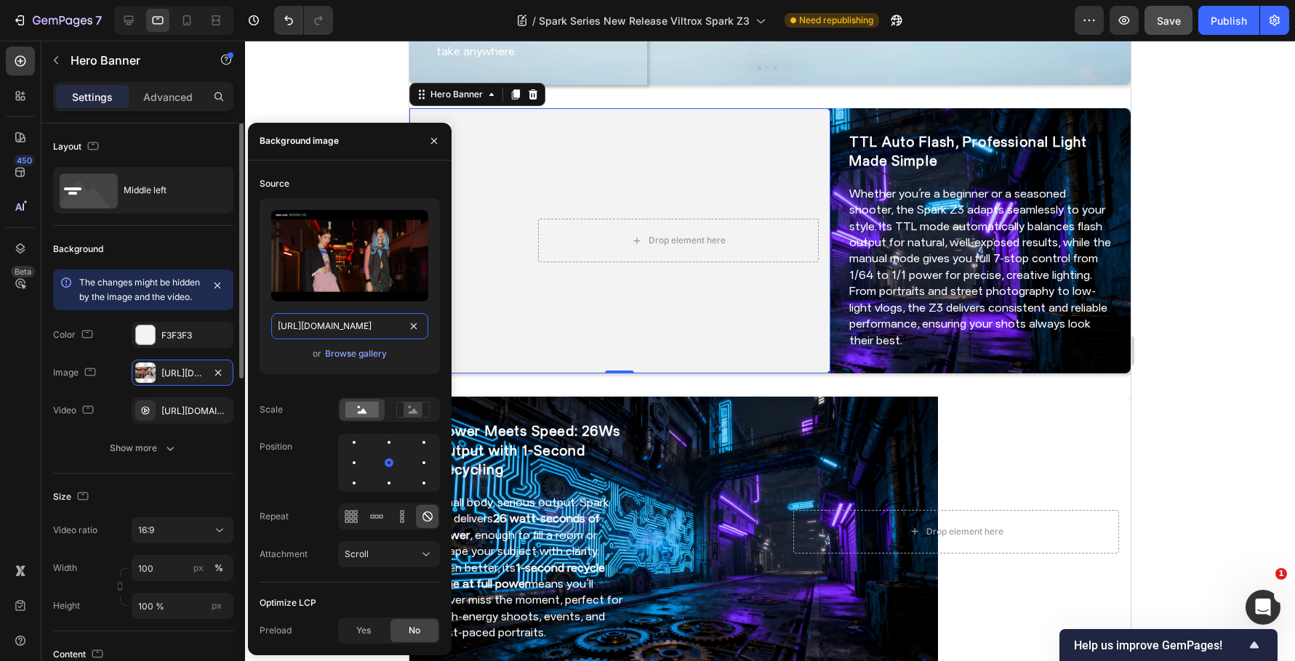
scroll to position [0, 276]
click at [183, 246] on div "Background" at bounding box center [143, 249] width 180 height 23
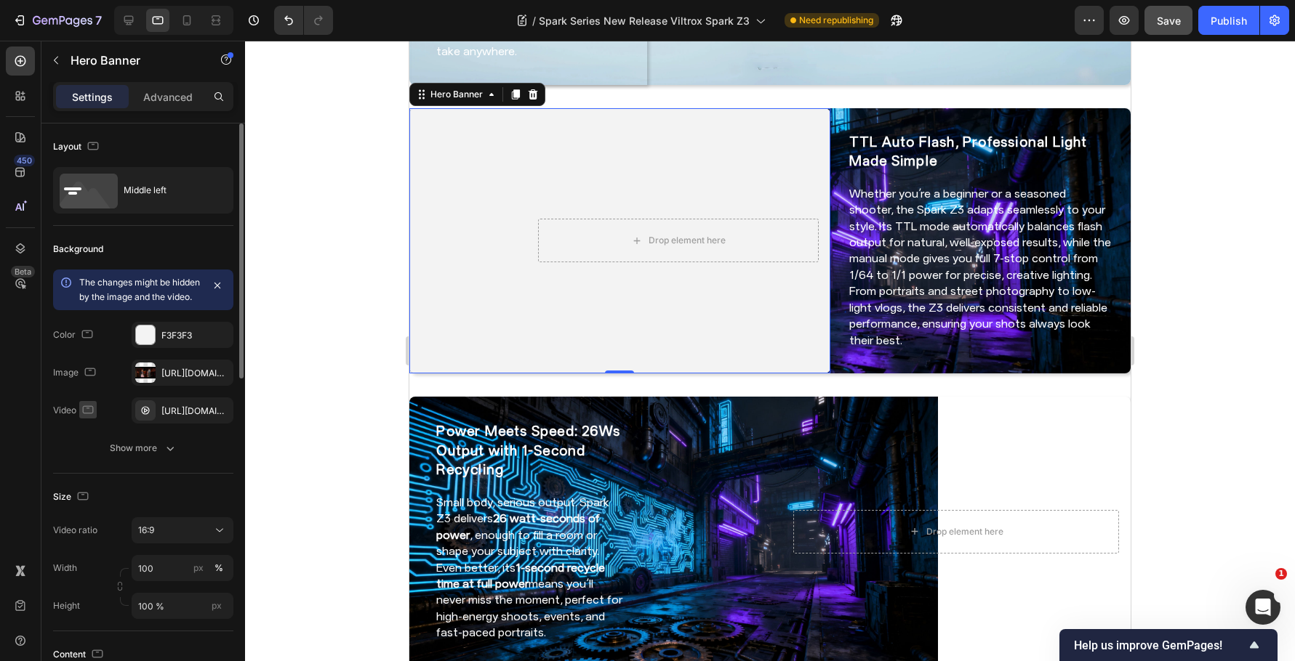
click at [92, 417] on icon "button" at bounding box center [88, 410] width 15 height 15
drag, startPoint x: 100, startPoint y: 451, endPoint x: 108, endPoint y: 449, distance: 8.3
click at [101, 445] on button "button" at bounding box center [90, 433] width 23 height 23
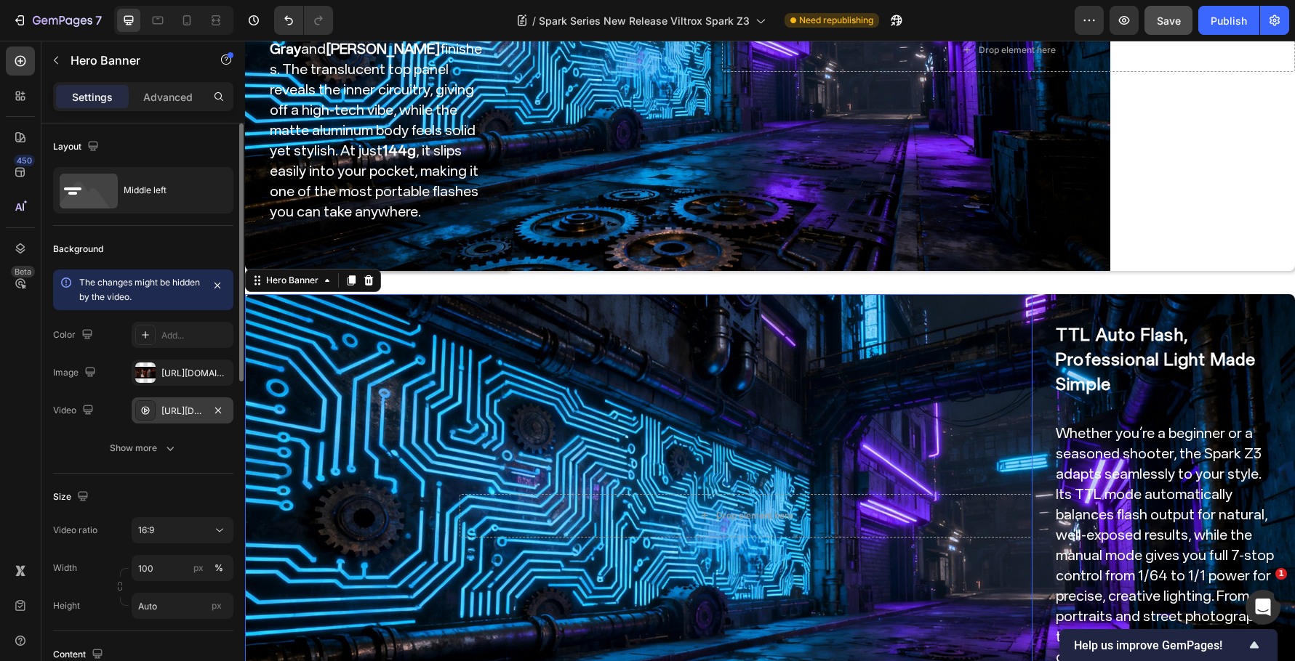
scroll to position [705, 0]
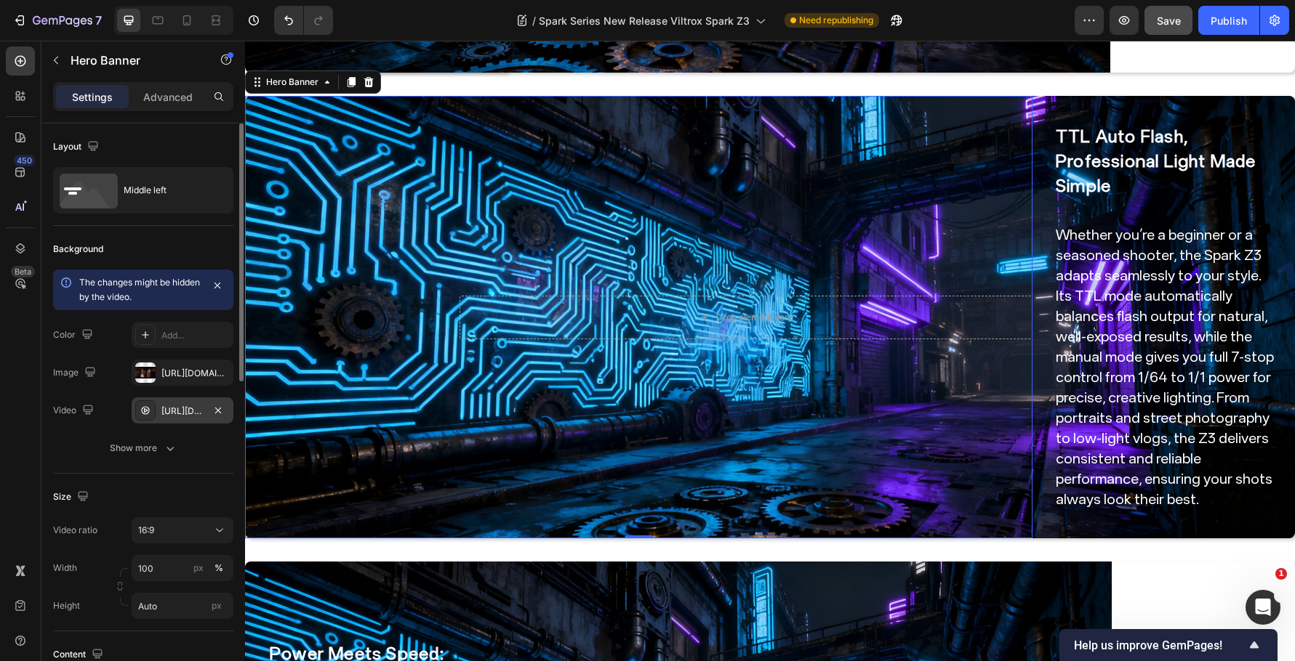
click at [193, 413] on div "https://cdn.shopify.com/videos/c/o/v/ecf7f98c30124e69aa7d2f8b141cbed9.mp4" at bounding box center [182, 411] width 42 height 13
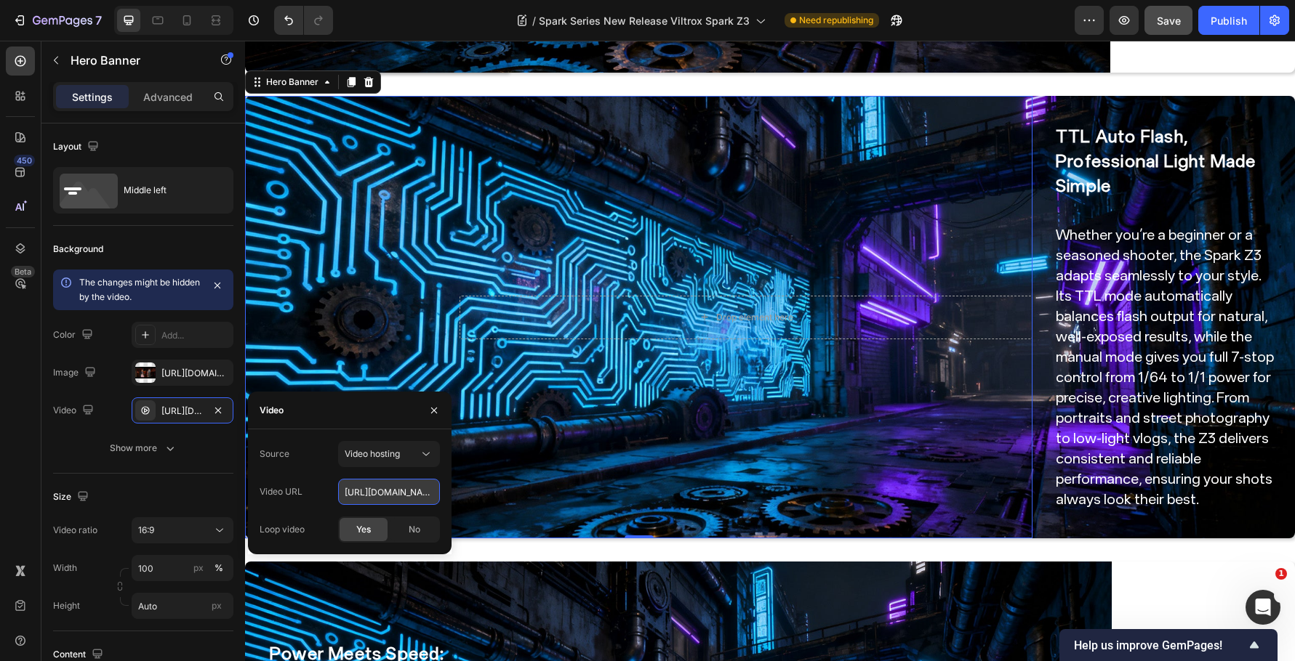
click at [380, 492] on input "https://cdn.shopify.com/videos/c/o/v/ecf7f98c30124e69aa7d2f8b141cbed9.mp4" at bounding box center [389, 492] width 102 height 26
click at [94, 404] on icon "button" at bounding box center [88, 410] width 15 height 15
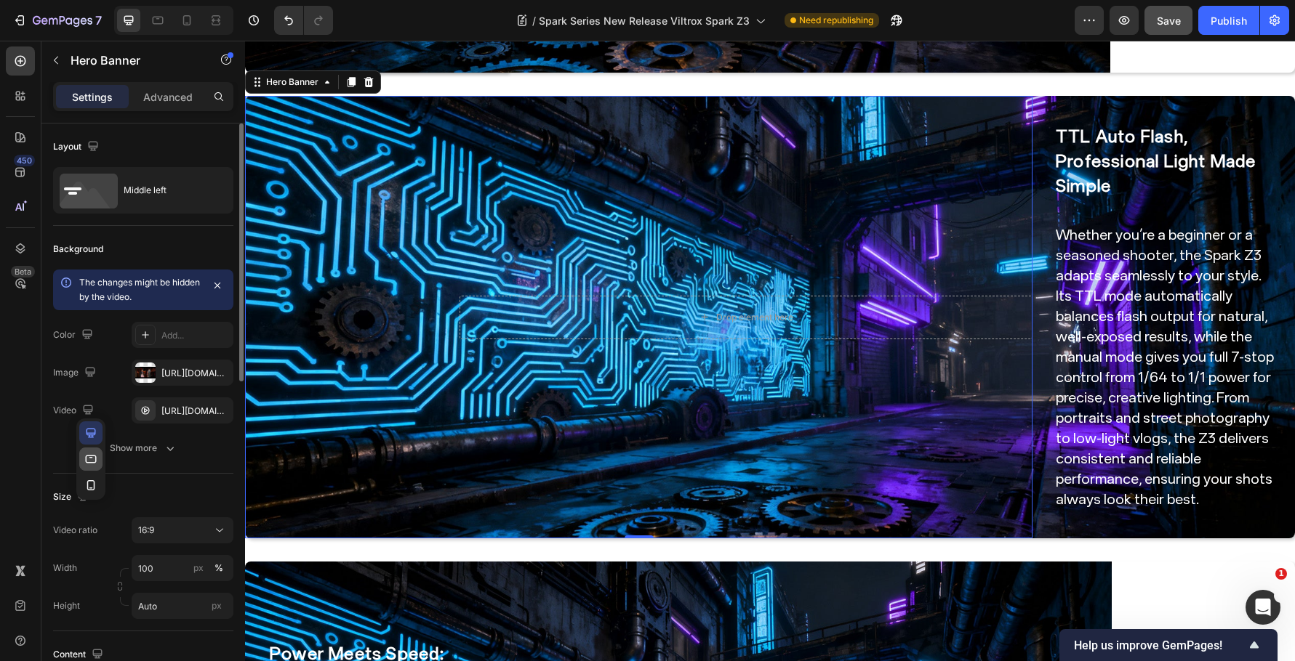
click at [89, 459] on icon "button" at bounding box center [91, 459] width 15 height 15
type input "100 %"
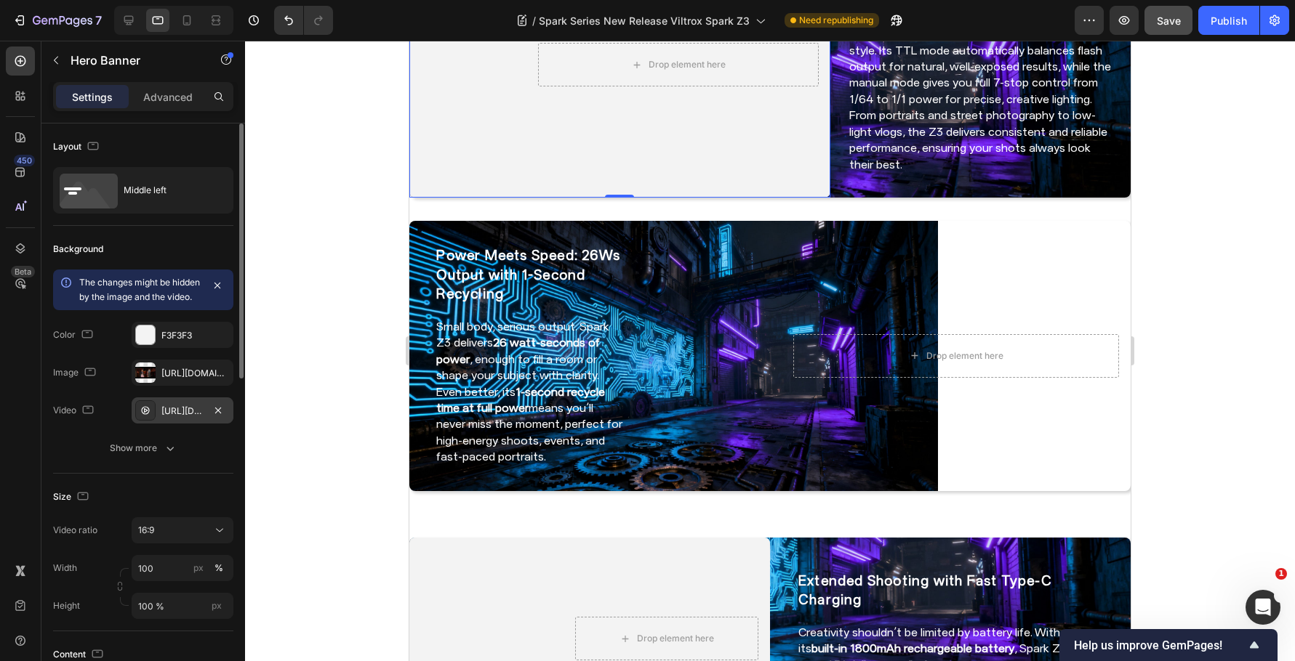
scroll to position [568, 0]
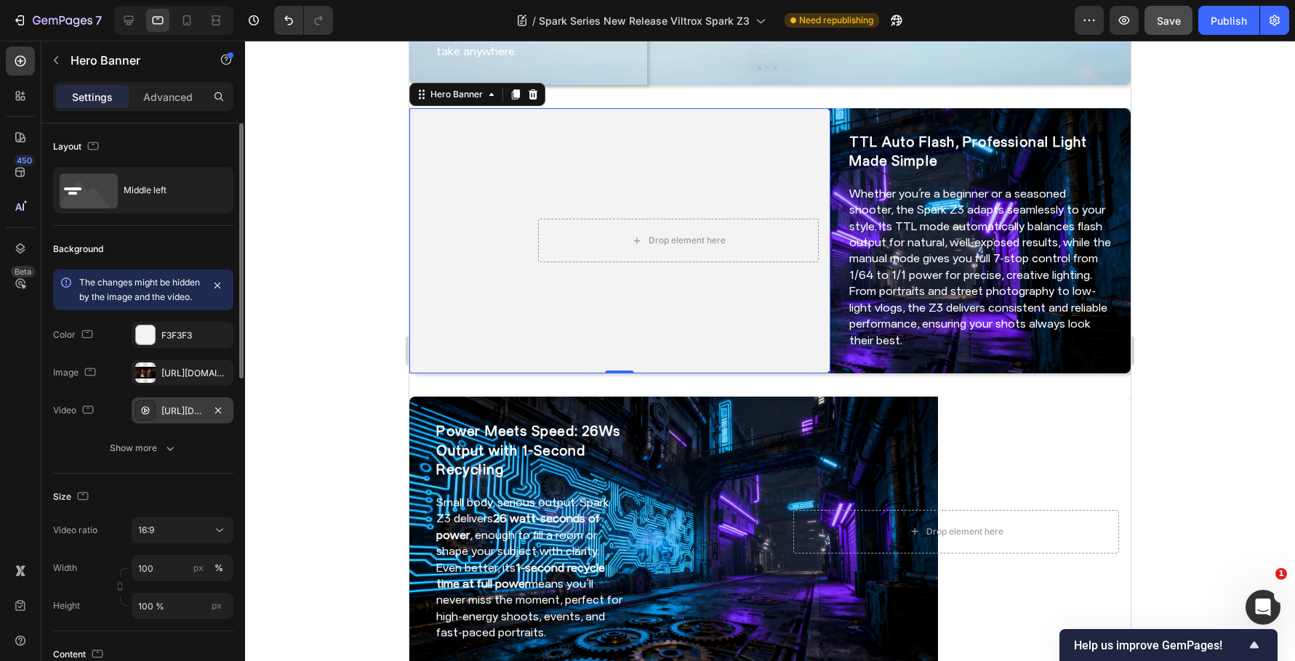
click at [186, 418] on div "https://cdn.shopify.com/videos/c/o/v/9b7a63a8843b4d578ce78671e9ed7ab1.mp4" at bounding box center [182, 411] width 42 height 13
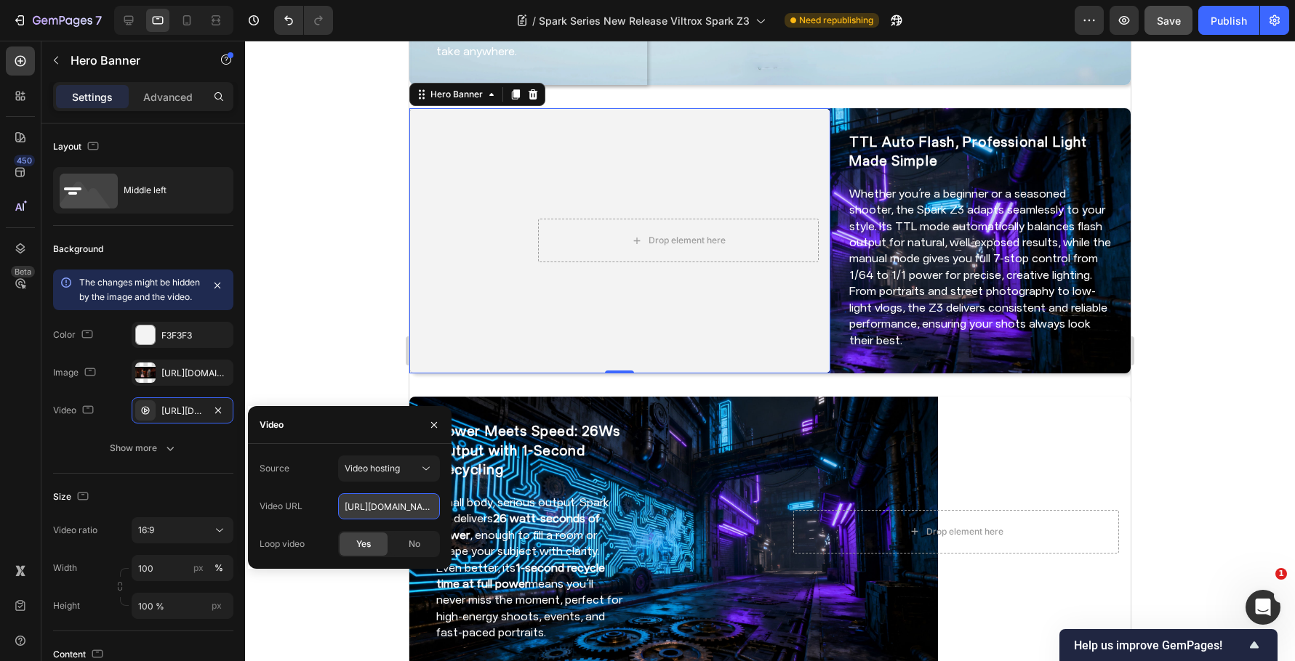
click at [381, 510] on input "https://cdn.shopify.com/videos/c/o/v/9b7a63a8843b4d578ce78671e9ed7ab1.mp4" at bounding box center [389, 507] width 102 height 26
paste input "ecf7f98c30124e69aa7d2f8b141cbed9"
type input "https://cdn.shopify.com/videos/c/o/v/ecf7f98c30124e69aa7d2f8b141cbed9.mp4"
drag, startPoint x: 185, startPoint y: 478, endPoint x: 200, endPoint y: 487, distance: 17.3
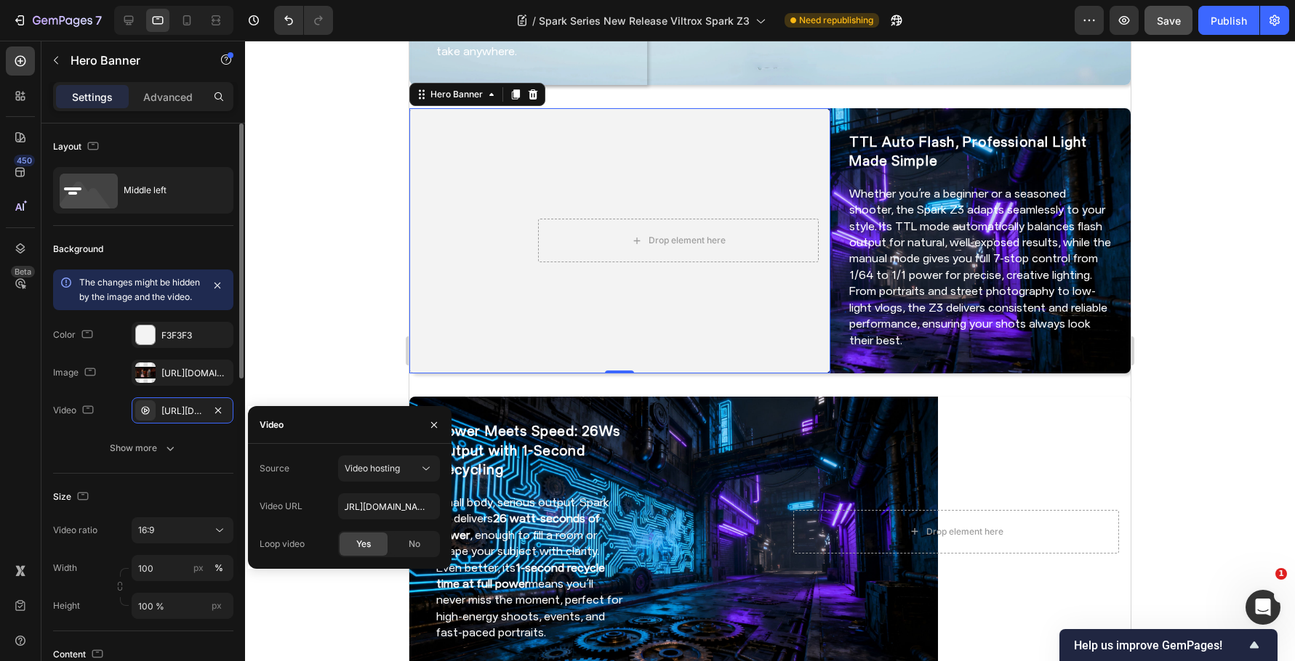
click at [187, 474] on div "Background The changes might be hidden by the image and the video. Color F3F3F3…" at bounding box center [143, 350] width 180 height 248
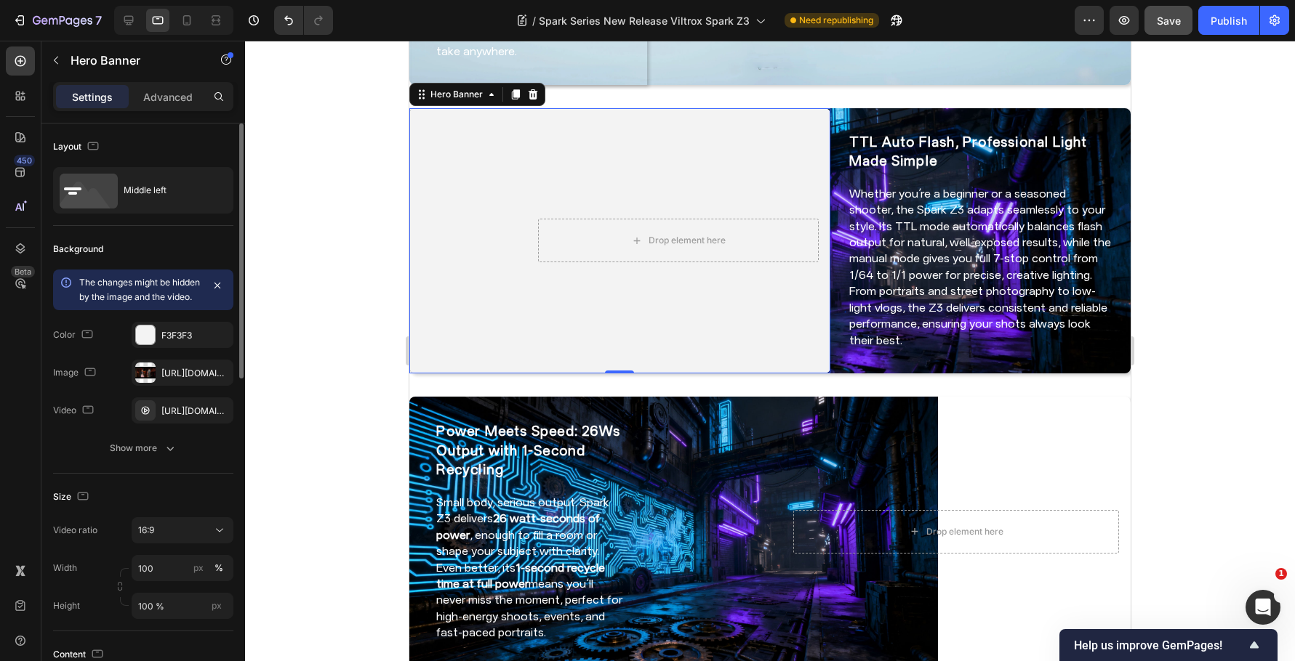
scroll to position [0, 0]
click at [188, 380] on div "https://cdn.shopify.com/s/files/1/0104/0380/7298/files/Spark_Z3-blog_img2.jpg?v…" at bounding box center [182, 373] width 42 height 13
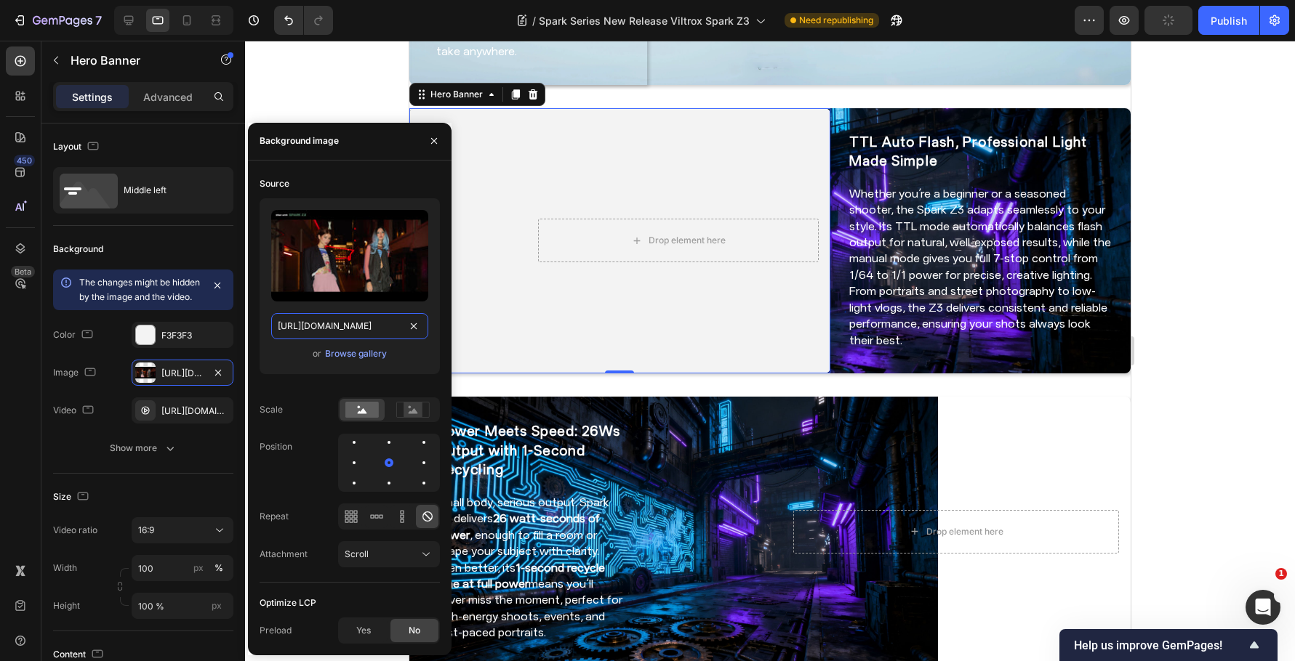
click at [377, 324] on input "https://cdn.shopify.com/s/files/1/0104/0380/7298/files/Spark_Z3-blog_img2.jpg?v…" at bounding box center [349, 326] width 157 height 26
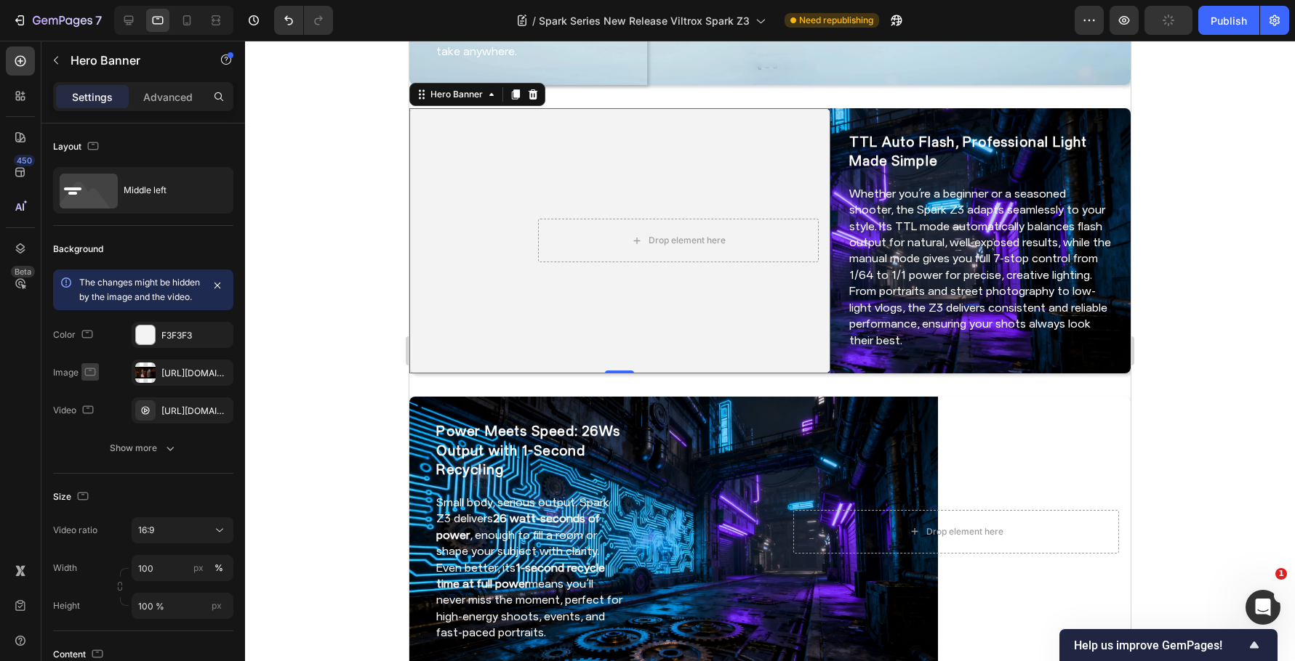
click at [93, 379] on icon "button" at bounding box center [90, 372] width 15 height 15
drag, startPoint x: 87, startPoint y: 464, endPoint x: 113, endPoint y: 464, distance: 26.2
click at [88, 455] on icon "button" at bounding box center [93, 448] width 15 height 15
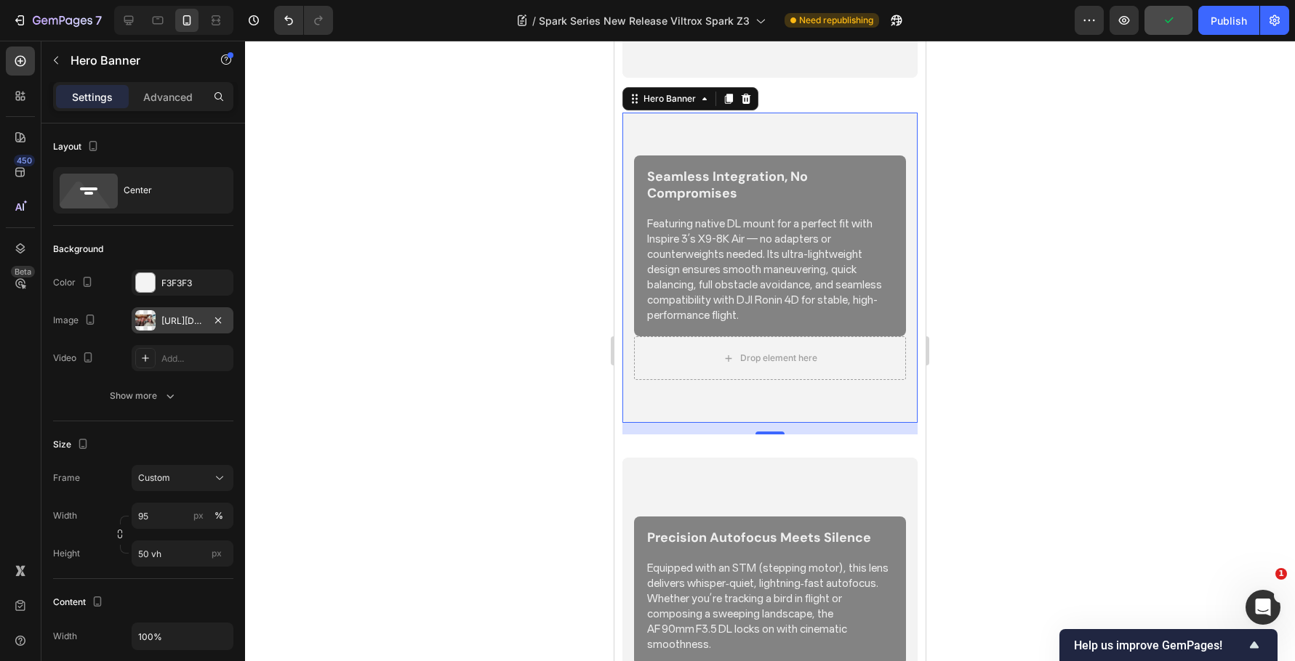
scroll to position [589, 0]
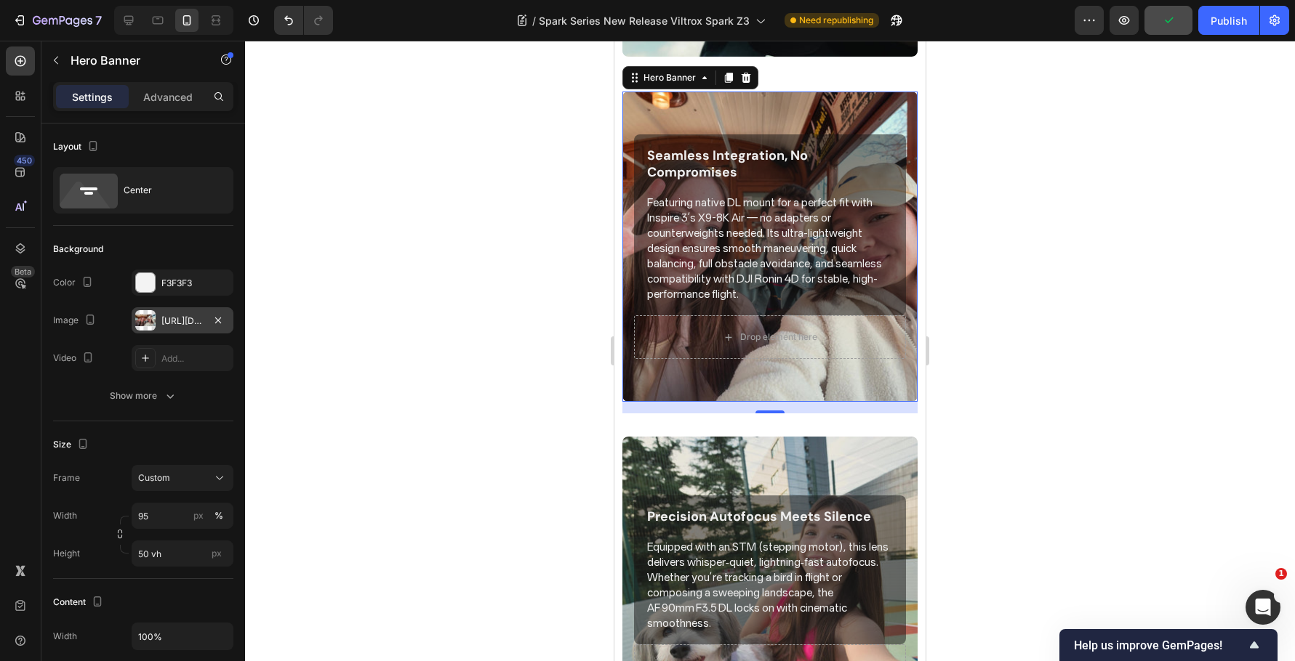
click at [178, 315] on div "https://cdn.shopify.com/s/files/1/0104/0380/7298/files/9mm_14mm_blog-video2.jpg…" at bounding box center [182, 321] width 42 height 13
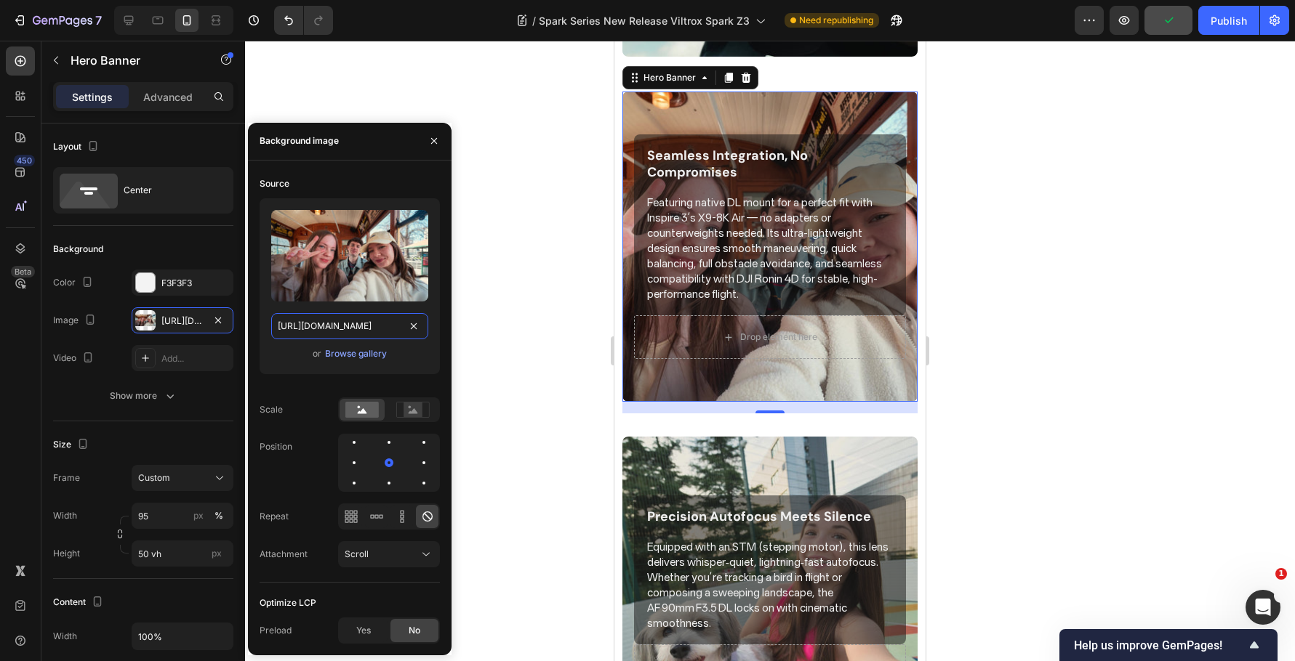
click at [346, 325] on input "https://cdn.shopify.com/s/files/1/0104/0380/7298/files/9mm_14mm_blog-video2.jpg…" at bounding box center [349, 326] width 157 height 26
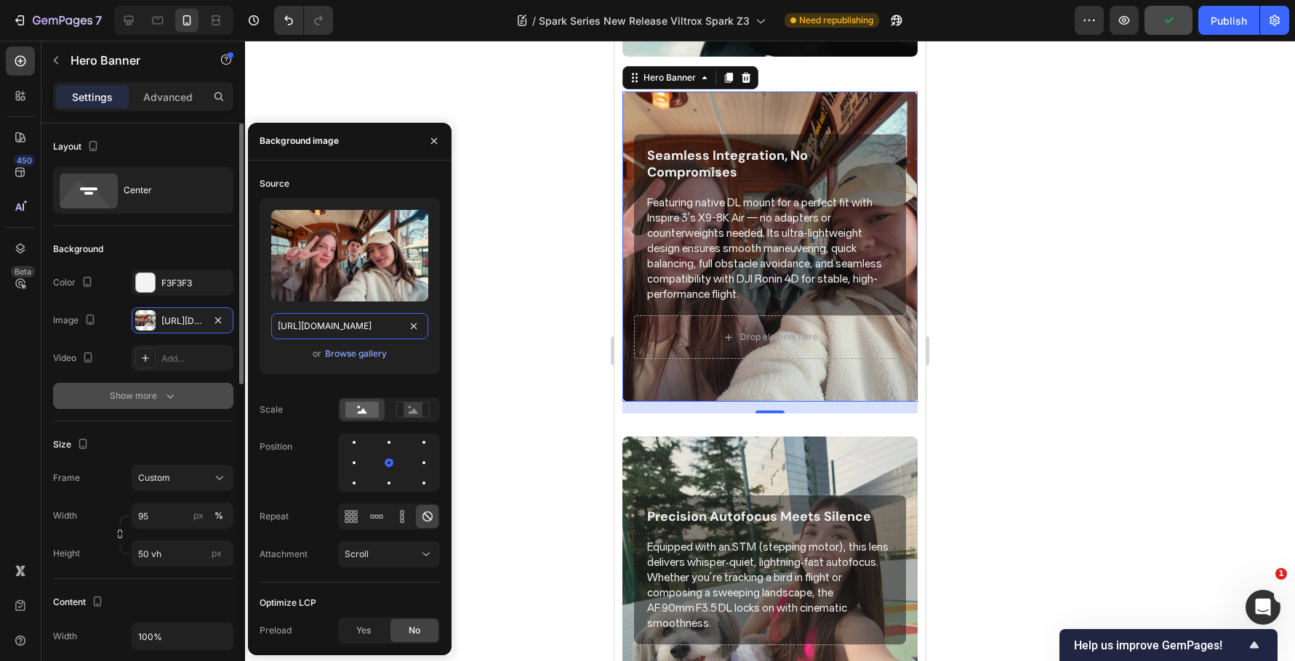
paste input "Spark_Z3-blog_img2.jpg?v=1759044434"
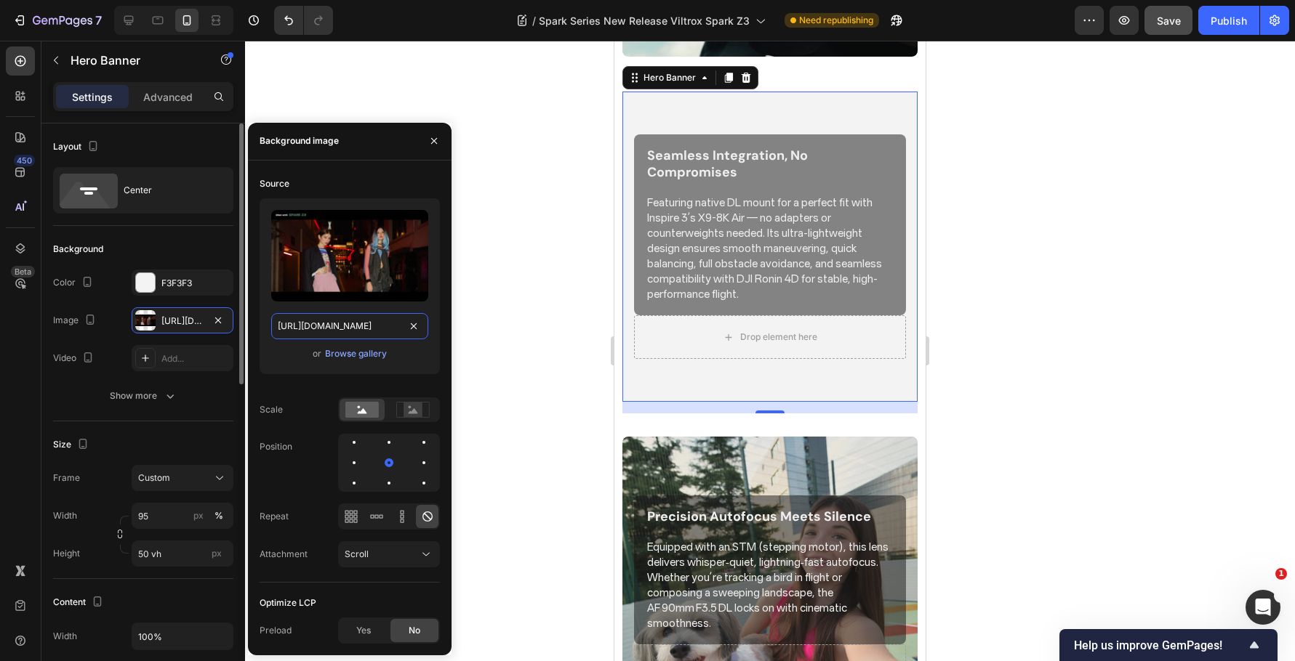
scroll to position [0, 276]
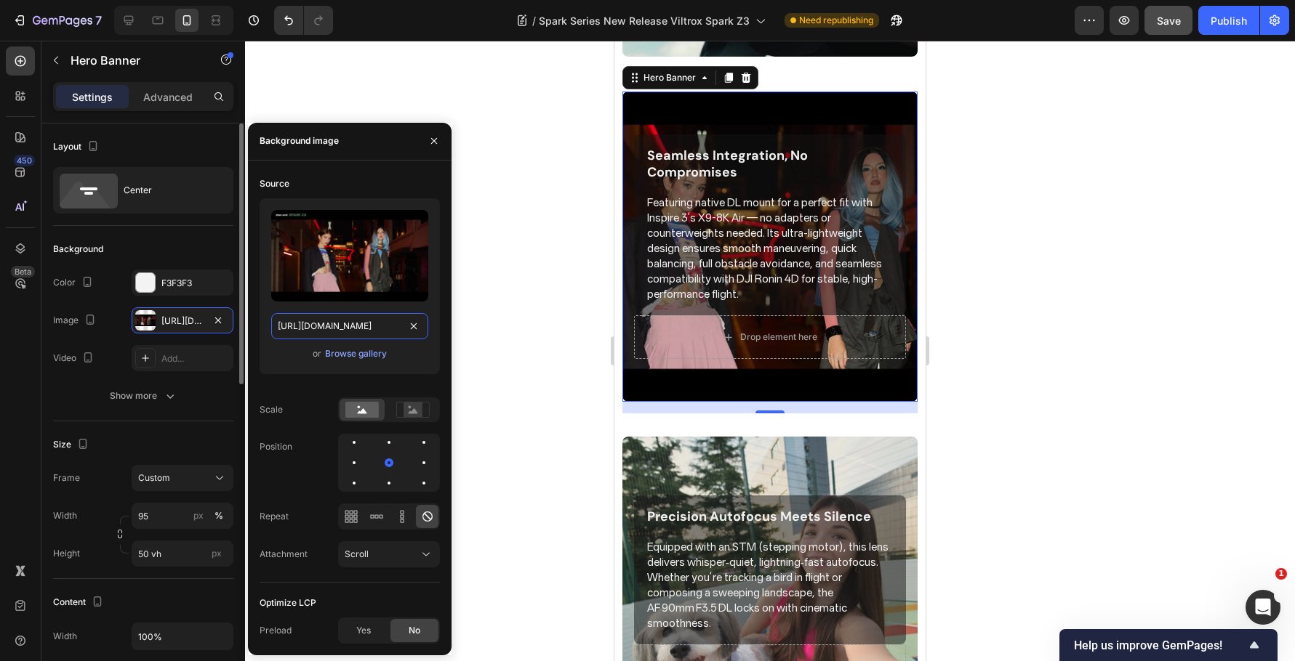
type input "https://cdn.shopify.com/s/files/1/0104/0380/7298/files/Spark_Z3-blog_img2.jpg?v…"
drag, startPoint x: 193, startPoint y: 427, endPoint x: 180, endPoint y: 408, distance: 23.6
click at [193, 427] on div "Size Frame Custom Width 95 px % Height 50 vh px" at bounding box center [143, 501] width 180 height 158
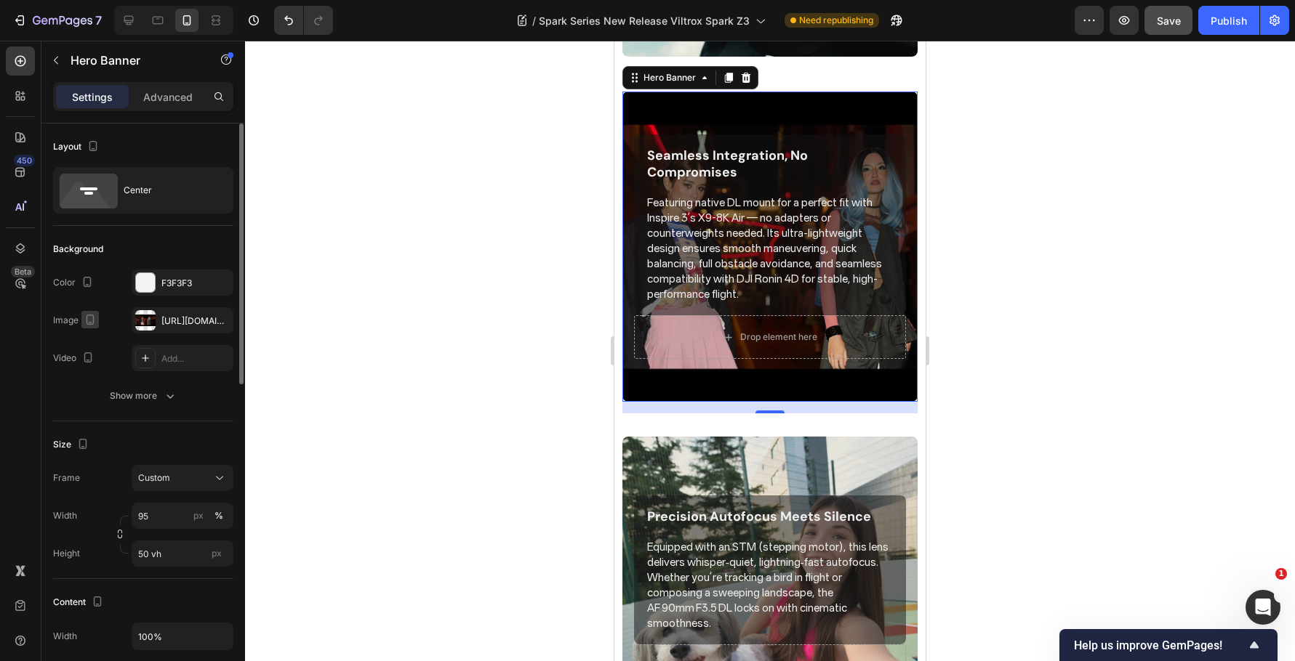
click at [92, 317] on icon "button" at bounding box center [90, 320] width 15 height 15
click at [92, 347] on icon "button" at bounding box center [93, 342] width 9 height 9
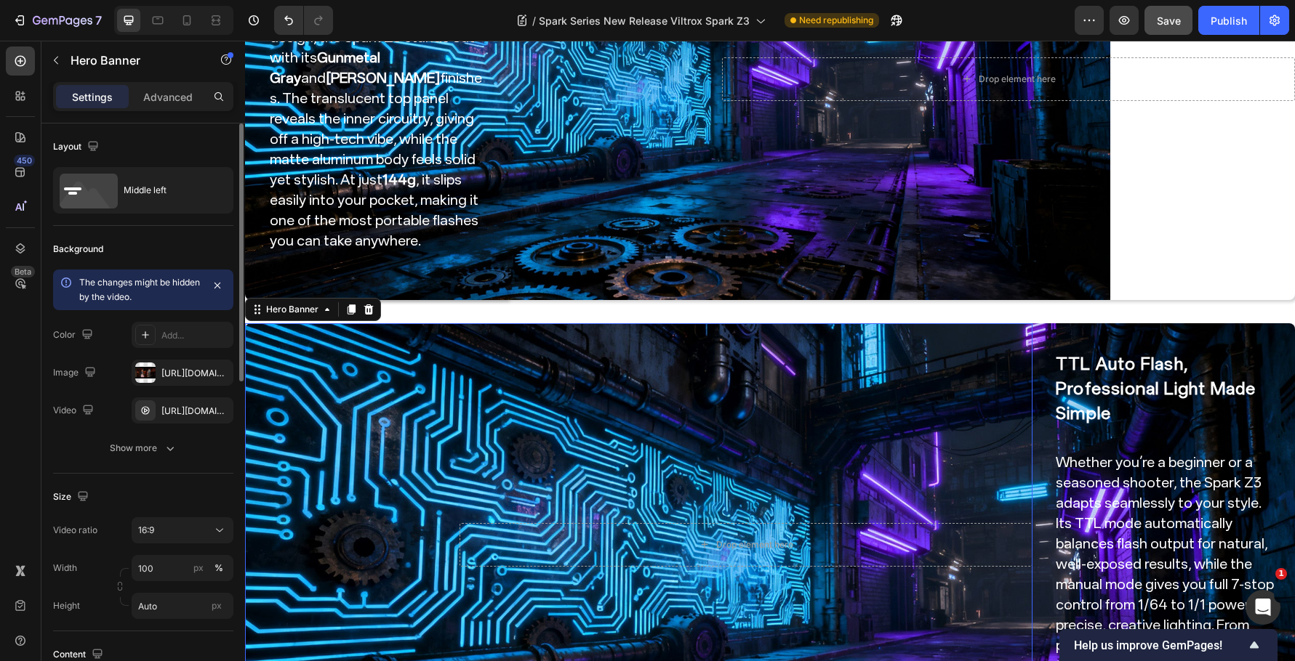
scroll to position [414, 0]
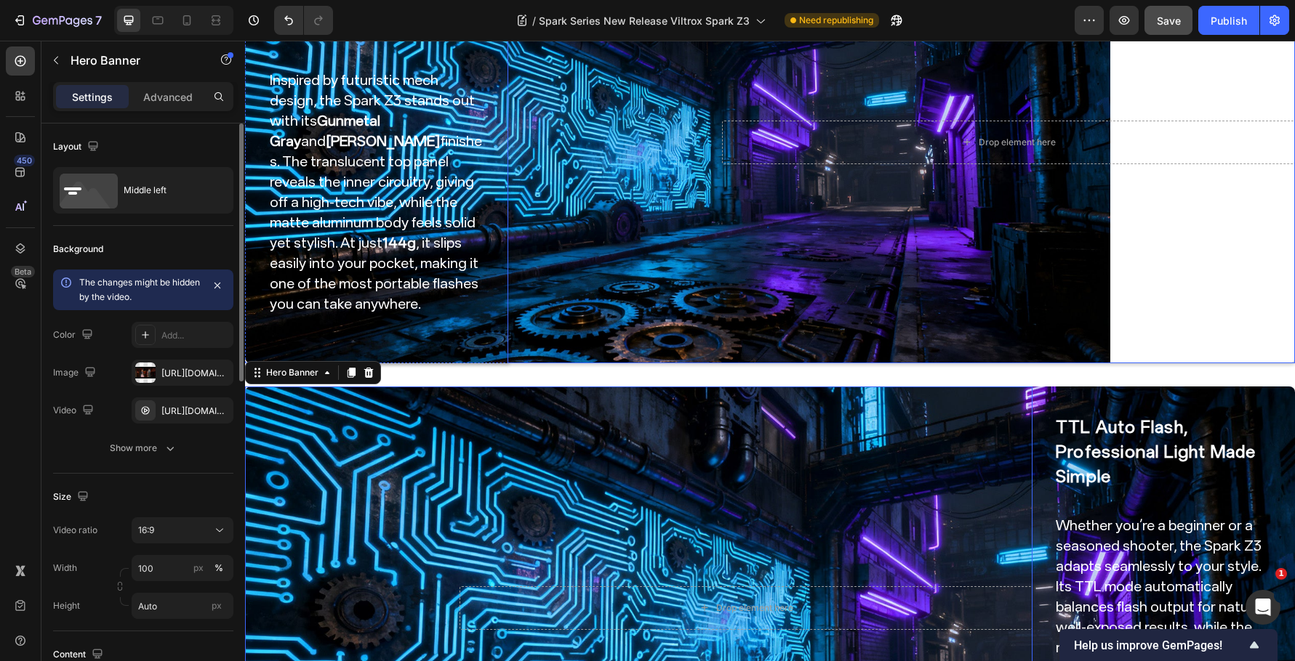
click at [584, 258] on video "Background Image" at bounding box center [900, 142] width 787 height 443
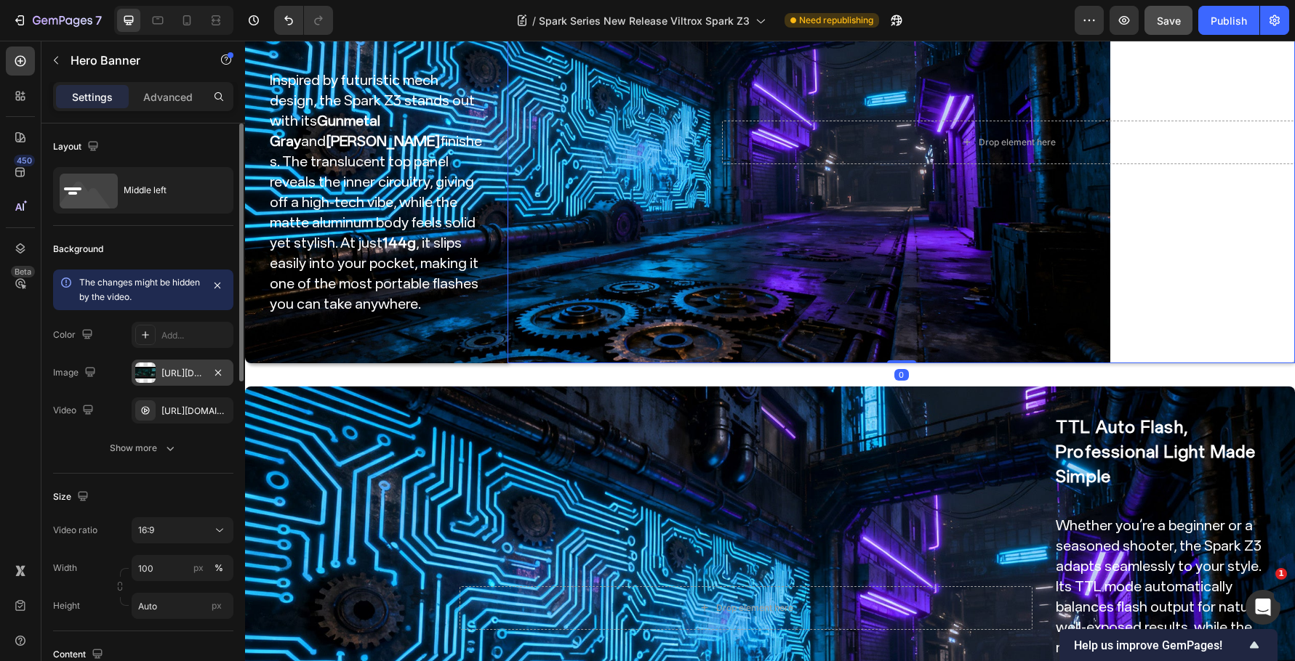
click at [179, 371] on div "https://cdn.shopify.com/s/files/1/0104/0380/7298/files/Spark_Z3-blog_img1.jpg?v…" at bounding box center [182, 373] width 42 height 13
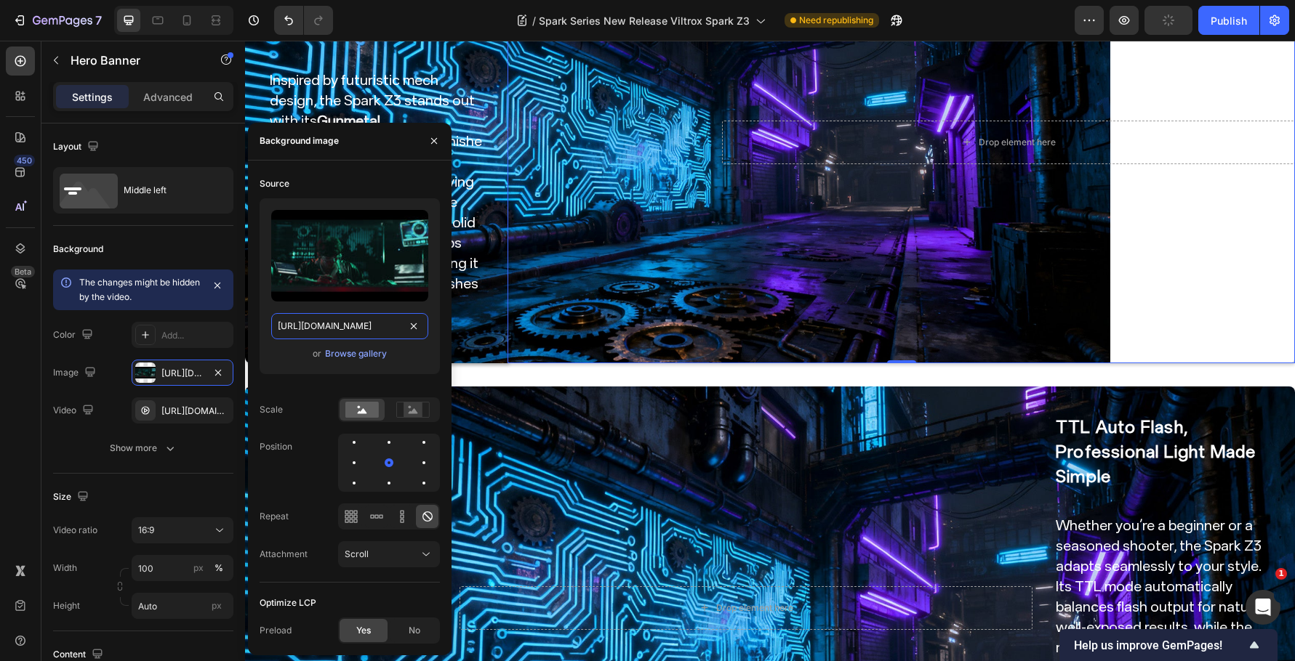
click at [387, 331] on input "https://cdn.shopify.com/s/files/1/0104/0380/7298/files/Spark_Z3-blog_img1.jpg?v…" at bounding box center [349, 326] width 157 height 26
click at [94, 374] on icon "button" at bounding box center [90, 372] width 15 height 15
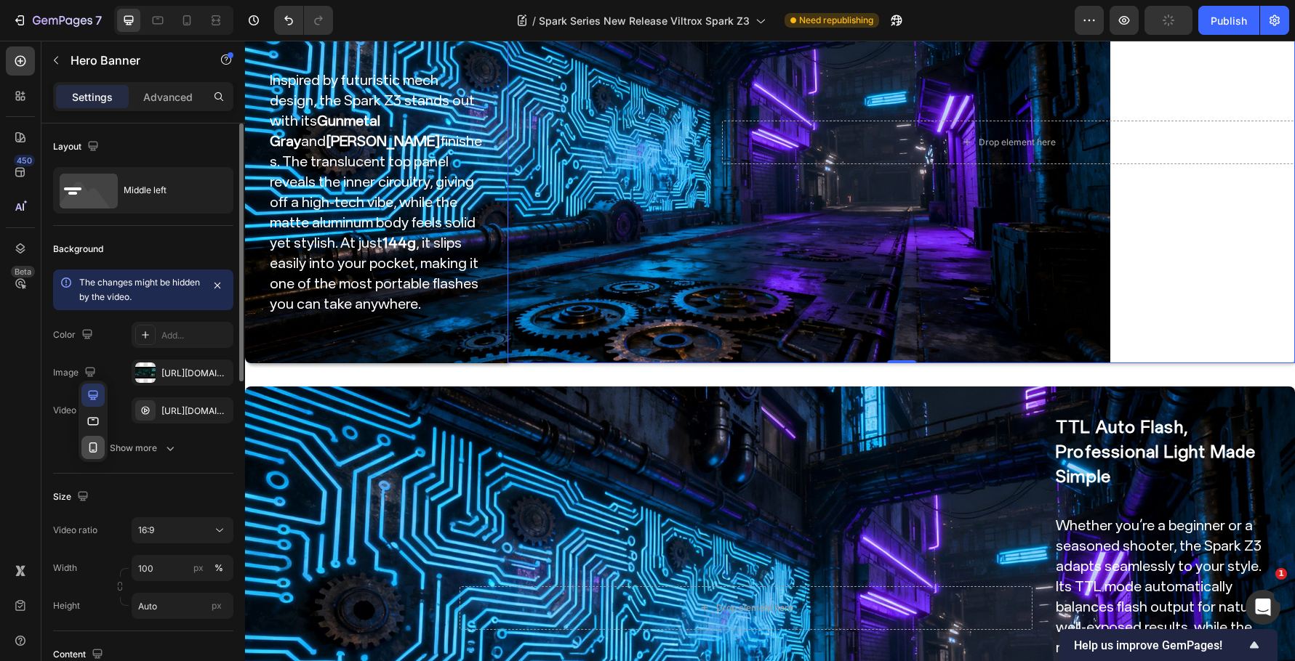
click at [94, 443] on icon "button" at bounding box center [93, 448] width 8 height 10
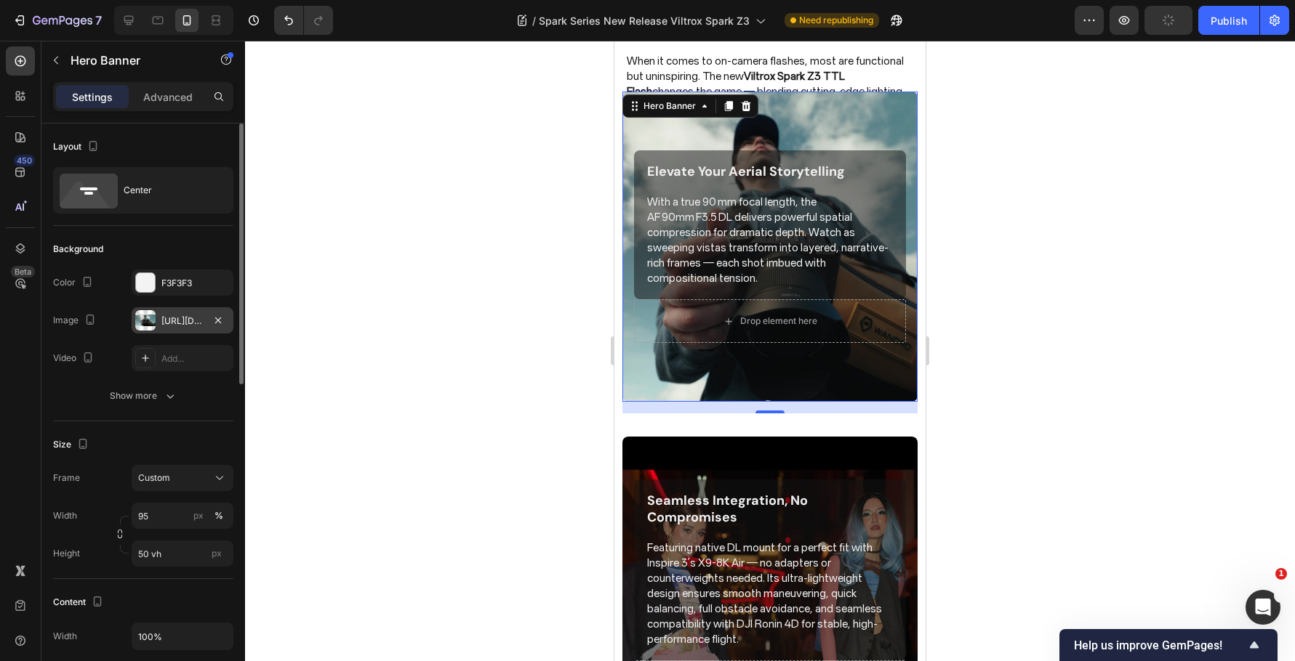
scroll to position [265, 0]
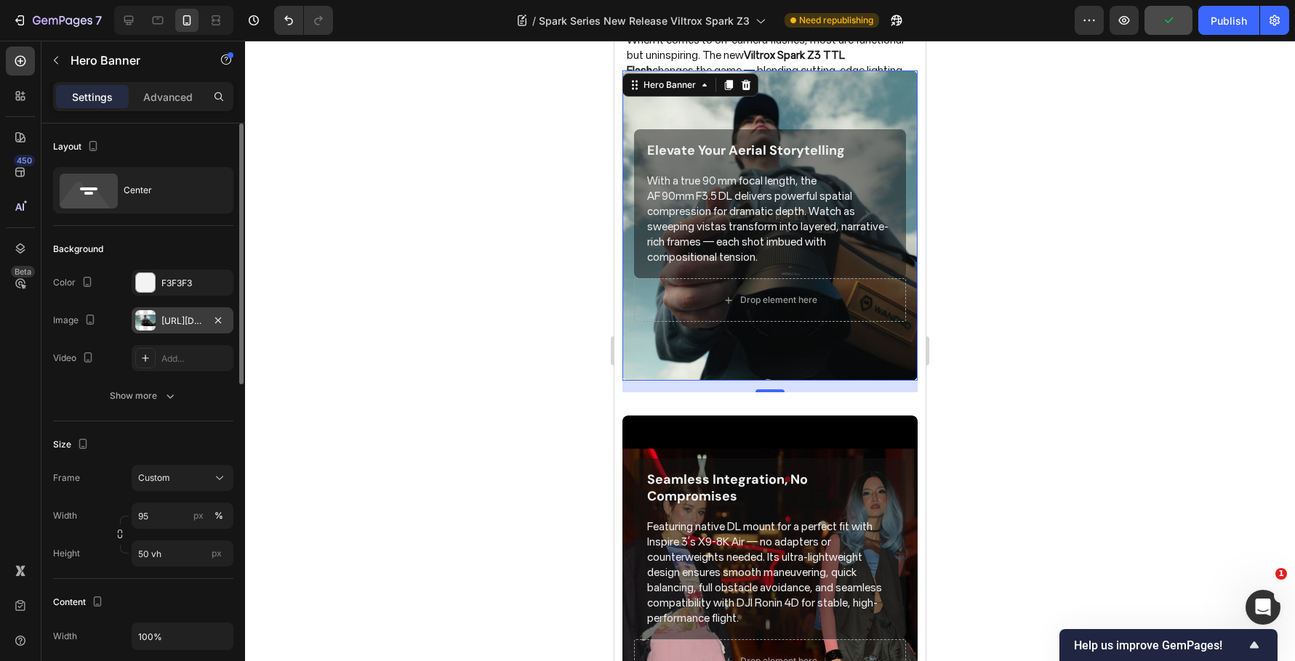
click at [178, 322] on div "https://cdn.shopify.com/s/files/1/0104/0380/7298/files/9mm_14mm_blog-vide1.jpg?…" at bounding box center [182, 321] width 42 height 13
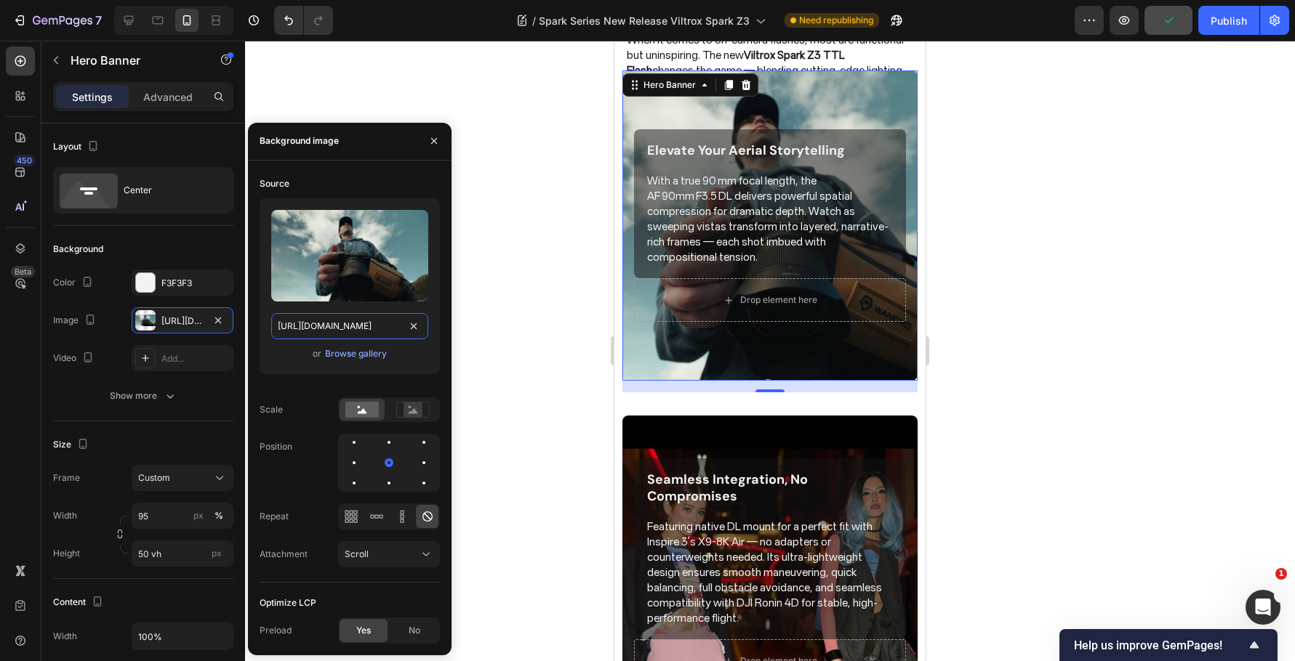
click at [346, 325] on input "https://cdn.shopify.com/s/files/1/0104/0380/7298/files/9mm_14mm_blog-vide1.jpg?…" at bounding box center [349, 326] width 157 height 26
paste input "Spark_Z3-blog_img1.jpg?v=1759044047"
type input "https://cdn.shopify.com/s/files/1/0104/0380/7298/files/Spark_Z3-blog_img1.jpg?v…"
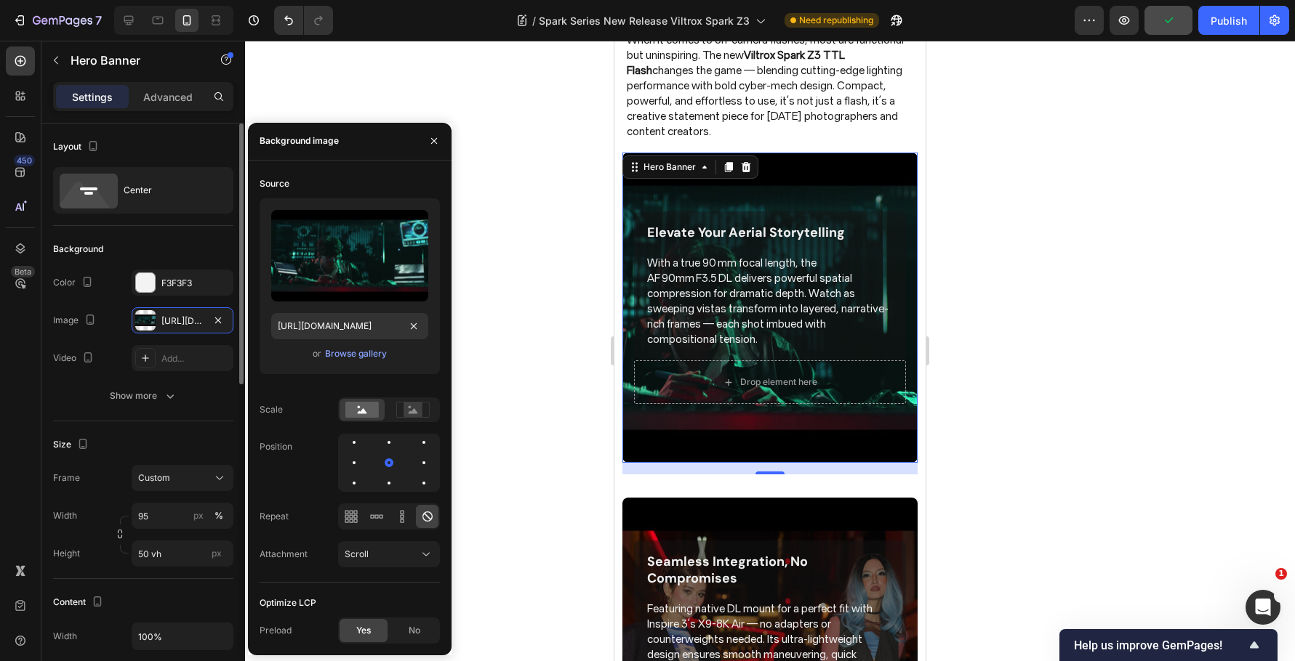
scroll to position [0, 0]
click at [201, 427] on div "Size Frame Custom Width 95 px % Height 50 vh px" at bounding box center [143, 501] width 180 height 158
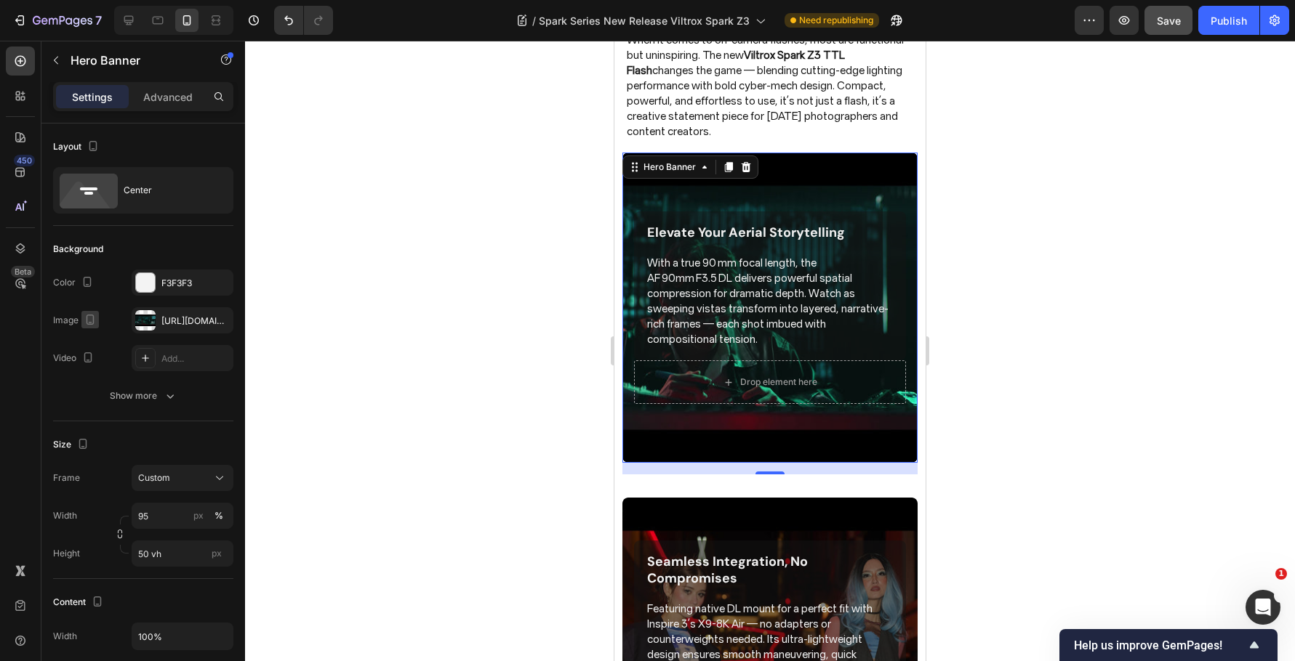
click at [95, 315] on icon "button" at bounding box center [90, 320] width 15 height 15
click at [94, 337] on icon "button" at bounding box center [93, 343] width 15 height 15
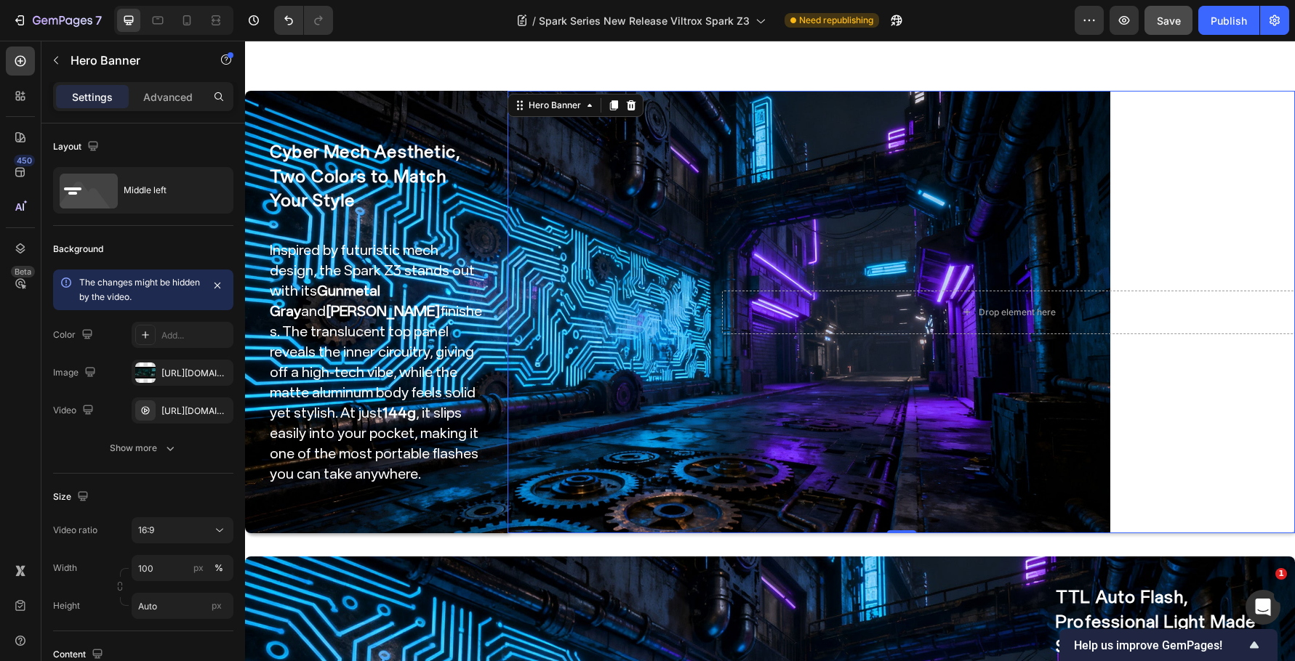
scroll to position [244, 0]
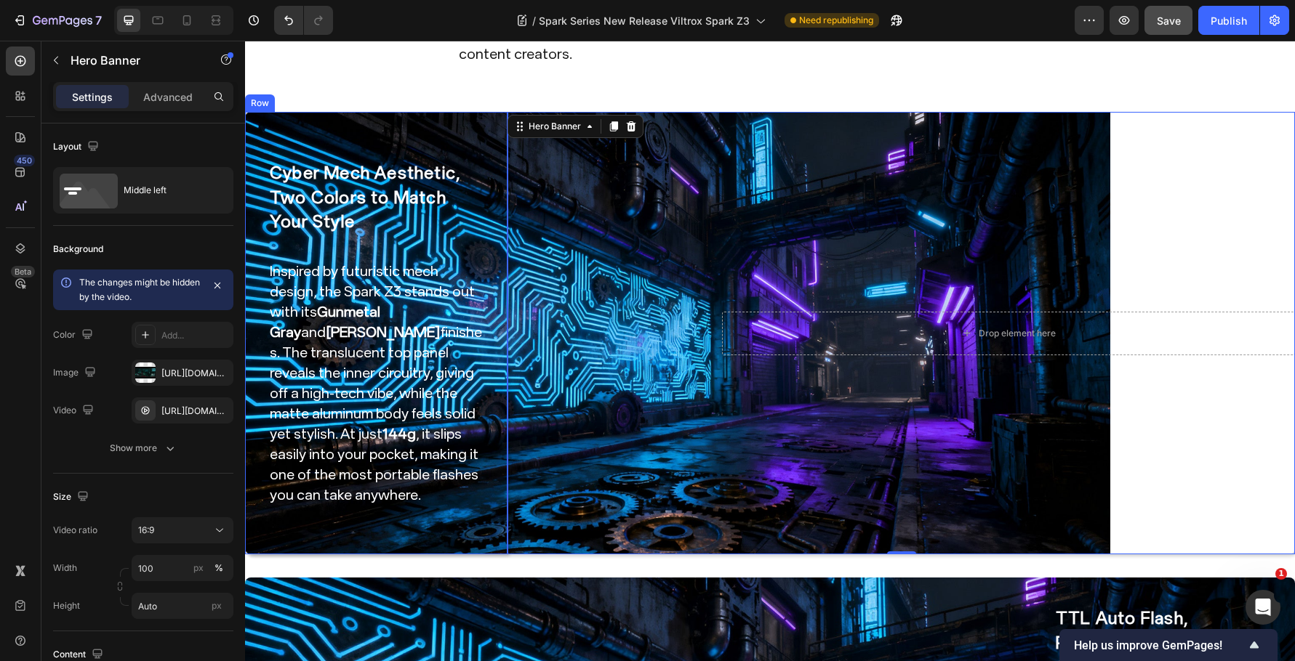
drag, startPoint x: 435, startPoint y: 494, endPoint x: 453, endPoint y: 496, distance: 17.7
click at [435, 494] on div "Cyber Mech Aesthetic, Two Colors to Match Your Style Heading Inspired by futuri…" at bounding box center [376, 333] width 216 height 396
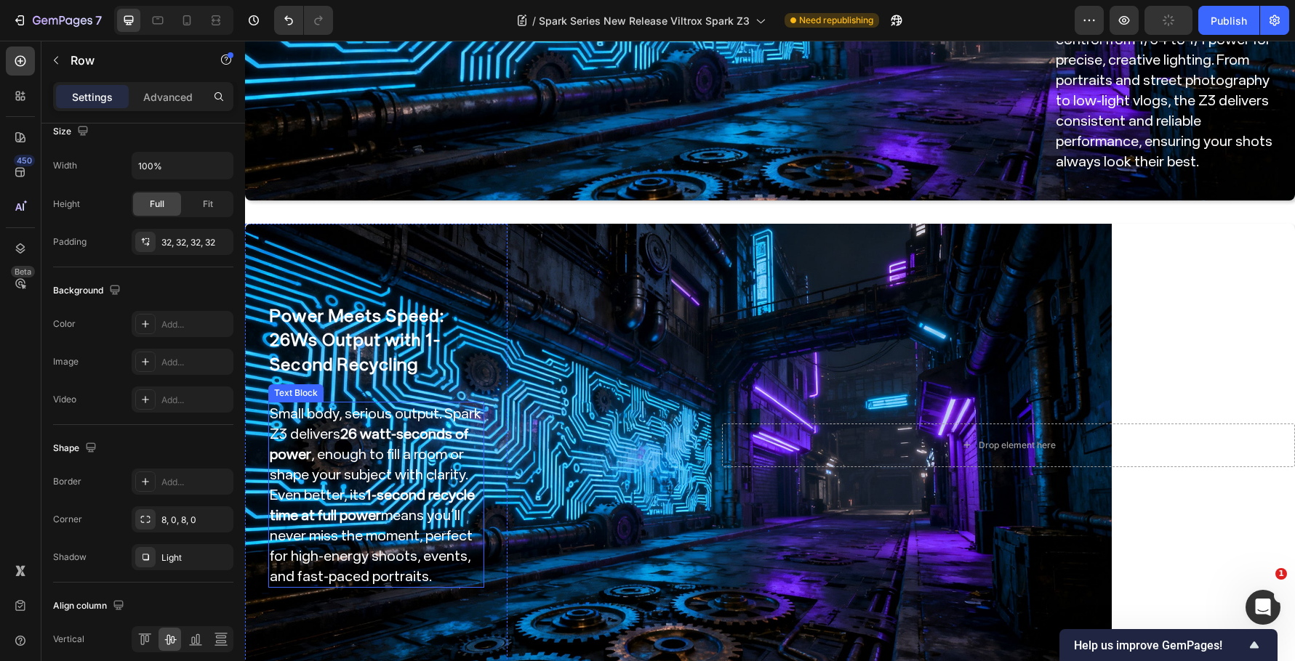
scroll to position [1116, 0]
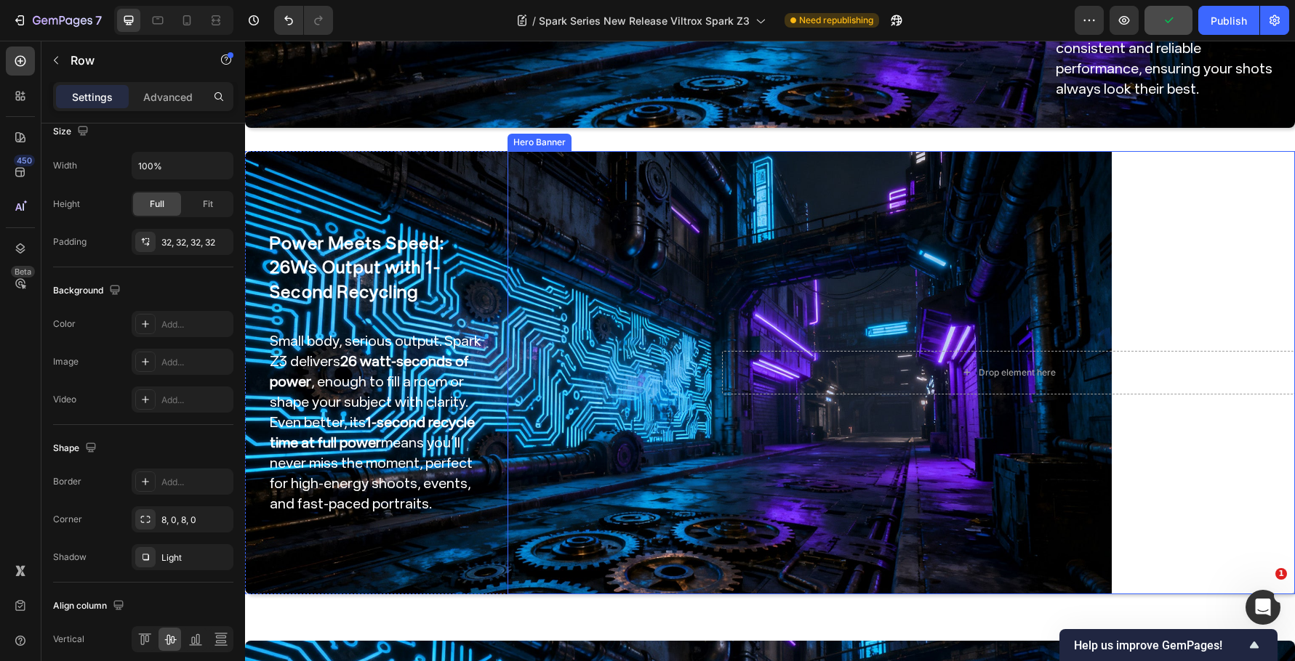
click at [584, 318] on video "Background Image" at bounding box center [900, 372] width 787 height 443
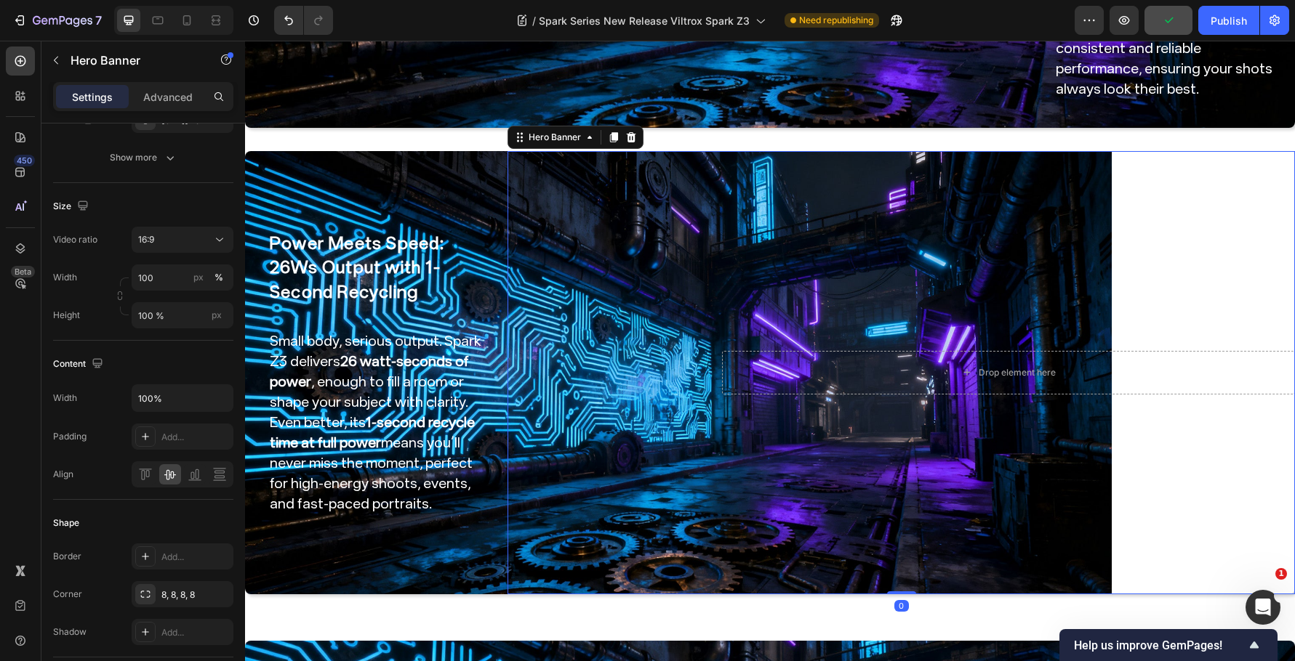
scroll to position [0, 0]
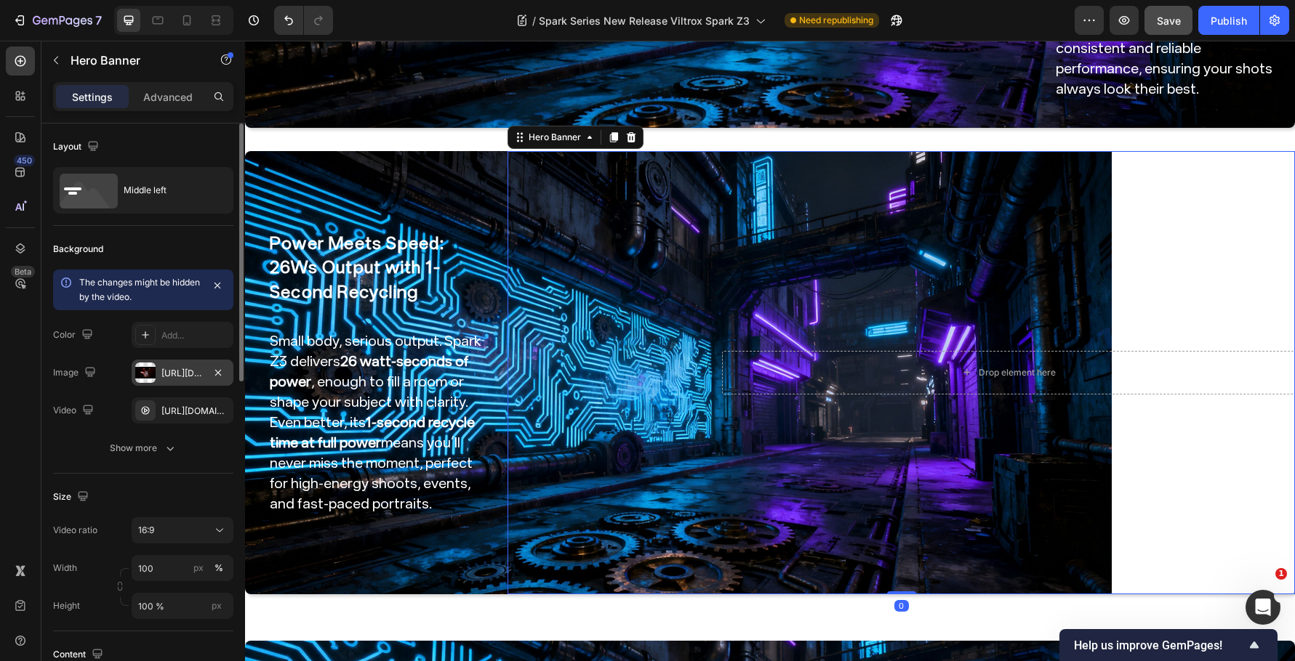
click at [177, 370] on div "https://cdn.shopify.com/s/files/1/0104/0380/7298/files/Spark_Z3-blog_img3.jpg?v…" at bounding box center [182, 373] width 42 height 13
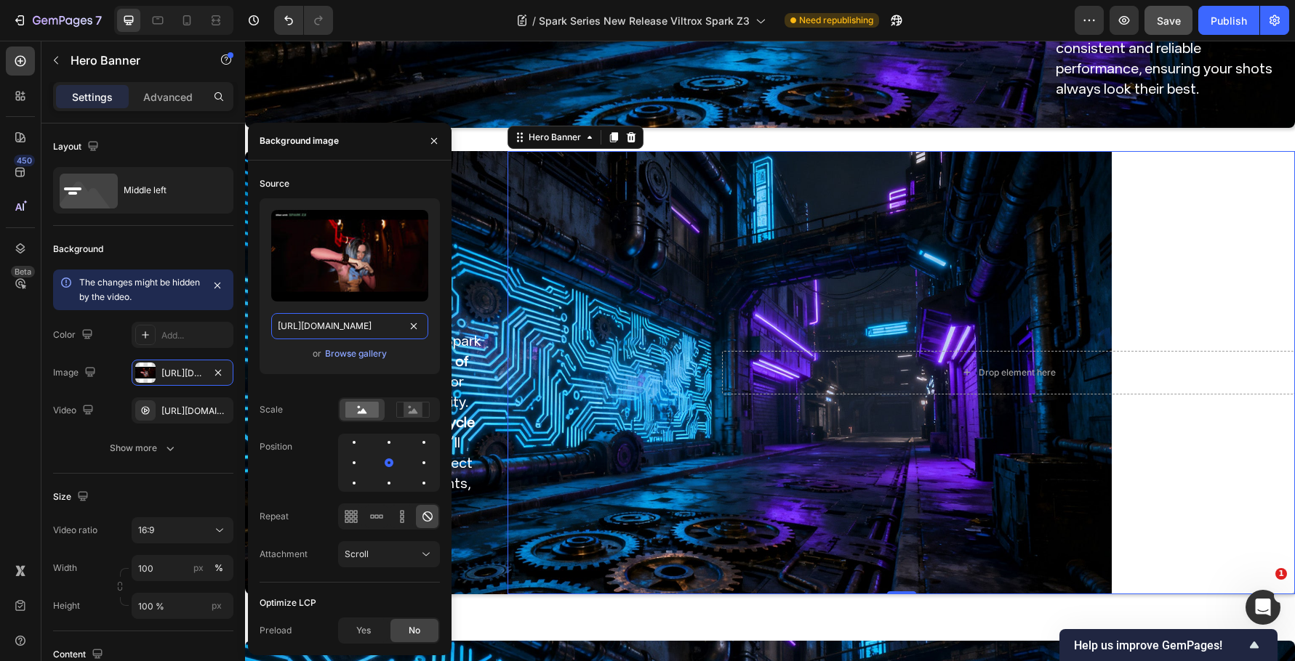
click at [362, 319] on input "https://cdn.shopify.com/s/files/1/0104/0380/7298/files/Spark_Z3-blog_img3.jpg?v…" at bounding box center [349, 326] width 157 height 26
drag, startPoint x: 163, startPoint y: 234, endPoint x: 139, endPoint y: 267, distance: 40.6
click at [163, 234] on div "Background The changes might be hidden by the video. Color Add... Image https:/…" at bounding box center [143, 350] width 180 height 248
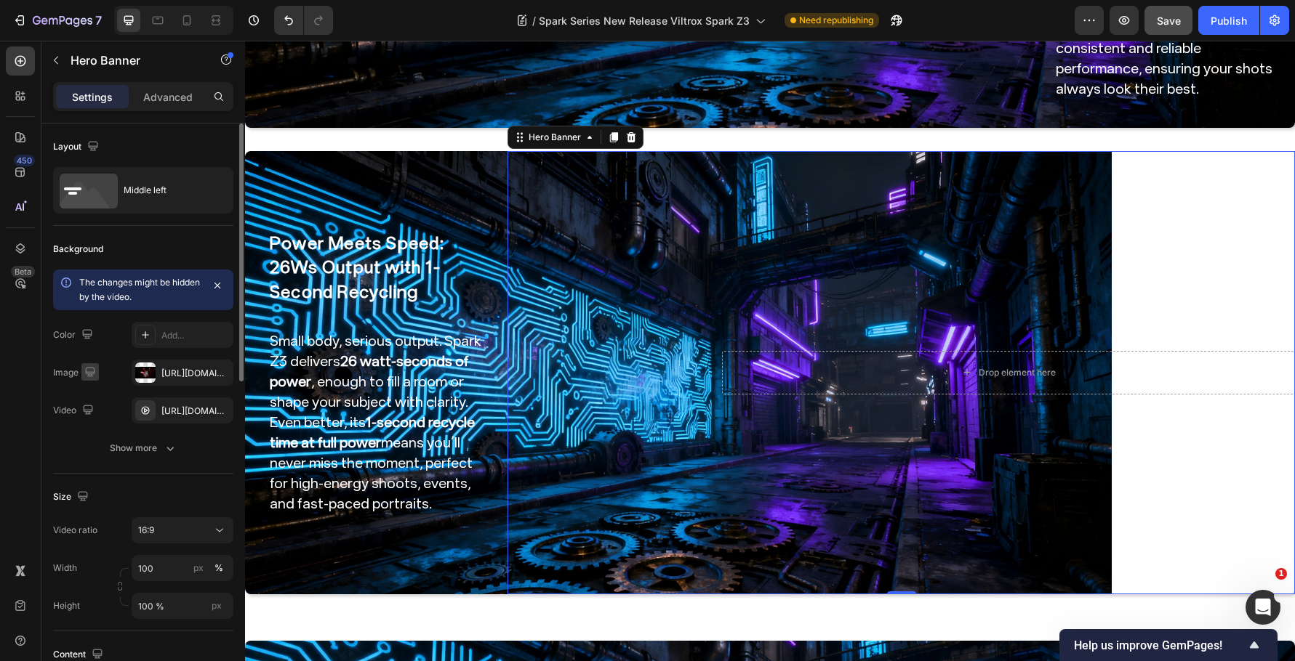
click at [88, 372] on icon "button" at bounding box center [89, 371] width 9 height 9
drag, startPoint x: 92, startPoint y: 416, endPoint x: 105, endPoint y: 435, distance: 23.0
click at [92, 417] on icon "button" at bounding box center [93, 421] width 15 height 15
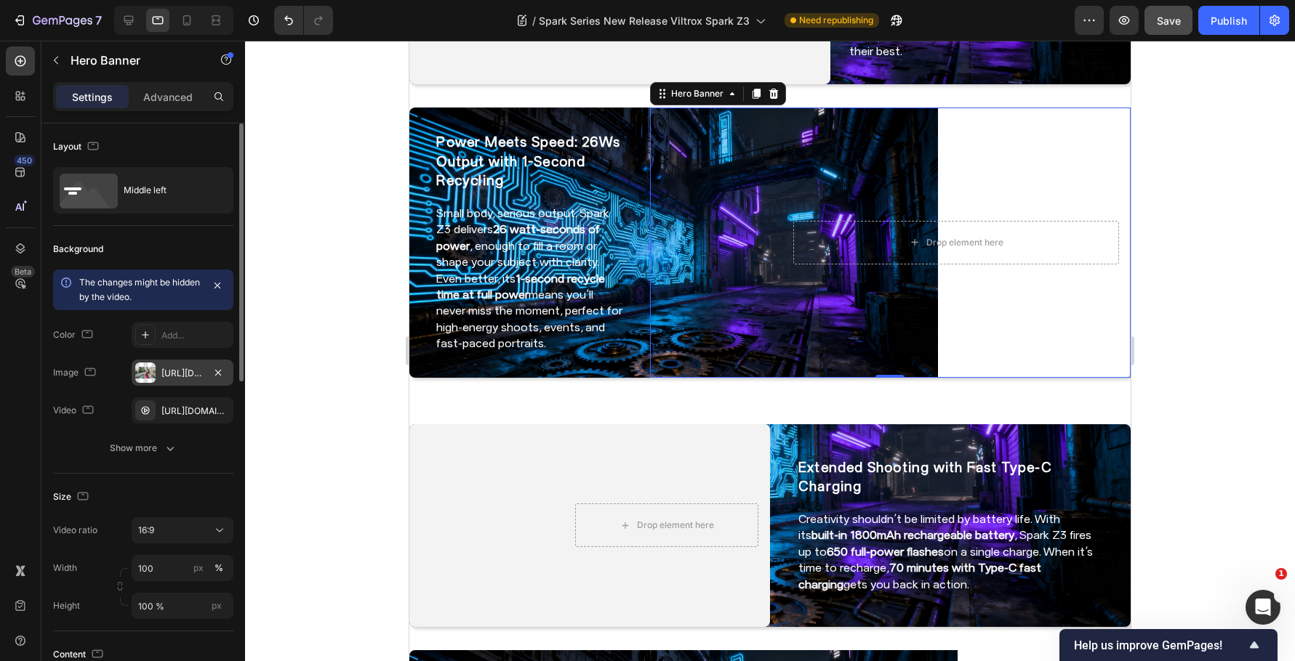
scroll to position [840, 0]
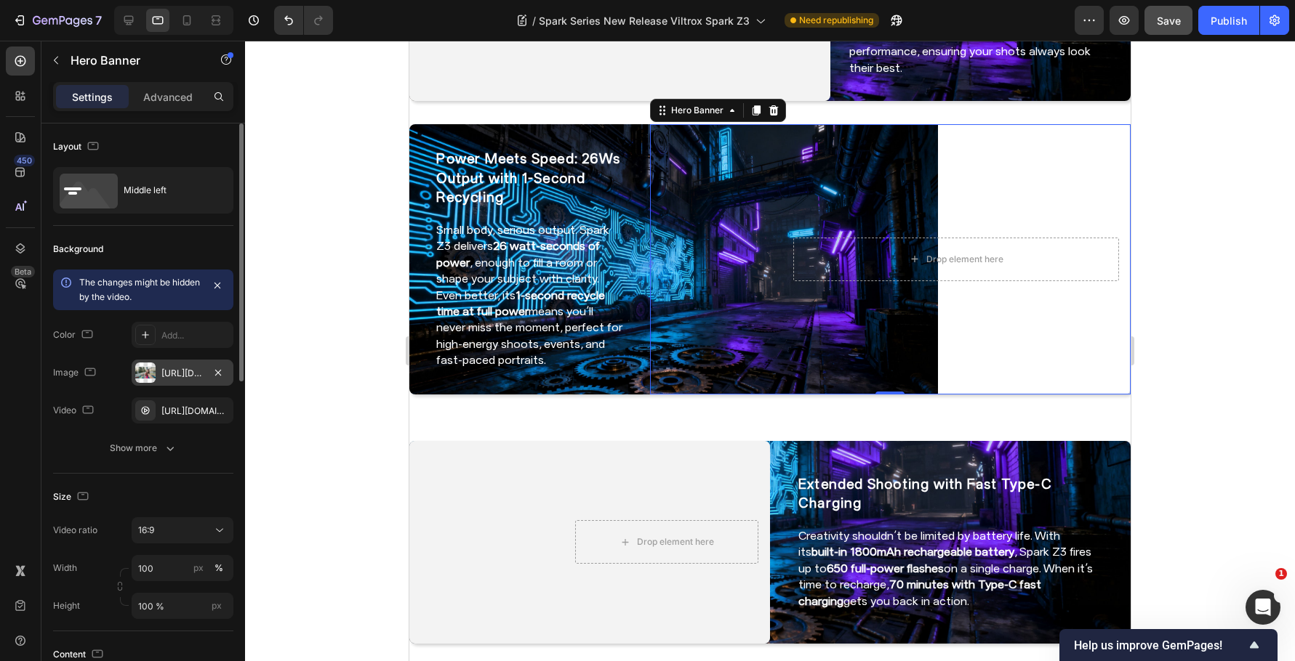
click at [191, 371] on div "https://cdn.shopify.com/s/files/1/0104/0380/7298/files/9mm_14mm_blog-video3.jpg…" at bounding box center [182, 373] width 42 height 13
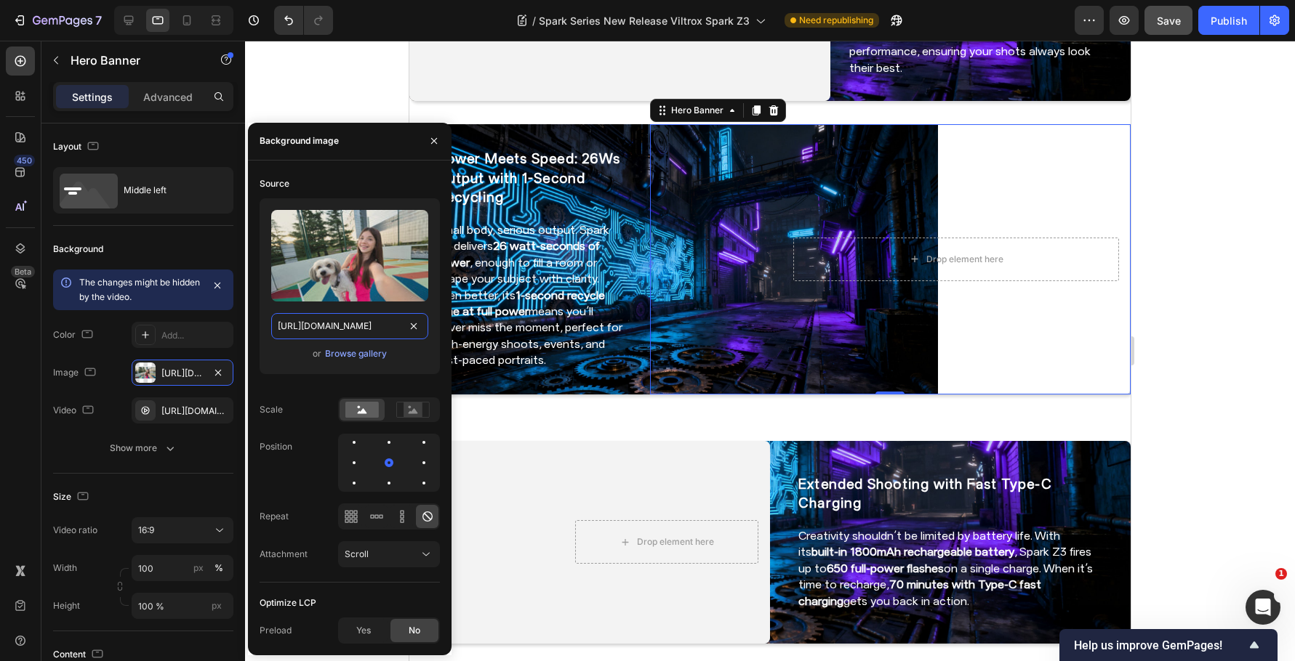
click at [313, 336] on input "https://cdn.shopify.com/s/files/1/0104/0380/7298/files/9mm_14mm_blog-video3.jpg…" at bounding box center [349, 326] width 157 height 26
paste input "Spark_Z3-blog_img3.jpg?v=1759044531"
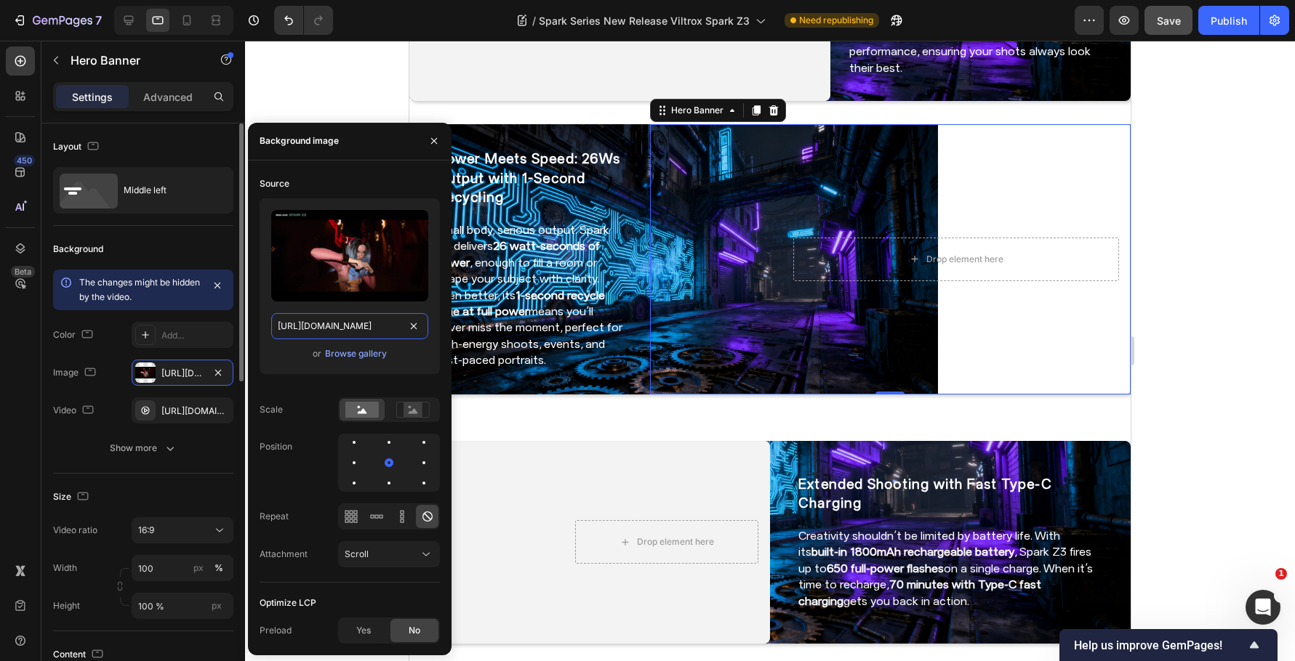
scroll to position [0, 273]
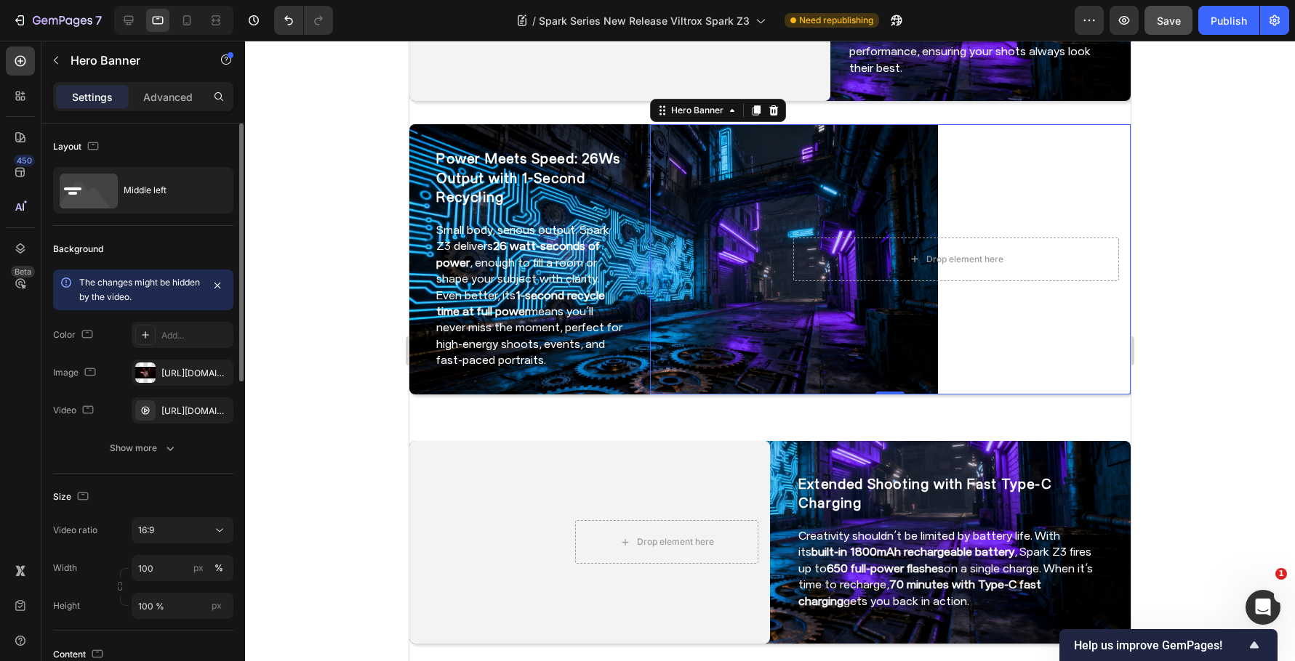
click at [181, 472] on div "Background The changes might be hidden by the video. Color Add... Image https:/…" at bounding box center [143, 350] width 180 height 248
click at [94, 371] on icon "button" at bounding box center [90, 372] width 15 height 15
click at [96, 441] on icon "button" at bounding box center [93, 448] width 15 height 15
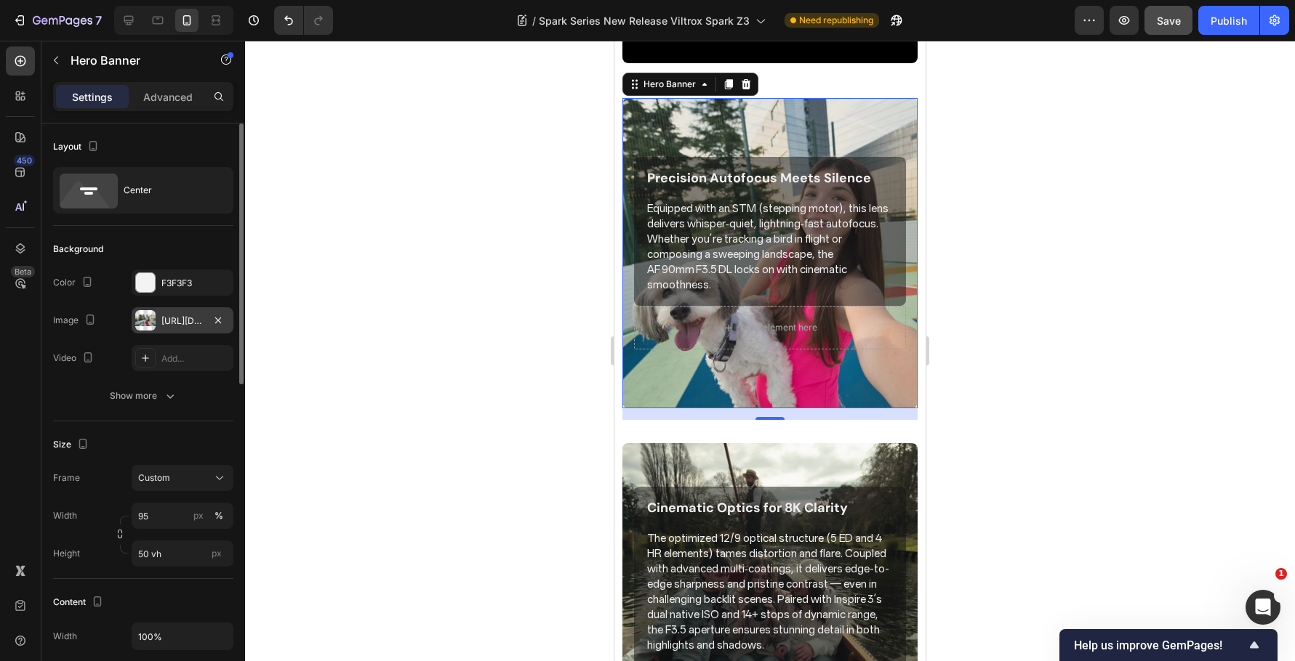
scroll to position [934, 0]
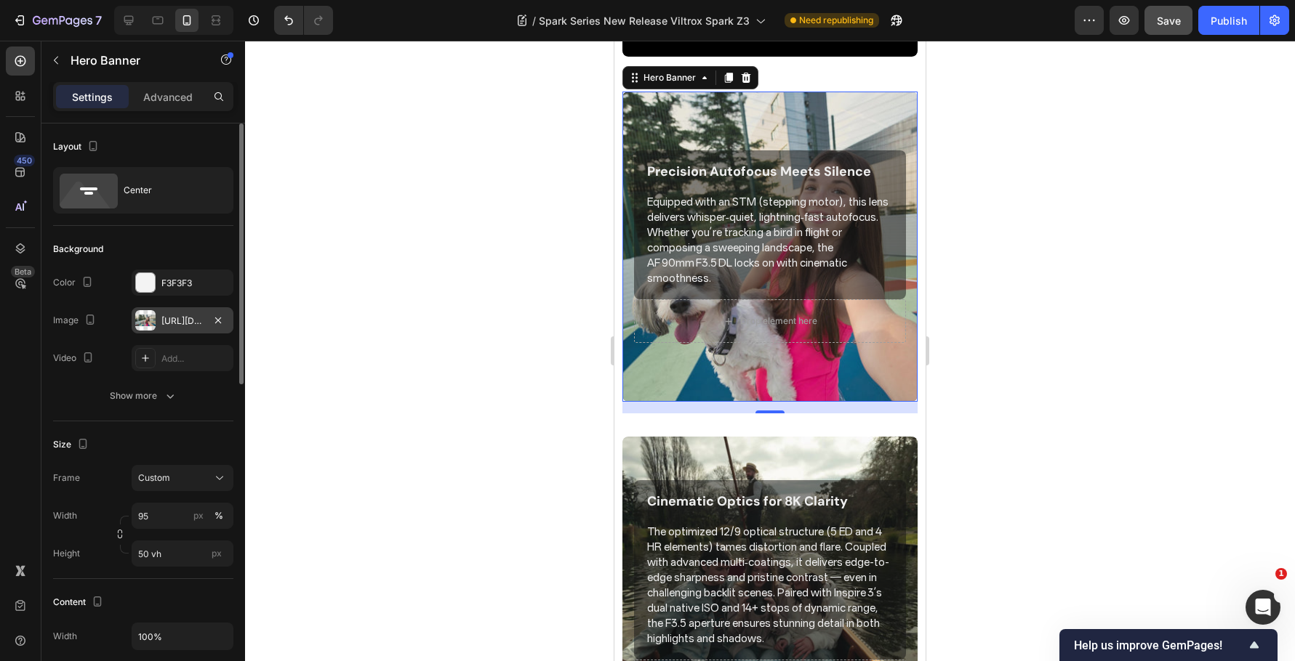
click at [184, 324] on div "https://cdn.shopify.com/s/files/1/0104/0380/7298/files/9mm_14mm_blog-video3.jpg…" at bounding box center [182, 321] width 42 height 13
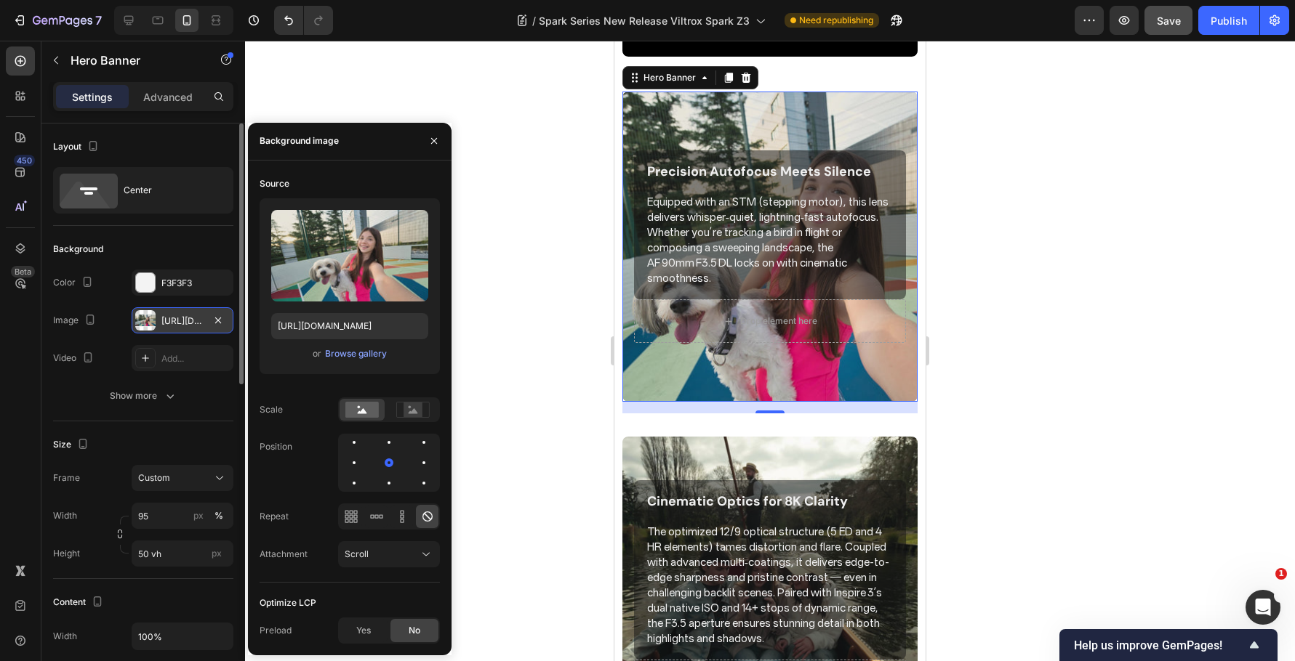
click at [189, 318] on div "https://cdn.shopify.com/s/files/1/0104/0380/7298/files/9mm_14mm_blog-video3.jpg…" at bounding box center [182, 321] width 42 height 13
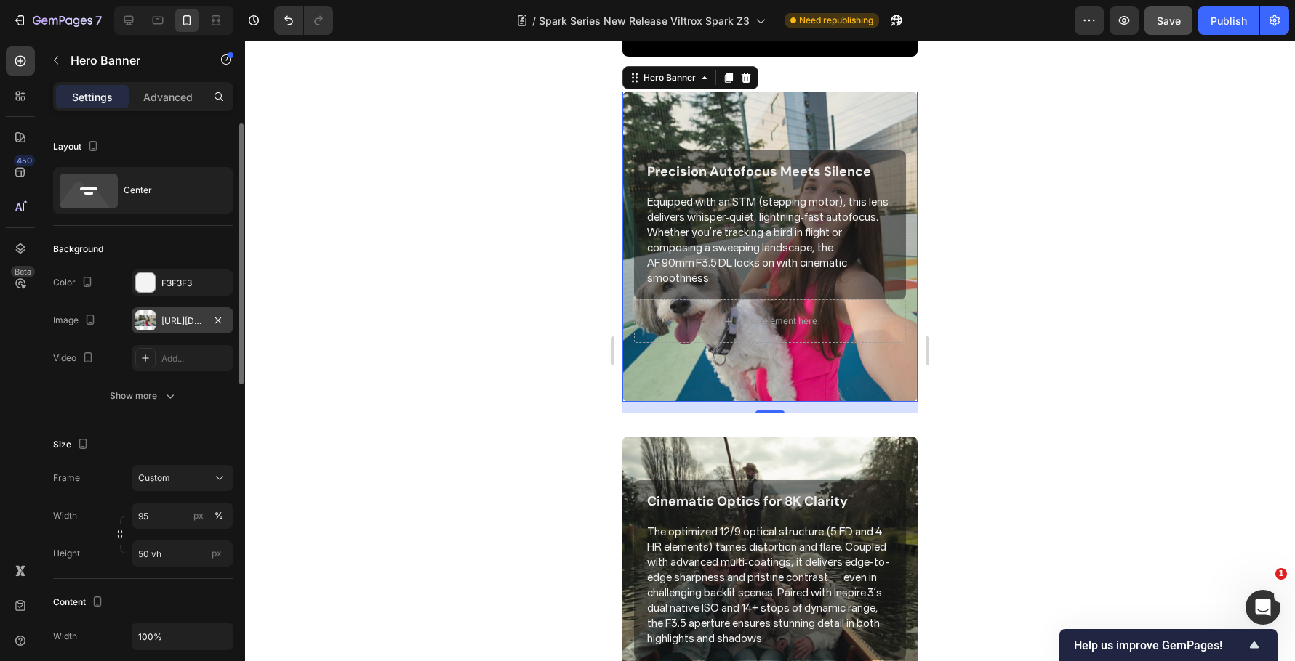
click at [193, 318] on div "https://cdn.shopify.com/s/files/1/0104/0380/7298/files/9mm_14mm_blog-video3.jpg…" at bounding box center [182, 321] width 42 height 13
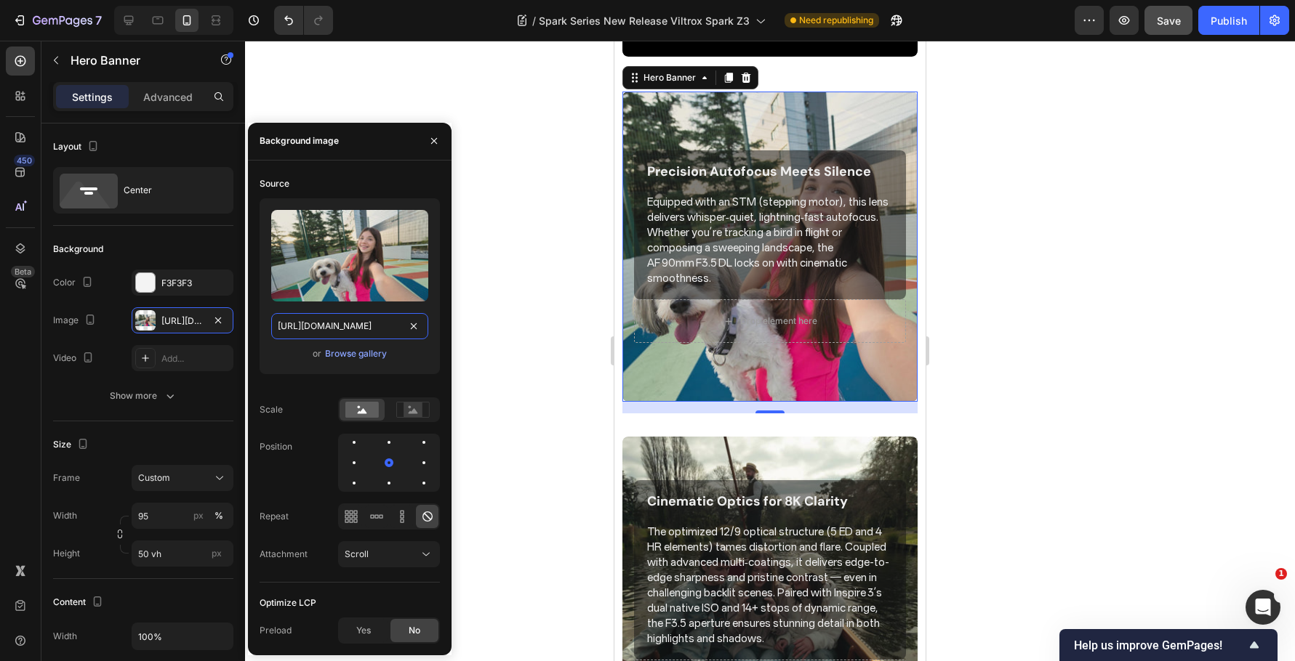
drag, startPoint x: 307, startPoint y: 323, endPoint x: 295, endPoint y: 335, distance: 16.4
click at [307, 323] on input "https://cdn.shopify.com/s/files/1/0104/0380/7298/files/9mm_14mm_blog-video3.jpg…" at bounding box center [349, 326] width 157 height 26
paste input "Spark_Z3-blog_img3.jpg?v=1759044531"
type input "https://cdn.shopify.com/s/files/1/0104/0380/7298/files/Spark_Z3-blog_img3.jpg?v…"
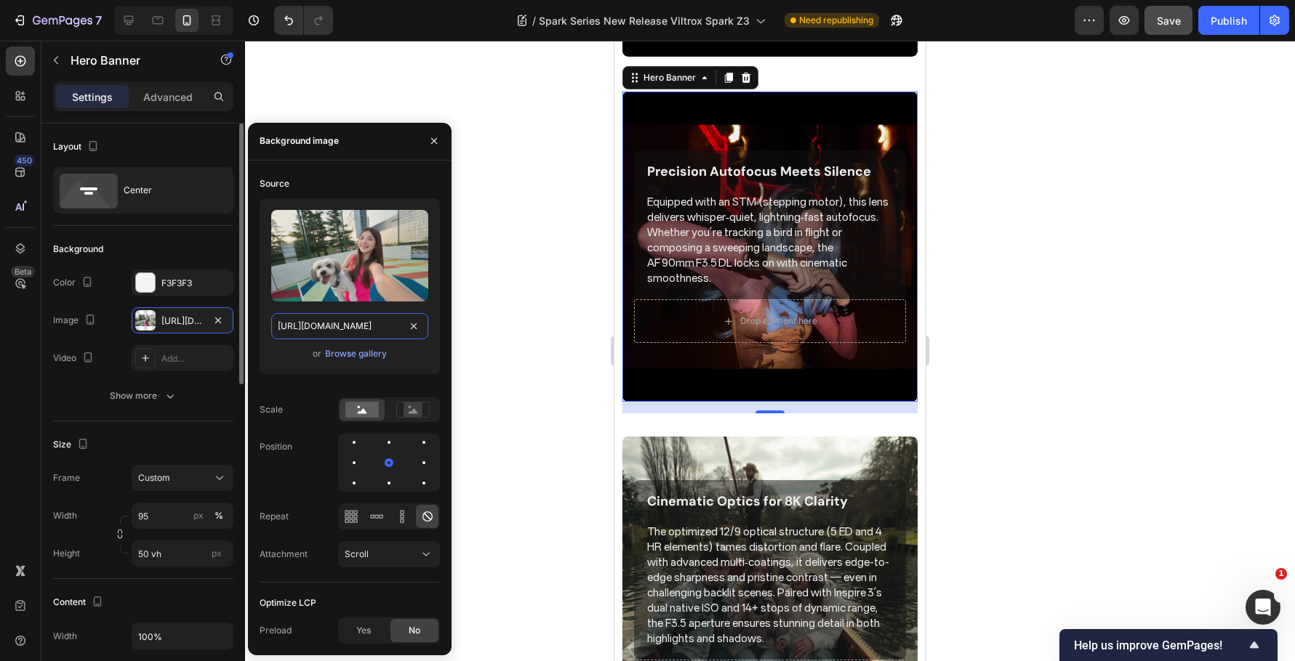
scroll to position [0, 273]
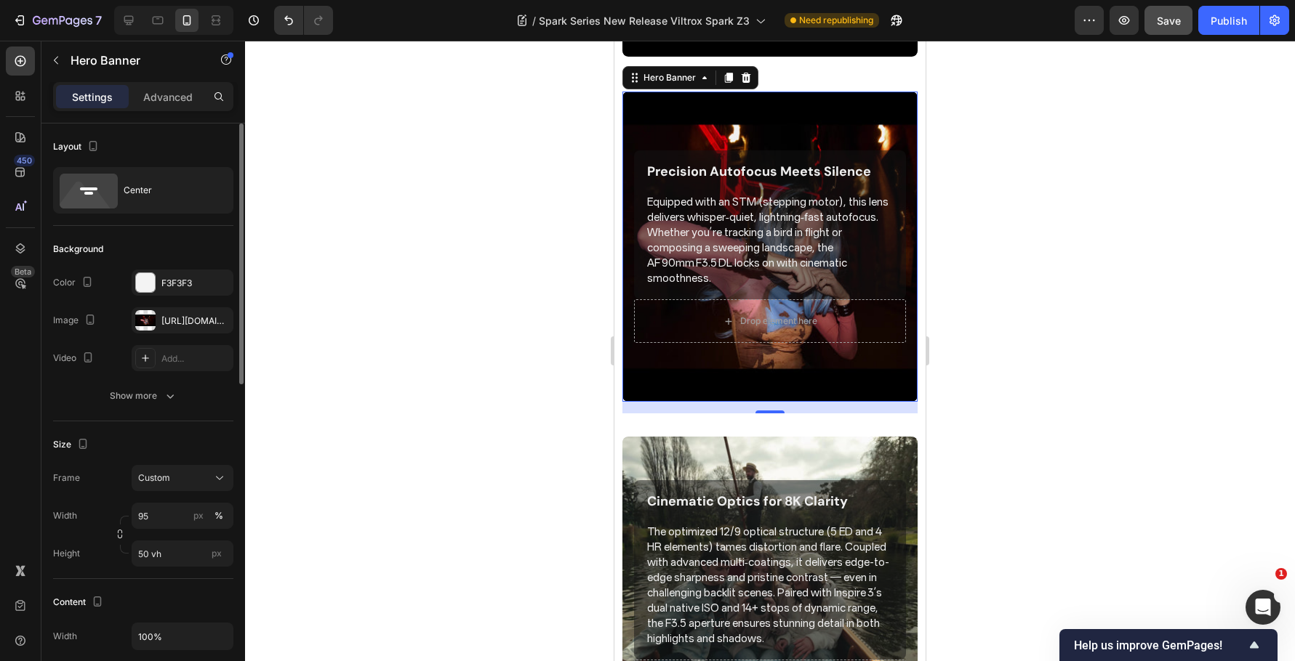
click at [180, 432] on div "Size Frame Custom Width 95 px % Height 50 vh px" at bounding box center [143, 501] width 180 height 158
click at [84, 319] on icon "button" at bounding box center [90, 320] width 15 height 15
click at [97, 341] on icon "button" at bounding box center [93, 342] width 9 height 9
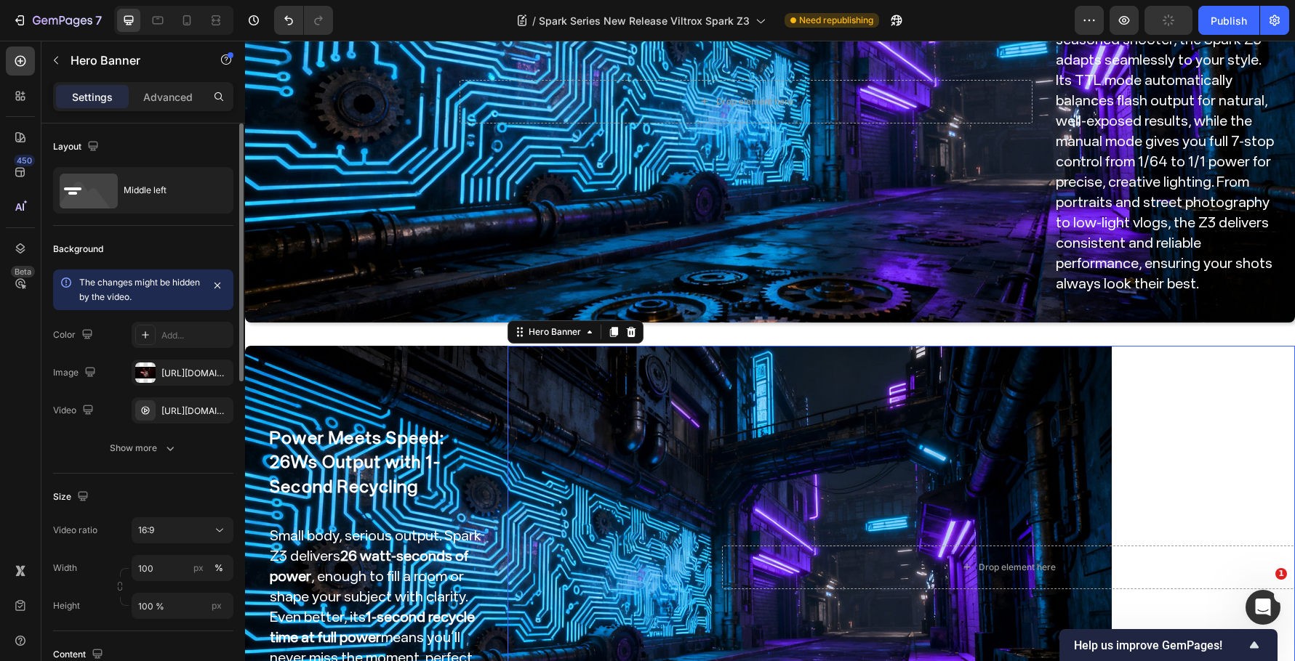
scroll to position [1167, 0]
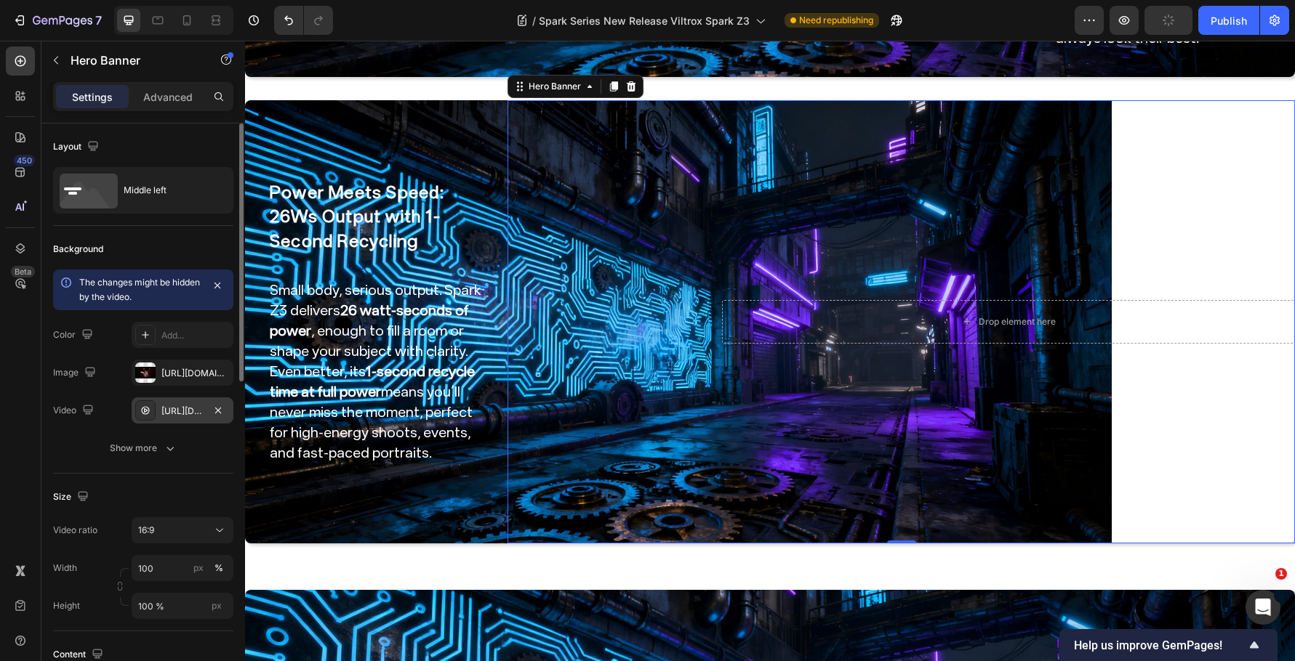
click at [177, 408] on div "https://cdn.shopify.com/videos/c/o/v/c39543ffdb744ba9be12ef01920353a3.mp4" at bounding box center [182, 411] width 42 height 13
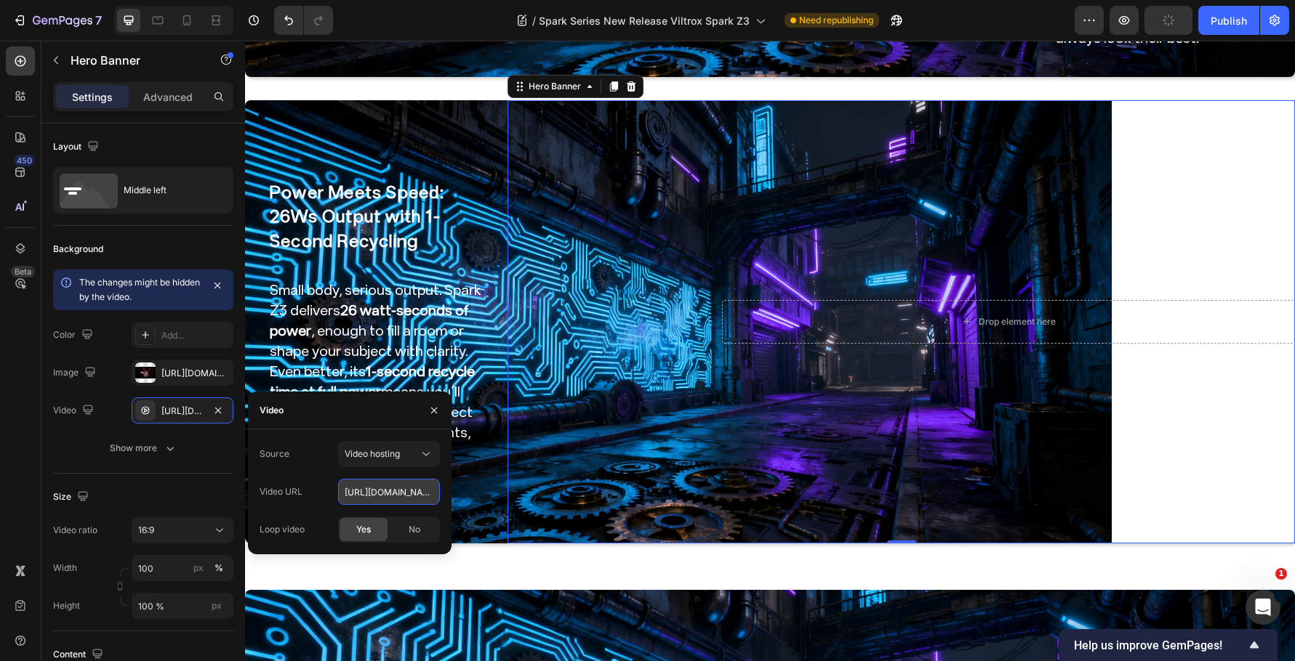
click at [421, 495] on input "https://cdn.shopify.com/videos/c/o/v/c39543ffdb744ba9be12ef01920353a3.mp4" at bounding box center [389, 492] width 102 height 26
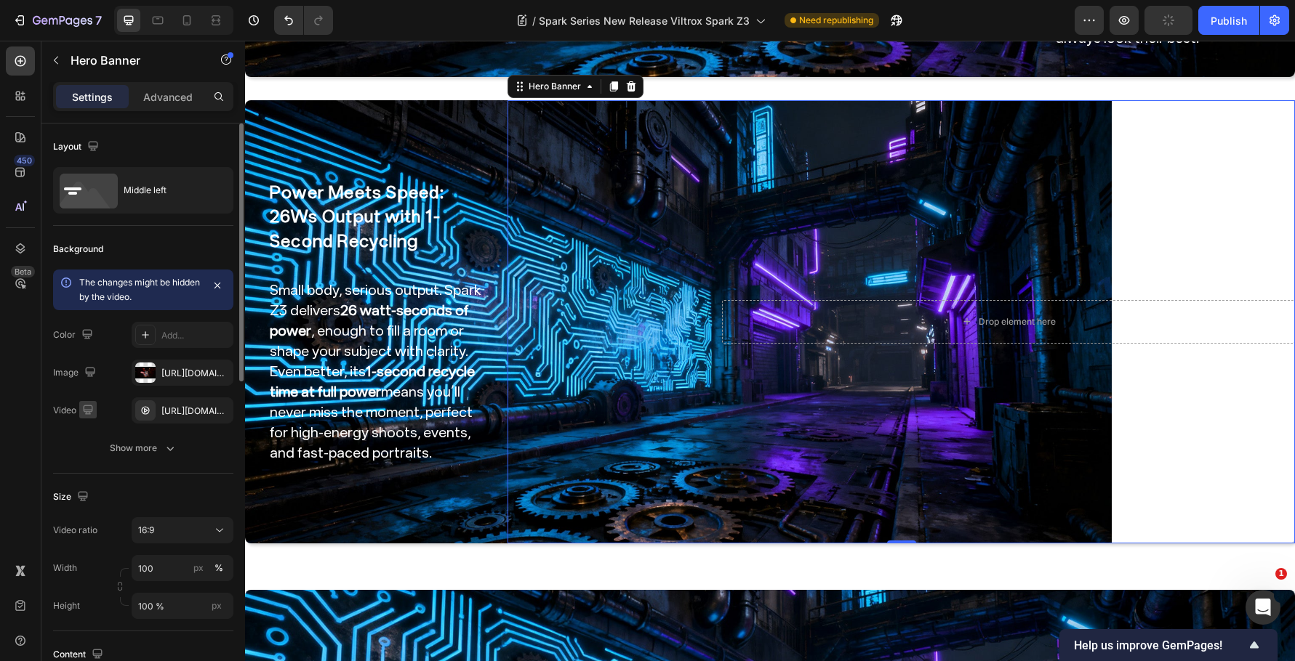
click at [86, 407] on icon "button" at bounding box center [88, 410] width 15 height 15
click at [87, 460] on icon "button" at bounding box center [91, 459] width 15 height 15
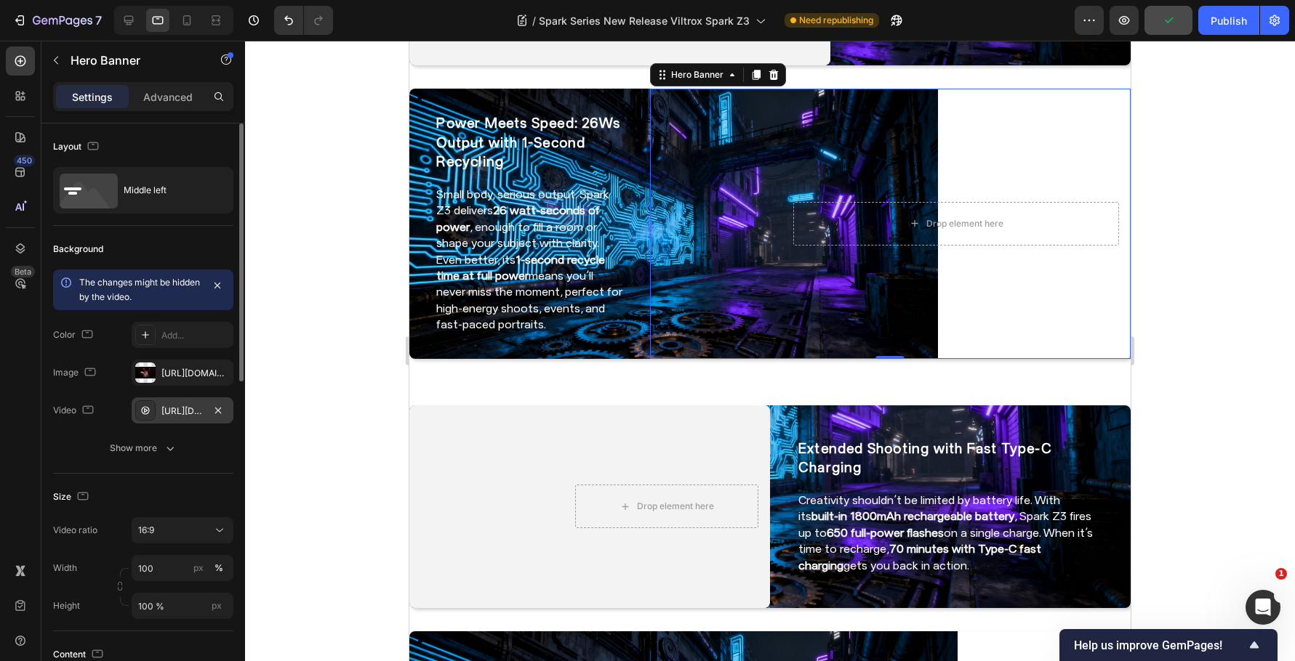
scroll to position [840, 0]
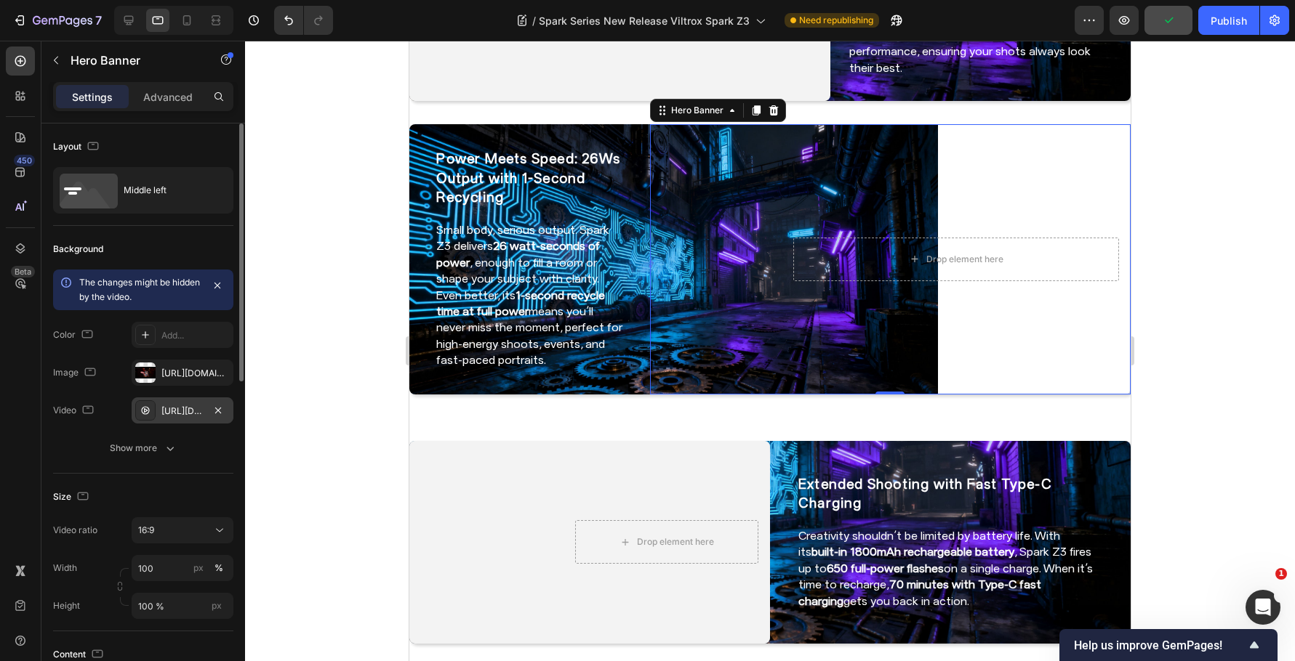
click at [171, 411] on div "https://cdn.shopify.com/videos/c/o/v/9fc644e83c644a179aa1dee72d55280e.mp4" at bounding box center [182, 411] width 42 height 13
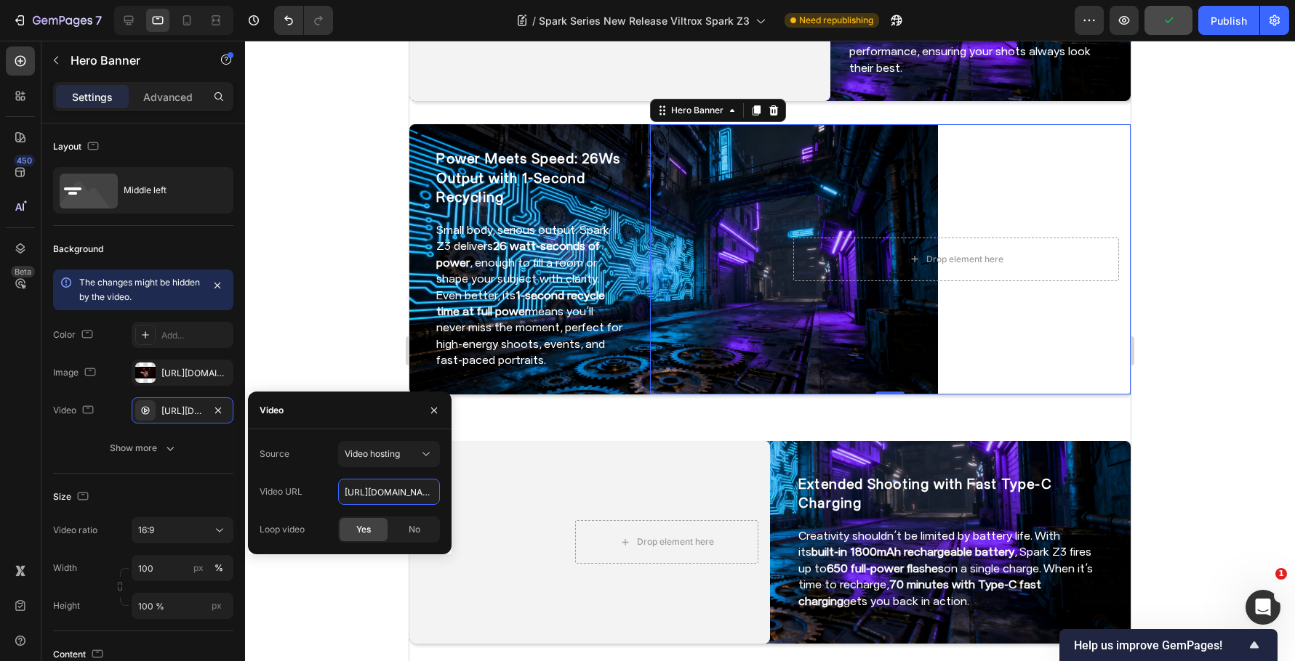
drag, startPoint x: 372, startPoint y: 502, endPoint x: 324, endPoint y: 488, distance: 49.7
click at [372, 502] on input "https://cdn.shopify.com/videos/c/o/v/9fc644e83c644a179aa1dee72d55280e.mp4" at bounding box center [389, 492] width 102 height 26
paste input "c39543ffdb744ba9be12ef01920353a3"
type input "https://cdn.shopify.com/videos/c/o/v/c39543ffdb744ba9be12ef01920353a3.mp4"
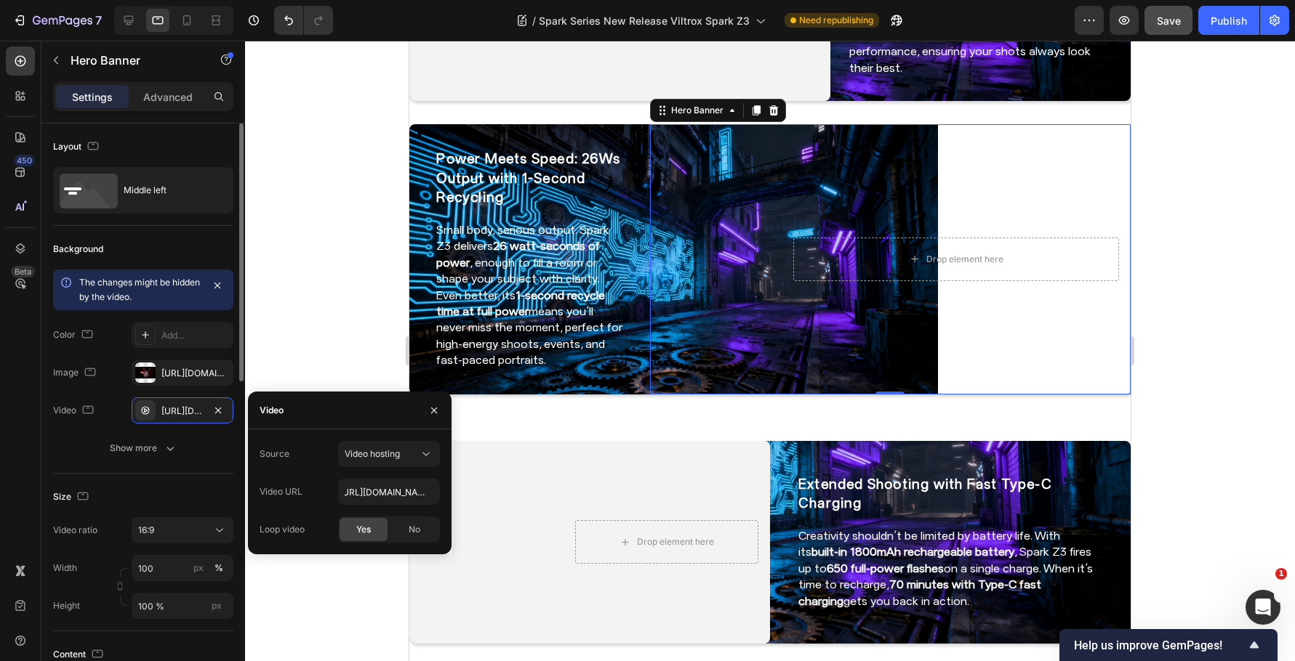
click at [171, 485] on div "Size Video ratio 16:9 Width 100 px % Height 100 % px" at bounding box center [143, 553] width 180 height 158
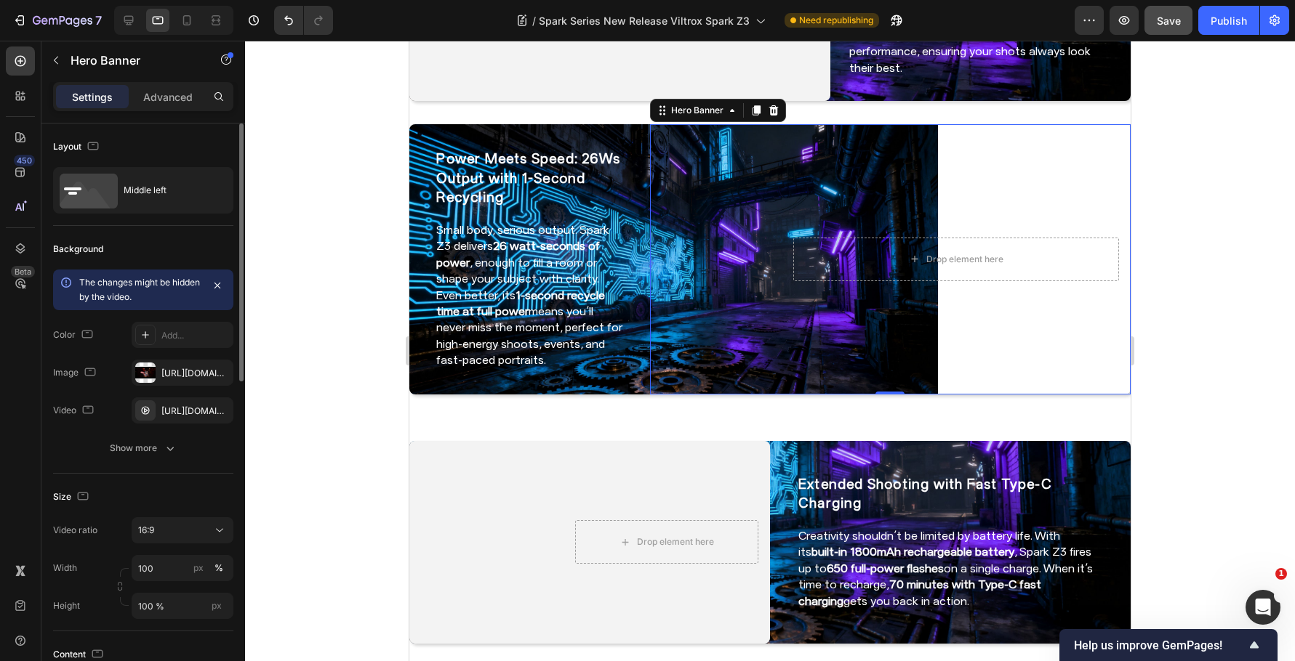
scroll to position [0, 0]
click at [95, 375] on icon "button" at bounding box center [90, 372] width 15 height 15
click at [96, 394] on icon "button" at bounding box center [93, 395] width 15 height 15
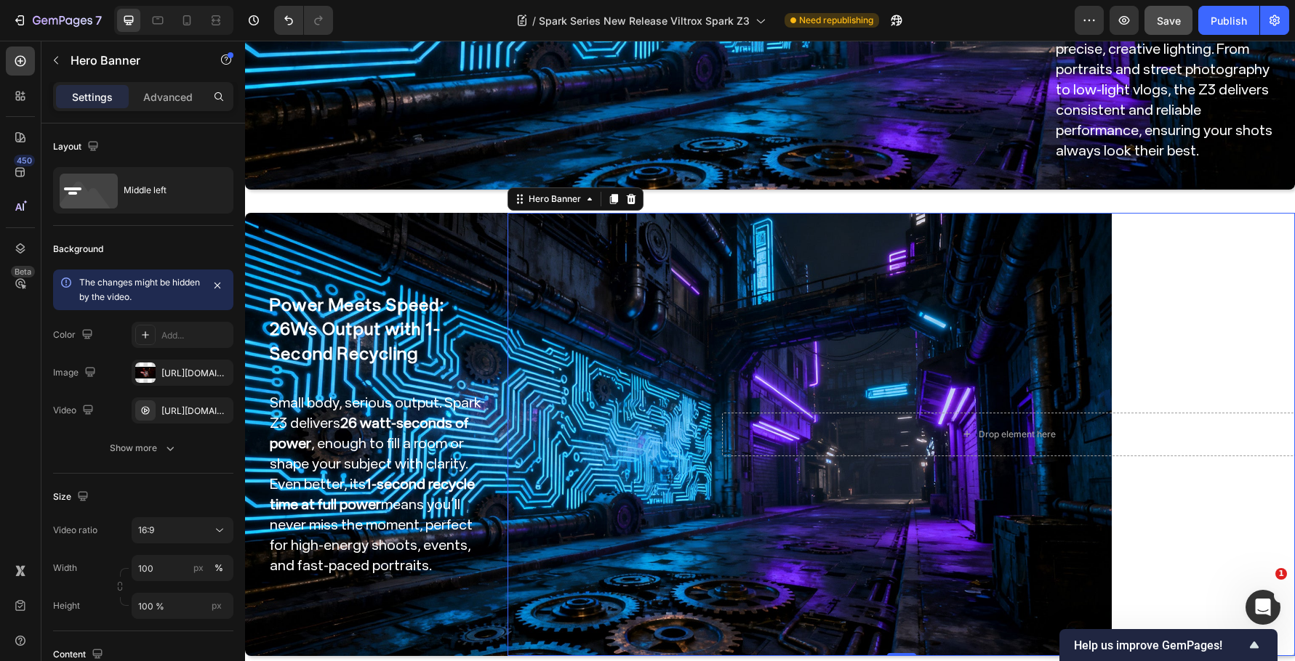
scroll to position [1162, 0]
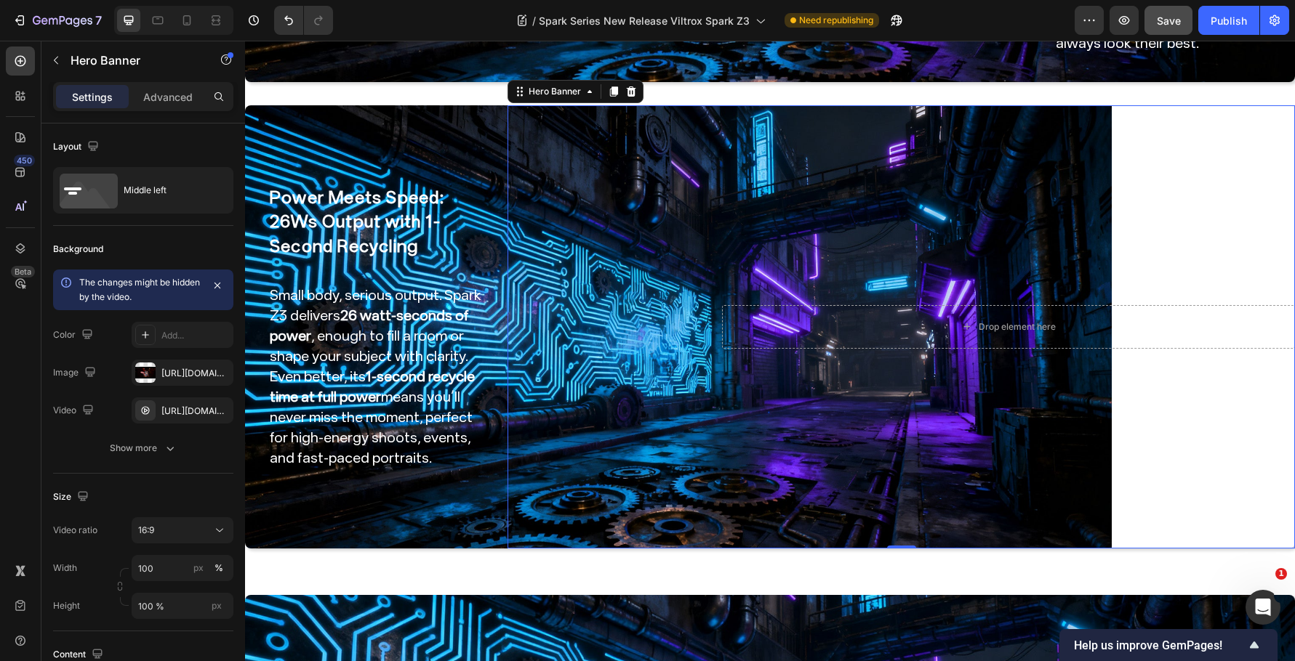
click at [568, 338] on video "Background Image" at bounding box center [900, 326] width 787 height 443
click at [180, 376] on div "https://cdn.shopify.com/s/files/1/0104/0380/7298/files/Spark_Z3-blog_img3.jpg?v…" at bounding box center [182, 373] width 42 height 13
click at [166, 236] on div "Background The changes might be hidden by the video. Color Add... Image https:/…" at bounding box center [143, 350] width 180 height 248
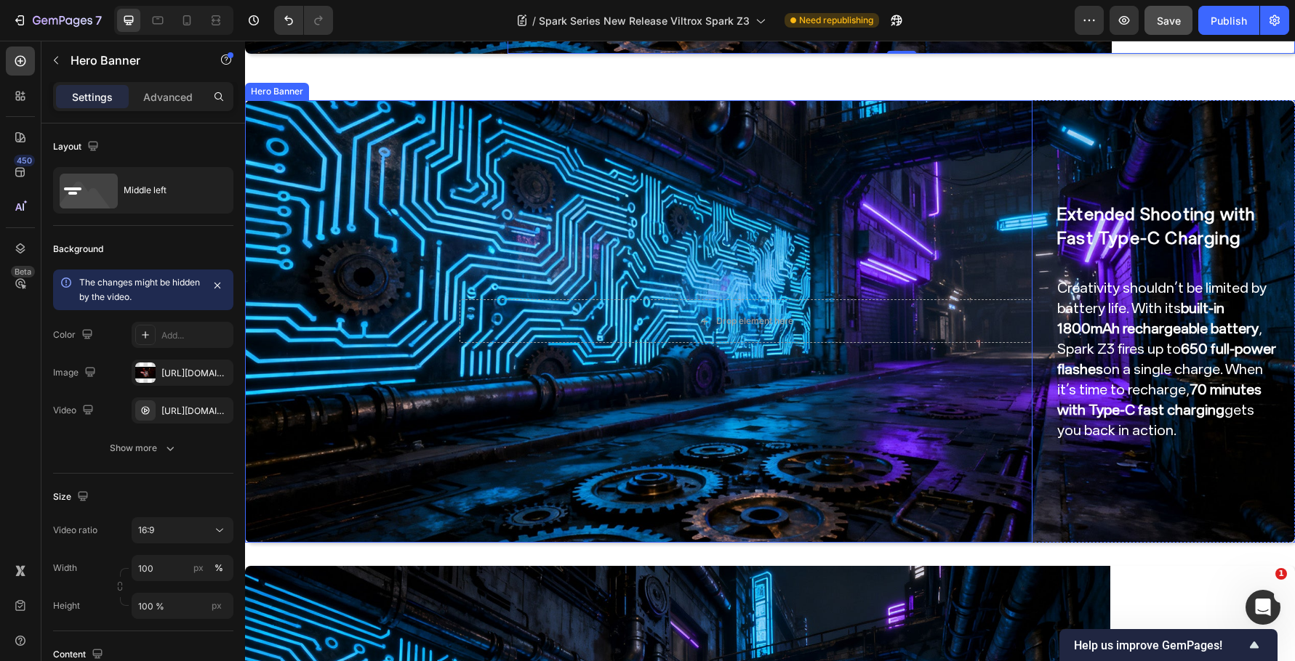
scroll to position [1670, 0]
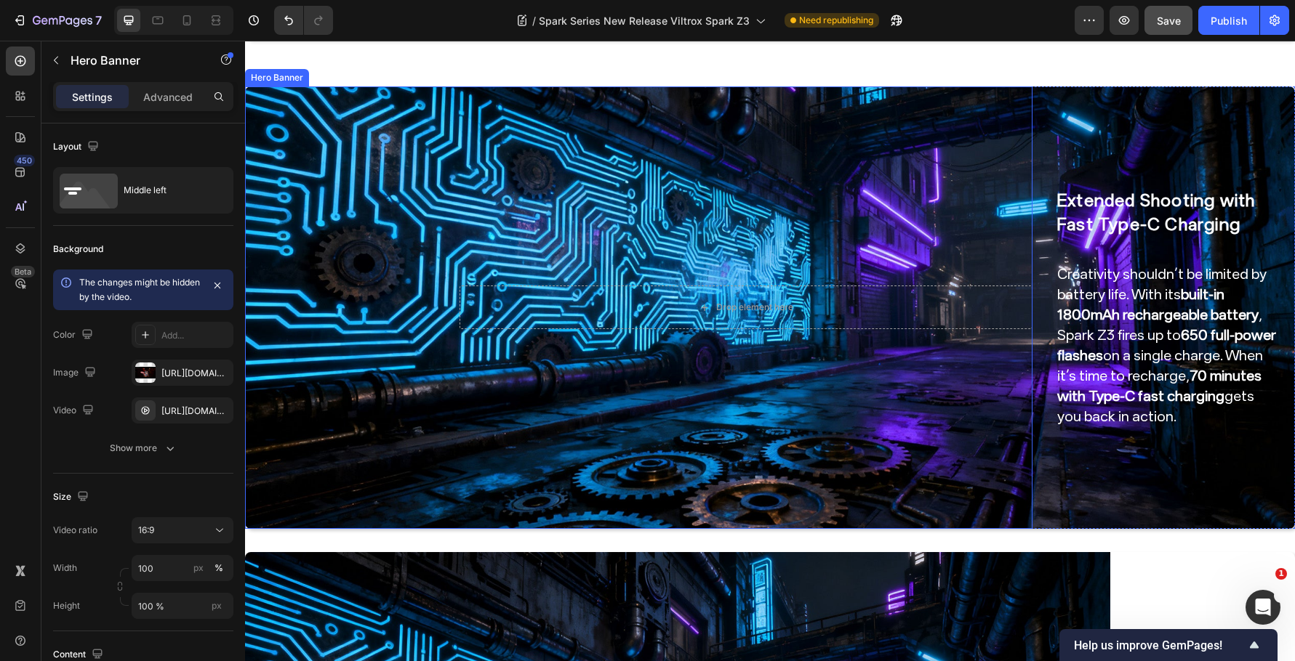
drag, startPoint x: 448, startPoint y: 360, endPoint x: 469, endPoint y: 399, distance: 44.6
click at [447, 360] on video "Background Image" at bounding box center [638, 308] width 787 height 443
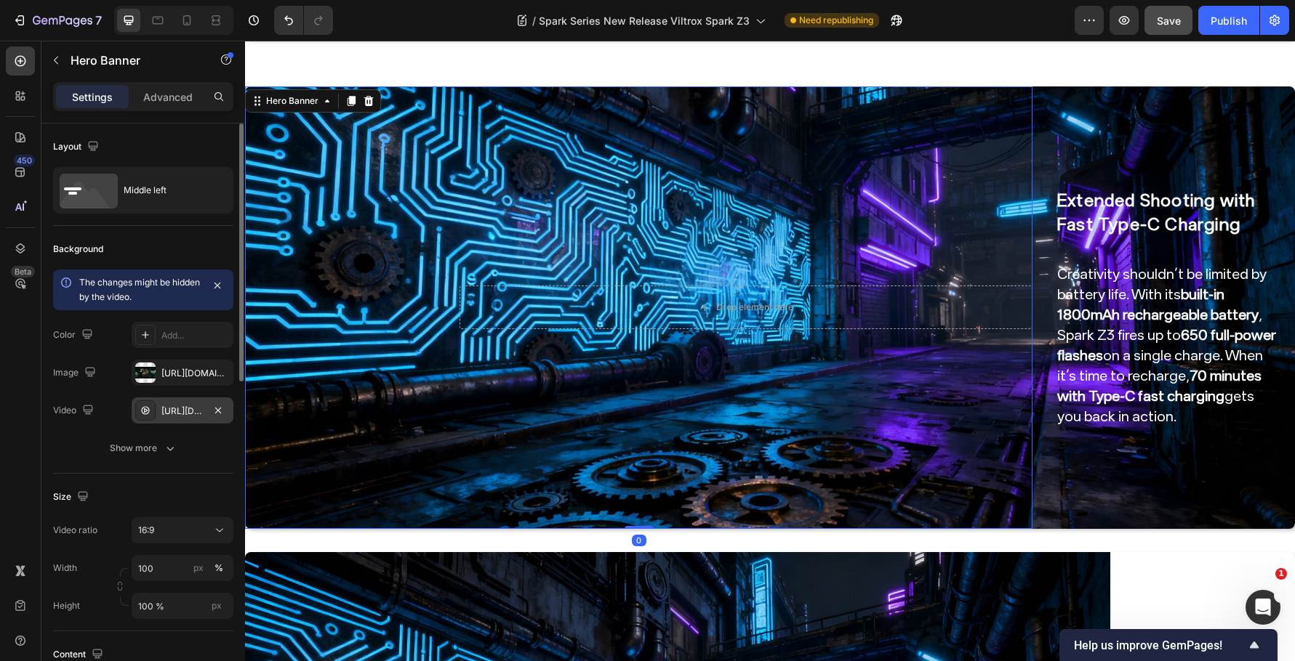
drag, startPoint x: 172, startPoint y: 369, endPoint x: 209, endPoint y: 398, distance: 47.1
click at [172, 371] on div "https://cdn.shopify.com/s/files/1/0104/0380/7298/files/Spark_Z3-blog_img4.jpg?v…" at bounding box center [195, 373] width 68 height 13
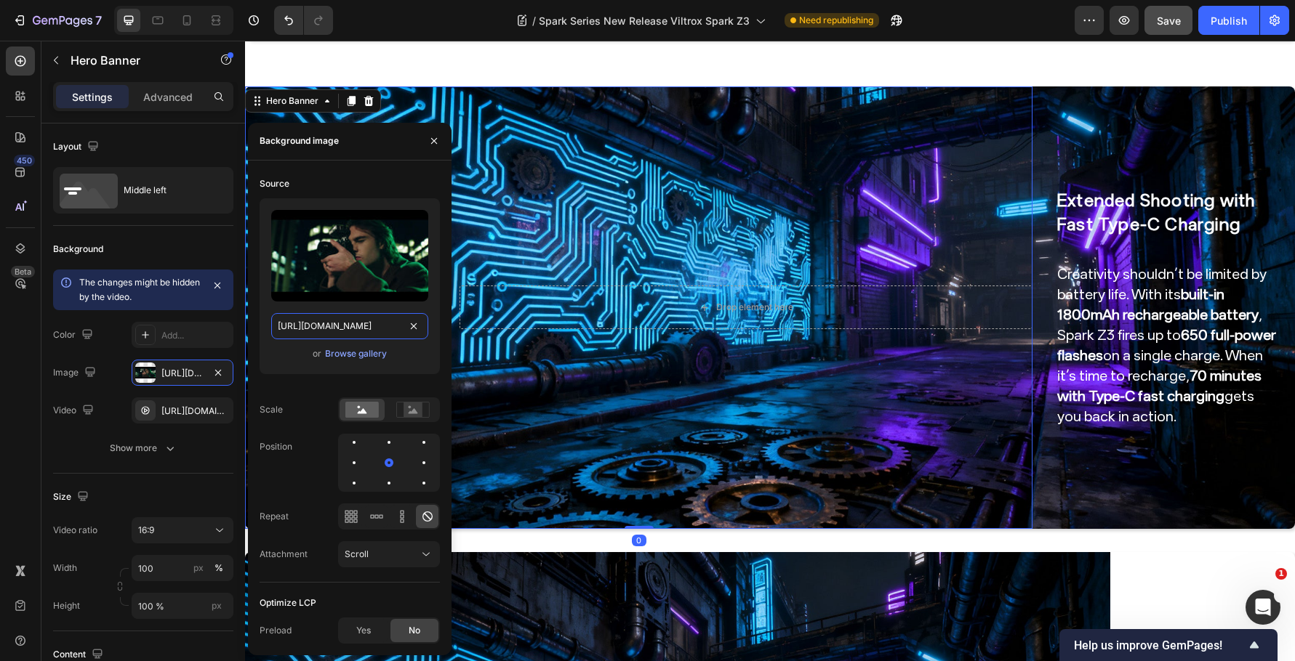
click at [350, 330] on input "https://cdn.shopify.com/s/files/1/0104/0380/7298/files/Spark_Z3-blog_img4.jpg?v…" at bounding box center [349, 326] width 157 height 26
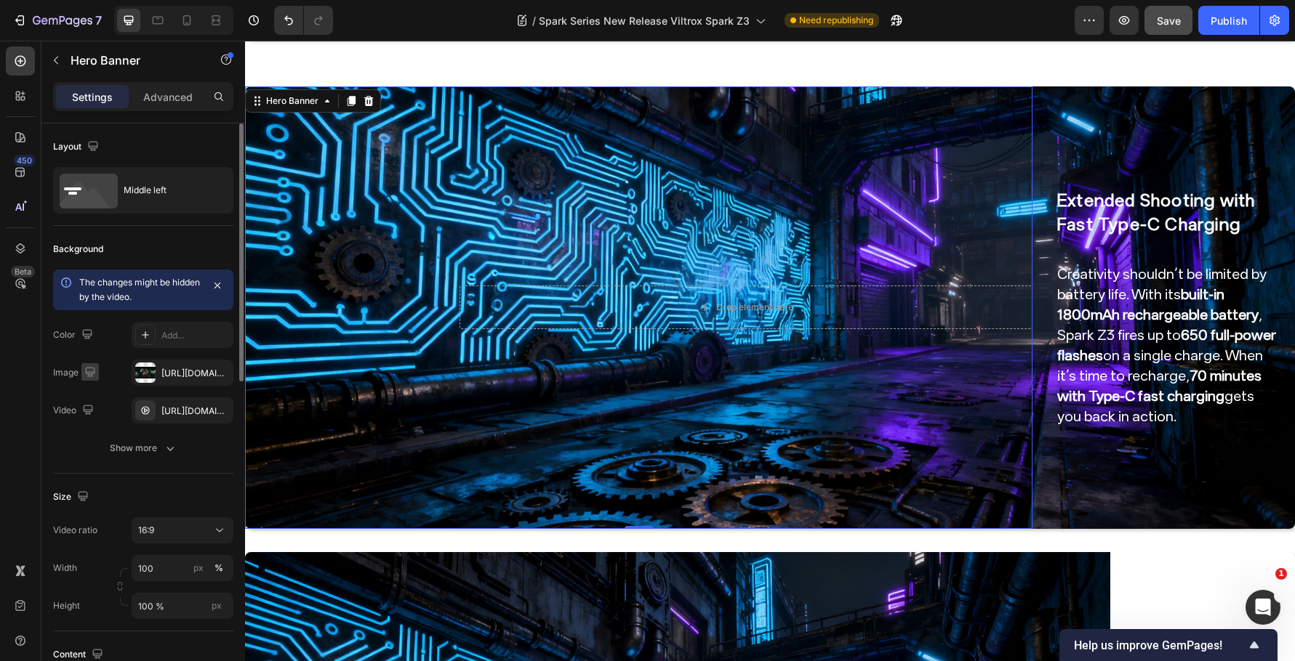
click at [92, 370] on icon "button" at bounding box center [90, 372] width 15 height 15
click at [98, 418] on icon "button" at bounding box center [93, 421] width 15 height 15
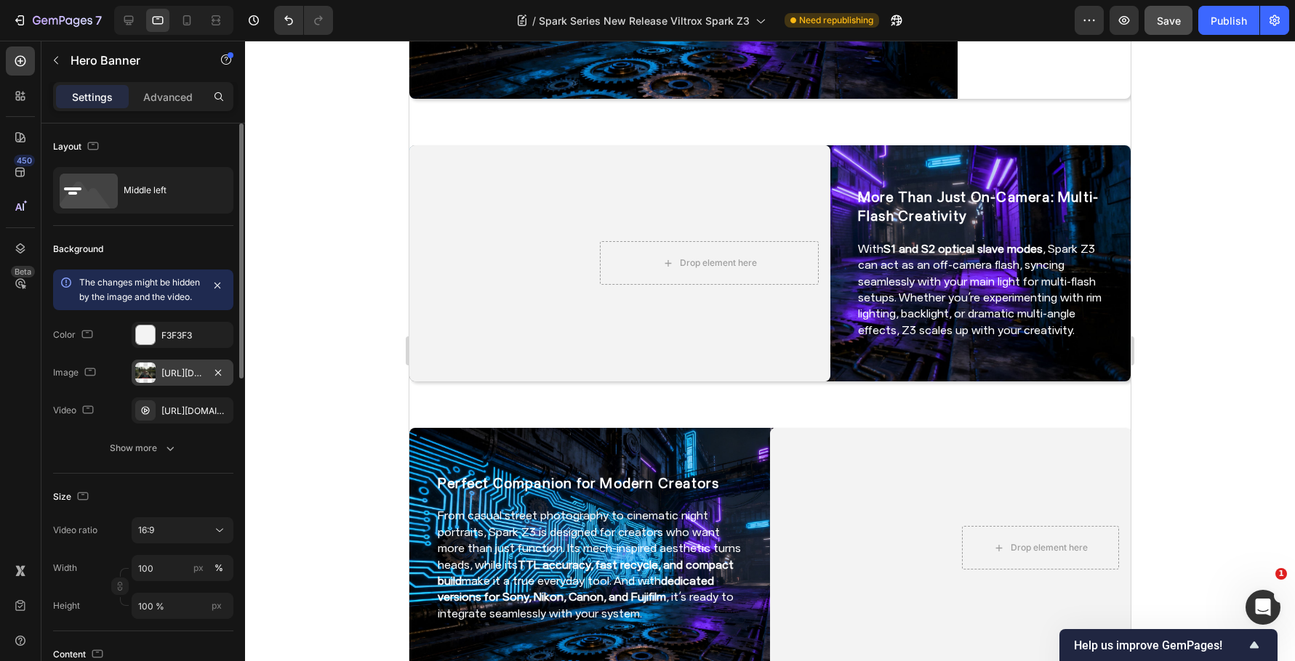
click at [173, 380] on div "https://cdn.shopify.com/s/files/1/0104/0380/7298/files/9mm_14mm_blog-video4.jpg…" at bounding box center [182, 373] width 42 height 13
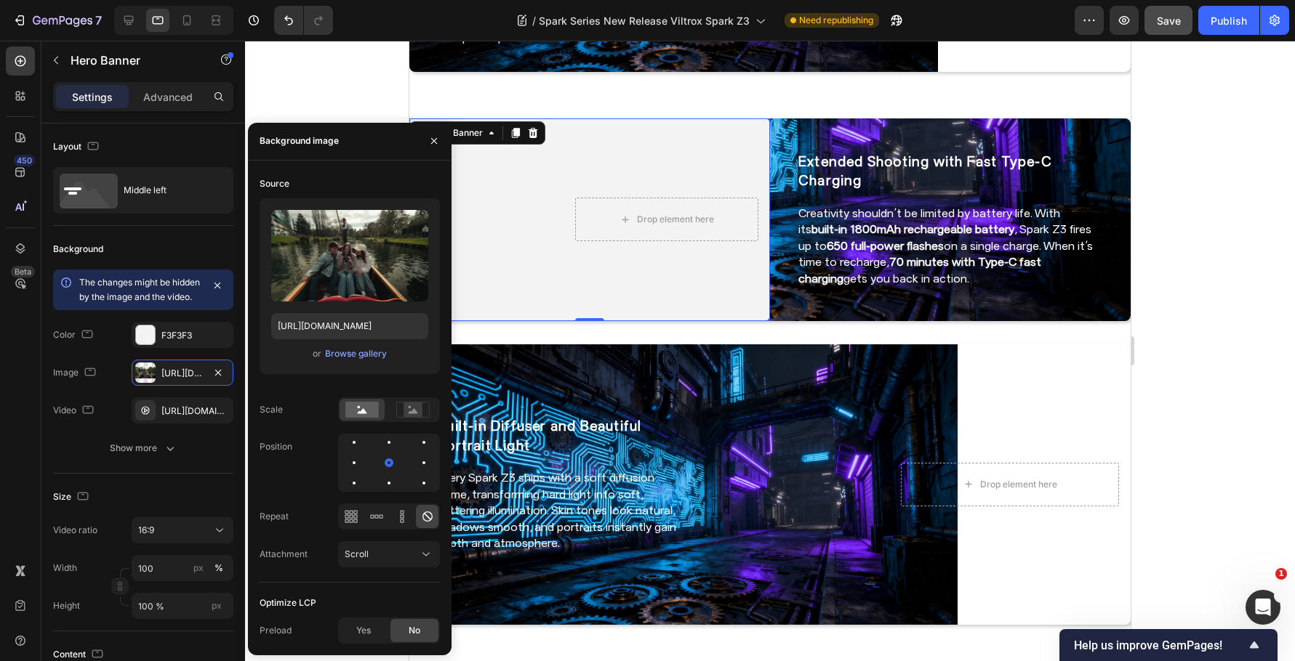
scroll to position [1156, 0]
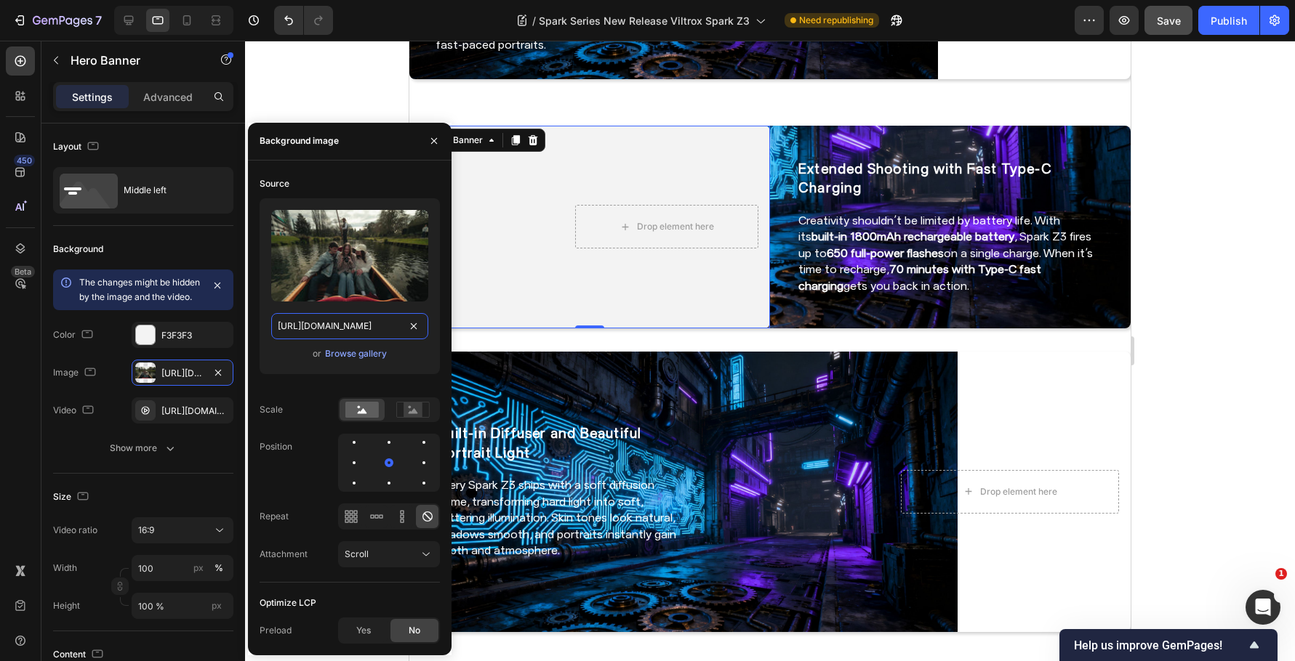
paste input "Spark_Z3-blog_img4.jpg?v=1759044626"
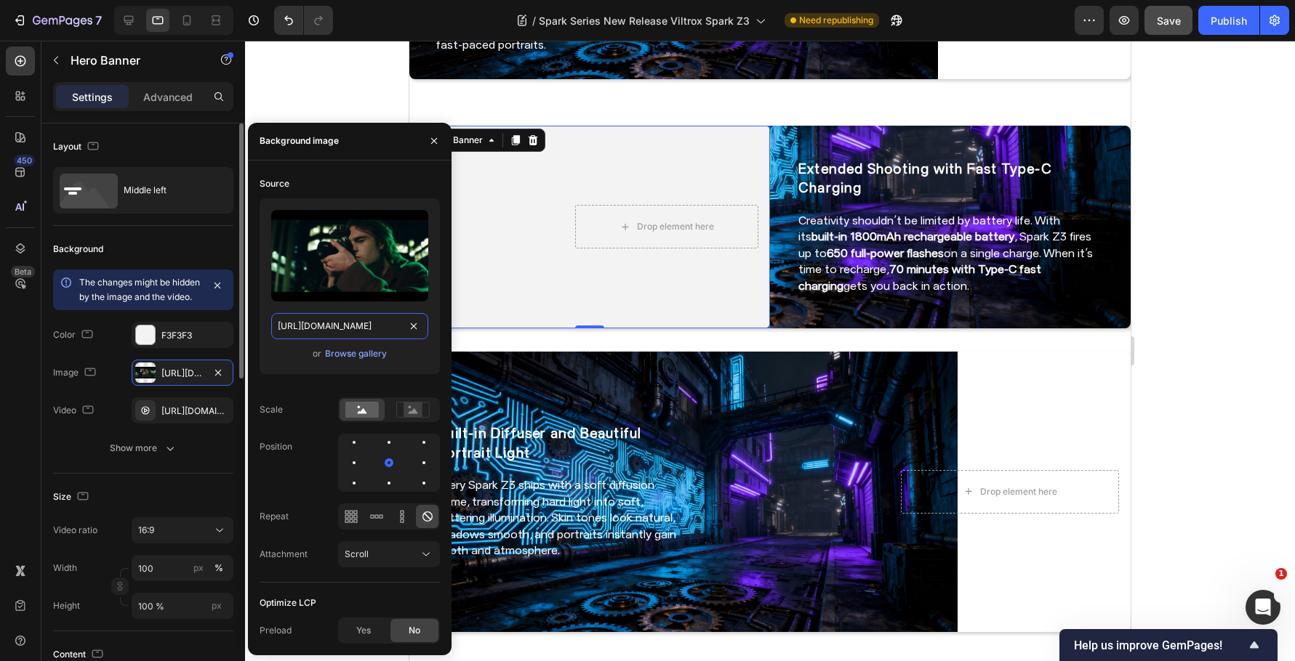
scroll to position [0, 275]
click at [154, 245] on div "Background" at bounding box center [143, 249] width 180 height 23
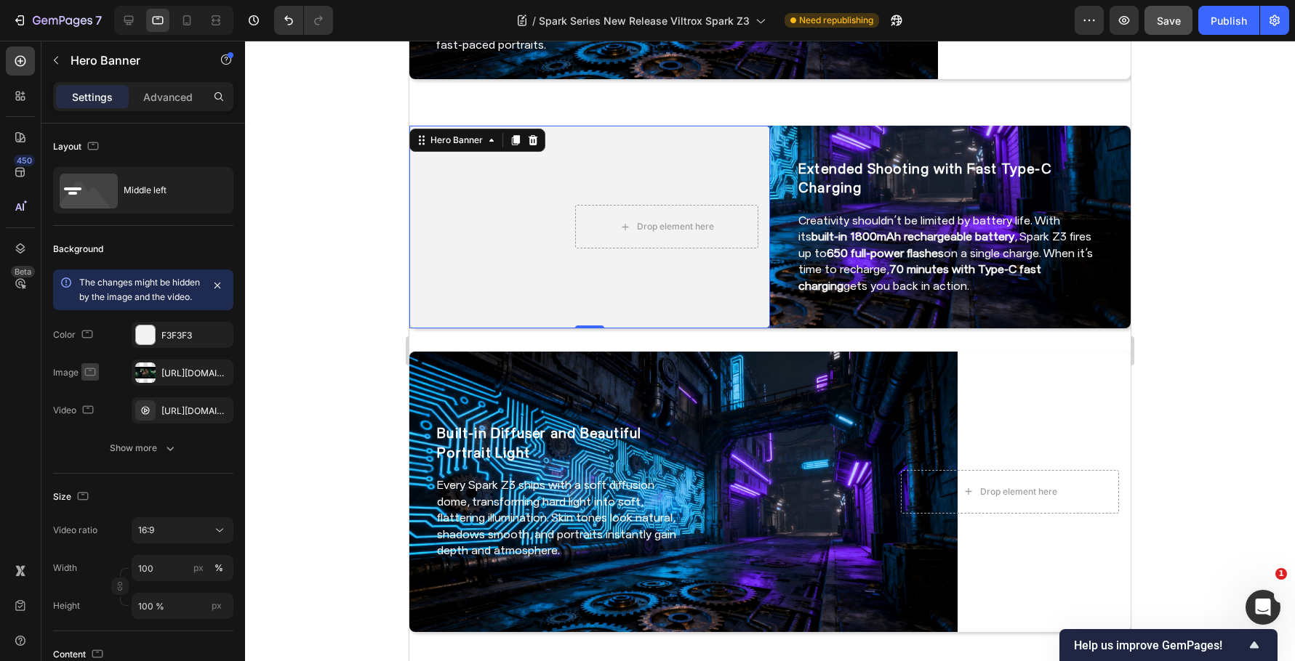
click at [89, 379] on icon "button" at bounding box center [90, 372] width 15 height 15
click at [89, 453] on icon "button" at bounding box center [93, 448] width 8 height 10
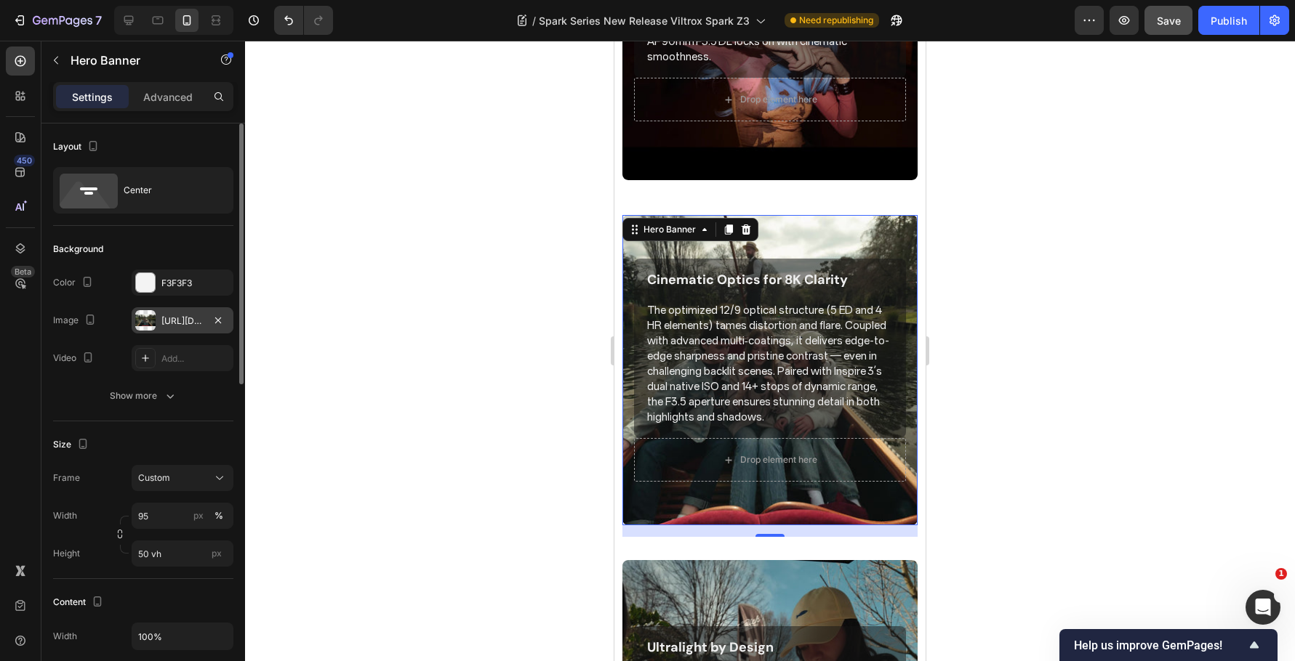
scroll to position [1279, 0]
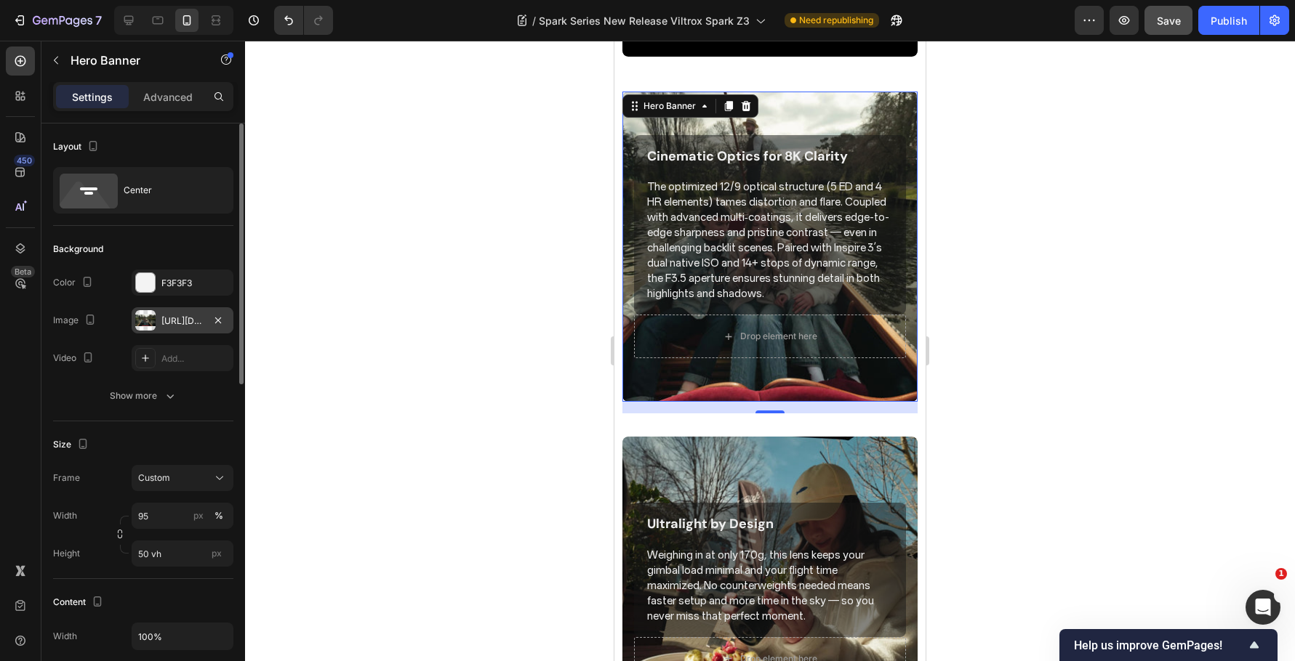
click at [175, 320] on div "https://cdn.shopify.com/s/files/1/0104/0380/7298/files/9mm_14mm_blog-video4.jpg…" at bounding box center [182, 321] width 42 height 13
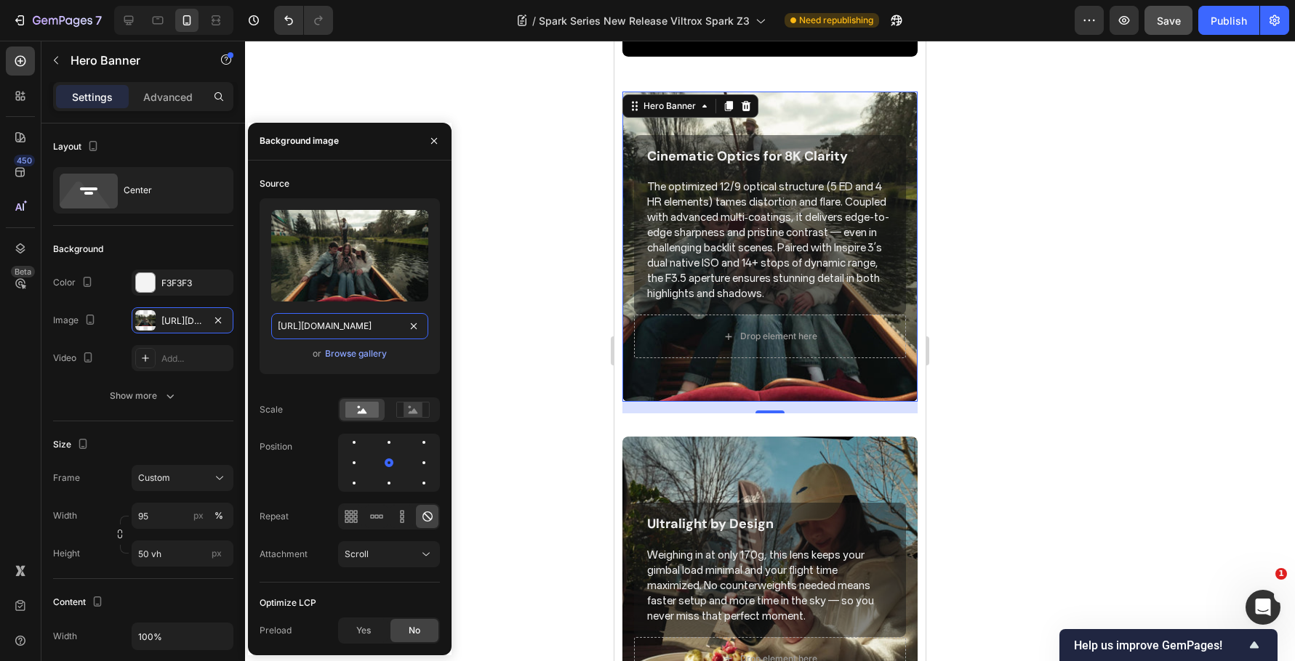
click at [331, 315] on input "https://cdn.shopify.com/s/files/1/0104/0380/7298/files/9mm_14mm_blog-video4.jpg…" at bounding box center [349, 326] width 157 height 26
paste input "Spark_Z3-blog_img4.jpg?v=1759044626"
type input "https://cdn.shopify.com/s/files/1/0104/0380/7298/files/Spark_Z3-blog_img4.jpg?v…"
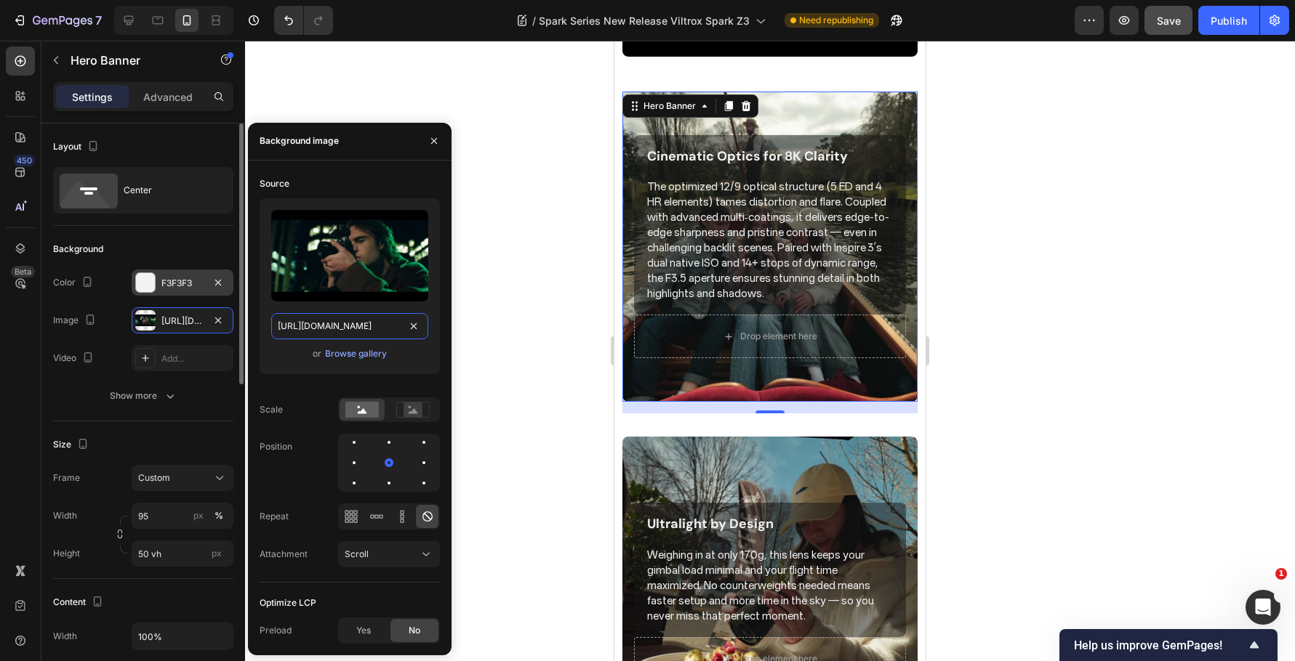
scroll to position [0, 275]
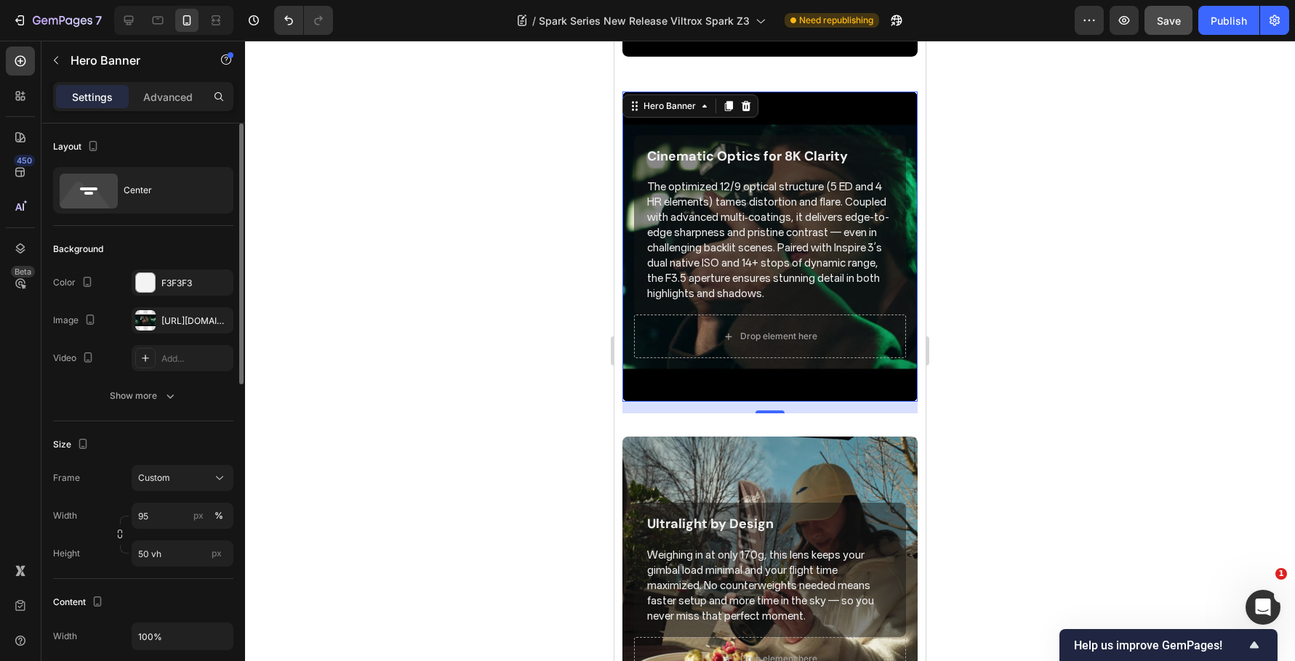
click at [167, 244] on div "Background" at bounding box center [143, 249] width 180 height 23
click at [89, 326] on icon "button" at bounding box center [90, 320] width 15 height 15
drag, startPoint x: 92, startPoint y: 350, endPoint x: 121, endPoint y: 353, distance: 29.9
click at [92, 350] on button "button" at bounding box center [92, 342] width 23 height 23
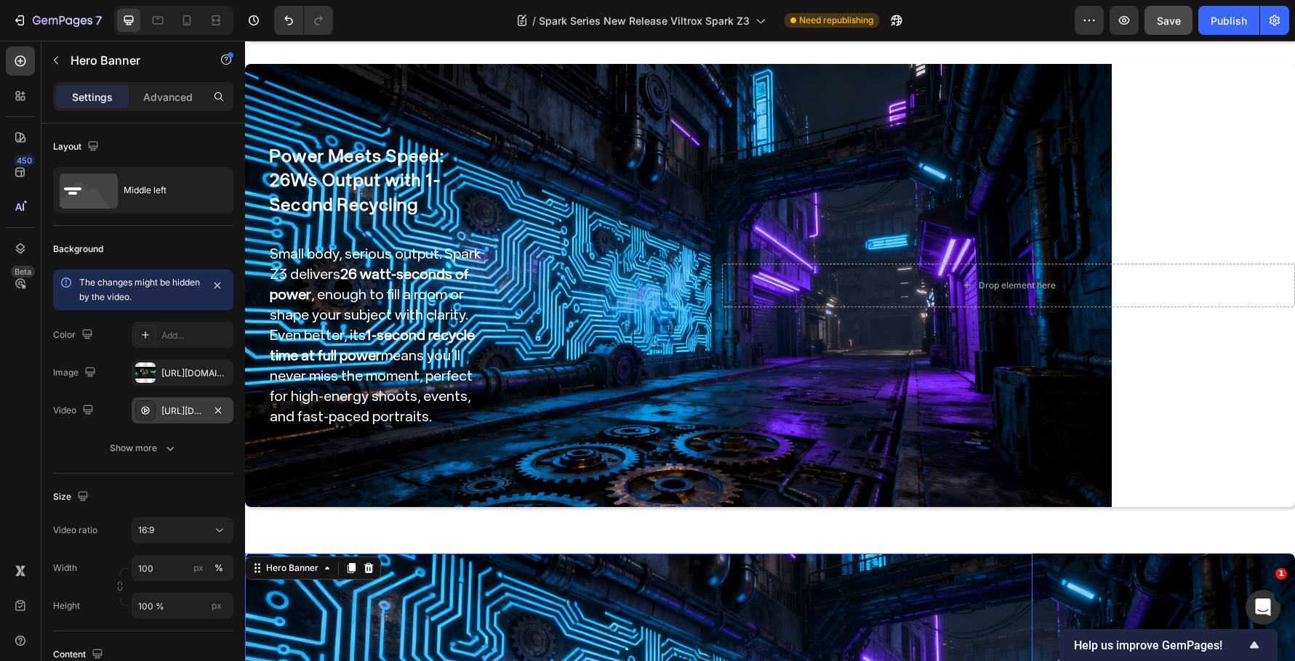
click at [172, 407] on div "https://cdn.shopify.com/videos/c/o/v/d9cb76f7f54d47bea490c2afe06dd0cb.mp4" at bounding box center [182, 411] width 42 height 13
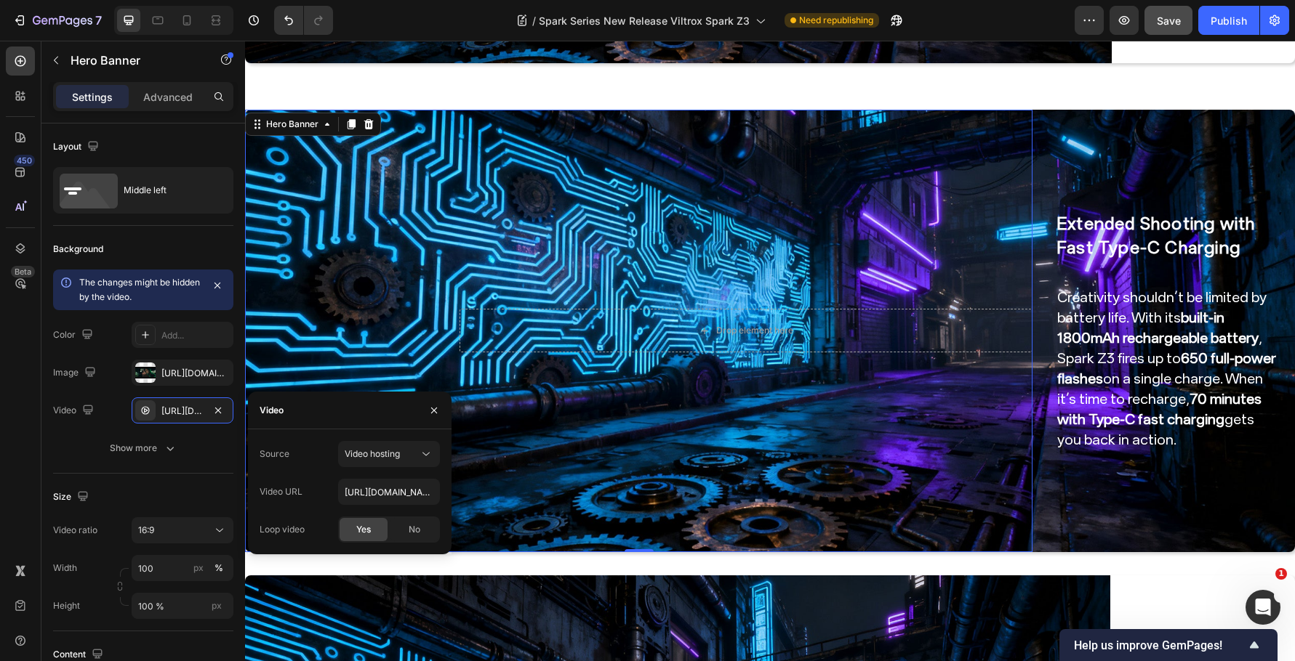
scroll to position [1652, 0]
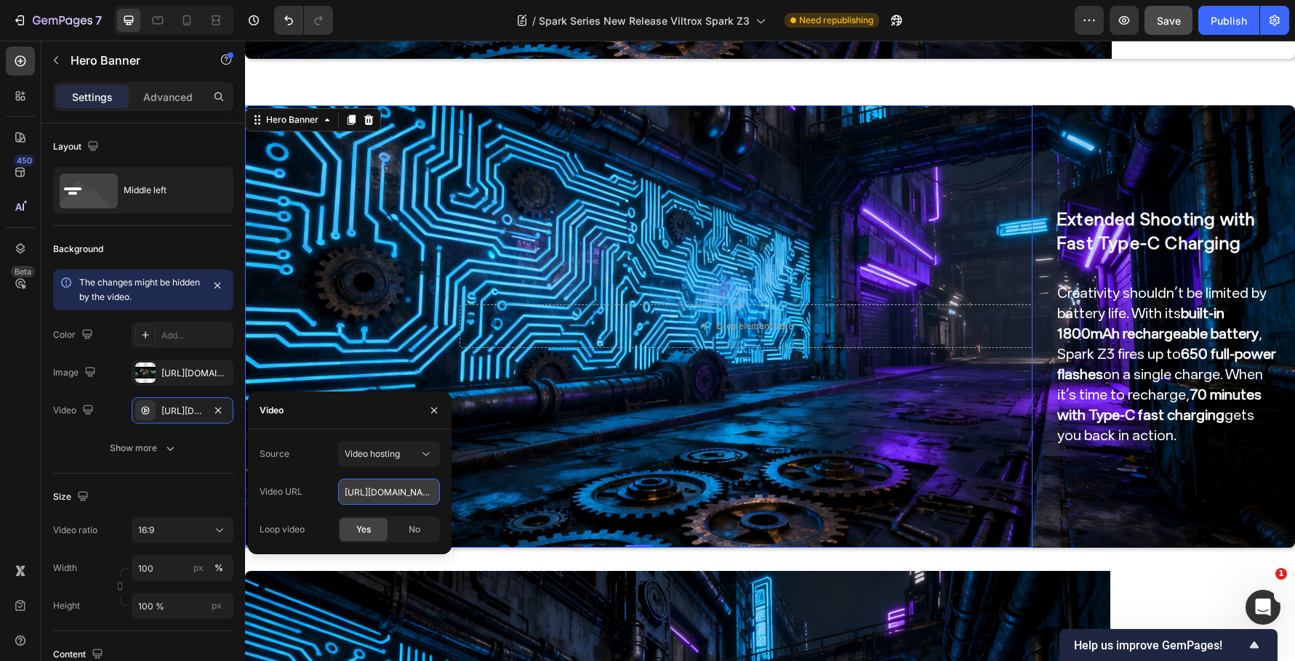
click at [361, 493] on input "https://cdn.shopify.com/videos/c/o/v/d9cb76f7f54d47bea490c2afe06dd0cb.mp4" at bounding box center [389, 492] width 102 height 26
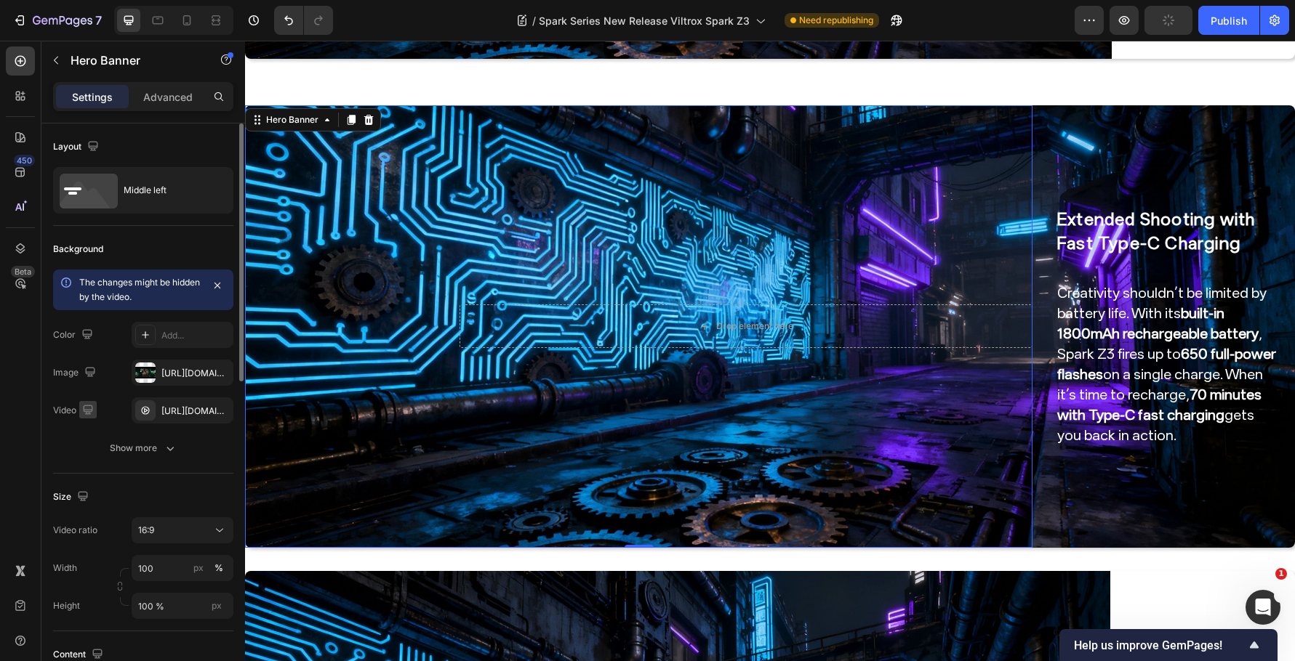
click at [90, 403] on icon "button" at bounding box center [88, 410] width 15 height 15
click at [94, 454] on icon "button" at bounding box center [91, 459] width 15 height 15
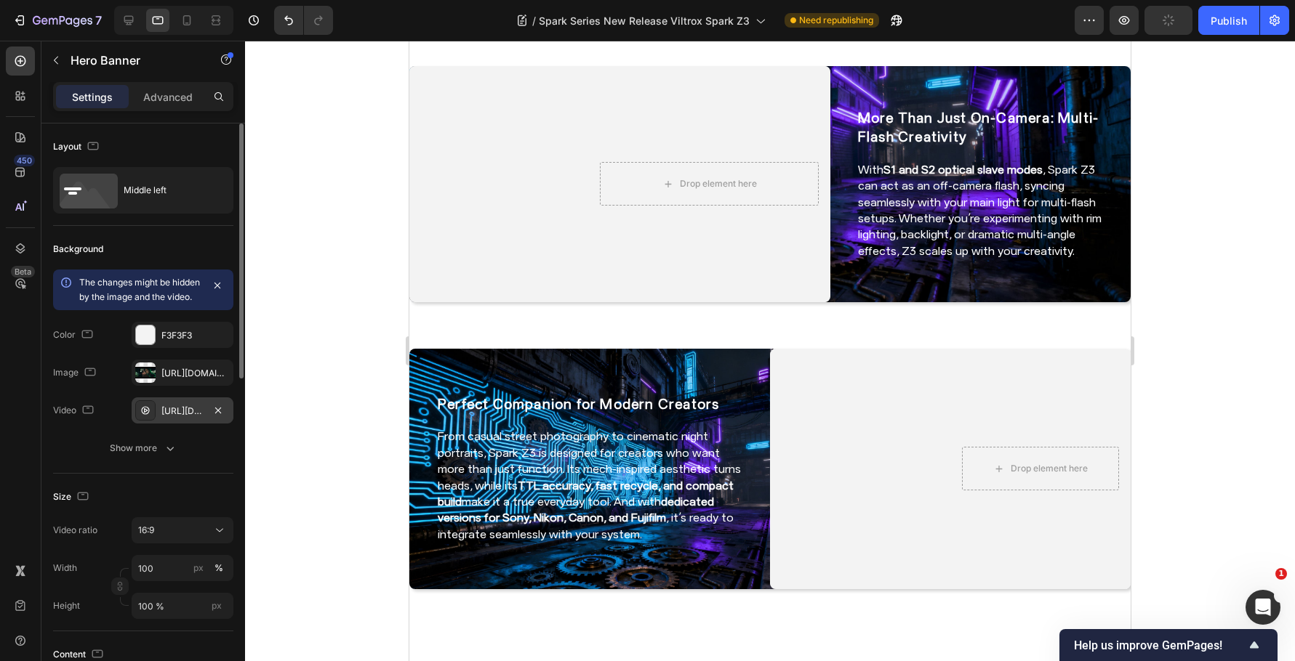
click at [172, 418] on div "https://cdn.shopify.com/videos/c/o/v/b9047db7157e4433a474379899ce2978.mp4" at bounding box center [182, 411] width 42 height 13
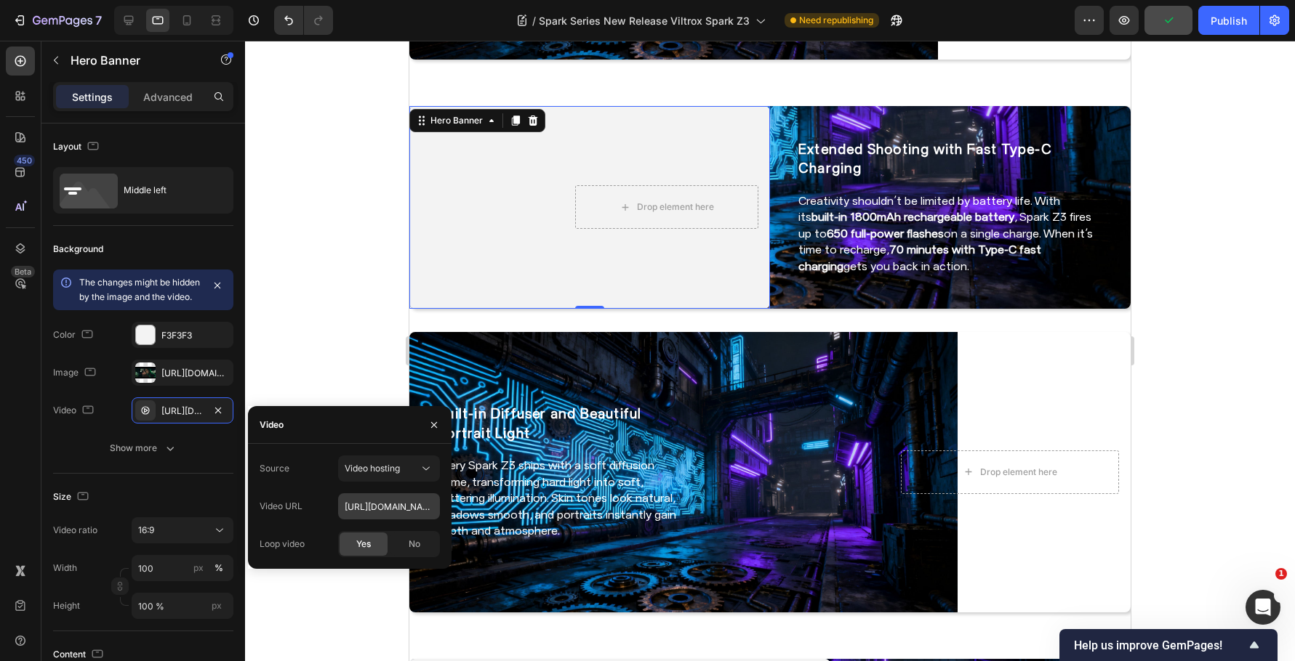
scroll to position [1156, 0]
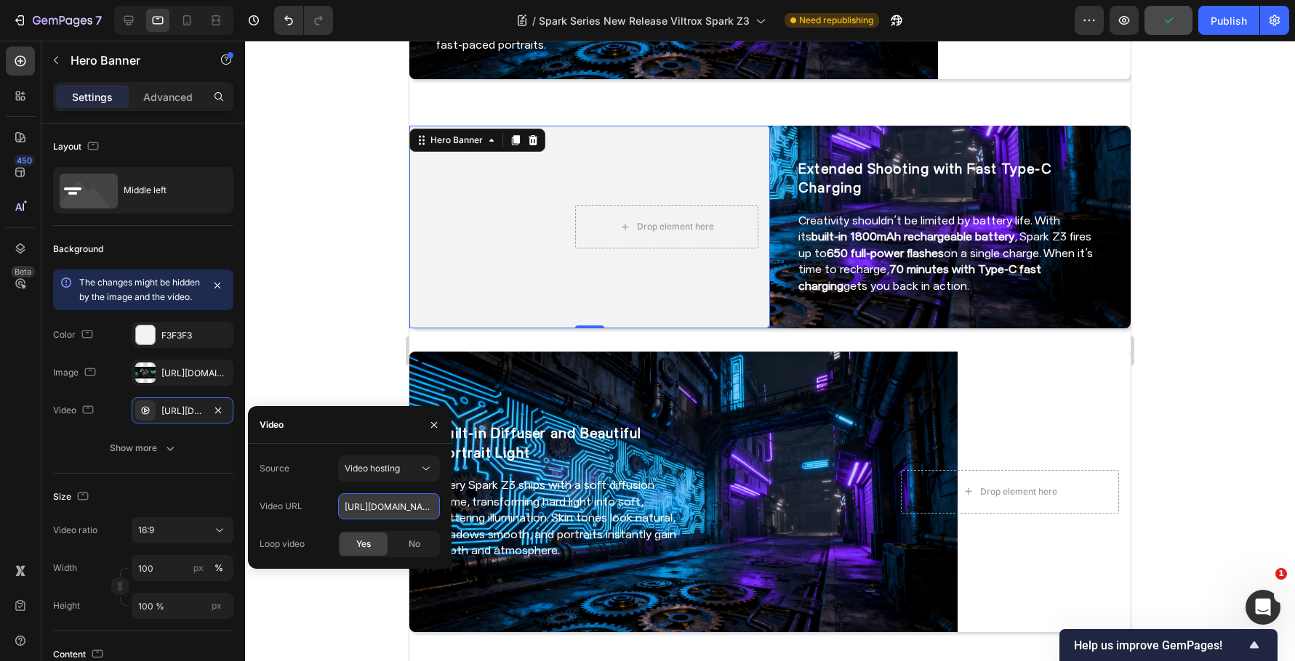
click at [361, 501] on input "https://cdn.shopify.com/videos/c/o/v/b9047db7157e4433a474379899ce2978.mp4" at bounding box center [389, 507] width 102 height 26
paste input "d9cb76f7f54d47bea490c2afe06dd0cb"
type input "https://cdn.shopify.com/videos/c/o/v/d9cb76f7f54d47bea490c2afe06dd0cb.mp4"
click at [139, 474] on div "Background The changes might be hidden by the image and the video. Color F3F3F3…" at bounding box center [143, 350] width 180 height 248
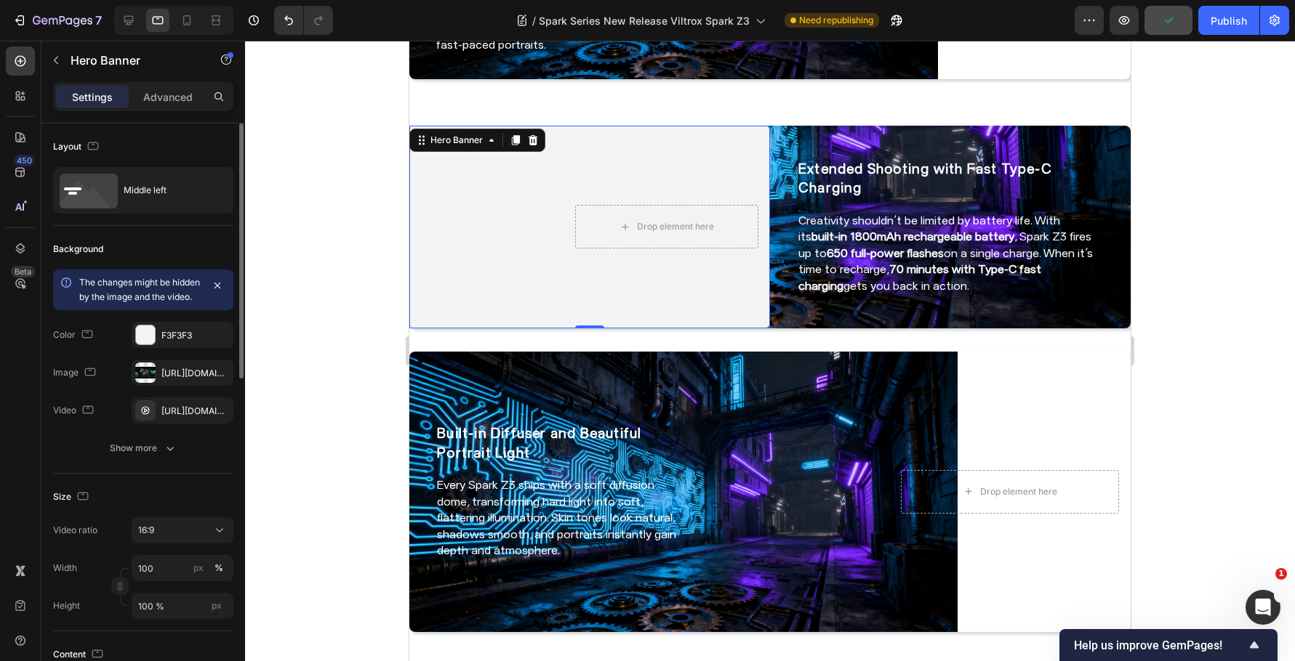
scroll to position [0, 0]
click at [83, 419] on button "button" at bounding box center [87, 409] width 17 height 17
click at [95, 441] on icon "button" at bounding box center [91, 433] width 15 height 15
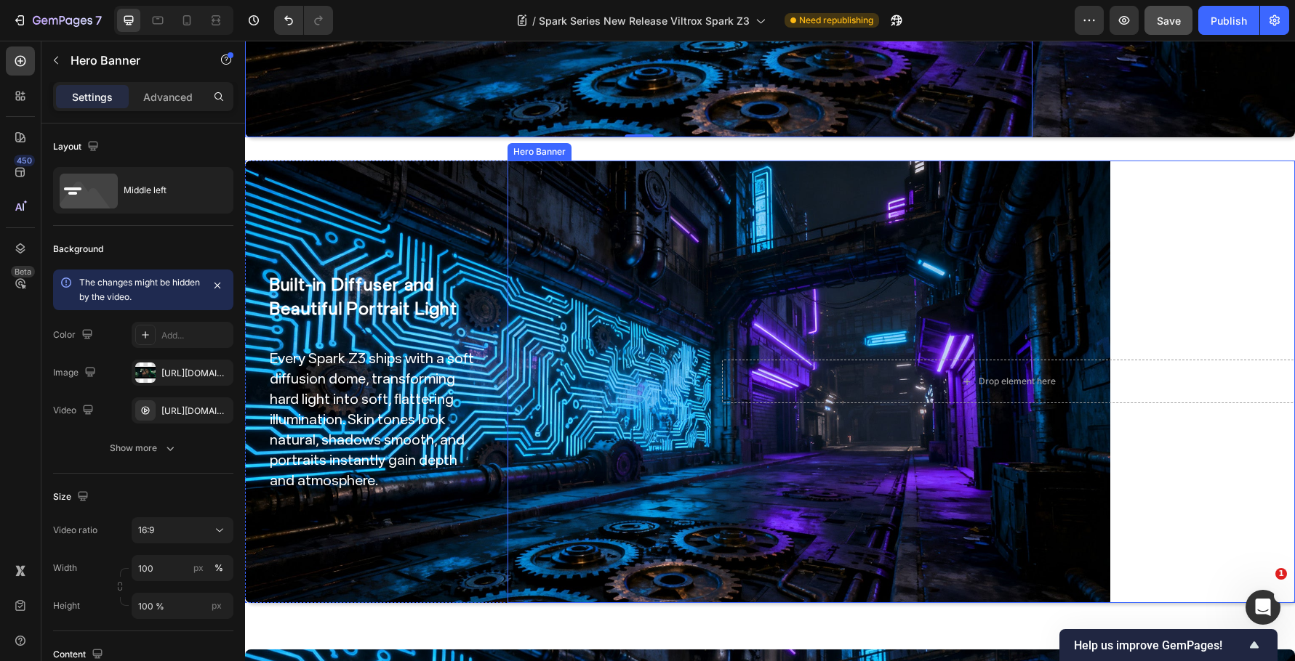
scroll to position [2088, 0]
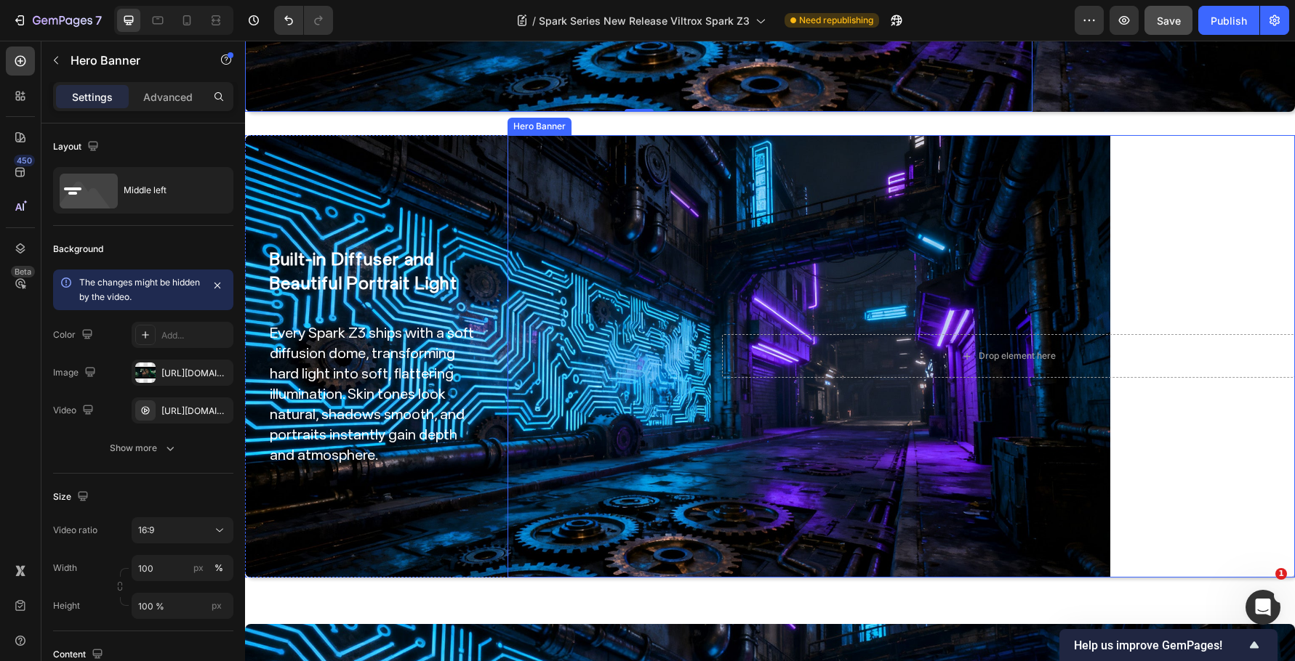
click at [608, 346] on div "Ultralight by Design Heading Weighing in at only 170g, this lens keeps your gim…" at bounding box center [602, 356] width 191 height 44
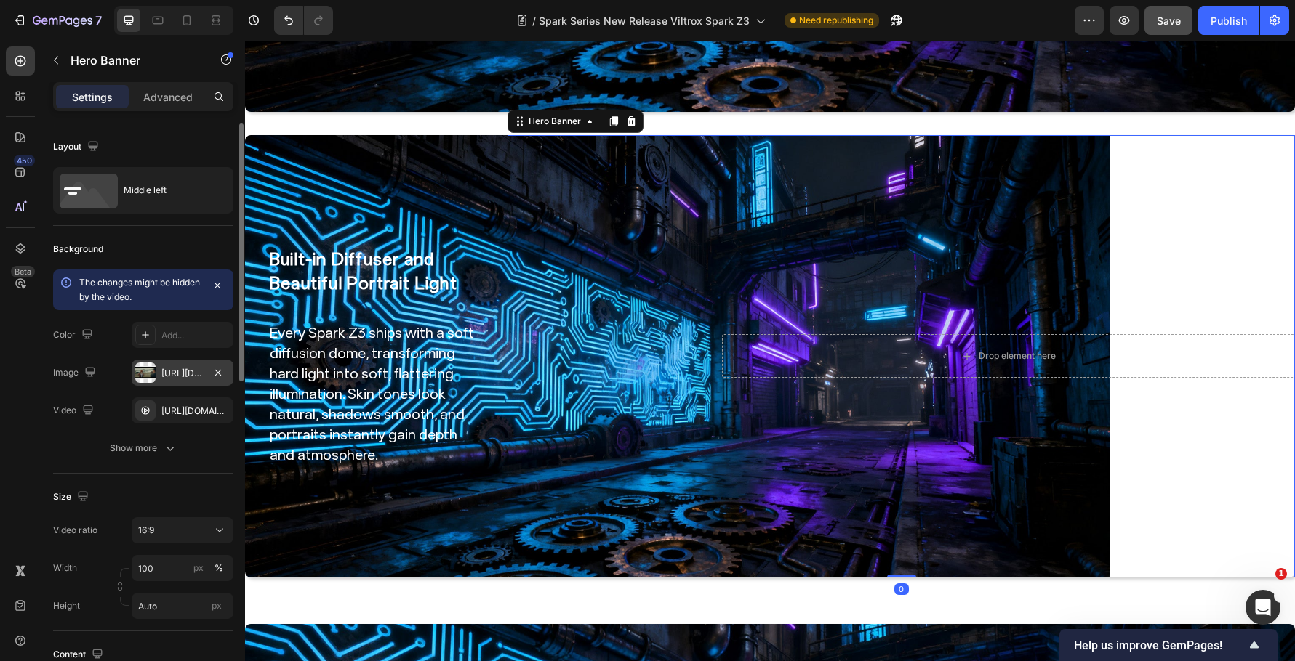
click at [202, 377] on div "https://cdn.shopify.com/s/files/1/0104/0380/7298/files/Spark_Z3-blog_img5.jpg?v…" at bounding box center [182, 373] width 42 height 13
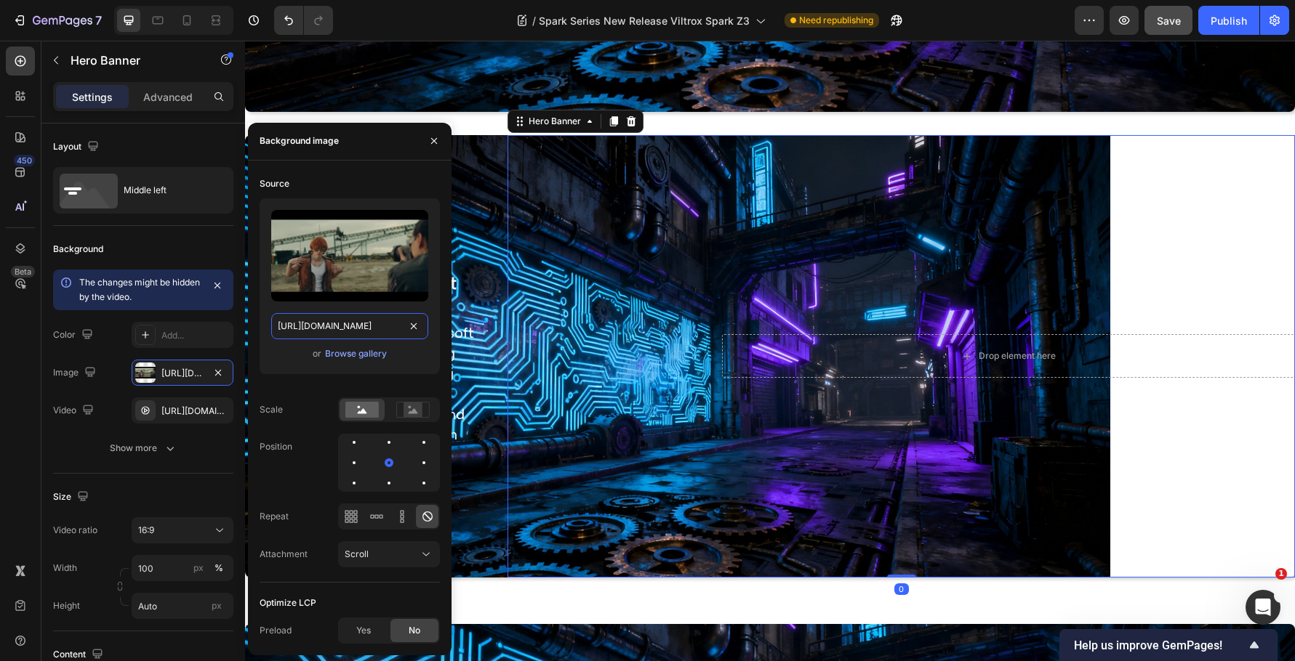
click at [375, 330] on input "https://cdn.shopify.com/s/files/1/0104/0380/7298/files/Spark_Z3-blog_img5.jpg?v…" at bounding box center [349, 326] width 157 height 26
click at [89, 376] on icon "button" at bounding box center [89, 371] width 9 height 9
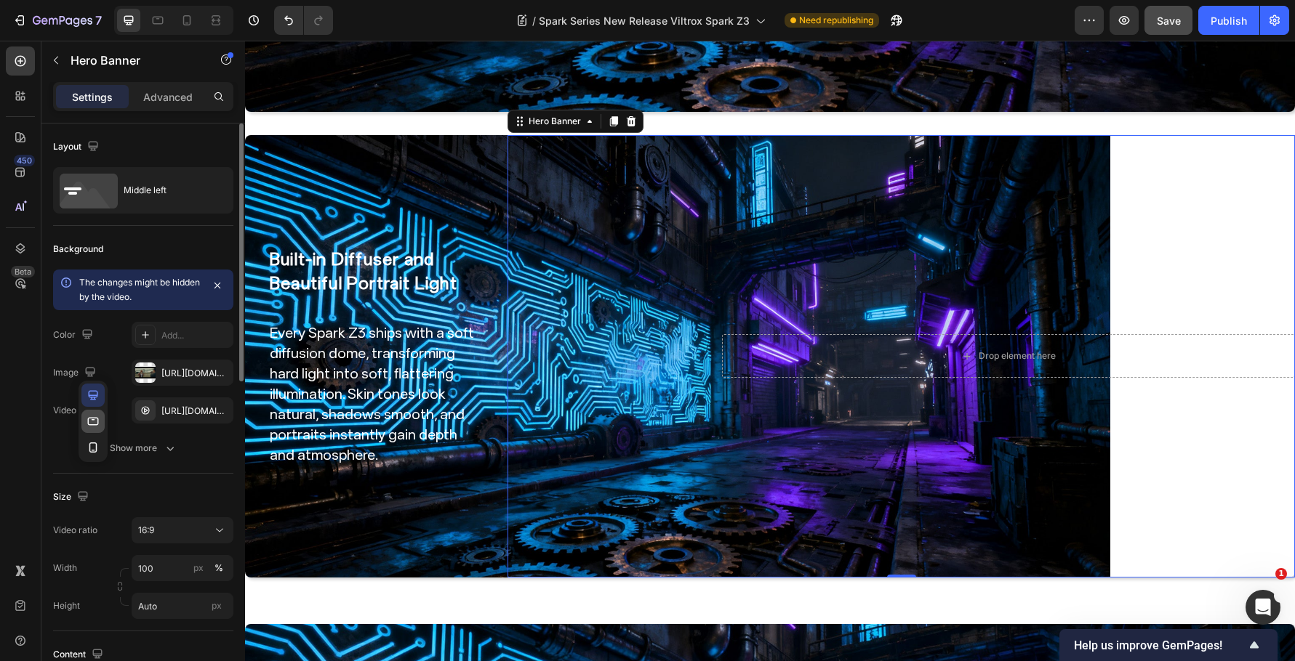
click at [94, 421] on icon "button" at bounding box center [93, 421] width 15 height 15
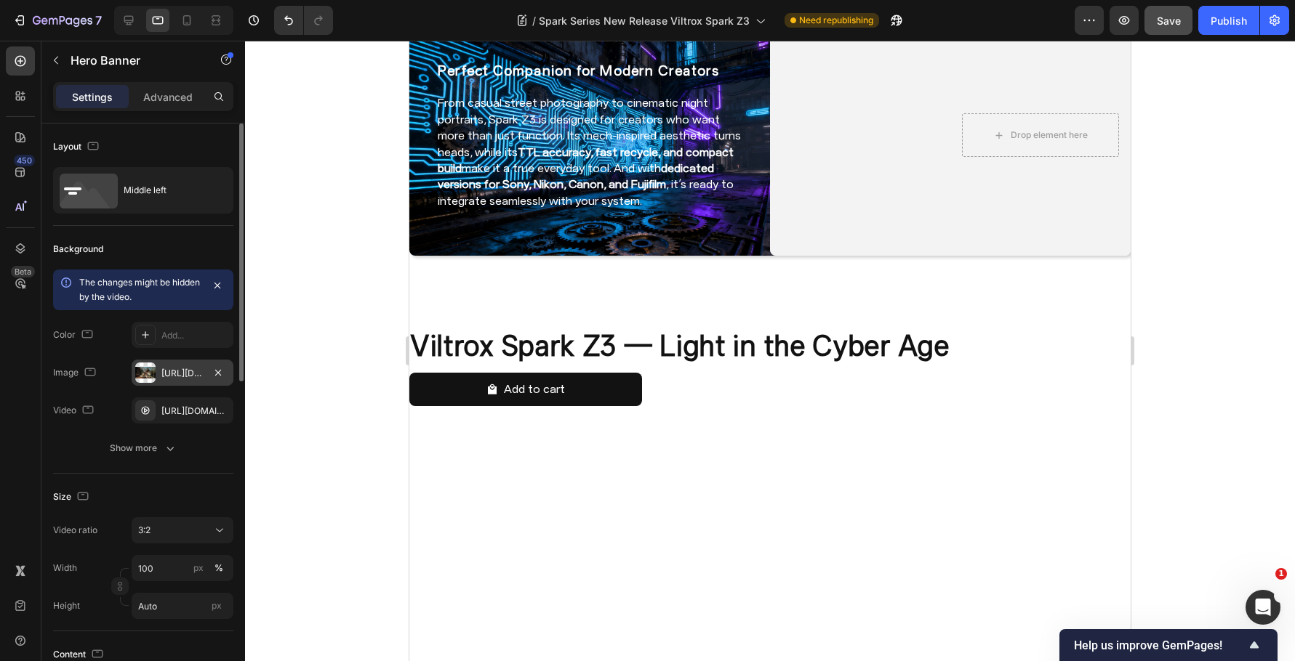
click at [181, 378] on div "https://cdn.shopify.com/s/files/1/0104/0380/7298/files/9mm_14mm_blog-vide5.jpg?…" at bounding box center [182, 373] width 42 height 13
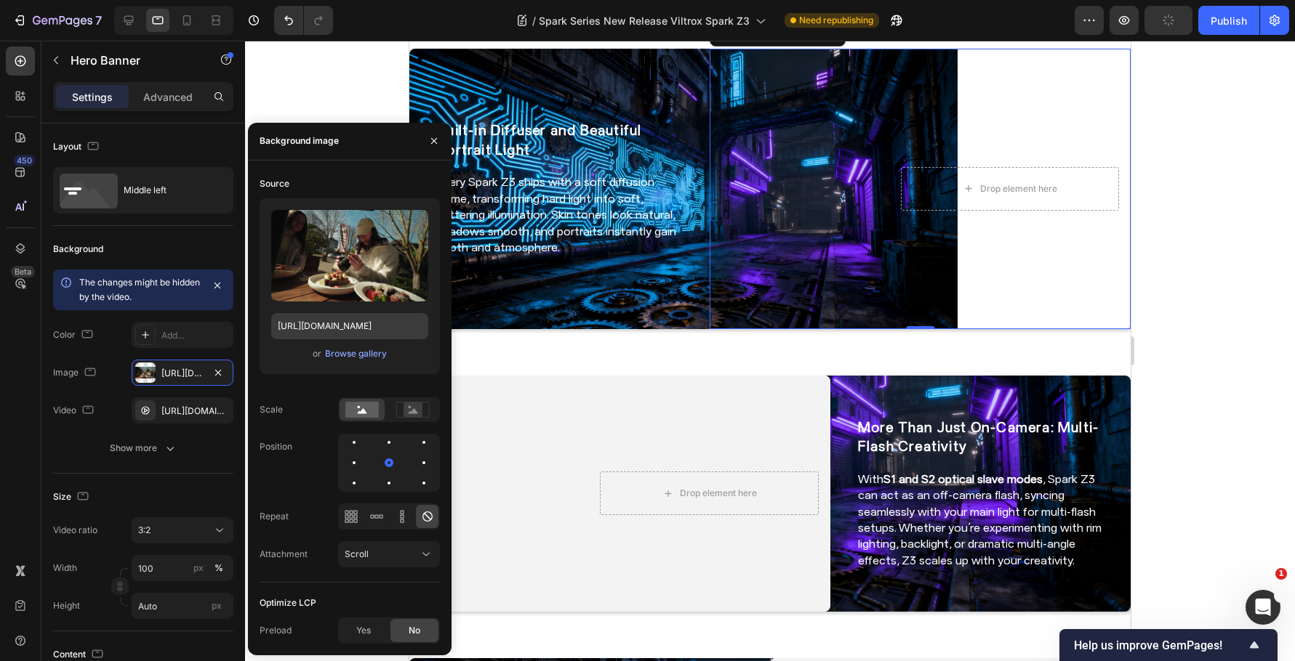
scroll to position [1378, 0]
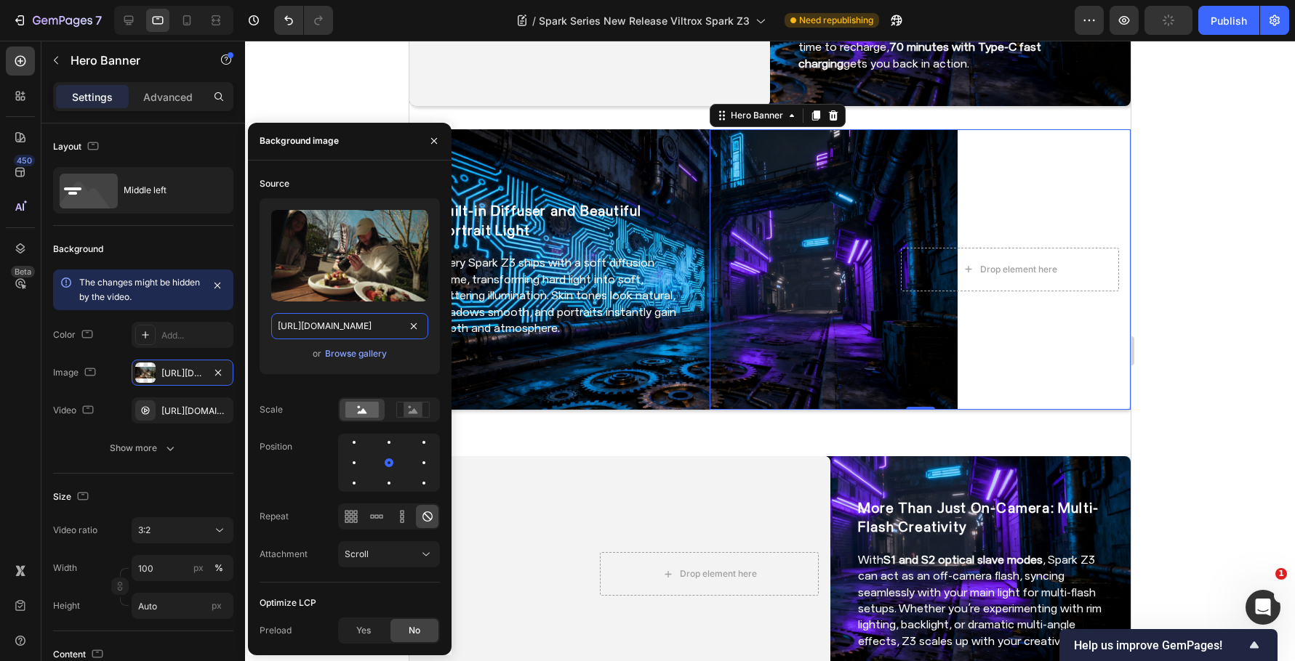
click at [342, 335] on input "https://cdn.shopify.com/s/files/1/0104/0380/7298/files/9mm_14mm_blog-vide5.jpg?…" at bounding box center [349, 326] width 157 height 26
paste input "Spark_Z3-blog_img5.jpg?v=1759044674"
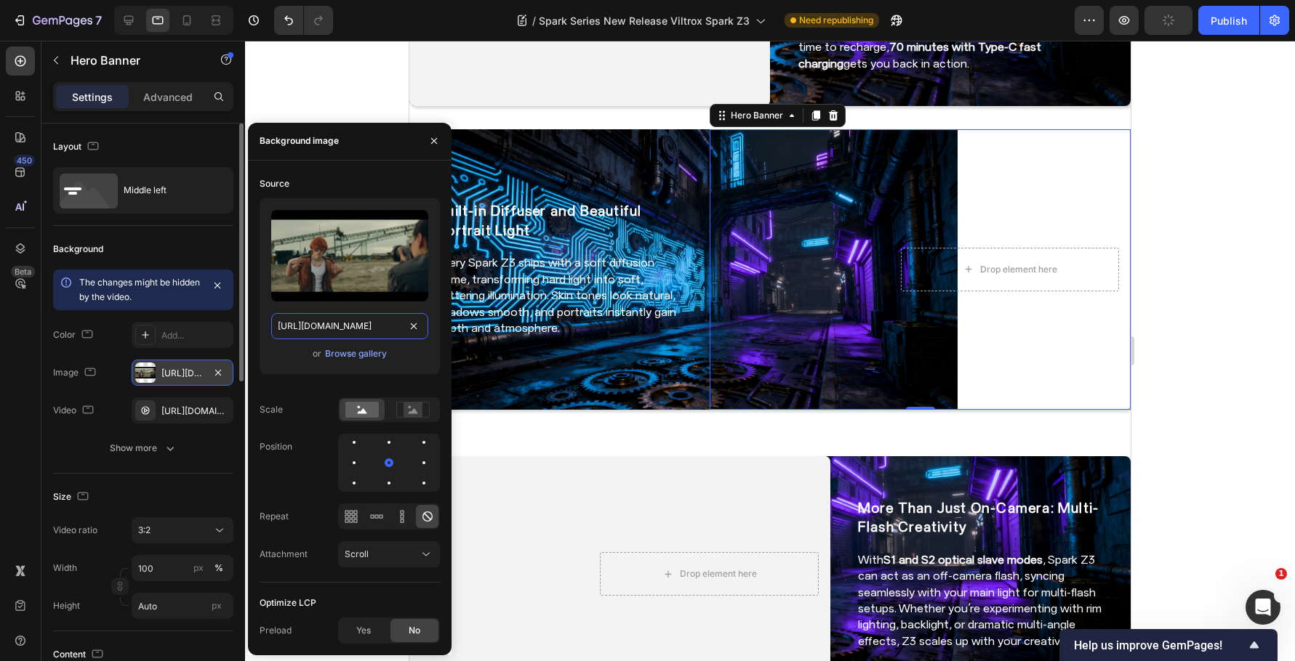
scroll to position [0, 275]
click at [174, 262] on div "Background The changes might be hidden by the video. Color Add... Image https:/…" at bounding box center [143, 350] width 180 height 248
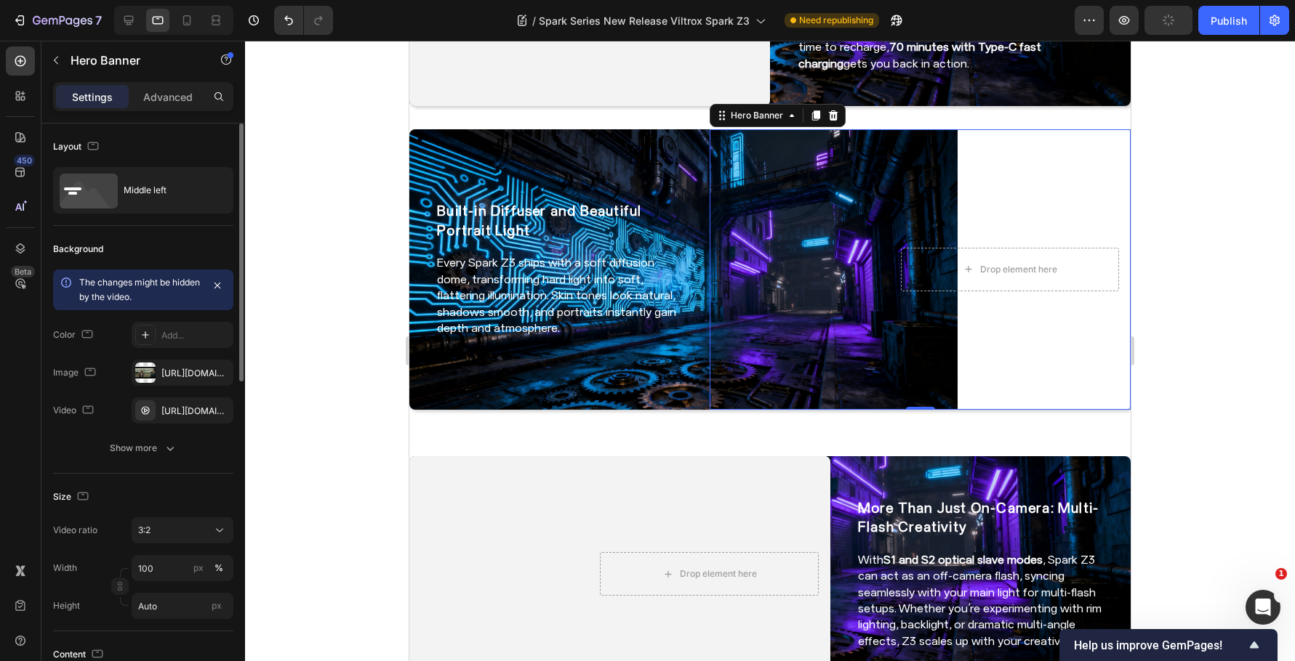
scroll to position [0, 0]
click at [92, 375] on icon "button" at bounding box center [90, 372] width 11 height 8
click at [94, 441] on icon "button" at bounding box center [93, 448] width 15 height 15
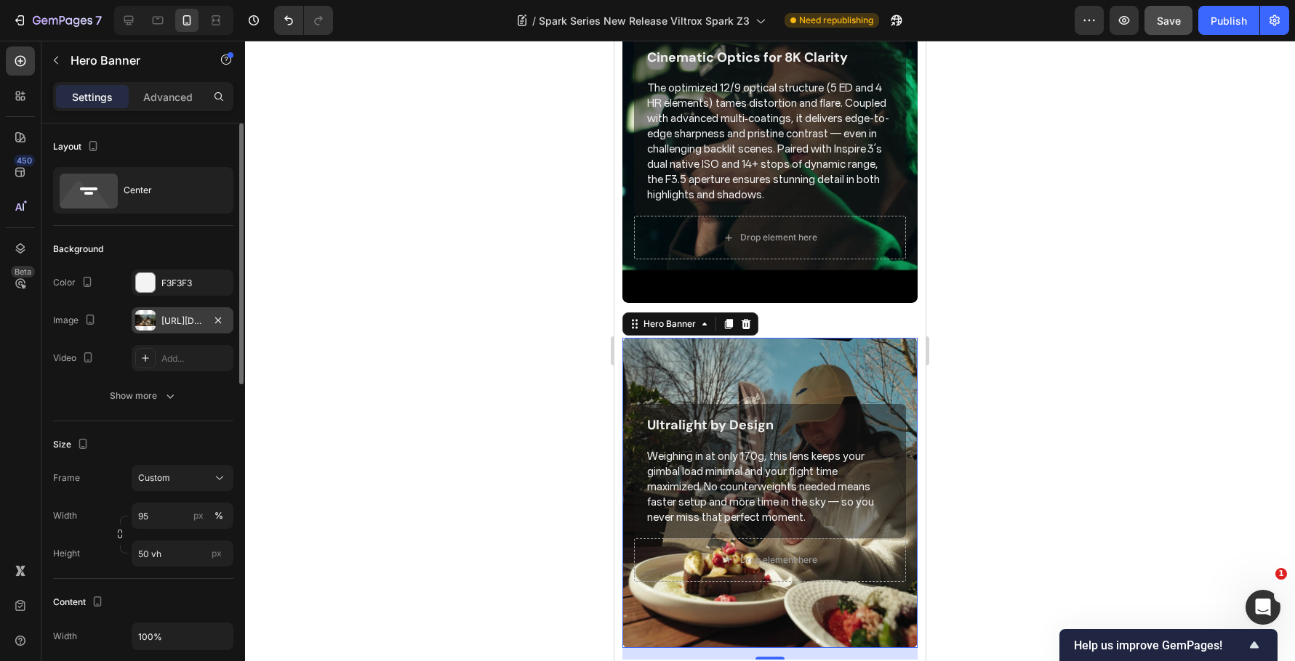
scroll to position [1625, 0]
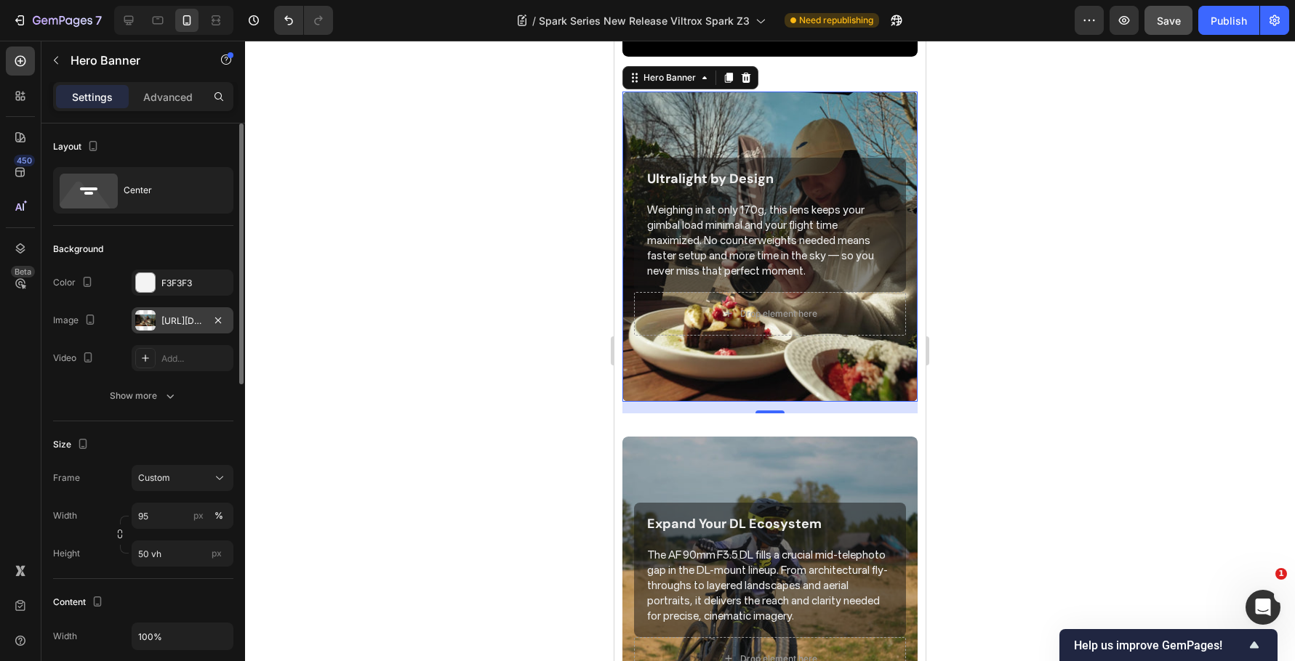
click at [186, 324] on div "https://cdn.shopify.com/s/files/1/0104/0380/7298/files/9mm_14mm_blog-vide5.jpg?…" at bounding box center [182, 321] width 42 height 13
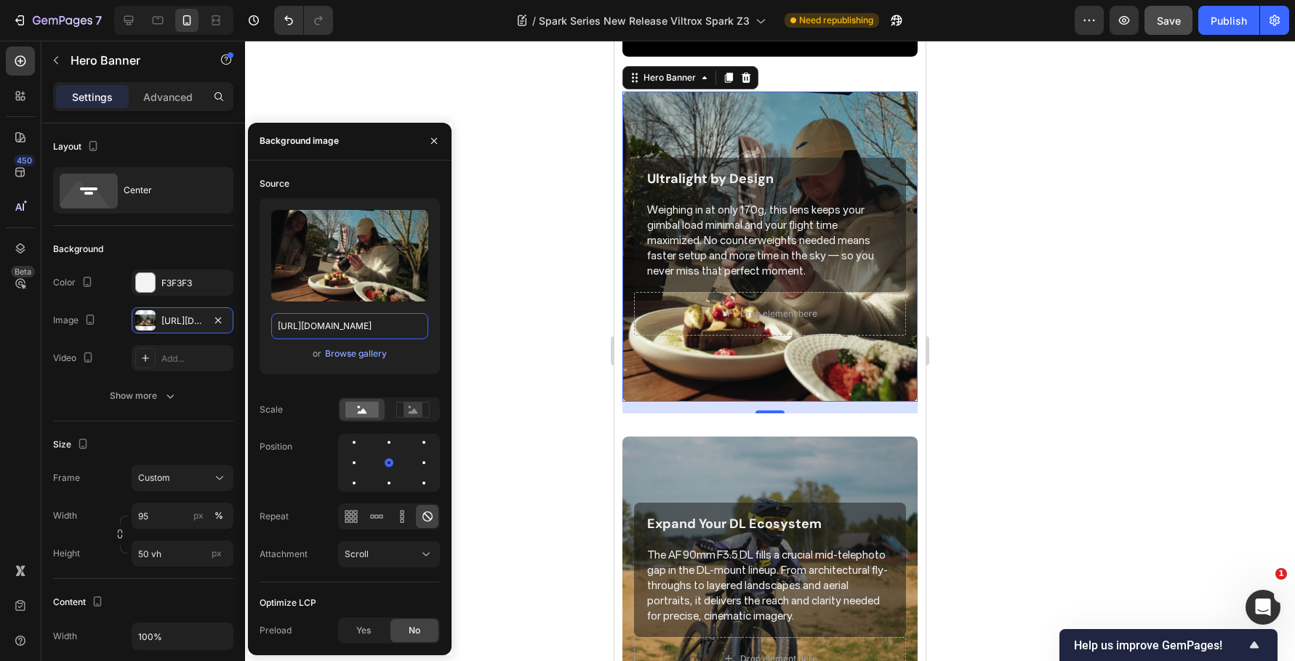
click at [337, 326] on input "https://cdn.shopify.com/s/files/1/0104/0380/7298/files/9mm_14mm_blog-vide5.jpg?…" at bounding box center [349, 326] width 157 height 26
paste input "Spark_Z3-blog_img5.jpg?v=1759044674"
type input "https://cdn.shopify.com/s/files/1/0104/0380/7298/files/Spark_Z3-blog_img5.jpg?v…"
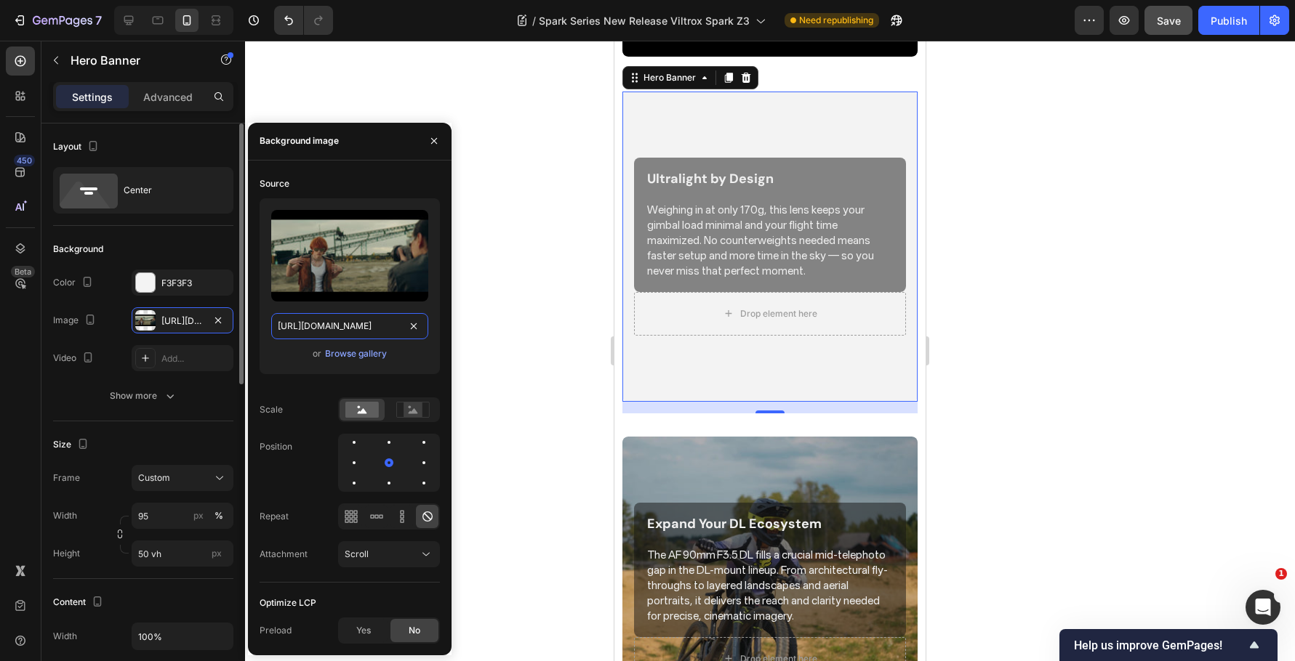
scroll to position [0, 275]
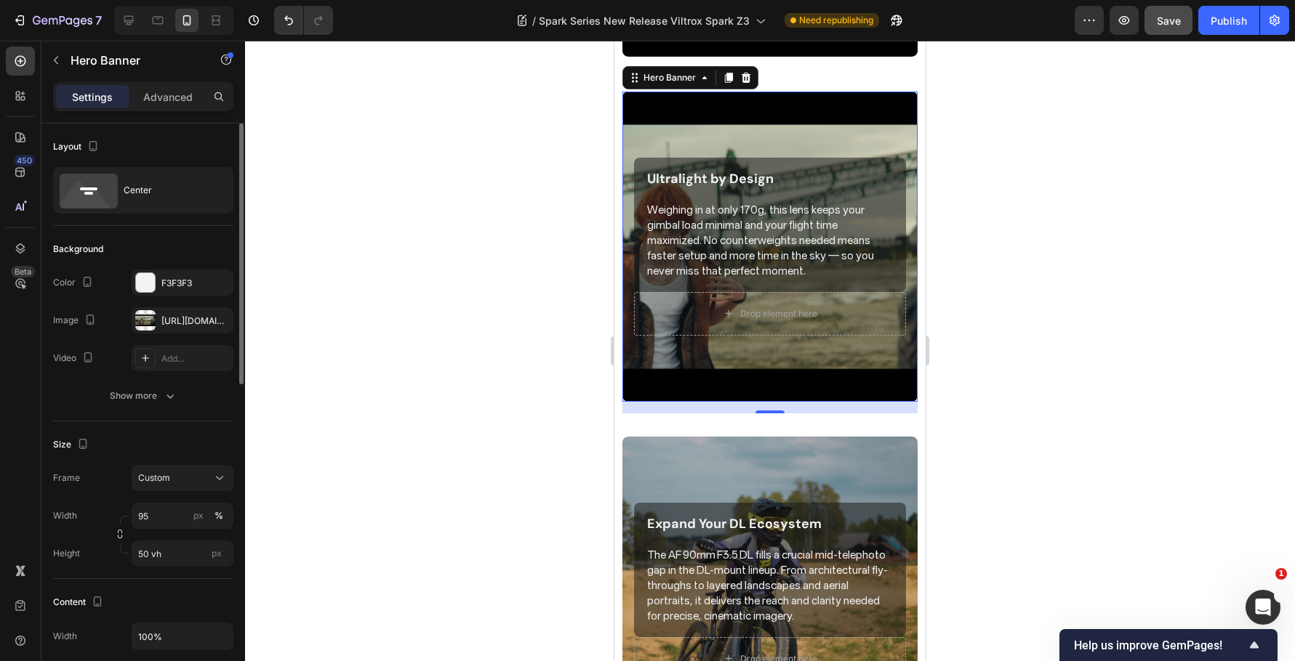
click at [182, 425] on div "Size Frame Custom Width 95 px % Height 50 vh px" at bounding box center [143, 501] width 180 height 158
click at [94, 358] on icon "button" at bounding box center [88, 357] width 15 height 15
click at [90, 375] on icon "button" at bounding box center [91, 381] width 15 height 15
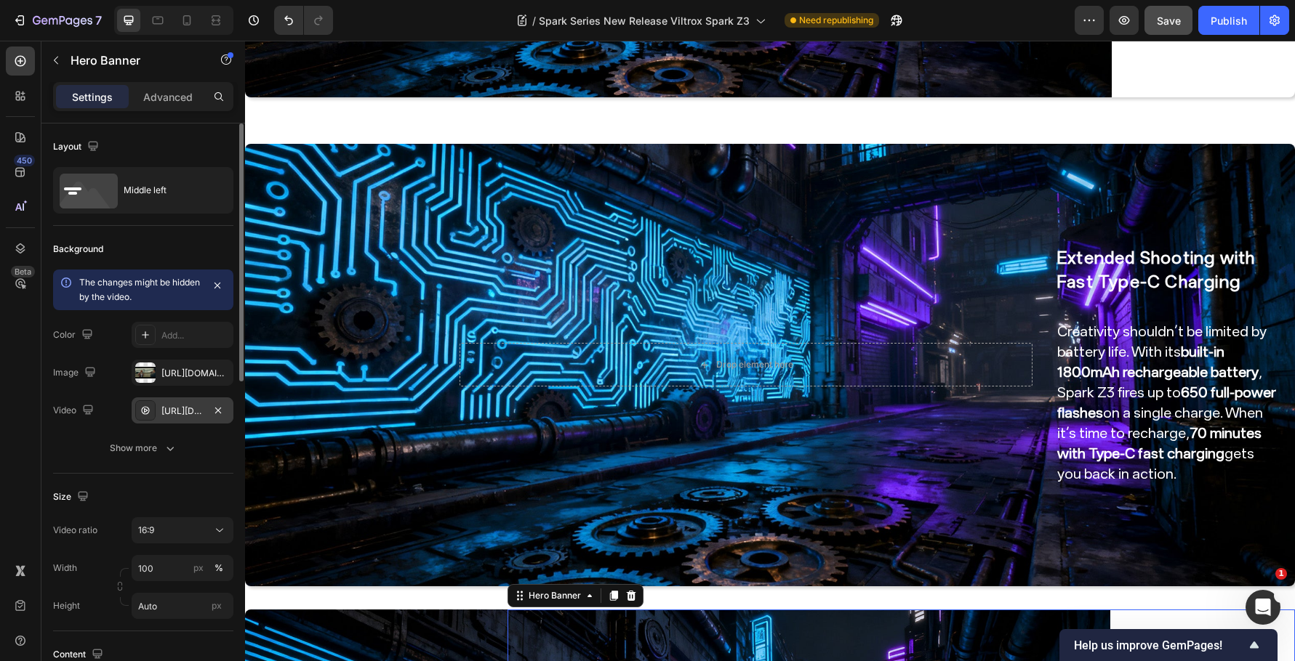
click at [177, 412] on div "https://cdn.shopify.com/videos/c/o/v/36bf7a3f35b74af9a4c1bc251fb9d7ec.mp4" at bounding box center [182, 411] width 42 height 13
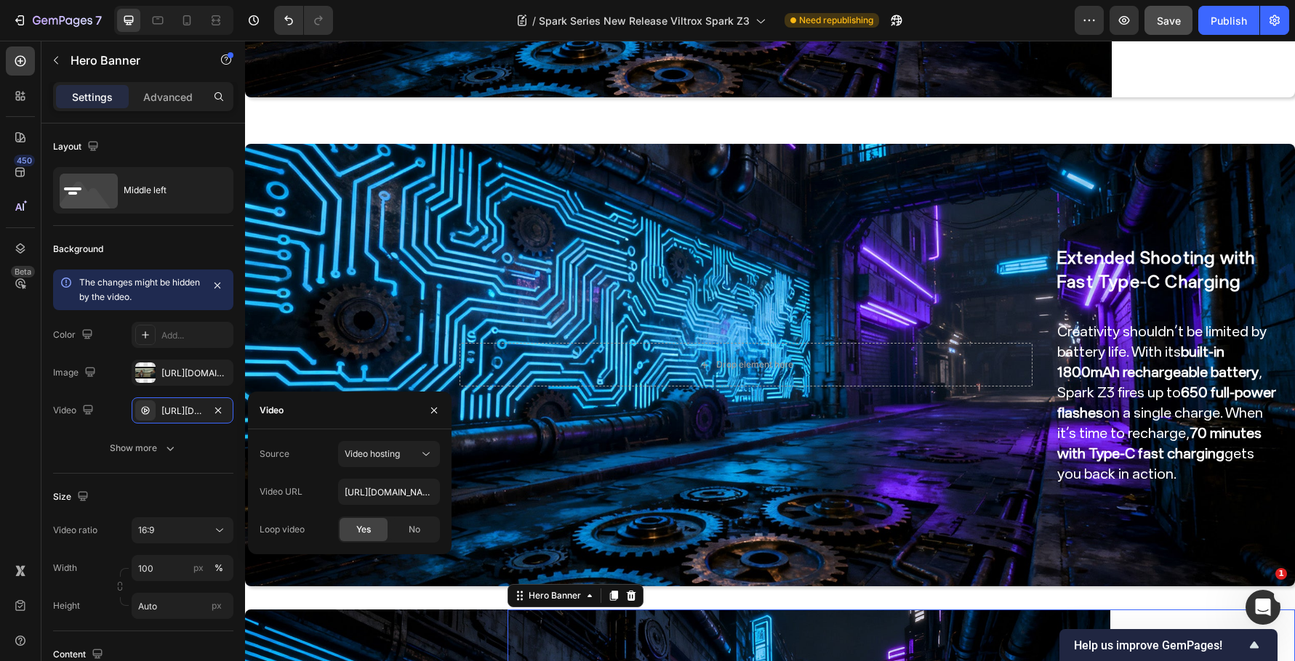
scroll to position [2112, 0]
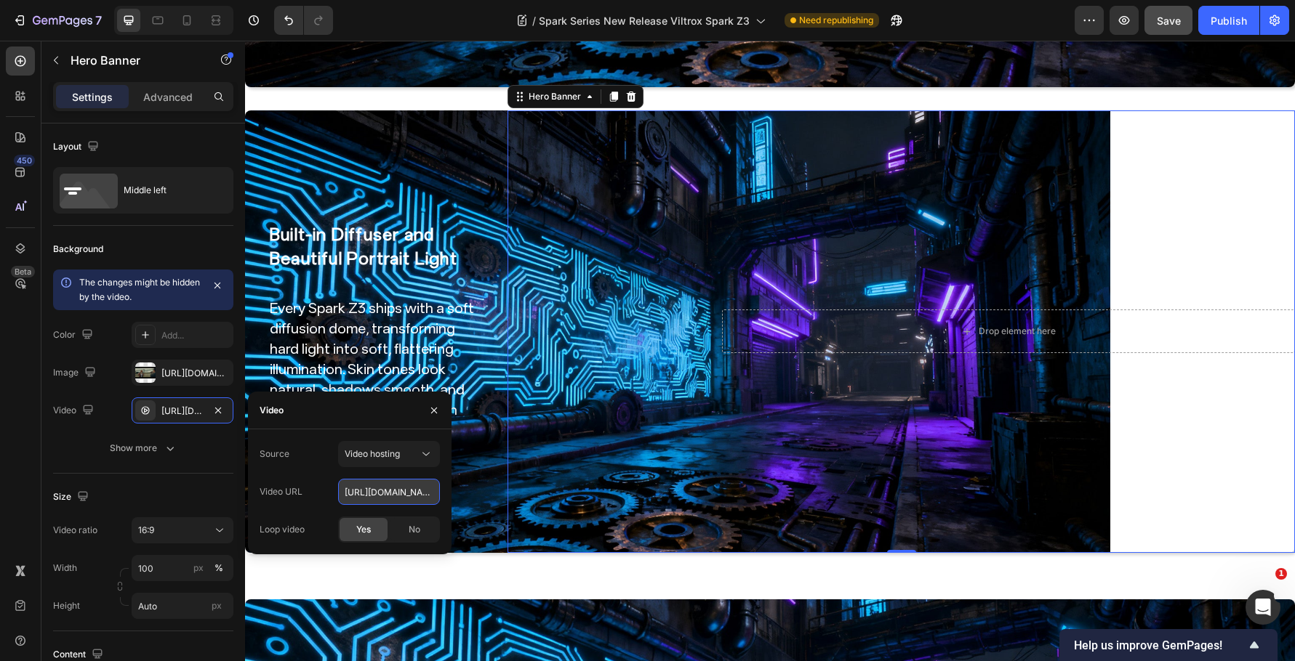
click at [363, 483] on input "https://cdn.shopify.com/videos/c/o/v/36bf7a3f35b74af9a4c1bc251fb9d7ec.mp4" at bounding box center [389, 492] width 102 height 26
click at [86, 409] on icon "button" at bounding box center [87, 409] width 9 height 9
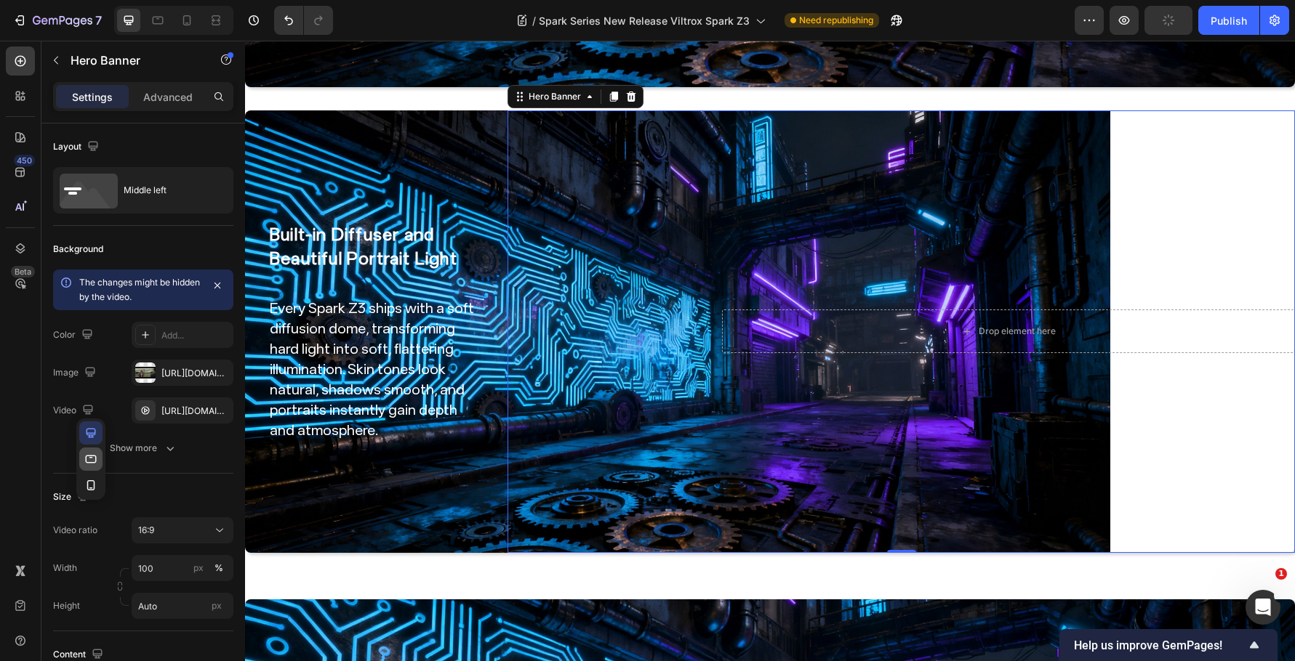
click at [94, 459] on icon "button" at bounding box center [91, 459] width 15 height 15
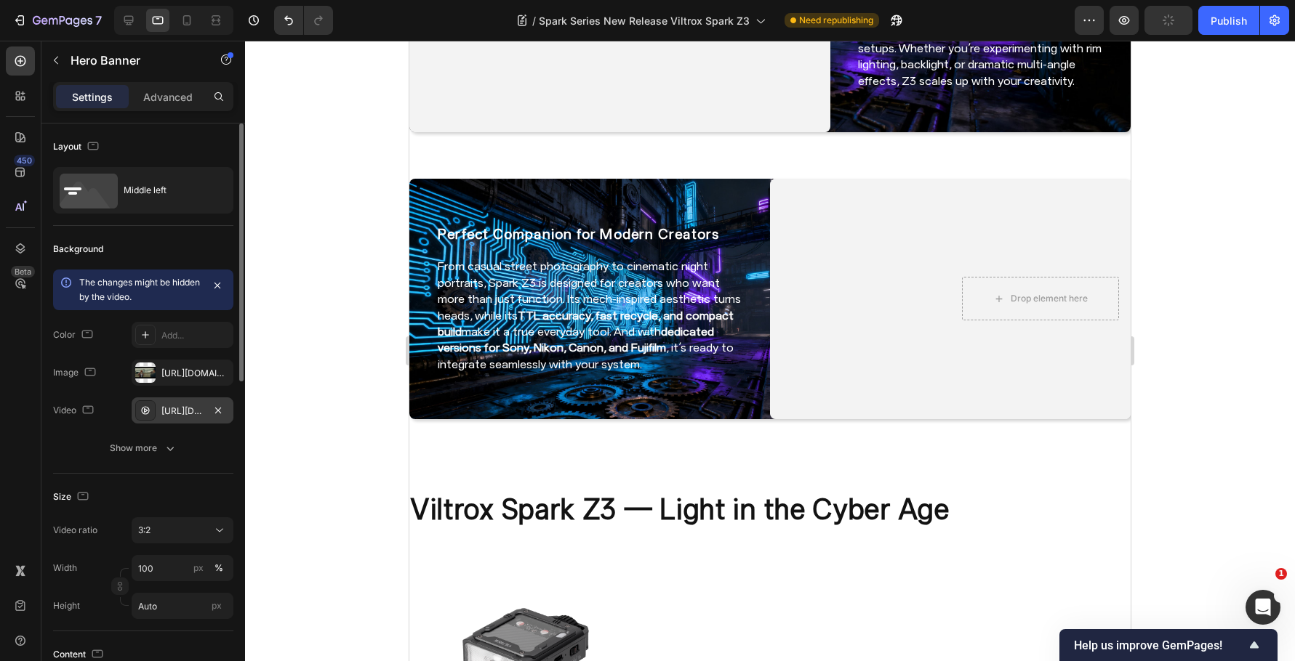
click at [188, 409] on div "https://cdn.shopify.com/videos/c/o/v/e5b2d3a84cd74af69926952b2e22b8eb.mp4" at bounding box center [182, 411] width 42 height 13
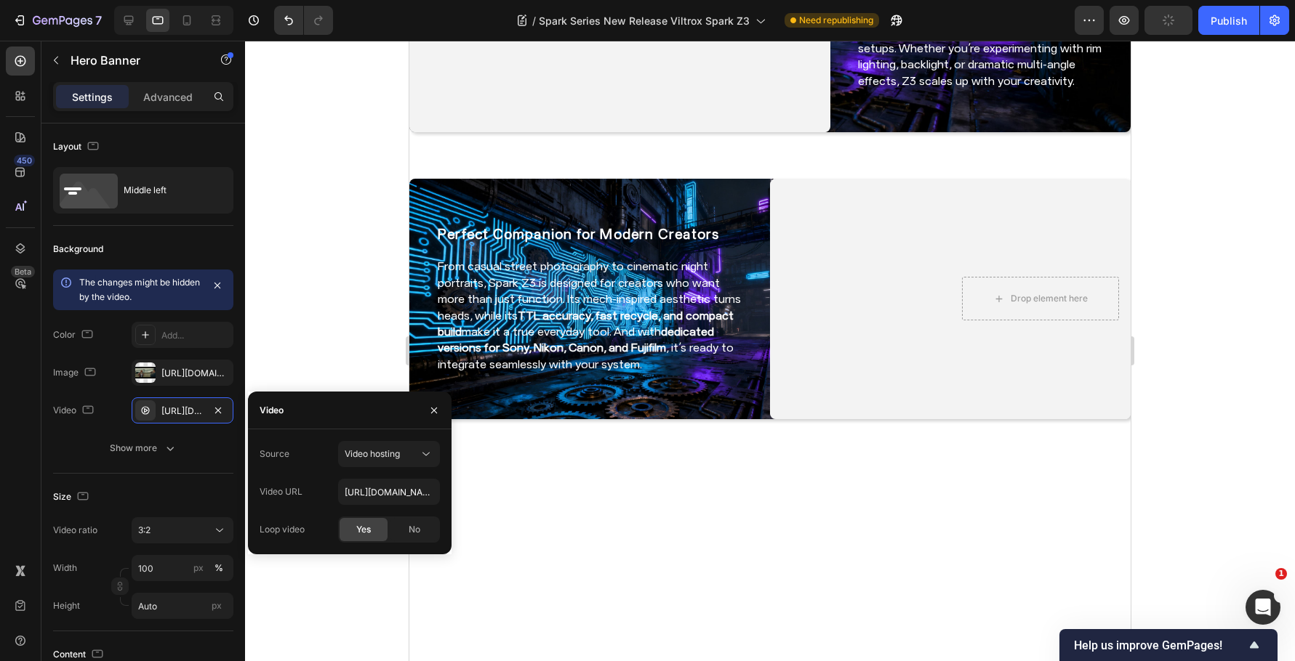
scroll to position [1378, 0]
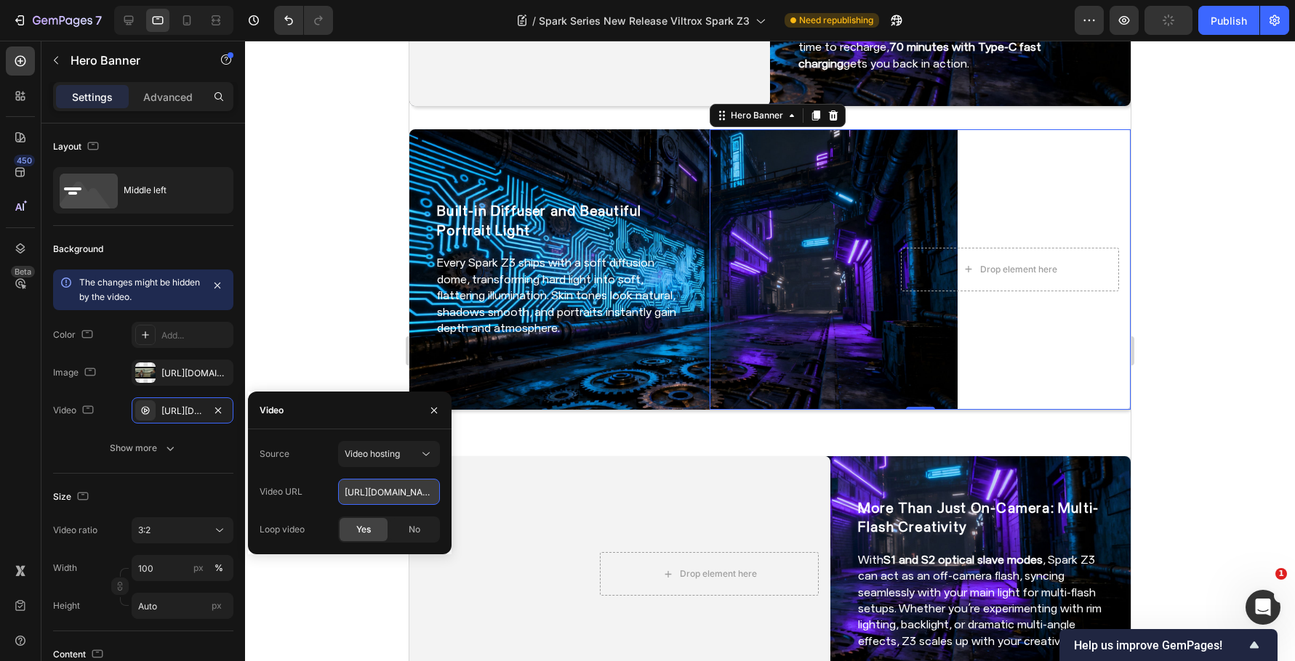
drag, startPoint x: 390, startPoint y: 491, endPoint x: 369, endPoint y: 495, distance: 21.4
click at [390, 491] on input "https://cdn.shopify.com/videos/c/o/v/e5b2d3a84cd74af69926952b2e22b8eb.mp4" at bounding box center [389, 492] width 102 height 26
paste input "36bf7a3f35b74af9a4c1bc251fb9d7ec"
type input "https://cdn.shopify.com/videos/c/o/v/36bf7a3f35b74af9a4c1bc251fb9d7ec.mp4"
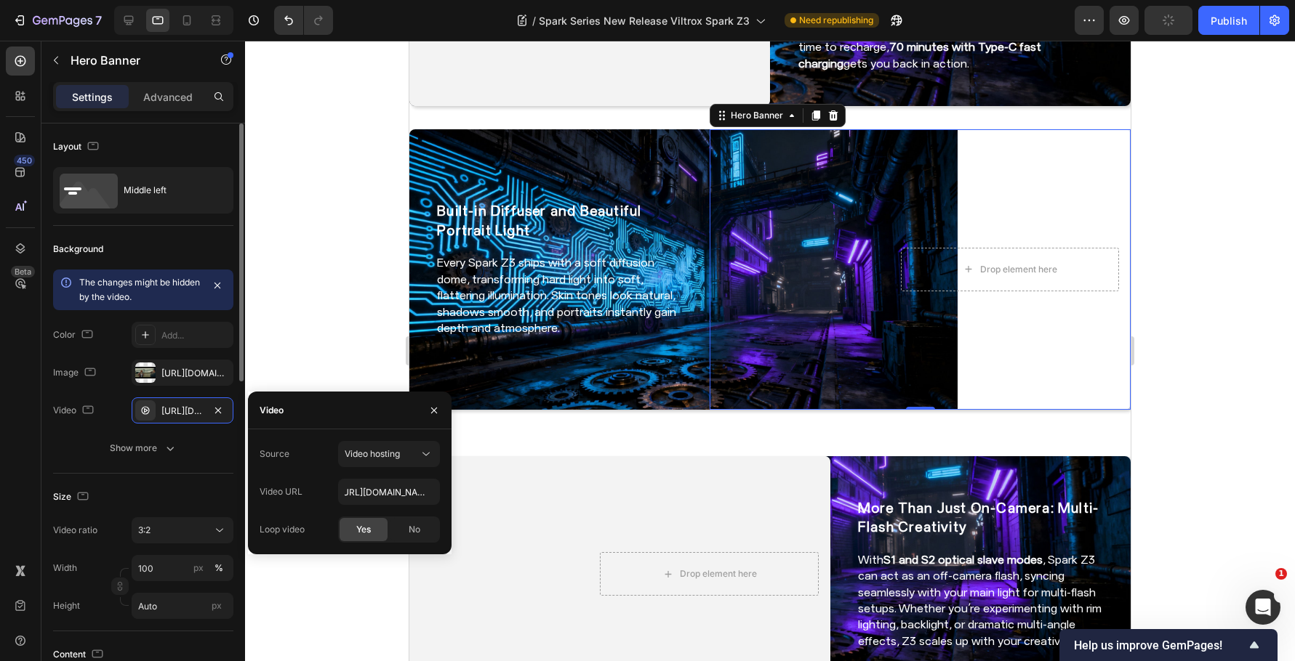
click at [196, 473] on div "Background The changes might be hidden by the video. Color Add... Image https:/…" at bounding box center [143, 350] width 180 height 248
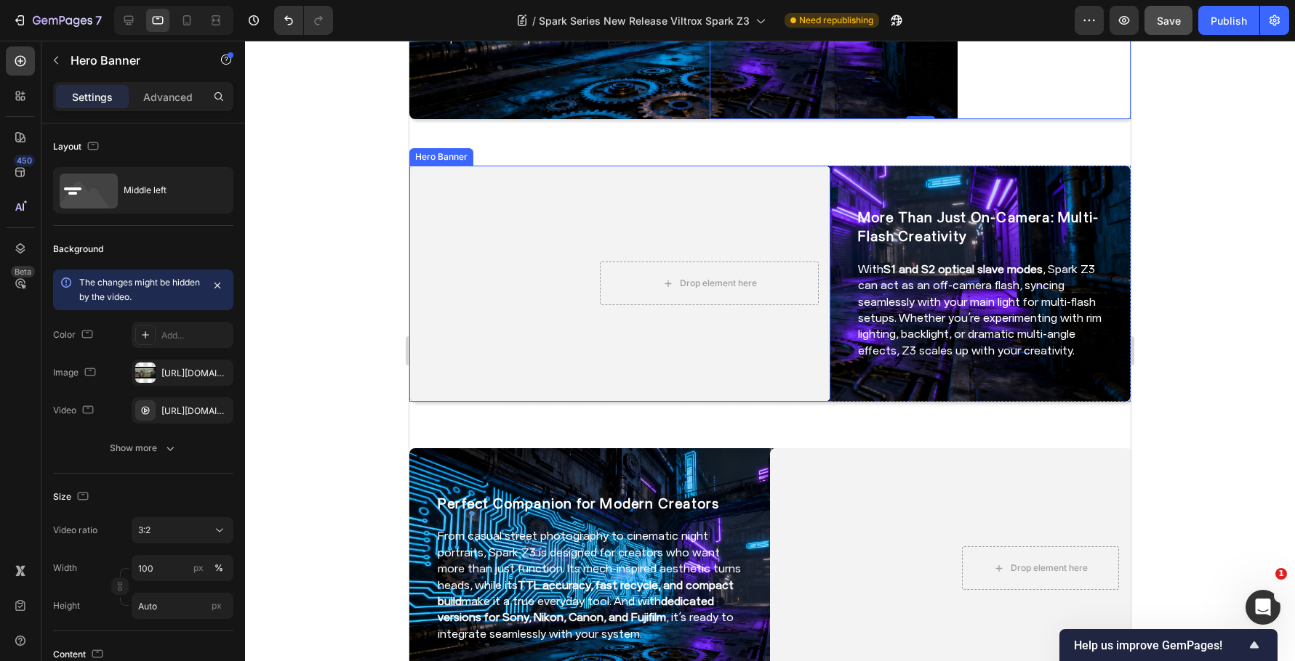
scroll to position [1814, 0]
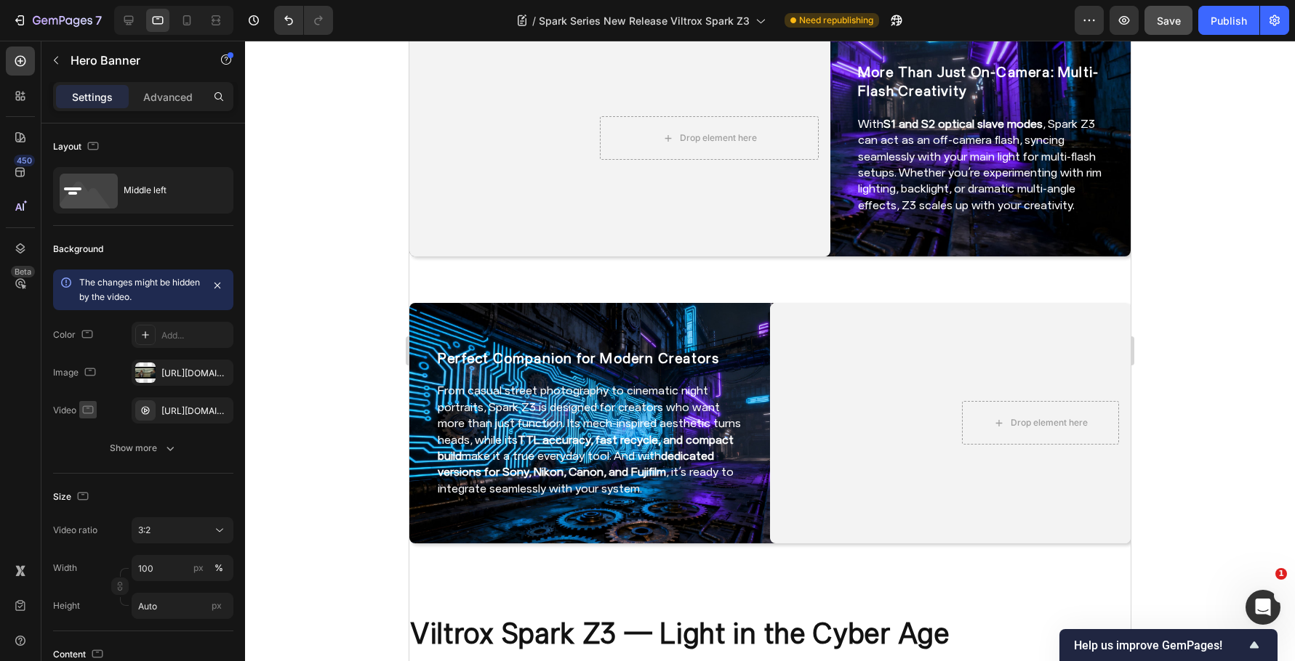
click at [84, 408] on icon "button" at bounding box center [88, 410] width 15 height 15
click at [93, 430] on icon "button" at bounding box center [91, 433] width 15 height 15
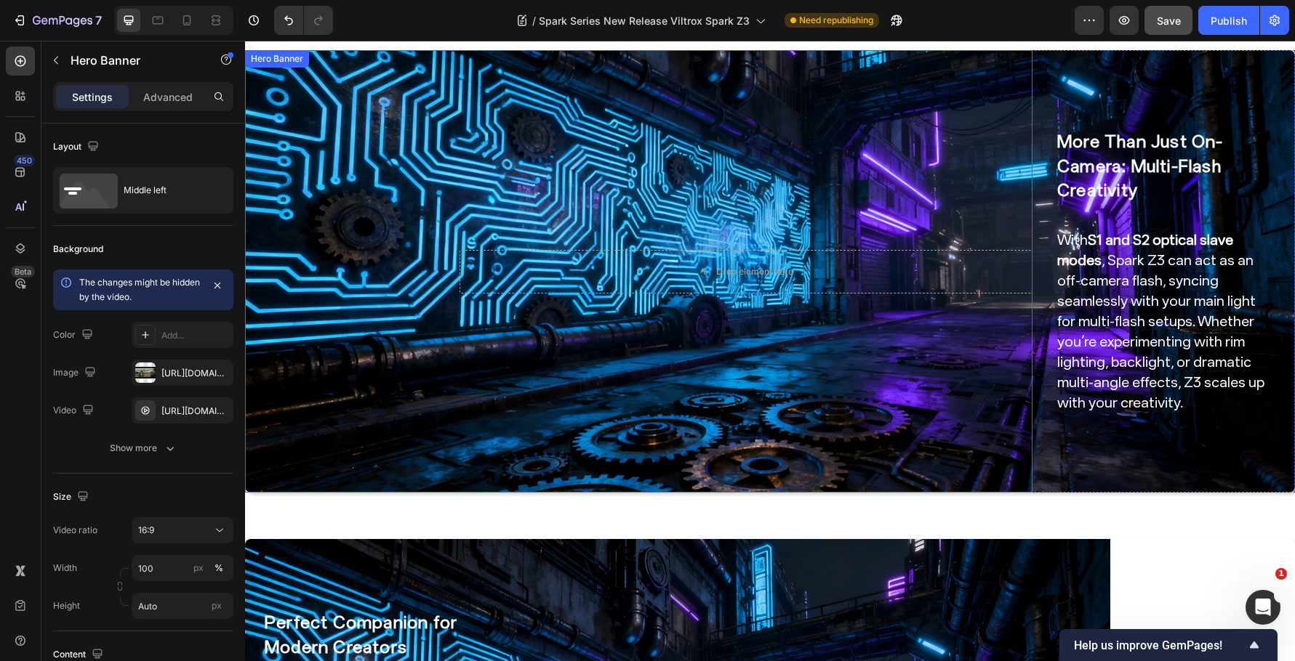
scroll to position [2621, 0]
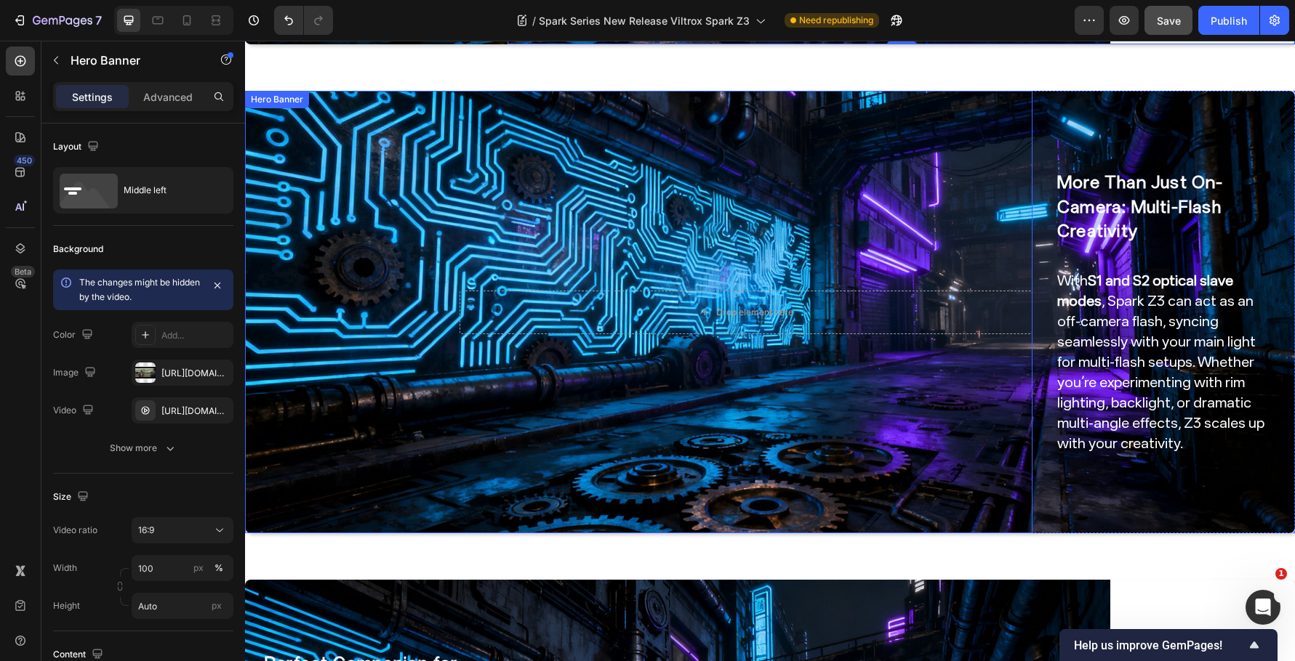
click at [399, 380] on video "Background Image" at bounding box center [638, 312] width 787 height 443
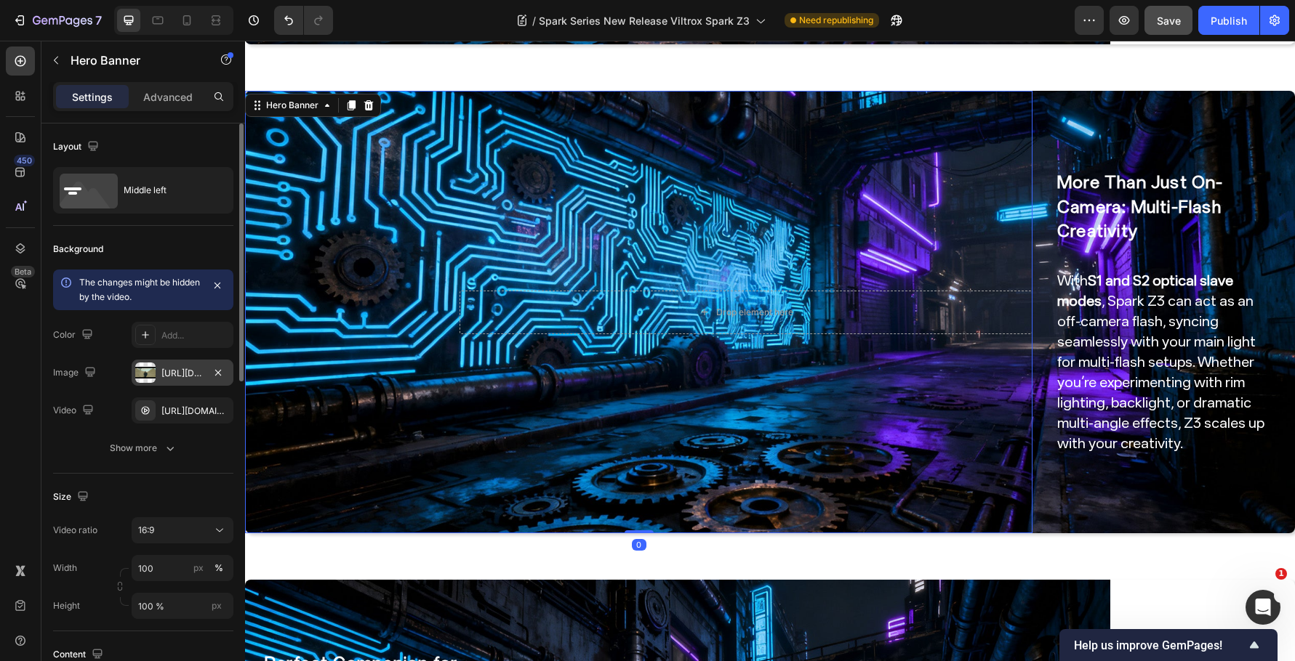
click at [154, 371] on div at bounding box center [145, 373] width 20 height 20
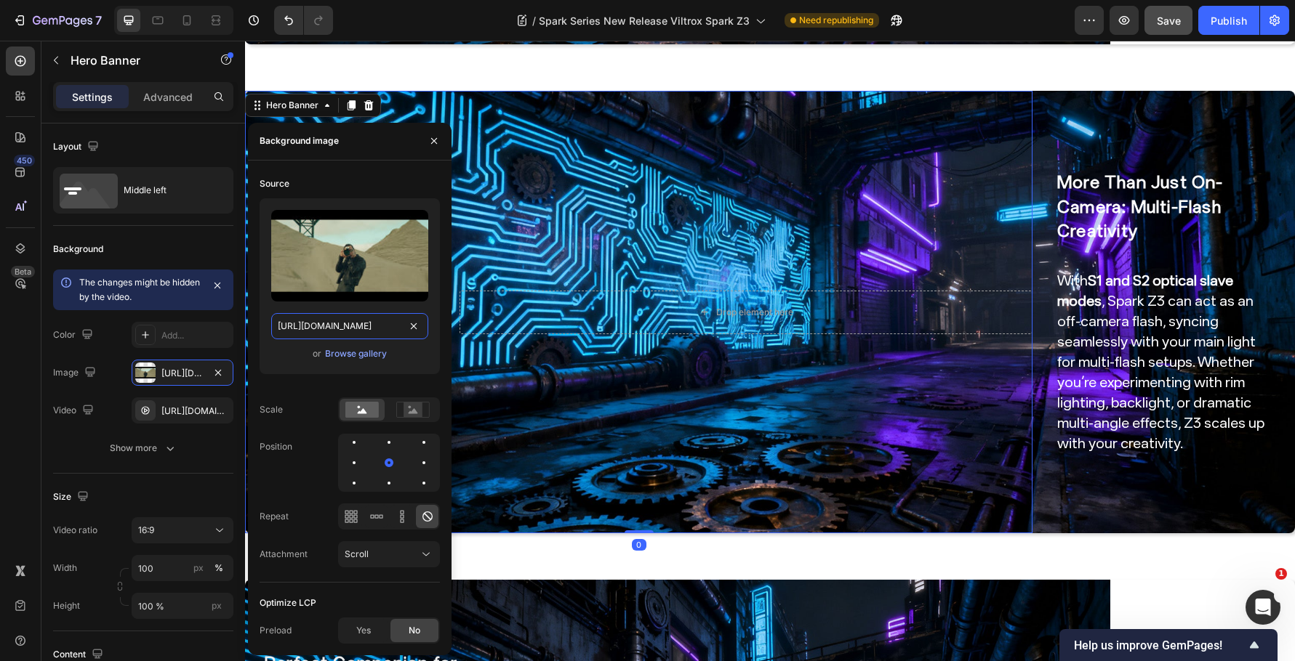
click at [362, 327] on input "https://cdn.shopify.com/s/files/1/0104/0380/7298/files/Spark_Z3-blog_img6.jpg?v…" at bounding box center [349, 326] width 157 height 26
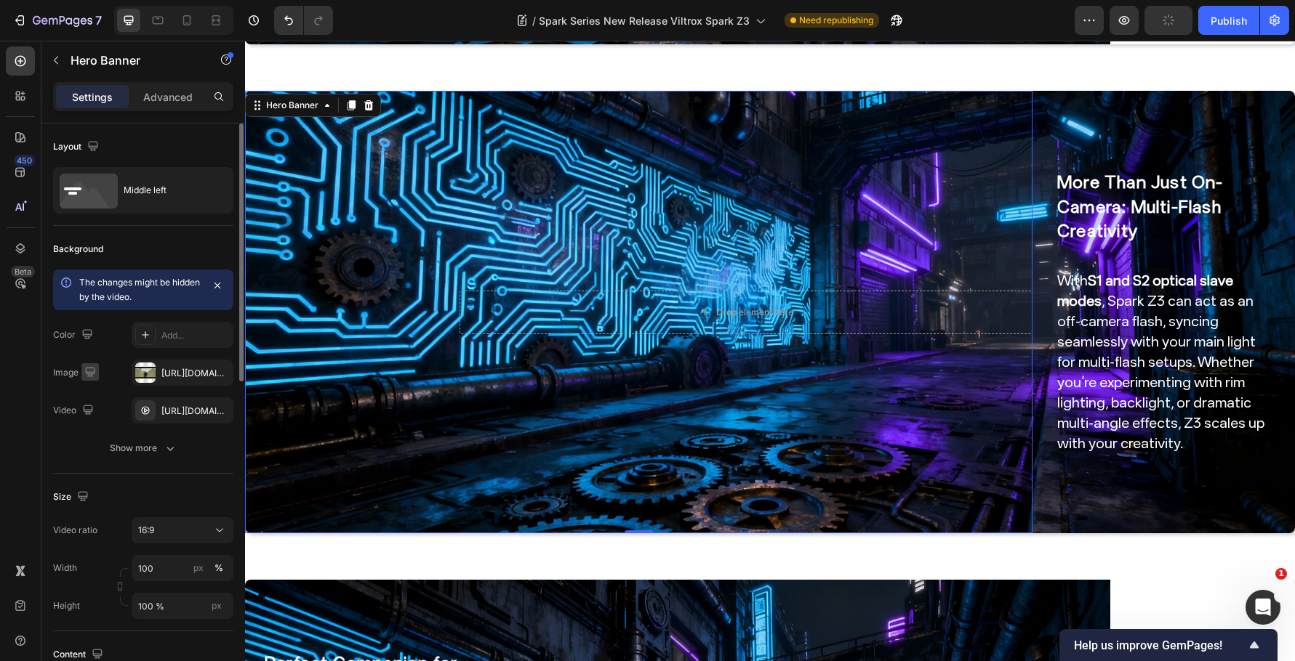
click at [95, 372] on icon "button" at bounding box center [90, 372] width 15 height 15
click at [92, 423] on icon "button" at bounding box center [93, 421] width 15 height 15
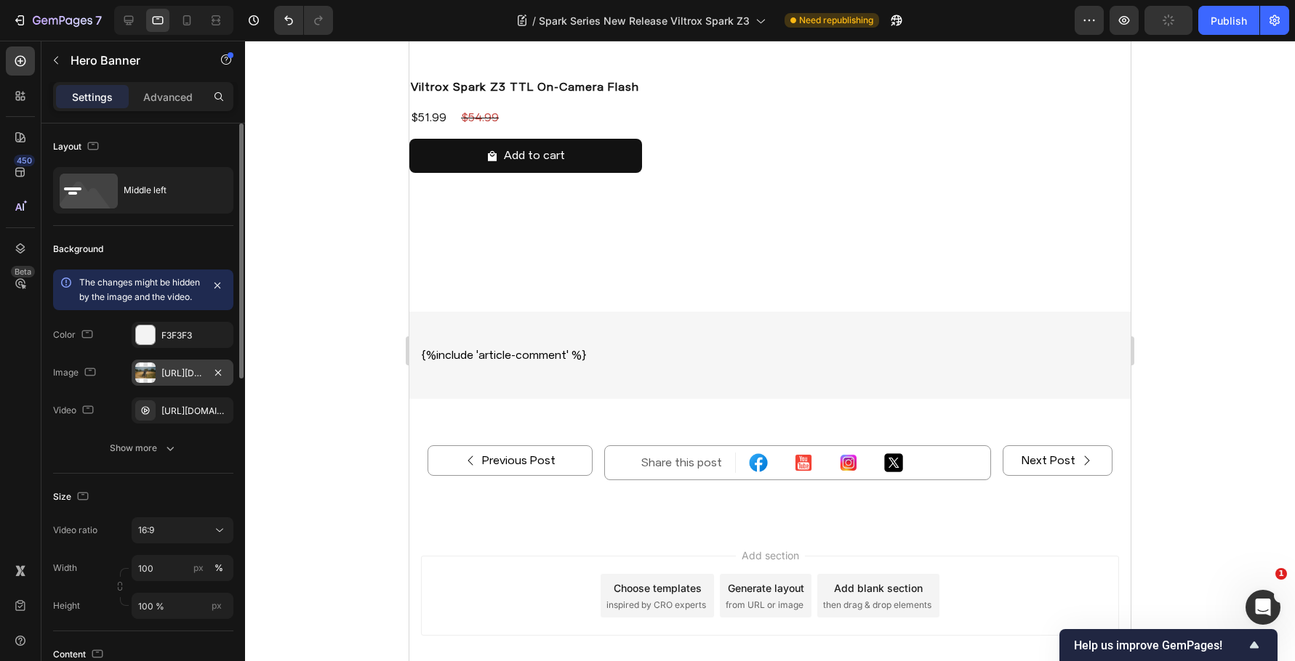
click at [177, 380] on div "https://cdn.shopify.com/s/files/1/0104/0380/7298/files/9mm_14mm_blog-vide6.jpg?…" at bounding box center [182, 373] width 42 height 13
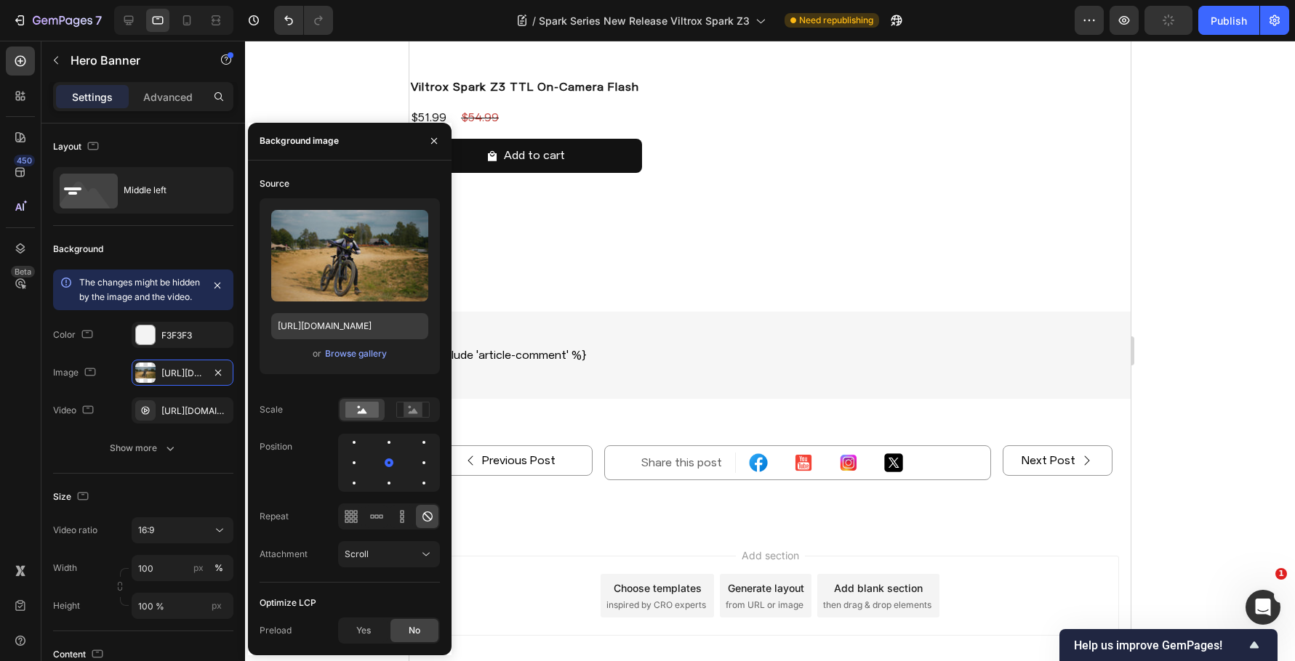
scroll to position [2566, 0]
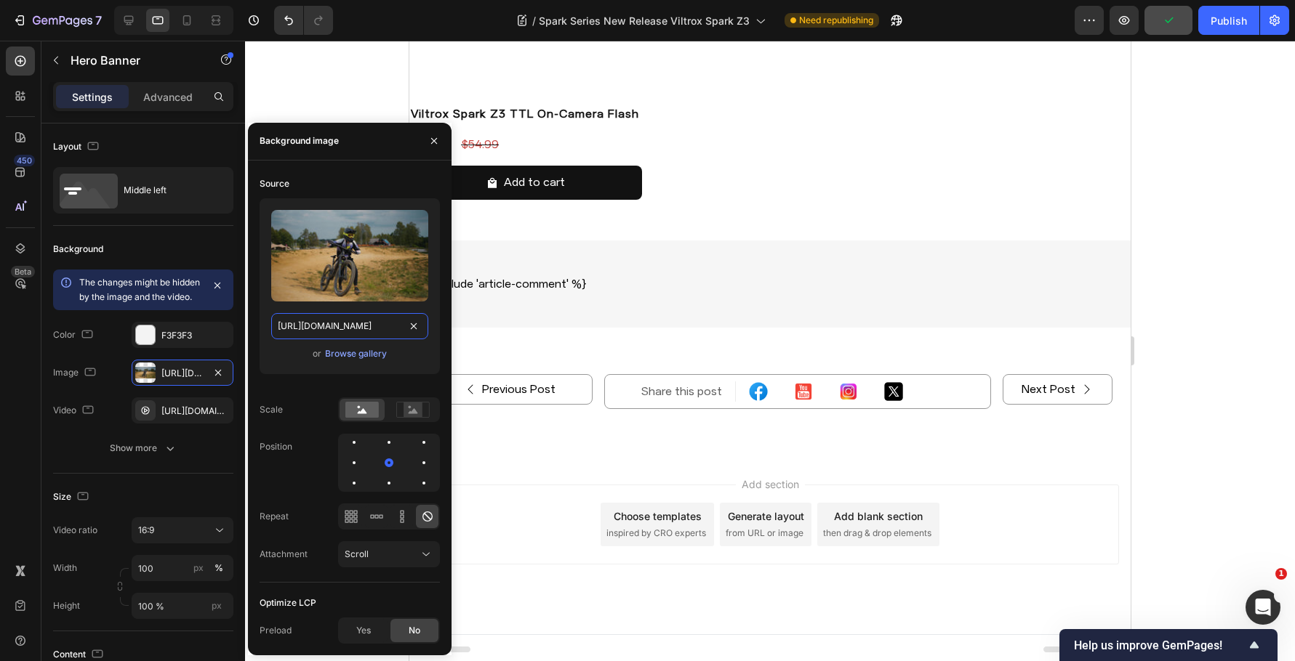
click at [334, 333] on input "https://cdn.shopify.com/s/files/1/0104/0380/7298/files/9mm_14mm_blog-vide6.jpg?…" at bounding box center [349, 326] width 157 height 26
paste input "Spark_Z3-blog_img6.jpg?v=1759044738"
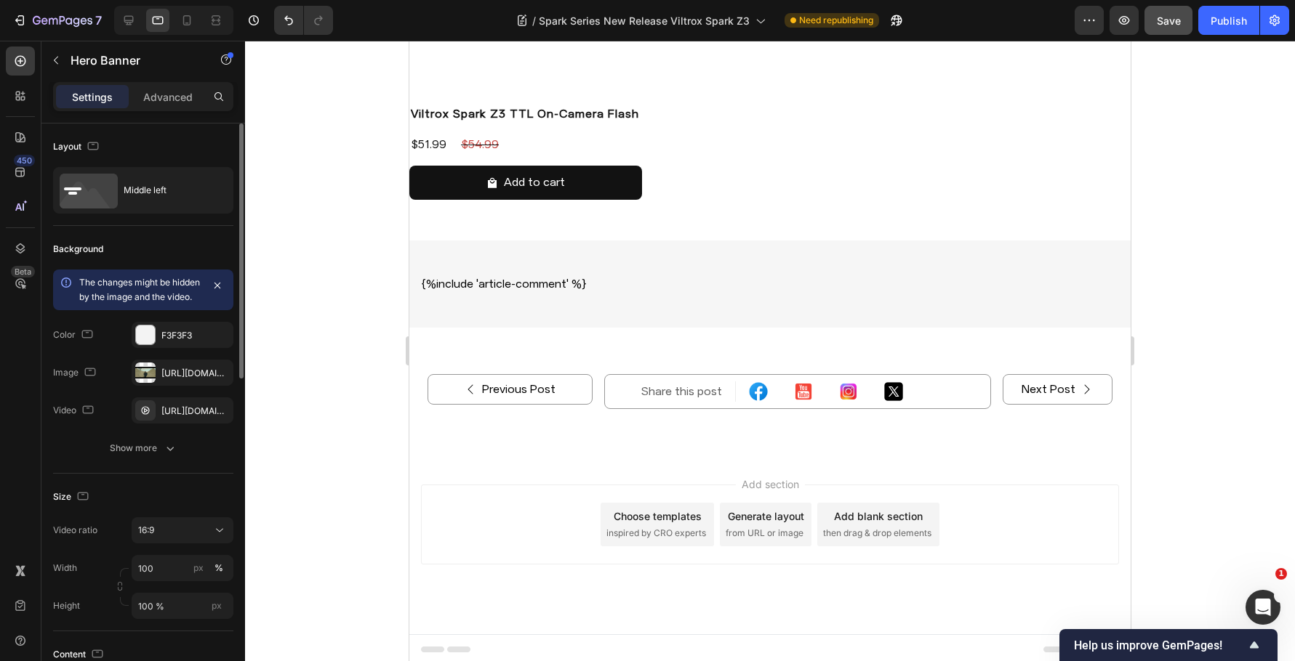
click at [112, 386] on div "Image https://cdn.shopify.com/s/files/1/0104/0380/7298/files/Spark_Z3-blog_img6…" at bounding box center [143, 373] width 180 height 26
click at [85, 376] on icon "button" at bounding box center [90, 372] width 11 height 8
click at [95, 403] on icon "button" at bounding box center [93, 395] width 15 height 15
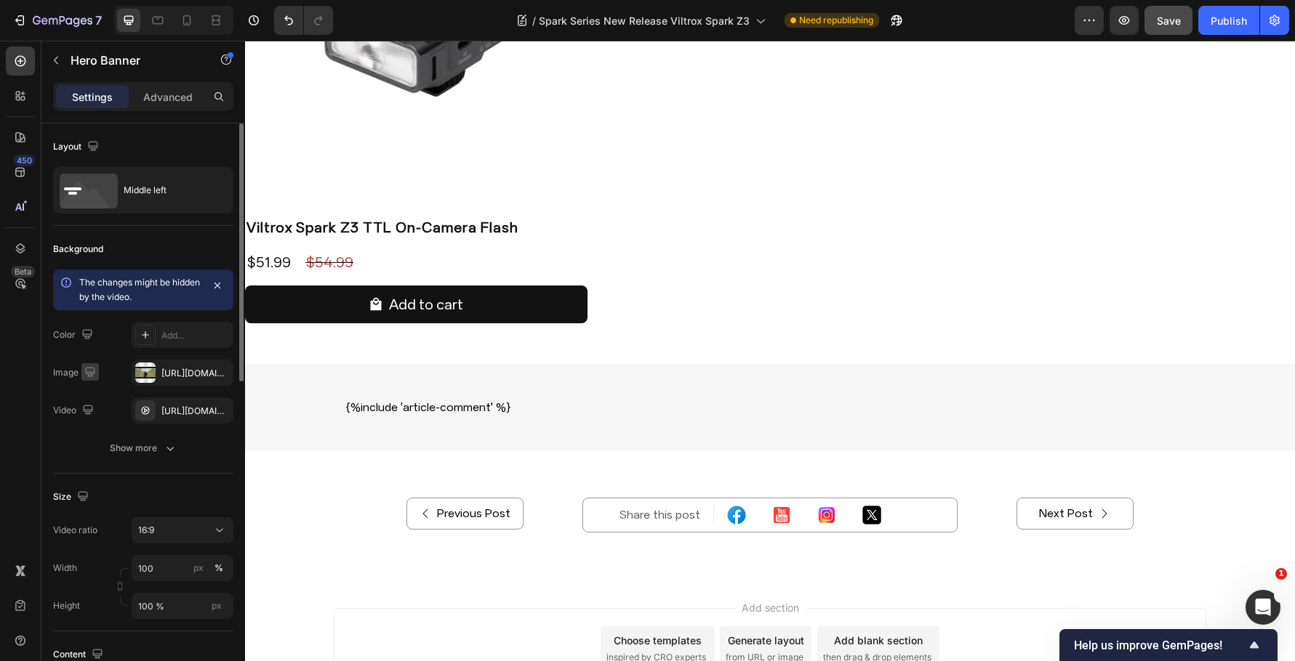
click at [85, 369] on icon "button" at bounding box center [90, 372] width 15 height 15
click at [95, 438] on button "button" at bounding box center [92, 447] width 23 height 23
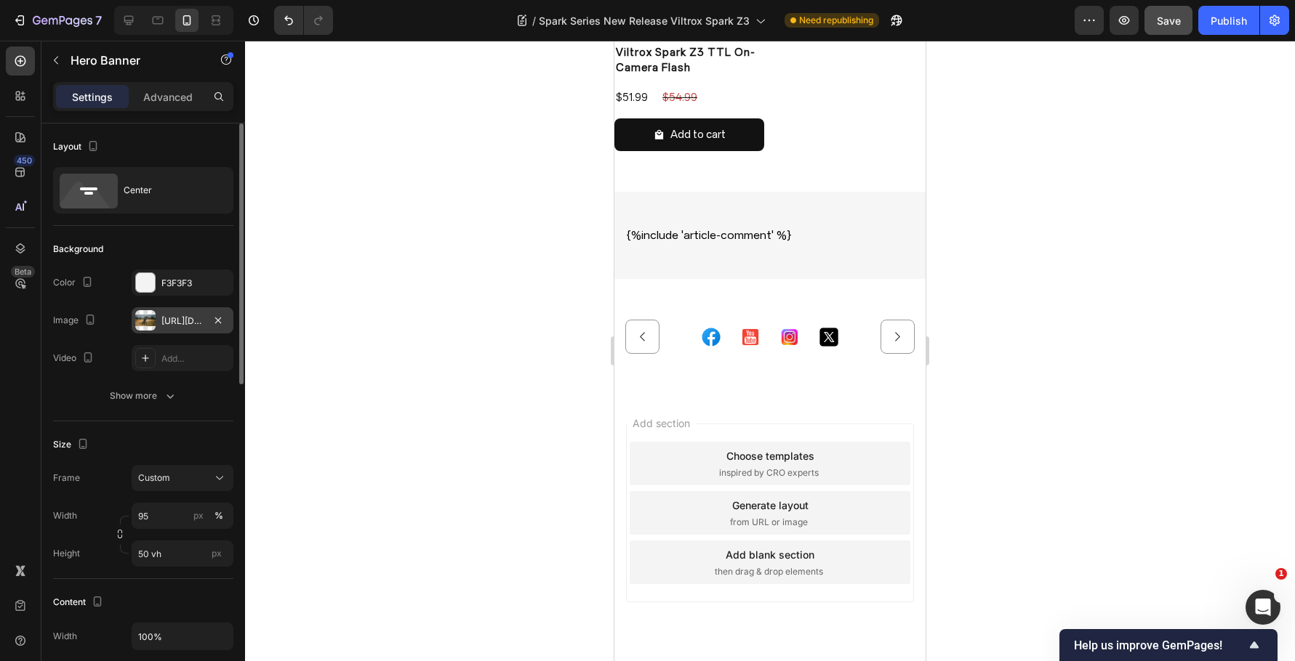
click at [181, 325] on div "https://cdn.shopify.com/s/files/1/0104/0380/7298/files/9mm_14mm_blog-vide6.jpg?…" at bounding box center [182, 321] width 42 height 13
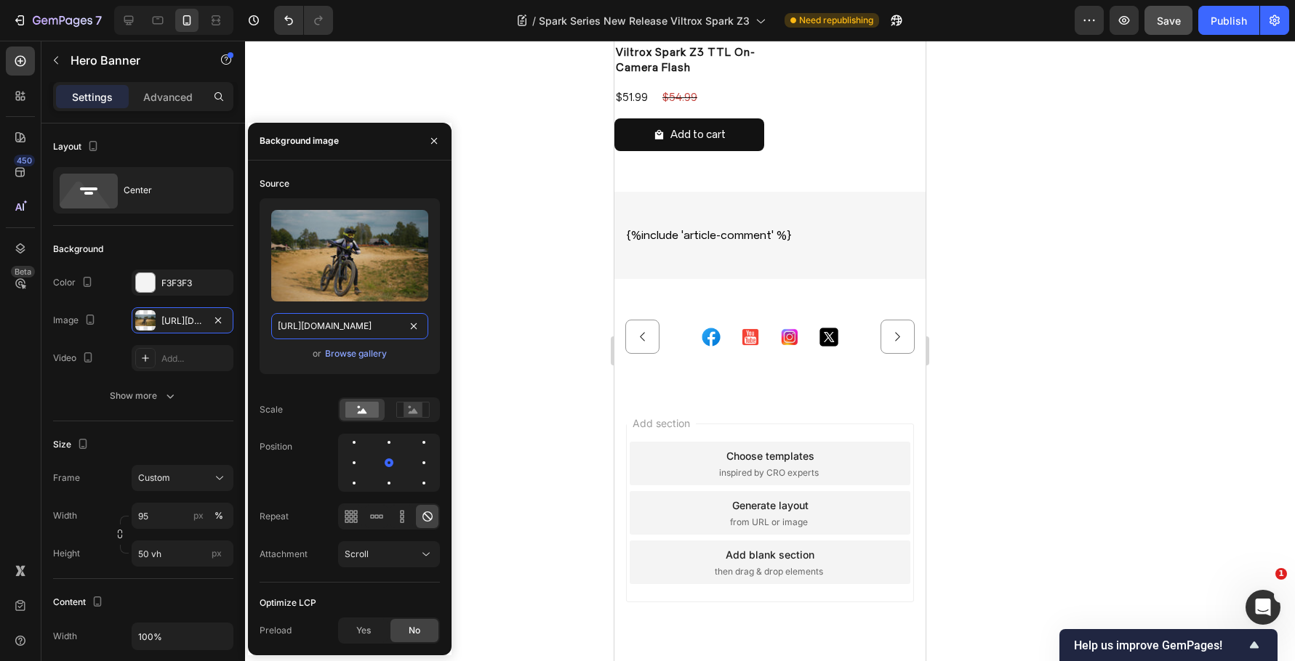
click at [329, 331] on input "https://cdn.shopify.com/s/files/1/0104/0380/7298/files/9mm_14mm_blog-vide6.jpg?…" at bounding box center [349, 326] width 157 height 26
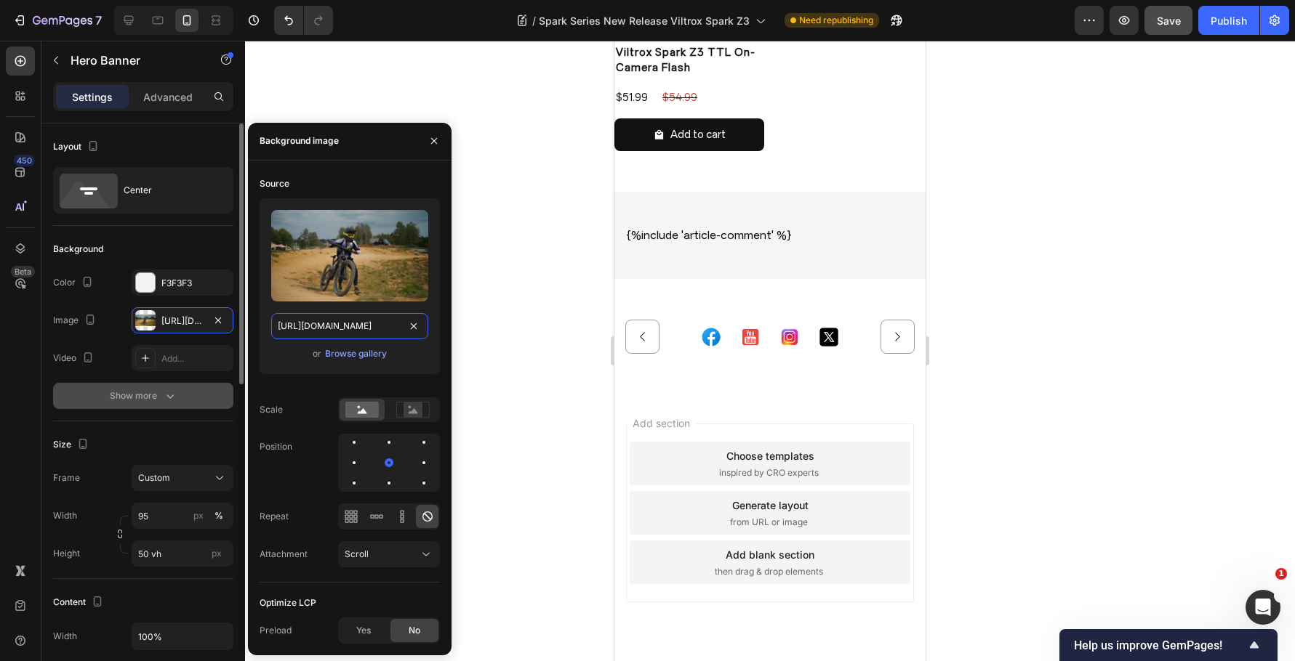
paste input "Spark_Z3-blog_img6.jpg?v=1759044738"
type input "https://cdn.shopify.com/s/files/1/0104/0380/7298/files/Spark_Z3-blog_img6.jpg?v…"
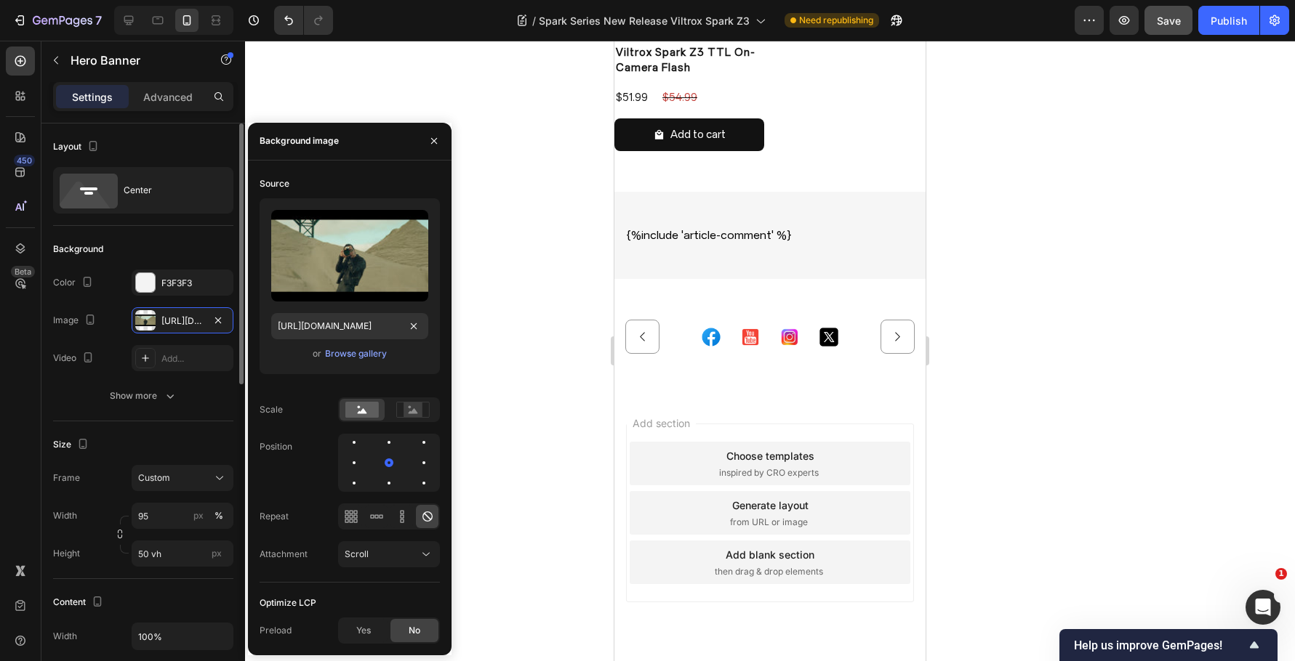
click at [196, 429] on div "Size Frame Custom Width 95 px % Height 50 vh px" at bounding box center [143, 501] width 180 height 158
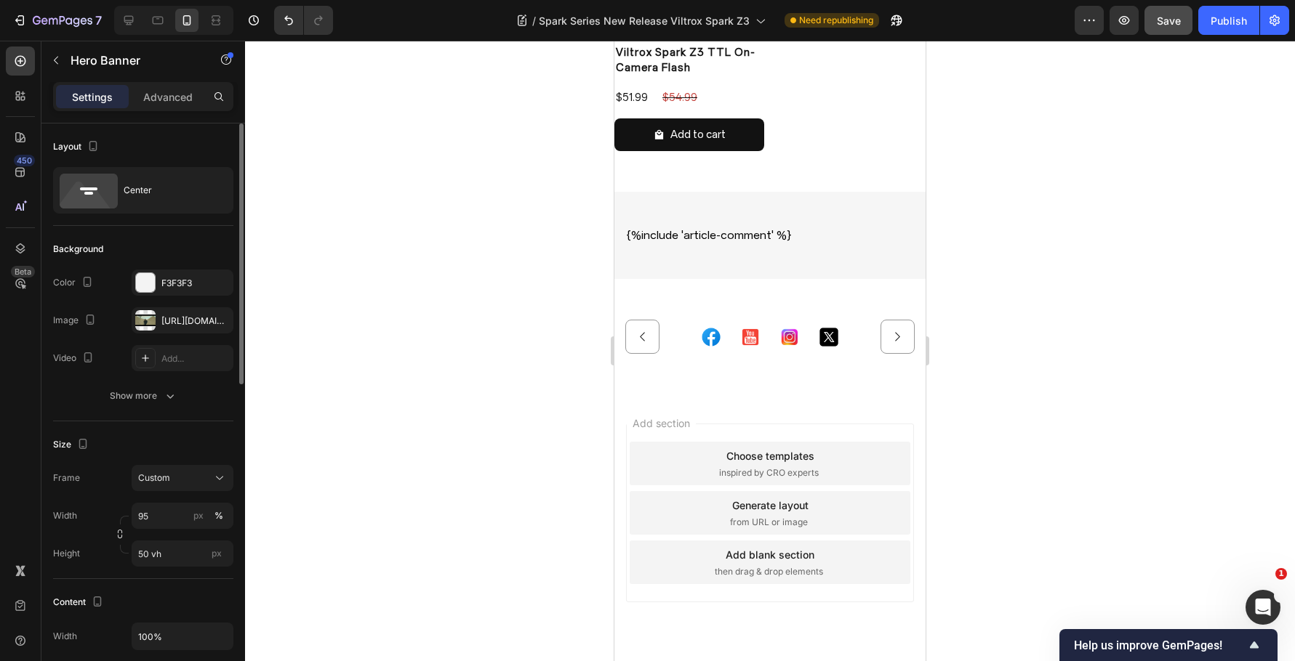
scroll to position [0, 0]
click at [89, 321] on icon "button" at bounding box center [90, 320] width 15 height 15
click at [89, 345] on icon "button" at bounding box center [93, 342] width 9 height 9
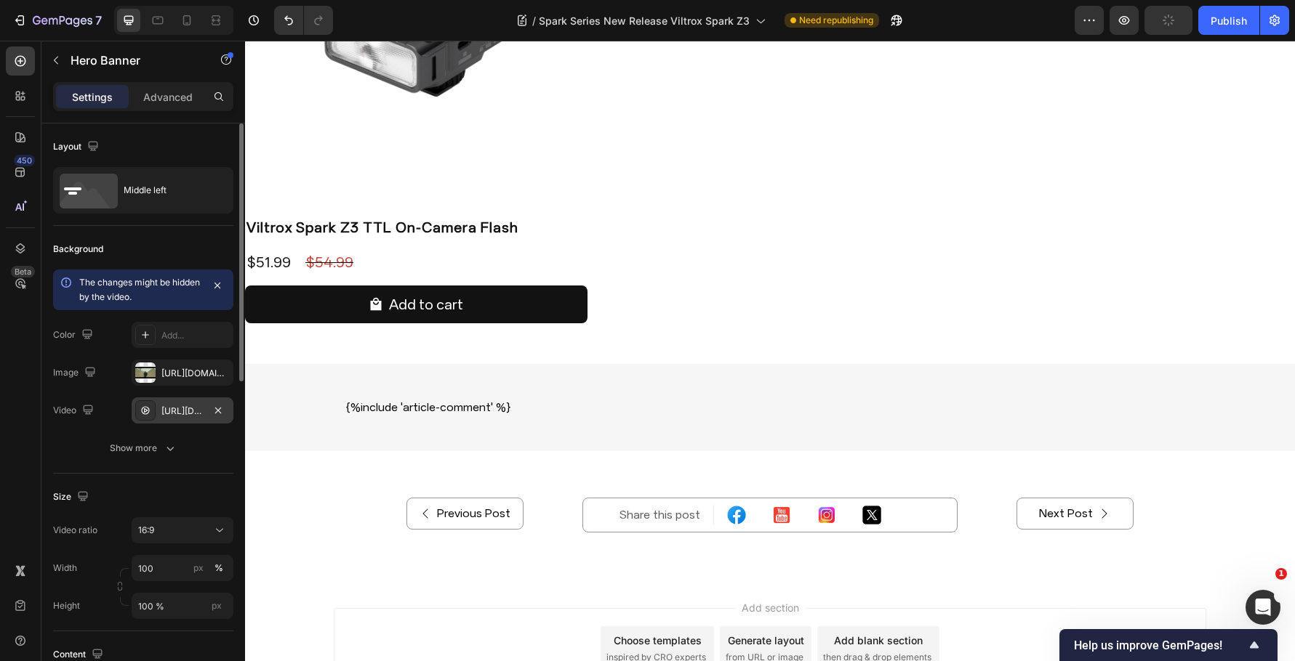
click at [178, 419] on div "https://cdn.shopify.com/videos/c/o/v/e80afaf900ce42b2a56c7da0b89f3ee2.mp4" at bounding box center [183, 411] width 102 height 26
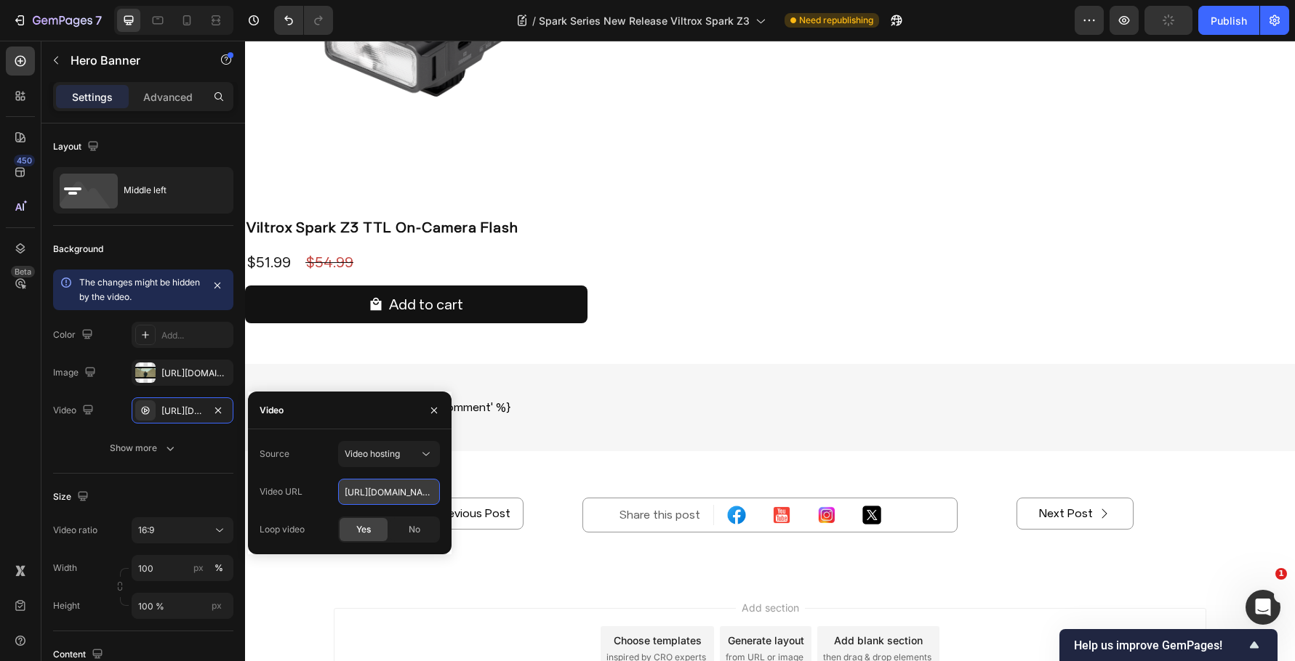
click at [359, 480] on input "https://cdn.shopify.com/videos/c/o/v/e80afaf900ce42b2a56c7da0b89f3ee2.mp4" at bounding box center [389, 492] width 102 height 26
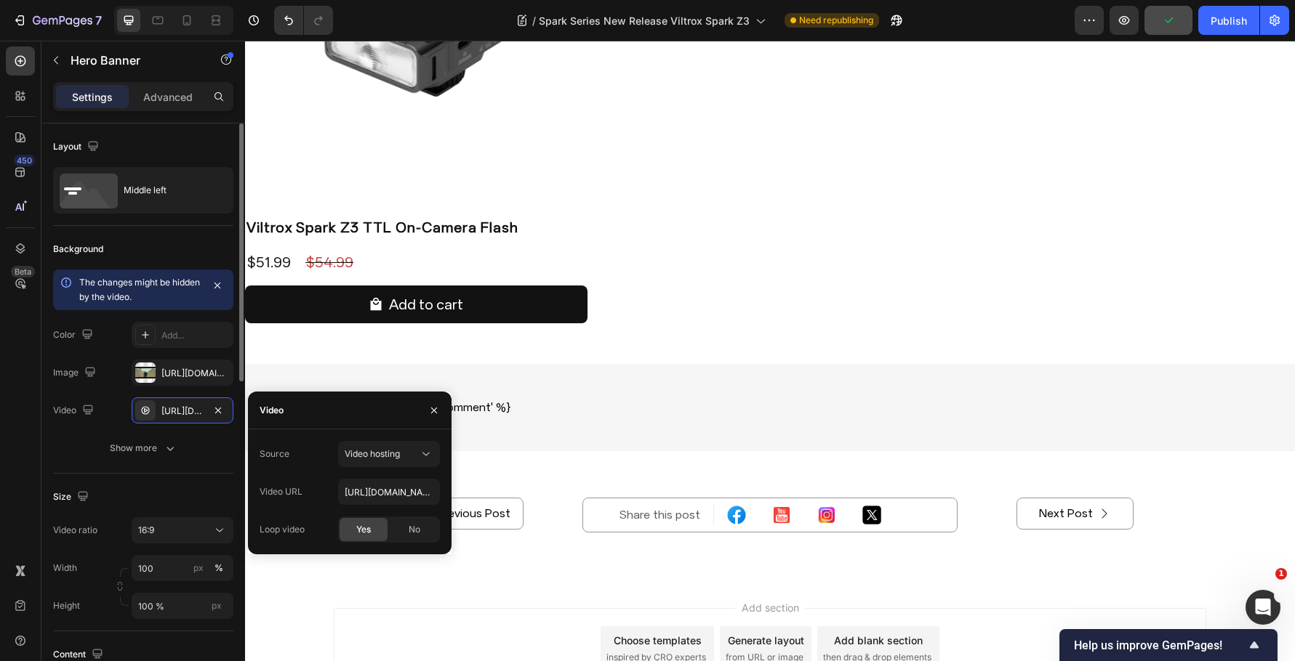
click at [112, 403] on div "Video https://cdn.shopify.com/videos/c/o/v/e80afaf900ce42b2a56c7da0b89f3ee2.mp4" at bounding box center [143, 411] width 180 height 26
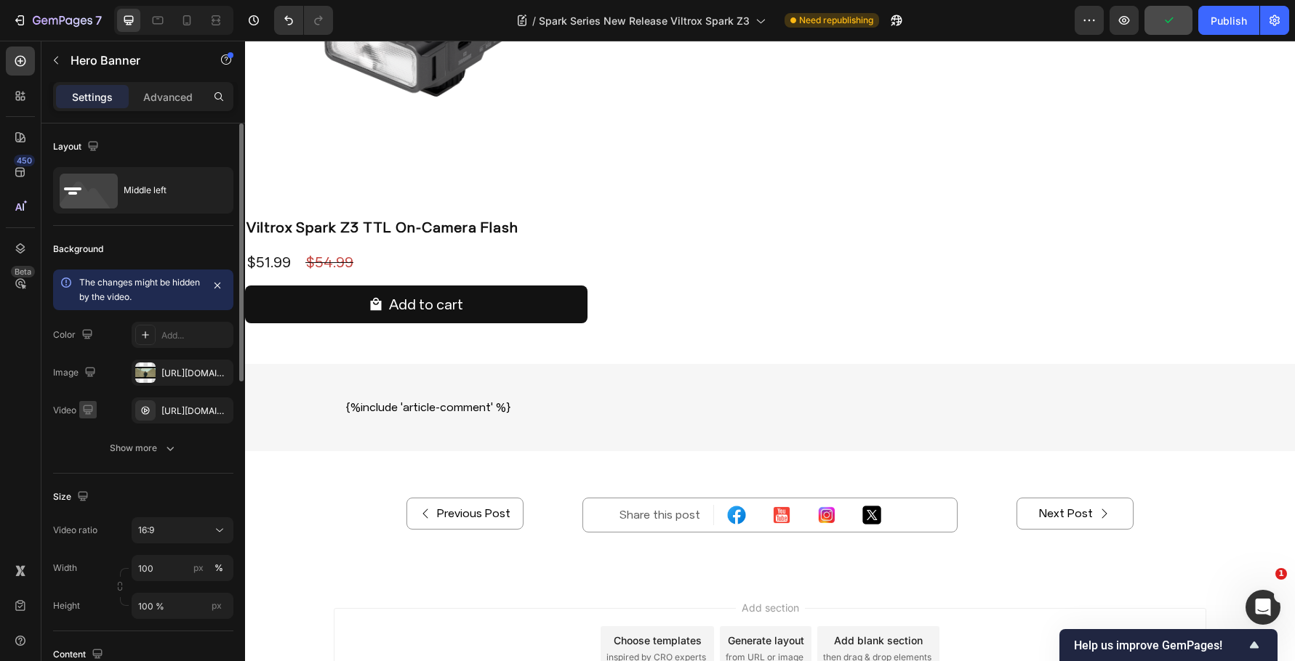
click at [93, 413] on icon "button" at bounding box center [88, 410] width 15 height 15
click at [89, 455] on icon "button" at bounding box center [91, 459] width 11 height 8
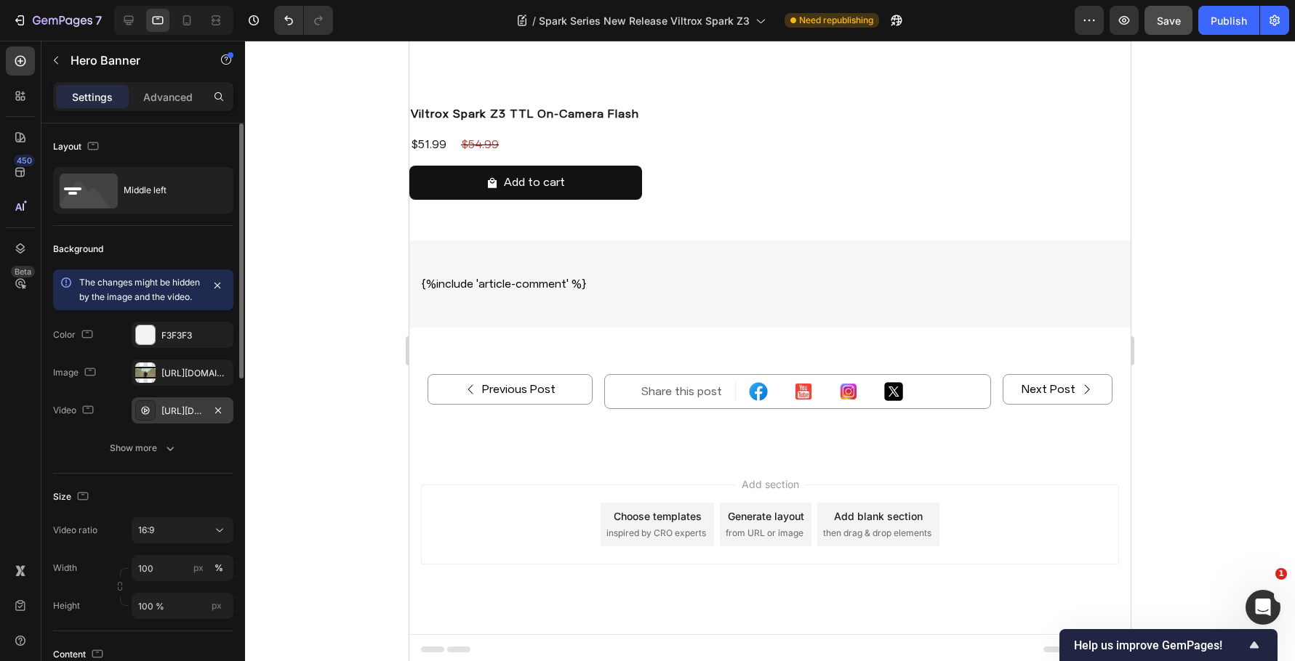
drag, startPoint x: 169, startPoint y: 425, endPoint x: 176, endPoint y: 433, distance: 10.3
click at [169, 418] on div "https://cdn.shopify.com/videos/c/o/v/636f8d32514443af856ae29dfd4fc724.mp4" at bounding box center [182, 411] width 42 height 13
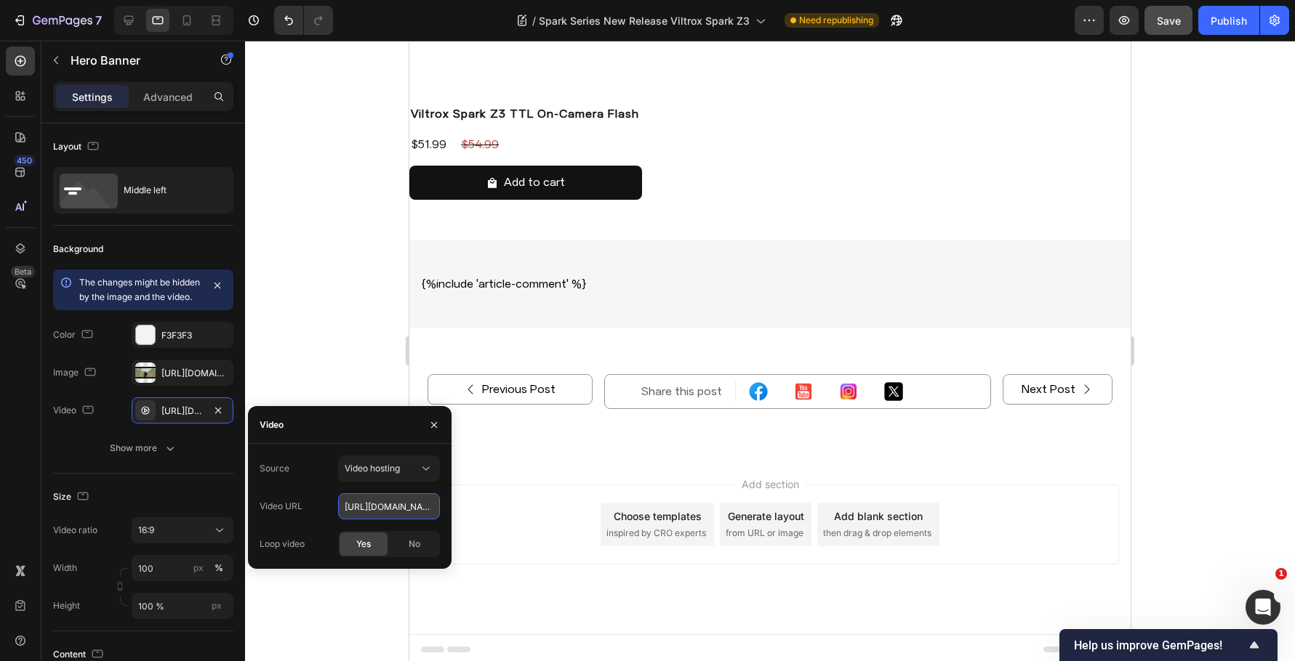
click at [353, 504] on input "https://cdn.shopify.com/videos/c/o/v/636f8d32514443af856ae29dfd4fc724.mp4" at bounding box center [389, 507] width 102 height 26
paste input "e80afaf900ce42b2a56c7da0b89f3ee2"
type input "https://cdn.shopify.com/videos/c/o/v/e80afaf900ce42b2a56c7da0b89f3ee2.mp4"
click at [194, 474] on div "Background The changes might be hidden by the image and the video. Color F3F3F3…" at bounding box center [143, 350] width 180 height 248
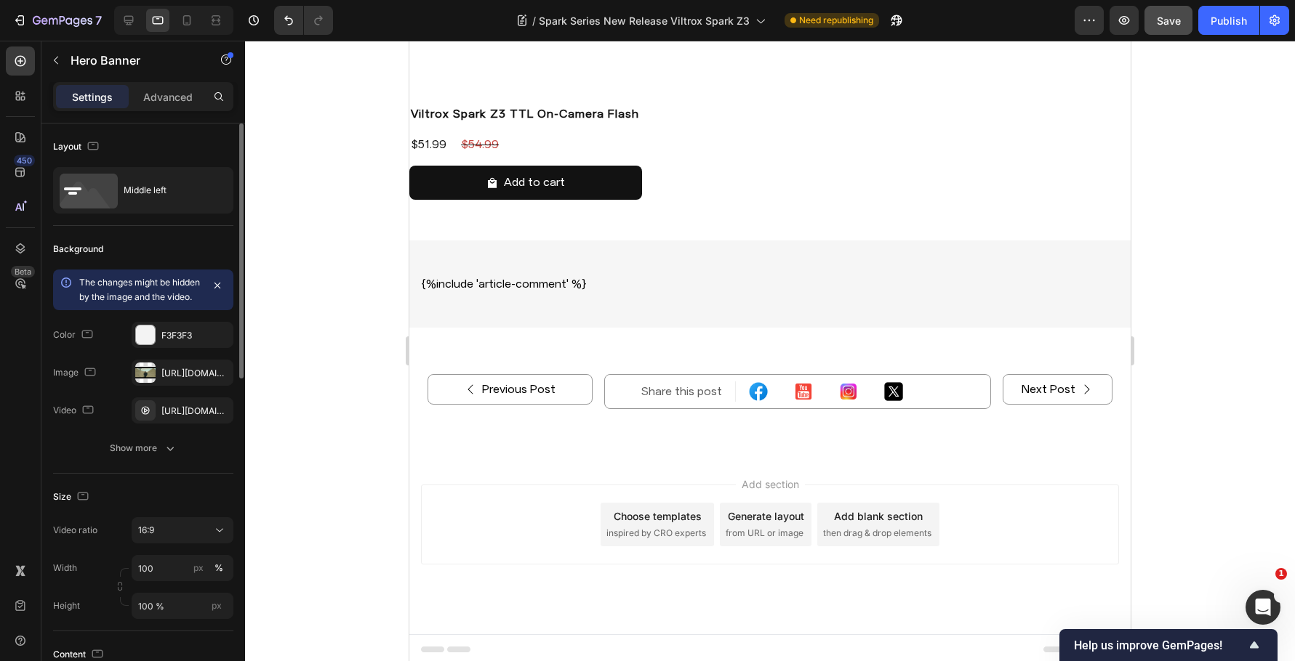
scroll to position [0, 0]
click at [94, 379] on icon "button" at bounding box center [90, 372] width 15 height 15
click at [94, 401] on button "button" at bounding box center [92, 395] width 23 height 23
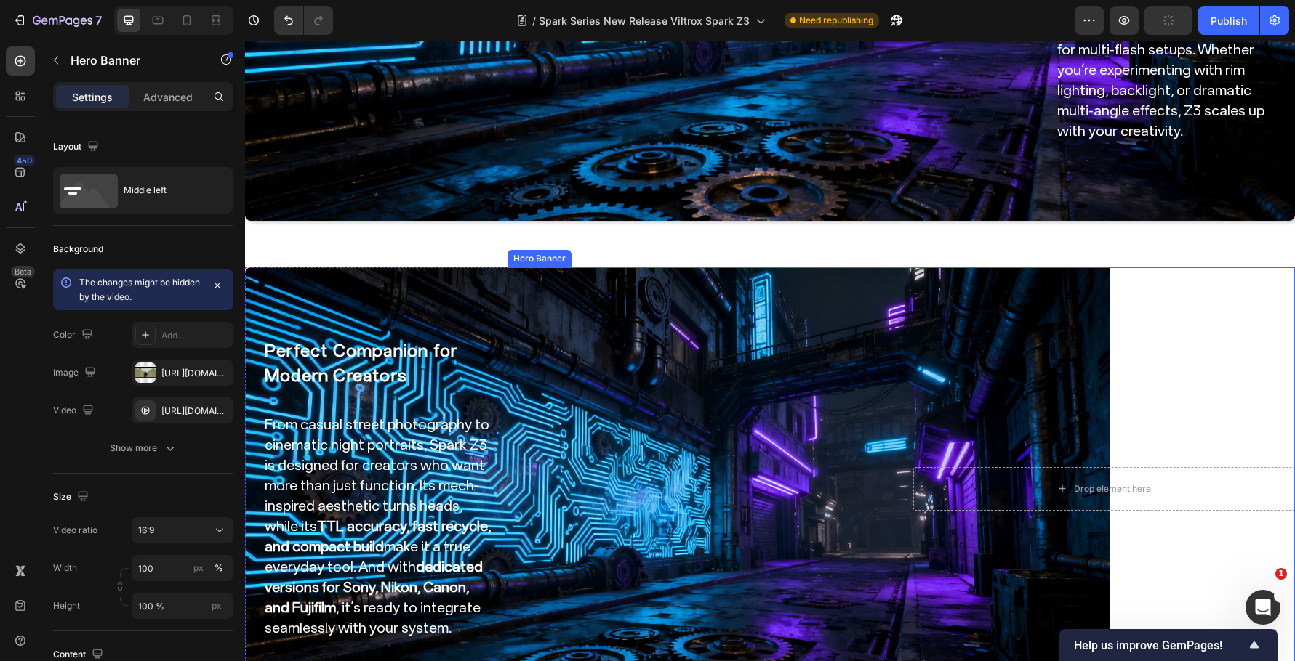
scroll to position [2929, 0]
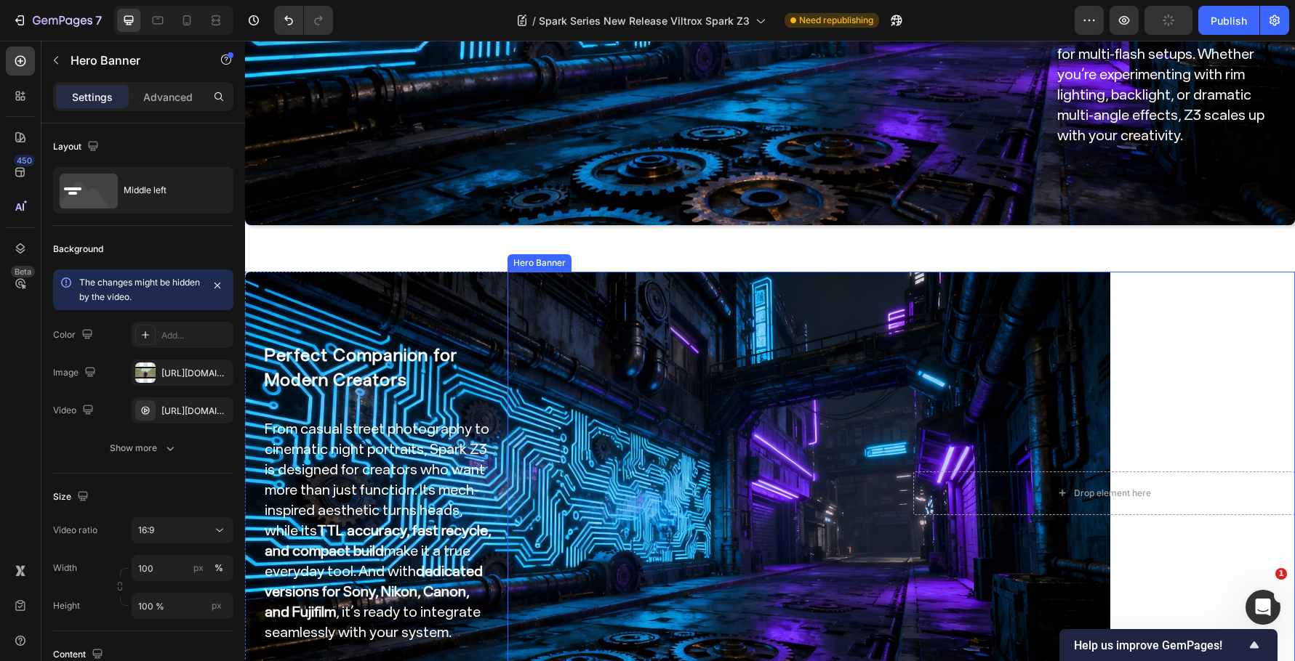
click at [641, 317] on div "Overlay" at bounding box center [900, 493] width 787 height 443
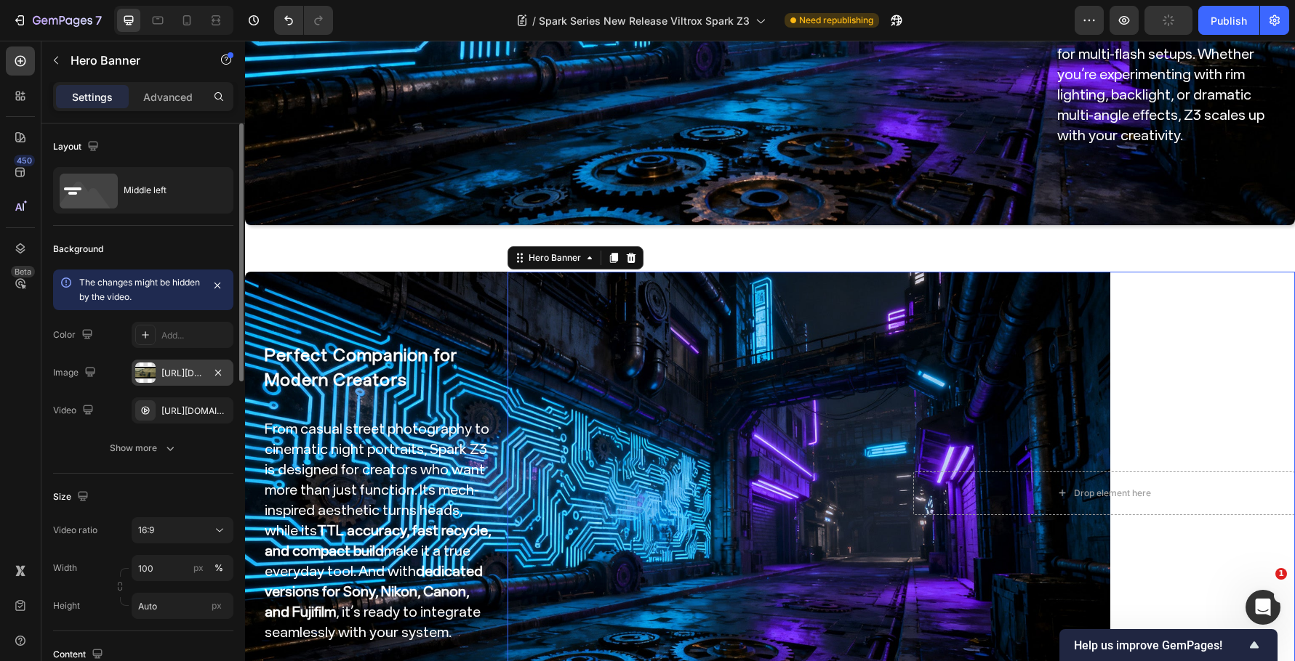
click at [178, 378] on div "https://cdn.shopify.com/s/files/1/0104/0380/7298/files/Spark_Z3-blog_img7.jpg?v…" at bounding box center [182, 373] width 42 height 13
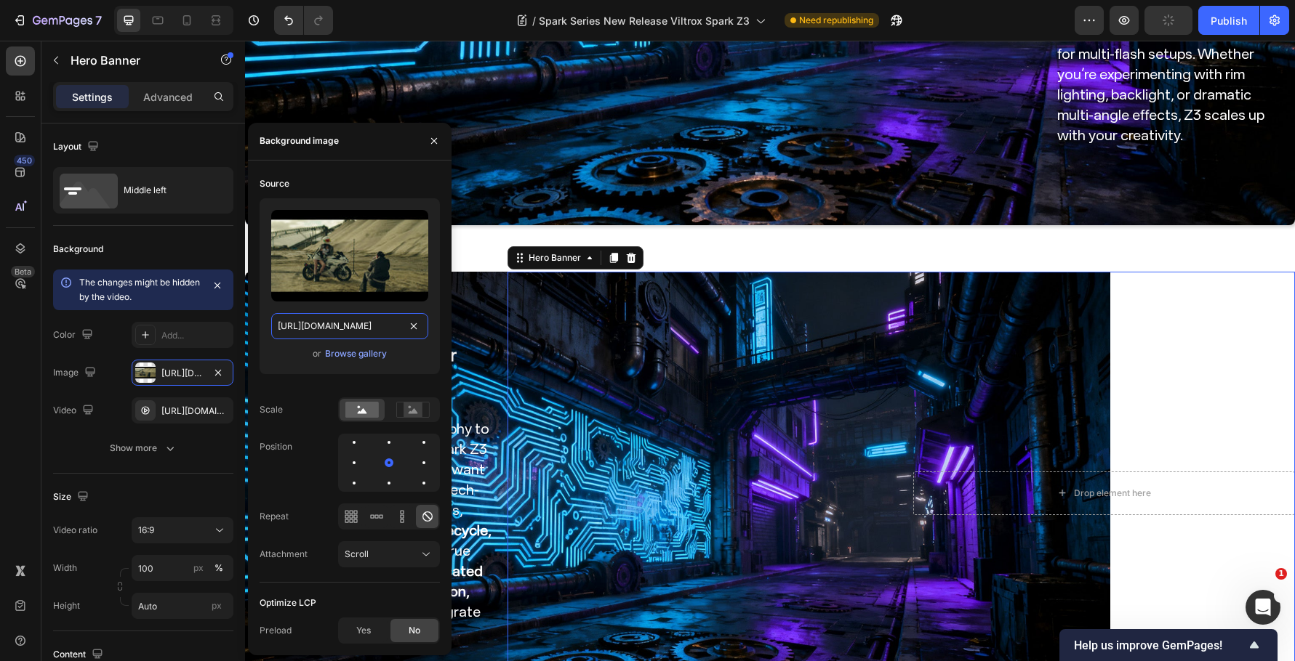
click at [326, 318] on input "https://cdn.shopify.com/s/files/1/0104/0380/7298/files/Spark_Z3-blog_img7.jpg?v…" at bounding box center [349, 326] width 157 height 26
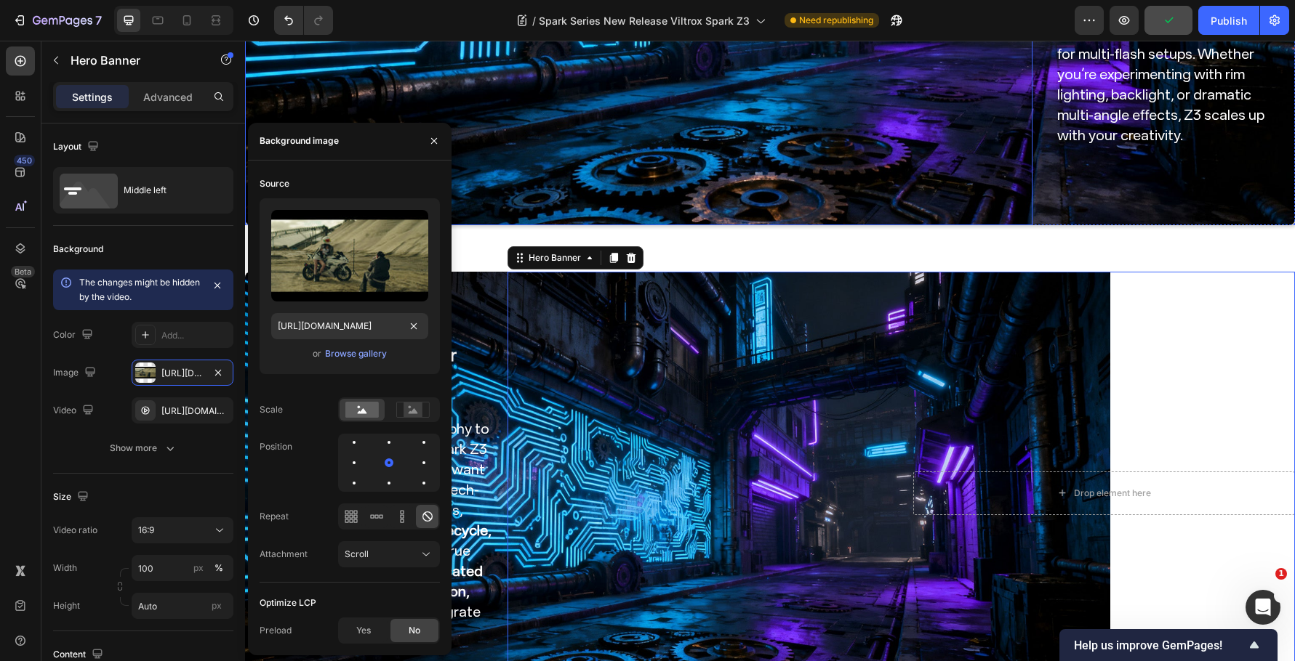
click at [595, 130] on video "Background Image" at bounding box center [638, 4] width 787 height 443
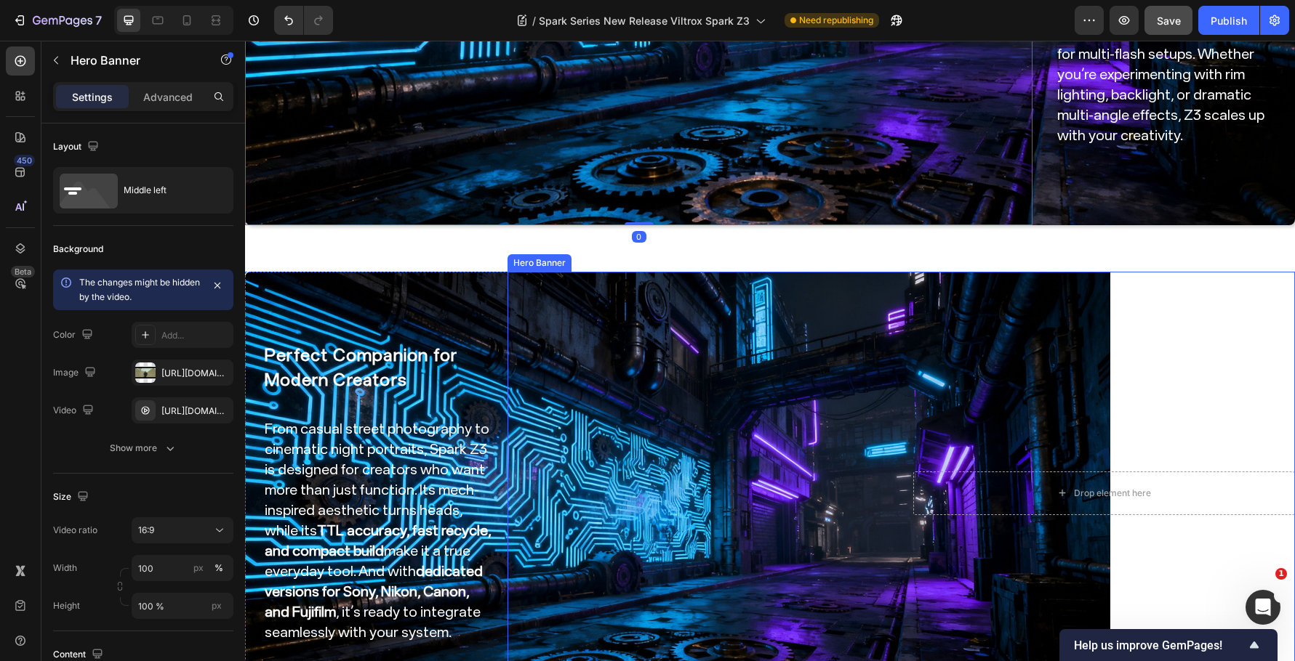
click at [643, 383] on div "Overlay" at bounding box center [900, 493] width 787 height 443
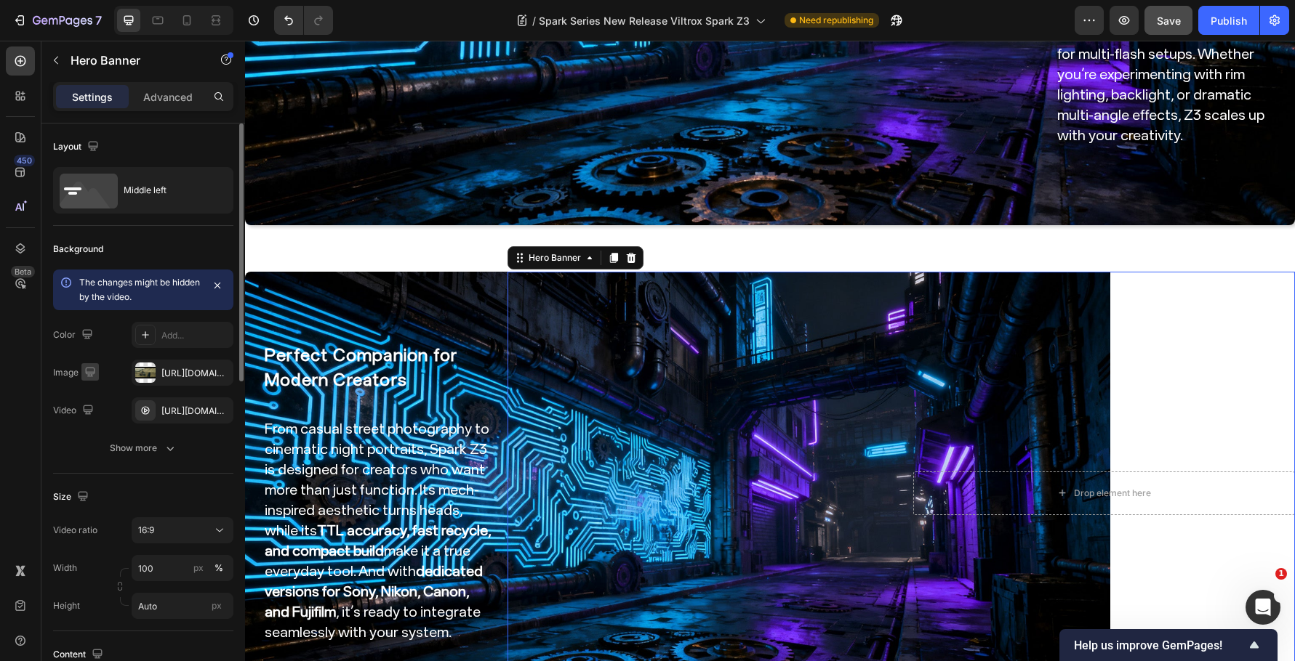
click at [92, 374] on icon "button" at bounding box center [89, 371] width 9 height 9
click at [100, 420] on icon "button" at bounding box center [93, 421] width 15 height 15
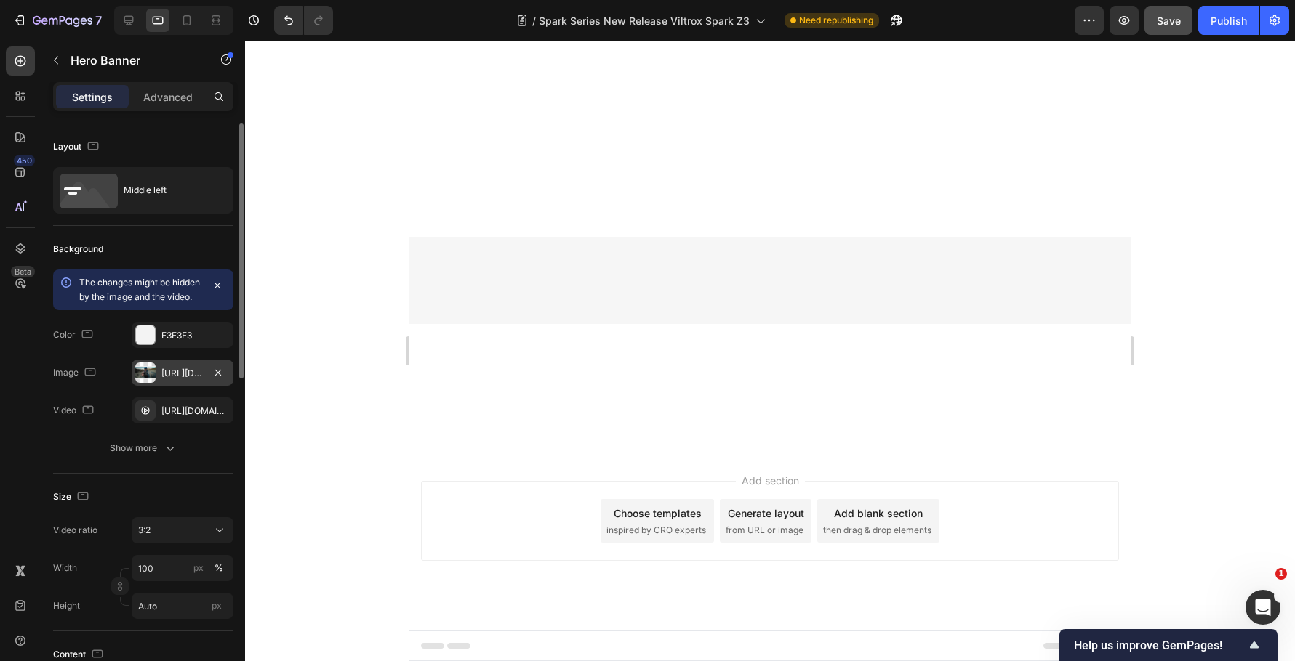
click at [184, 380] on div "https://cdn.shopify.com/s/files/1/0104/0380/7298/files/9mm_14mm_blog-vide7.jpg?…" at bounding box center [182, 373] width 42 height 13
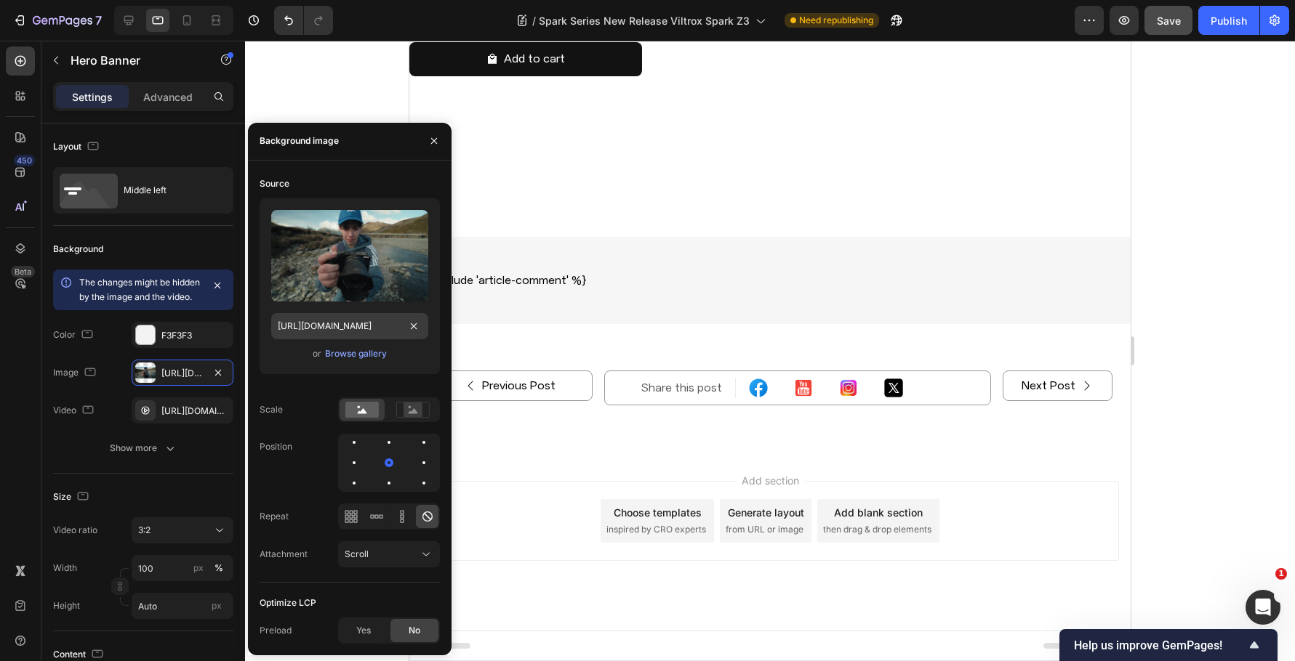
scroll to position [2568, 0]
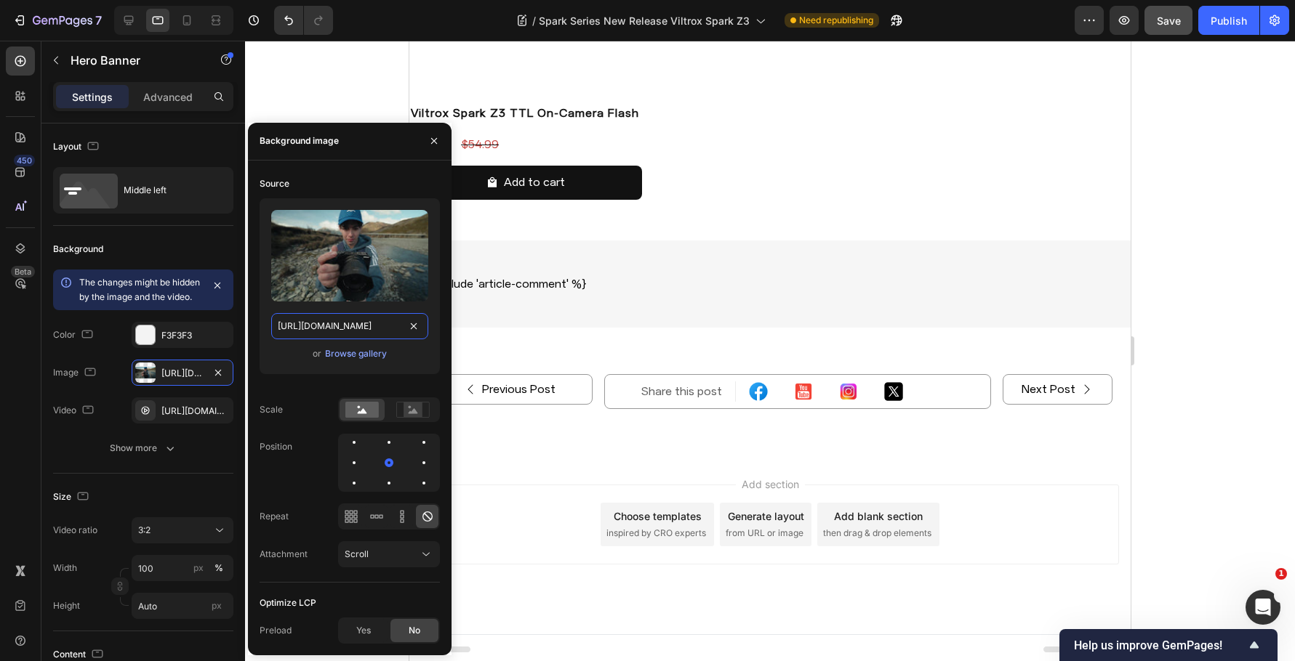
click at [299, 337] on input "https://cdn.shopify.com/s/files/1/0104/0380/7298/files/9mm_14mm_blog-vide7.jpg?…" at bounding box center [349, 326] width 157 height 26
paste input "Spark_Z3-blog_img7.jpg?v=1759045279"
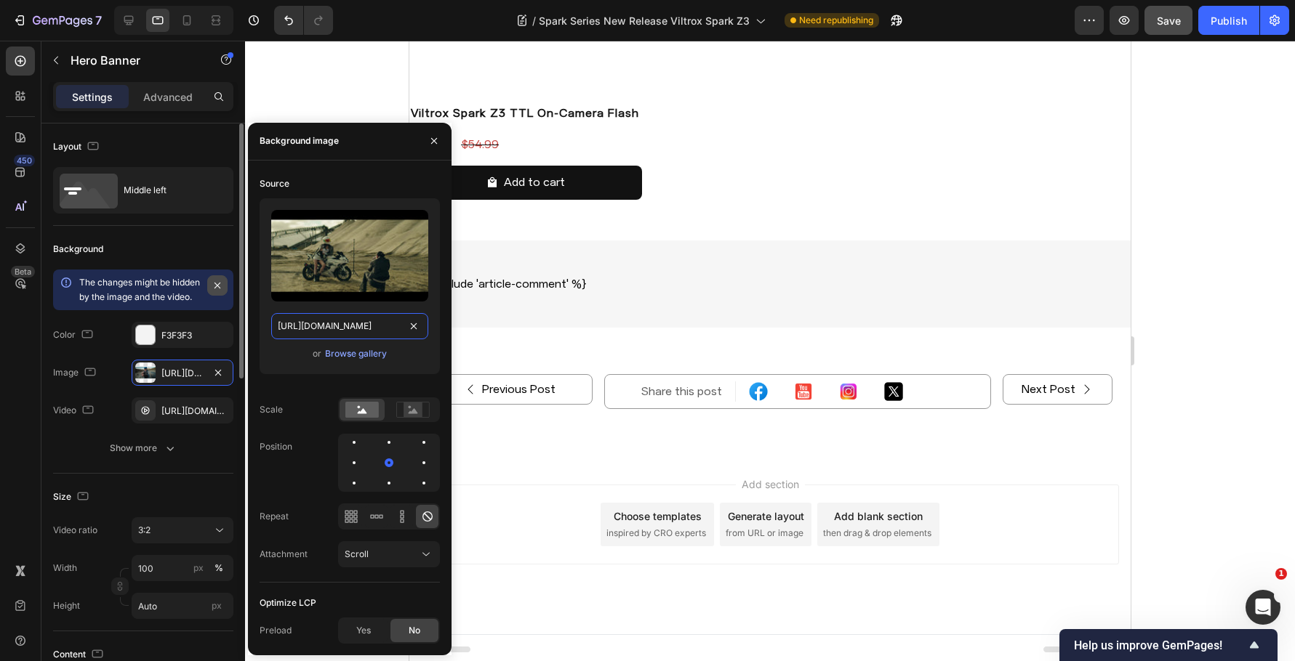
scroll to position [0, 273]
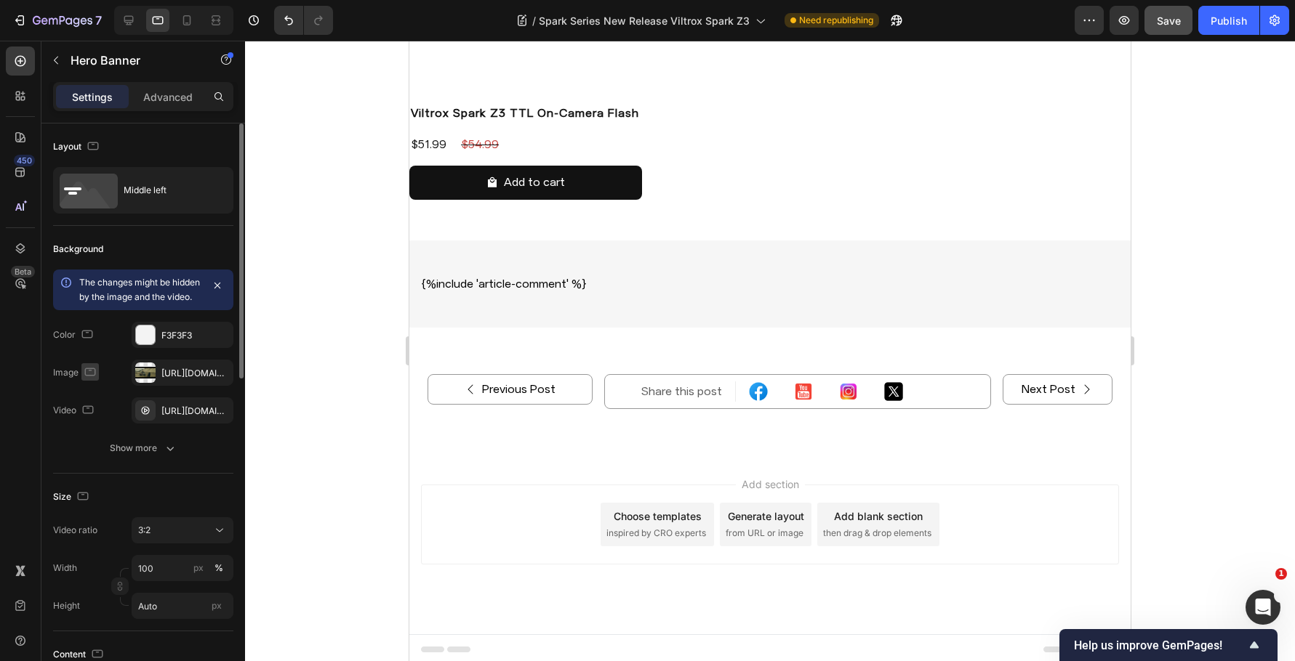
click at [94, 379] on icon "button" at bounding box center [90, 372] width 15 height 15
click at [92, 455] on icon "button" at bounding box center [93, 448] width 15 height 15
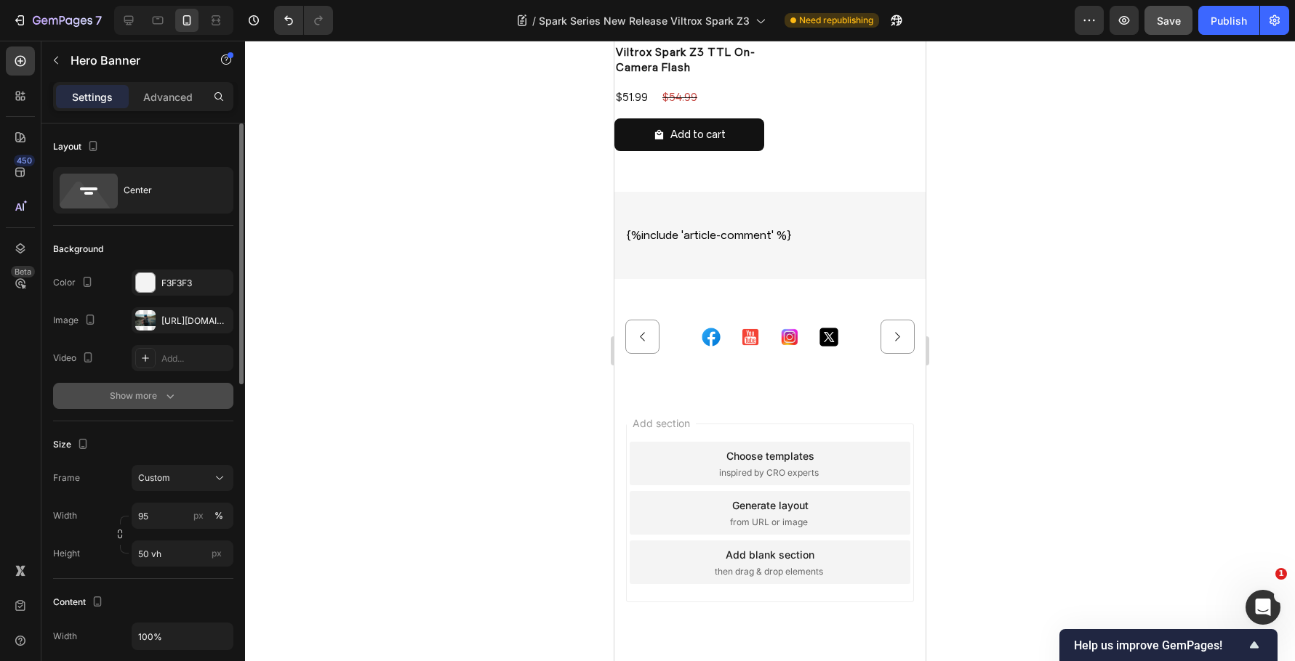
scroll to position [2591, 0]
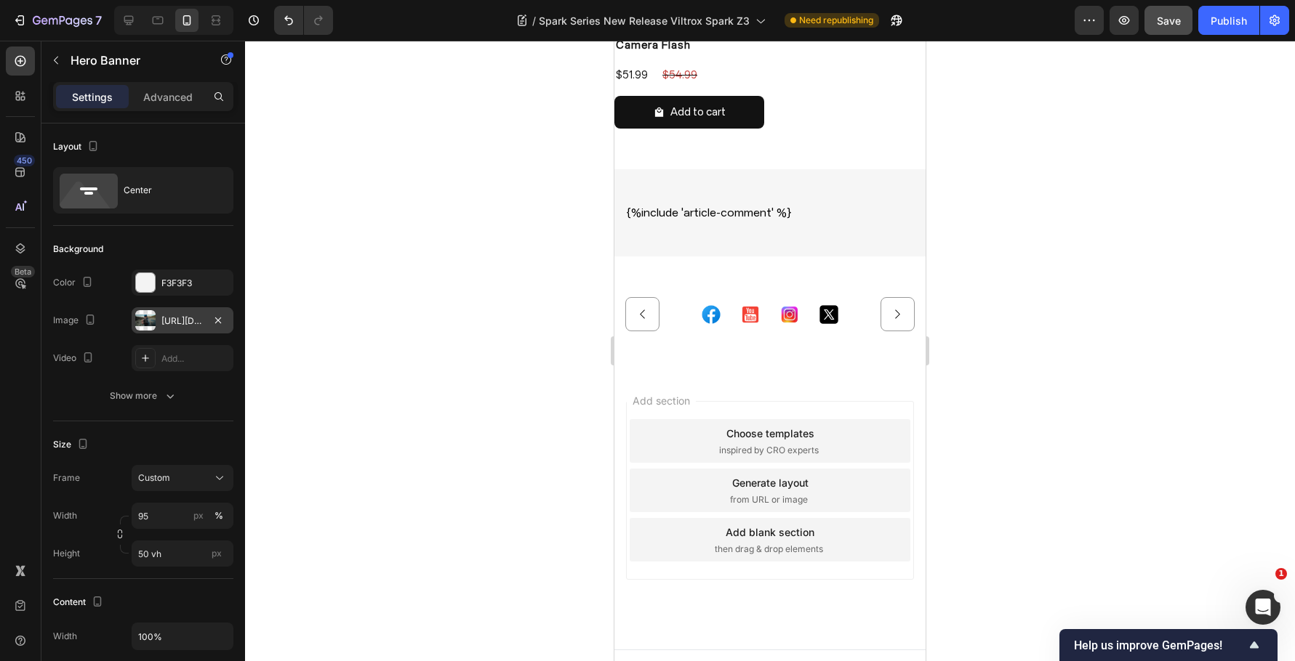
click at [178, 332] on div "https://cdn.shopify.com/s/files/1/0104/0380/7298/files/9mm_14mm_blog-vide7.jpg?…" at bounding box center [183, 320] width 102 height 26
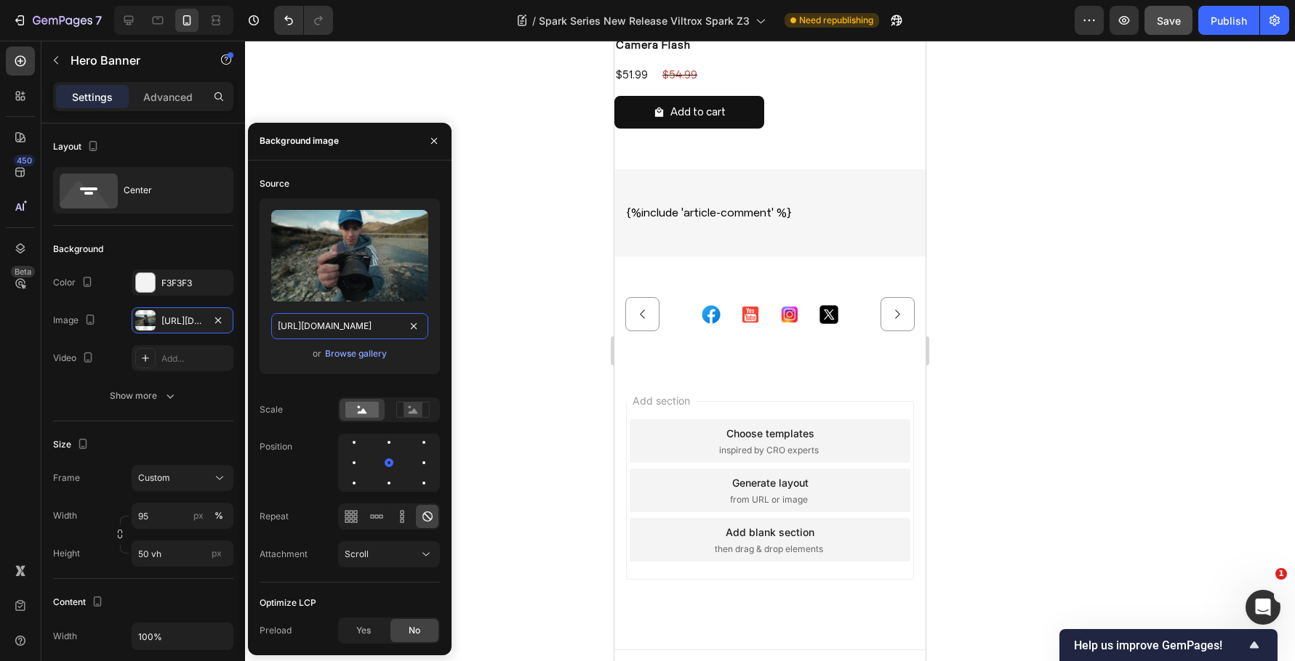
click at [353, 332] on input "https://cdn.shopify.com/s/files/1/0104/0380/7298/files/9mm_14mm_blog-vide7.jpg?…" at bounding box center [349, 326] width 157 height 26
paste input "Spark_Z3-blog_img7.jpg?v=1759045279"
type input "https://cdn.shopify.com/s/files/1/0104/0380/7298/files/Spark_Z3-blog_img7.jpg?v…"
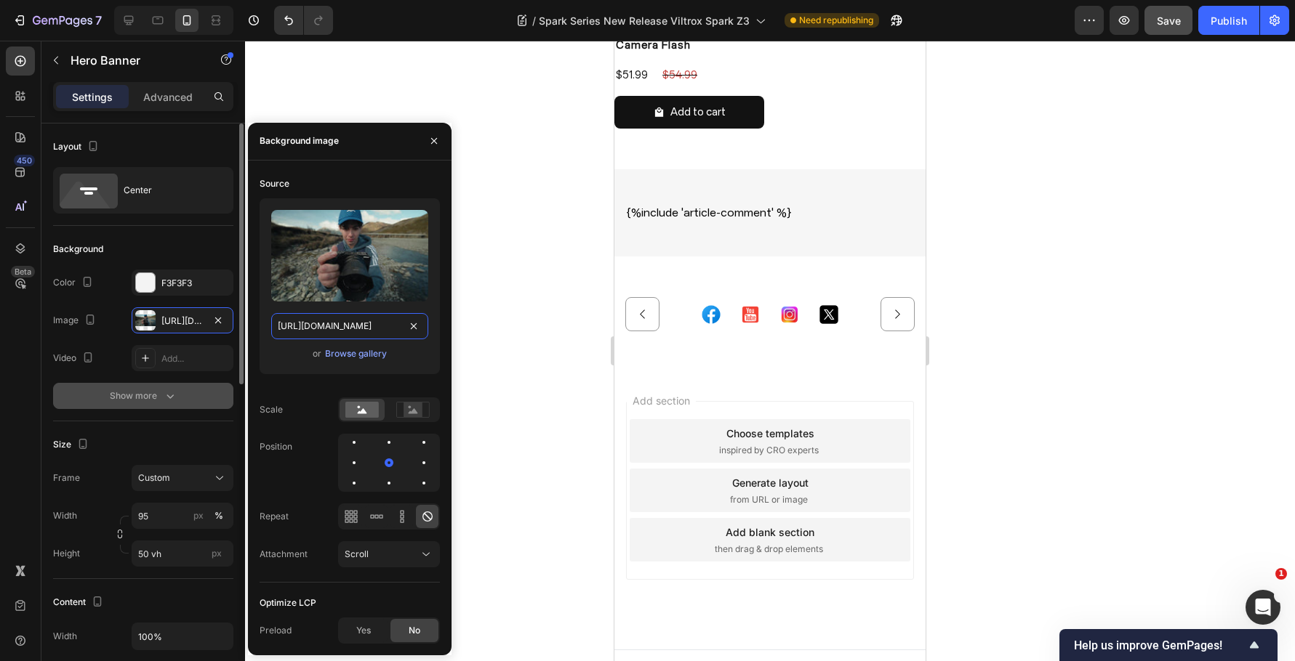
scroll to position [0, 273]
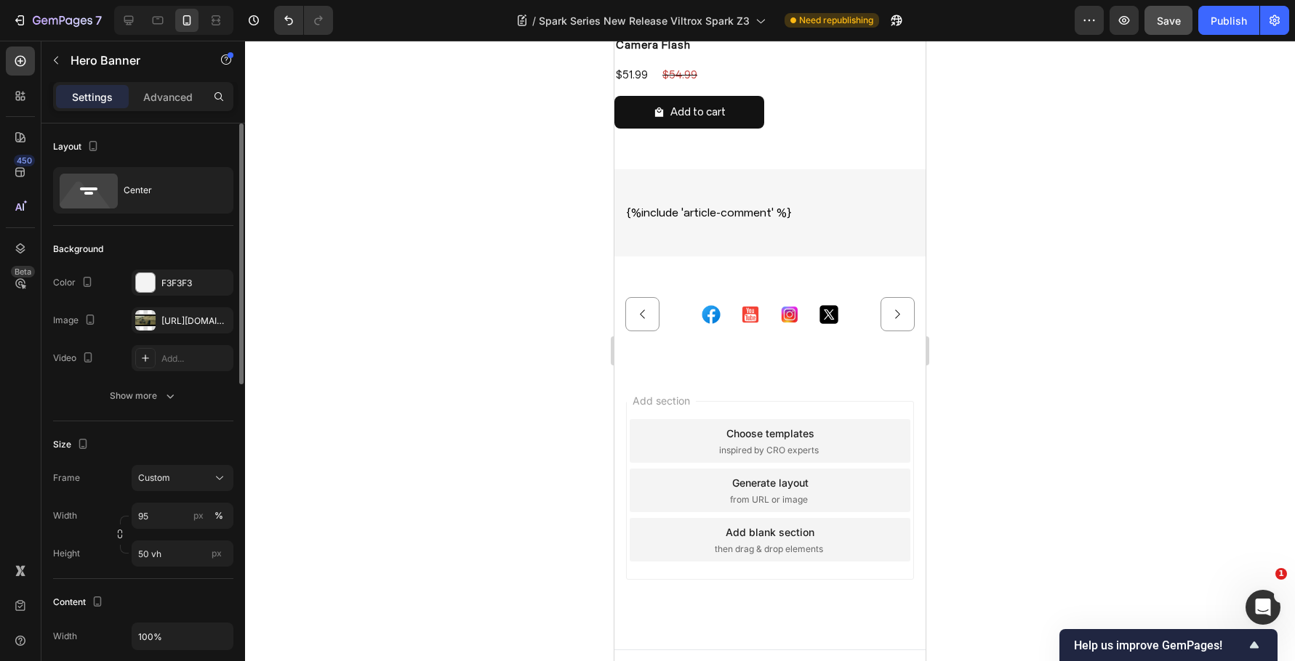
click at [186, 438] on div "Size" at bounding box center [143, 444] width 180 height 23
click at [97, 318] on button "button" at bounding box center [89, 319] width 17 height 17
click at [93, 332] on button "button" at bounding box center [92, 342] width 23 height 23
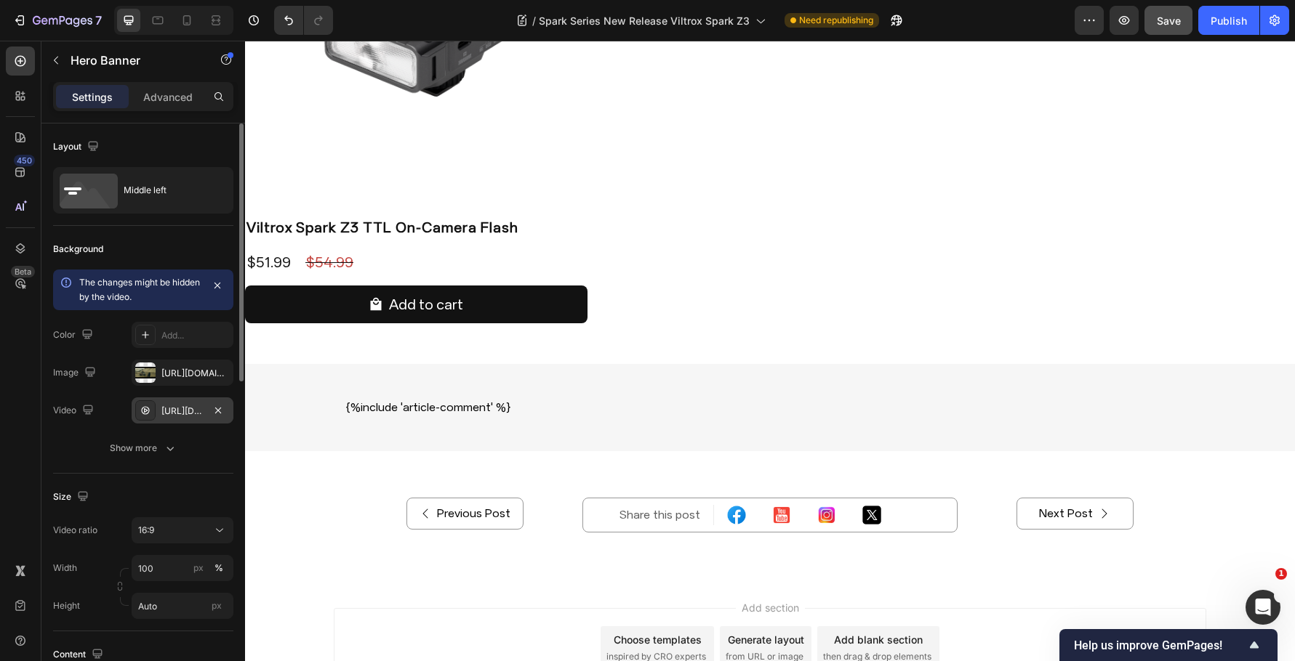
click at [182, 411] on div "https://cdn.shopify.com/videos/c/o/v/9f8f17493f3a4ae18a913ee692bd4206.mp4" at bounding box center [182, 411] width 42 height 13
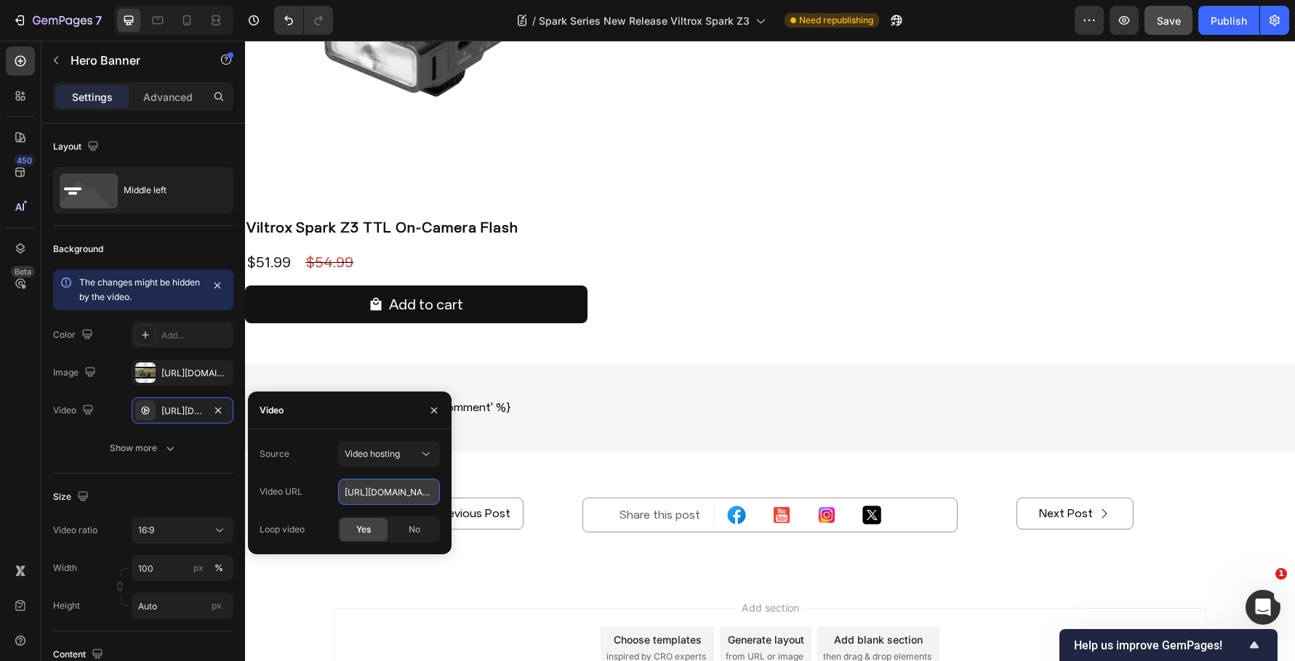
click at [370, 491] on input "https://cdn.shopify.com/videos/c/o/v/9f8f17493f3a4ae18a913ee692bd4206.mp4" at bounding box center [389, 492] width 102 height 26
click at [87, 412] on icon "button" at bounding box center [87, 409] width 9 height 9
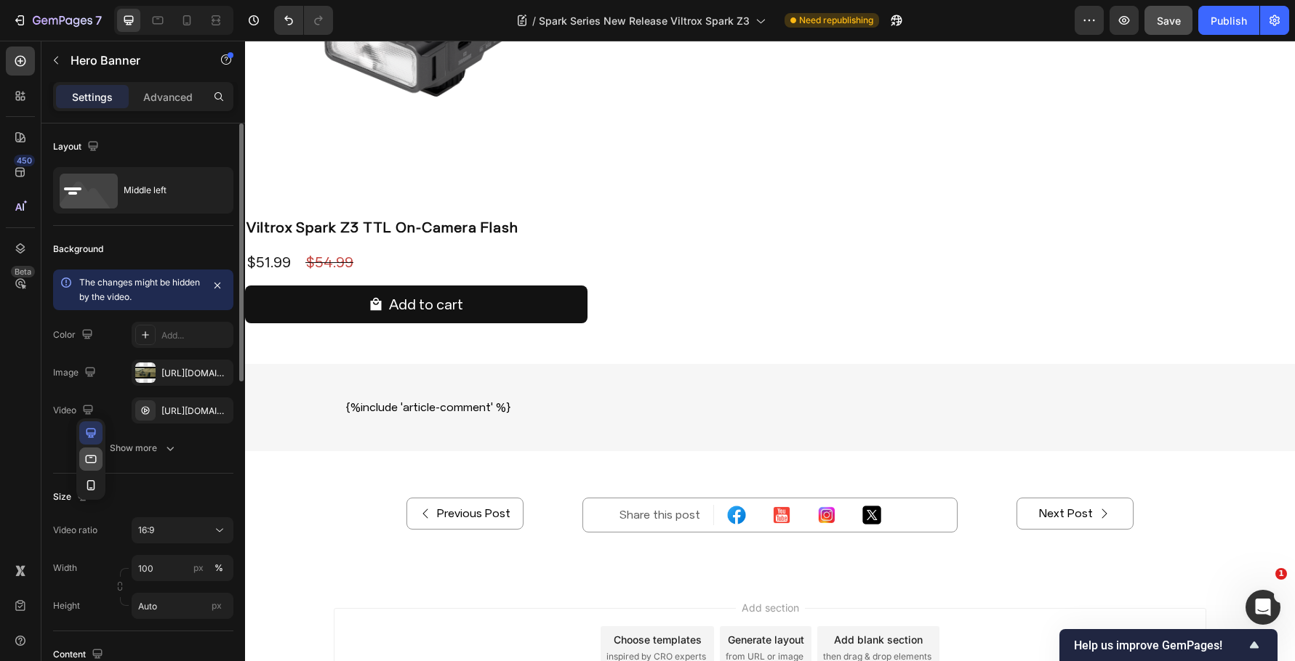
click at [97, 462] on icon "button" at bounding box center [91, 459] width 15 height 15
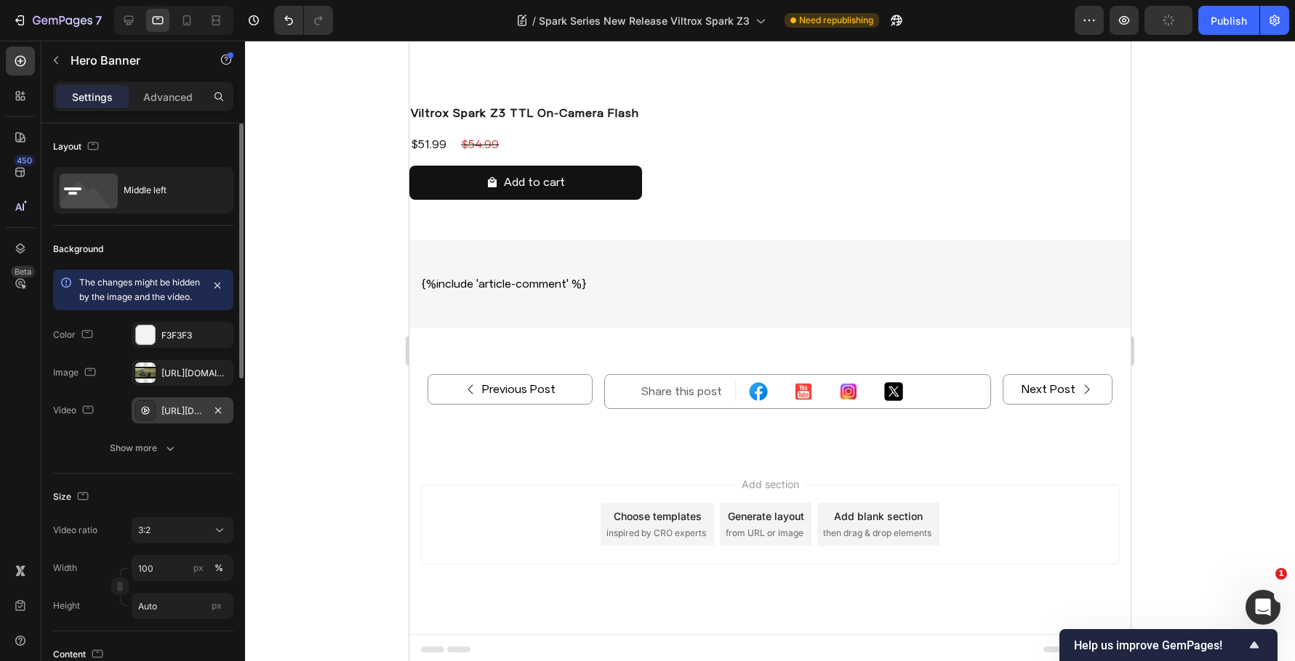
click at [187, 418] on div "https://cdn.shopify.com/videos/c/o/v/4547d55578be4e5cab1506ae029fb348.mp4" at bounding box center [182, 411] width 42 height 13
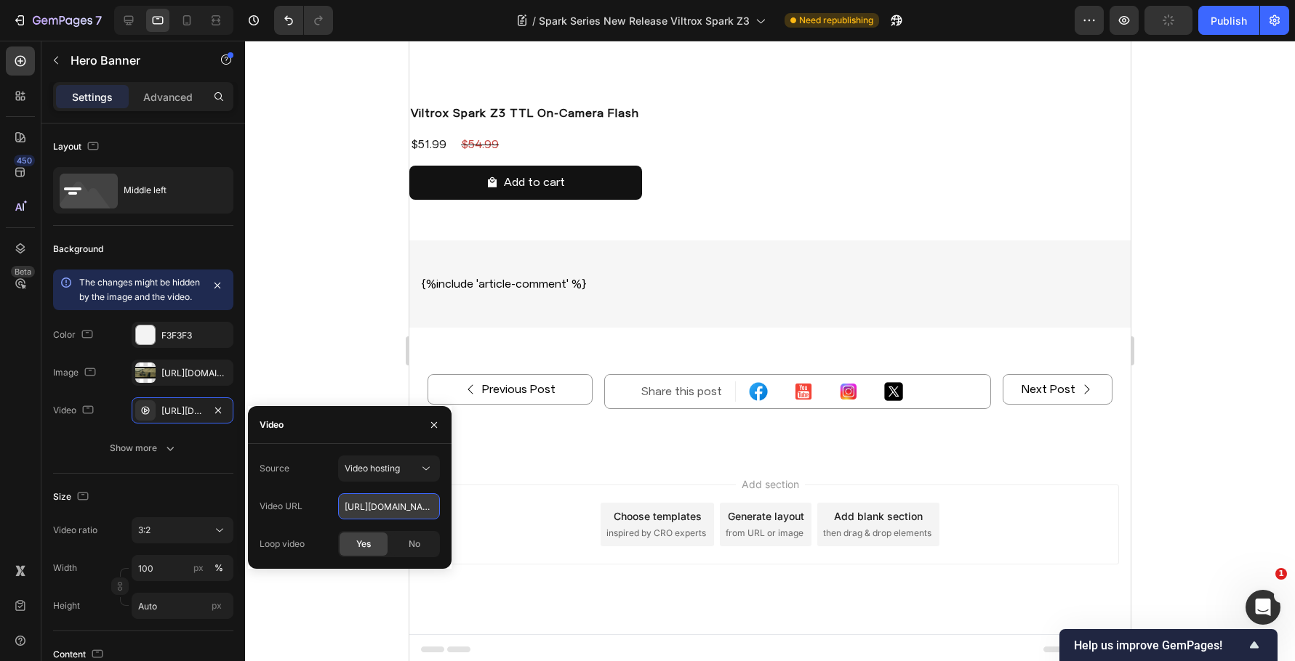
click at [379, 508] on input "https://cdn.shopify.com/videos/c/o/v/4547d55578be4e5cab1506ae029fb348.mp4" at bounding box center [389, 507] width 102 height 26
paste input "9f8f17493f3a4ae18a913ee692bd4206"
type input "https://cdn.shopify.com/videos/c/o/v/9f8f17493f3a4ae18a913ee692bd4206.mp4"
click at [174, 241] on div "Background" at bounding box center [143, 249] width 180 height 23
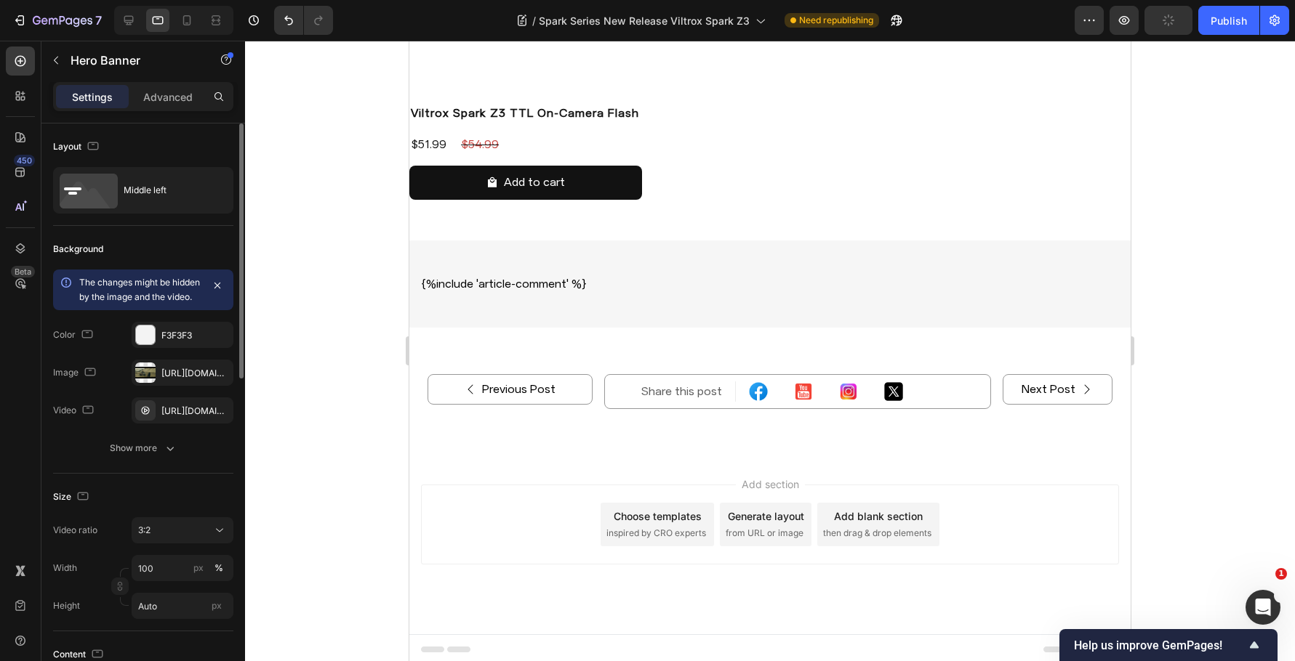
scroll to position [0, 0]
click at [90, 417] on icon "button" at bounding box center [88, 410] width 15 height 15
drag, startPoint x: 1196, startPoint y: 323, endPoint x: 1179, endPoint y: 324, distance: 17.5
click at [1196, 323] on div at bounding box center [770, 351] width 1050 height 621
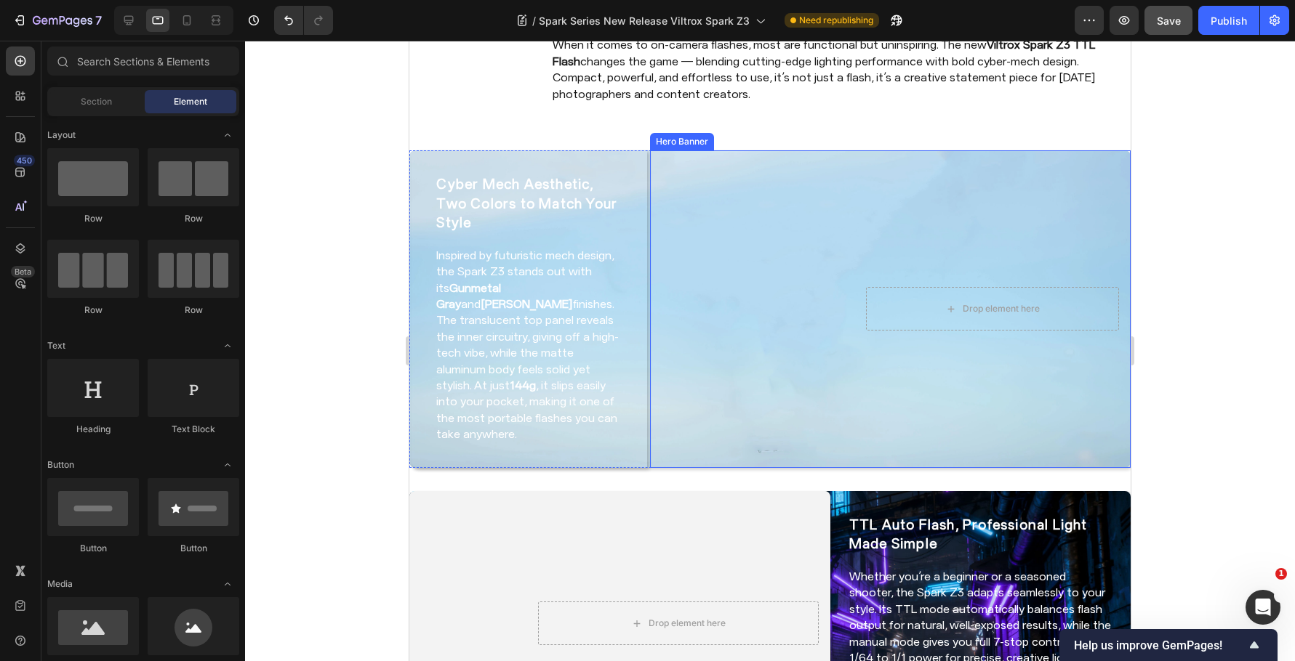
scroll to position [218, 0]
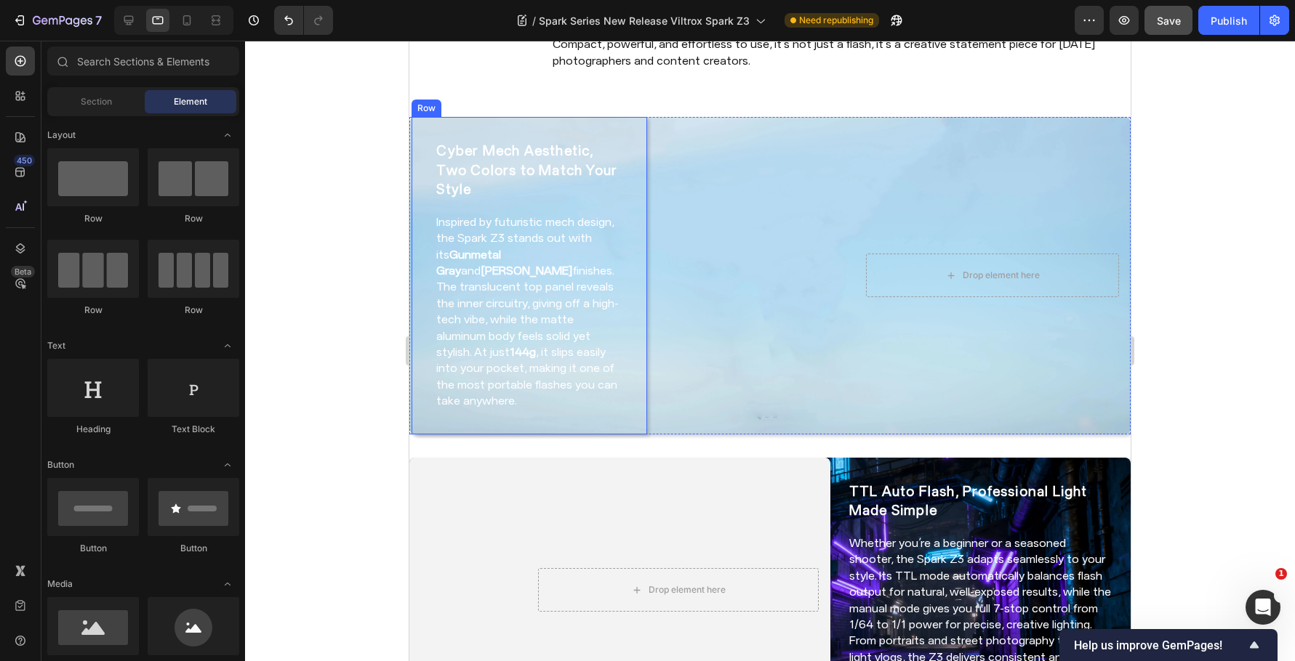
click at [627, 145] on div "Cyber Mech Aesthetic, Two Colors to Match Your Style Heading Inspired by futuri…" at bounding box center [529, 276] width 236 height 318
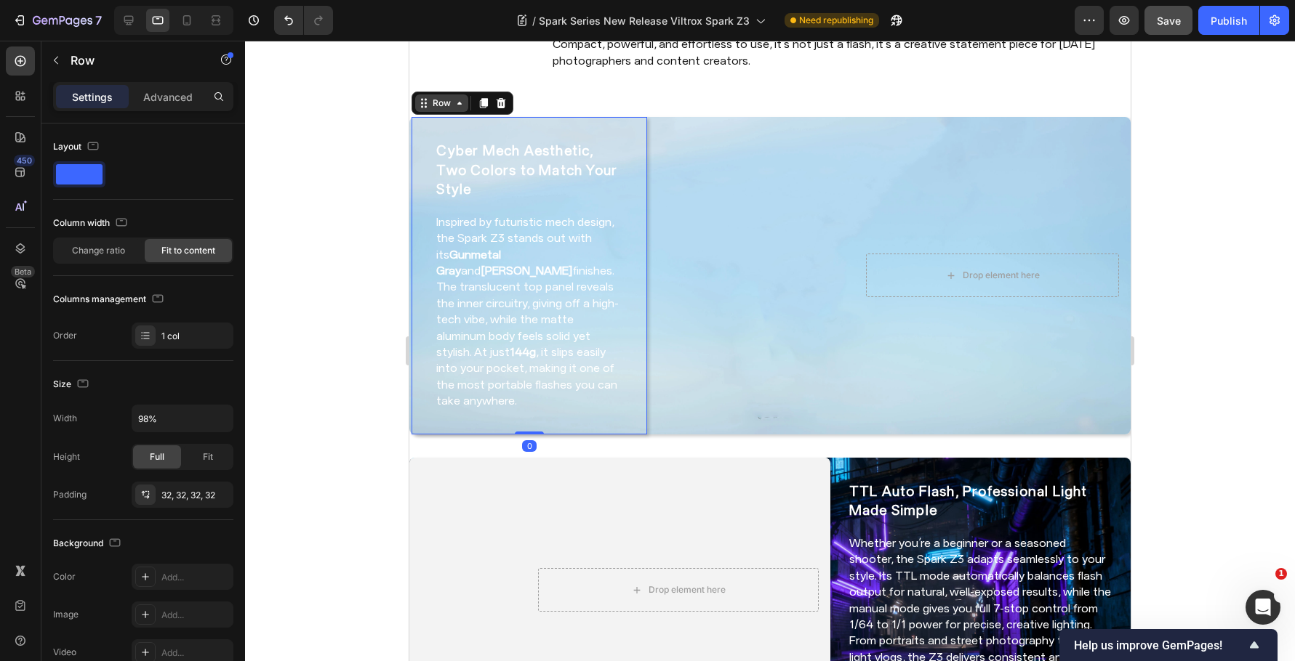
click at [458, 102] on icon at bounding box center [460, 103] width 12 height 12
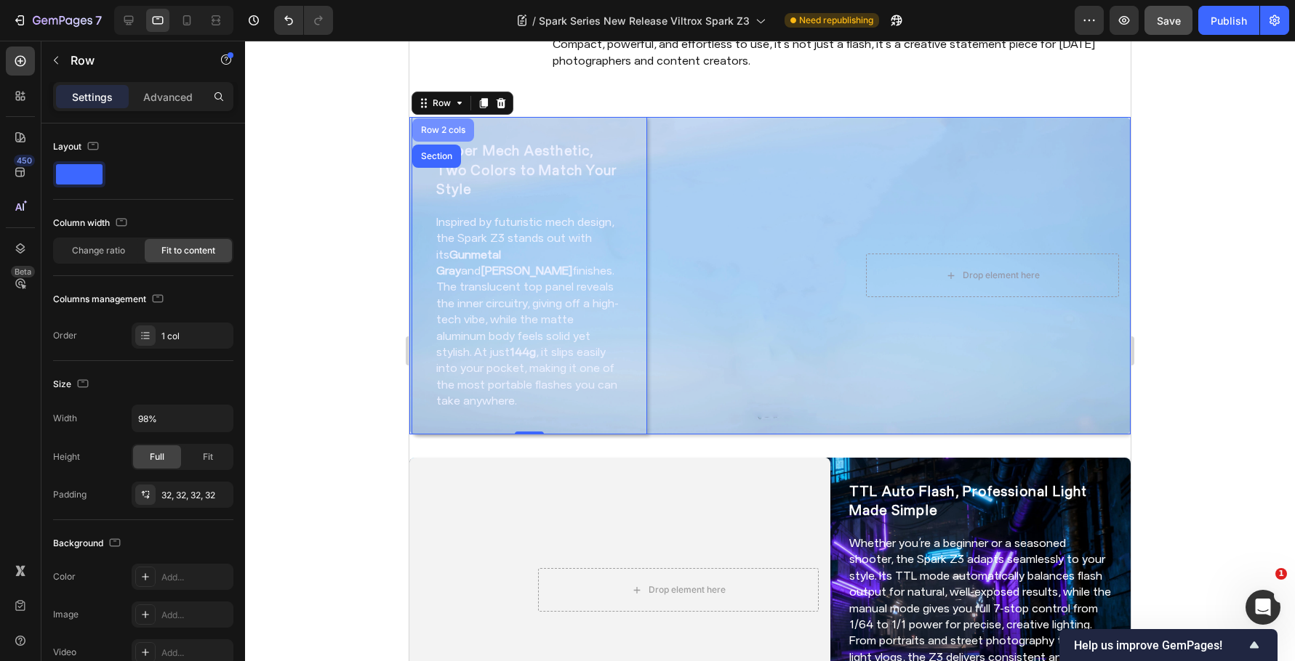
click at [449, 127] on div "Row 2 cols" at bounding box center [443, 130] width 50 height 9
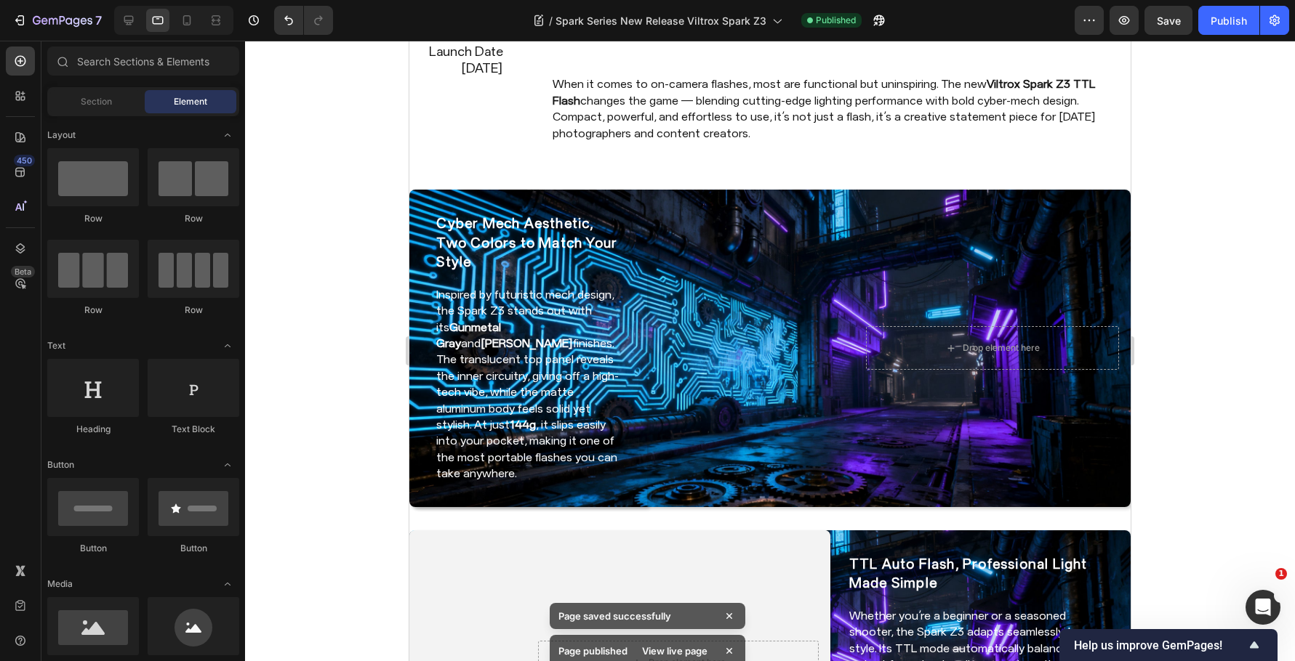
scroll to position [145, 0]
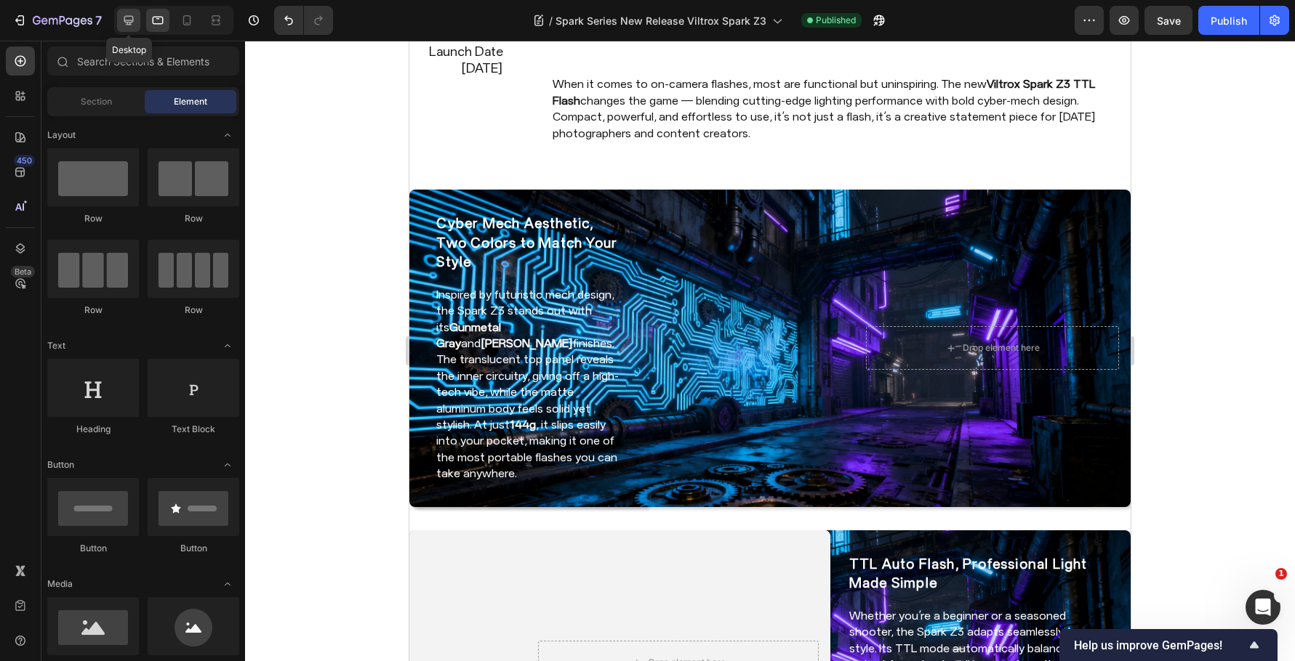
click at [126, 21] on icon at bounding box center [128, 20] width 9 height 9
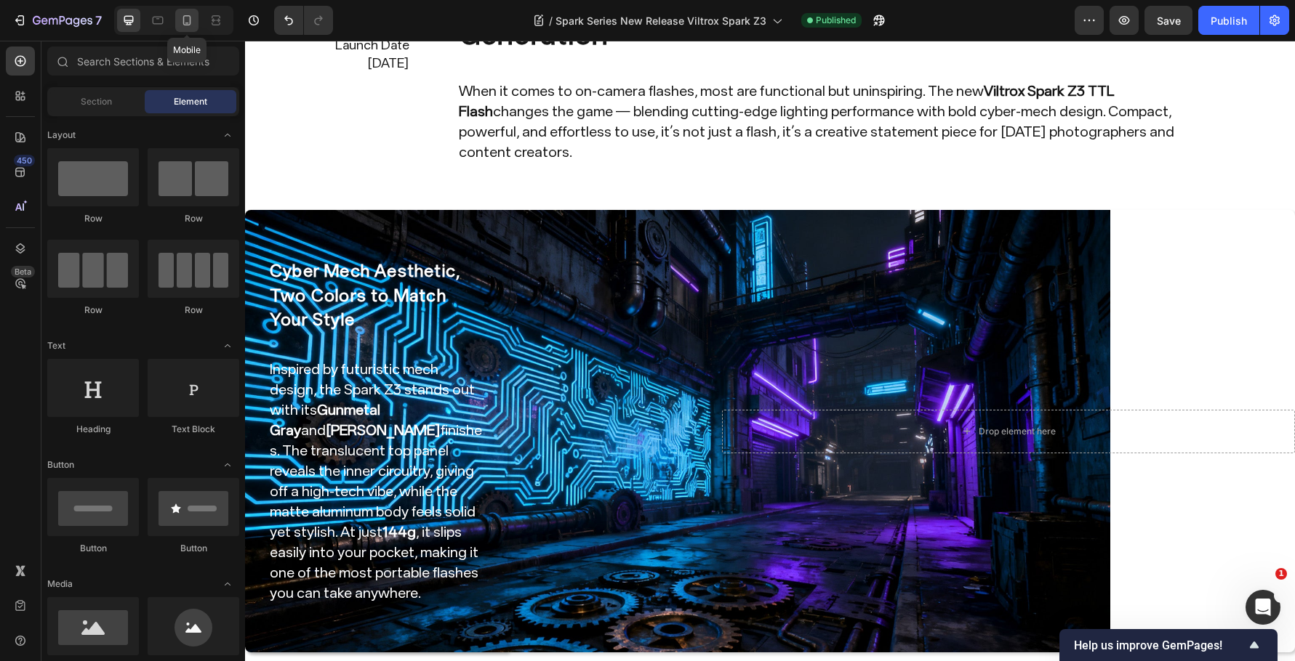
click at [194, 21] on icon at bounding box center [187, 20] width 15 height 15
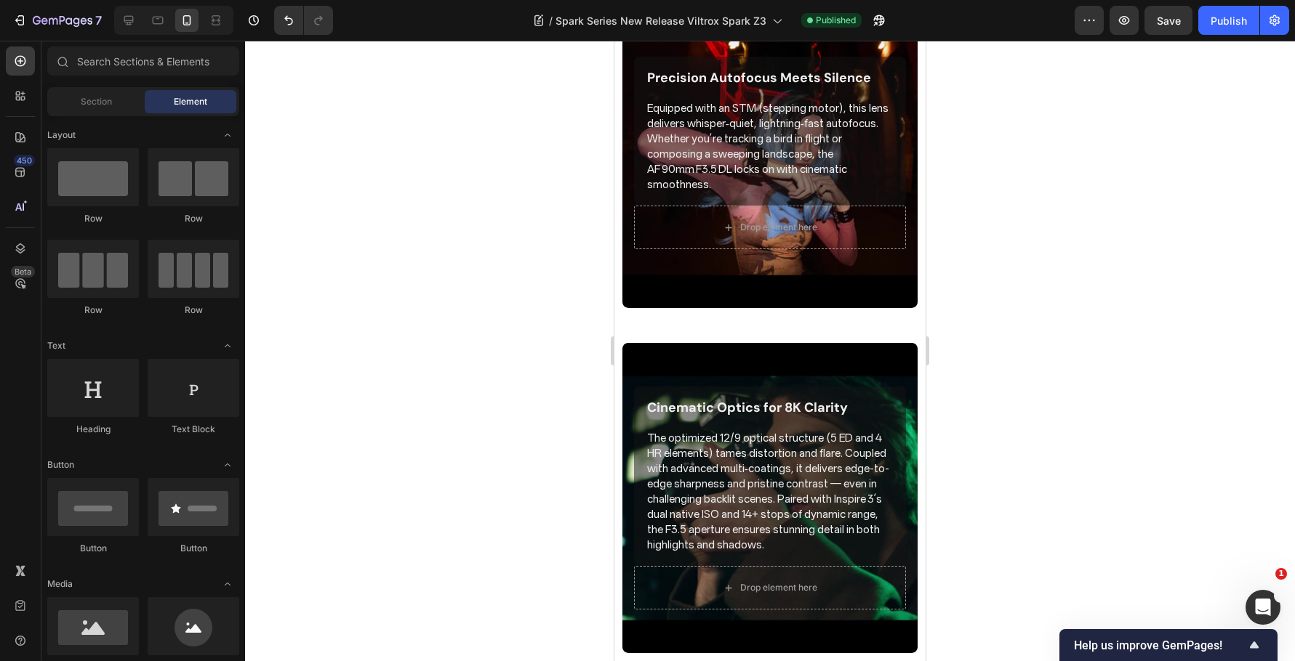
scroll to position [1874, 0]
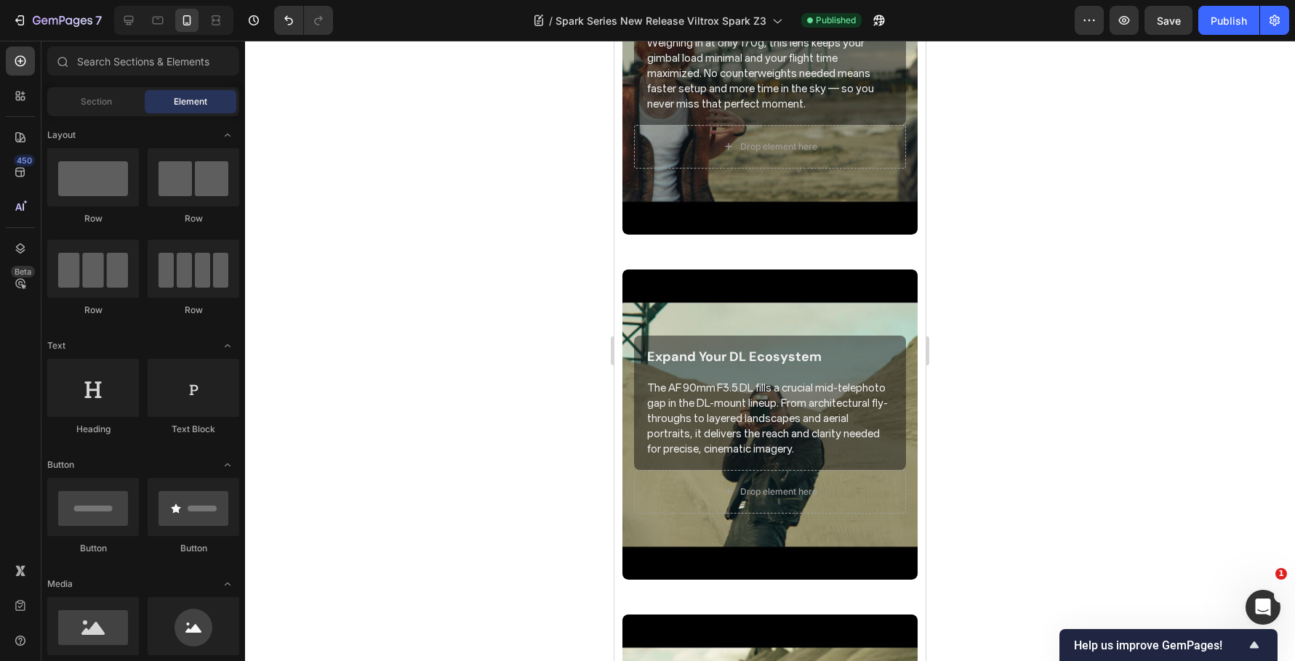
drag, startPoint x: 922, startPoint y: 168, endPoint x: 1542, endPoint y: 640, distance: 779.6
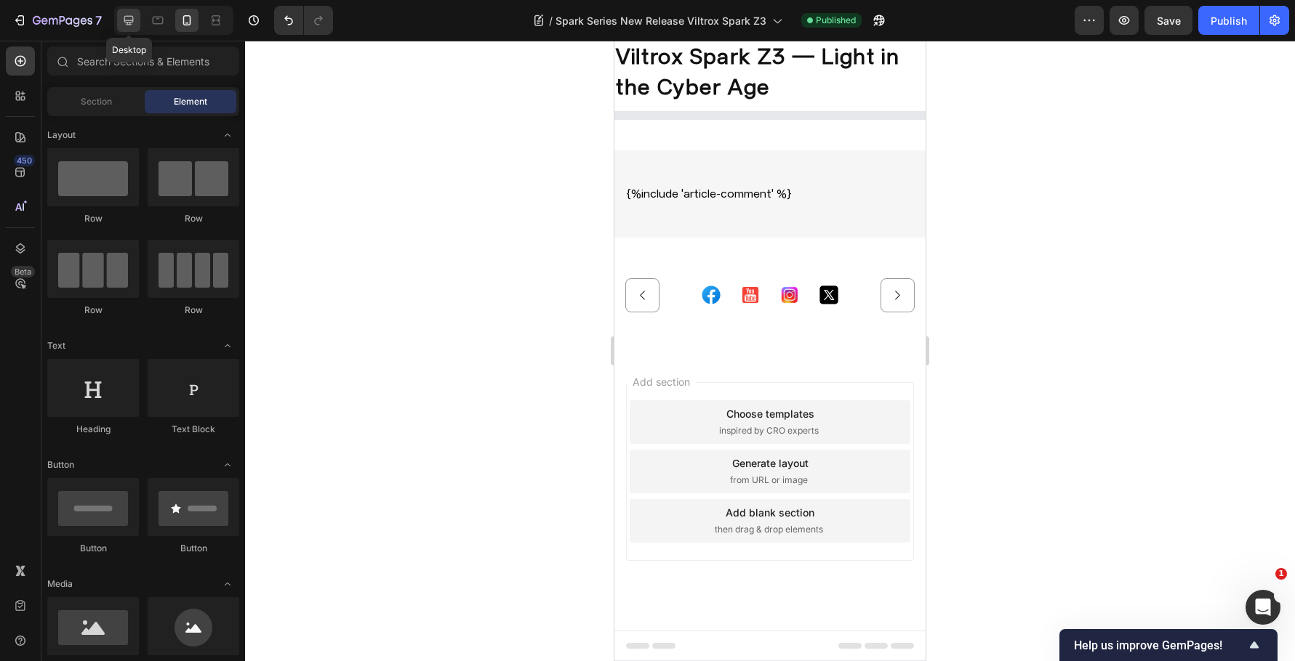
click at [124, 15] on icon at bounding box center [128, 20] width 15 height 15
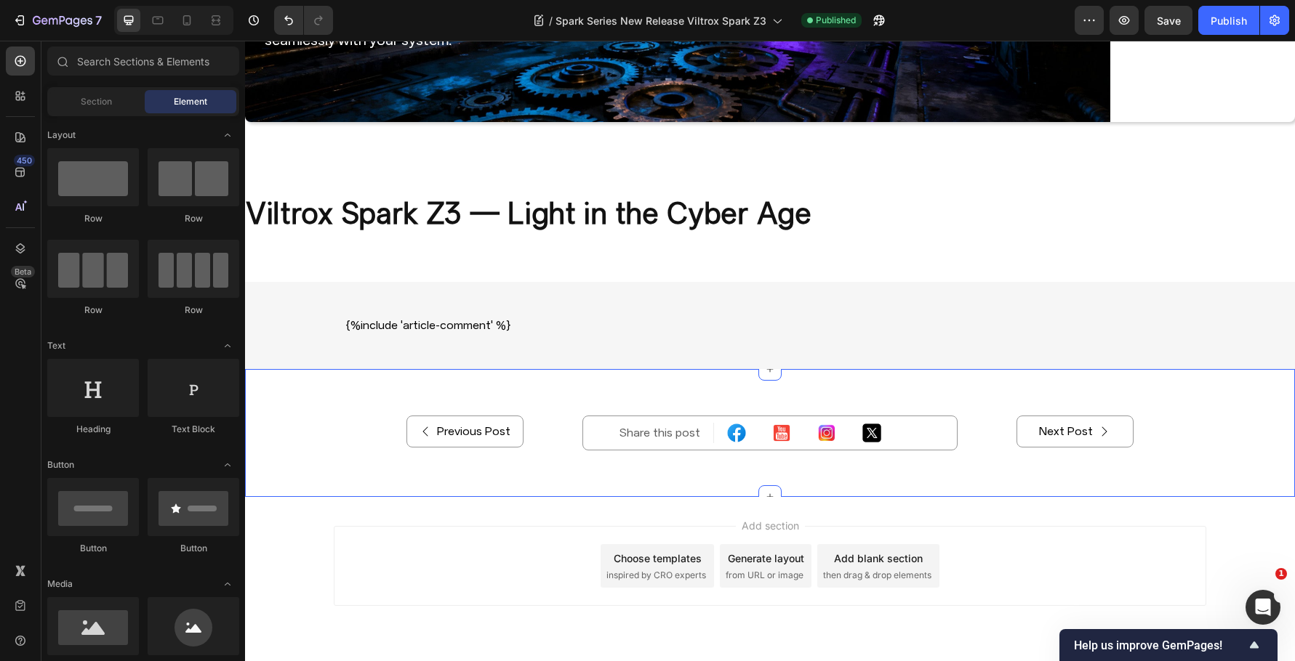
scroll to position [3617, 0]
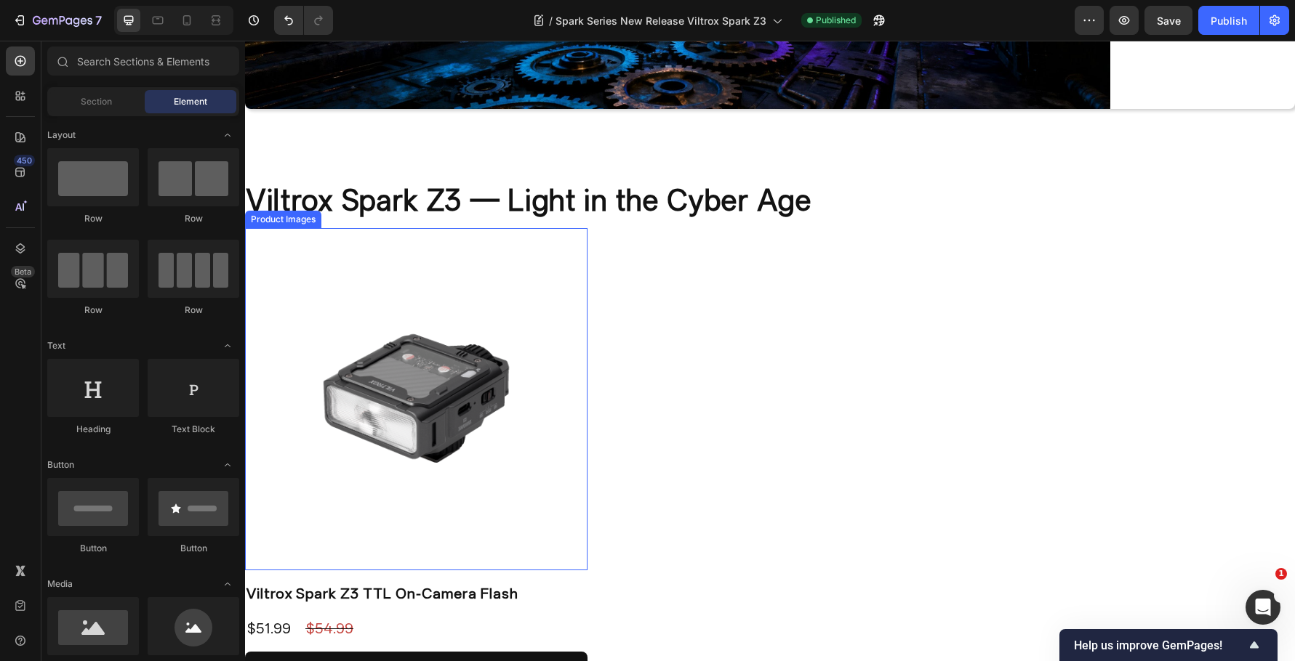
drag, startPoint x: 499, startPoint y: 364, endPoint x: 496, endPoint y: 374, distance: 9.7
click at [497, 366] on img at bounding box center [416, 399] width 342 height 342
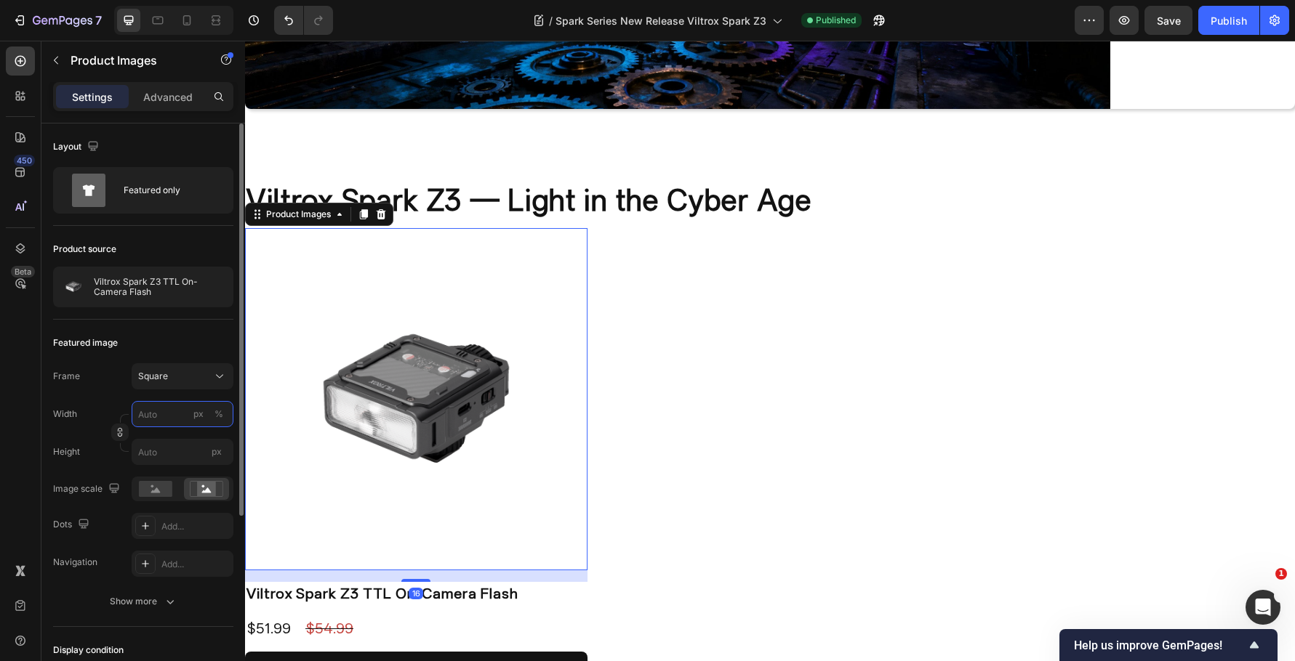
click at [150, 409] on input "px %" at bounding box center [183, 414] width 102 height 26
type input "5"
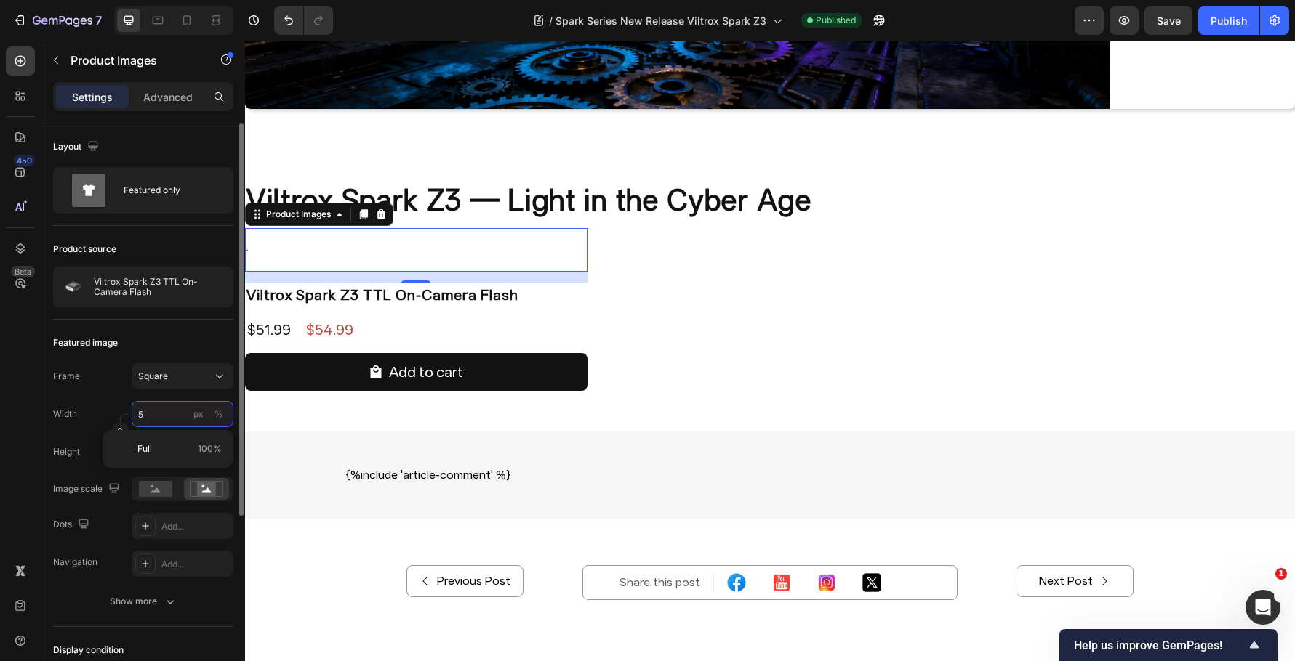
type input "50"
type input "500"
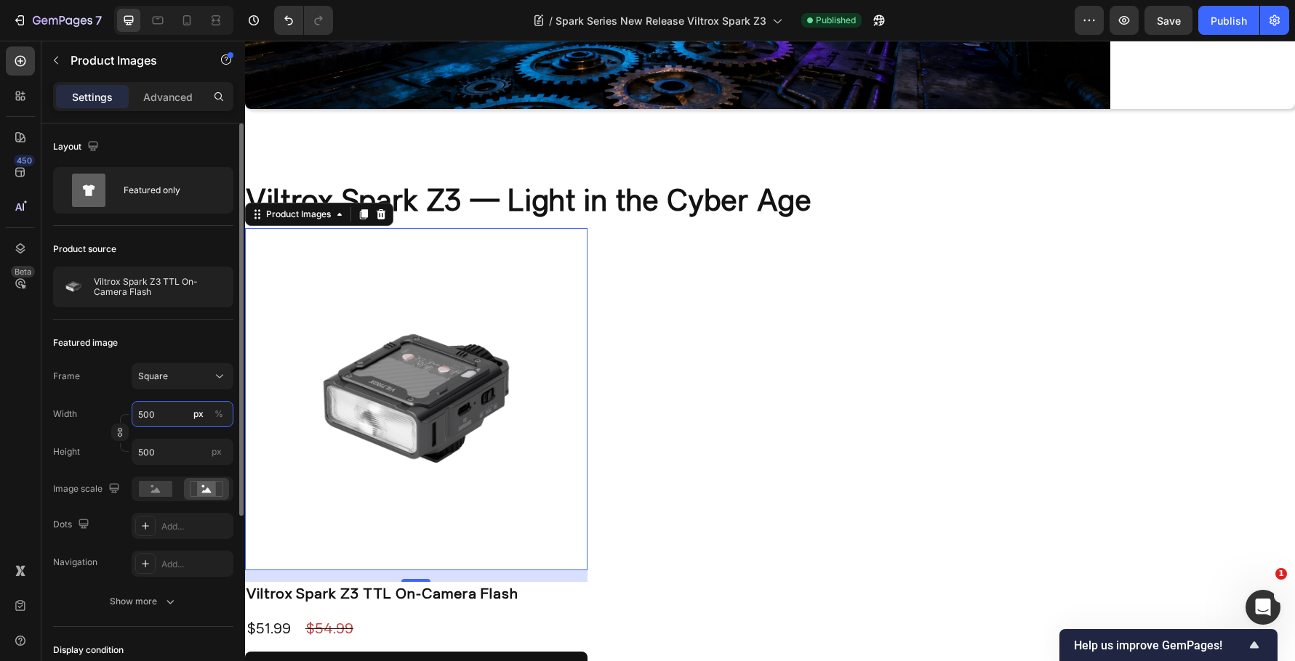
type input "500"
click at [180, 336] on div "Featured image" at bounding box center [143, 342] width 180 height 23
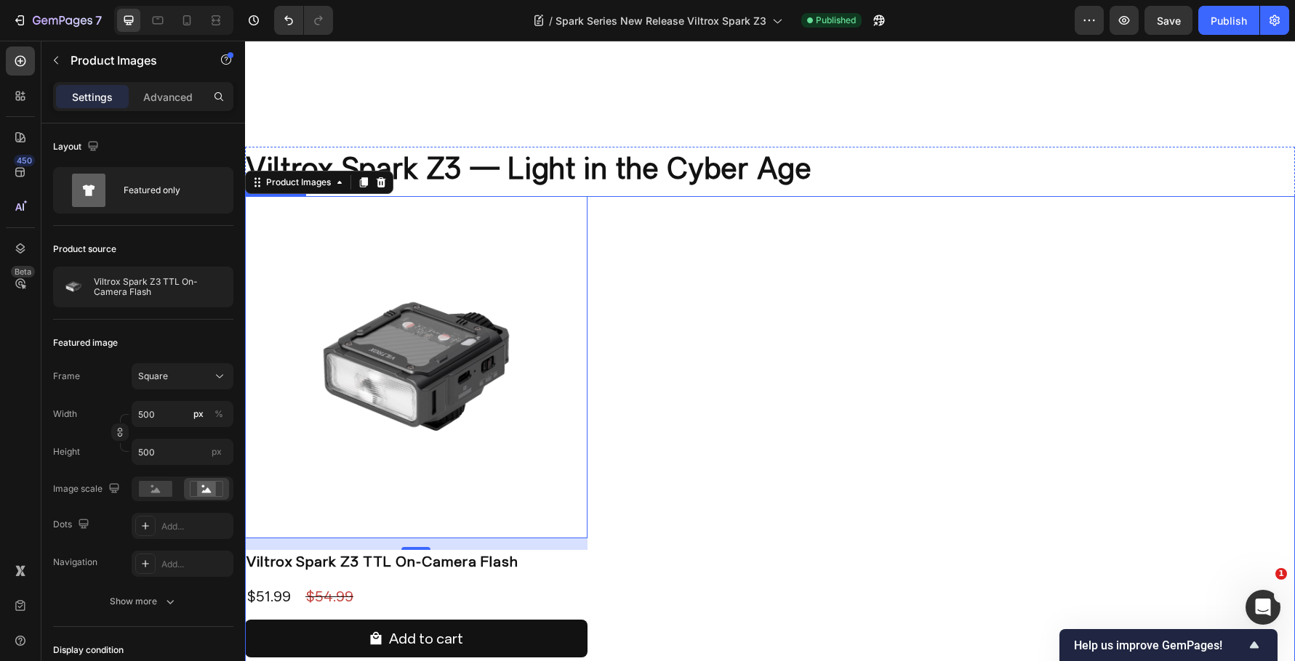
scroll to position [3835, 0]
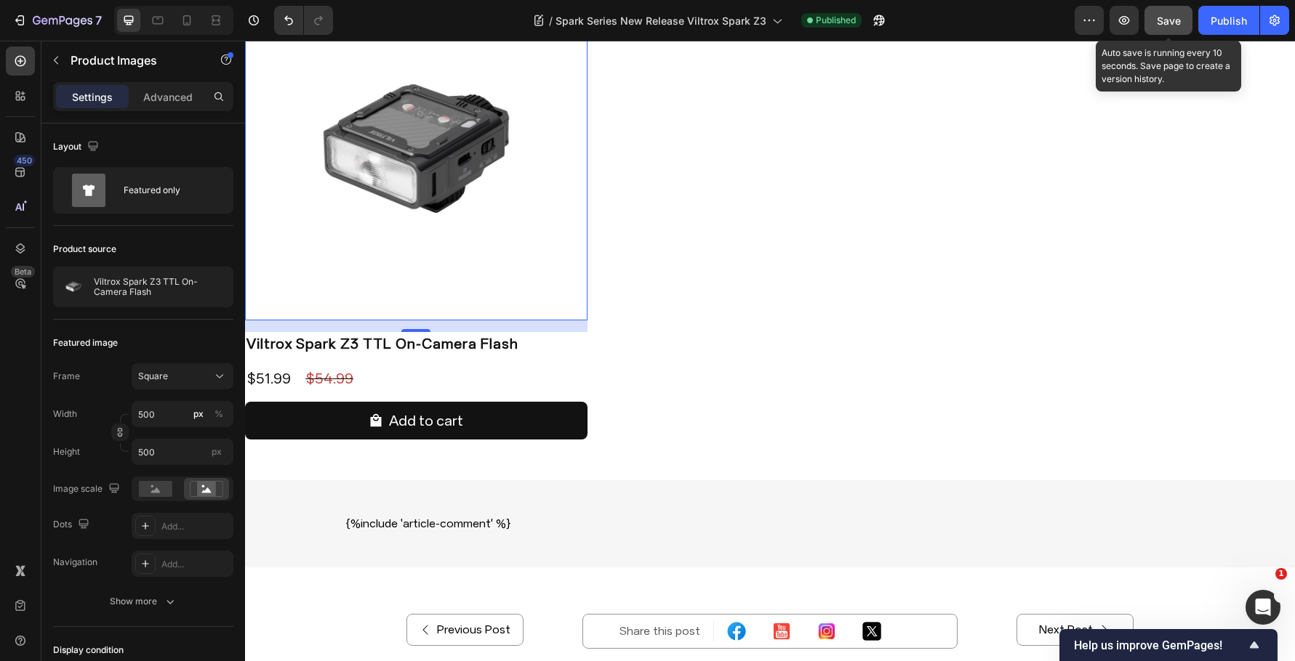
click at [1189, 15] on button "Save" at bounding box center [1168, 20] width 48 height 29
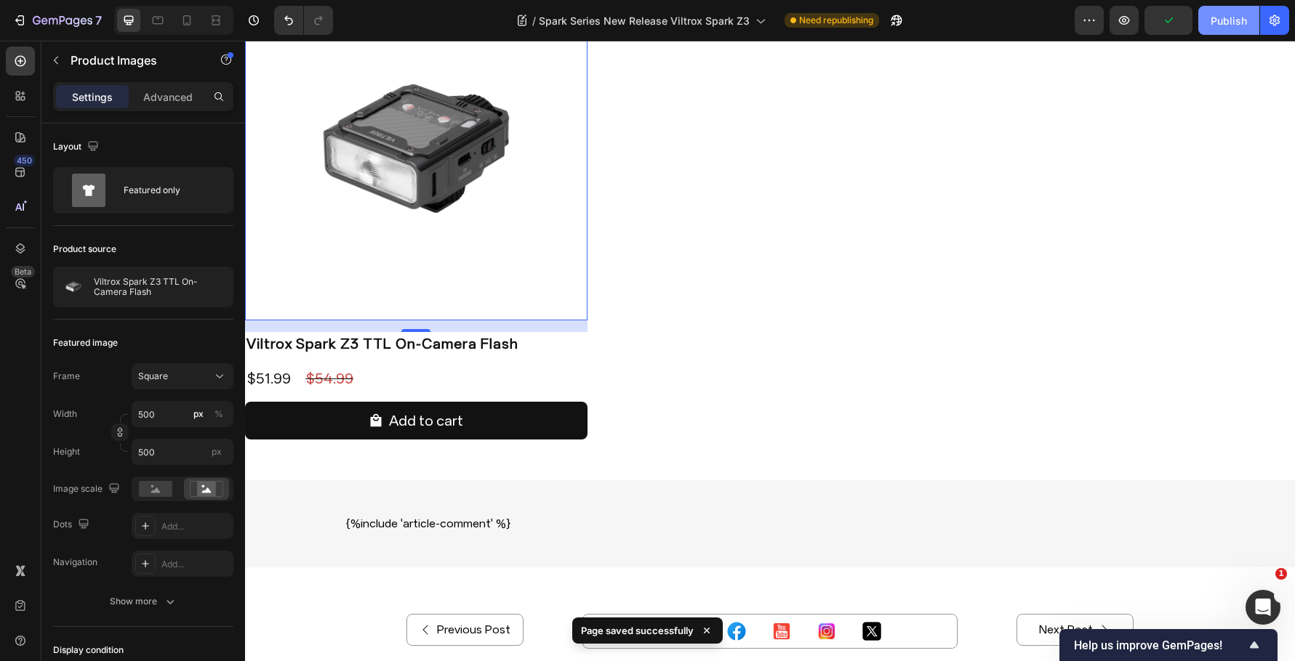
click at [1231, 25] on div "Publish" at bounding box center [1228, 20] width 36 height 15
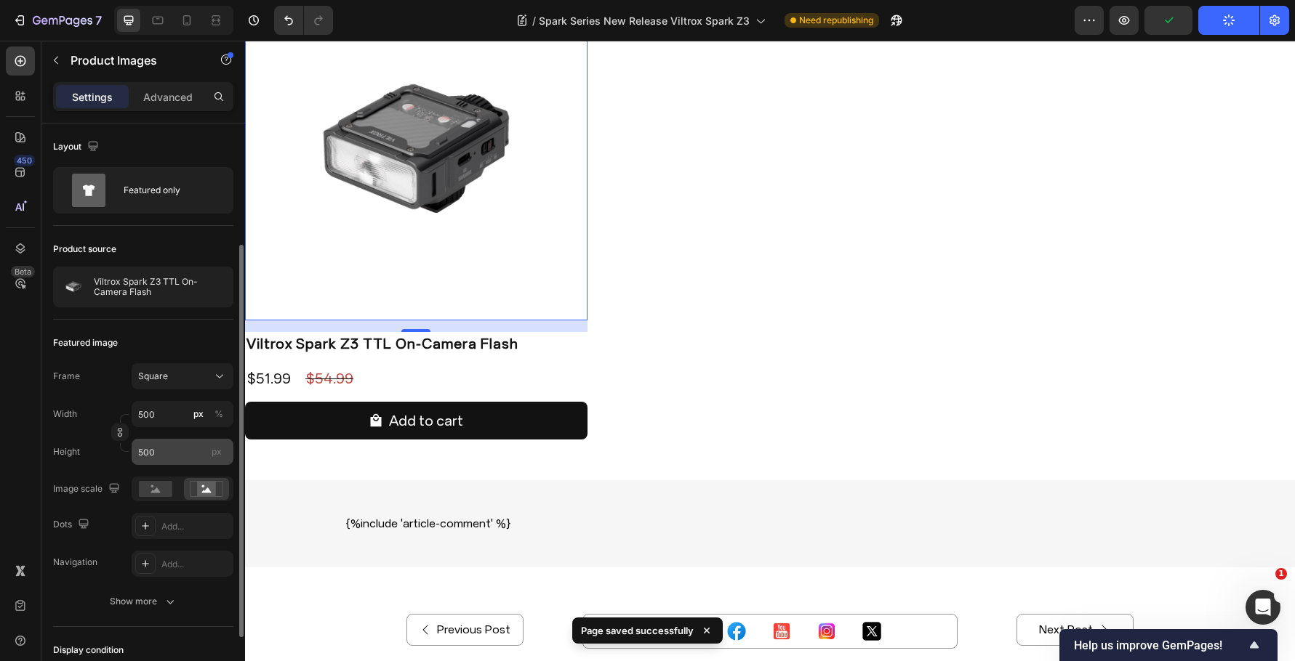
scroll to position [275, 0]
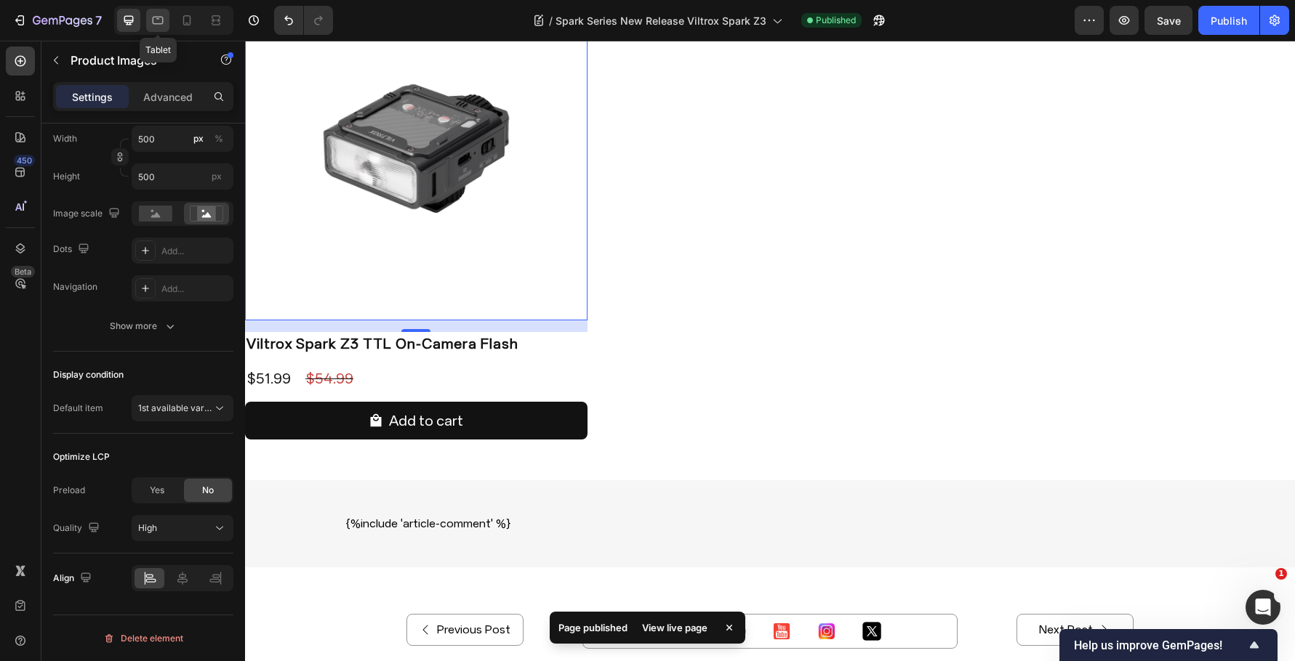
click at [156, 19] on icon at bounding box center [157, 20] width 15 height 15
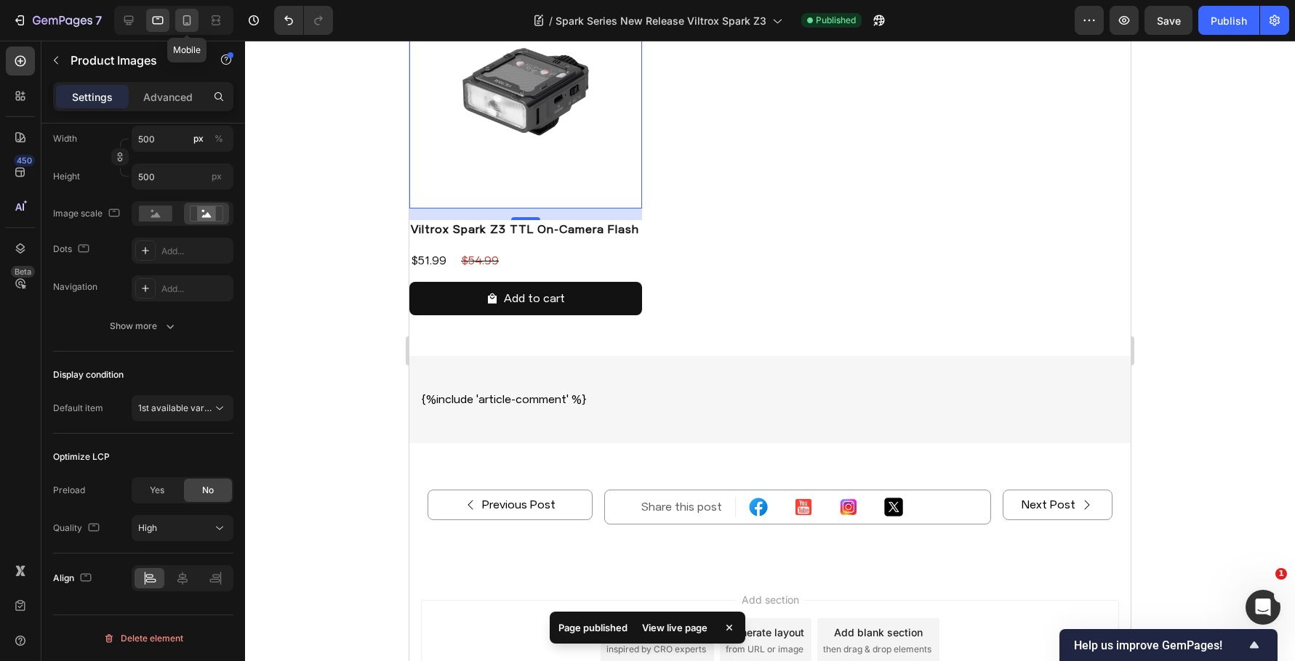
scroll to position [3720, 0]
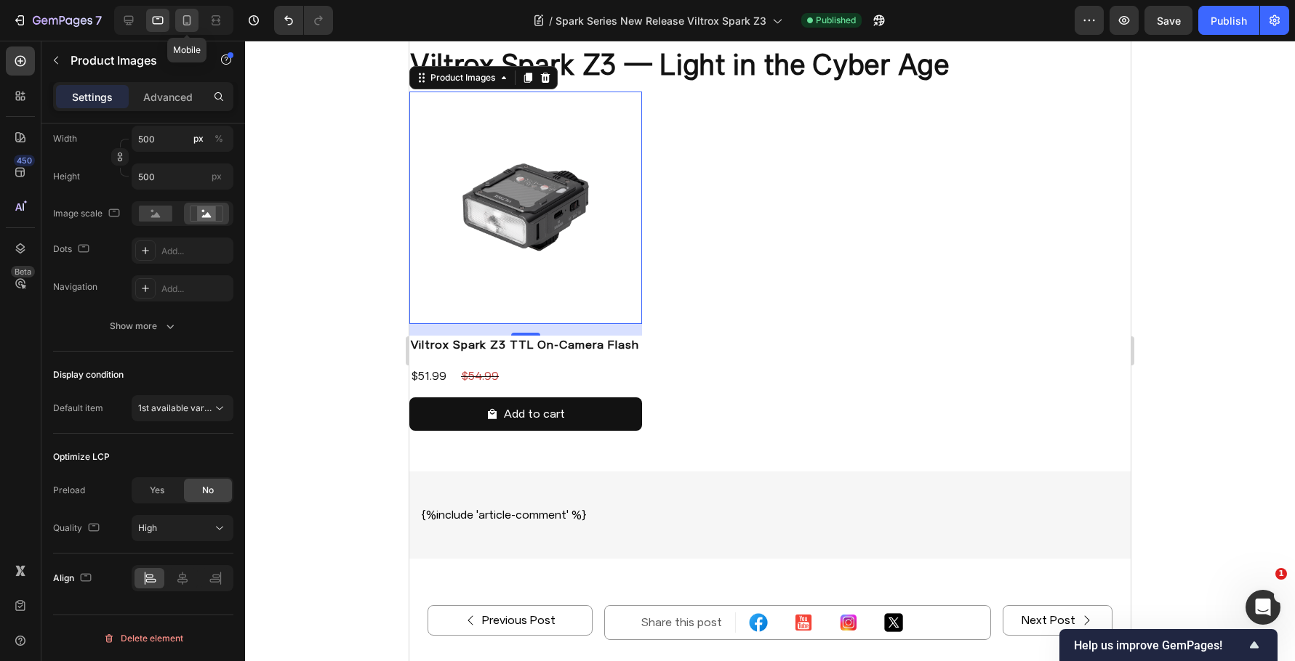
click at [188, 18] on icon at bounding box center [187, 20] width 15 height 15
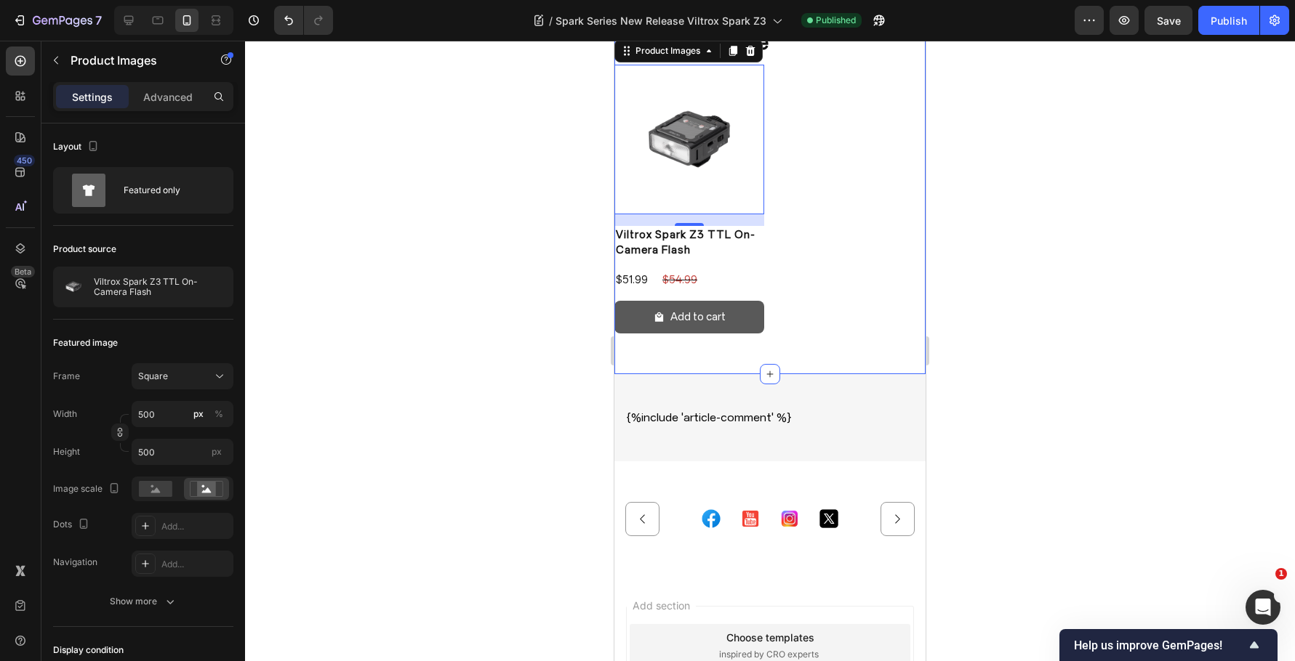
scroll to position [2814, 0]
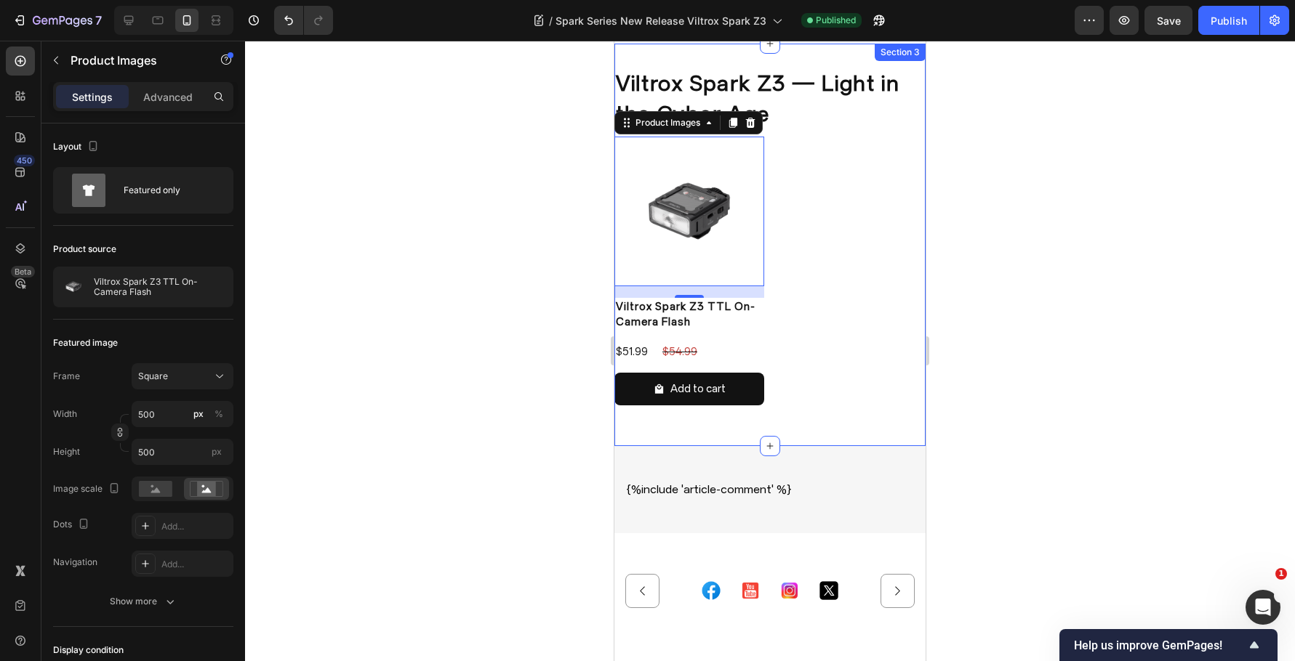
drag, startPoint x: 1149, startPoint y: 337, endPoint x: 129, endPoint y: 326, distance: 1020.6
click at [1149, 337] on div at bounding box center [770, 351] width 1050 height 621
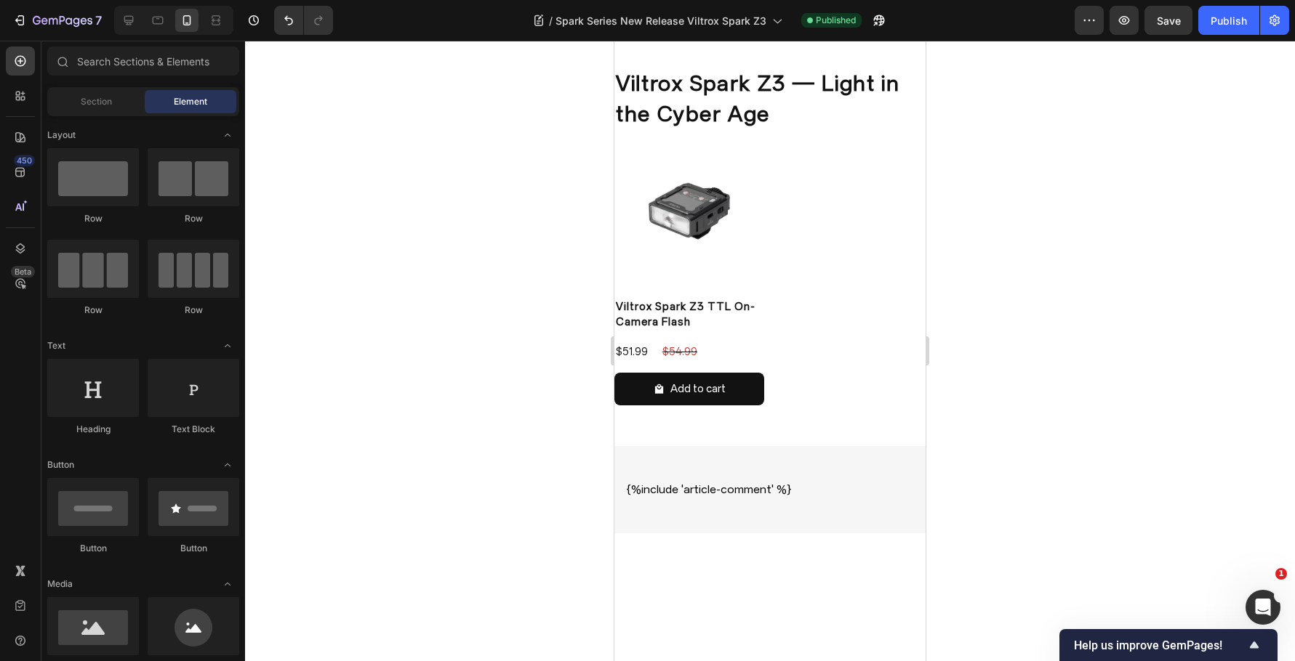
scroll to position [2668, 0]
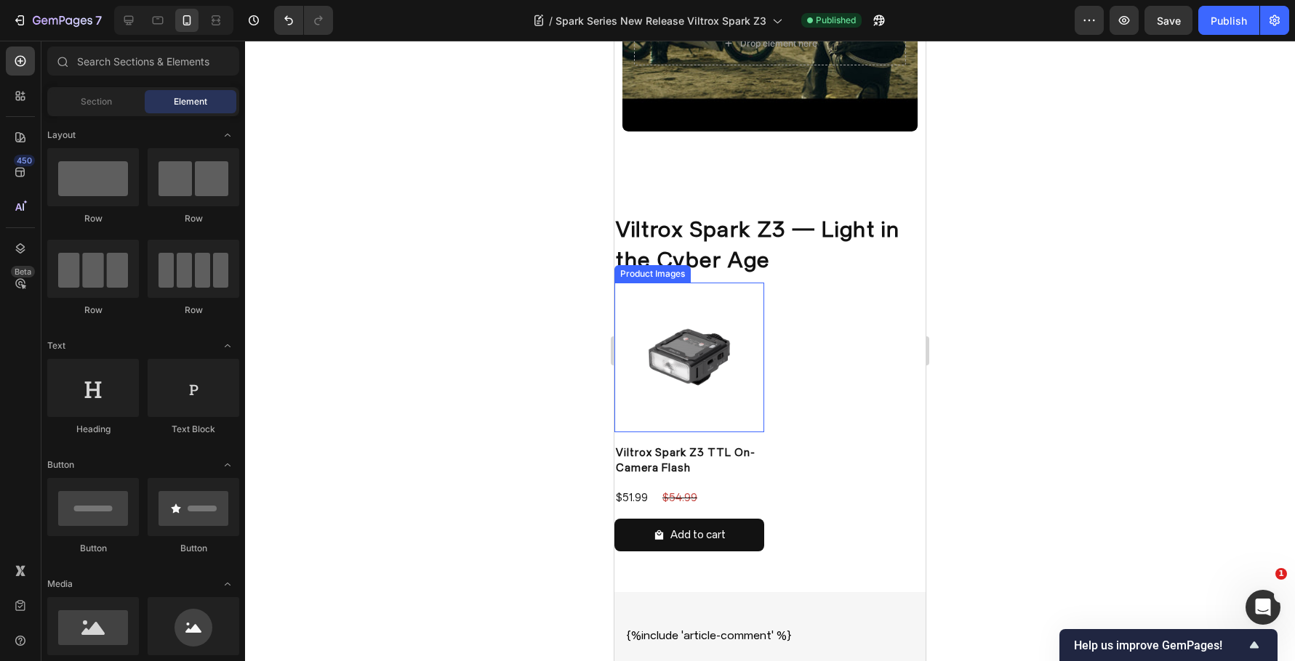
click at [739, 374] on img at bounding box center [689, 358] width 150 height 150
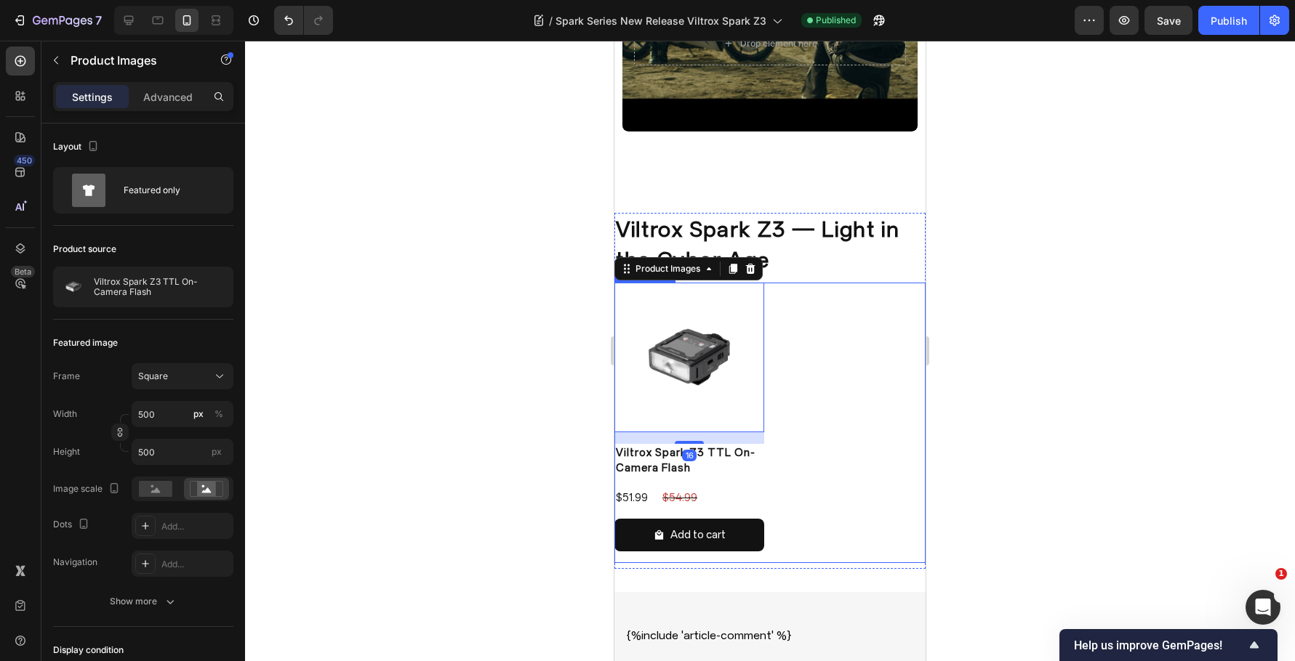
click at [858, 390] on div "Product Images 16 Viltrox Spark Z3 TTL On-Camera Flash Product Title $51.99 Pro…" at bounding box center [769, 423] width 311 height 281
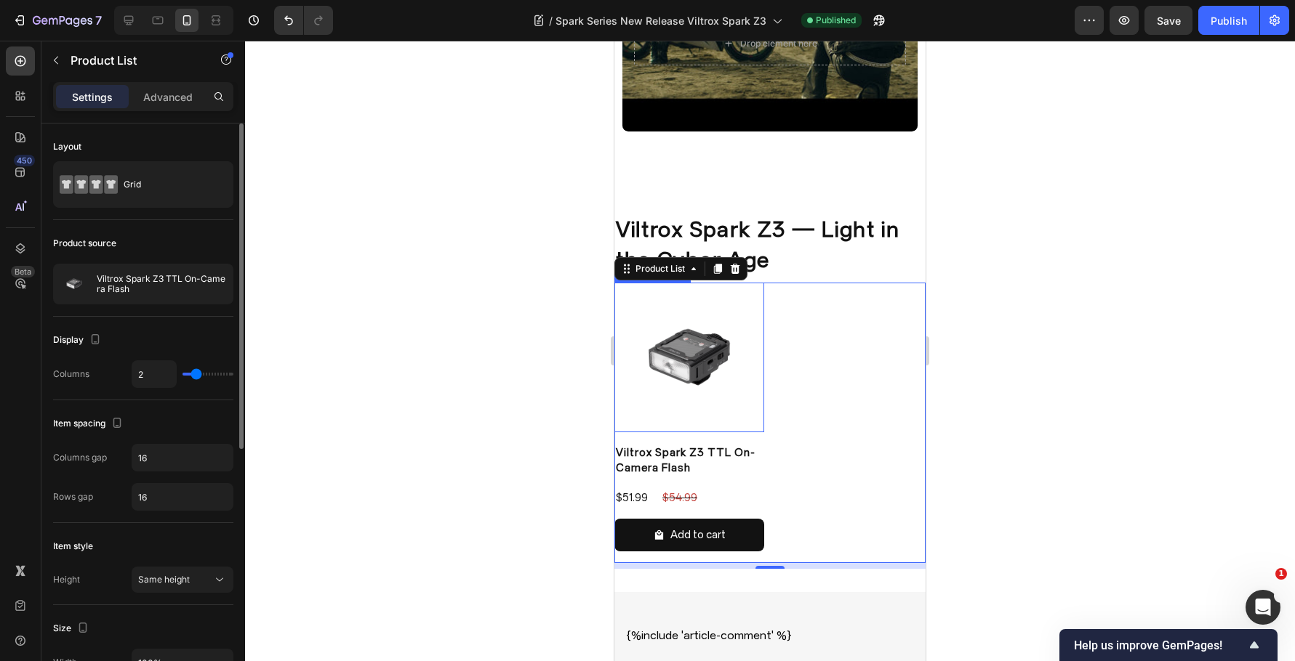
type input "1"
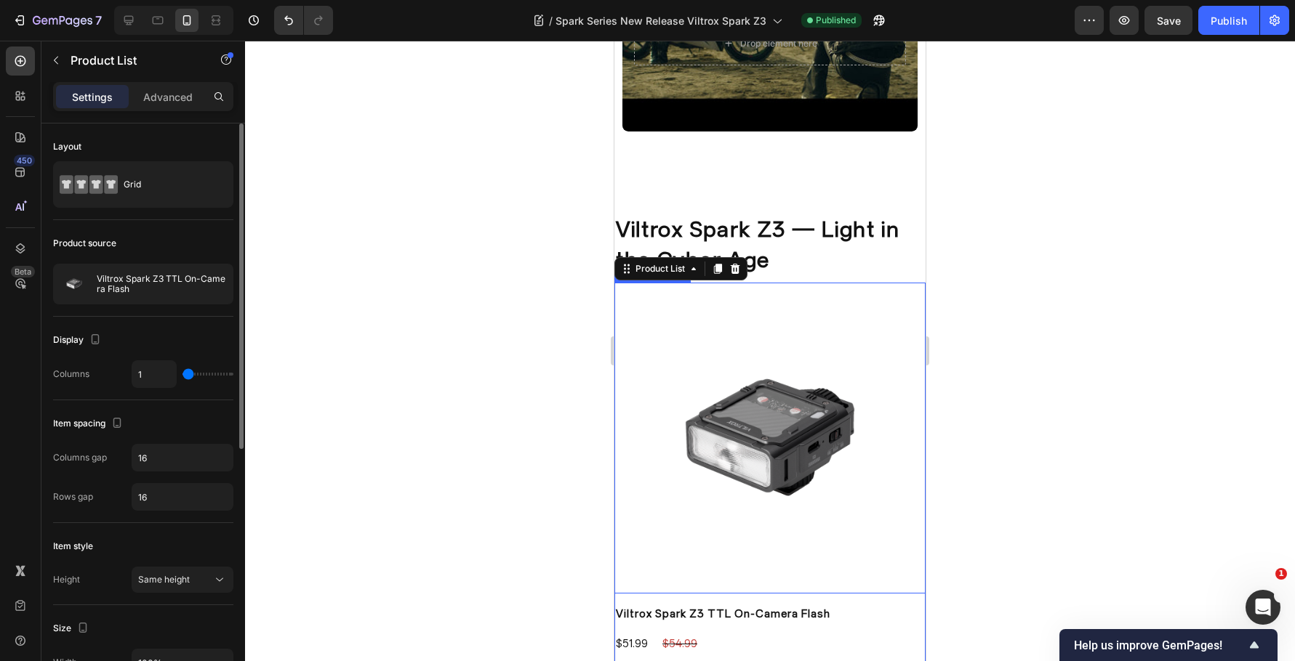
drag, startPoint x: 198, startPoint y: 378, endPoint x: 185, endPoint y: 376, distance: 13.3
type input "1"
click at [185, 376] on input "range" at bounding box center [207, 374] width 51 height 3
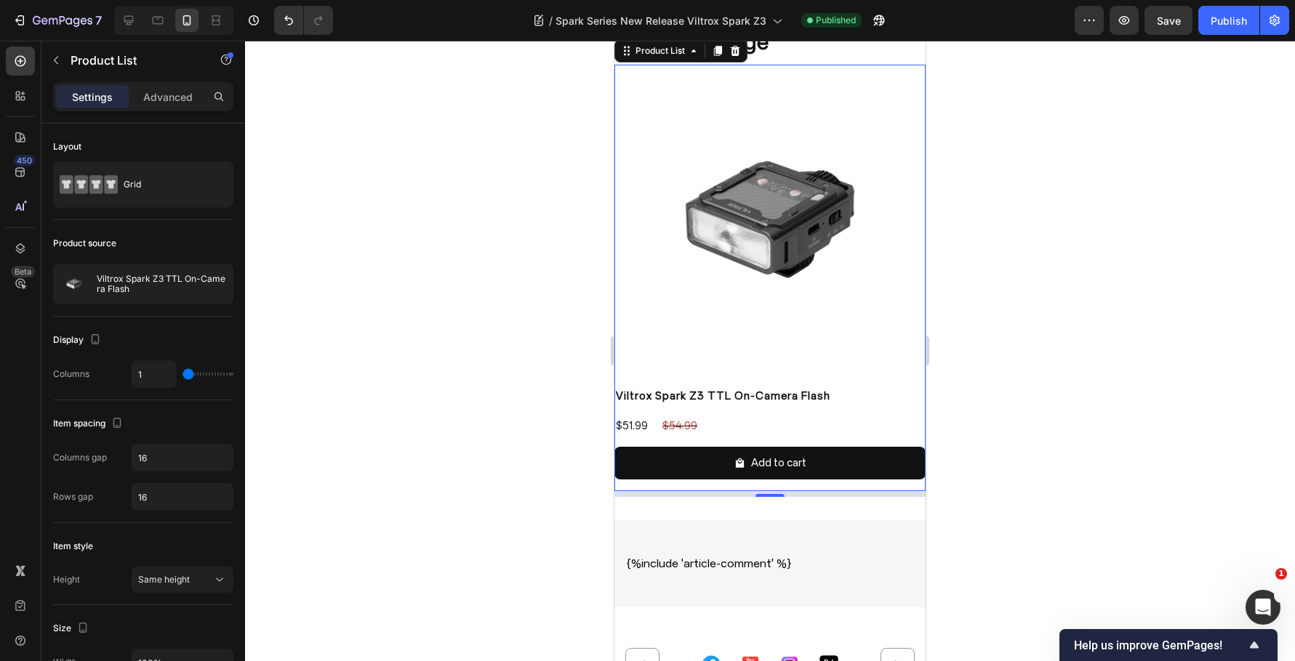
click at [1108, 355] on div at bounding box center [770, 351] width 1050 height 621
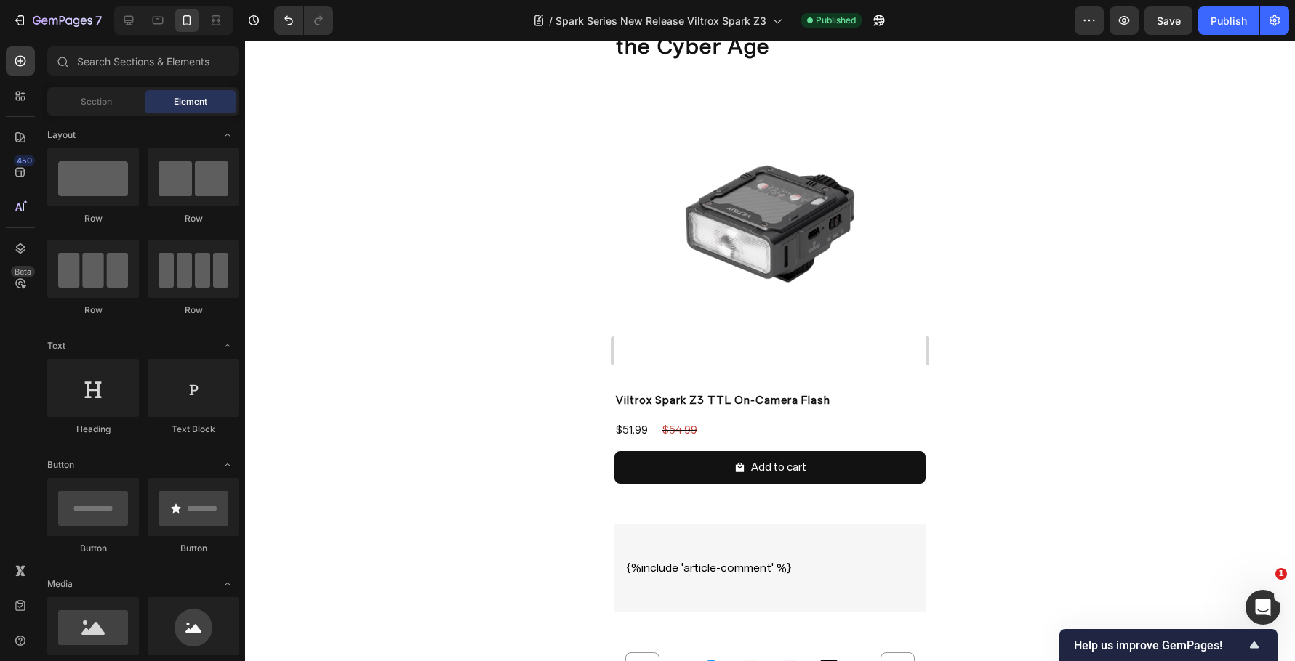
scroll to position [2815, 0]
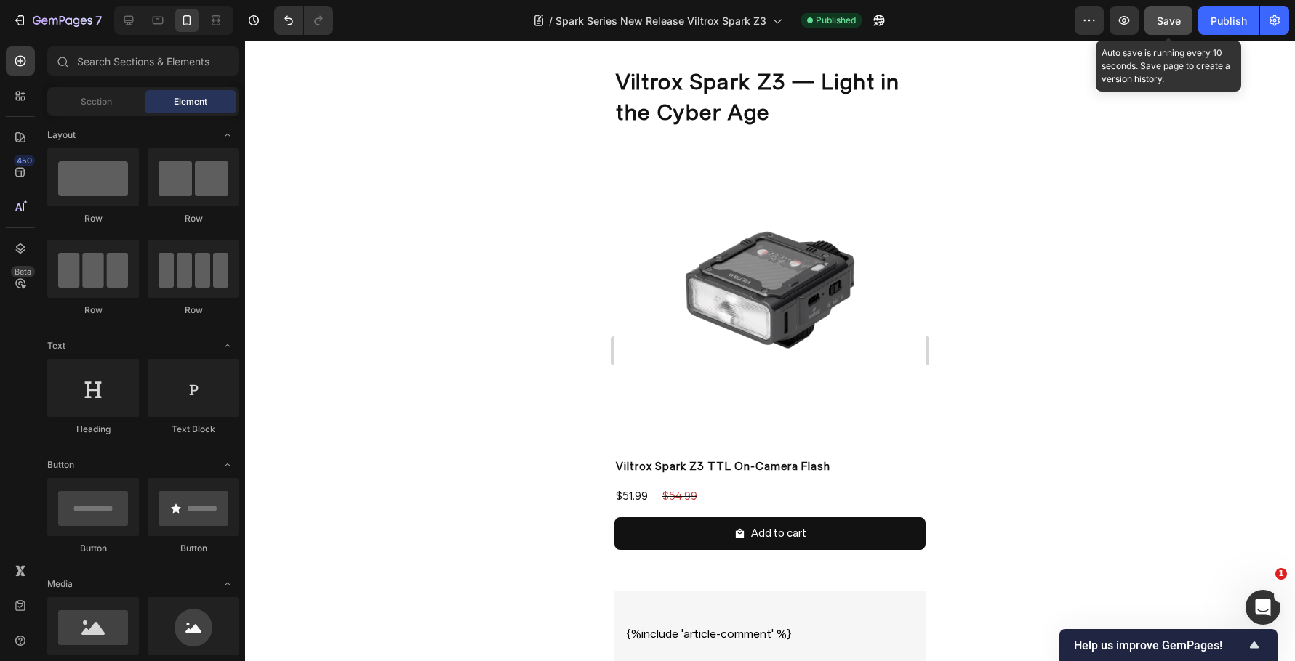
click at [1173, 25] on span "Save" at bounding box center [1169, 21] width 24 height 12
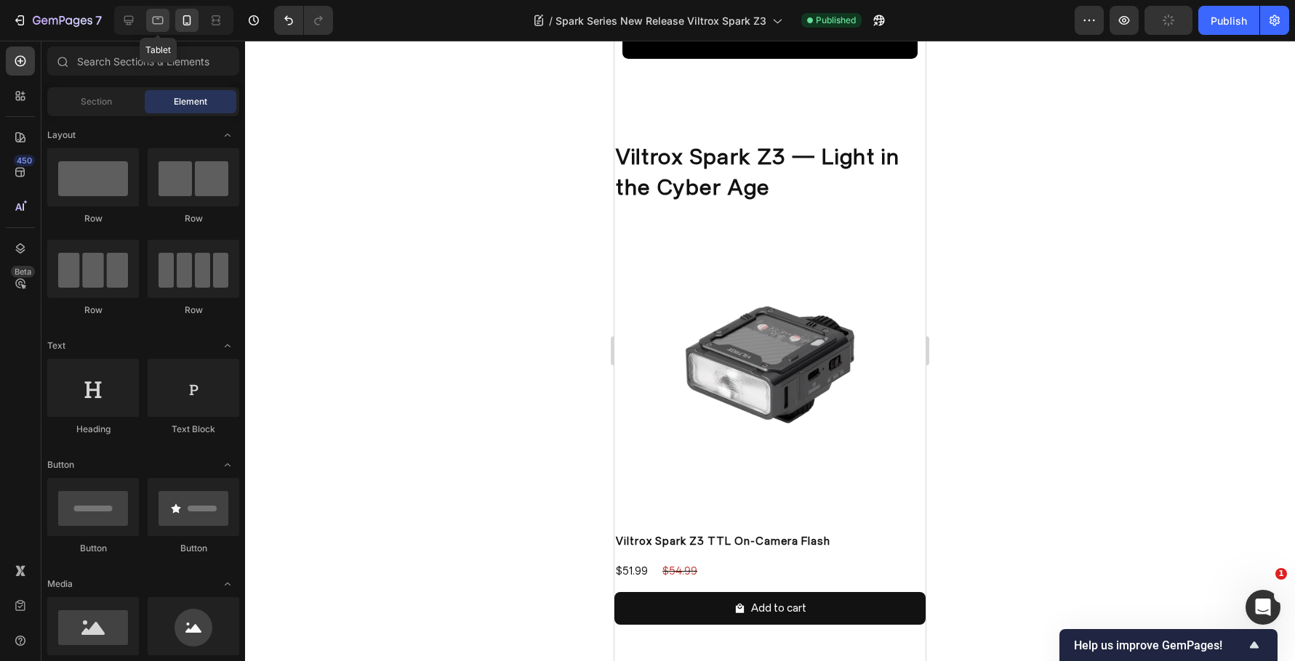
click at [159, 21] on icon at bounding box center [157, 20] width 15 height 15
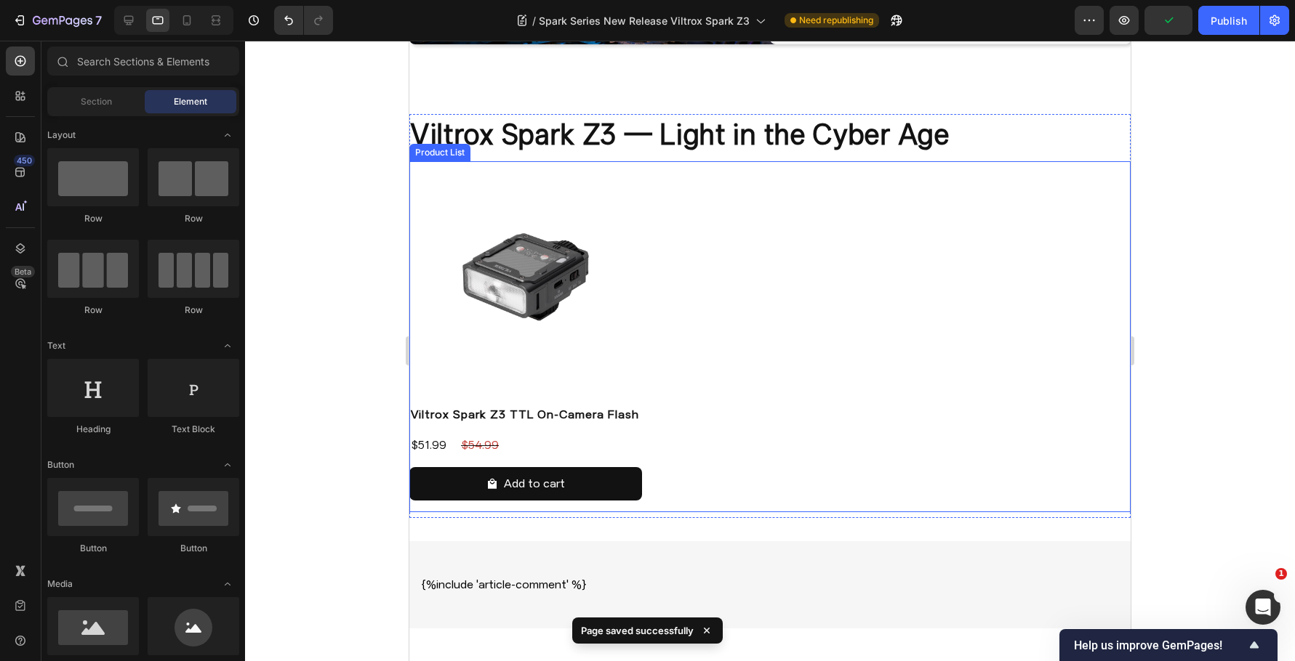
scroll to position [2340, 0]
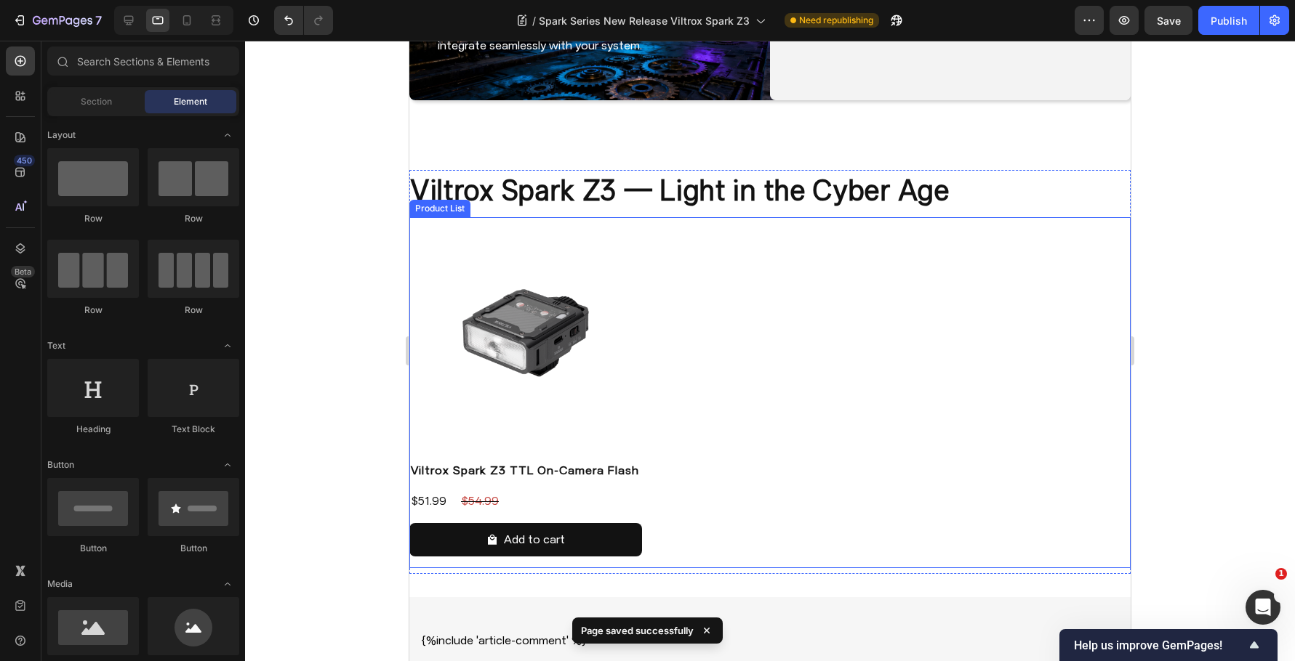
click at [801, 469] on div "Product Images Viltrox Spark Z3 TTL On-Camera Flash Product Title $51.99 Produc…" at bounding box center [769, 392] width 721 height 351
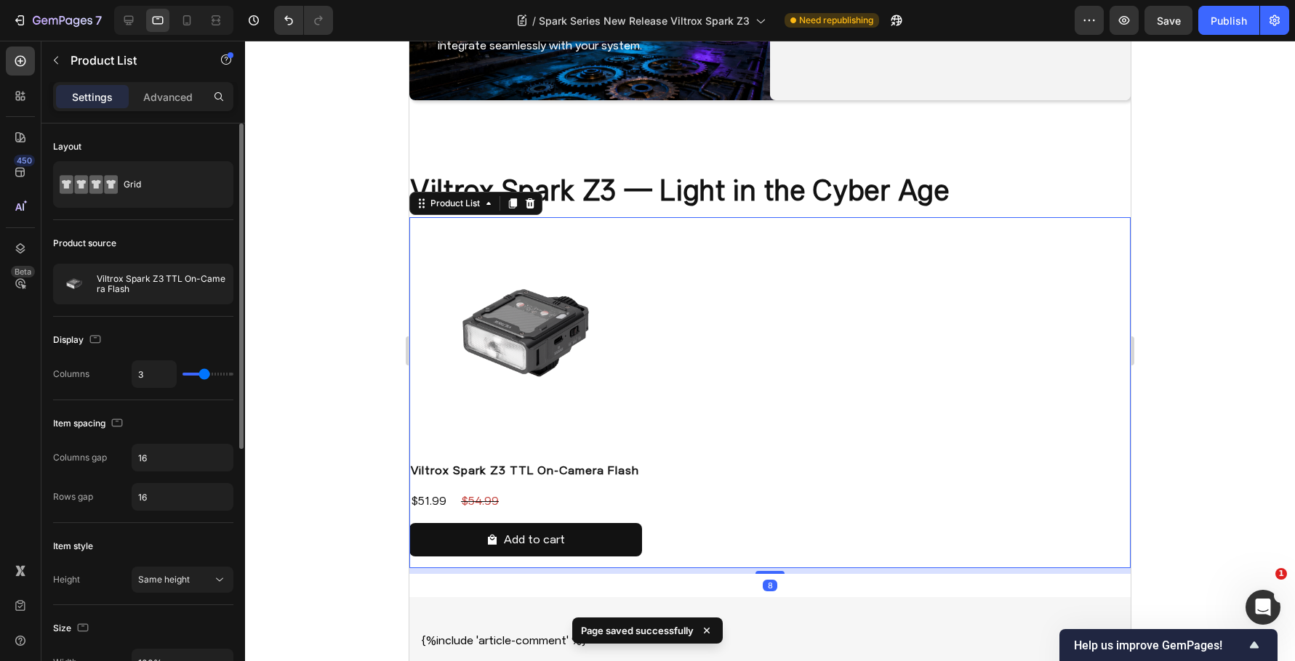
type input "2"
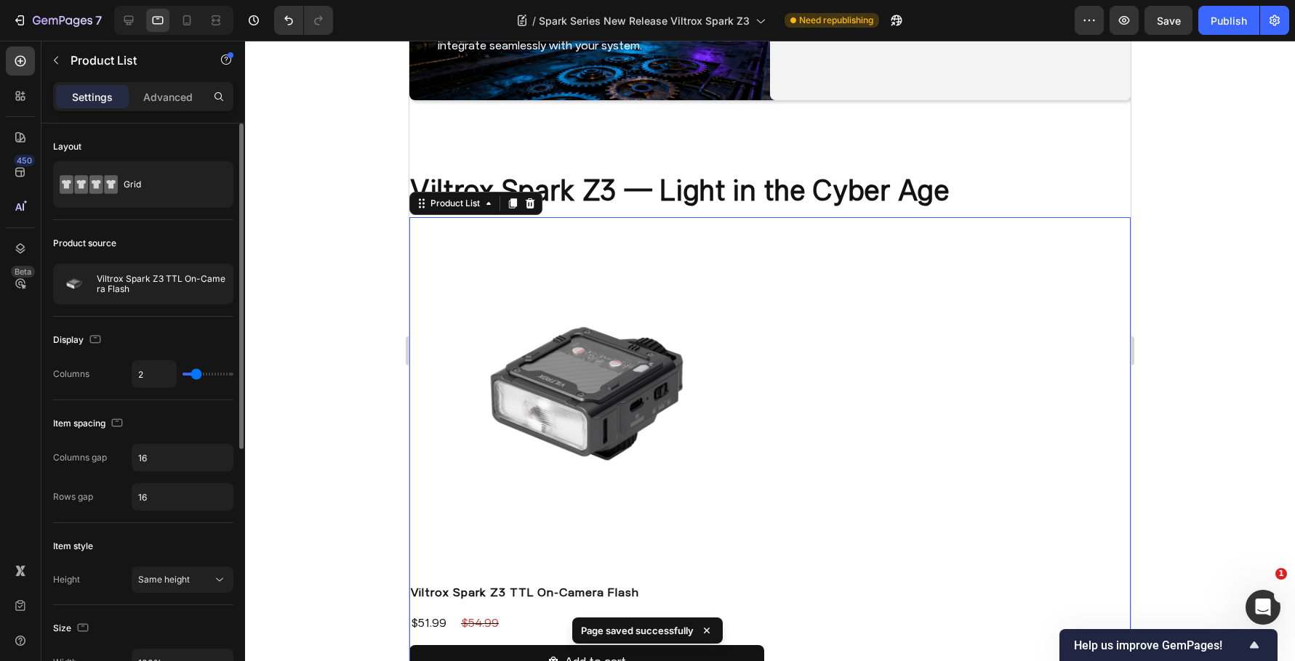
type input "3"
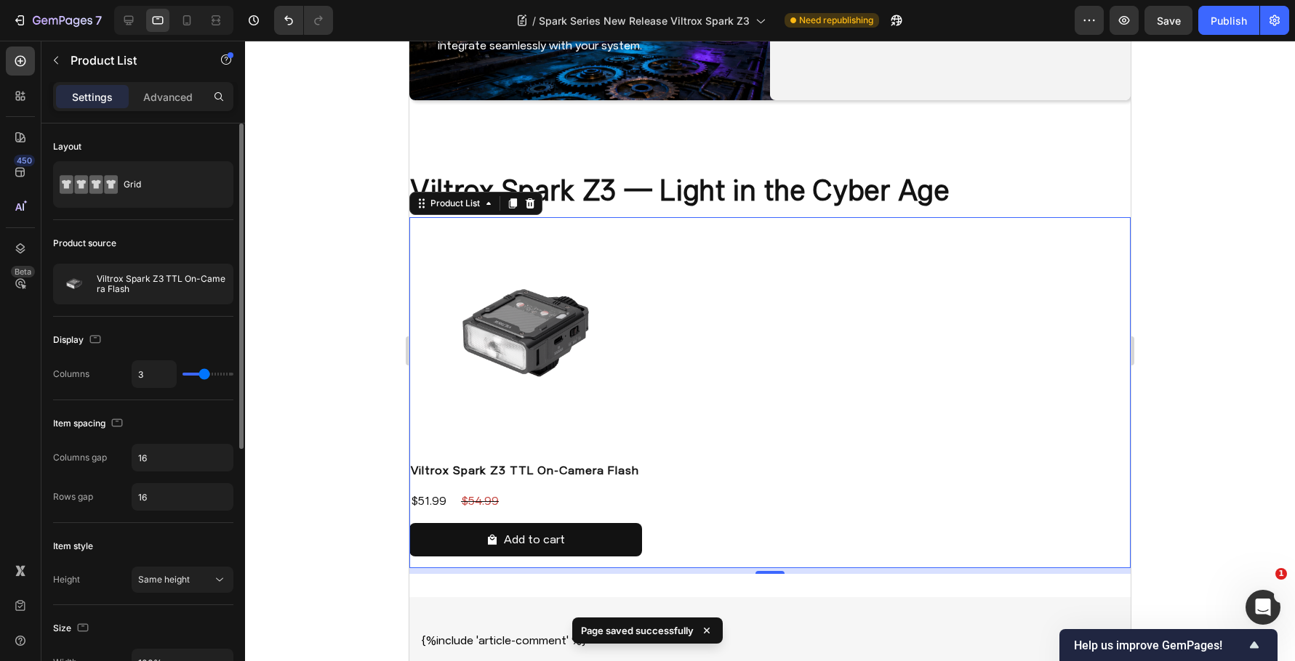
click at [203, 376] on input "range" at bounding box center [207, 374] width 51 height 3
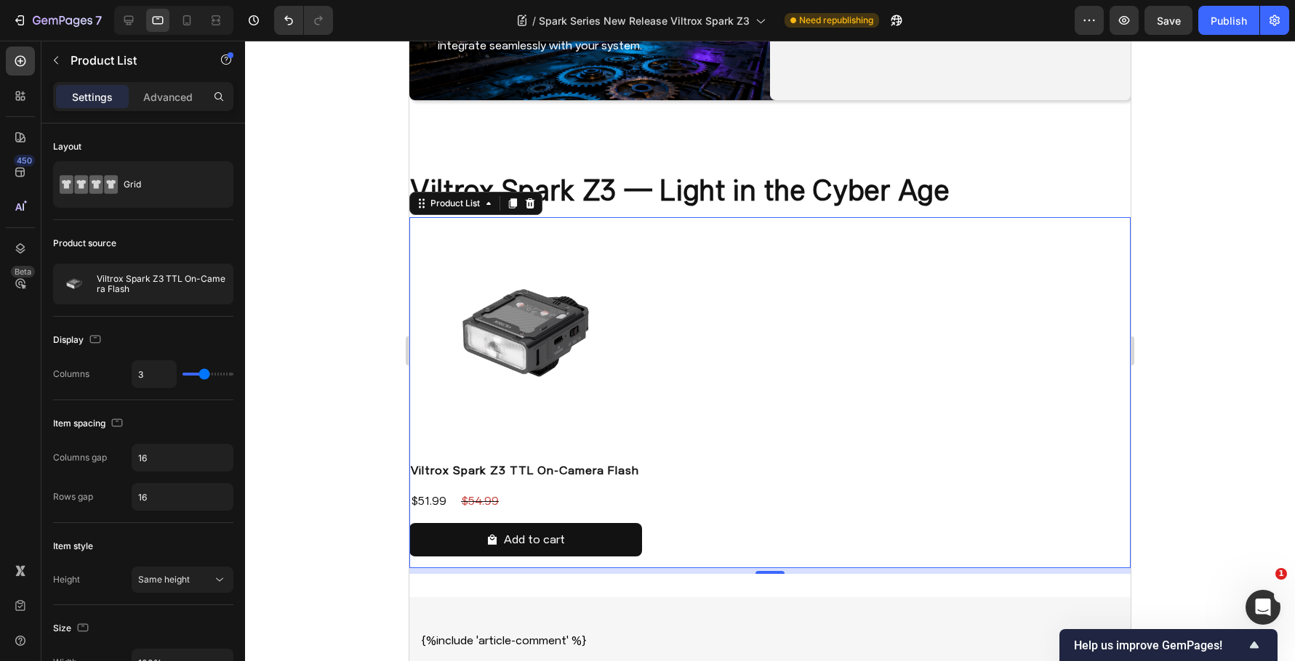
drag, startPoint x: 1175, startPoint y: 354, endPoint x: 1154, endPoint y: 200, distance: 155.5
click at [1176, 353] on div at bounding box center [770, 351] width 1050 height 621
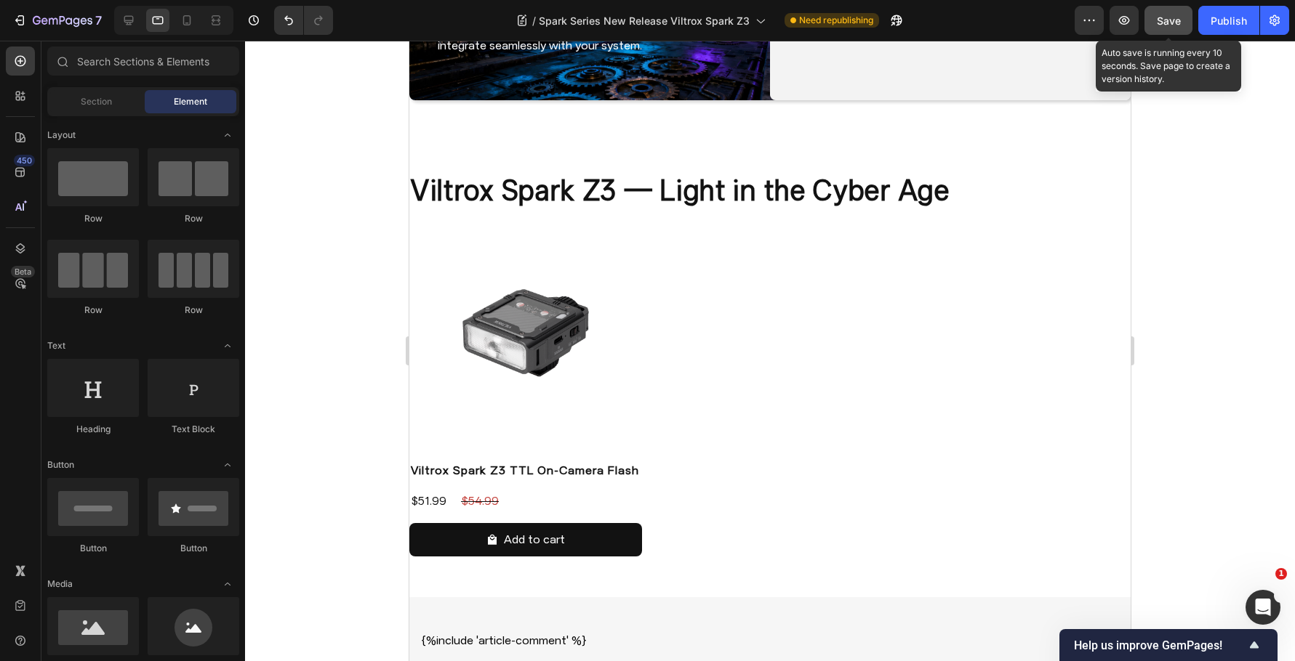
click at [1185, 21] on button "Save" at bounding box center [1168, 20] width 48 height 29
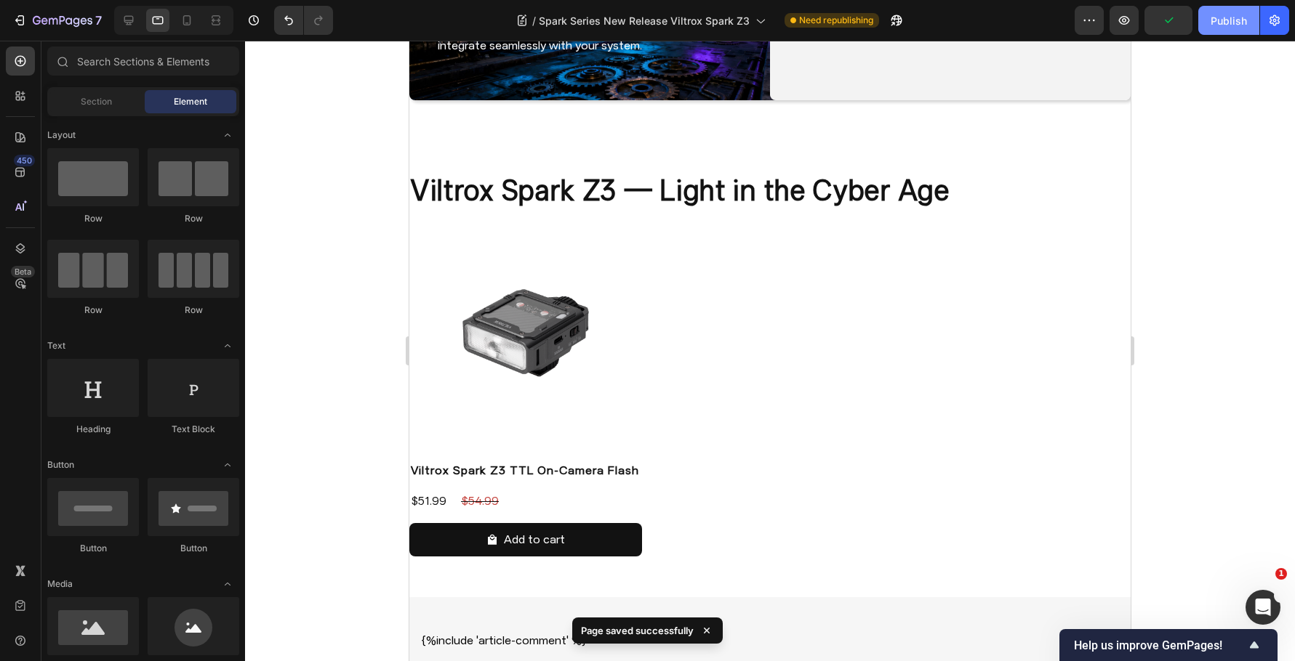
click at [1217, 25] on div "Publish" at bounding box center [1228, 20] width 36 height 15
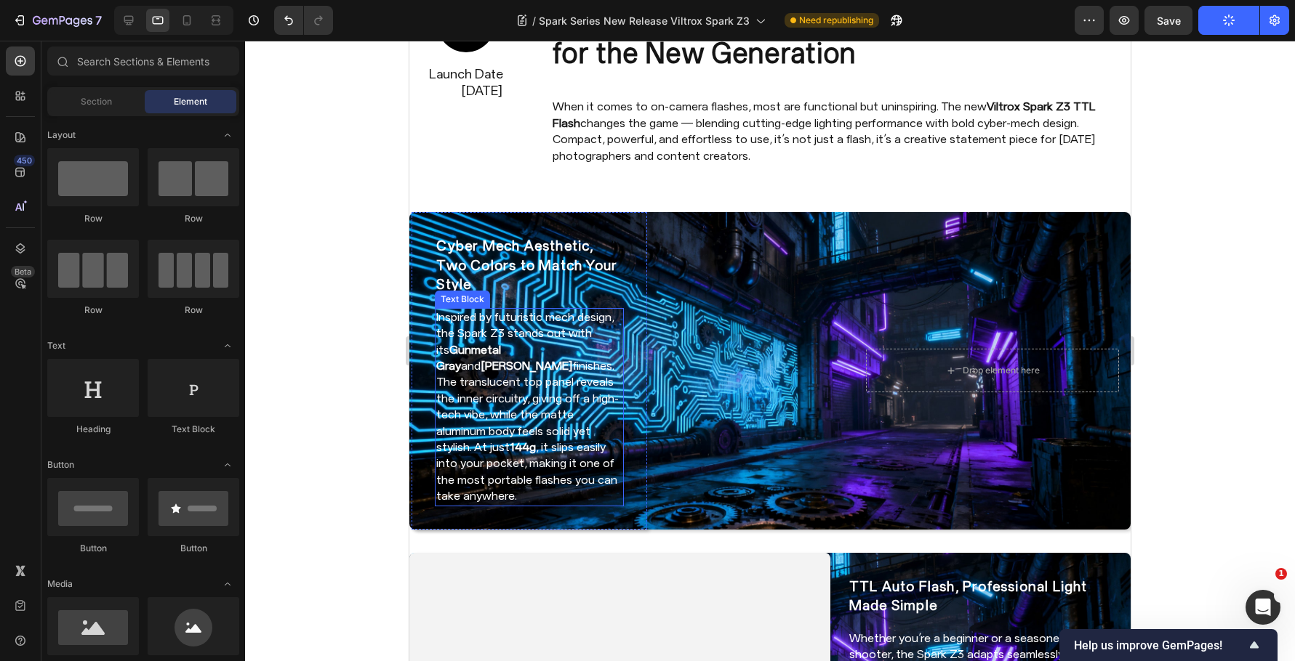
scroll to position [145, 0]
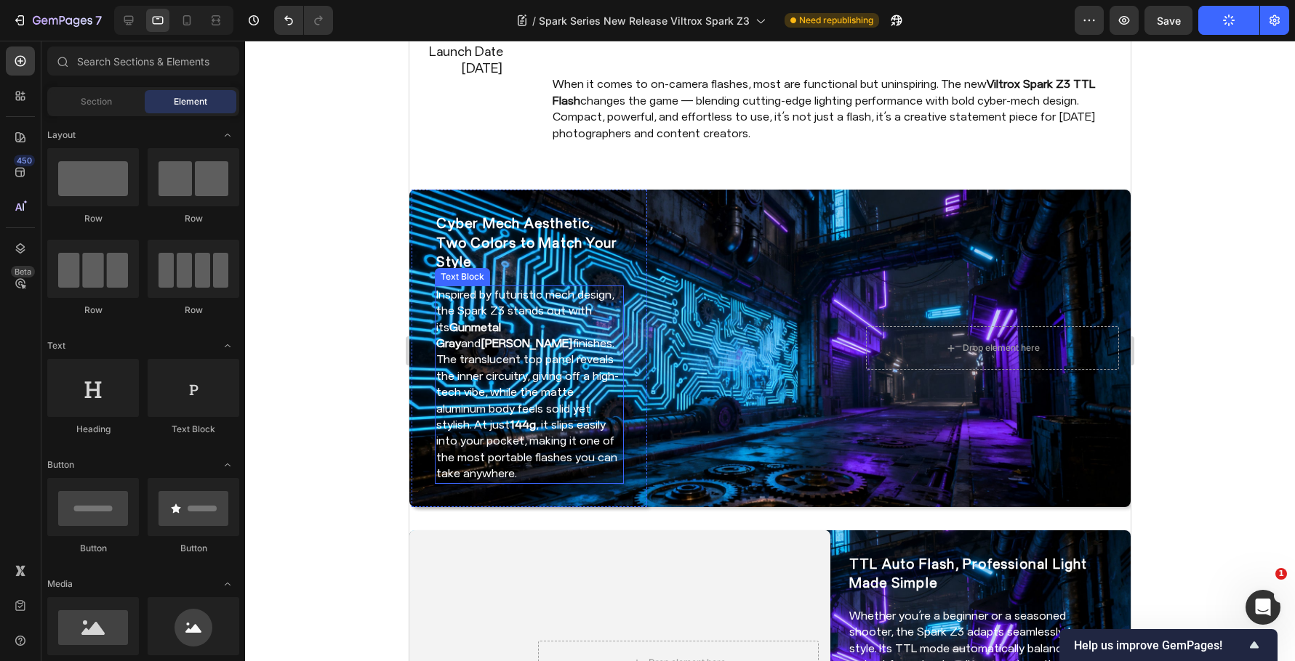
click at [569, 384] on p "Inspired by futuristic mech design, the Spark Z3 stands out with its Gunmetal G…" at bounding box center [529, 385] width 186 height 196
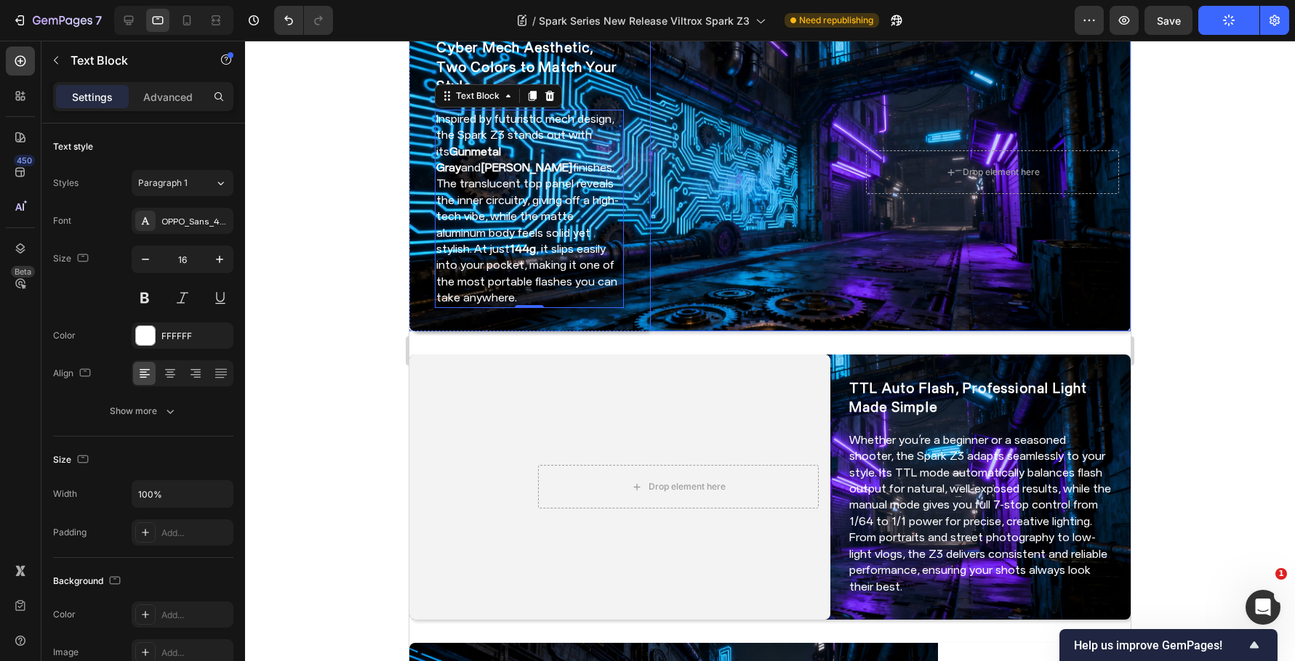
scroll to position [218, 0]
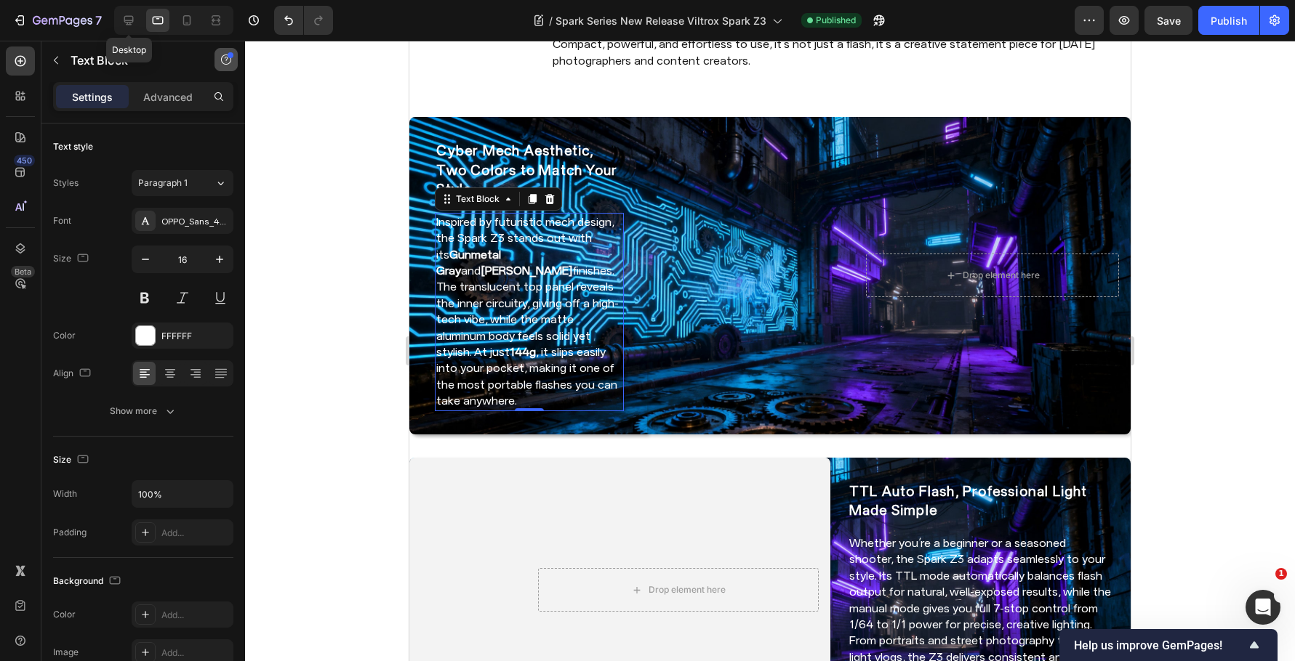
drag, startPoint x: 126, startPoint y: 26, endPoint x: 232, endPoint y: 68, distance: 114.2
click at [126, 25] on icon at bounding box center [128, 20] width 15 height 15
type input "20"
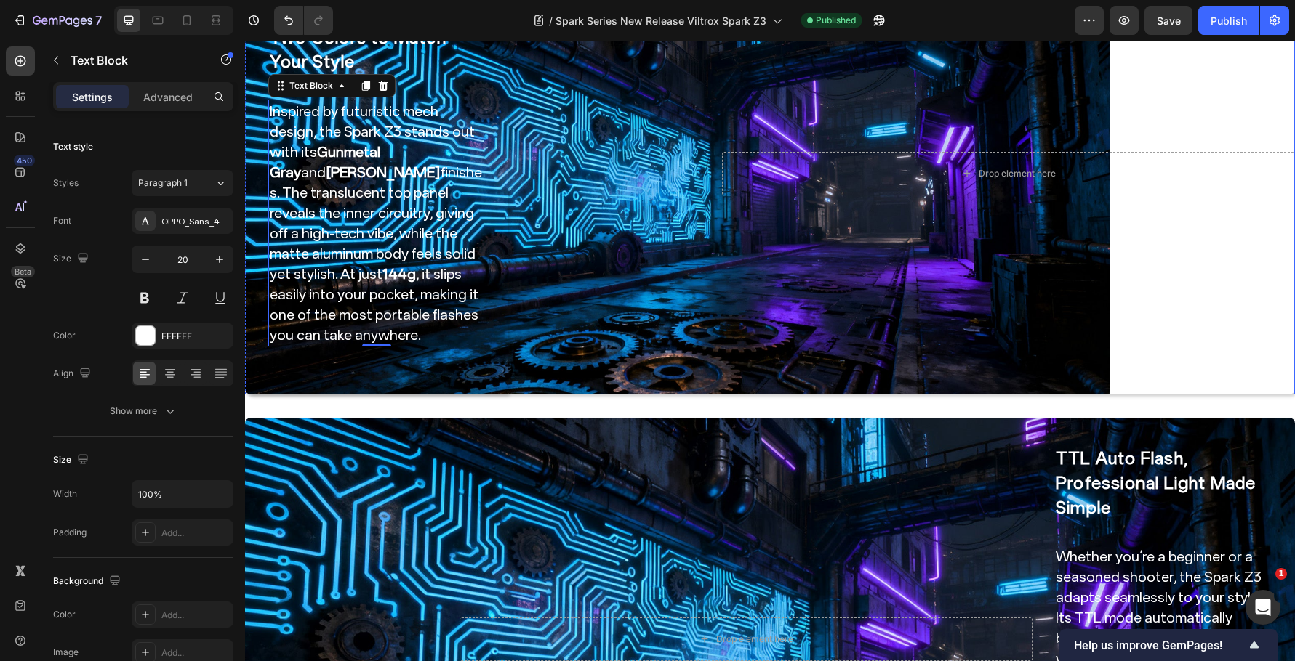
scroll to position [389, 0]
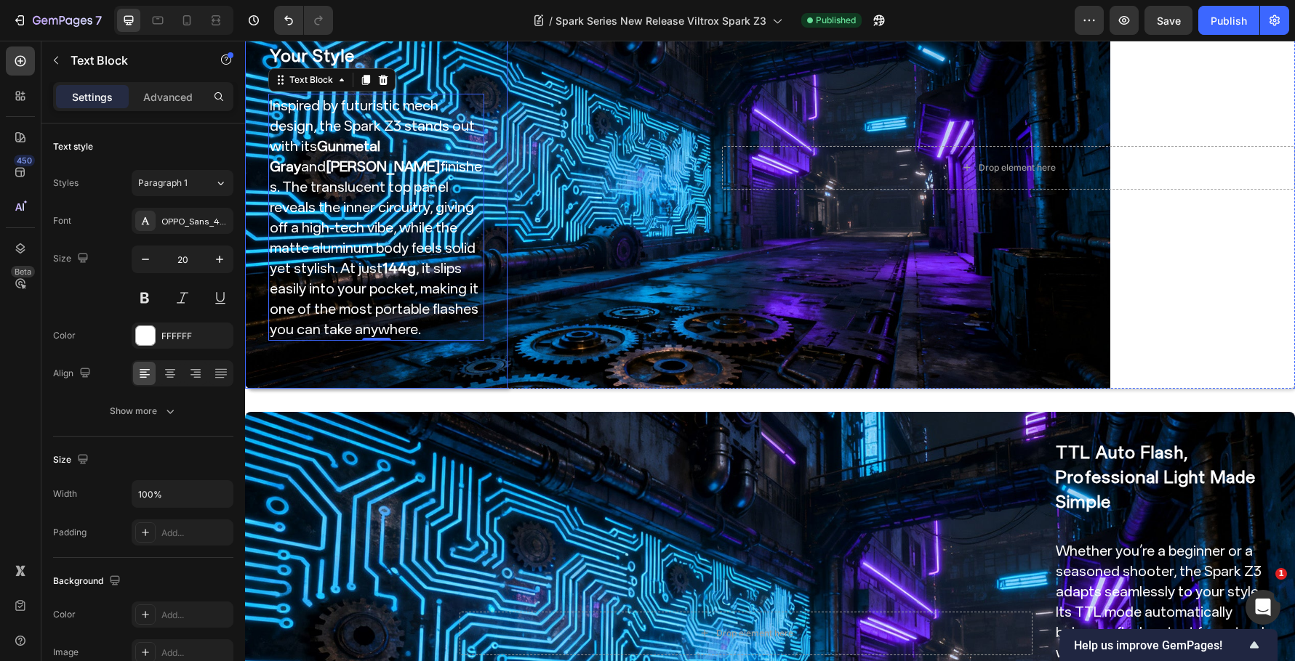
click at [496, 134] on div "Cyber Mech Aesthetic, Two Colors to Match Your Style Heading Inspired by futuri…" at bounding box center [376, 167] width 262 height 443
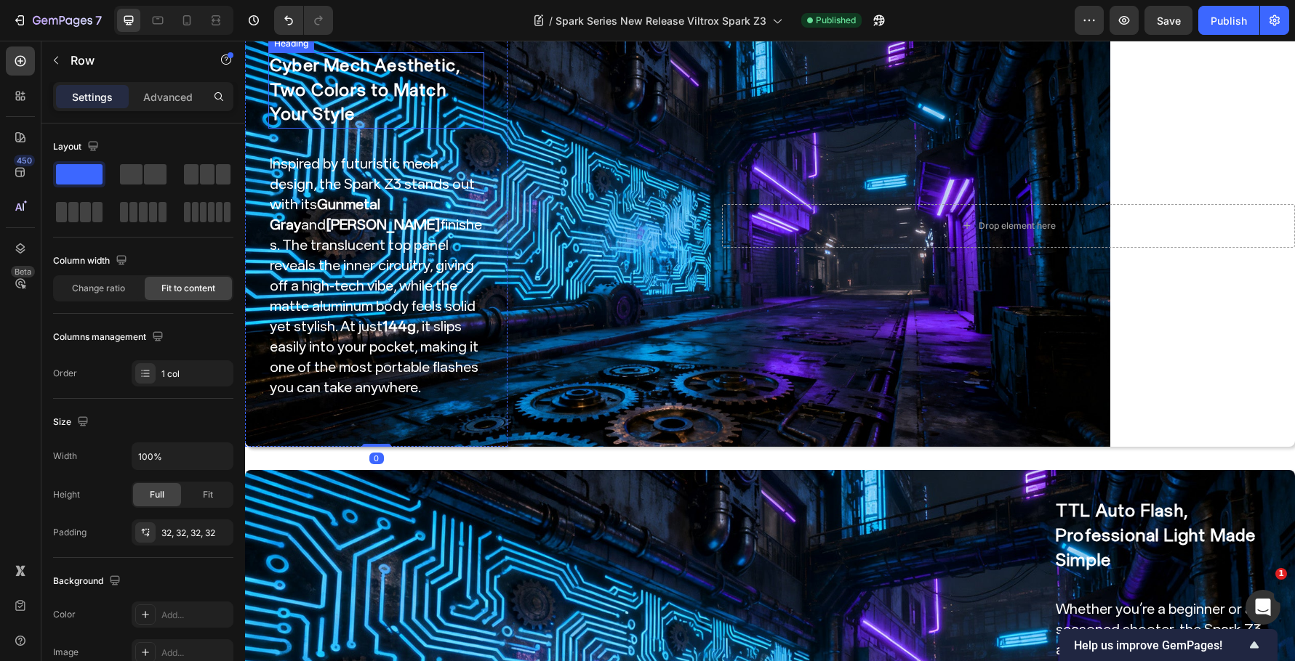
scroll to position [244, 0]
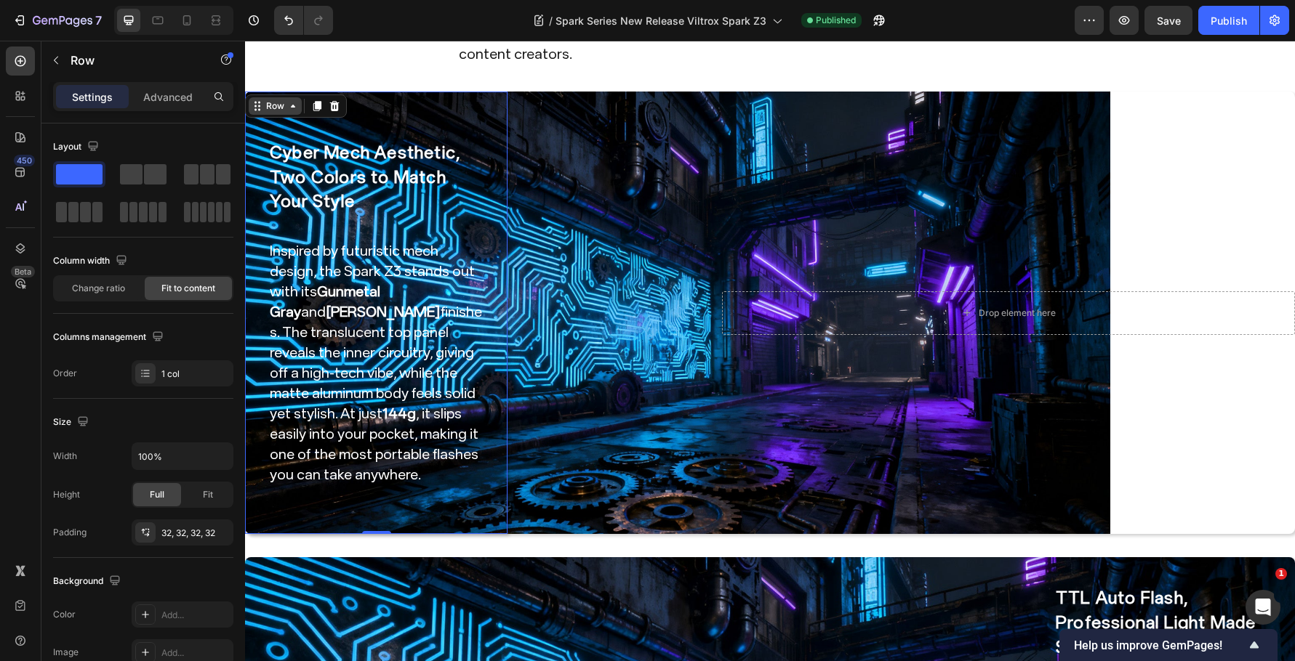
click at [282, 104] on div "Row" at bounding box center [275, 106] width 24 height 13
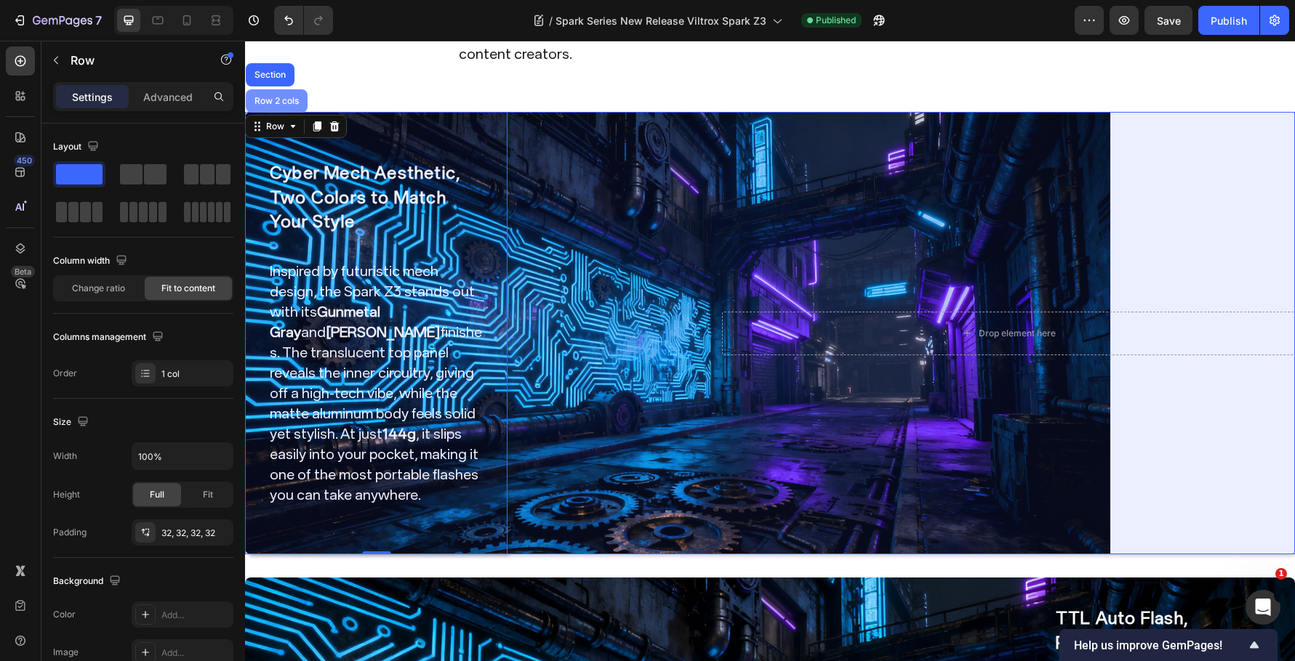
click at [275, 97] on div "Row 2 cols" at bounding box center [277, 101] width 50 height 9
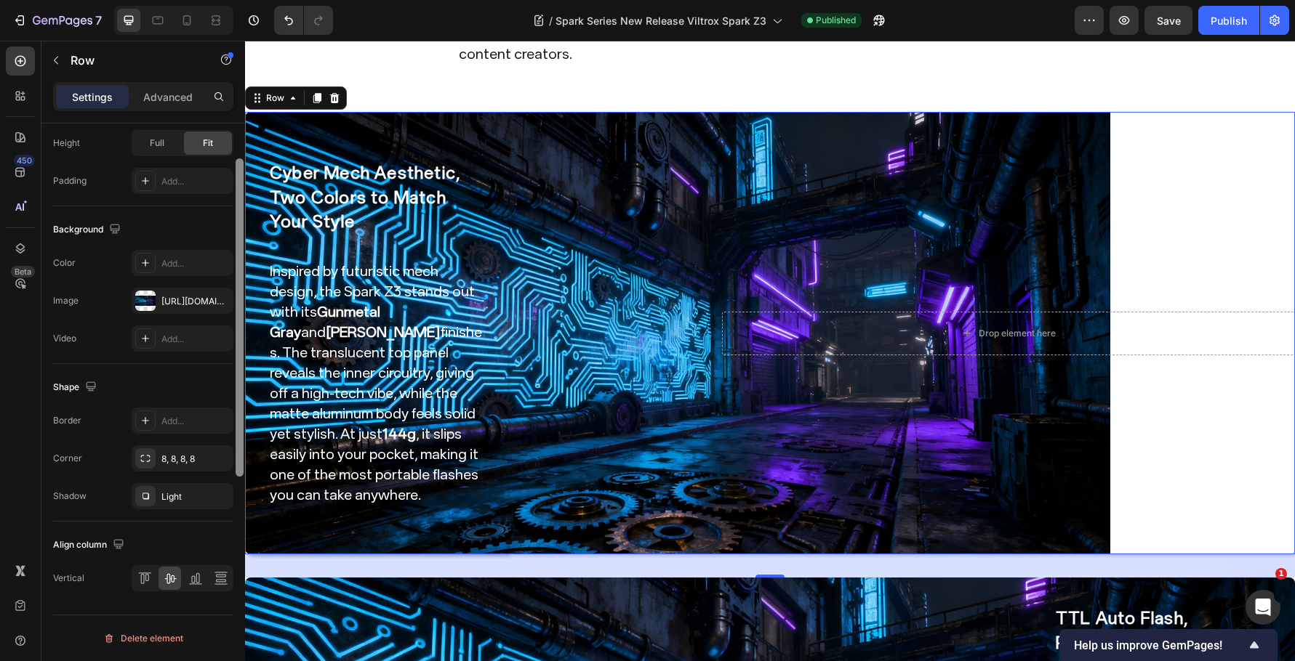
scroll to position [255, 0]
